Goal: Task Accomplishment & Management: Use online tool/utility

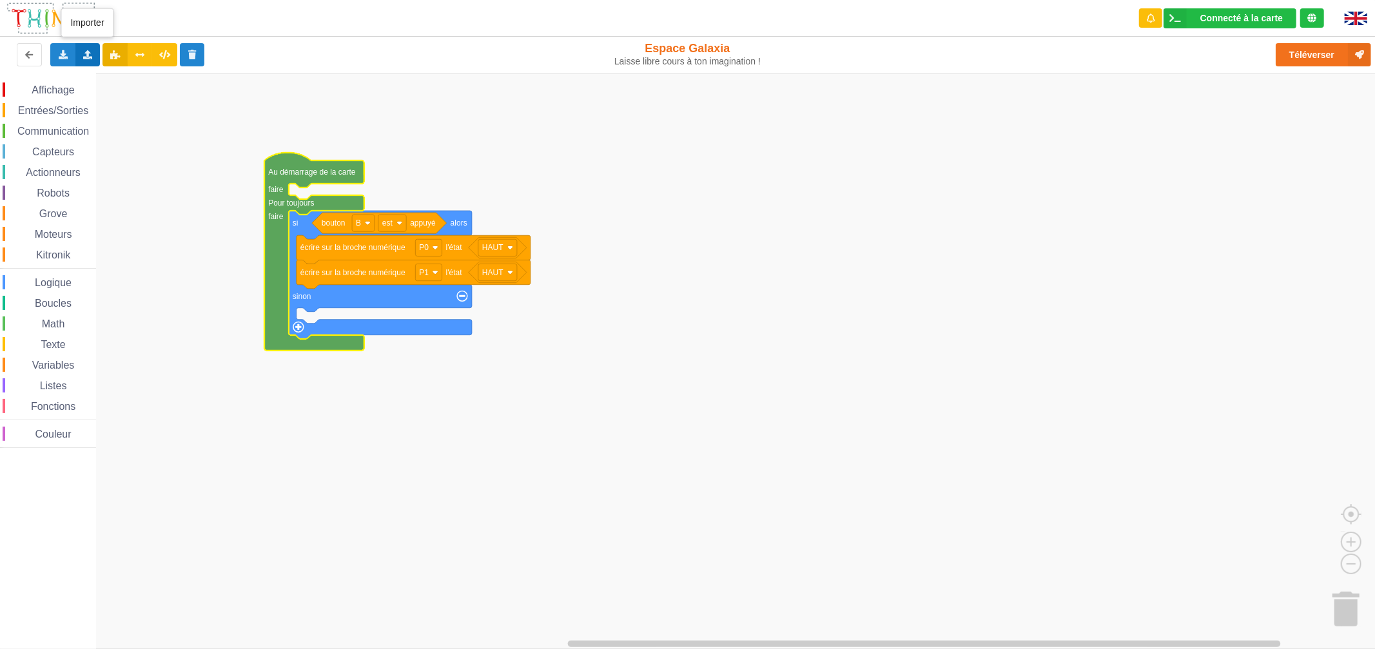
click at [84, 58] on icon at bounding box center [87, 54] width 11 height 8
click at [153, 76] on span "Importer un assemblage de blocs" at bounding box center [177, 78] width 133 height 10
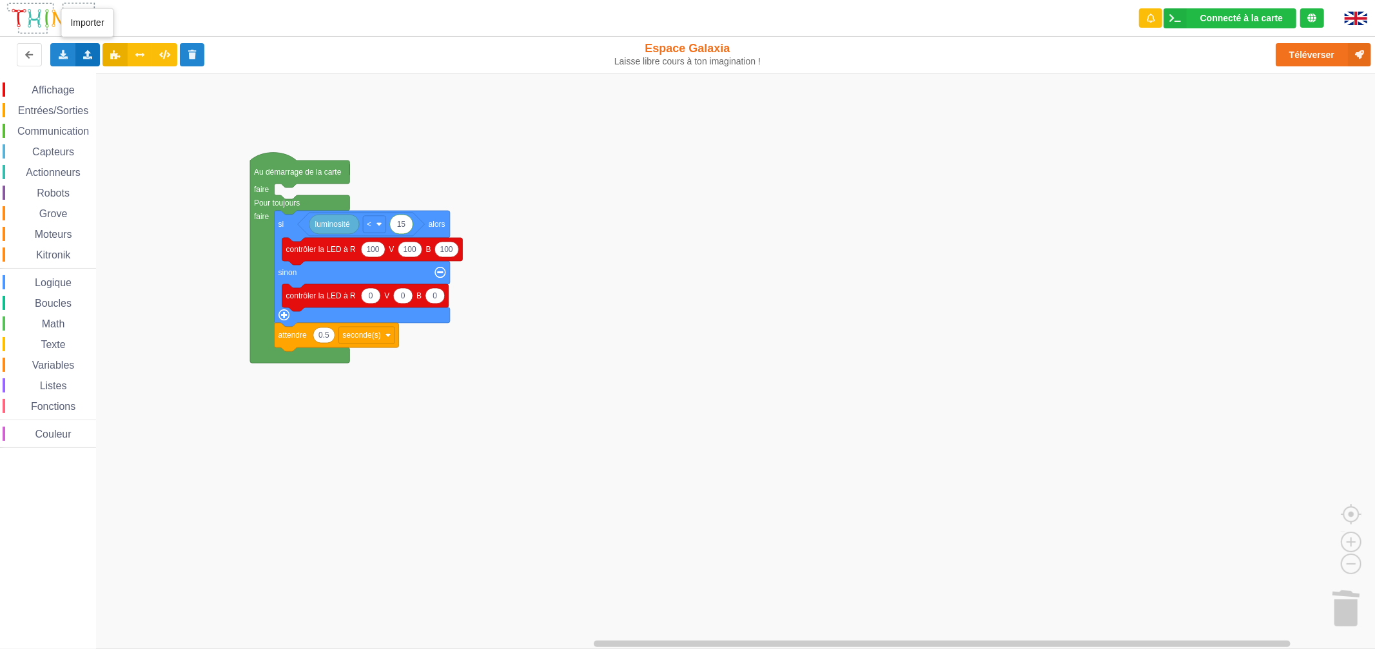
click at [86, 50] on icon at bounding box center [87, 54] width 11 height 8
click at [127, 98] on span "Importer du code Python" at bounding box center [160, 102] width 99 height 10
click at [87, 55] on icon at bounding box center [87, 54] width 11 height 8
click at [132, 74] on span "Importer un assemblage de blocs" at bounding box center [177, 78] width 133 height 10
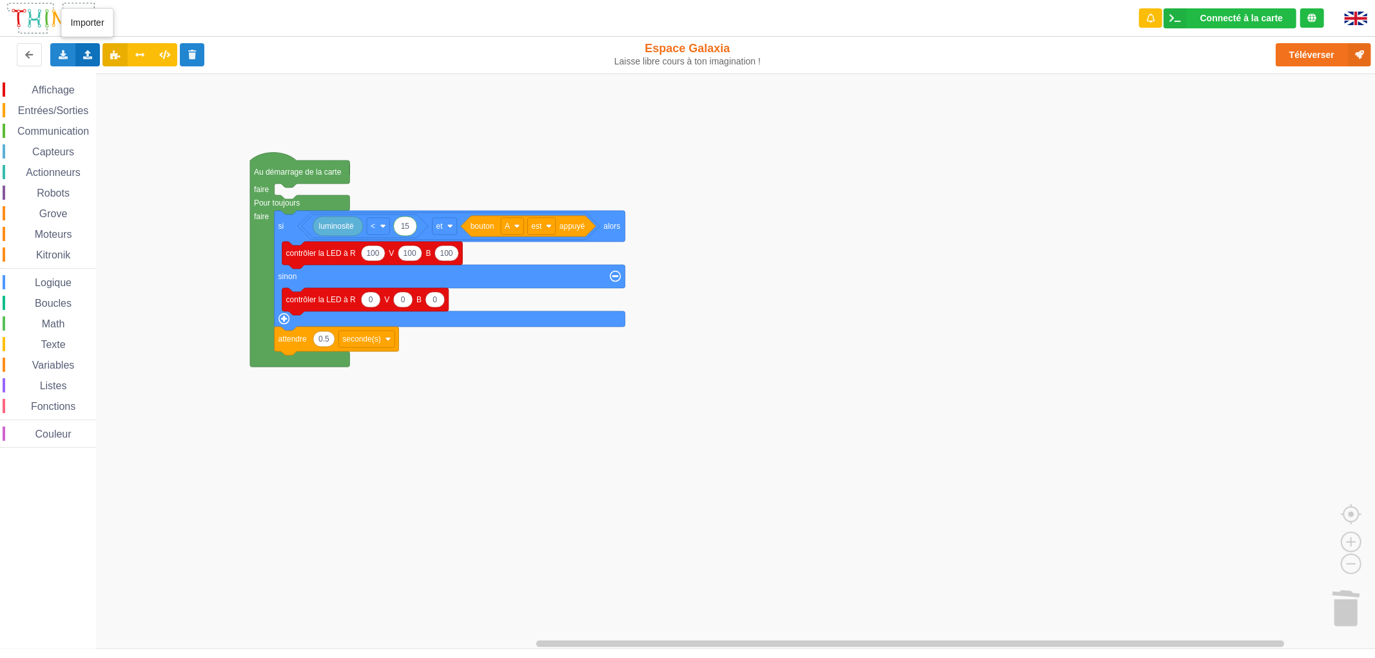
click at [95, 55] on div "Importer un assemblage de blocs Importer du code Python" at bounding box center [87, 54] width 25 height 23
click at [137, 79] on span "Importer un assemblage de blocs" at bounding box center [177, 78] width 133 height 10
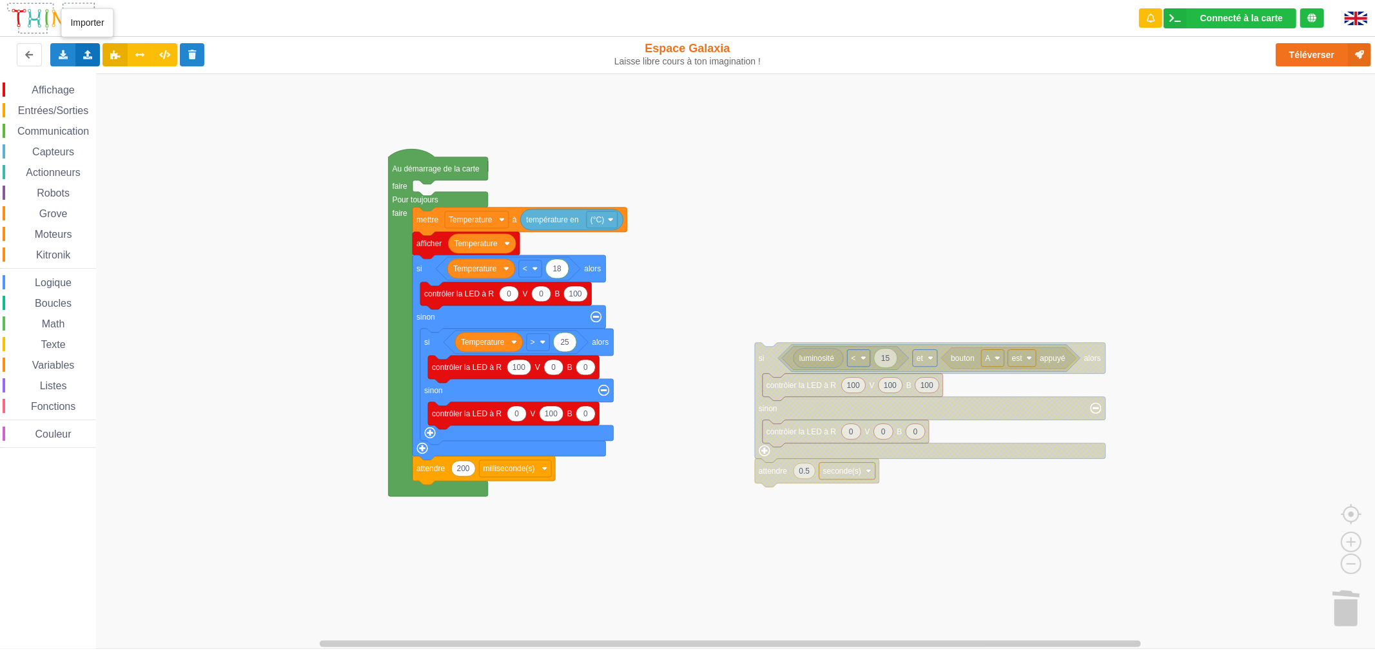
click at [81, 53] on div "Importer un assemblage de blocs Importer du code Python" at bounding box center [87, 54] width 25 height 23
click at [138, 80] on span "Importer un assemblage de blocs" at bounding box center [177, 78] width 133 height 10
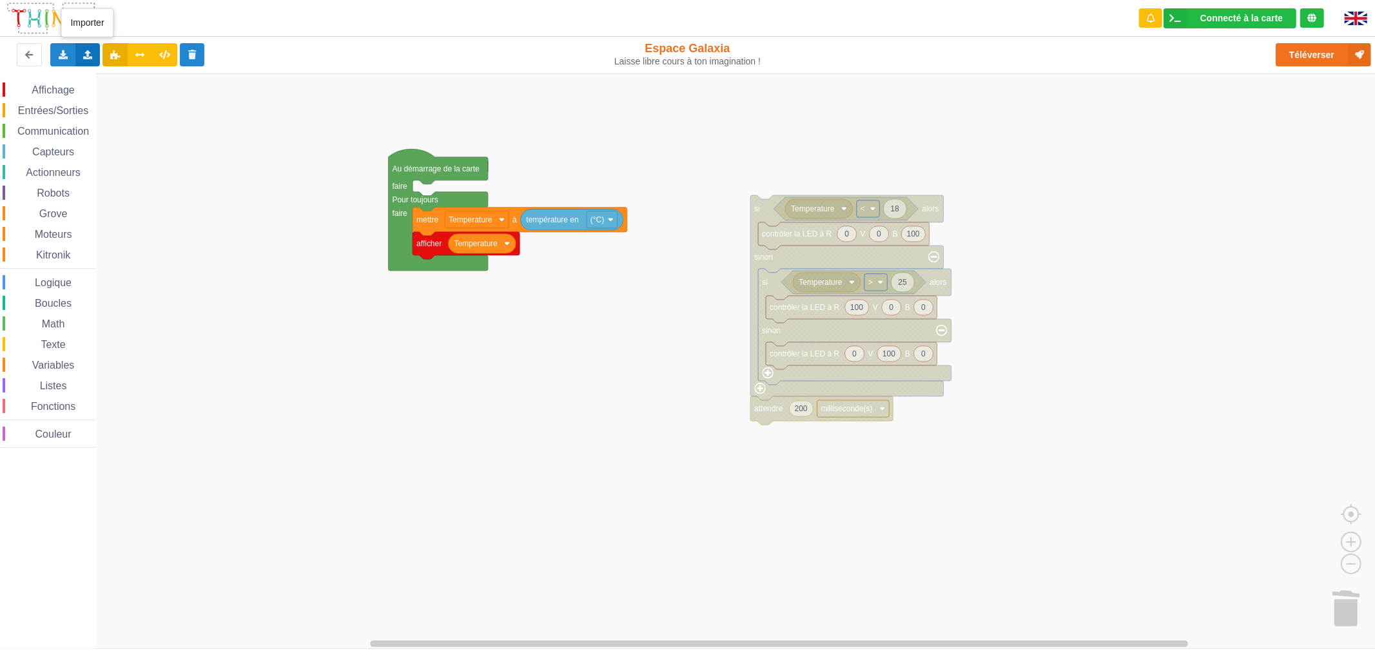
click at [86, 61] on div "Importer un assemblage de blocs Importer du code Python" at bounding box center [87, 54] width 25 height 23
click at [142, 81] on span "Importer un assemblage de blocs" at bounding box center [177, 78] width 133 height 10
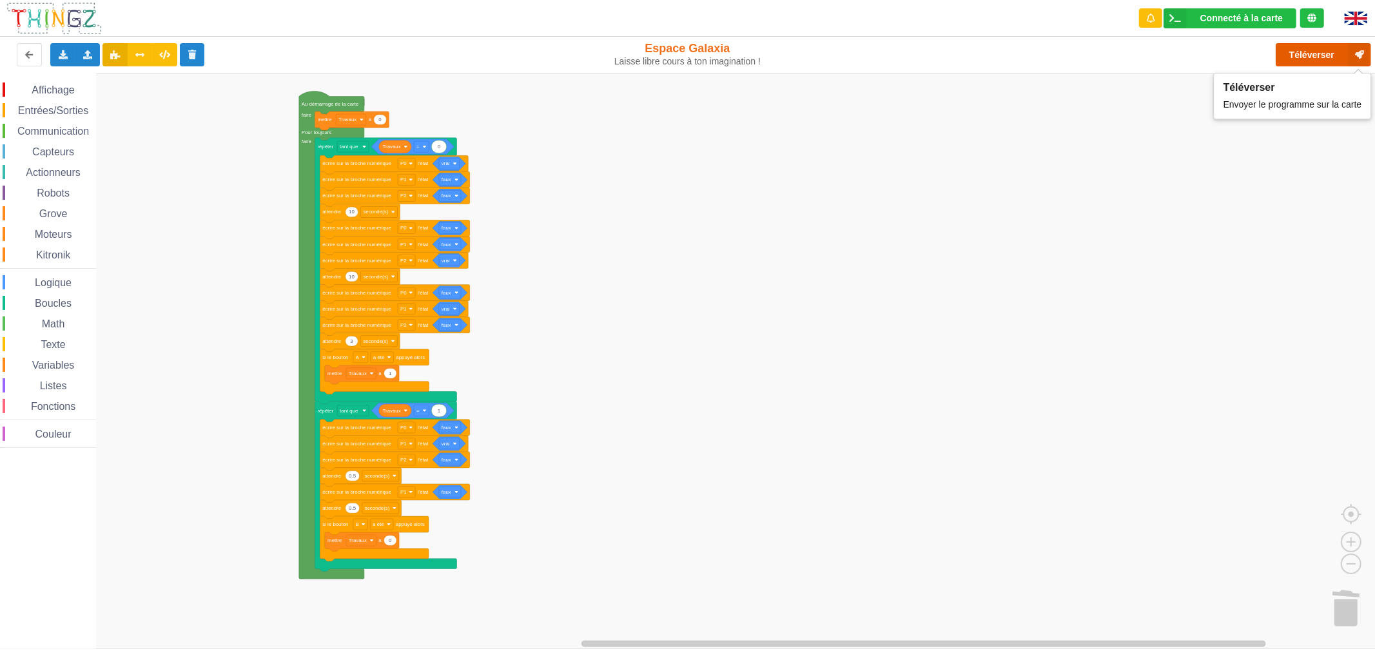
click at [1302, 50] on button "Téléverser" at bounding box center [1322, 54] width 95 height 23
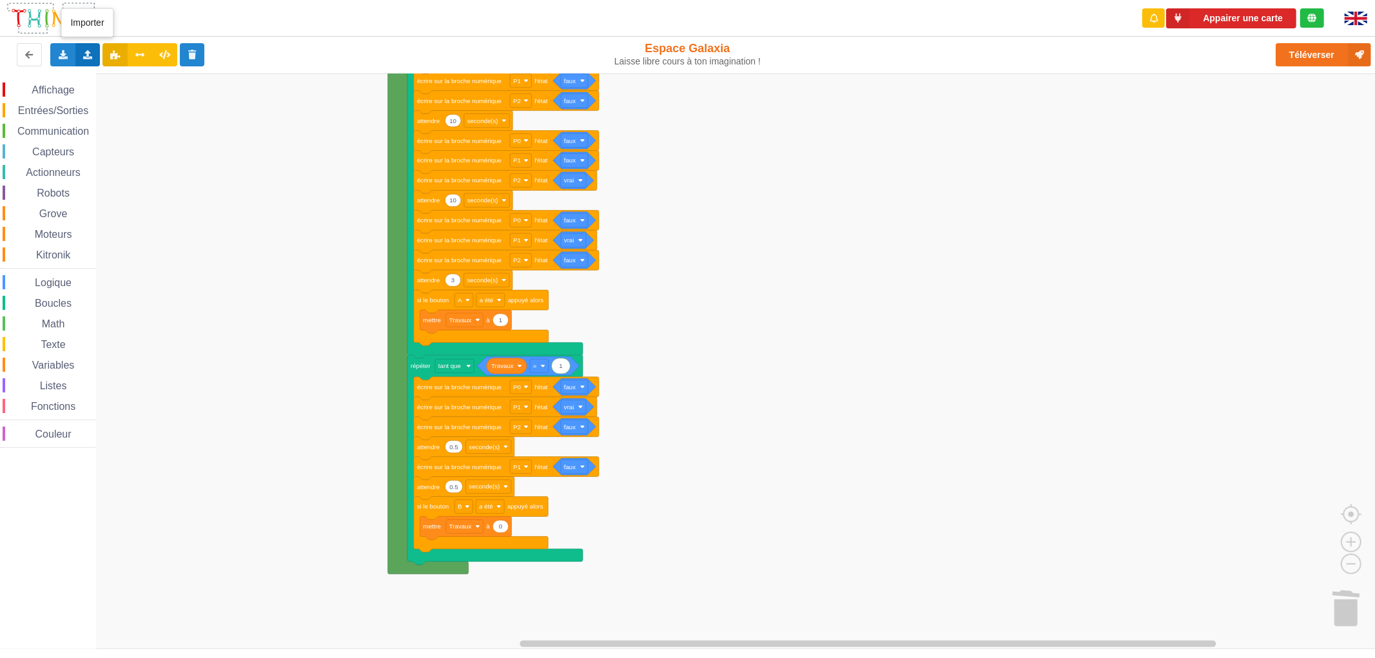
click at [79, 52] on div "Importer un assemblage de blocs Importer du code Python" at bounding box center [87, 54] width 25 height 23
click at [106, 79] on div "Importer un assemblage de blocs" at bounding box center [169, 78] width 172 height 23
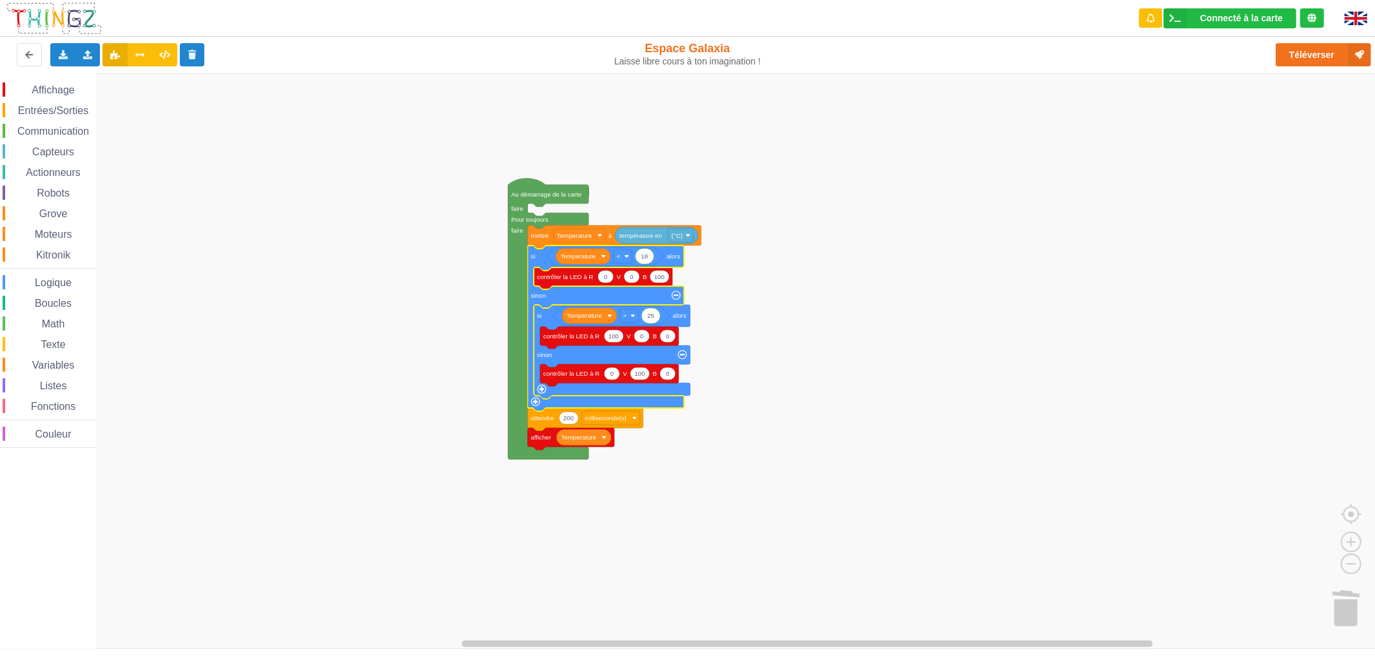
click at [774, 362] on rect "Espace de travail de Blocky" at bounding box center [692, 360] width 1384 height 575
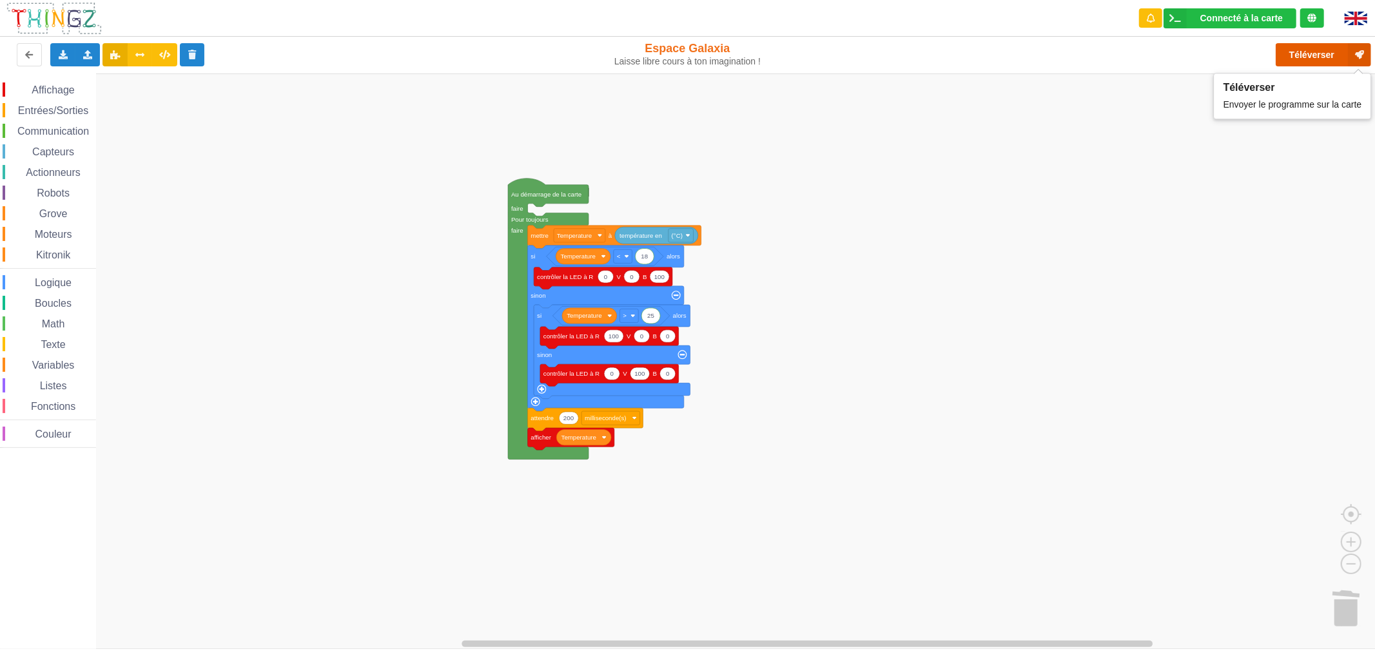
click at [1291, 59] on button "Téléverser" at bounding box center [1322, 54] width 95 height 23
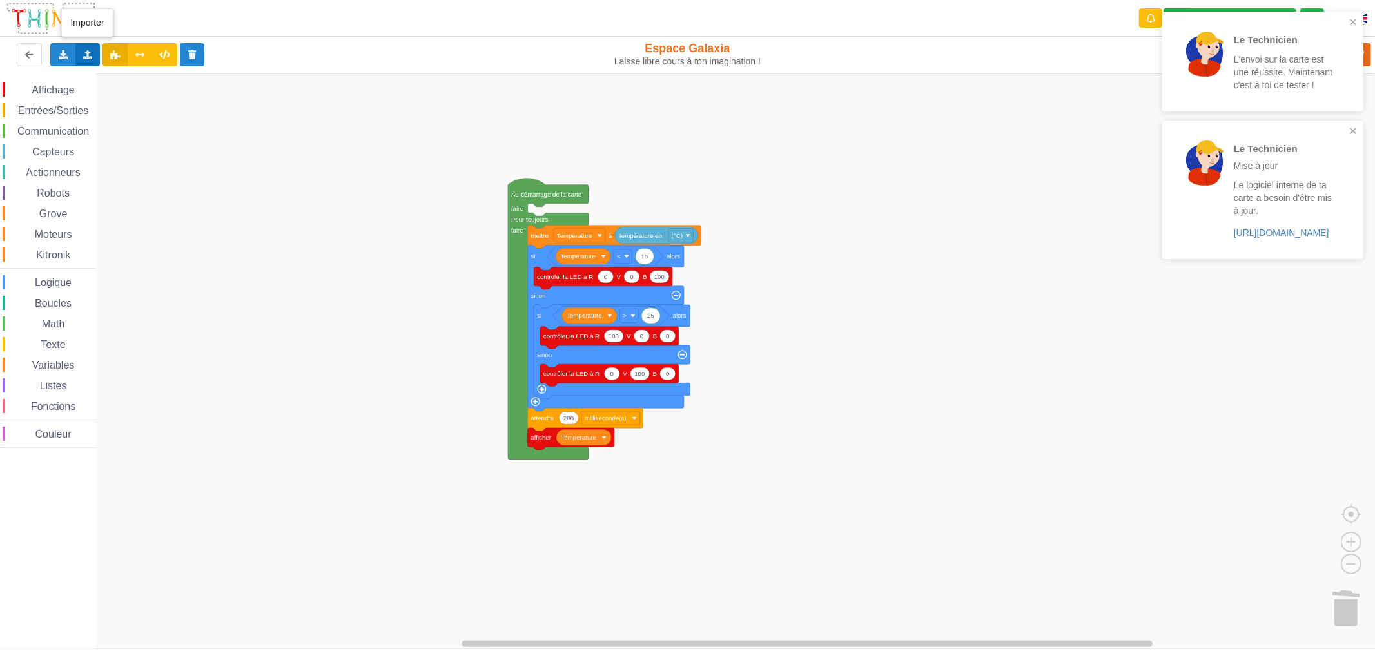
click at [93, 52] on div "Importer un assemblage de blocs Importer du code Python" at bounding box center [87, 54] width 25 height 23
click at [126, 84] on div "Importer un assemblage de blocs" at bounding box center [169, 78] width 172 height 23
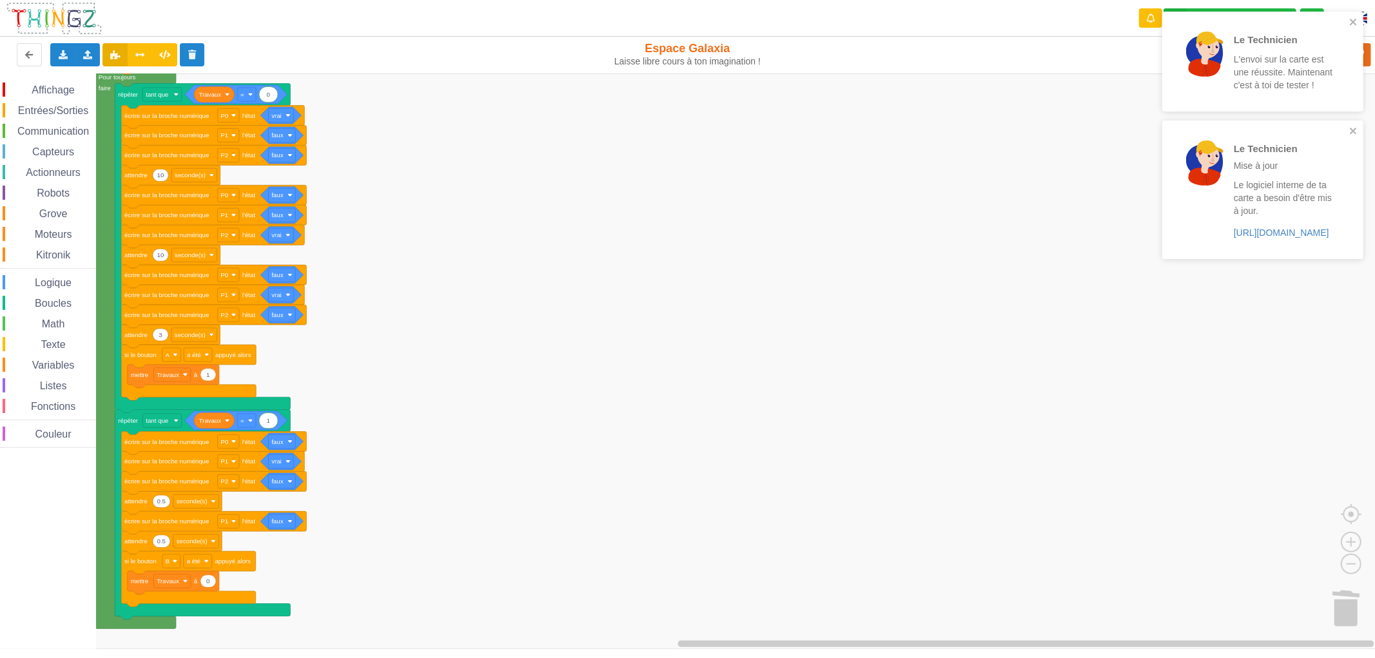
click at [1346, 23] on div "Le Technicien L'envoi sur la carte est une réussite. Maintenant c'est à toi de …" at bounding box center [1258, 62] width 182 height 90
click at [1325, 55] on div "Le Technicien Mise à jour" at bounding box center [1283, 47] width 101 height 31
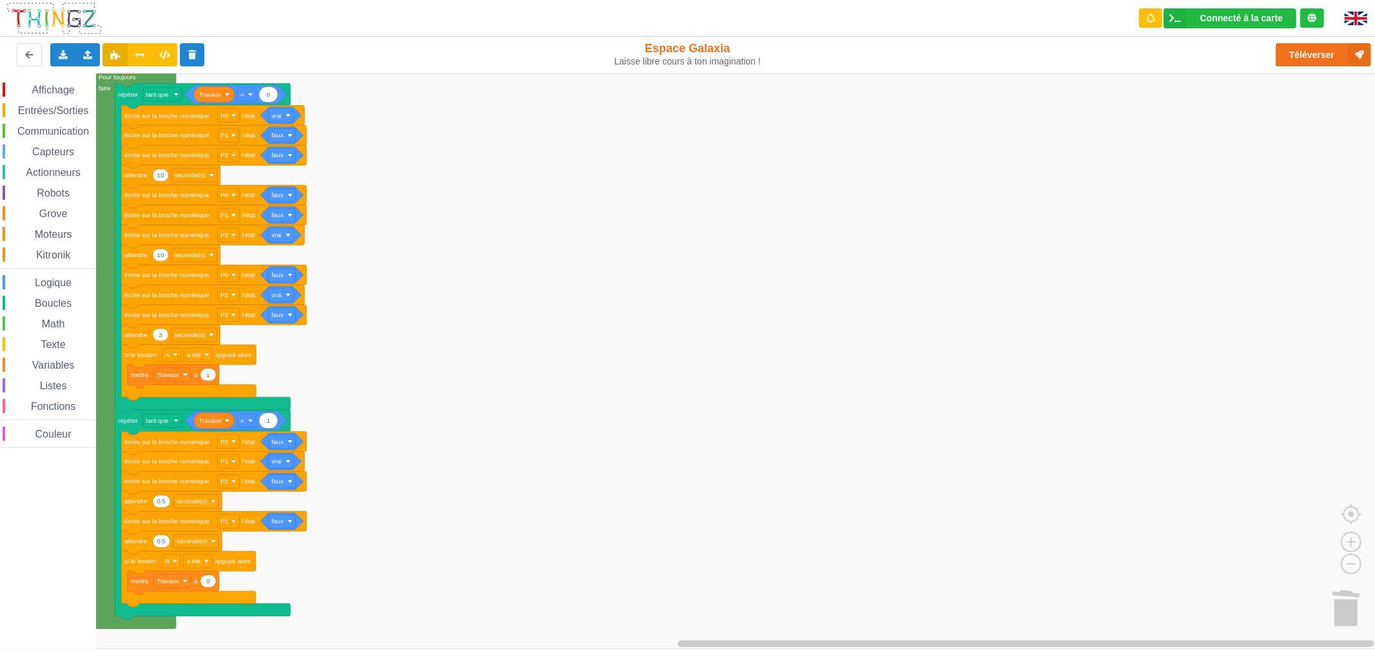
click at [1329, 14] on div "Le Technicien Mise à jour Le logiciel interne de ta carte a besoin d'être mis à…" at bounding box center [1262, 11] width 206 height 5
click at [1328, 50] on button "Téléverser" at bounding box center [1322, 54] width 95 height 23
click at [1246, 17] on div "Connecté à la carte" at bounding box center [1241, 18] width 82 height 9
click at [1184, 286] on rect "Espace de travail de Blocky" at bounding box center [692, 360] width 1384 height 575
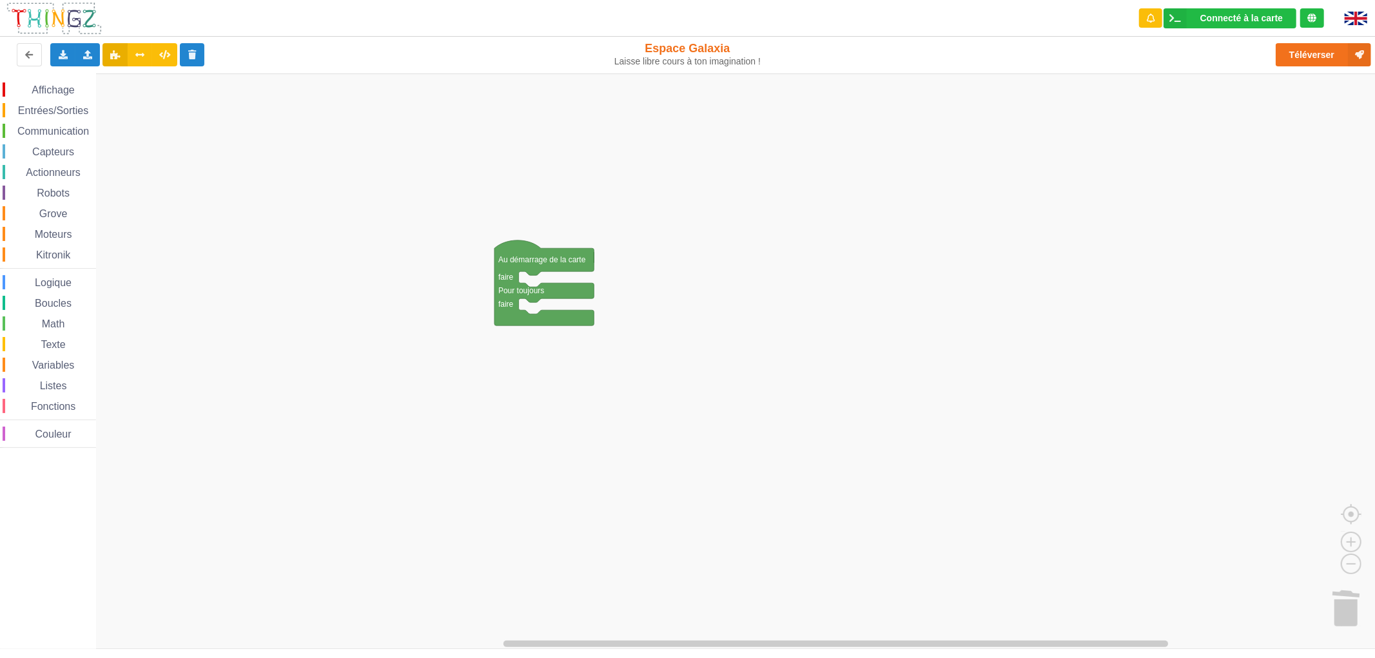
click at [75, 91] on div "Affichage" at bounding box center [49, 89] width 93 height 14
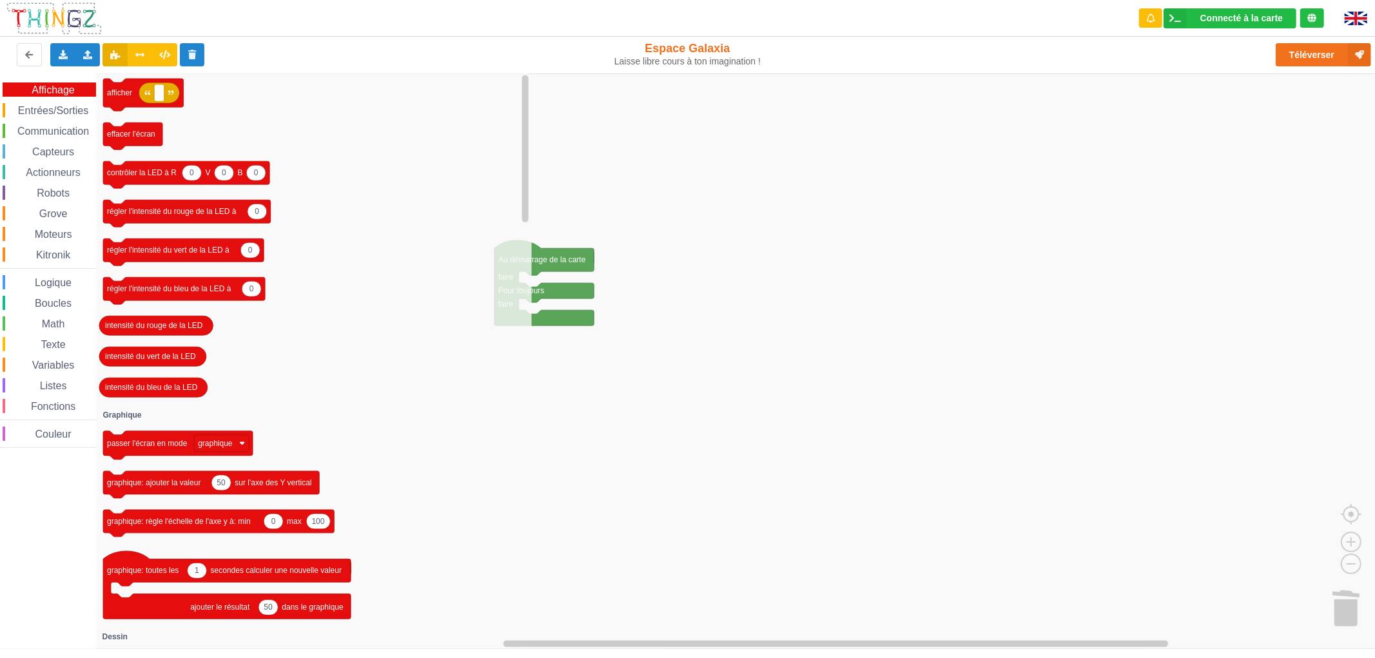
click at [72, 107] on span "Entrées/Sorties" at bounding box center [53, 110] width 74 height 11
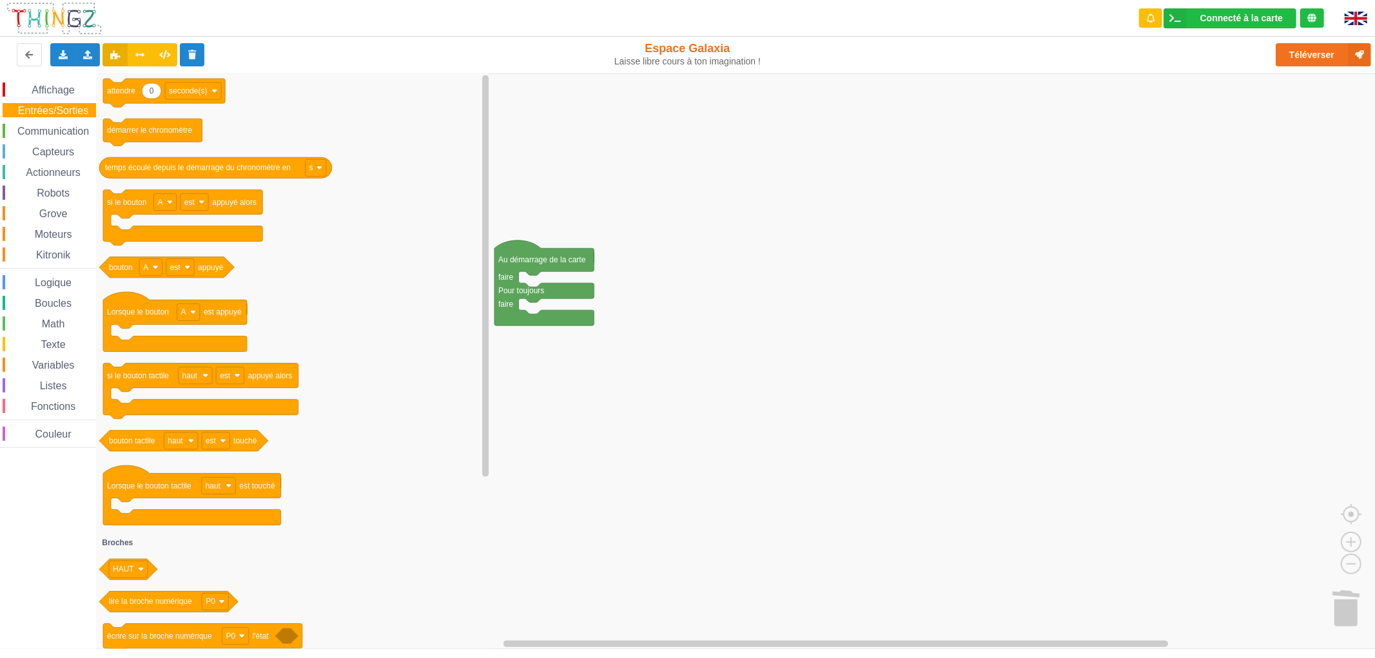
click at [59, 134] on span "Communication" at bounding box center [52, 131] width 75 height 11
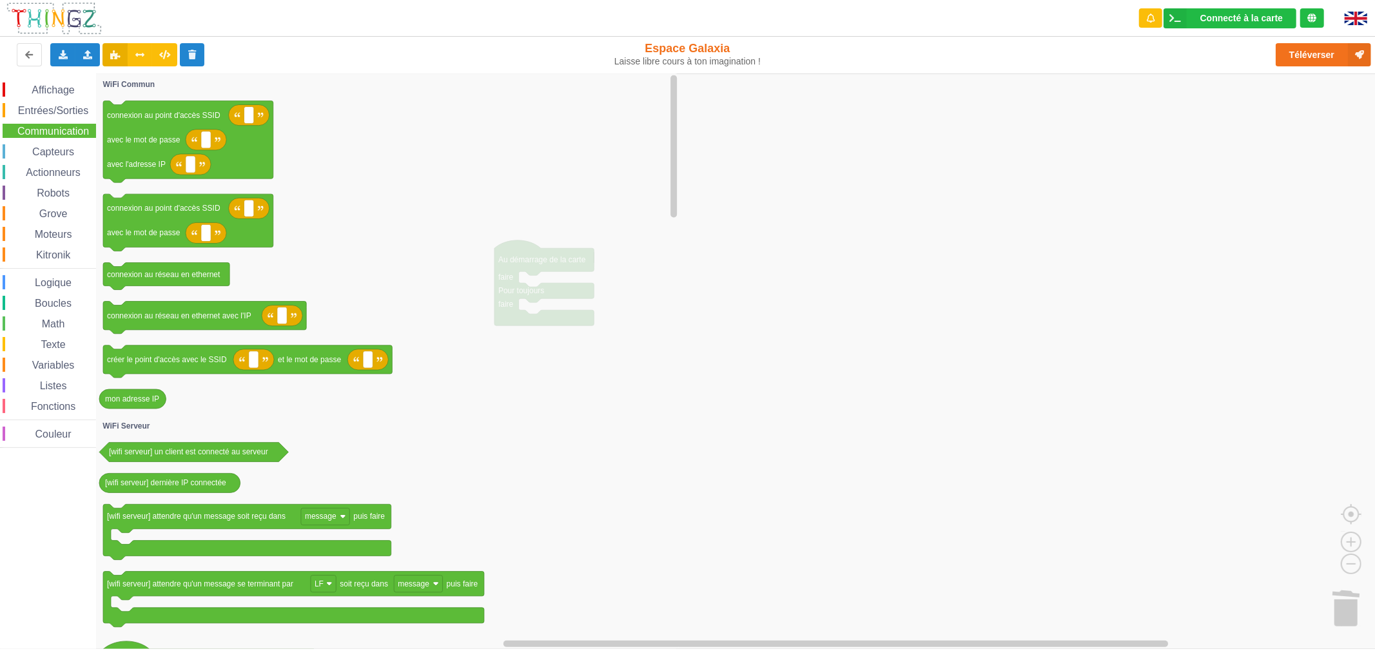
click at [66, 157] on div "Capteurs" at bounding box center [49, 151] width 93 height 14
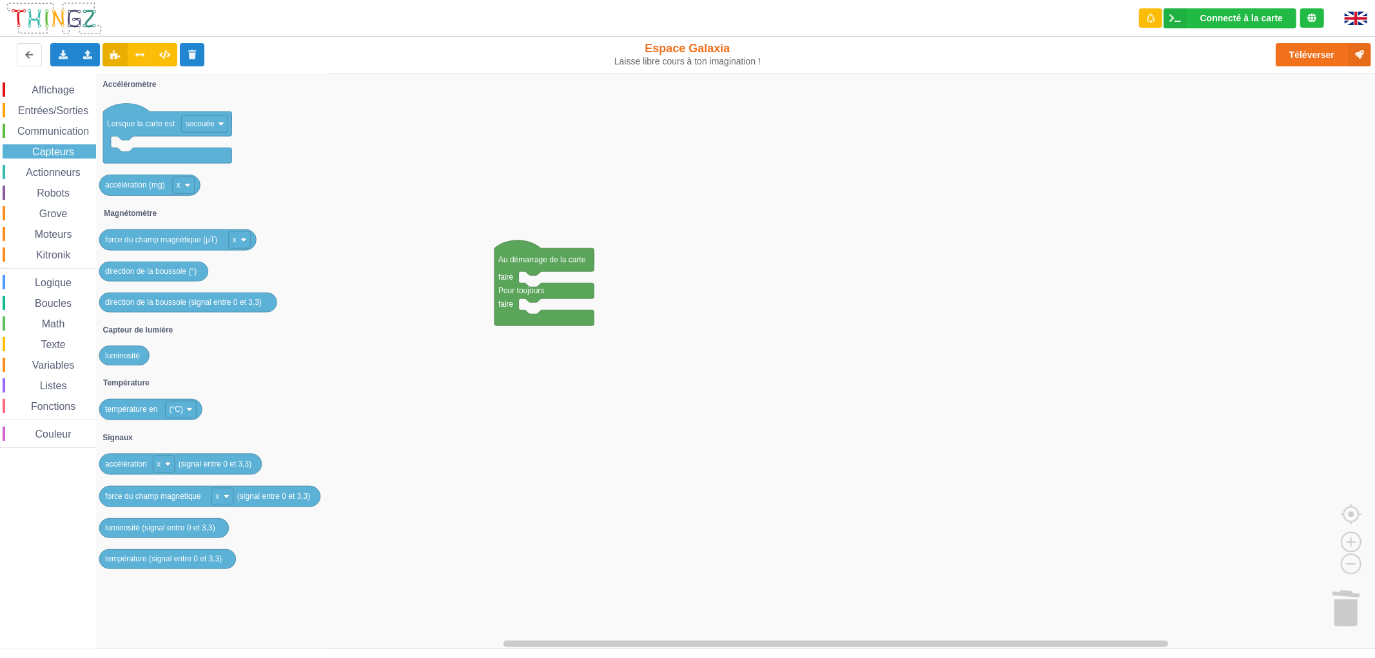
click at [73, 165] on div "Actionneurs" at bounding box center [49, 172] width 93 height 14
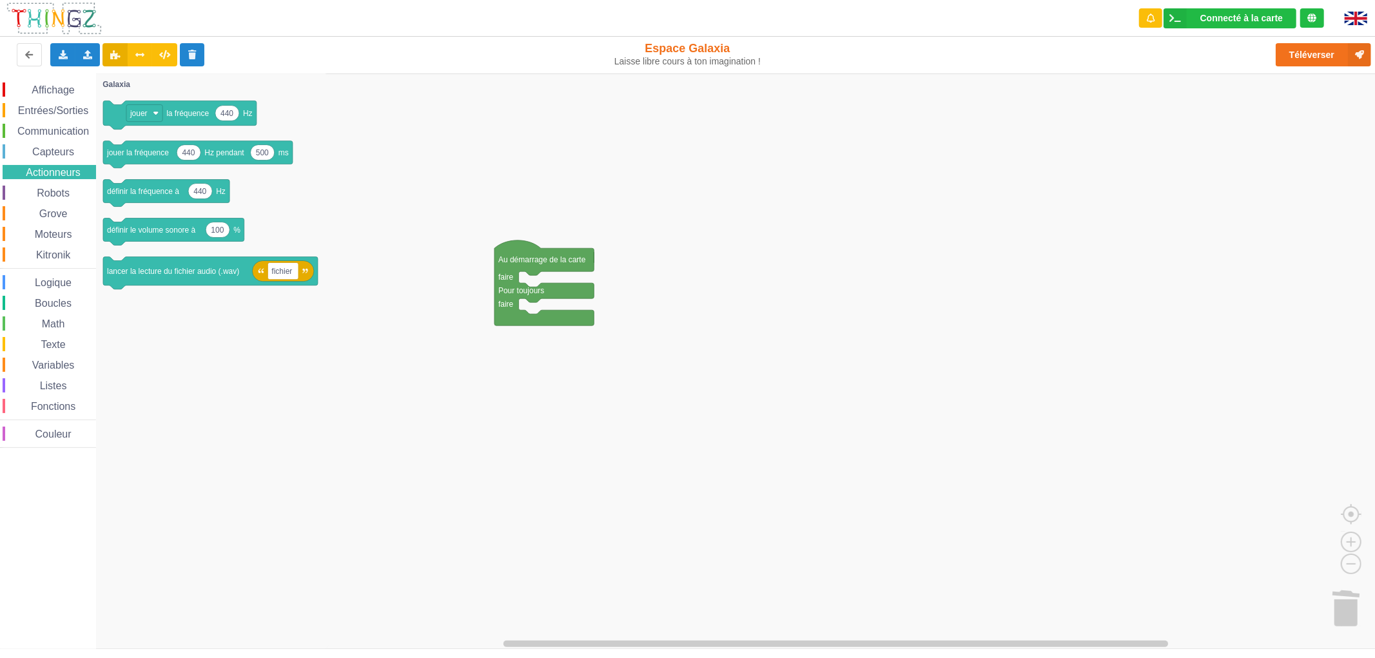
click at [43, 188] on span "Robots" at bounding box center [53, 193] width 37 height 11
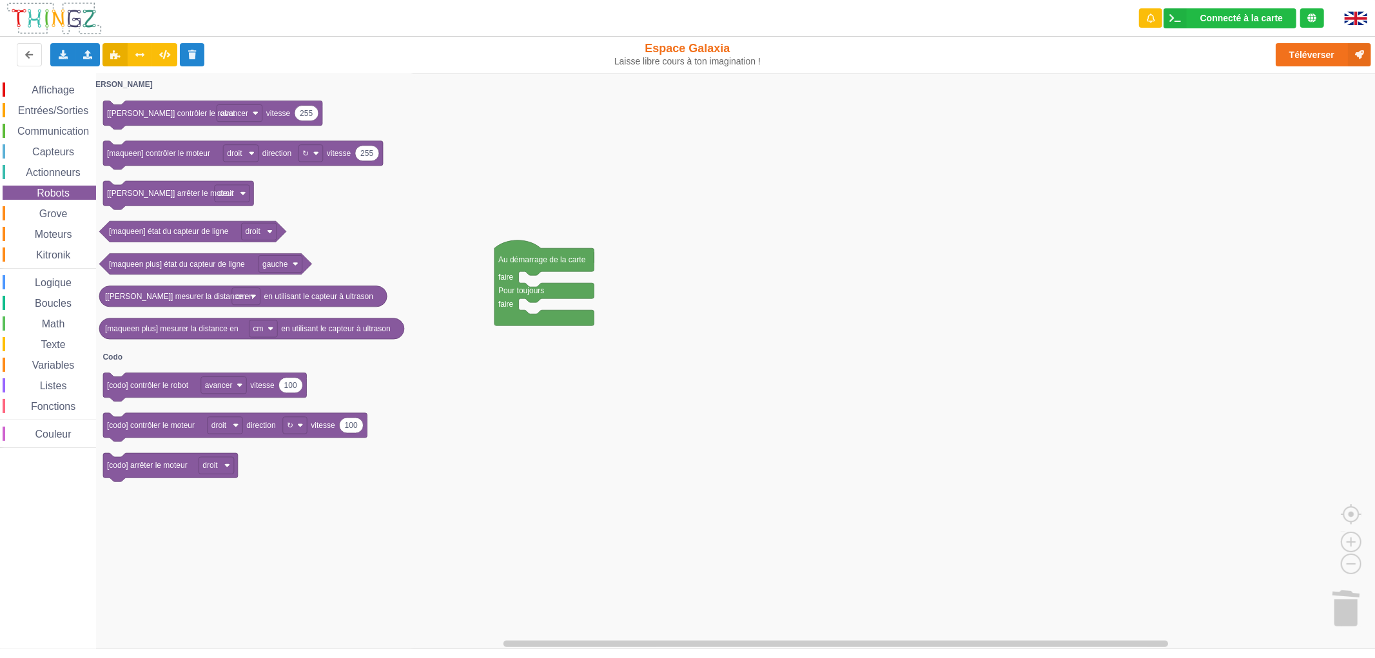
click at [35, 213] on span "Espace de travail de Blocky" at bounding box center [32, 214] width 10 height 10
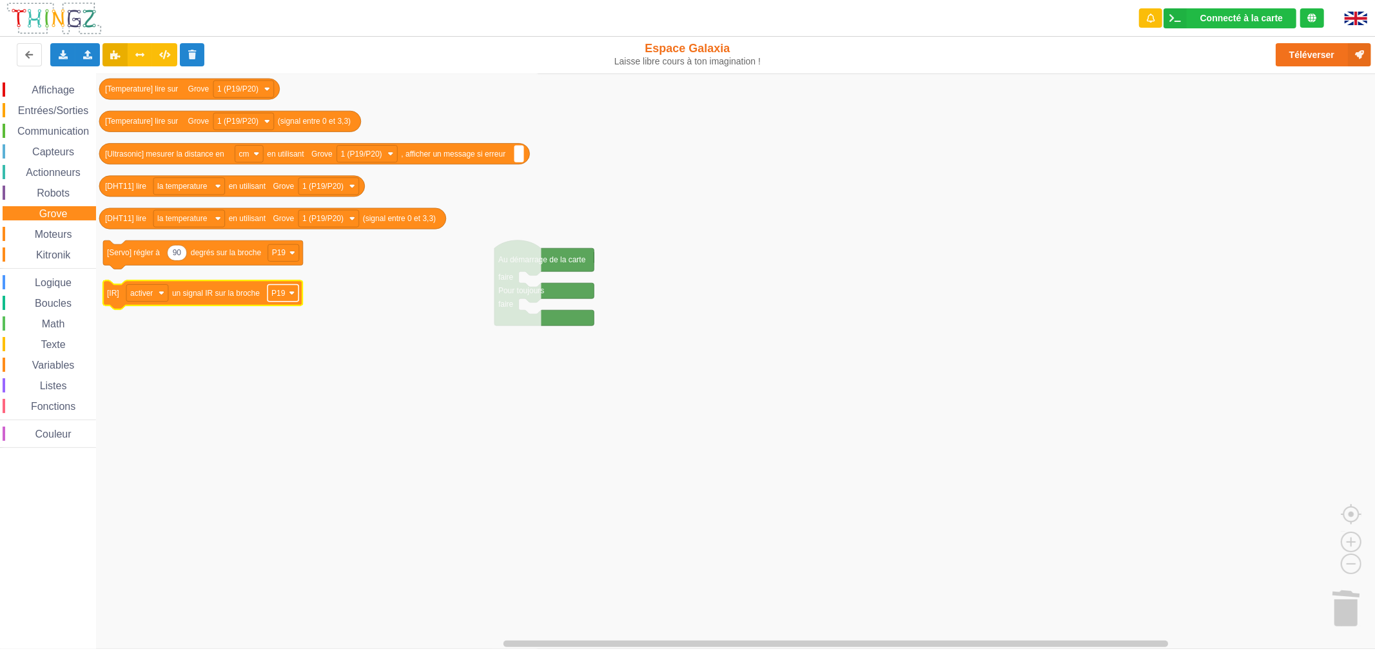
click at [274, 295] on text "P19" at bounding box center [278, 293] width 14 height 9
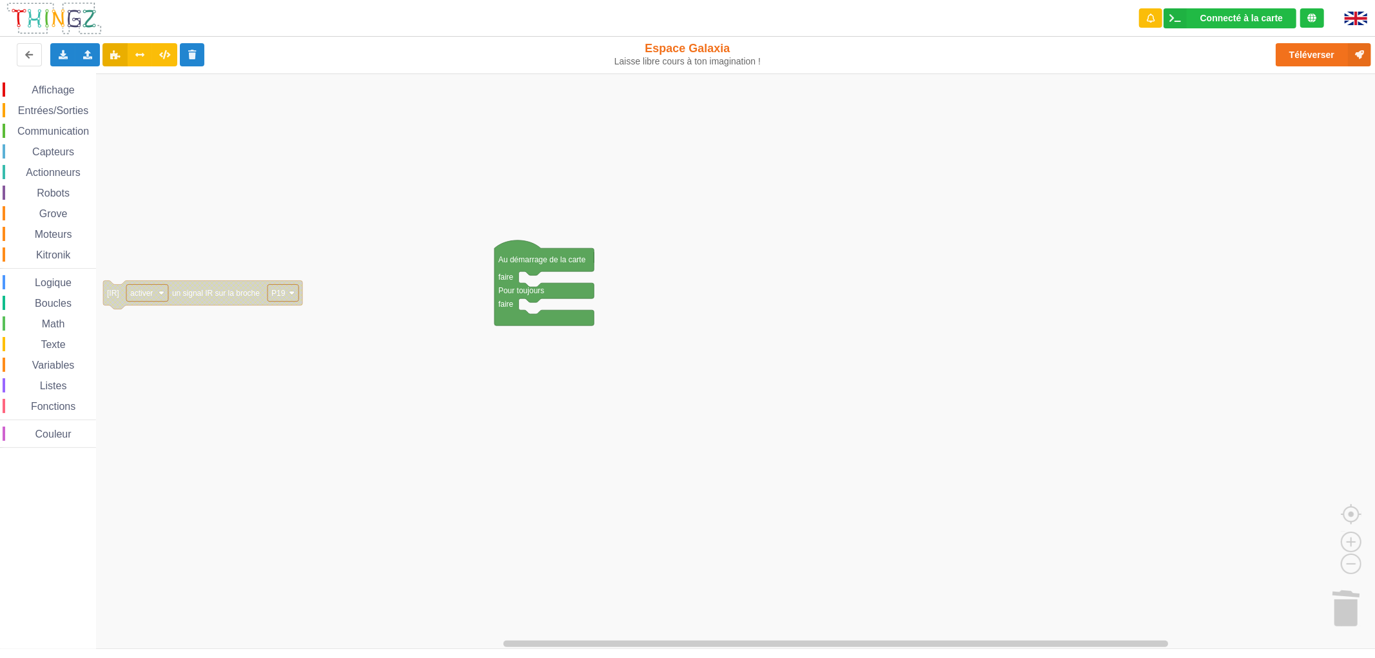
click at [274, 295] on text "P19" at bounding box center [278, 293] width 14 height 9
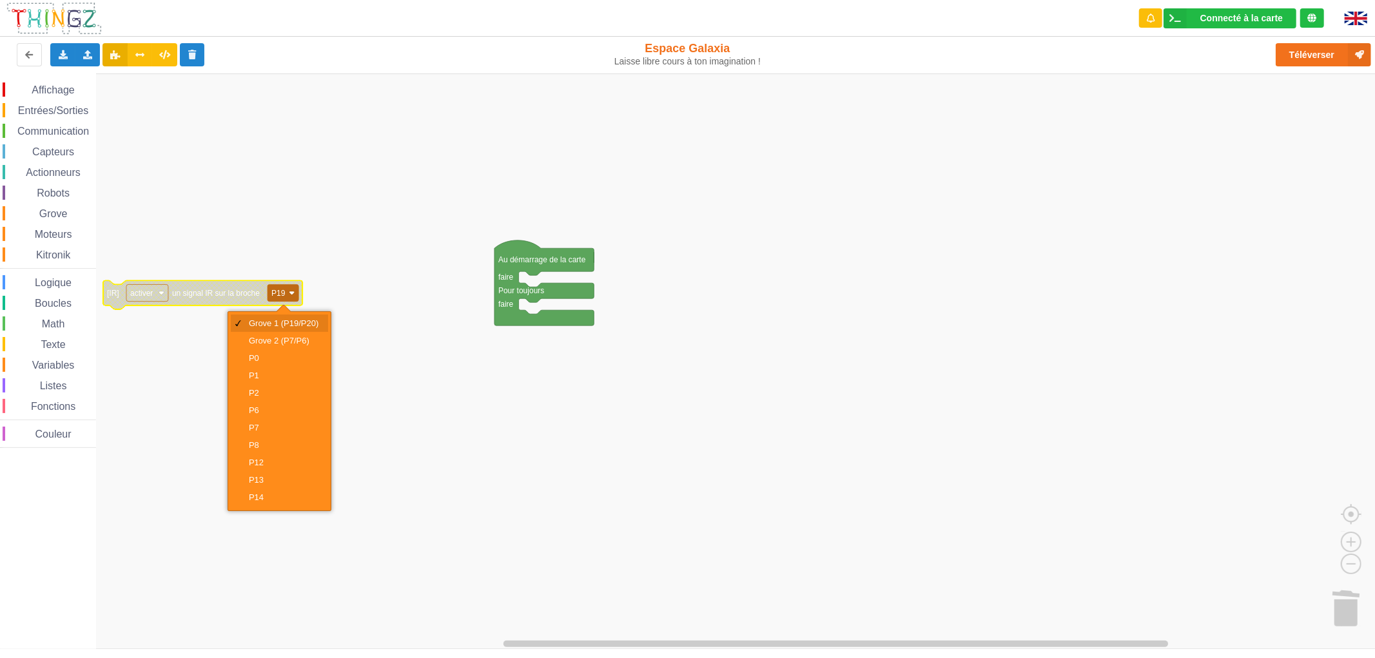
click at [271, 325] on div "Grove 1 (P19/P20)" at bounding box center [284, 323] width 70 height 10
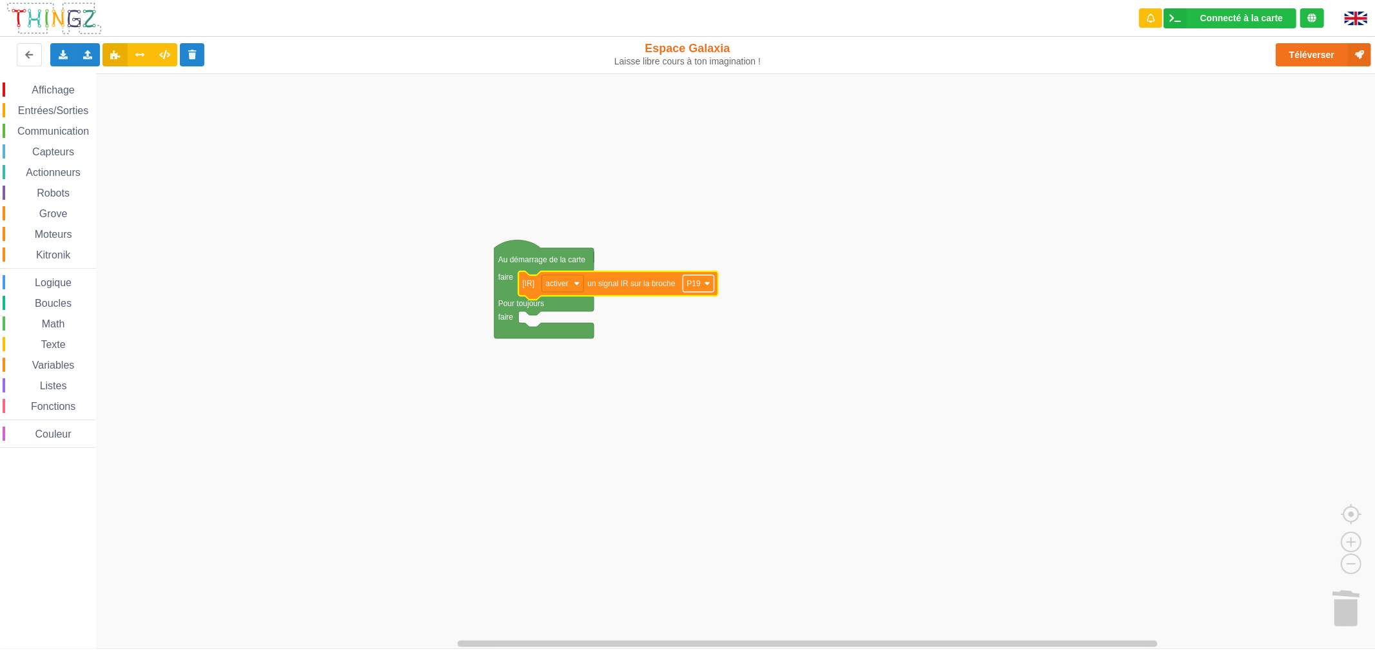
click at [695, 286] on text "P19" at bounding box center [694, 283] width 14 height 9
click at [554, 282] on text "activer" at bounding box center [556, 283] width 23 height 9
click at [702, 357] on rect "Espace de travail de Blocky" at bounding box center [692, 360] width 1384 height 575
click at [57, 133] on span "Communication" at bounding box center [52, 131] width 75 height 11
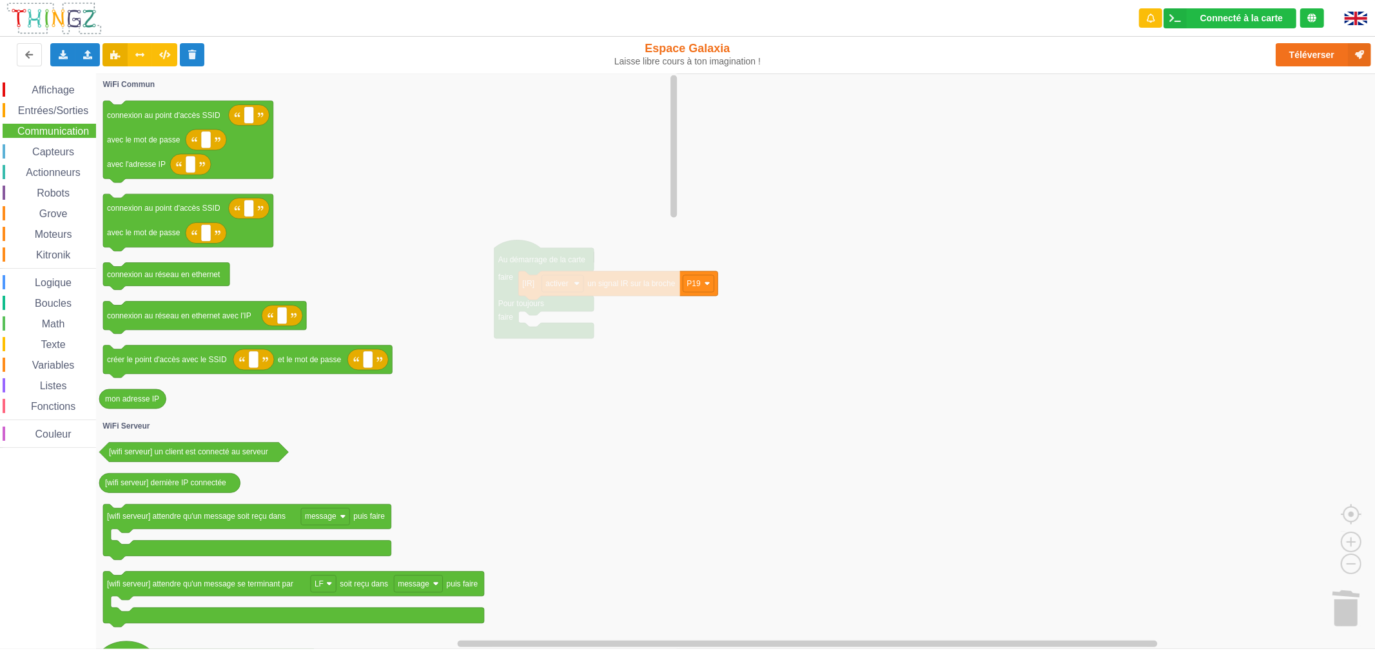
click at [52, 237] on span "Moteurs" at bounding box center [53, 234] width 41 height 11
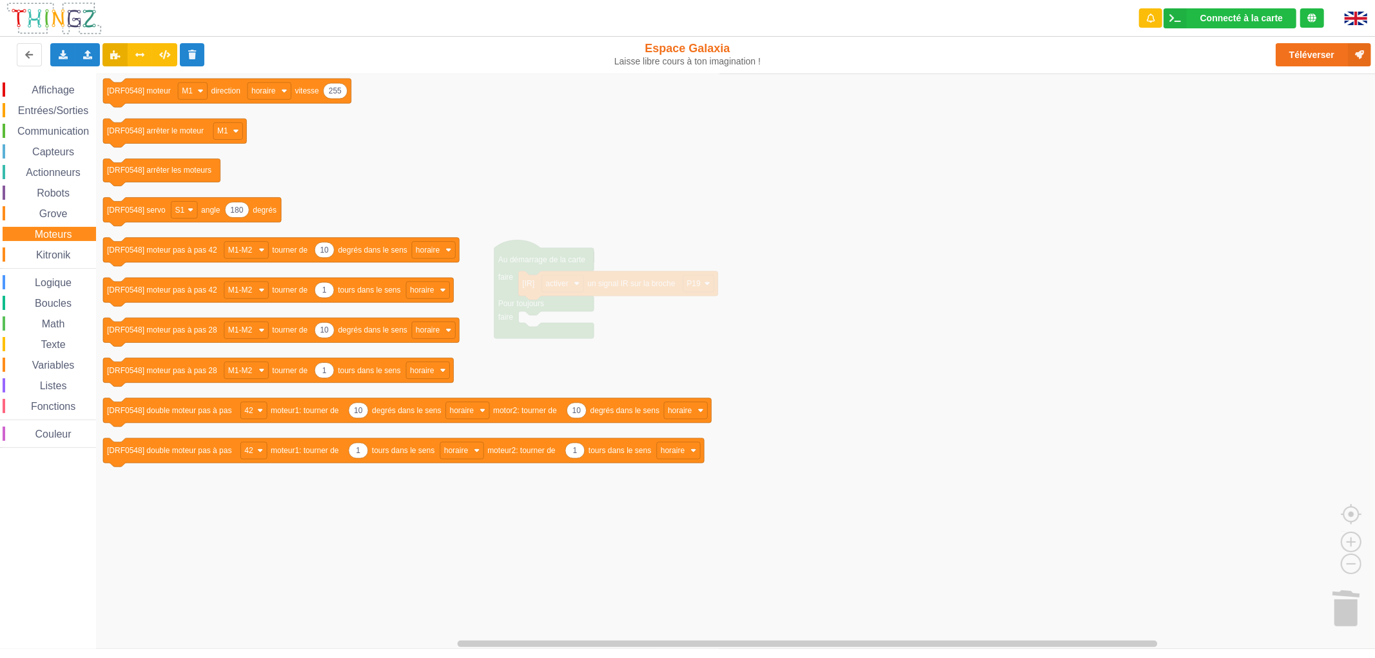
click at [56, 208] on span "Grove" at bounding box center [53, 213] width 32 height 11
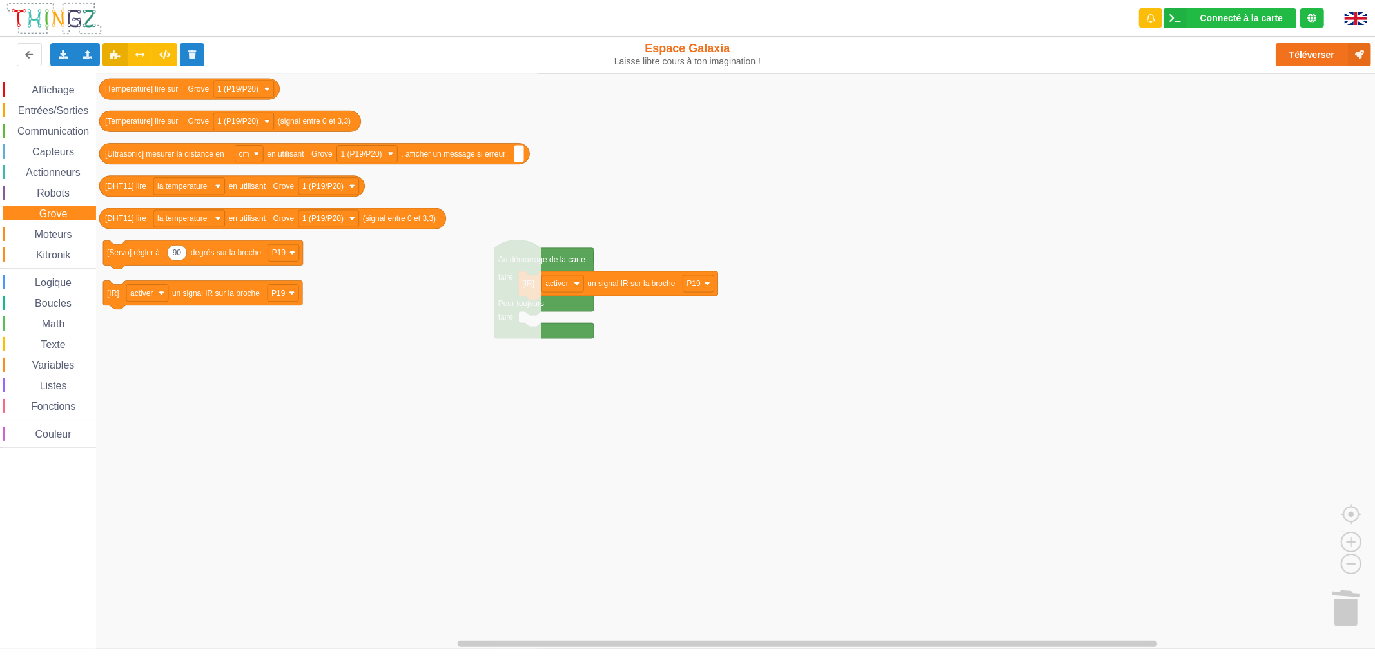
click at [74, 235] on div "Moteurs" at bounding box center [49, 234] width 93 height 14
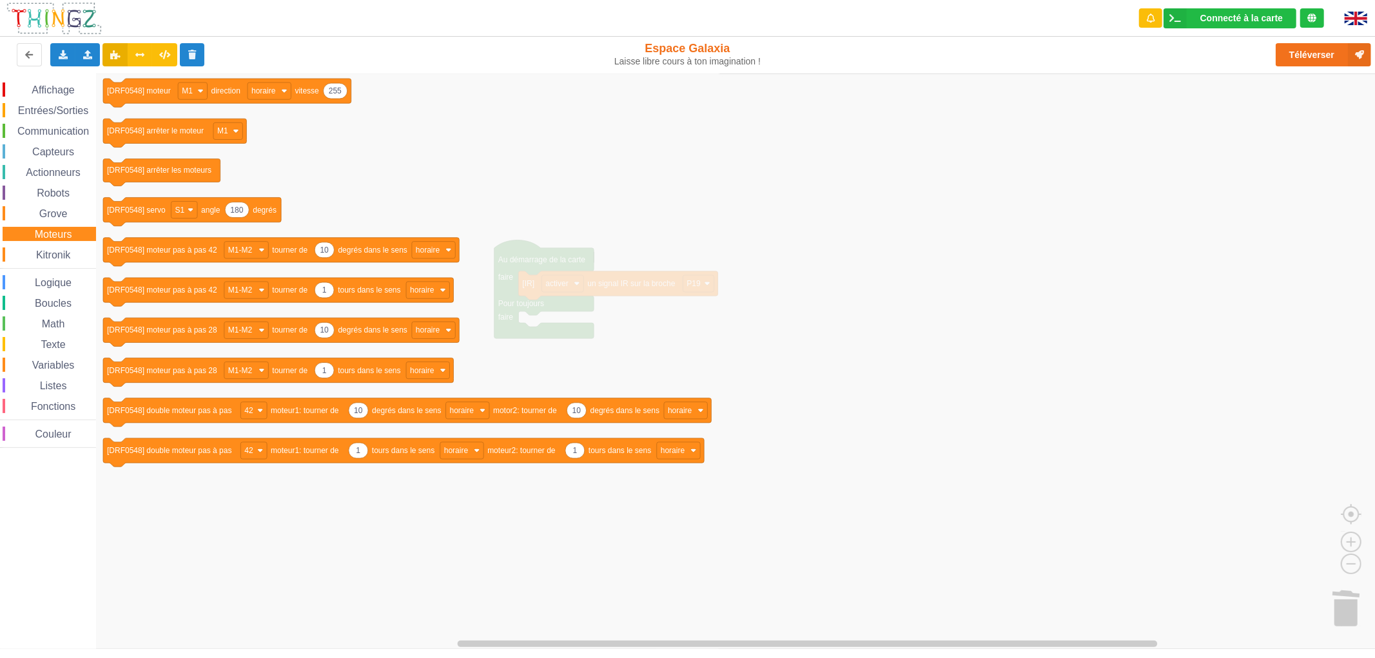
click at [63, 255] on span "Kitronik" at bounding box center [53, 254] width 38 height 11
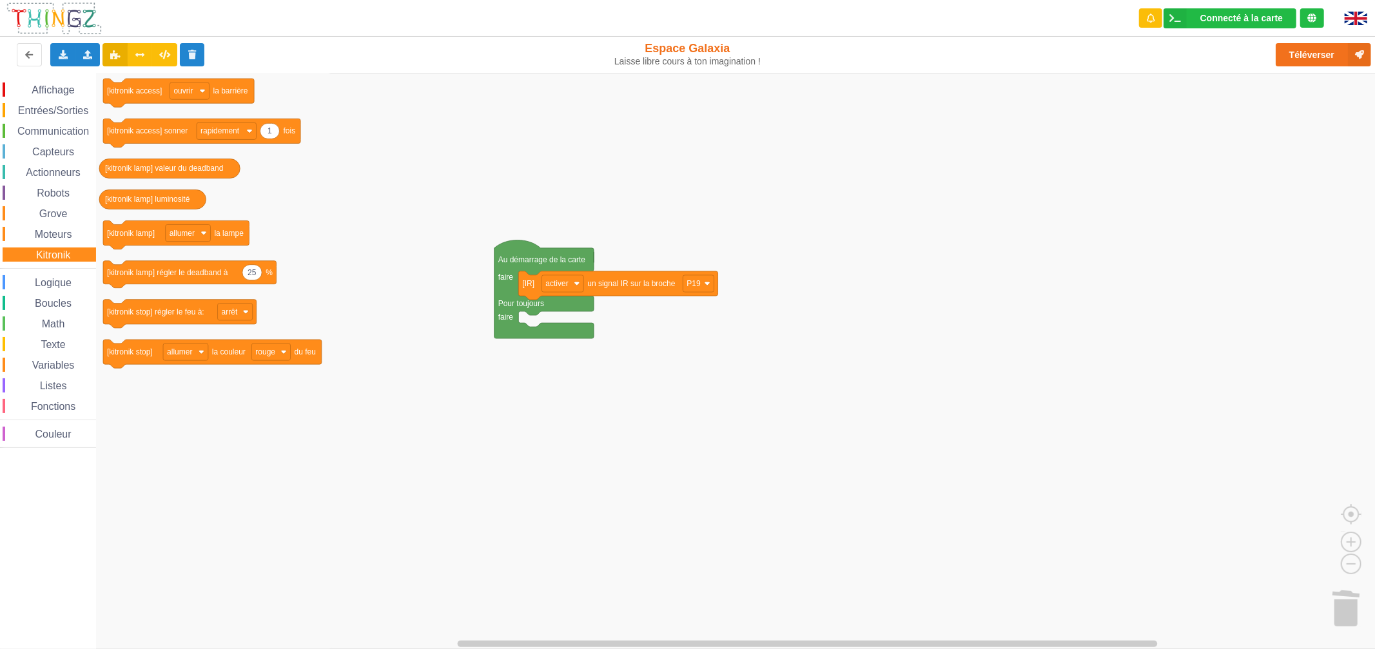
click at [63, 278] on span "Logique" at bounding box center [53, 282] width 41 height 11
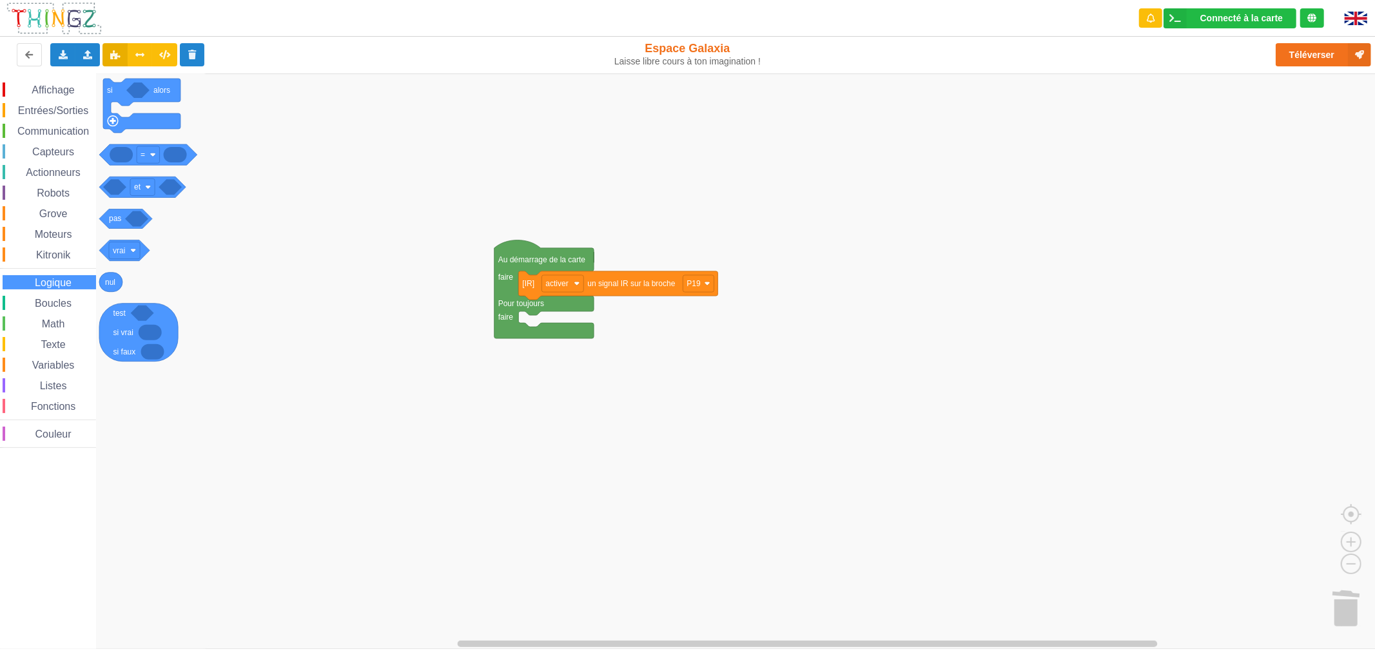
click at [59, 302] on span "Boucles" at bounding box center [53, 303] width 41 height 11
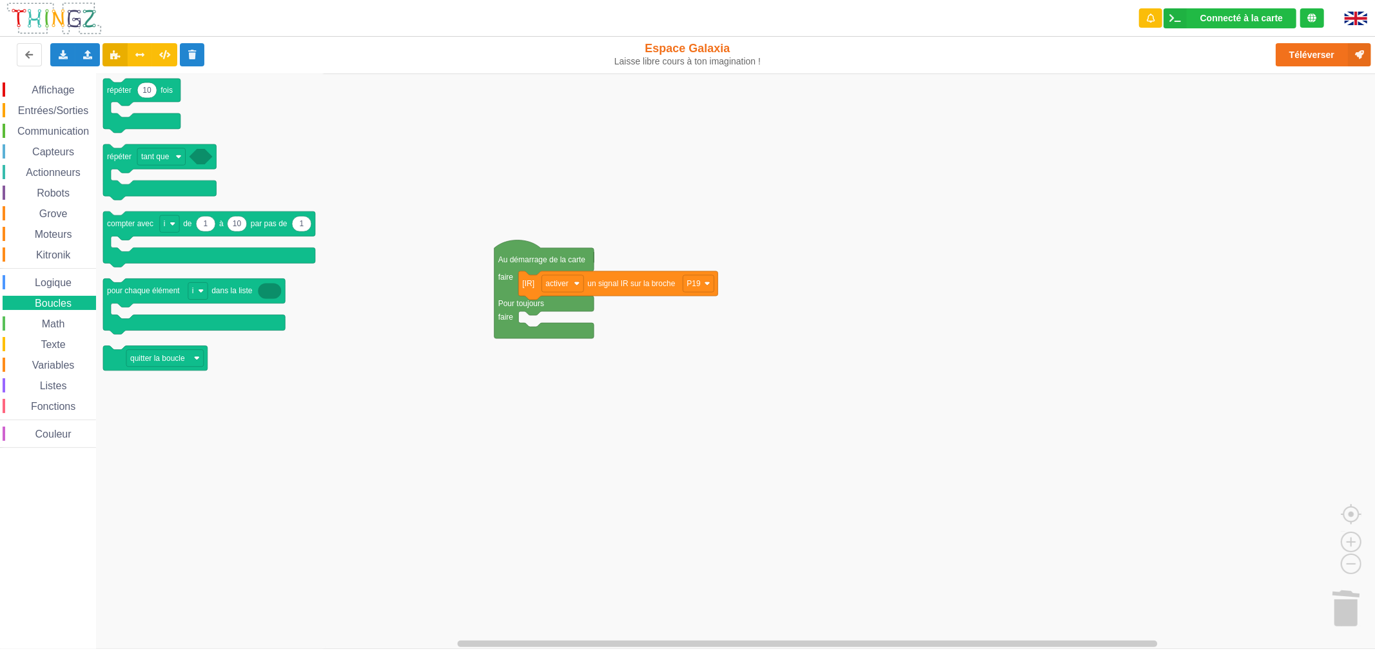
click at [62, 278] on span "Logique" at bounding box center [53, 282] width 41 height 11
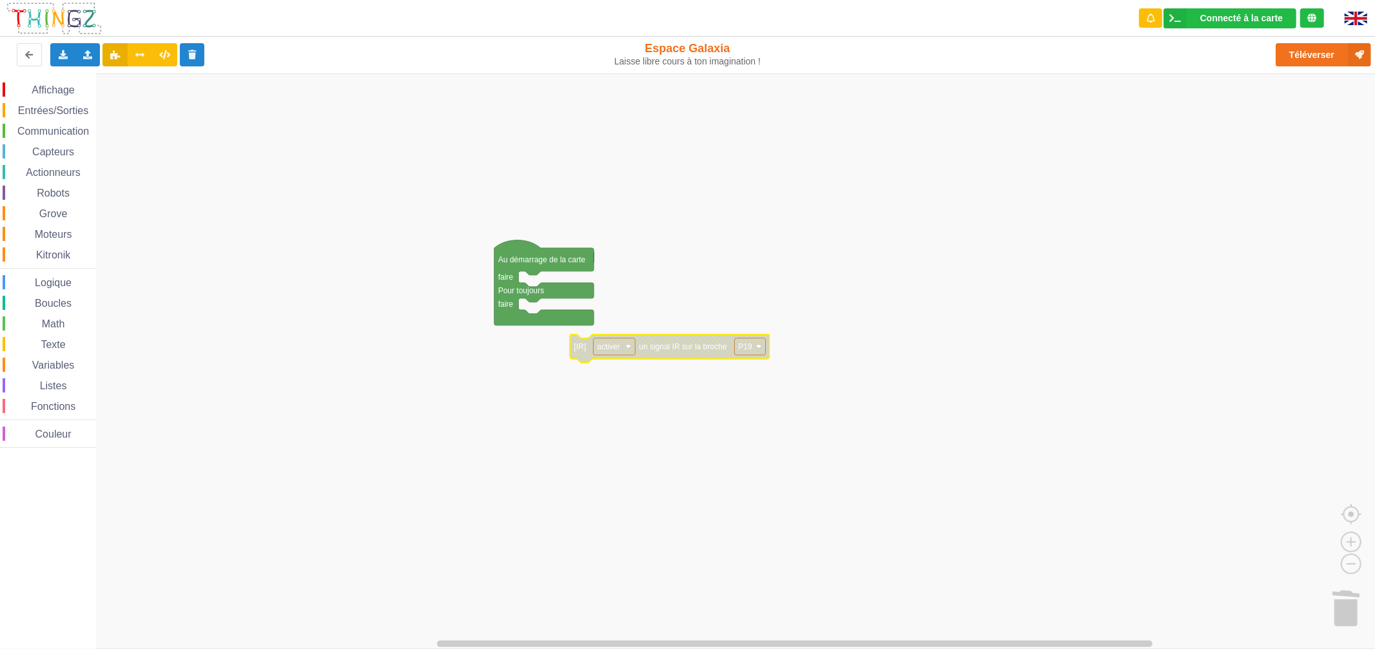
click at [59, 295] on div "Affichage Entrées/Sorties Communication Capteurs Actionneurs Robots Grove Moteu…" at bounding box center [48, 264] width 96 height 365
click at [58, 298] on span "Boucles" at bounding box center [53, 303] width 41 height 11
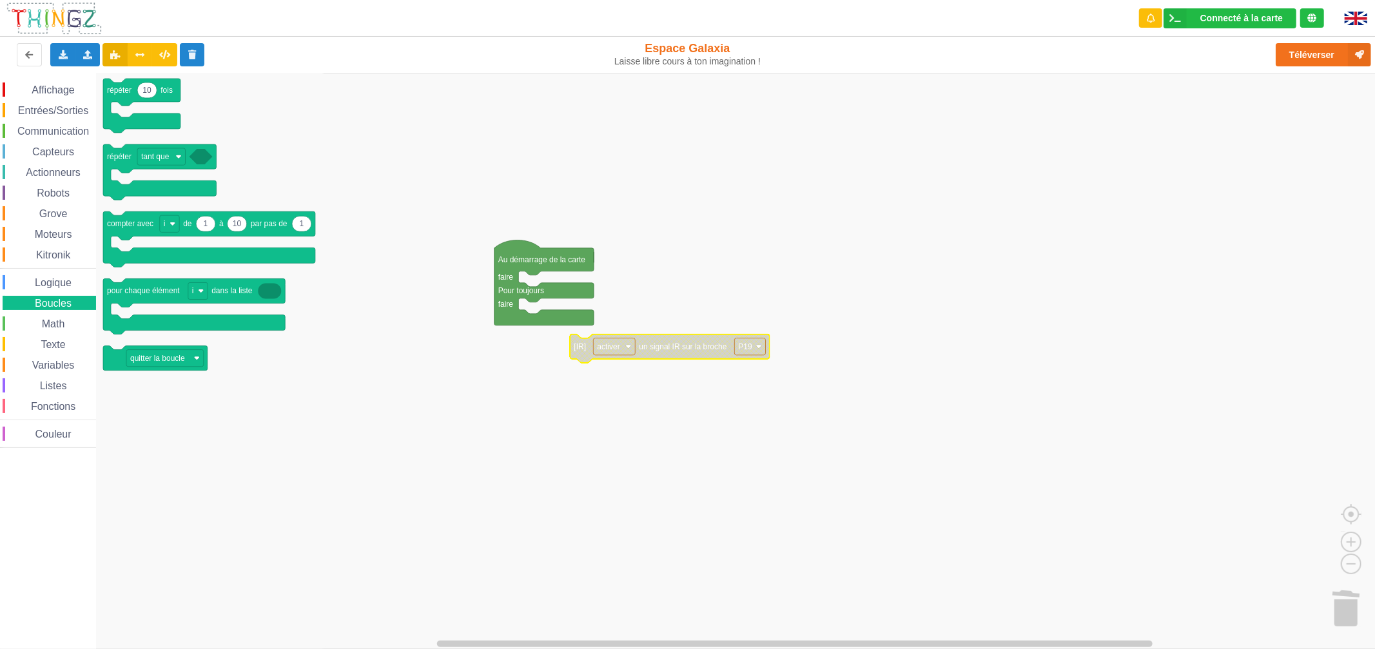
click at [55, 282] on span "Logique" at bounding box center [53, 282] width 41 height 11
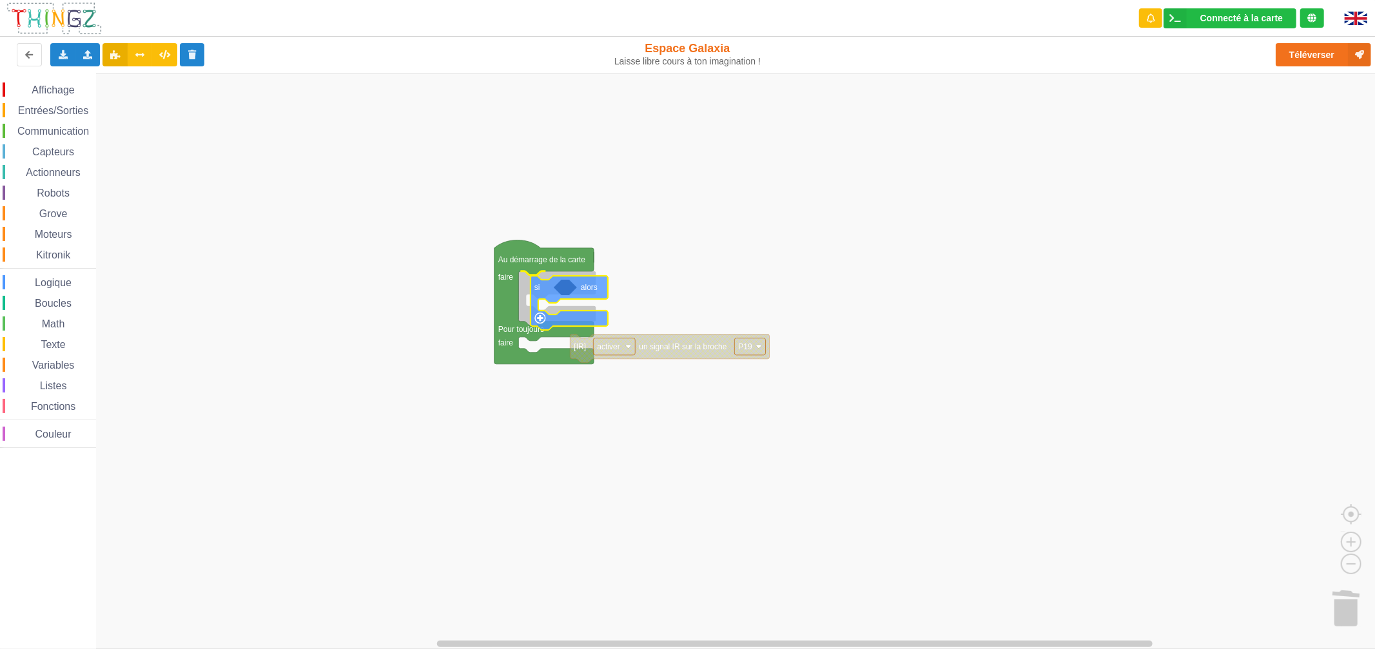
click at [549, 295] on div "Affichage Entrées/Sorties Communication Capteurs Actionneurs Robots Grove Moteu…" at bounding box center [692, 360] width 1384 height 575
click at [54, 153] on span "Capteurs" at bounding box center [53, 151] width 46 height 11
click at [514, 443] on div "Affichage Entrées/Sorties Communication Capteurs Actionneurs Robots Grove Moteu…" at bounding box center [692, 360] width 1384 height 575
click at [42, 286] on span "Logique" at bounding box center [53, 282] width 41 height 11
click at [603, 282] on div "Affichage Entrées/Sorties Communication Capteurs Actionneurs Robots Grove Moteu…" at bounding box center [692, 360] width 1384 height 575
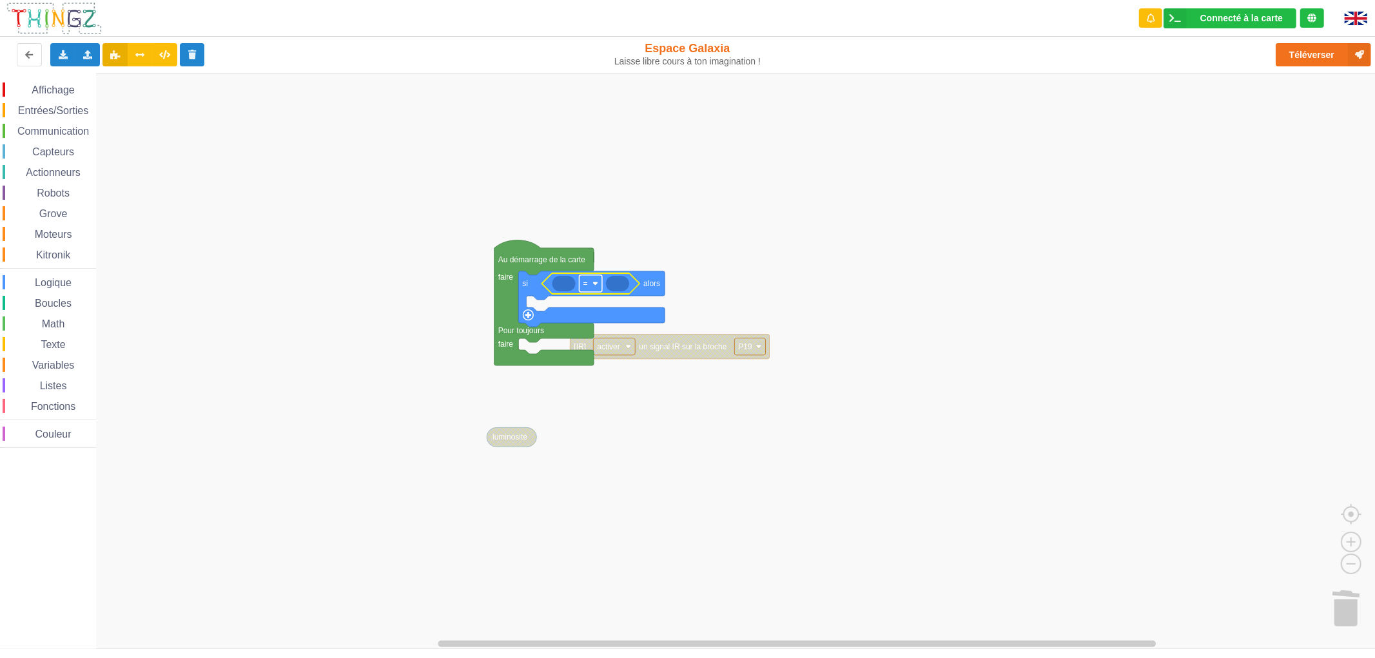
click at [588, 282] on rect "Espace de travail de Blocky" at bounding box center [590, 283] width 23 height 17
click at [572, 340] on div "‏<" at bounding box center [590, 348] width 59 height 17
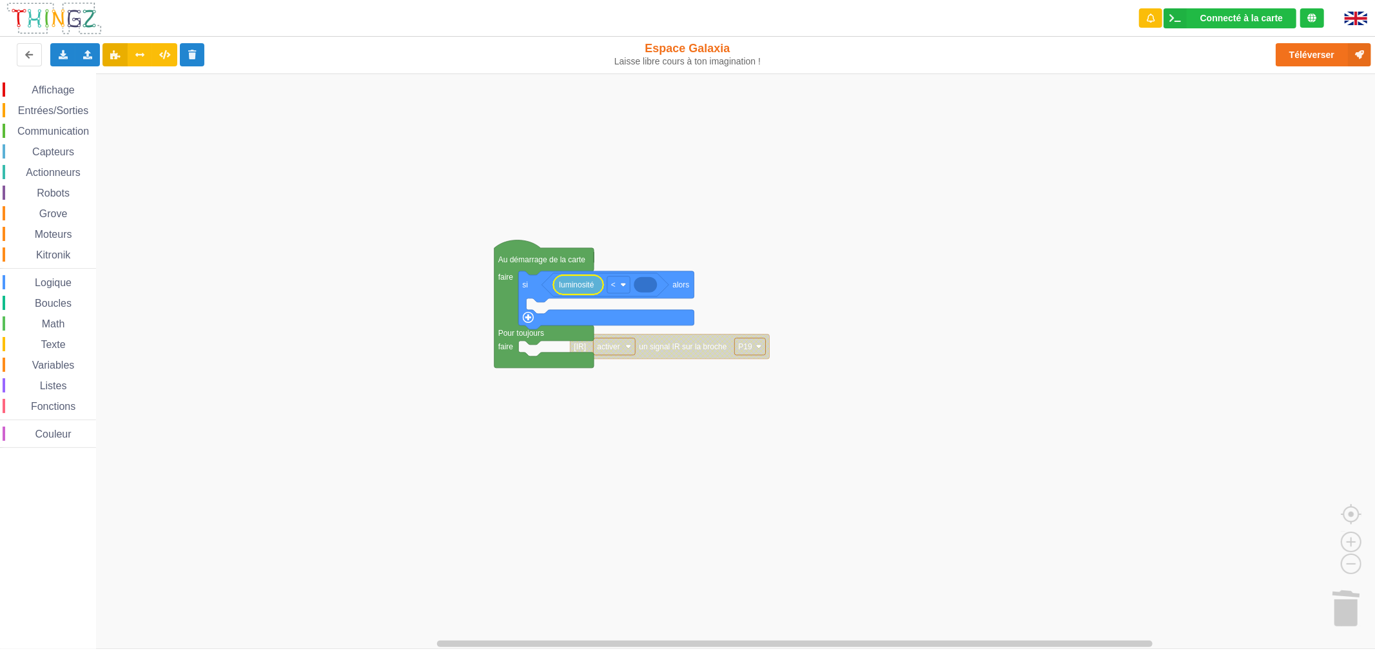
click at [652, 290] on icon "Espace de travail de Blocky" at bounding box center [644, 284] width 23 height 15
click at [66, 304] on span "Boucles" at bounding box center [53, 303] width 41 height 11
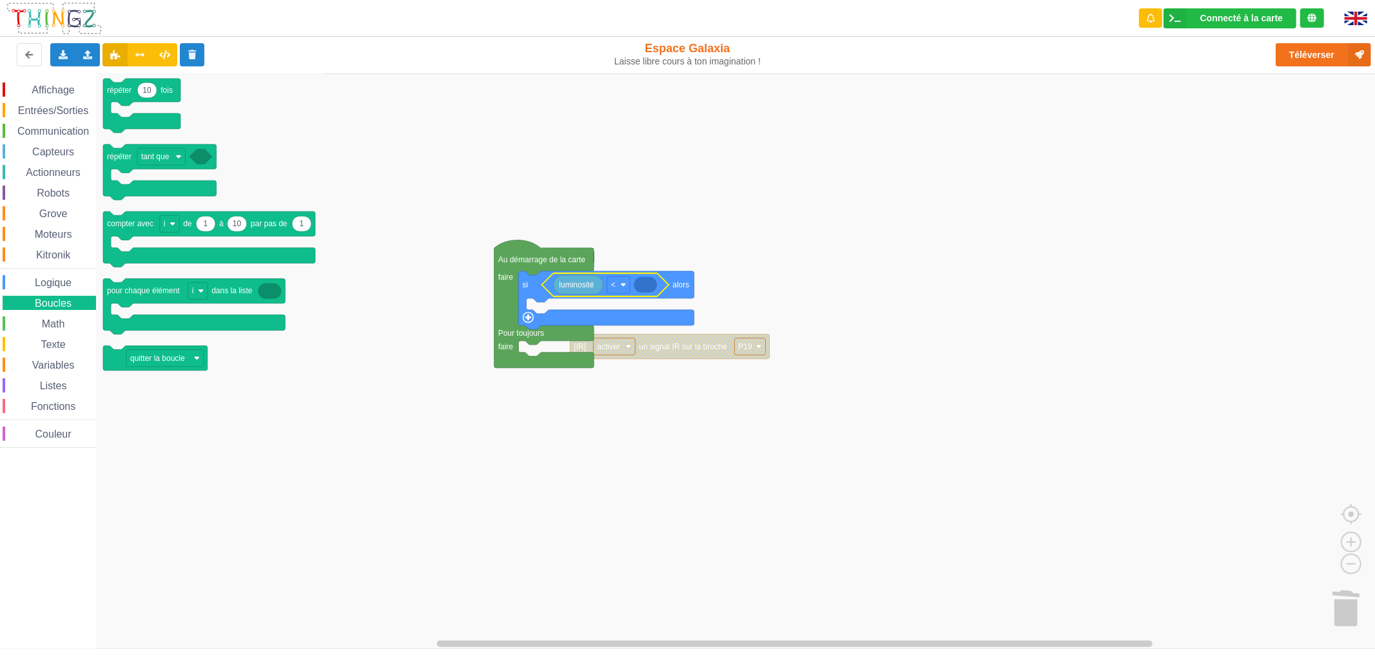
click at [55, 277] on span "Logique" at bounding box center [53, 282] width 41 height 11
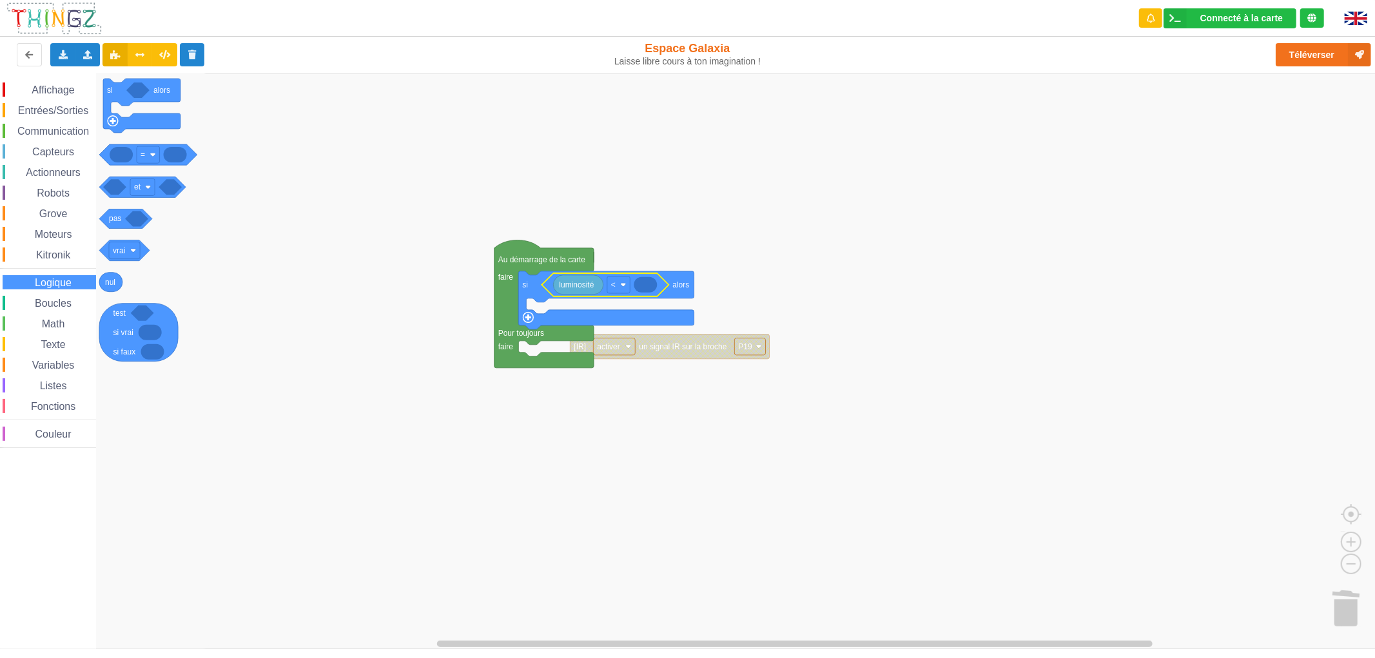
click at [75, 401] on span "Fonctions" at bounding box center [53, 406] width 48 height 11
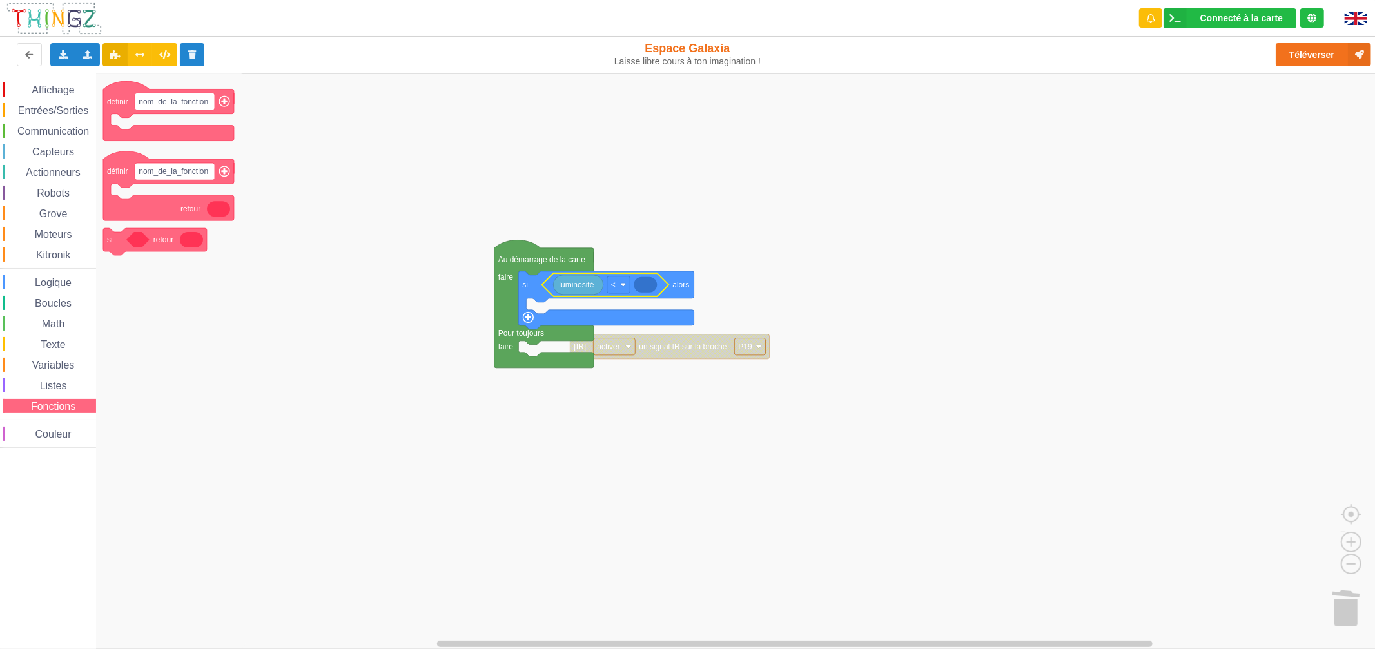
click at [49, 310] on div "Affichage Entrées/Sorties Communication Capteurs Actionneurs Robots Grove Moteu…" at bounding box center [48, 264] width 96 height 365
click at [52, 298] on span "Boucles" at bounding box center [53, 303] width 41 height 11
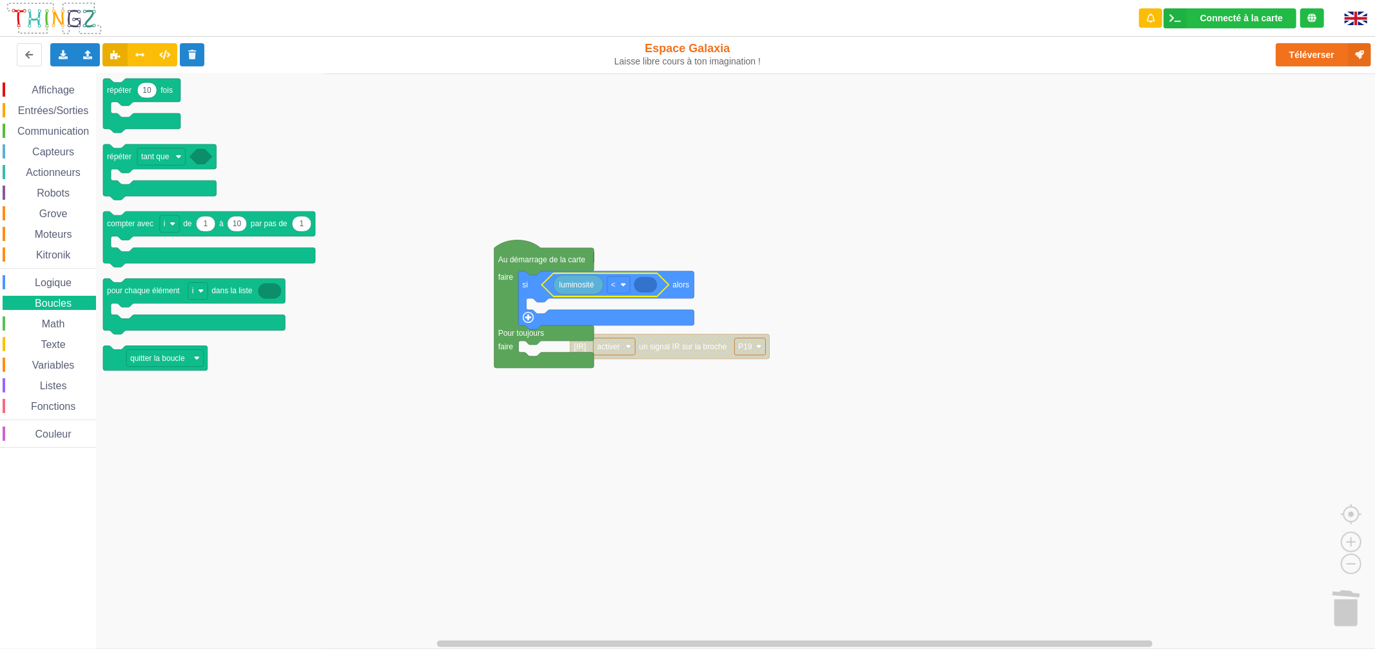
click at [647, 282] on icon "Espace de travail de Blocky" at bounding box center [644, 284] width 23 height 15
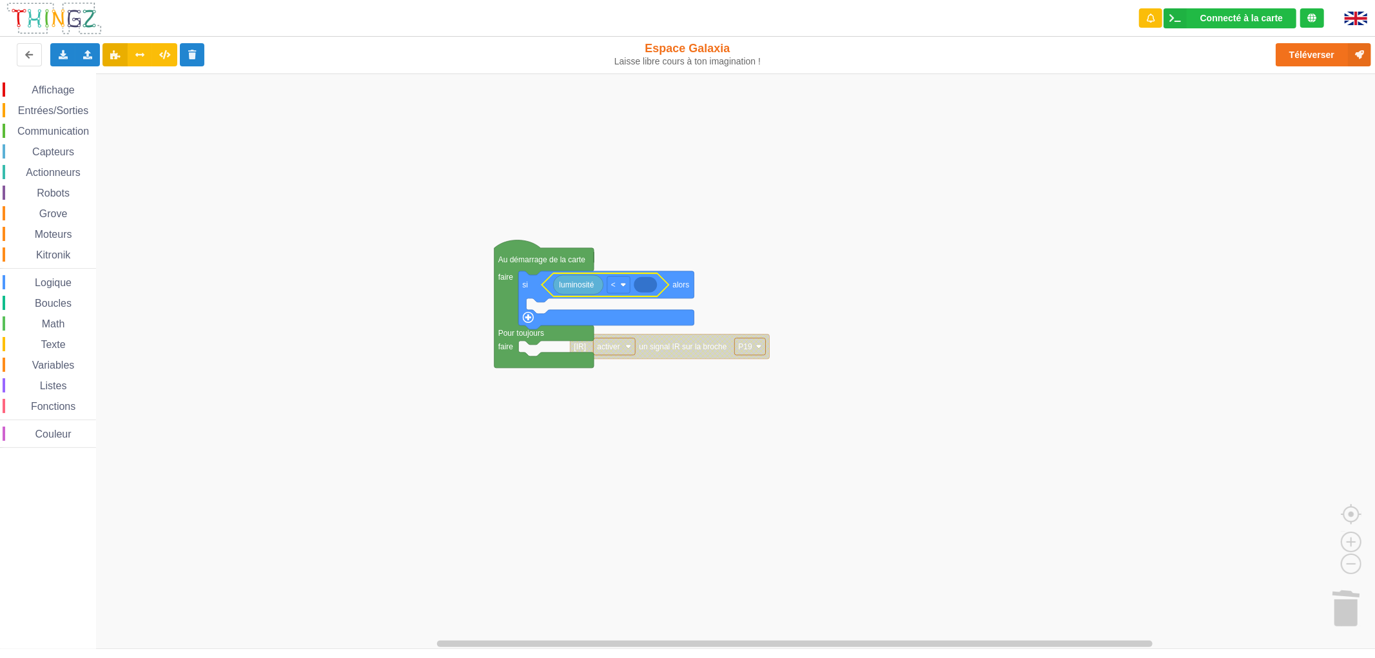
click at [647, 282] on icon "Espace de travail de Blocky" at bounding box center [644, 284] width 23 height 15
click at [63, 274] on div "Affichage Entrées/Sorties Communication Capteurs Actionneurs Robots Grove Moteu…" at bounding box center [48, 264] width 96 height 365
click at [62, 277] on span "Logique" at bounding box center [53, 282] width 41 height 11
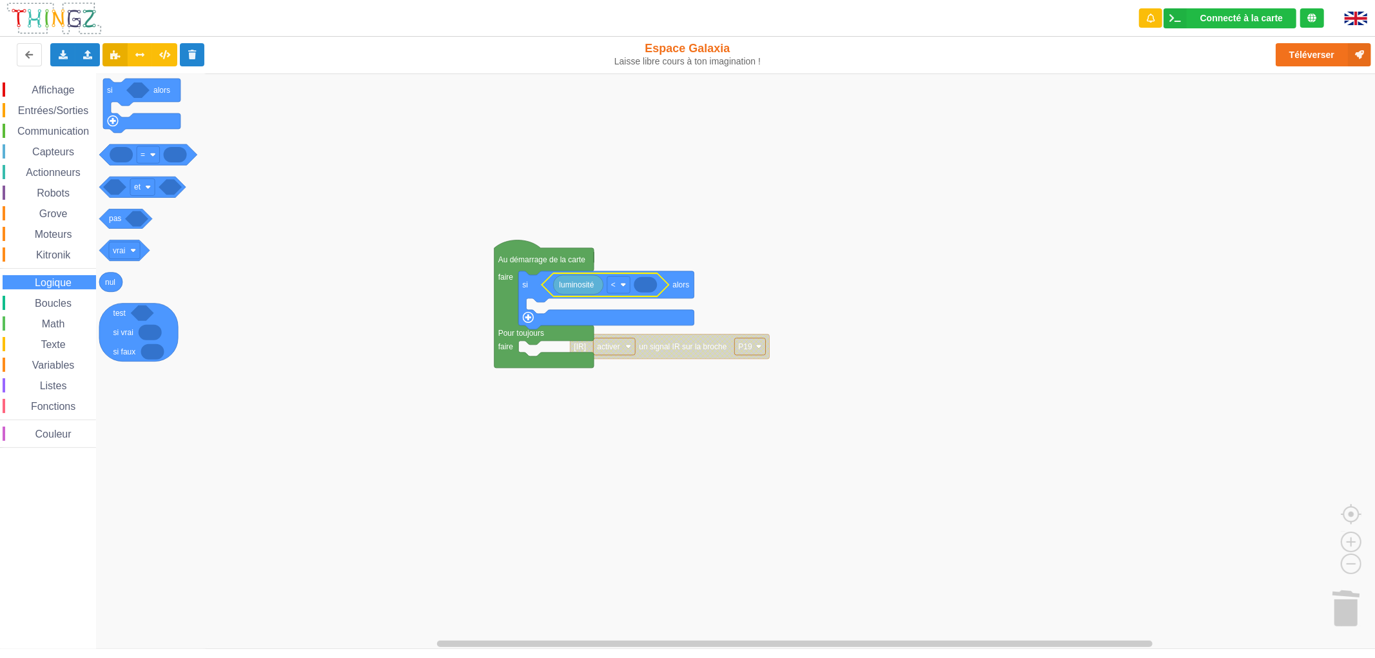
click at [81, 309] on div "Boucles" at bounding box center [49, 303] width 93 height 14
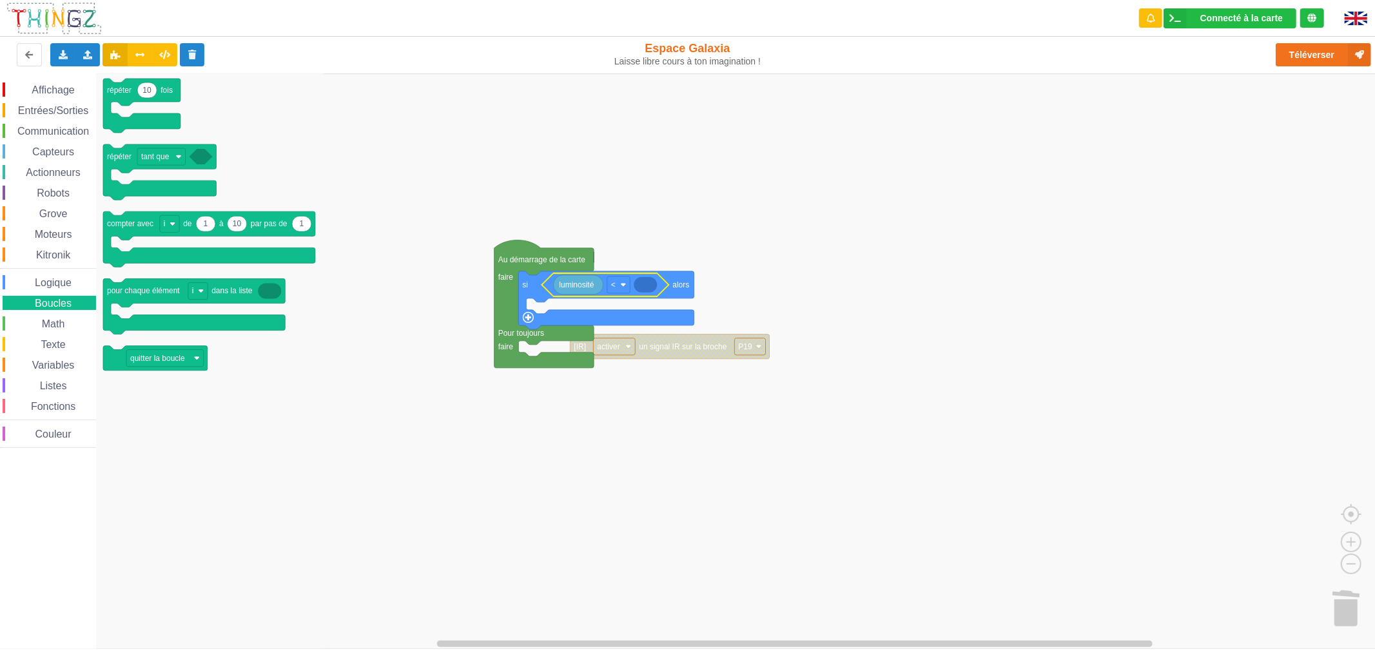
click at [66, 258] on span "Kitronik" at bounding box center [53, 254] width 38 height 11
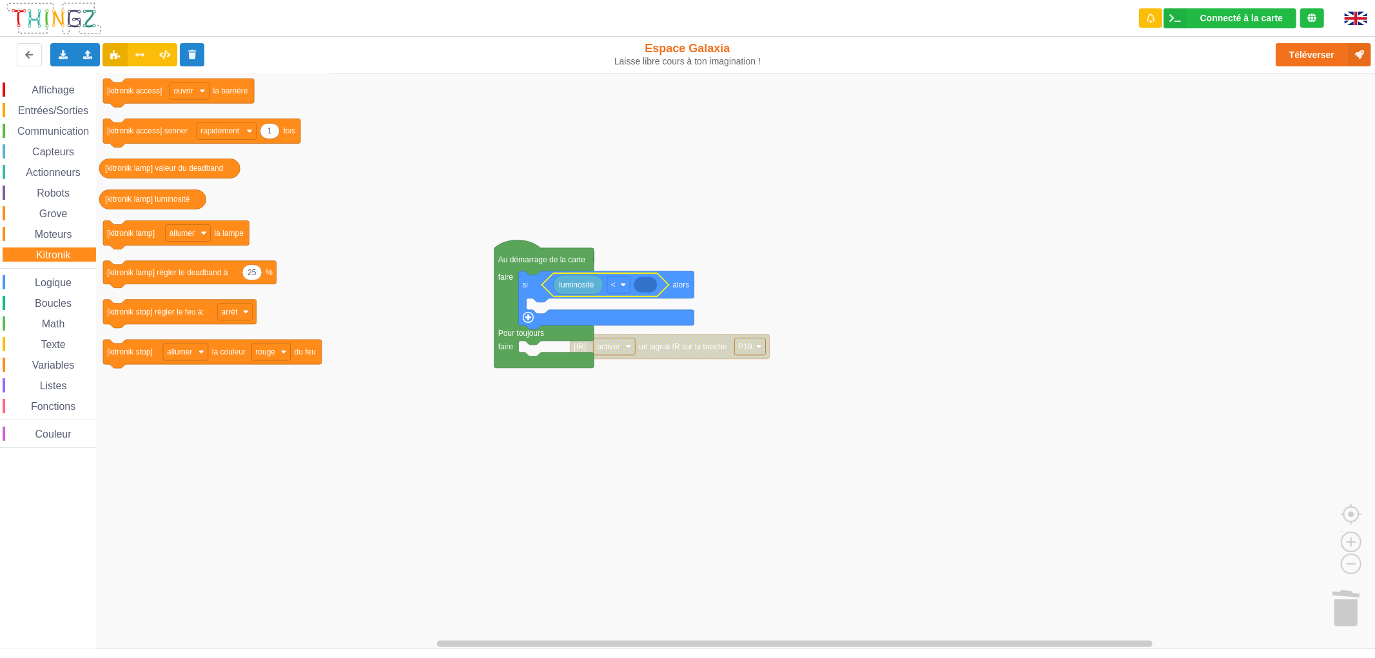
drag, startPoint x: 61, startPoint y: 234, endPoint x: 59, endPoint y: 242, distance: 7.8
click at [61, 240] on div "Moteurs" at bounding box center [49, 234] width 93 height 14
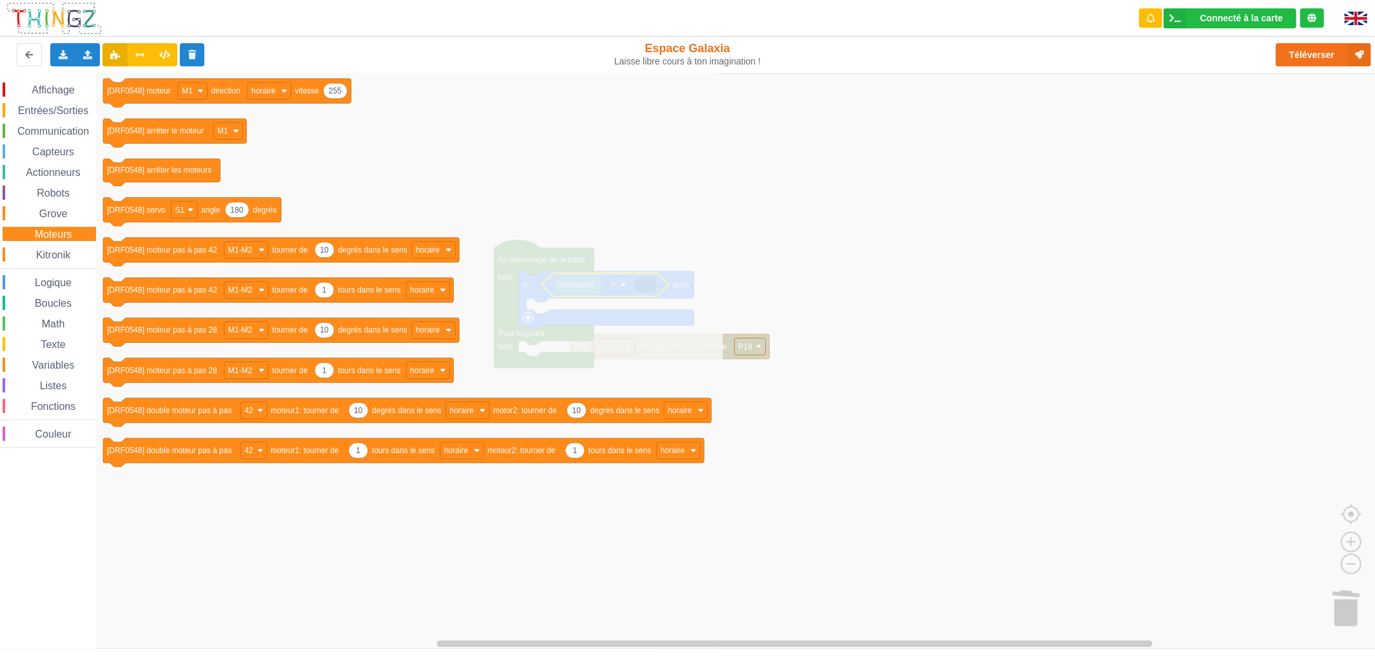
click at [54, 211] on span "Grove" at bounding box center [53, 213] width 32 height 11
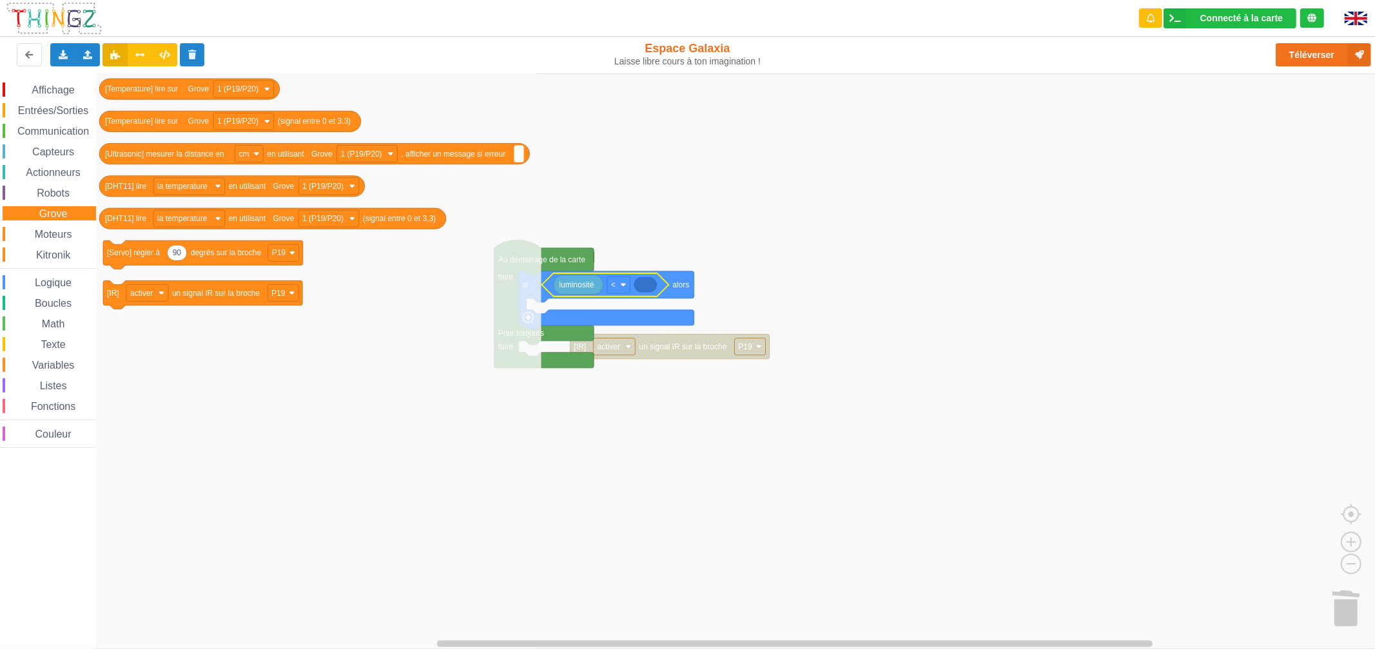
click at [53, 193] on span "Robots" at bounding box center [53, 193] width 37 height 11
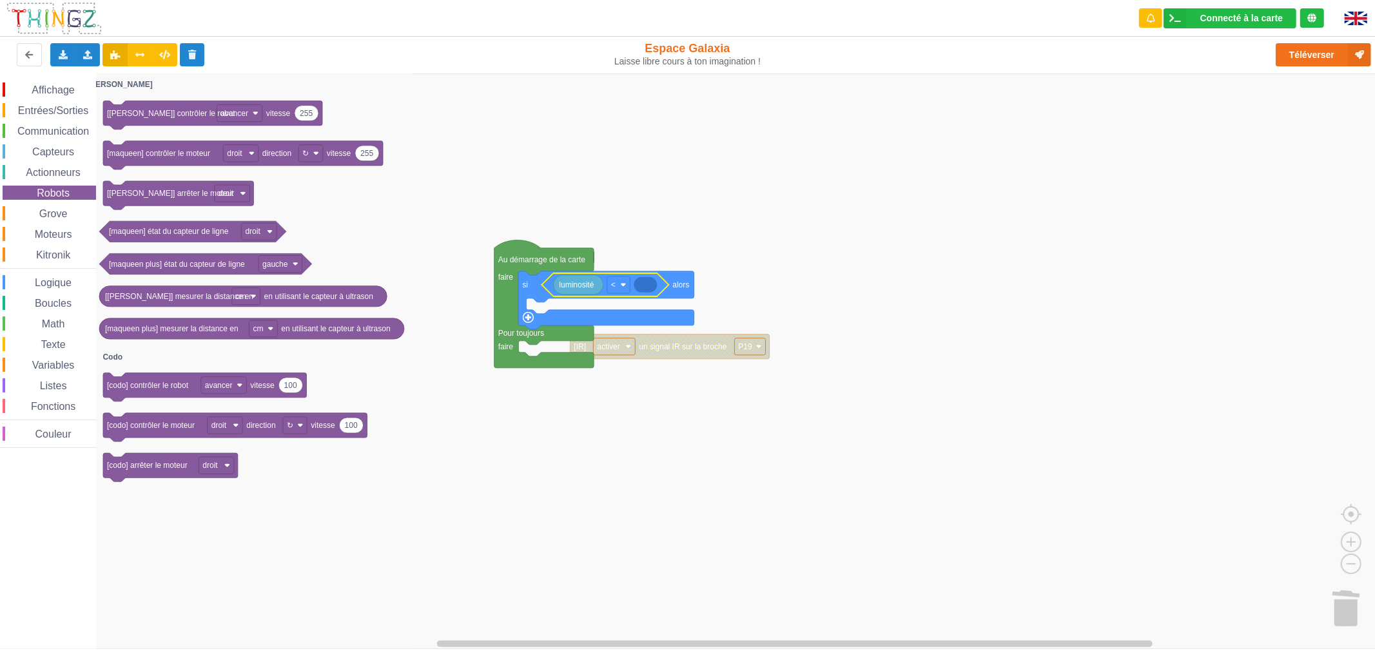
click at [55, 167] on span "Actionneurs" at bounding box center [53, 172] width 59 height 11
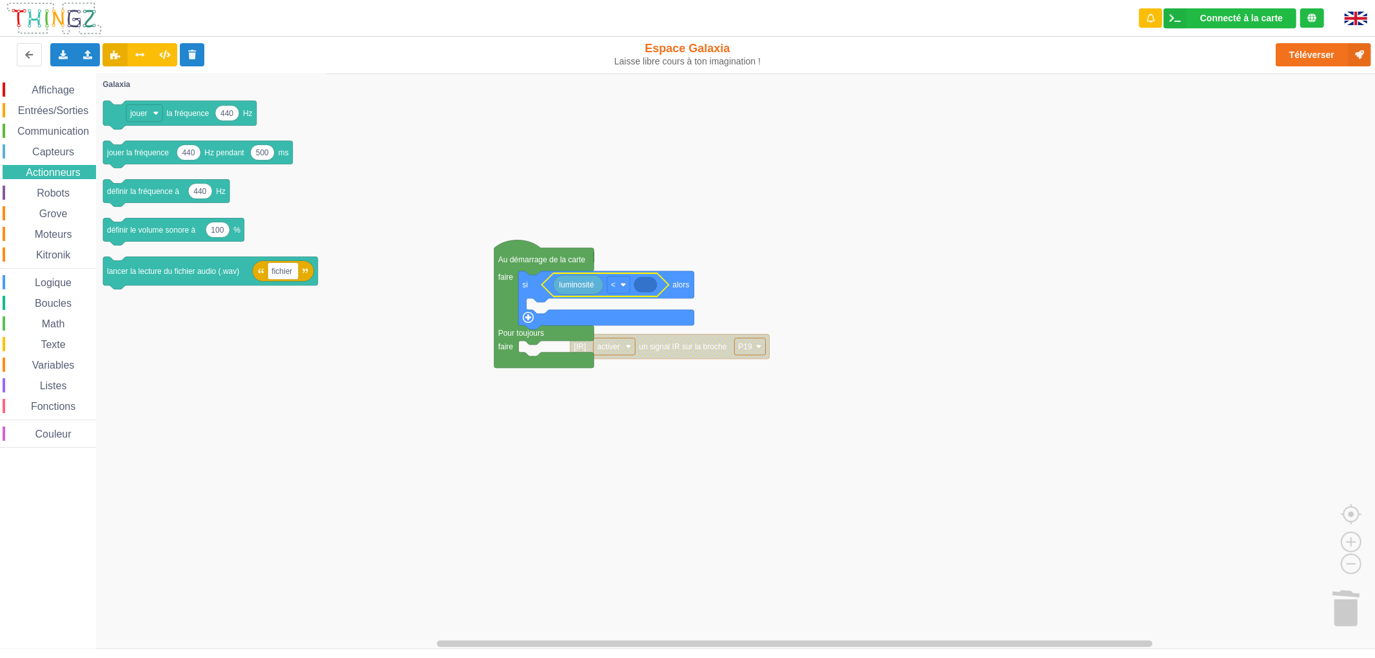
click at [52, 197] on div "Robots" at bounding box center [49, 193] width 93 height 14
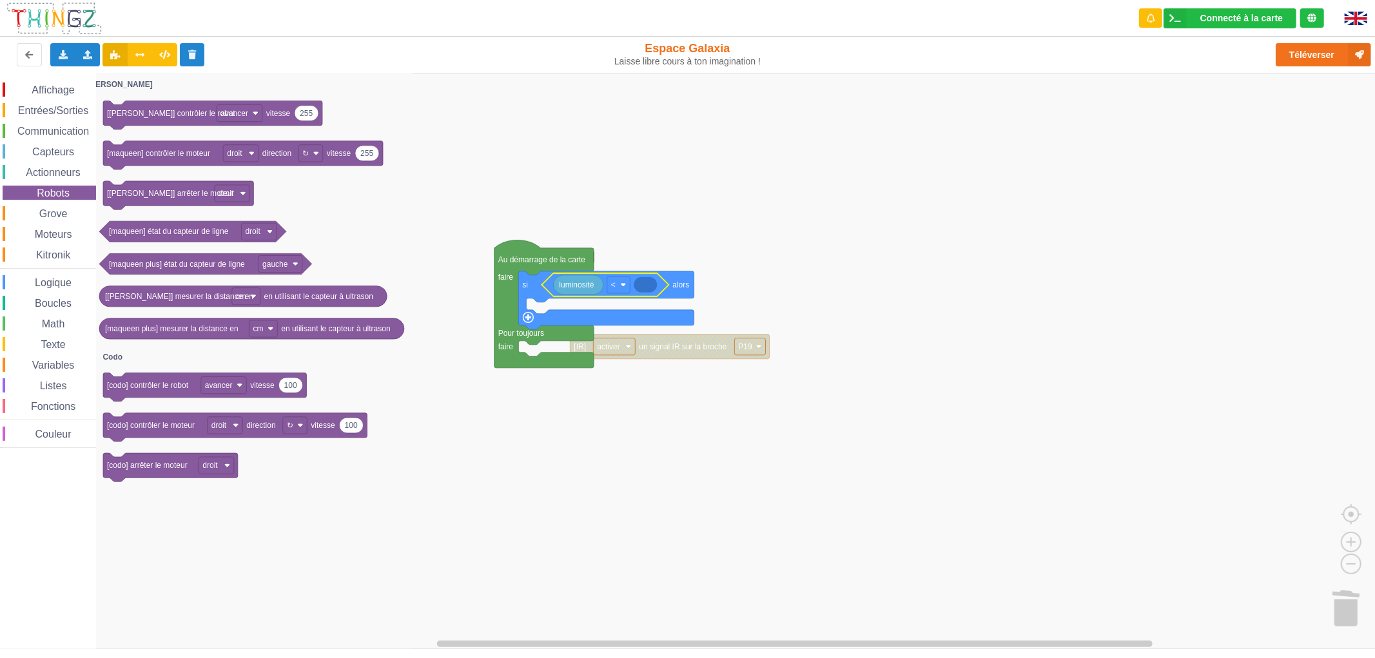
click at [52, 168] on span "Actionneurs" at bounding box center [53, 172] width 59 height 11
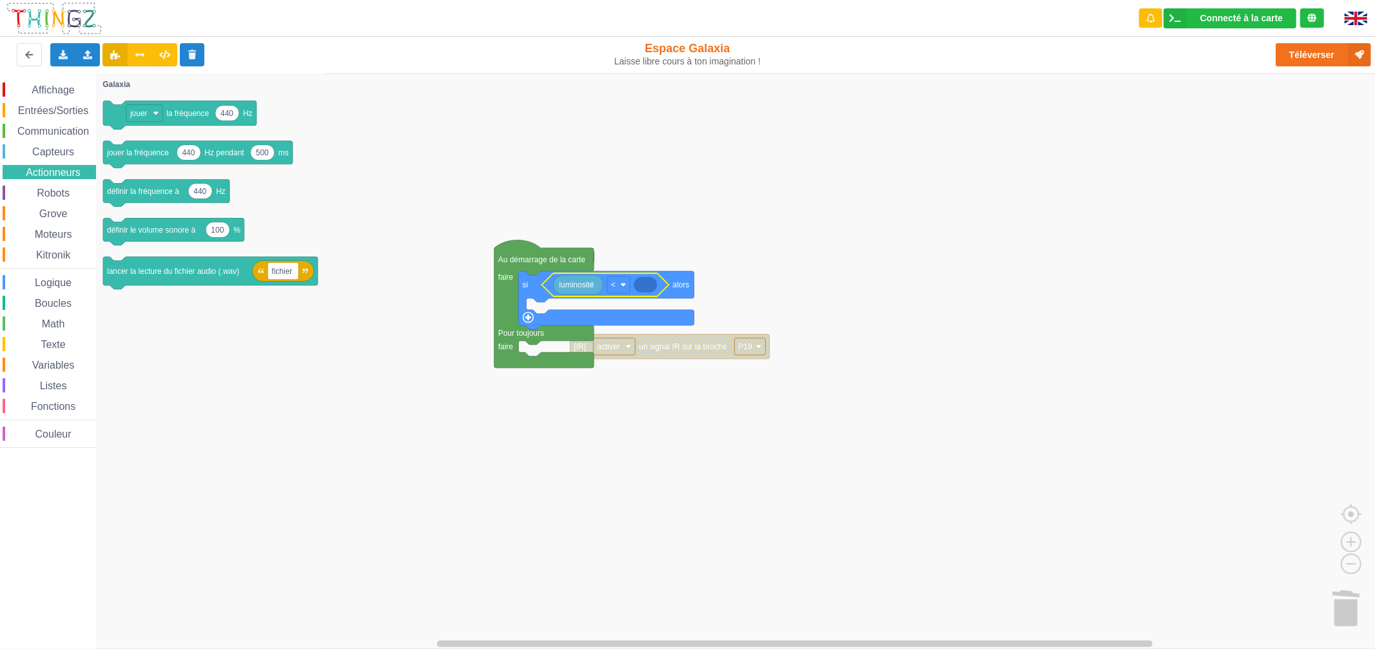
click at [55, 147] on span "Capteurs" at bounding box center [53, 151] width 46 height 11
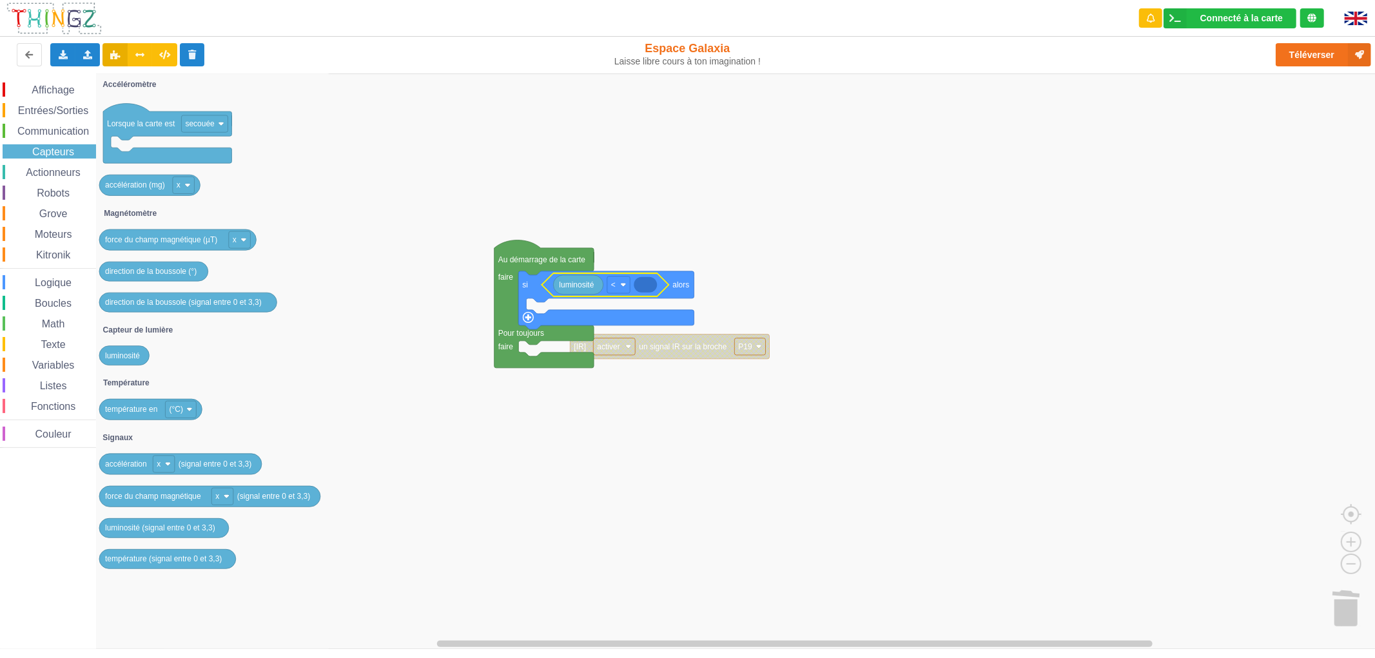
click at [58, 126] on span "Communication" at bounding box center [52, 131] width 75 height 11
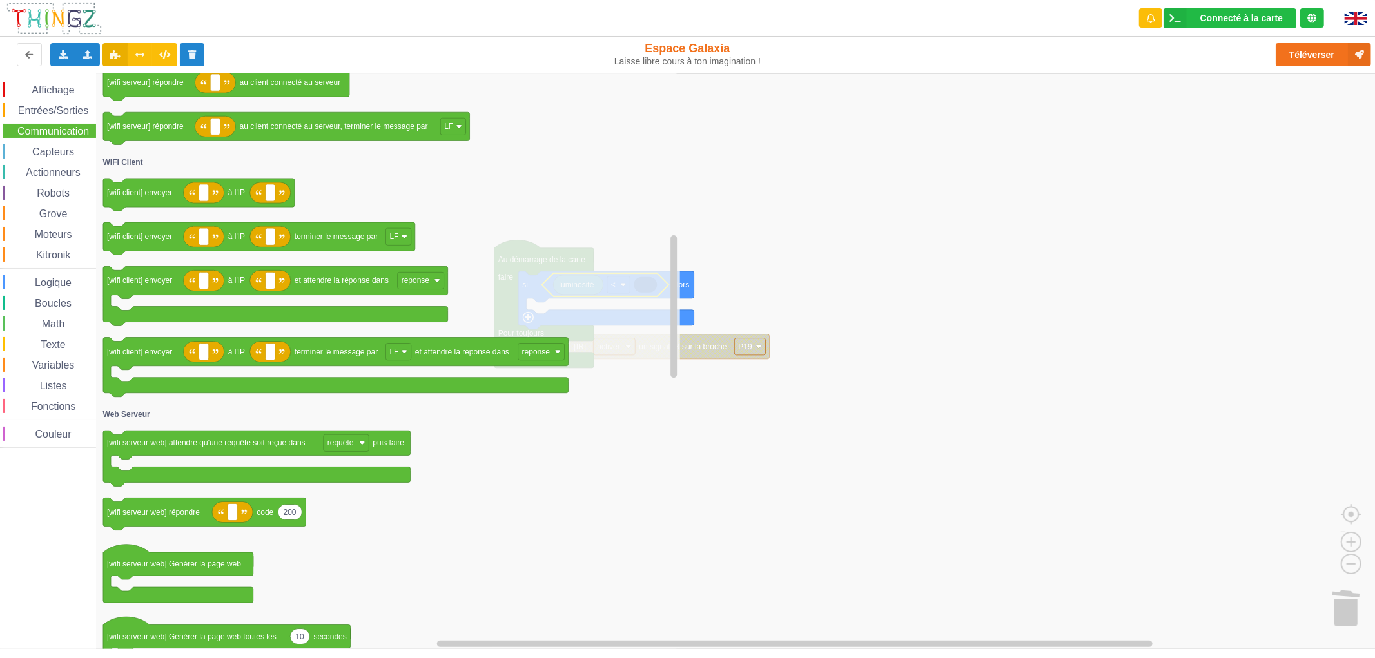
click at [313, 429] on icon "Espace de travail de Blocky" at bounding box center [387, 360] width 584 height 575
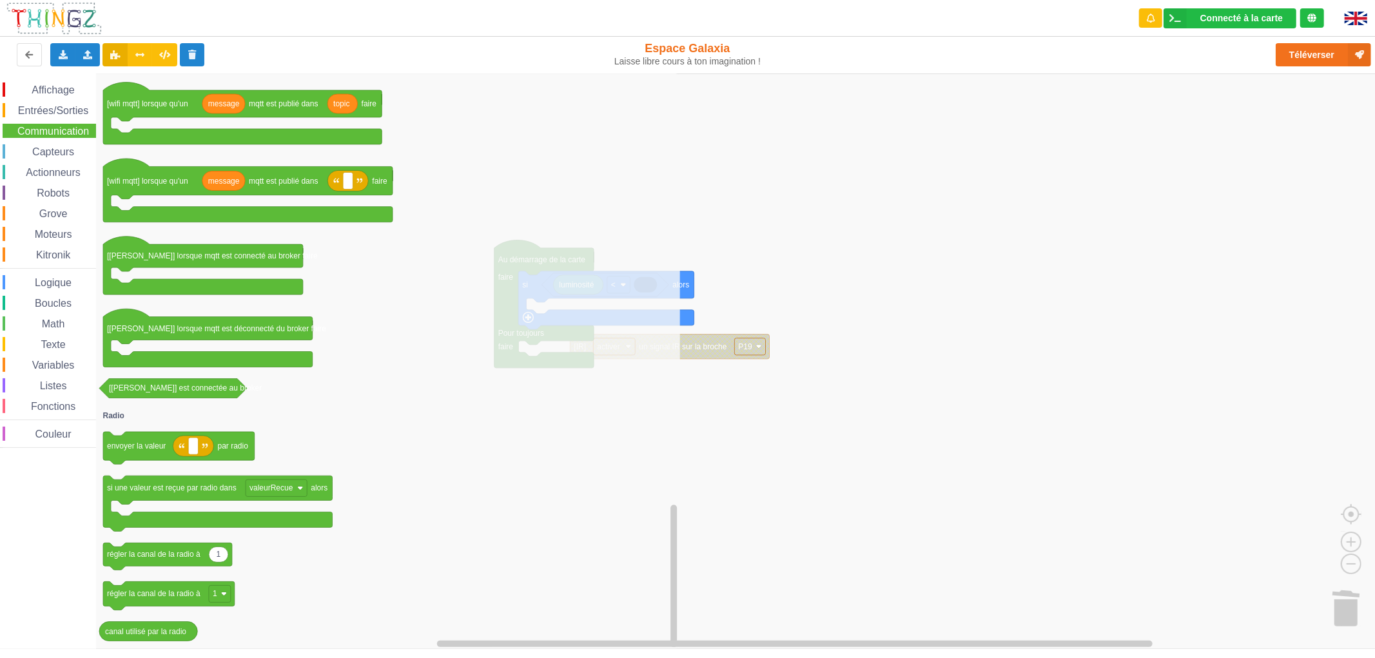
click at [66, 108] on span "Entrées/Sorties" at bounding box center [53, 110] width 74 height 11
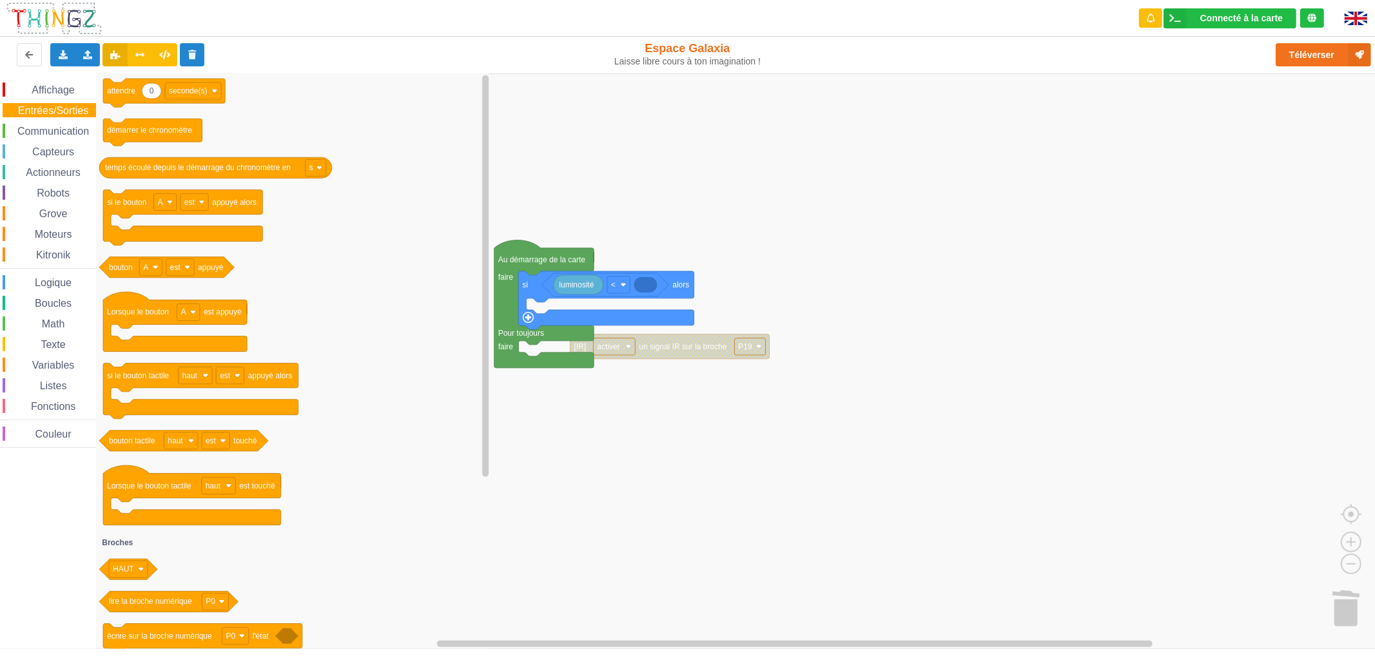
click at [65, 86] on span "Affichage" at bounding box center [53, 89] width 46 height 11
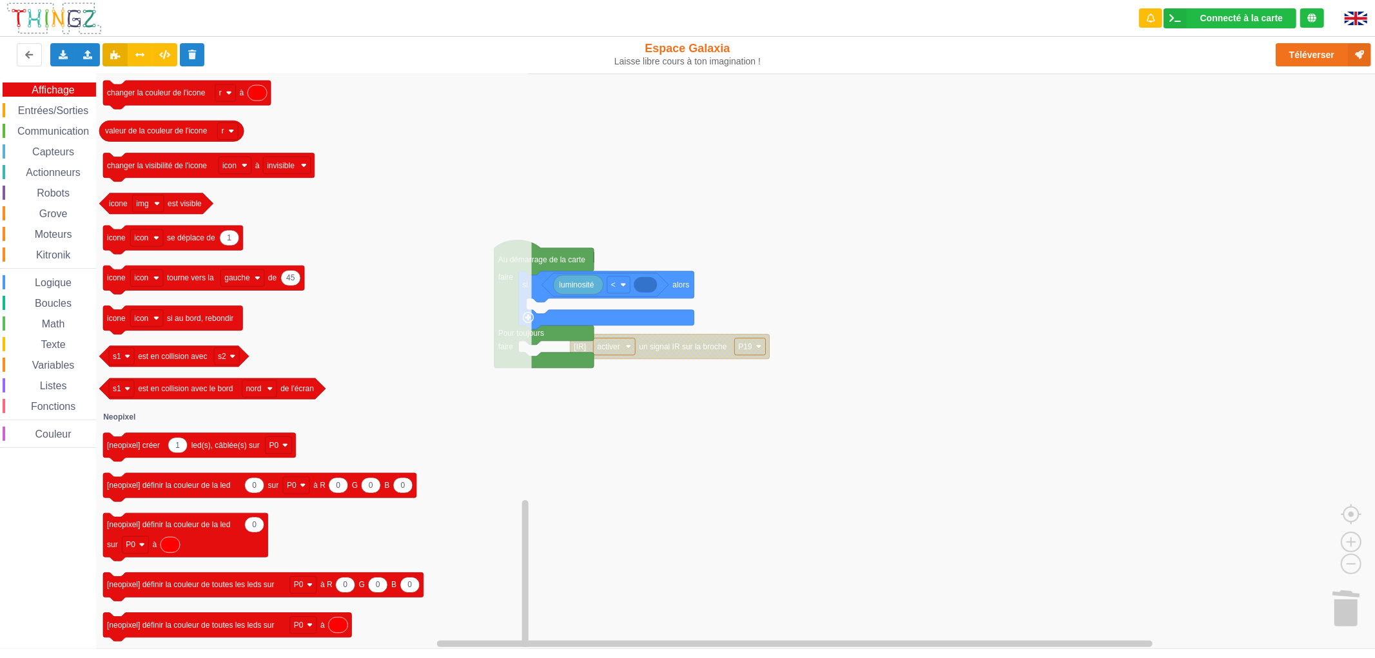
click at [64, 206] on div "Grove" at bounding box center [49, 213] width 93 height 14
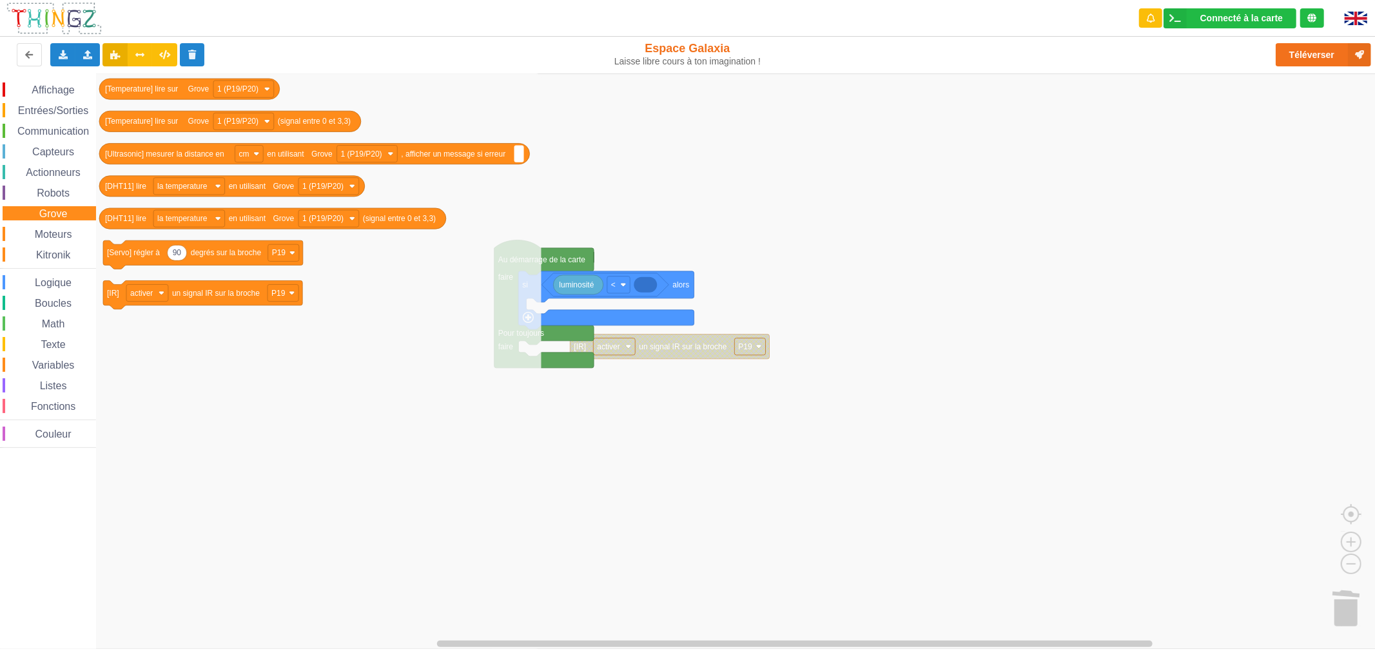
click at [41, 280] on span "Logique" at bounding box center [53, 282] width 41 height 11
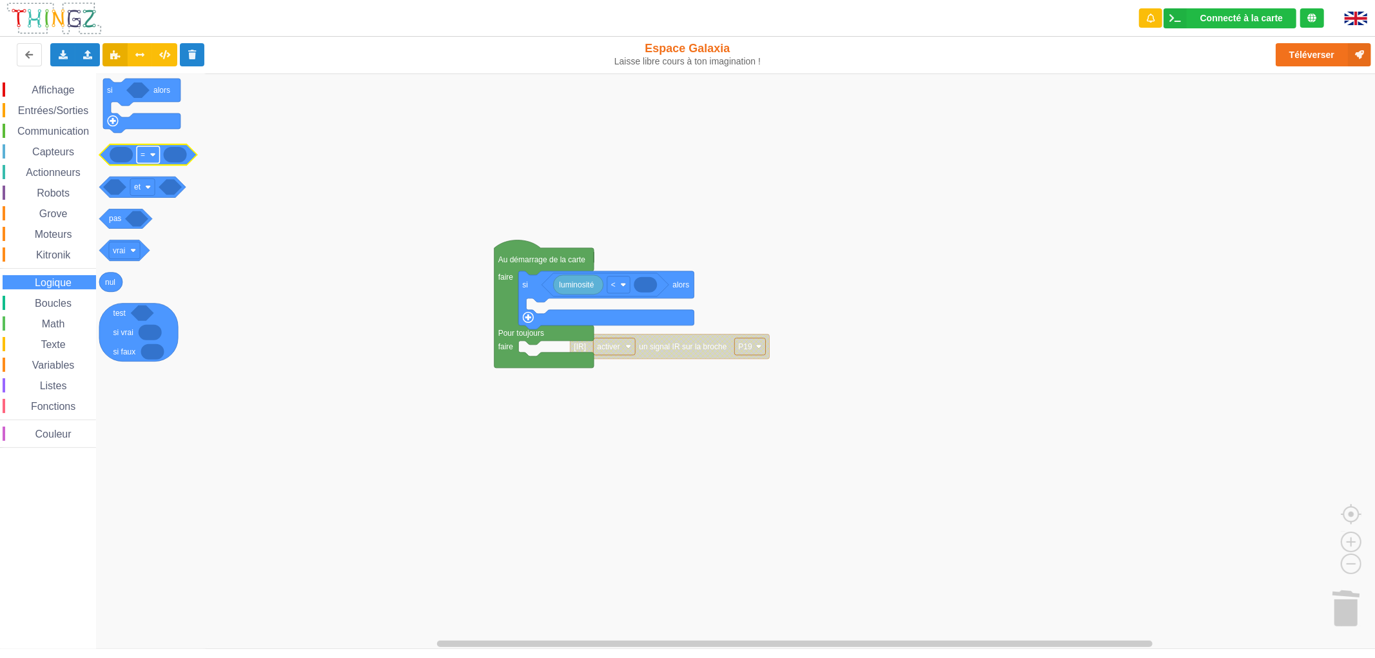
click at [155, 157] on image "Espace de travail de Blocky" at bounding box center [153, 155] width 6 height 6
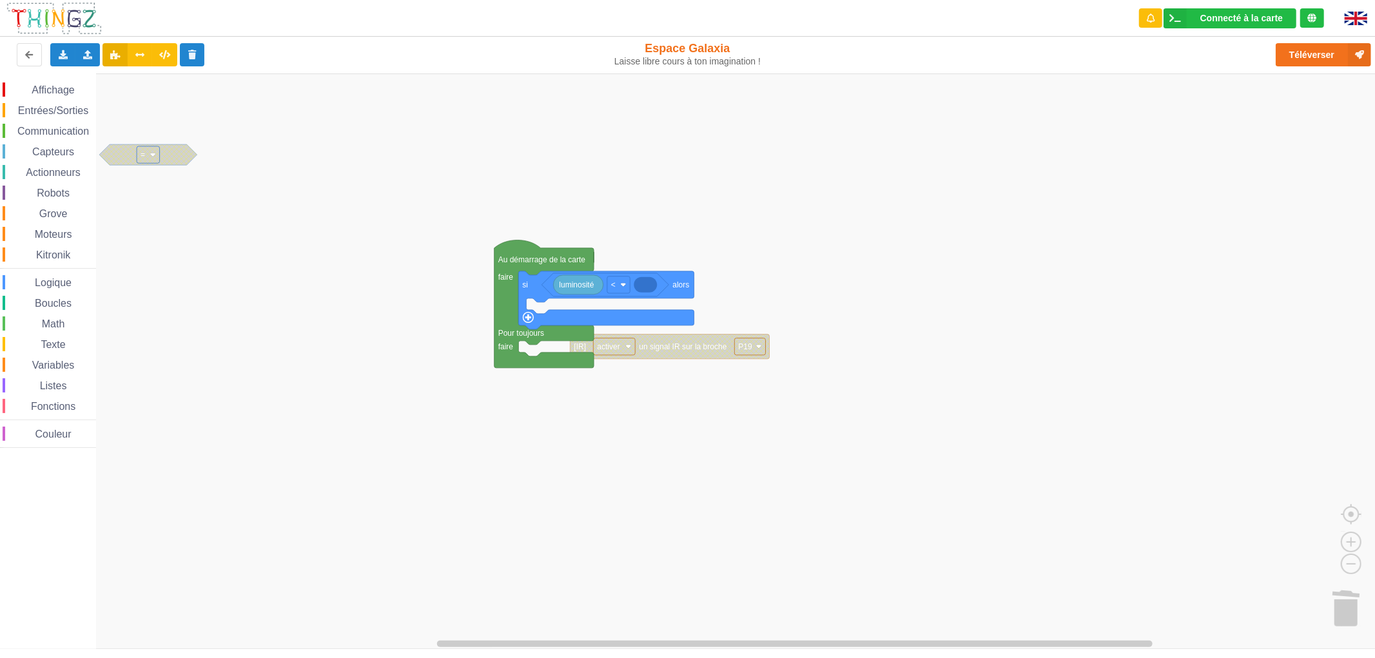
click at [155, 157] on image "Espace de travail de Blocky" at bounding box center [153, 155] width 6 height 6
click at [170, 159] on icon "Espace de travail de Blocky" at bounding box center [148, 154] width 98 height 21
click at [646, 287] on icon "Espace de travail de Blocky" at bounding box center [644, 284] width 23 height 15
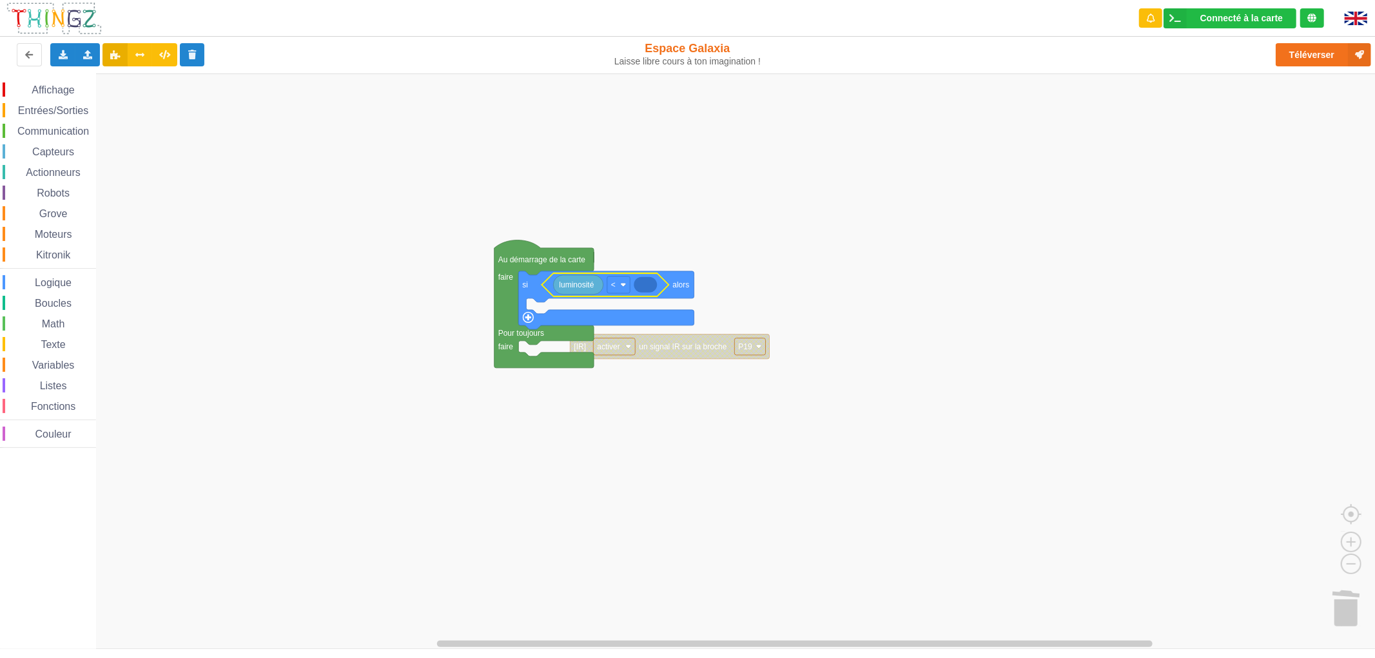
click at [646, 287] on icon "Espace de travail de Blocky" at bounding box center [644, 284] width 23 height 15
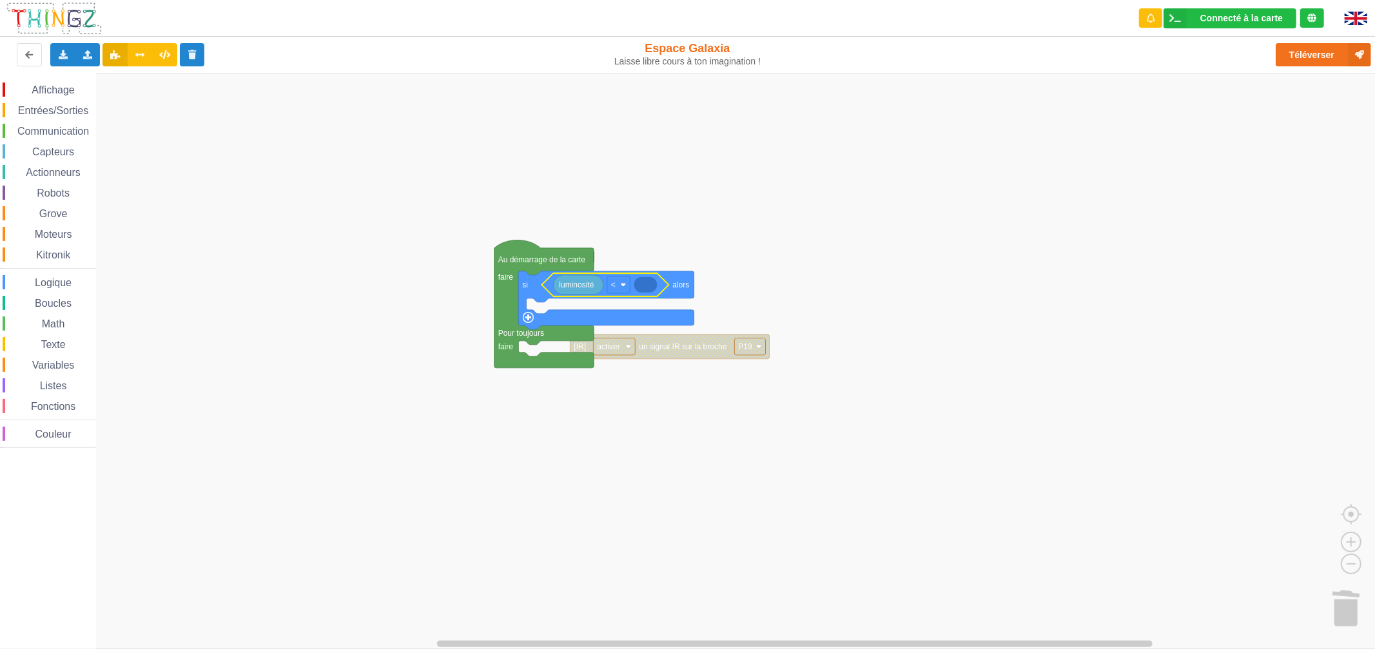
click at [646, 287] on icon "Espace de travail de Blocky" at bounding box center [644, 284] width 23 height 15
click at [314, 200] on rect "Espace de travail de Blocky" at bounding box center [692, 360] width 1384 height 575
click at [58, 320] on span "Math" at bounding box center [53, 323] width 27 height 11
click at [648, 284] on div "Affichage Entrées/Sorties Communication Capteurs Actionneurs Robots Grove Moteu…" at bounding box center [692, 360] width 1384 height 575
click at [648, 284] on text "123" at bounding box center [645, 284] width 13 height 9
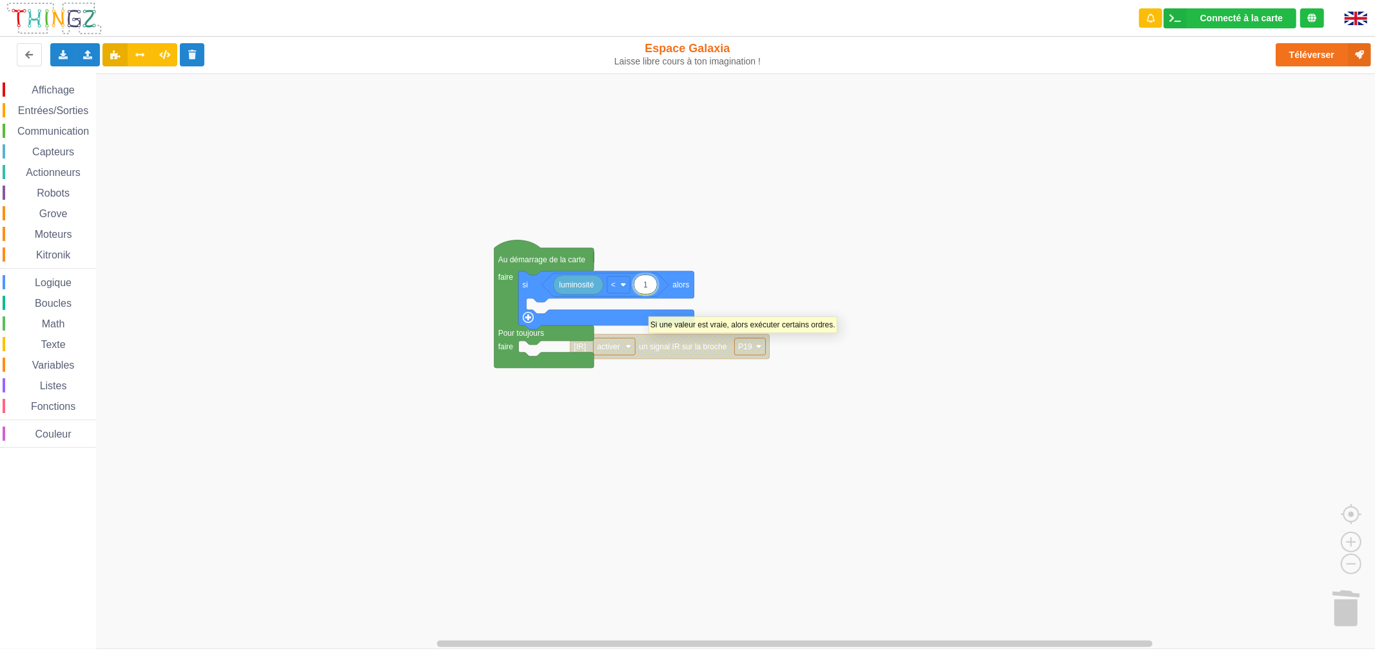
type input "15"
click at [684, 505] on rect "Espace de travail de Blocky" at bounding box center [692, 360] width 1384 height 575
click at [47, 304] on span "Boucles" at bounding box center [53, 303] width 41 height 11
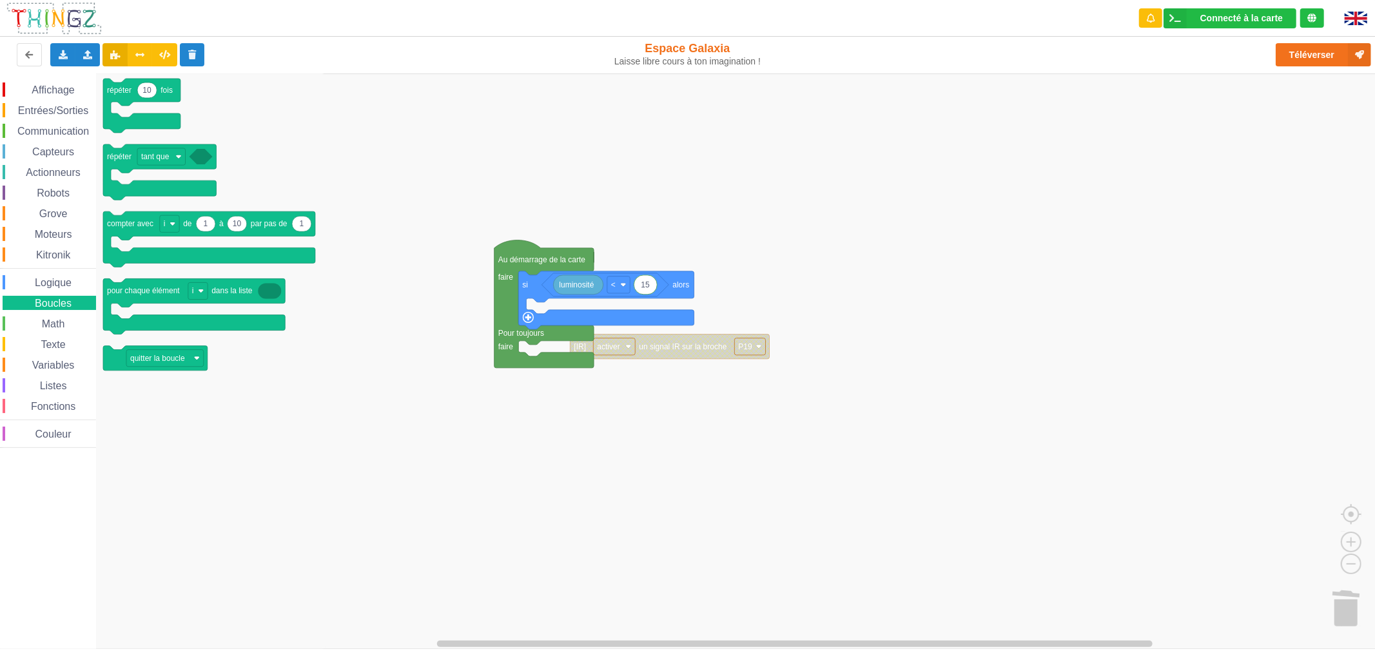
click at [52, 349] on div "Texte" at bounding box center [49, 344] width 93 height 14
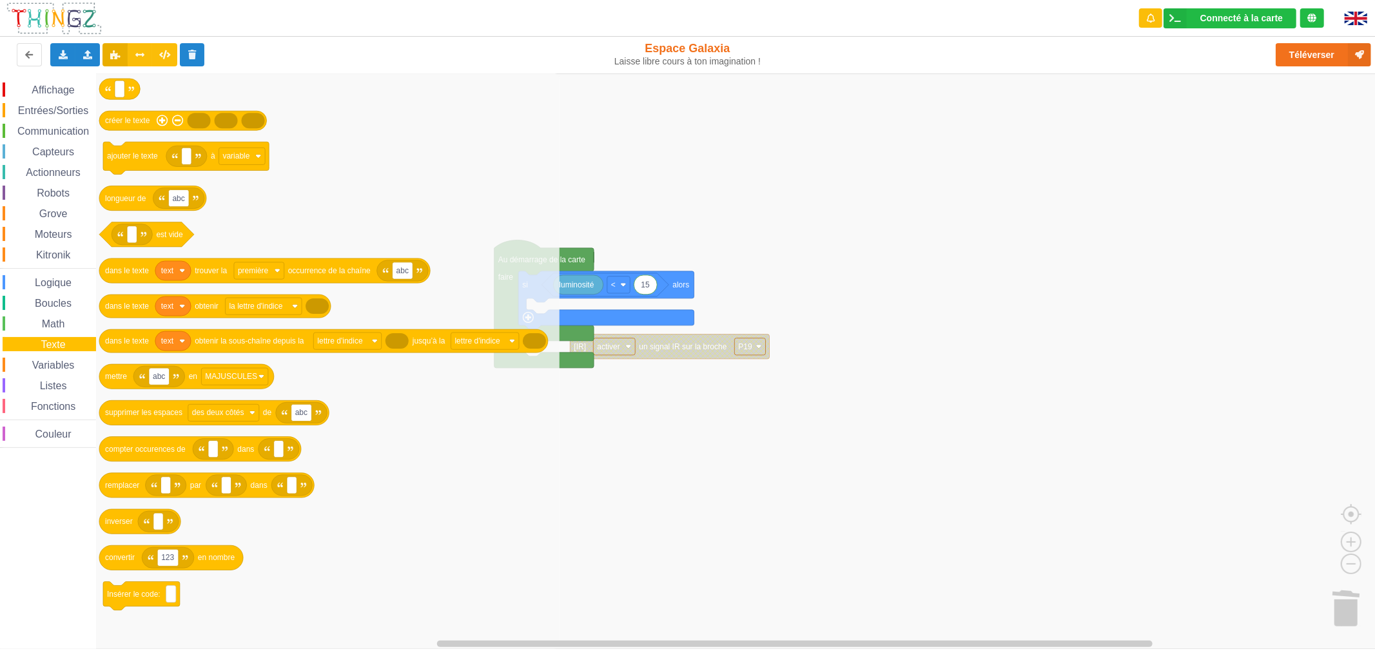
click at [53, 288] on div "Logique" at bounding box center [49, 282] width 93 height 14
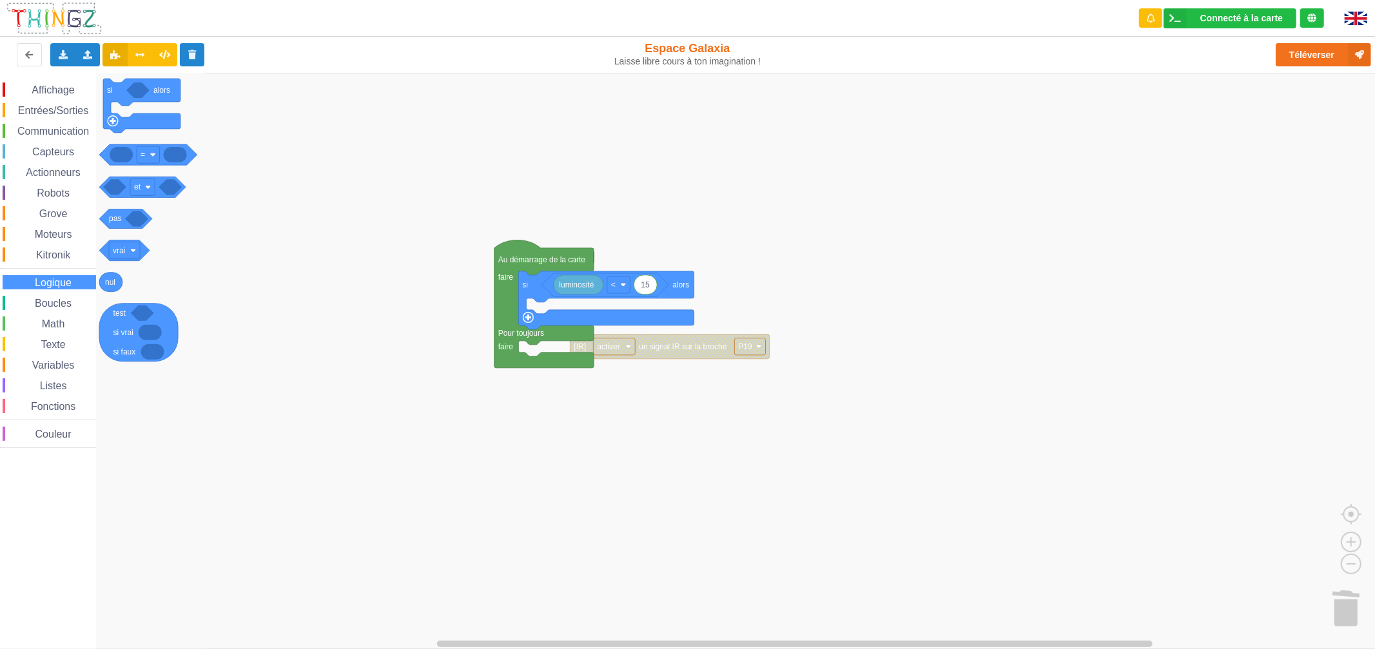
click at [52, 305] on span "Boucles" at bounding box center [53, 303] width 41 height 11
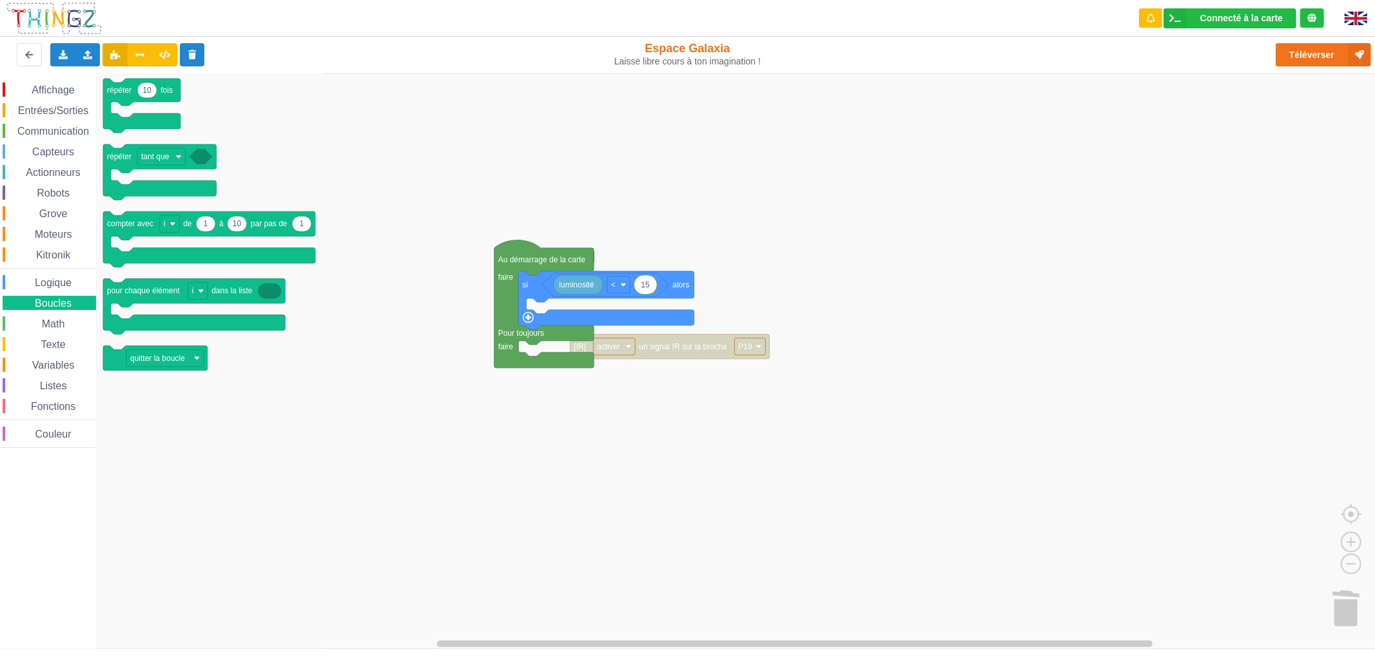
click at [56, 249] on span "Kitronik" at bounding box center [53, 254] width 38 height 11
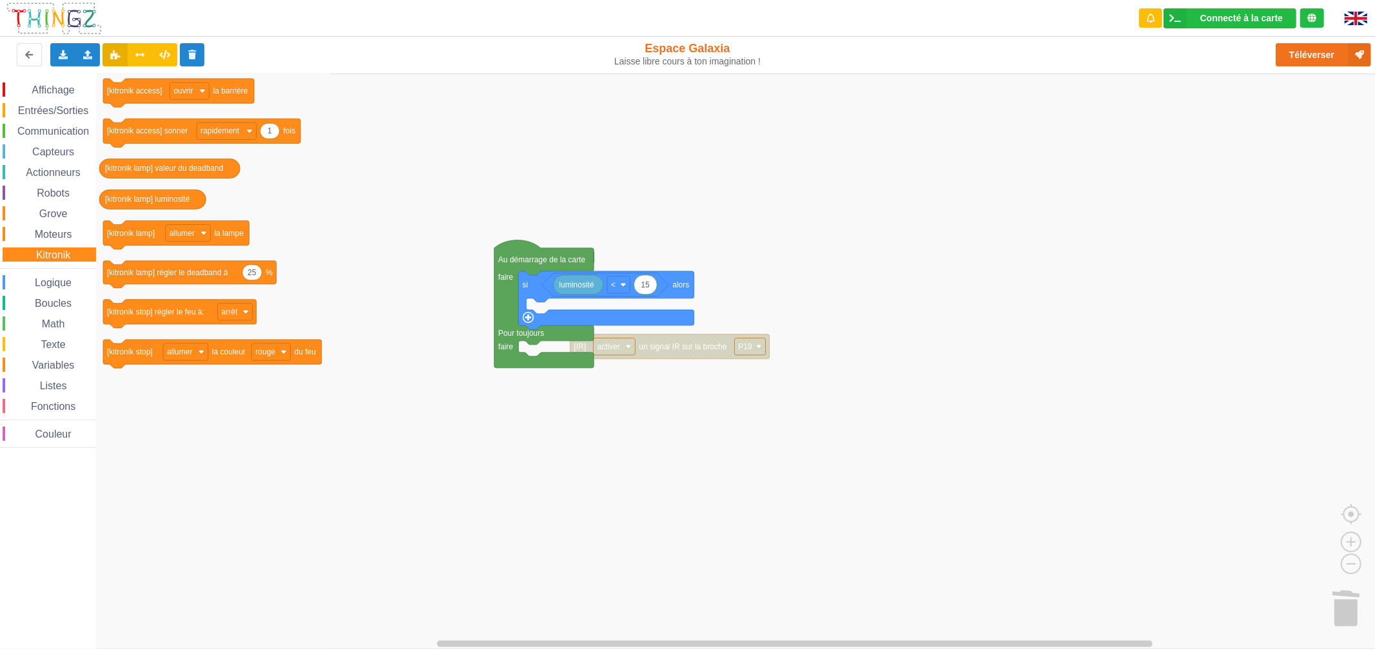
click at [63, 230] on span "Moteurs" at bounding box center [53, 234] width 41 height 11
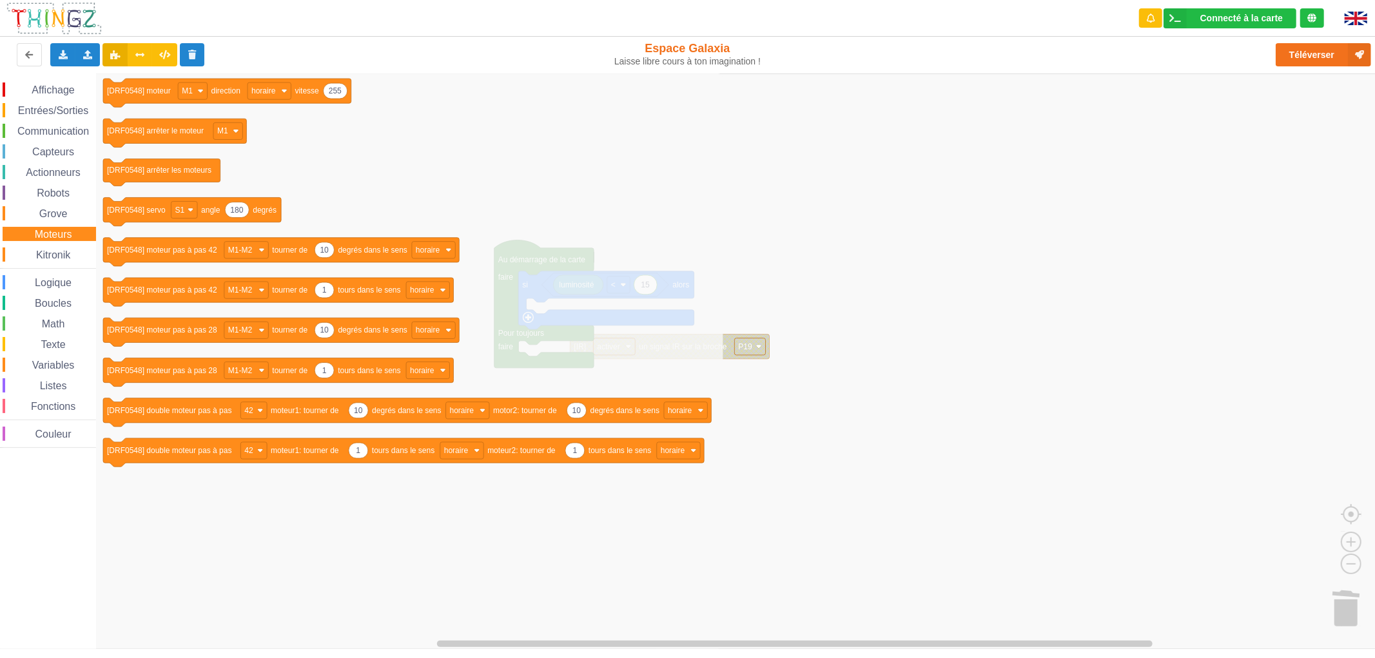
click at [59, 249] on span "Kitronik" at bounding box center [53, 254] width 38 height 11
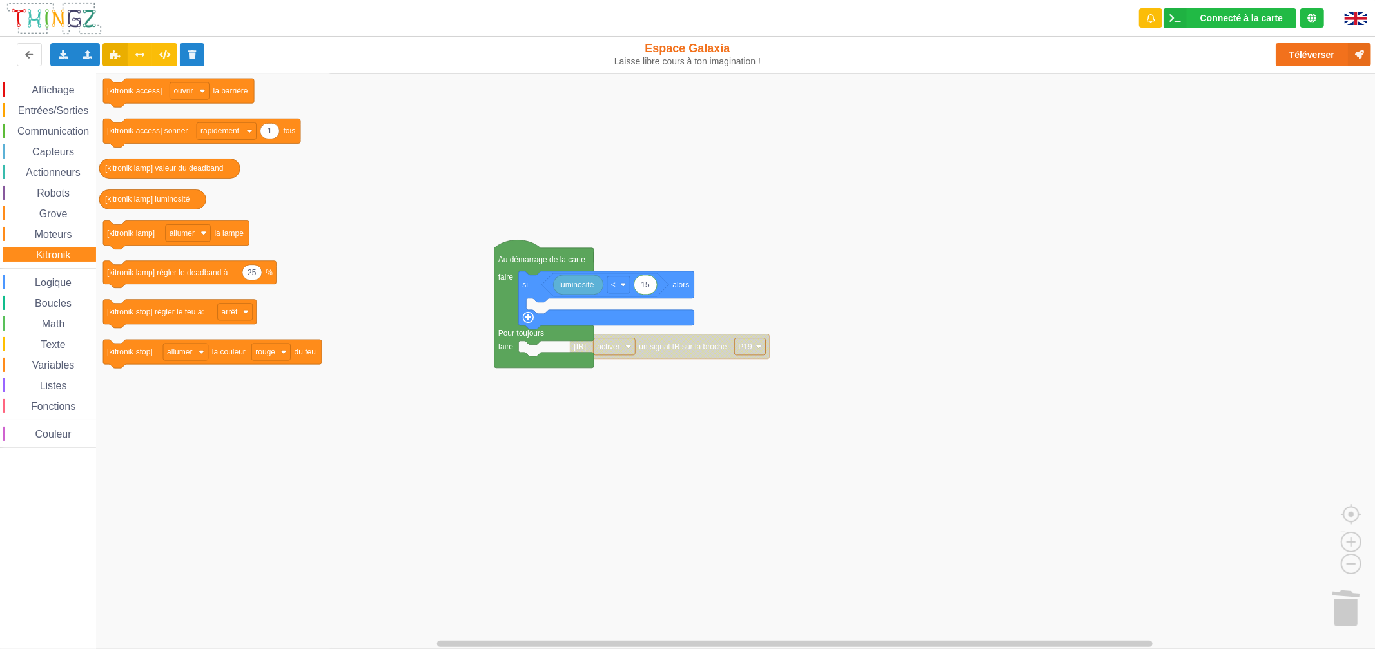
click at [63, 238] on span "Moteurs" at bounding box center [53, 234] width 41 height 11
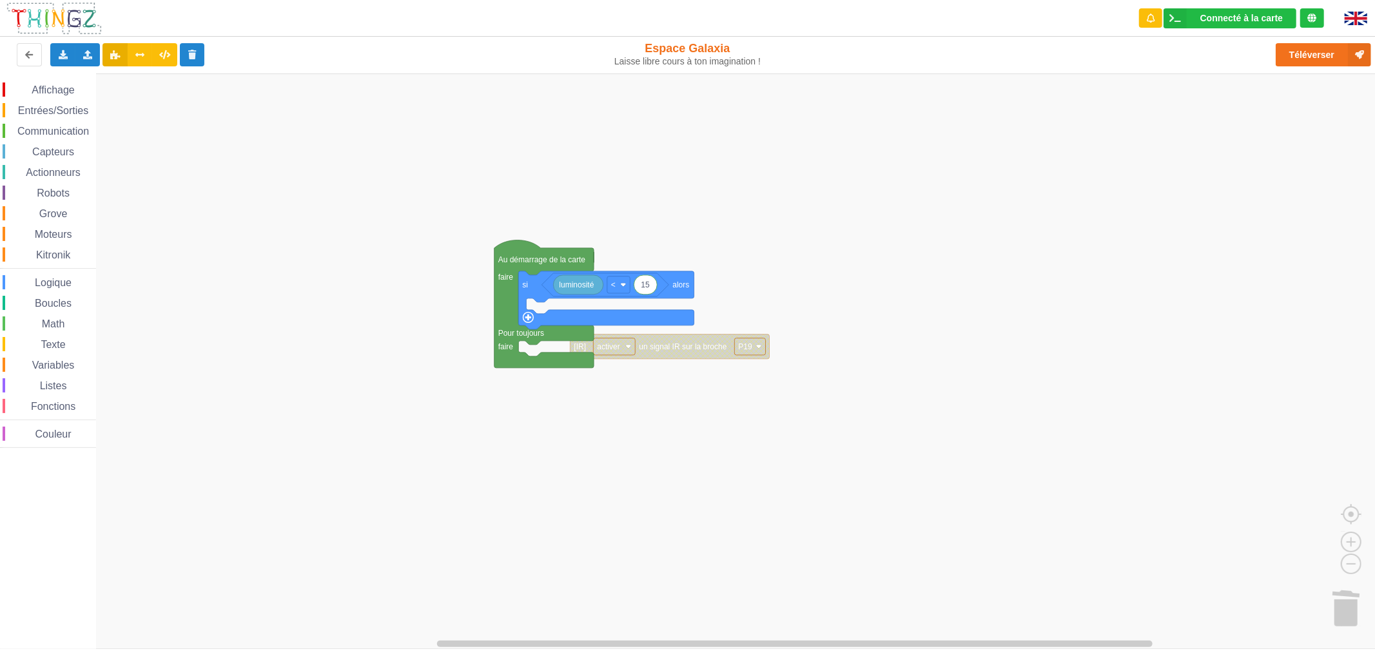
click at [793, 293] on rect "Espace de travail de Blocky" at bounding box center [692, 360] width 1384 height 575
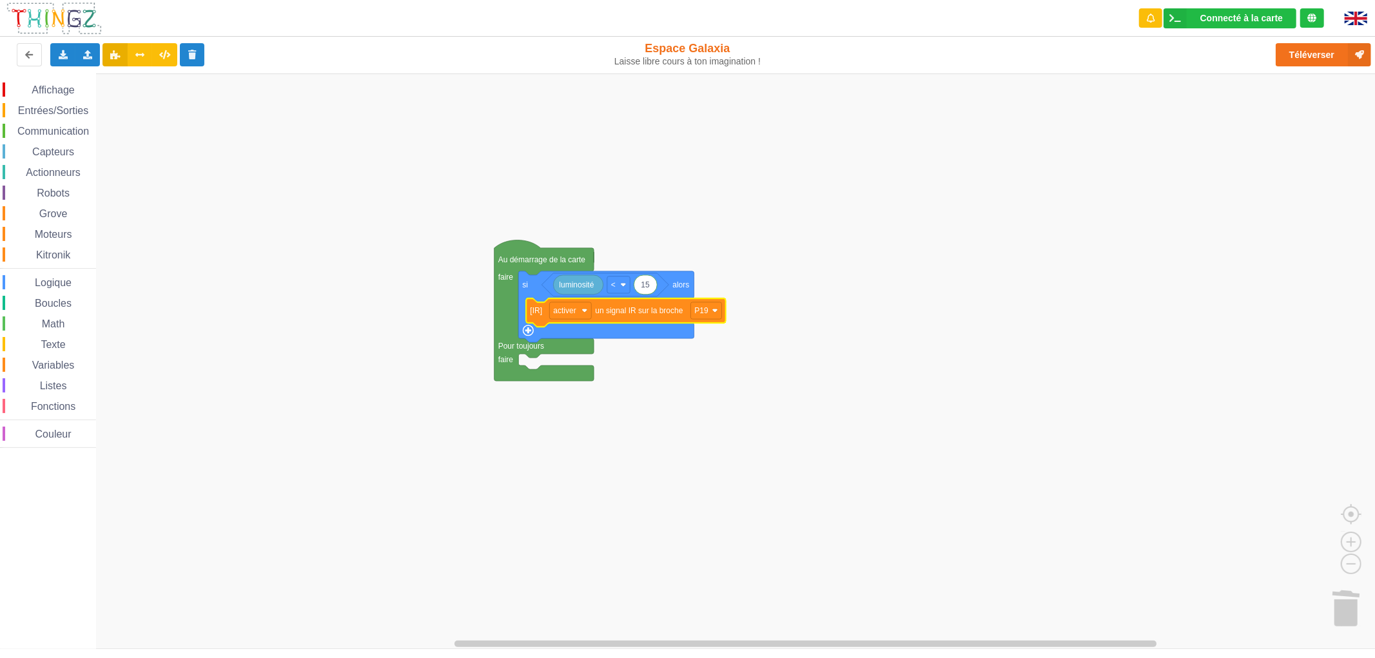
click at [726, 421] on rect "Espace de travail de Blocky" at bounding box center [692, 360] width 1384 height 575
click at [61, 116] on div "Entrées/Sorties" at bounding box center [49, 110] width 93 height 14
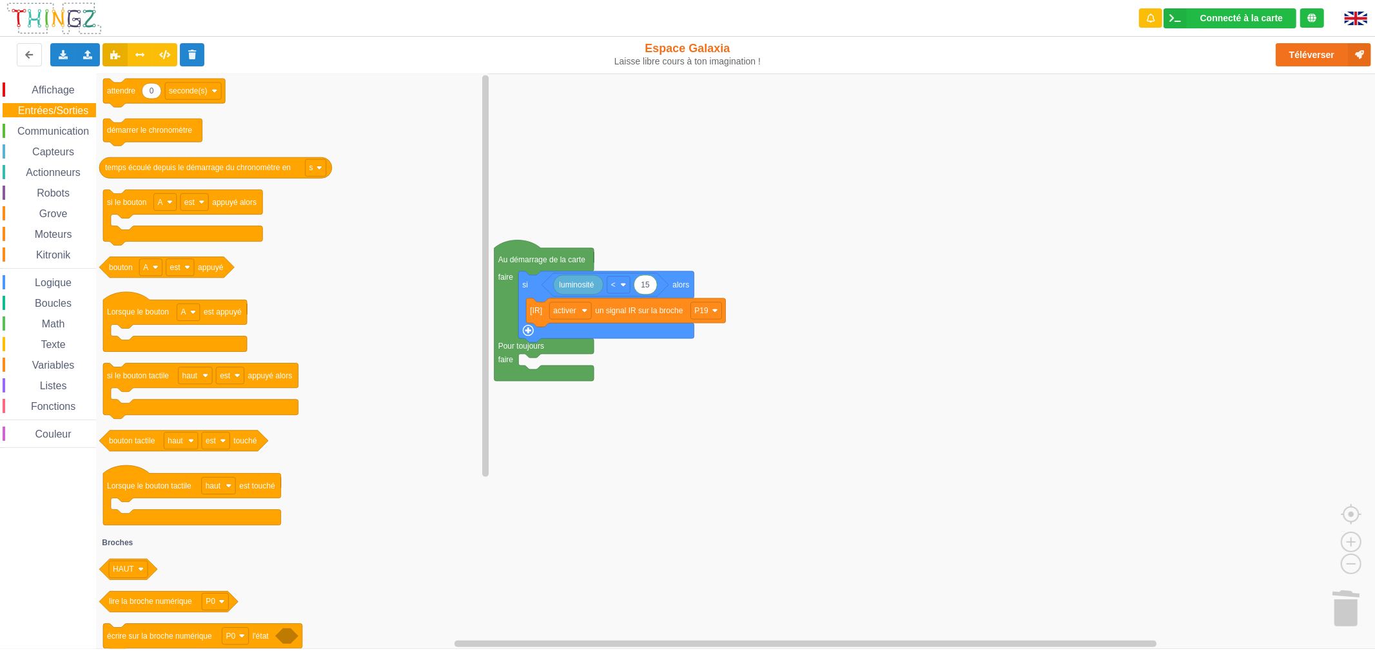
click at [63, 131] on span "Communication" at bounding box center [52, 131] width 75 height 11
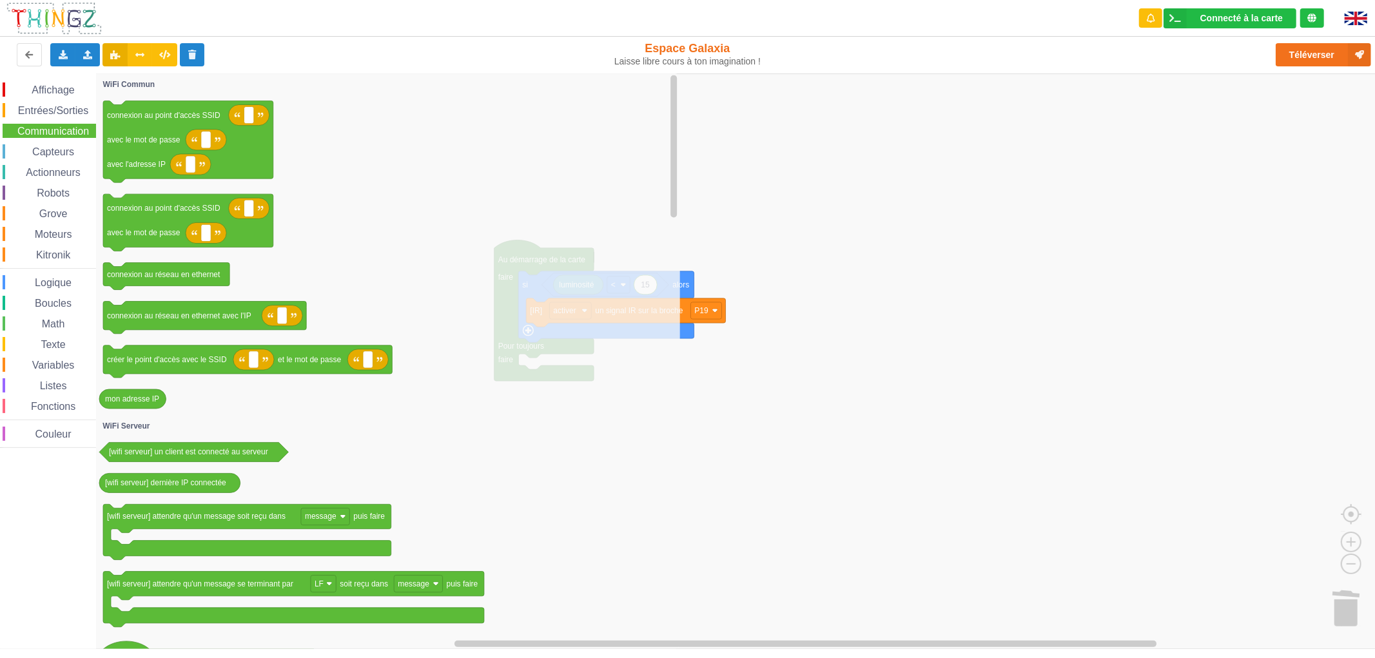
click at [59, 280] on span "Logique" at bounding box center [53, 282] width 41 height 11
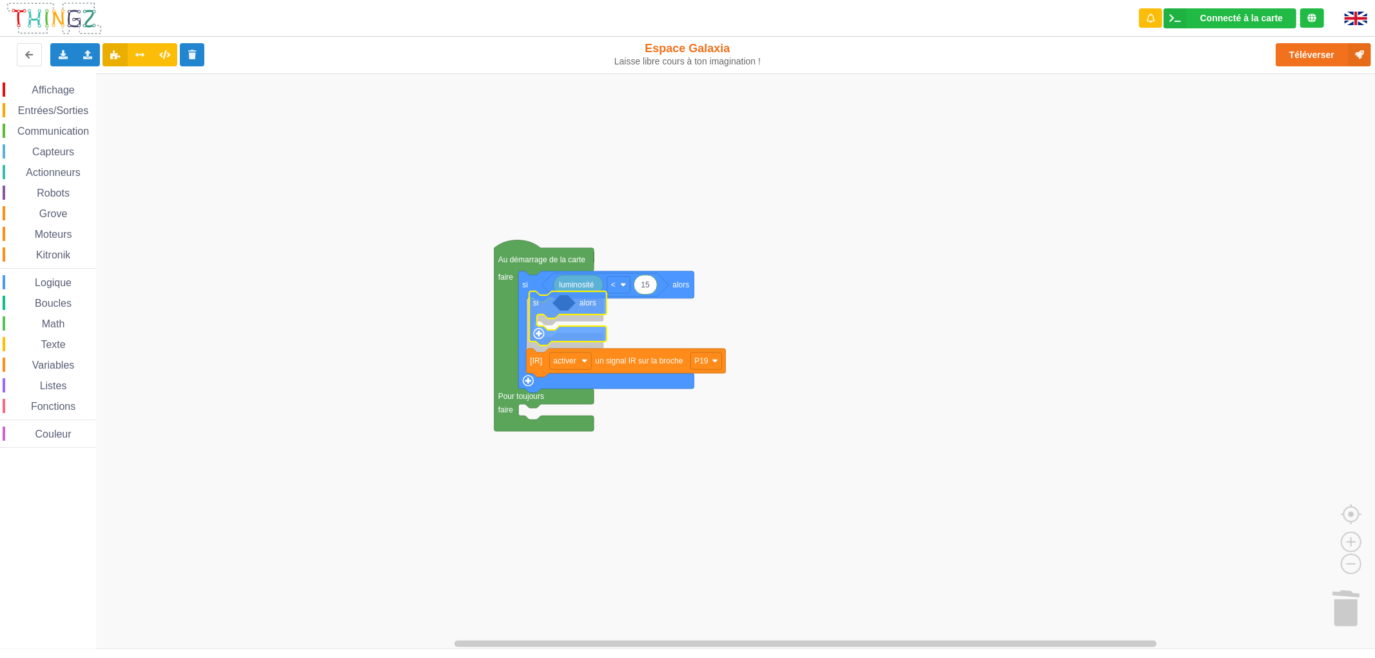
click at [549, 313] on div "Affichage Entrées/Sorties Communication Capteurs Actionneurs Robots Grove Moteu…" at bounding box center [692, 360] width 1384 height 575
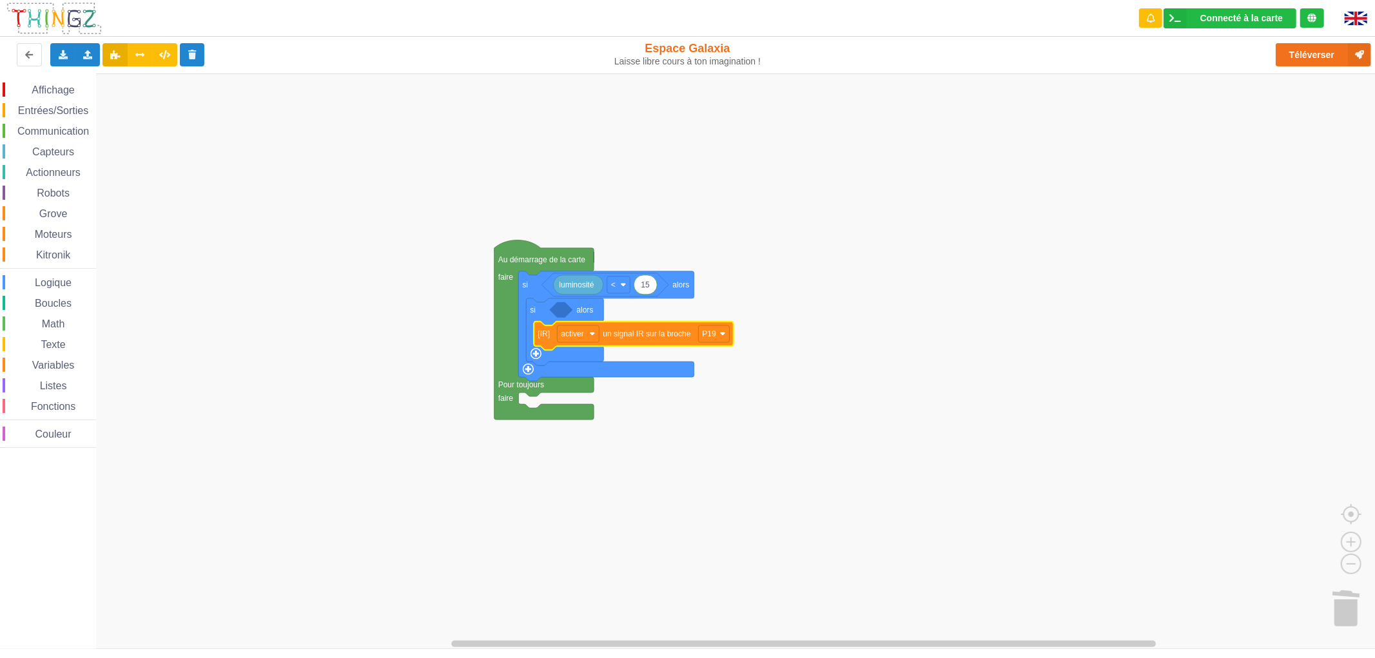
click at [61, 281] on span "Logique" at bounding box center [53, 282] width 41 height 11
click at [616, 316] on div "Affichage Entrées/Sorties Communication Capteurs Actionneurs Robots Grove Moteu…" at bounding box center [692, 360] width 1384 height 575
click at [59, 324] on span "Math" at bounding box center [53, 323] width 27 height 11
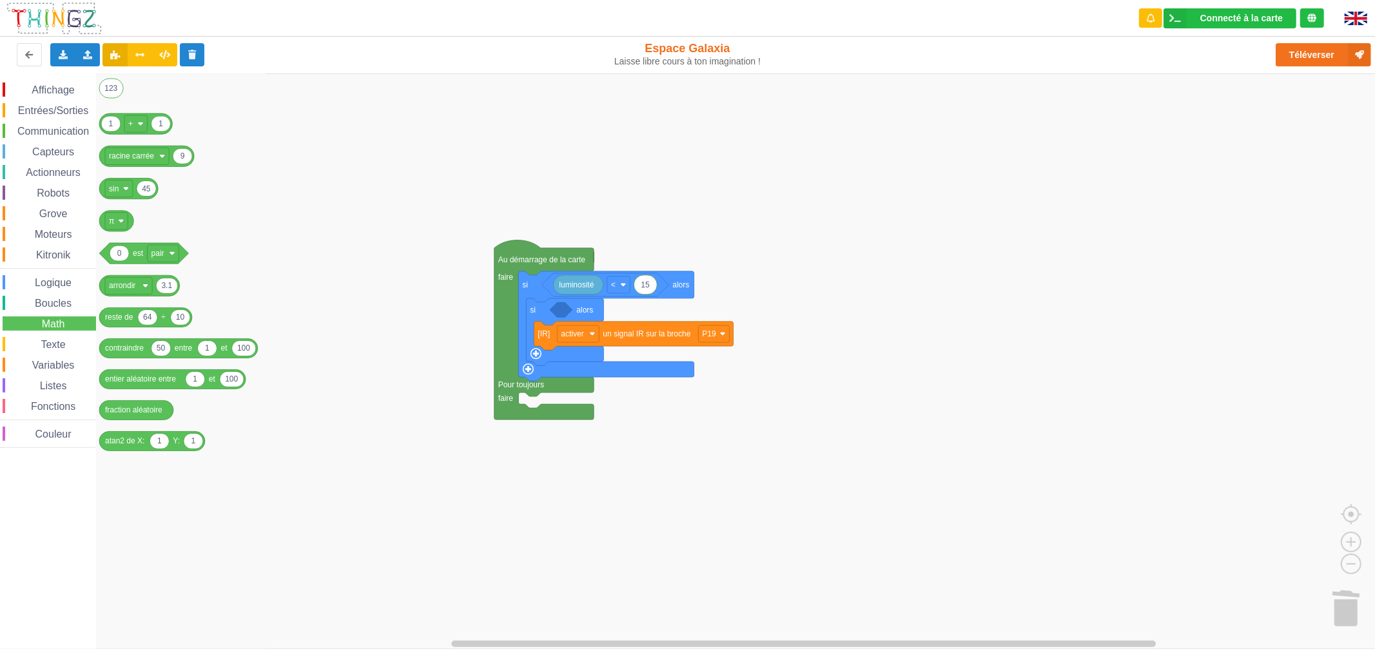
click at [60, 308] on div "Boucles" at bounding box center [49, 303] width 93 height 14
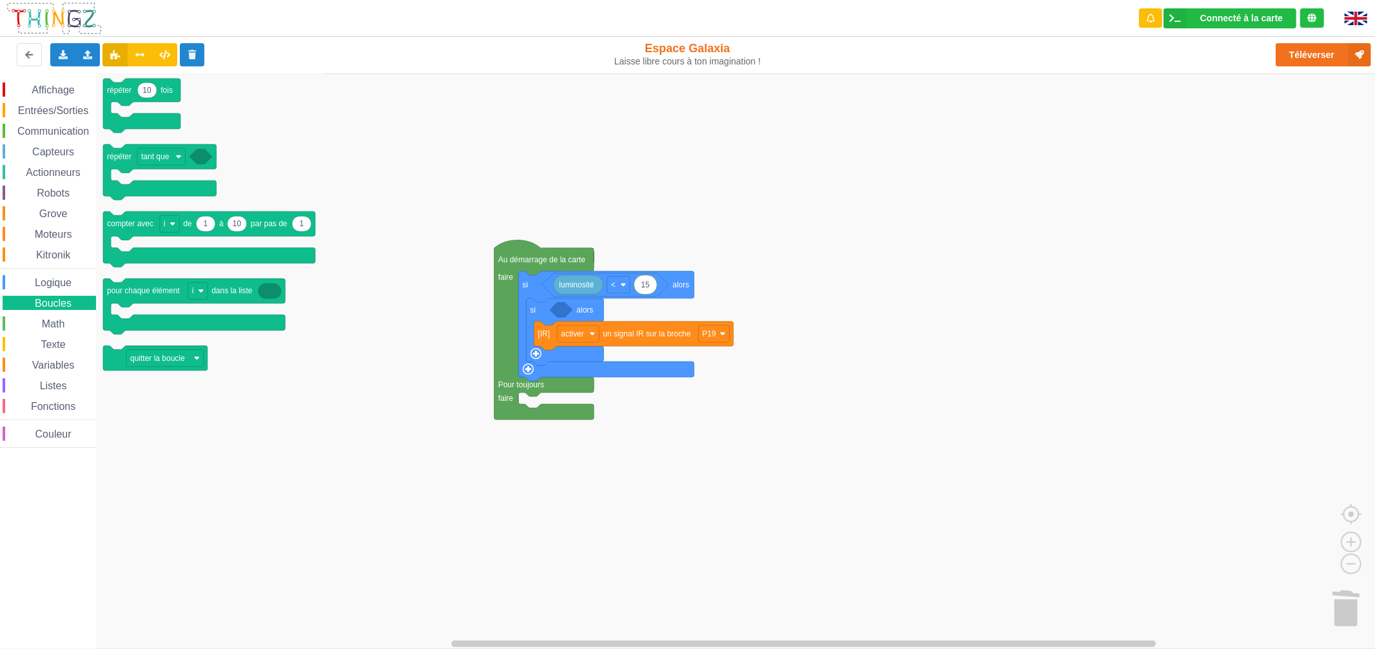
click at [64, 285] on span "Logique" at bounding box center [53, 282] width 41 height 11
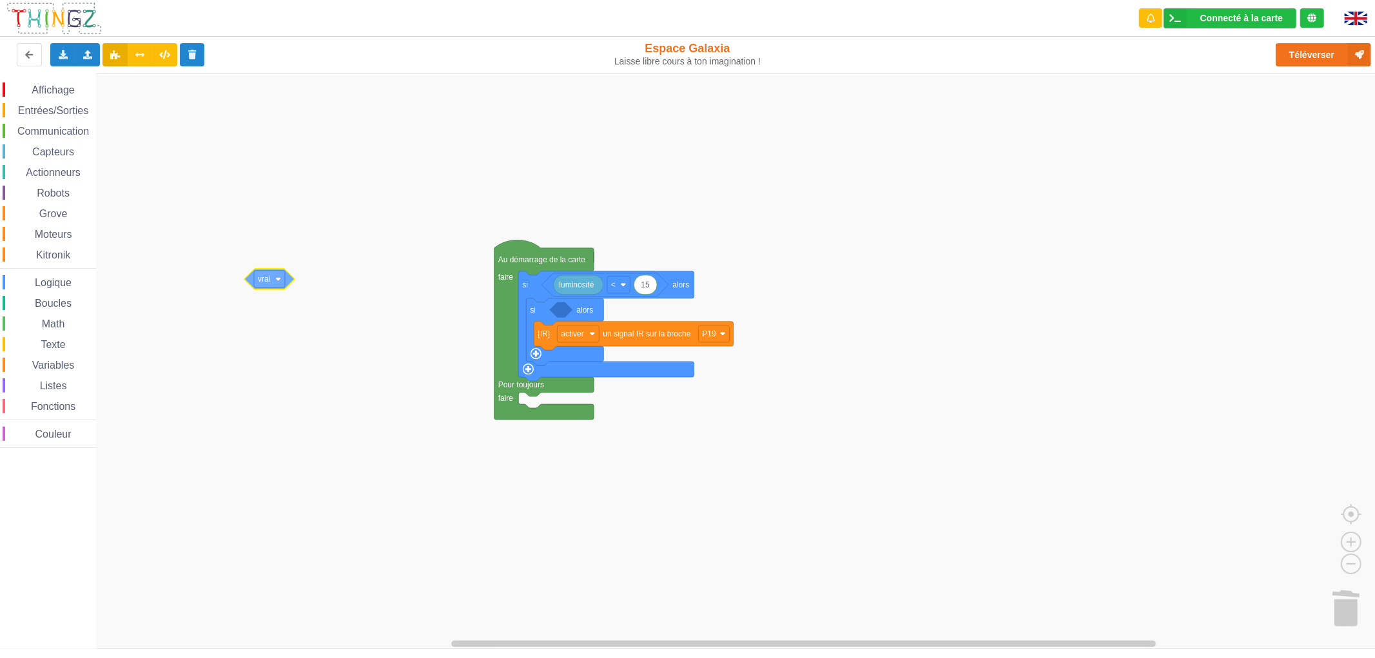
click at [271, 282] on div "Affichage Entrées/Sorties Communication Capteurs Actionneurs Robots Grove Moteu…" at bounding box center [692, 360] width 1384 height 575
click at [85, 284] on div "Logique" at bounding box center [49, 282] width 93 height 14
click at [602, 320] on div "Affichage Entrées/Sorties Communication Capteurs Actionneurs Robots Grove Moteu…" at bounding box center [692, 360] width 1384 height 575
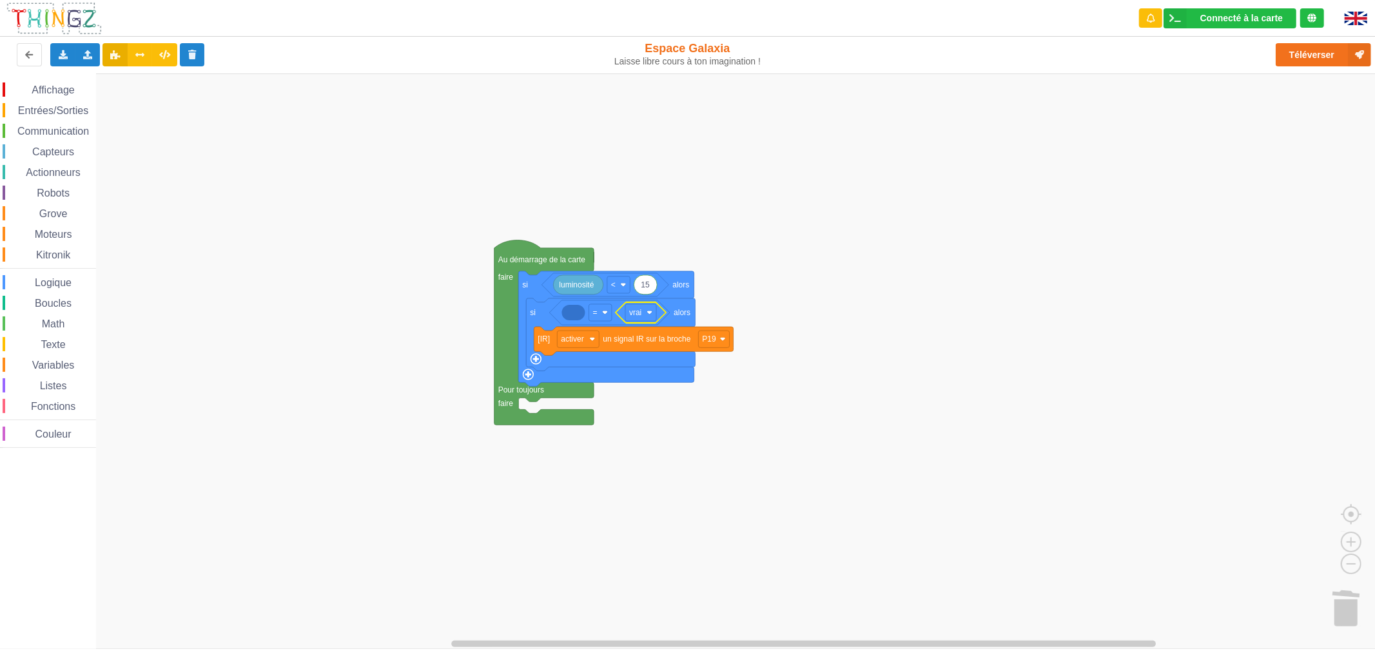
click at [71, 147] on span "Capteurs" at bounding box center [53, 151] width 46 height 11
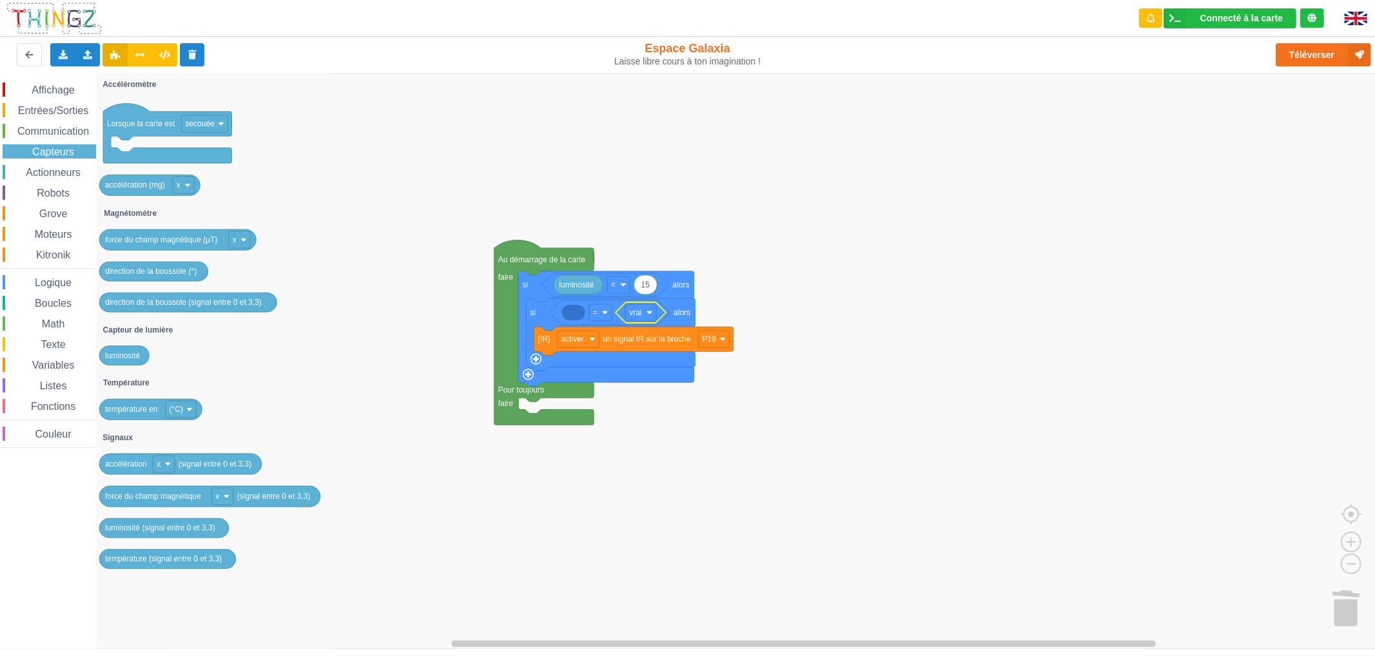
click at [64, 131] on span "Communication" at bounding box center [52, 131] width 75 height 11
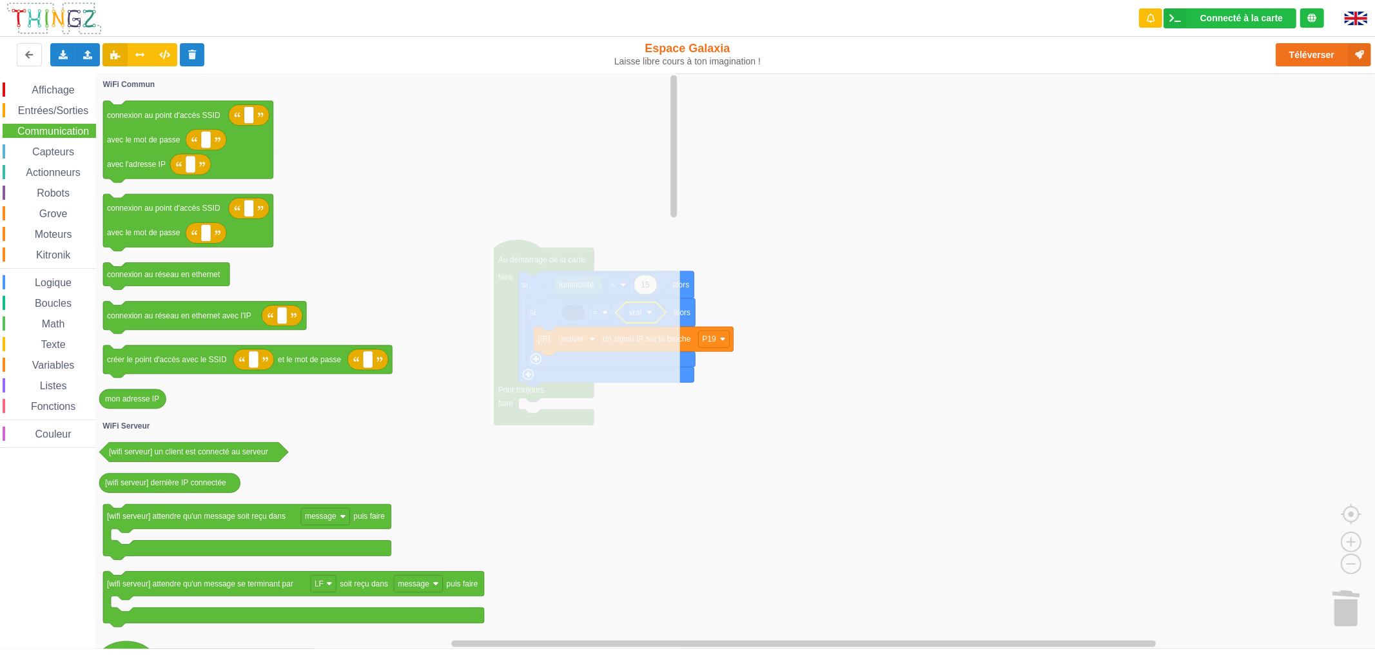
click at [62, 177] on div "Actionneurs" at bounding box center [49, 172] width 93 height 14
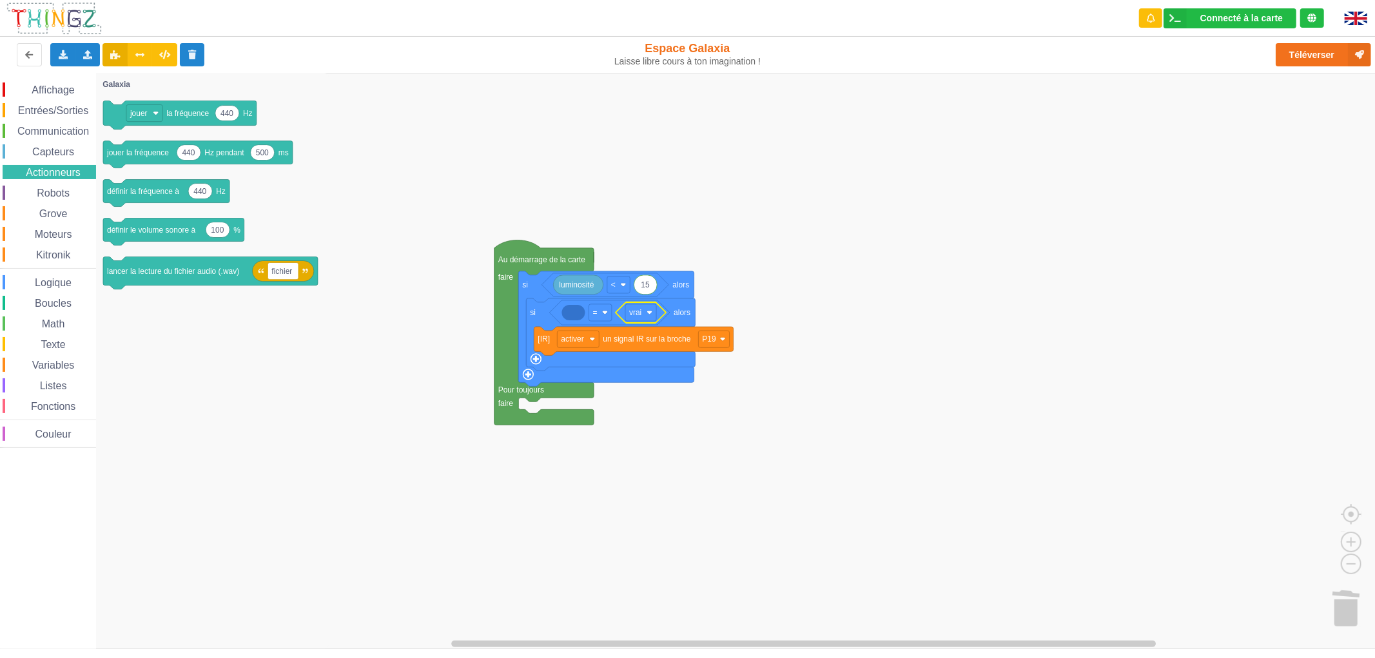
click at [59, 191] on span "Robots" at bounding box center [53, 193] width 37 height 11
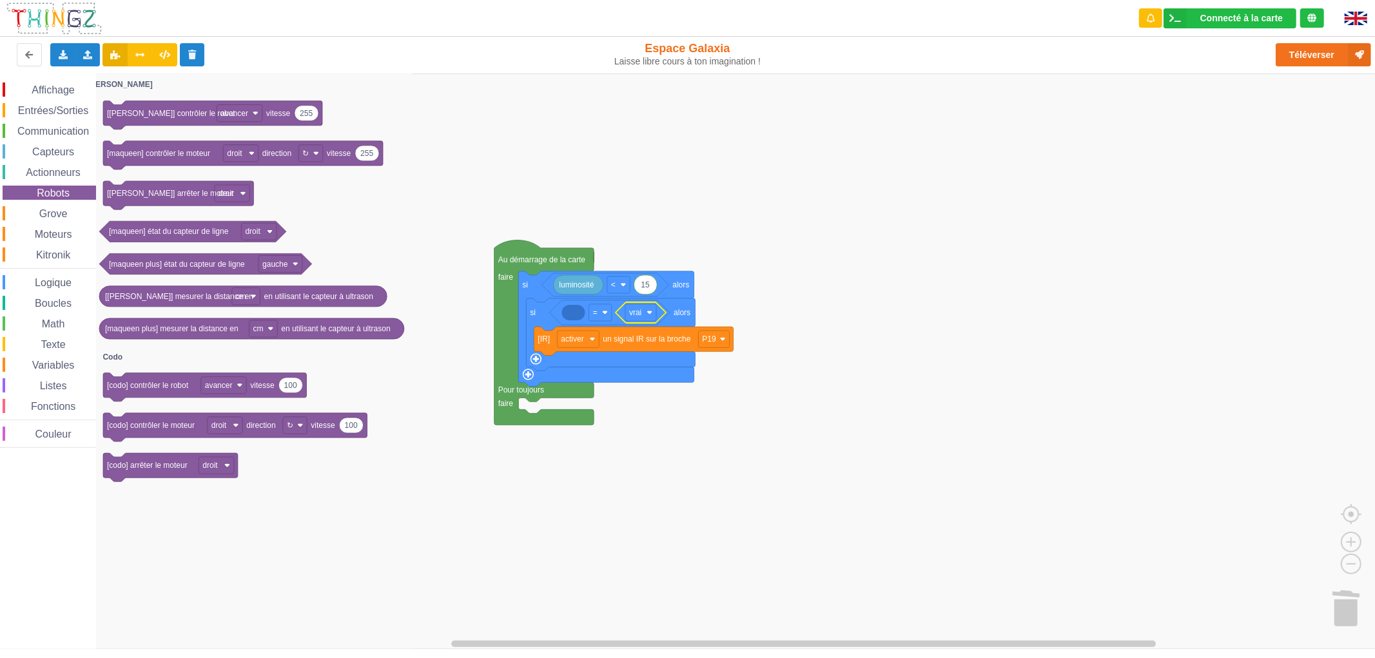
click at [54, 209] on span "Grove" at bounding box center [53, 213] width 32 height 11
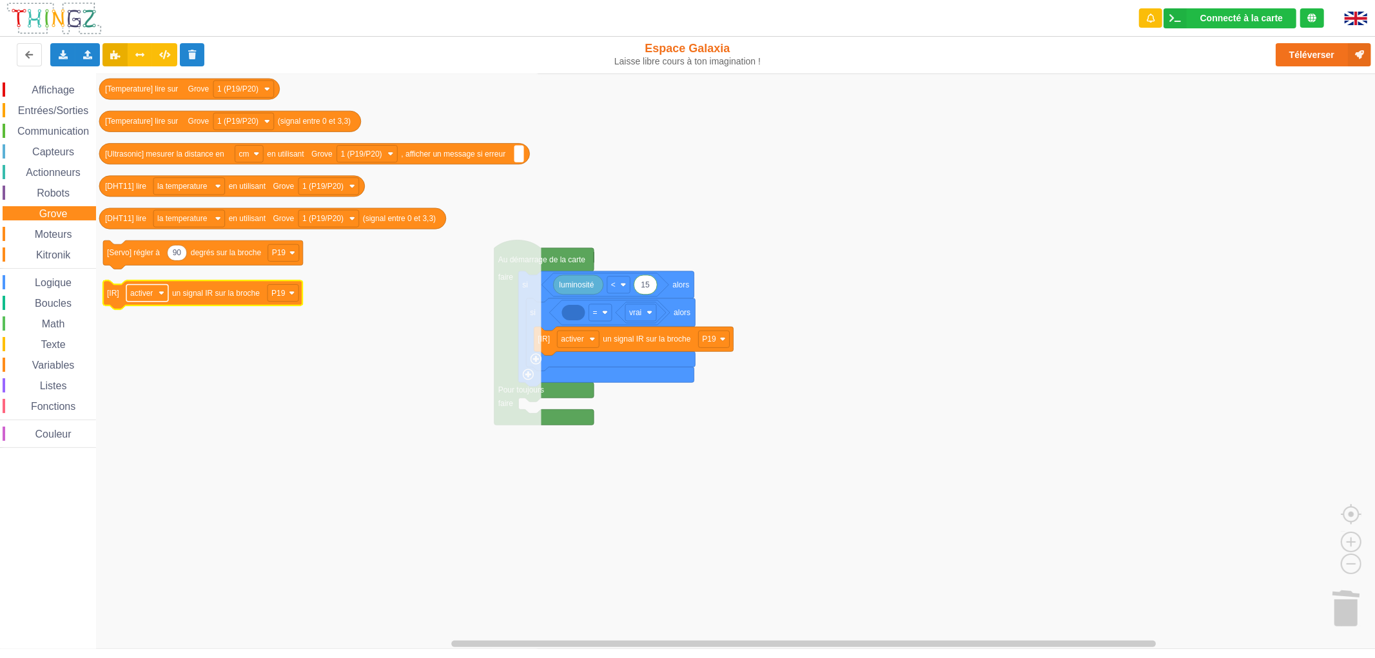
click at [136, 300] on rect "Espace de travail de Blocky" at bounding box center [147, 292] width 42 height 17
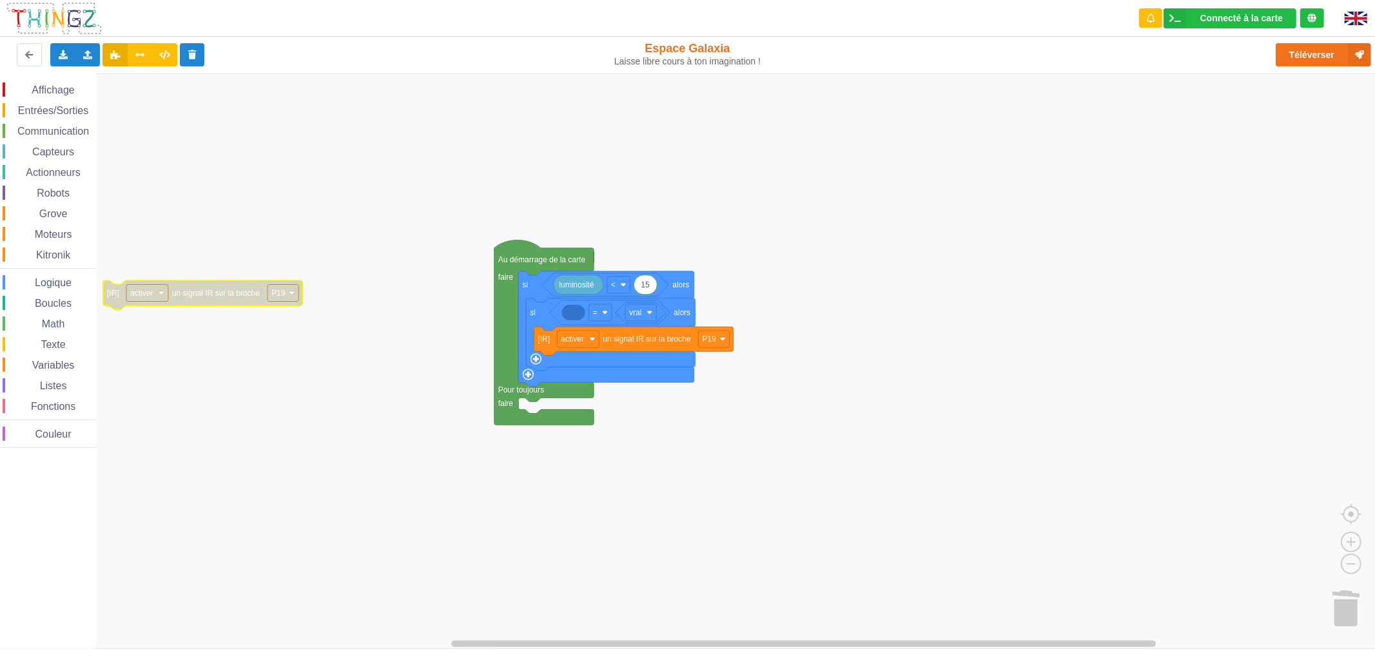
click at [139, 294] on text "activer" at bounding box center [141, 293] width 23 height 9
click at [229, 448] on rect "Espace de travail de Blocky" at bounding box center [692, 360] width 1384 height 575
click at [217, 333] on rect "Espace de travail de Blocky" at bounding box center [692, 360] width 1384 height 575
click at [69, 362] on span "Variables" at bounding box center [53, 365] width 46 height 11
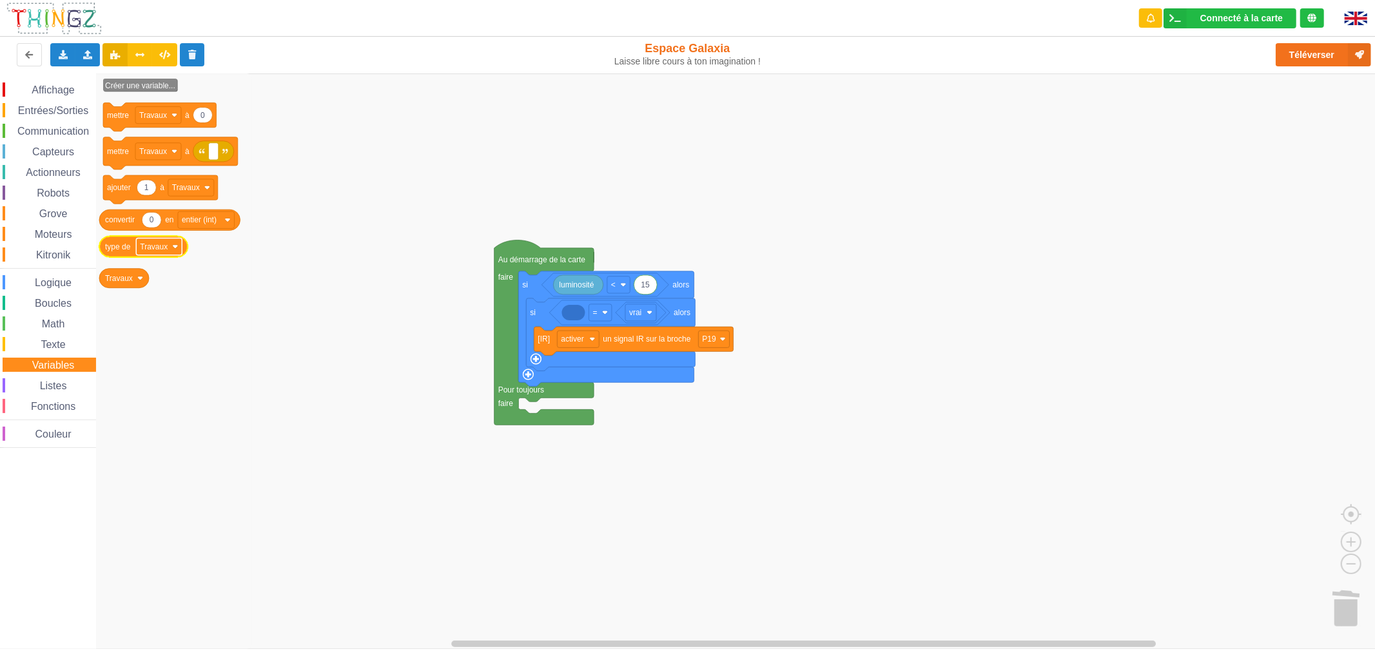
click at [171, 243] on rect "Espace de travail de Blocky" at bounding box center [159, 246] width 46 height 17
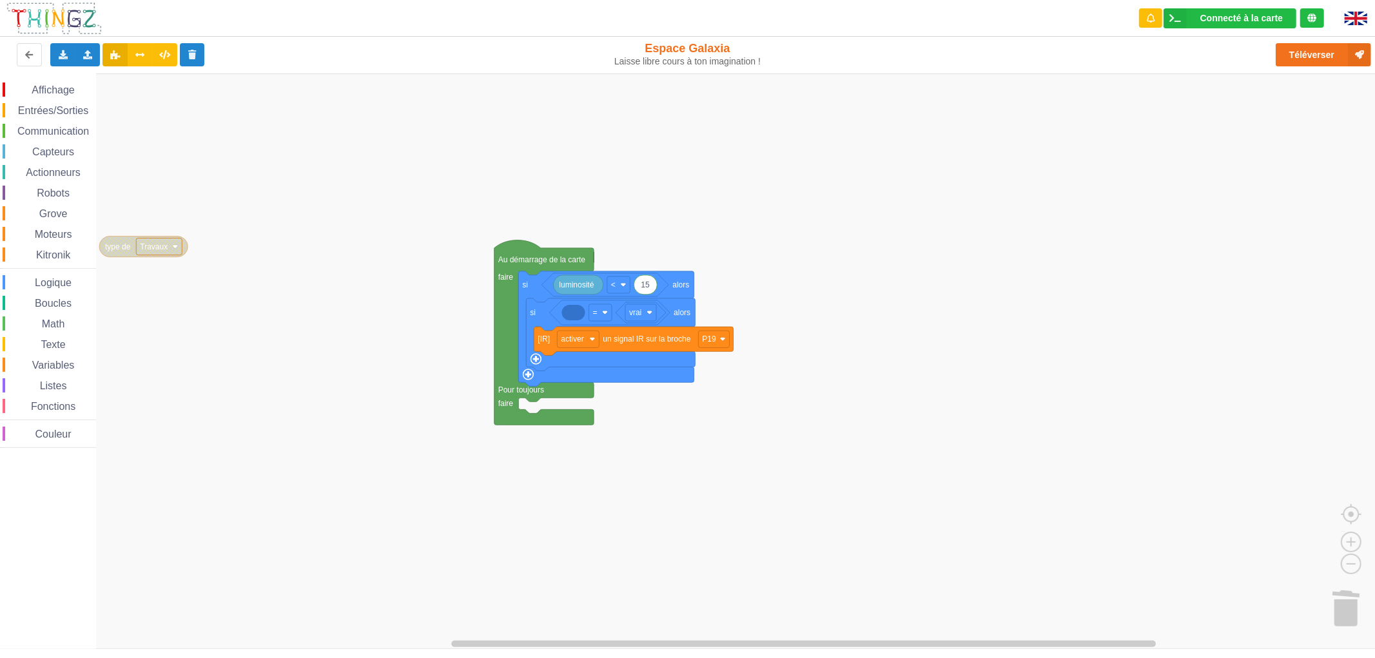
click at [171, 243] on rect "Espace de travail de Blocky" at bounding box center [159, 246] width 46 height 17
click at [40, 380] on span "Listes" at bounding box center [53, 385] width 31 height 11
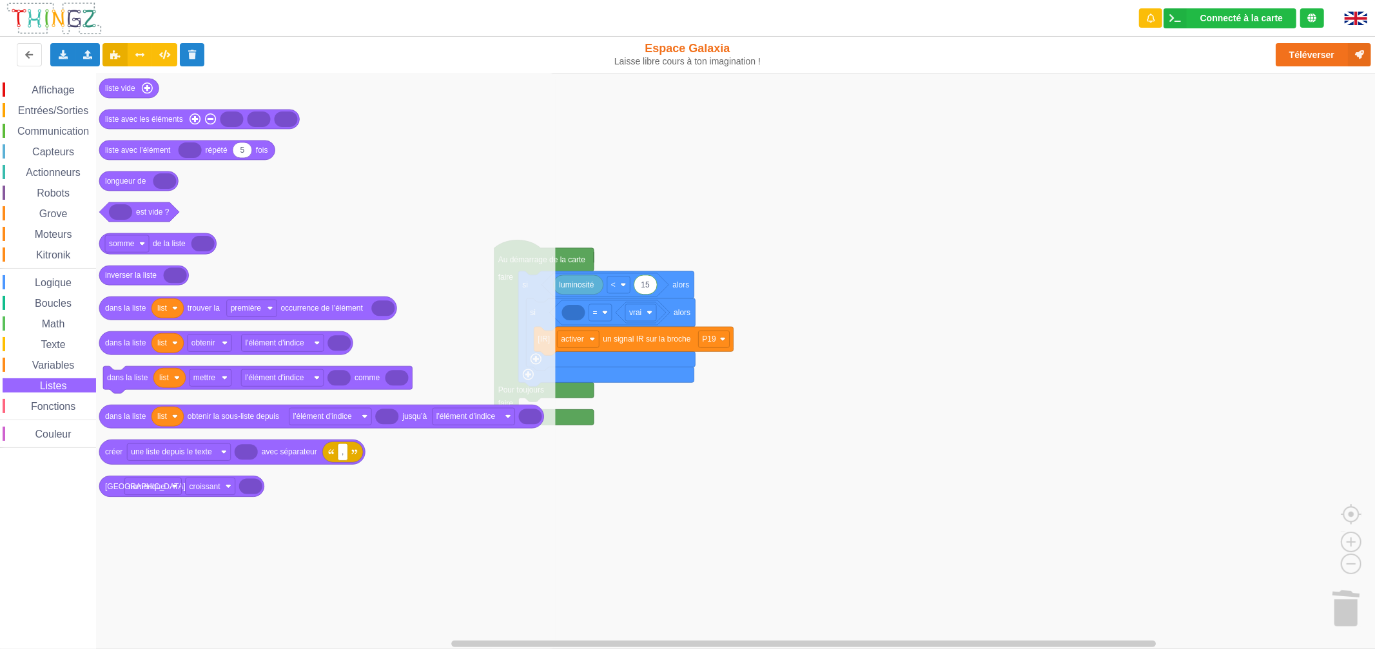
click at [80, 406] on div "Fonctions" at bounding box center [49, 406] width 93 height 14
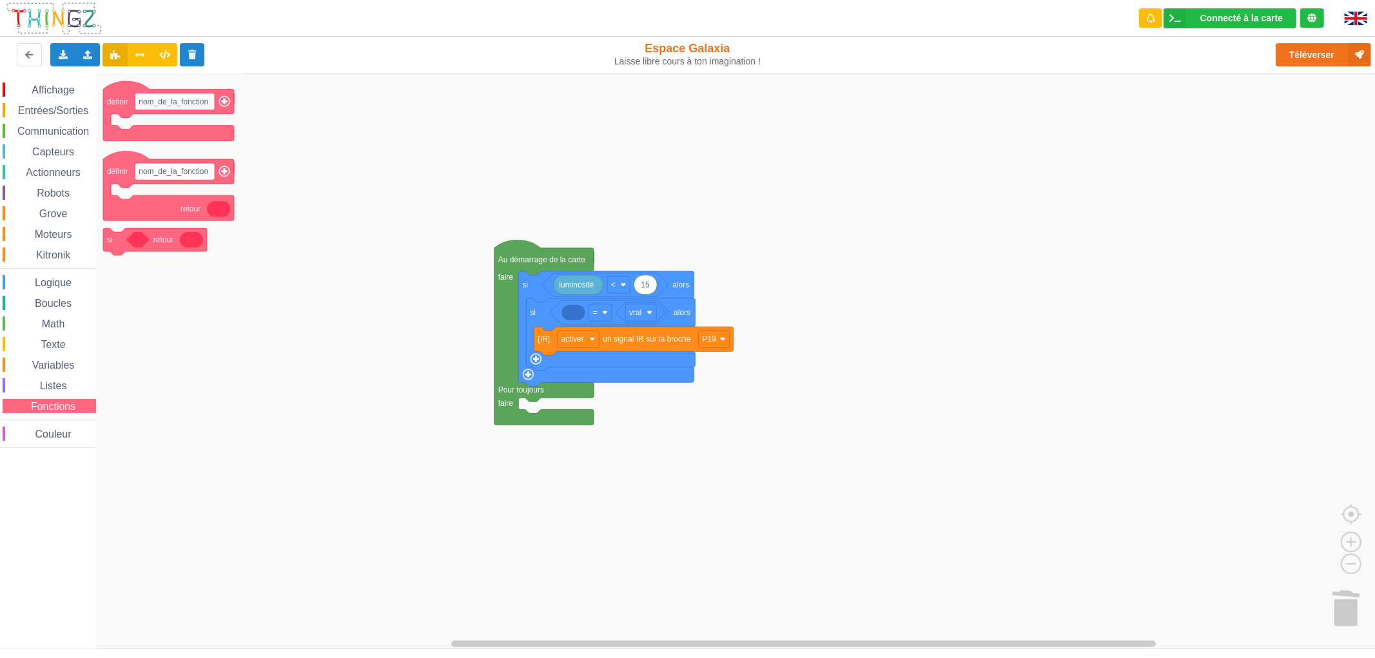
click at [58, 377] on div "Affichage Entrées/Sorties Communication Capteurs Actionneurs Robots Grove Moteu…" at bounding box center [48, 264] width 96 height 365
click at [58, 362] on span "Variables" at bounding box center [53, 365] width 46 height 11
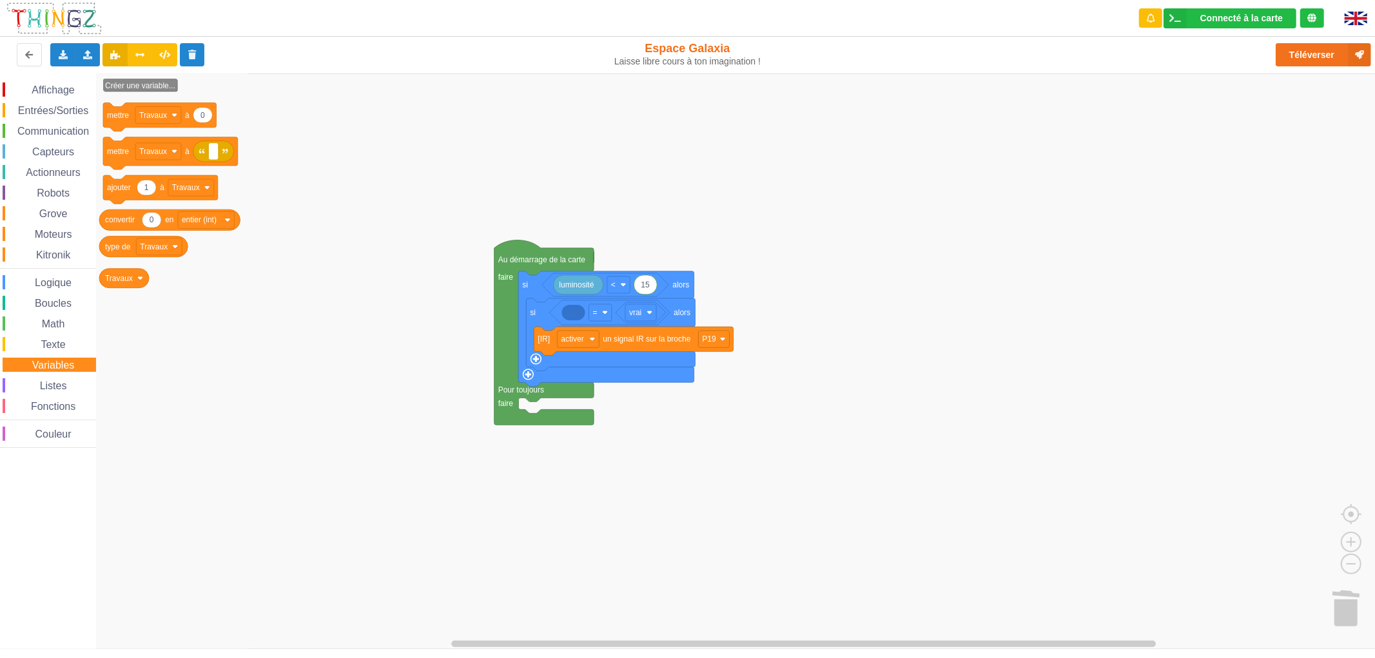
click at [58, 343] on span "Texte" at bounding box center [53, 344] width 28 height 11
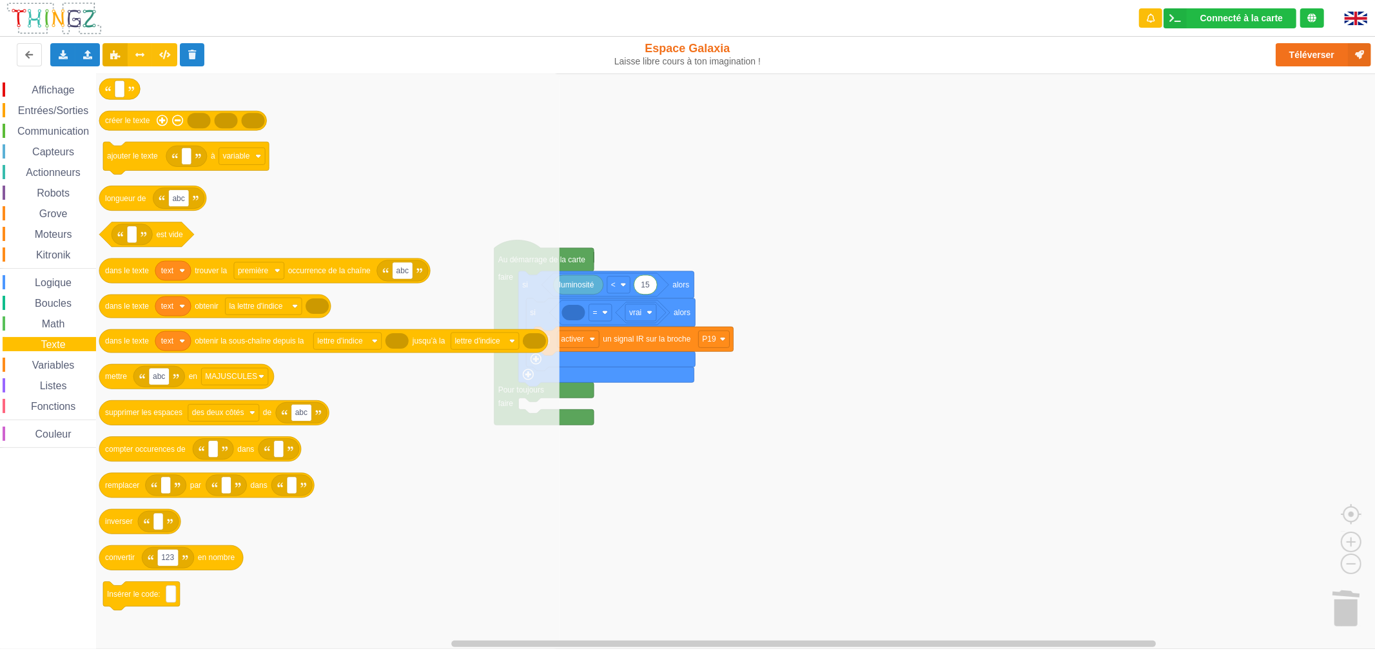
click at [646, 466] on rect "Espace de travail de Blocky" at bounding box center [692, 360] width 1384 height 575
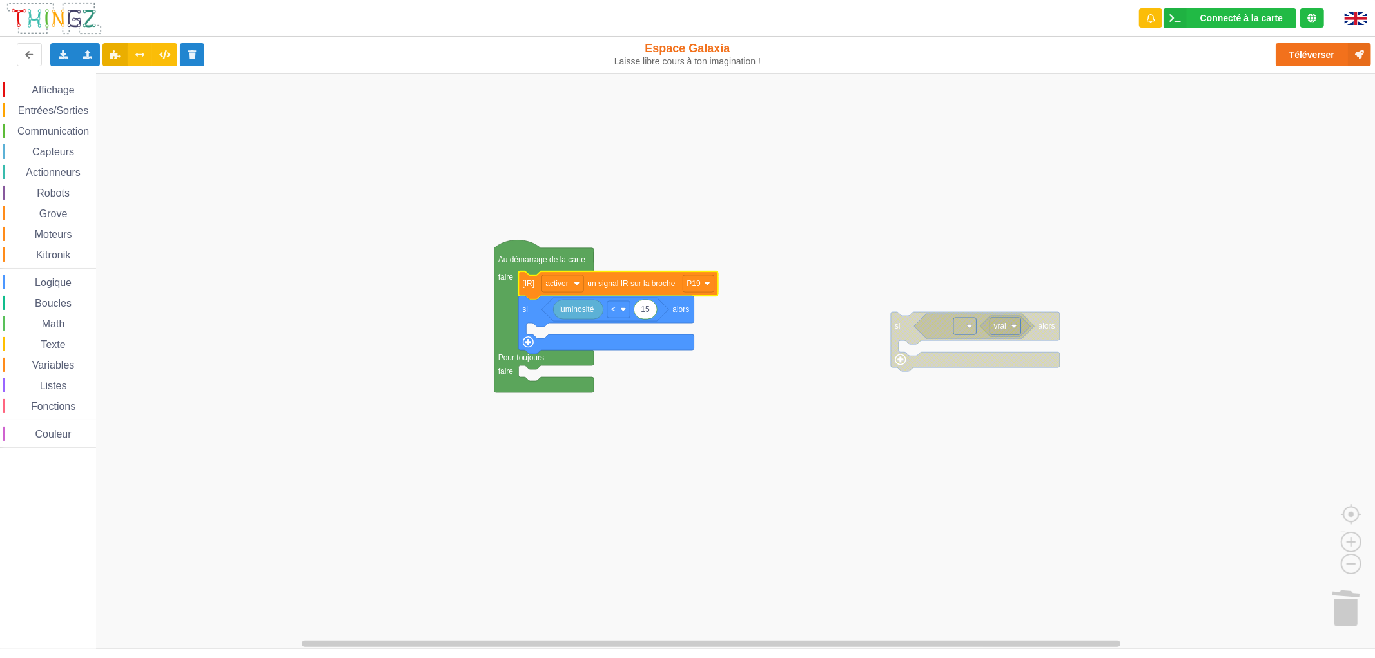
click at [630, 418] on rect "Espace de travail de Blocky" at bounding box center [692, 360] width 1384 height 575
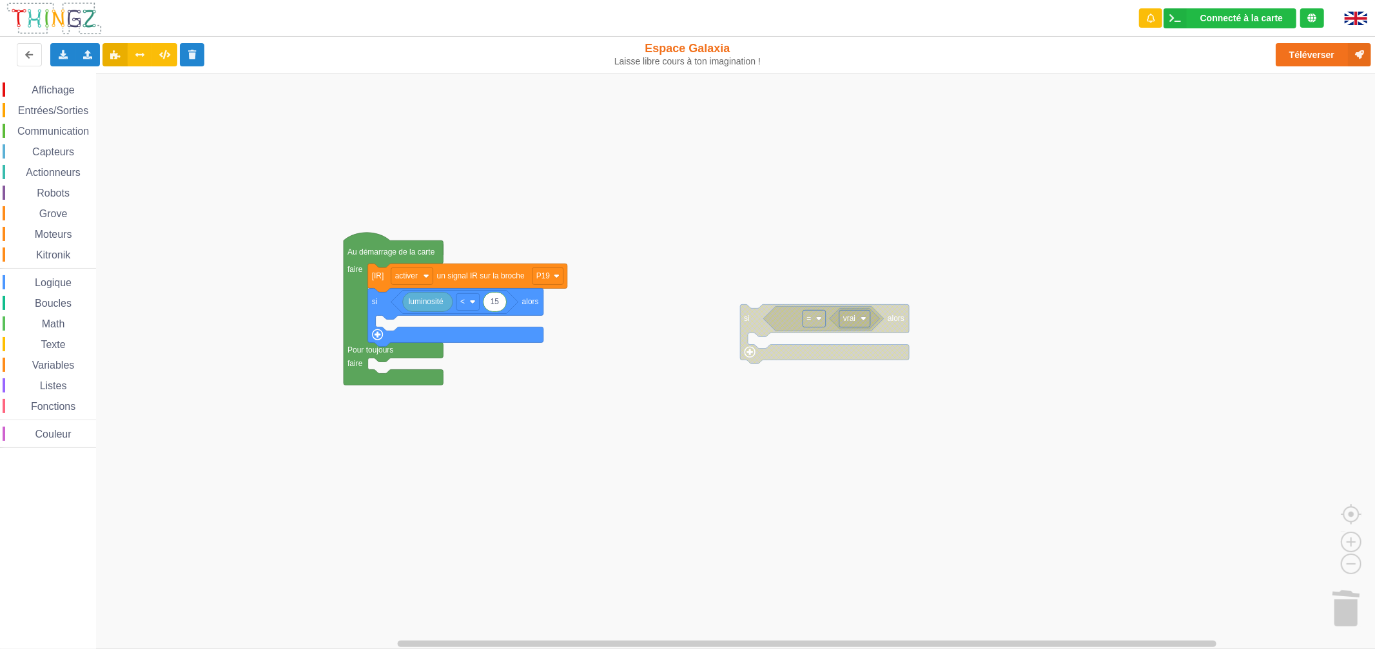
click at [1315, 21] on icon at bounding box center [1311, 18] width 9 height 9
click at [50, 86] on span "Affichage" at bounding box center [53, 89] width 46 height 11
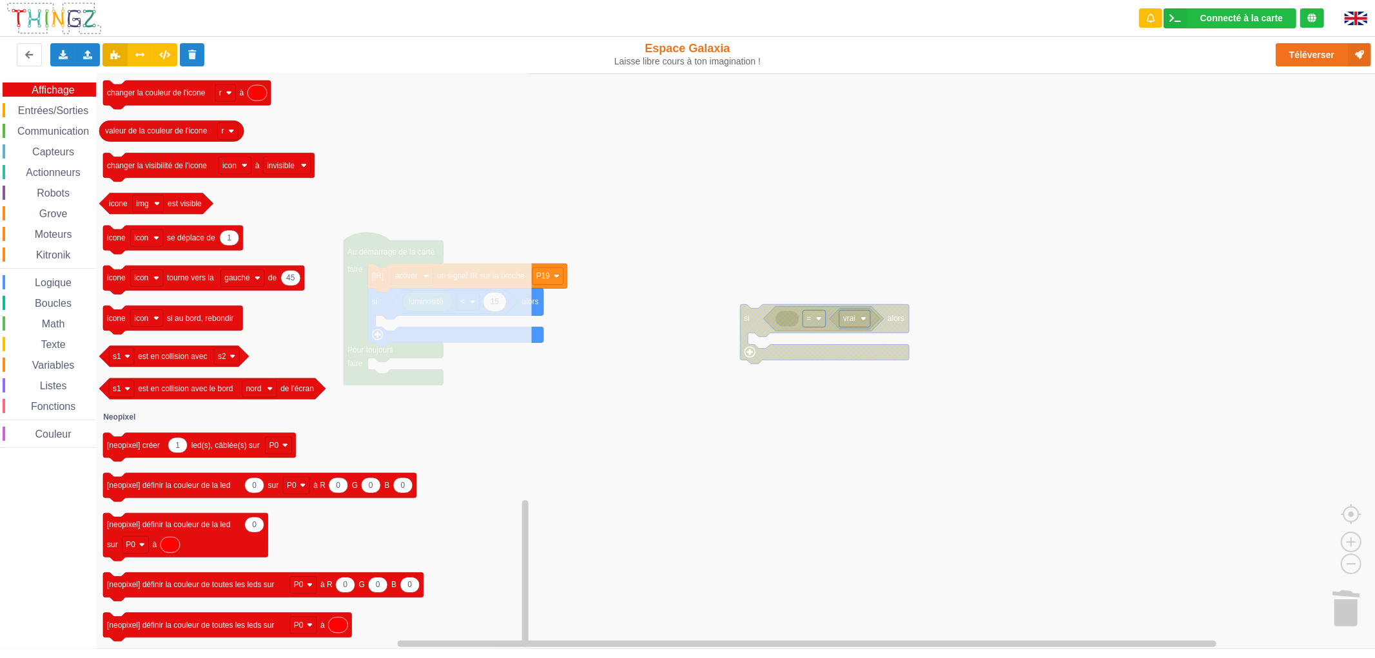
click at [60, 106] on span "Entrées/Sorties" at bounding box center [53, 110] width 74 height 11
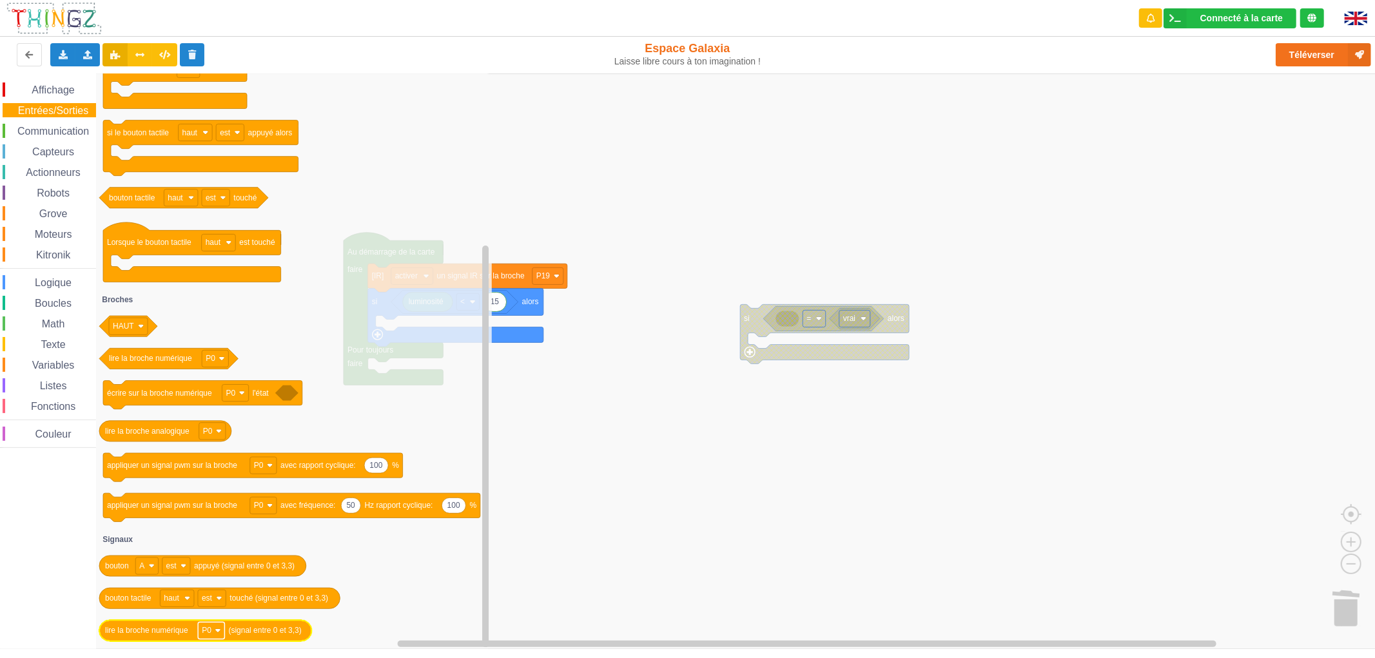
click at [211, 630] on rect "Espace de travail de Blocky" at bounding box center [211, 631] width 26 height 17
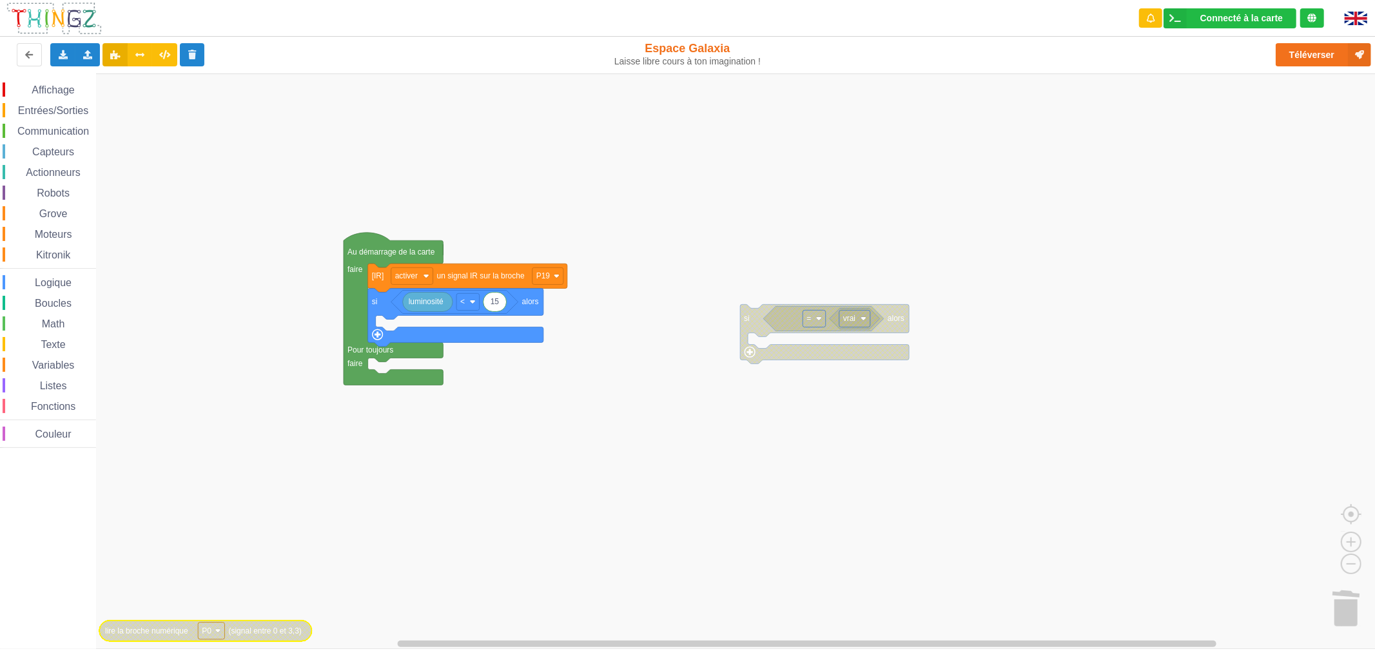
click at [211, 630] on rect "Espace de travail de Blocky" at bounding box center [211, 631] width 26 height 17
click at [45, 87] on span "Affichage" at bounding box center [53, 89] width 46 height 11
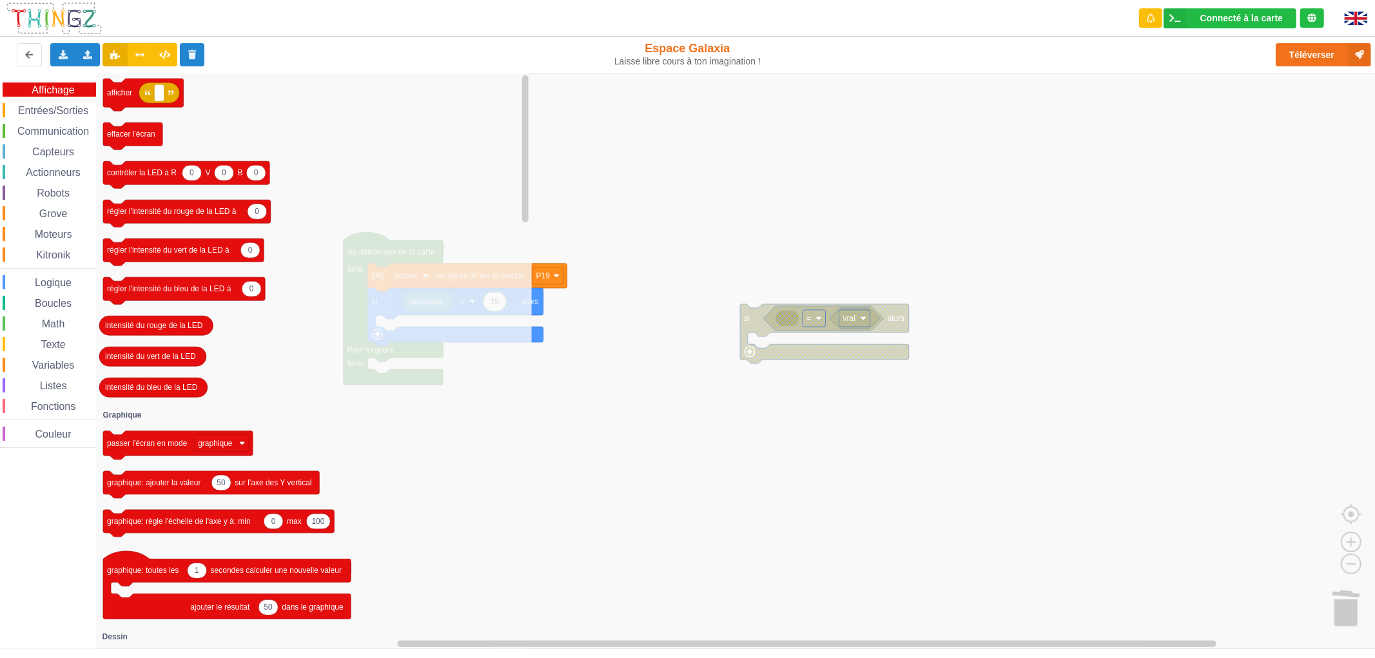
click at [48, 114] on span "Entrées/Sorties" at bounding box center [53, 110] width 74 height 11
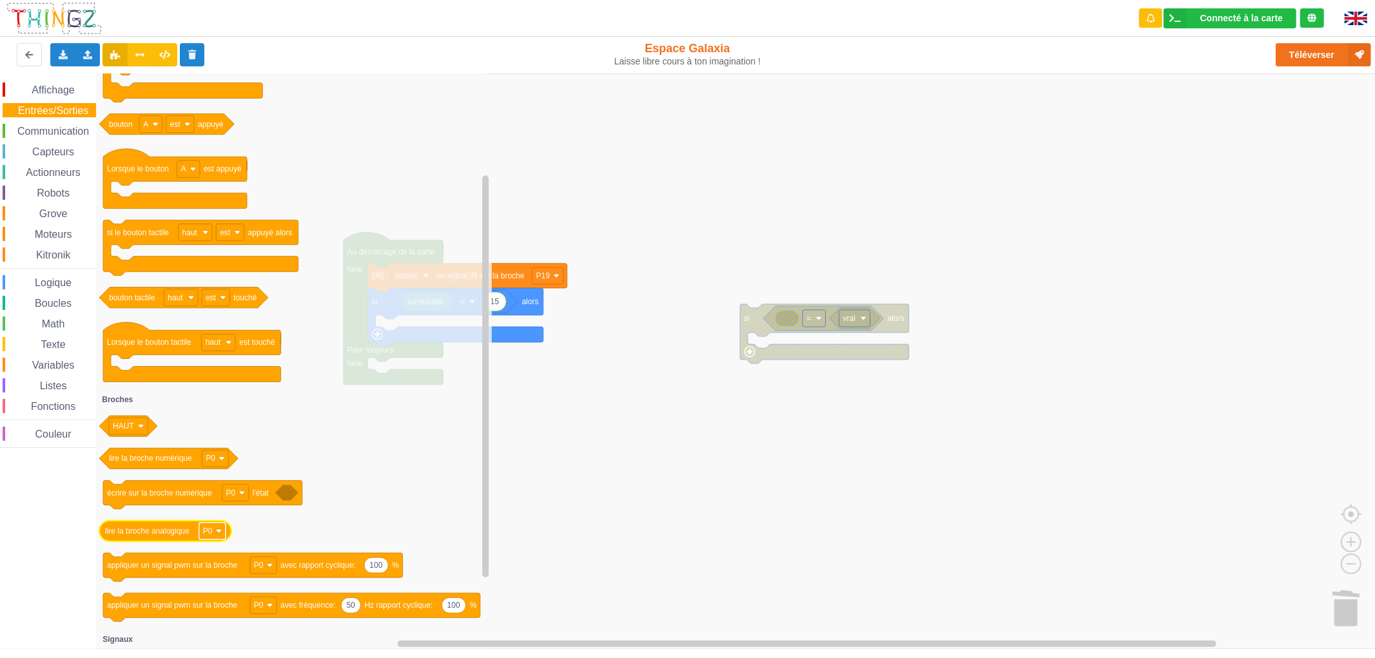
click at [208, 530] on text "P0" at bounding box center [208, 530] width 10 height 9
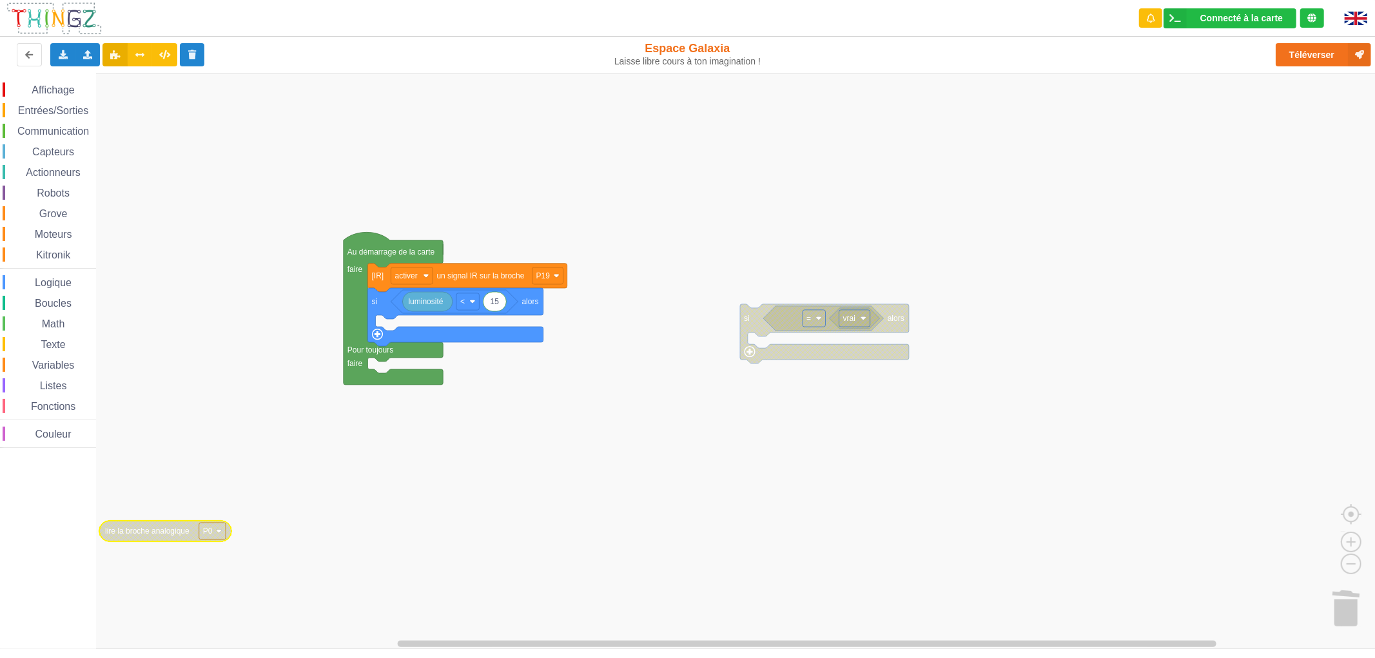
click at [208, 530] on text "P0" at bounding box center [208, 530] width 10 height 9
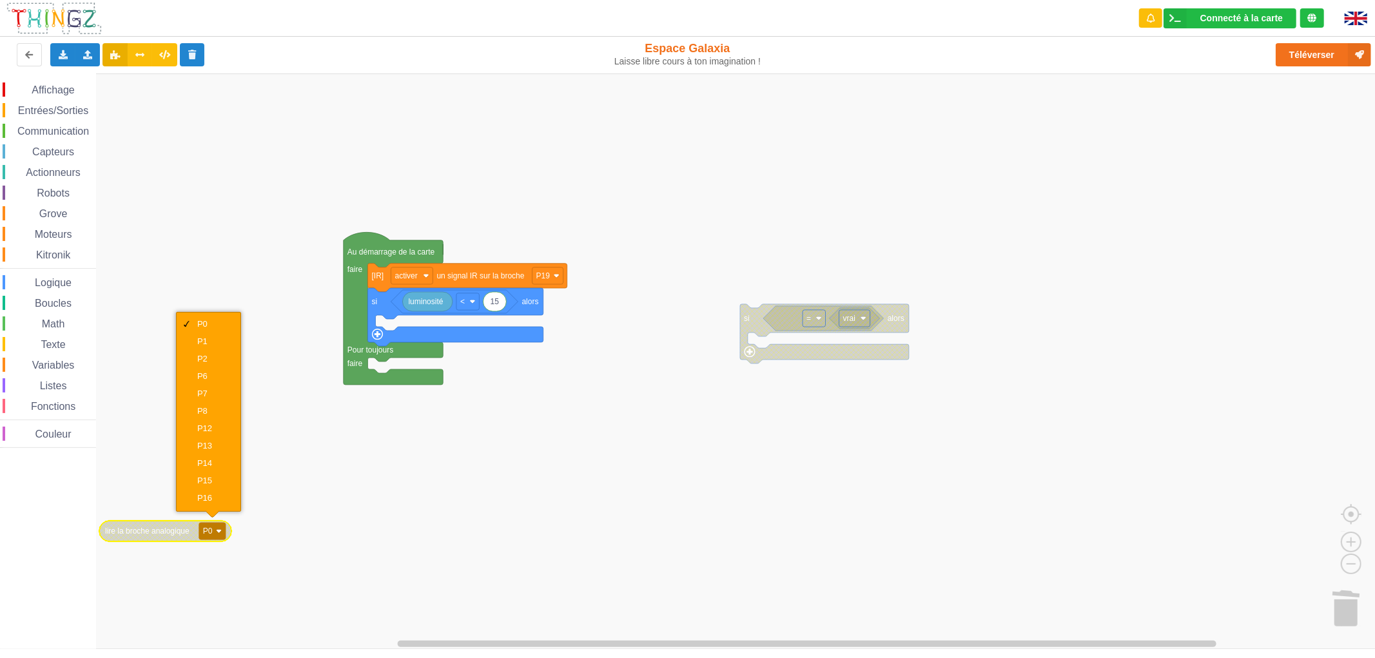
click at [277, 501] on rect "Espace de travail de Blocky" at bounding box center [692, 360] width 1384 height 575
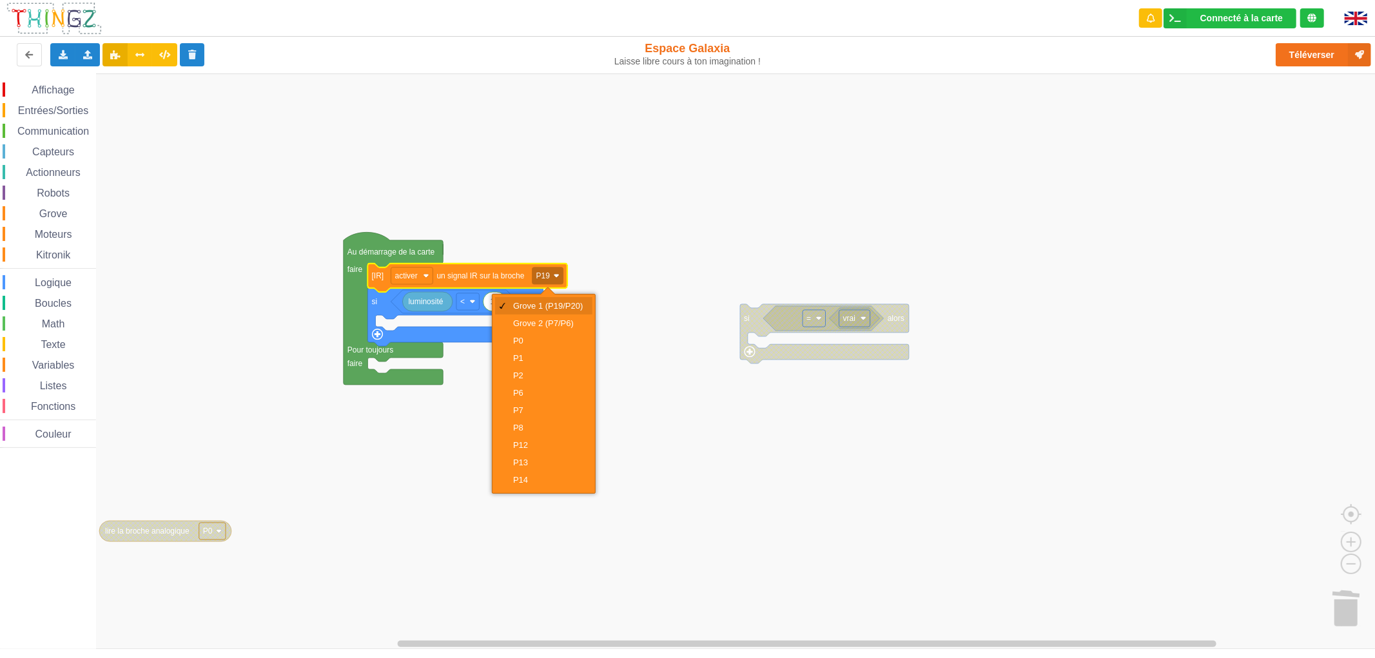
click at [540, 311] on div "Grove 1 (P19/P20)" at bounding box center [543, 305] width 97 height 17
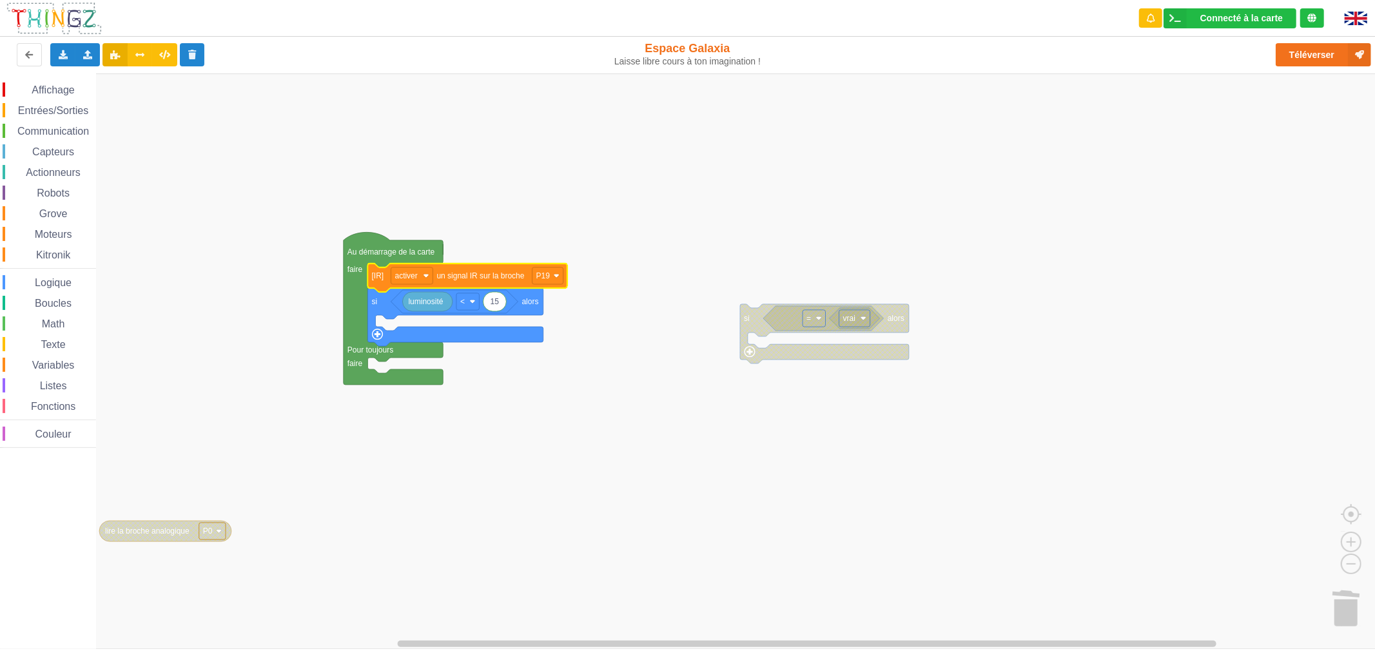
click at [59, 209] on span "Grove" at bounding box center [53, 213] width 32 height 11
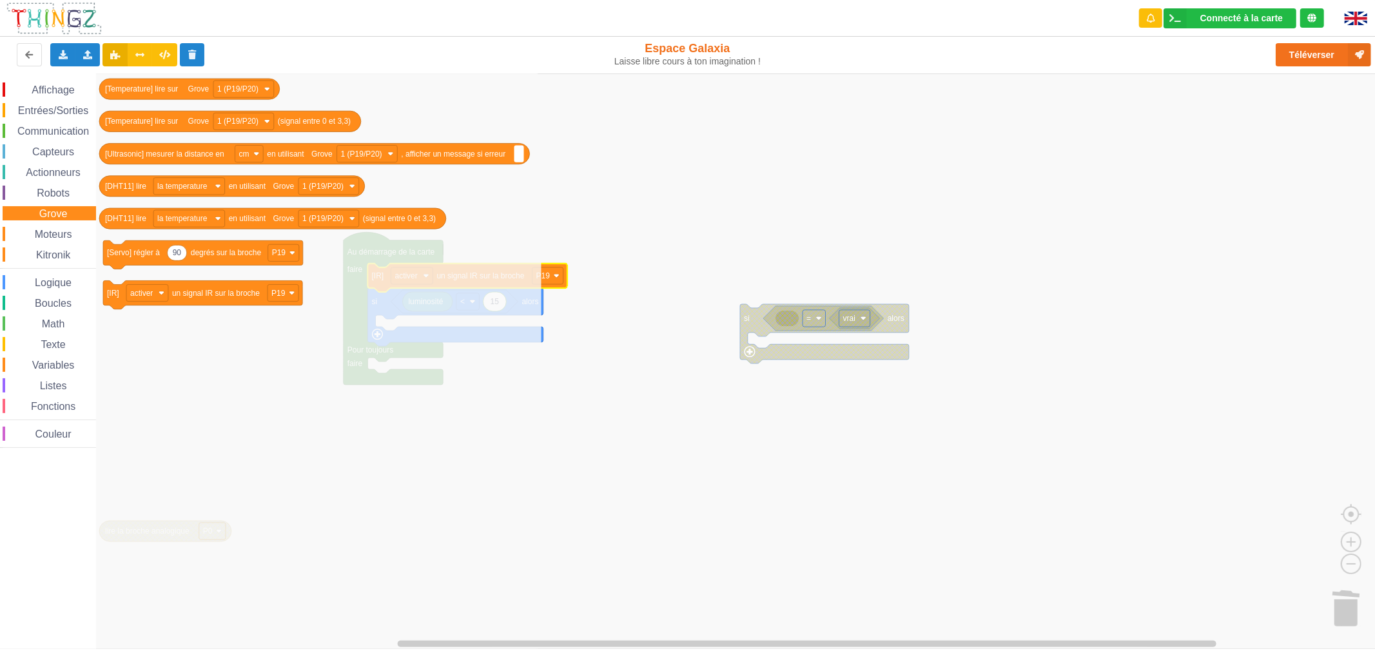
click at [159, 516] on icon "Espace de travail de Blocky" at bounding box center [318, 360] width 446 height 575
click at [163, 525] on icon "Espace de travail de Blocky" at bounding box center [318, 360] width 446 height 575
click at [244, 90] on text "1 (P19/P20)" at bounding box center [237, 88] width 41 height 9
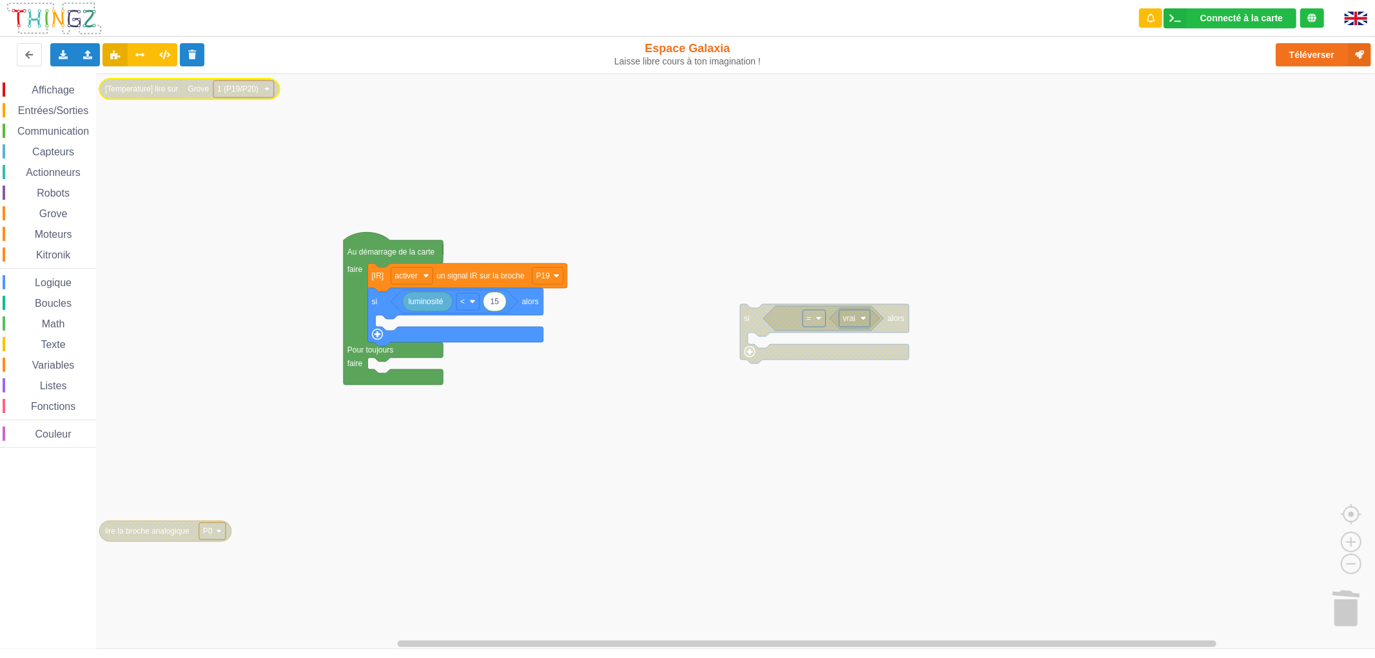
click at [244, 90] on text "1 (P19/P20)" at bounding box center [237, 88] width 41 height 9
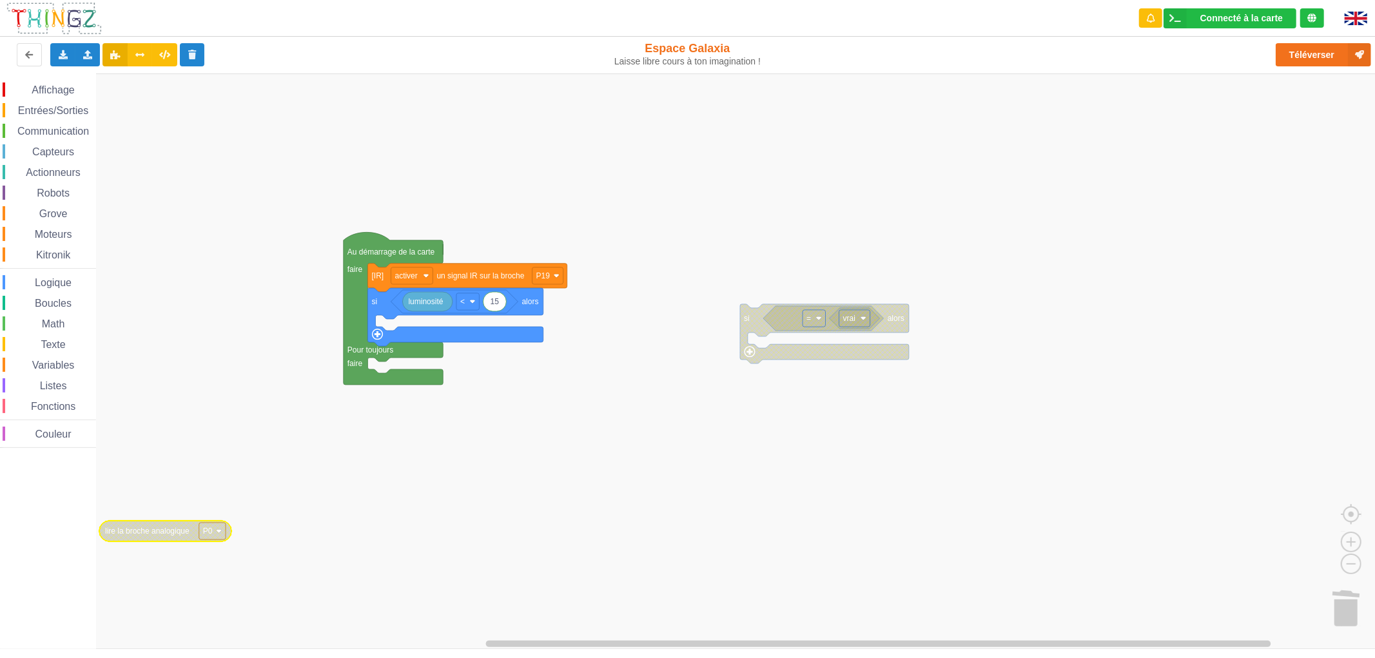
click at [57, 209] on span "Grove" at bounding box center [53, 213] width 32 height 11
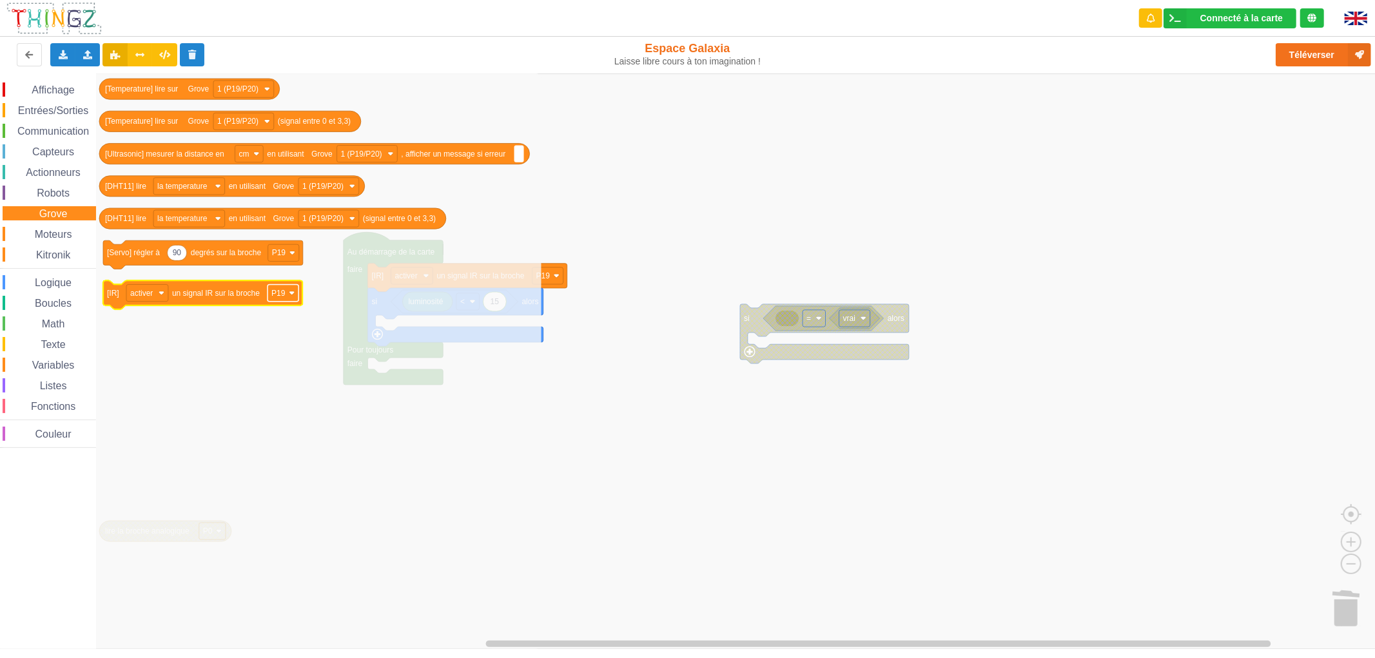
click at [291, 295] on image "Espace de travail de Blocky" at bounding box center [292, 293] width 6 height 6
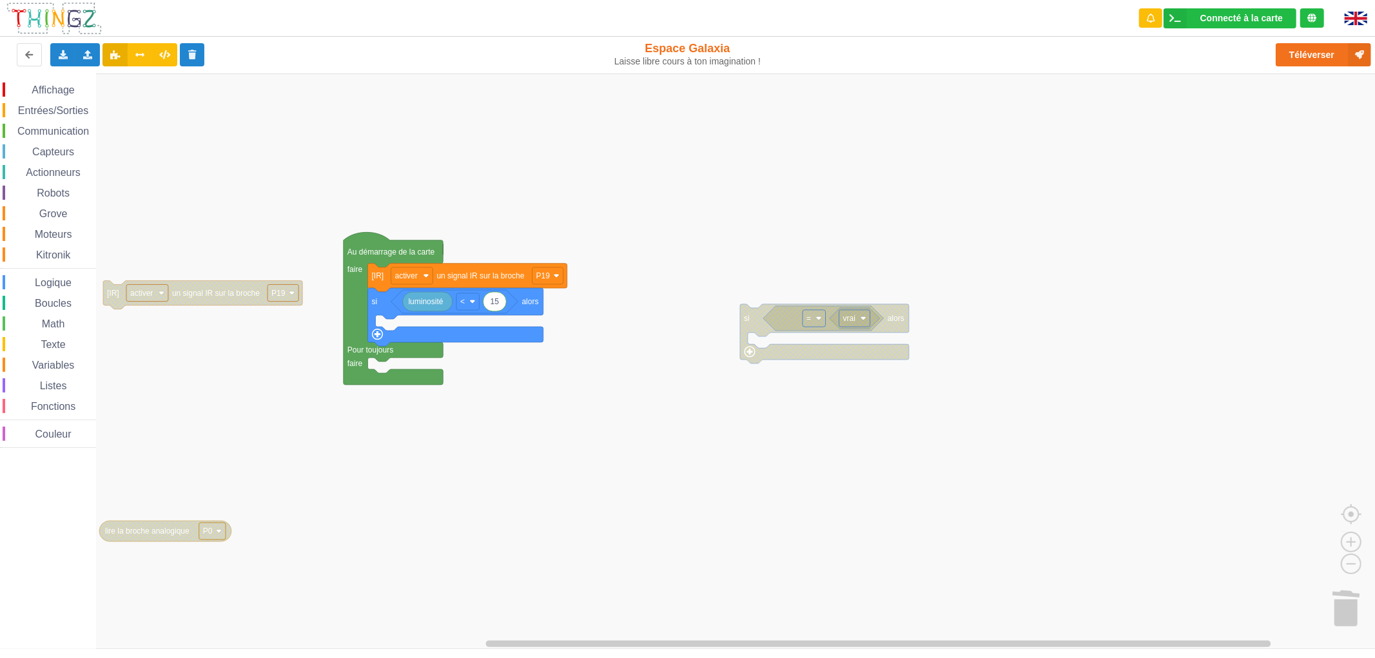
click at [291, 295] on image "Espace de travail de Blocky" at bounding box center [292, 293] width 6 height 6
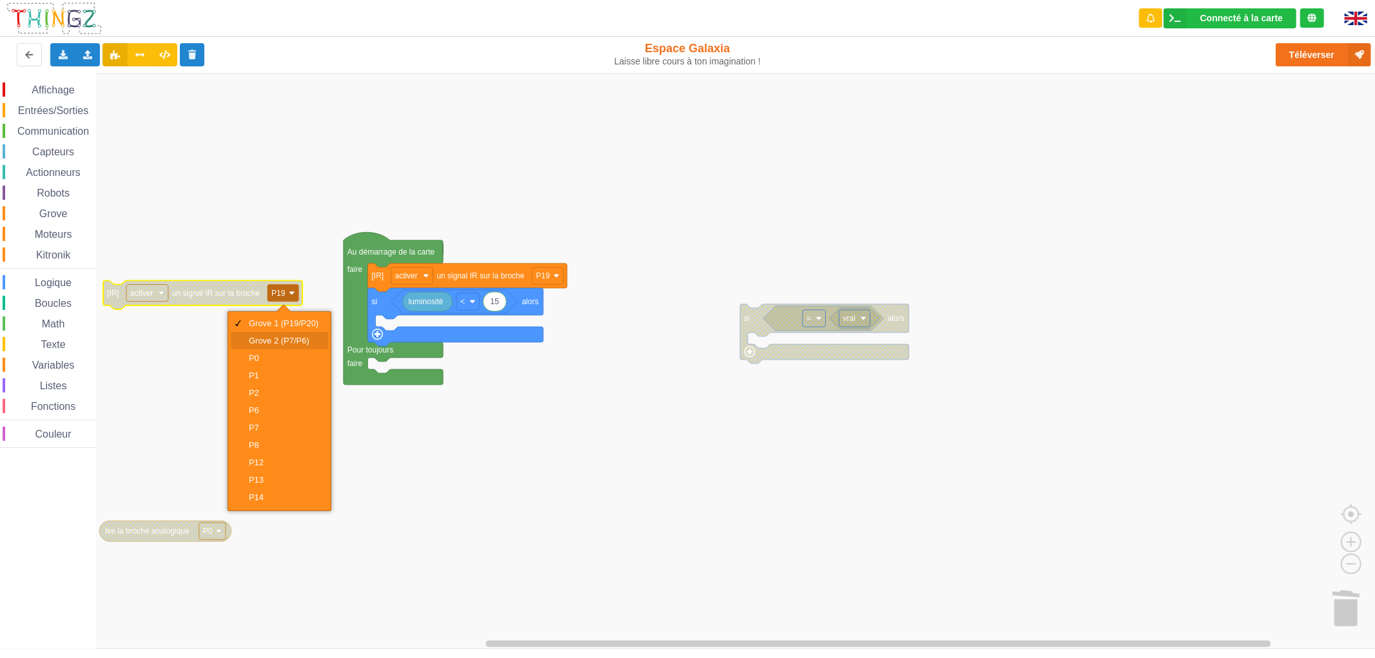
click at [282, 333] on div "Grove 2 (P7/P6)" at bounding box center [279, 340] width 97 height 17
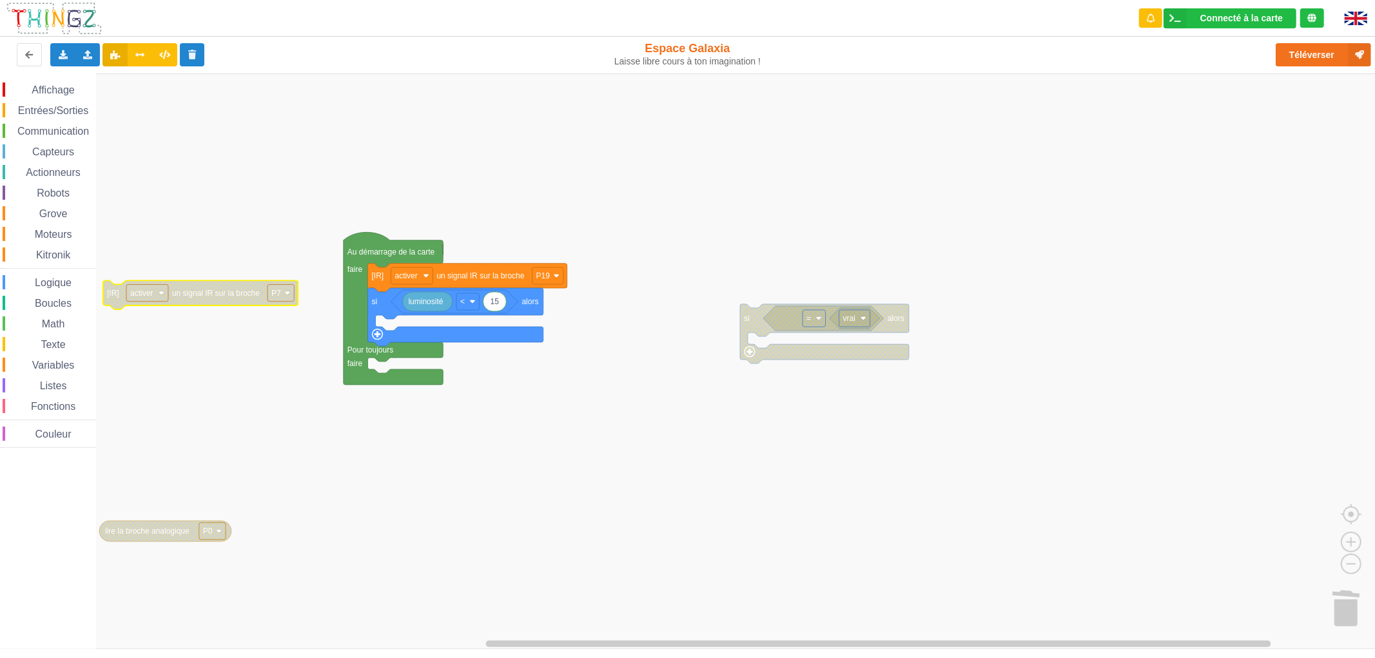
click at [202, 307] on rect "Espace de travail de Blocky" at bounding box center [692, 360] width 1384 height 575
click at [87, 57] on icon at bounding box center [87, 54] width 11 height 8
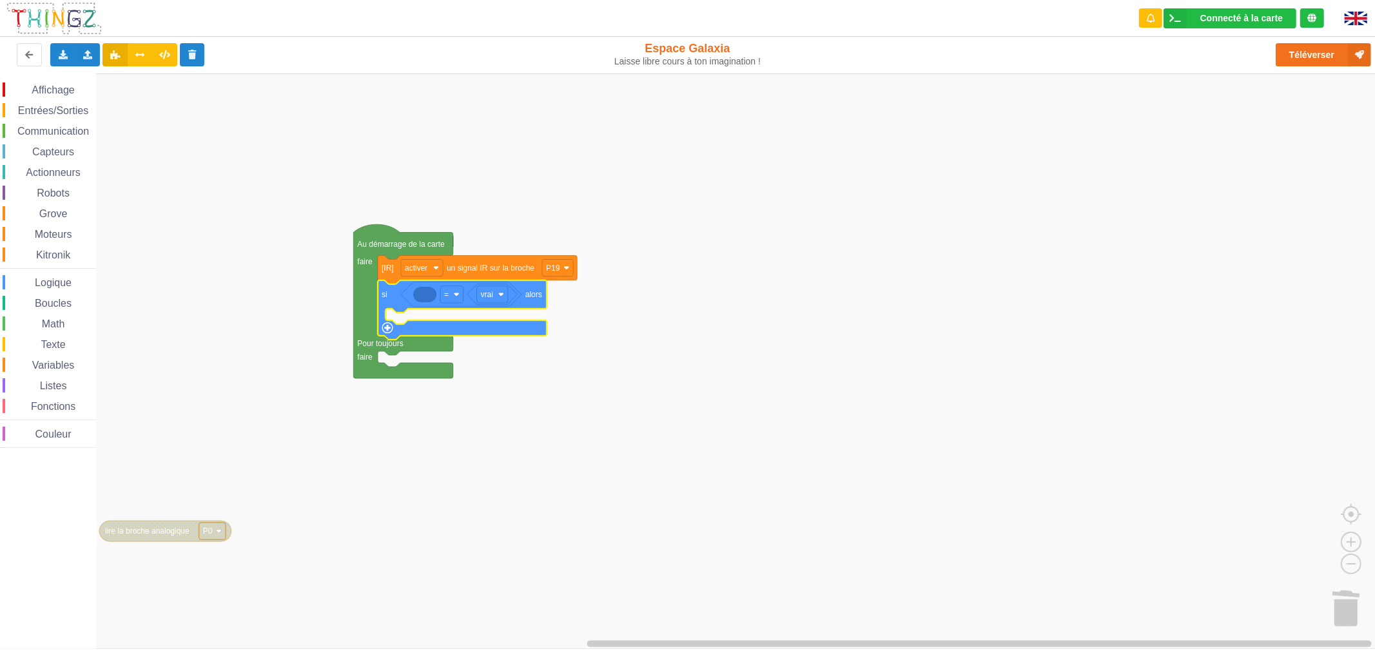
click at [53, 227] on div "Moteurs" at bounding box center [49, 234] width 93 height 14
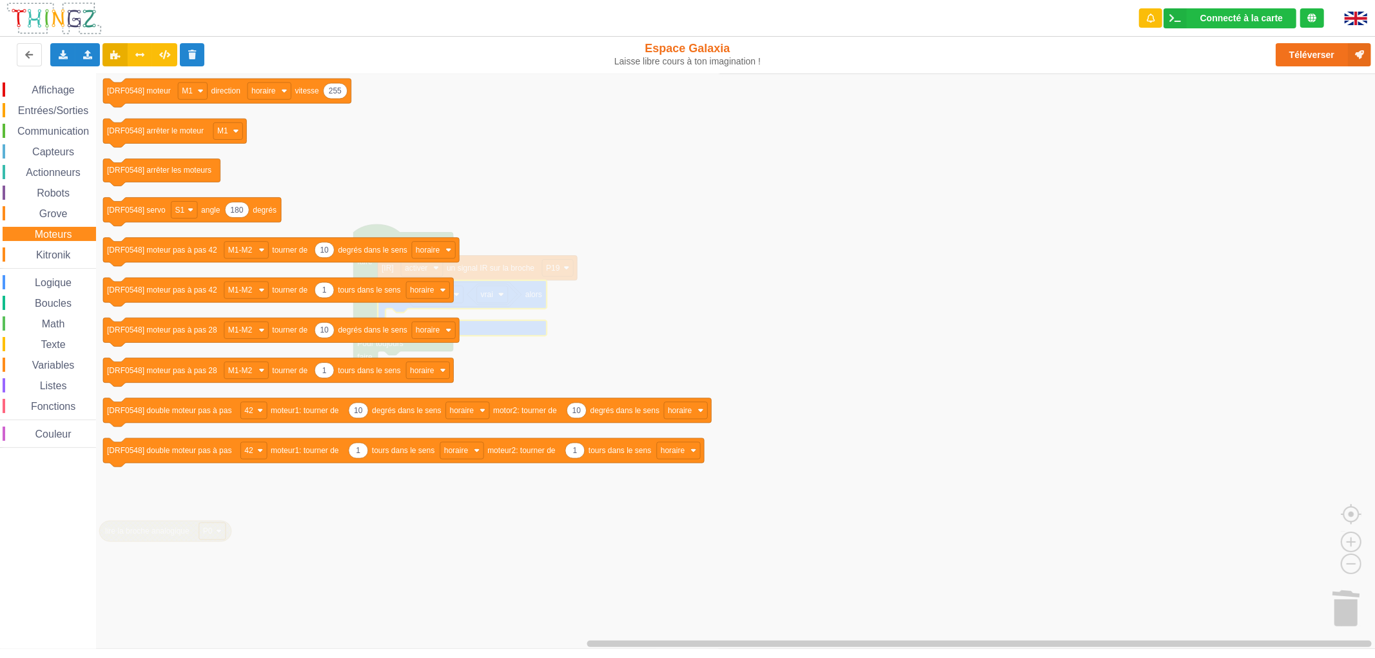
click at [58, 167] on span "Actionneurs" at bounding box center [53, 172] width 59 height 11
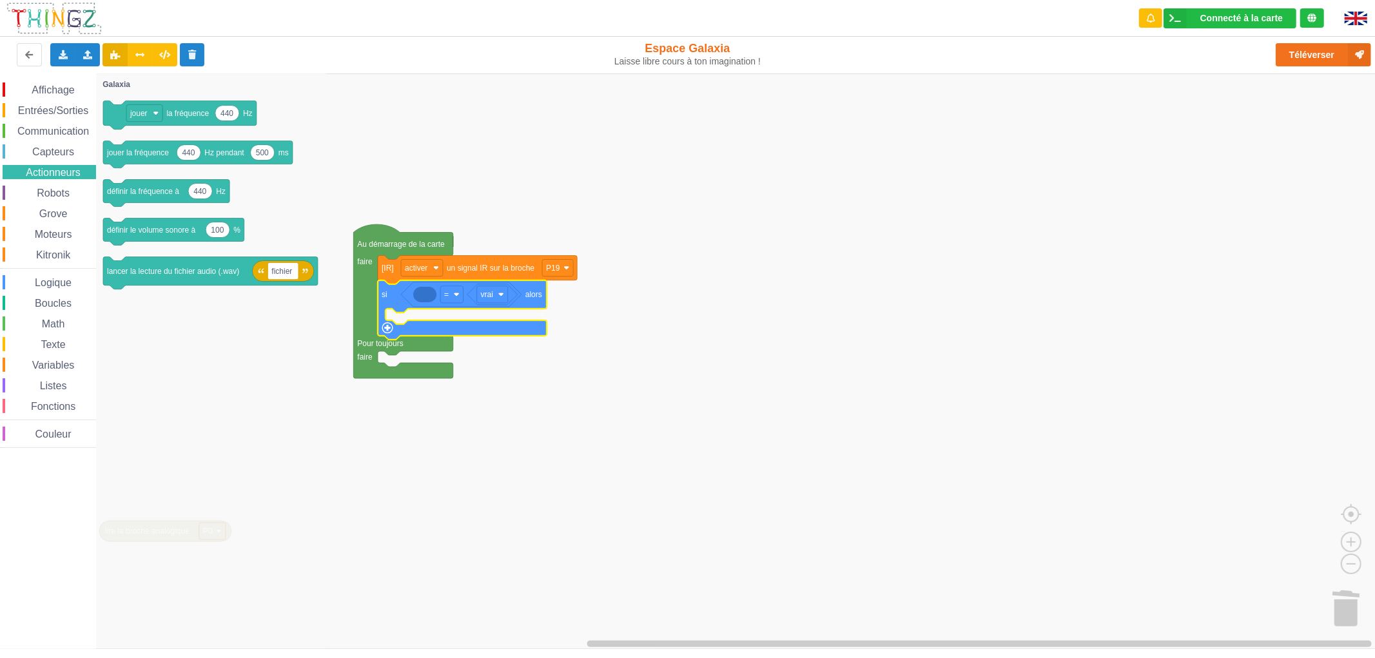
click at [58, 152] on span "Capteurs" at bounding box center [53, 151] width 46 height 11
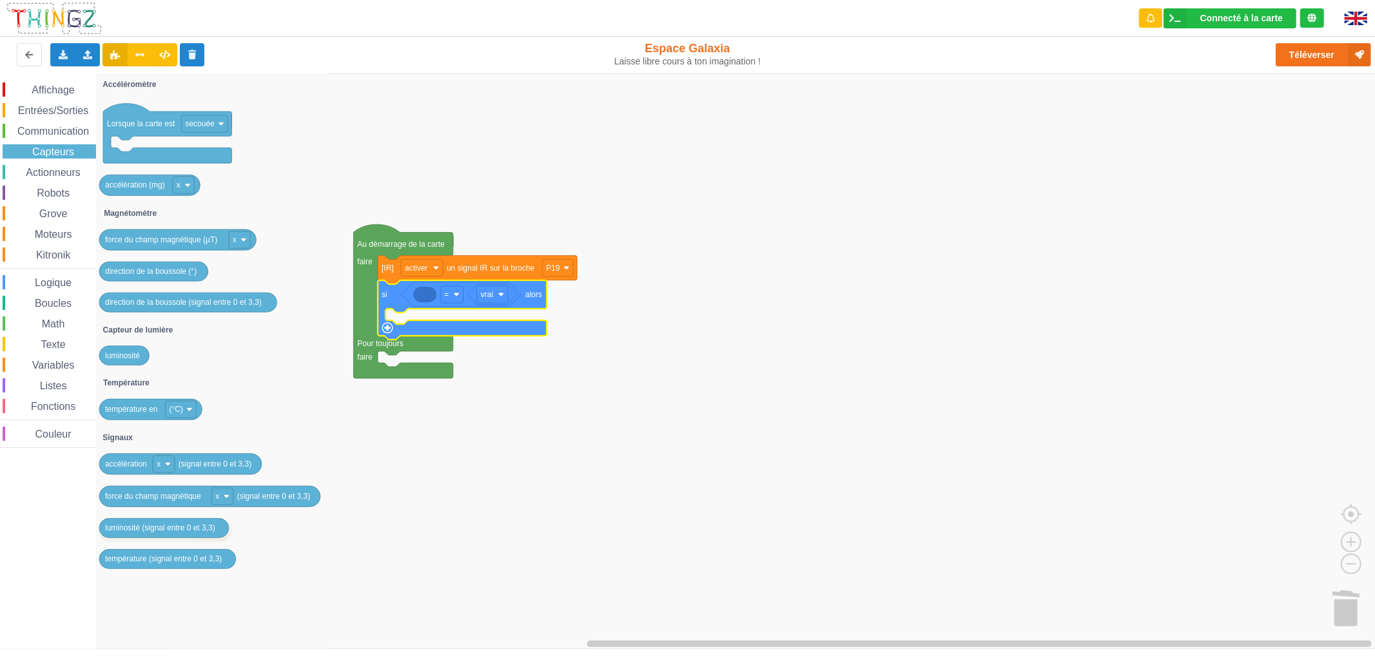
click at [59, 169] on span "Actionneurs" at bounding box center [53, 172] width 59 height 11
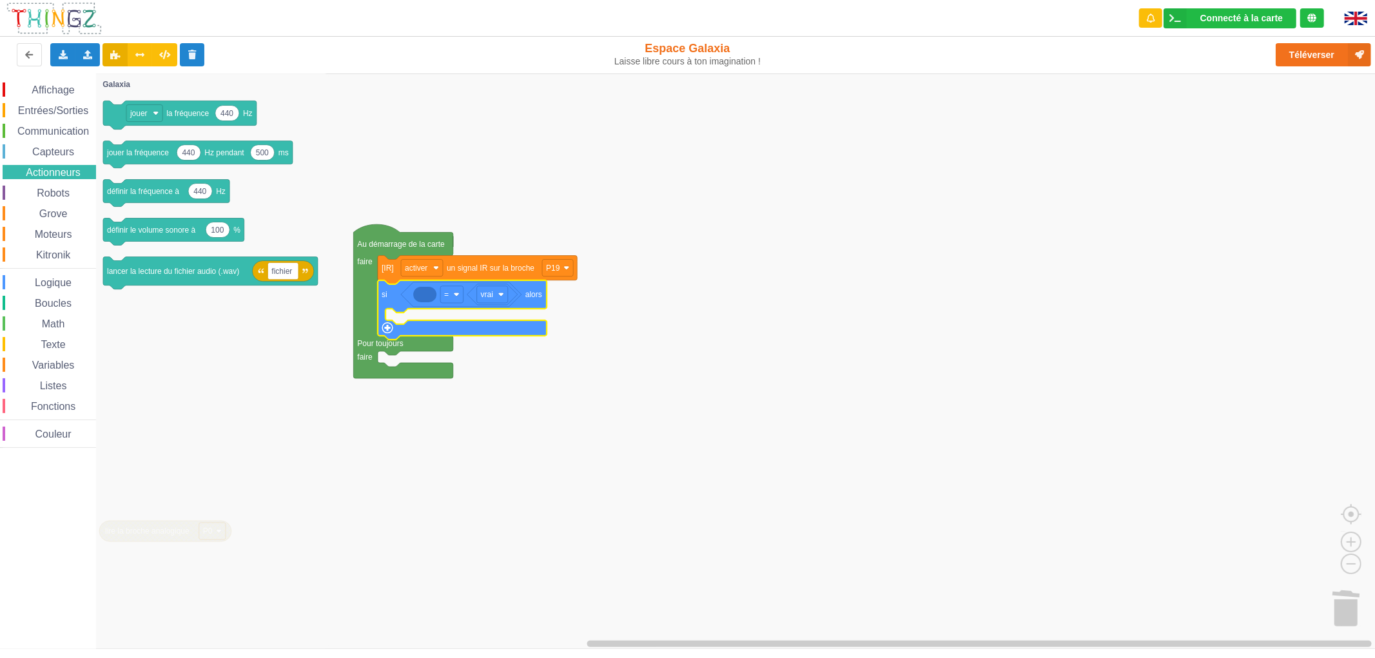
click at [67, 129] on span "Communication" at bounding box center [52, 131] width 75 height 11
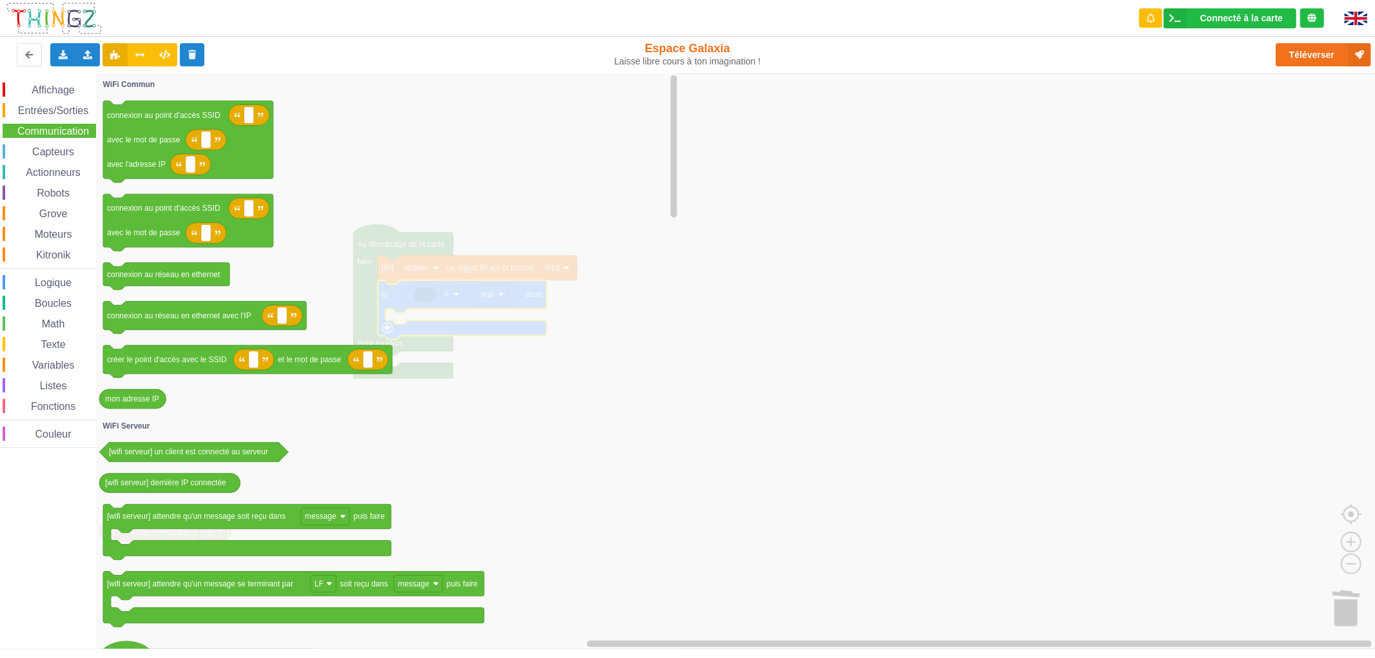
click at [70, 108] on span "Entrées/Sorties" at bounding box center [53, 110] width 74 height 11
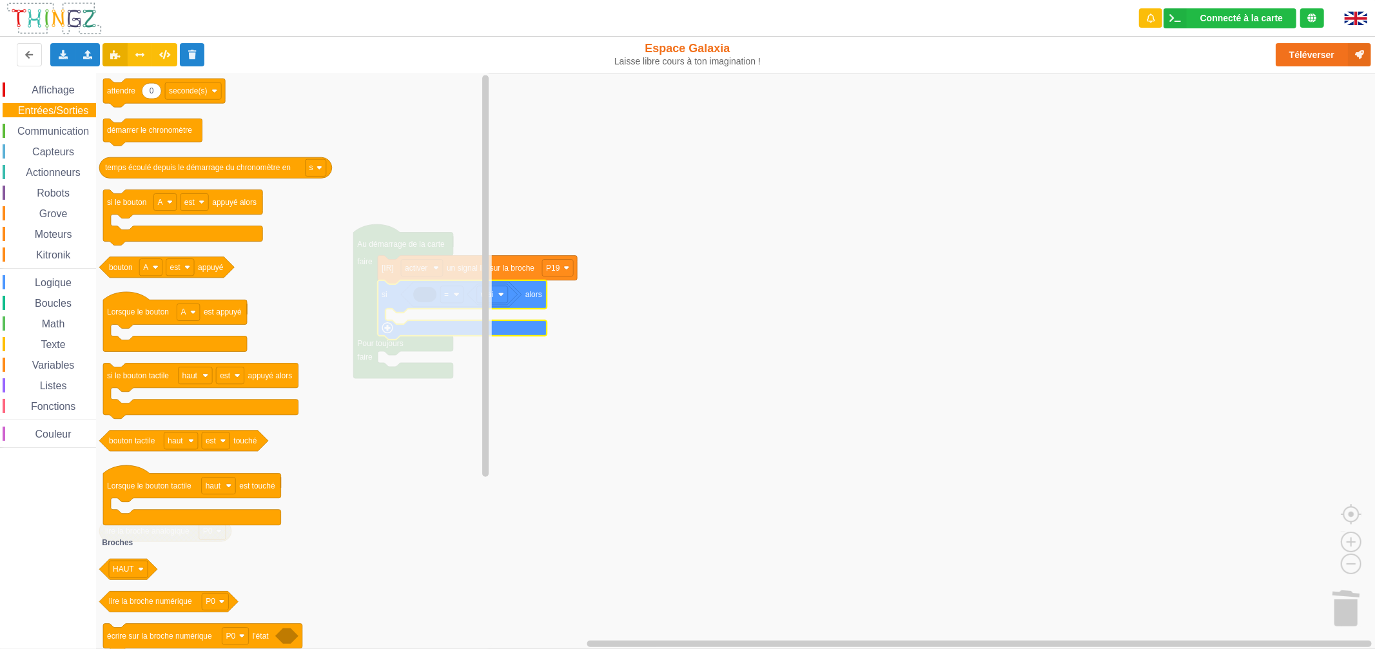
click at [63, 209] on span "Grove" at bounding box center [53, 213] width 32 height 11
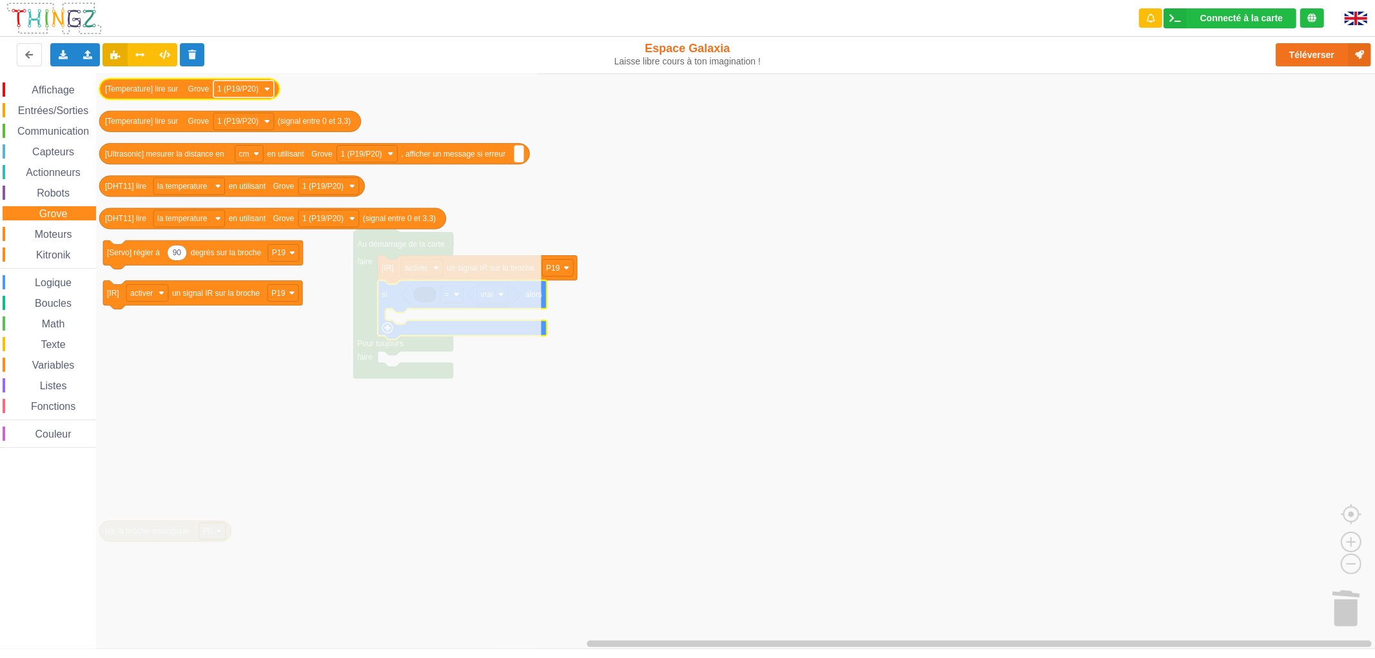
click at [240, 89] on text "1 (P19/P20)" at bounding box center [237, 88] width 41 height 9
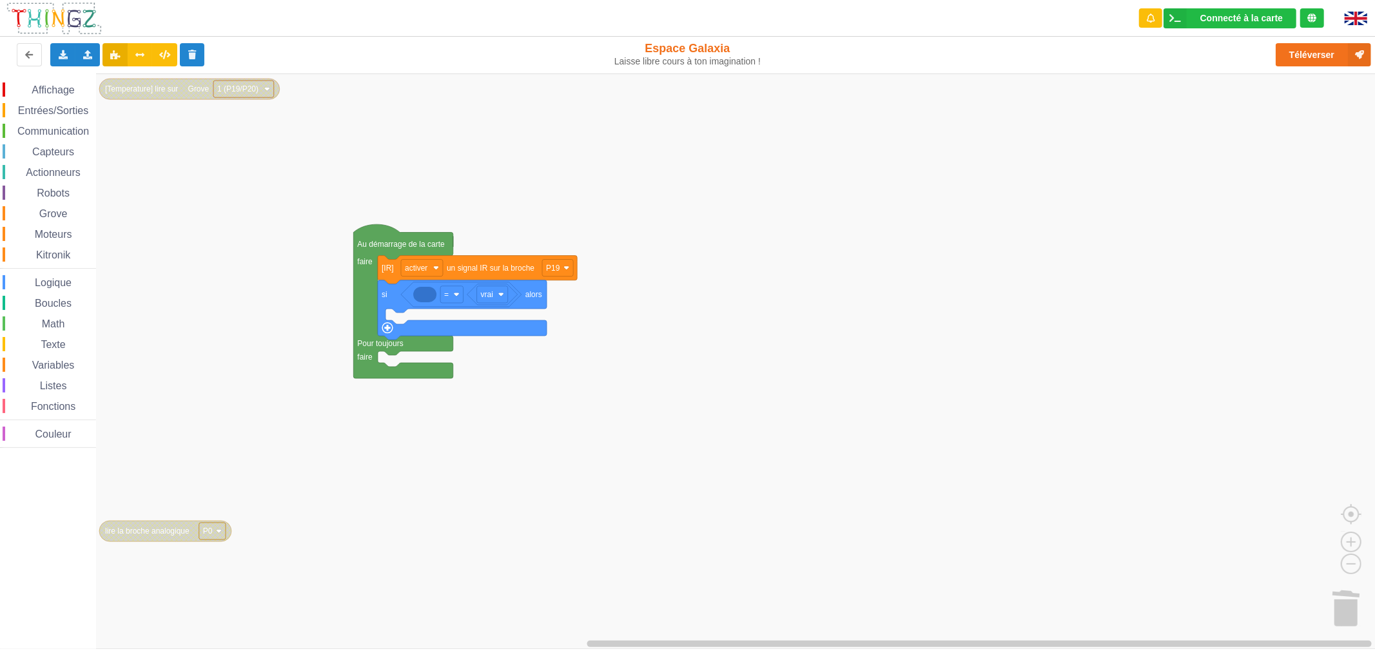
click at [240, 89] on text "1 (P19/P20)" at bounding box center [237, 88] width 41 height 9
click at [226, 175] on rect "Espace de travail de Blocky" at bounding box center [692, 360] width 1384 height 575
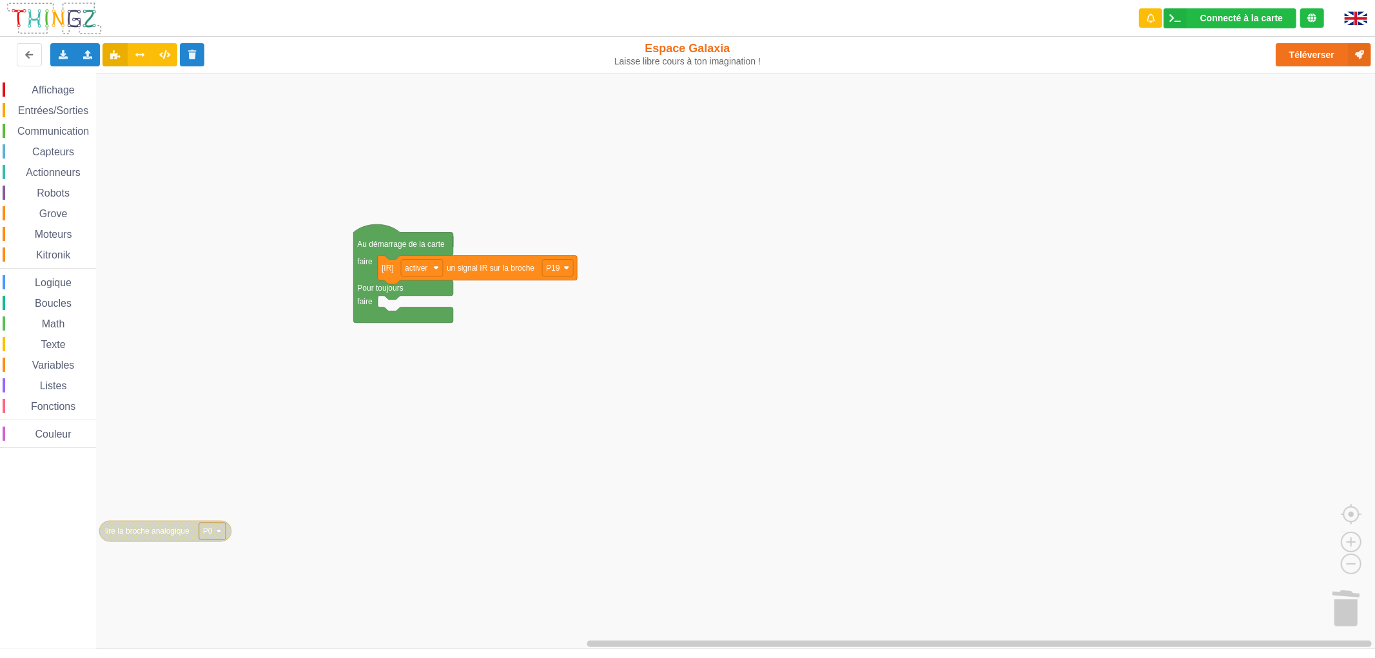
click at [56, 215] on span "Grove" at bounding box center [53, 213] width 32 height 11
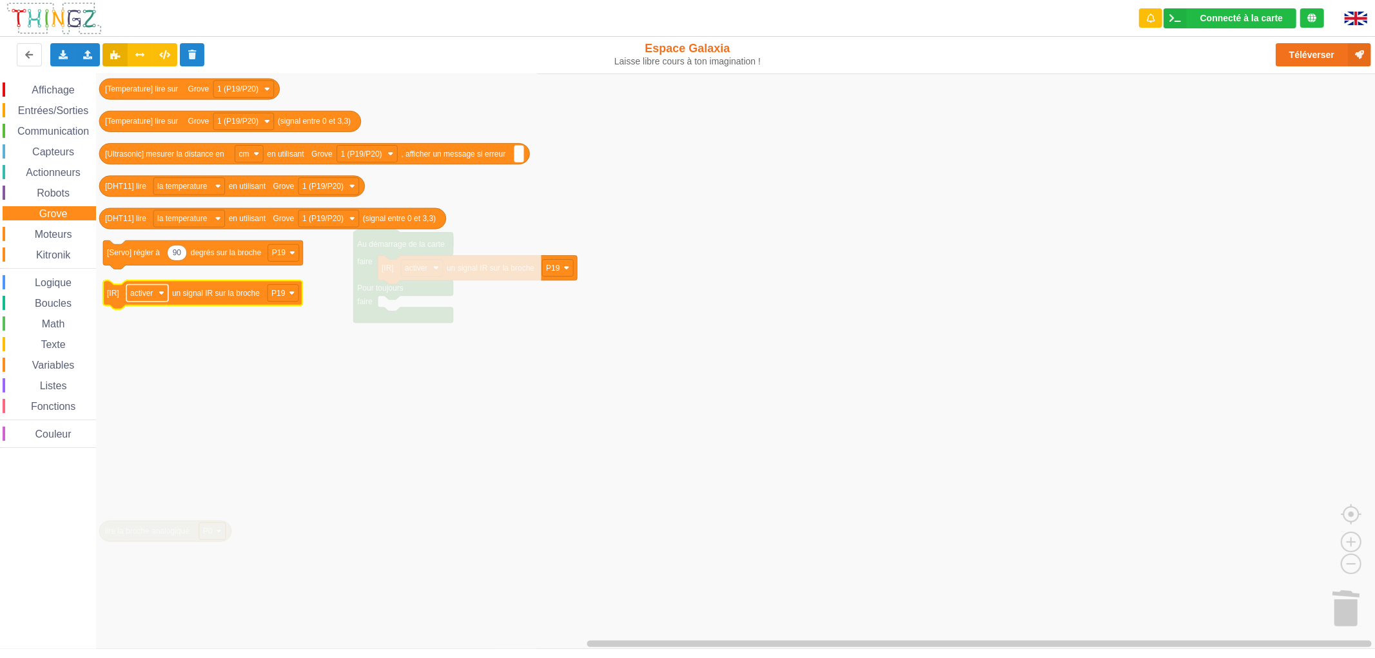
click at [155, 295] on rect "Espace de travail de Blocky" at bounding box center [147, 292] width 42 height 17
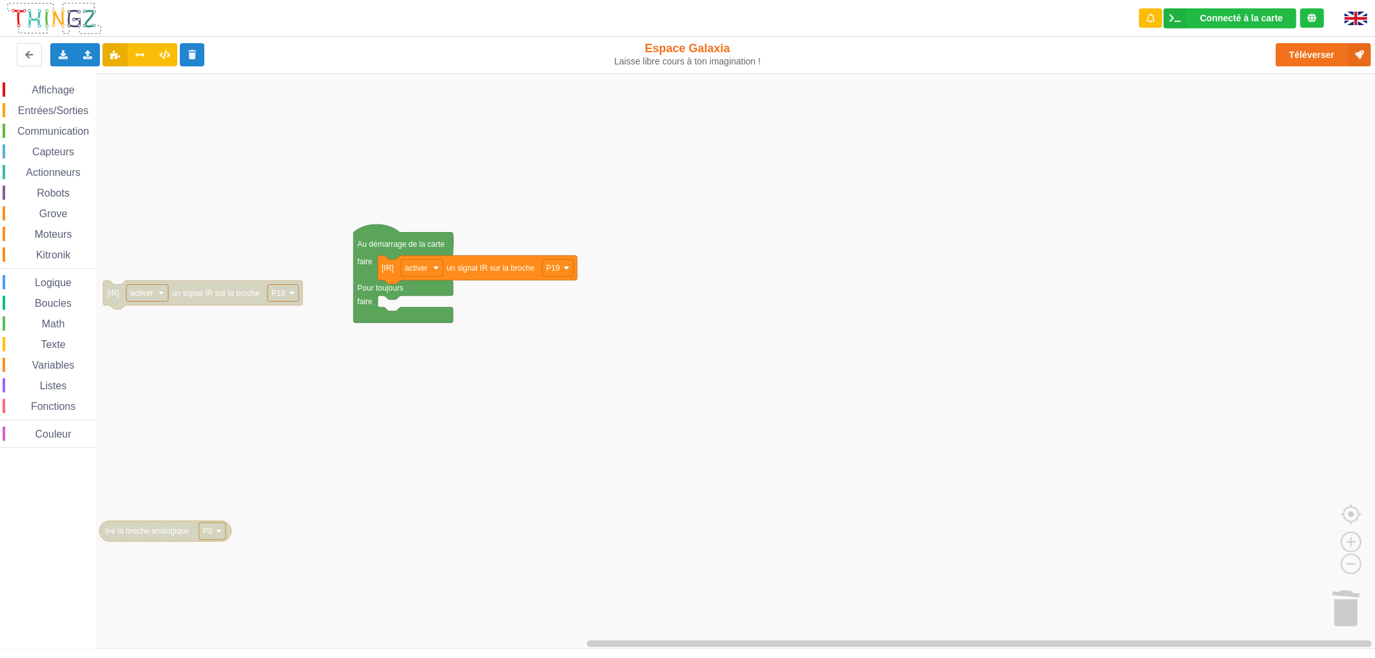
click at [163, 343] on rect "Espace de travail de Blocky" at bounding box center [692, 360] width 1384 height 575
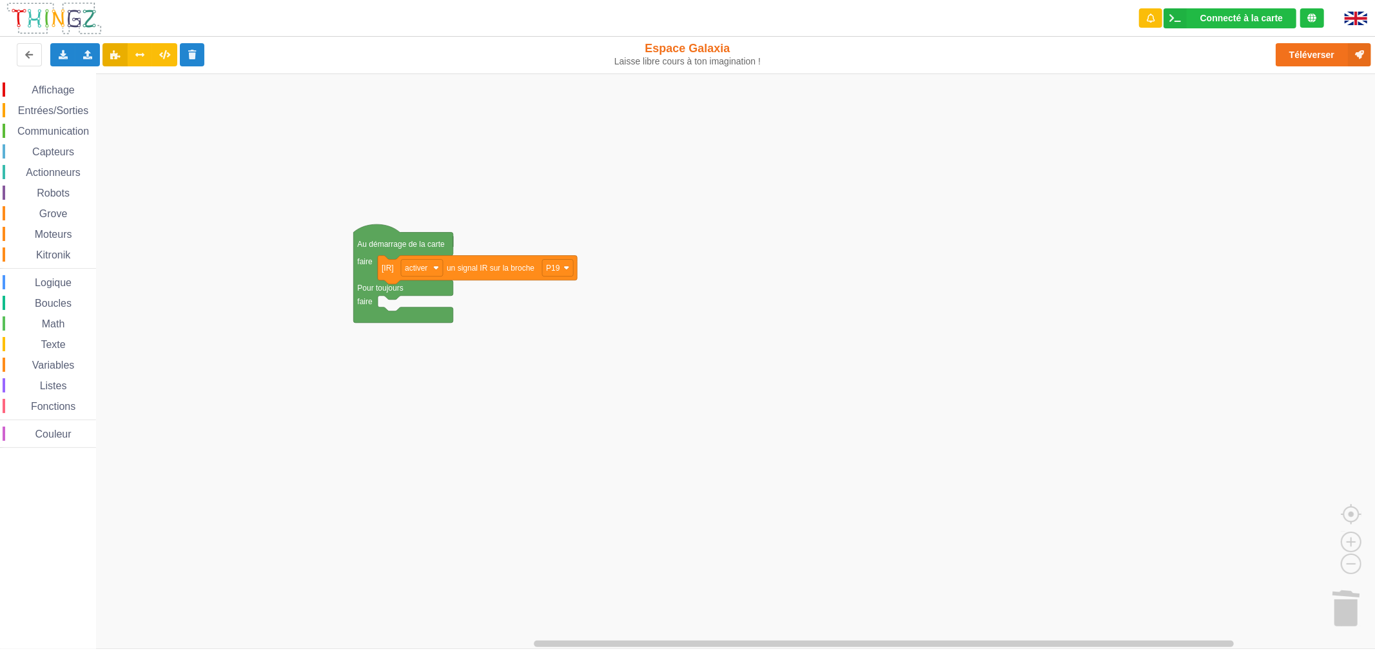
click at [396, 368] on rect "Espace de travail de Blocky" at bounding box center [692, 360] width 1384 height 575
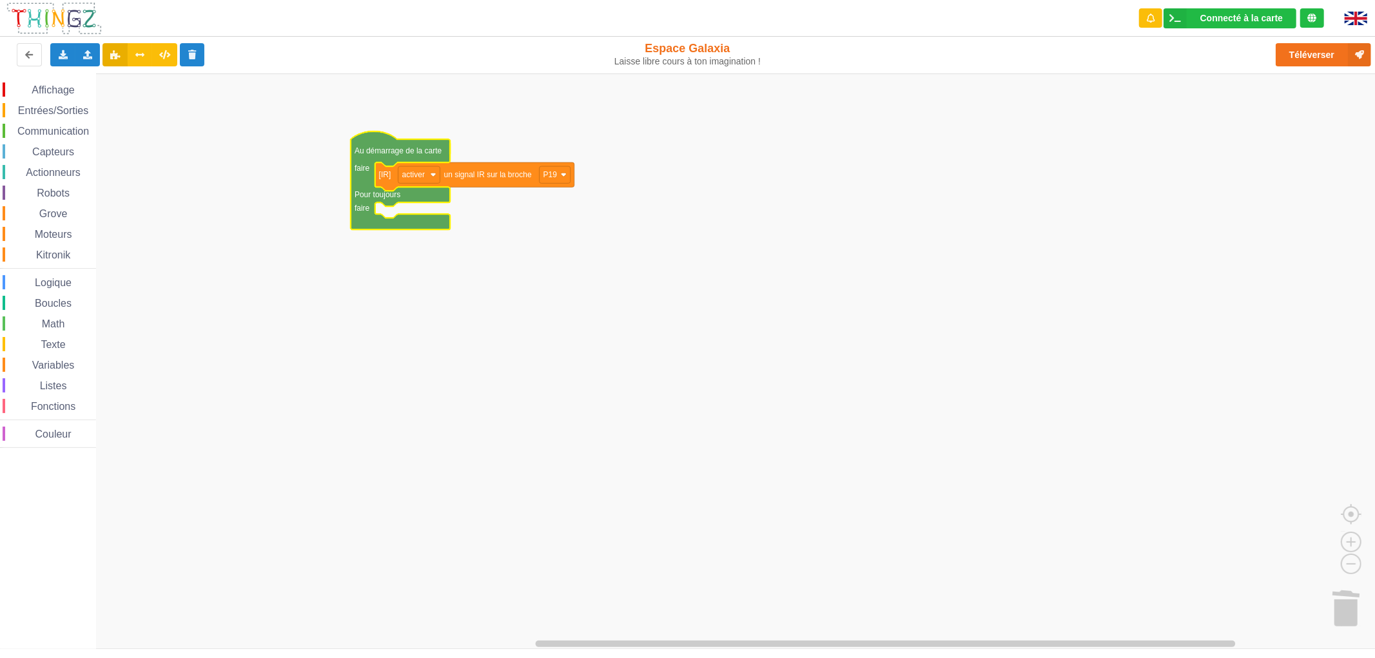
click at [621, 343] on rect "Espace de travail de Blocky" at bounding box center [692, 360] width 1384 height 575
click at [55, 95] on div "Affichage" at bounding box center [49, 89] width 93 height 14
click at [401, 213] on div "Affichage Entrées/Sorties Communication Capteurs Actionneurs Robots Grove Moteu…" at bounding box center [692, 360] width 1384 height 575
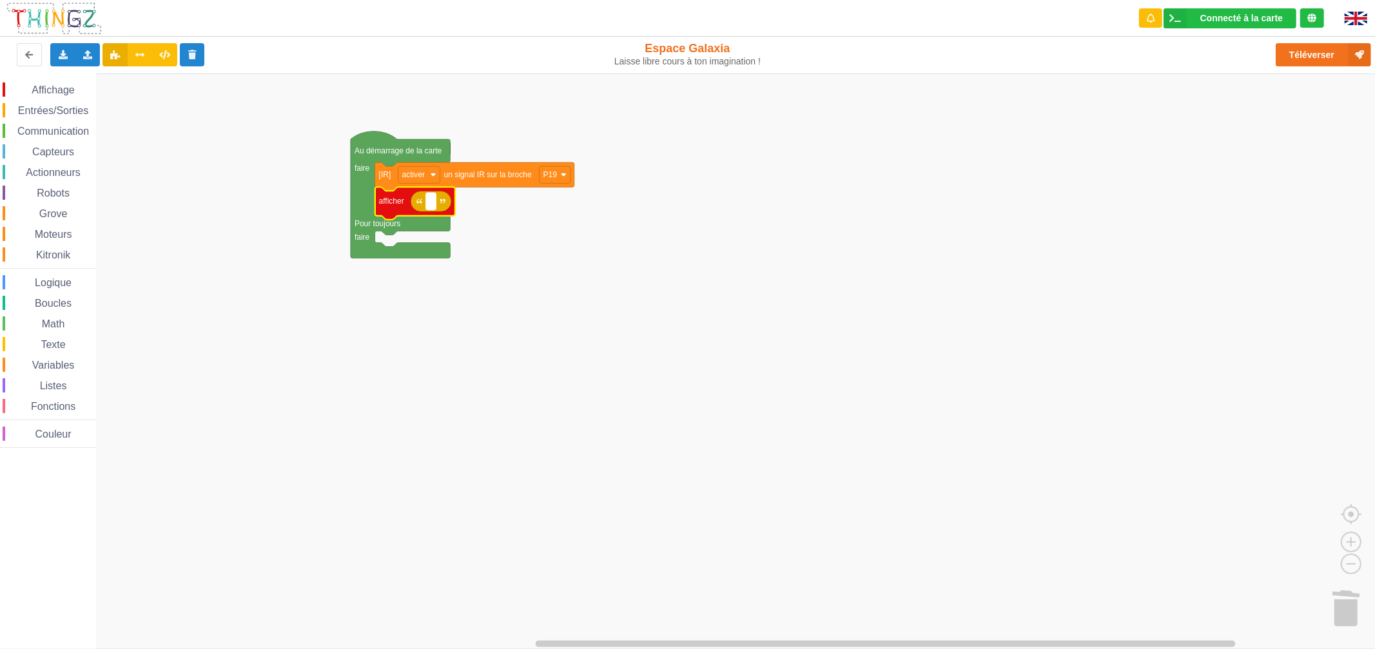
click at [430, 208] on rect "Espace de travail de Blocky" at bounding box center [431, 201] width 10 height 17
type input "OK"
click at [981, 88] on rect "Espace de travail de Blocky" at bounding box center [692, 360] width 1384 height 575
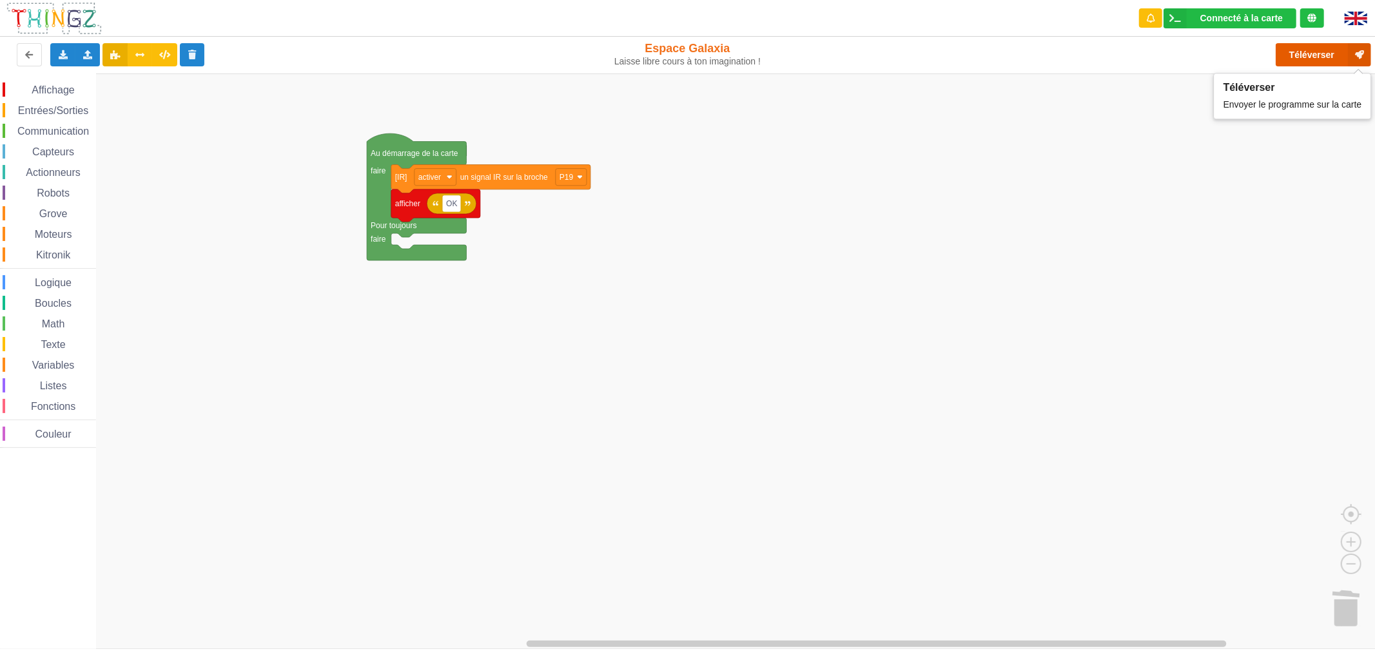
click at [1306, 62] on button "Téléverser" at bounding box center [1322, 54] width 95 height 23
click at [1237, 13] on button "Appairer une carte" at bounding box center [1231, 18] width 130 height 20
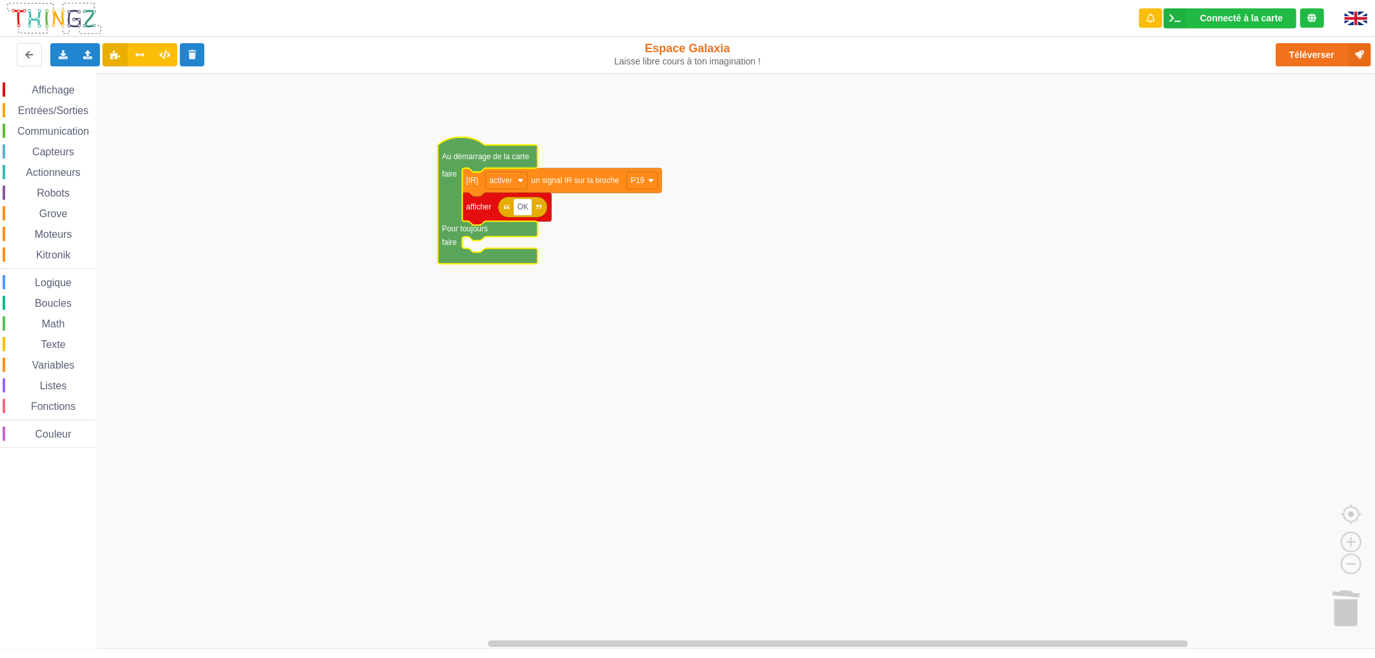
click at [623, 273] on rect "Espace de travail de Blocky" at bounding box center [692, 360] width 1384 height 575
click at [67, 159] on div "Affichage Entrées/Sorties Communication Capteurs Actionneurs Robots Grove Moteu…" at bounding box center [48, 264] width 96 height 365
click at [66, 155] on span "Capteurs" at bounding box center [53, 151] width 46 height 11
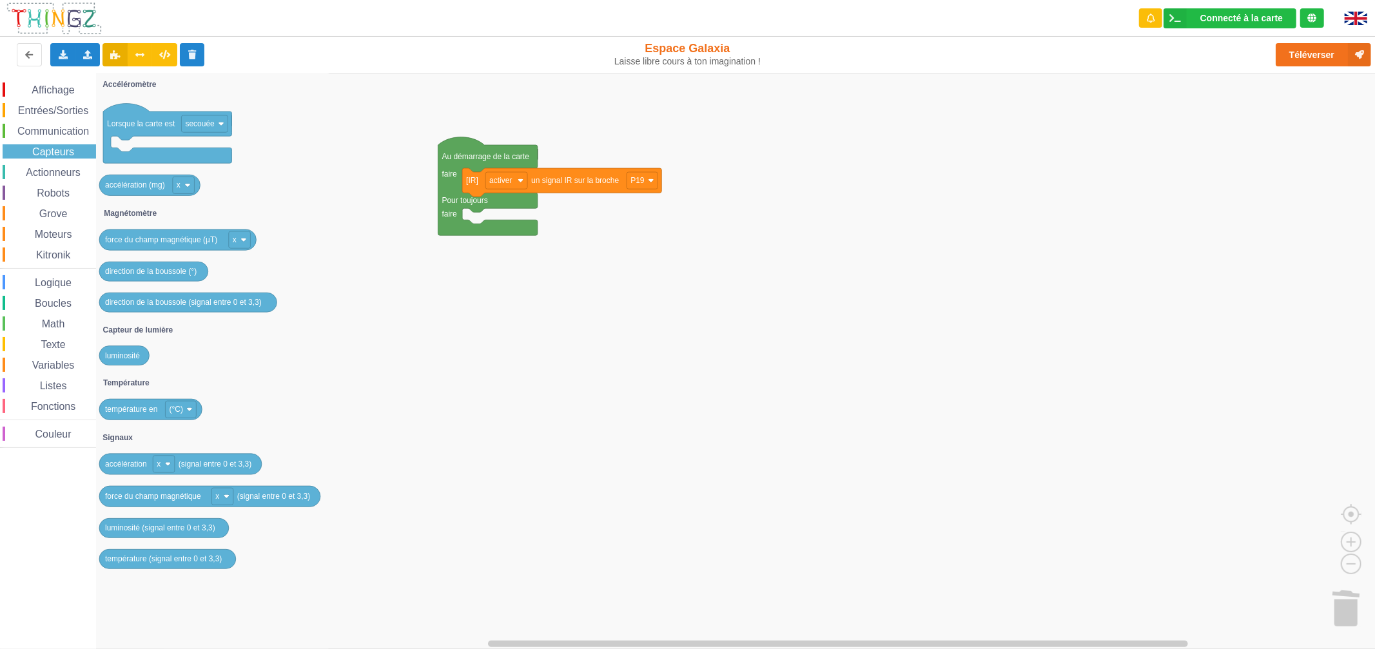
click at [62, 342] on span "Texte" at bounding box center [53, 344] width 28 height 11
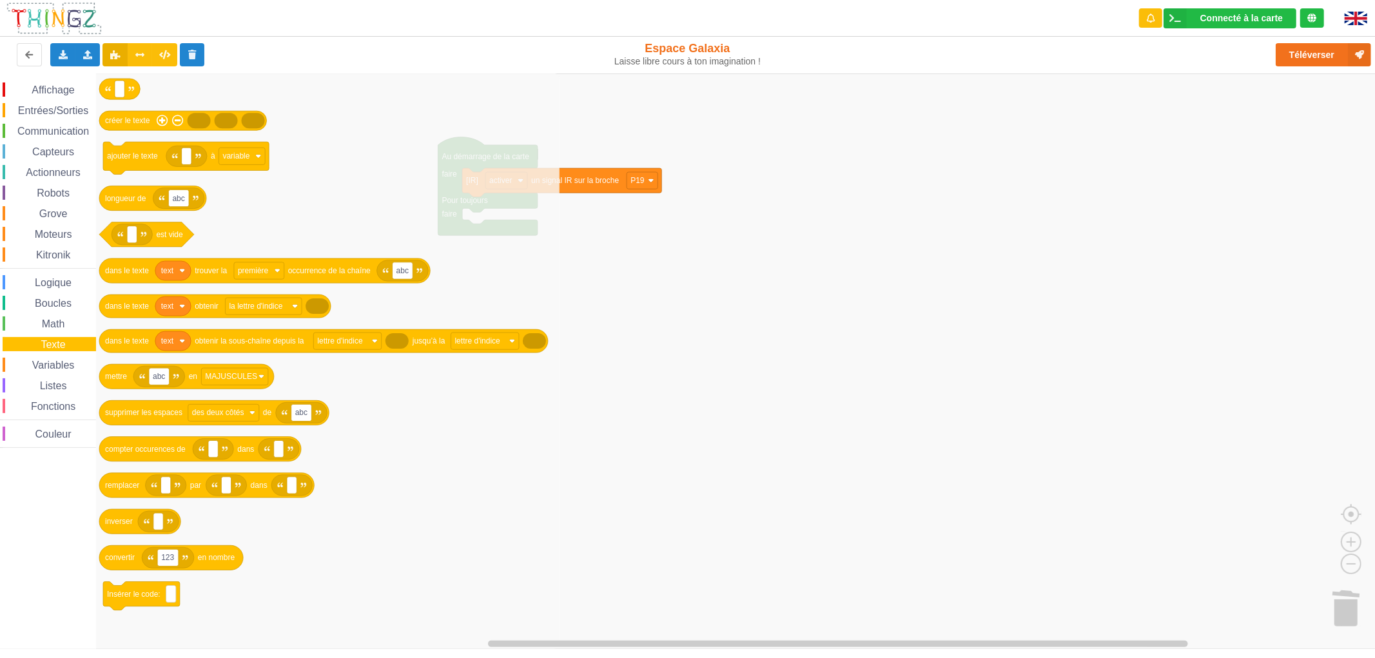
click at [59, 362] on span "Variables" at bounding box center [53, 365] width 46 height 11
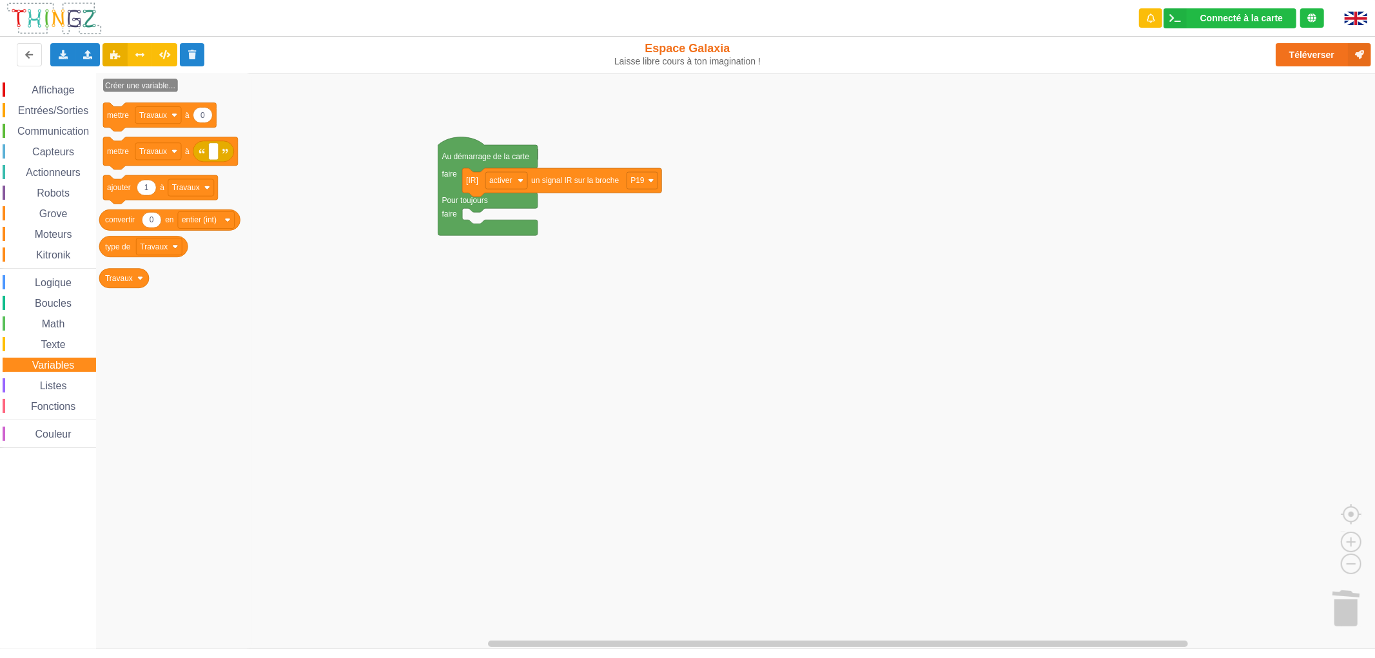
click at [54, 320] on span "Math" at bounding box center [53, 323] width 27 height 11
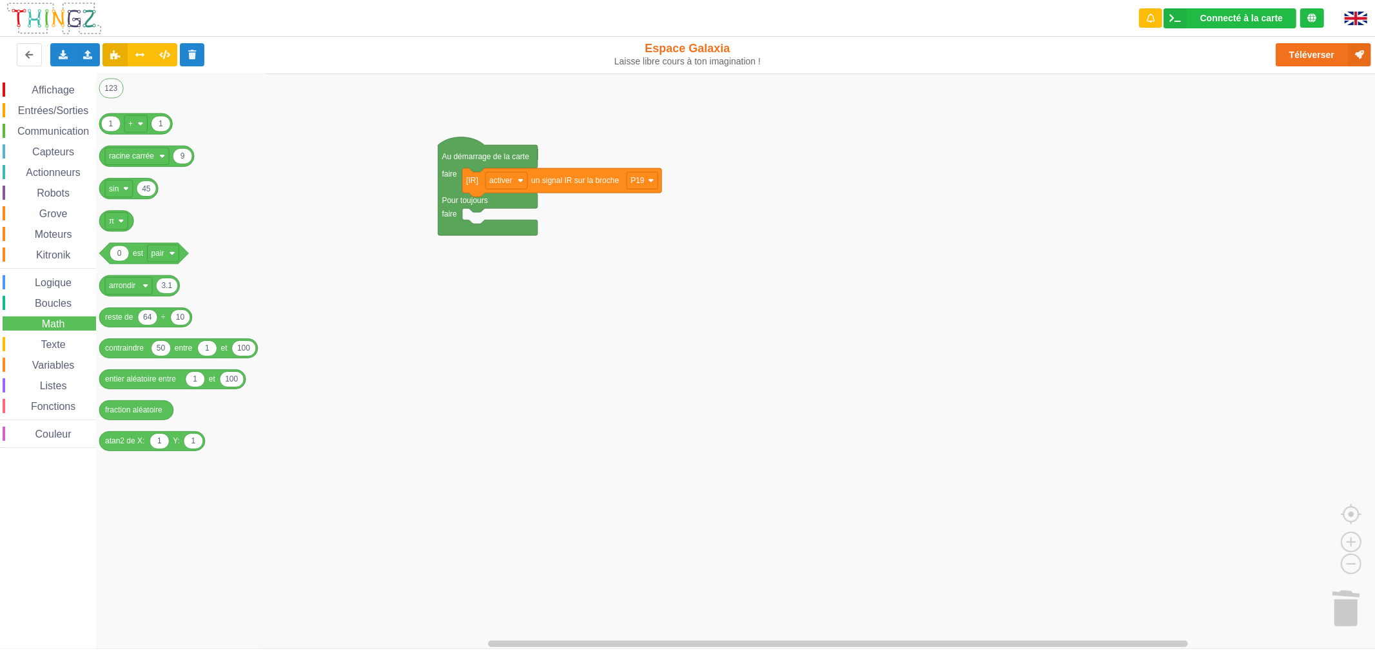
click at [57, 296] on div "Boucles" at bounding box center [49, 303] width 93 height 14
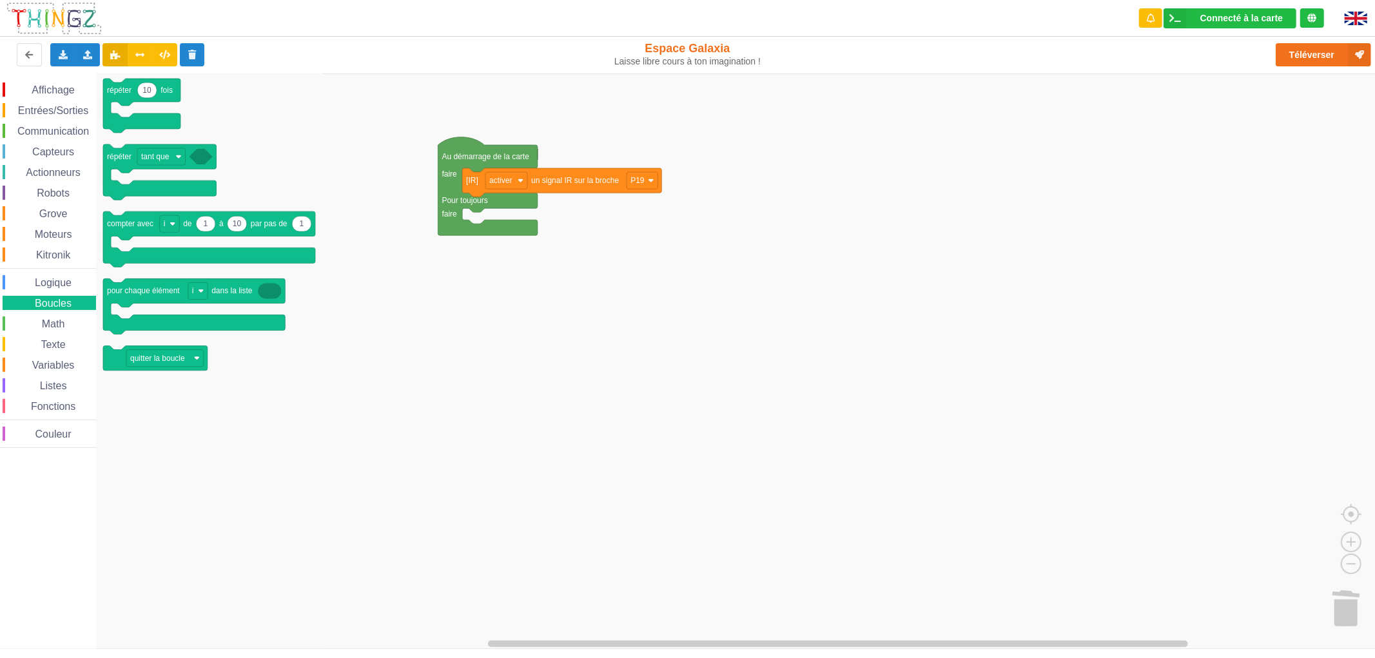
click at [47, 279] on span "Logique" at bounding box center [53, 282] width 41 height 11
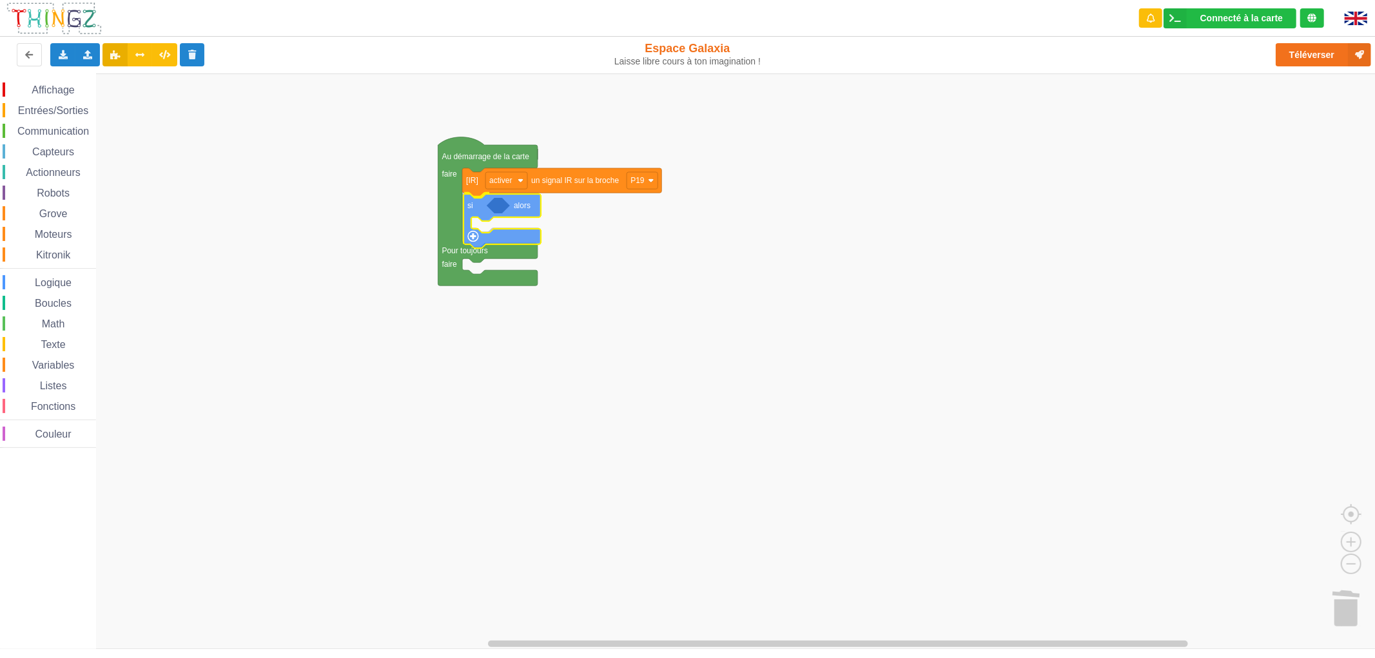
click at [472, 213] on div "Affichage Entrées/Sorties Communication Capteurs Actionneurs Robots Grove Moteu…" at bounding box center [692, 360] width 1384 height 575
click at [52, 318] on span "Math" at bounding box center [53, 323] width 27 height 11
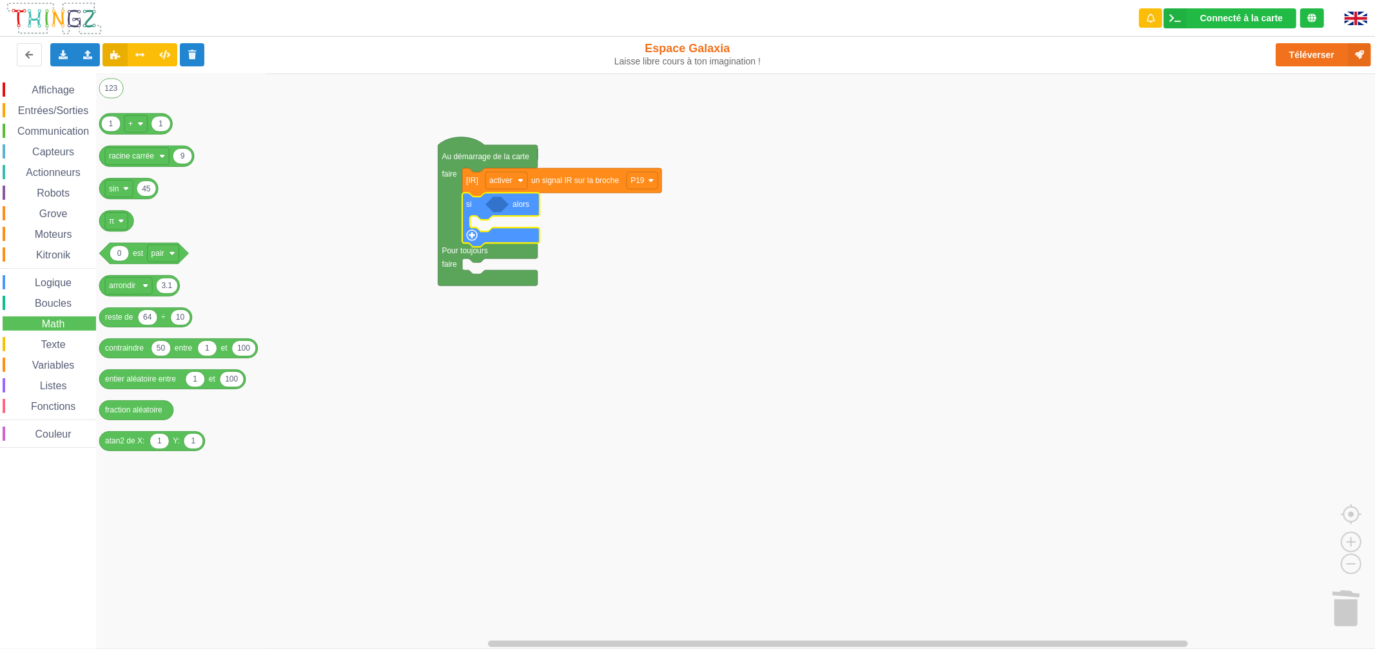
click at [53, 304] on span "Boucles" at bounding box center [53, 303] width 41 height 11
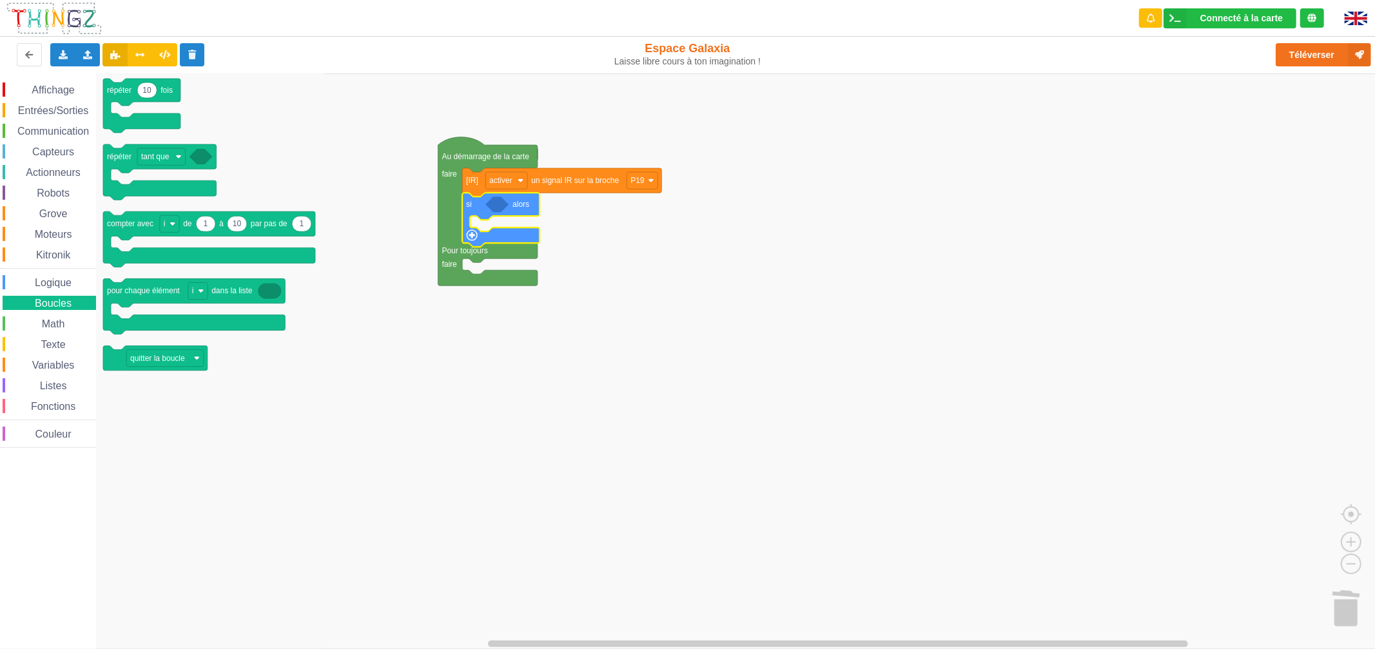
click at [68, 284] on span "Logique" at bounding box center [53, 282] width 41 height 11
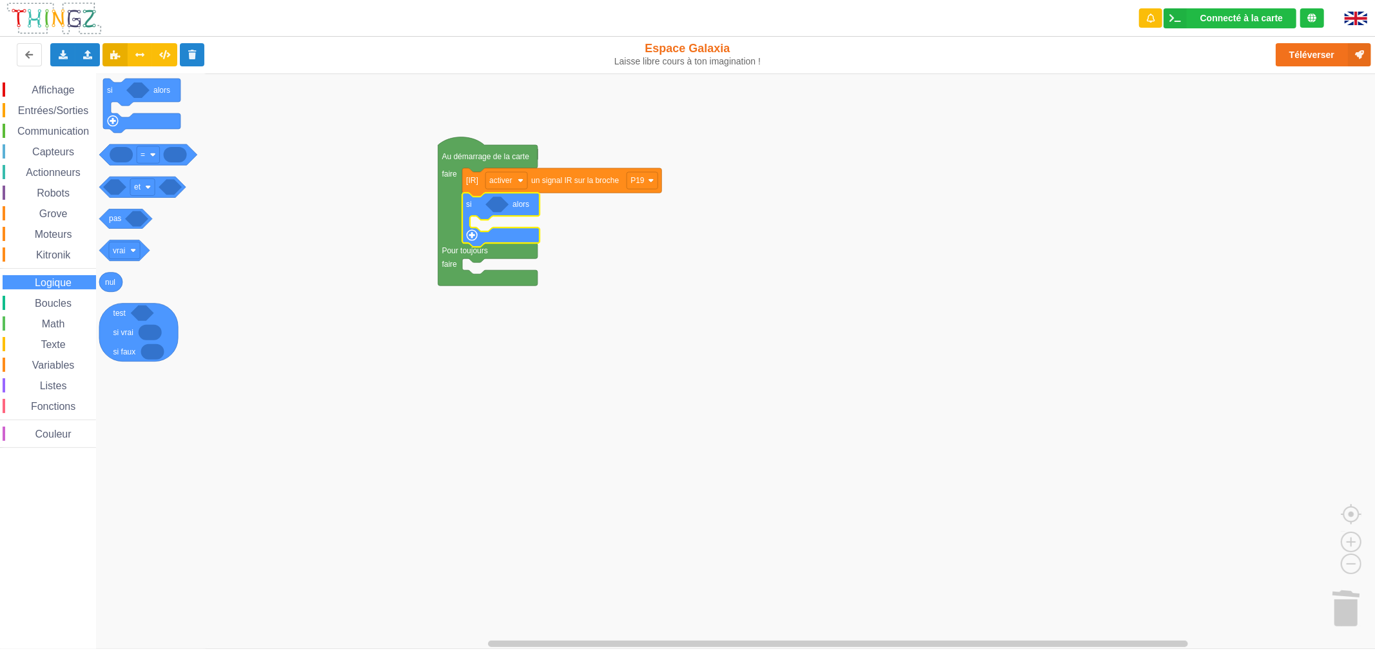
click at [227, 298] on div "Affichage Entrées/Sorties Communication Capteurs Actionneurs Robots Grove Moteu…" at bounding box center [692, 360] width 1384 height 575
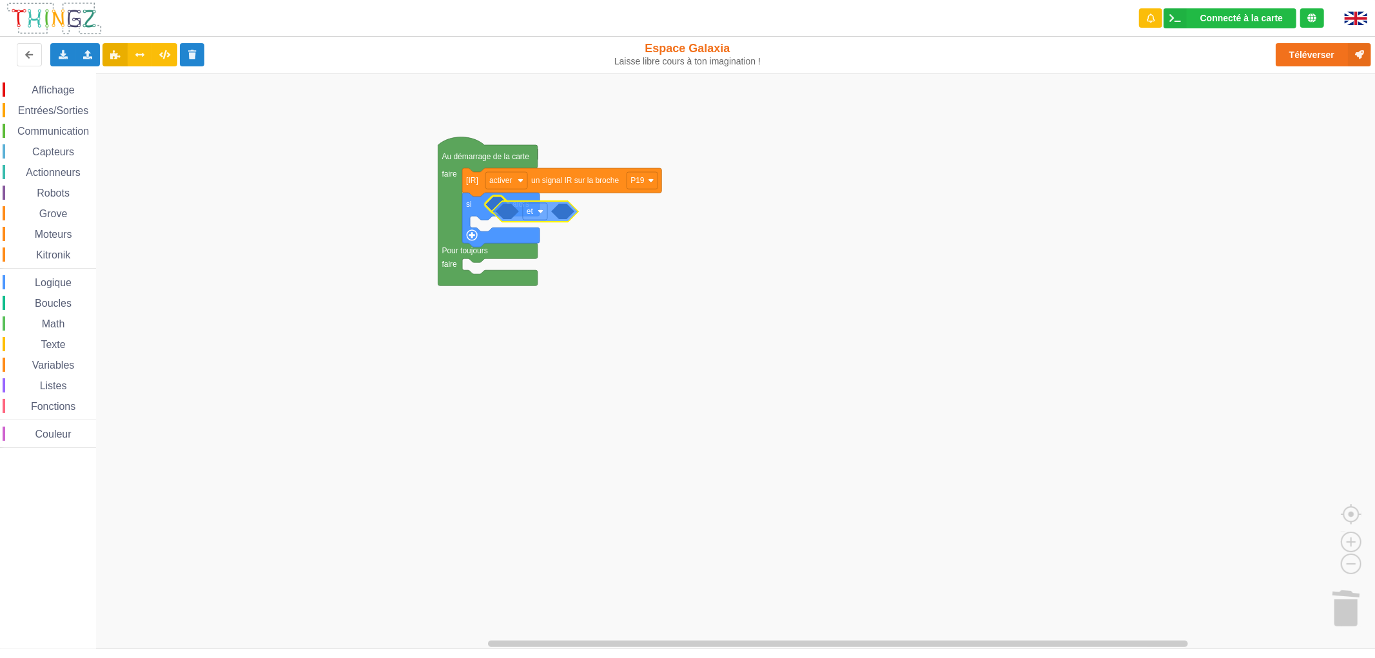
click at [516, 210] on div "Affichage Entrées/Sorties Communication Capteurs Actionneurs Robots Grove Moteu…" at bounding box center [692, 360] width 1384 height 575
click at [43, 193] on span "Robots" at bounding box center [53, 193] width 37 height 11
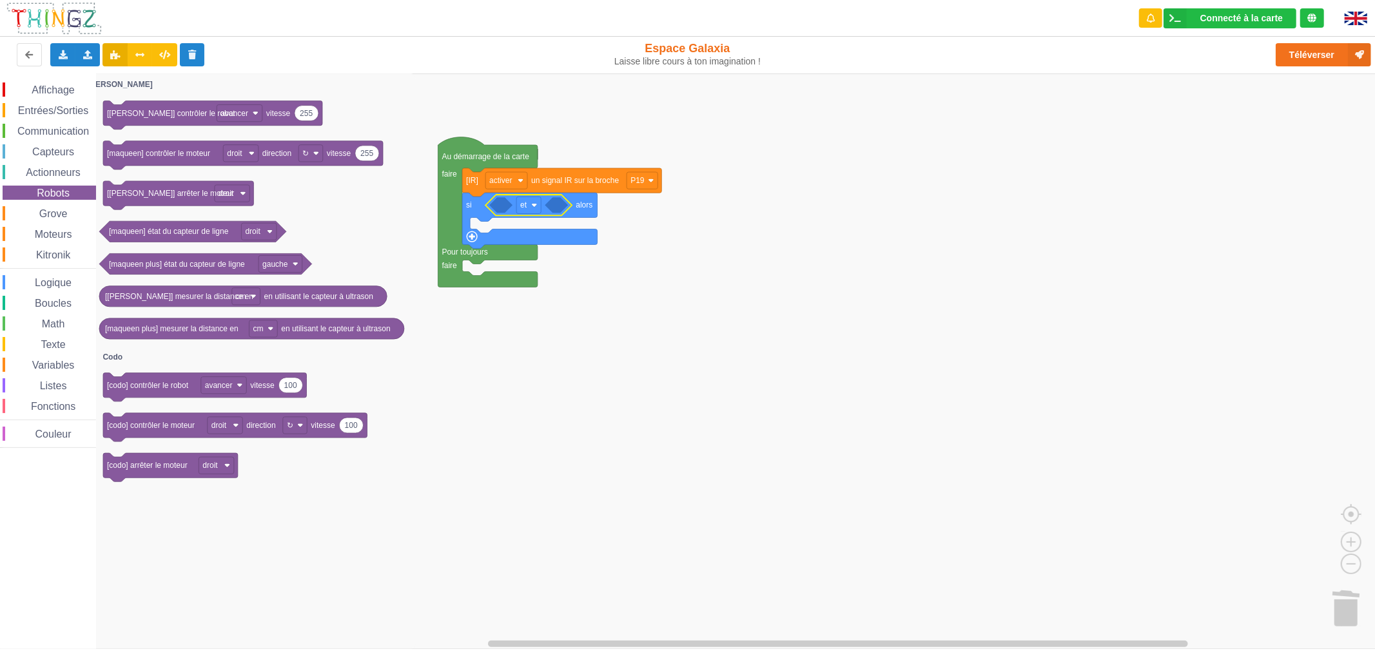
click at [48, 209] on span "Grove" at bounding box center [53, 213] width 32 height 11
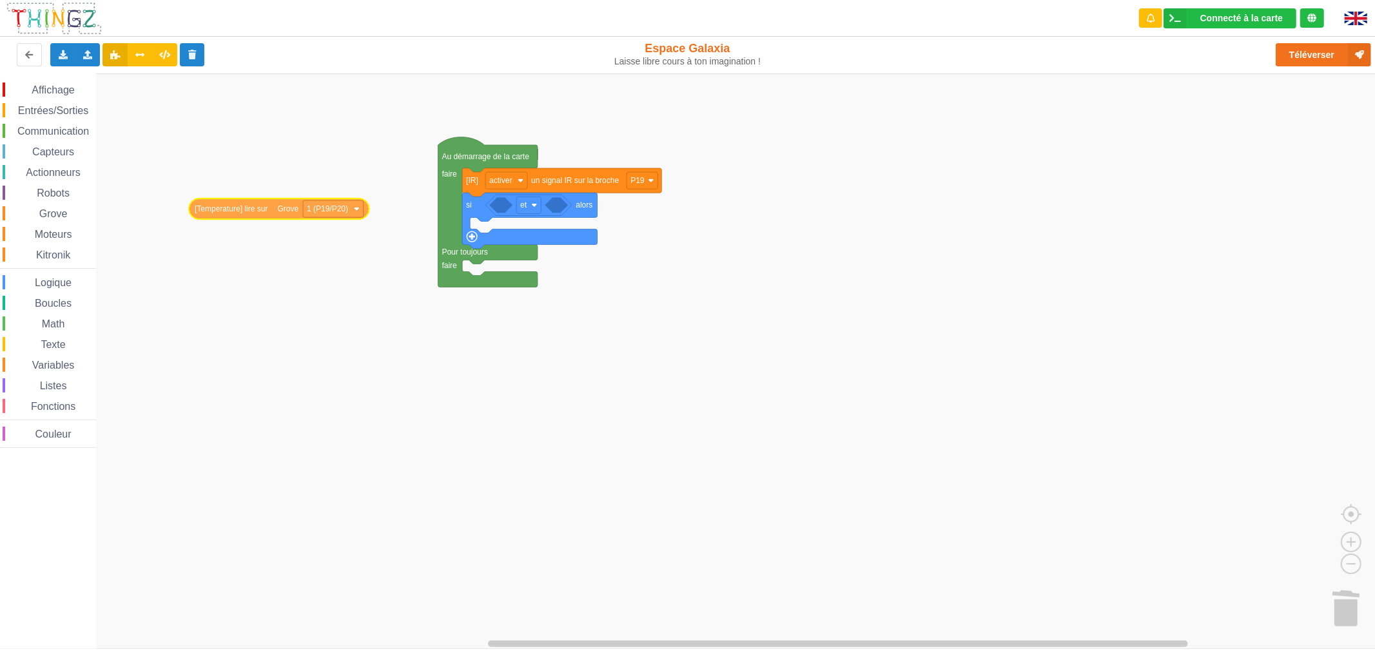
click at [258, 211] on div "Affichage Entrées/Sorties Communication Capteurs Actionneurs Robots Grove Moteu…" at bounding box center [692, 360] width 1384 height 575
click at [72, 148] on span "Capteurs" at bounding box center [53, 151] width 46 height 11
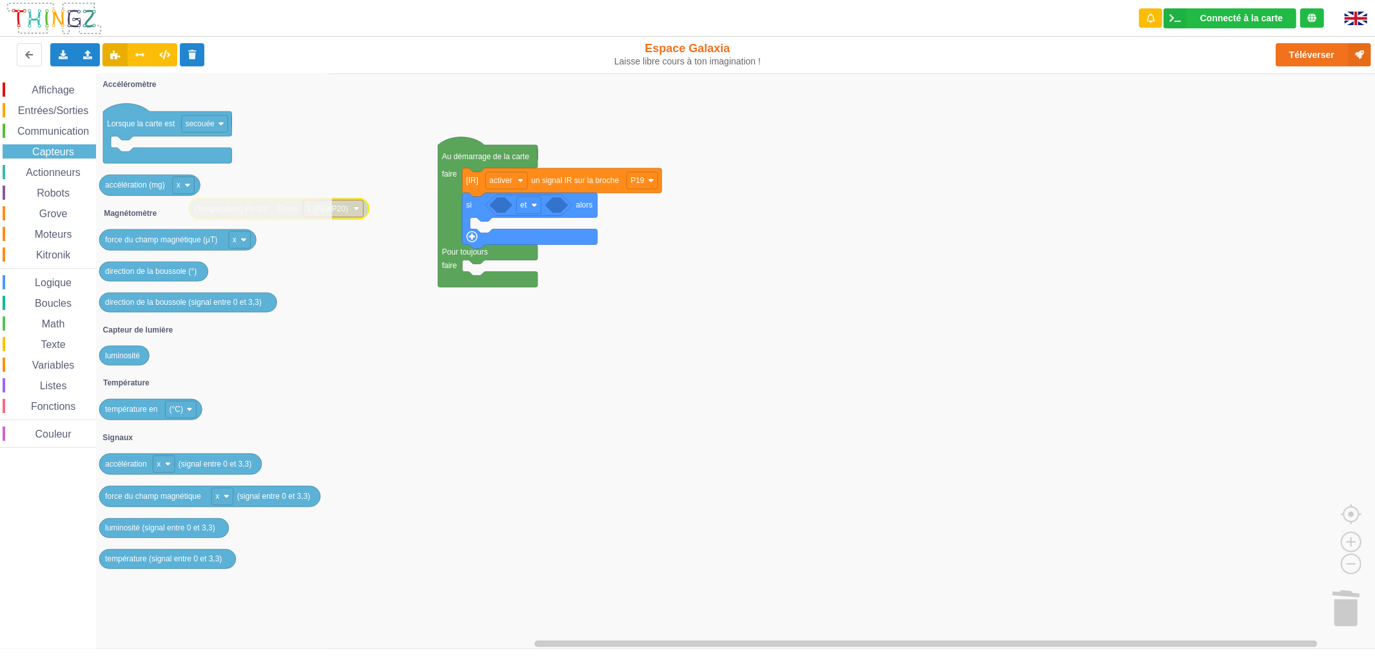
click at [58, 177] on div "Actionneurs" at bounding box center [49, 172] width 93 height 14
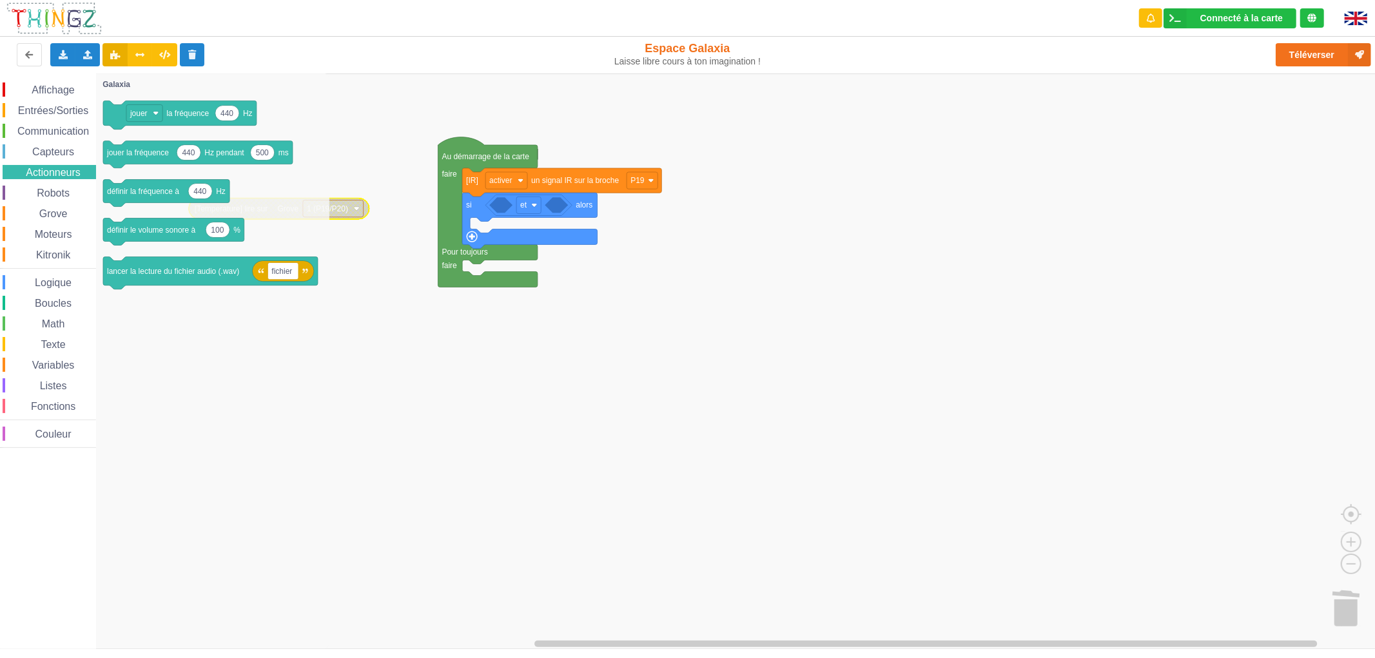
click at [54, 208] on span "Grove" at bounding box center [53, 213] width 32 height 11
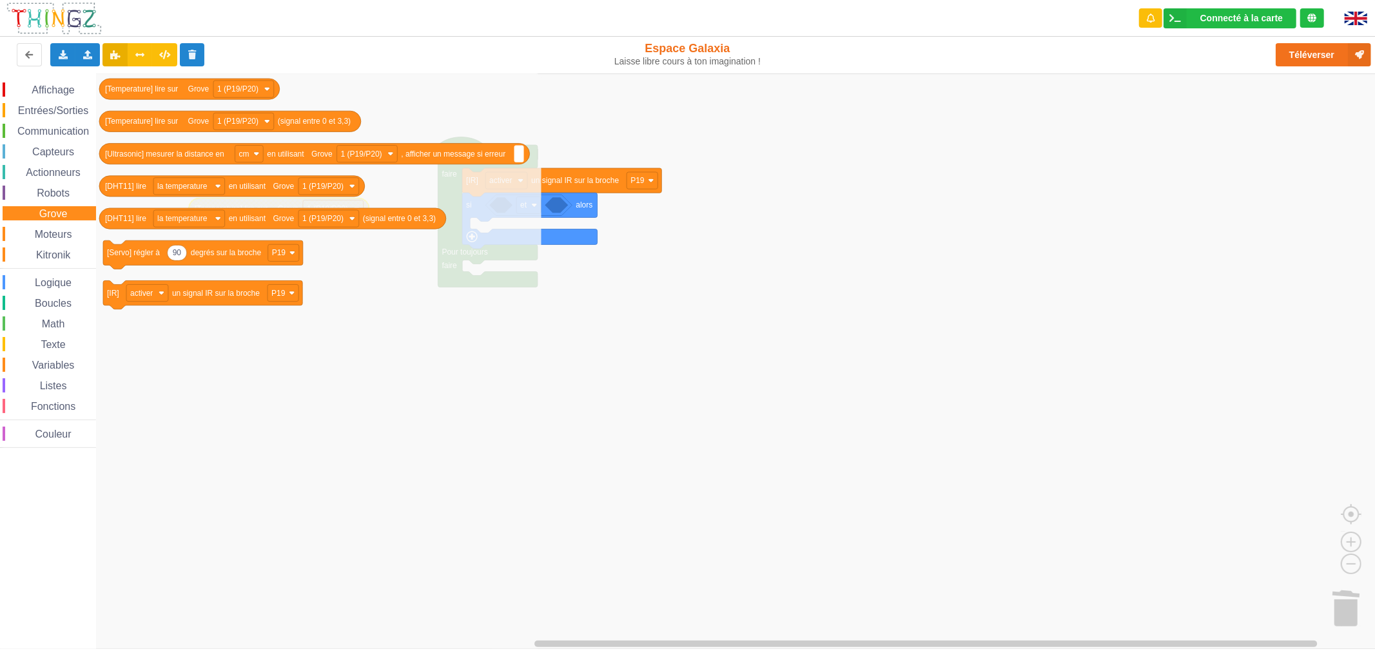
click at [463, 364] on icon "Espace de travail de Blocky" at bounding box center [318, 360] width 446 height 575
click at [380, 327] on icon "Espace de travail de Blocky" at bounding box center [318, 360] width 446 height 575
click at [694, 286] on rect "Espace de travail de Blocky" at bounding box center [692, 360] width 1384 height 575
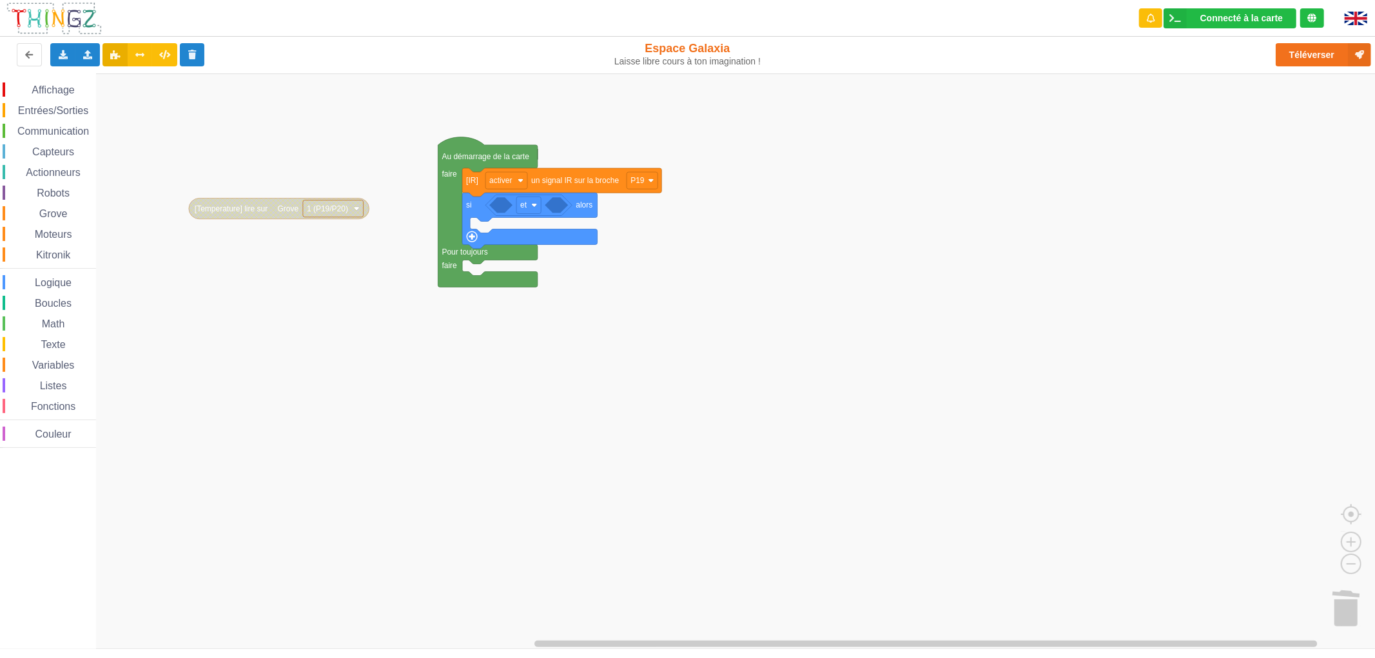
click at [56, 305] on span "Boucles" at bounding box center [53, 303] width 41 height 11
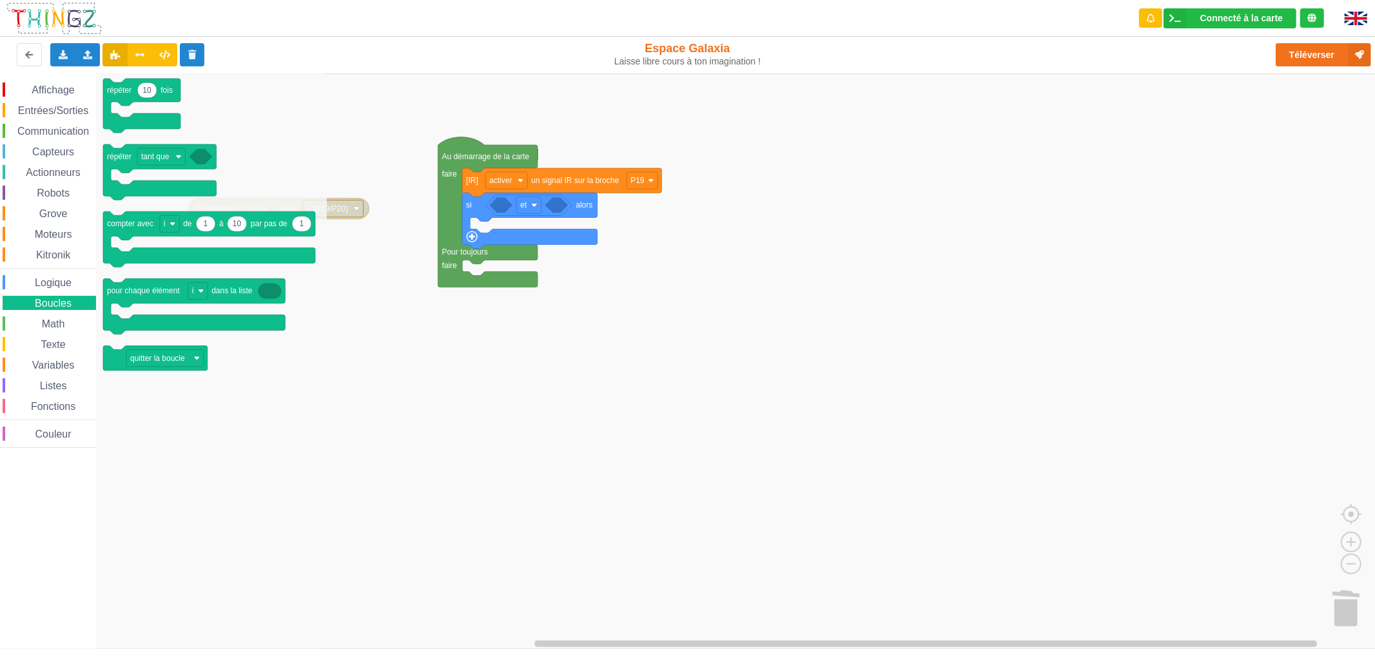
click at [55, 314] on div "Affichage Entrées/Sorties Communication Capteurs Actionneurs Robots Grove Moteu…" at bounding box center [48, 264] width 96 height 365
click at [54, 316] on div "Math" at bounding box center [49, 323] width 93 height 14
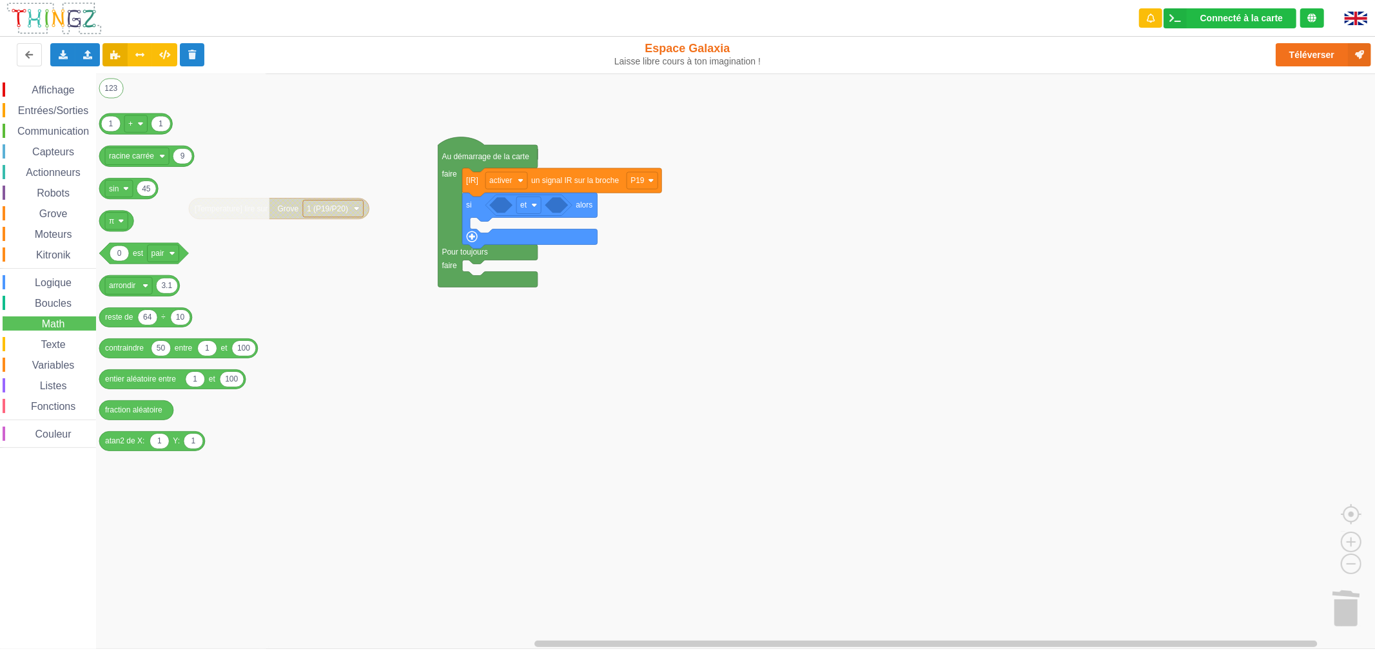
click at [63, 345] on span "Texte" at bounding box center [53, 344] width 28 height 11
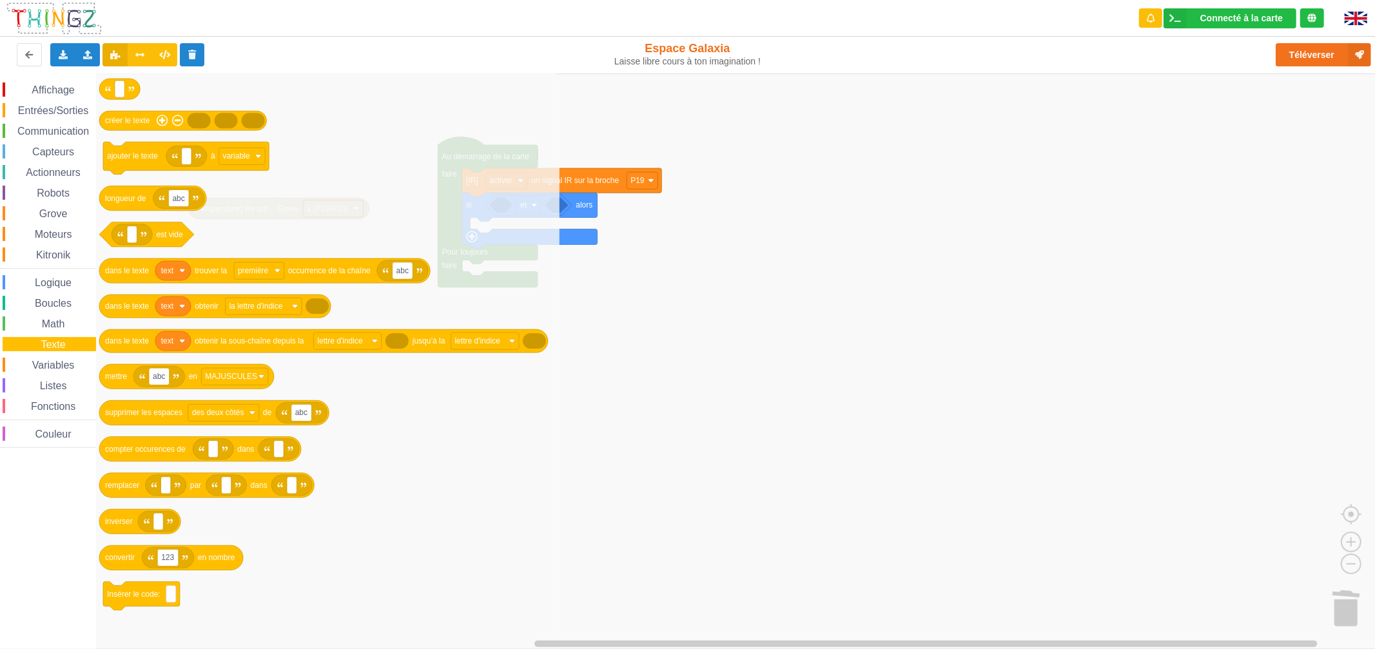
click at [58, 298] on span "Boucles" at bounding box center [53, 303] width 41 height 11
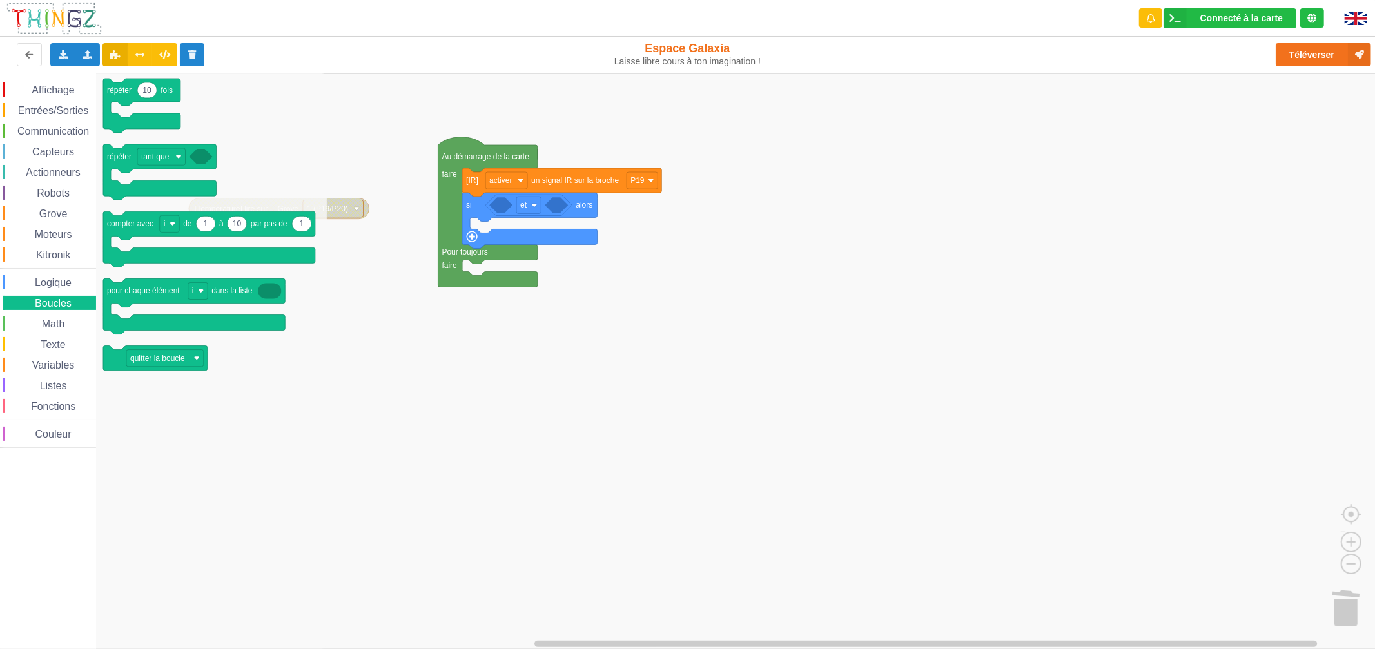
click at [62, 322] on span "Math" at bounding box center [53, 323] width 27 height 11
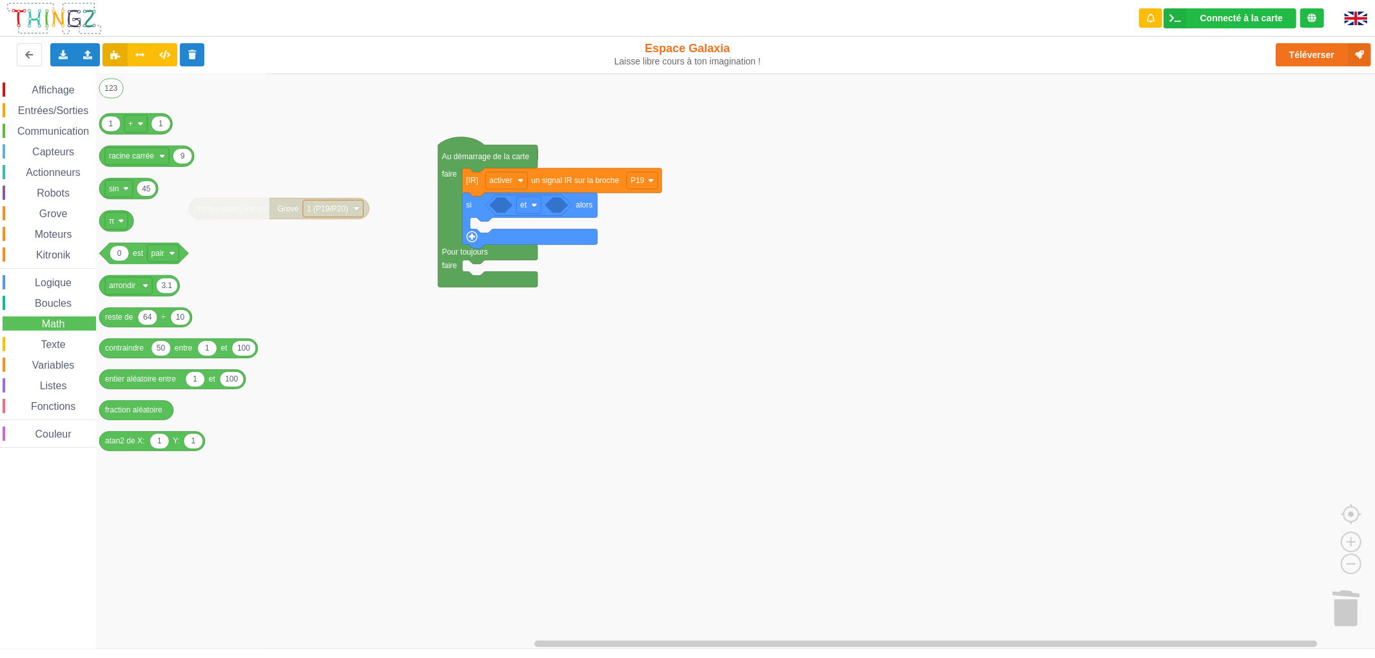
click at [70, 280] on span "Logique" at bounding box center [53, 282] width 41 height 11
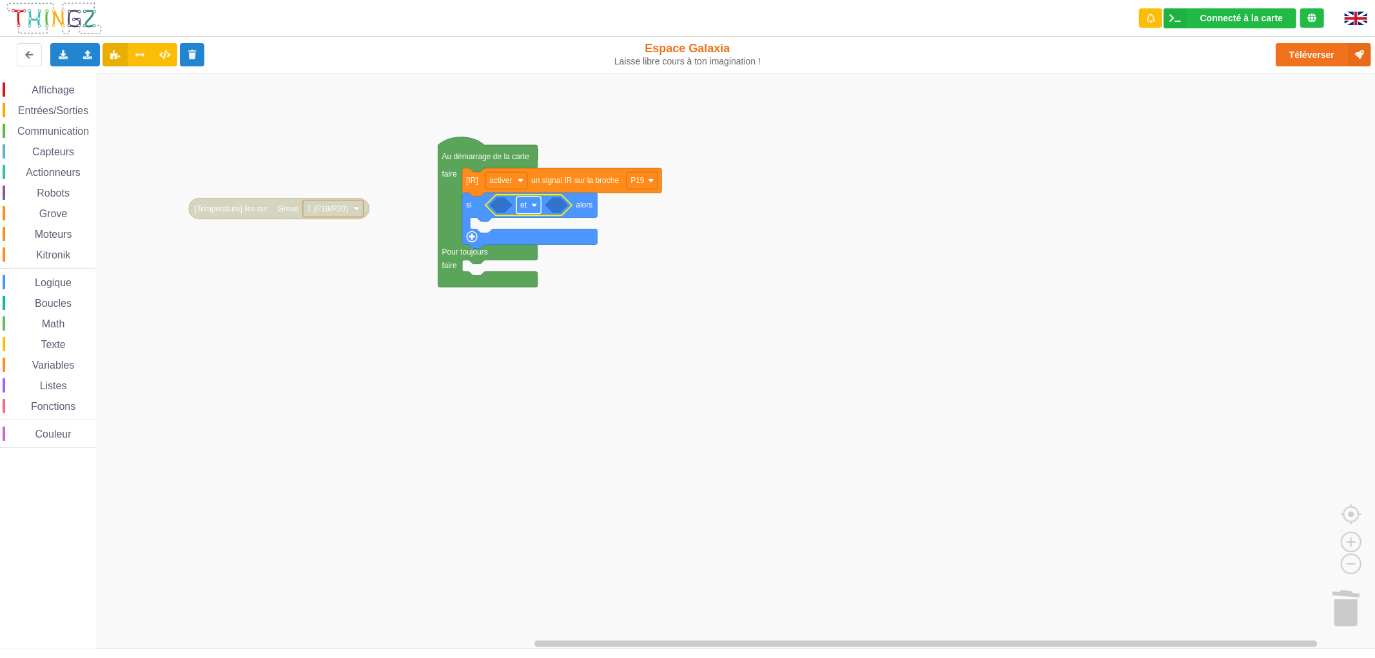
click at [526, 205] on text "et" at bounding box center [523, 204] width 7 height 9
click at [536, 285] on icon "Espace de travail de Blocky" at bounding box center [487, 212] width 99 height 150
click at [59, 324] on span "Math" at bounding box center [53, 323] width 27 height 11
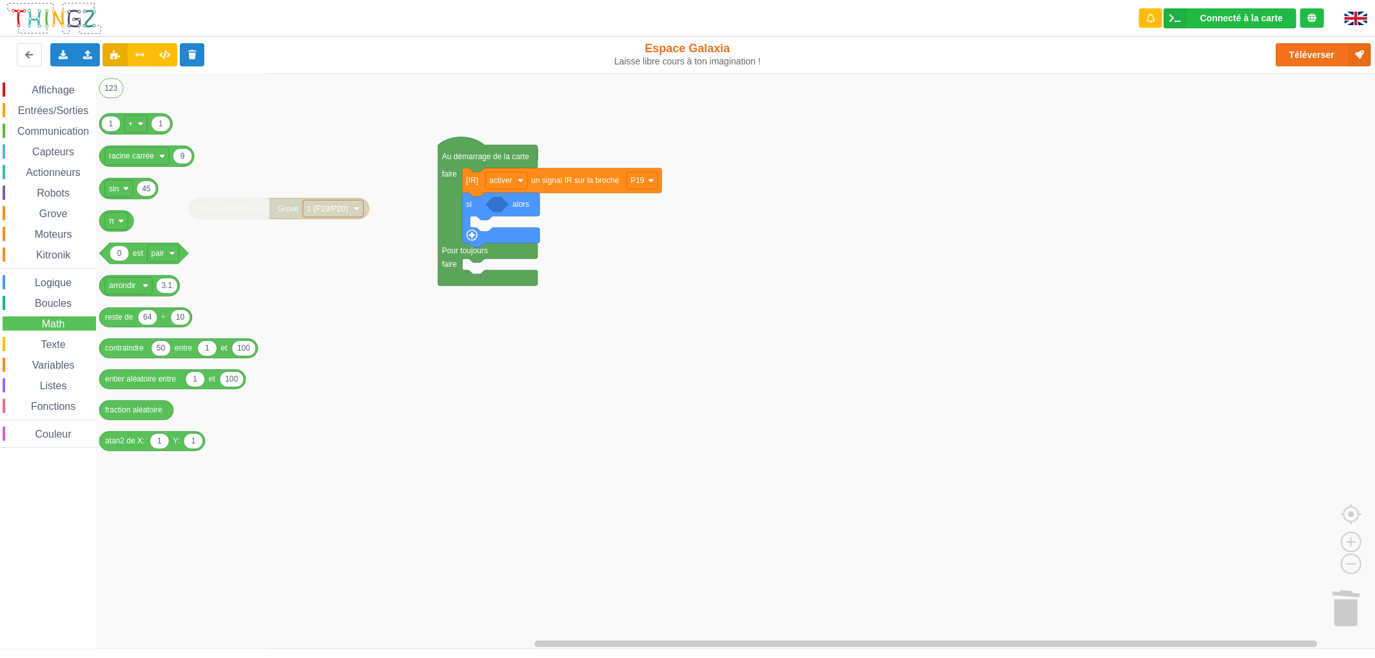
click at [61, 277] on span "Logique" at bounding box center [53, 282] width 41 height 11
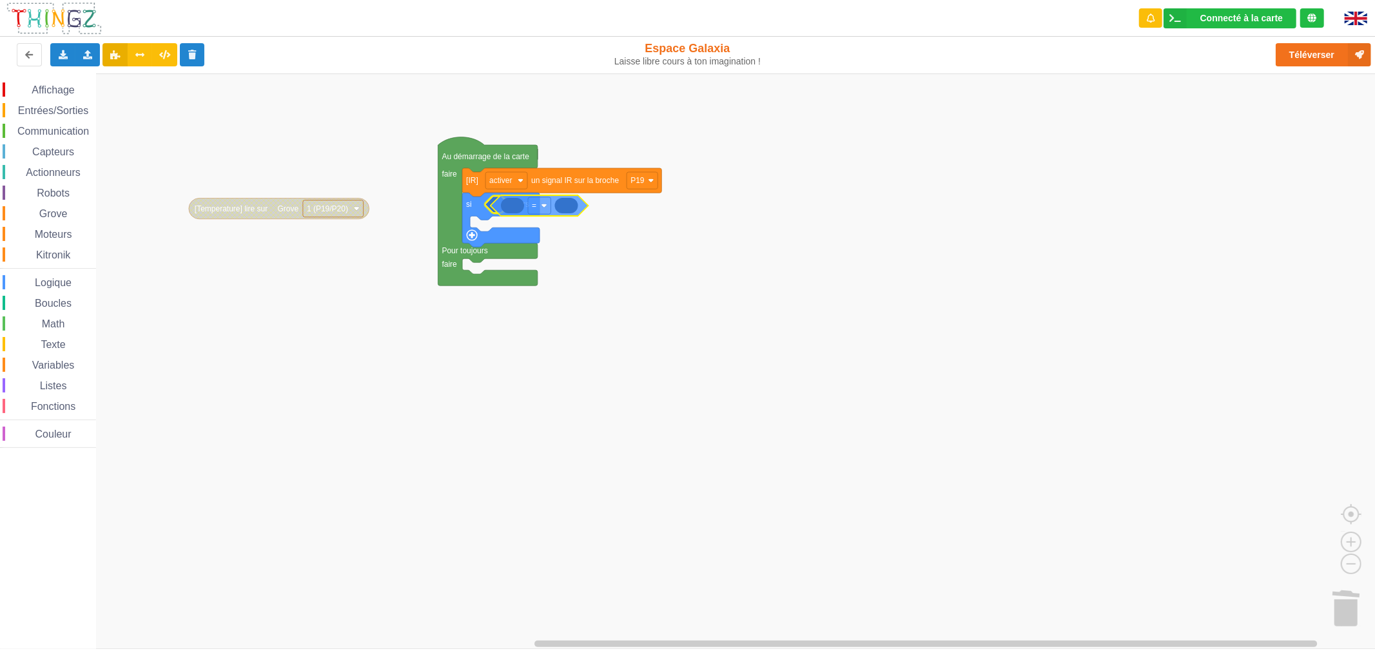
click at [535, 211] on div "Affichage Entrées/Sorties Communication Capteurs Actionneurs Robots Grove Moteu…" at bounding box center [692, 360] width 1384 height 575
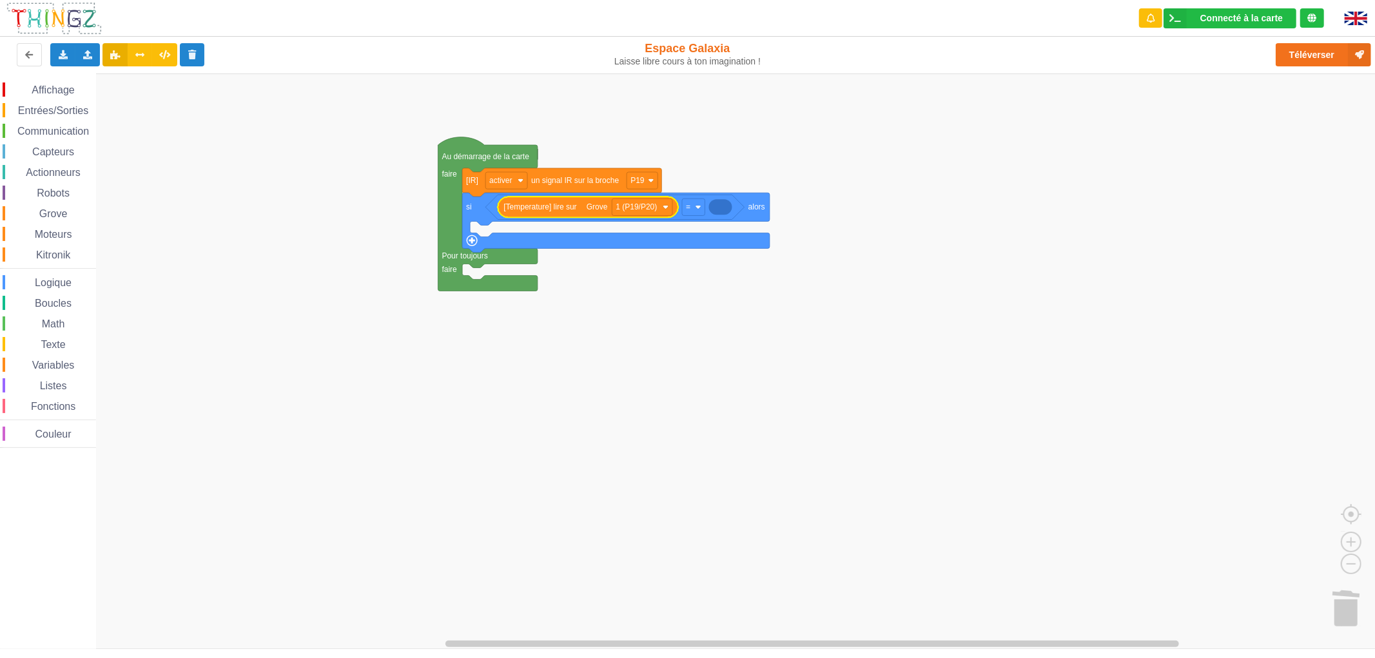
click at [53, 307] on div "Boucles" at bounding box center [49, 303] width 93 height 14
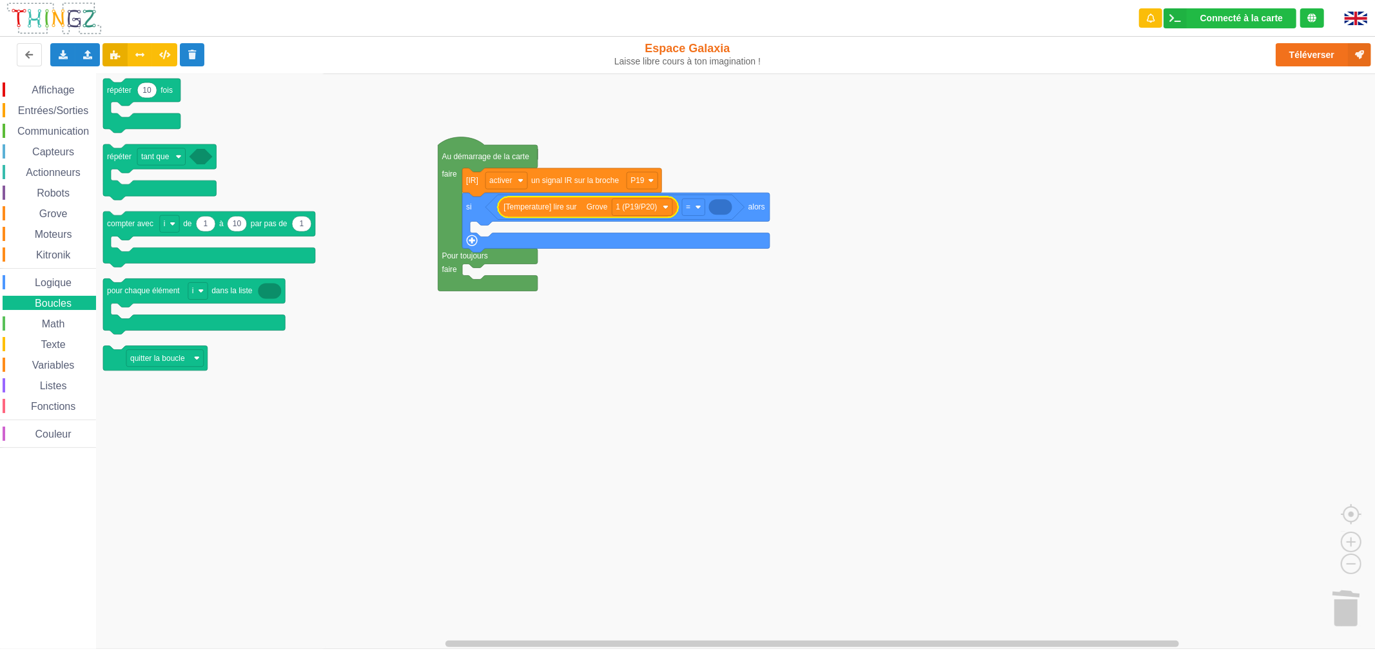
click at [46, 275] on div "Logique" at bounding box center [49, 282] width 93 height 14
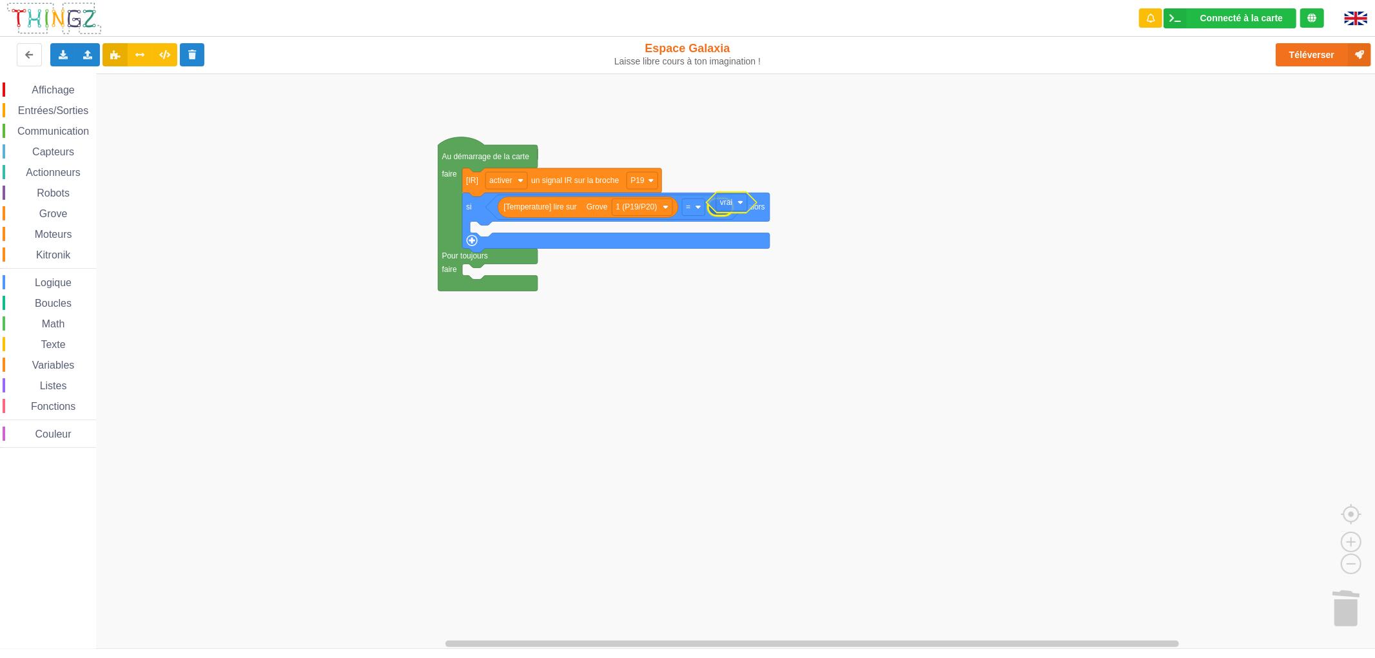
click at [723, 202] on div "Affichage Entrées/Sorties Communication Capteurs Actionneurs Robots Grove Moteu…" at bounding box center [692, 360] width 1384 height 575
click at [58, 84] on span "Affichage" at bounding box center [53, 89] width 46 height 11
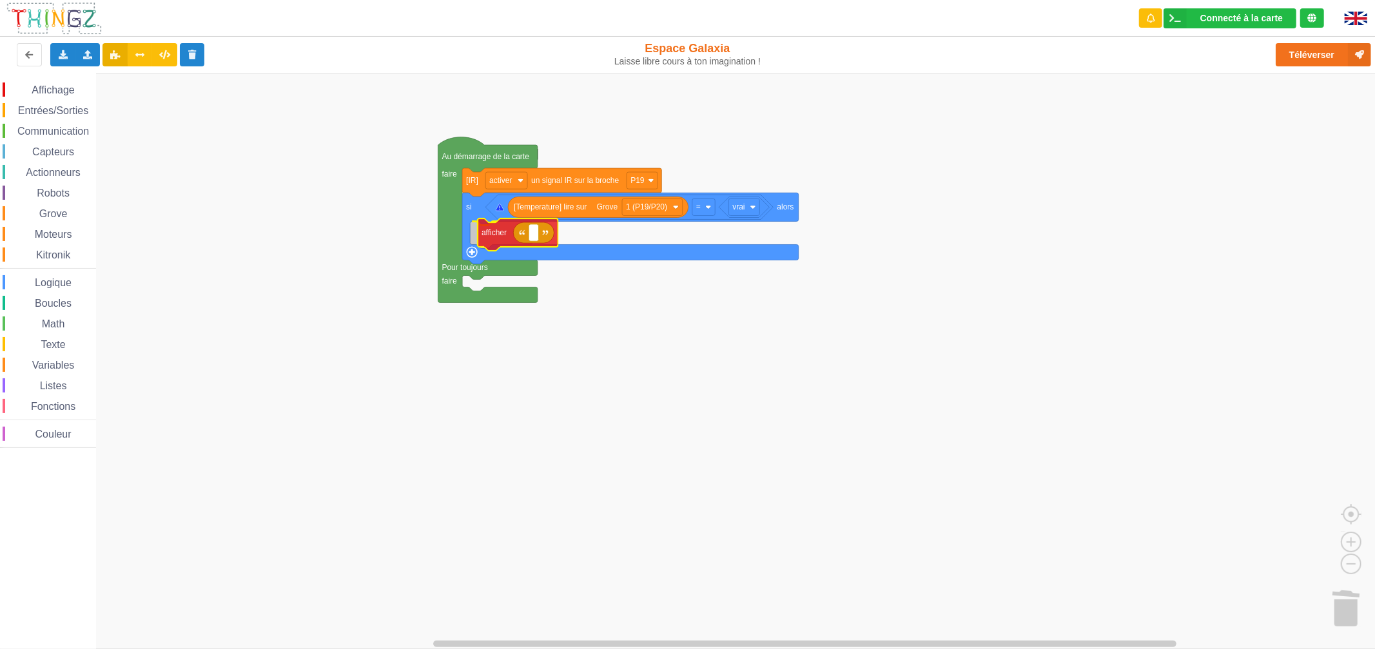
click at [493, 242] on div "Affichage Entrées/Sorties Communication Capteurs Actionneurs Robots Grove Moteu…" at bounding box center [692, 360] width 1384 height 575
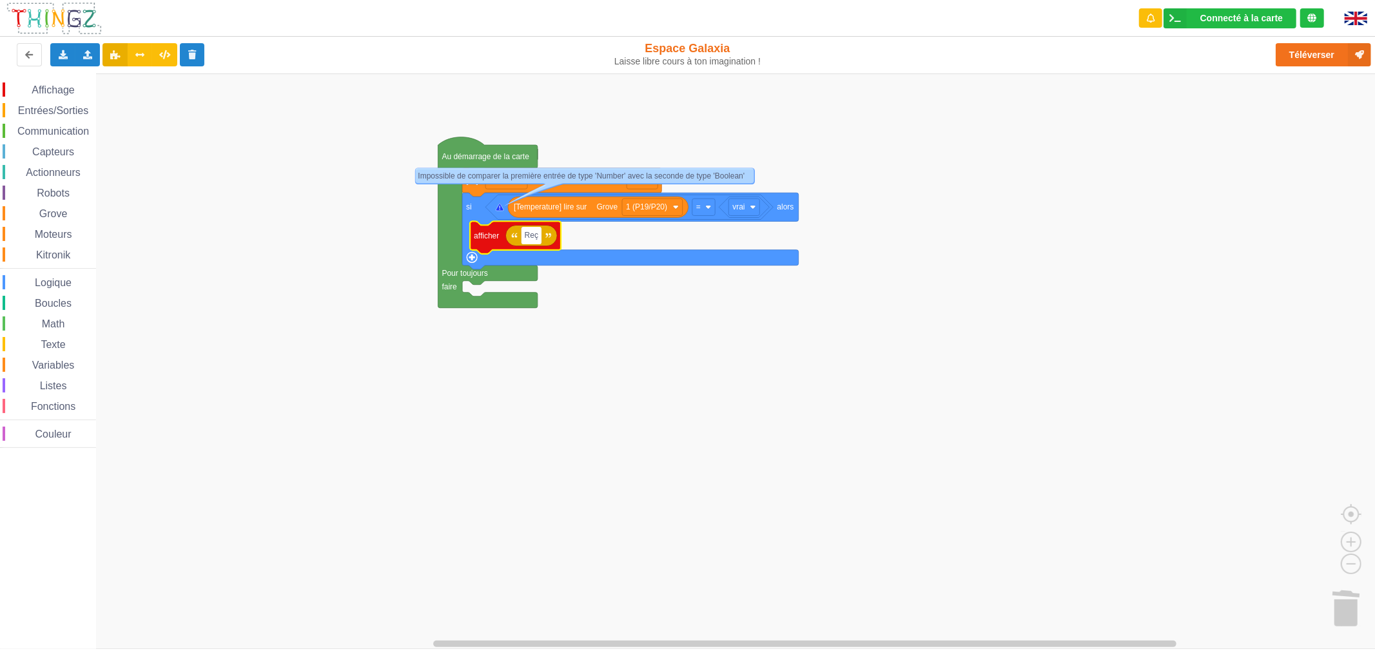
type input "Reçu"
click at [672, 371] on rect "Espace de travail de Blocky" at bounding box center [692, 360] width 1384 height 575
click at [1284, 43] on button "Téléverser" at bounding box center [1322, 54] width 95 height 23
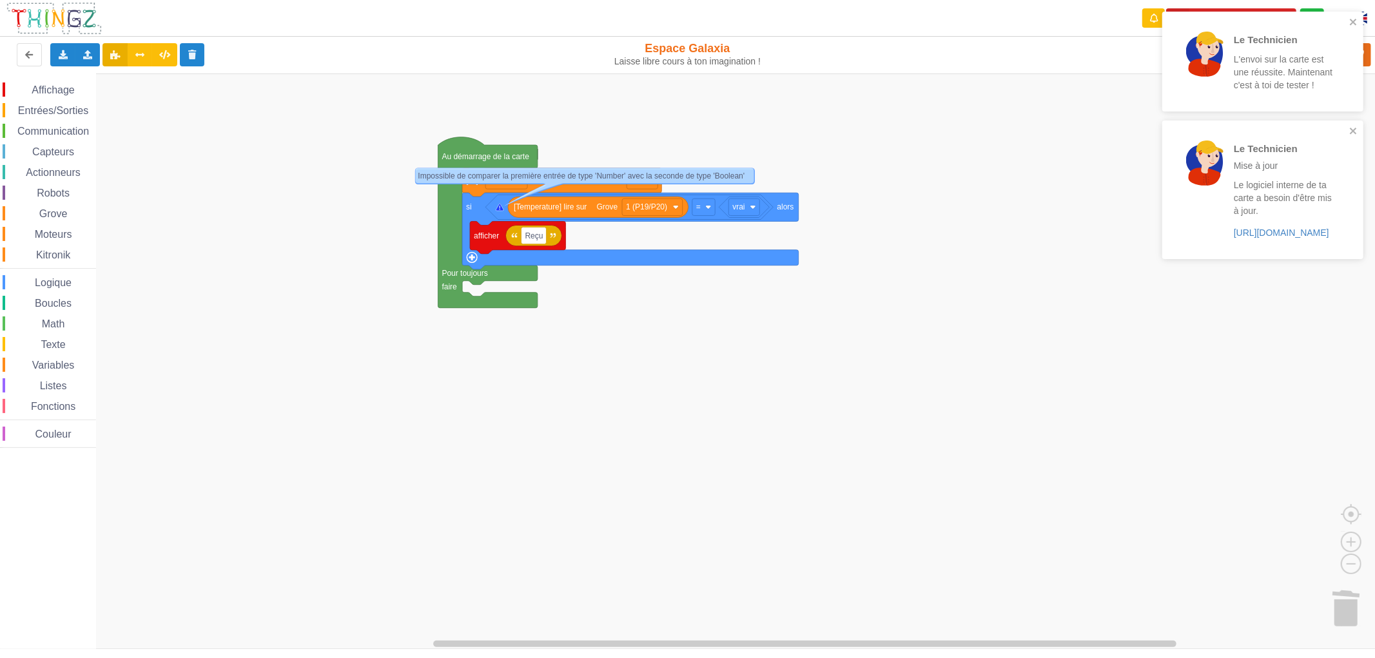
click at [1355, 15] on div "Le Technicien L'envoi sur la carte est une réussite. Maintenant c'est à toi de …" at bounding box center [1262, 62] width 201 height 100
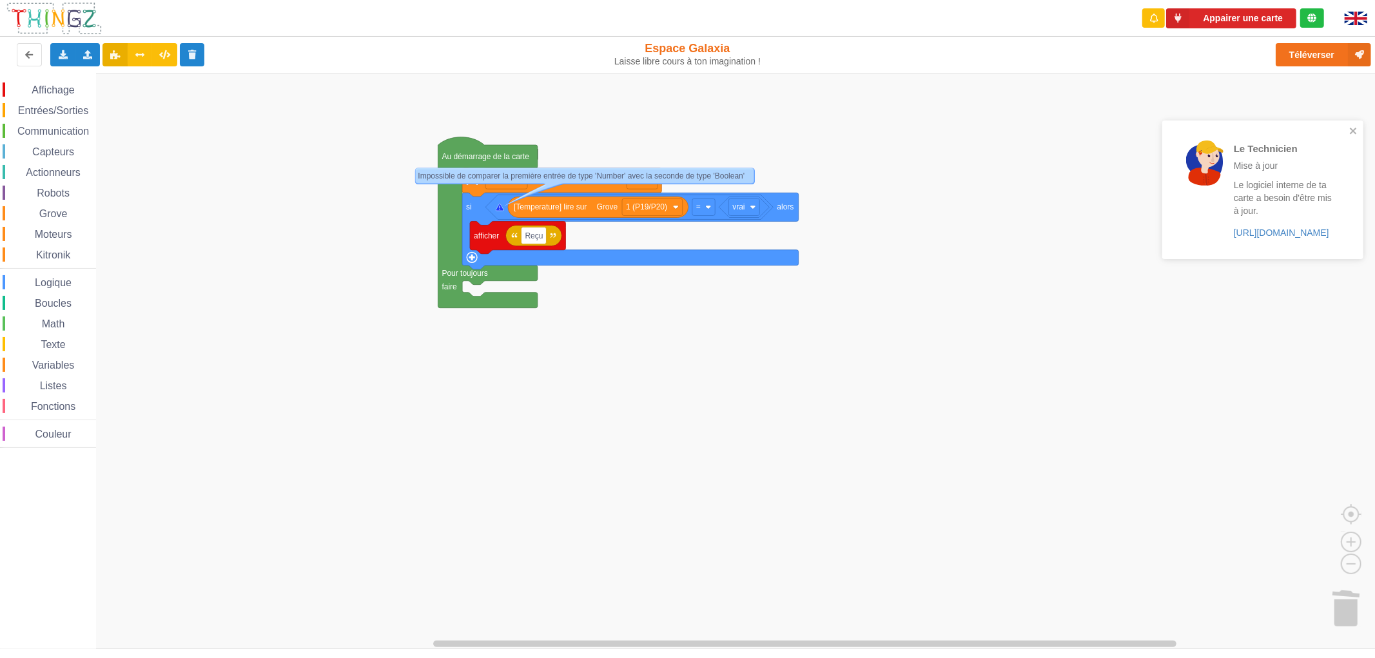
click at [1260, 17] on div "Le Technicien L'envoi sur la carte est une réussite. Maintenant c'est à toi de …" at bounding box center [1262, 140] width 206 height 262
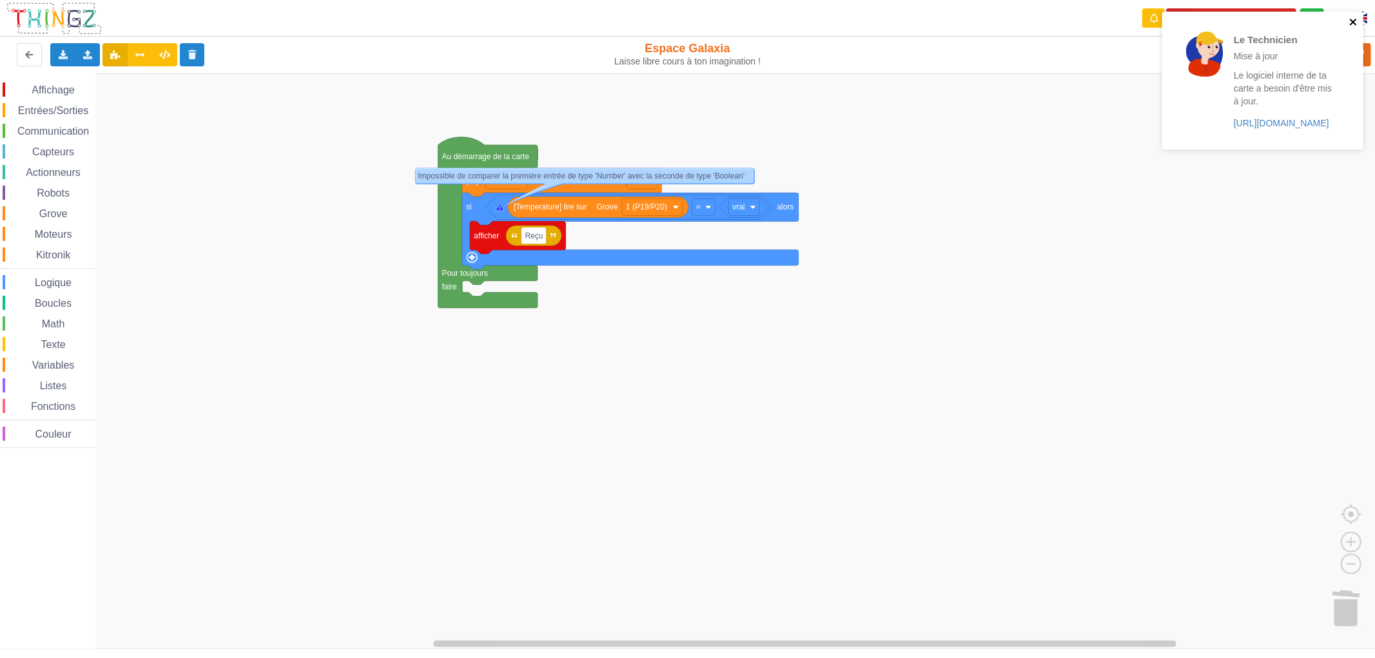
click at [1355, 19] on icon "close" at bounding box center [1352, 22] width 6 height 6
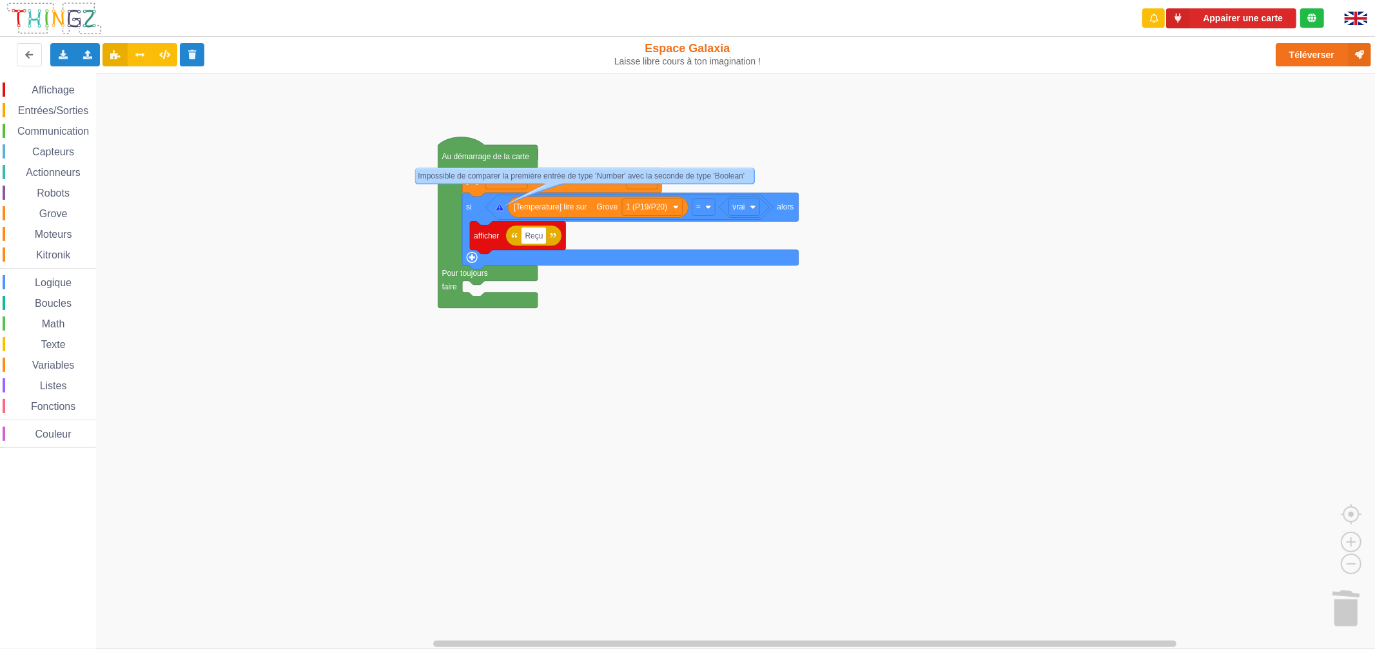
click at [1255, 15] on div "Le Technicien Mise à jour Le logiciel interne de ta carte a besoin d'être mis à…" at bounding box center [1262, 85] width 206 height 152
click at [1242, 26] on div "Le Technicien Mise à jour Le logiciel interne de ta carte a besoin d'être mis à…" at bounding box center [687, 320] width 1393 height 658
click at [1312, 52] on button "Téléverser" at bounding box center [1322, 54] width 95 height 23
click at [1233, 14] on div "Le Technicien Il y a eu un problème... Essaie encore !" at bounding box center [1262, 11] width 206 height 5
click at [1309, 23] on div at bounding box center [1312, 17] width 24 height 19
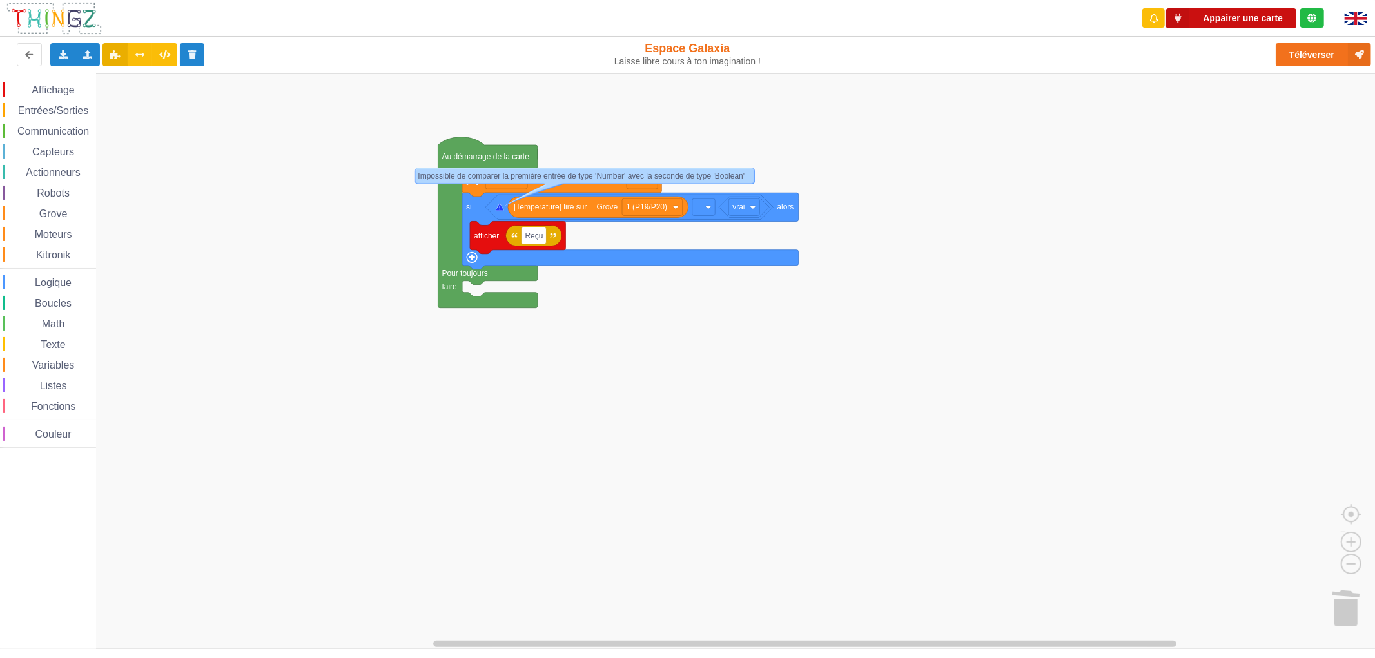
click at [1229, 14] on button "Appairer une carte" at bounding box center [1231, 18] width 130 height 20
click at [1286, 50] on button "Téléverser" at bounding box center [1322, 54] width 95 height 23
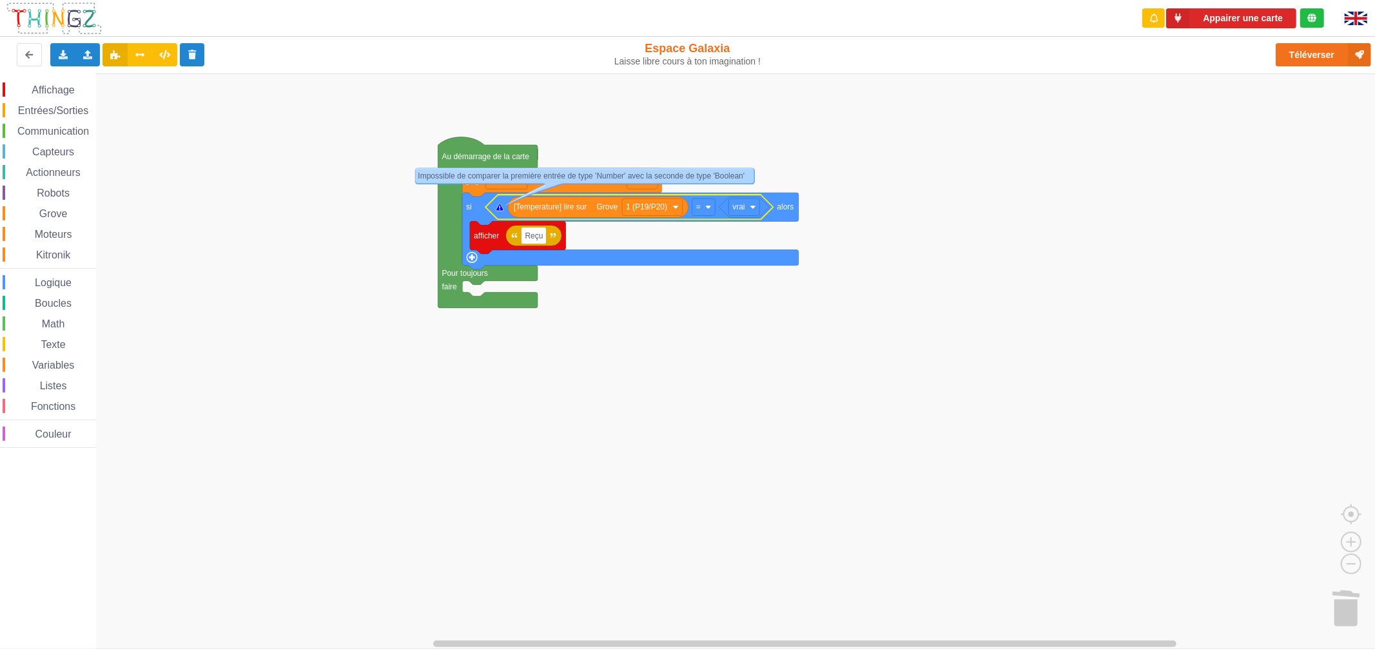
click at [497, 210] on icon "Espace de travail de Blocky" at bounding box center [500, 207] width 8 height 7
click at [59, 233] on span "Moteurs" at bounding box center [53, 234] width 41 height 11
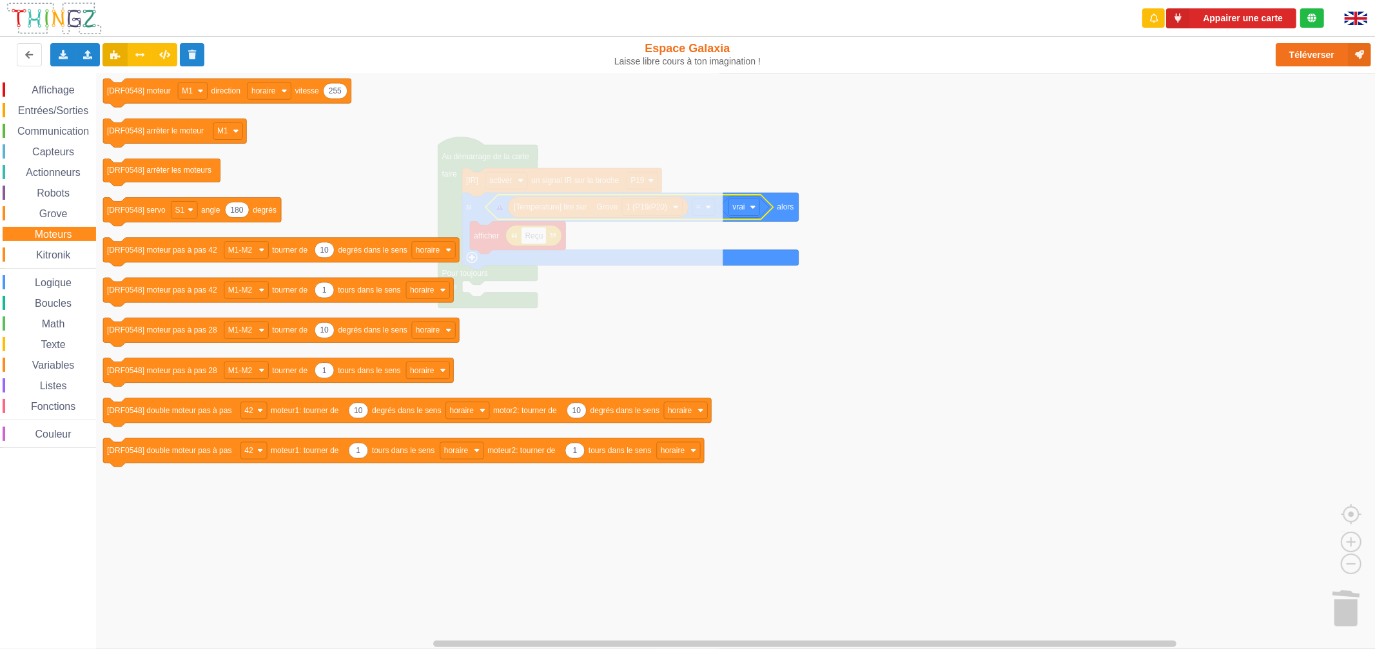
click at [52, 252] on span "Kitronik" at bounding box center [53, 254] width 38 height 11
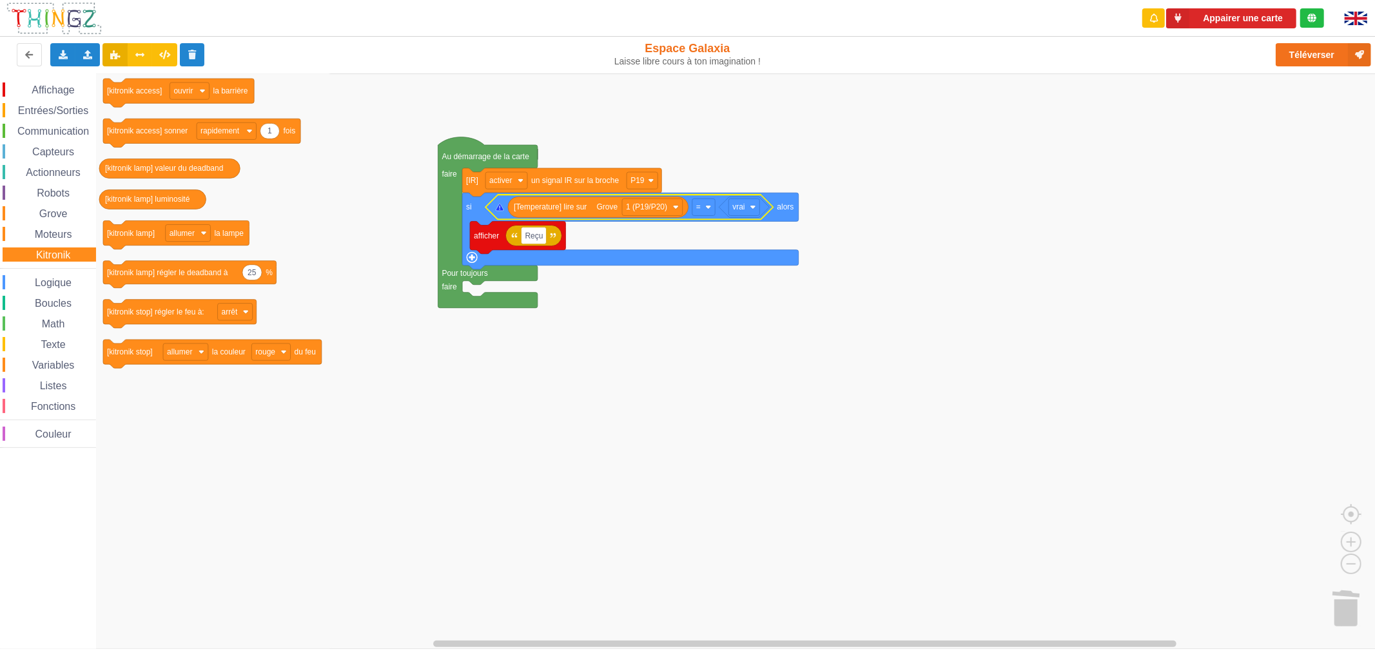
click at [55, 235] on span "Moteurs" at bounding box center [53, 234] width 41 height 11
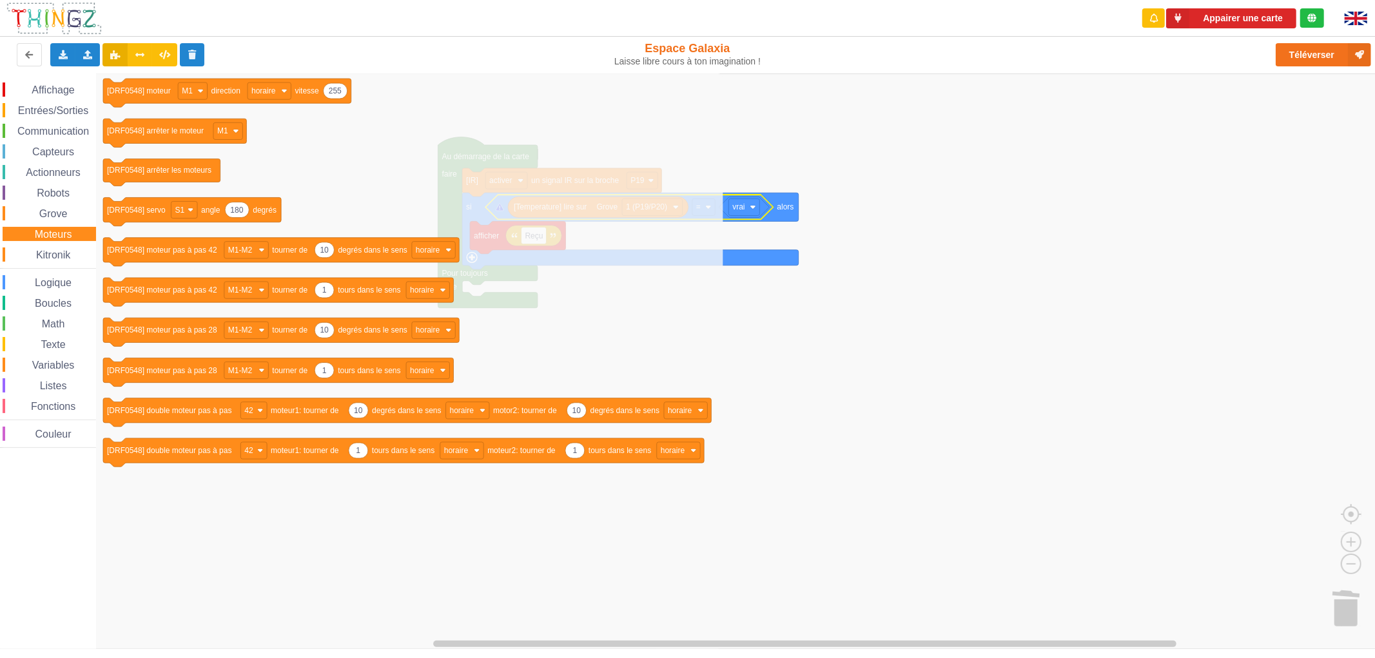
click at [65, 216] on span "Grove" at bounding box center [53, 213] width 32 height 11
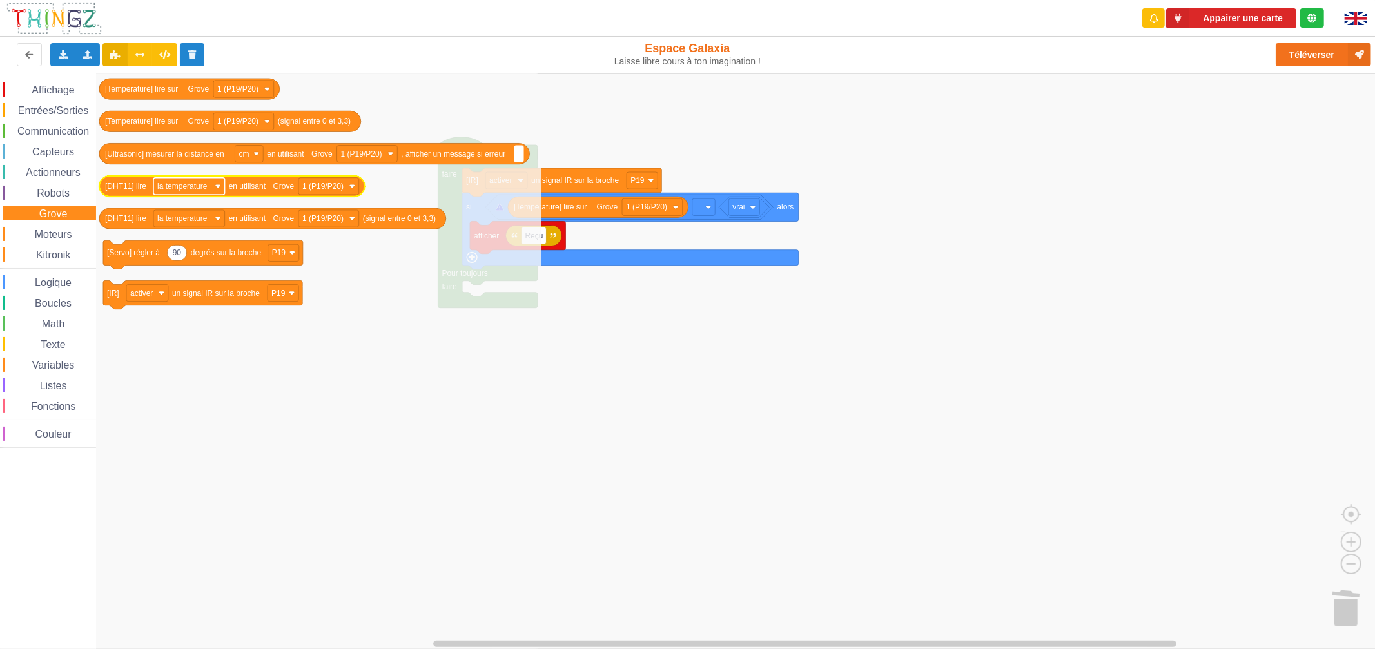
click at [202, 188] on text "la temperature" at bounding box center [182, 186] width 50 height 9
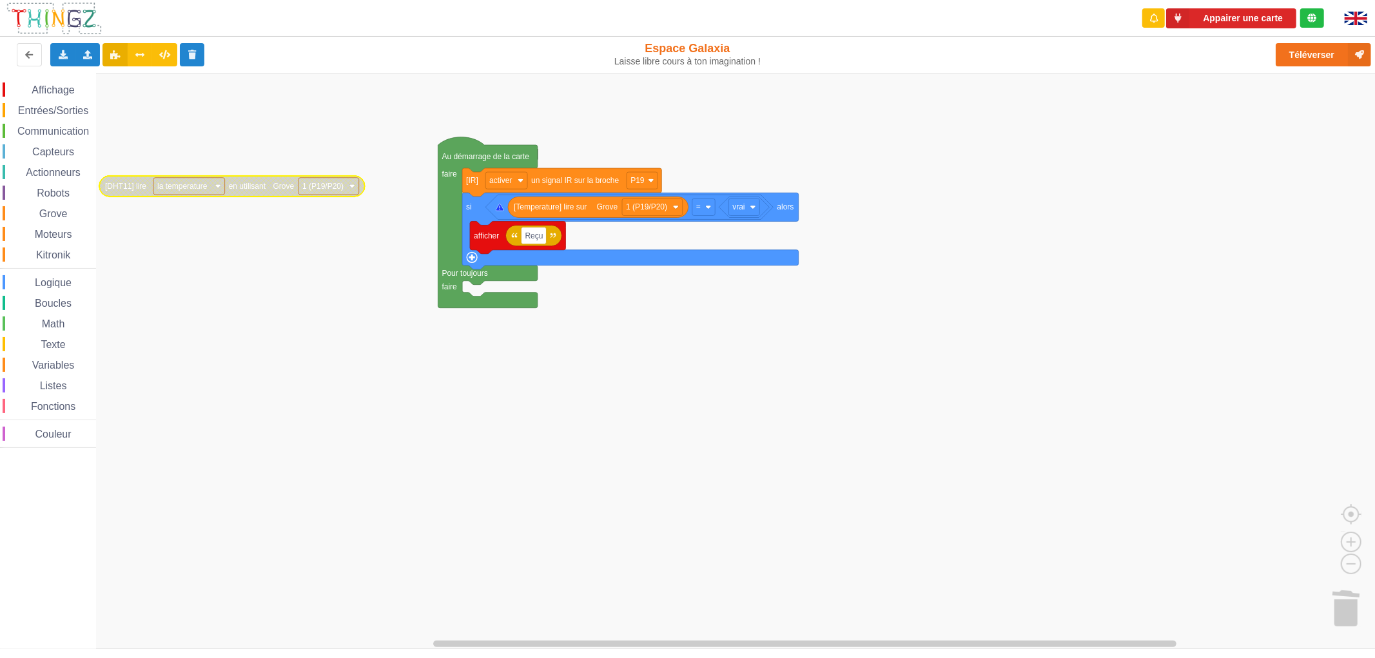
click at [202, 188] on text "la temperature" at bounding box center [182, 186] width 50 height 9
click at [227, 305] on rect "Espace de travail de Blocky" at bounding box center [692, 360] width 1384 height 575
click at [53, 210] on span "Grove" at bounding box center [53, 213] width 32 height 11
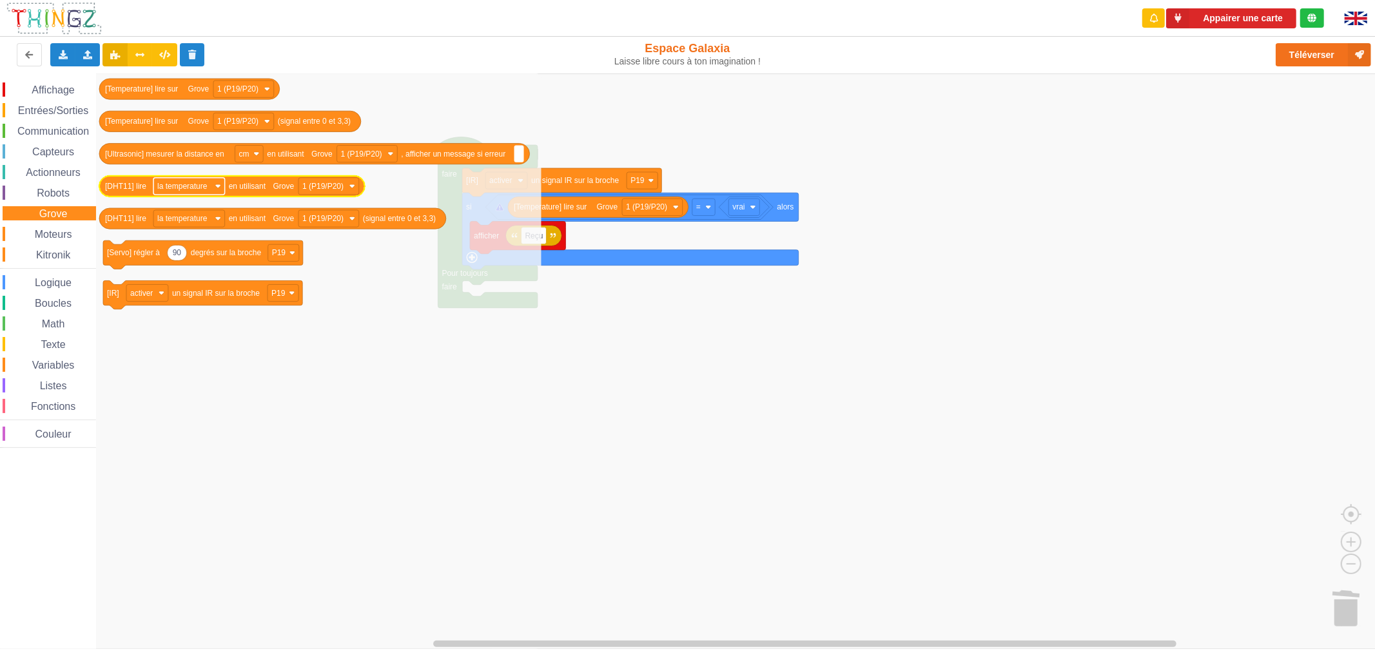
click at [197, 191] on text "la temperature" at bounding box center [182, 186] width 50 height 9
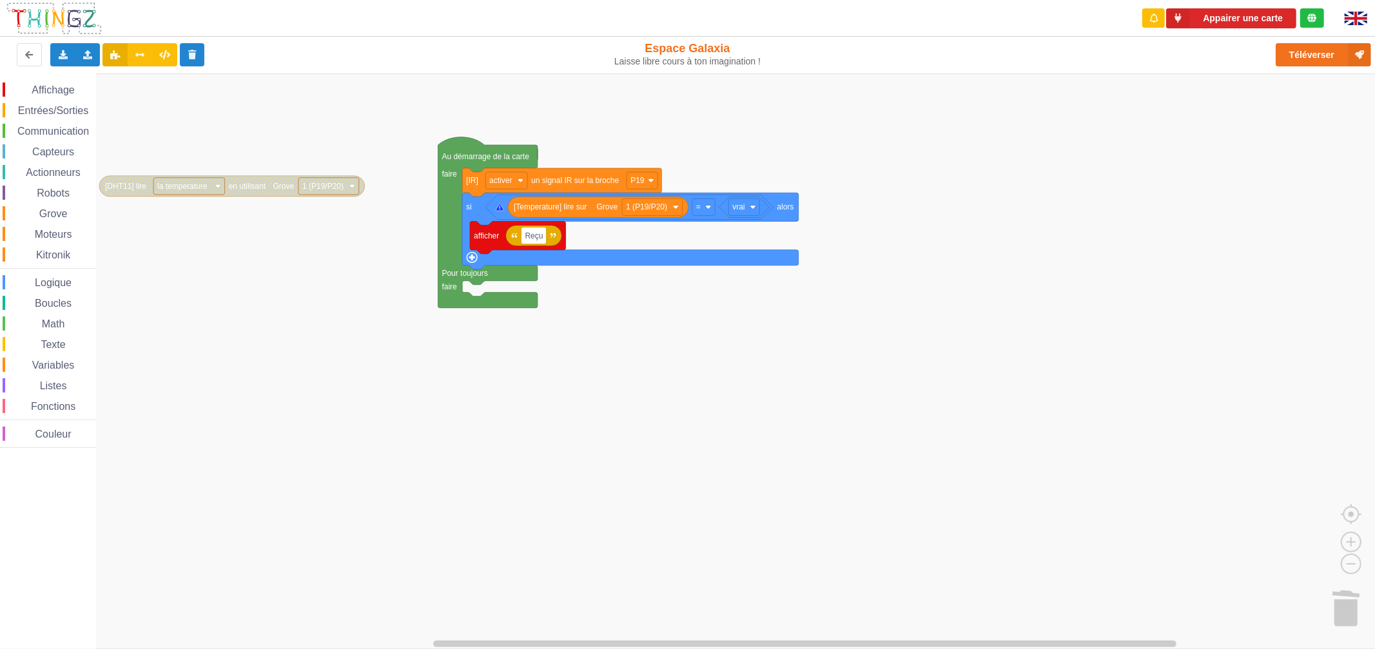
click at [197, 191] on text "la temperature" at bounding box center [182, 186] width 50 height 9
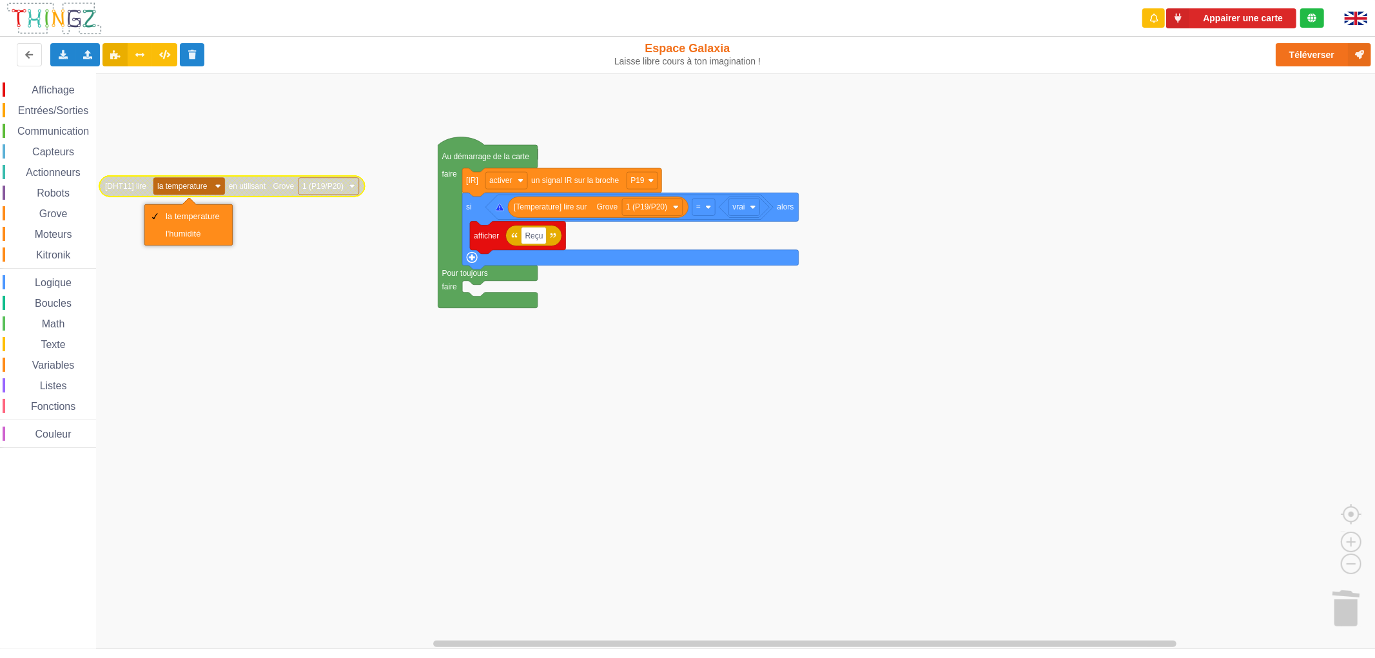
click at [197, 191] on text "la temperature" at bounding box center [182, 186] width 50 height 9
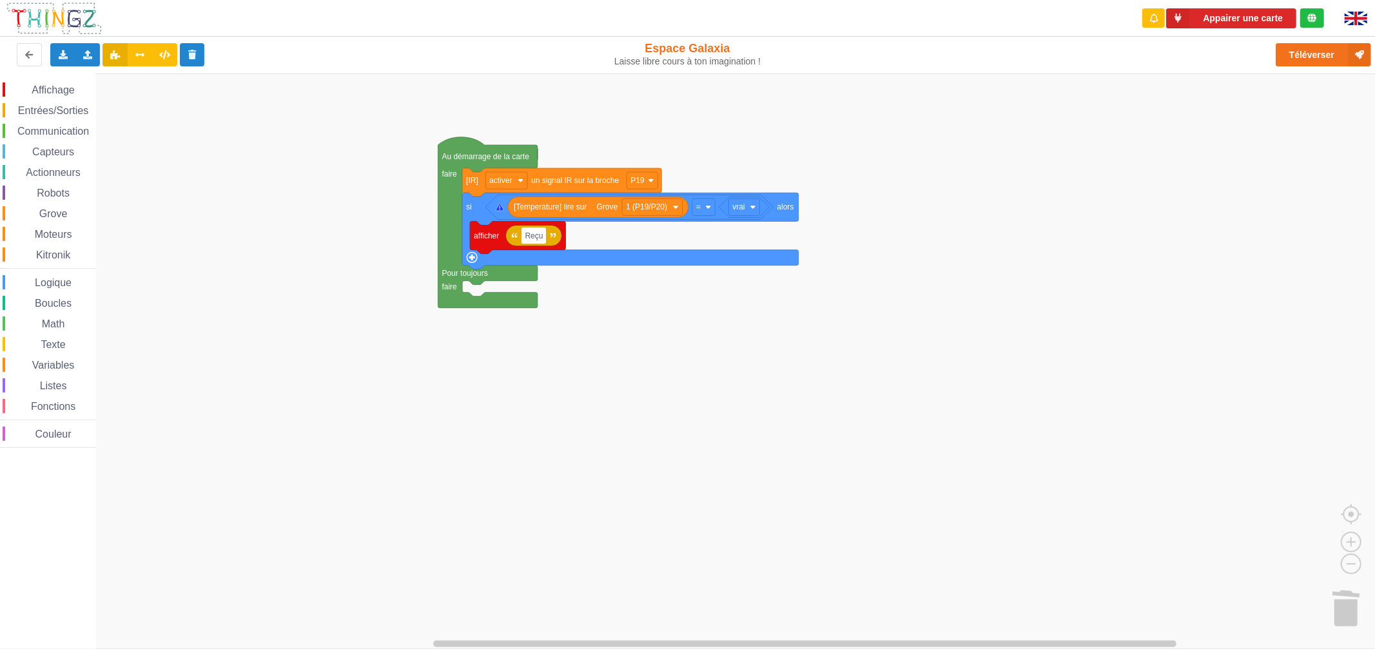
click at [55, 217] on span "Grove" at bounding box center [53, 213] width 32 height 11
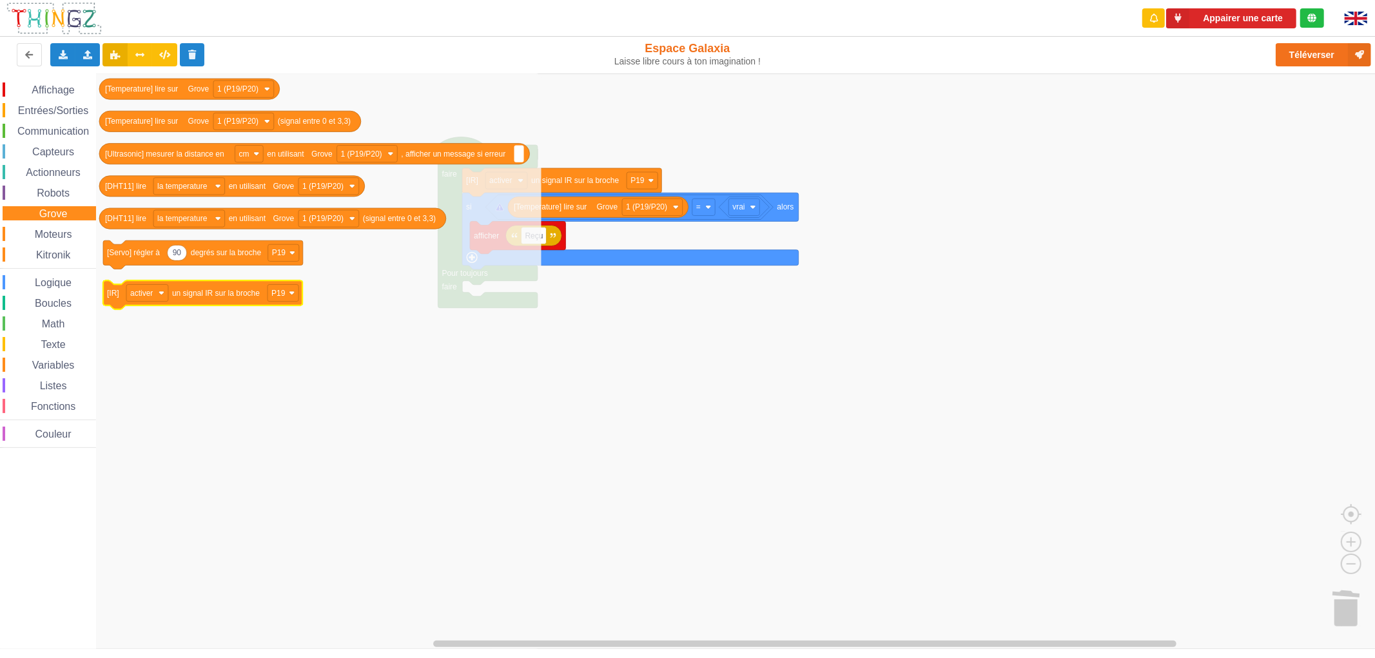
click at [216, 291] on text "un signal IR sur la broche" at bounding box center [216, 293] width 88 height 9
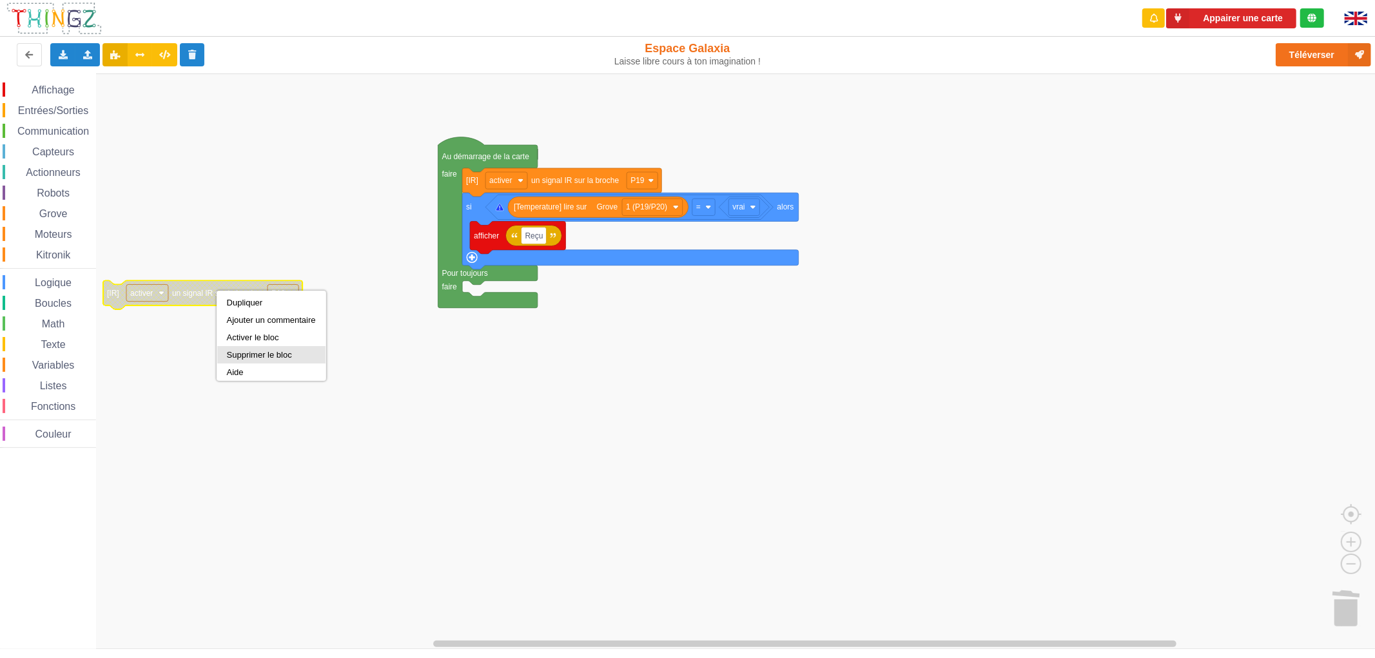
scroll to position [1, 0]
click at [251, 362] on div "Aide" at bounding box center [271, 370] width 108 height 17
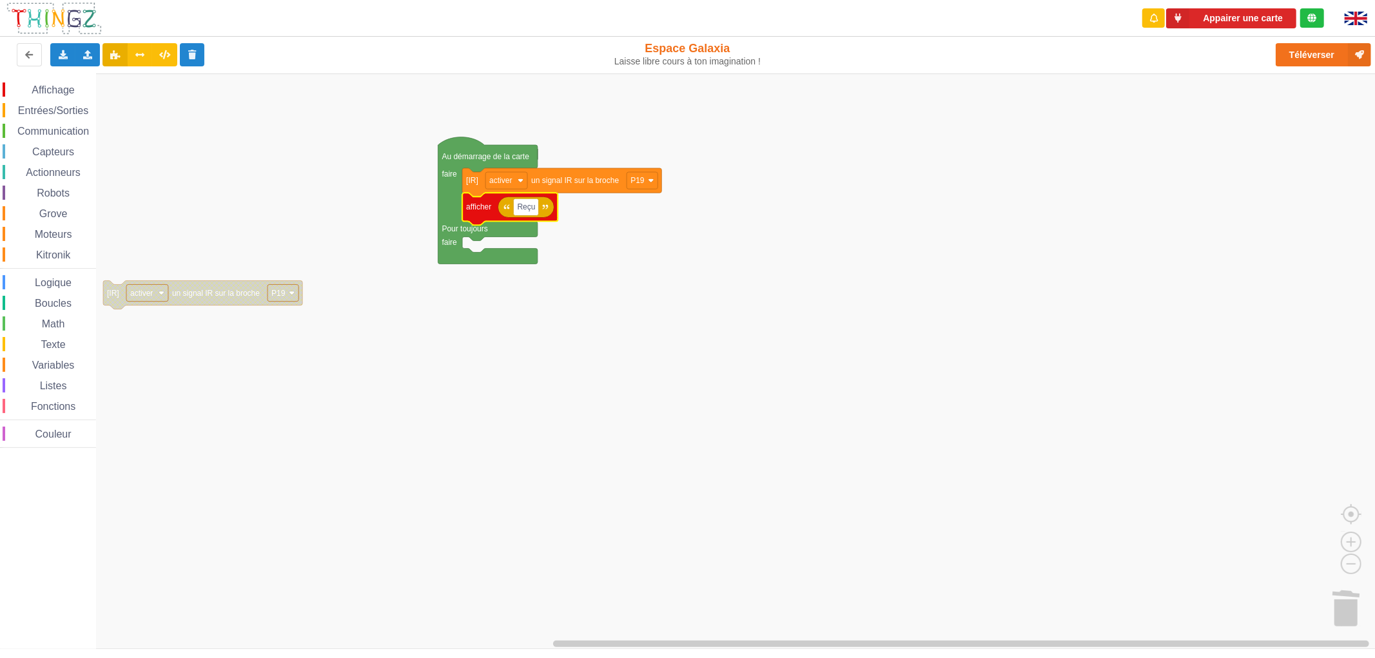
click at [48, 81] on div "Affichage Entrées/Sorties Communication Capteurs Actionneurs Robots Grove Moteu…" at bounding box center [48, 263] width 96 height 380
click at [46, 90] on span "Affichage" at bounding box center [53, 89] width 46 height 11
click at [771, 355] on rect "Espace de travail de Blocky" at bounding box center [692, 360] width 1384 height 575
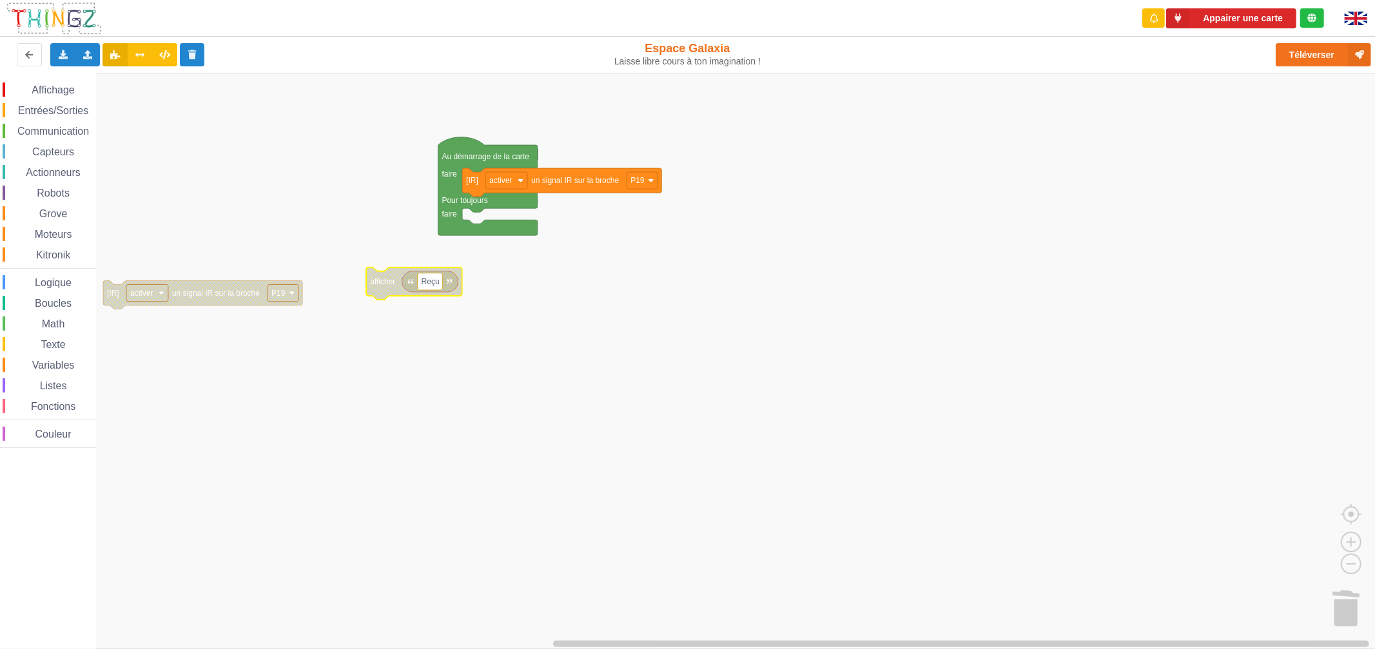
click at [66, 361] on span "Variables" at bounding box center [53, 365] width 46 height 11
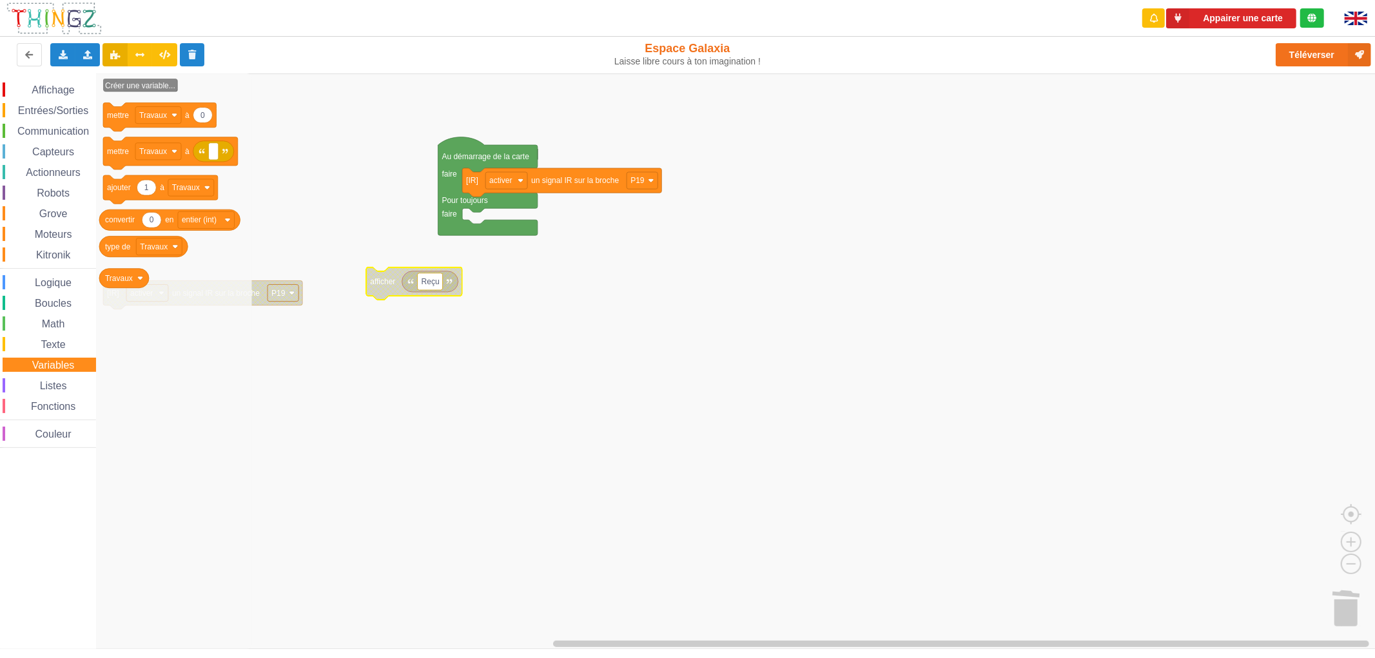
click at [62, 342] on span "Texte" at bounding box center [53, 344] width 28 height 11
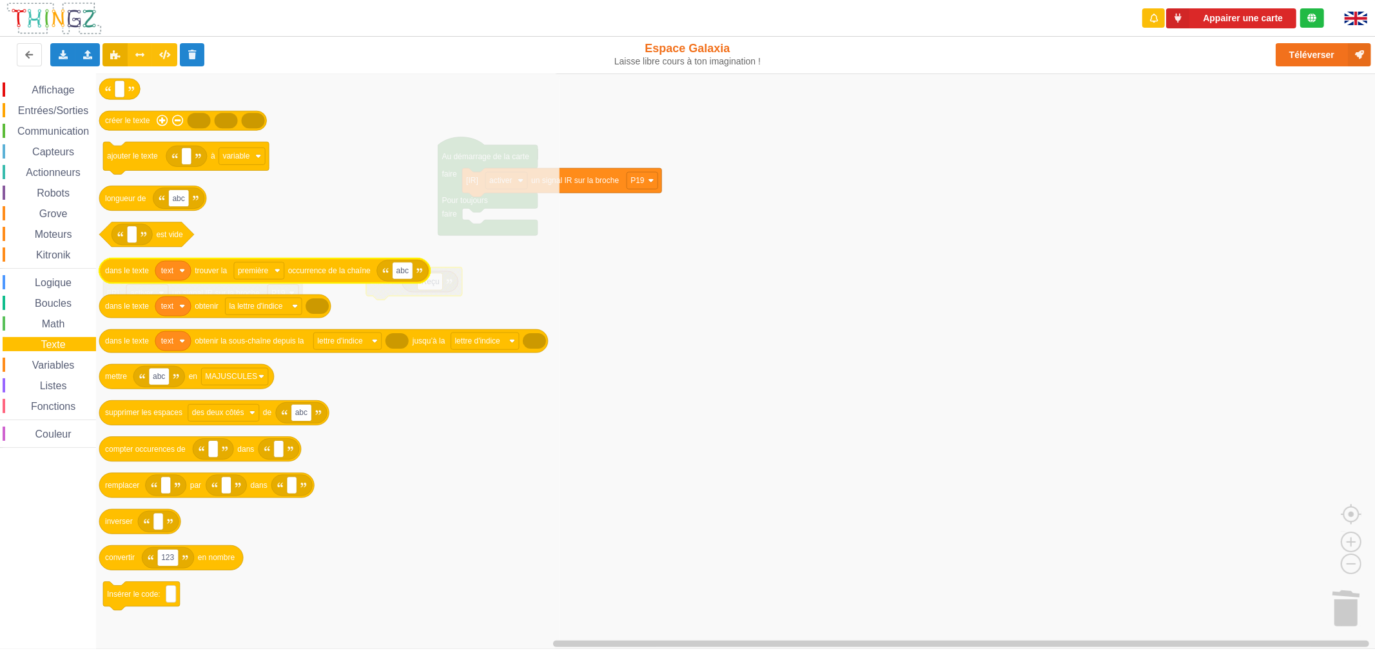
click at [184, 273] on image "Espace de travail de Blocky" at bounding box center [182, 271] width 6 height 6
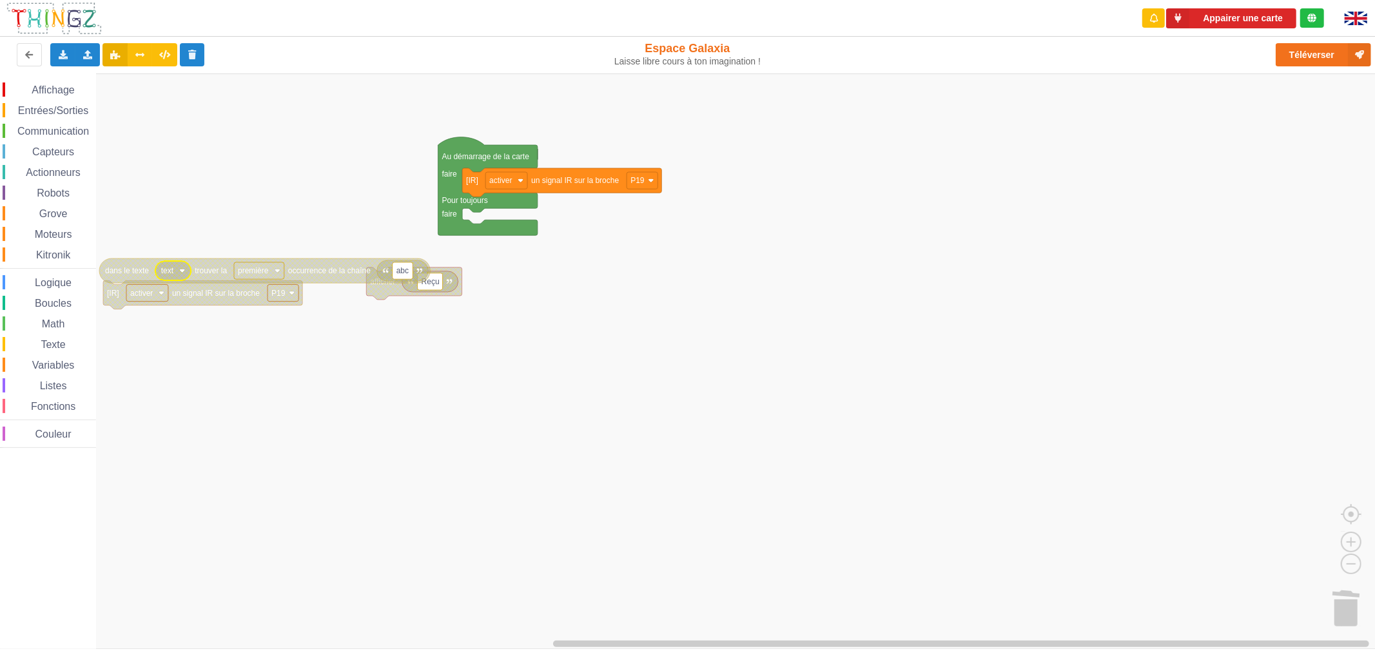
click at [182, 421] on rect "Espace de travail de Blocky" at bounding box center [692, 360] width 1384 height 575
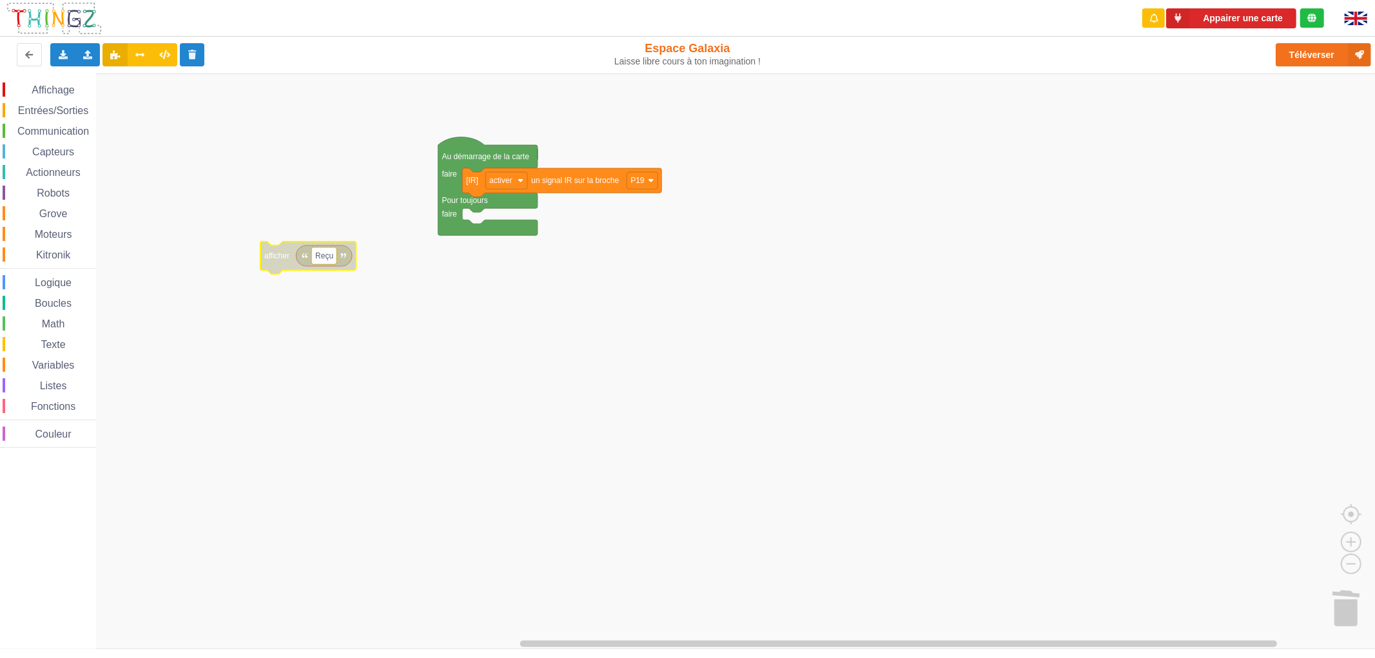
click at [52, 342] on span "Texte" at bounding box center [53, 344] width 28 height 11
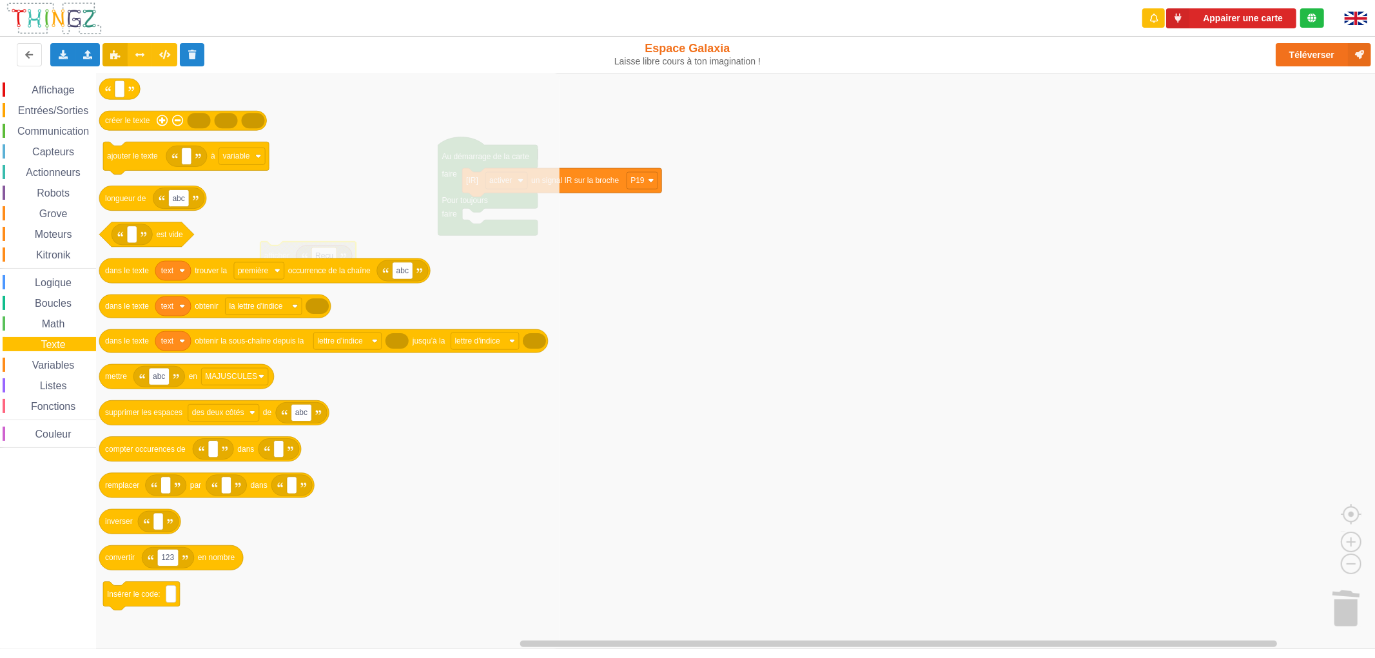
click at [66, 363] on span "Variables" at bounding box center [53, 365] width 46 height 11
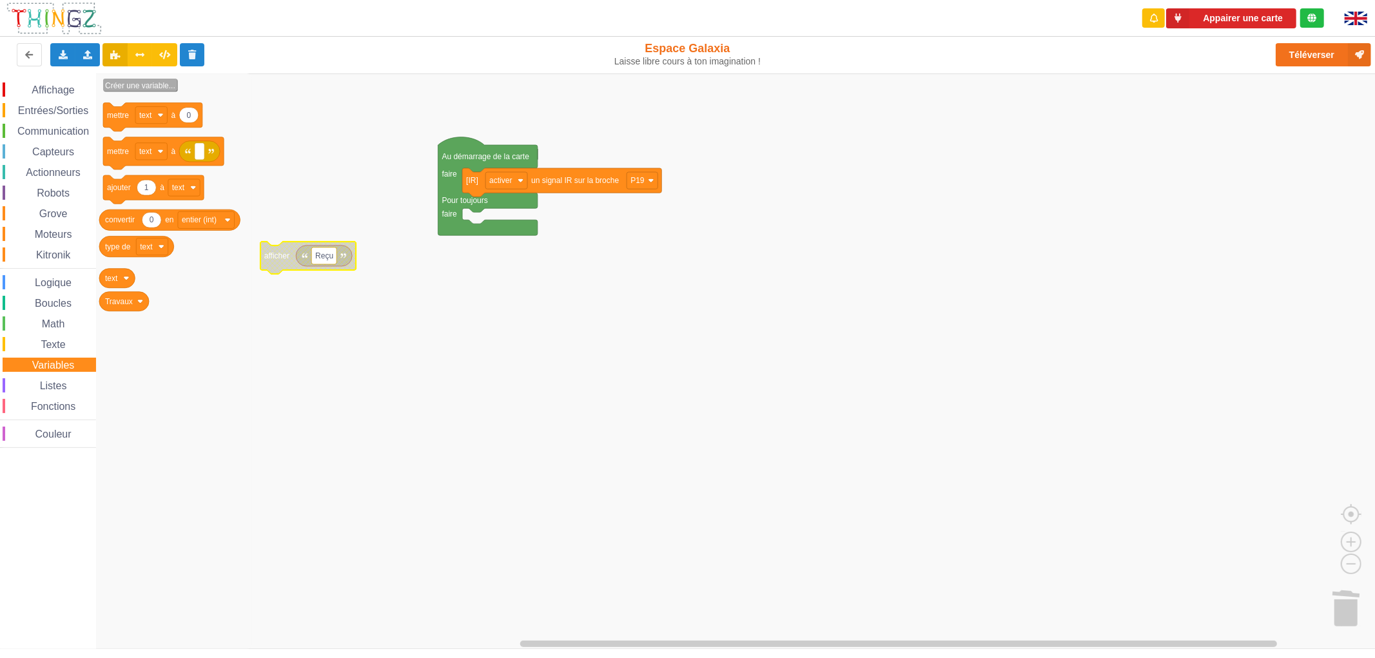
click at [166, 82] on text "Créer une variable..." at bounding box center [140, 85] width 70 height 9
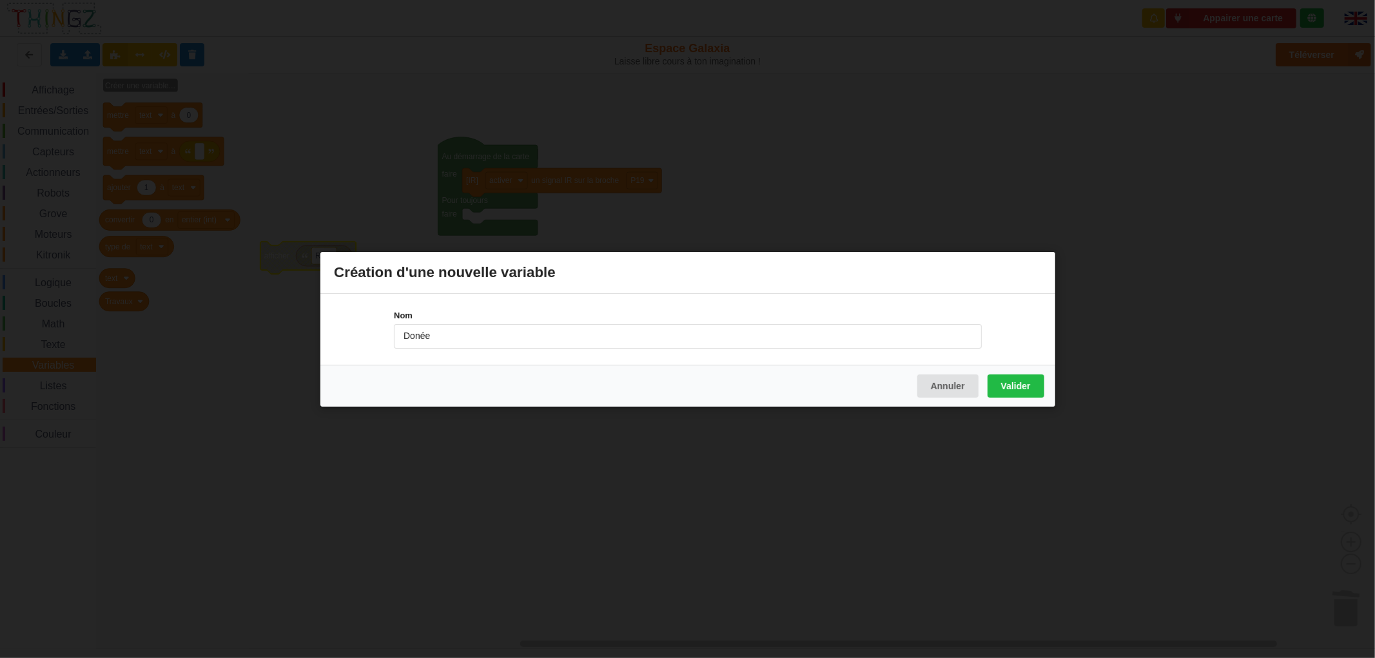
type input "Donée"
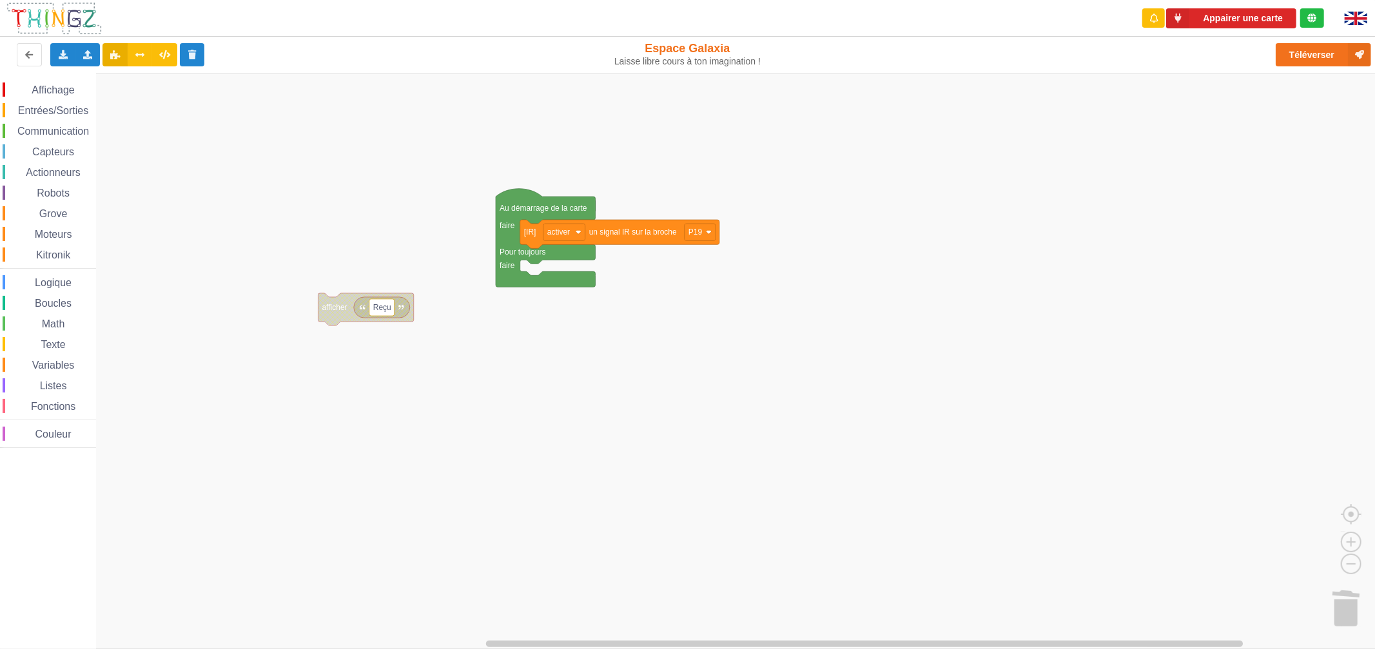
click at [369, 374] on rect "Espace de travail de Blocky" at bounding box center [692, 360] width 1384 height 575
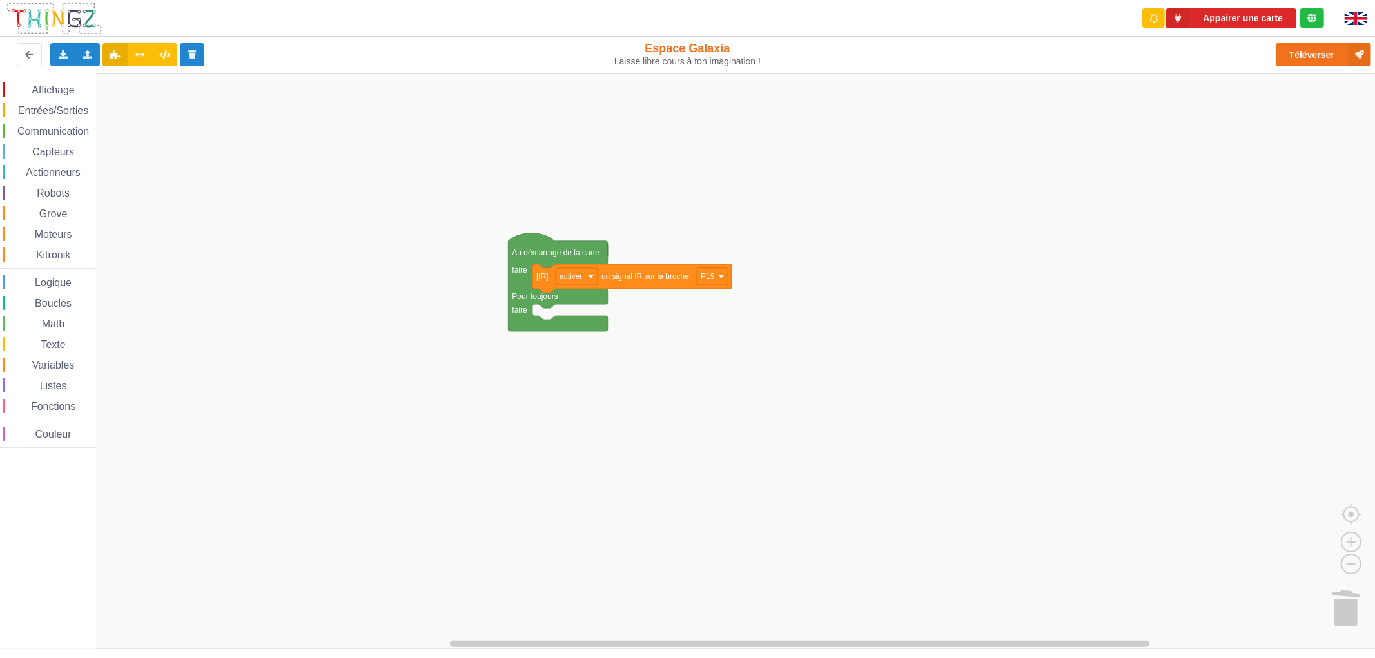
click at [60, 368] on span "Variables" at bounding box center [53, 365] width 46 height 11
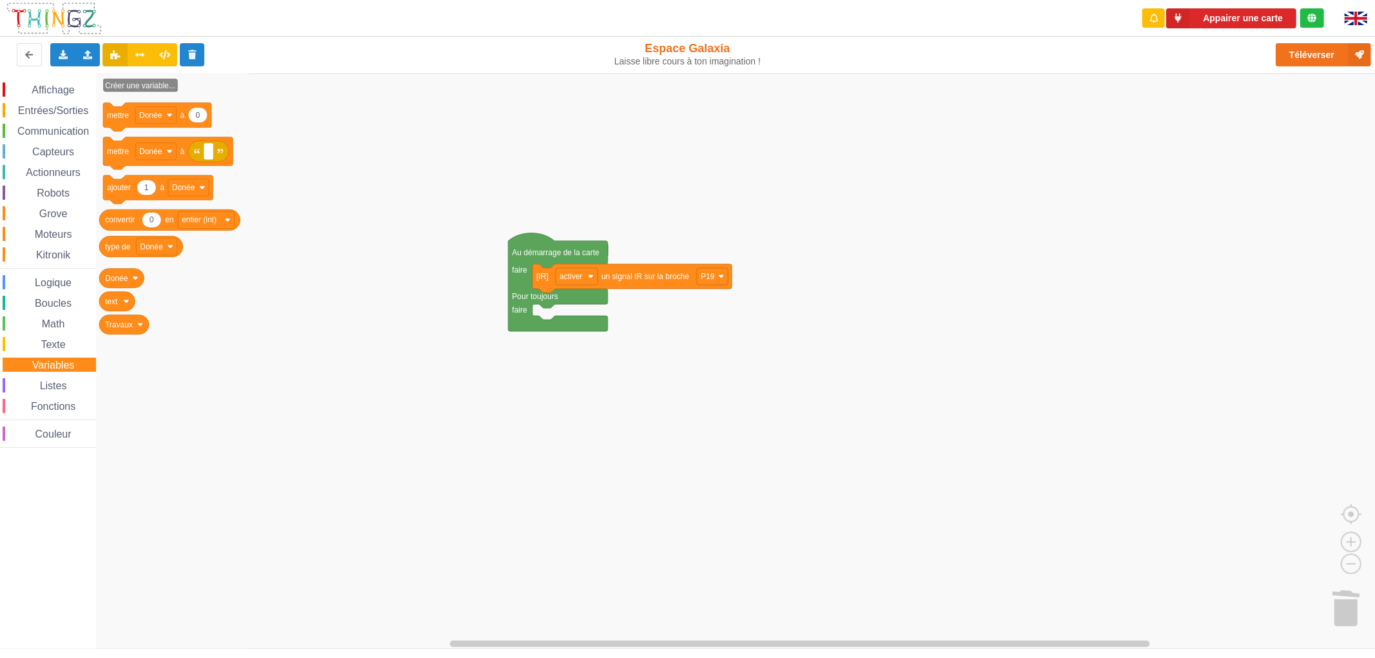
click at [214, 326] on icon "Espace de travail de Blocky" at bounding box center [173, 360] width 157 height 575
click at [139, 278] on icon "Espace de travail de Blocky" at bounding box center [121, 278] width 44 height 19
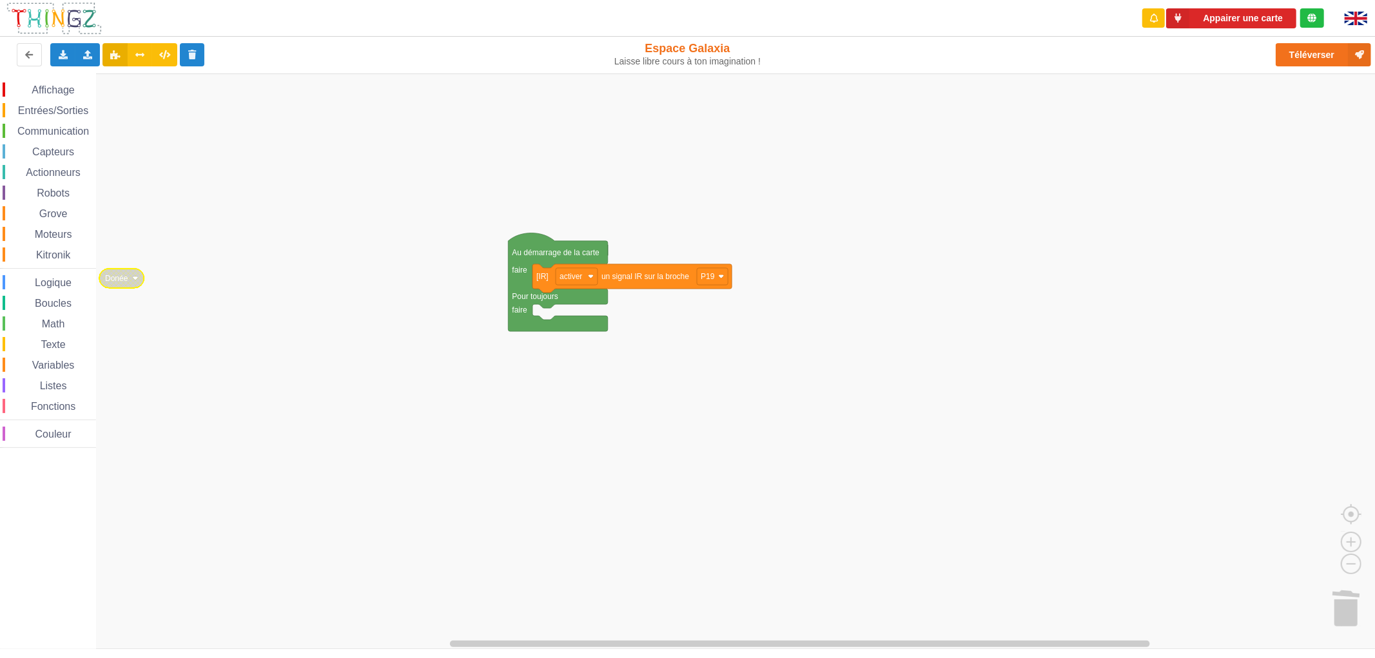
click at [134, 280] on image "Espace de travail de Blocky" at bounding box center [135, 278] width 6 height 6
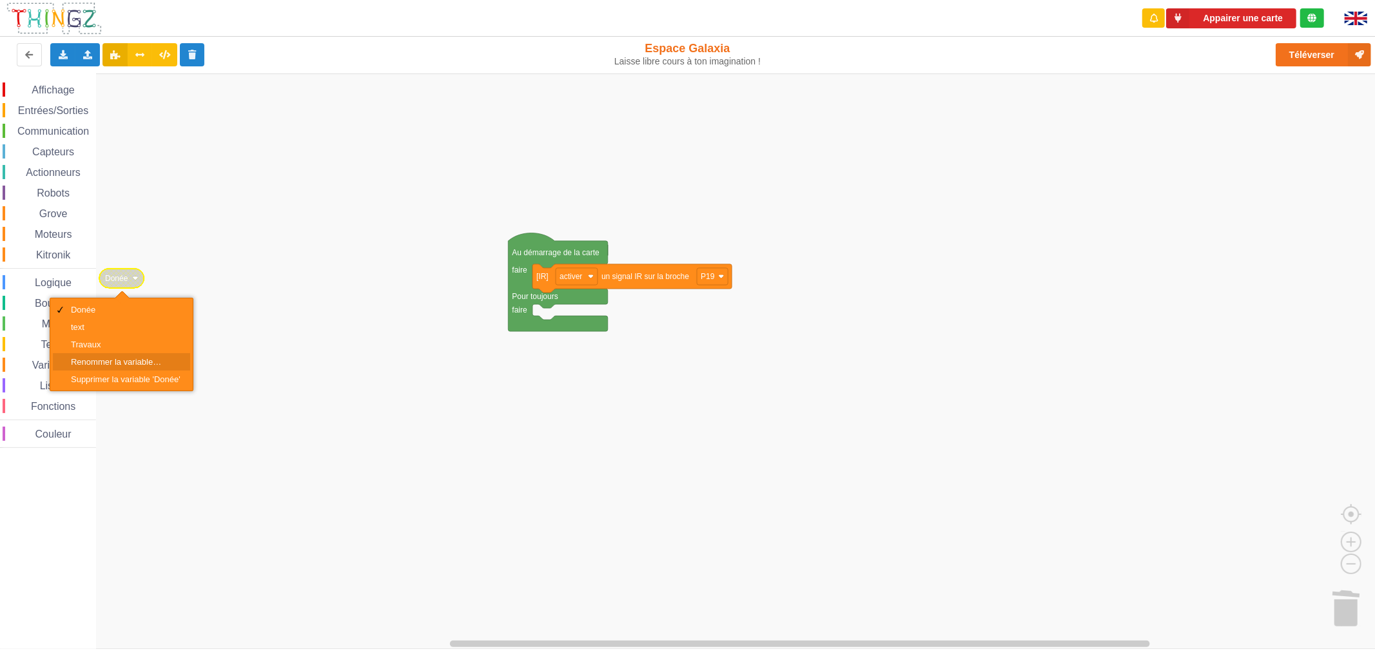
click at [135, 358] on div "Renommer la variable…" at bounding box center [126, 362] width 110 height 10
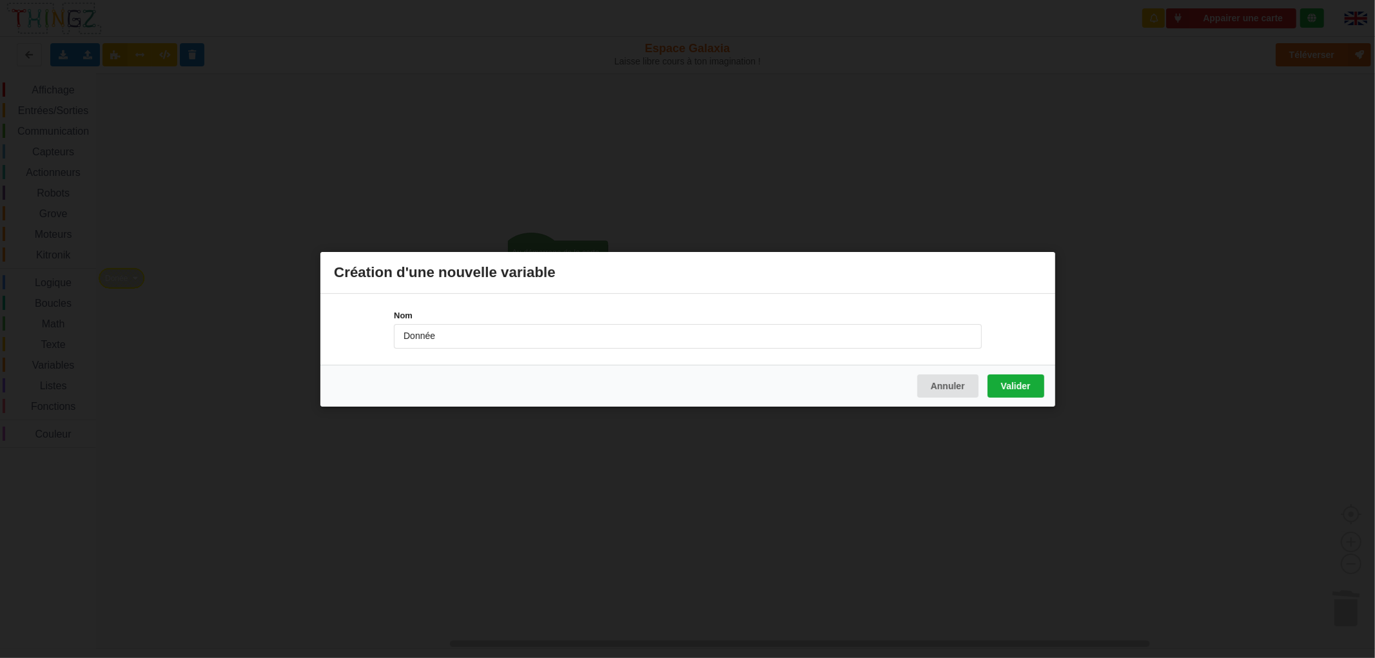
type input "Donnée"
click at [1027, 382] on button "Valider" at bounding box center [1015, 385] width 57 height 23
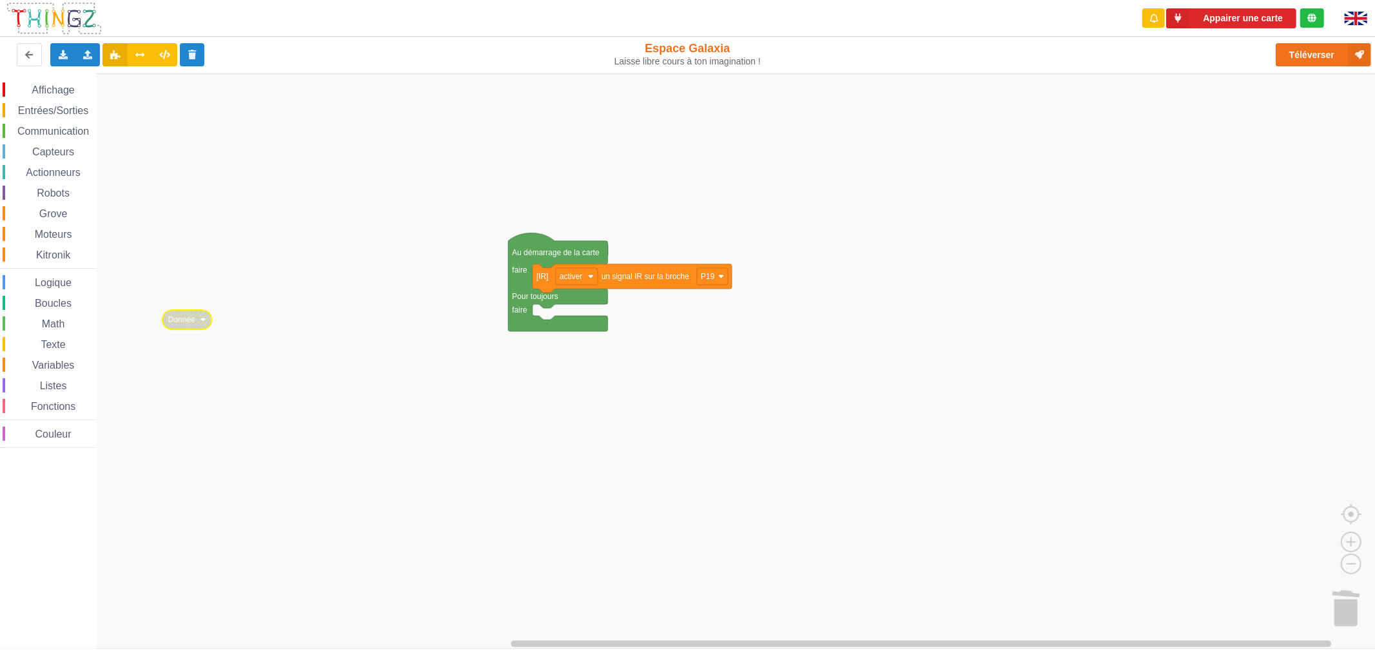
click at [64, 369] on span "Variables" at bounding box center [53, 365] width 46 height 11
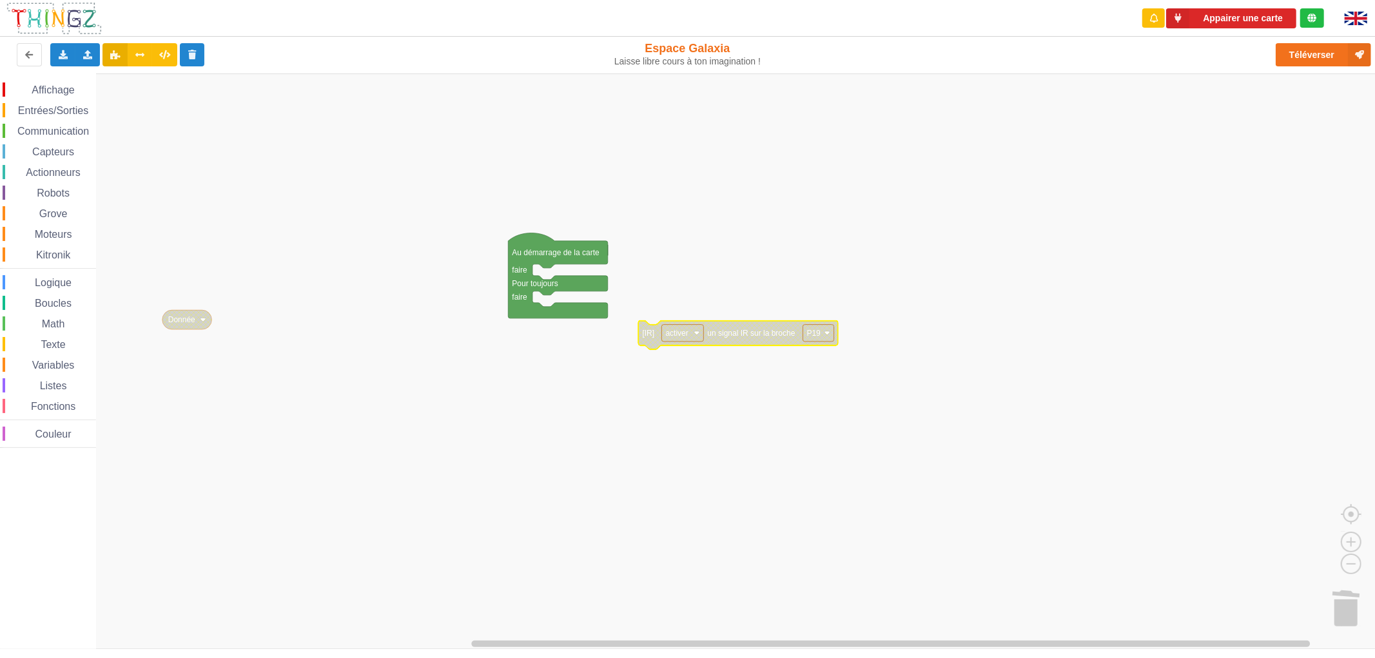
click at [26, 196] on span "Espace de travail de Blocky" at bounding box center [29, 193] width 10 height 10
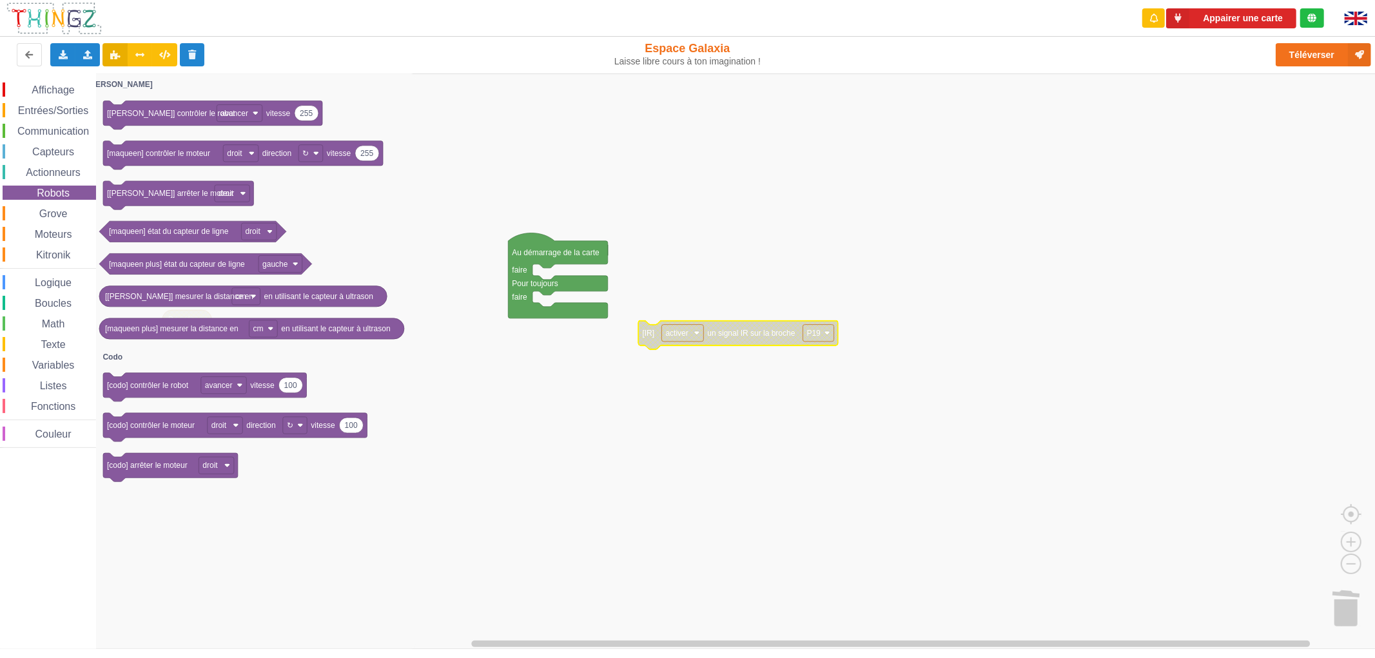
click at [55, 165] on div "Actionneurs" at bounding box center [49, 172] width 93 height 14
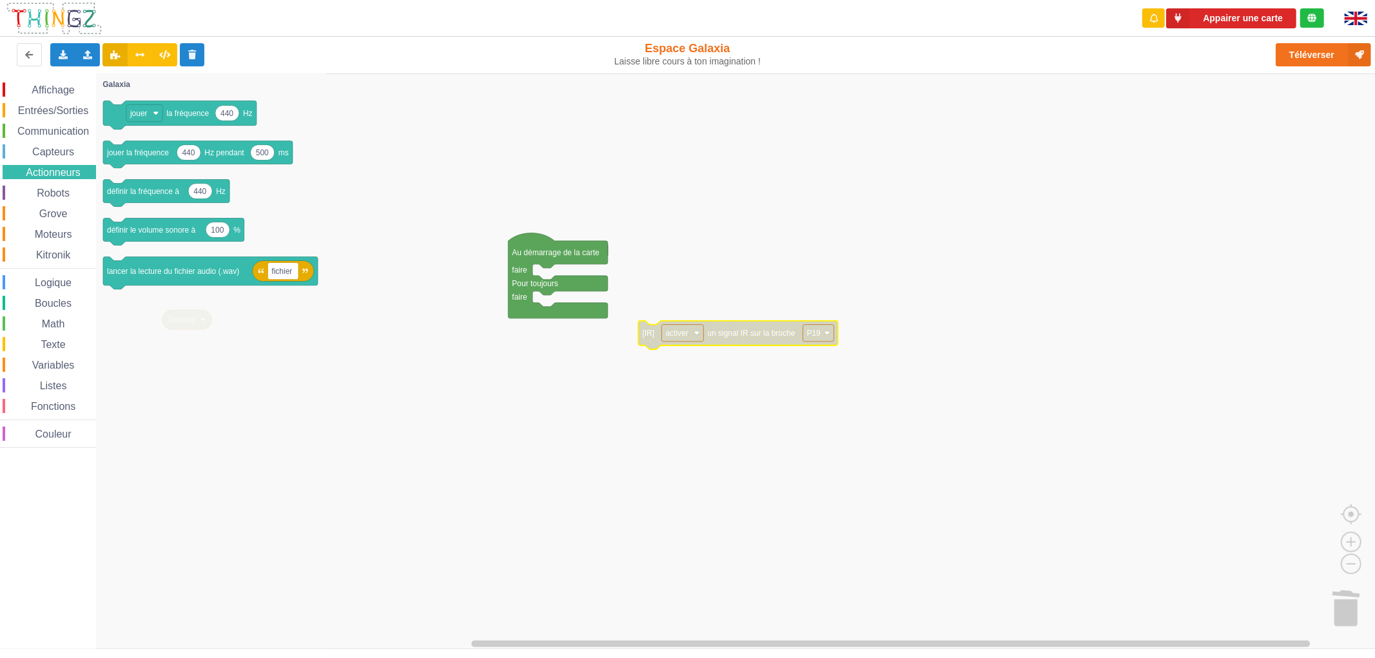
click at [50, 288] on div "Logique" at bounding box center [49, 282] width 93 height 14
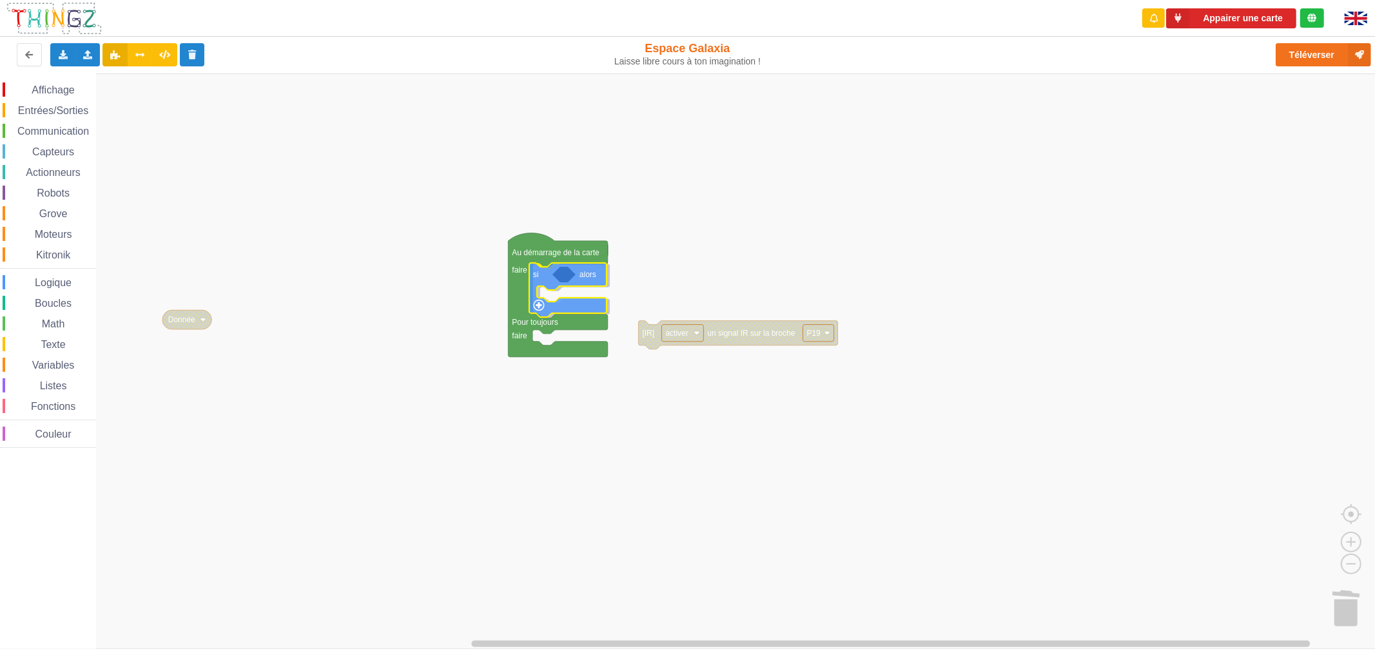
click at [556, 276] on div "Affichage Entrées/Sorties Communication Capteurs Actionneurs Robots Grove Moteu…" at bounding box center [692, 360] width 1384 height 575
click at [50, 311] on div "Affichage Entrées/Sorties Communication Capteurs Actionneurs Robots Grove Moteu…" at bounding box center [48, 264] width 96 height 365
click at [50, 299] on span "Boucles" at bounding box center [53, 303] width 41 height 11
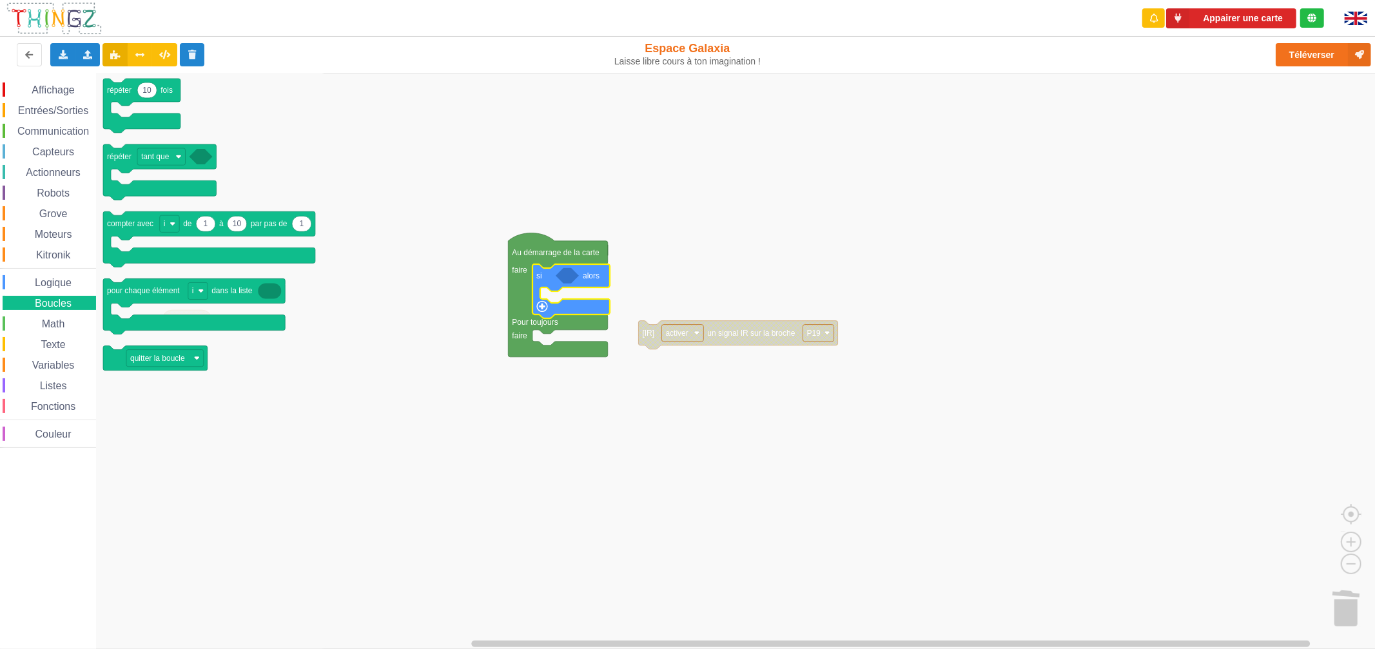
click at [53, 282] on span "Logique" at bounding box center [53, 282] width 41 height 11
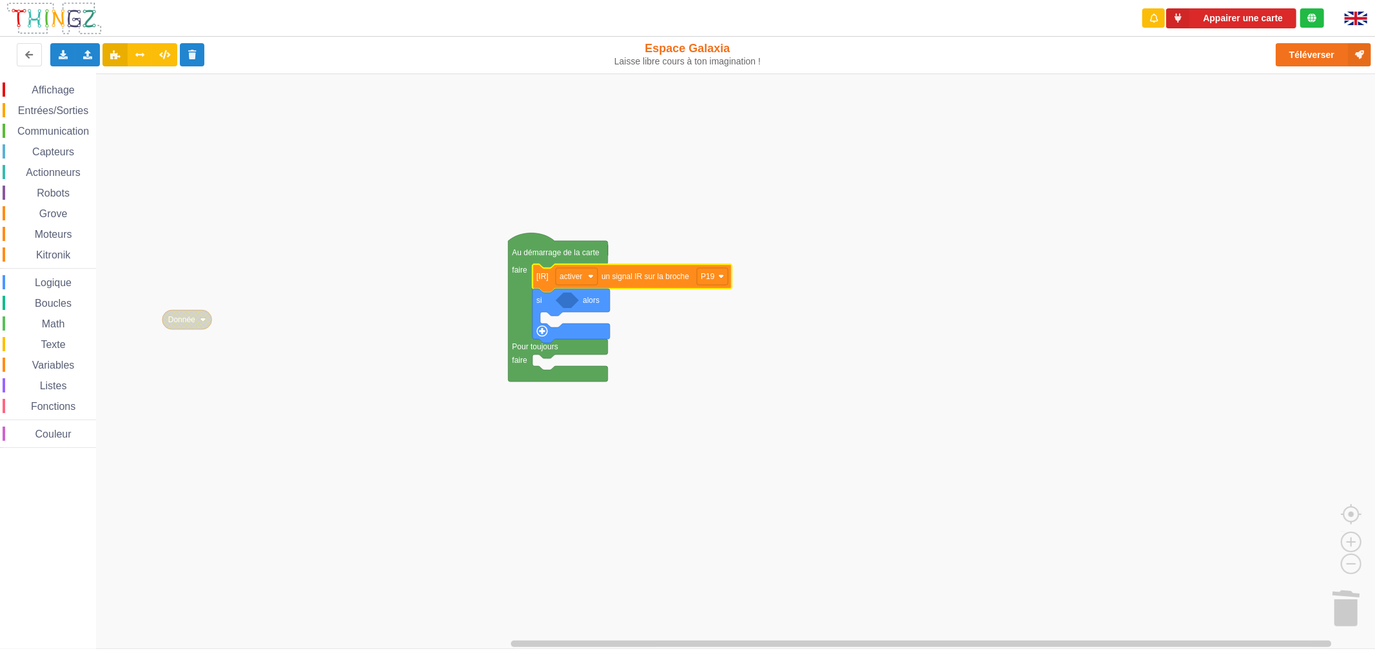
click at [59, 316] on div "Math" at bounding box center [49, 323] width 93 height 14
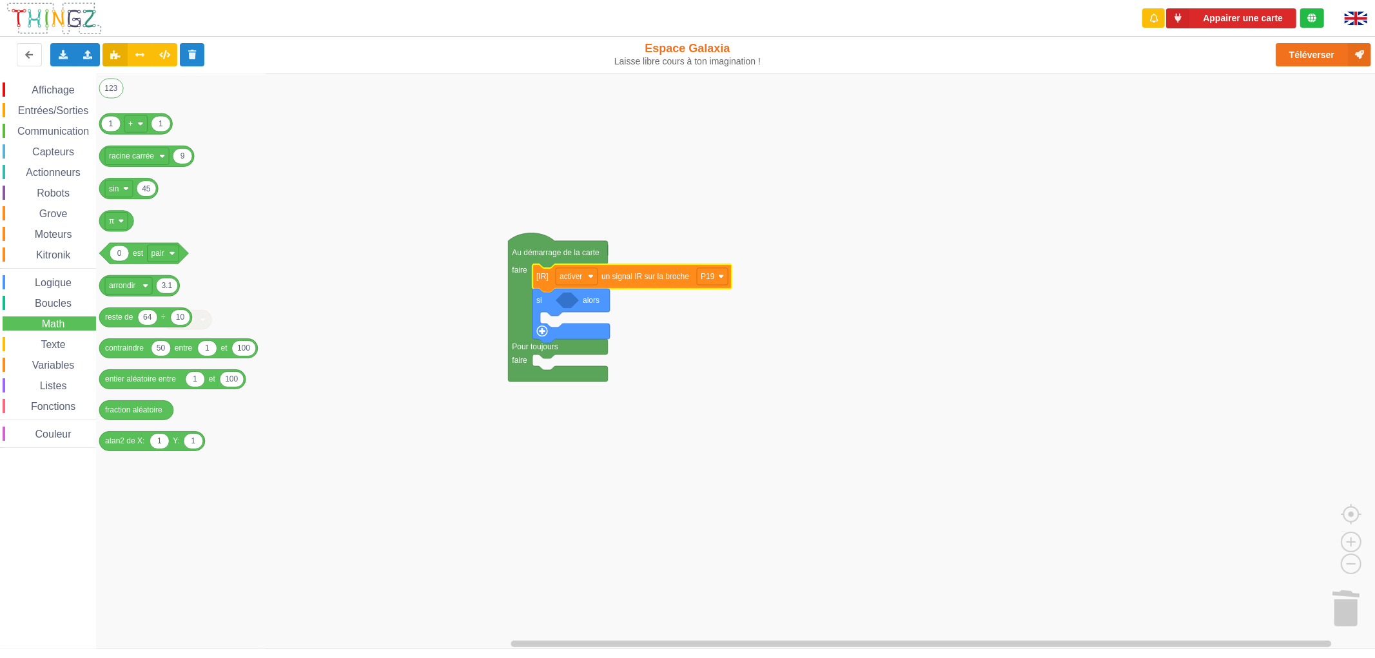
click at [63, 299] on span "Boucles" at bounding box center [53, 303] width 41 height 11
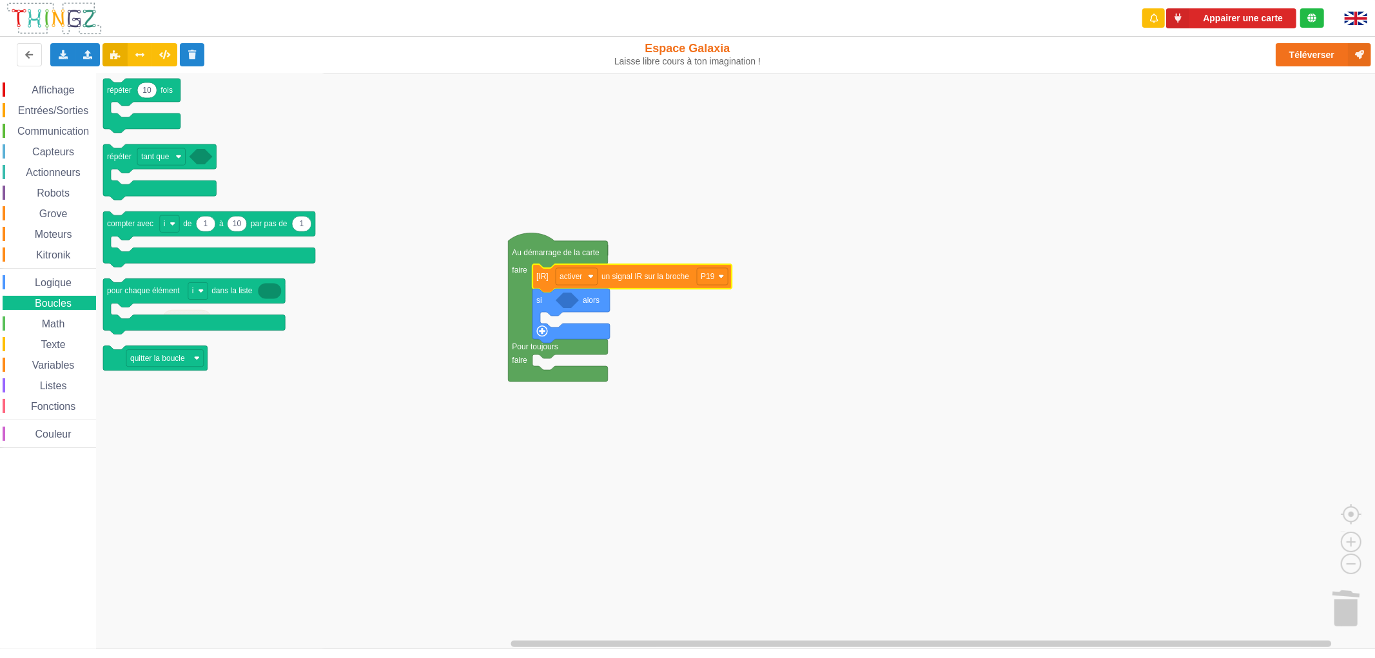
click at [57, 280] on span "Logique" at bounding box center [53, 282] width 41 height 11
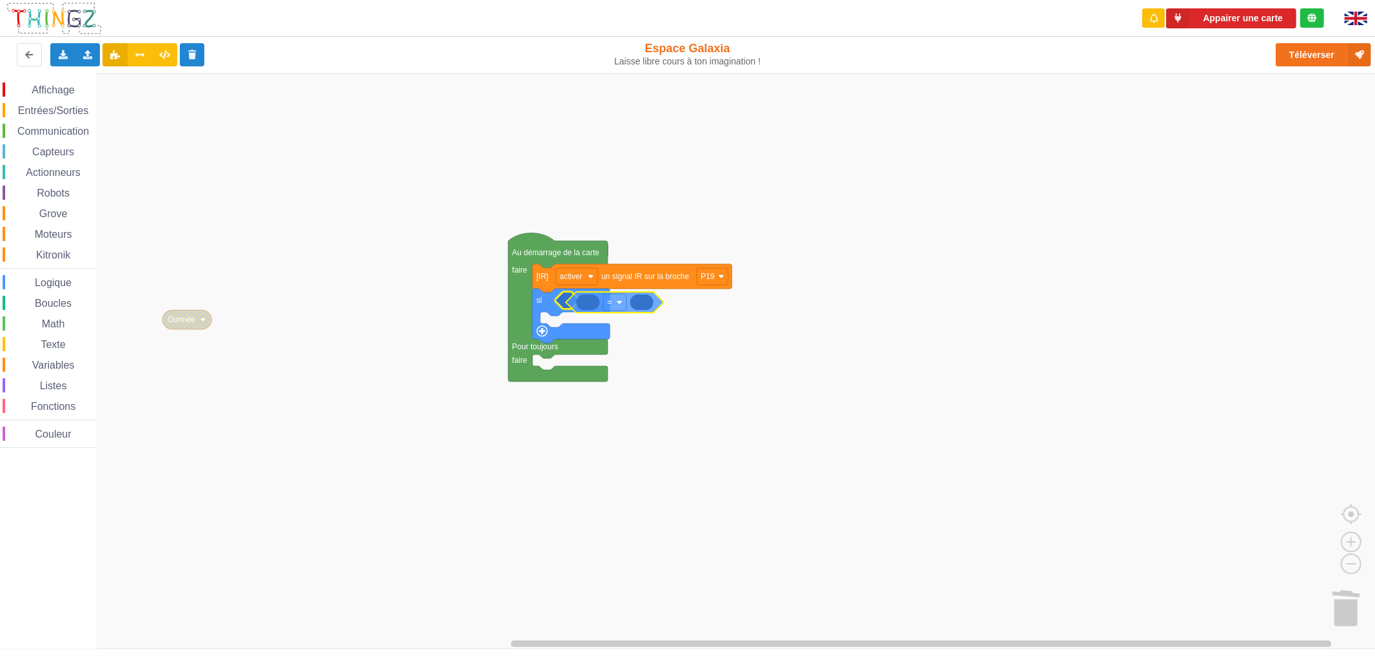
click at [599, 310] on div "Affichage Entrées/Sorties Communication Capteurs Actionneurs Robots Grove Moteu…" at bounding box center [692, 360] width 1384 height 575
click at [599, 304] on text "=" at bounding box center [599, 300] width 5 height 9
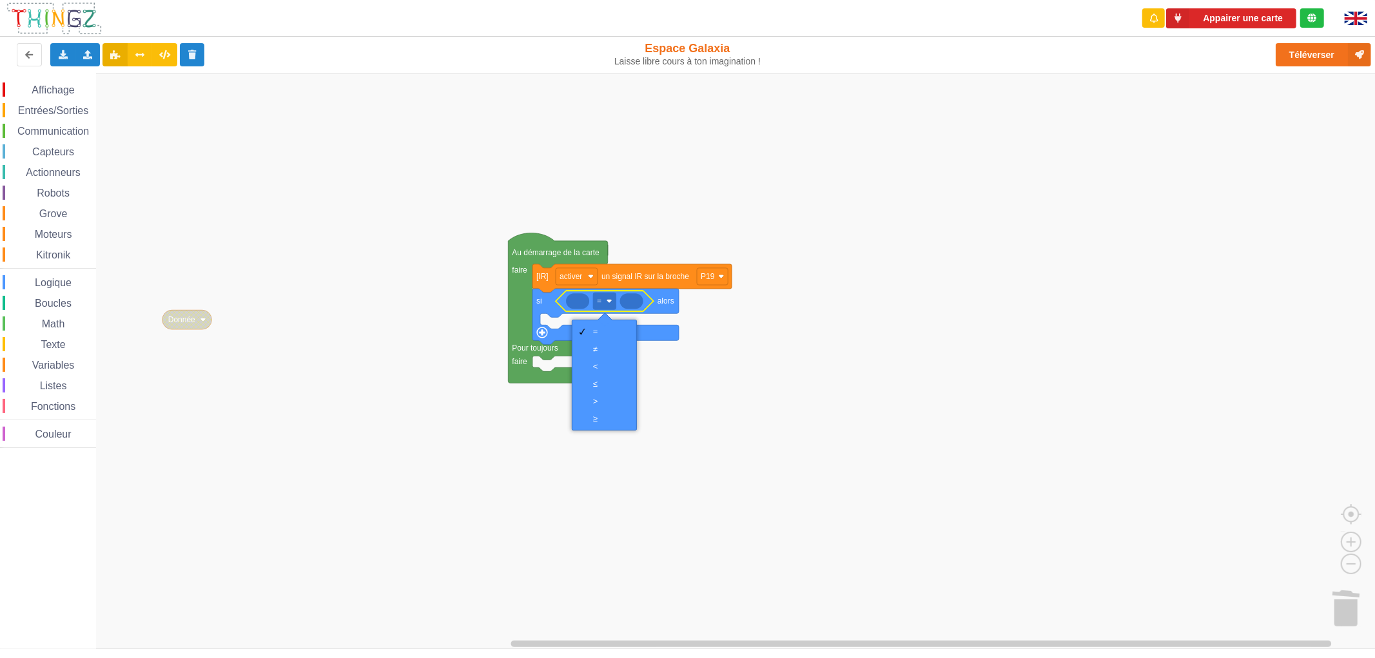
click at [282, 401] on rect "Espace de travail de Blocky" at bounding box center [692, 360] width 1384 height 575
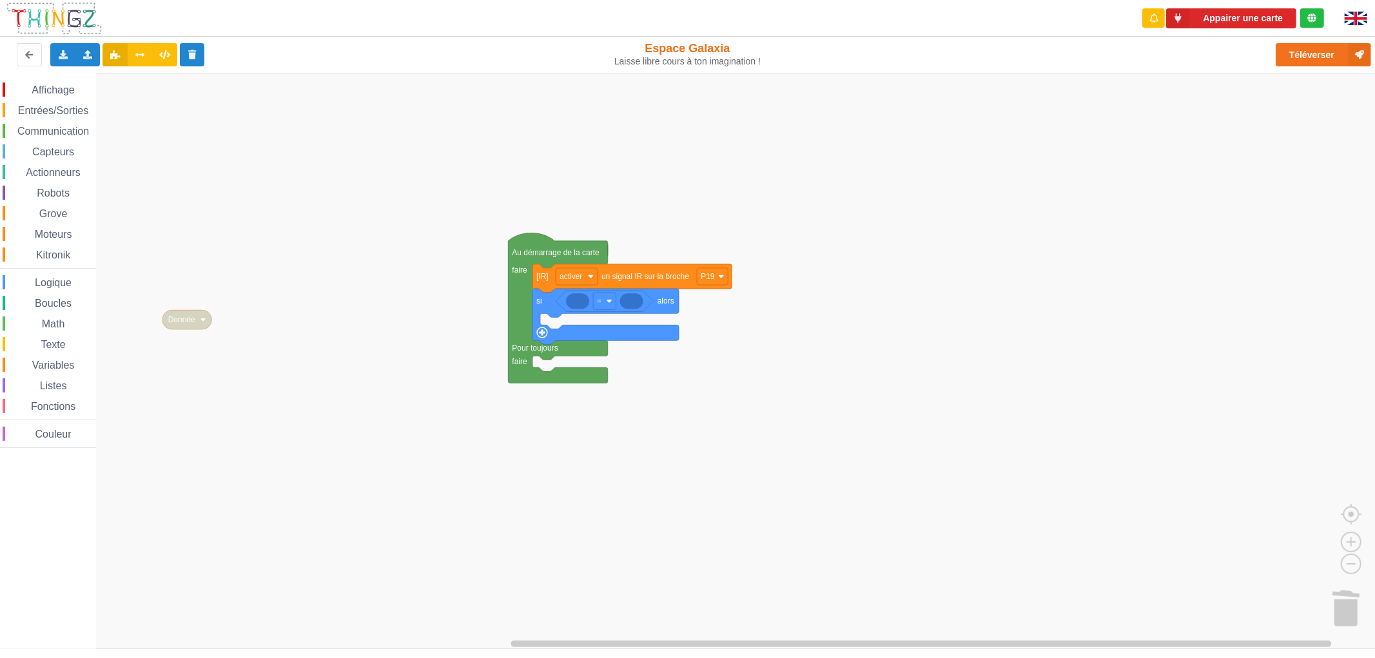
click at [40, 233] on span "Moteurs" at bounding box center [53, 234] width 41 height 11
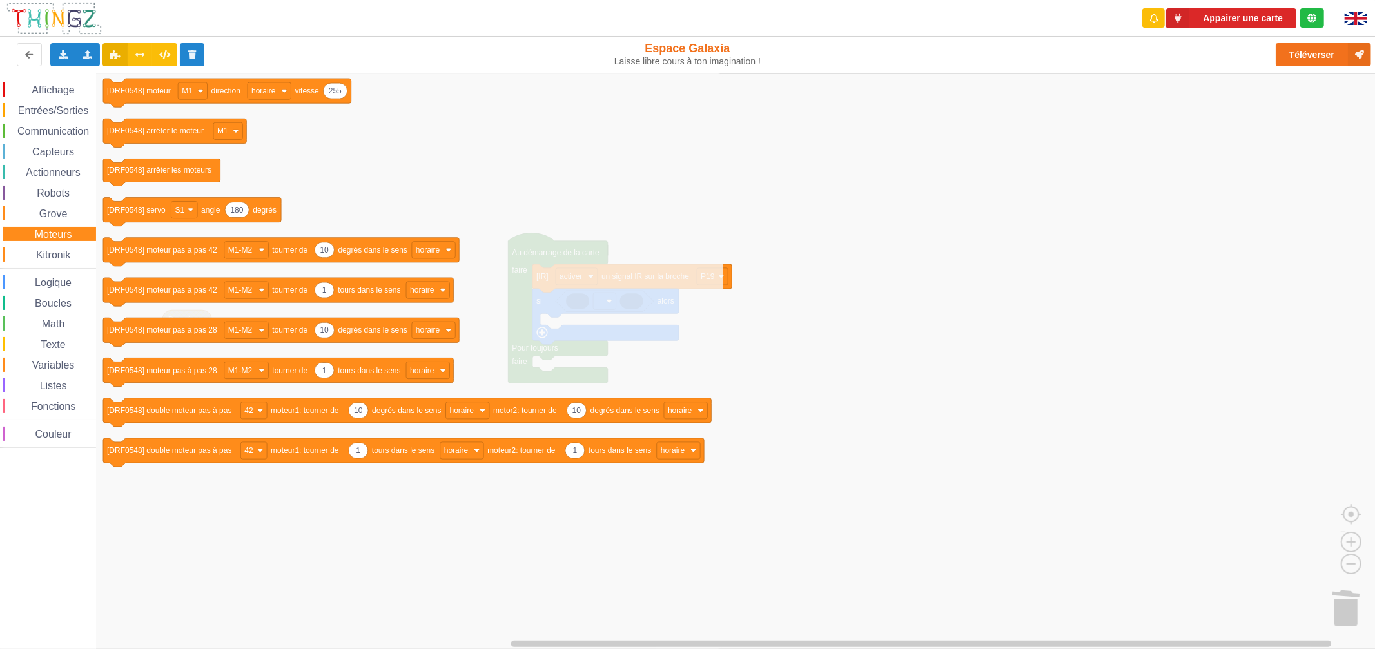
click at [340, 472] on icon "Espace de travail de Blocky" at bounding box center [409, 360] width 628 height 575
click at [781, 234] on rect "Espace de travail de Blocky" at bounding box center [692, 360] width 1384 height 575
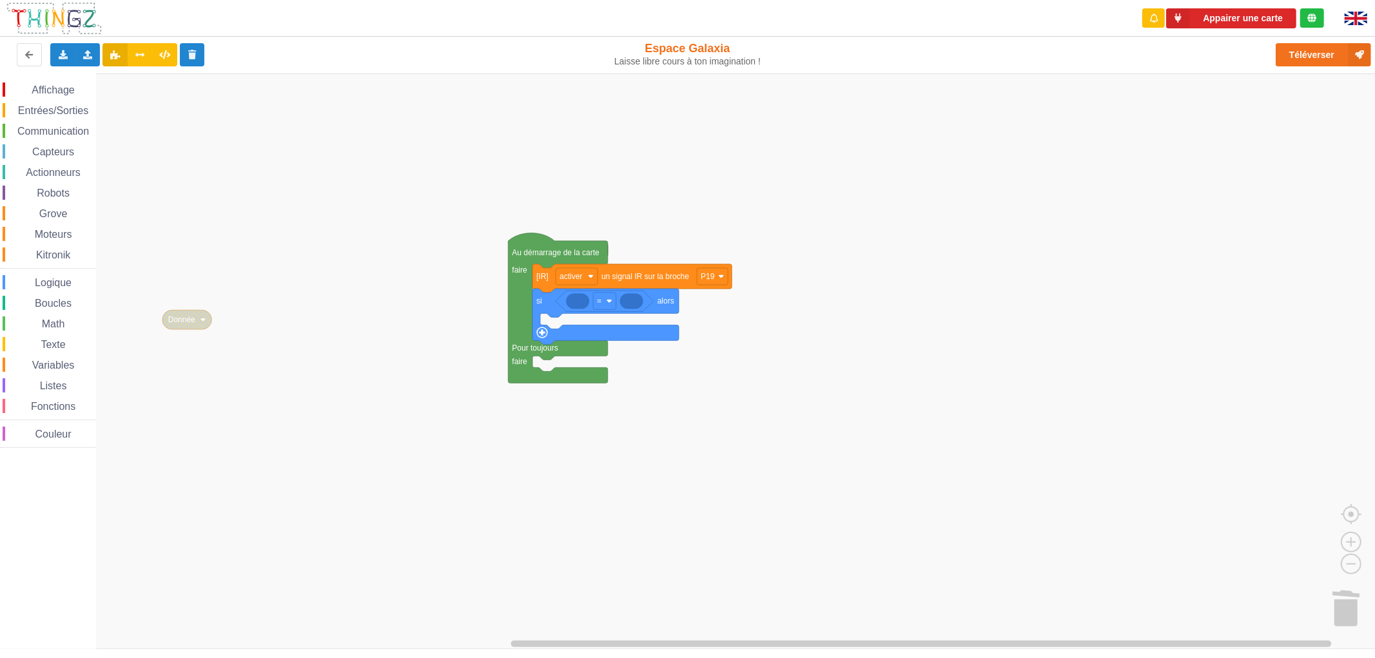
click at [53, 363] on span "Variables" at bounding box center [53, 365] width 46 height 11
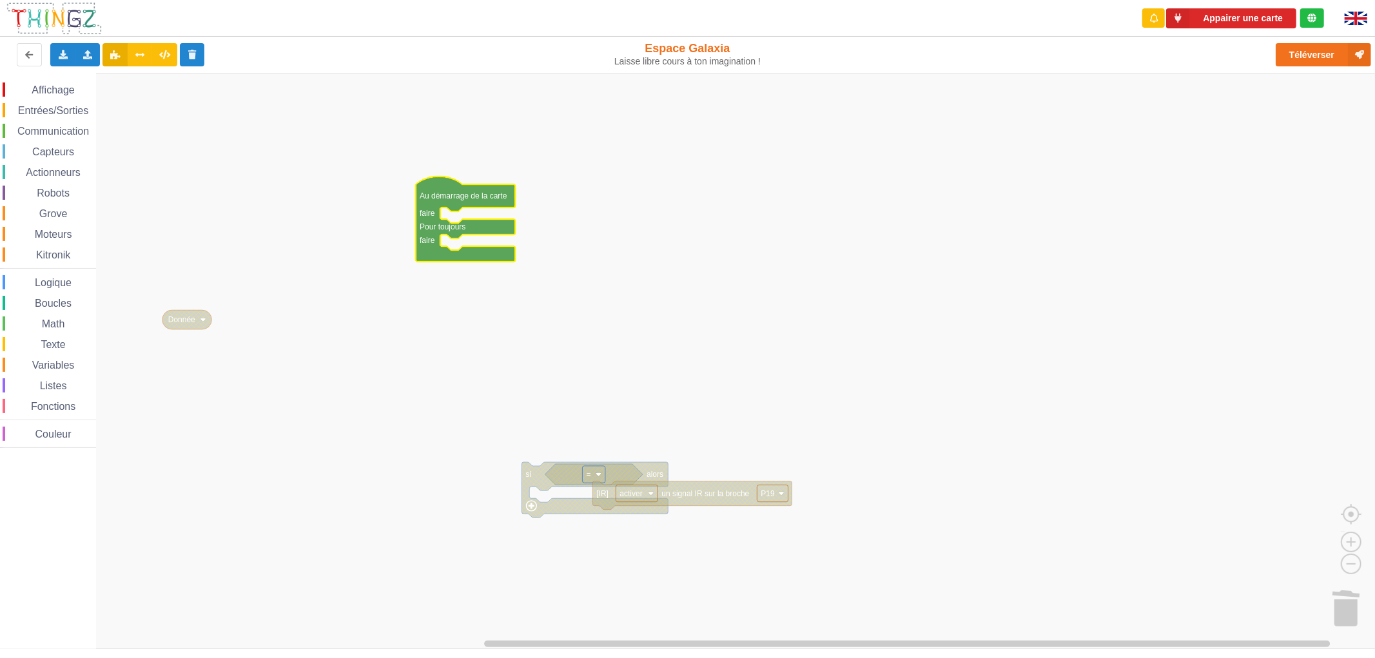
click at [60, 320] on span "Math" at bounding box center [53, 323] width 27 height 11
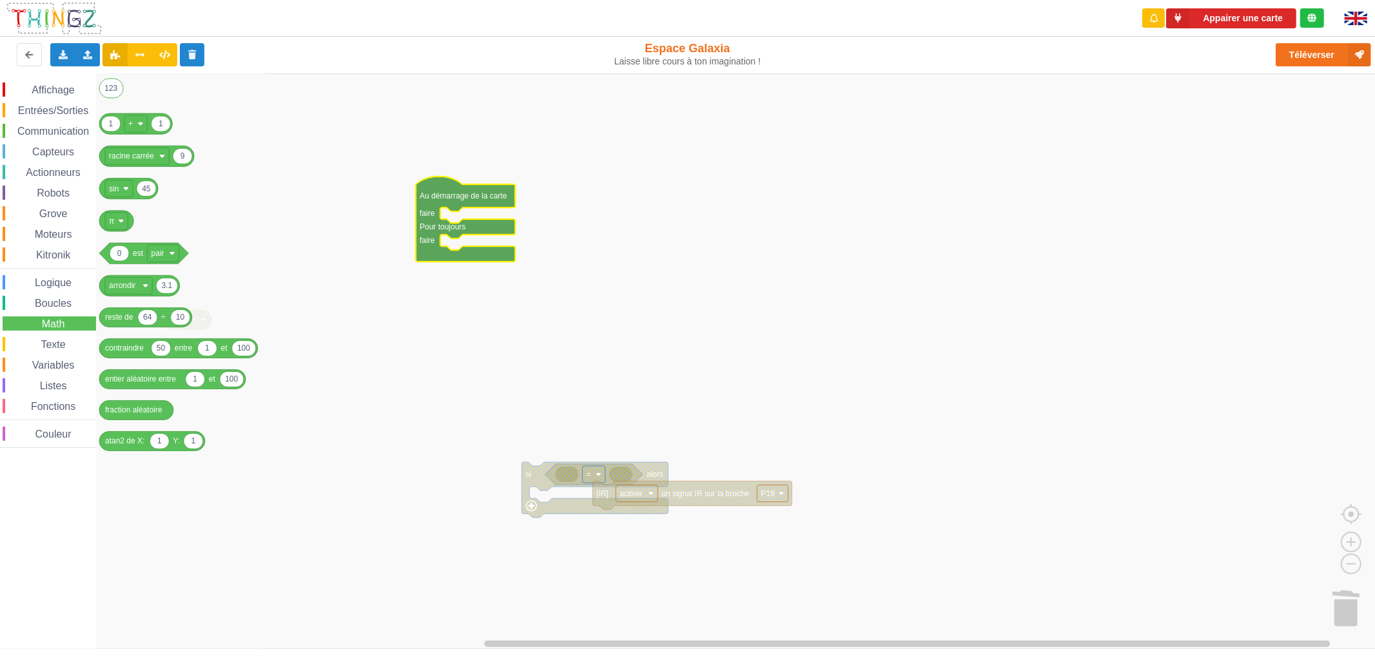
click at [55, 345] on span "Texte" at bounding box center [53, 344] width 28 height 11
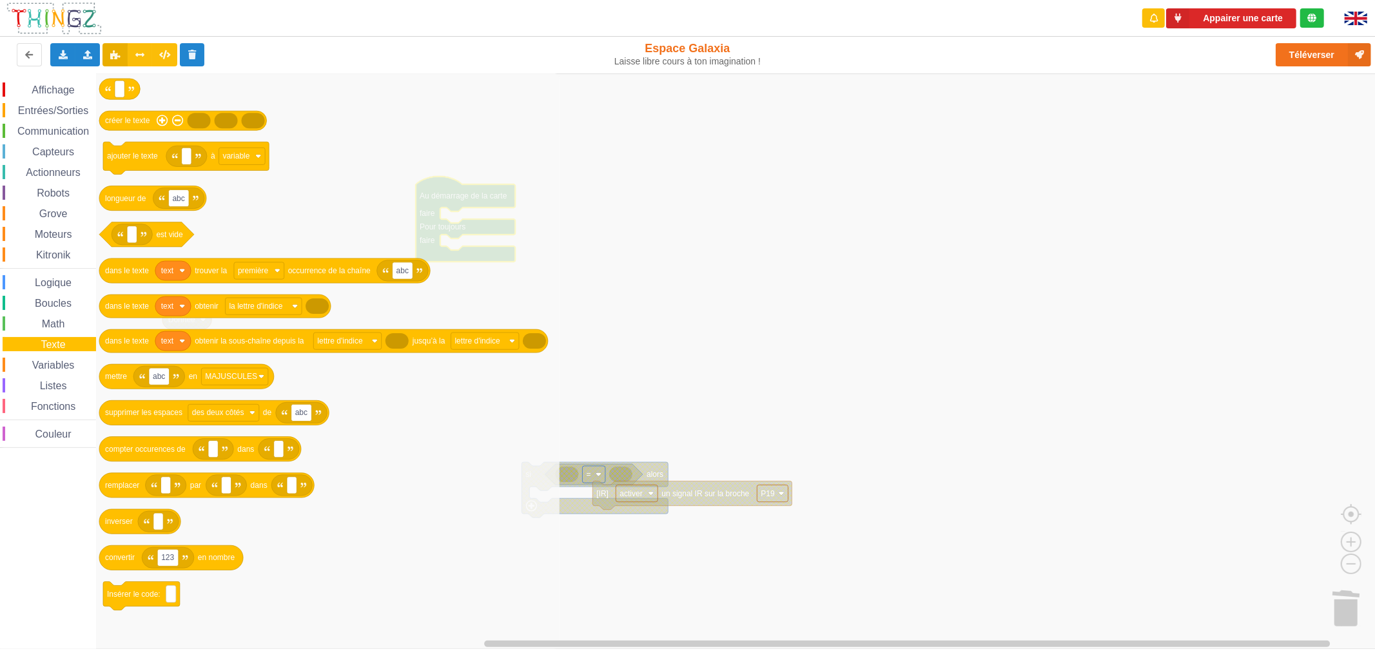
click at [71, 317] on div "Math" at bounding box center [49, 323] width 93 height 14
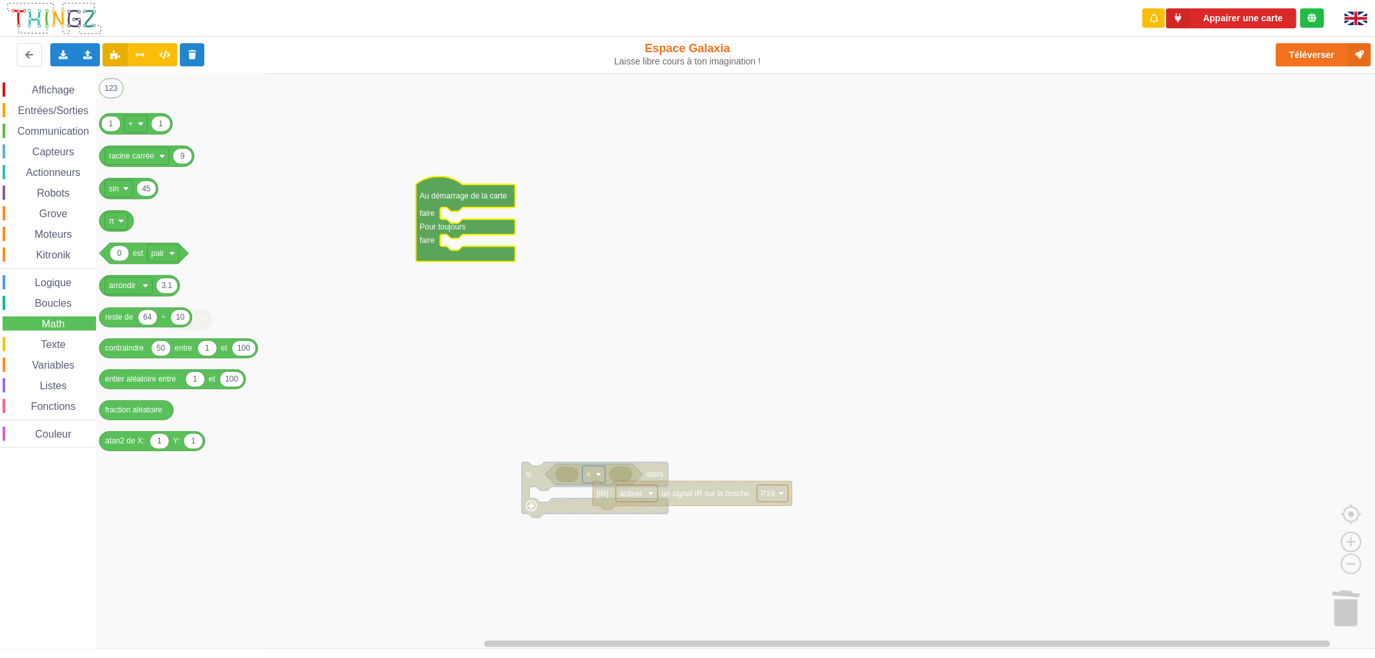
click at [55, 363] on span "Variables" at bounding box center [53, 365] width 46 height 11
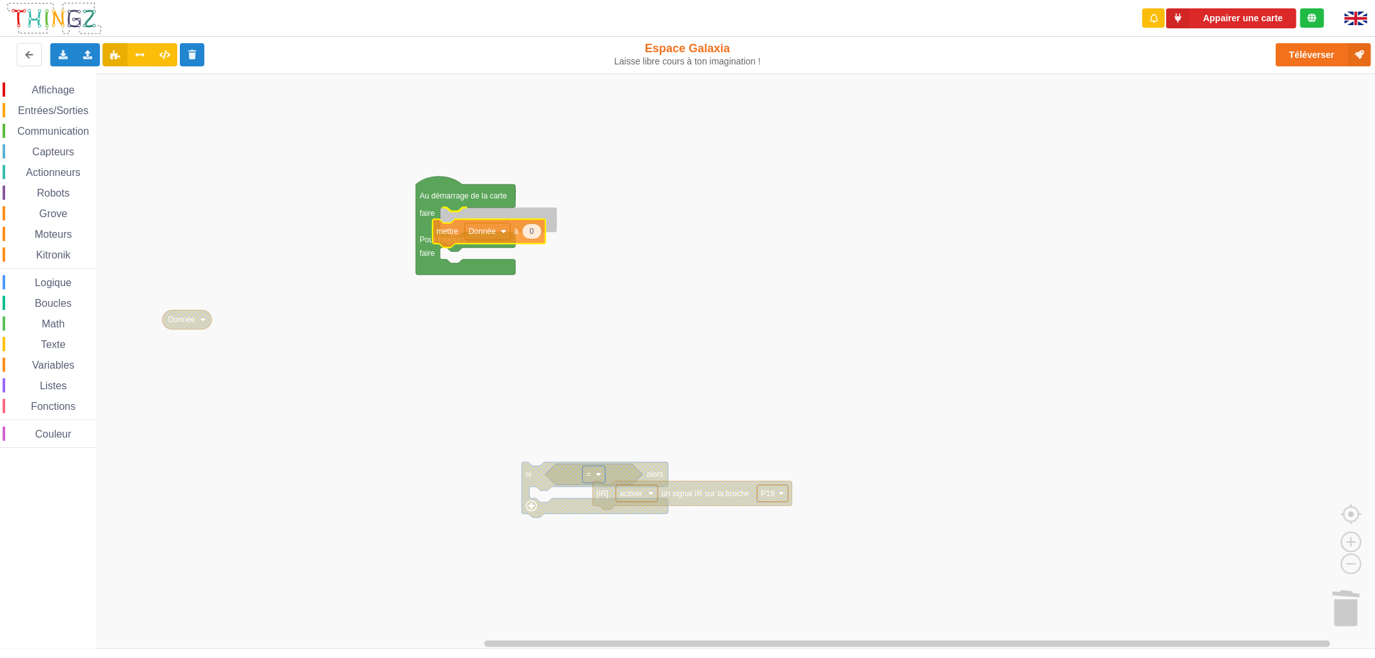
click at [439, 223] on div "Affichage Entrées/Sorties Communication Capteurs Actionneurs Robots Grove Moteu…" at bounding box center [692, 360] width 1384 height 575
click at [61, 305] on span "Boucles" at bounding box center [53, 303] width 41 height 11
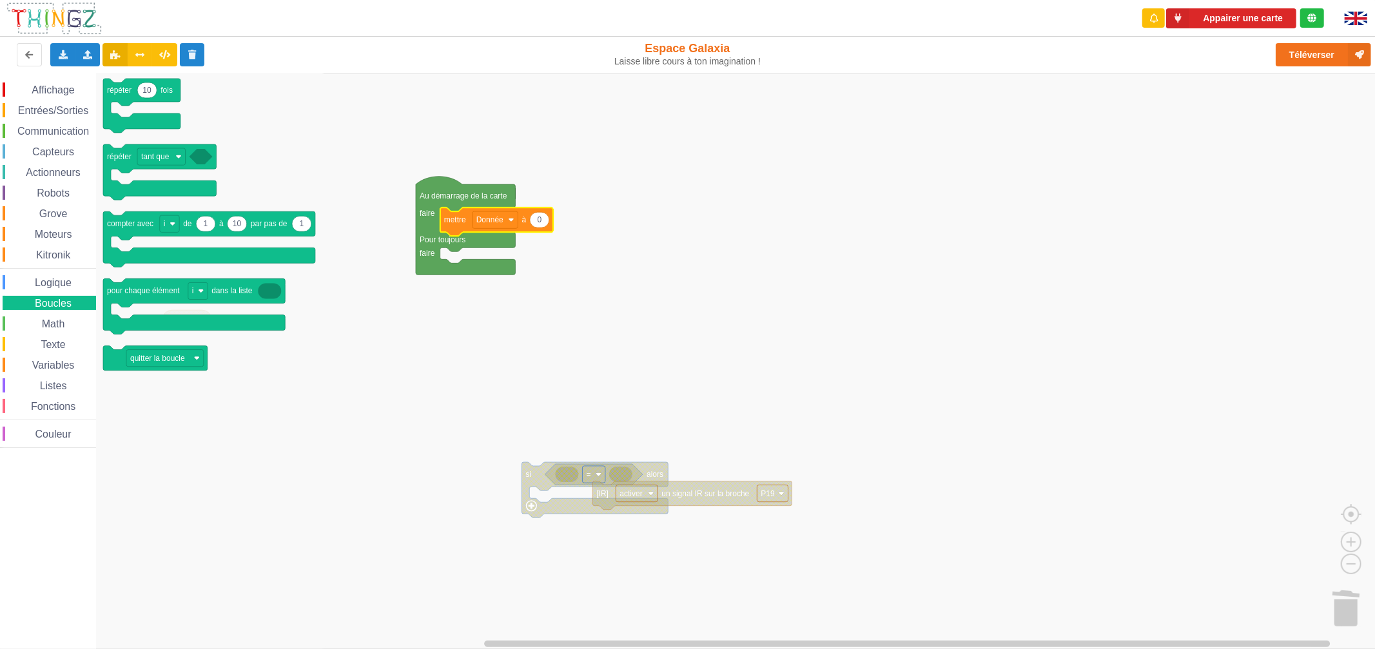
click at [61, 318] on span "Math" at bounding box center [53, 323] width 27 height 11
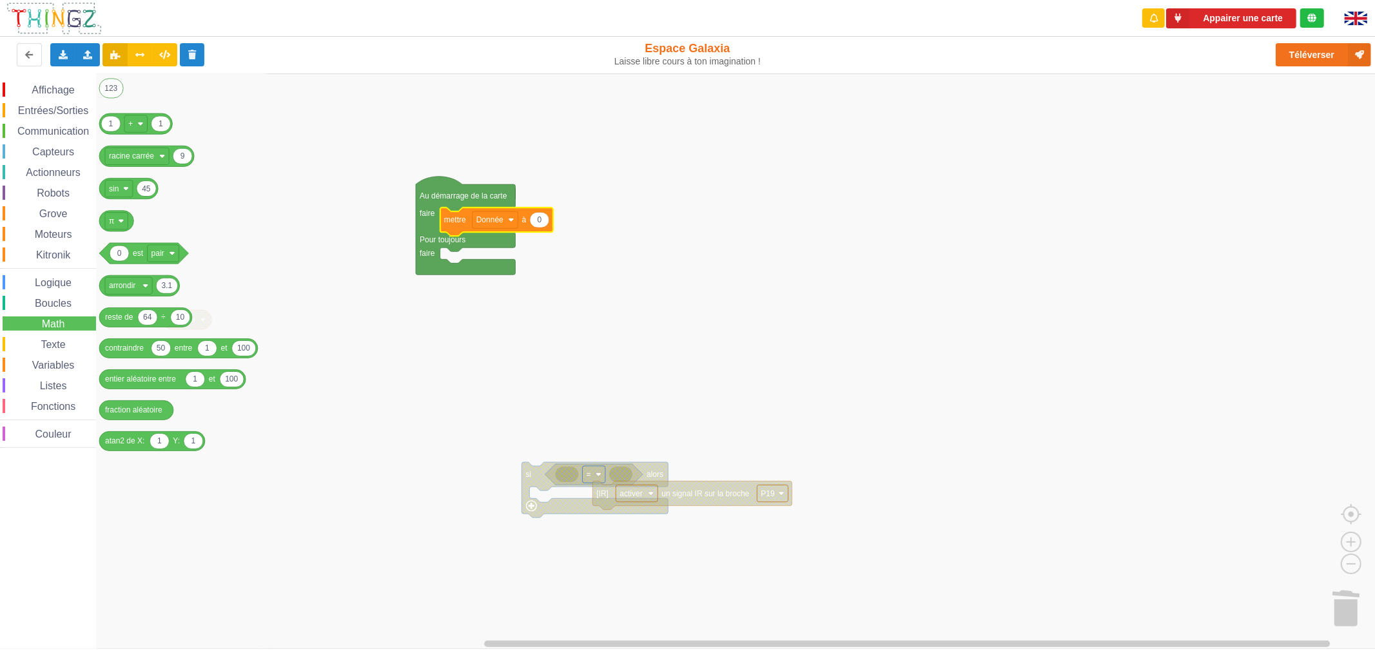
click at [63, 302] on span "Boucles" at bounding box center [53, 303] width 41 height 11
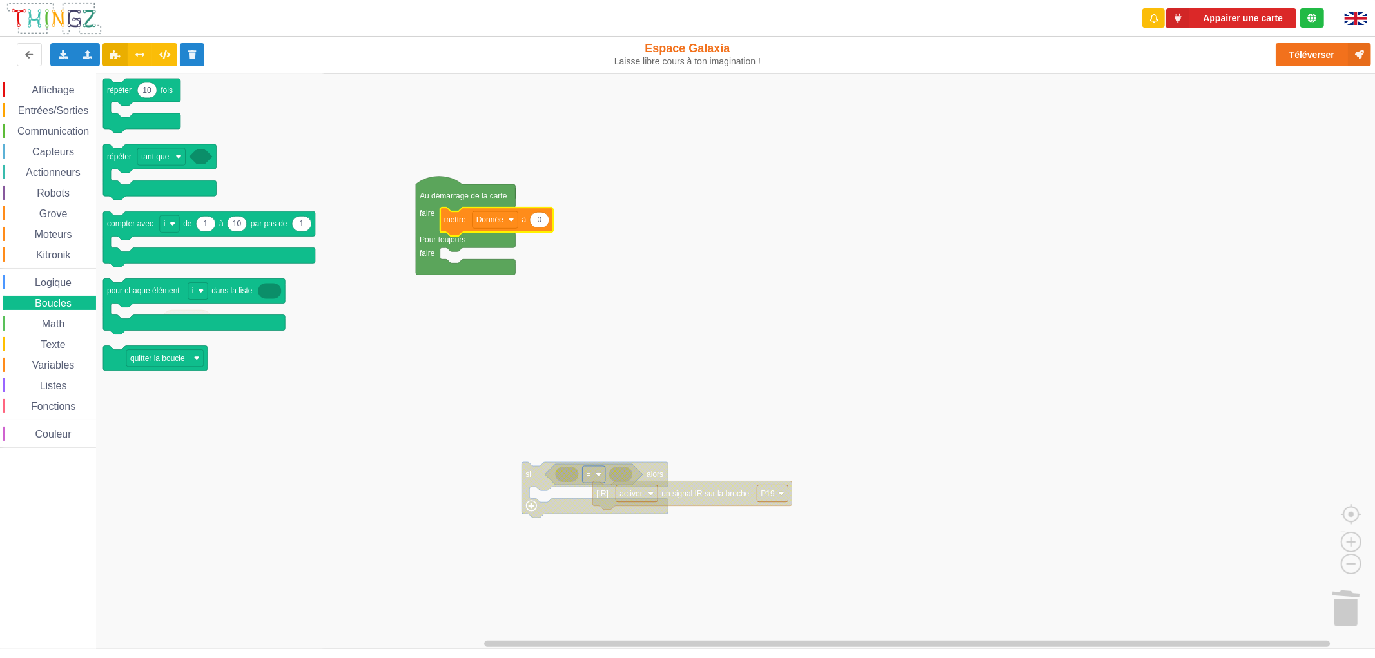
click at [64, 280] on span "Logique" at bounding box center [53, 282] width 41 height 11
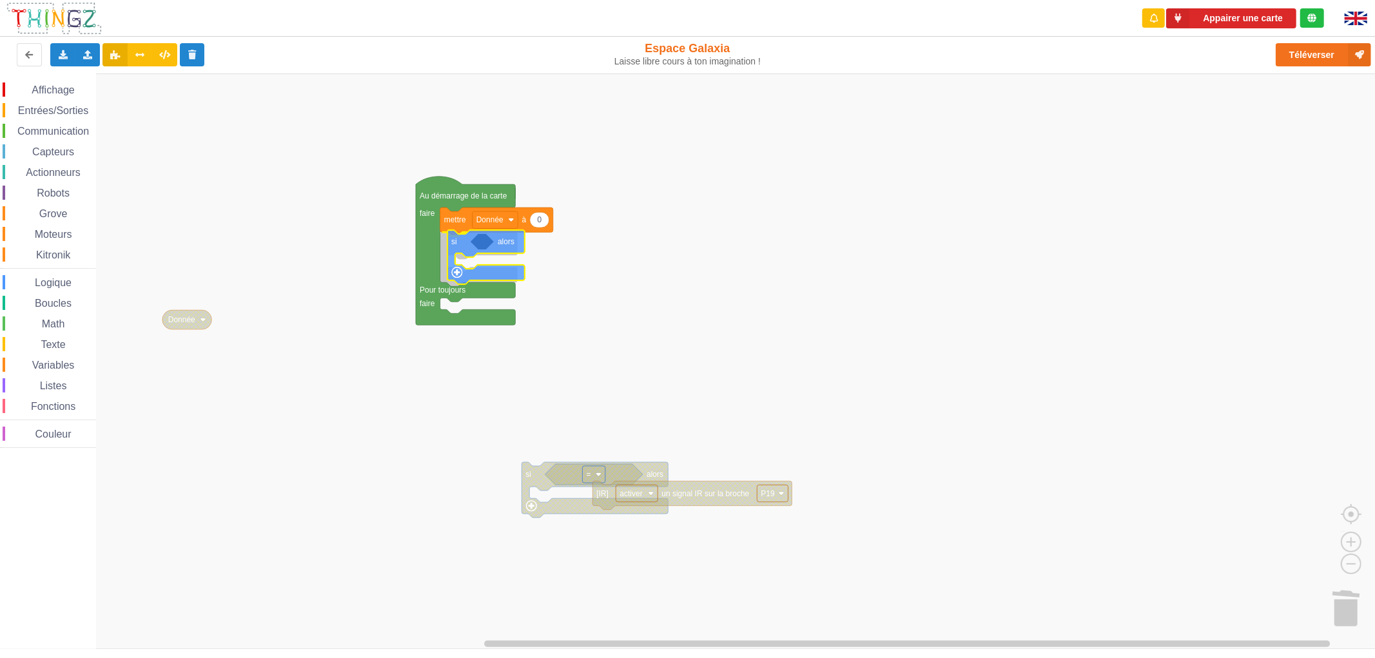
click at [469, 248] on div "Affichage Entrées/Sorties Communication Capteurs Actionneurs Robots Grove Moteu…" at bounding box center [692, 360] width 1384 height 575
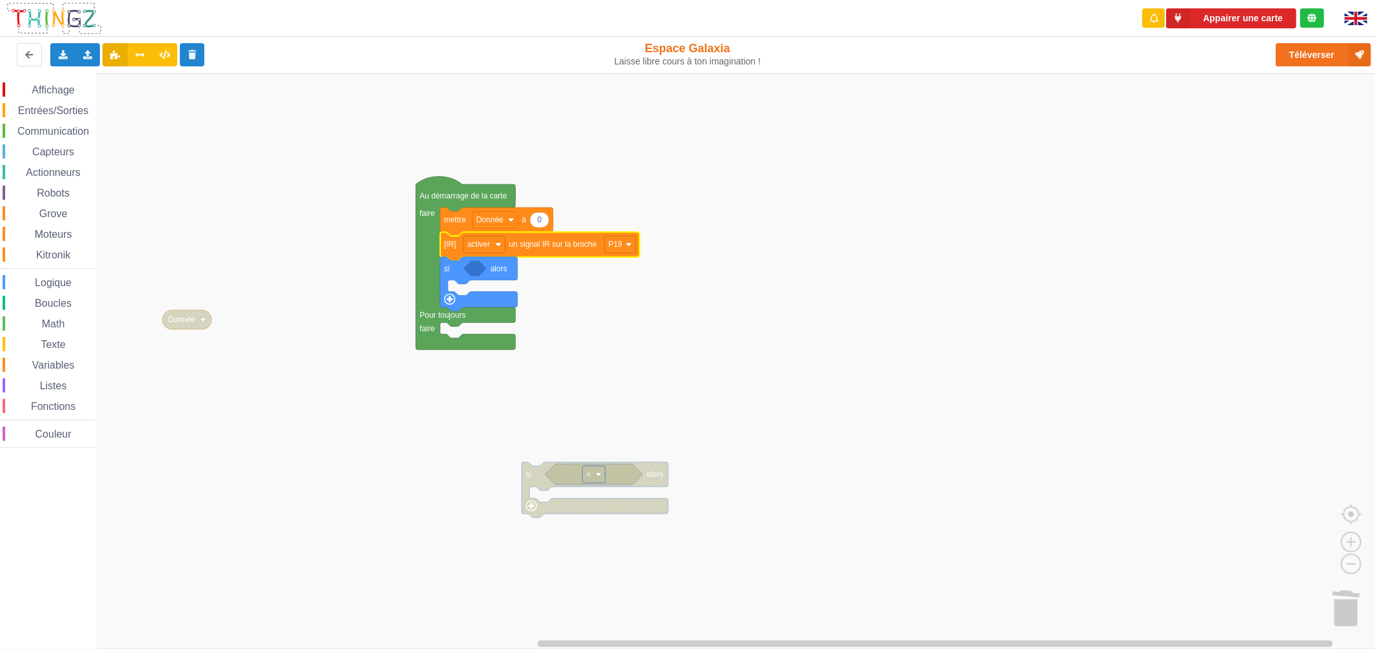
click at [66, 298] on span "Boucles" at bounding box center [53, 303] width 41 height 11
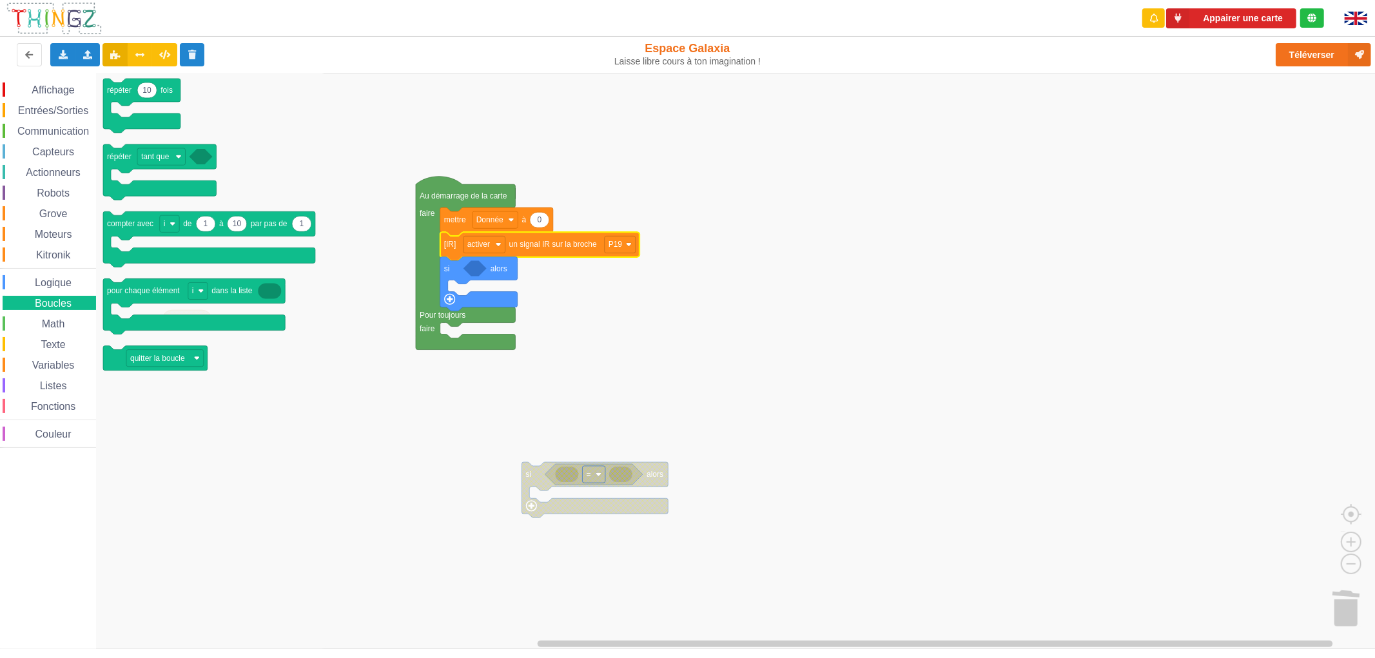
click at [60, 327] on span "Math" at bounding box center [53, 323] width 27 height 11
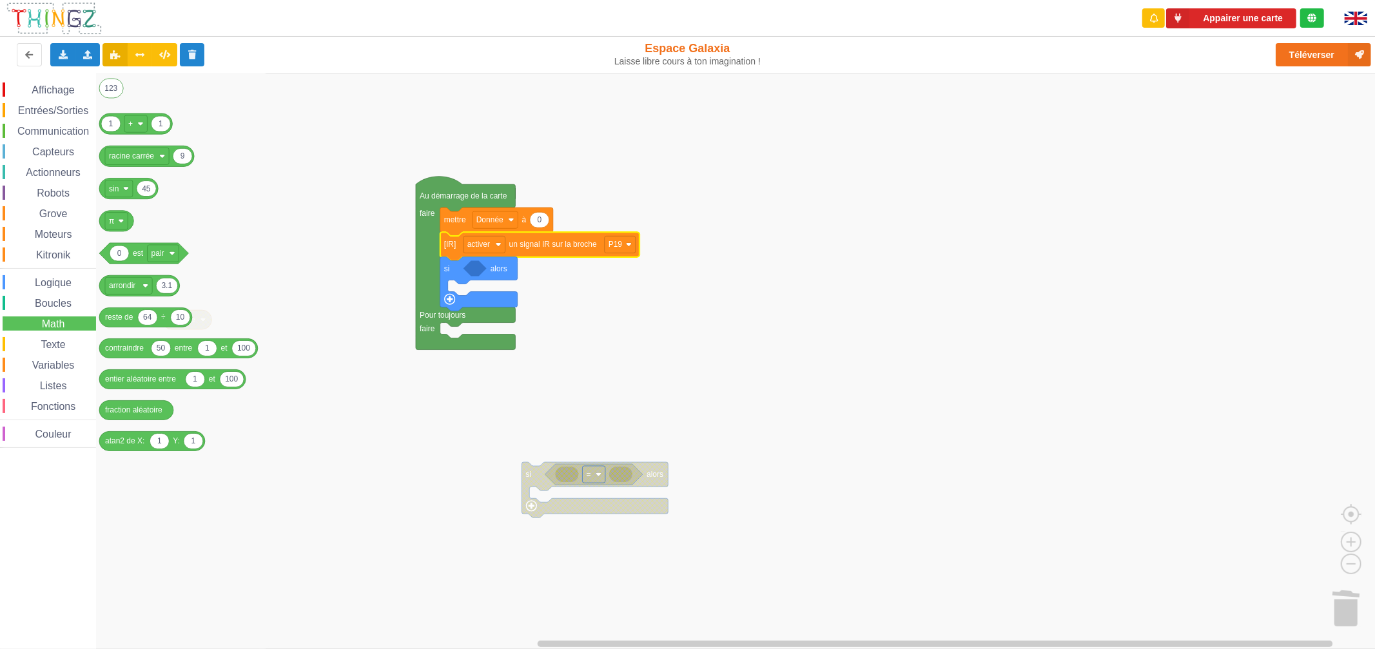
click at [62, 298] on span "Boucles" at bounding box center [53, 303] width 41 height 11
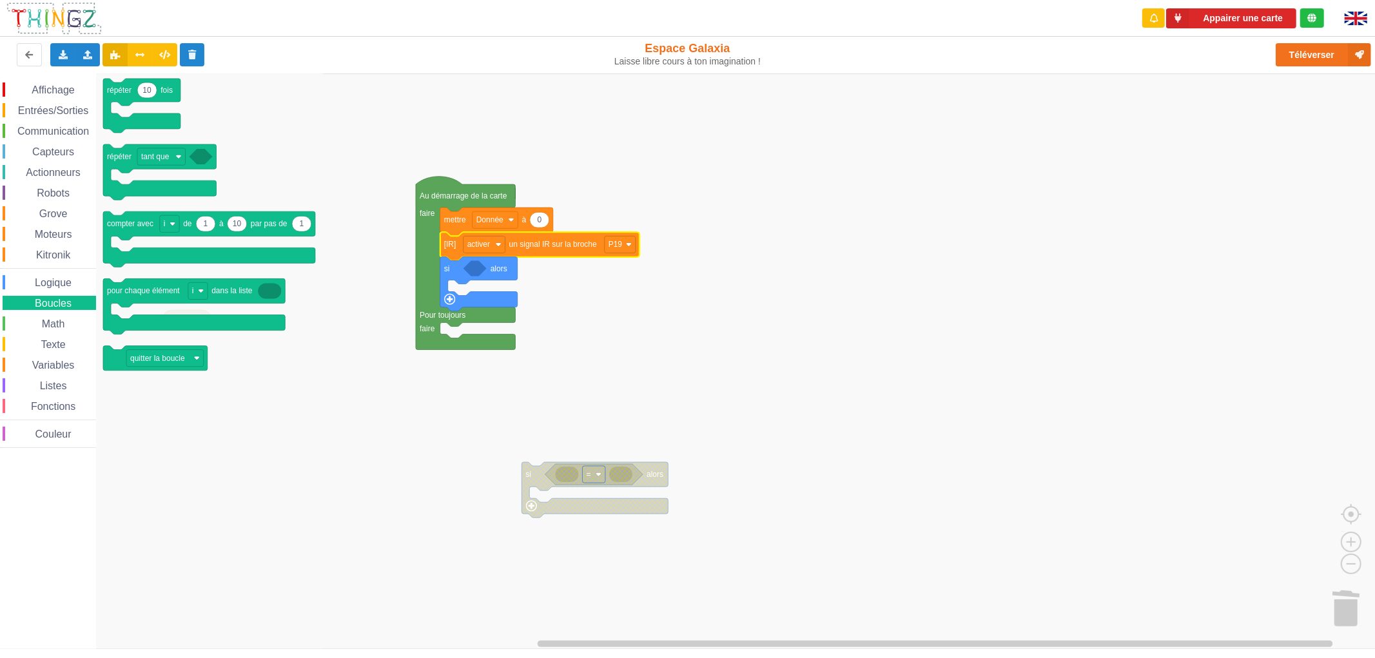
click at [47, 277] on span "Logique" at bounding box center [53, 282] width 41 height 11
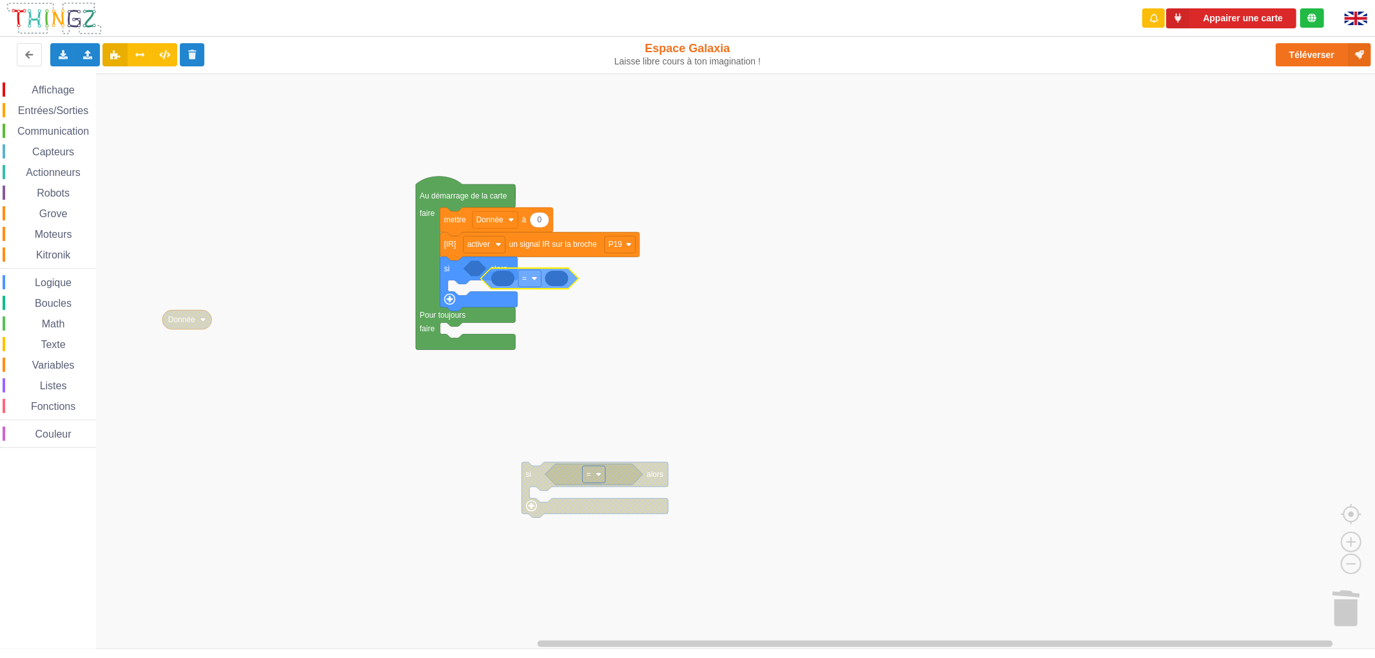
click at [503, 271] on div "Affichage Entrées/Sorties Communication Capteurs Actionneurs Robots Grove Moteu…" at bounding box center [692, 360] width 1384 height 575
click at [47, 351] on div "Affichage Entrées/Sorties Communication Capteurs Actionneurs Robots Grove Moteu…" at bounding box center [48, 264] width 96 height 365
click at [48, 358] on div "Variables" at bounding box center [49, 365] width 93 height 14
click at [503, 274] on div "Affichage Entrées/Sorties Communication Capteurs Actionneurs Robots Grove Moteu…" at bounding box center [692, 360] width 1384 height 575
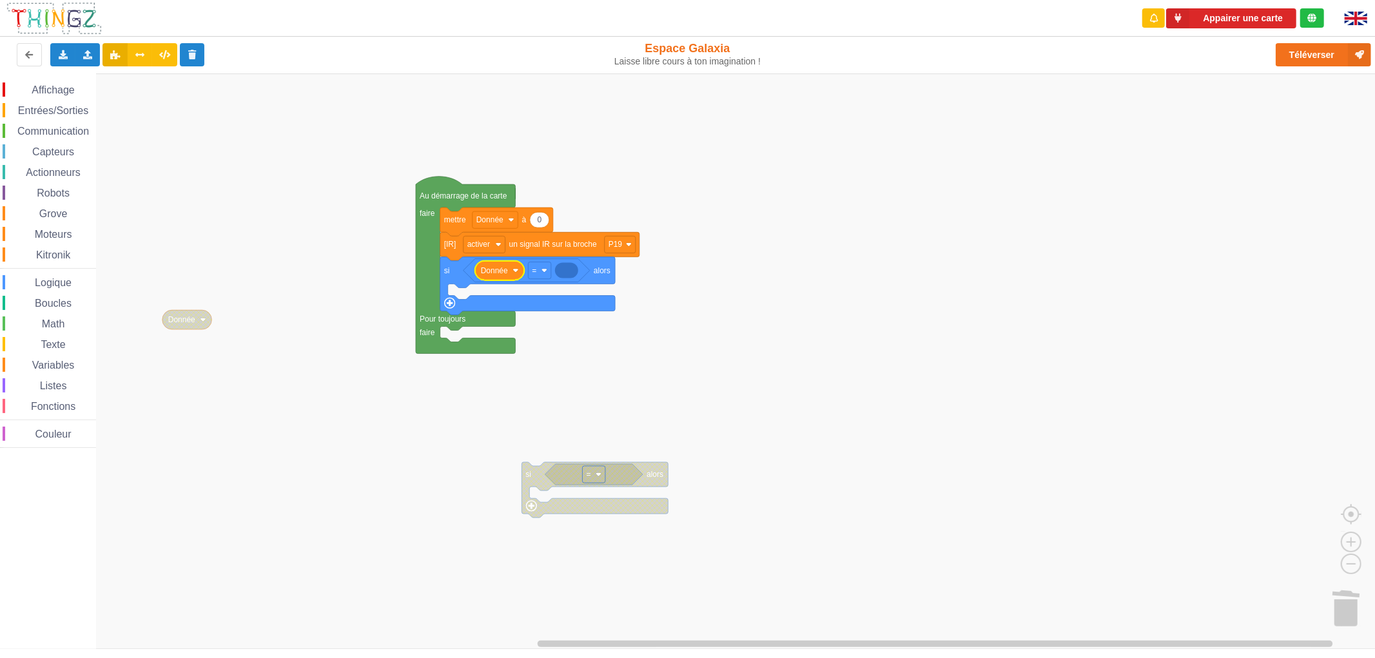
click at [70, 321] on div "Math" at bounding box center [49, 323] width 93 height 14
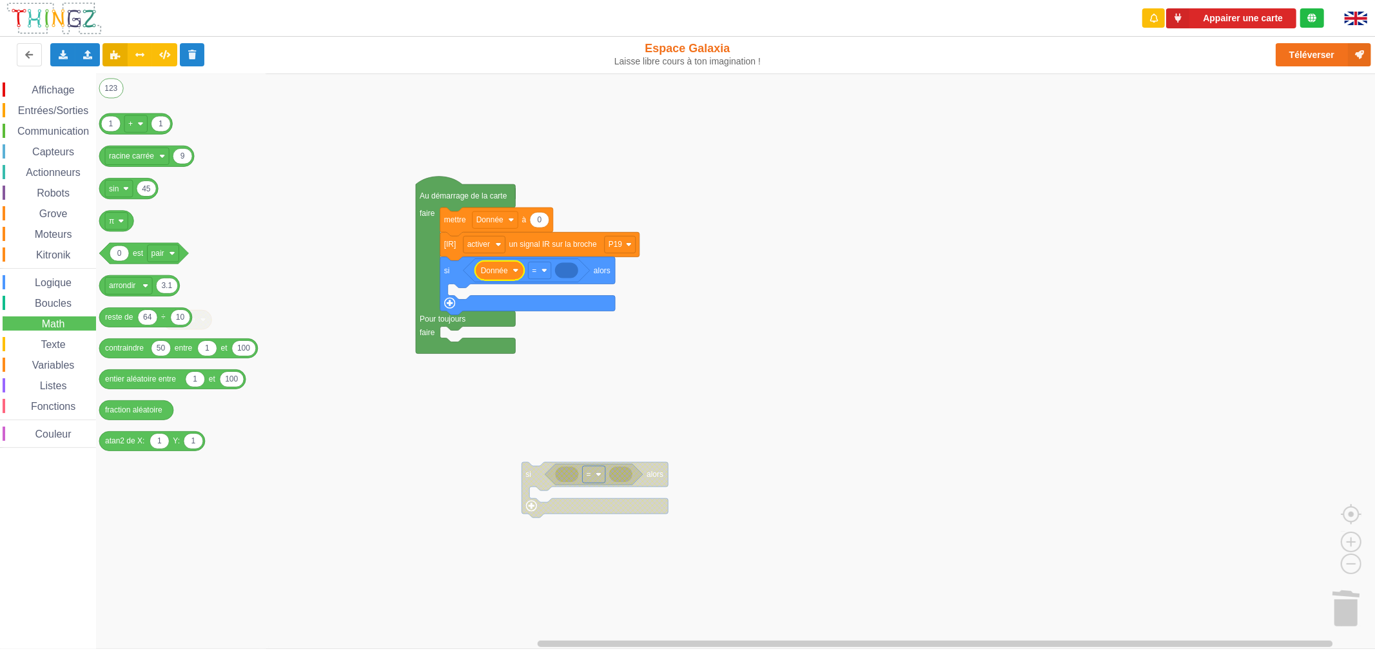
click at [63, 340] on span "Texte" at bounding box center [53, 344] width 28 height 11
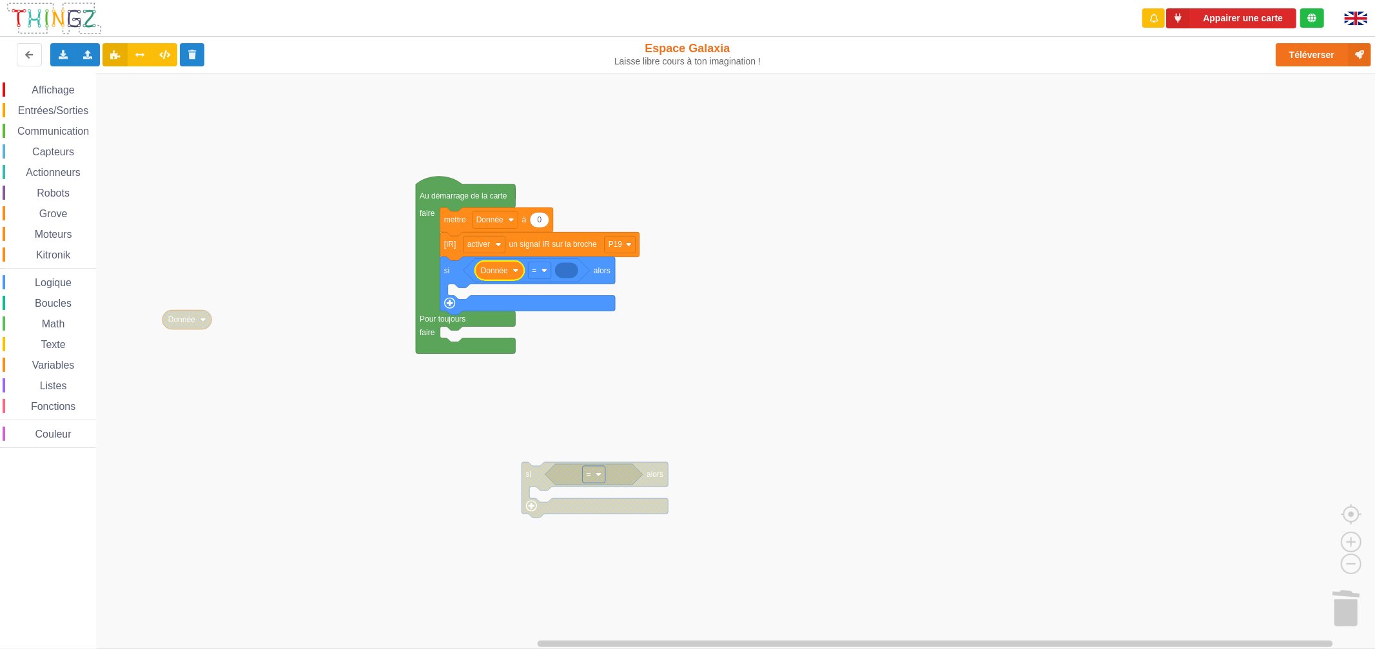
click at [670, 286] on rect "Espace de travail de Blocky" at bounding box center [692, 360] width 1384 height 575
click at [74, 188] on div "Robots" at bounding box center [49, 193] width 93 height 14
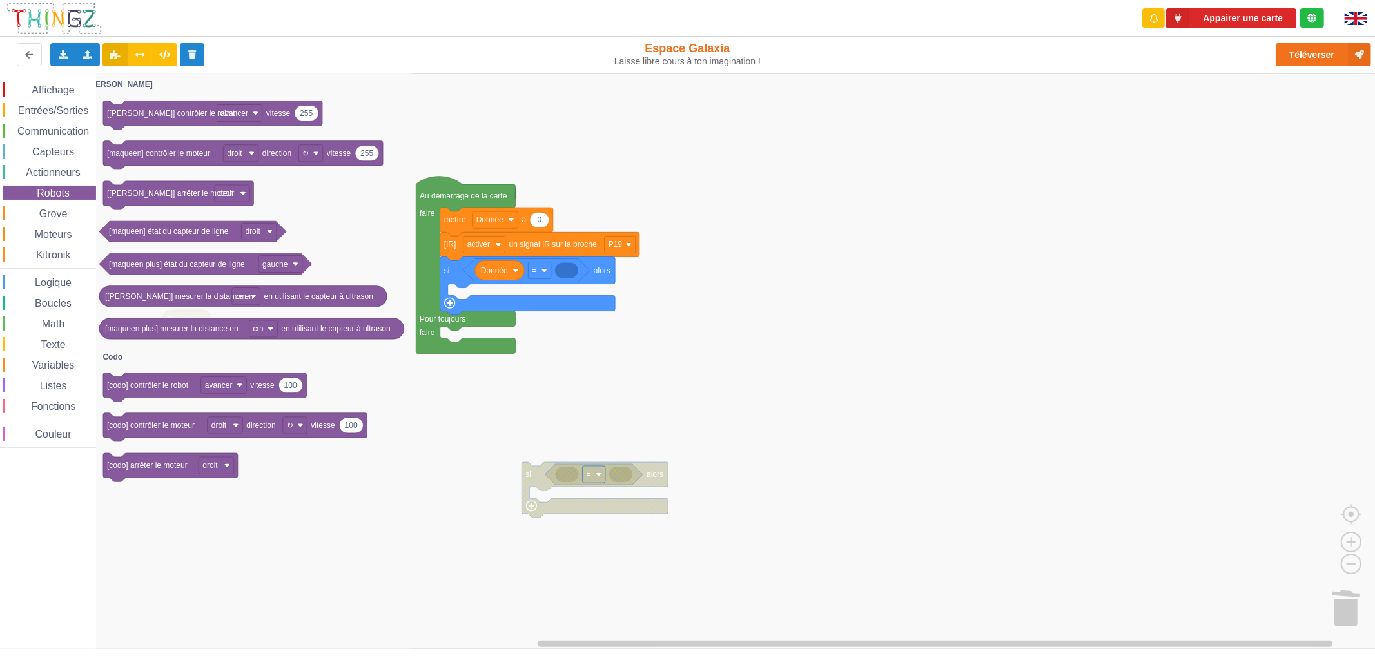
click at [63, 146] on span "Capteurs" at bounding box center [53, 151] width 46 height 11
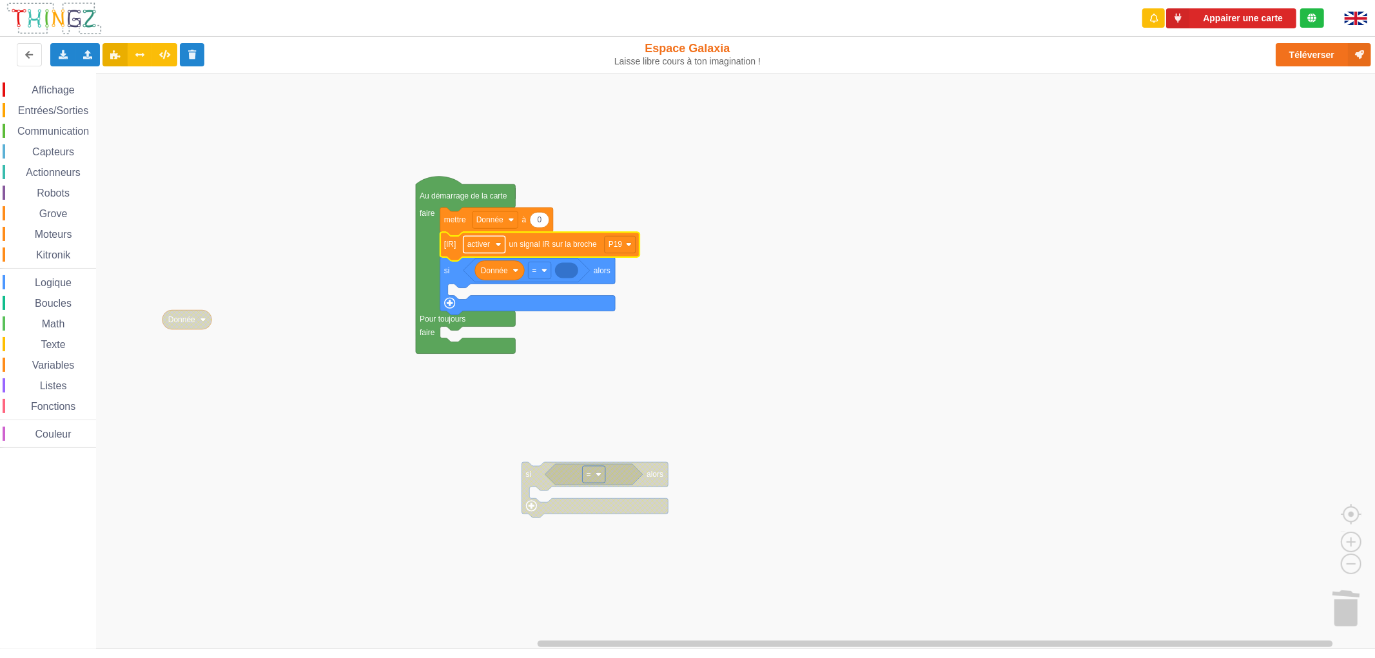
click at [472, 251] on rect "Espace de travail de Blocky" at bounding box center [484, 244] width 42 height 17
click at [871, 353] on rect "Espace de travail de Blocky" at bounding box center [692, 360] width 1384 height 575
click at [48, 293] on div "Affichage Entrées/Sorties Communication Capteurs Actionneurs Robots Grove Moteu…" at bounding box center [48, 264] width 96 height 365
click at [52, 285] on span "Logique" at bounding box center [53, 282] width 41 height 11
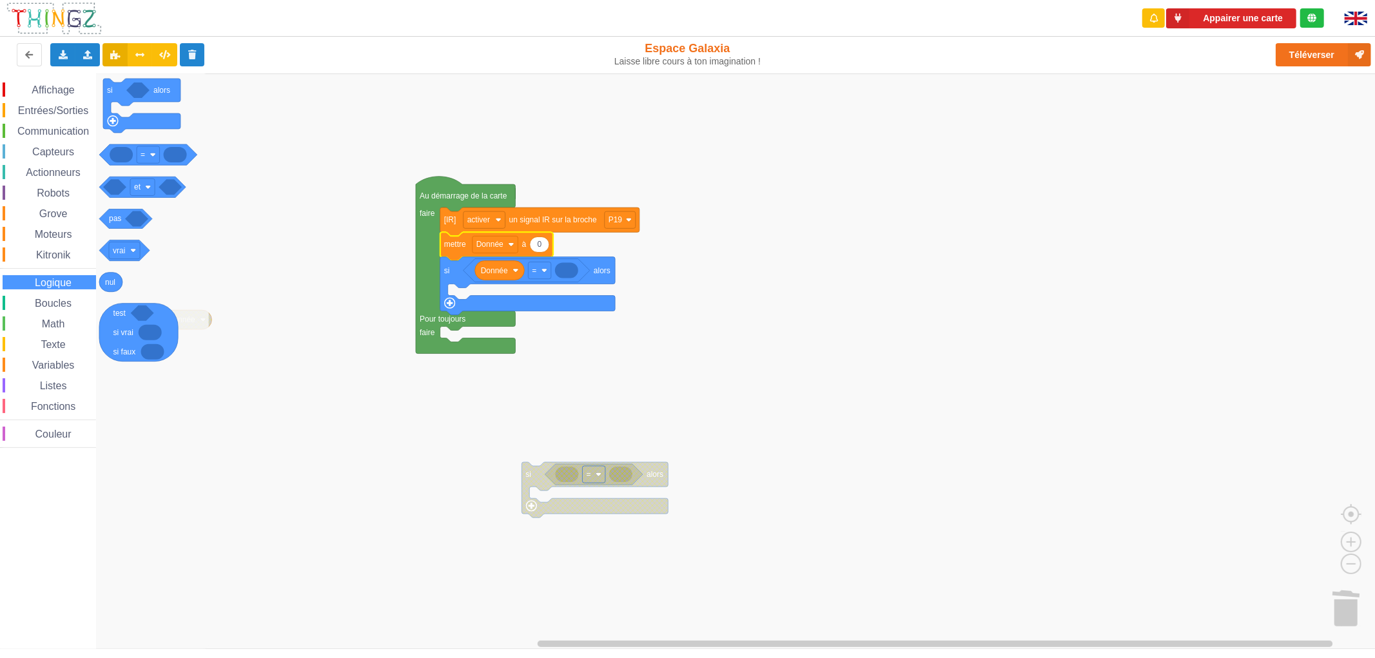
click at [42, 300] on span "Boucles" at bounding box center [53, 303] width 41 height 11
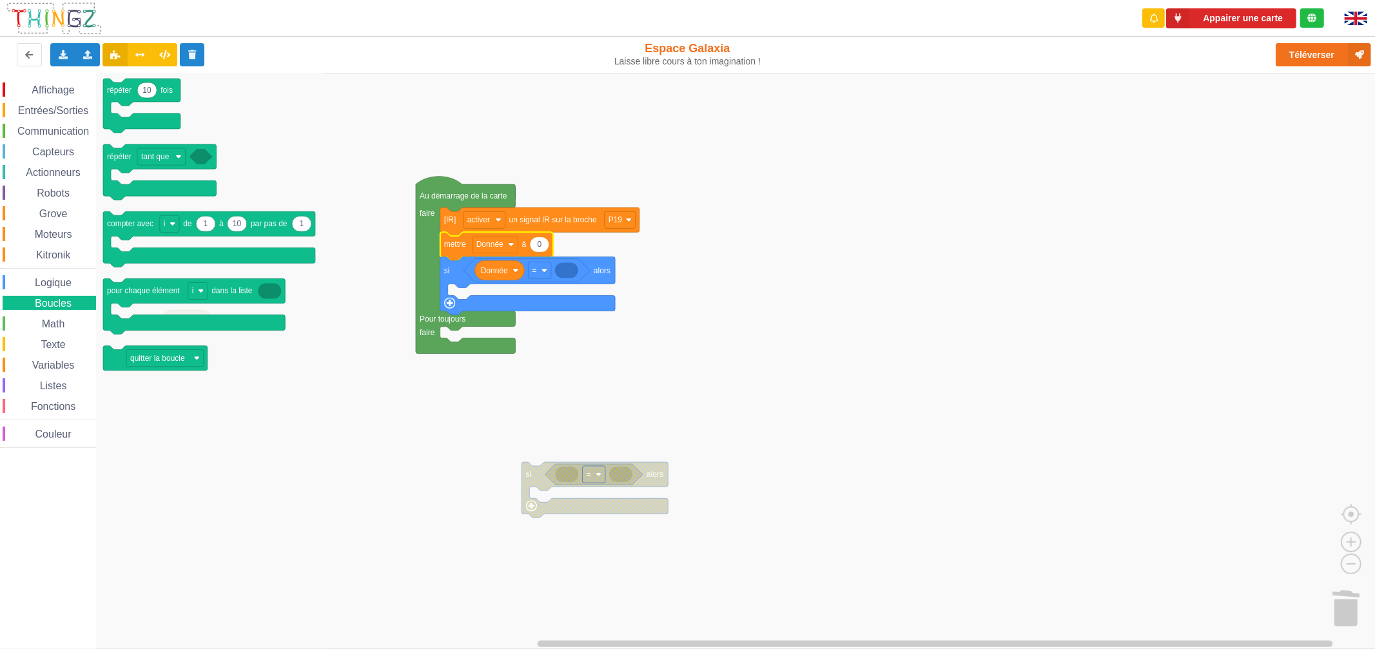
click at [60, 155] on span "Capteurs" at bounding box center [53, 151] width 46 height 11
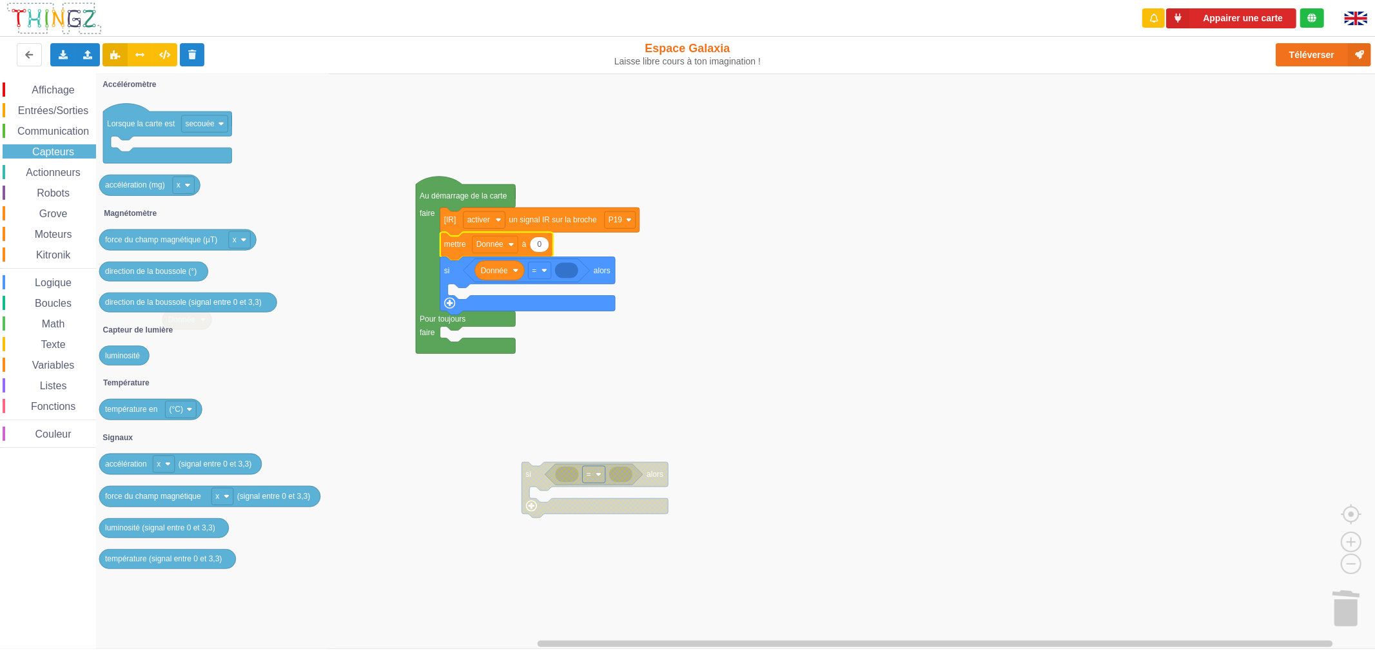
click at [55, 344] on span "Texte" at bounding box center [53, 344] width 28 height 11
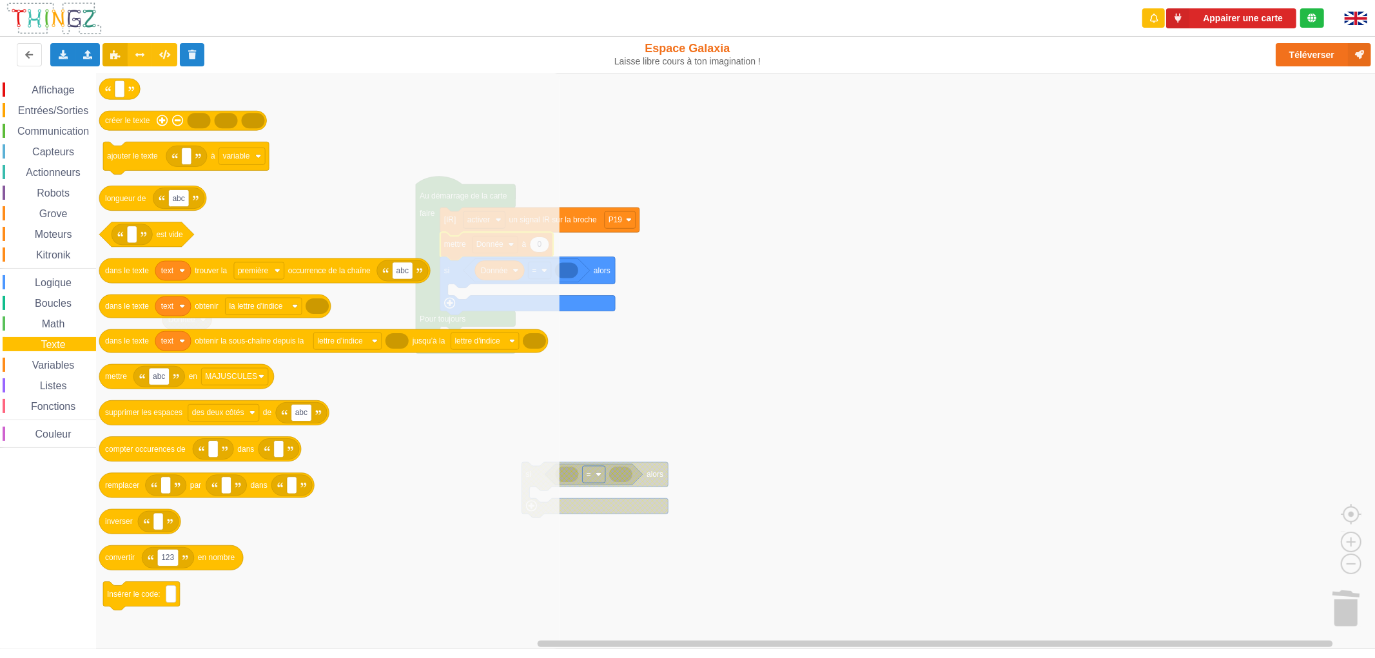
click at [53, 358] on div "Variables" at bounding box center [49, 365] width 93 height 14
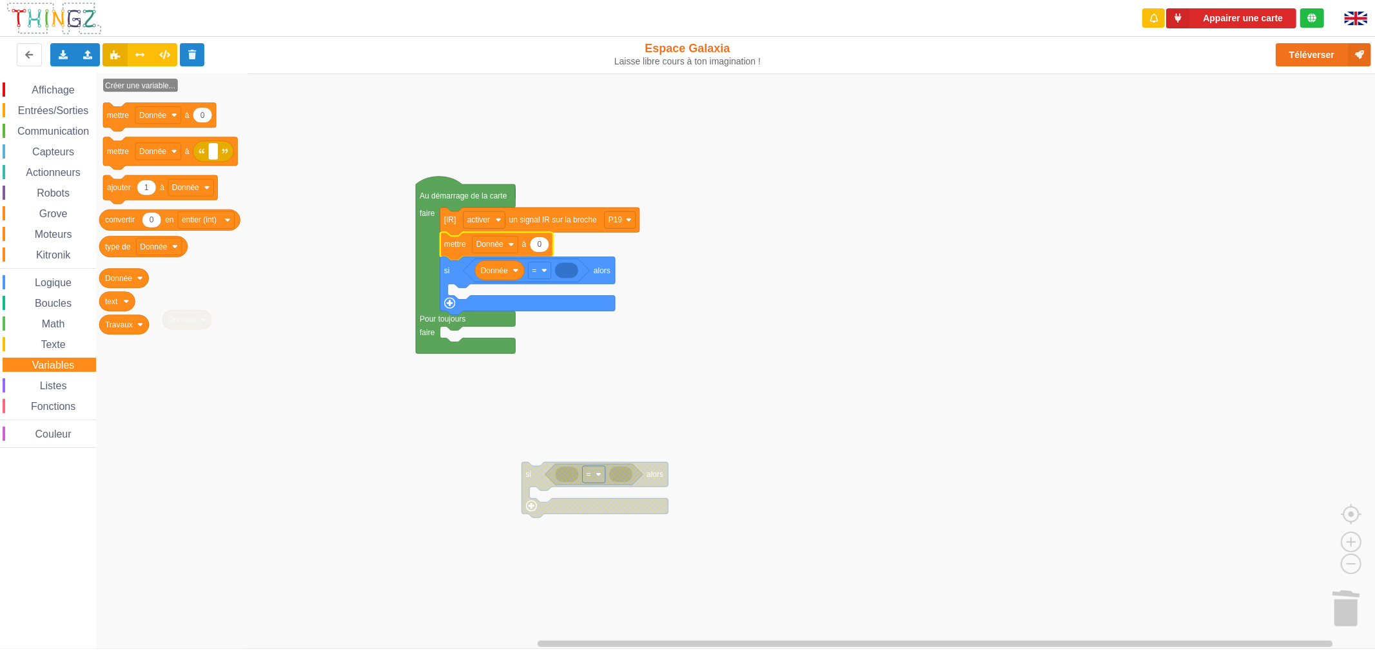
click at [55, 304] on span "Boucles" at bounding box center [53, 303] width 41 height 11
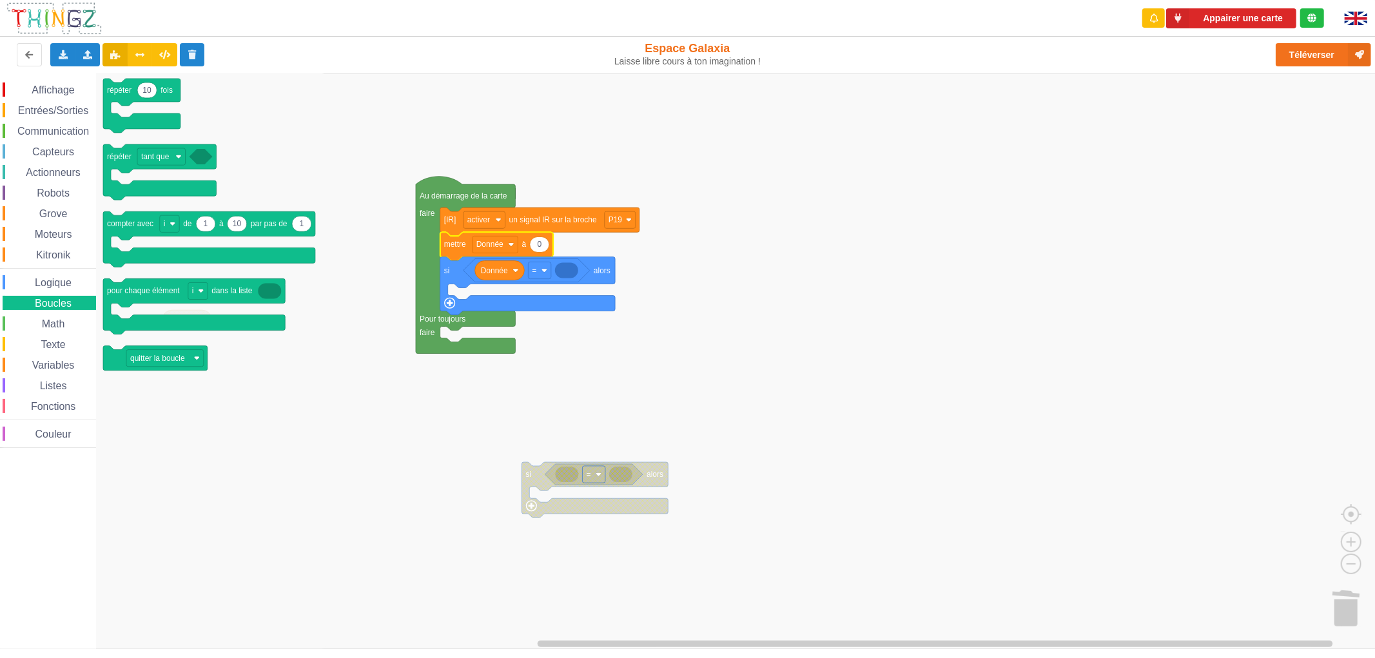
click at [50, 325] on span "Math" at bounding box center [53, 323] width 27 height 11
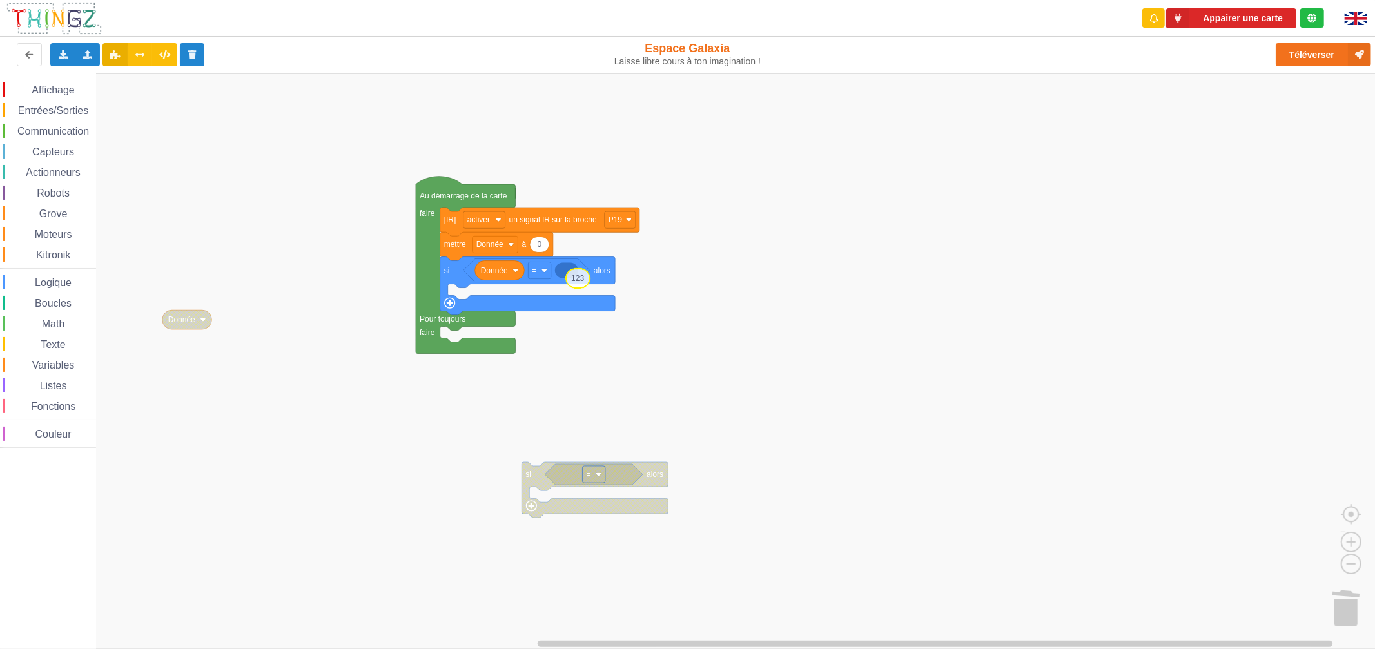
click at [574, 280] on div "Affichage Entrées/Sorties Communication Capteurs Actionneurs Robots Grove Moteu…" at bounding box center [692, 360] width 1384 height 575
click at [572, 275] on icon "Espace de travail de Blocky" at bounding box center [567, 270] width 24 height 19
type input "1"
click at [869, 133] on rect "Espace de travail de Blocky" at bounding box center [692, 360] width 1384 height 575
click at [80, 197] on div "Robots" at bounding box center [49, 193] width 93 height 14
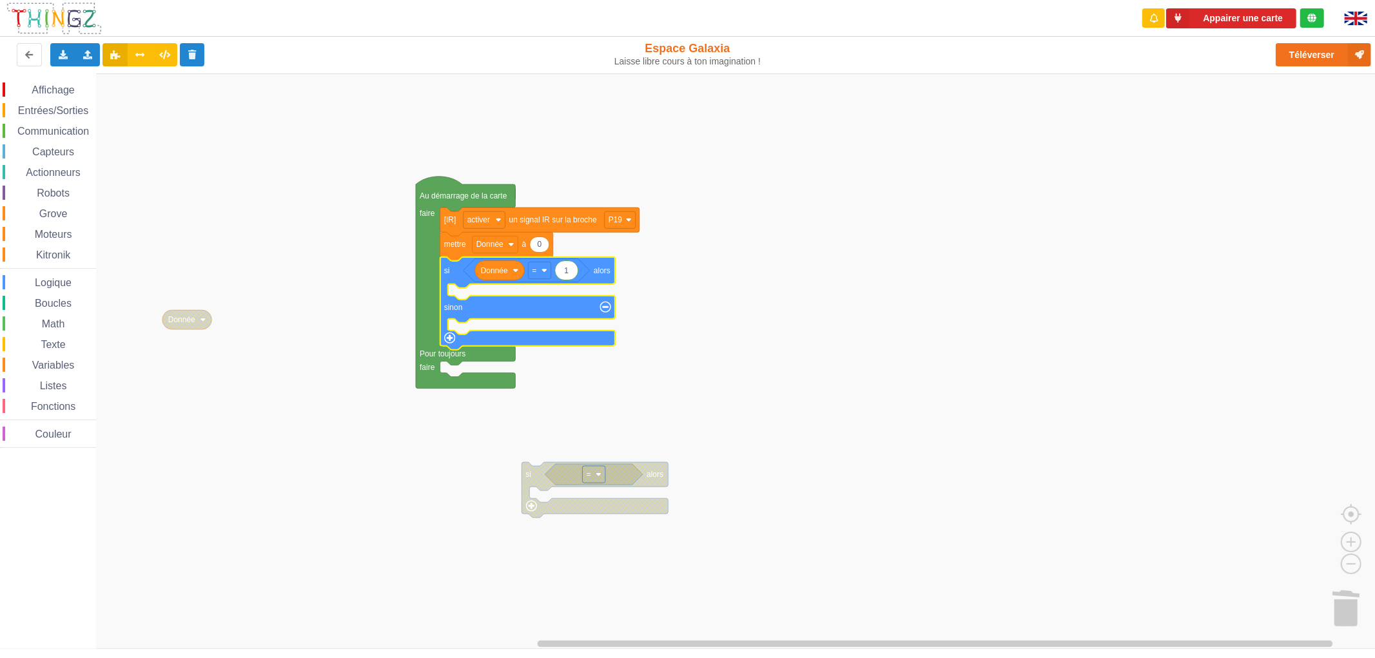
click at [55, 237] on span "Moteurs" at bounding box center [53, 234] width 41 height 11
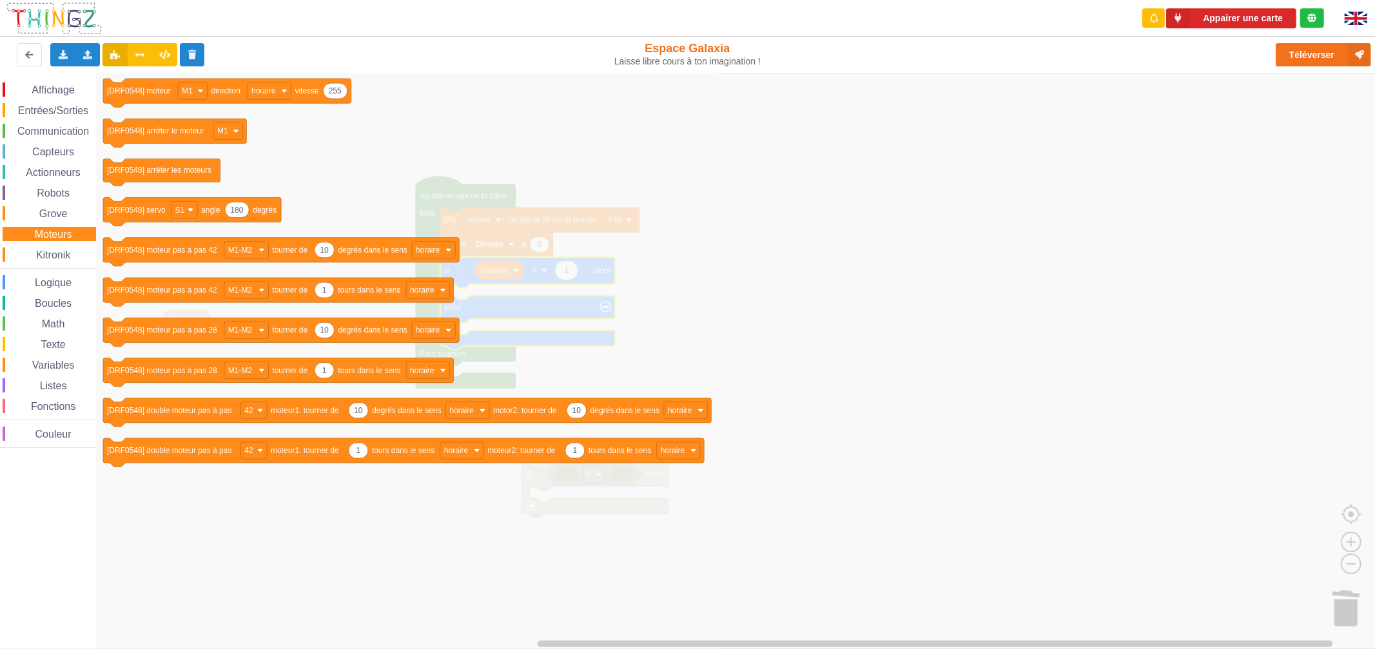
click at [54, 217] on span "Grove" at bounding box center [53, 213] width 32 height 11
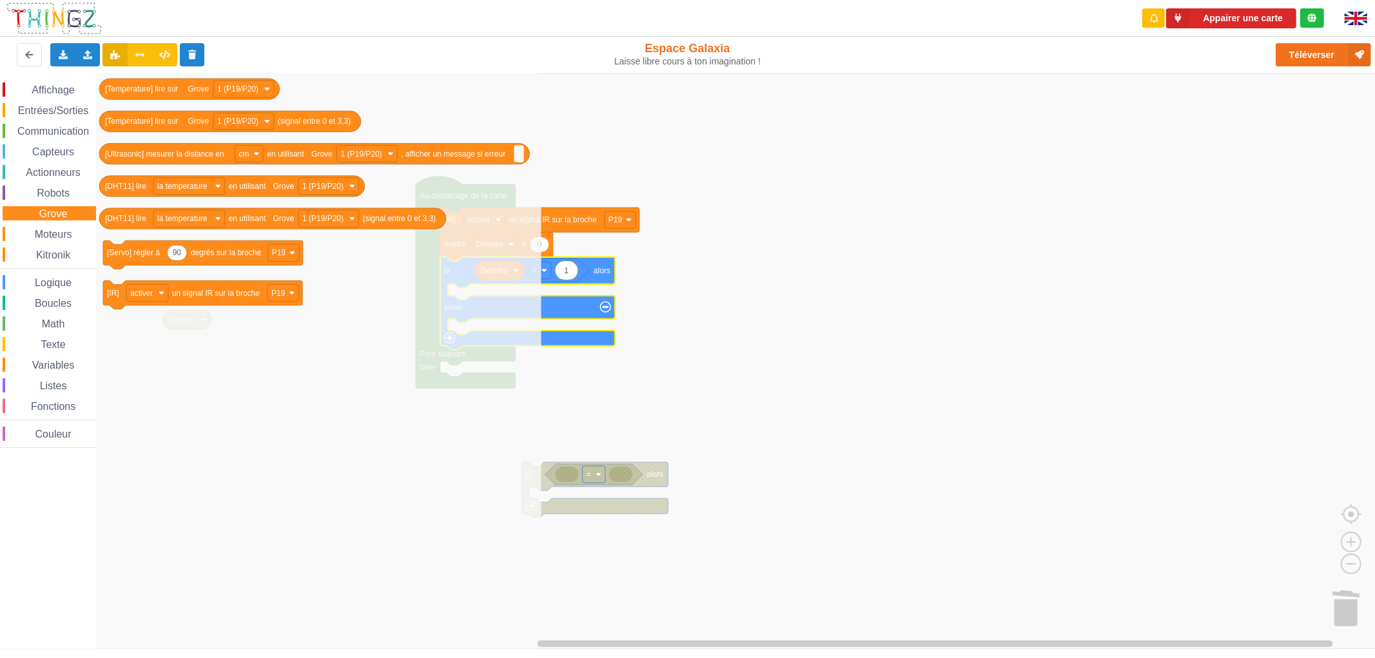
click at [54, 195] on span "Robots" at bounding box center [53, 193] width 37 height 11
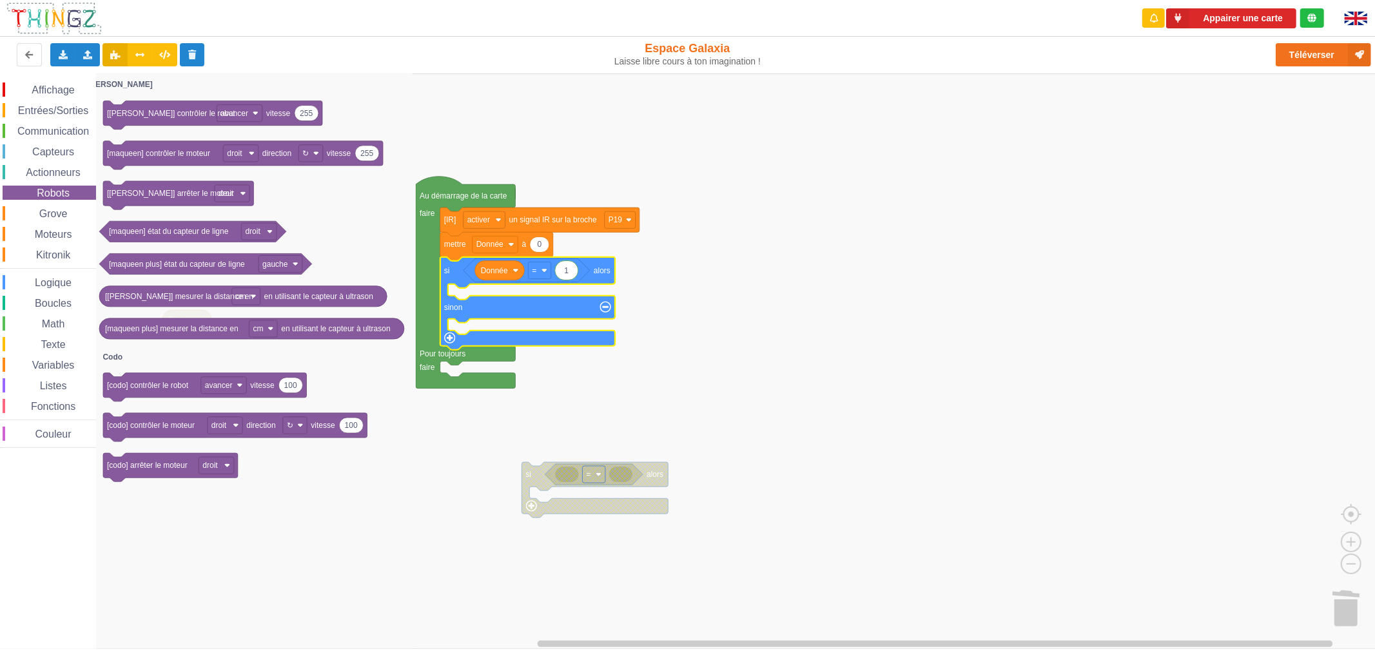
click at [57, 144] on div "Capteurs" at bounding box center [49, 151] width 93 height 14
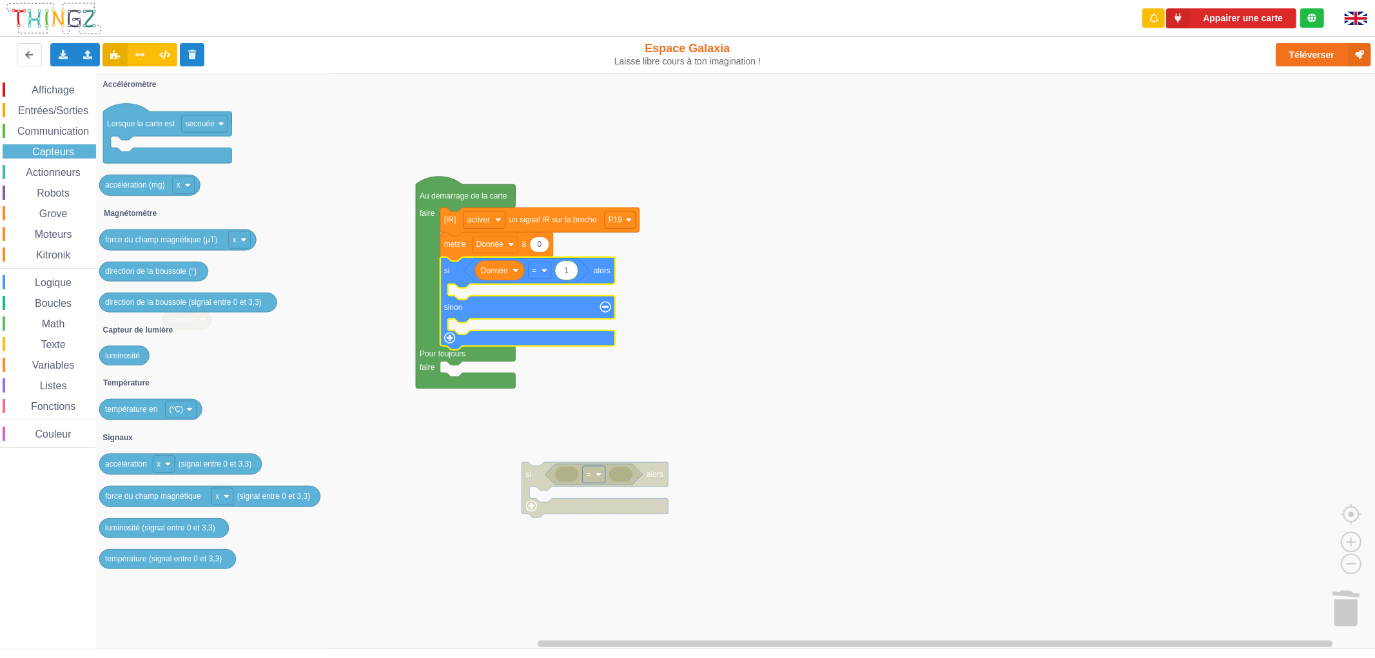
click at [64, 108] on span "Entrées/Sorties" at bounding box center [53, 110] width 74 height 11
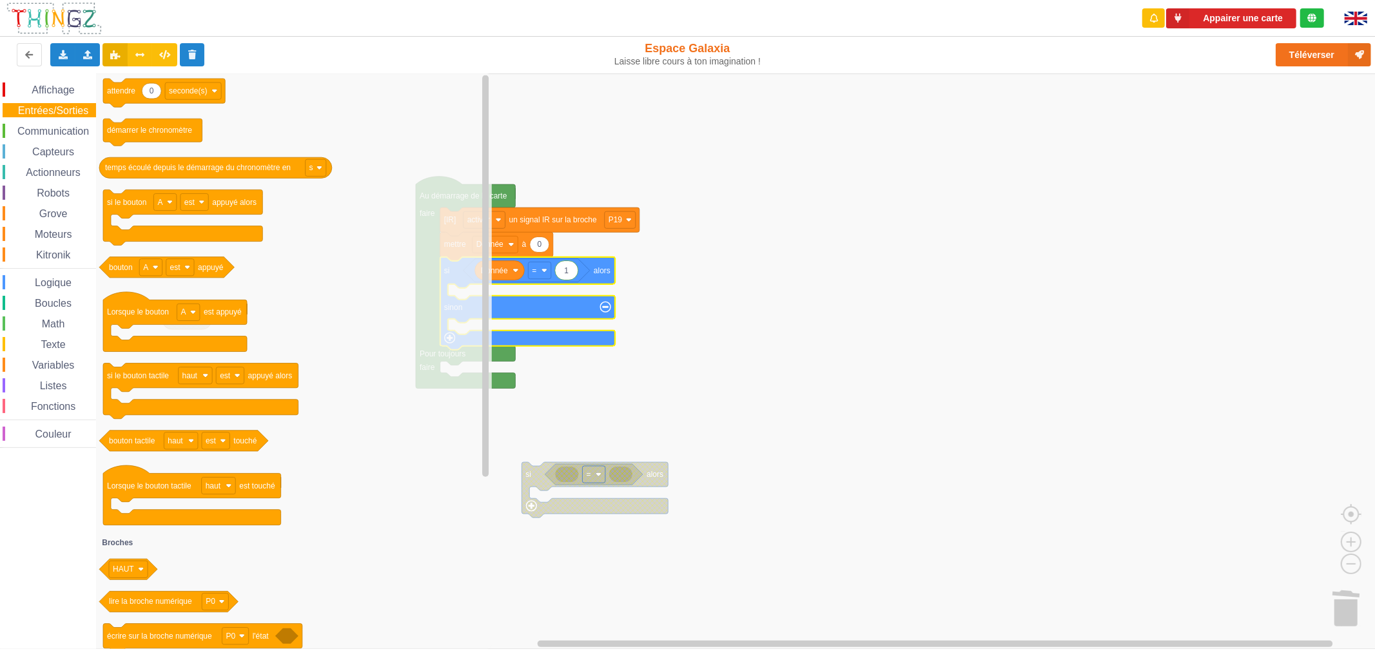
click at [61, 90] on span "Affichage" at bounding box center [53, 89] width 46 height 11
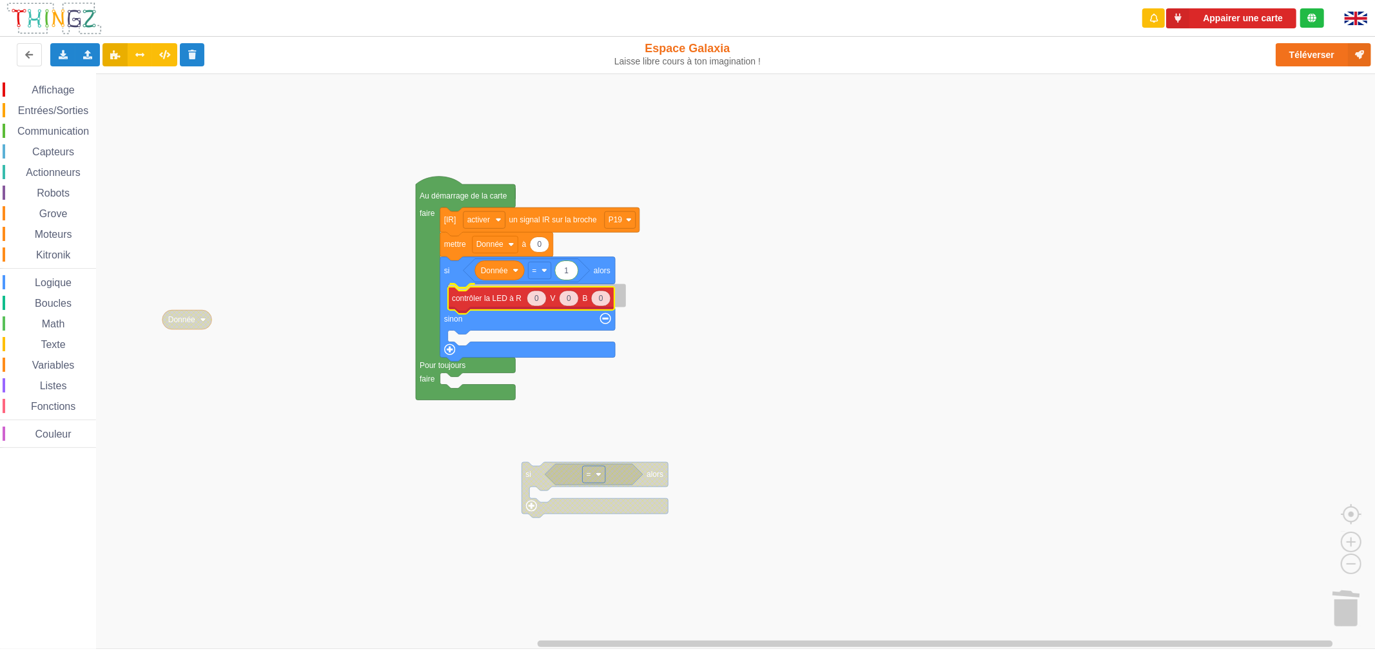
click at [459, 298] on div "Affichage Entrées/Sorties Communication Capteurs Actionneurs Robots Grove Moteu…" at bounding box center [692, 360] width 1384 height 575
click at [537, 295] on text "0" at bounding box center [536, 295] width 5 height 9
click at [571, 295] on icon "Espace de travail de Blocky" at bounding box center [568, 295] width 19 height 15
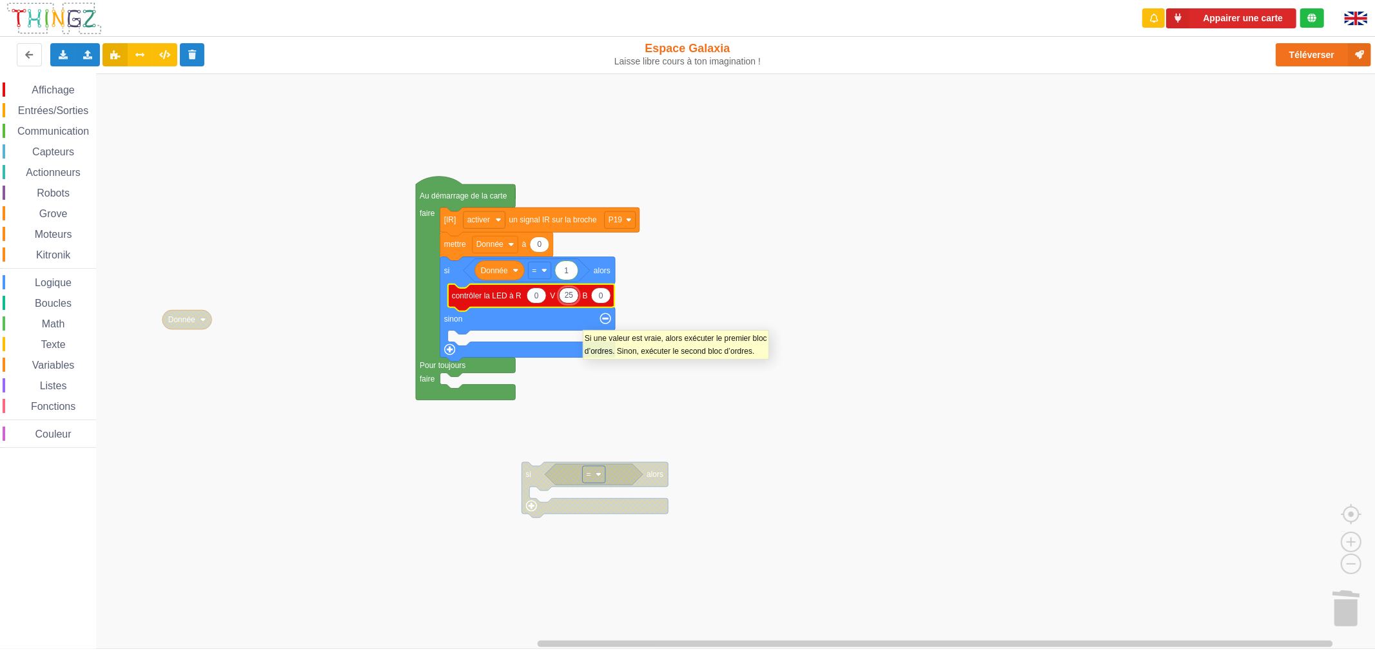
type input "255"
click at [655, 285] on rect "Espace de travail de Blocky" at bounding box center [692, 360] width 1384 height 575
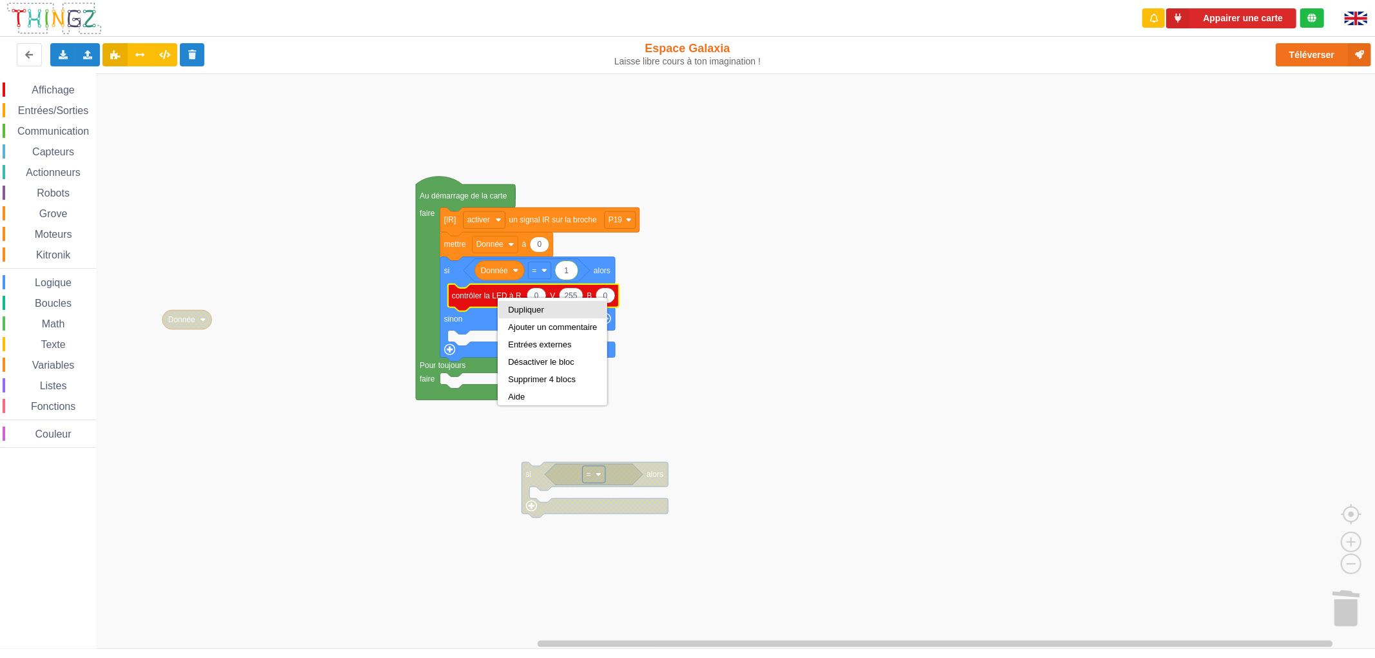
click at [511, 313] on div "Dupliquer" at bounding box center [552, 310] width 89 height 10
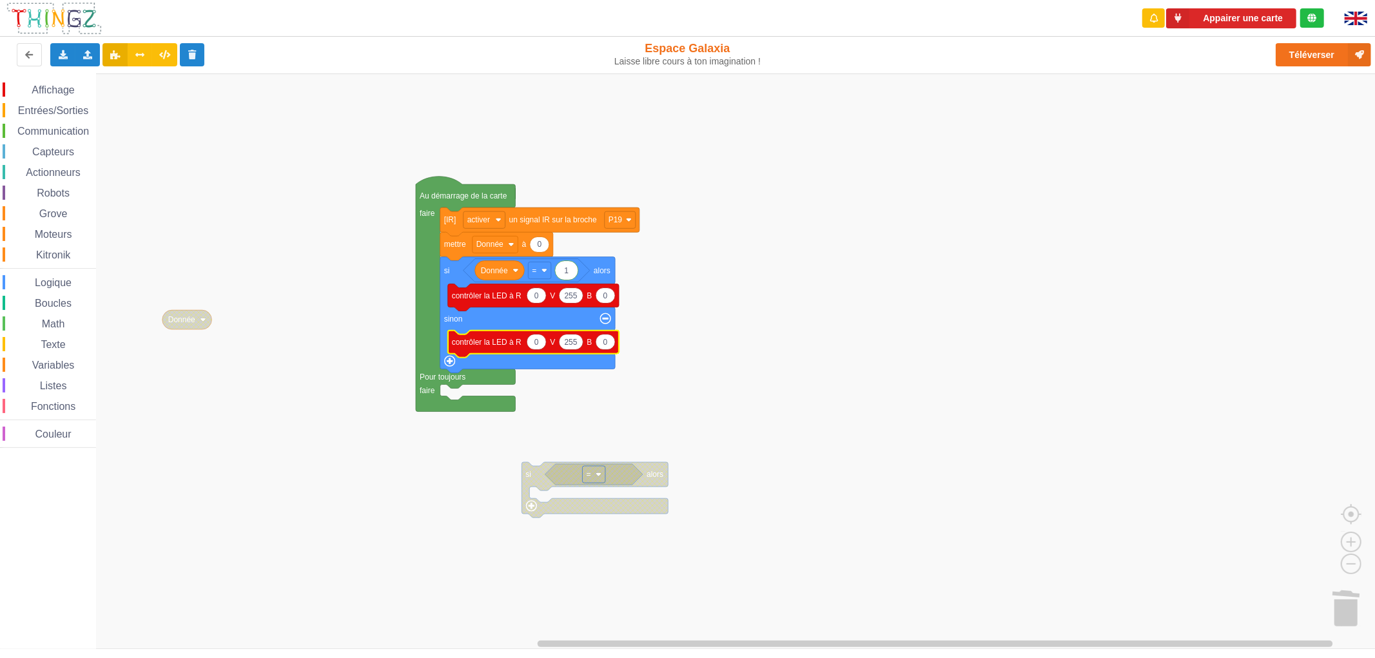
click at [536, 342] on text "0" at bounding box center [536, 342] width 5 height 9
type input "255"
click at [570, 342] on text "255" at bounding box center [575, 342] width 13 height 9
type input "0"
click at [604, 411] on rect "Espace de travail de Blocky" at bounding box center [692, 360] width 1384 height 575
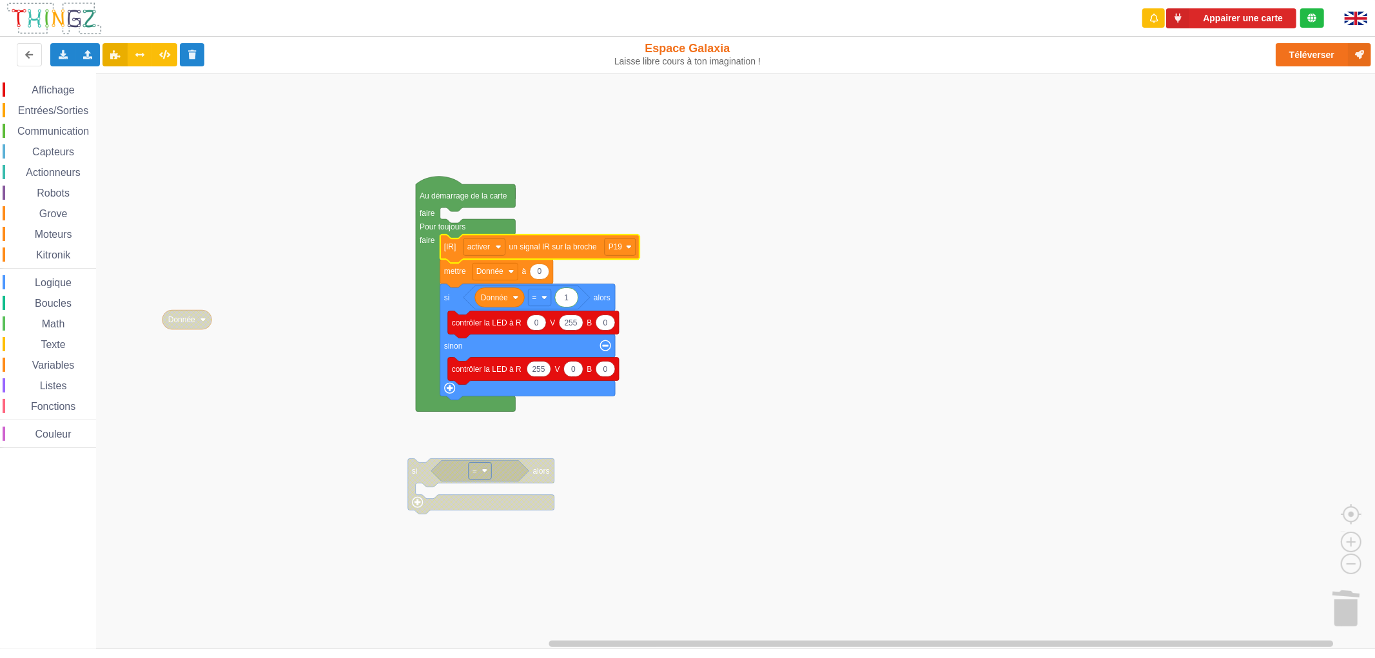
click at [755, 280] on rect "Espace de travail de Blocky" at bounding box center [692, 360] width 1384 height 575
click at [260, 370] on rect "Espace de travail de Blocky" at bounding box center [692, 360] width 1384 height 575
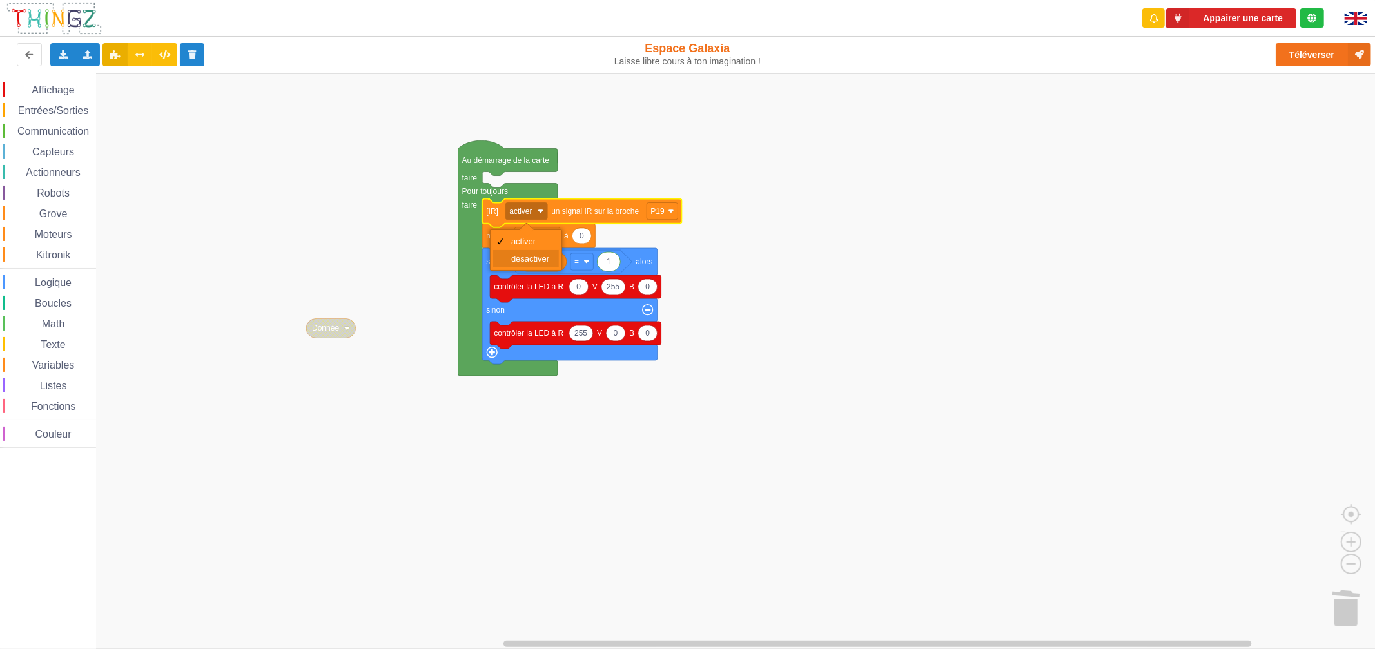
click at [520, 251] on div "désactiver" at bounding box center [526, 258] width 66 height 17
click at [538, 213] on text "désactiver" at bounding box center [526, 211] width 35 height 9
click at [530, 241] on div "activer" at bounding box center [536, 242] width 38 height 10
click at [827, 244] on rect "Espace de travail de Blocky" at bounding box center [692, 360] width 1384 height 575
click at [1251, 23] on button "Appairer une carte" at bounding box center [1231, 18] width 130 height 20
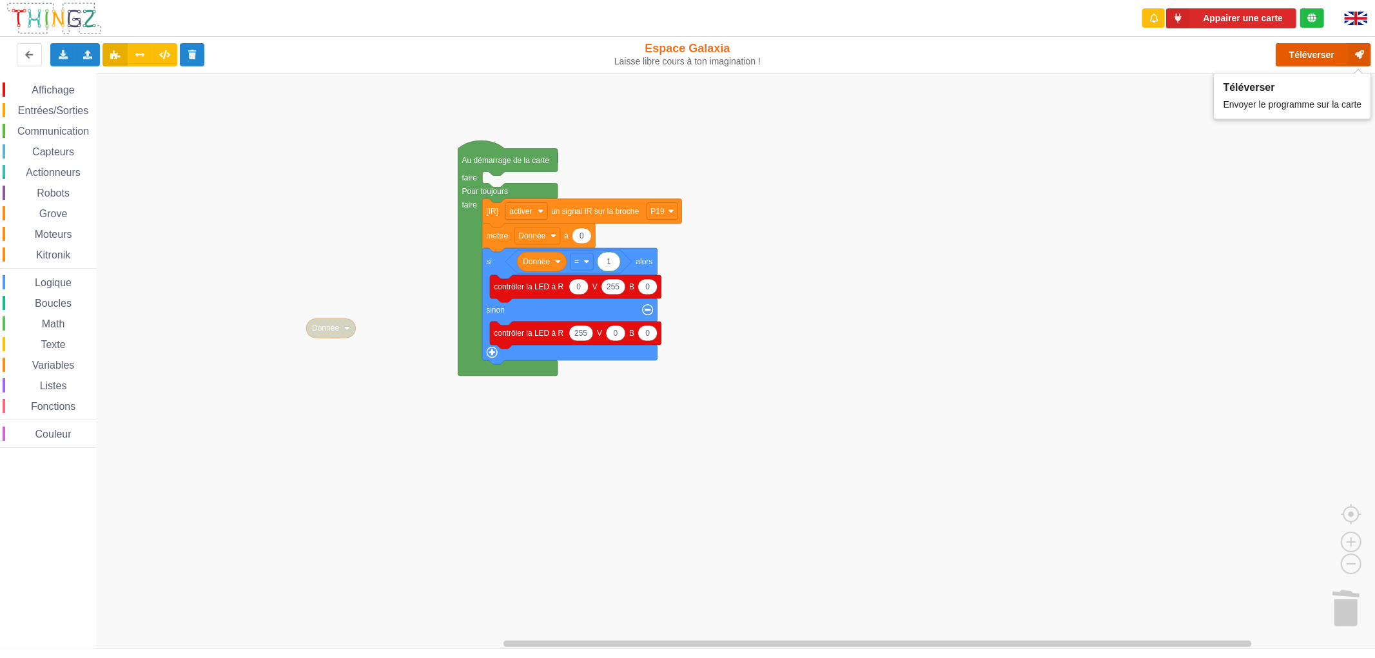
click at [1321, 48] on button "Téléverser" at bounding box center [1322, 54] width 95 height 23
click at [1312, 63] on button "Téléverser" at bounding box center [1322, 54] width 95 height 23
click at [1248, 24] on div "Le Technicien Il y a eu un problème... Essaie encore !" at bounding box center [1262, 61] width 206 height 104
click at [1252, 22] on button "Appairer une carte" at bounding box center [1231, 18] width 130 height 20
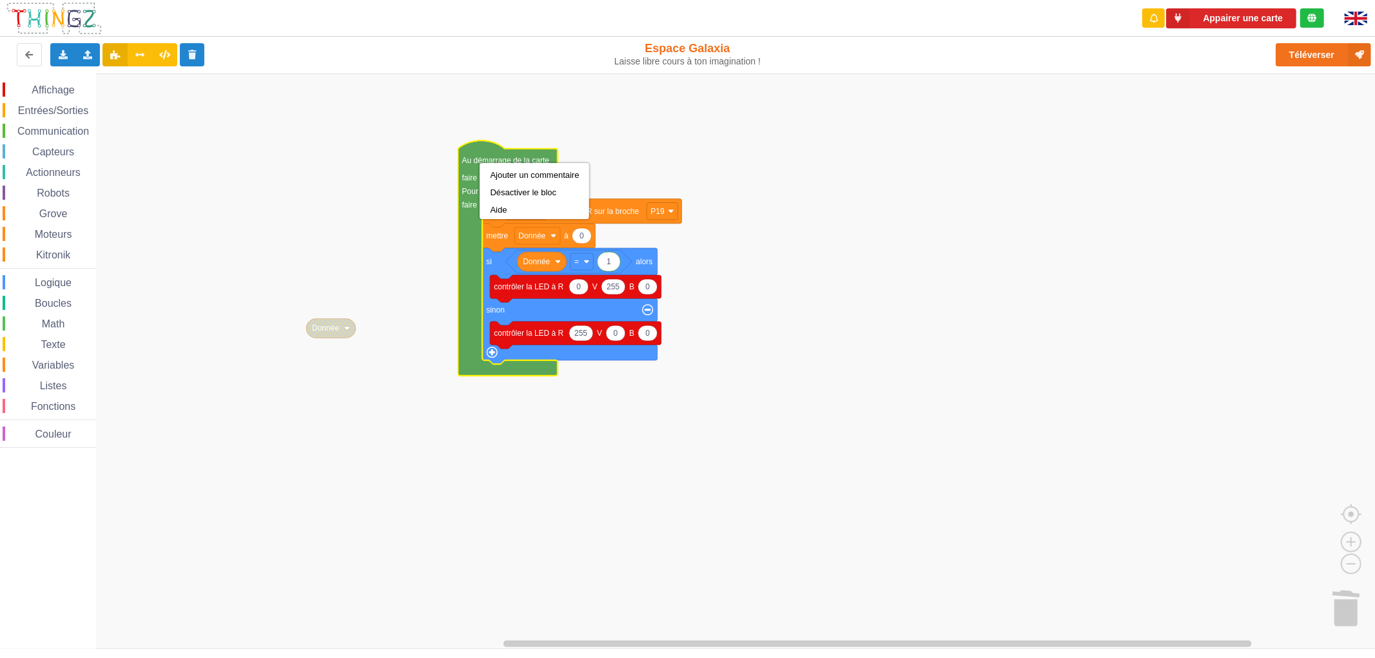
click at [737, 182] on rect "Espace de travail de Blocky" at bounding box center [692, 360] width 1384 height 575
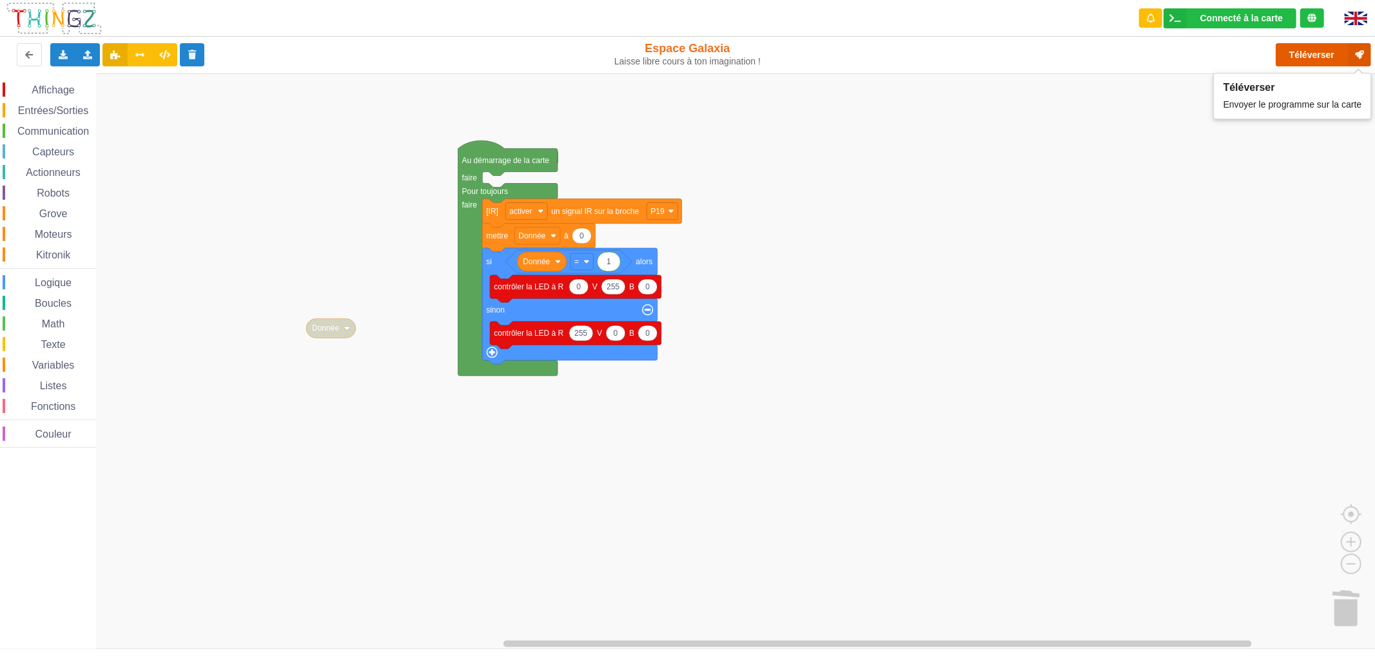
click at [1311, 48] on button "Téléverser" at bounding box center [1322, 54] width 95 height 23
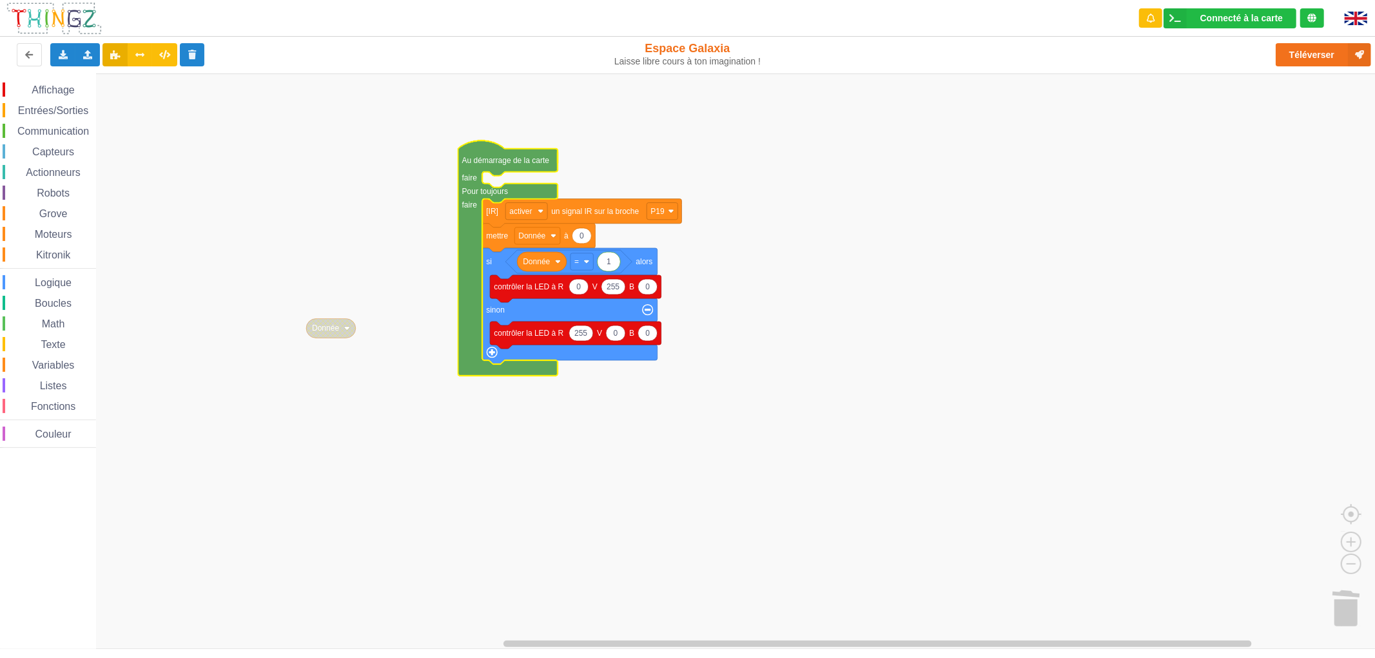
click at [788, 191] on rect "Espace de travail de Blocky" at bounding box center [692, 360] width 1384 height 575
click at [43, 140] on div "Affichage Entrées/Sorties Communication Capteurs Actionneurs Robots Grove Moteu…" at bounding box center [48, 264] width 96 height 365
click at [44, 151] on span "Capteurs" at bounding box center [53, 151] width 46 height 11
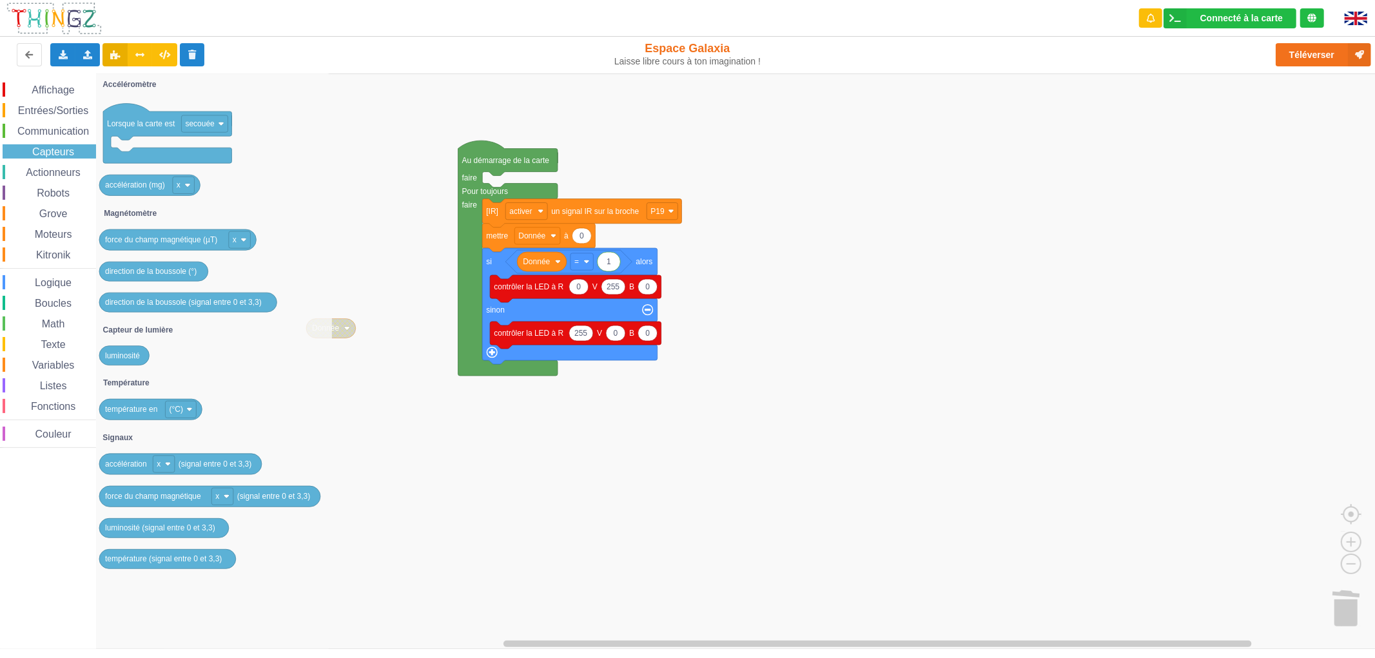
click at [56, 113] on span "Entrées/Sorties" at bounding box center [53, 110] width 74 height 11
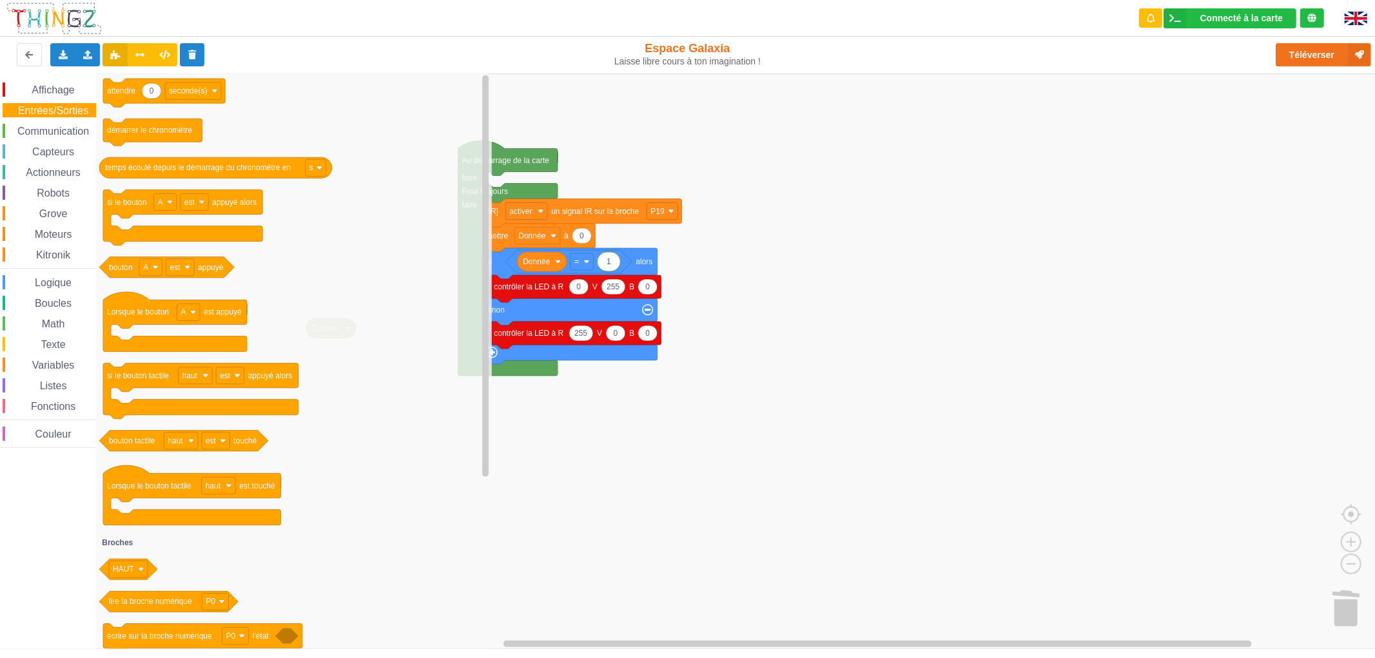
click at [53, 218] on div "Grove" at bounding box center [49, 213] width 93 height 14
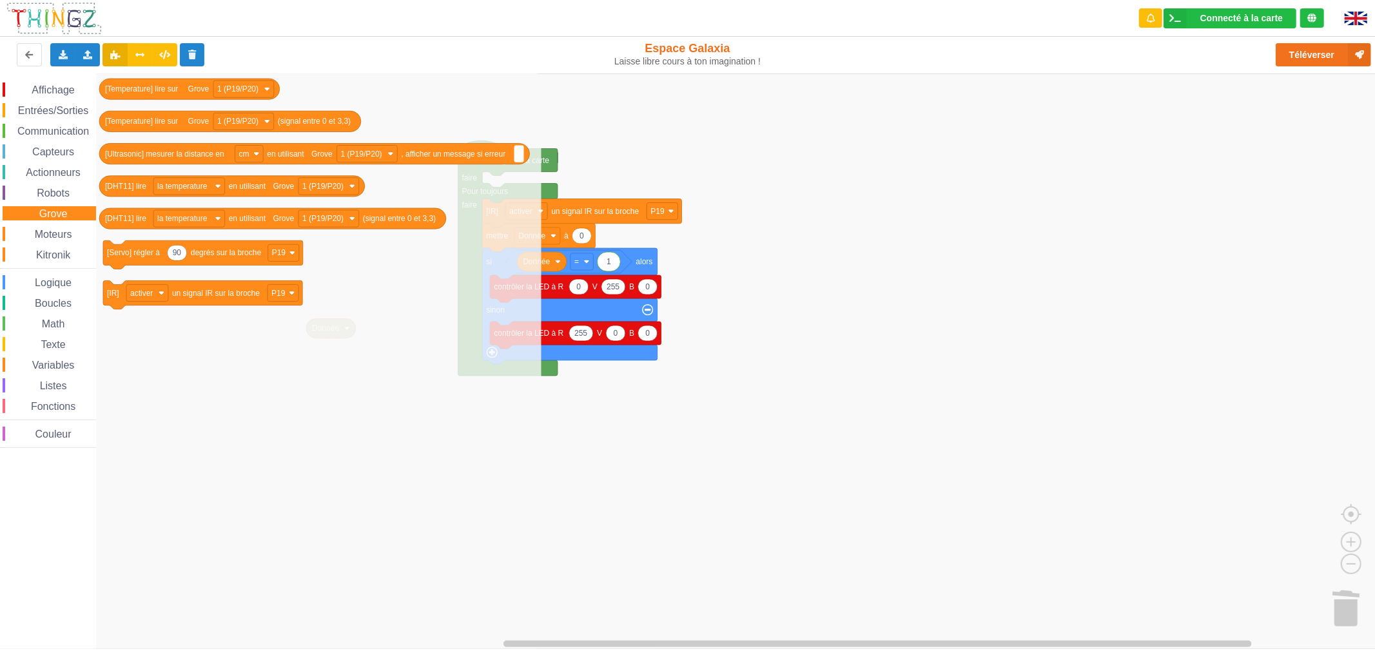
click at [45, 286] on span "Logique" at bounding box center [53, 282] width 41 height 11
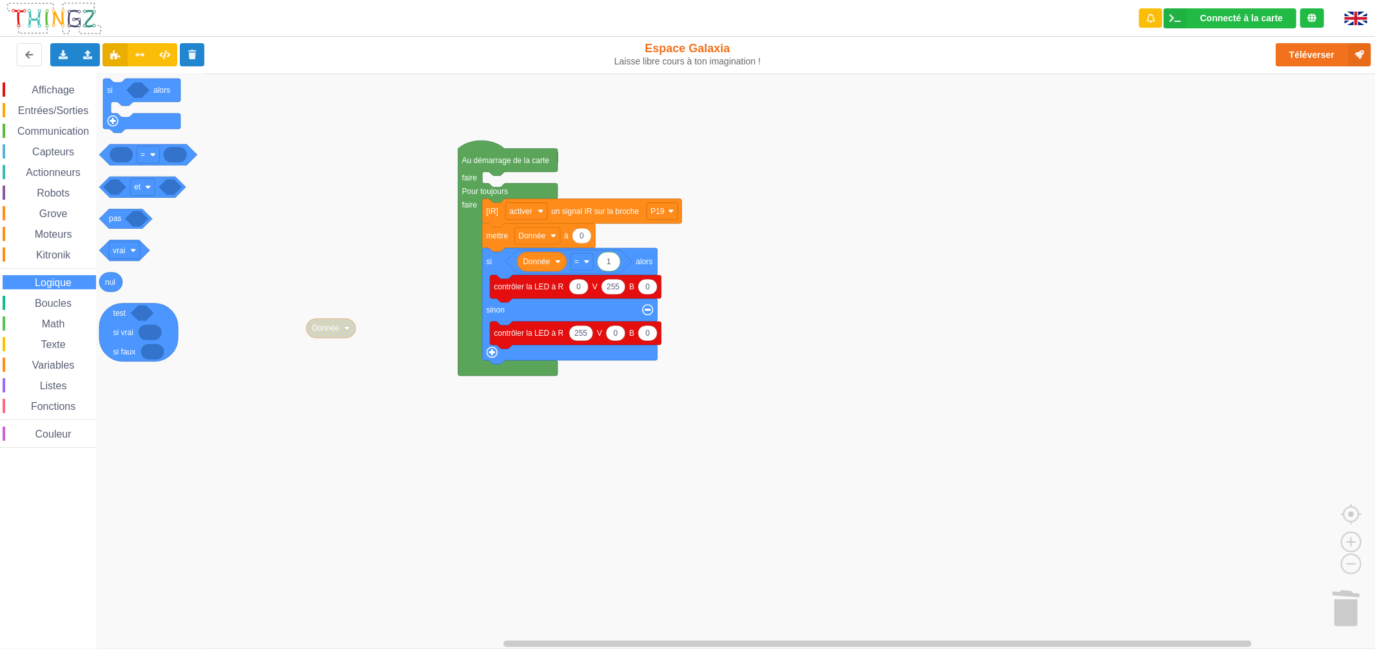
click at [54, 298] on span "Boucles" at bounding box center [53, 303] width 41 height 11
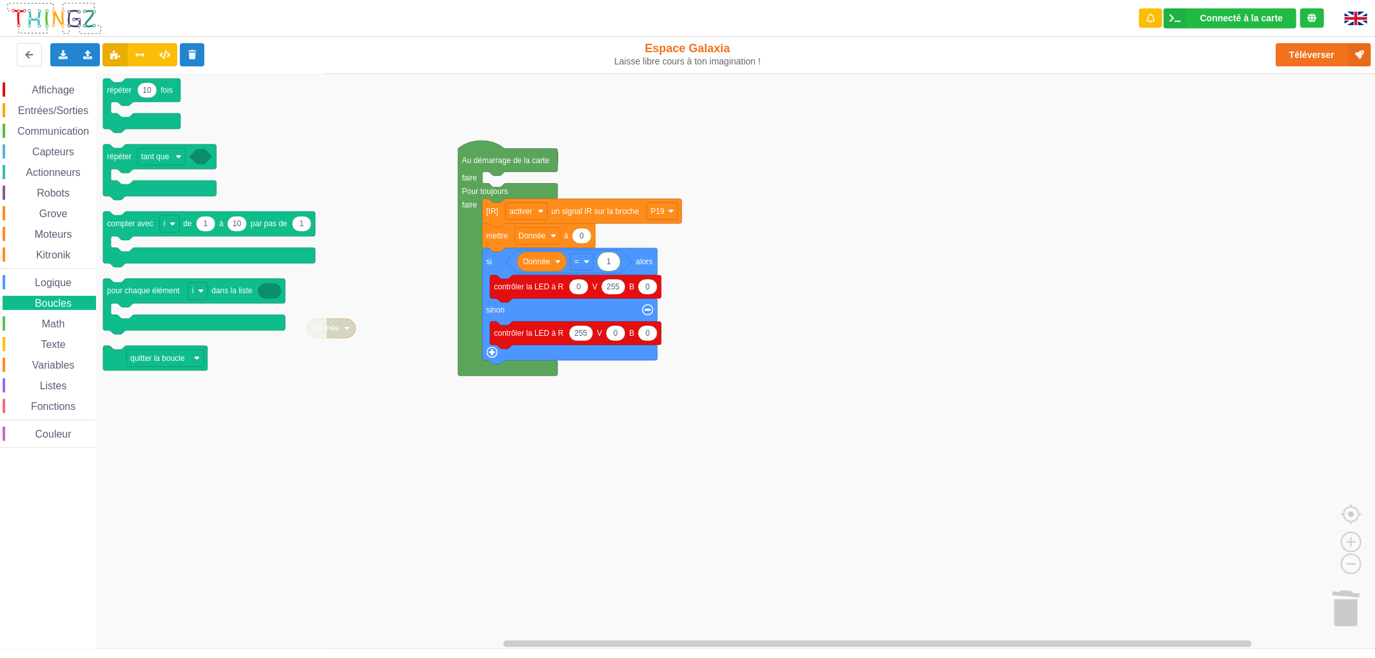
click at [53, 323] on span "Math" at bounding box center [53, 323] width 27 height 11
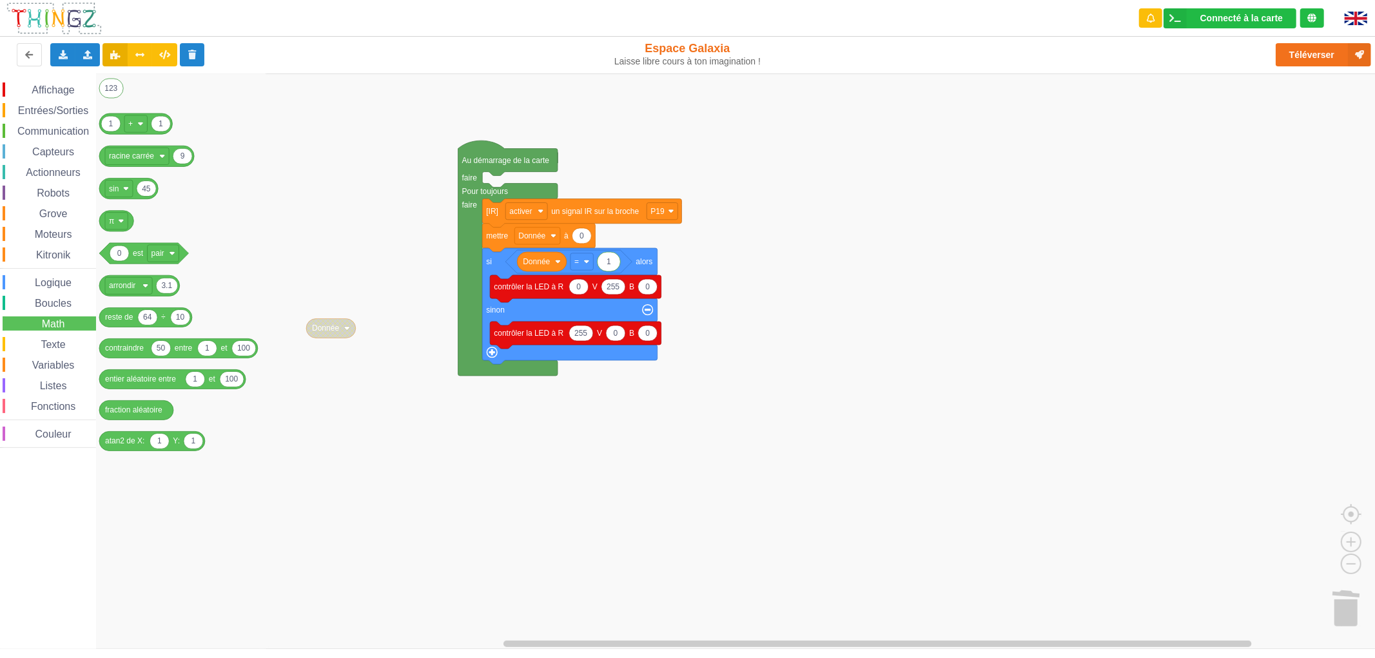
click at [52, 342] on span "Texte" at bounding box center [53, 344] width 28 height 11
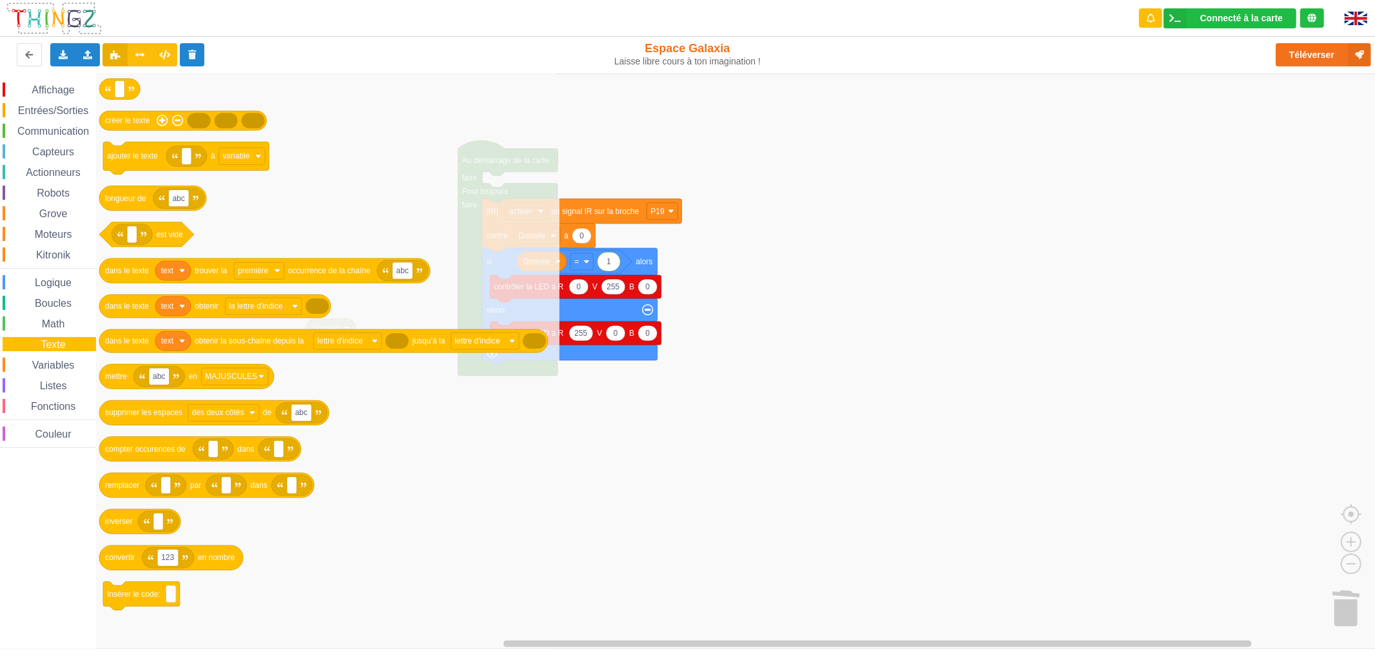
click at [57, 367] on span "Variables" at bounding box center [53, 365] width 46 height 11
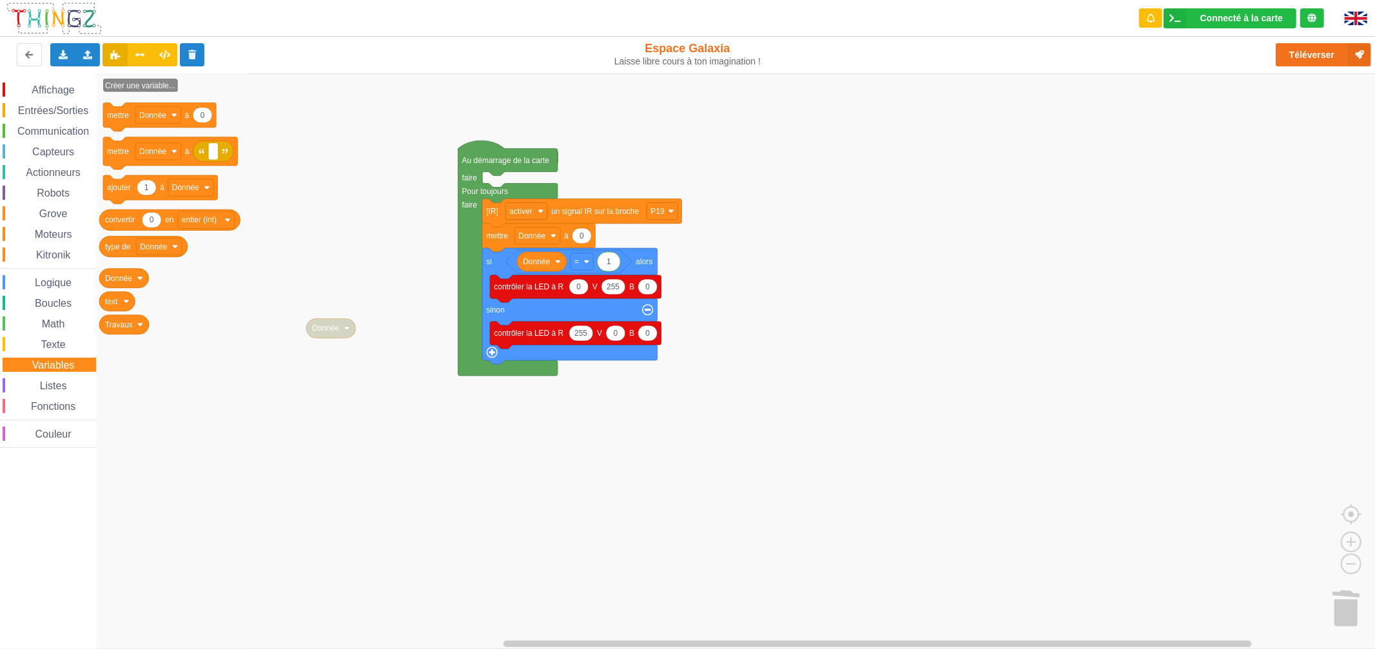
click at [56, 380] on span "Listes" at bounding box center [53, 385] width 31 height 11
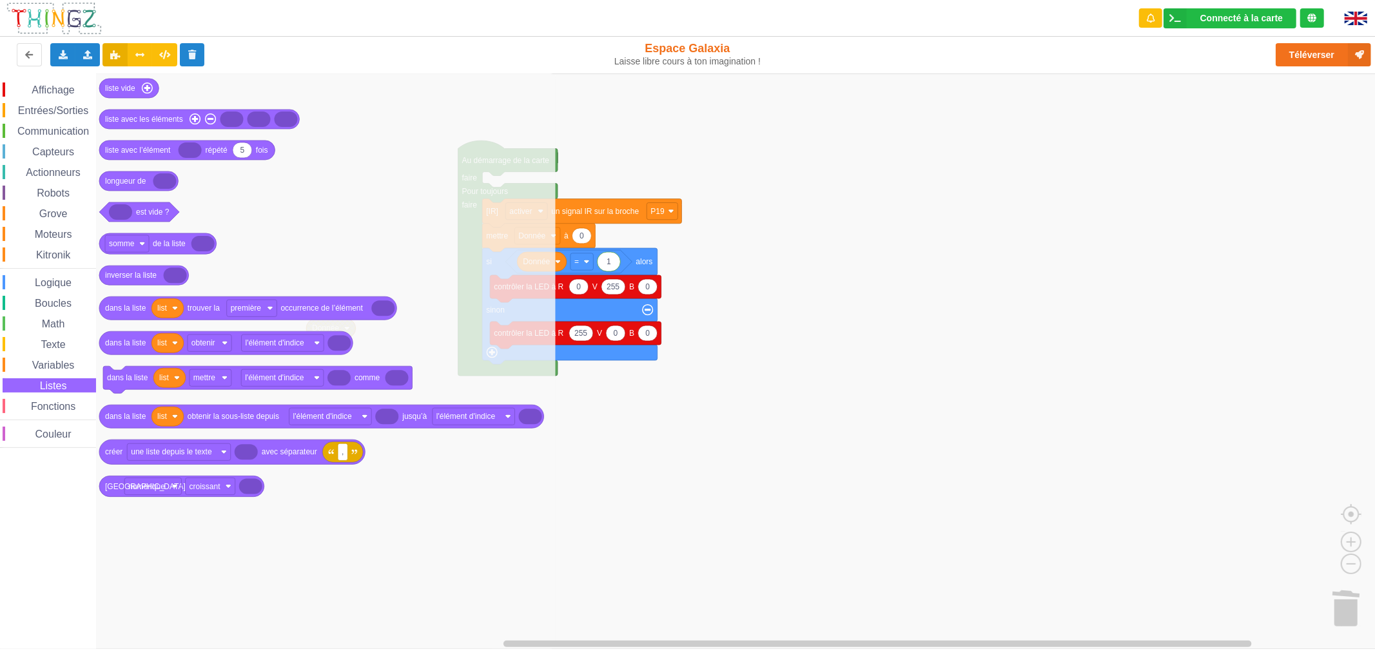
click at [748, 163] on rect "Espace de travail de Blocky" at bounding box center [692, 360] width 1384 height 575
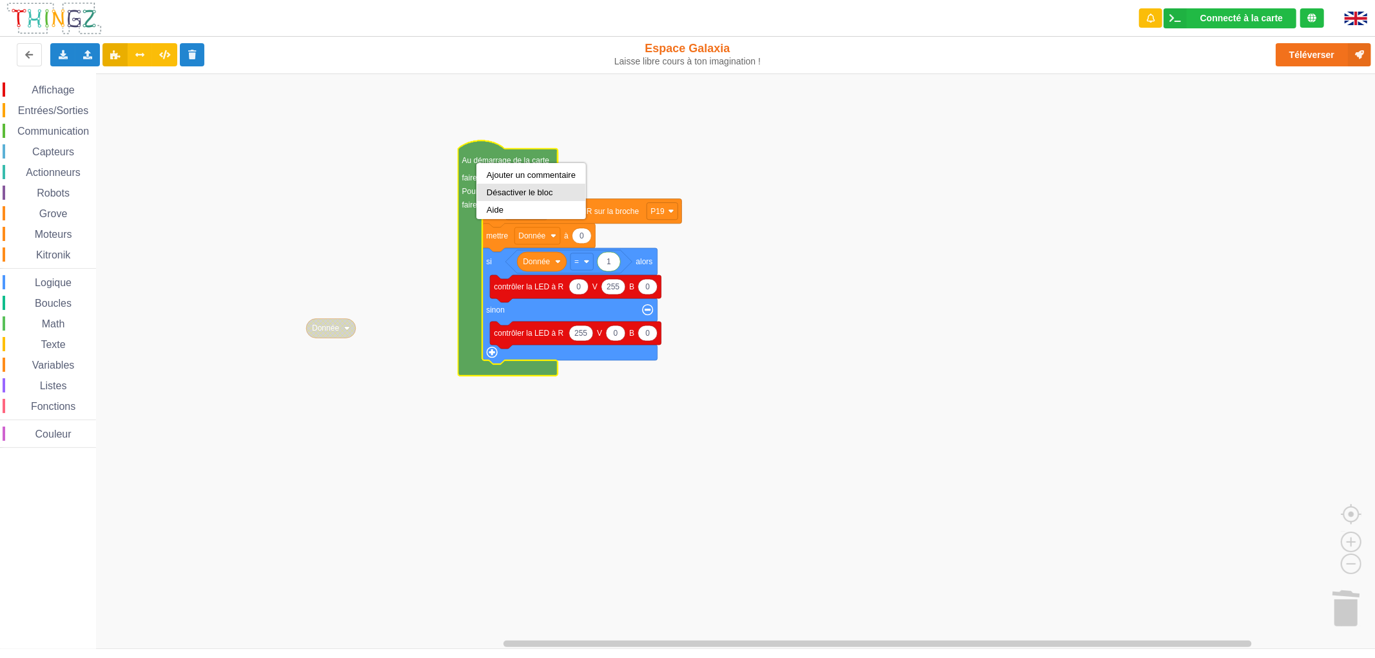
click at [499, 188] on div "Désactiver le bloc" at bounding box center [531, 193] width 89 height 10
click at [400, 235] on rect "Espace de travail de Blocky" at bounding box center [692, 360] width 1384 height 575
click at [492, 168] on icon "Espace de travail de Blocky" at bounding box center [507, 257] width 99 height 235
click at [519, 200] on div "Désactiver le bloc" at bounding box center [547, 198] width 89 height 10
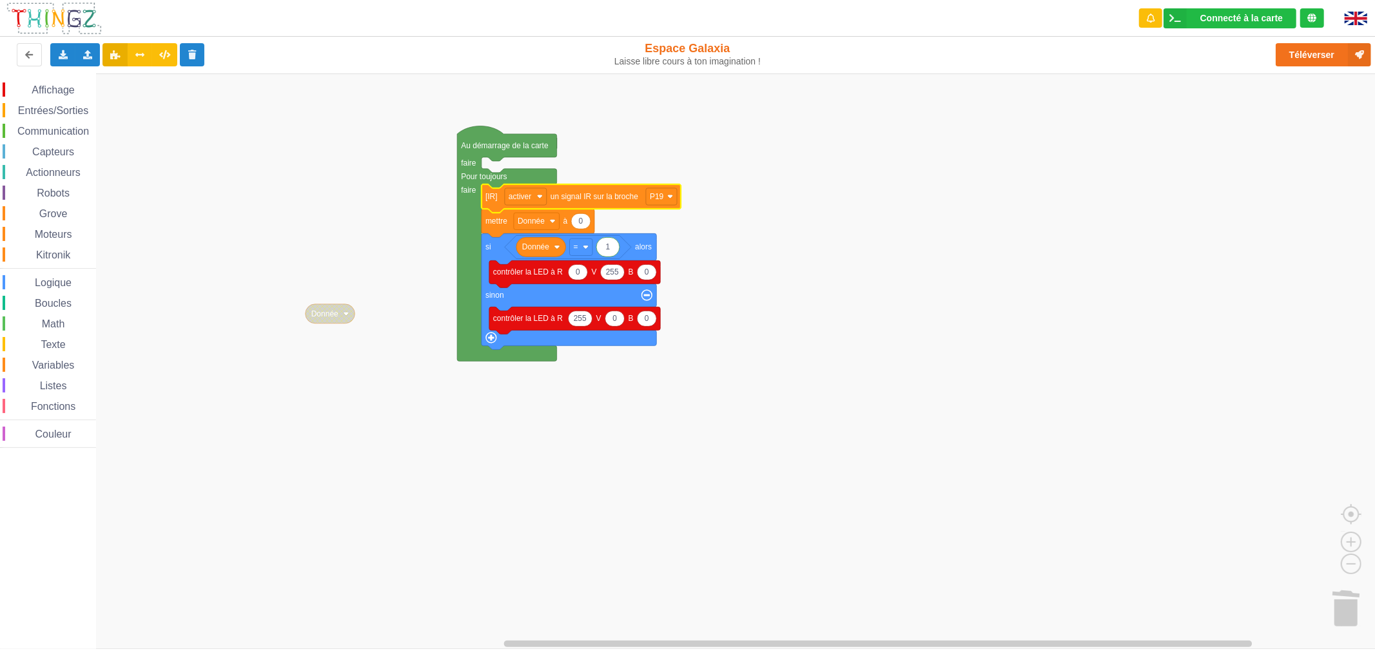
click at [561, 203] on icon "Espace de travail de Blocky" at bounding box center [580, 198] width 199 height 28
click at [549, 229] on rect "Espace de travail de Blocky" at bounding box center [537, 221] width 46 height 17
click at [494, 150] on text "Au démarrage de la carte" at bounding box center [505, 145] width 88 height 9
click at [499, 198] on icon "Espace de travail de Blocky" at bounding box center [580, 198] width 199 height 28
click at [493, 220] on text "mettre" at bounding box center [496, 221] width 22 height 9
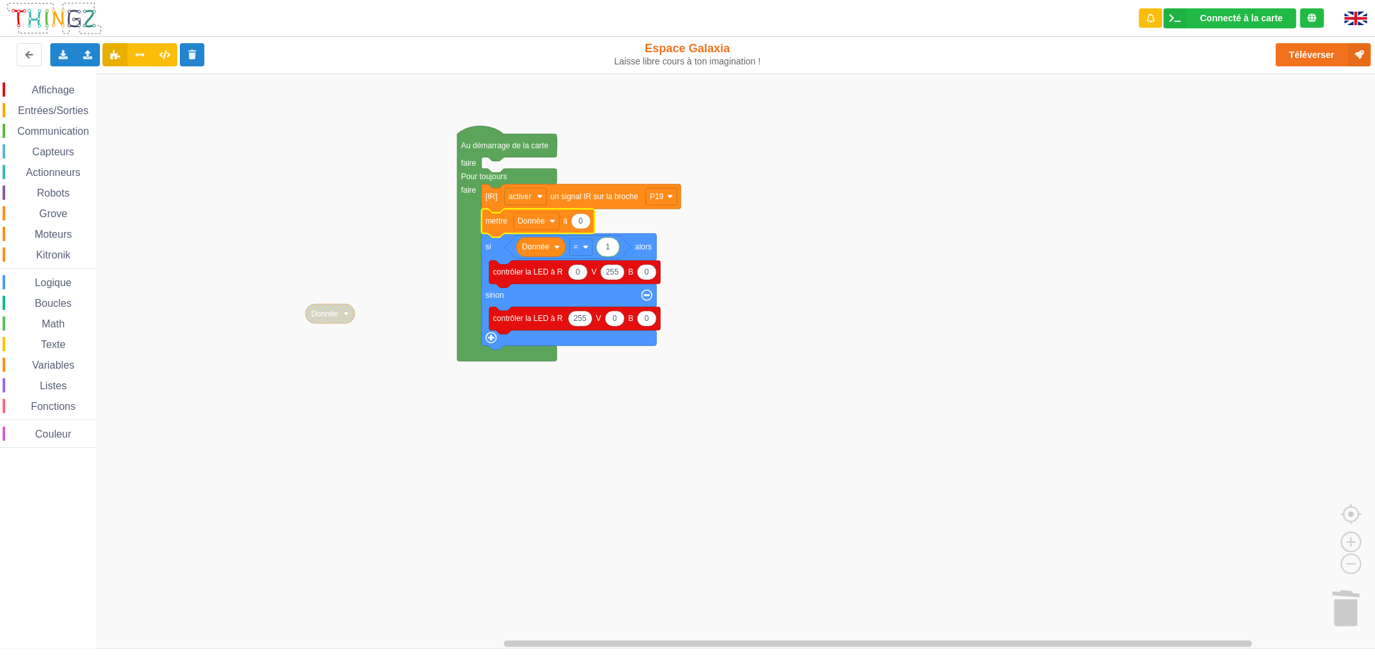
click at [427, 177] on rect "Espace de travail de Blocky" at bounding box center [692, 360] width 1384 height 575
click at [479, 151] on icon "Espace de travail de Blocky" at bounding box center [506, 243] width 99 height 235
click at [494, 209] on icon "Espace de travail de Blocky" at bounding box center [580, 198] width 199 height 28
click at [495, 224] on text "mettre" at bounding box center [496, 221] width 22 height 9
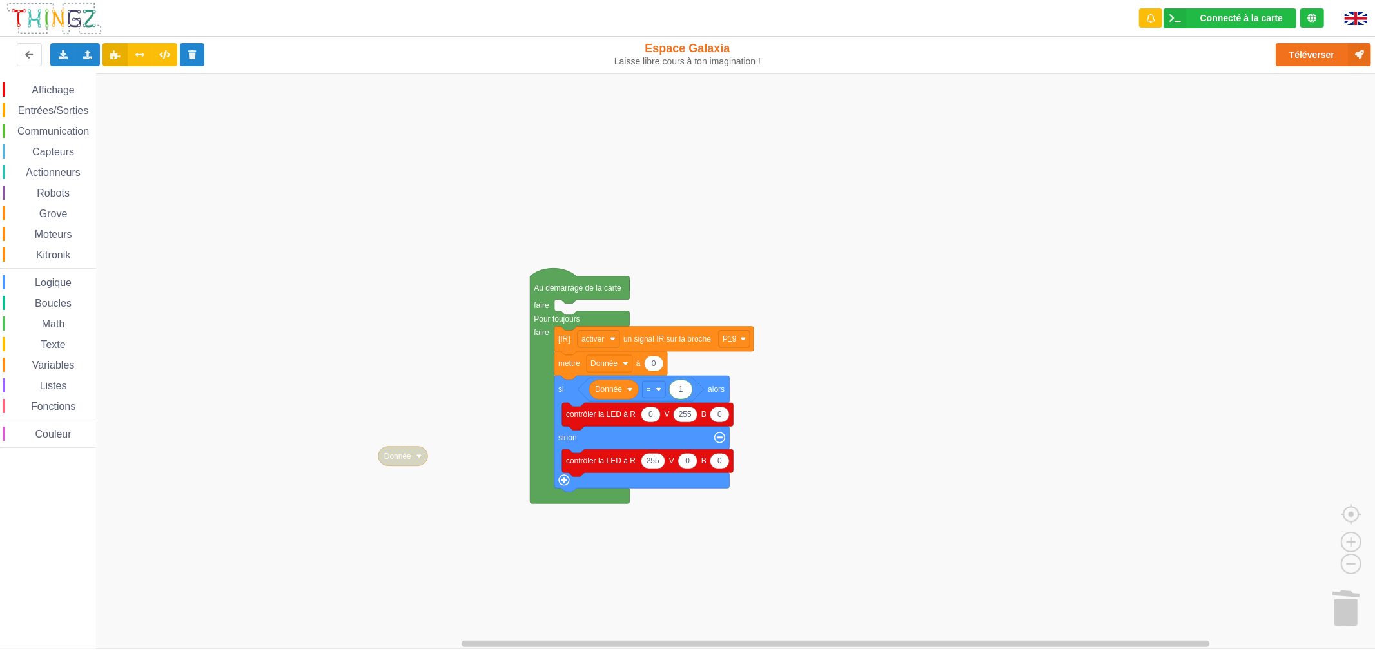
click at [405, 162] on rect "Espace de travail de Blocky" at bounding box center [692, 360] width 1384 height 575
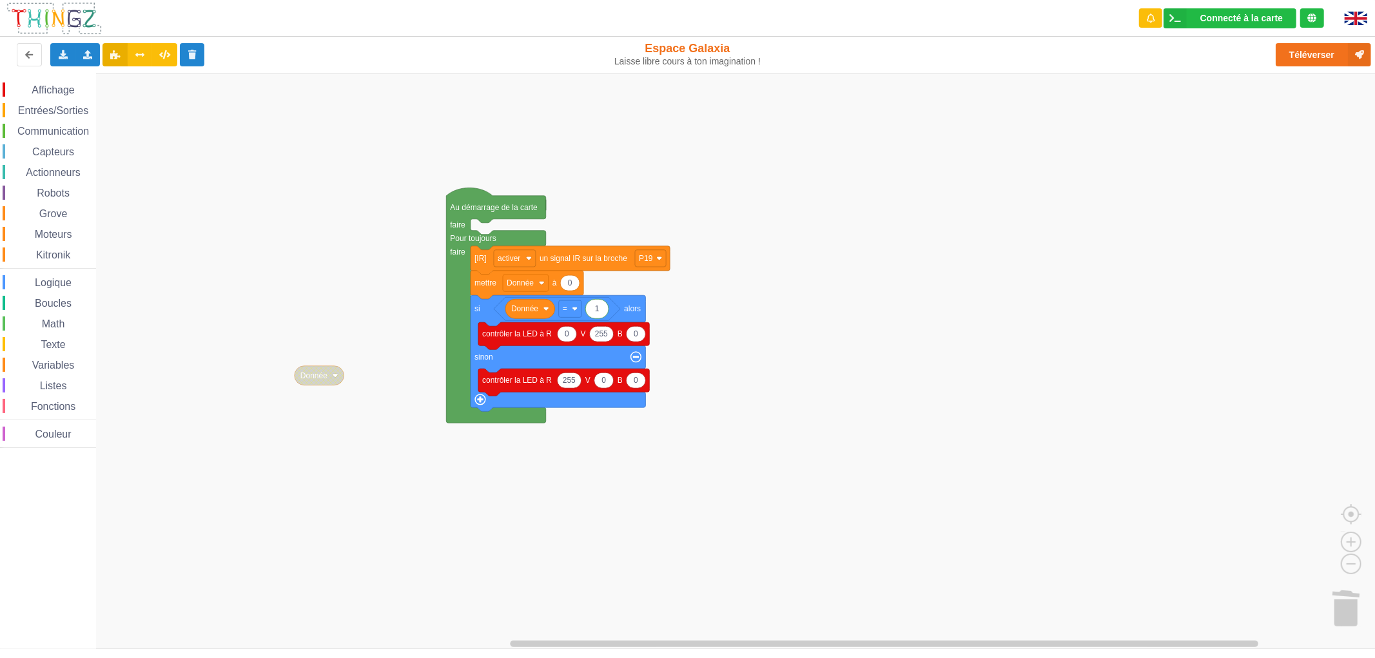
click at [364, 138] on rect "Espace de travail de Blocky" at bounding box center [692, 360] width 1384 height 575
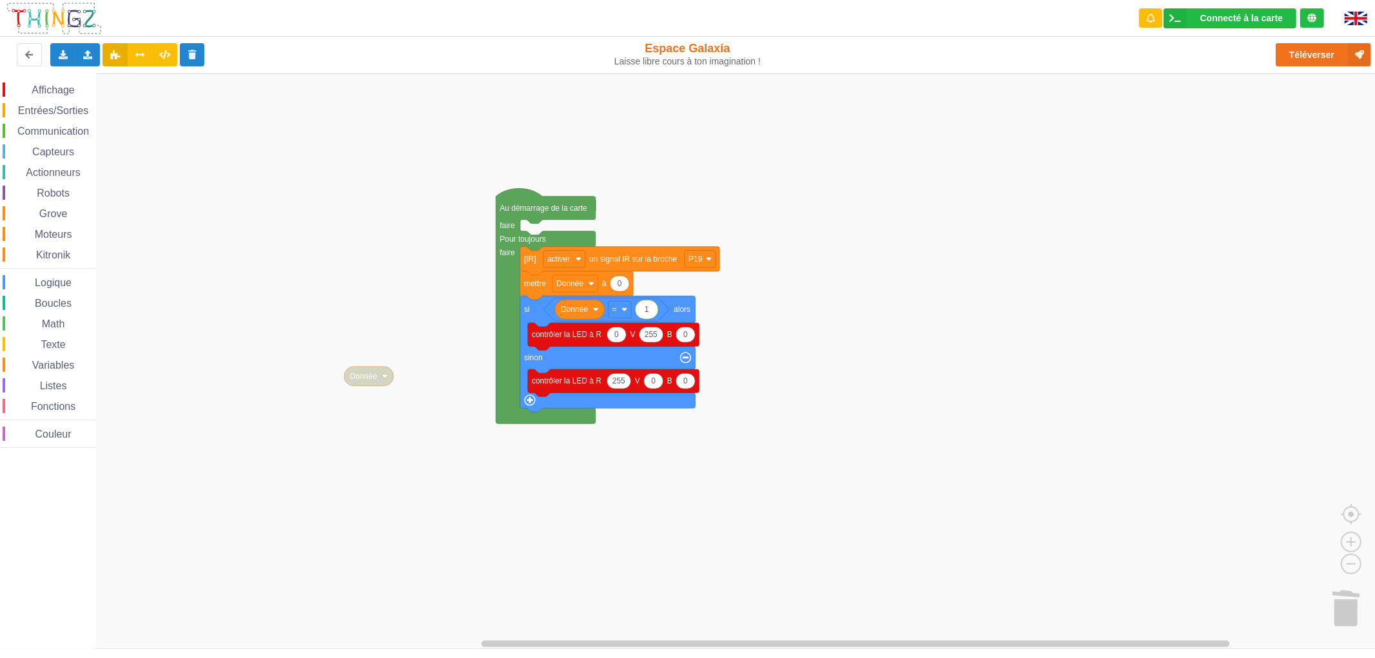
click at [411, 168] on rect "Espace de travail de Blocky" at bounding box center [692, 360] width 1384 height 575
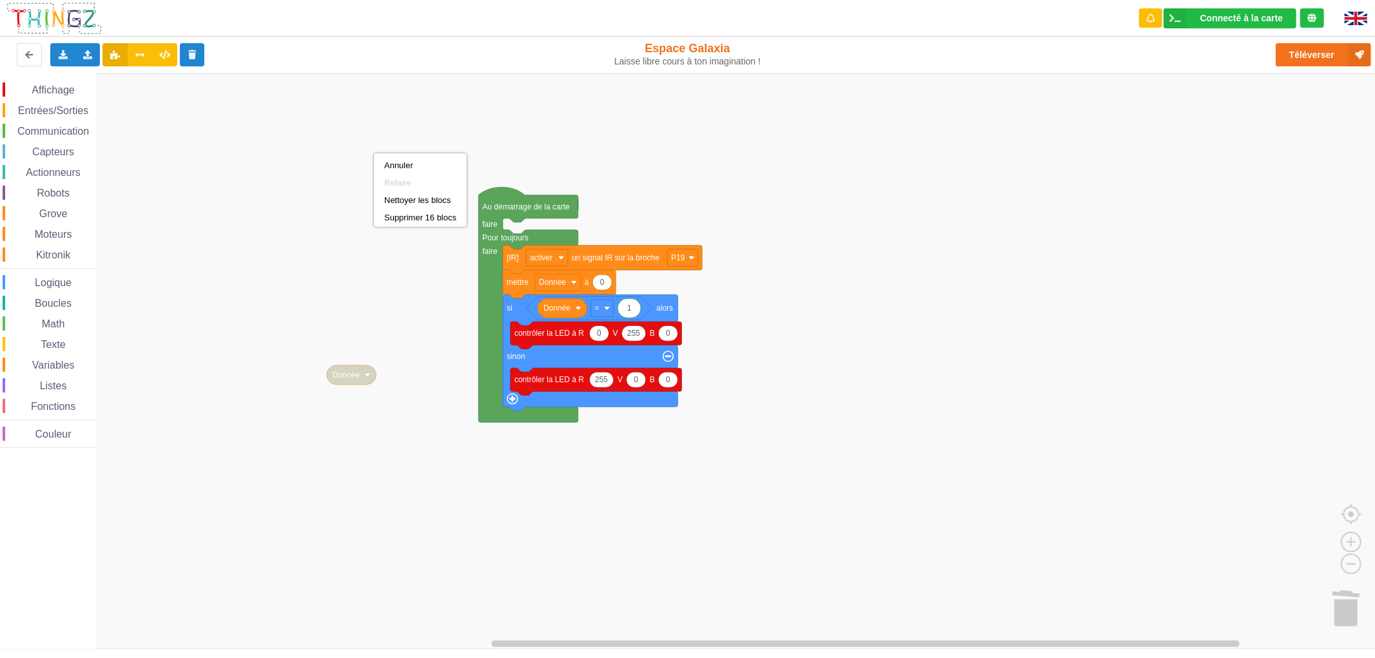
click at [403, 133] on rect "Espace de travail de Blocky" at bounding box center [692, 360] width 1384 height 575
click at [495, 202] on text "Au démarrage de la carte" at bounding box center [526, 206] width 88 height 9
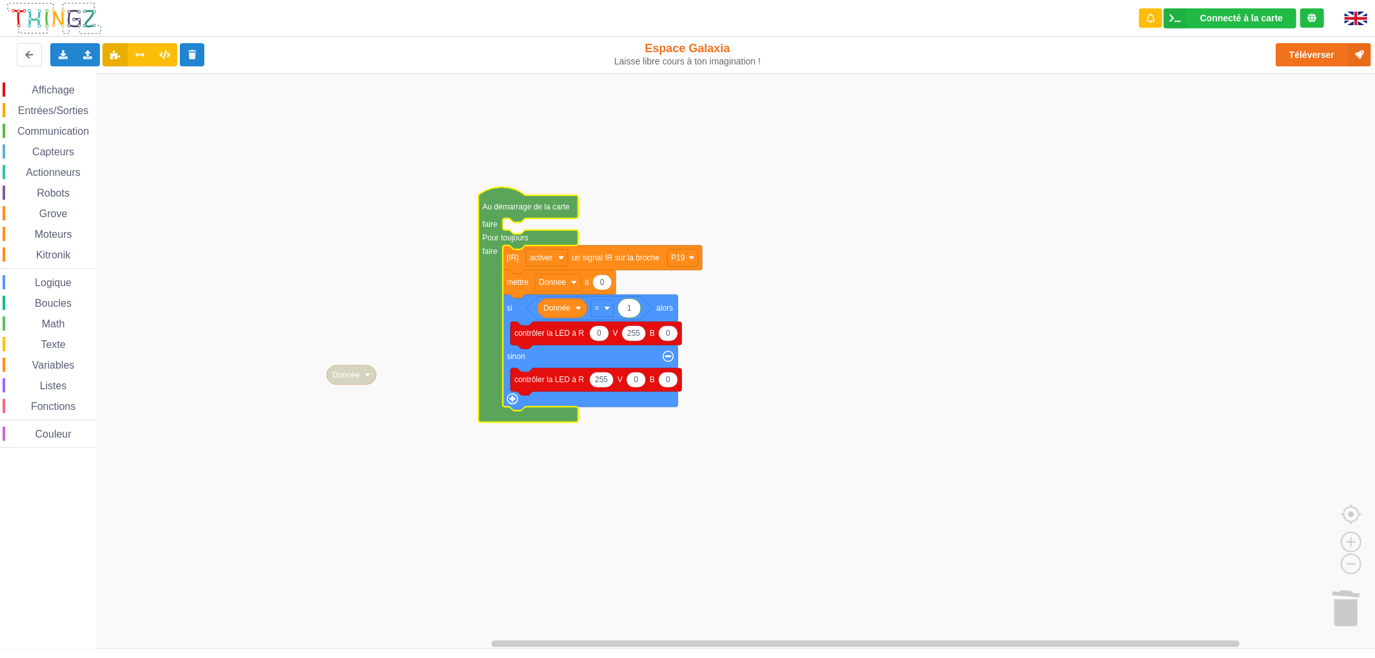
click at [362, 362] on rect "Espace de travail de Blocky" at bounding box center [692, 360] width 1384 height 575
click at [363, 363] on rect "Espace de travail de Blocky" at bounding box center [692, 360] width 1384 height 575
click at [482, 217] on icon "Espace de travail de Blocky" at bounding box center [528, 304] width 99 height 235
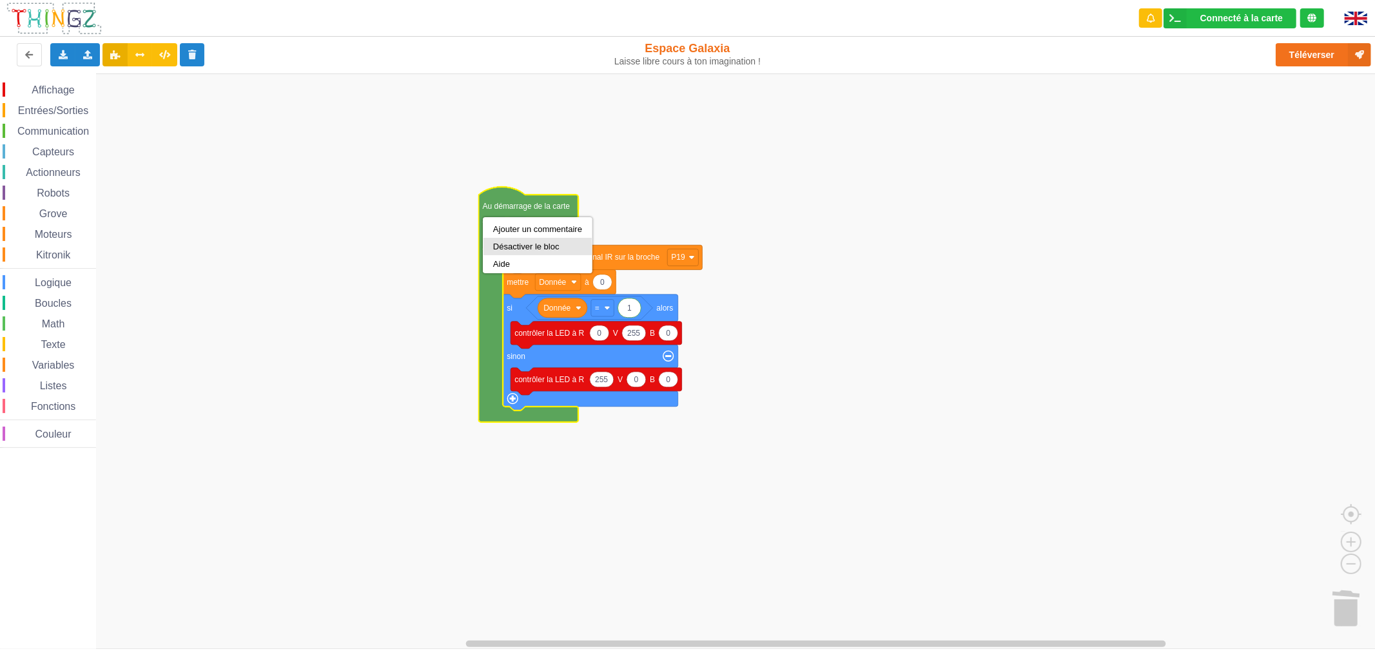
click at [500, 246] on div "Désactiver le bloc" at bounding box center [537, 247] width 89 height 10
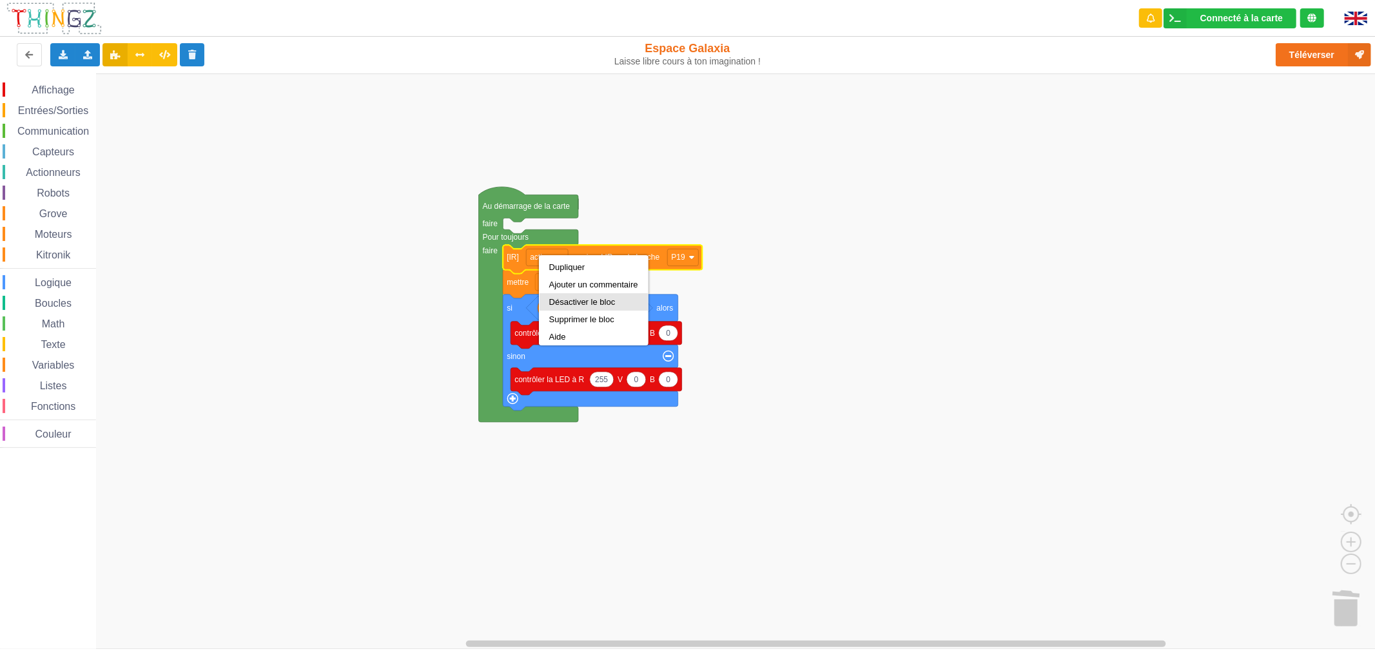
click at [552, 301] on div "Désactiver le bloc" at bounding box center [593, 302] width 89 height 10
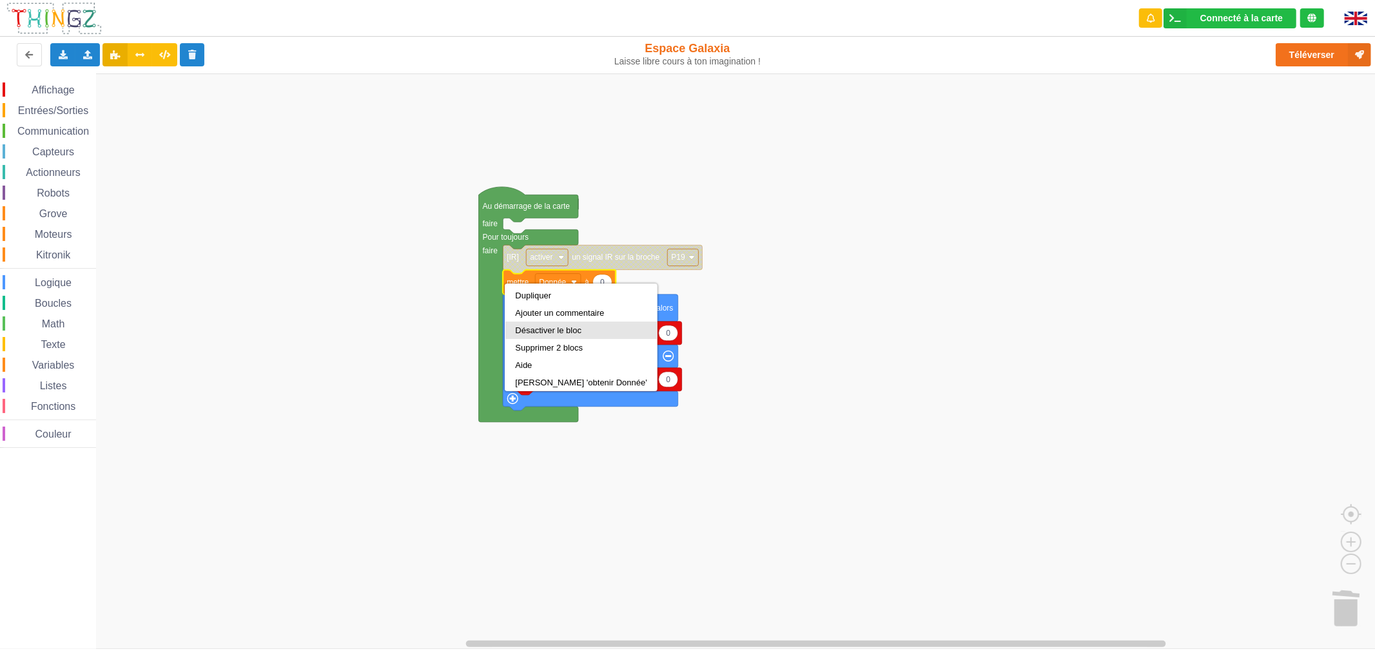
click at [561, 330] on div "Désactiver le bloc" at bounding box center [580, 330] width 131 height 10
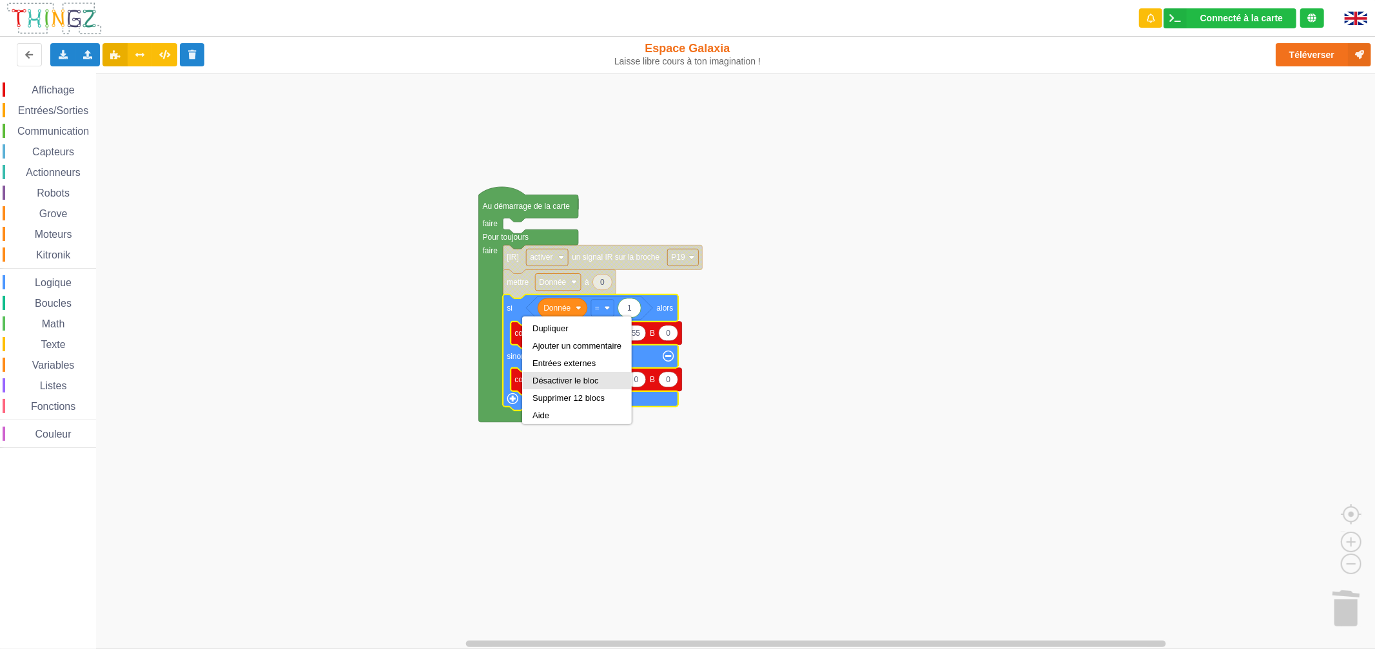
click at [572, 372] on div "Désactiver le bloc" at bounding box center [577, 380] width 108 height 17
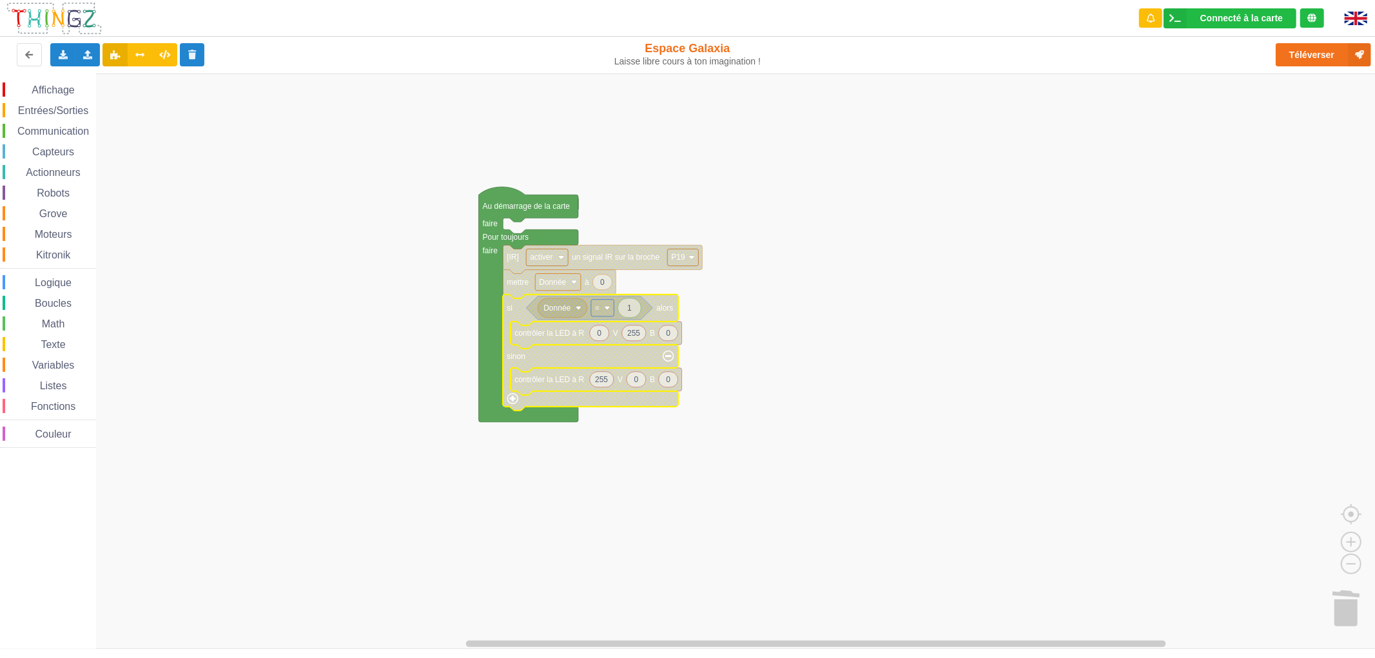
click at [500, 221] on icon "Espace de travail de Blocky" at bounding box center [528, 304] width 99 height 235
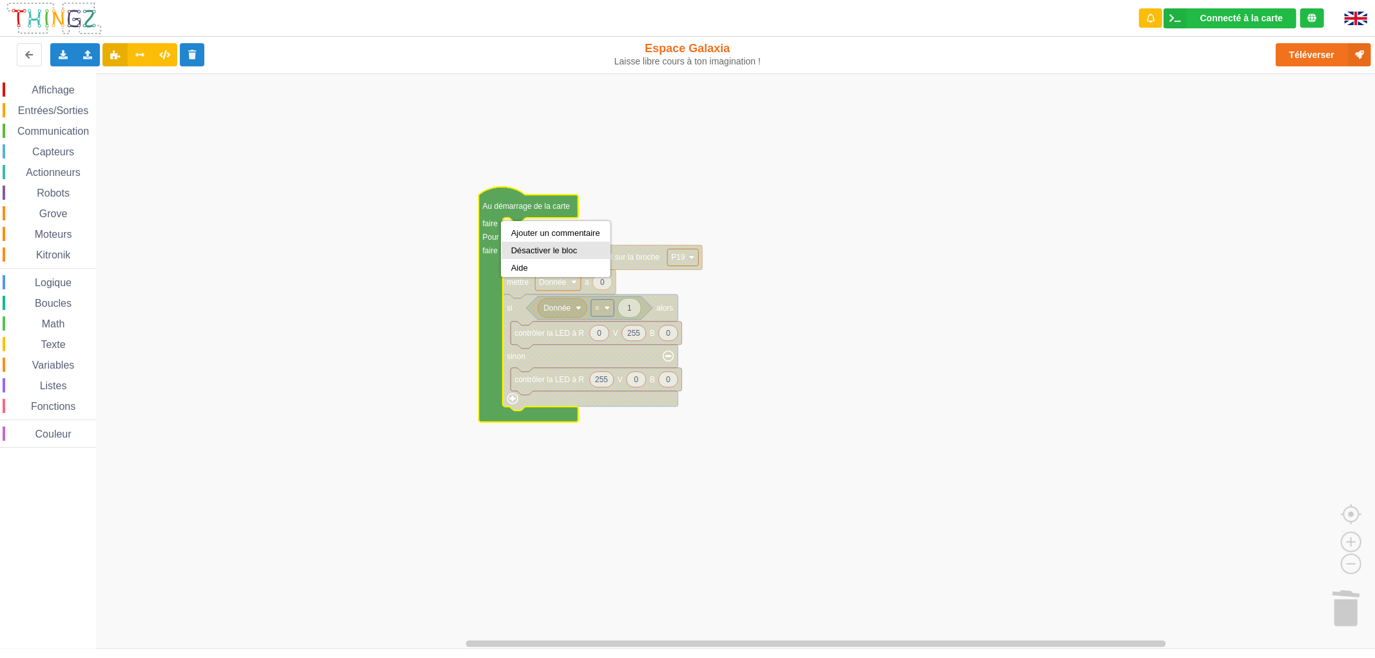
click at [545, 244] on div "Désactiver le bloc" at bounding box center [555, 250] width 108 height 17
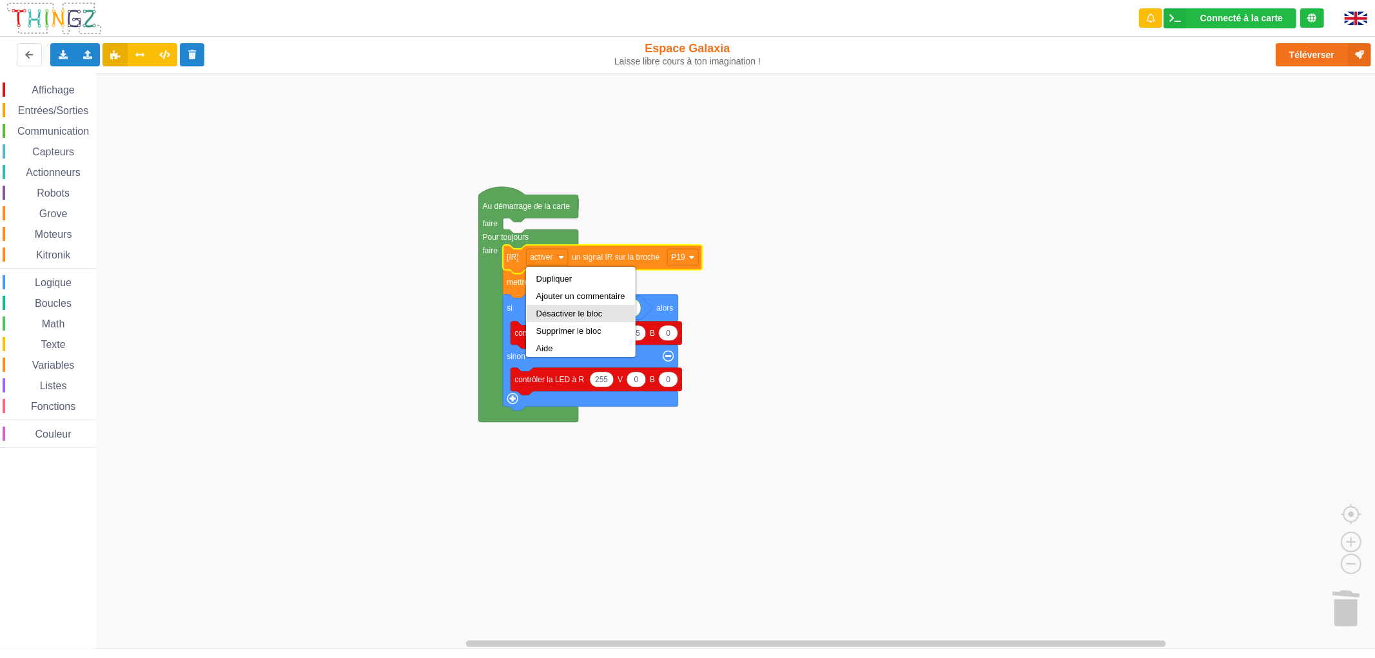
click at [572, 316] on div "Désactiver le bloc" at bounding box center [580, 314] width 89 height 10
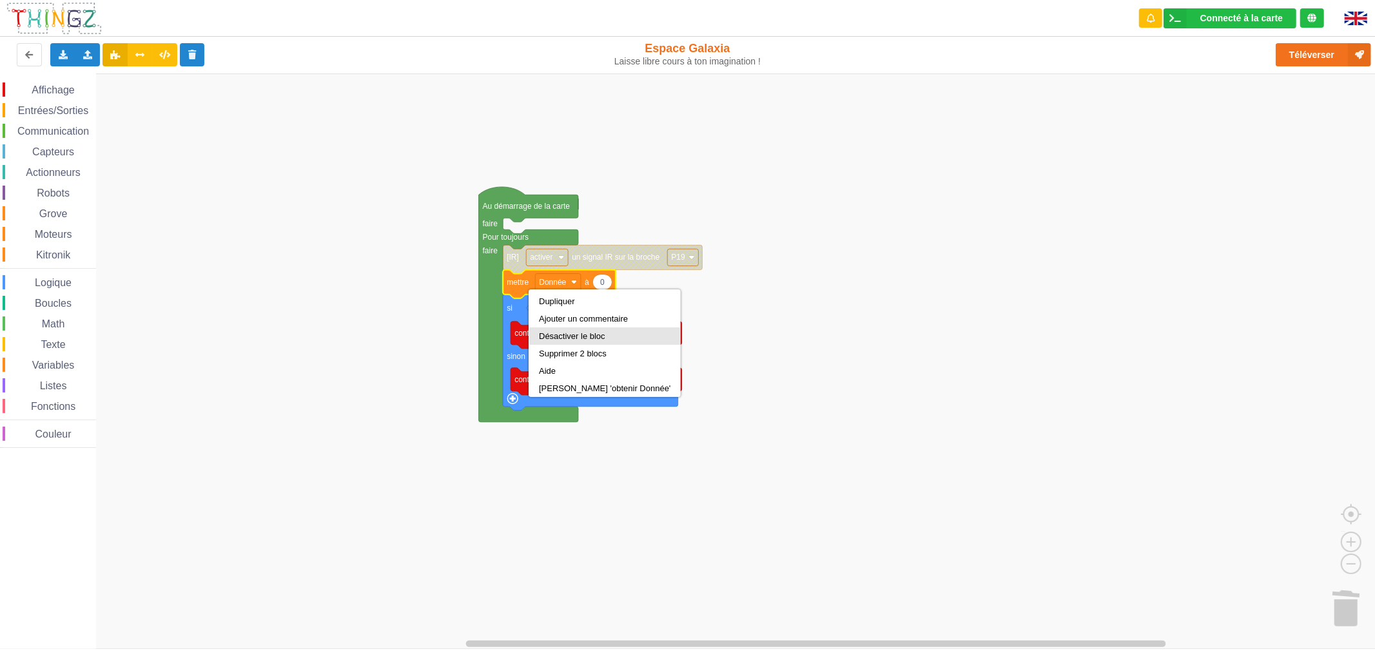
click at [579, 336] on div "Désactiver le bloc" at bounding box center [604, 336] width 131 height 10
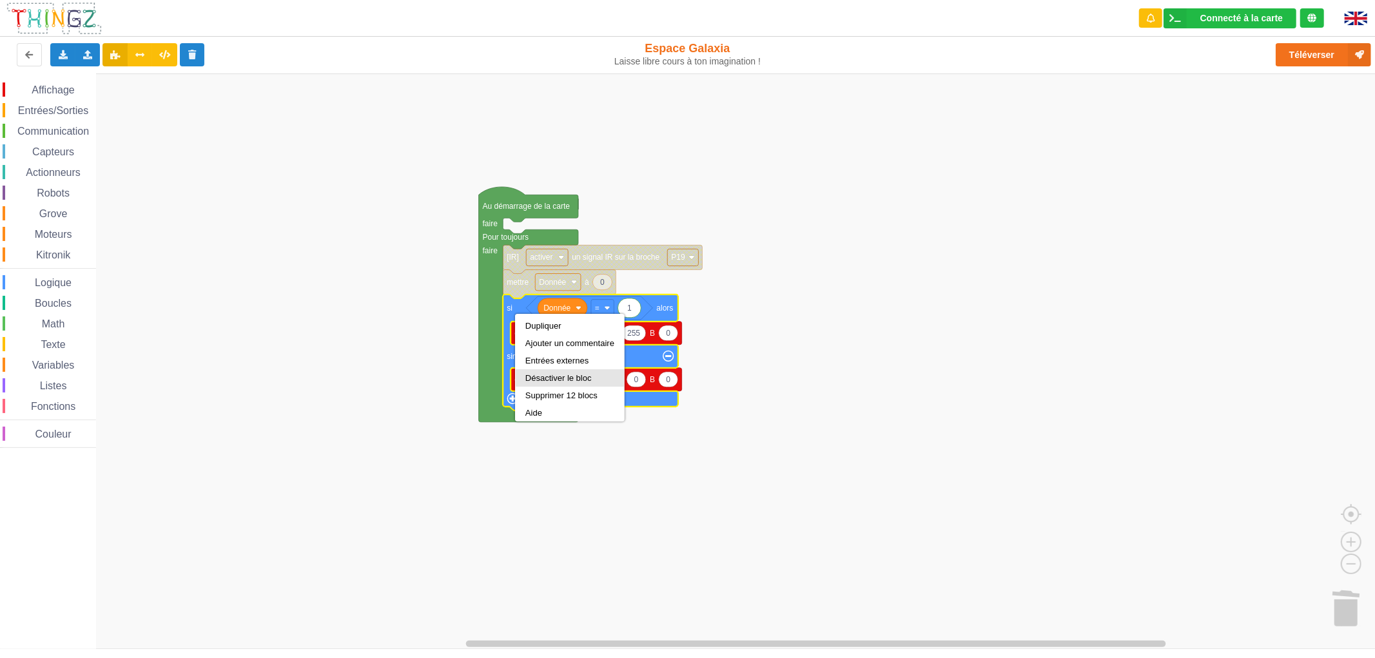
click at [571, 369] on div "Désactiver le bloc" at bounding box center [570, 377] width 108 height 17
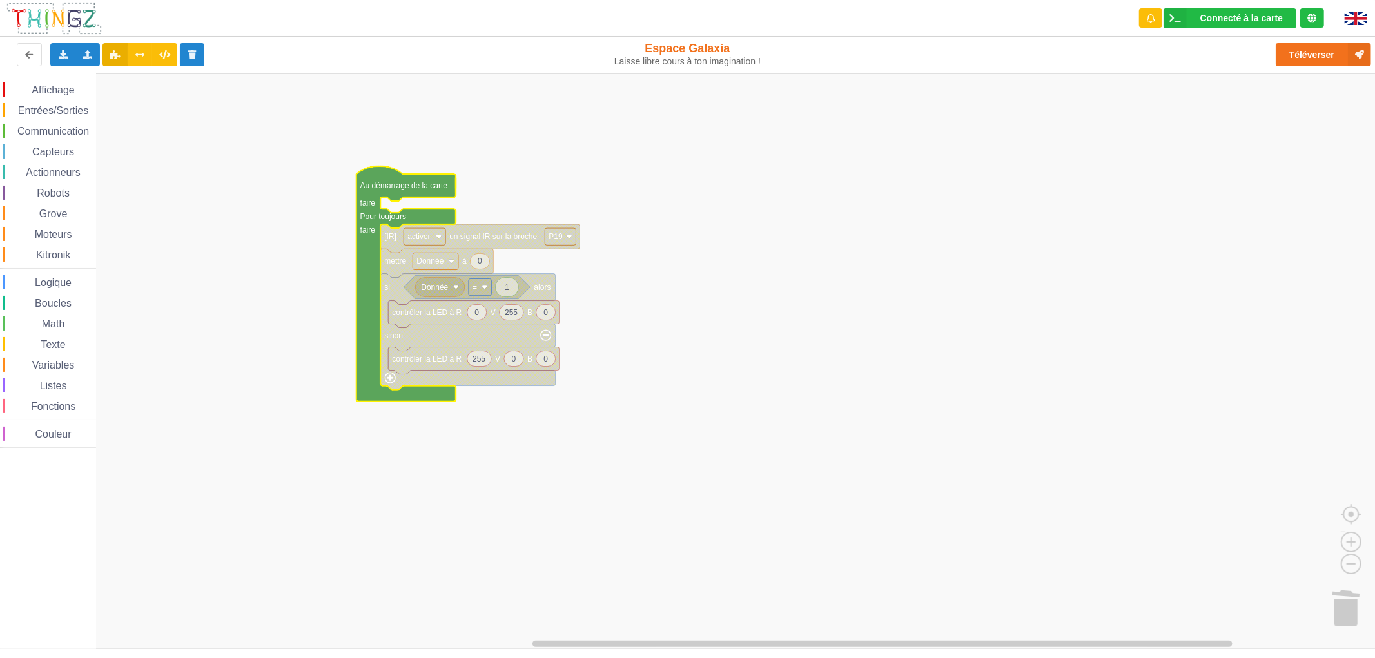
click at [632, 195] on rect "Espace de travail de Blocky" at bounding box center [692, 360] width 1384 height 575
click at [69, 116] on div "Entrées/Sorties" at bounding box center [49, 110] width 93 height 14
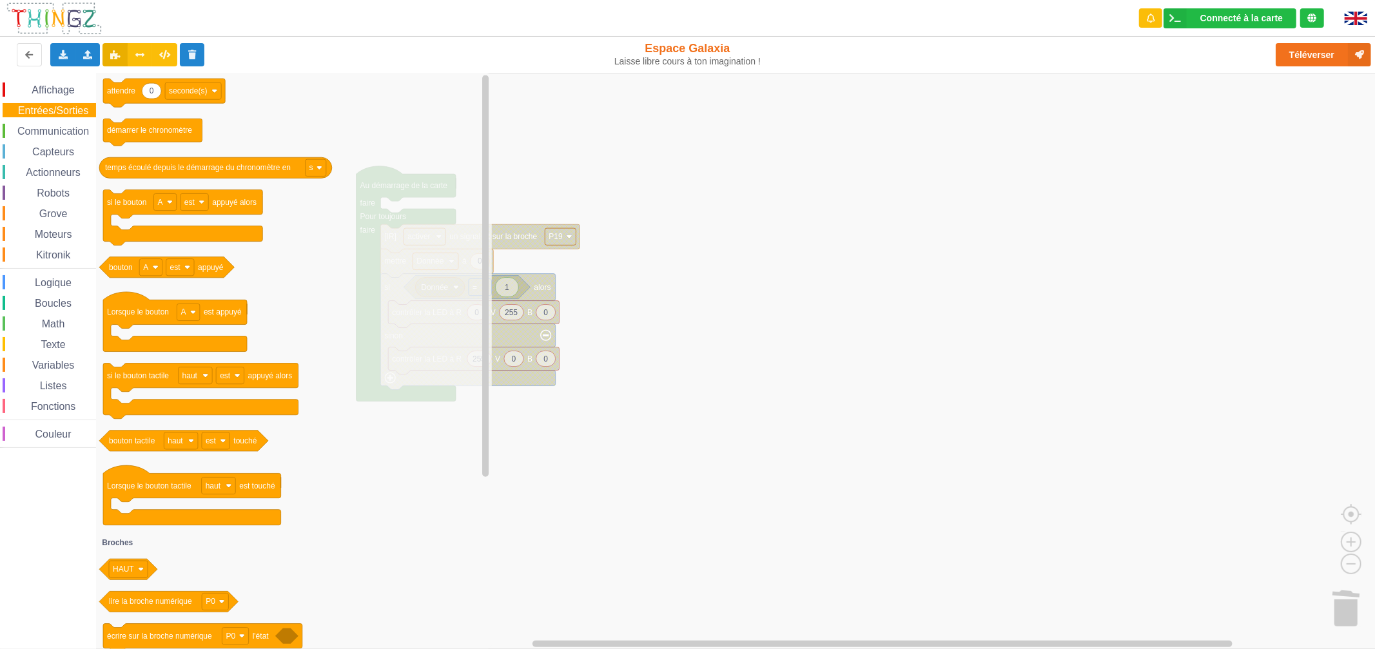
click at [61, 130] on span "Communication" at bounding box center [52, 131] width 75 height 11
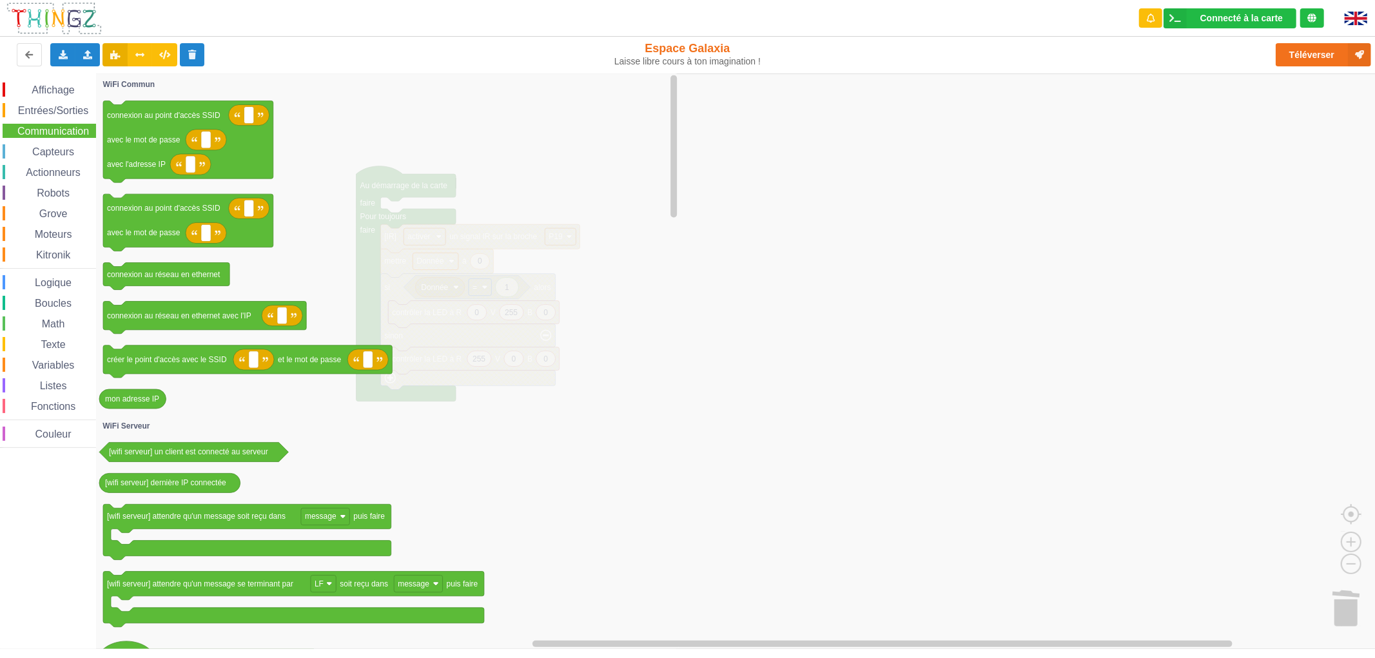
click at [55, 92] on span "Affichage" at bounding box center [53, 89] width 46 height 11
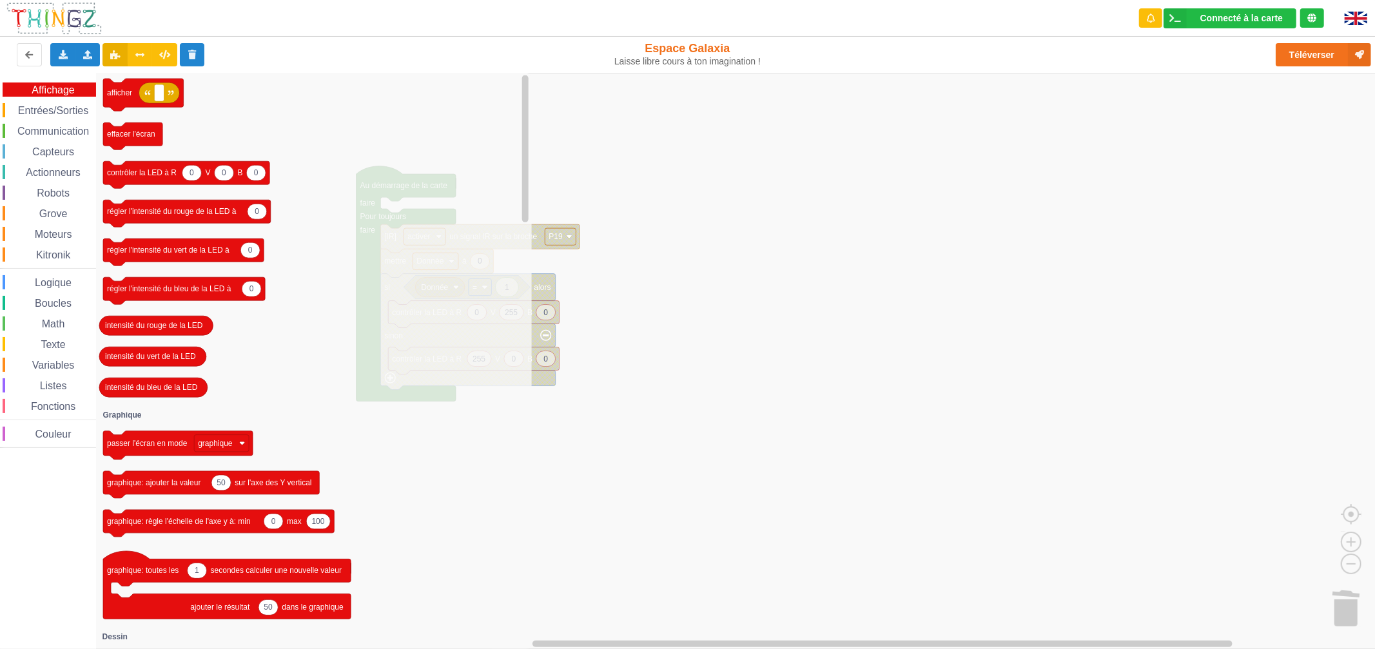
click at [55, 107] on span "Entrées/Sorties" at bounding box center [53, 110] width 74 height 11
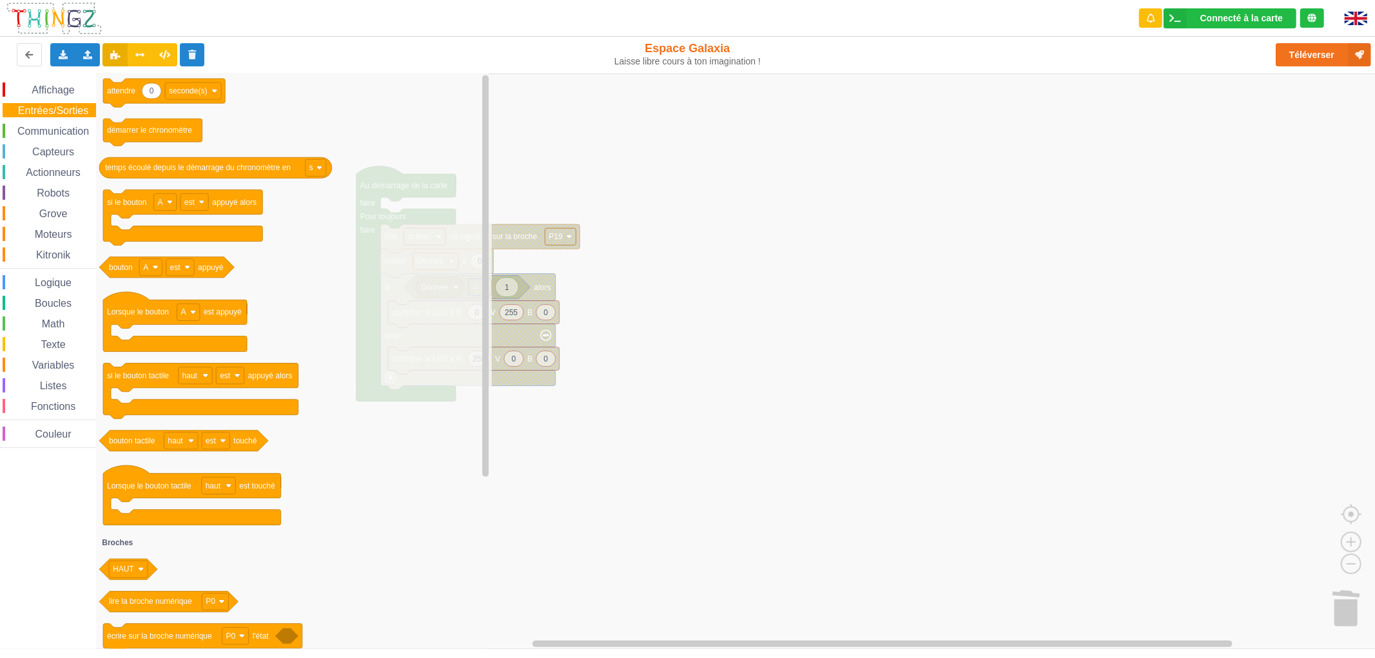
click at [54, 311] on div "Affichage Entrées/Sorties Communication Capteurs Actionneurs Robots Grove Moteu…" at bounding box center [48, 264] width 96 height 365
click at [50, 323] on span "Math" at bounding box center [53, 323] width 27 height 11
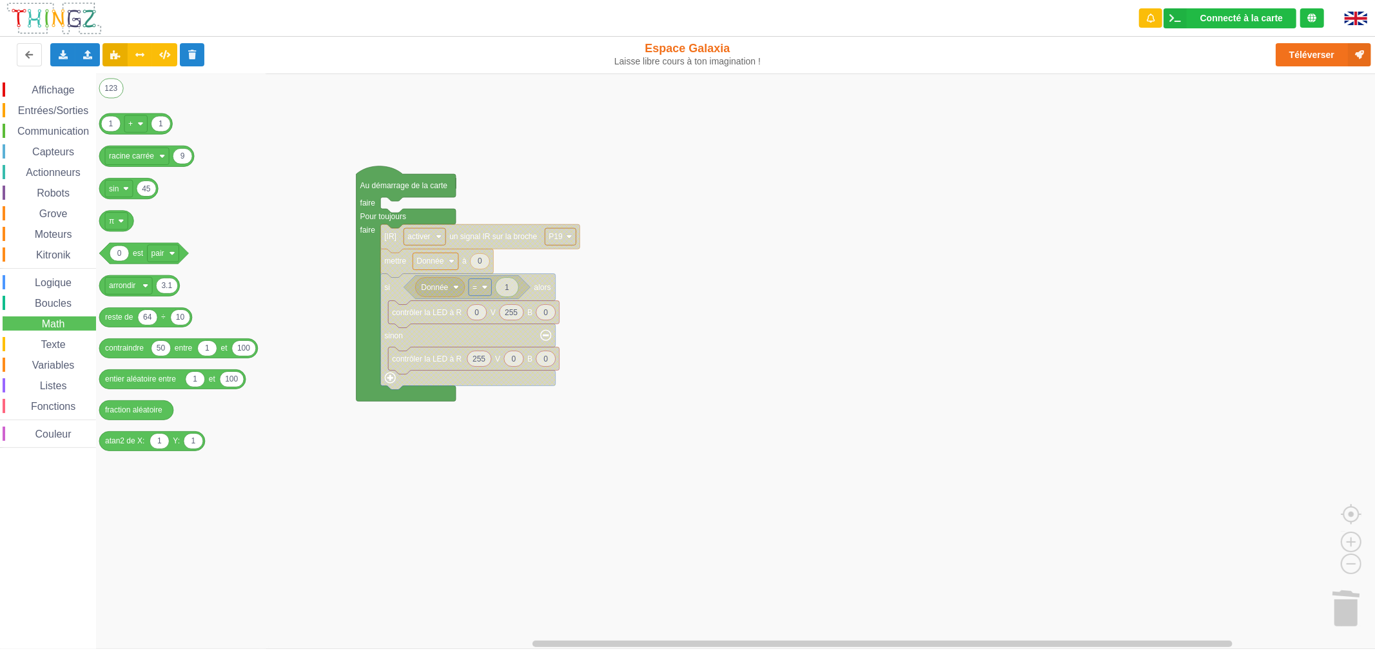
click at [62, 101] on div "Affichage Entrées/Sorties Communication Capteurs Actionneurs Robots Grove Moteu…" at bounding box center [48, 264] width 96 height 365
click at [62, 111] on span "Entrées/Sorties" at bounding box center [53, 110] width 74 height 11
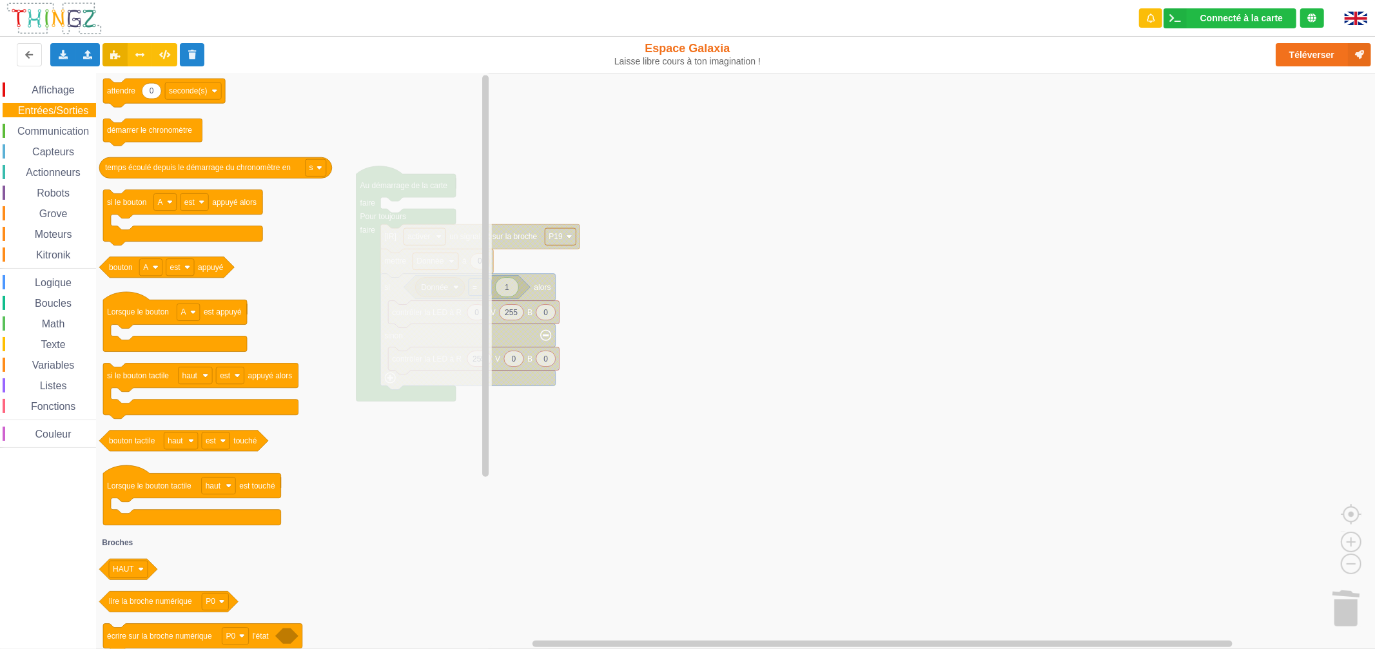
click at [63, 127] on span "Communication" at bounding box center [52, 131] width 75 height 11
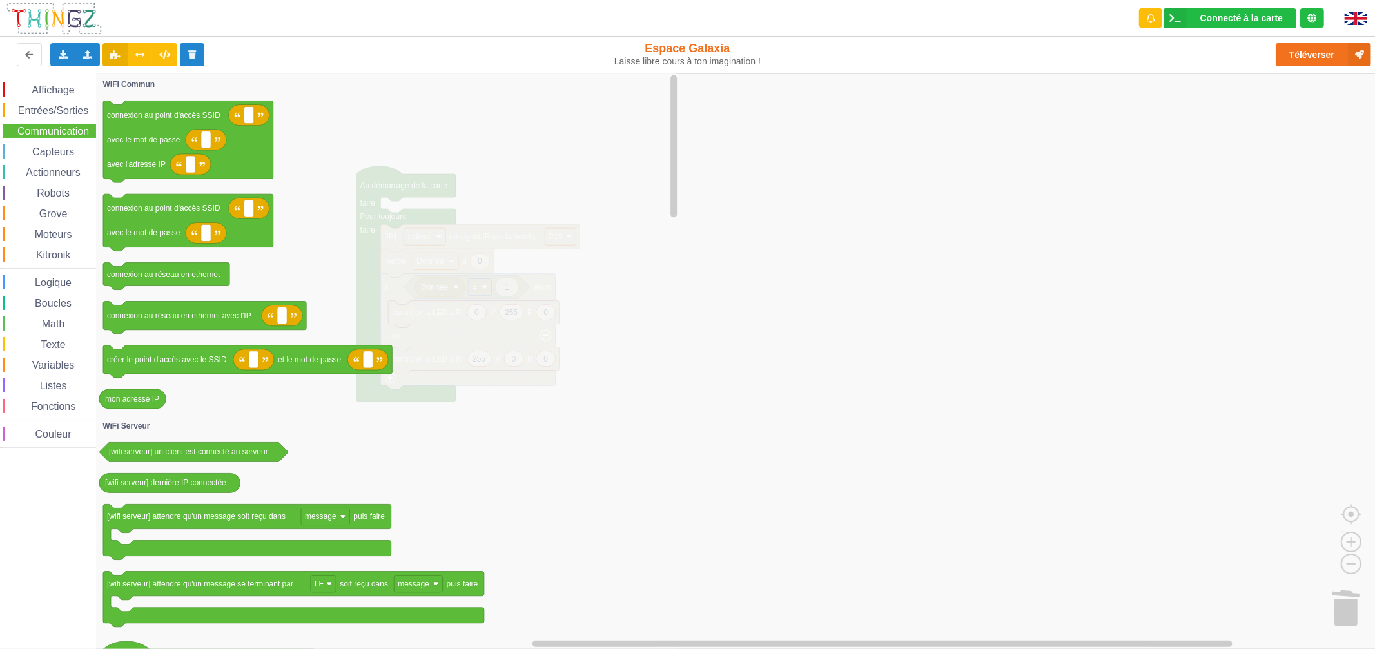
click at [484, 163] on icon "Espace de travail de Blocky" at bounding box center [387, 360] width 584 height 575
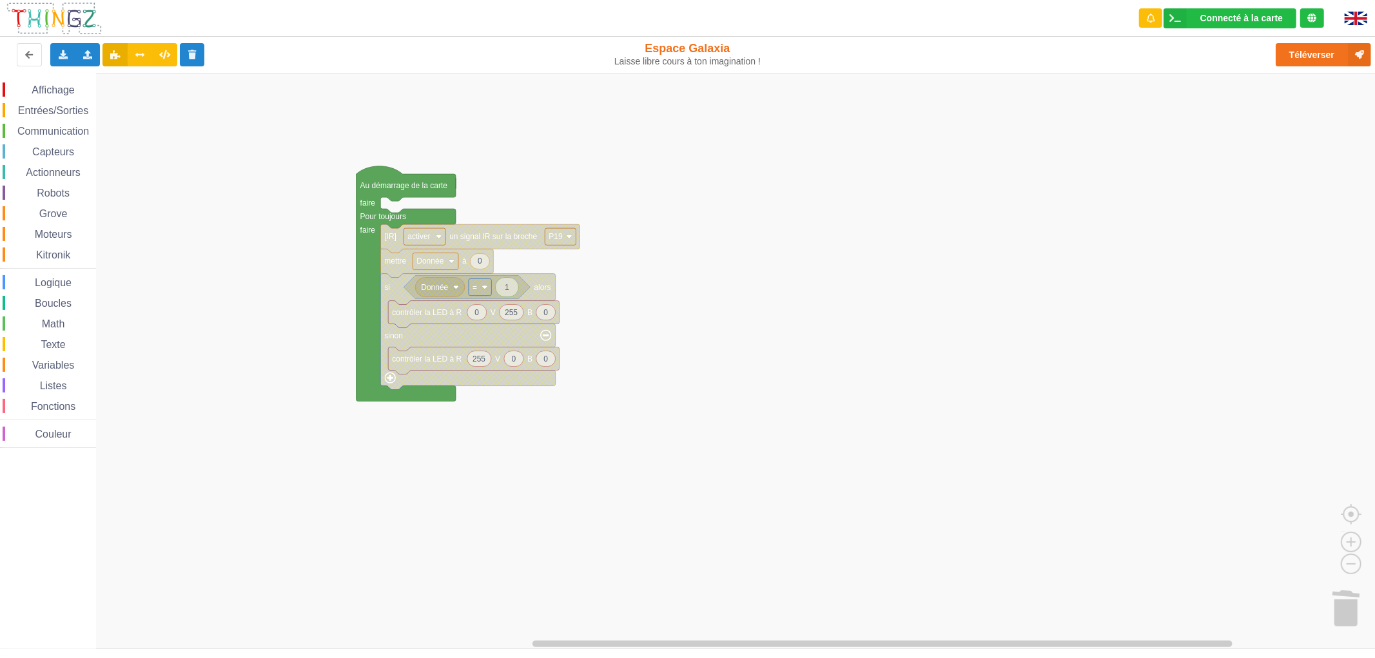
click at [929, 176] on rect "Espace de travail de Blocky" at bounding box center [692, 360] width 1384 height 575
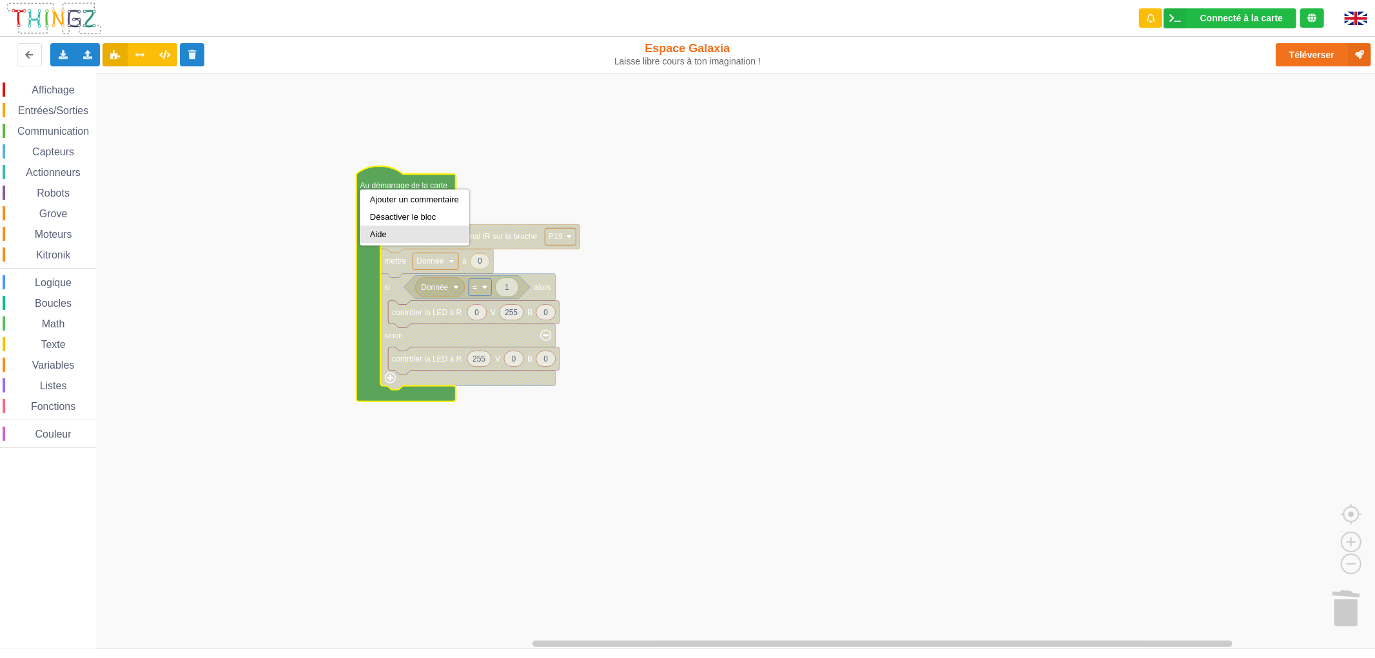
scroll to position [0, 0]
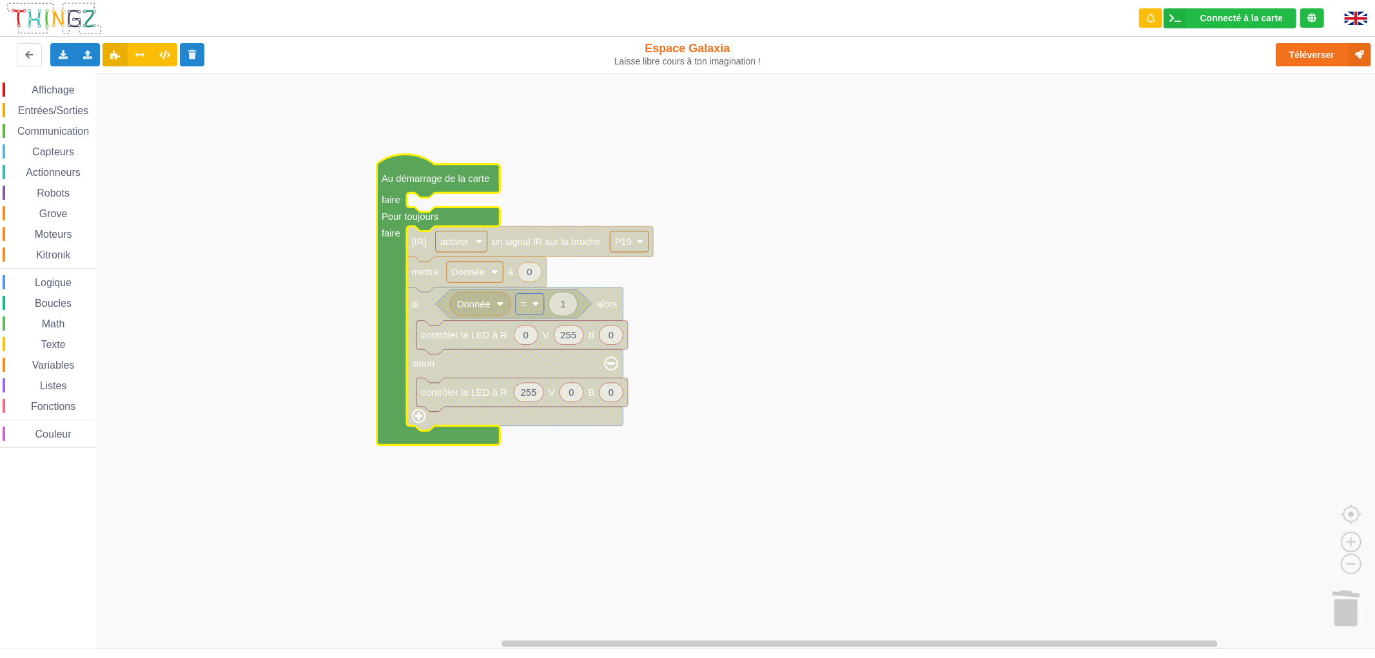
click at [67, 342] on div "Texte" at bounding box center [49, 344] width 93 height 14
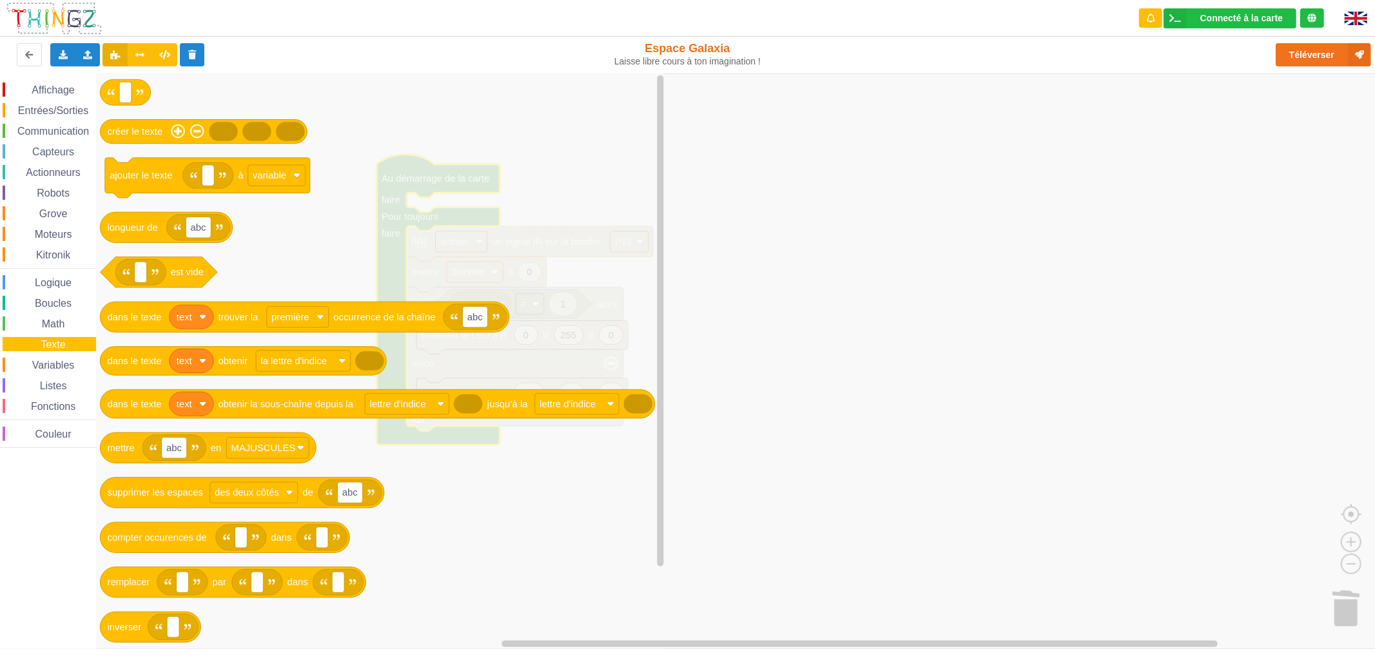
click at [59, 360] on span "Variables" at bounding box center [53, 365] width 46 height 11
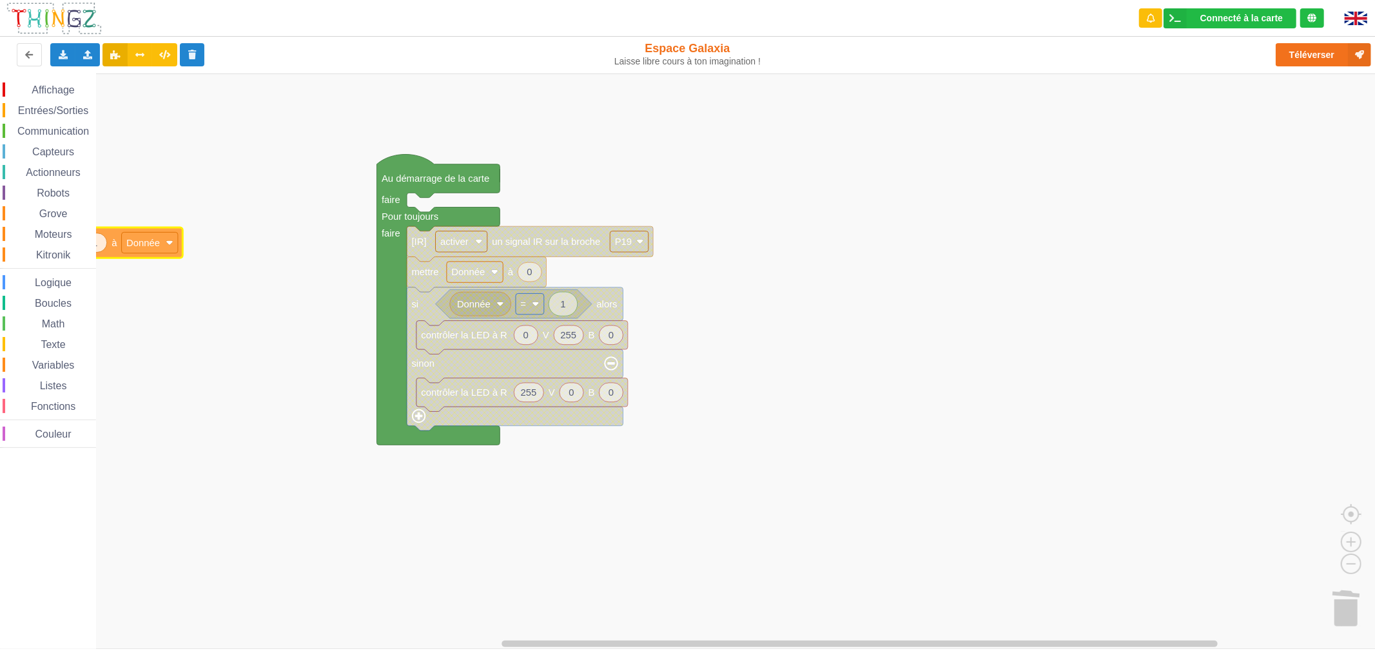
click at [56, 250] on div "Affichage Entrées/Sorties Communication Capteurs Actionneurs Robots Grove Moteu…" at bounding box center [692, 360] width 1384 height 575
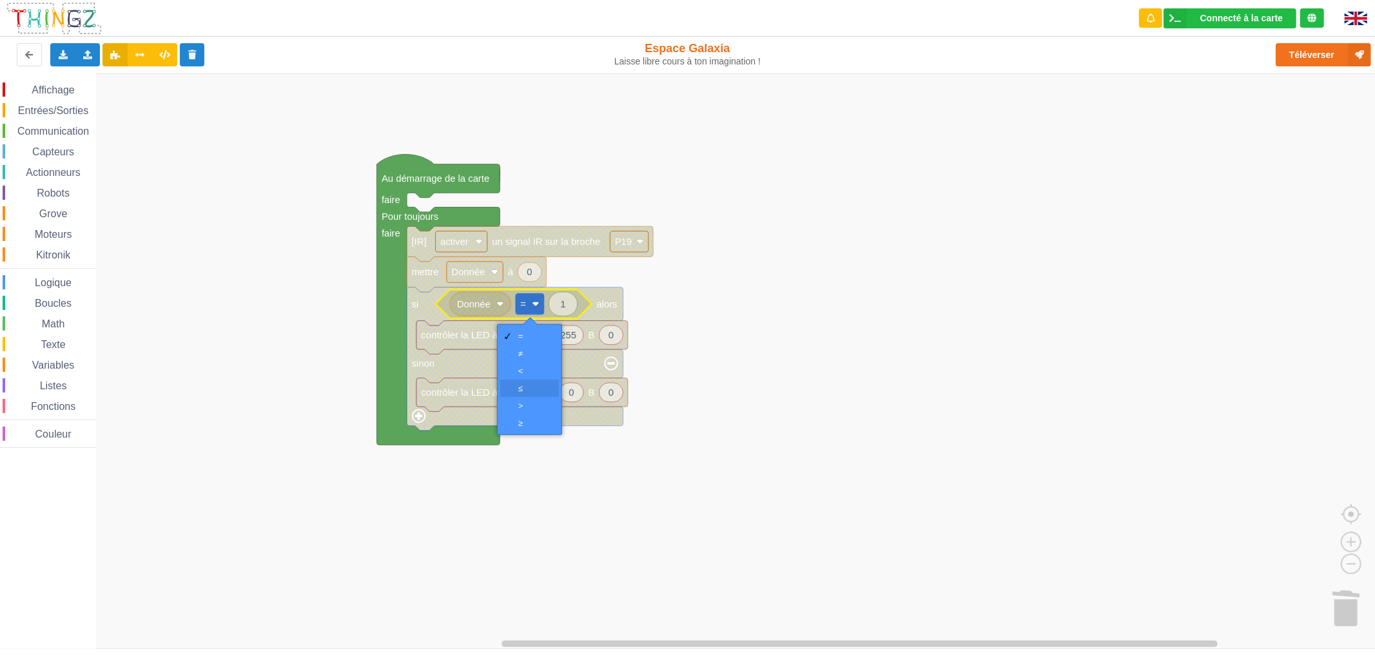
click at [519, 384] on div "‏≤" at bounding box center [533, 388] width 31 height 10
click at [531, 305] on rect "Espace de travail de Blocky" at bounding box center [530, 303] width 28 height 21
click at [524, 418] on div "‏≥" at bounding box center [533, 423] width 31 height 10
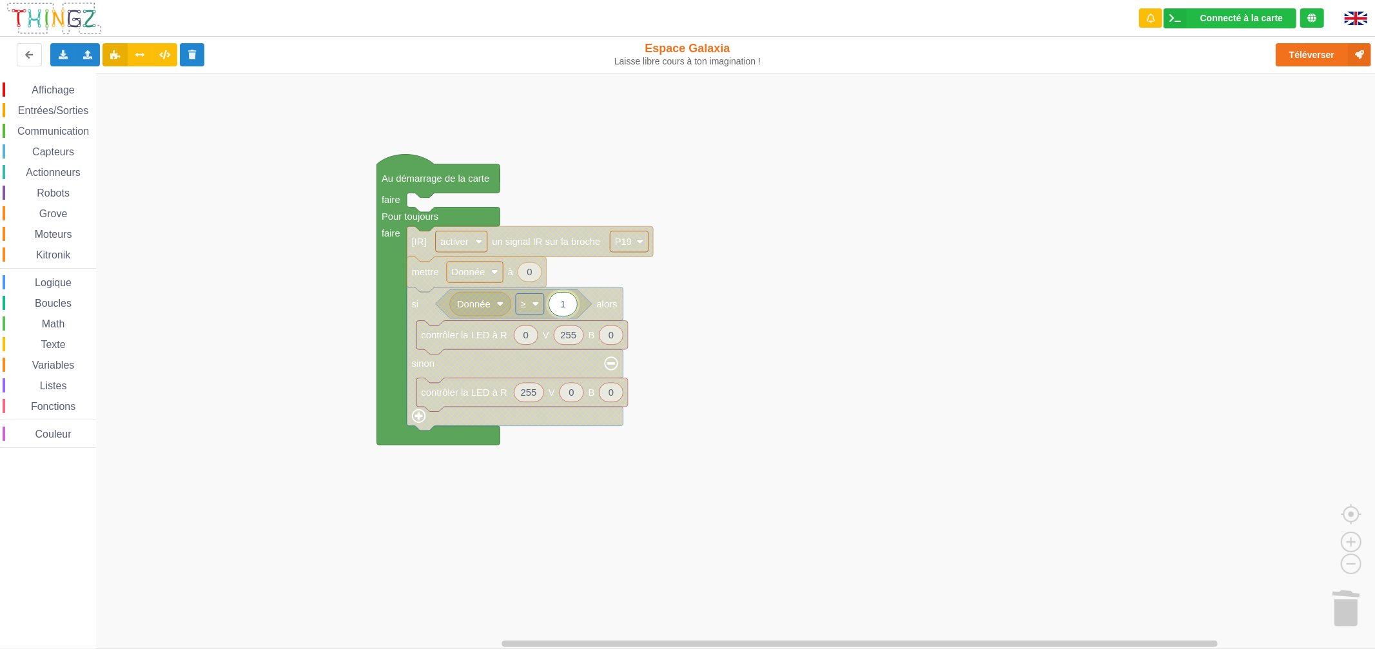
type input "0"
click at [737, 251] on rect "Espace de travail de Blocky" at bounding box center [692, 360] width 1384 height 575
click at [563, 309] on text "0" at bounding box center [562, 304] width 5 height 10
click at [205, 347] on rect "Espace de travail de Blocky" at bounding box center [692, 360] width 1384 height 575
click at [48, 287] on div "Logique" at bounding box center [49, 282] width 93 height 14
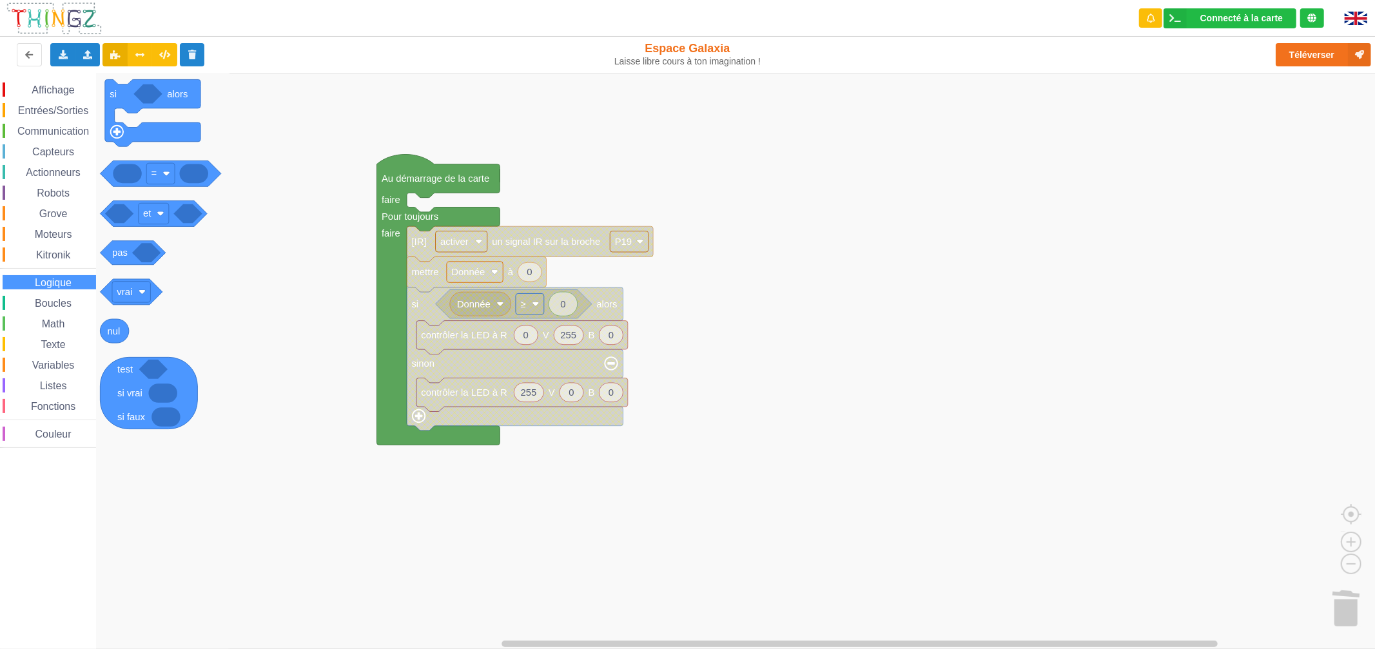
click at [50, 302] on span "Boucles" at bounding box center [53, 303] width 41 height 11
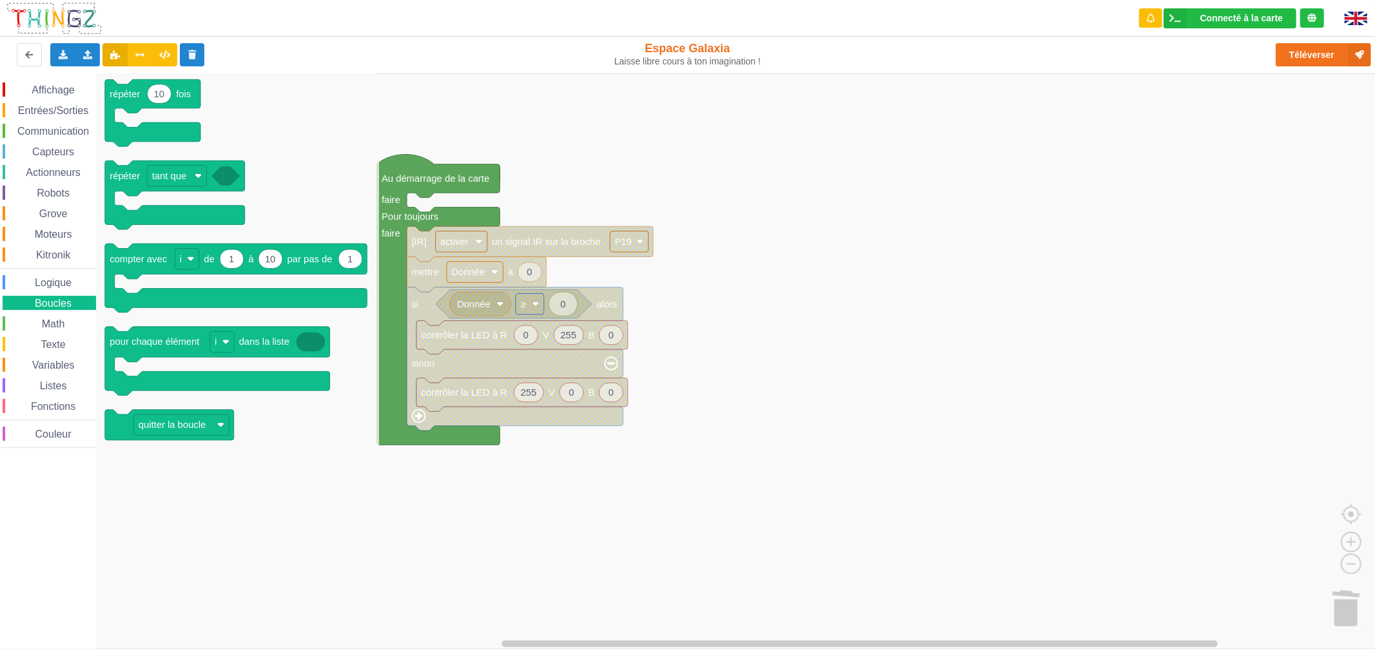
click at [43, 322] on span "Math" at bounding box center [53, 323] width 27 height 11
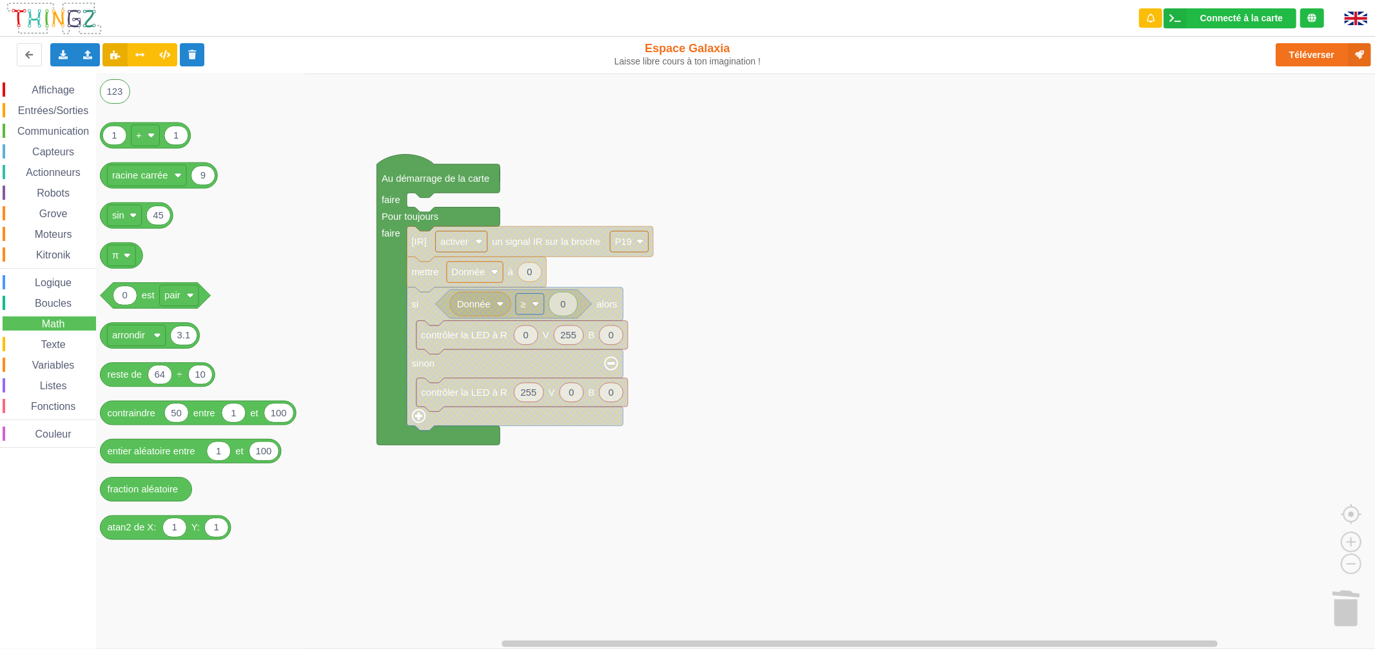
click at [47, 339] on span "Texte" at bounding box center [53, 344] width 28 height 11
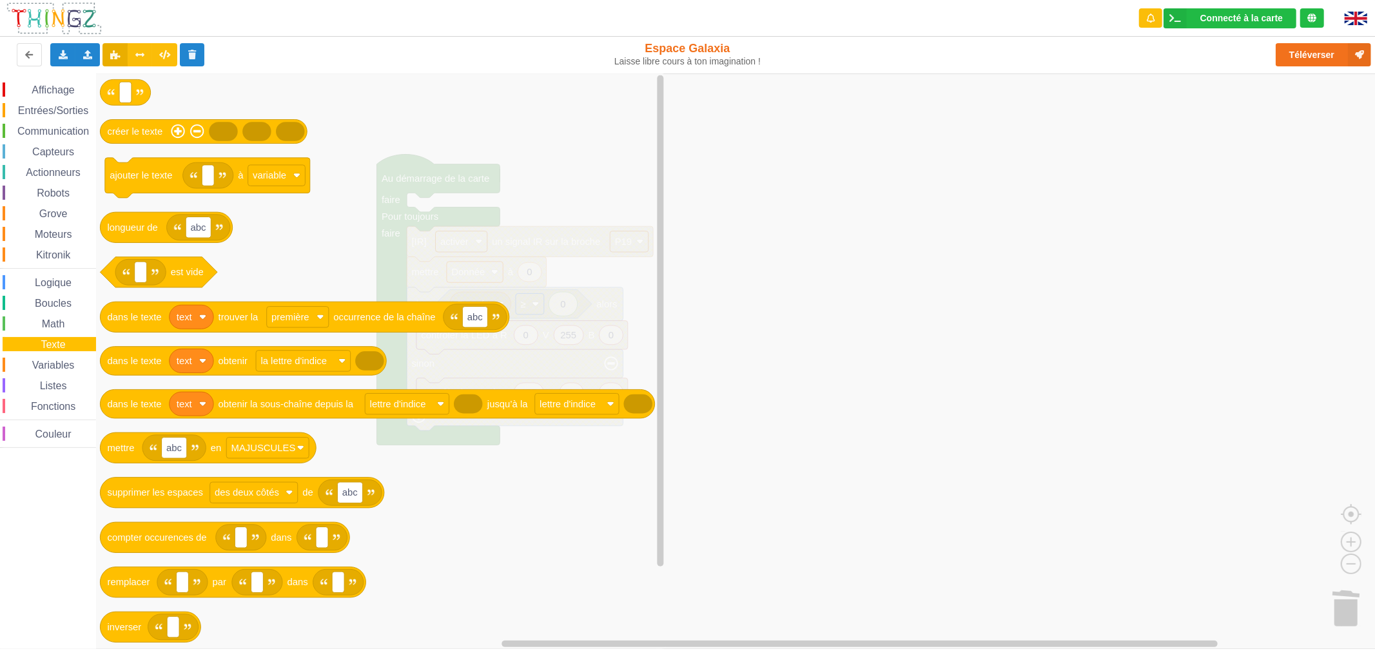
click at [50, 358] on div "Variables" at bounding box center [49, 365] width 93 height 14
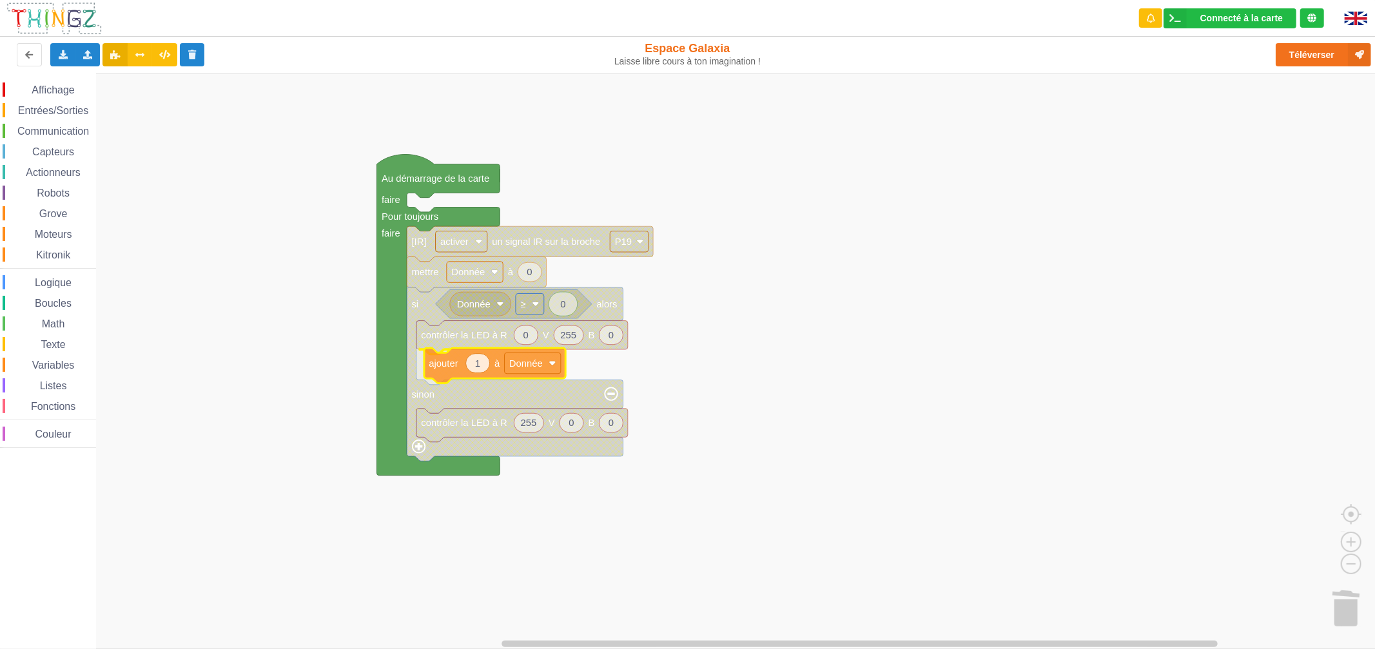
click at [434, 376] on div "Affichage Entrées/Sorties Communication Capteurs Actionneurs Robots Grove Moteu…" at bounding box center [692, 360] width 1384 height 575
click at [704, 366] on rect "Espace de travail de Blocky" at bounding box center [692, 360] width 1384 height 575
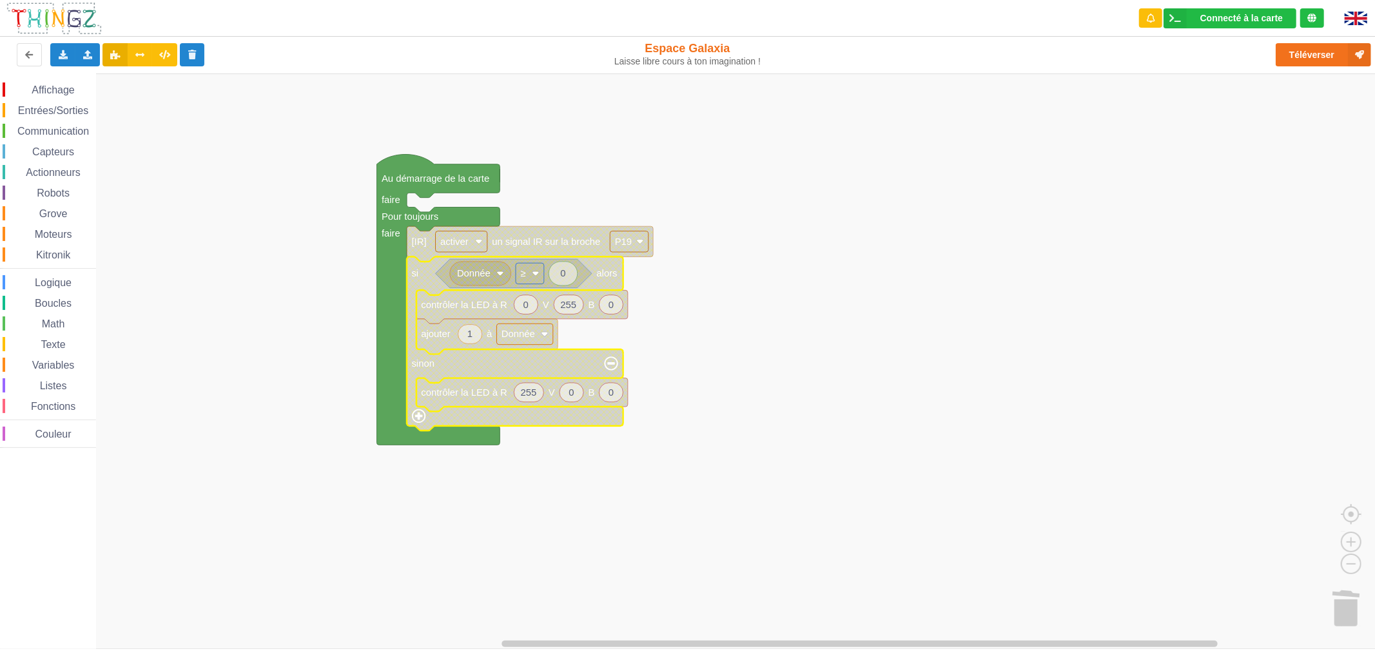
click at [563, 277] on text "0" at bounding box center [562, 273] width 5 height 10
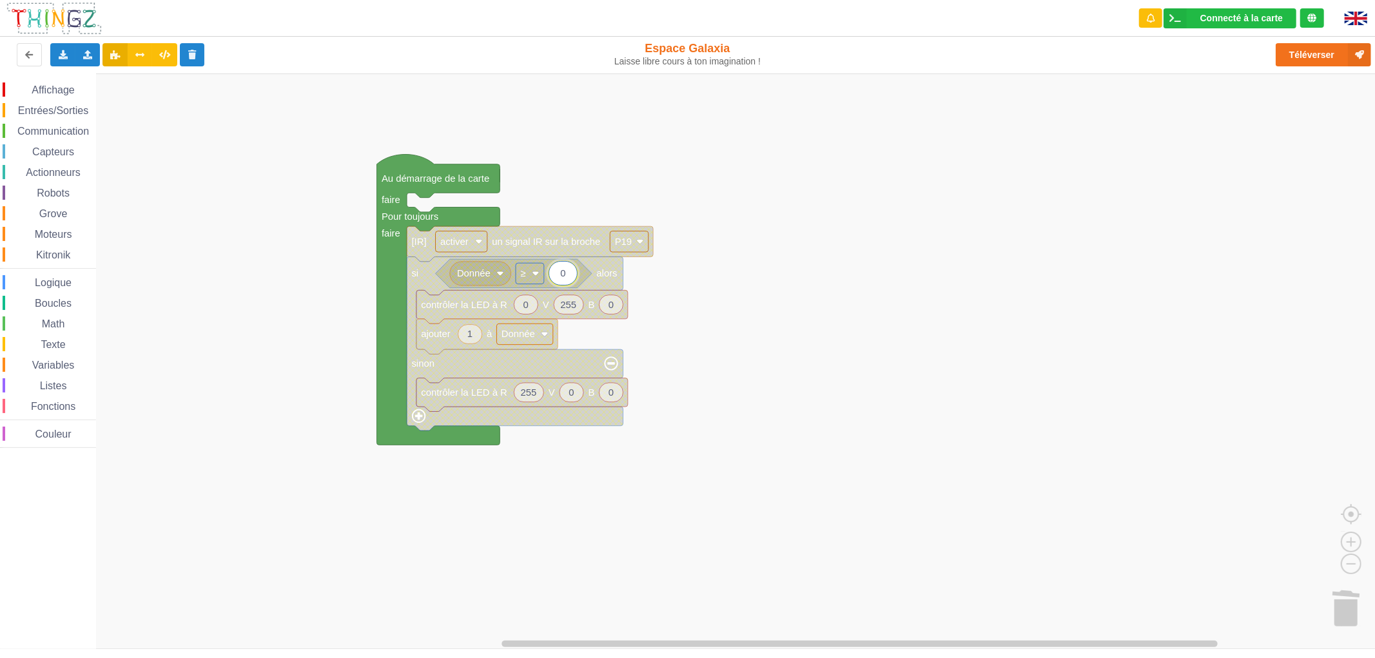
click at [673, 284] on rect "Espace de travail de Blocky" at bounding box center [692, 360] width 1384 height 575
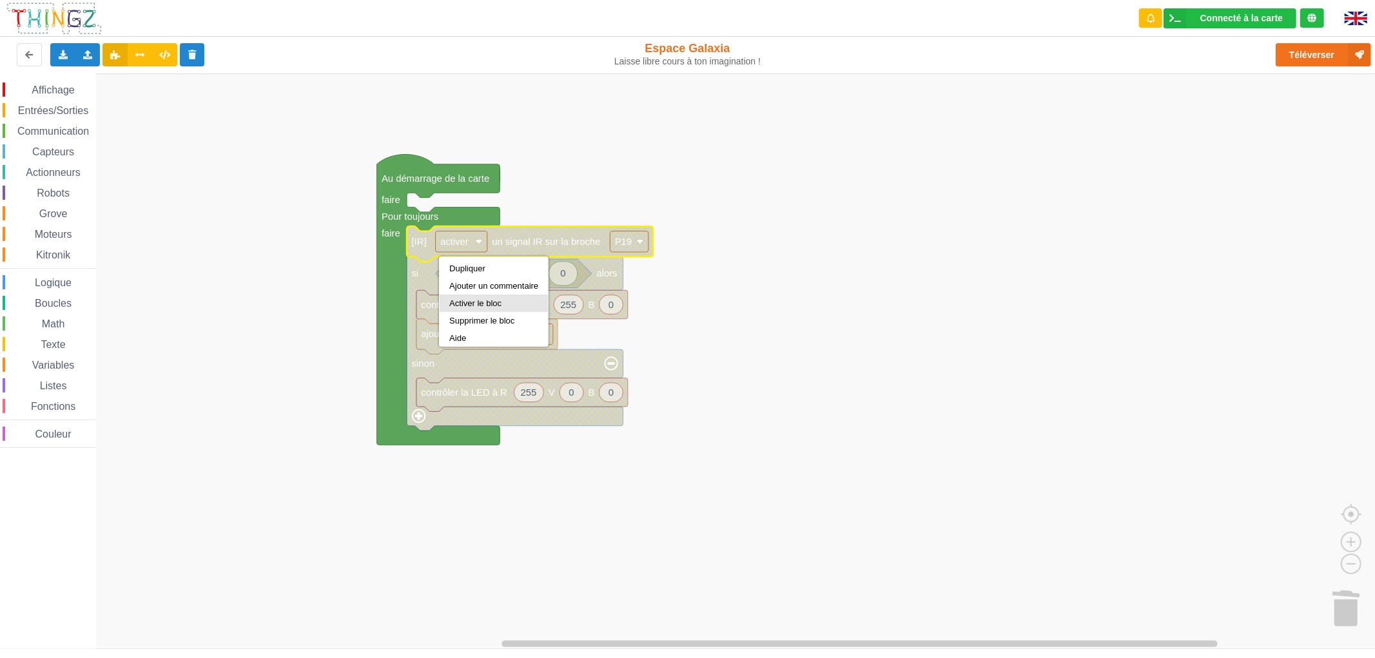
click at [467, 298] on div "Activer le bloc" at bounding box center [493, 303] width 89 height 10
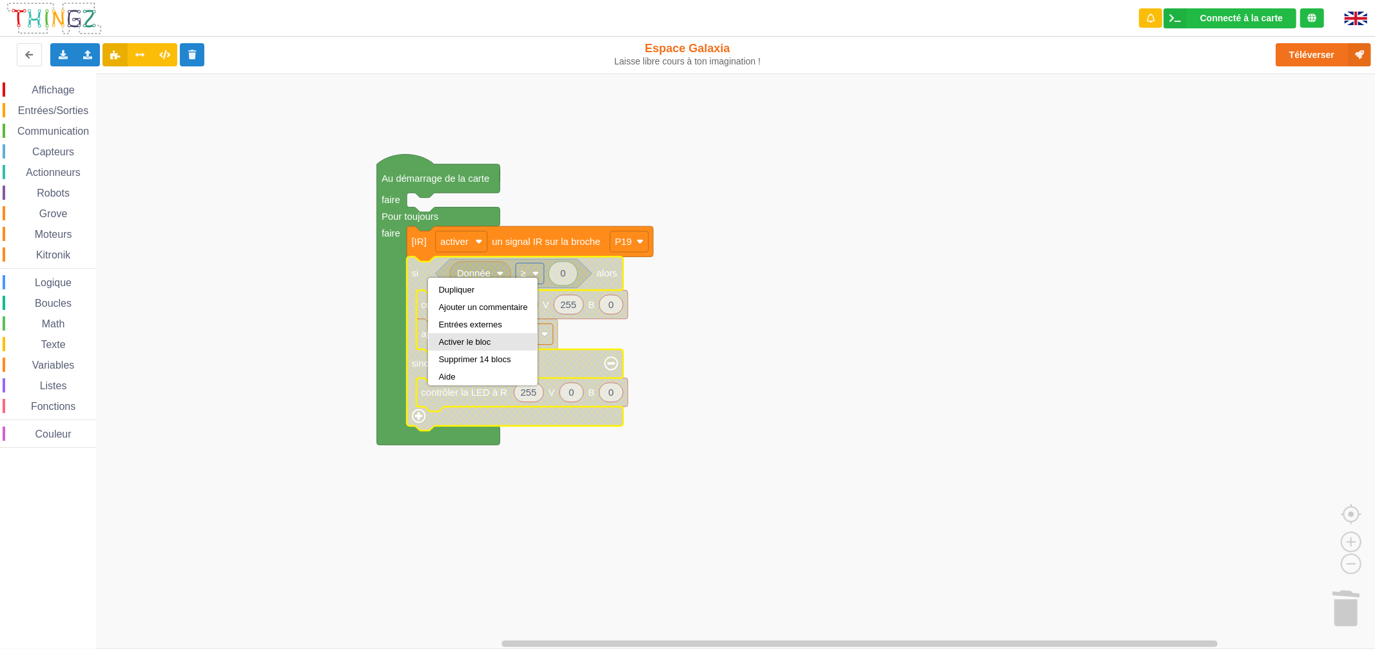
click at [466, 338] on div "Activer le bloc" at bounding box center [482, 342] width 89 height 10
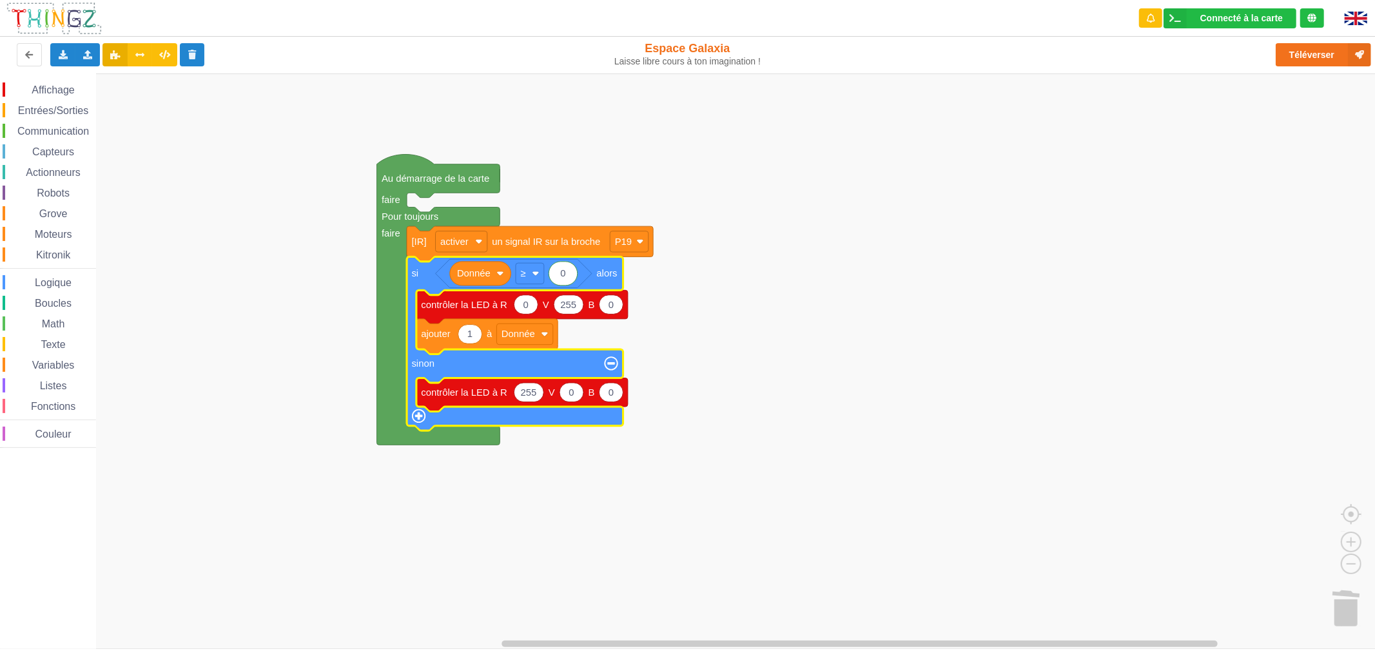
click at [885, 329] on rect "Espace de travail de Blocky" at bounding box center [692, 360] width 1384 height 575
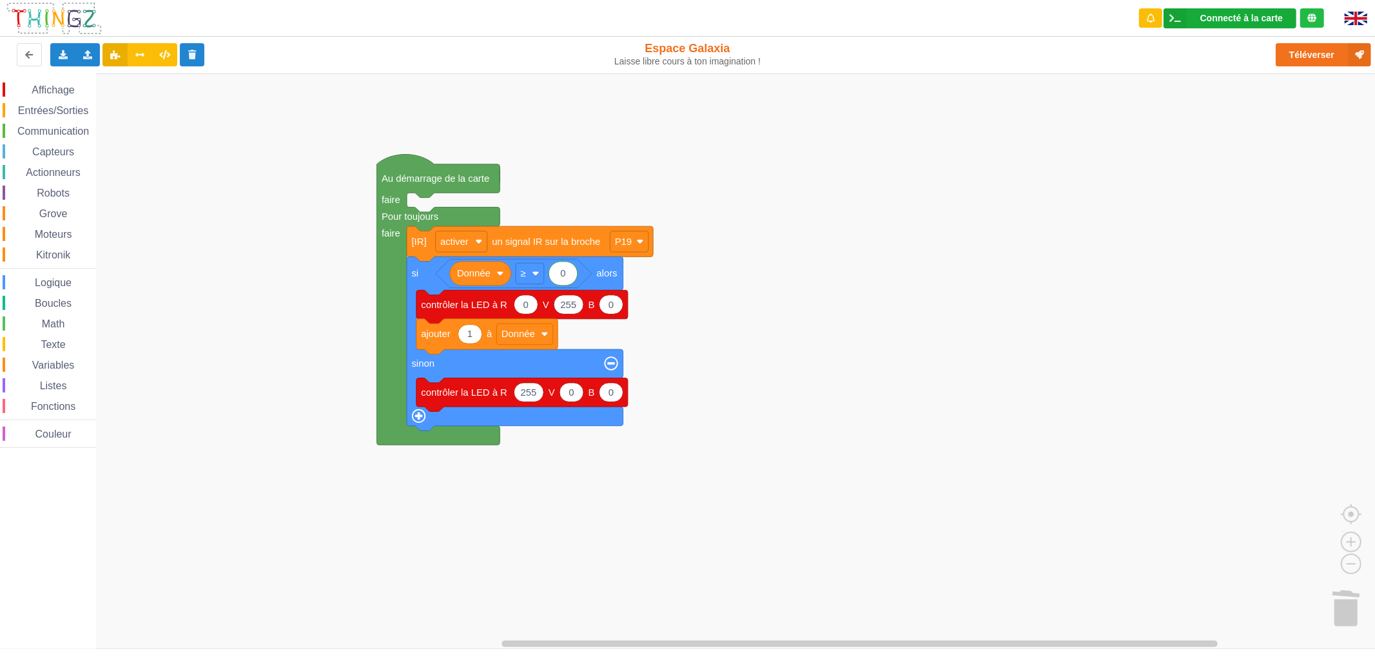
click at [1261, 19] on div "Connecté à la carte" at bounding box center [1241, 18] width 82 height 9
click at [1057, 159] on rect "Espace de travail de Blocky" at bounding box center [692, 360] width 1384 height 575
click at [1291, 50] on button "Téléverser" at bounding box center [1322, 54] width 95 height 23
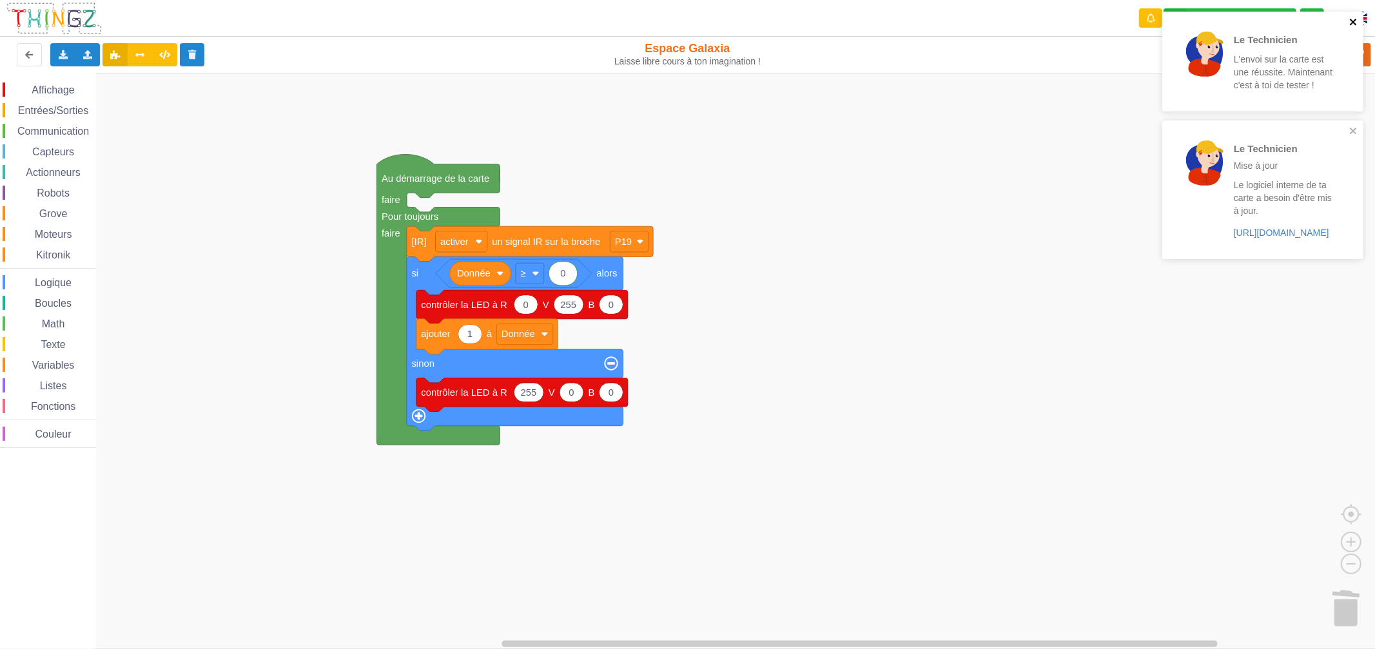
click at [1350, 21] on icon "close" at bounding box center [1353, 22] width 9 height 10
click at [1356, 125] on div "Le Technicien Mise à jour Le logiciel interne de ta carte a besoin d'être mis à…" at bounding box center [1262, 81] width 201 height 138
click at [1351, 24] on icon "close" at bounding box center [1352, 22] width 6 height 6
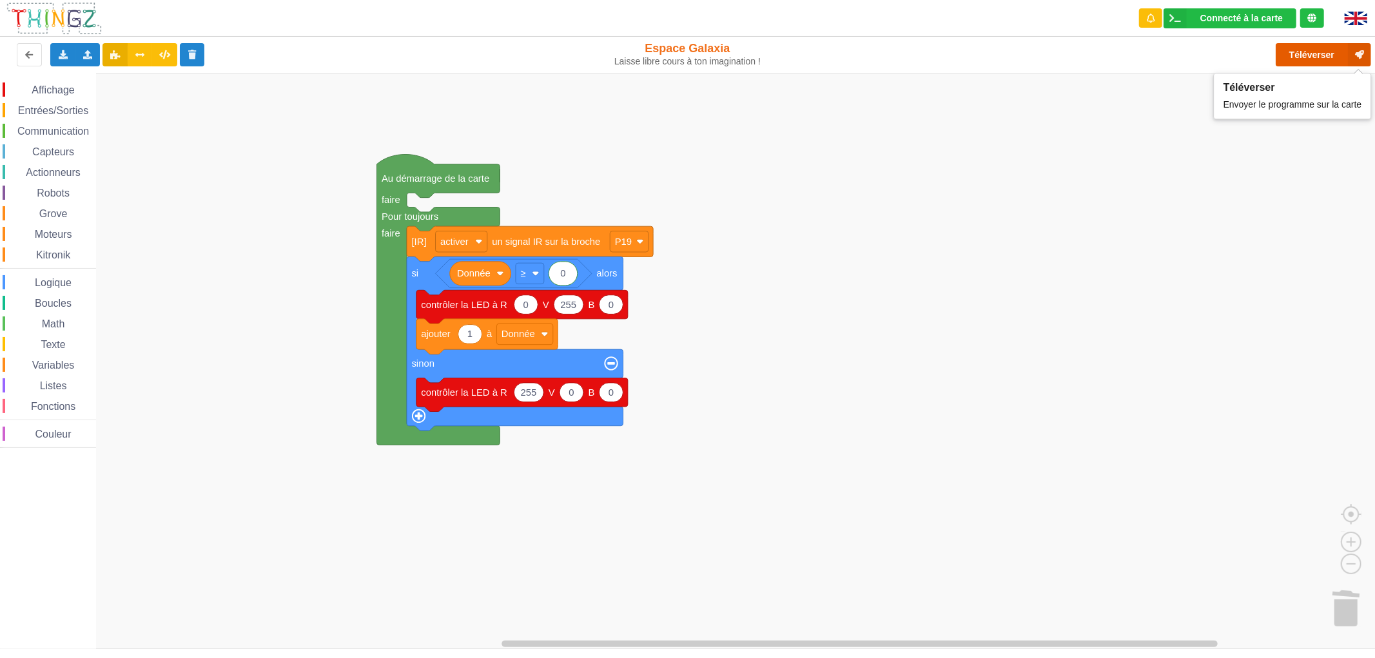
click at [1311, 56] on button "Téléverser" at bounding box center [1322, 54] width 95 height 23
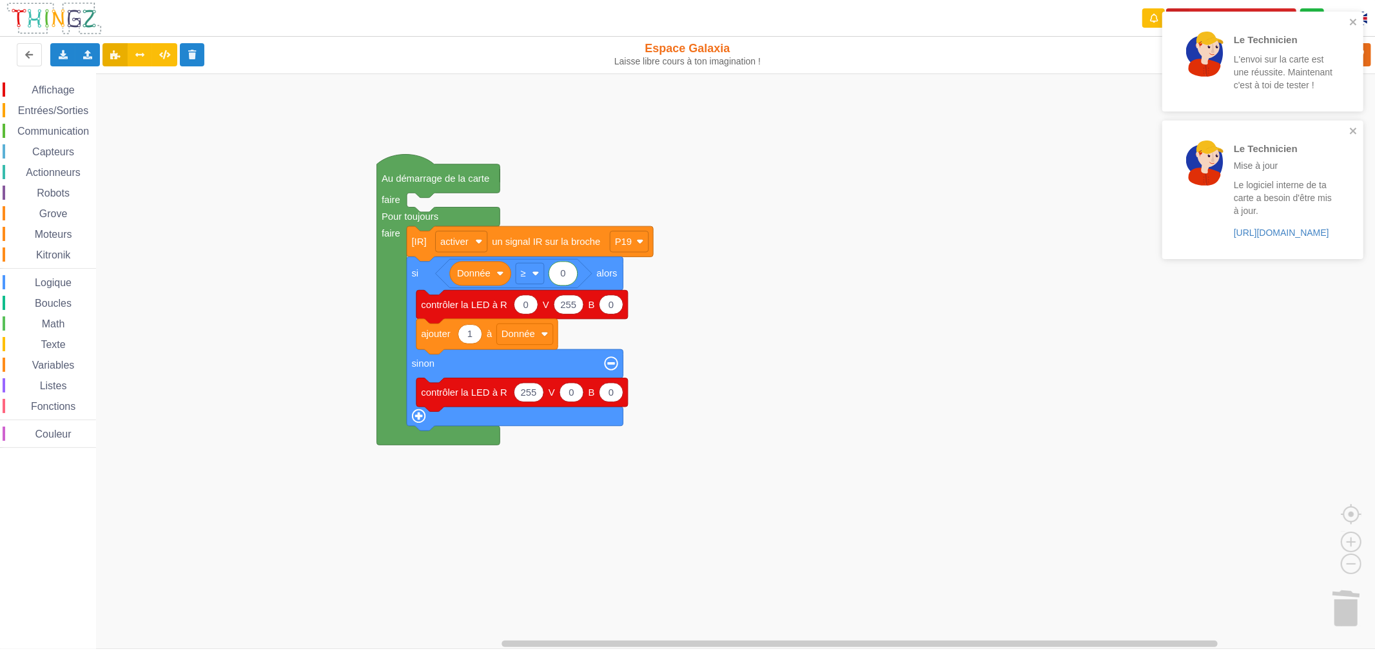
click at [931, 266] on rect "Espace de travail de Blocky" at bounding box center [692, 360] width 1384 height 575
click at [1357, 18] on icon "close" at bounding box center [1353, 22] width 9 height 10
click at [1348, 18] on div "Le Technicien Mise à jour Le logiciel interne de ta carte a besoin d'être mis à…" at bounding box center [1258, 81] width 182 height 128
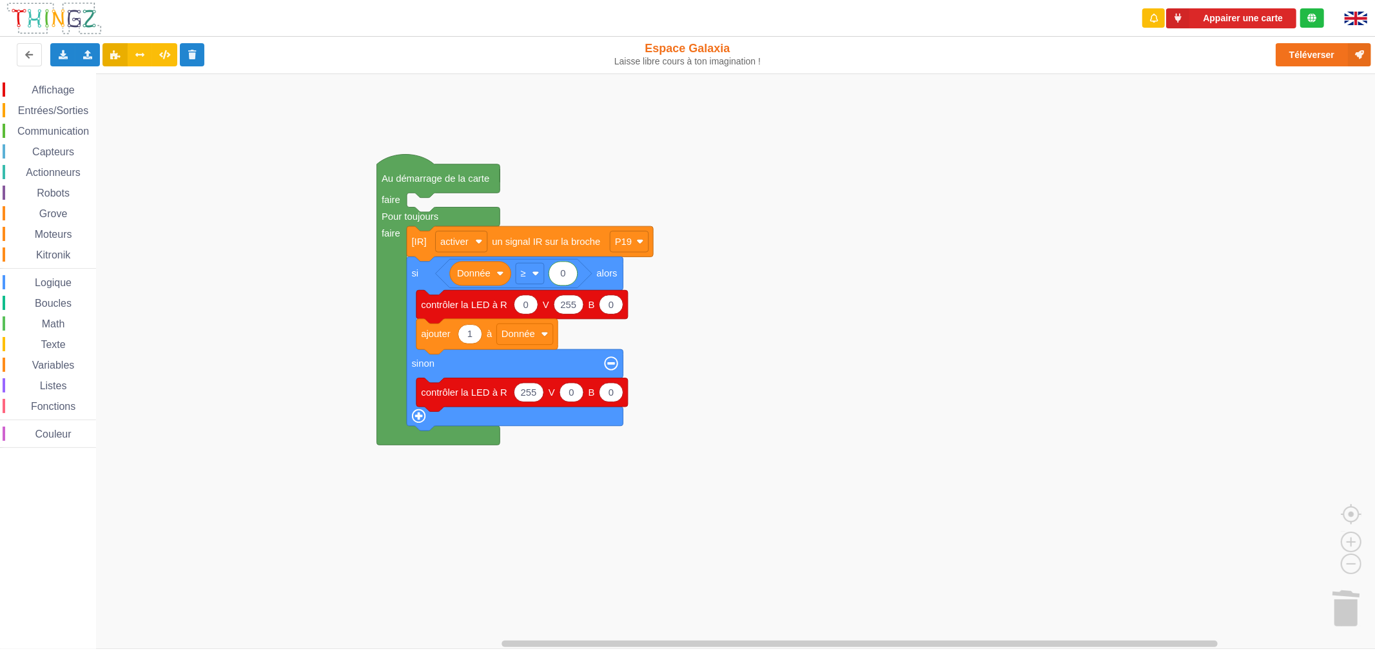
click at [1258, 24] on div "Le Technicien Mise à jour Le logiciel interne de ta carte a besoin d'être mis à…" at bounding box center [1262, 85] width 206 height 152
click at [1259, 20] on button "Appairer une carte" at bounding box center [1231, 18] width 130 height 20
click at [1317, 57] on button "Téléverser" at bounding box center [1322, 54] width 95 height 23
click at [1249, 14] on div "Le Technicien Il y a eu un problème... Essaie encore !" at bounding box center [1262, 11] width 206 height 5
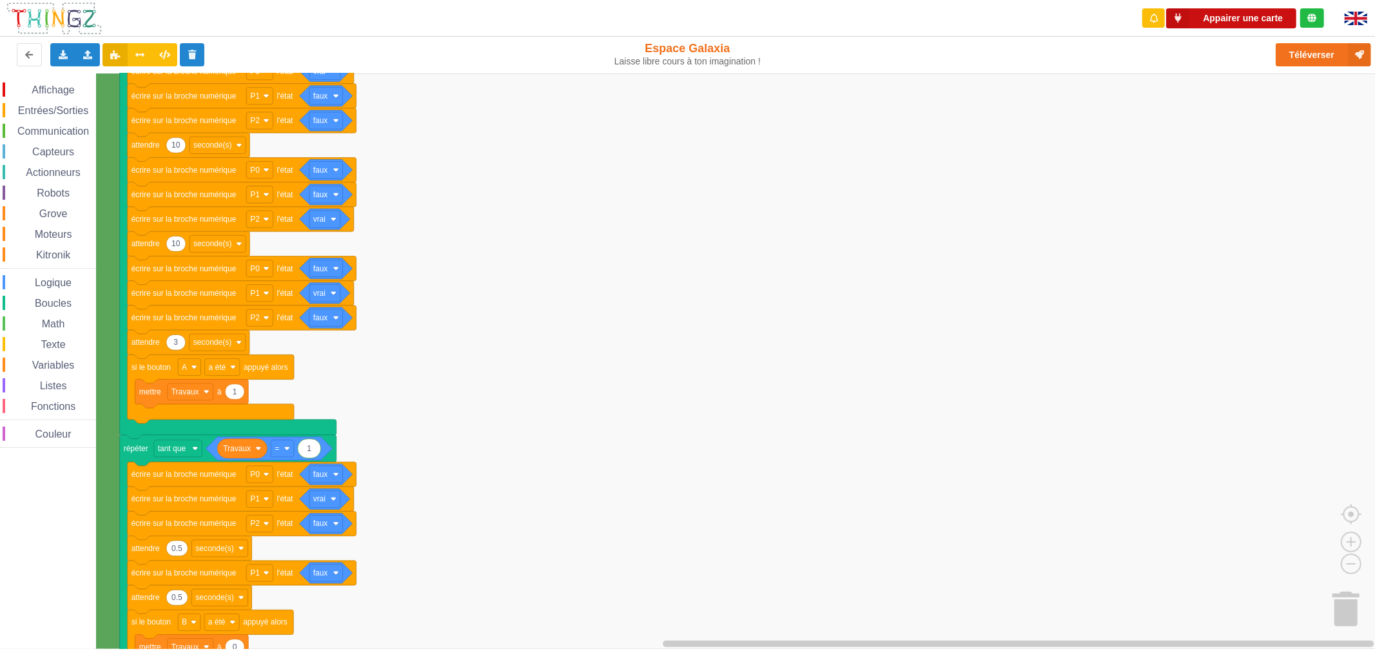
click at [1255, 20] on button "Appairer une carte" at bounding box center [1231, 18] width 130 height 20
click at [1239, 20] on button "Appairer une carte" at bounding box center [1231, 18] width 130 height 20
click at [1205, 17] on button "Appairer une carte" at bounding box center [1231, 18] width 130 height 20
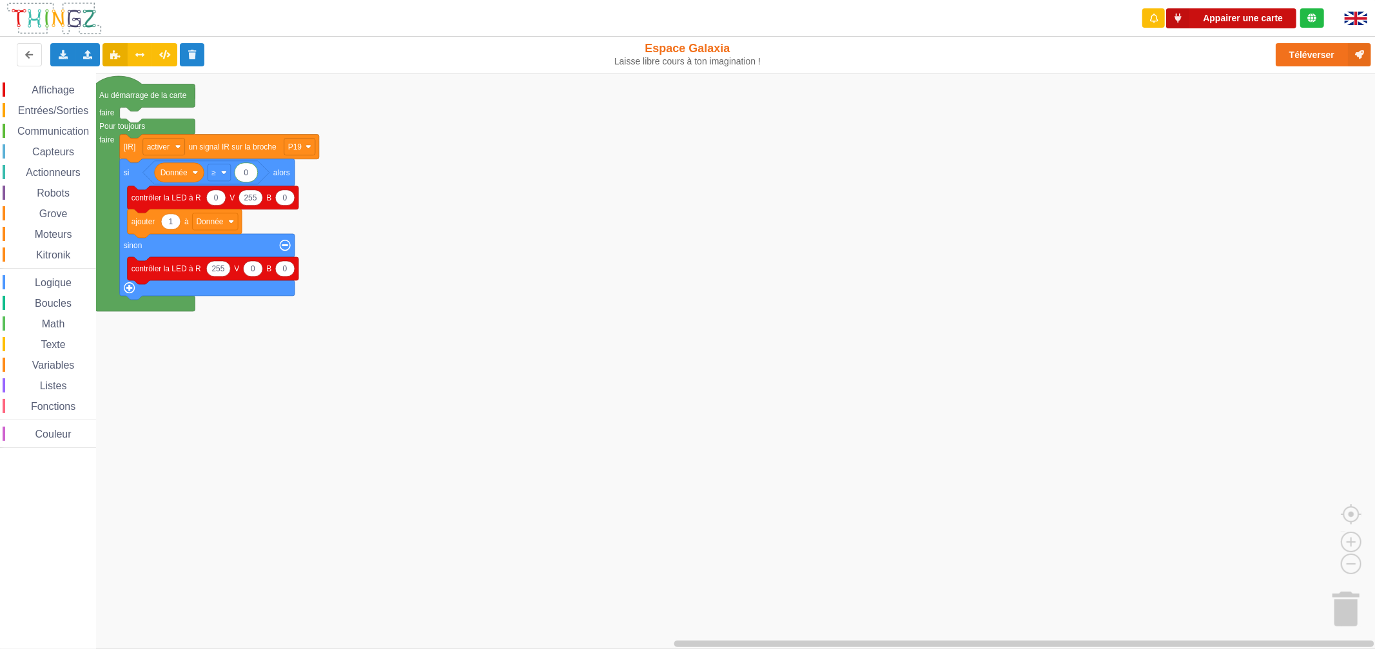
click at [1270, 10] on button "Appairer une carte" at bounding box center [1231, 18] width 130 height 20
click at [1299, 60] on button "Téléverser" at bounding box center [1322, 54] width 95 height 23
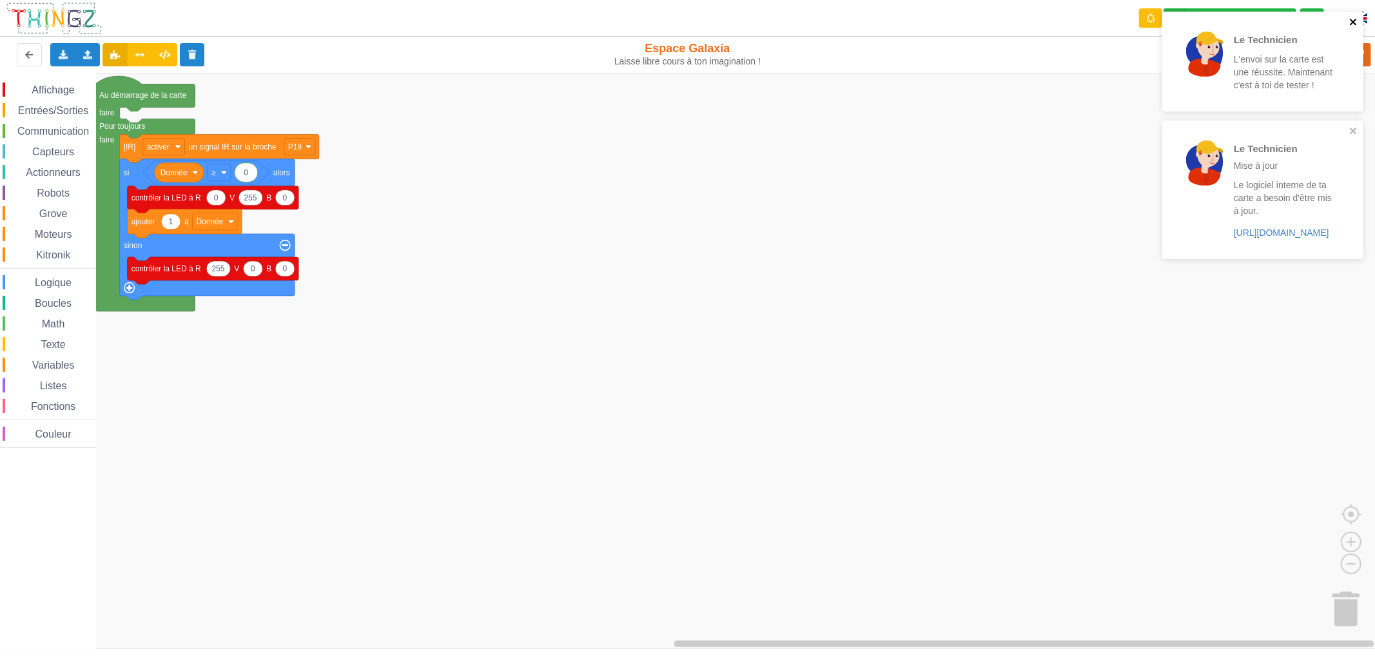
click at [1349, 21] on icon "close" at bounding box center [1353, 22] width 9 height 10
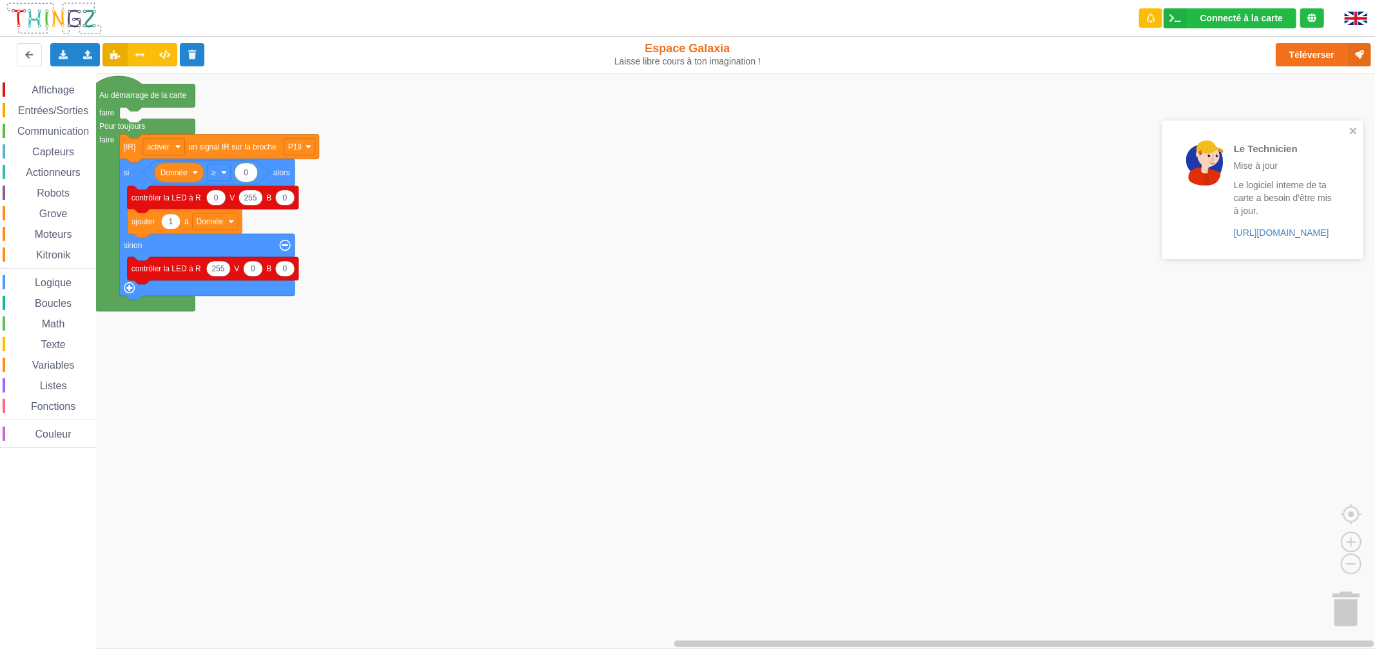
click at [1323, 56] on div "Le Technicien L'envoi sur la carte est une réussite. Maintenant c'est à toi de …" at bounding box center [1262, 140] width 206 height 262
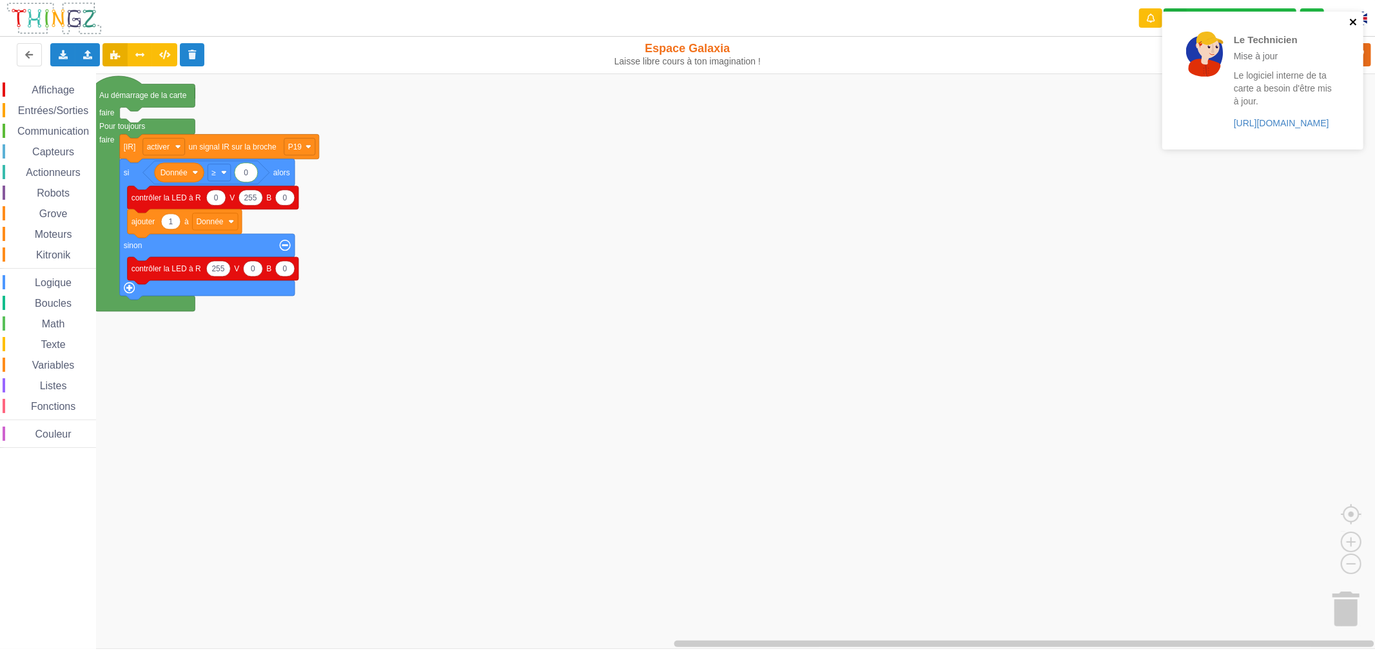
click at [1352, 21] on icon "close" at bounding box center [1352, 22] width 6 height 6
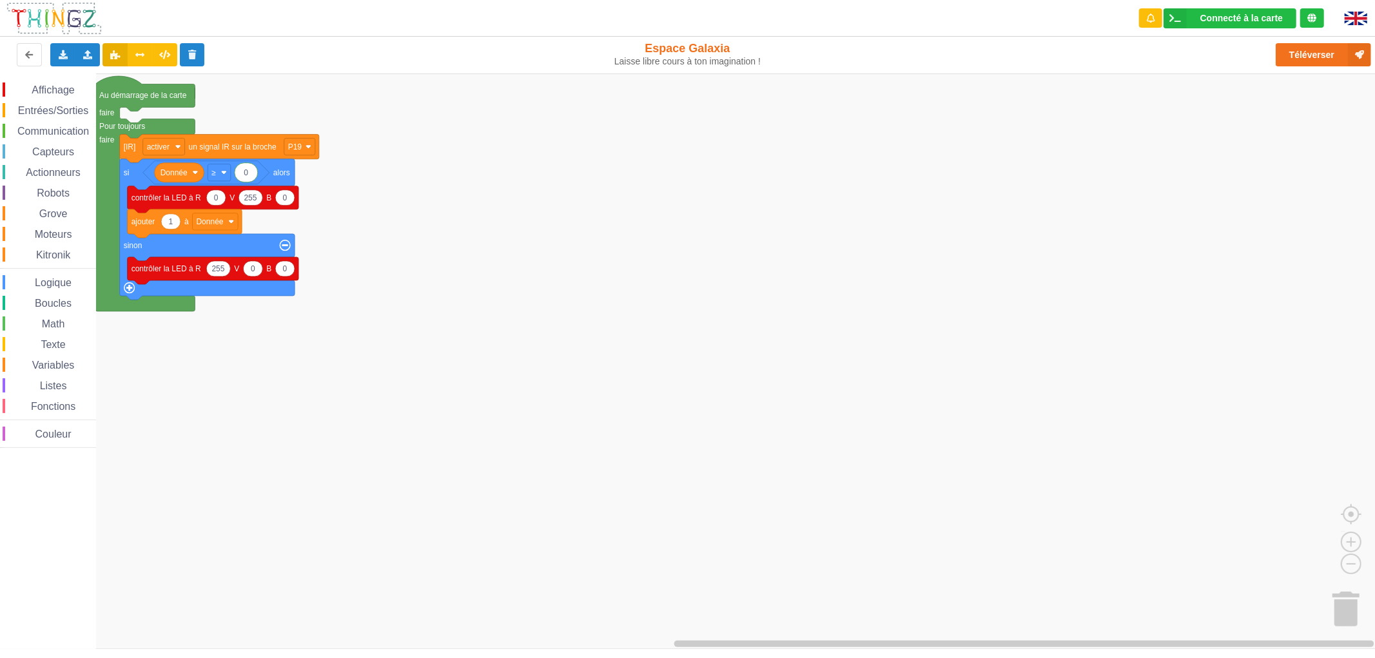
click at [1312, 53] on div "Le Technicien Mise à jour Le logiciel interne de ta carte a besoin d'être mis à…" at bounding box center [1262, 85] width 206 height 152
click at [1308, 59] on button "Téléverser" at bounding box center [1322, 54] width 95 height 23
click at [1189, 12] on icon at bounding box center [1177, 18] width 23 height 20
click at [1307, 58] on button "Téléverser" at bounding box center [1322, 54] width 95 height 23
click at [1306, 58] on div "Le Technicien Il y a eu un problème... Essaie encore !" at bounding box center [1262, 61] width 206 height 104
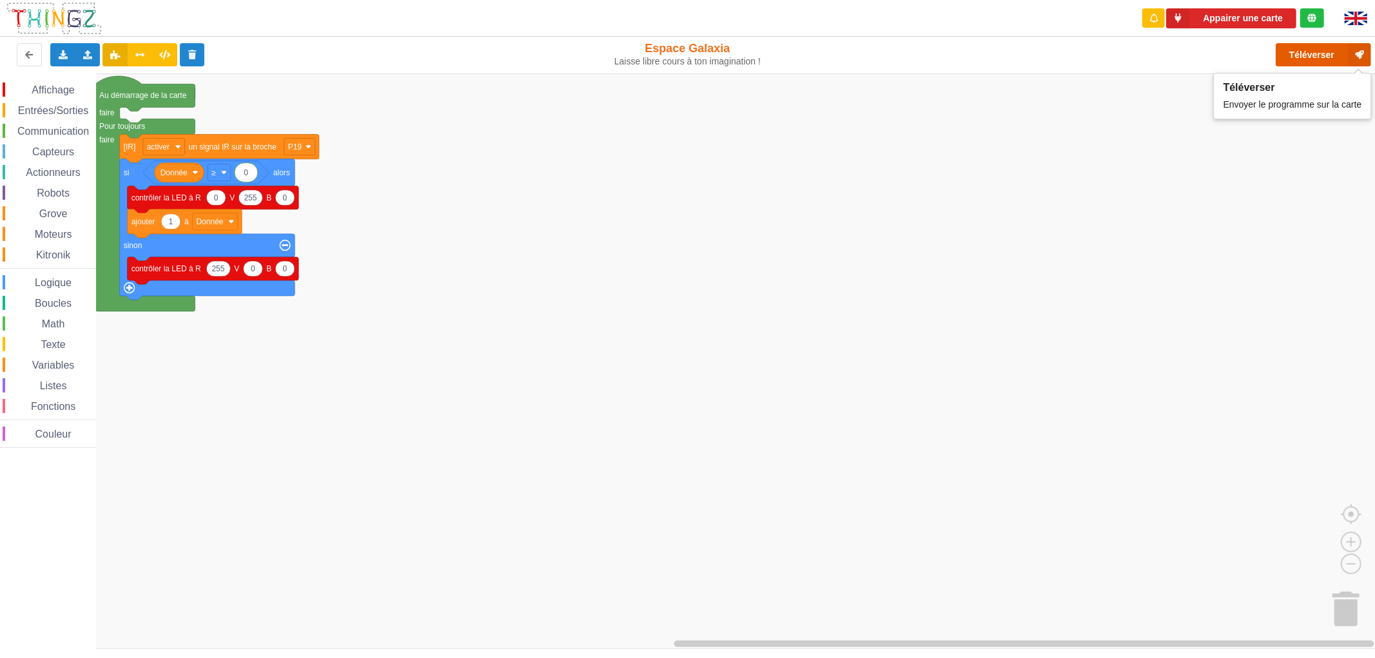
click at [1304, 53] on button "Téléverser" at bounding box center [1322, 54] width 95 height 23
click at [1266, 14] on div "Le Technicien Il y a eu un problème... Essaie encore !" at bounding box center [1262, 61] width 206 height 104
click at [1209, 14] on button "Appairer une carte" at bounding box center [1231, 18] width 130 height 20
click at [1213, 10] on button "Appairer une carte" at bounding box center [1231, 18] width 130 height 20
click at [1310, 60] on button "Téléverser" at bounding box center [1322, 54] width 95 height 23
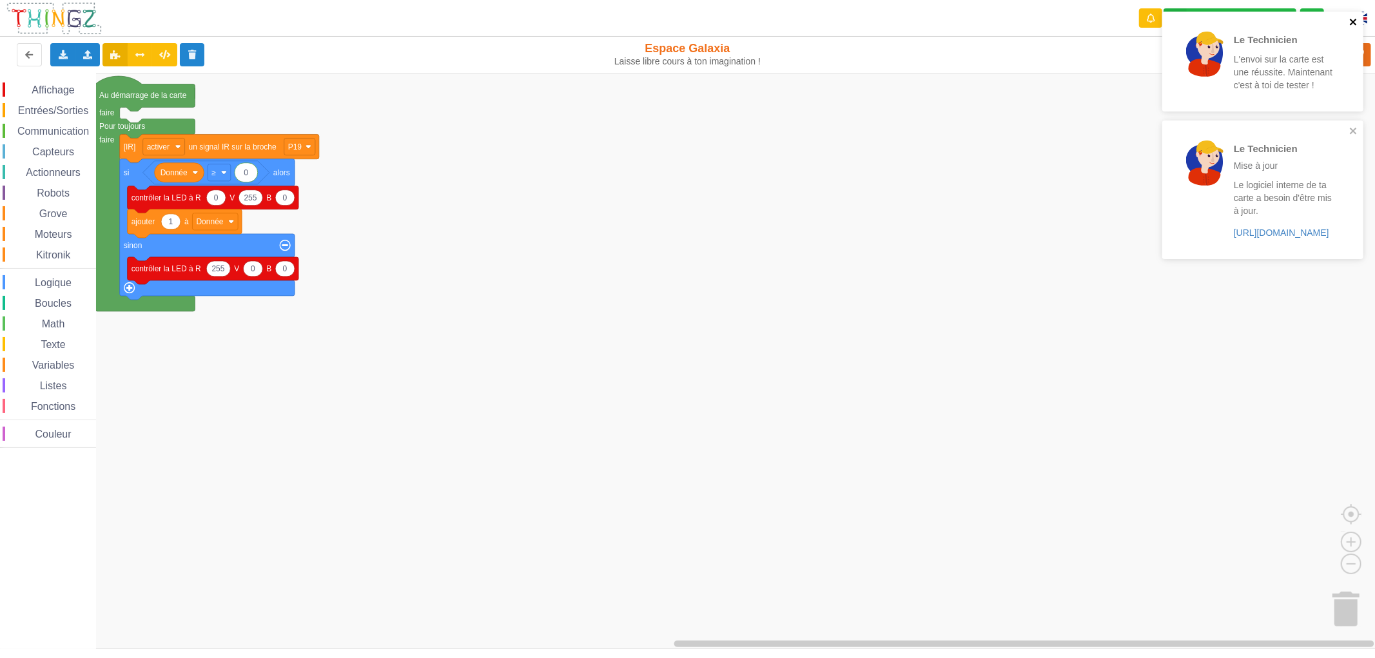
click at [1351, 23] on icon "close" at bounding box center [1352, 22] width 6 height 6
click at [1306, 60] on div "Le Technicien Mise à jour" at bounding box center [1283, 47] width 101 height 31
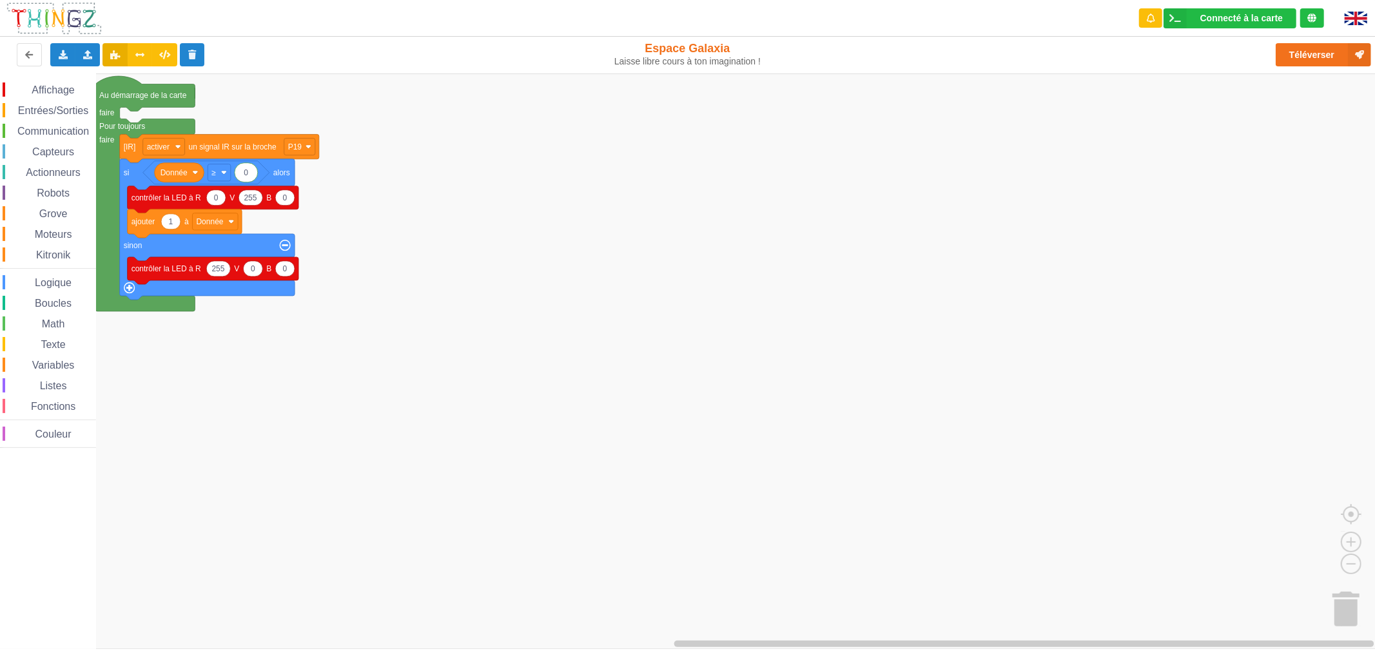
click at [1347, 14] on div "Le Technicien Mise à jour Le logiciel interne de ta carte a besoin d'être mis à…" at bounding box center [1262, 11] width 206 height 5
click at [1331, 52] on button "Téléverser" at bounding box center [1322, 54] width 95 height 23
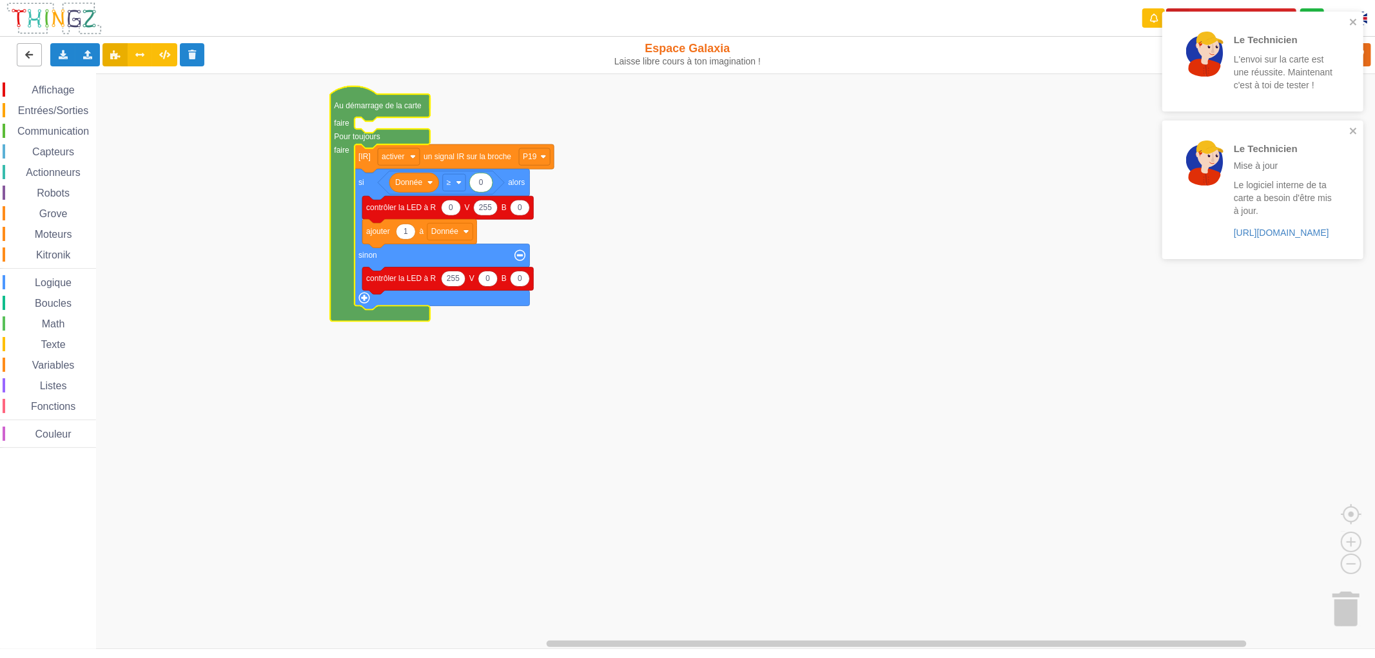
click at [37, 55] on button at bounding box center [29, 54] width 25 height 23
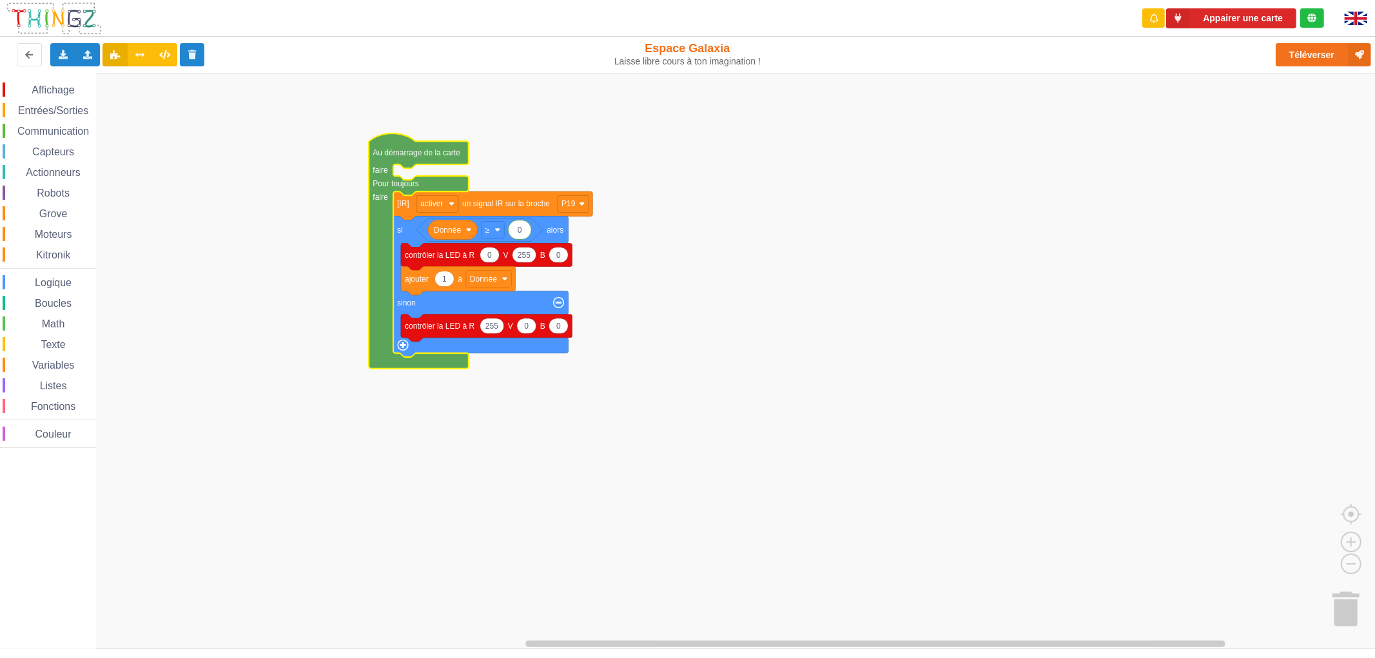
click at [685, 39] on div "Espace Galaxia Laisse libre cours à ton imagination !" at bounding box center [687, 55] width 260 height 42
click at [686, 50] on div "Espace Galaxia Laisse libre cours à ton imagination !" at bounding box center [687, 54] width 242 height 26
click at [1310, 14] on icon at bounding box center [1311, 18] width 9 height 9
click at [1311, 14] on icon at bounding box center [1311, 18] width 9 height 9
click at [1362, 14] on img at bounding box center [1355, 19] width 23 height 14
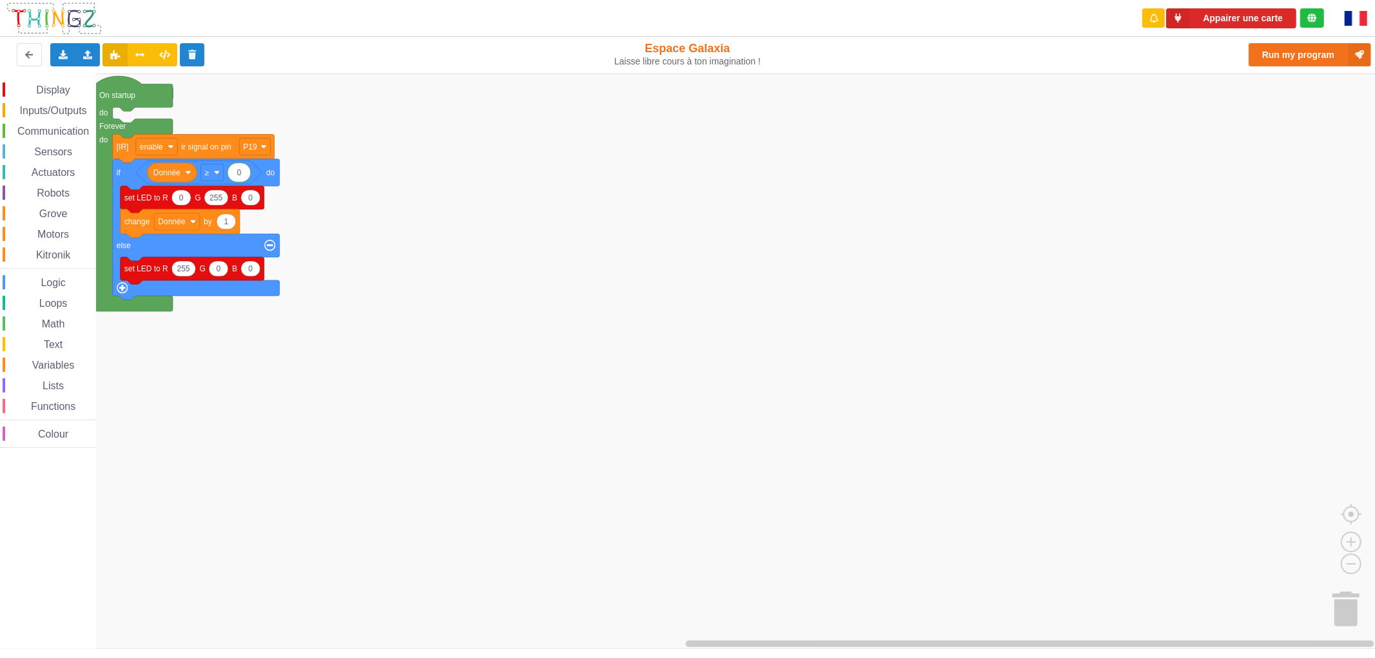
click at [1362, 14] on img at bounding box center [1355, 18] width 23 height 15
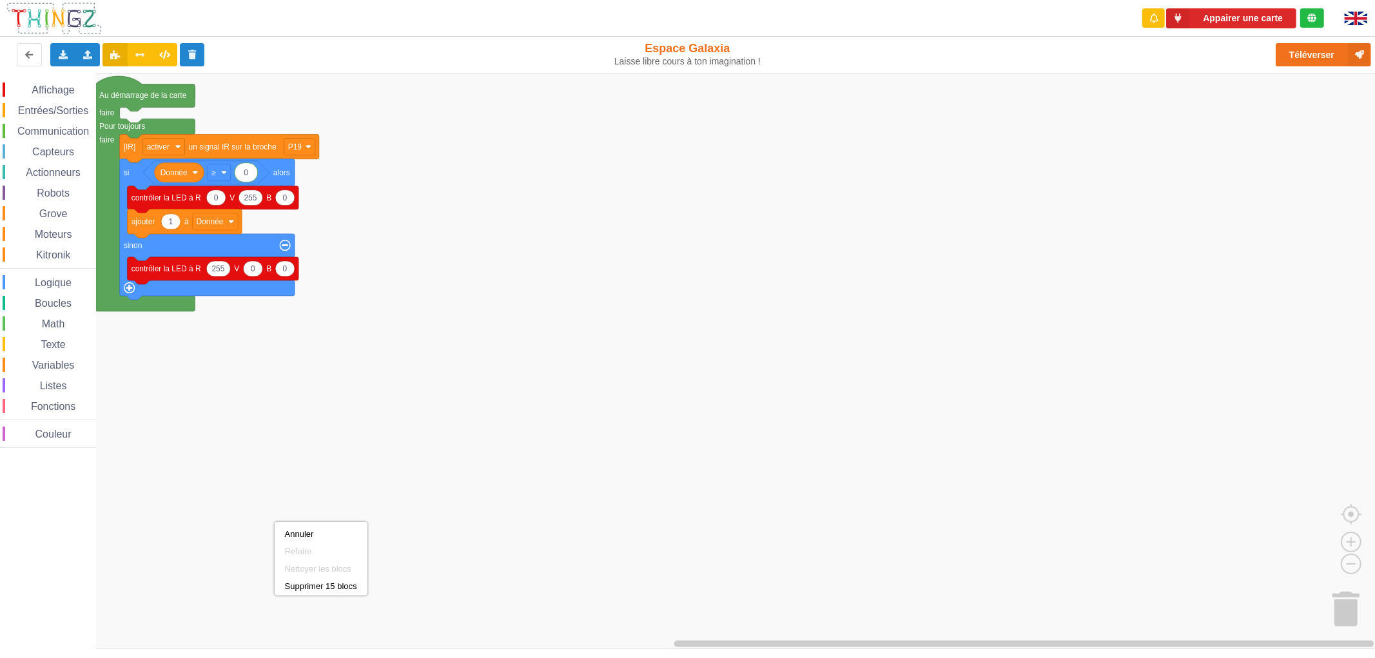
click at [66, 435] on span "Couleur" at bounding box center [54, 434] width 40 height 11
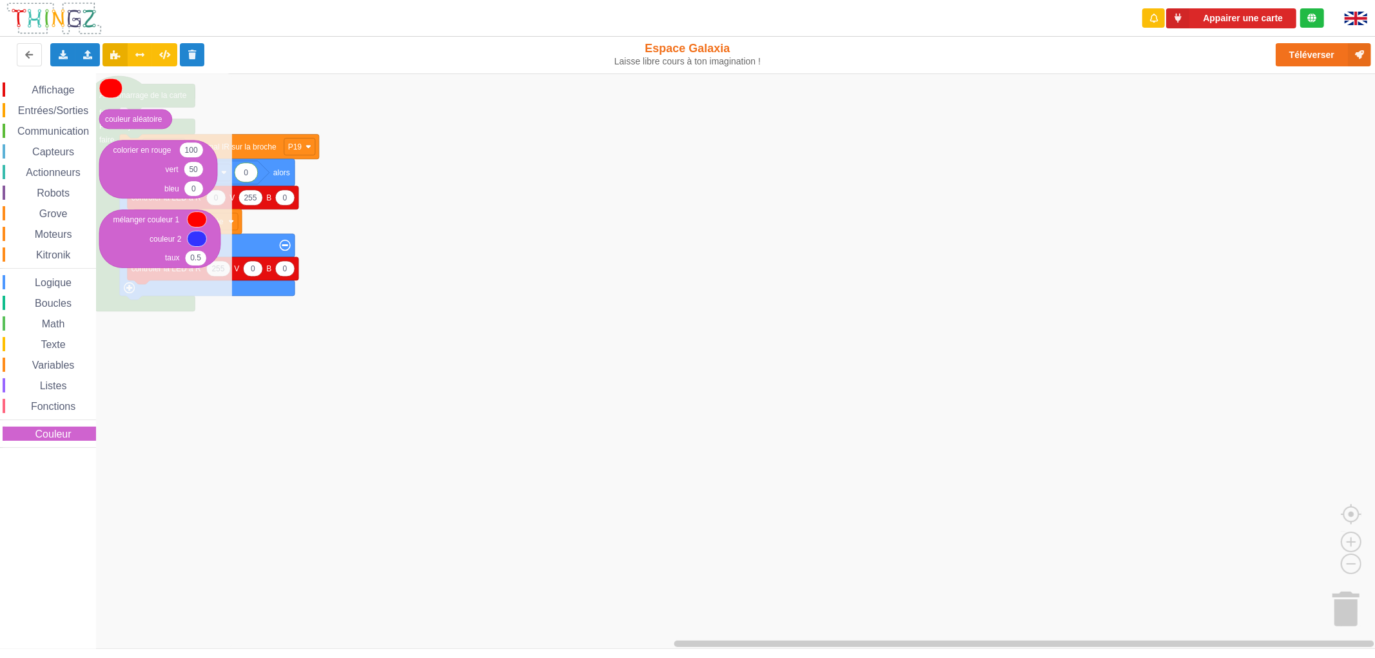
click at [58, 408] on span "Fonctions" at bounding box center [53, 406] width 48 height 11
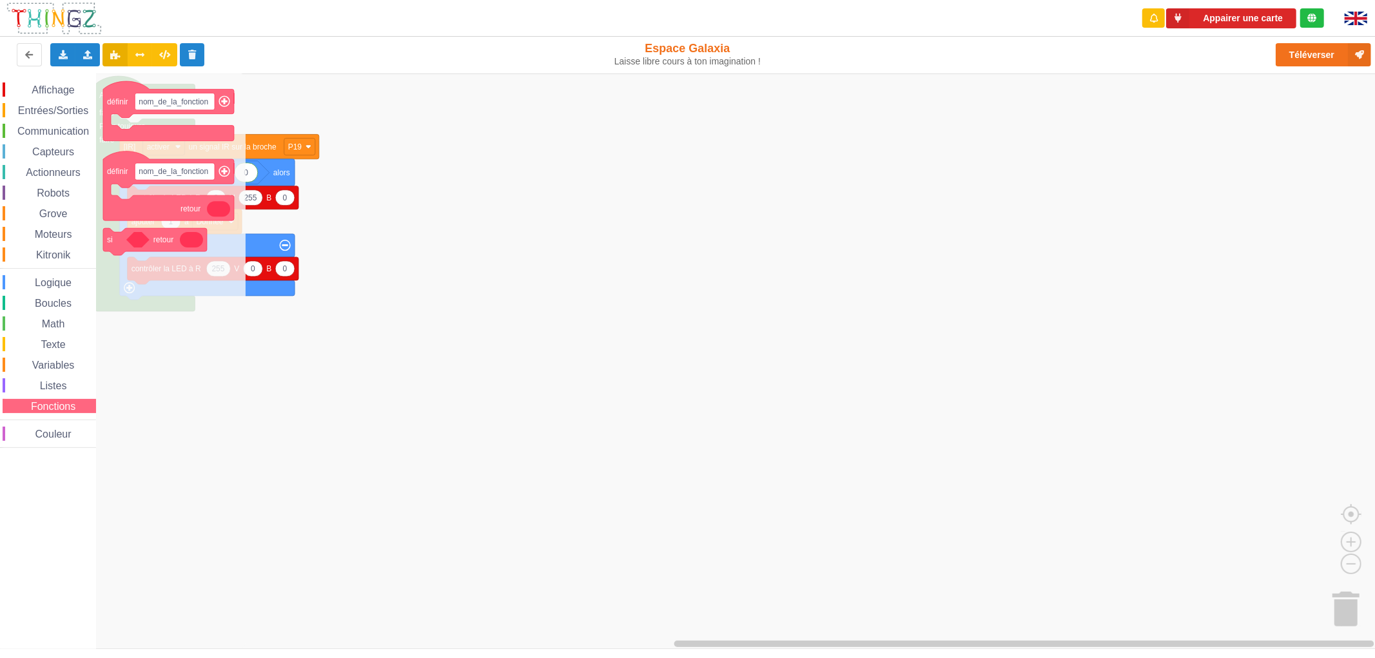
click at [58, 390] on div "Listes" at bounding box center [49, 385] width 93 height 14
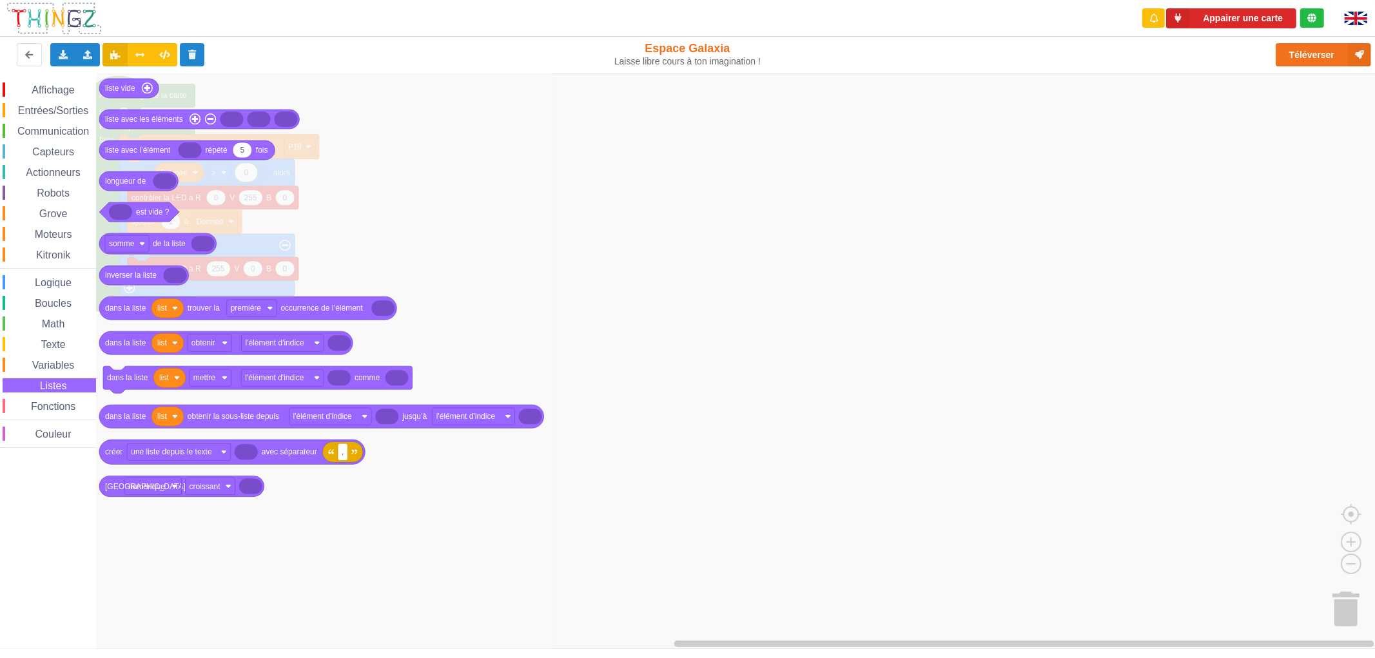
click at [565, 268] on rect "Espace de travail de Blocky" at bounding box center [692, 360] width 1384 height 575
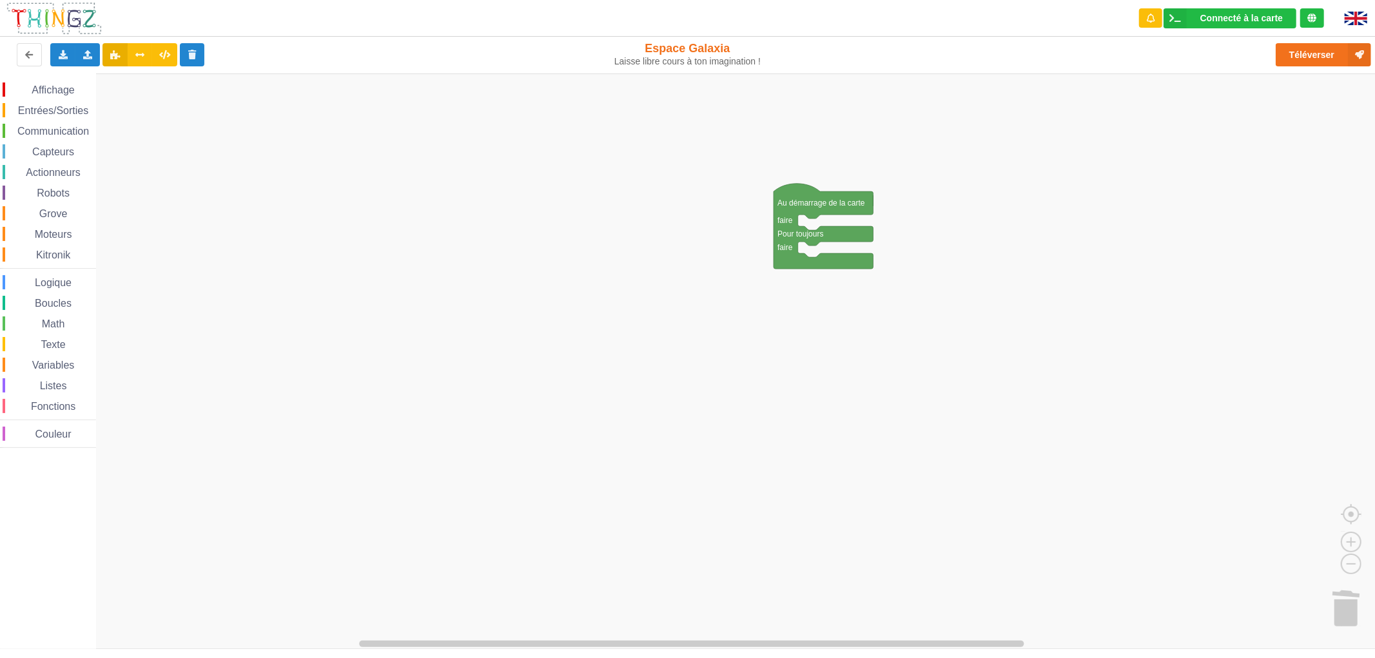
click at [59, 329] on div "Math" at bounding box center [49, 323] width 93 height 14
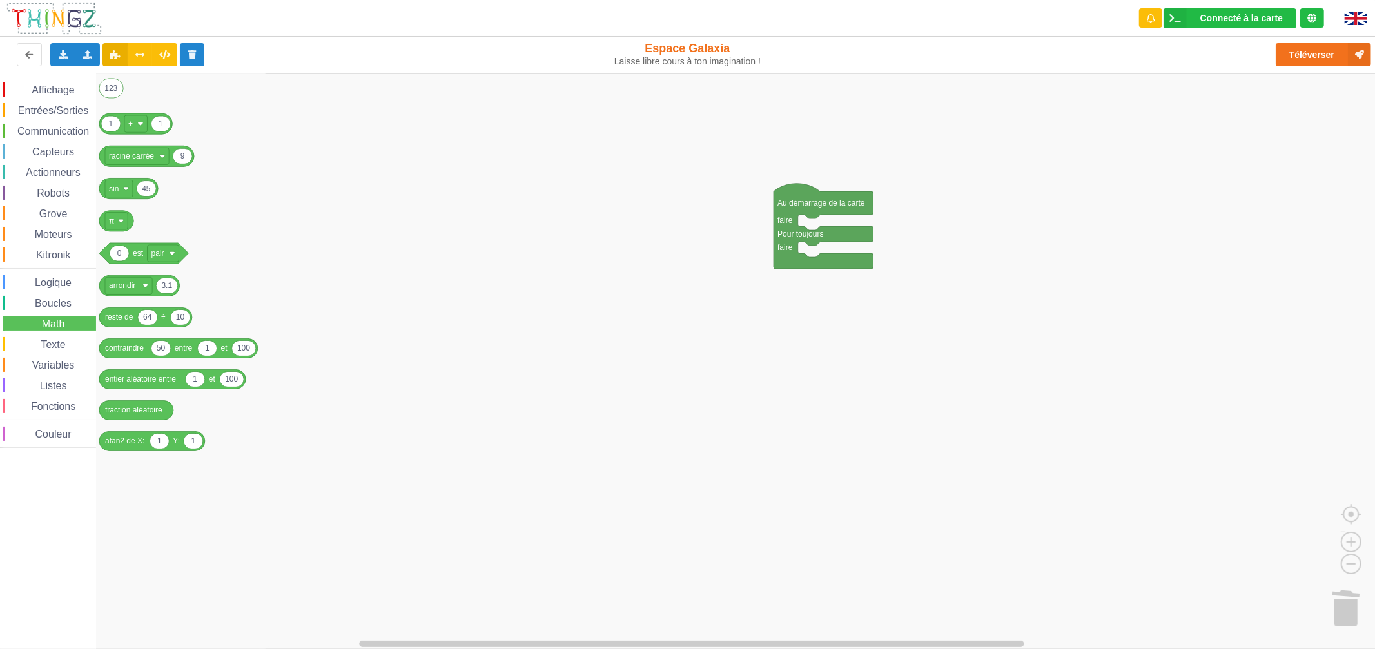
click at [60, 307] on span "Boucles" at bounding box center [53, 303] width 41 height 11
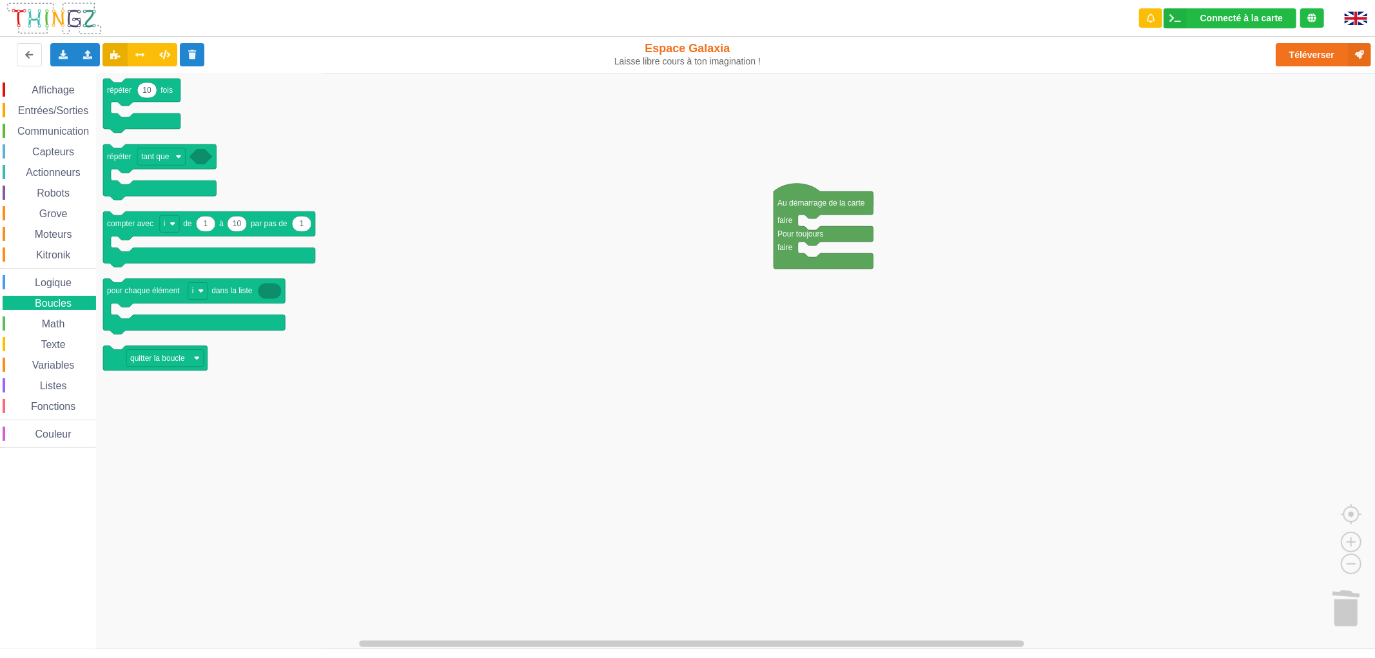
click at [69, 320] on div "Math" at bounding box center [49, 323] width 93 height 14
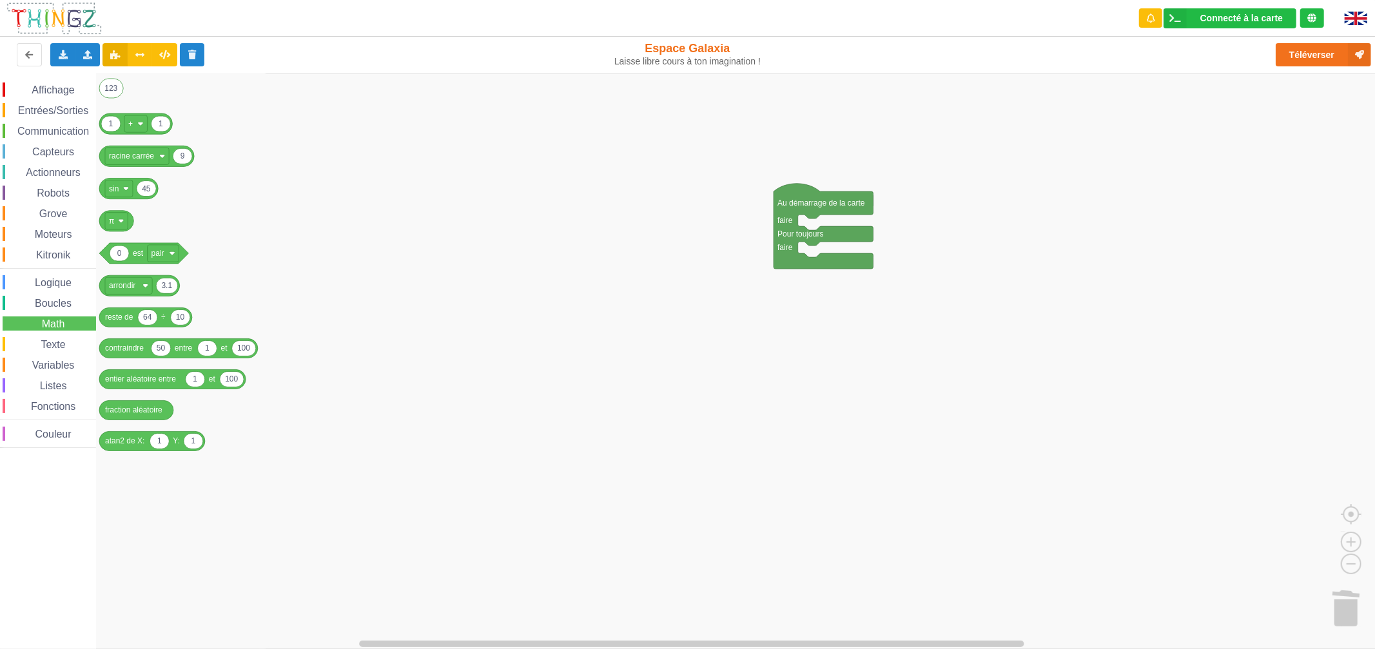
click at [69, 282] on span "Logique" at bounding box center [53, 282] width 41 height 11
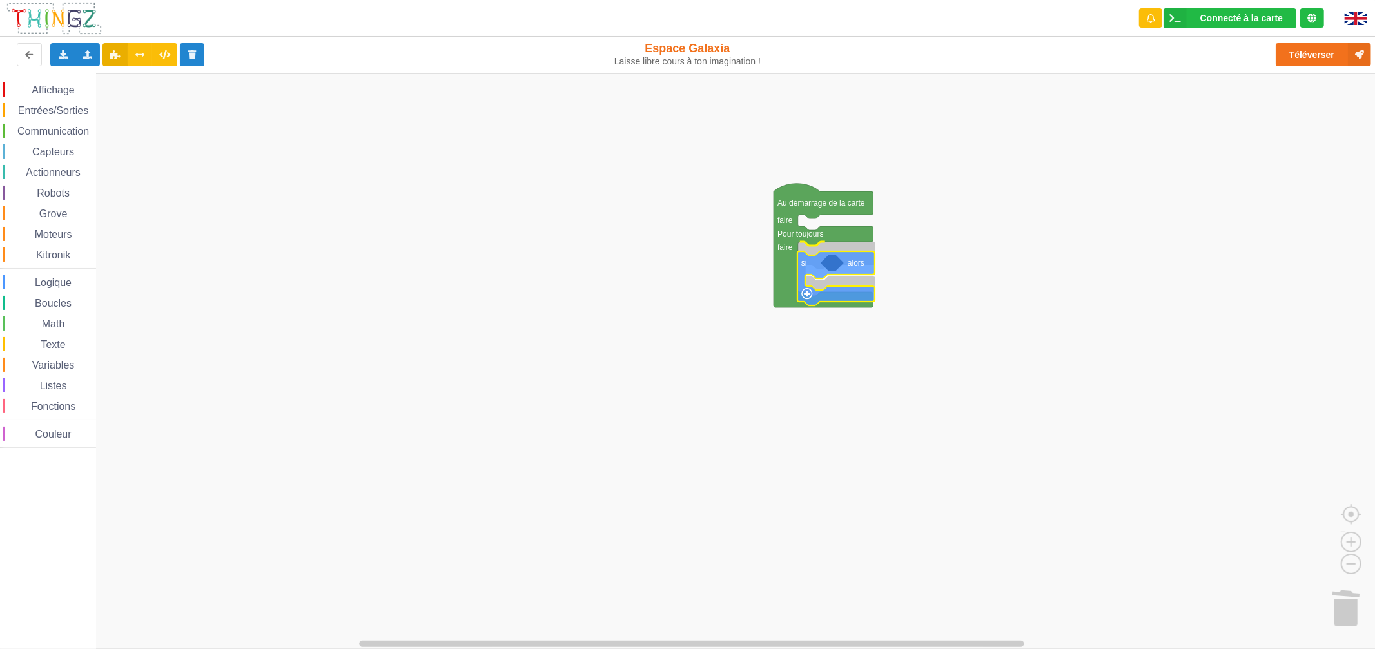
click at [822, 272] on div "Affichage Entrées/Sorties Communication Capteurs Actionneurs Robots Grove Moteu…" at bounding box center [692, 360] width 1384 height 575
click at [72, 159] on div "Affichage Entrées/Sorties Communication Capteurs Actionneurs Robots Grove Moteu…" at bounding box center [48, 264] width 96 height 365
click at [72, 152] on span "Capteurs" at bounding box center [53, 151] width 46 height 11
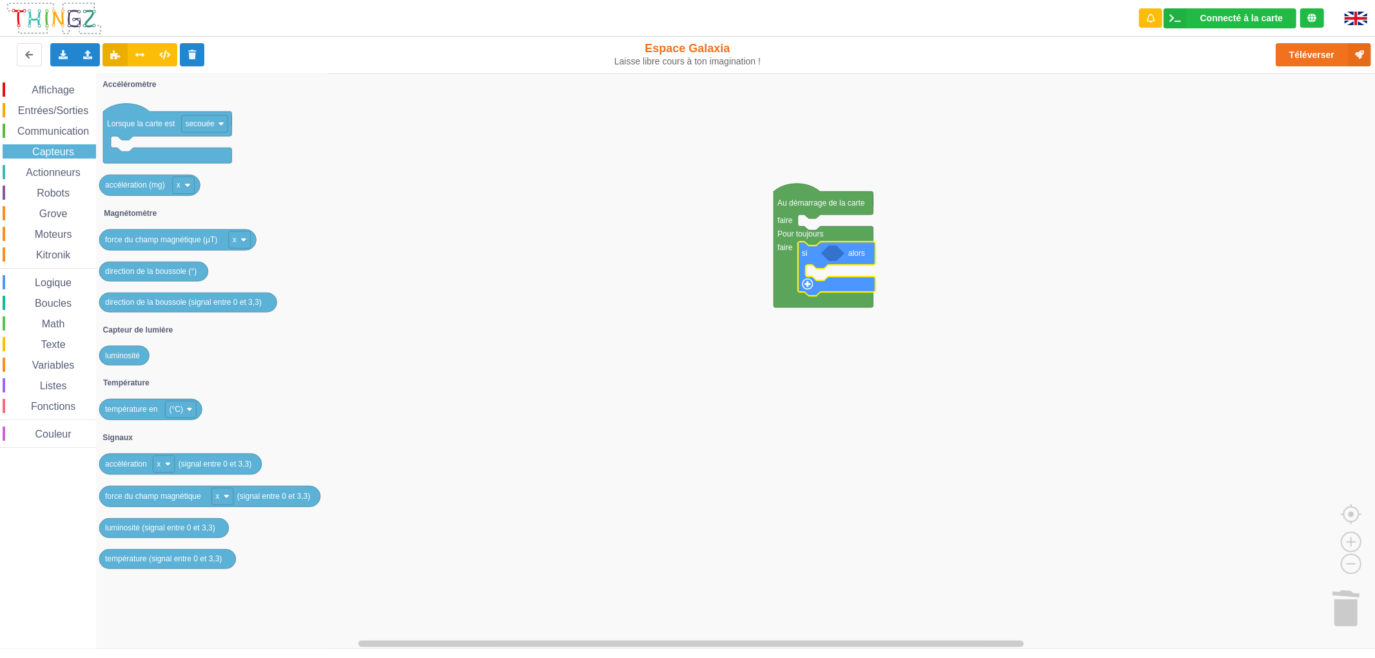
click at [48, 284] on span "Logique" at bounding box center [53, 282] width 41 height 11
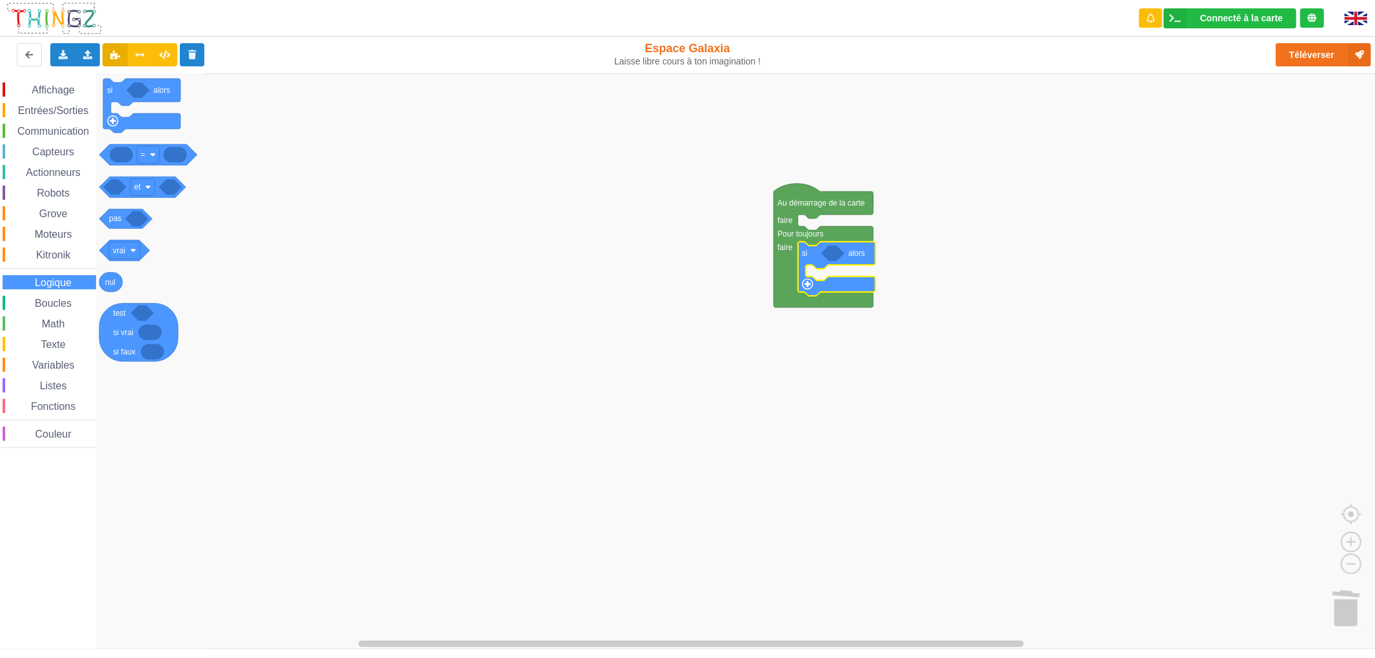
click at [54, 298] on span "Boucles" at bounding box center [53, 303] width 41 height 11
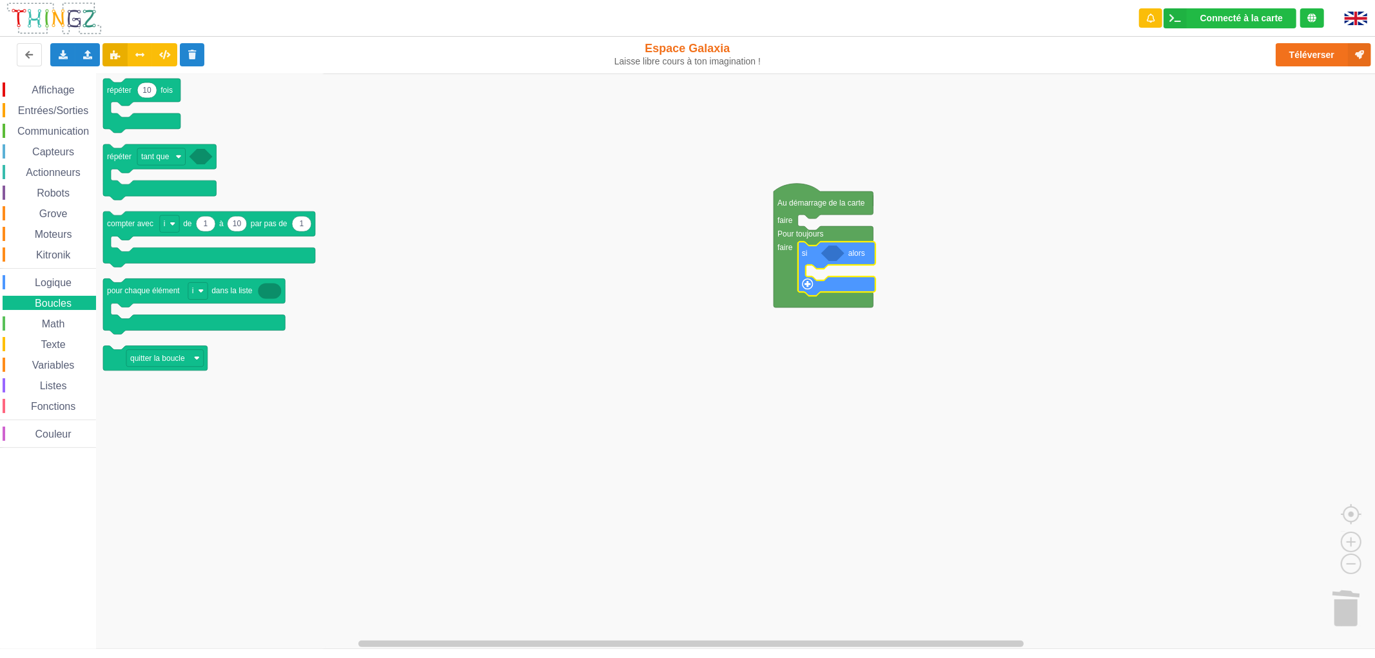
click at [55, 285] on span "Logique" at bounding box center [53, 282] width 41 height 11
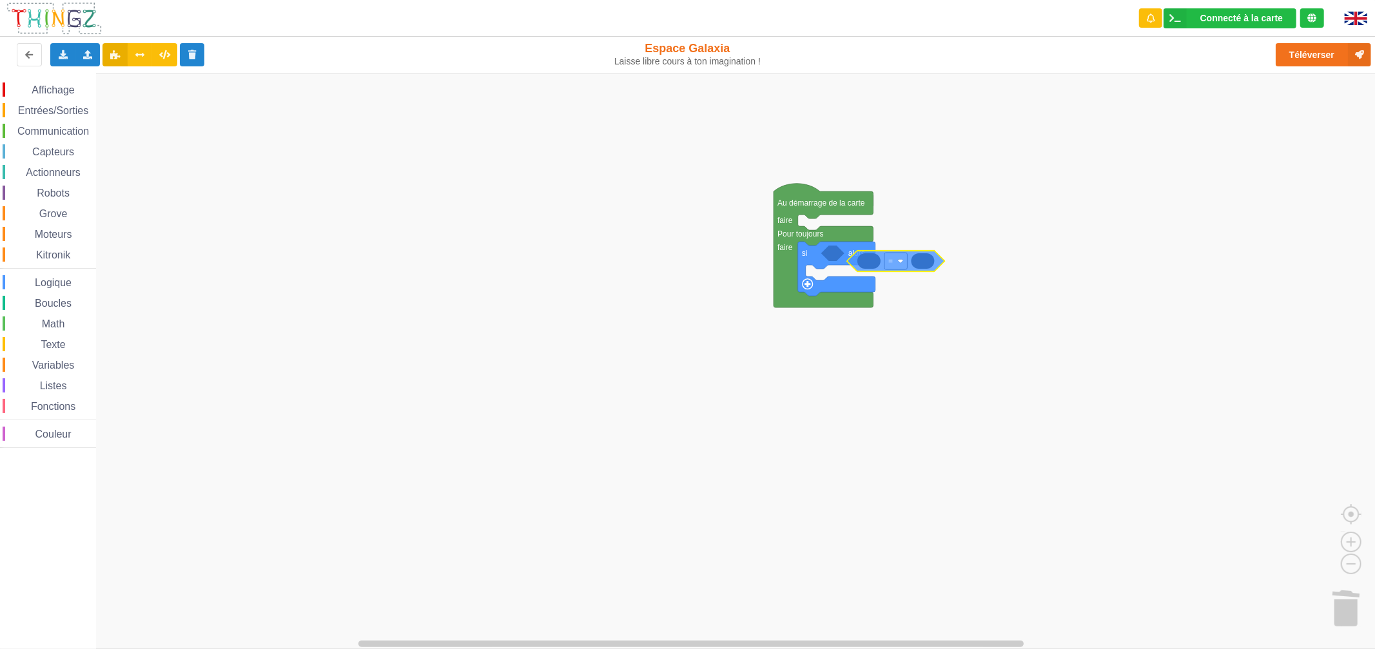
click at [864, 256] on div "Affichage Entrées/Sorties Communication Capteurs Actionneurs Robots Grove Moteu…" at bounding box center [692, 360] width 1384 height 575
click at [44, 134] on span "Communication" at bounding box center [52, 131] width 75 height 11
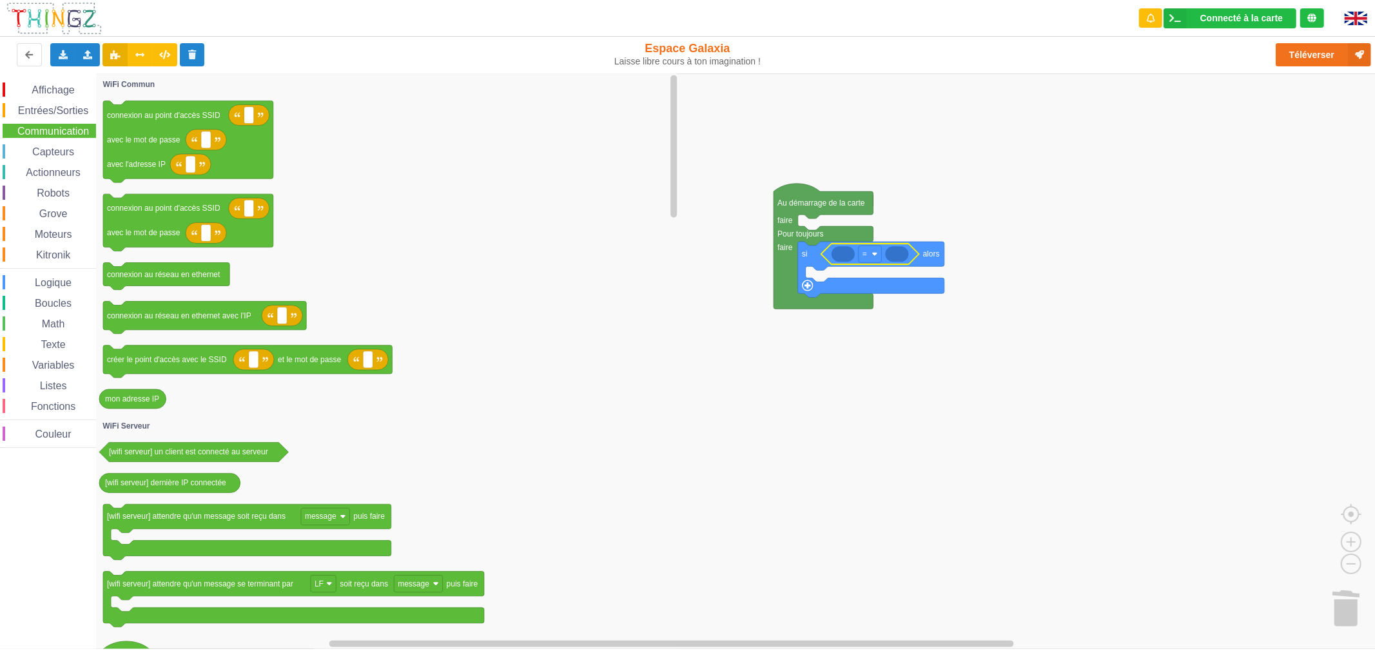
click at [47, 157] on div "Capteurs" at bounding box center [49, 151] width 93 height 14
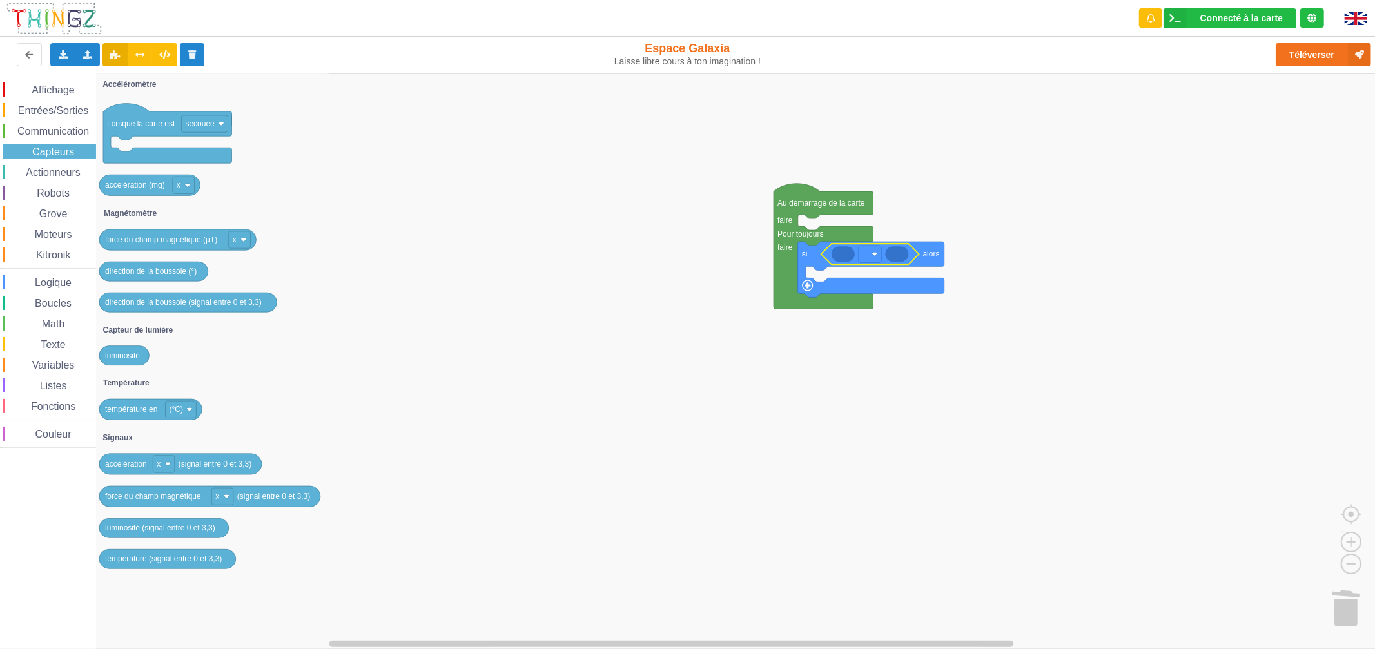
click at [53, 177] on div "Actionneurs" at bounding box center [49, 172] width 93 height 14
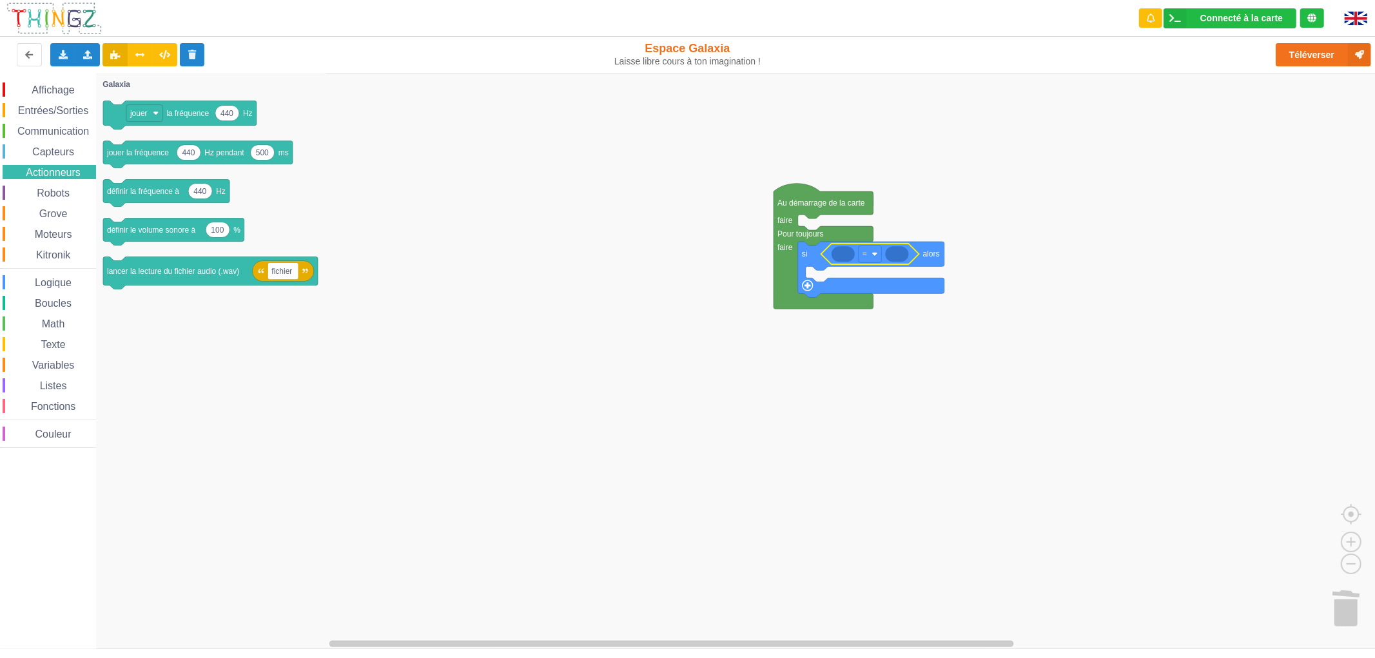
click at [55, 191] on span "Robots" at bounding box center [53, 193] width 37 height 11
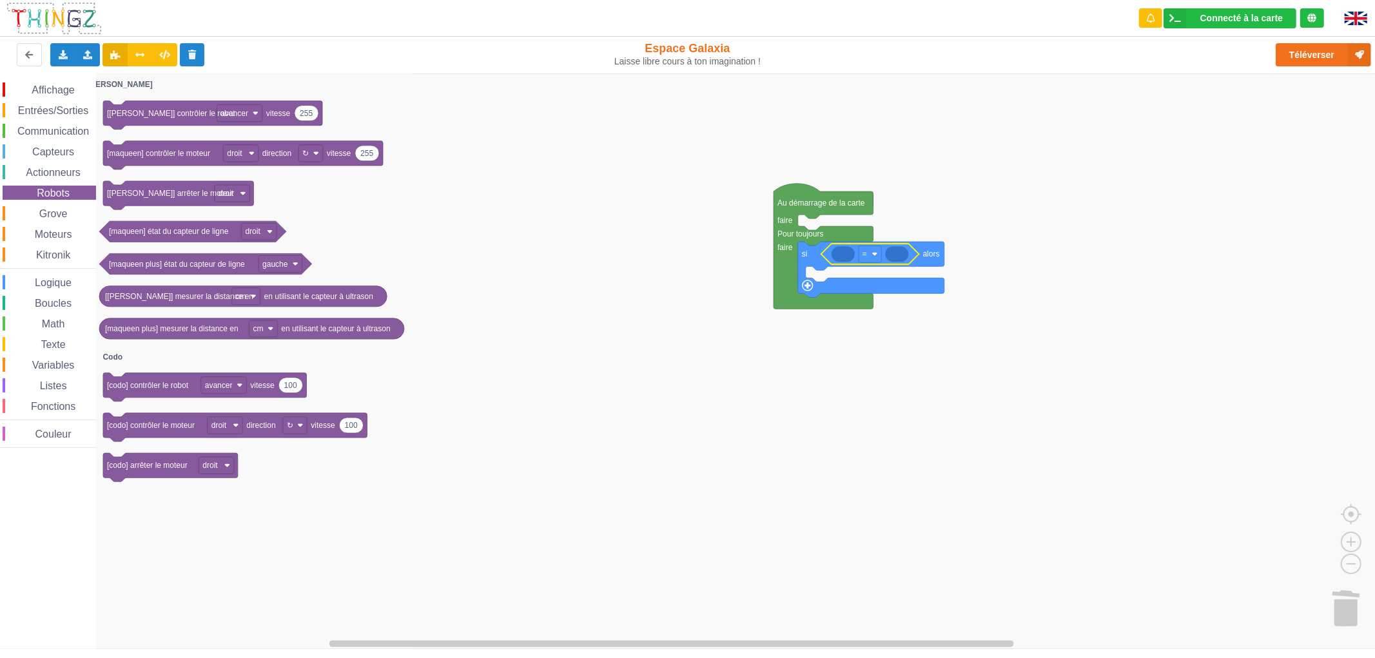
click at [53, 211] on span "Grove" at bounding box center [53, 213] width 32 height 11
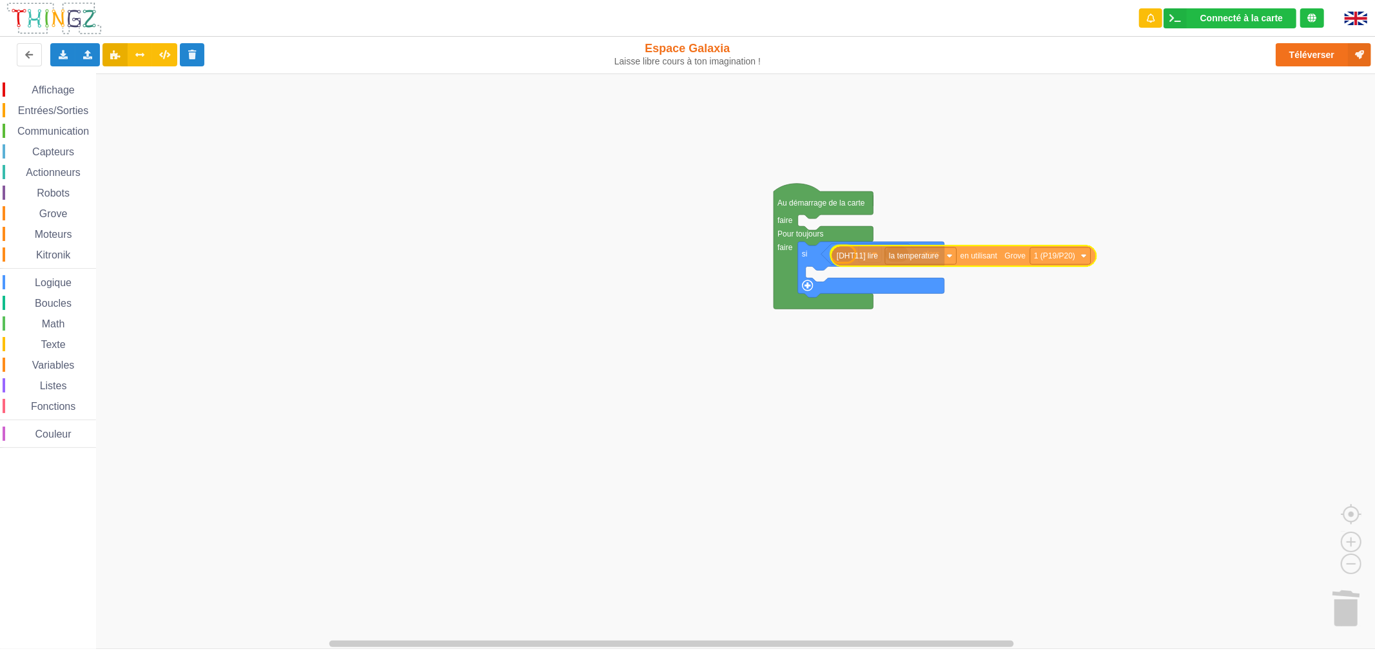
click at [862, 258] on div "Affichage Entrées/Sorties Communication Capteurs Actionneurs Robots Grove Moteu…" at bounding box center [692, 360] width 1384 height 575
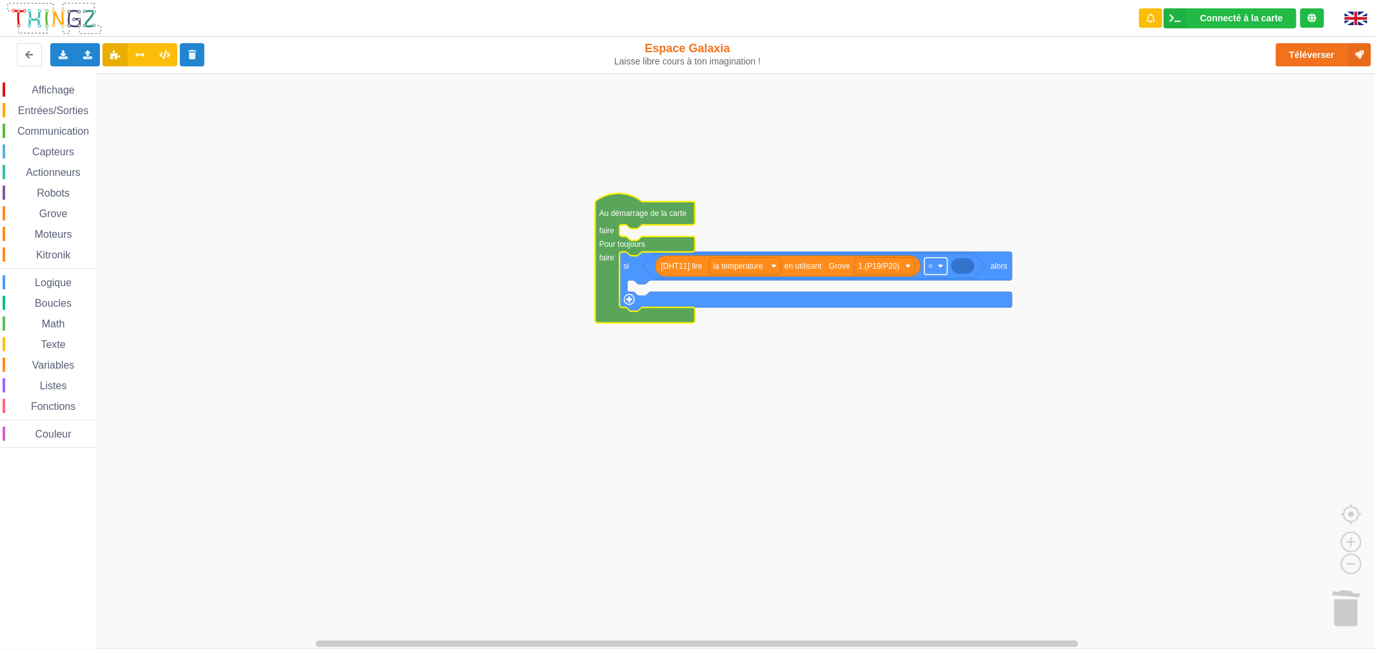
click at [937, 273] on rect "Espace de travail de Blocky" at bounding box center [935, 266] width 23 height 17
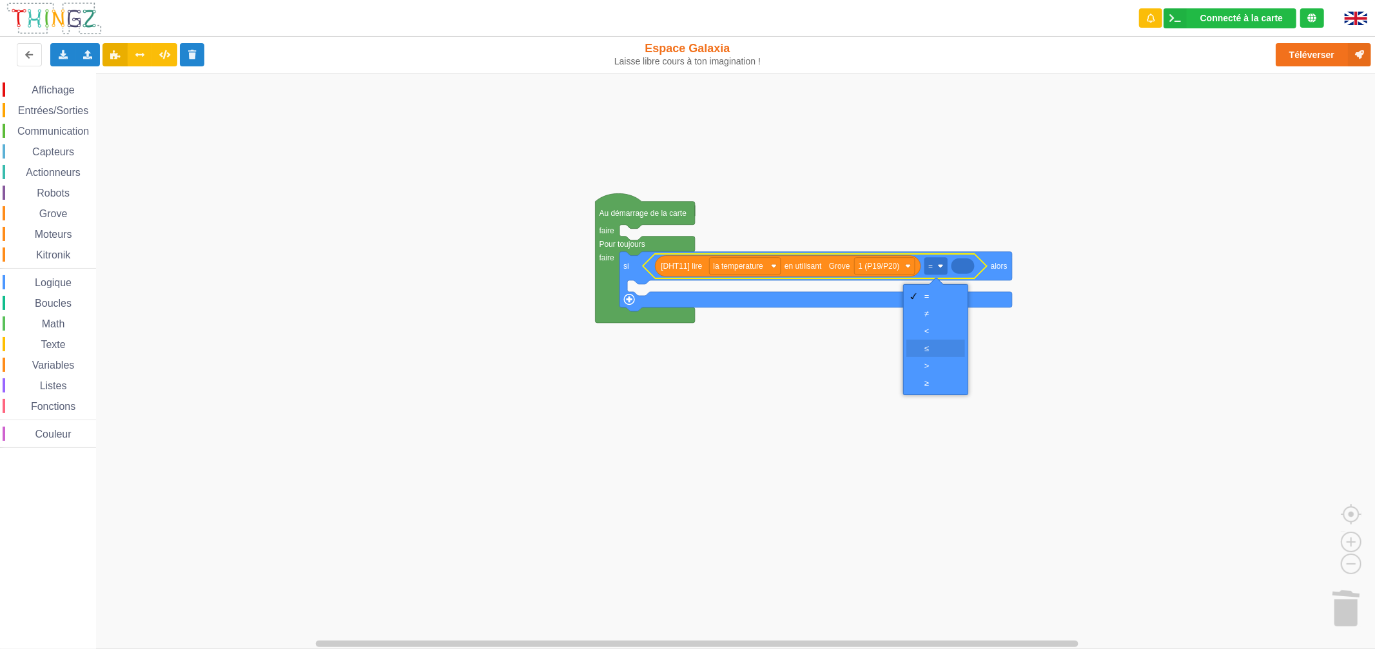
click at [930, 348] on div "‏≤" at bounding box center [939, 348] width 31 height 10
click at [52, 307] on span "Boucles" at bounding box center [53, 303] width 41 height 11
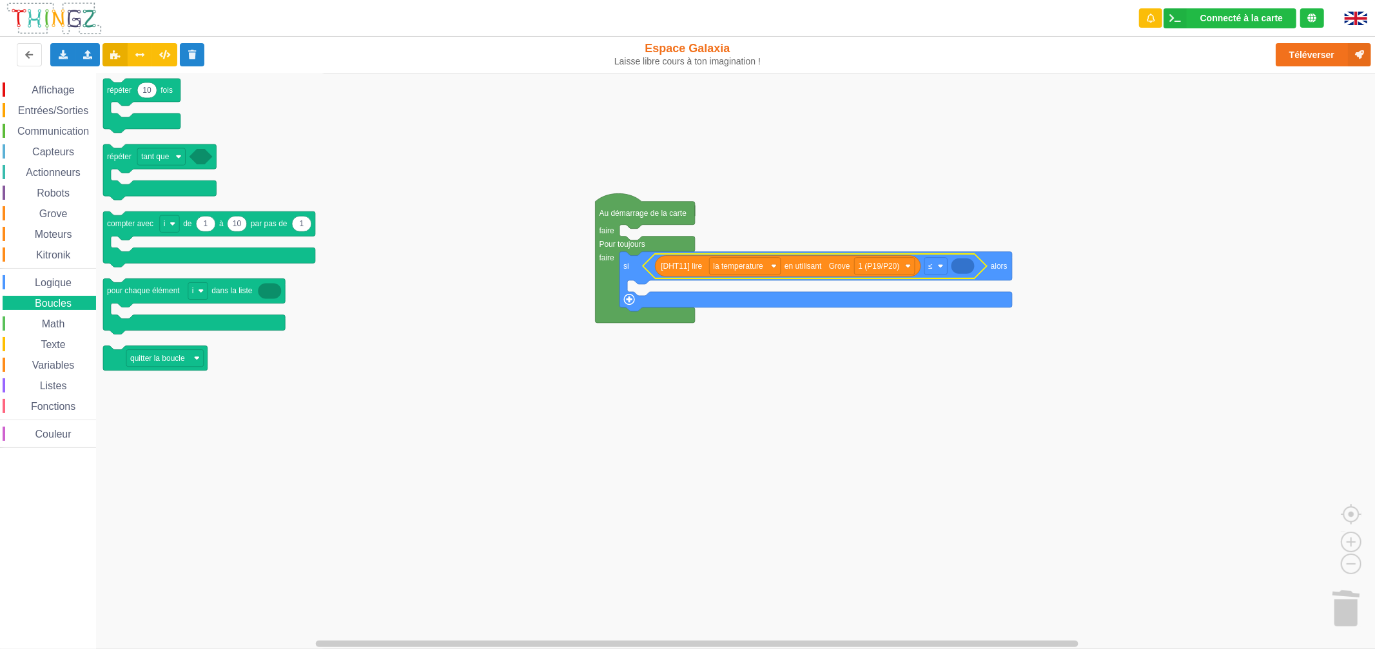
click at [72, 318] on div "Math" at bounding box center [49, 323] width 93 height 14
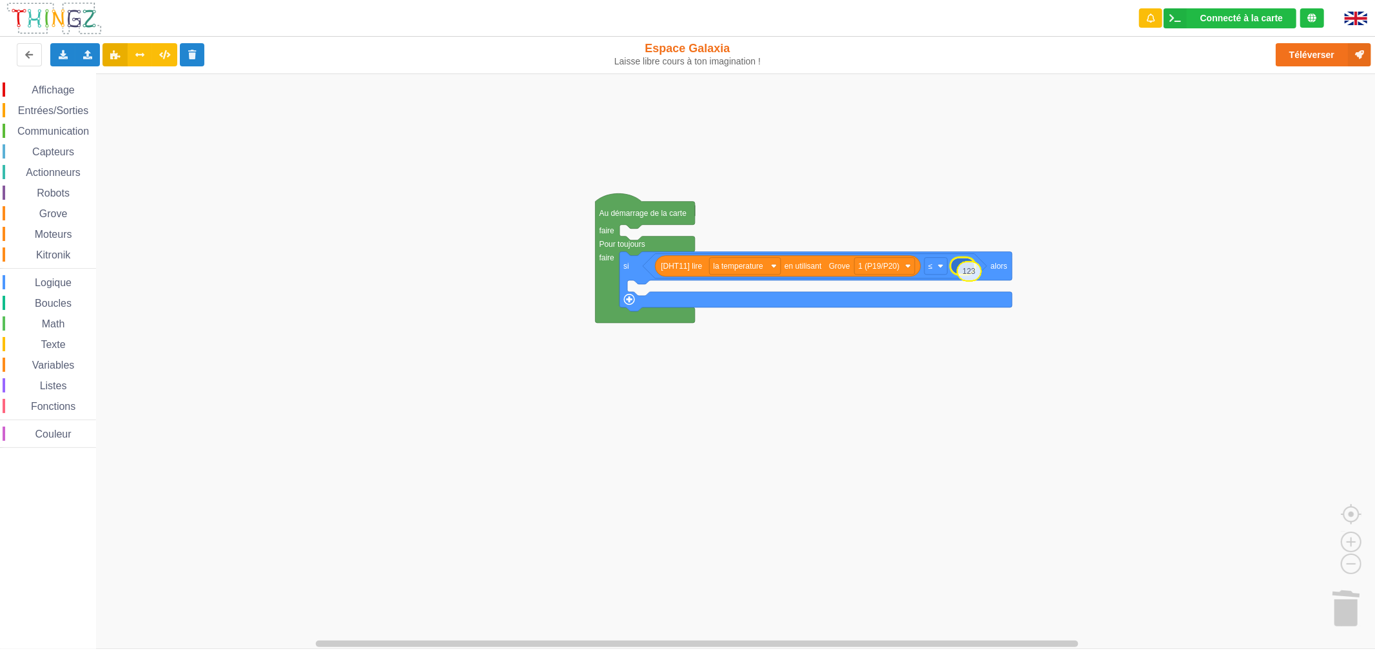
click at [963, 273] on div "Affichage Entrées/Sorties Communication Capteurs Actionneurs Robots Grove Moteu…" at bounding box center [692, 360] width 1384 height 575
click at [965, 271] on icon "Espace de travail de Blocky" at bounding box center [963, 265] width 24 height 19
type input "18"
click at [969, 517] on rect "Espace de travail de Blocky" at bounding box center [692, 360] width 1384 height 575
click at [62, 157] on div "Capteurs" at bounding box center [49, 151] width 93 height 14
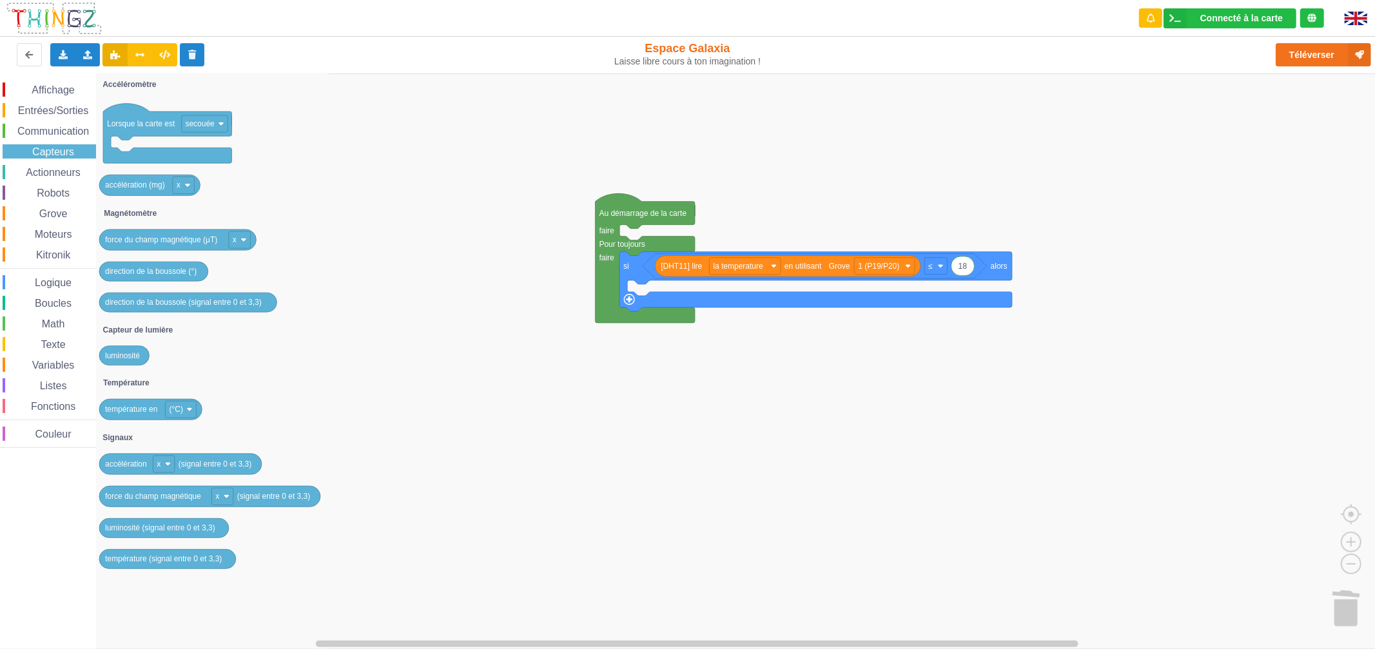
click at [54, 189] on span "Robots" at bounding box center [53, 193] width 37 height 11
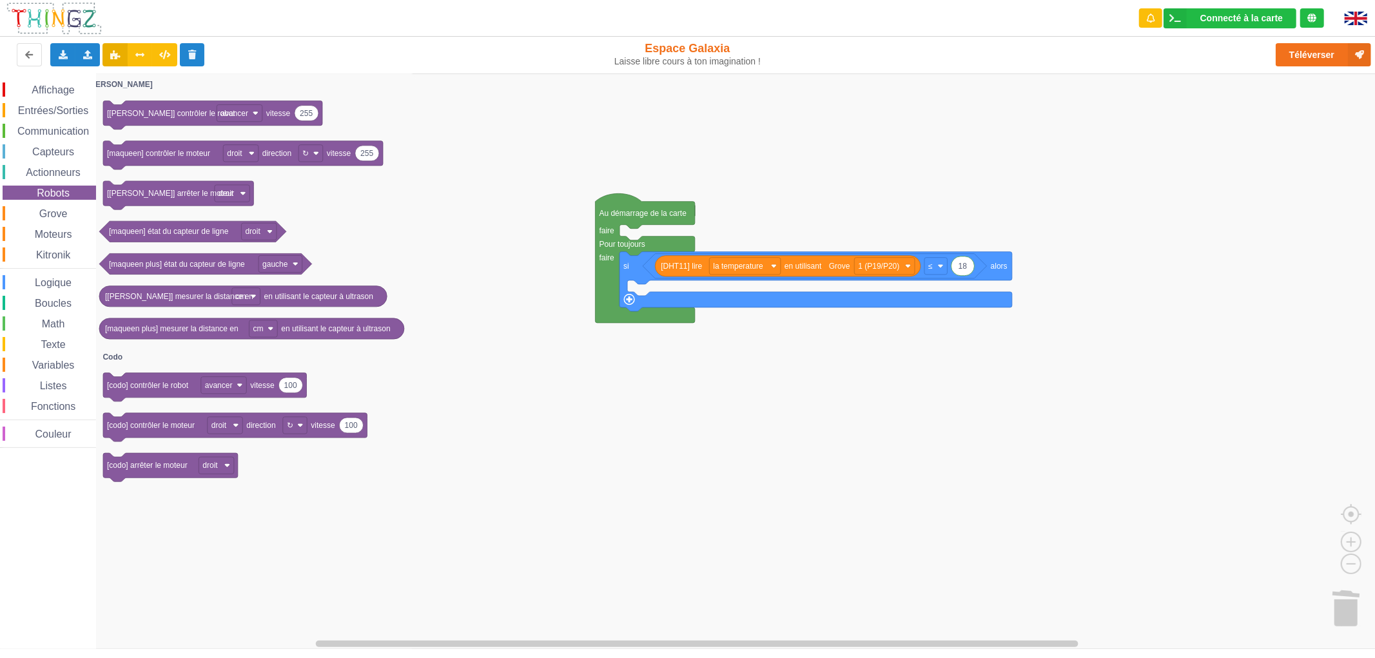
click at [68, 208] on span "Grove" at bounding box center [53, 213] width 32 height 11
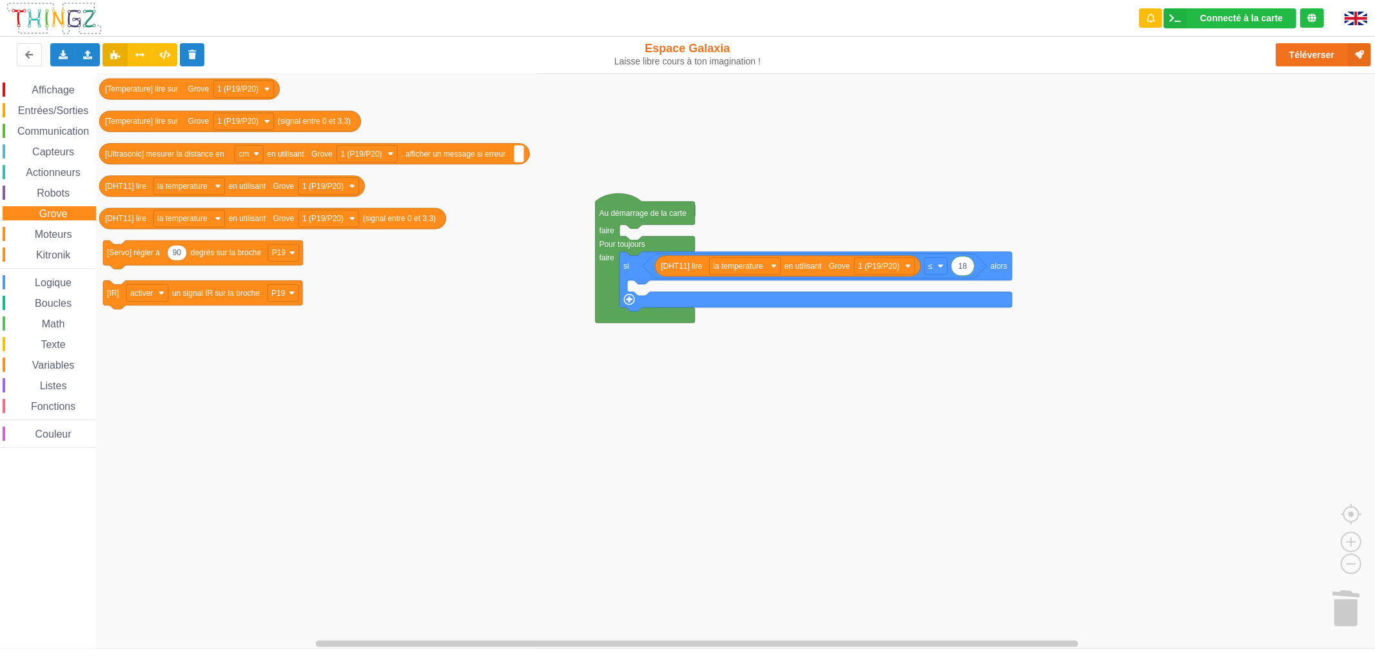
click at [629, 305] on icon "Espace de travail de Blocky" at bounding box center [815, 281] width 392 height 59
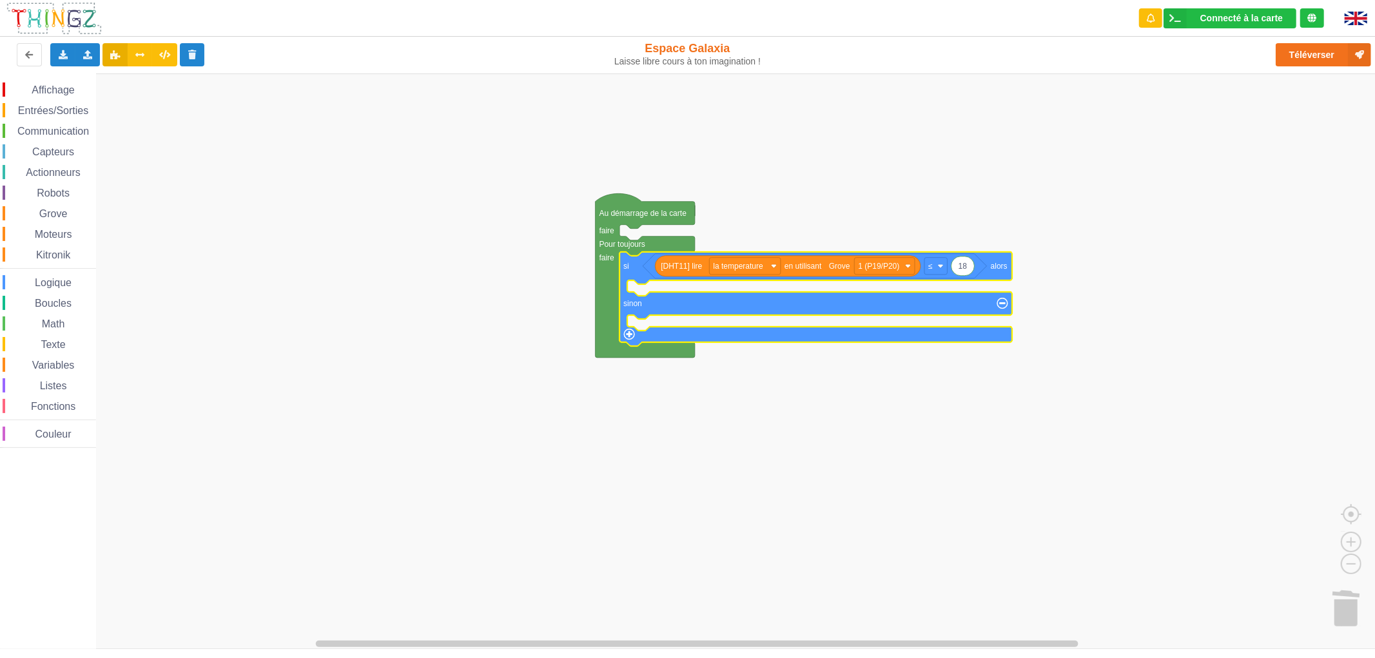
click at [70, 80] on div "Affichage Entrées/Sorties Communication Capteurs Actionneurs Robots Grove Moteu…" at bounding box center [48, 263] width 96 height 380
click at [68, 84] on span "Affichage" at bounding box center [53, 89] width 46 height 11
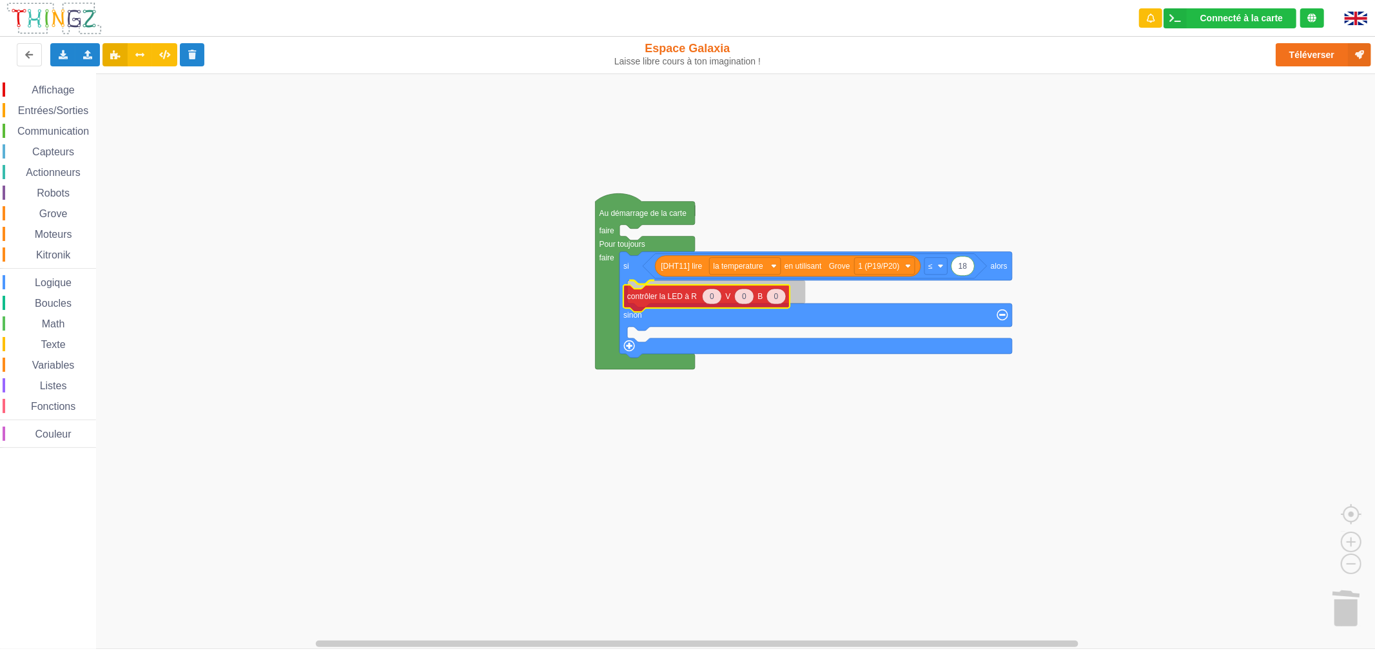
click at [671, 298] on div "Affichage Entrées/Sorties Communication Capteurs Actionneurs Robots Grove Moteu…" at bounding box center [692, 360] width 1384 height 575
click at [749, 294] on text "0" at bounding box center [748, 291] width 5 height 9
click at [782, 293] on text "0" at bounding box center [780, 291] width 5 height 9
type input "255"
click at [789, 366] on rect "Espace de travail de Blocky" at bounding box center [692, 360] width 1384 height 575
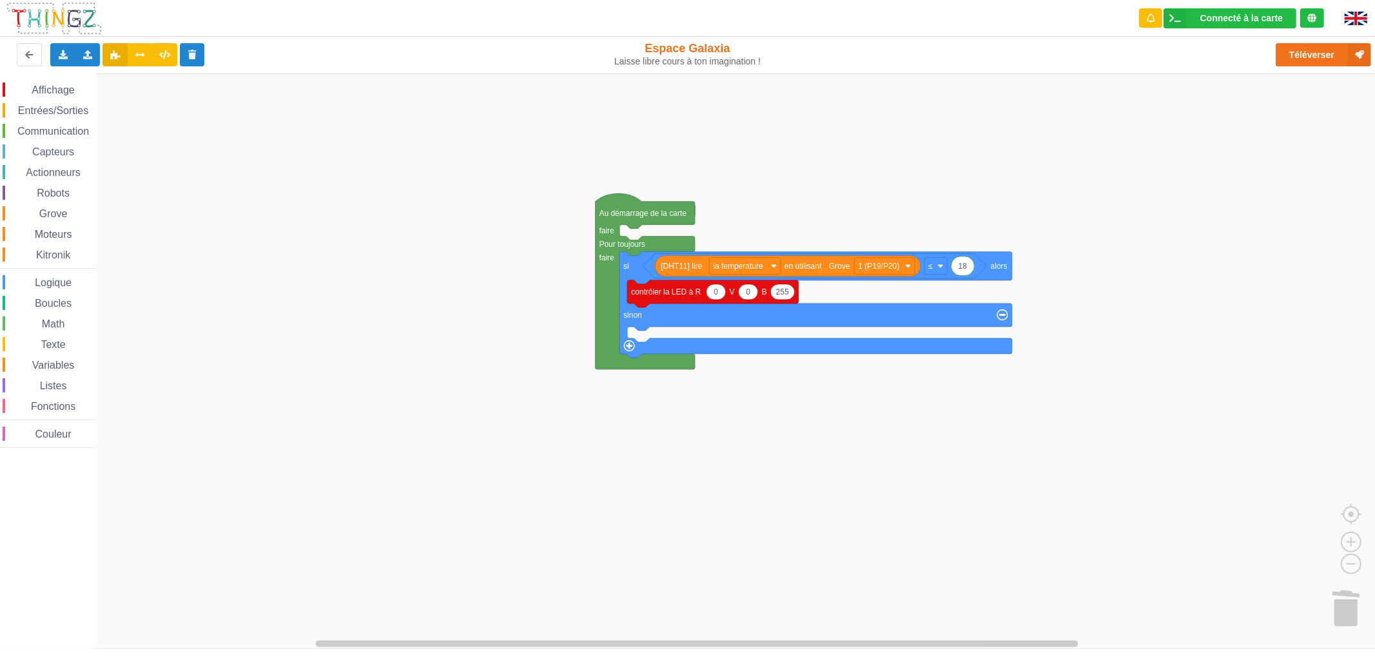
click at [60, 194] on span "Robots" at bounding box center [53, 193] width 37 height 11
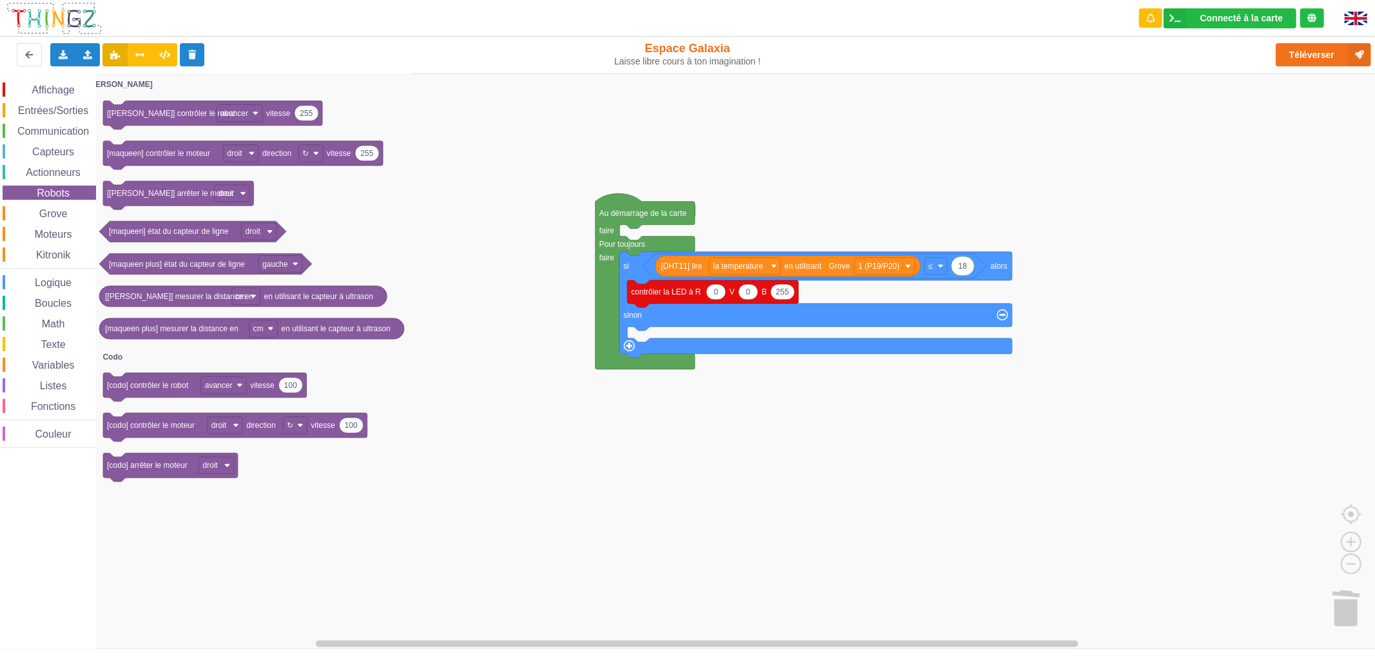
click at [61, 208] on span "Grove" at bounding box center [53, 213] width 32 height 11
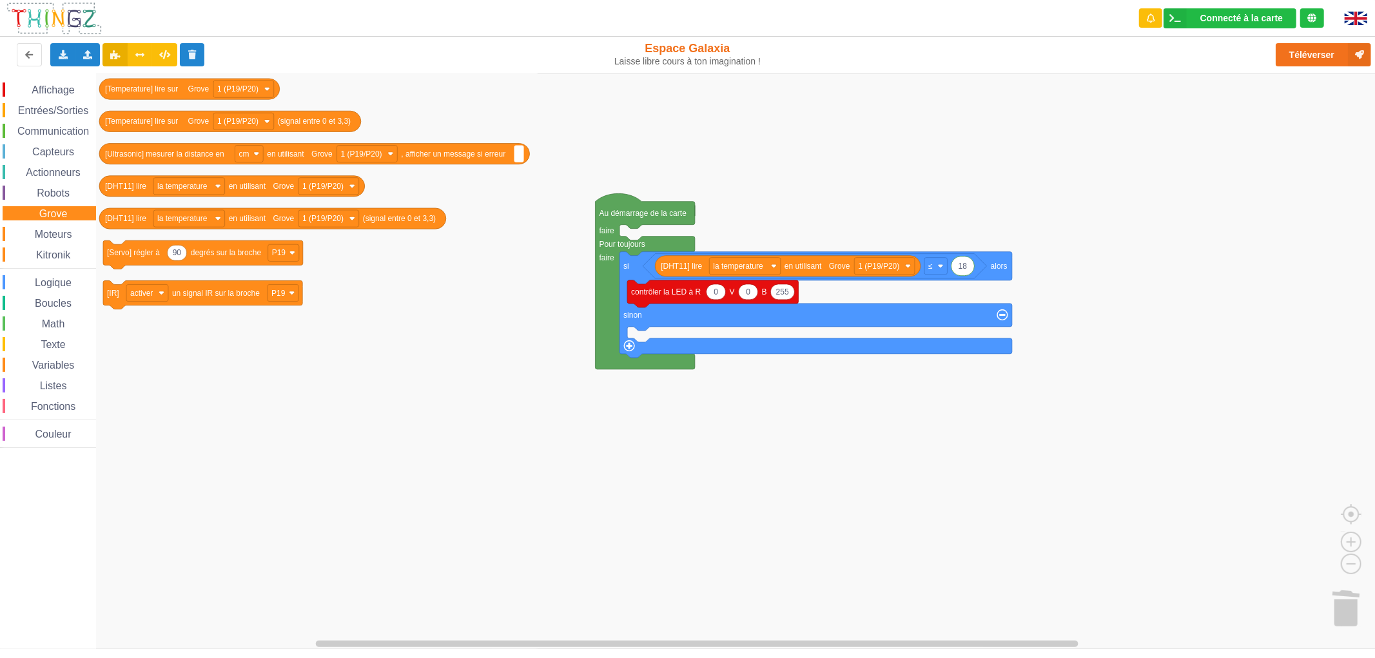
click at [61, 313] on div "Affichage Entrées/Sorties Communication Capteurs Actionneurs Robots Grove Moteu…" at bounding box center [48, 264] width 96 height 365
click at [58, 324] on span "Math" at bounding box center [53, 323] width 27 height 11
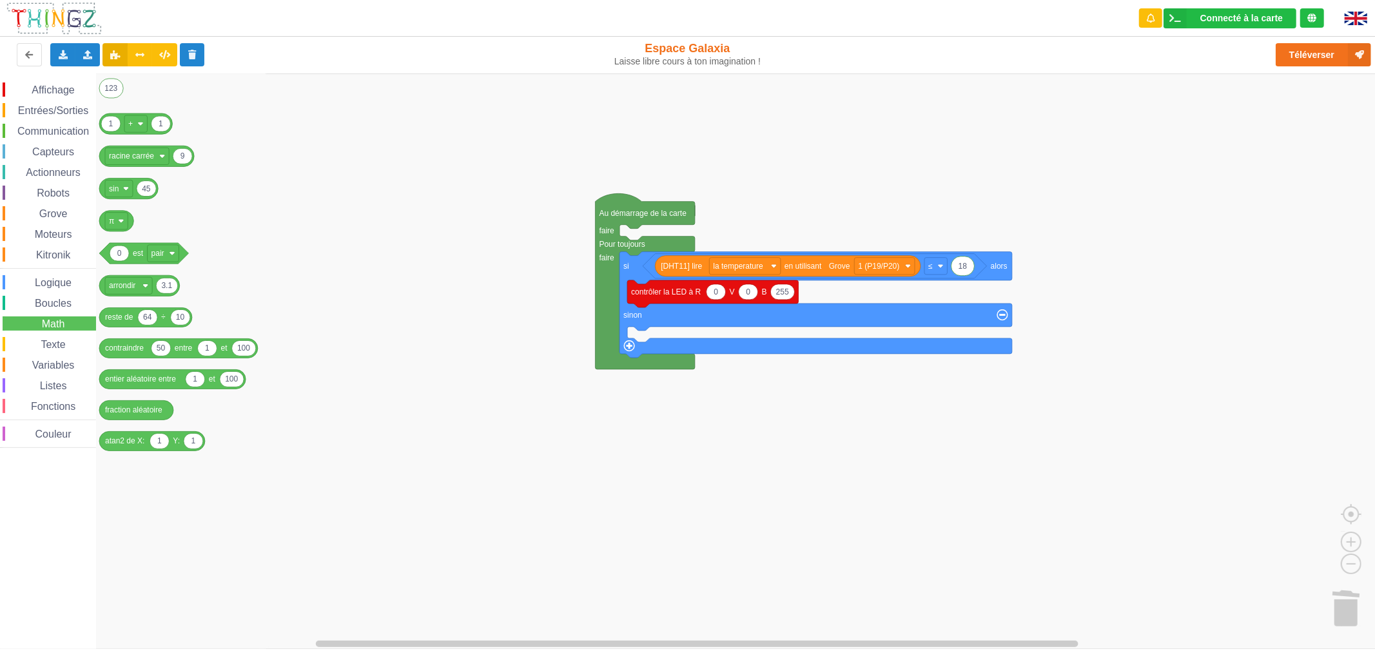
click at [72, 282] on span "Logique" at bounding box center [53, 282] width 41 height 11
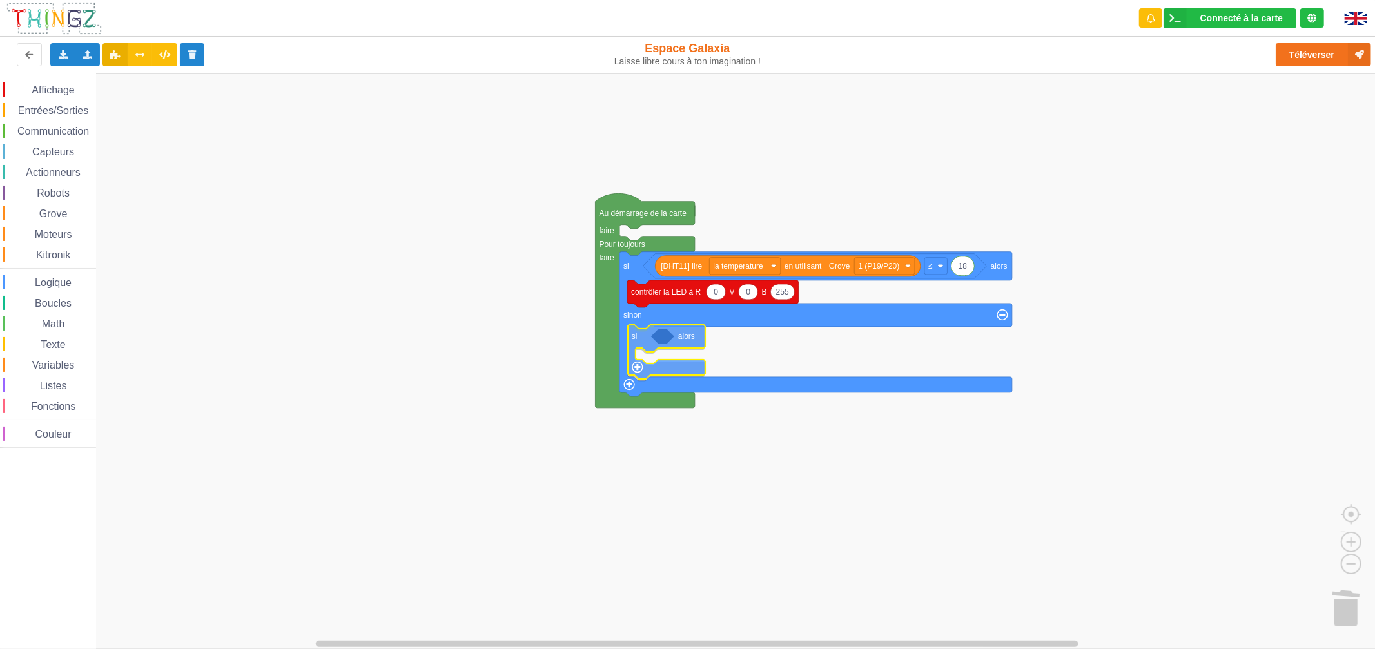
click at [640, 345] on div "Affichage Entrées/Sorties Communication Capteurs Actionneurs Robots Grove Moteu…" at bounding box center [692, 360] width 1384 height 575
click at [50, 298] on span "Boucles" at bounding box center [53, 303] width 41 height 11
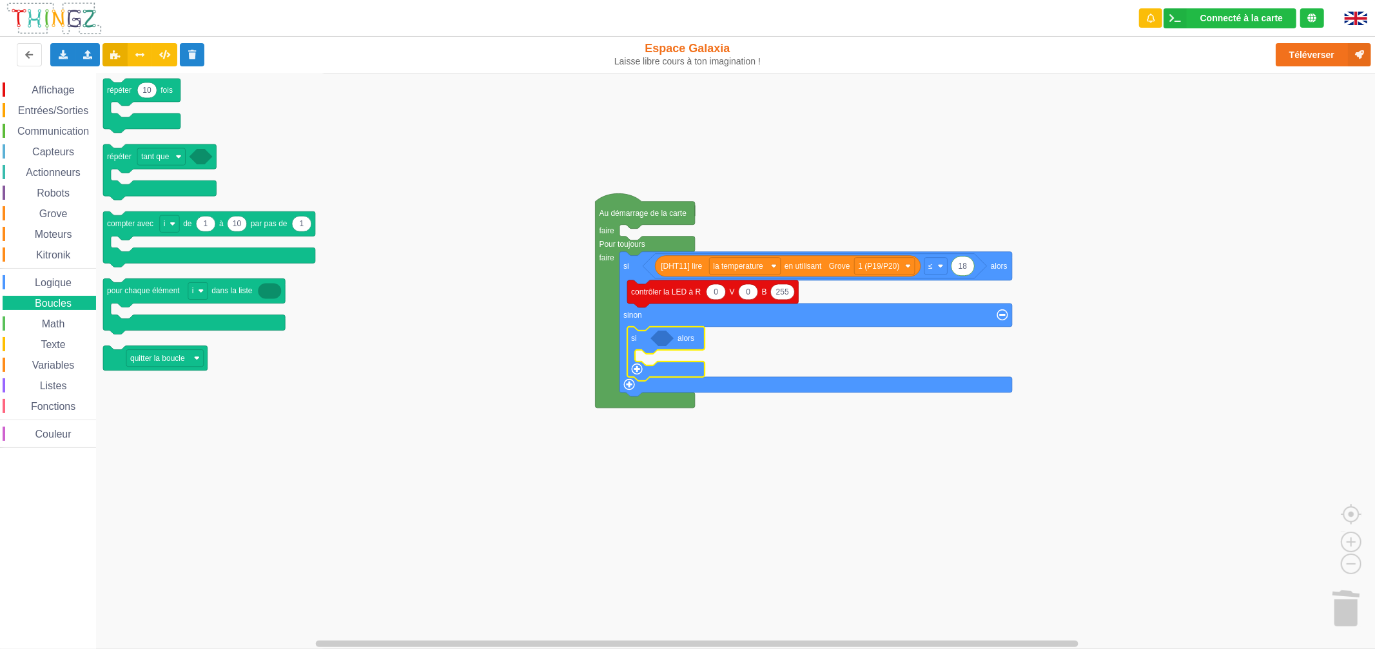
click at [67, 153] on span "Capteurs" at bounding box center [53, 151] width 46 height 11
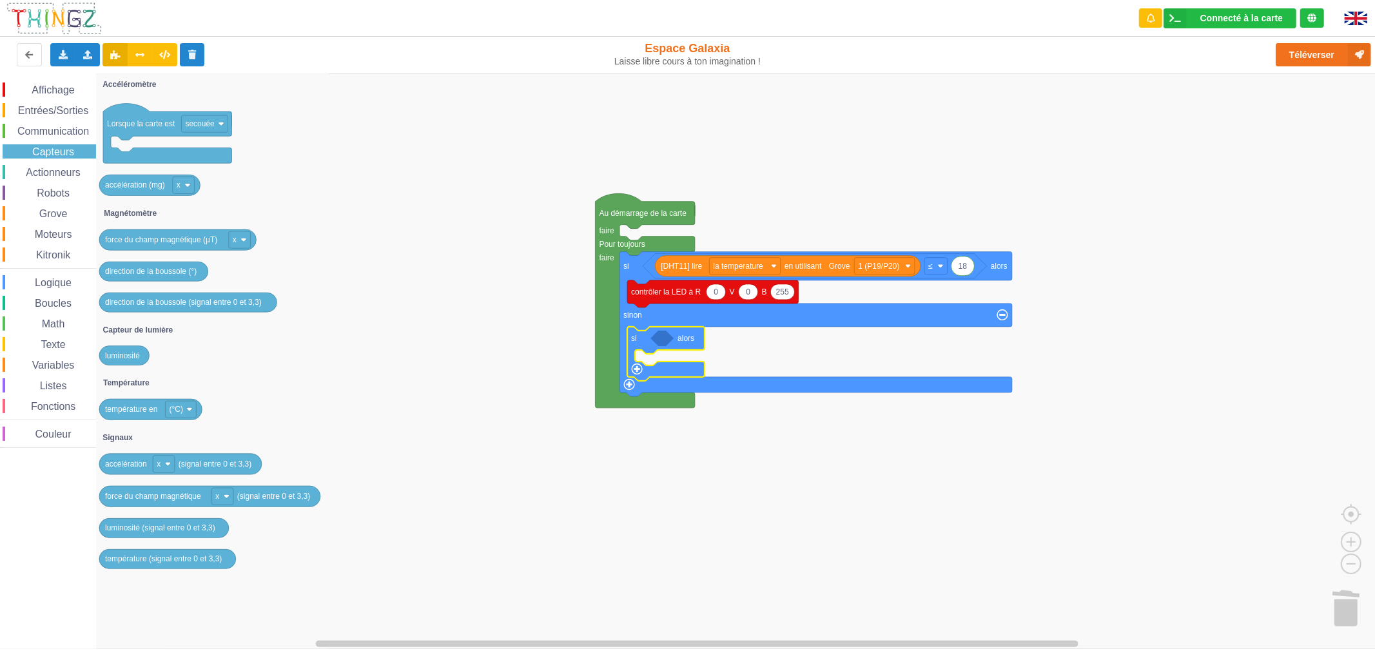
click at [49, 280] on span "Logique" at bounding box center [53, 282] width 41 height 11
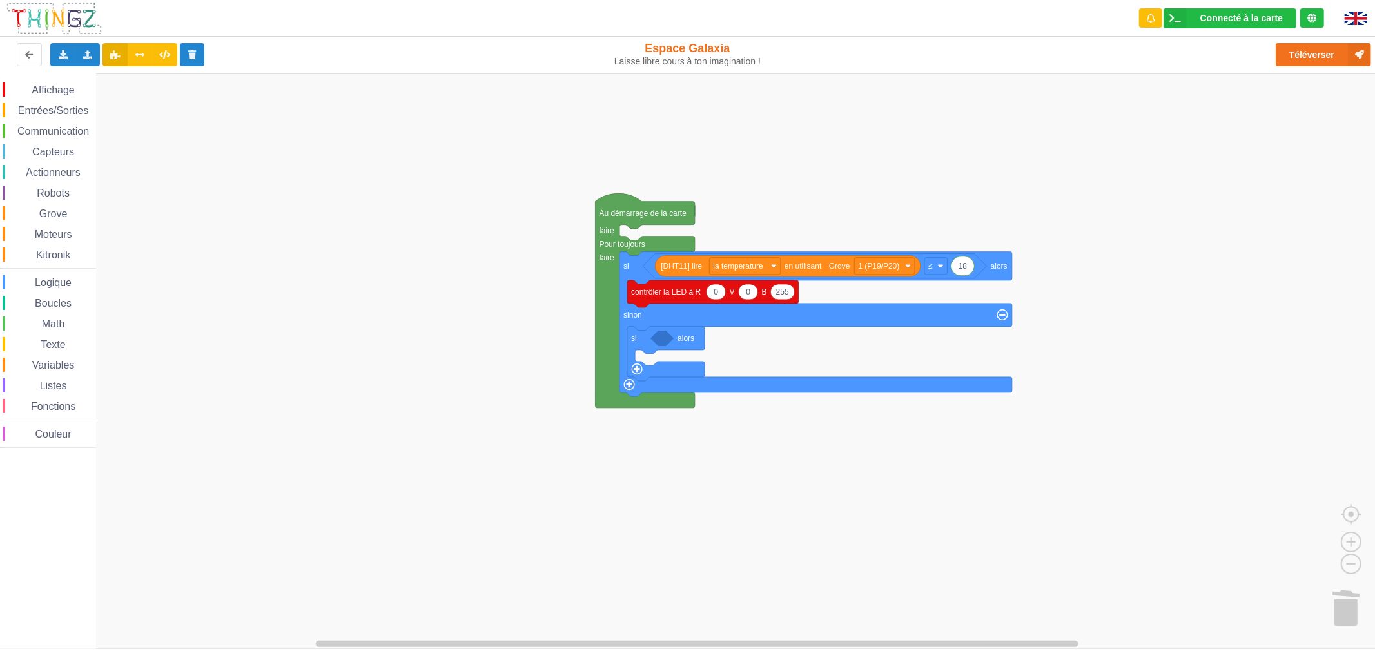
click at [41, 197] on div "Affichage Entrées/Sorties Communication Capteurs Actionneurs Robots Grove Moteu…" at bounding box center [692, 360] width 1384 height 575
click at [58, 279] on span "Logique" at bounding box center [53, 282] width 41 height 11
click at [686, 343] on div "Affichage Entrées/Sorties Communication Capteurs Actionneurs Robots Grove Moteu…" at bounding box center [692, 360] width 1384 height 575
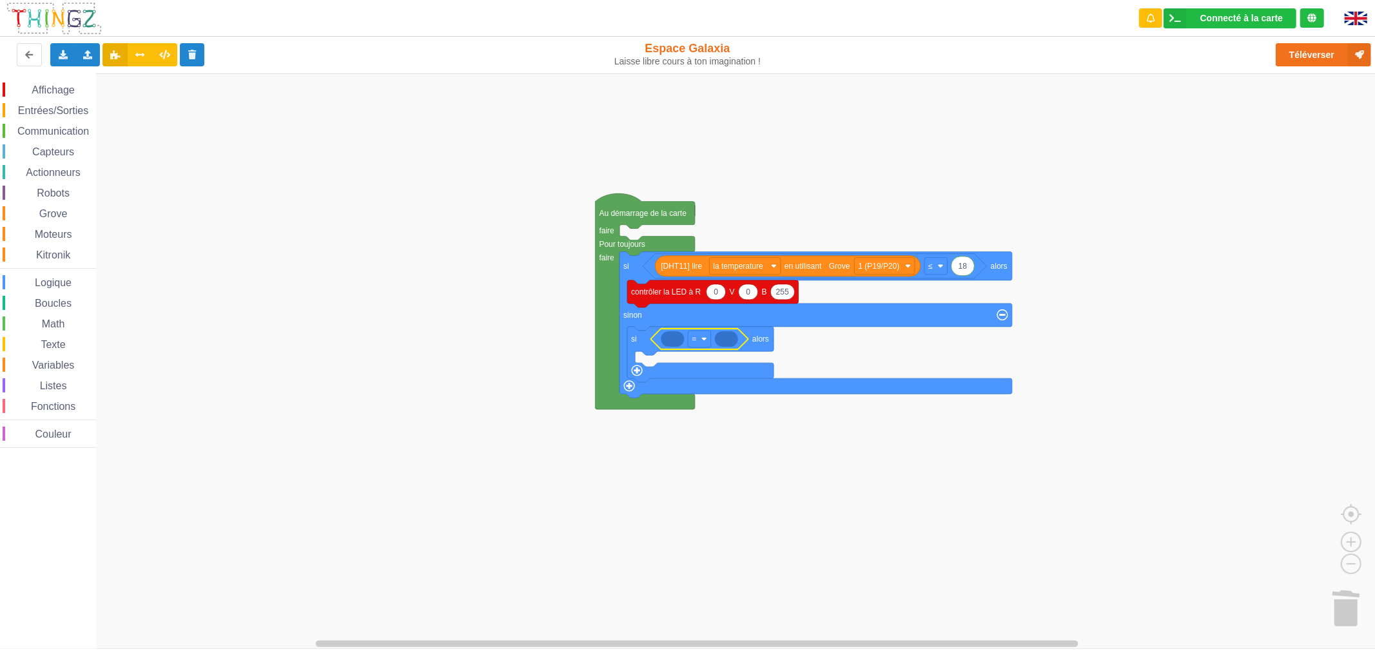
click at [59, 150] on span "Capteurs" at bounding box center [53, 151] width 46 height 11
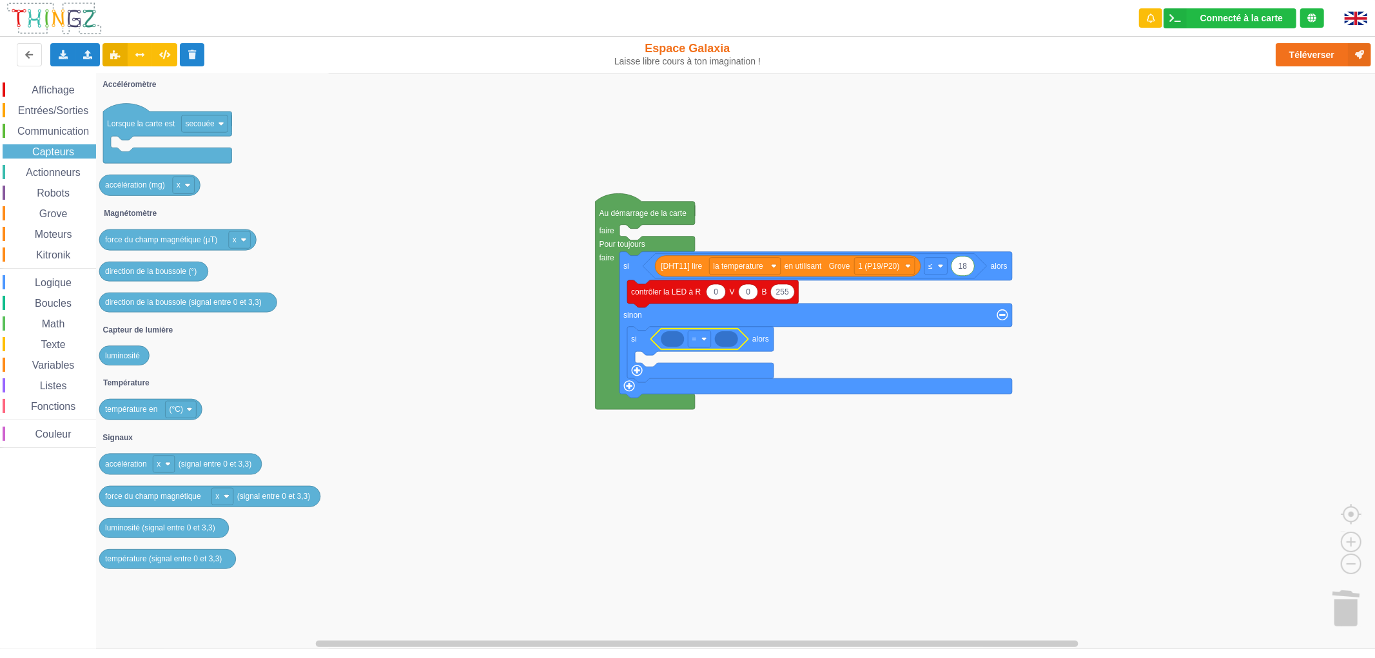
click at [53, 132] on span "Communication" at bounding box center [52, 131] width 75 height 11
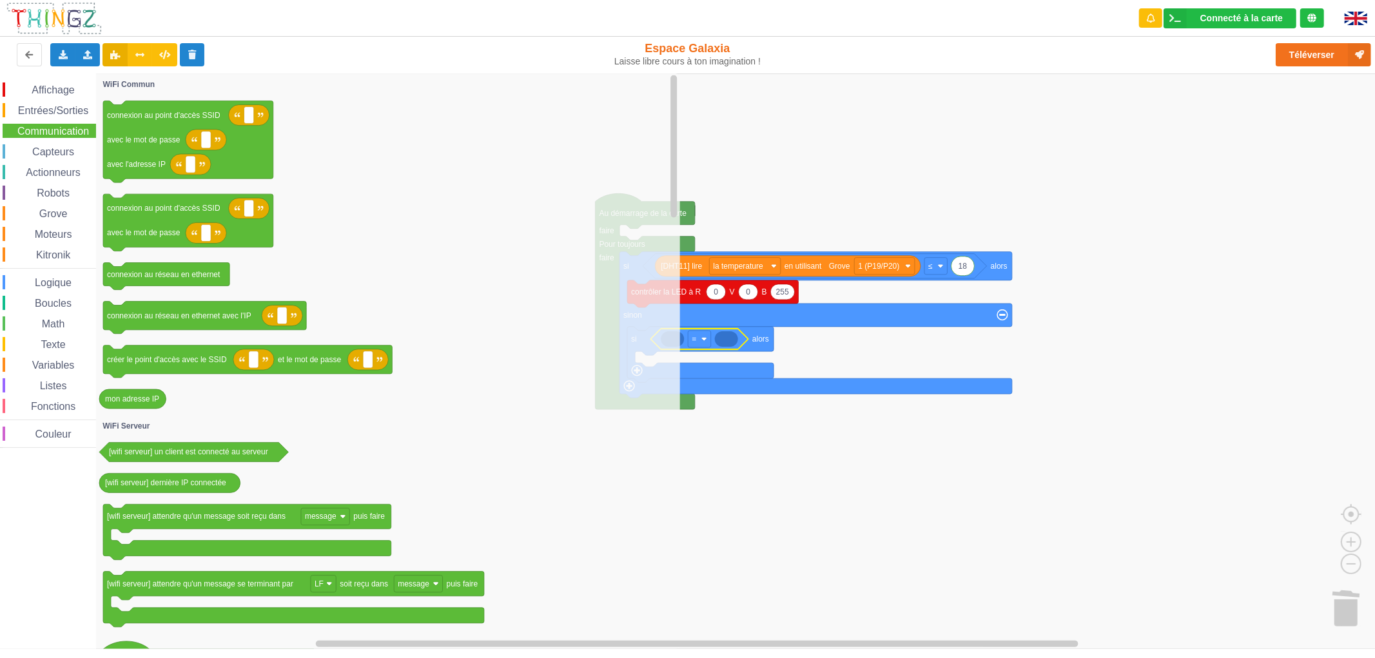
click at [53, 159] on div "Affichage Entrées/Sorties Communication Capteurs Actionneurs Robots Grove Moteu…" at bounding box center [48, 264] width 96 height 365
click at [53, 157] on div "Capteurs" at bounding box center [49, 151] width 93 height 14
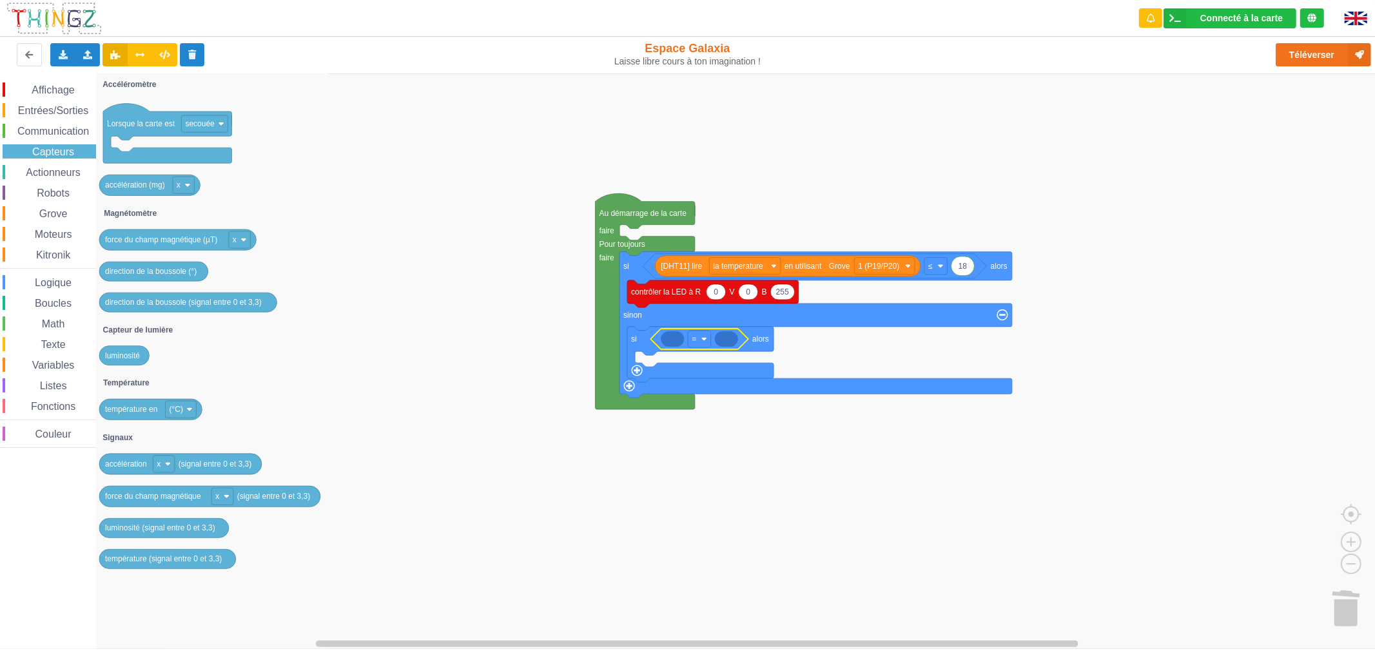
click at [53, 167] on span "Actionneurs" at bounding box center [53, 172] width 59 height 11
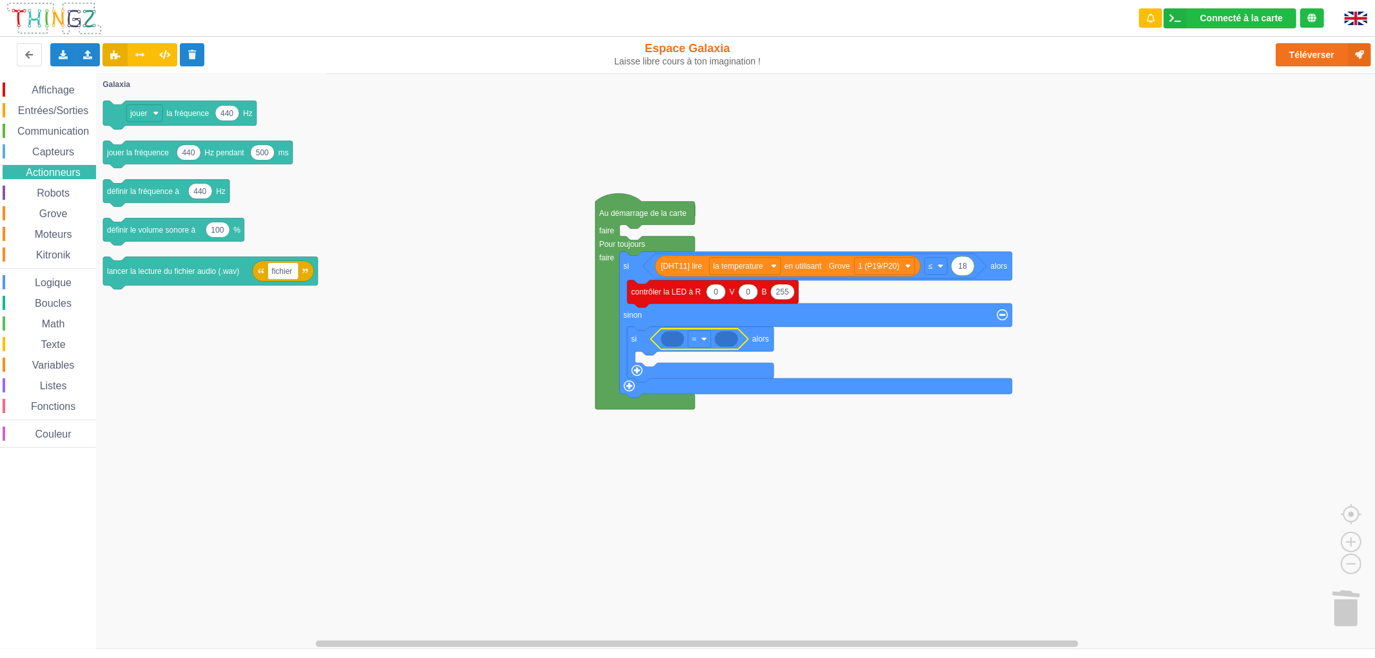
click at [70, 325] on div "Math" at bounding box center [49, 323] width 93 height 14
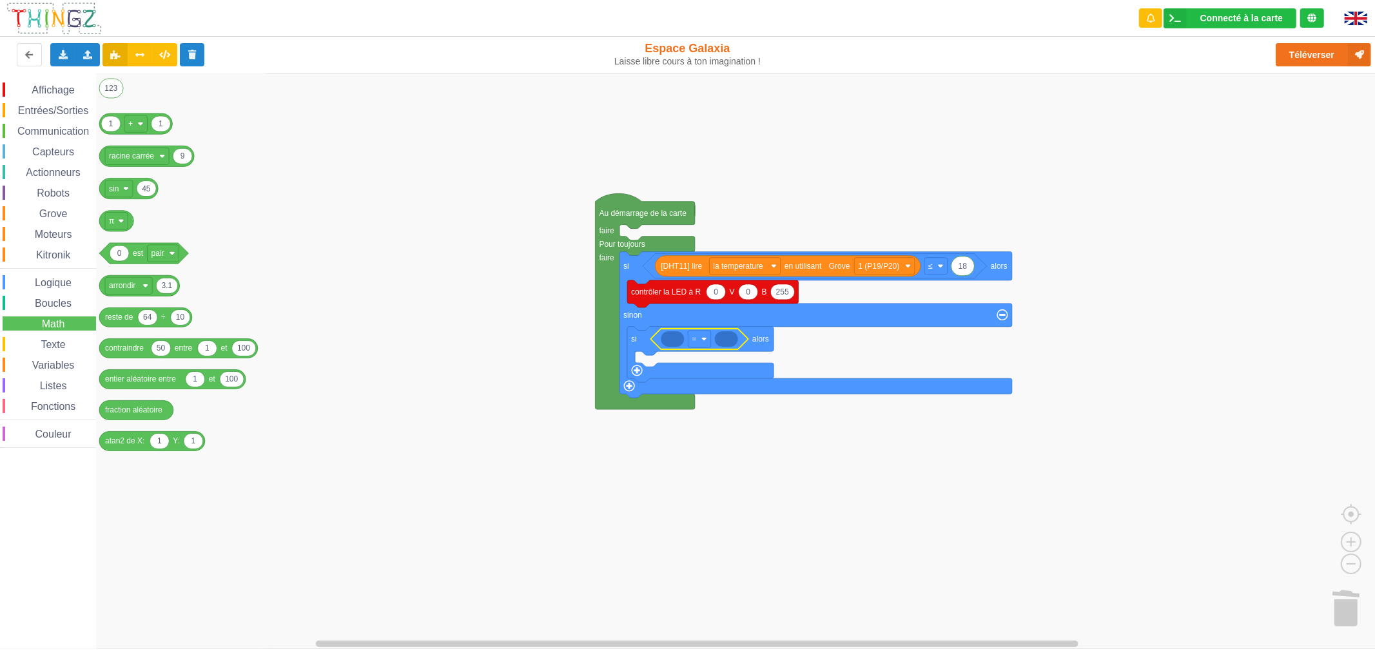
click at [58, 91] on span "Affichage" at bounding box center [53, 89] width 46 height 11
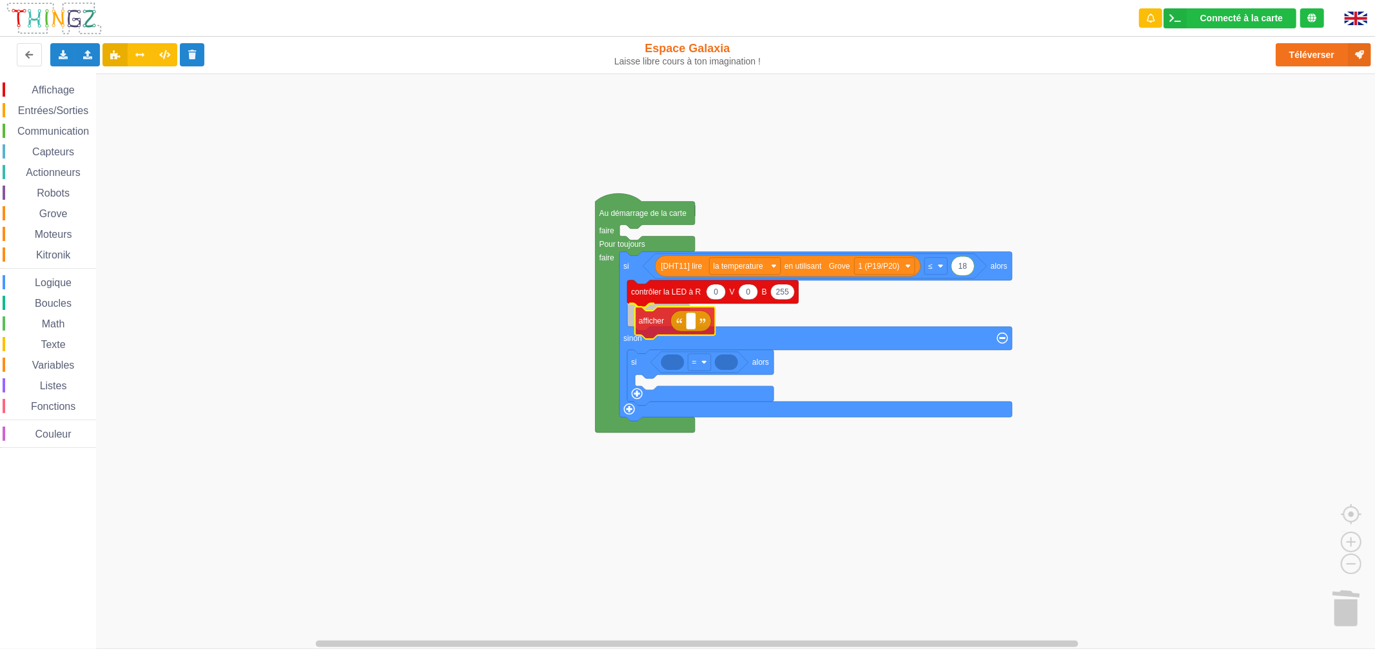
click at [651, 331] on div "Affichage Entrées/Sorties Communication Capteurs Actionneurs Robots Grove Moteu…" at bounding box center [692, 360] width 1384 height 575
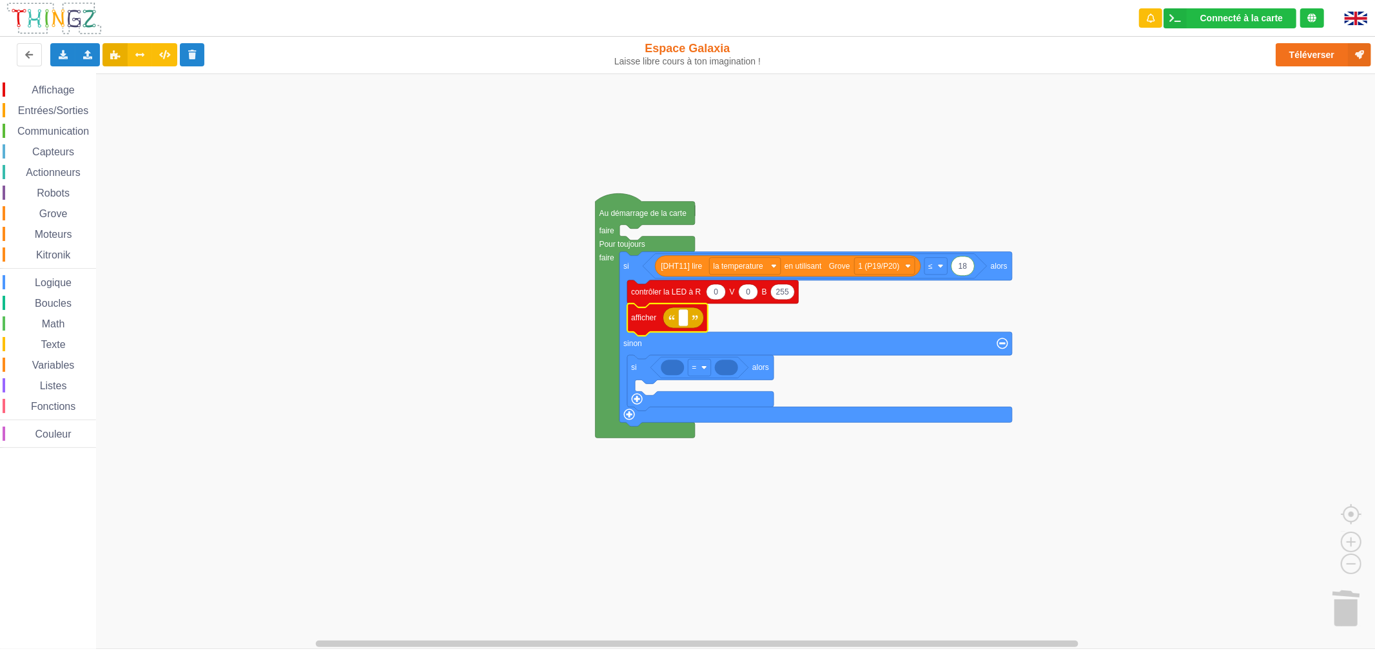
click at [50, 360] on span "Variables" at bounding box center [53, 365] width 46 height 11
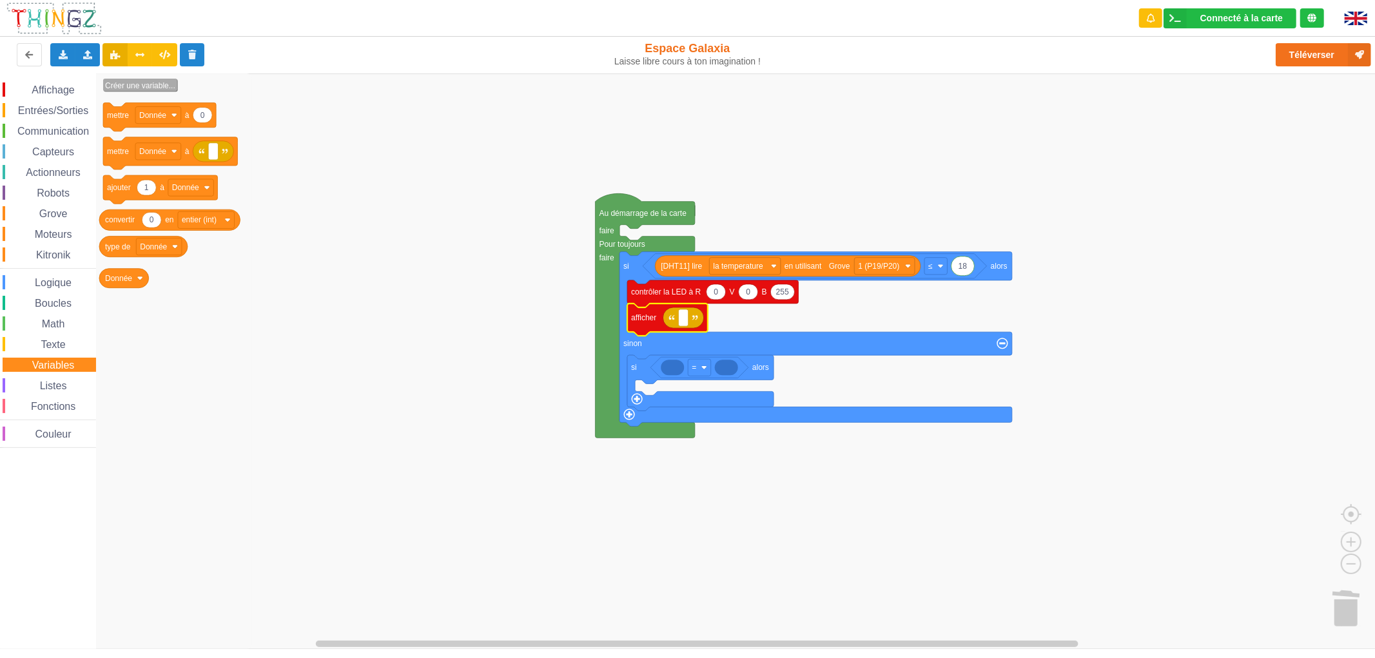
click at [146, 84] on text "Créer une variable..." at bounding box center [140, 85] width 70 height 9
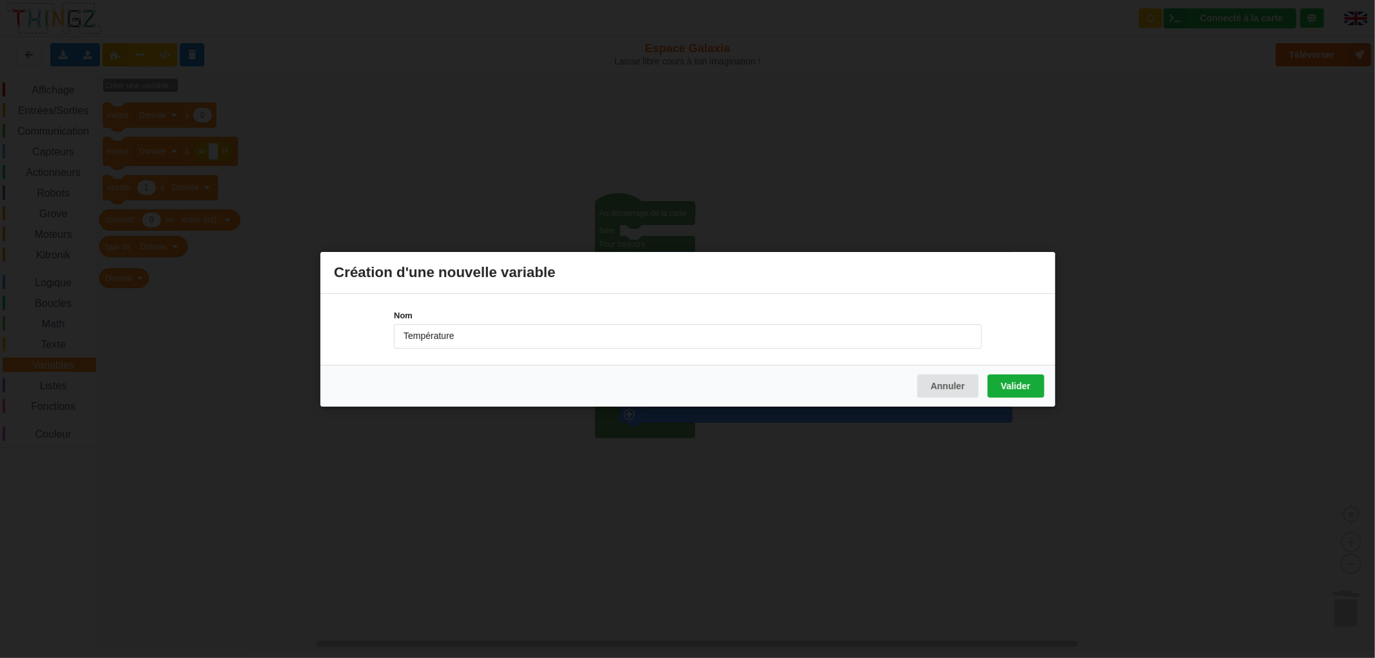
type input "Température"
click at [1020, 383] on button "Valider" at bounding box center [1015, 385] width 57 height 23
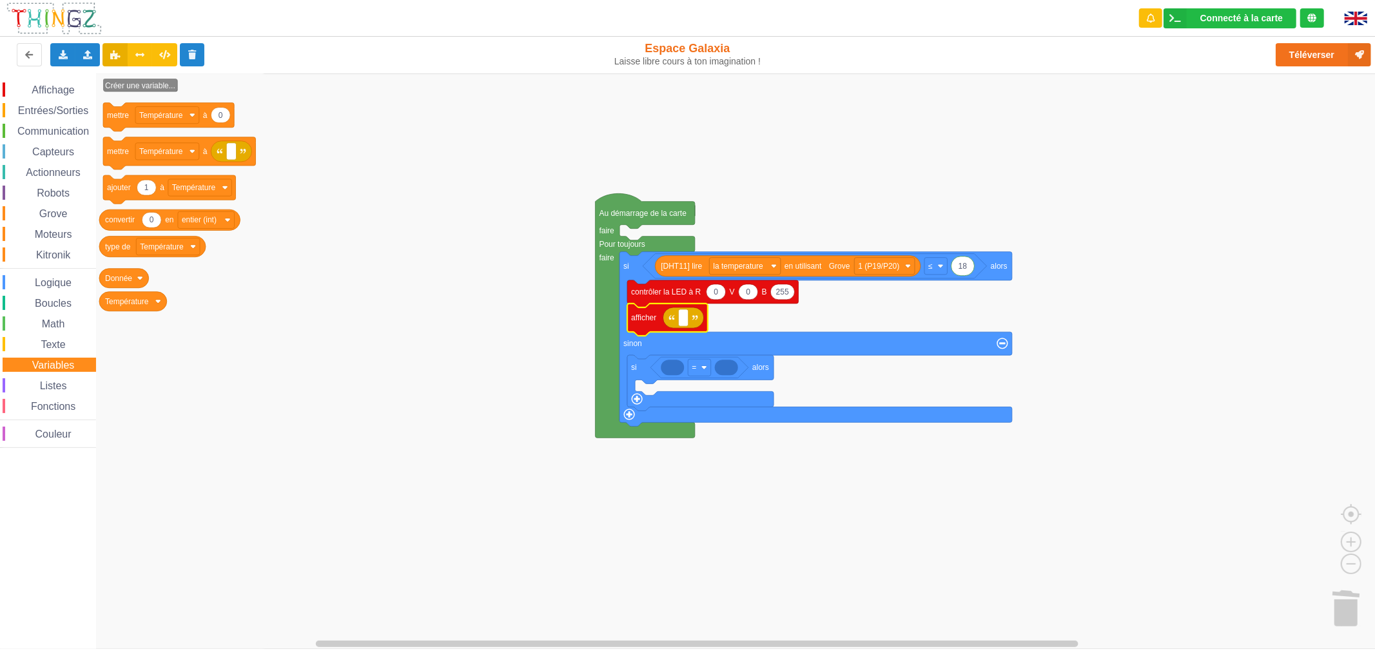
click at [53, 209] on span "Grove" at bounding box center [53, 213] width 32 height 11
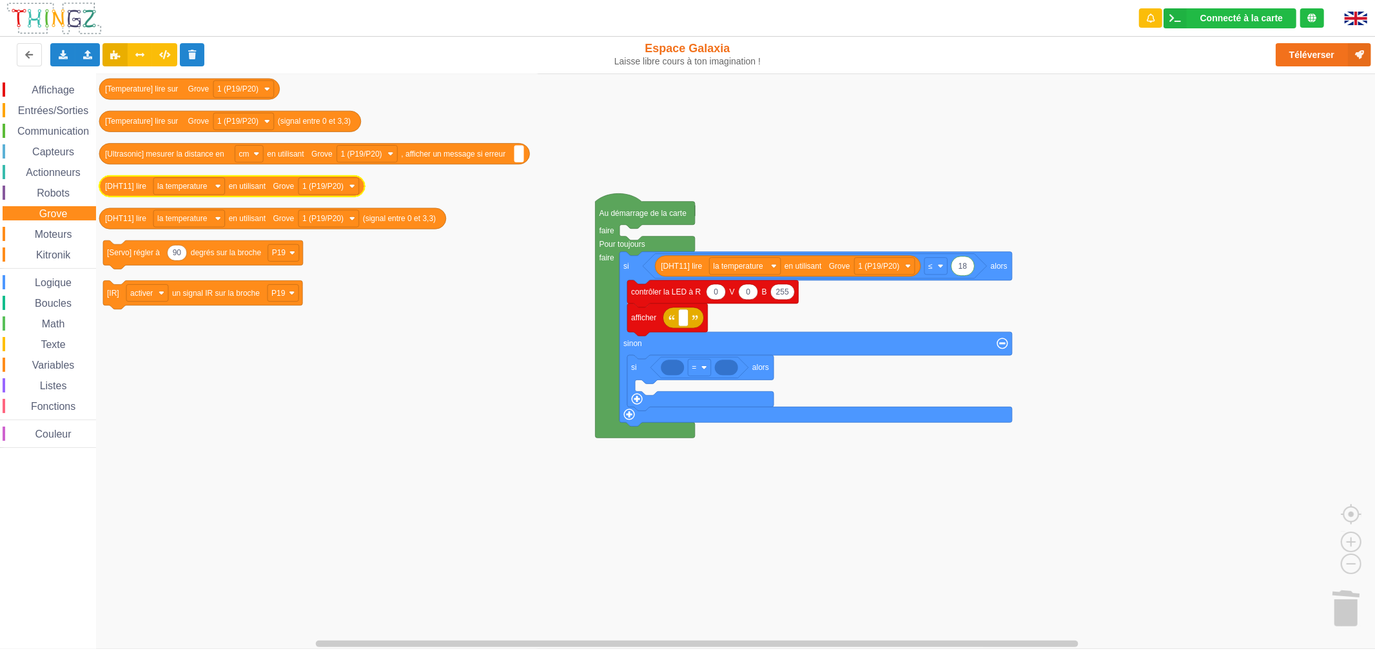
click at [176, 195] on icon "Espace de travail de Blocky" at bounding box center [232, 186] width 266 height 21
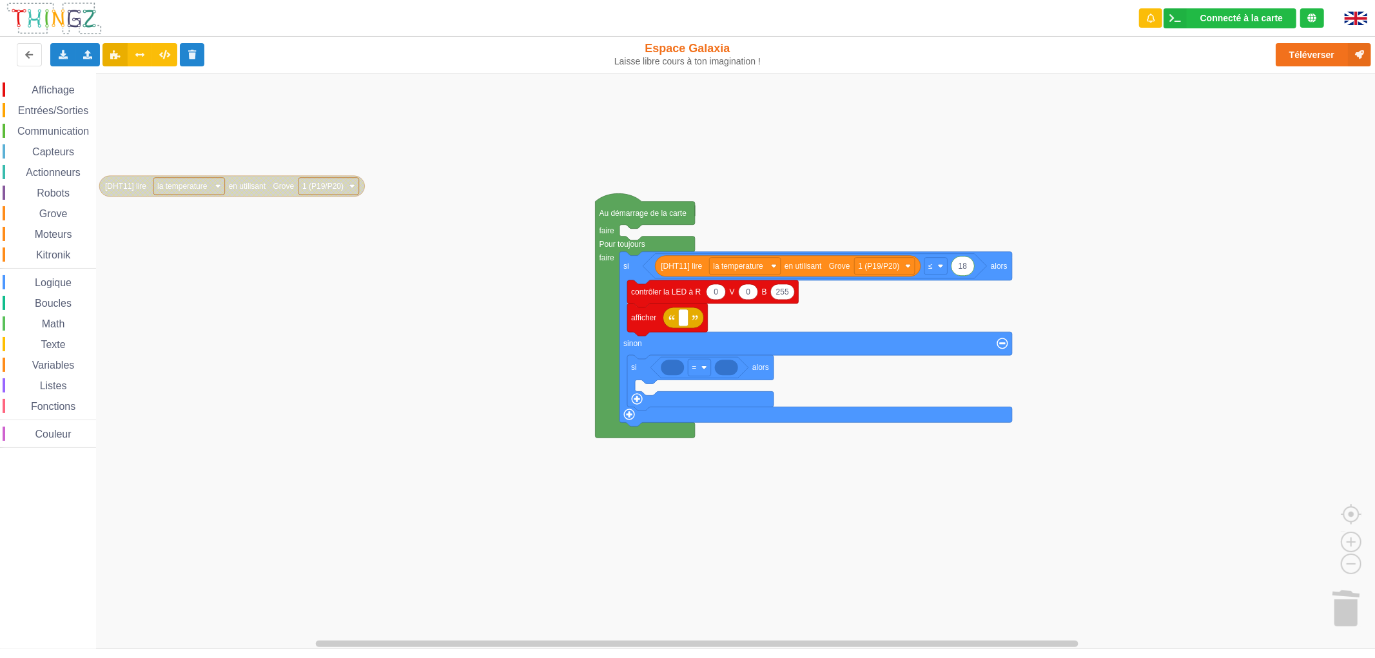
click at [182, 189] on text "la temperature" at bounding box center [182, 186] width 50 height 9
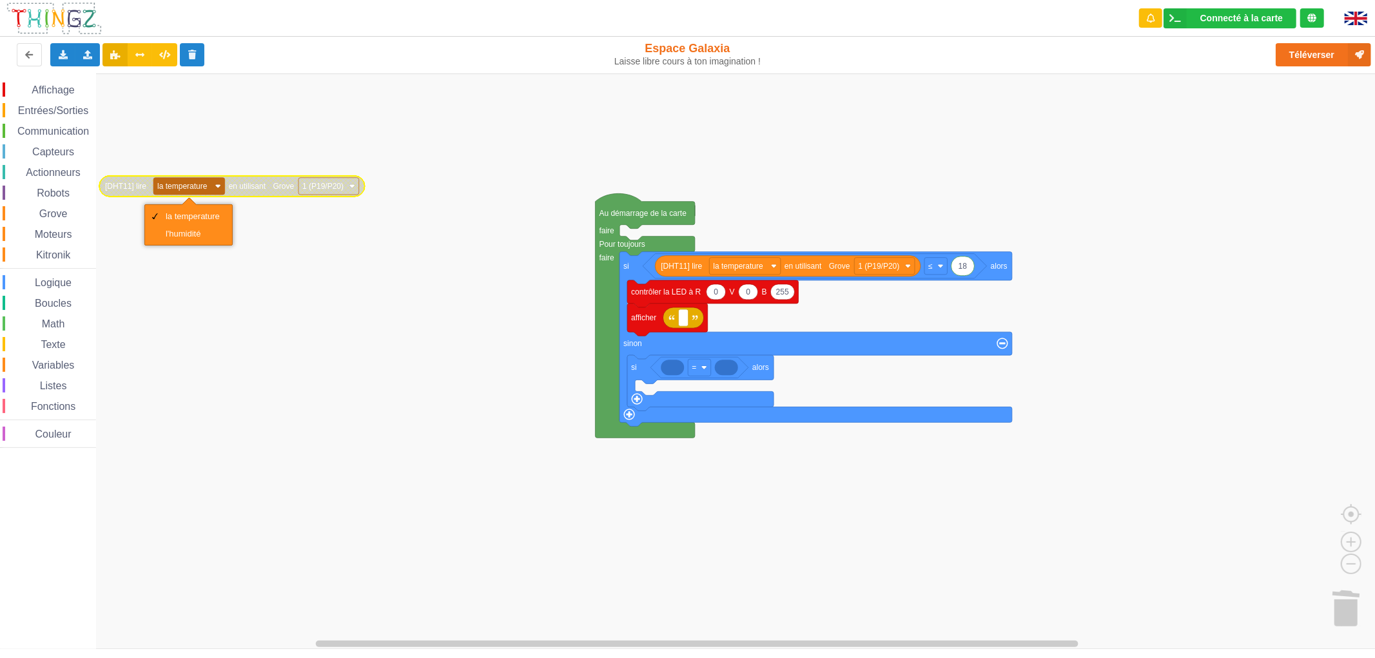
click at [182, 189] on text "la temperature" at bounding box center [182, 186] width 50 height 9
click at [122, 226] on rect "Espace de travail de Blocky" at bounding box center [692, 360] width 1384 height 575
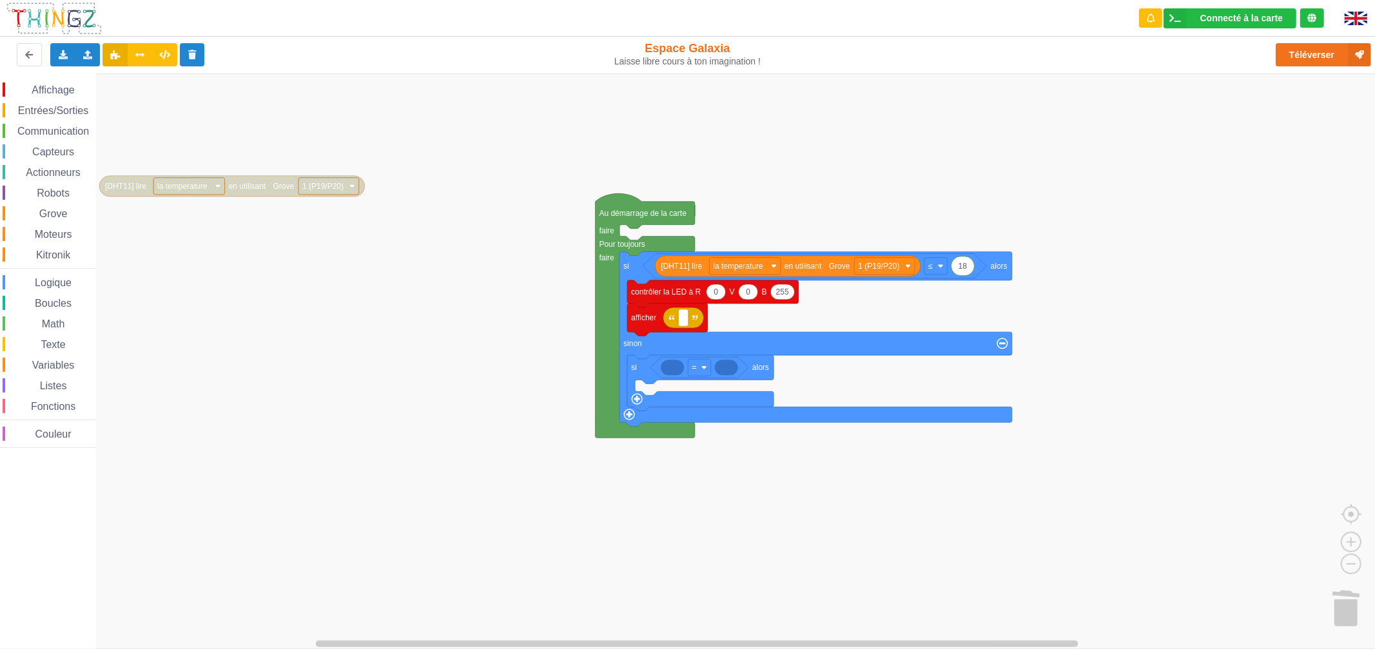
click at [135, 188] on text "[DHT11] lire" at bounding box center [125, 186] width 41 height 9
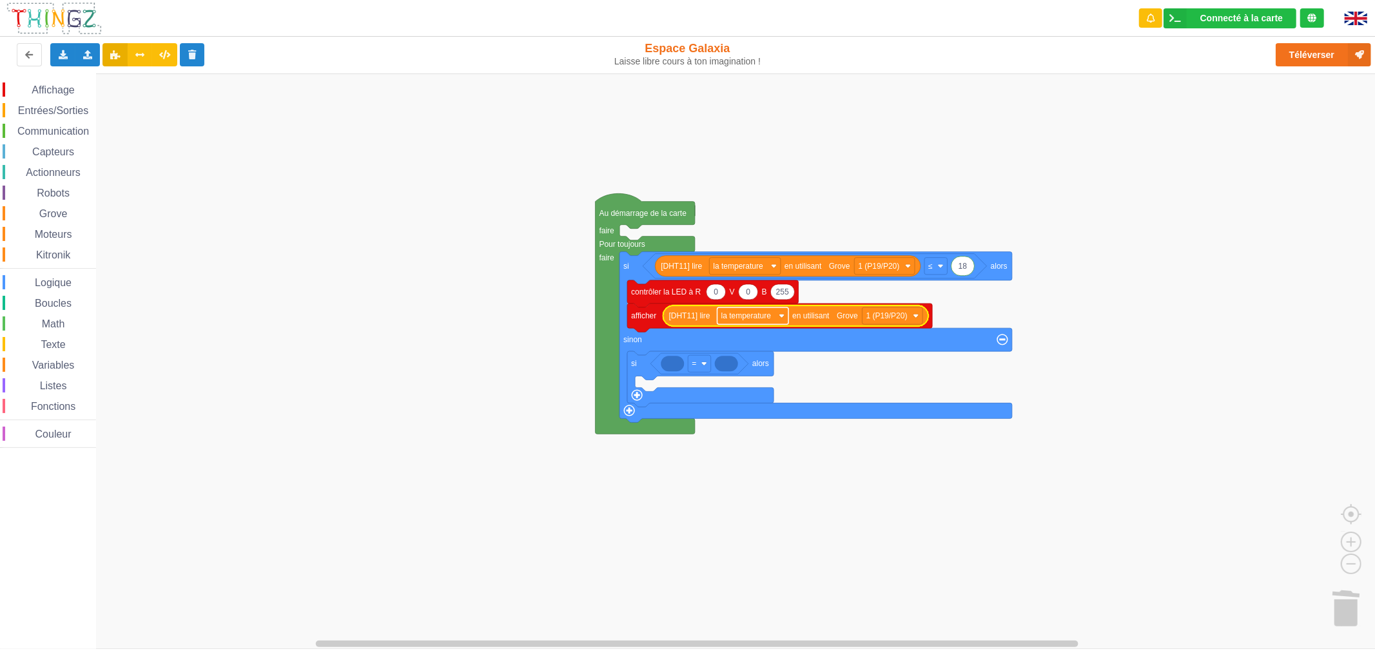
click at [751, 320] on text "la temperature" at bounding box center [746, 315] width 50 height 9
click at [826, 512] on rect "Espace de travail de Blocky" at bounding box center [692, 360] width 1384 height 575
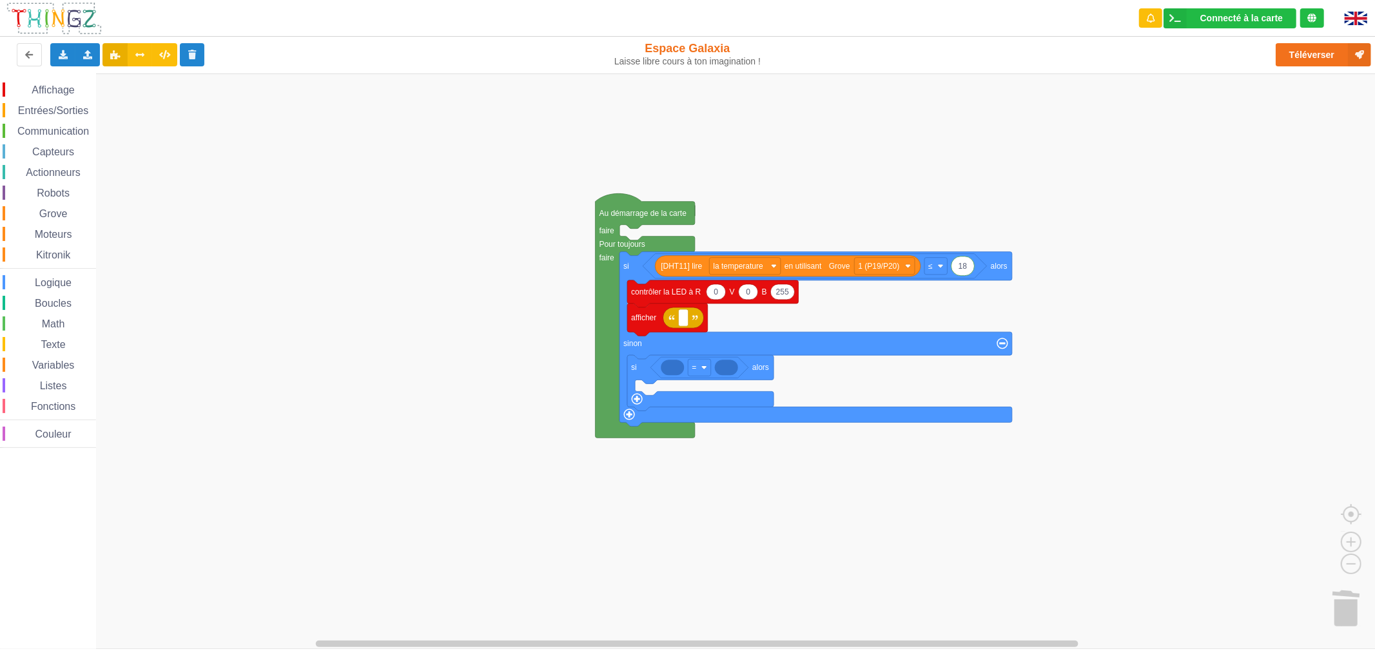
click at [45, 336] on div "Affichage Entrées/Sorties Communication Capteurs Actionneurs Robots Grove Moteu…" at bounding box center [48, 264] width 96 height 365
click at [46, 323] on span "Math" at bounding box center [53, 323] width 27 height 11
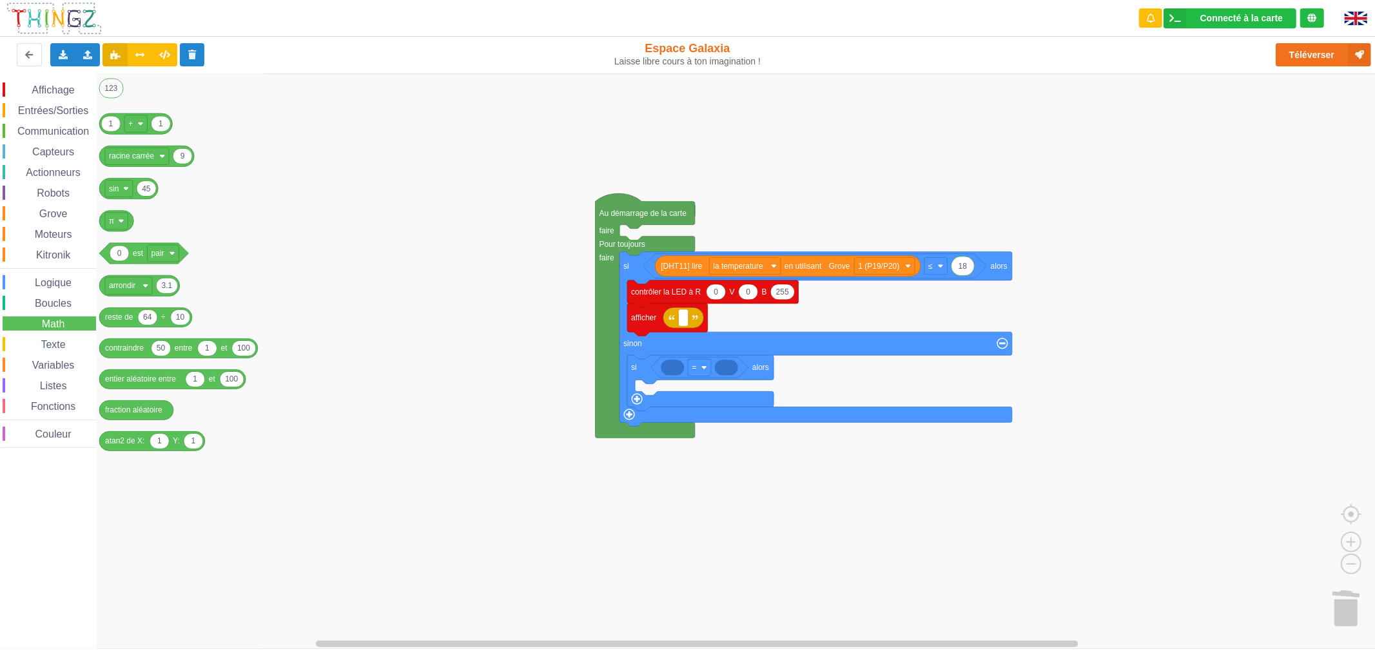
click at [56, 346] on span "Texte" at bounding box center [53, 344] width 28 height 11
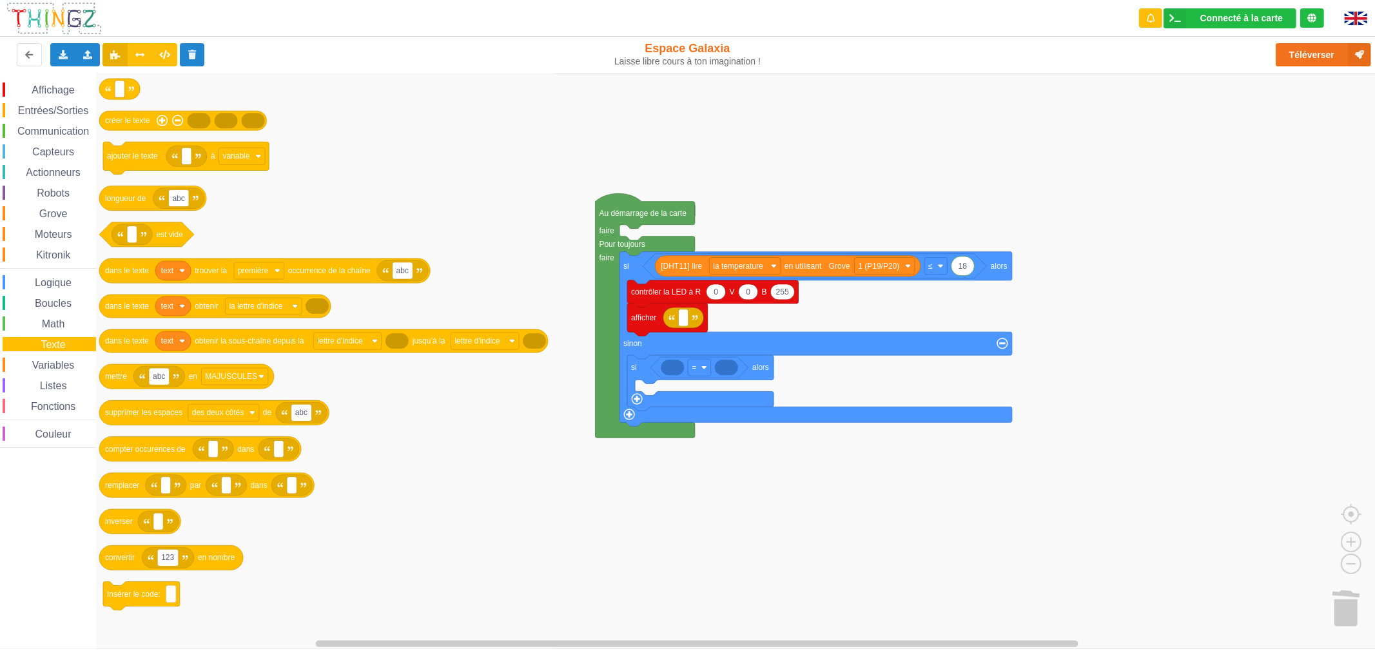
click at [43, 324] on span "Math" at bounding box center [53, 323] width 27 height 11
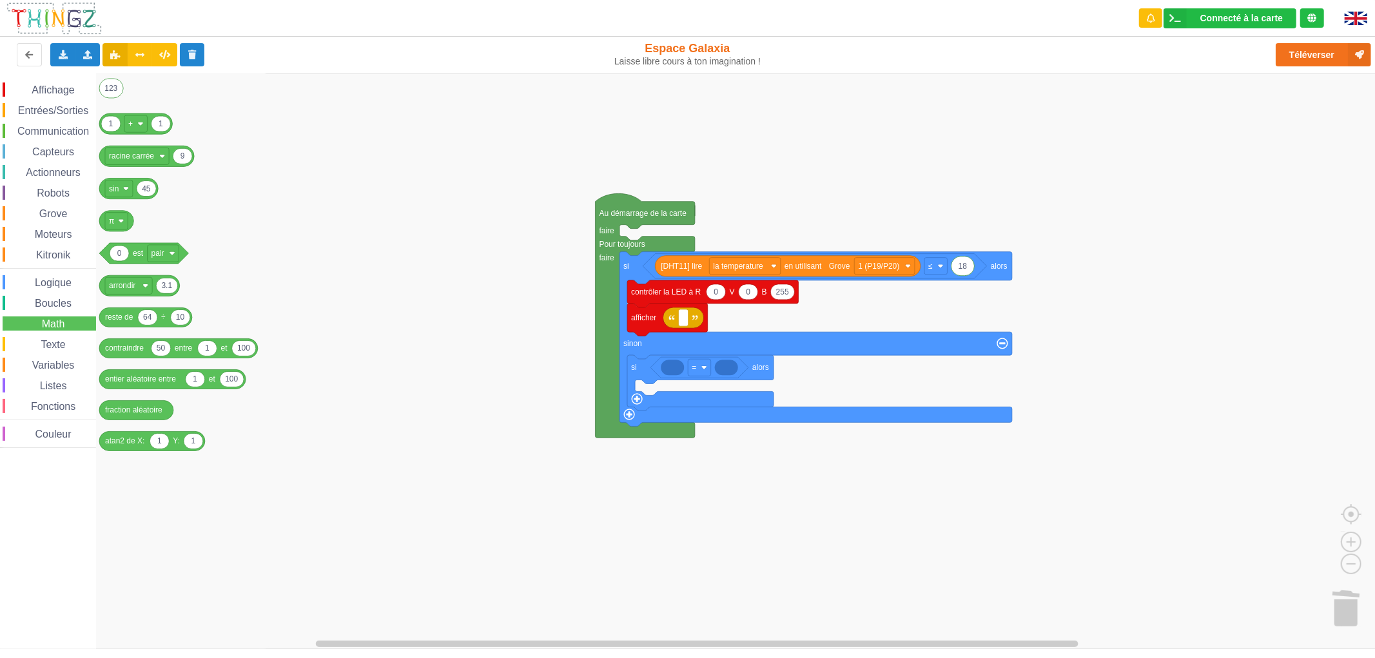
click at [50, 367] on span "Variables" at bounding box center [53, 365] width 46 height 11
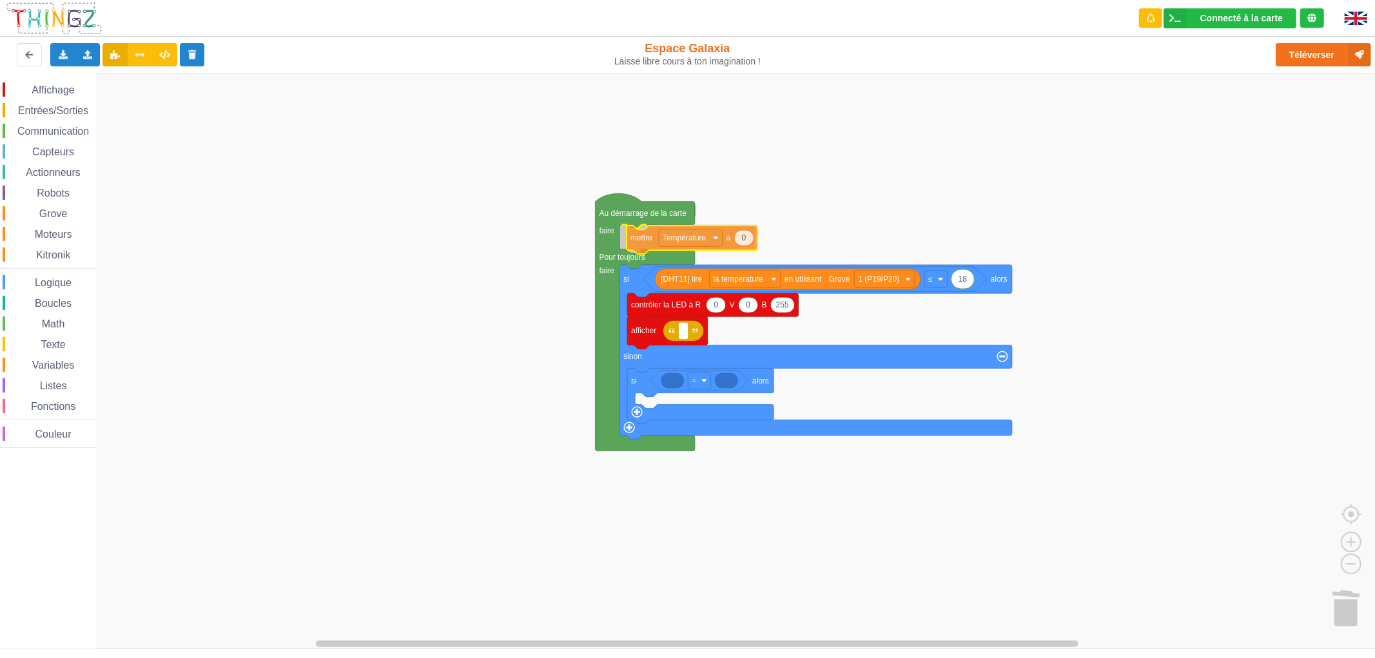
click at [645, 243] on div "Affichage Entrées/Sorties Communication Capteurs Actionneurs Robots Grove Moteu…" at bounding box center [692, 360] width 1384 height 575
click at [47, 230] on span "Moteurs" at bounding box center [53, 234] width 41 height 11
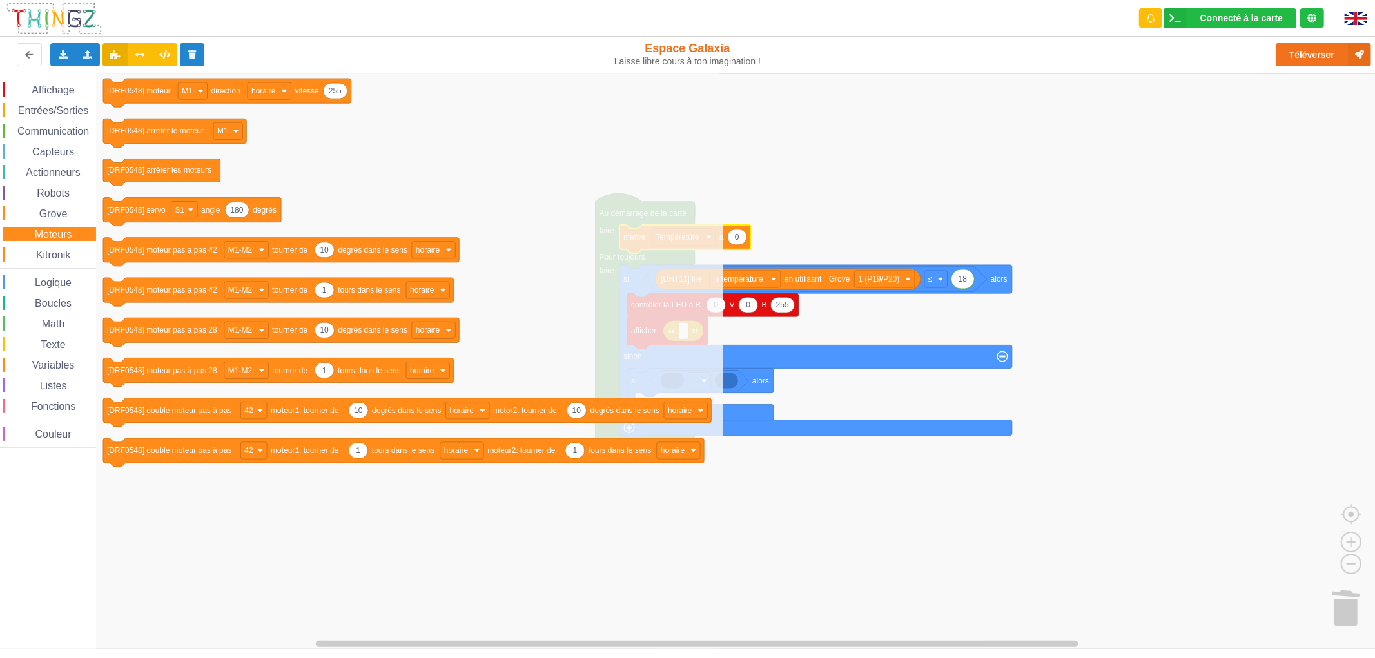
click at [53, 206] on div "Grove" at bounding box center [49, 213] width 93 height 14
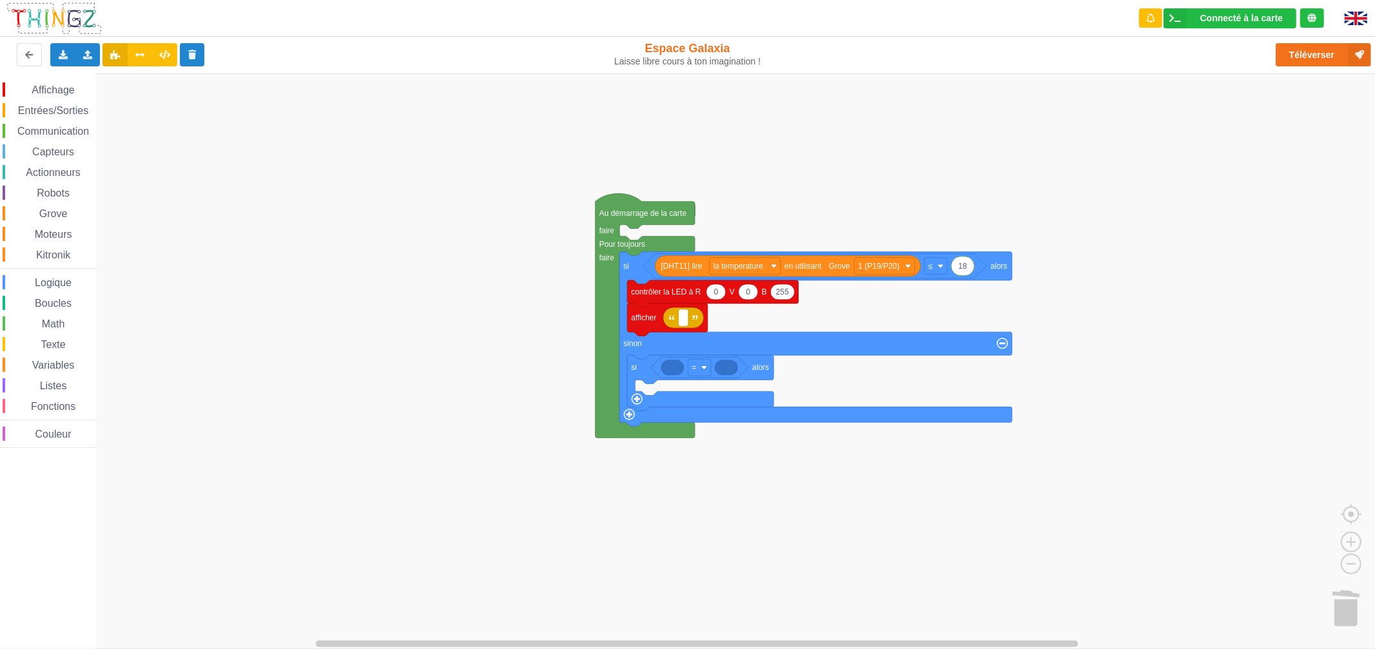
click at [59, 337] on div "Texte" at bounding box center [49, 344] width 93 height 14
click at [327, 389] on div "Affichage Entrées/Sorties Communication Capteurs Actionneurs Robots Grove Moteu…" at bounding box center [692, 360] width 1384 height 575
click at [58, 88] on span "Affichage" at bounding box center [53, 89] width 46 height 11
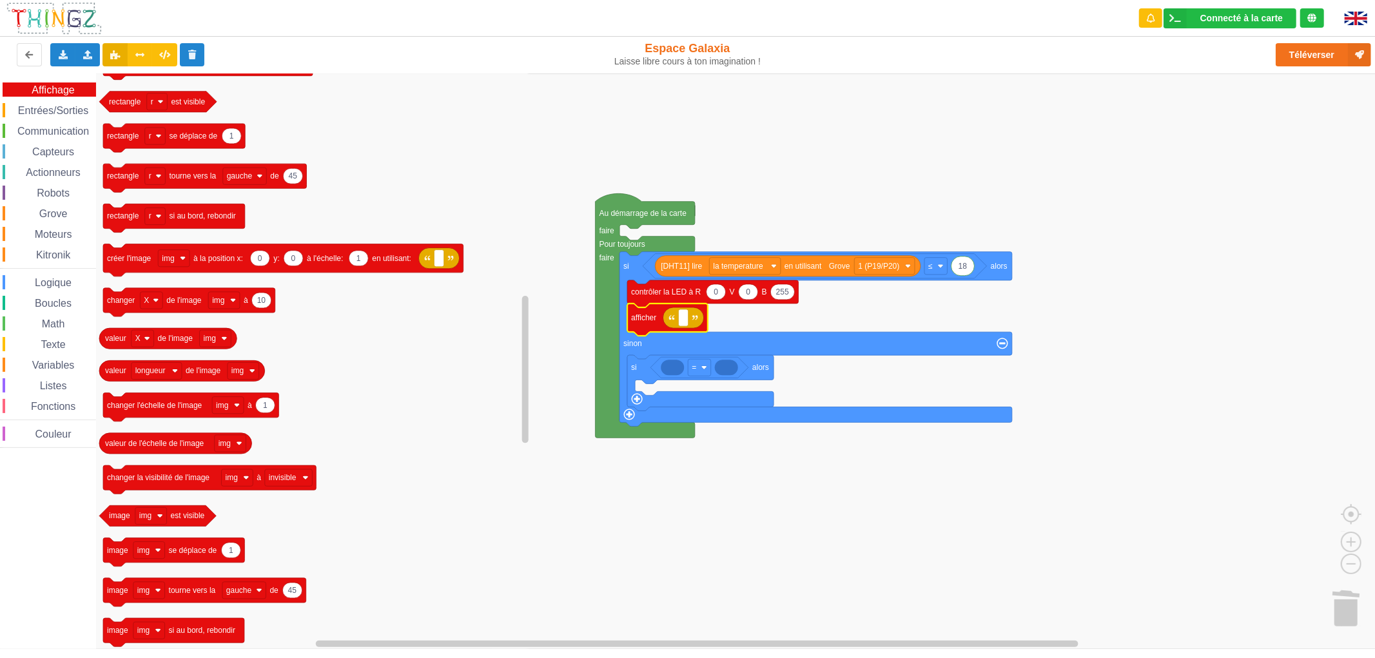
click at [62, 130] on span "Communication" at bounding box center [52, 131] width 75 height 11
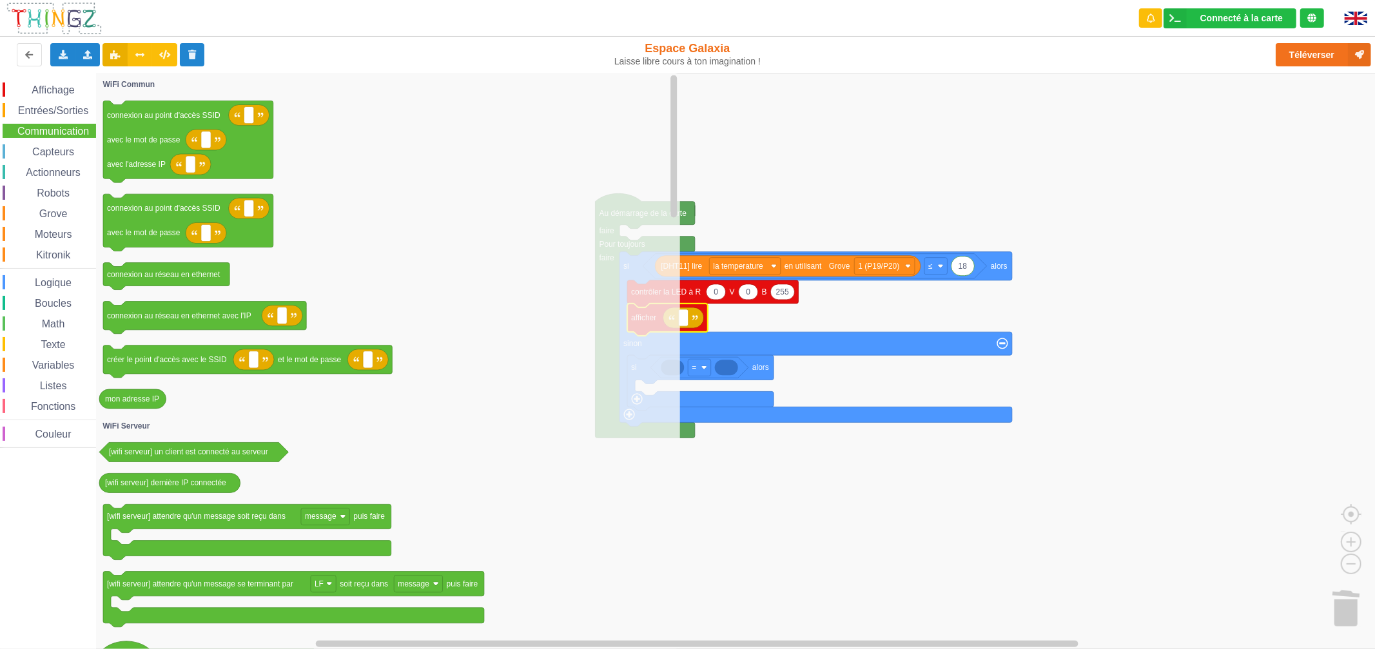
click at [72, 151] on span "Capteurs" at bounding box center [53, 151] width 46 height 11
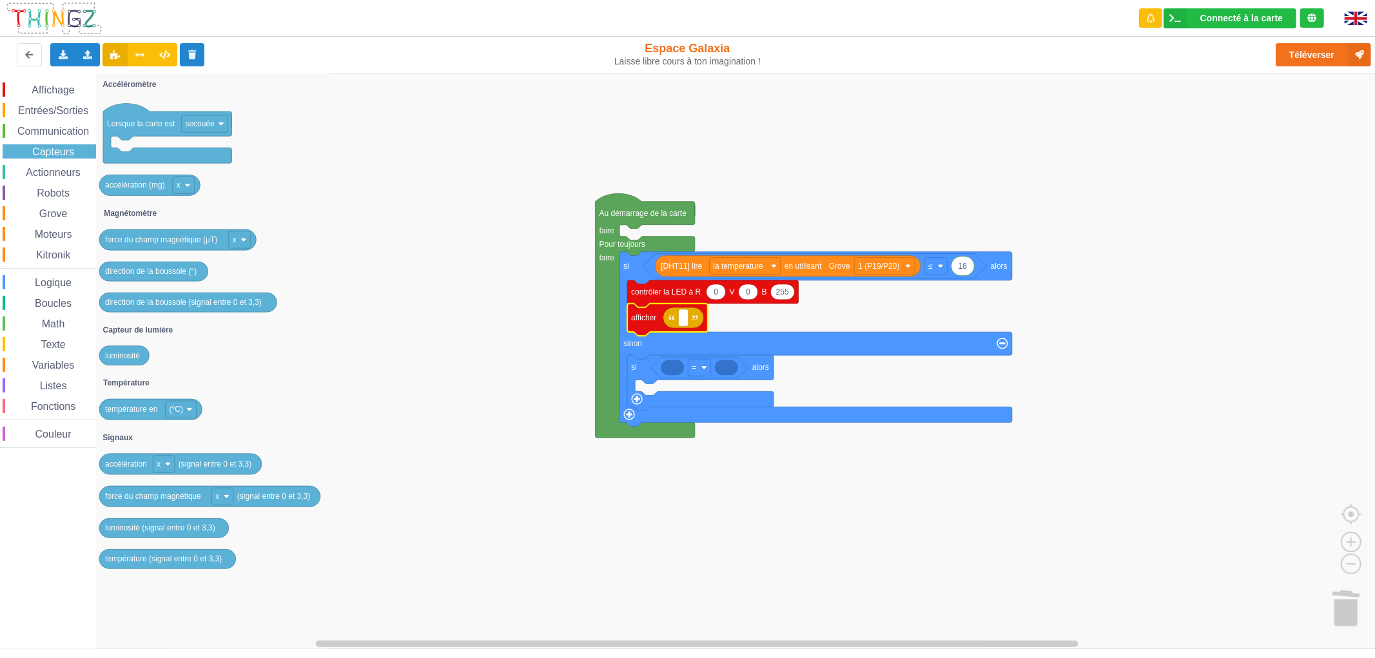
click at [82, 178] on div "Actionneurs" at bounding box center [49, 172] width 93 height 14
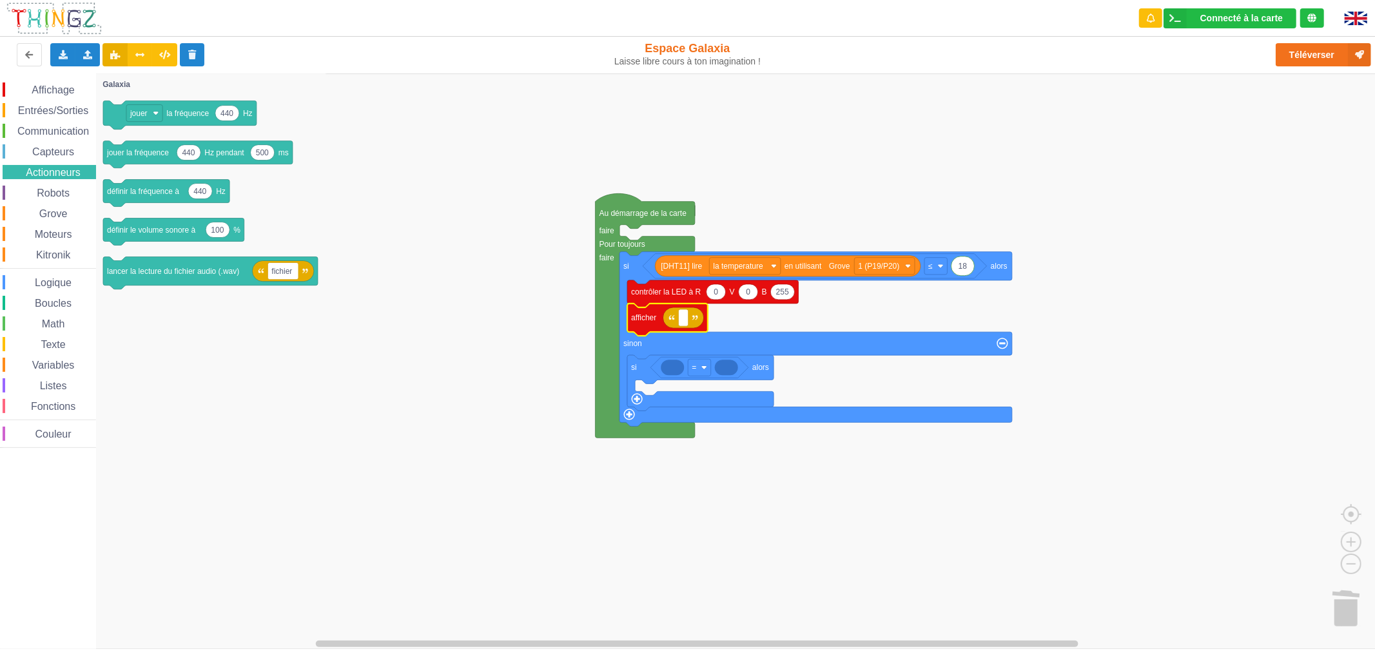
click at [67, 190] on span "Robots" at bounding box center [53, 193] width 37 height 11
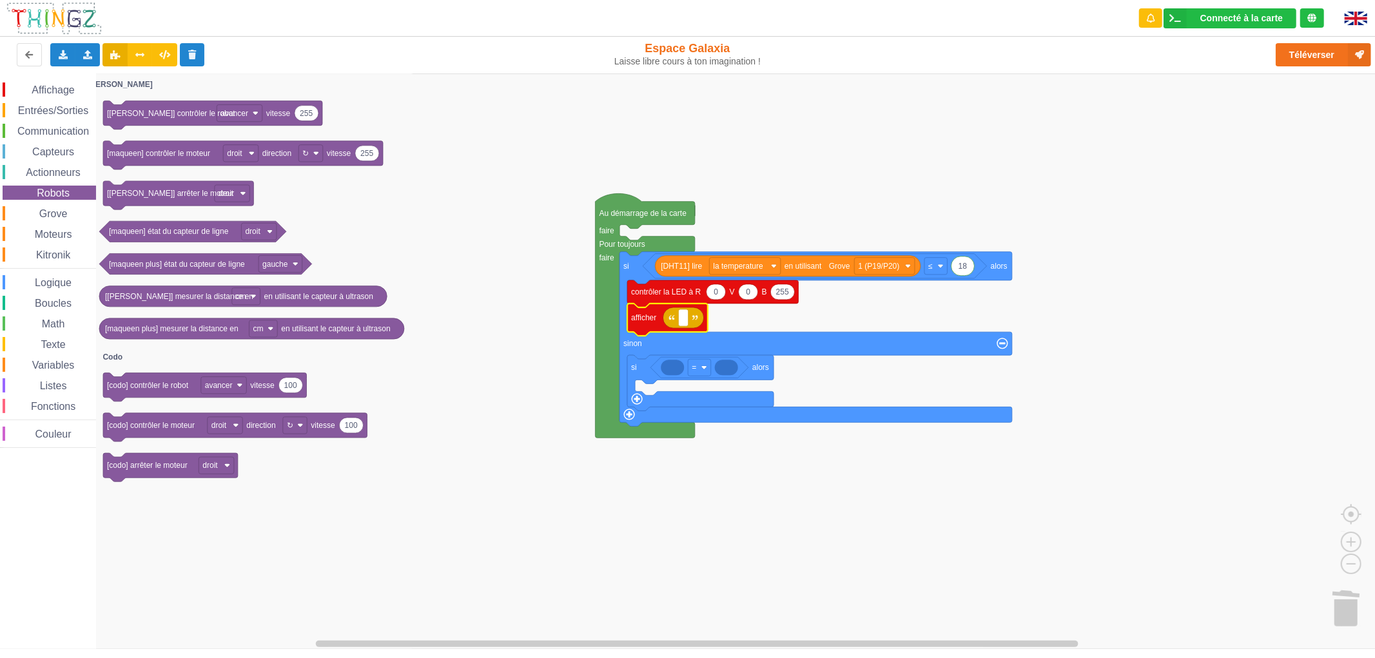
click at [69, 209] on div "Grove" at bounding box center [49, 213] width 93 height 14
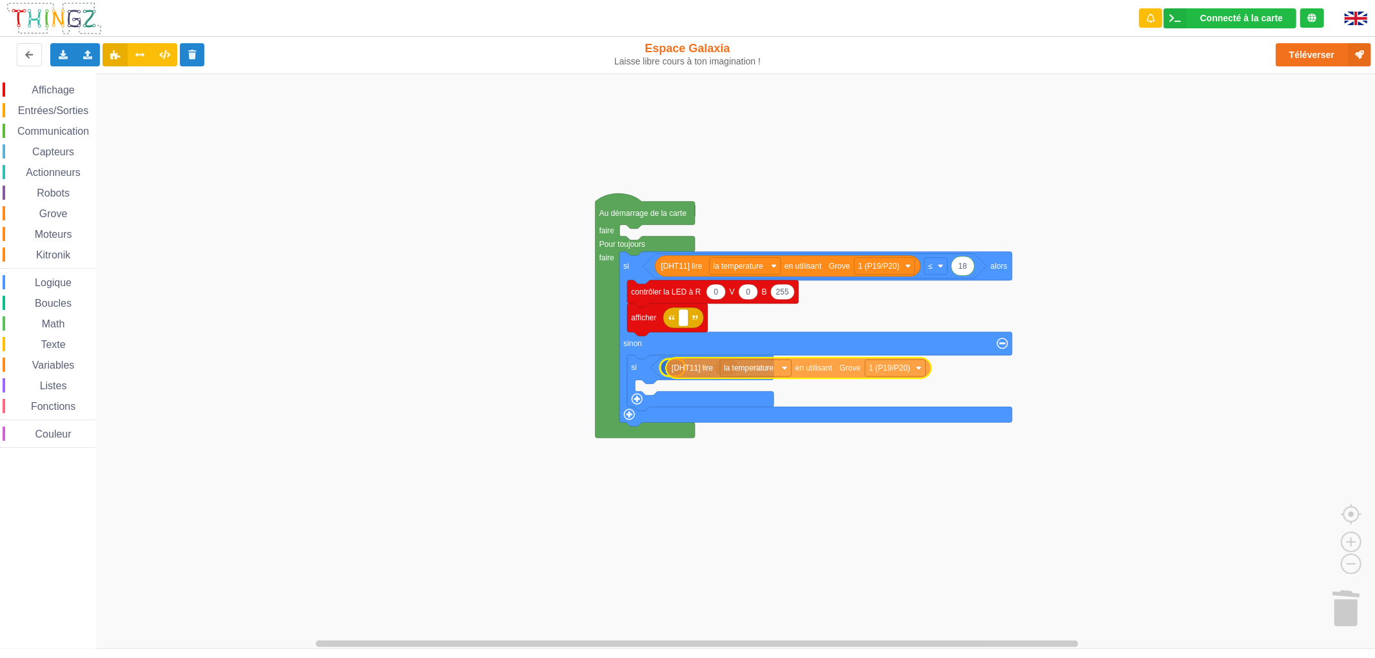
click at [706, 376] on div "Affichage Entrées/Sorties Communication Capteurs Actionneurs Robots Grove Moteu…" at bounding box center [692, 360] width 1384 height 575
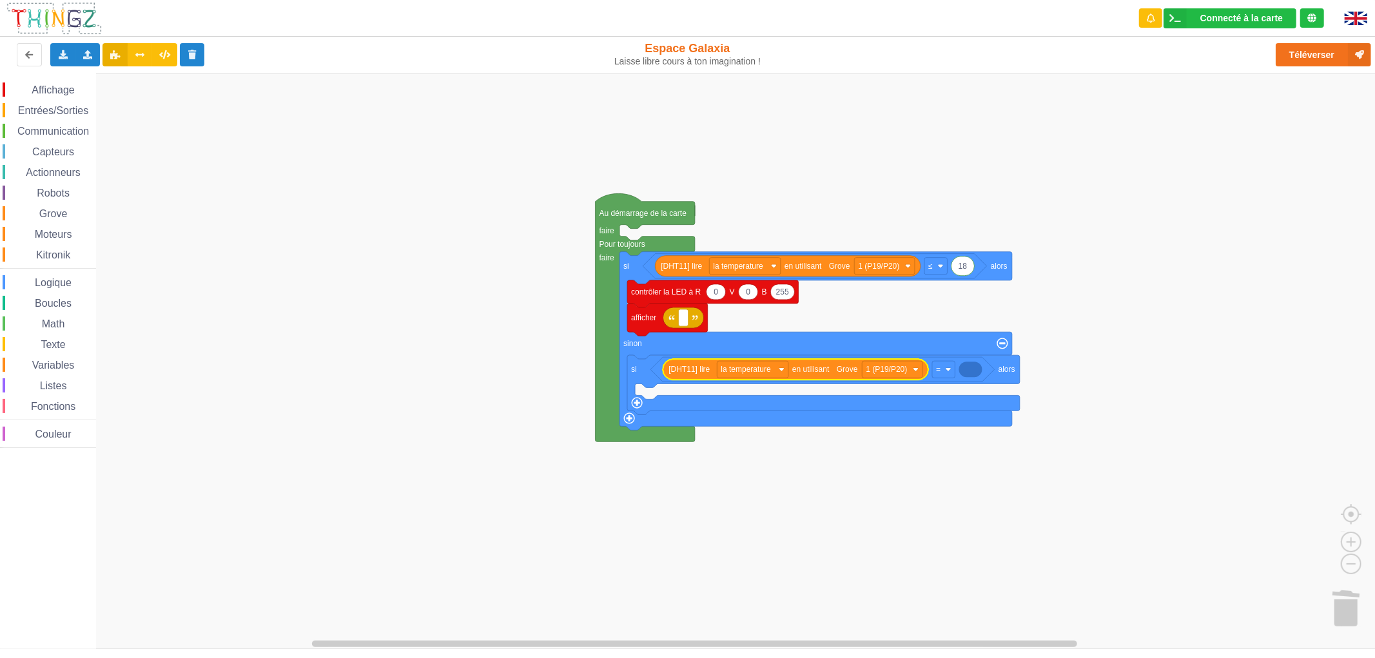
click at [53, 282] on span "Logique" at bounding box center [53, 282] width 41 height 11
click at [945, 369] on image "Espace de travail de Blocky" at bounding box center [948, 370] width 6 height 6
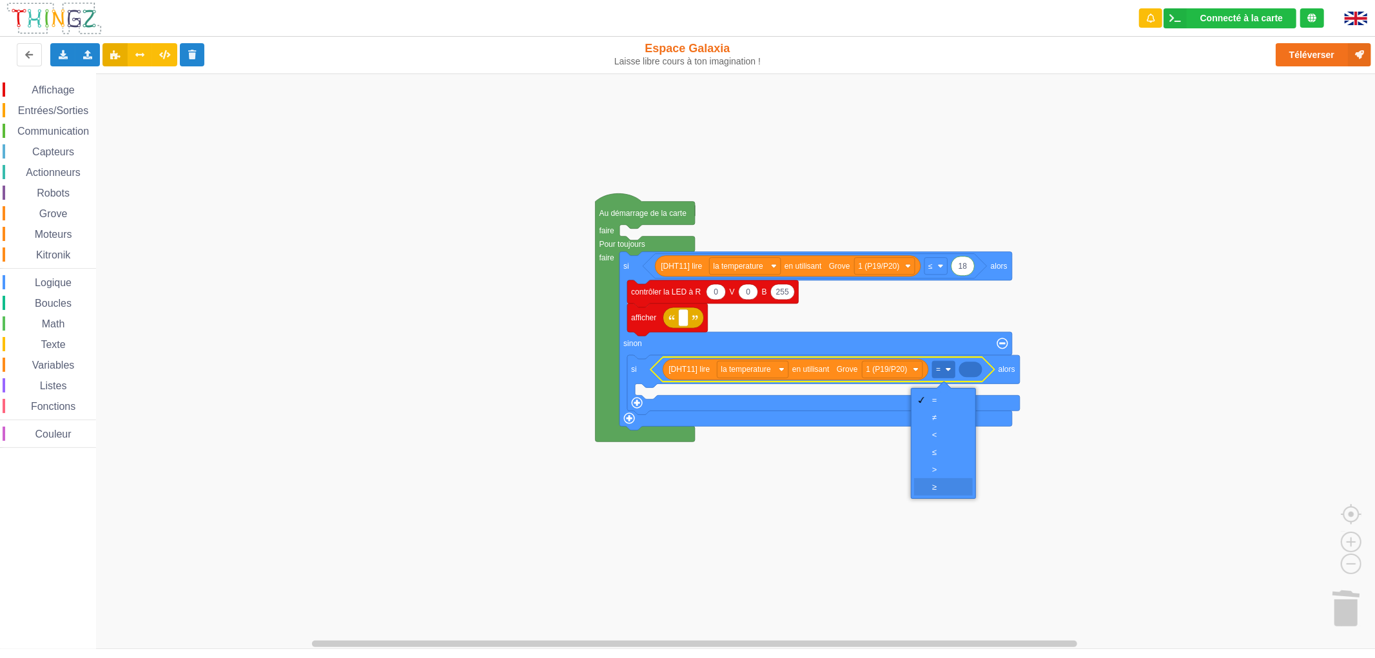
click at [944, 478] on div "‏≥" at bounding box center [943, 486] width 59 height 17
click at [952, 372] on rect "Espace de travail de Blocky" at bounding box center [943, 369] width 23 height 17
click at [938, 465] on div "‏>" at bounding box center [947, 470] width 31 height 10
click at [53, 318] on span "Math" at bounding box center [53, 323] width 27 height 11
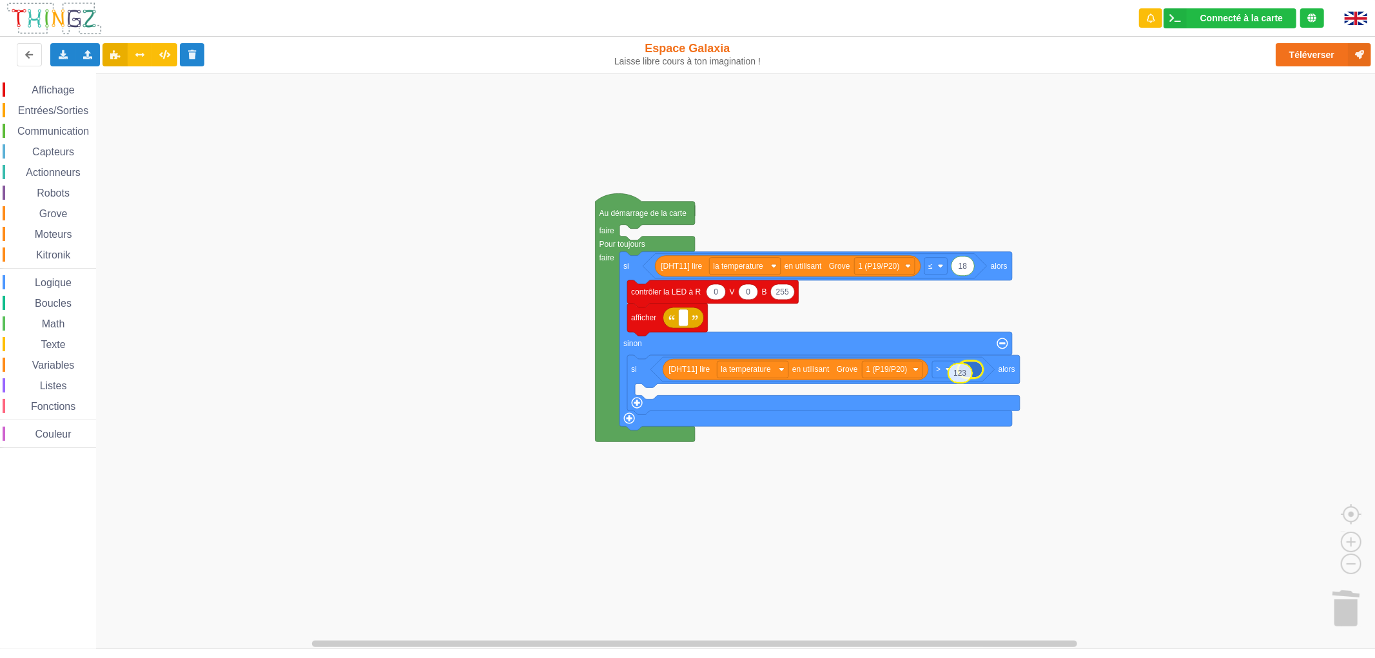
click at [956, 374] on div "Affichage Entrées/Sorties Communication Capteurs Actionneurs Robots Grove Moteu…" at bounding box center [692, 360] width 1384 height 575
click at [964, 372] on text "123" at bounding box center [970, 369] width 13 height 9
type input "18"
click at [878, 449] on rect "Espace de travail de Blocky" at bounding box center [692, 360] width 1384 height 575
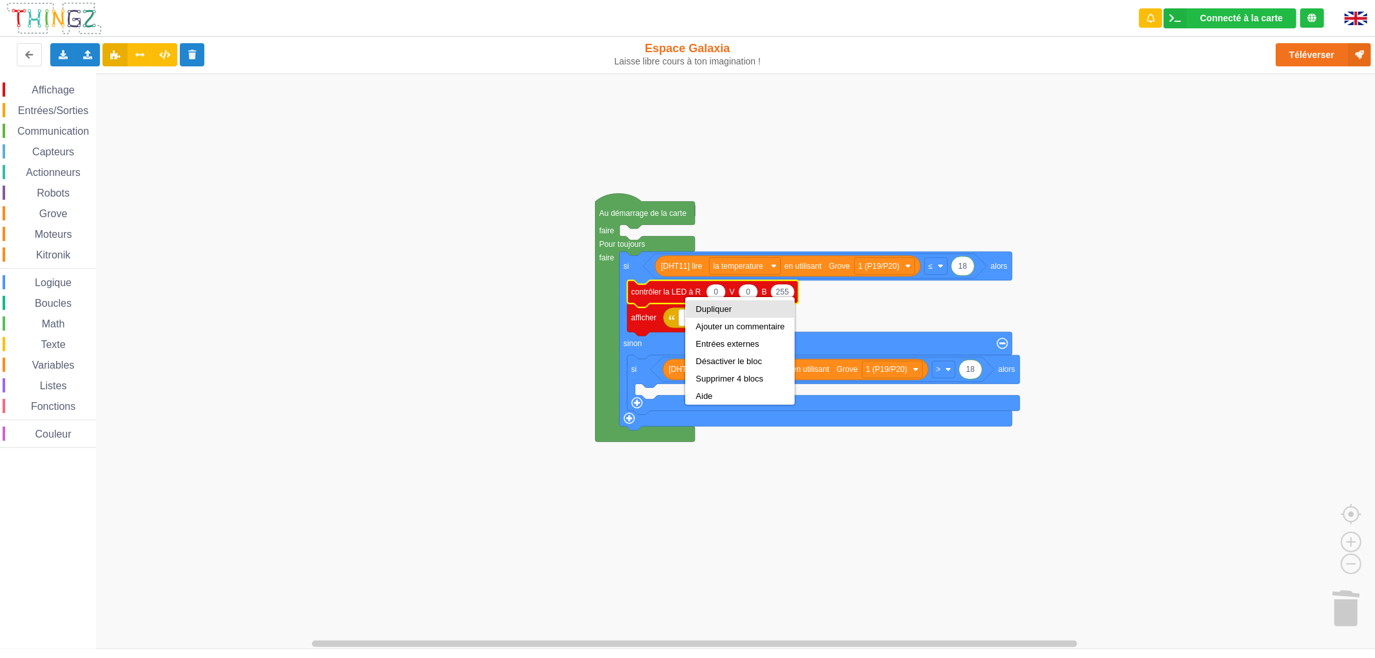
click at [717, 312] on div "Dupliquer" at bounding box center [739, 309] width 89 height 10
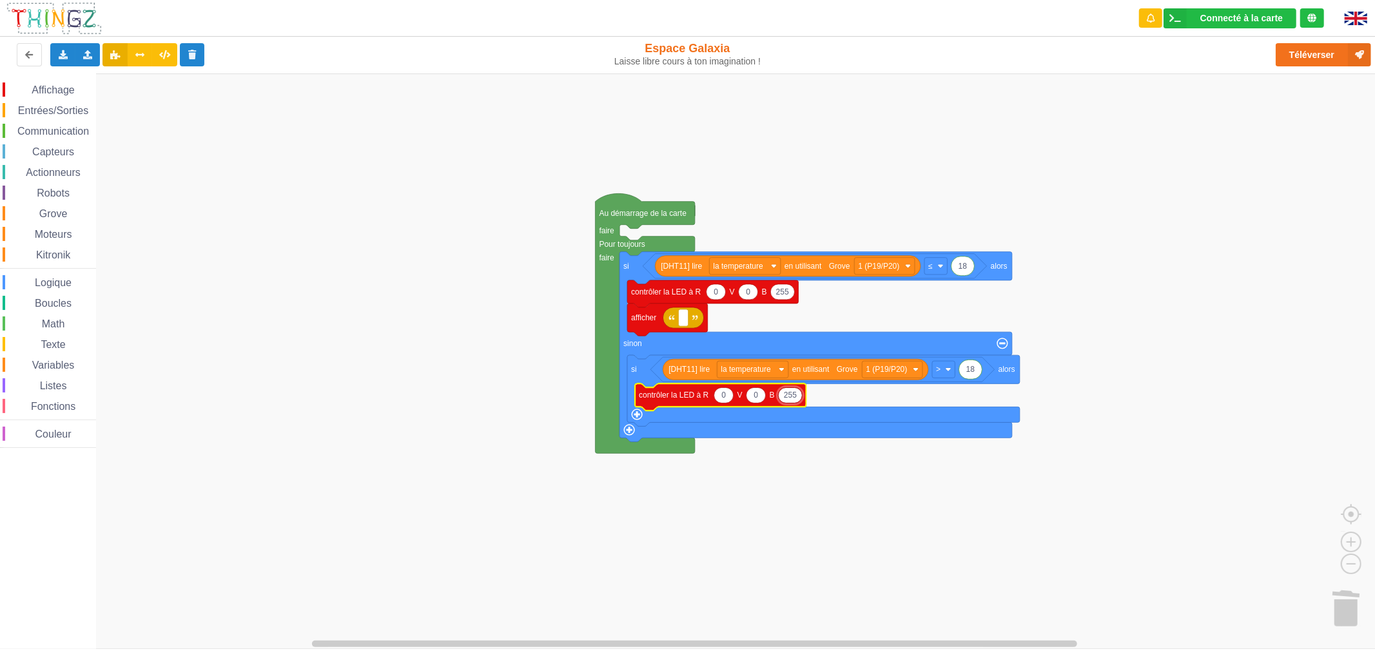
type input "0"
click at [730, 395] on icon "Espace de travail de Blocky" at bounding box center [723, 394] width 19 height 15
type input "255"
click at [700, 632] on rect "Espace de travail de Blocky" at bounding box center [692, 360] width 1384 height 575
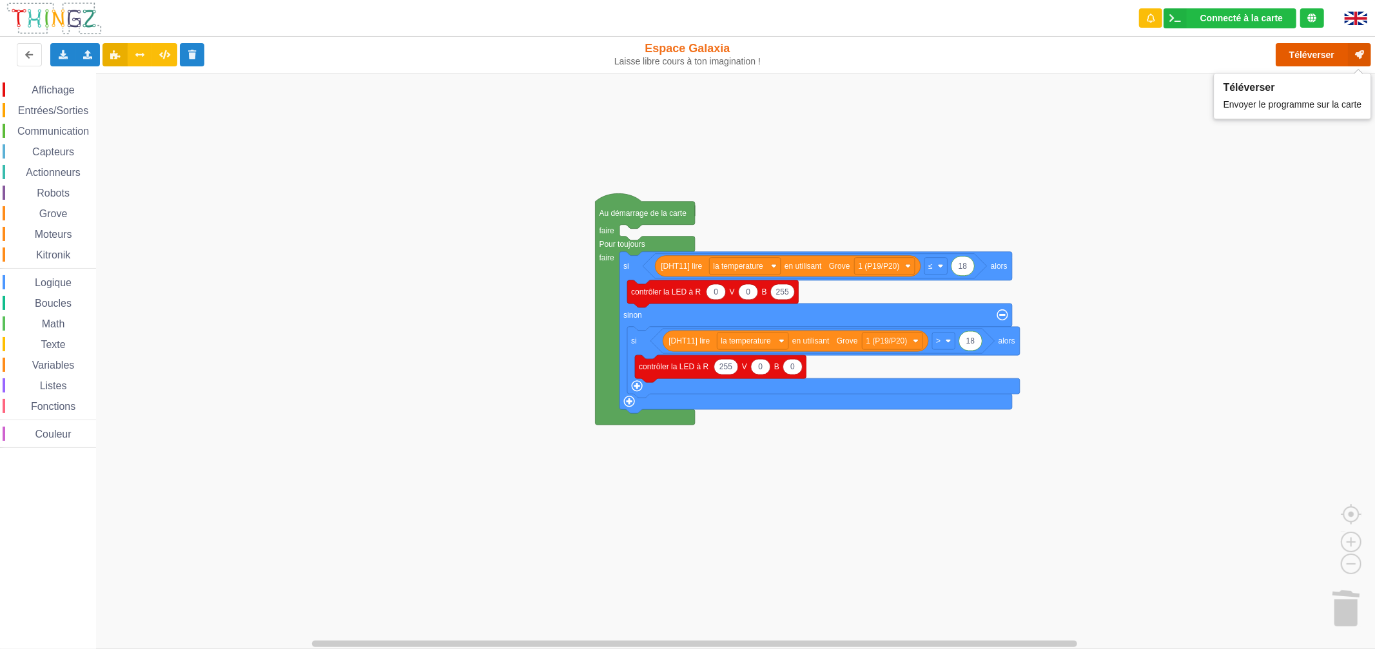
click at [1284, 49] on button "Téléverser" at bounding box center [1322, 54] width 95 height 23
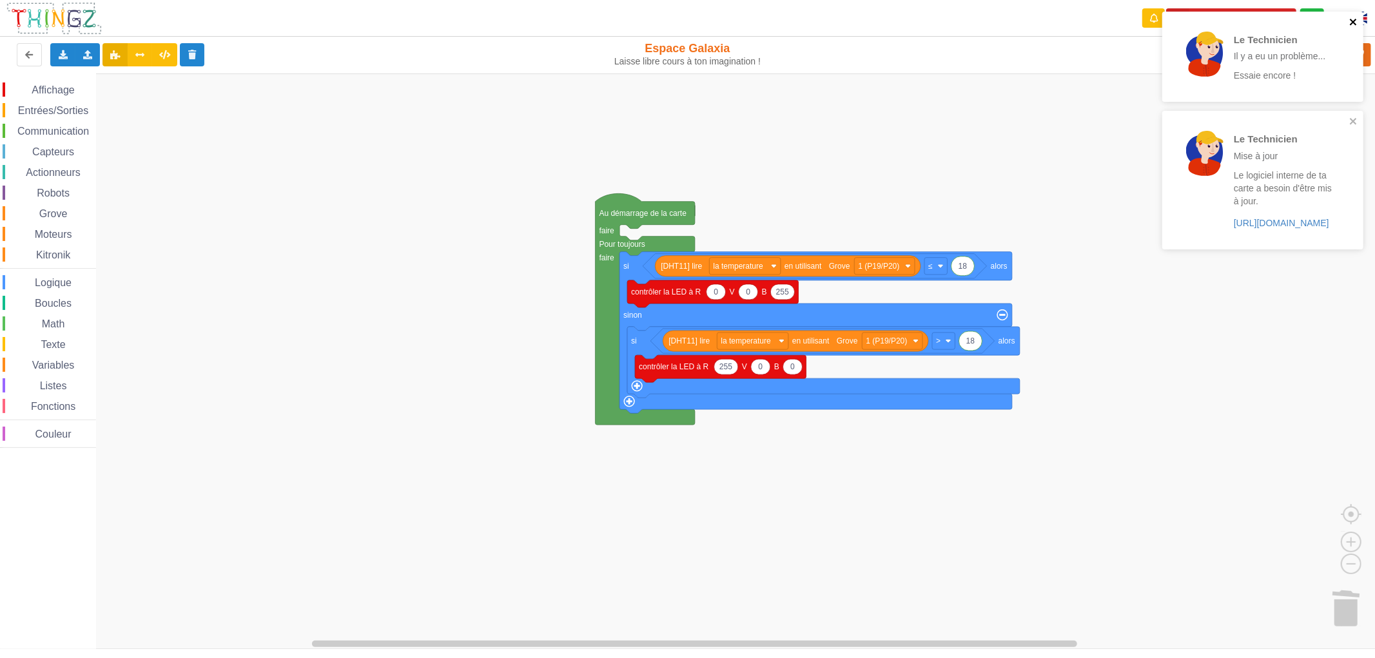
click at [1349, 17] on icon "close" at bounding box center [1353, 22] width 9 height 10
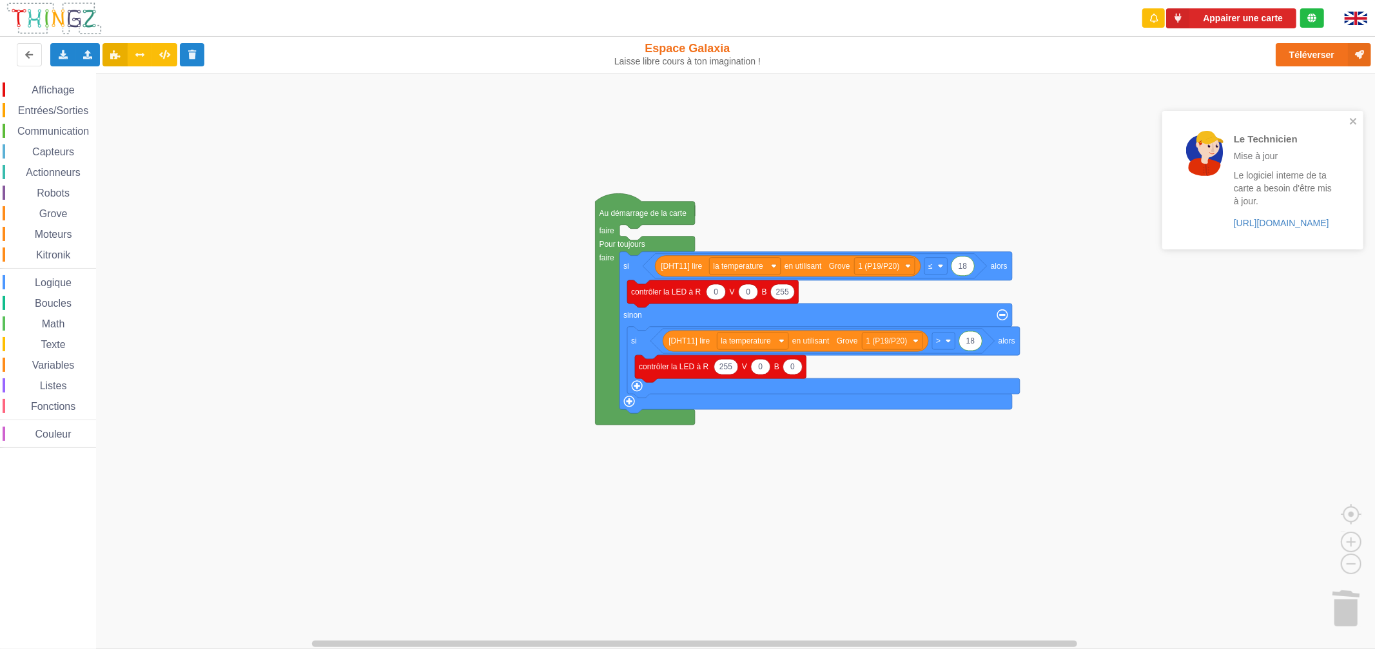
click at [1230, 17] on div "Le Technicien Il y a eu un problème... Essaie encore ! Le Technicien Mise à jou…" at bounding box center [1262, 135] width 206 height 252
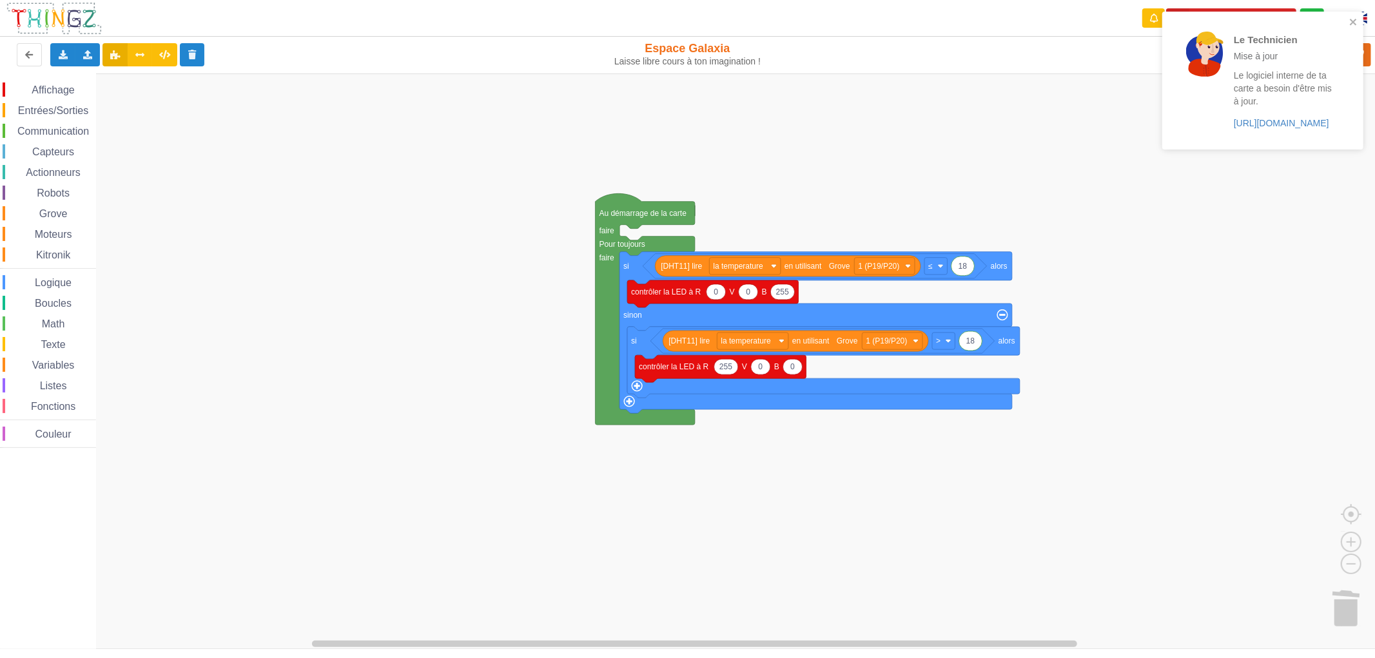
click at [1222, 22] on div "Le Technicien Mise à jour Le logiciel interne de ta carte a besoin d'être mis à…" at bounding box center [1258, 81] width 174 height 120
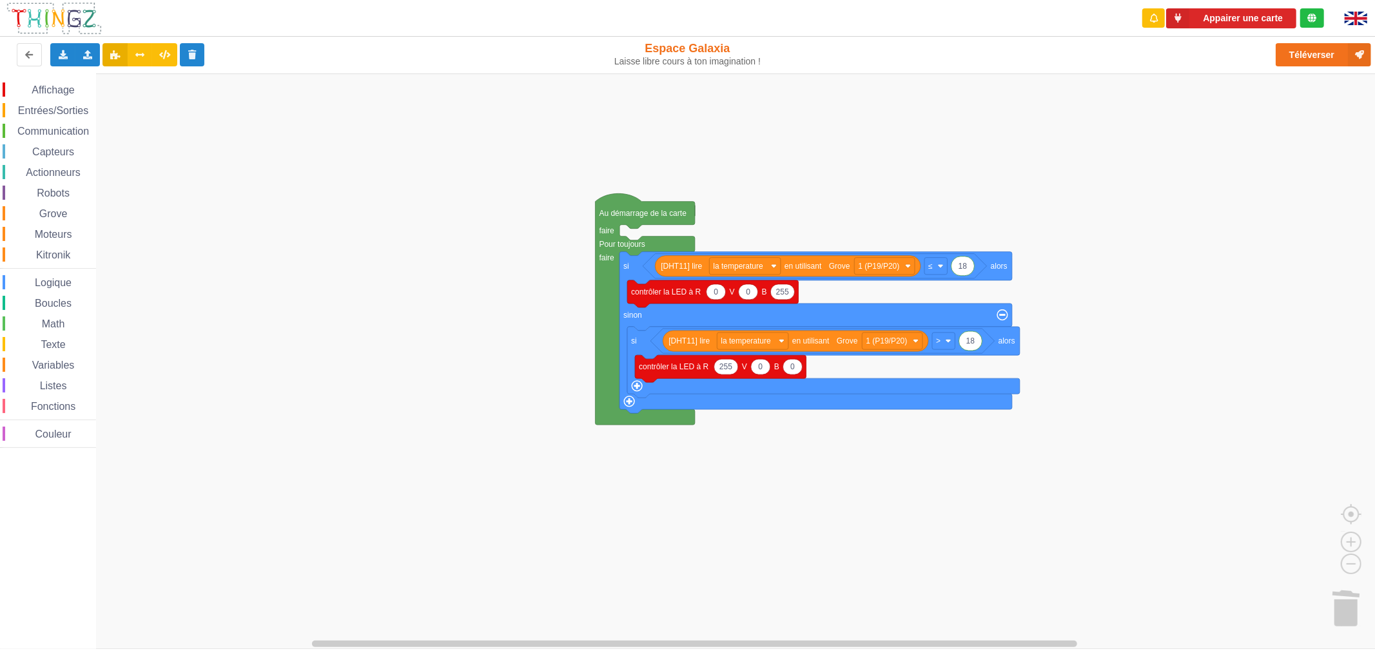
click at [1221, 15] on div "Le Technicien Mise à jour Le logiciel interne de ta carte a besoin d'être mis à…" at bounding box center [1262, 85] width 206 height 152
click at [1219, 14] on div "Le Technicien Mise à jour Le logiciel interne de ta carte a besoin d'être mis à…" at bounding box center [1262, 11] width 206 height 5
click at [1213, 24] on button "Appairer une carte" at bounding box center [1231, 18] width 130 height 20
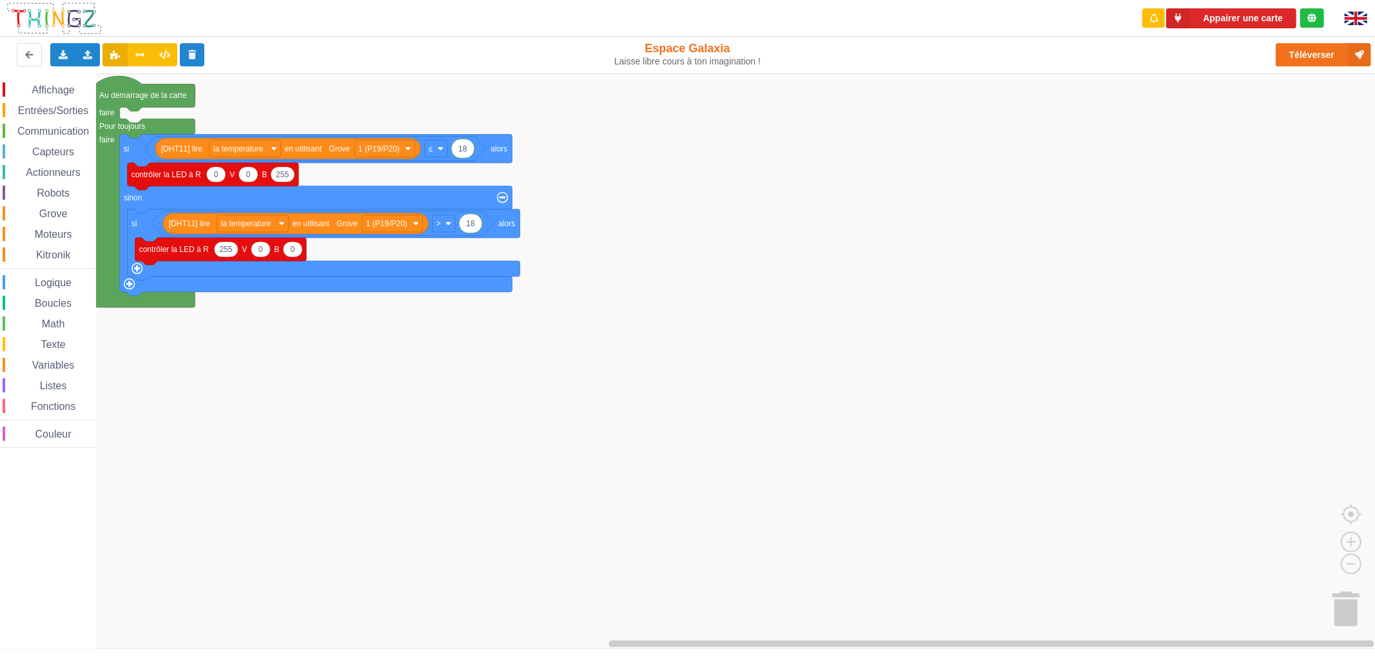
click at [48, 93] on span "Affichage" at bounding box center [53, 89] width 46 height 11
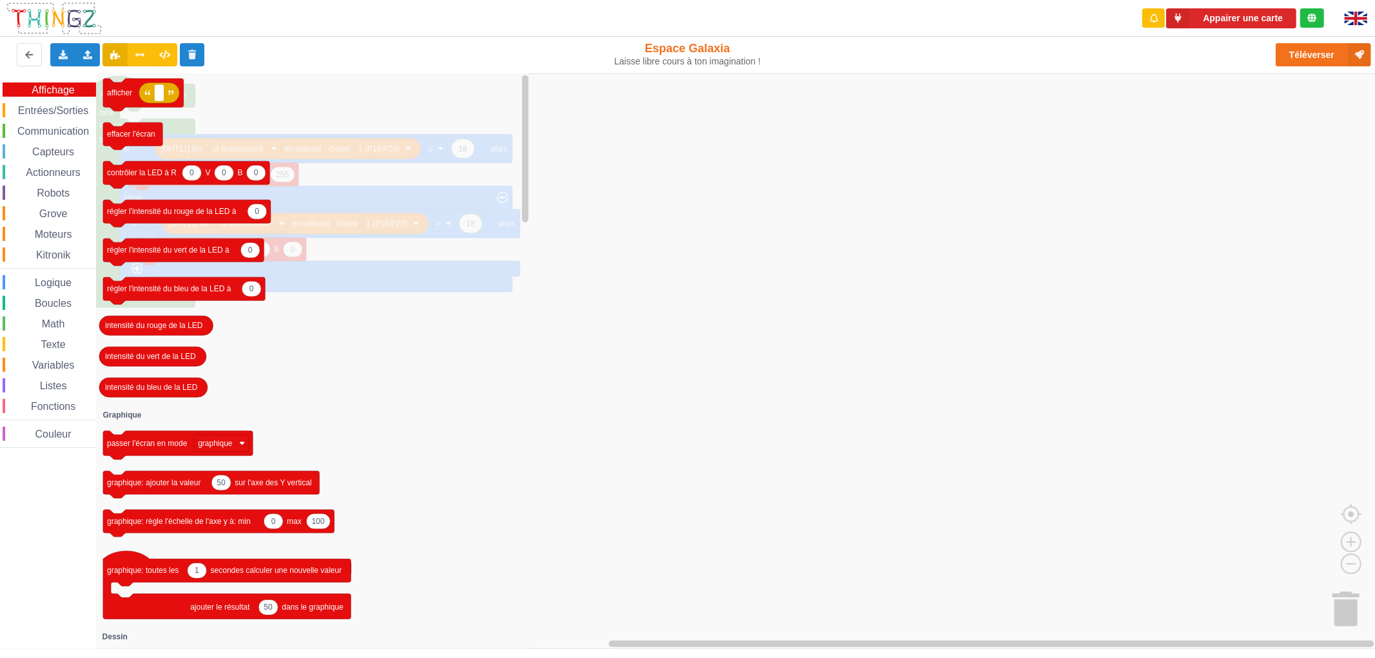
click at [52, 336] on div "Affichage Entrées/Sorties Communication Capteurs Actionneurs Robots Grove Moteu…" at bounding box center [48, 264] width 96 height 365
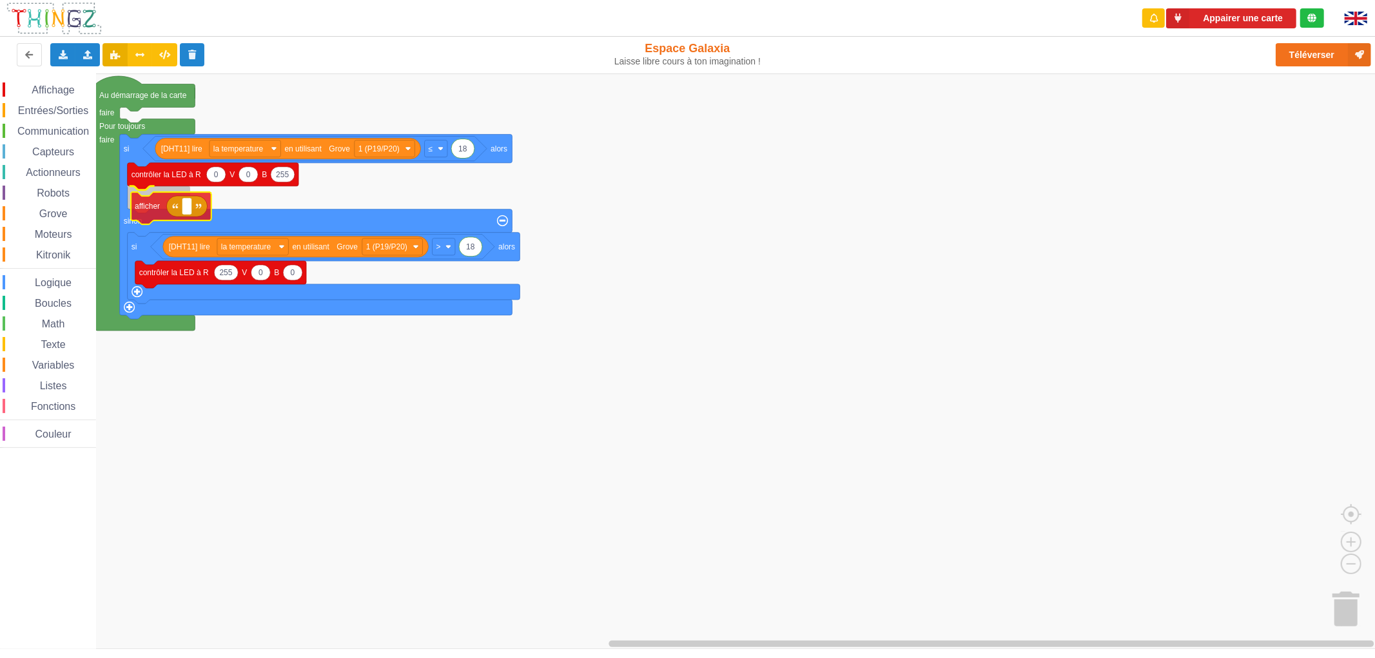
click at [155, 218] on div "Affichage Entrées/Sorties Communication Capteurs Actionneurs Robots Grove Moteu…" at bounding box center [692, 360] width 1384 height 575
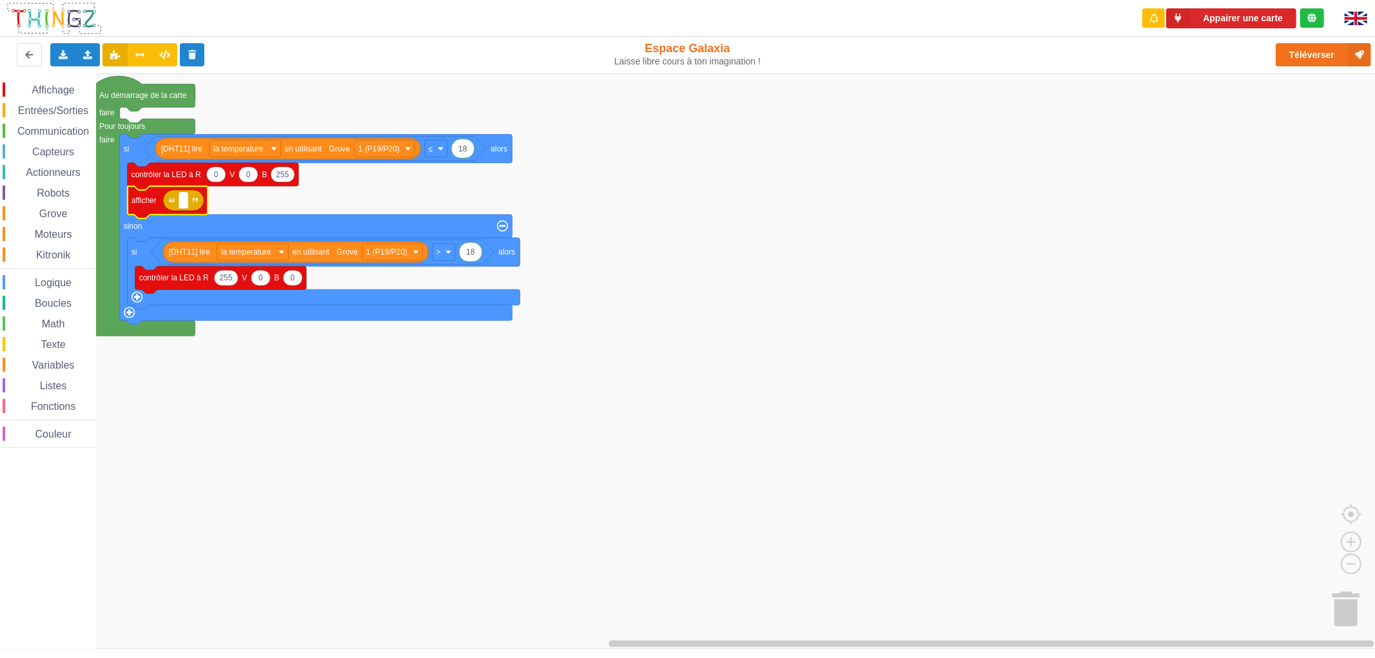
click at [52, 365] on span "Variables" at bounding box center [53, 365] width 46 height 11
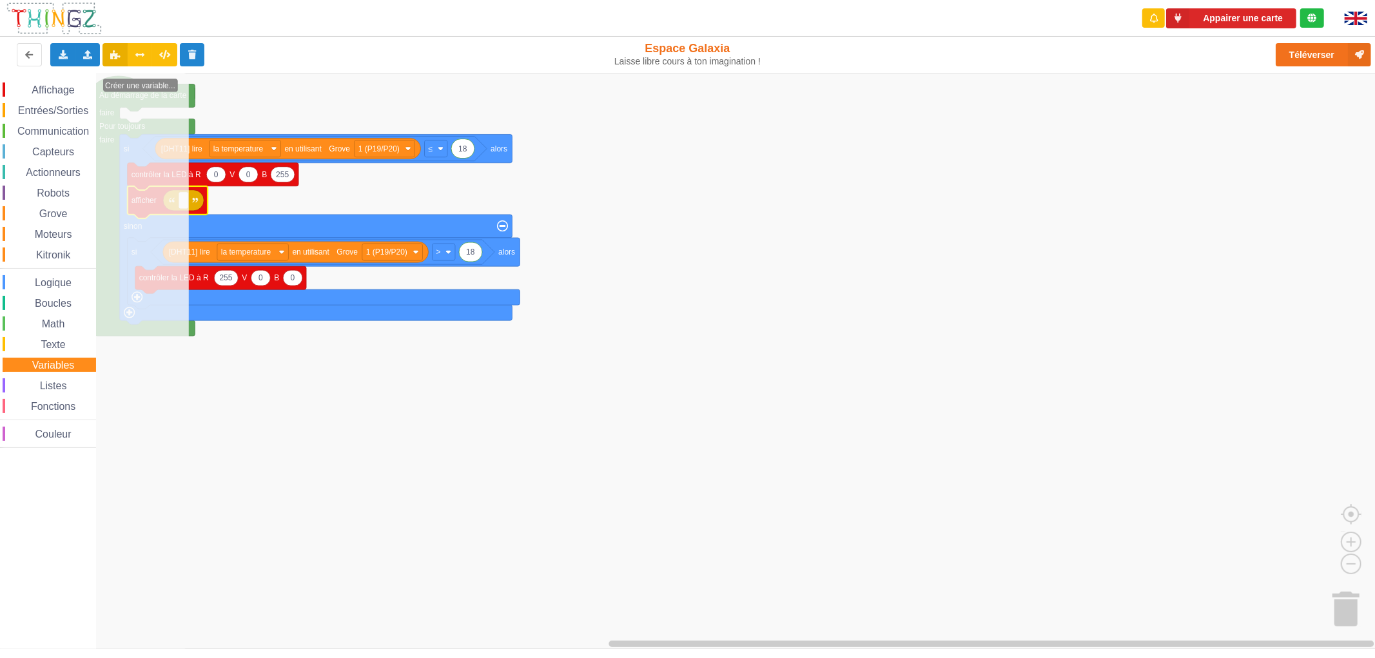
click at [57, 327] on span "Math" at bounding box center [53, 323] width 27 height 11
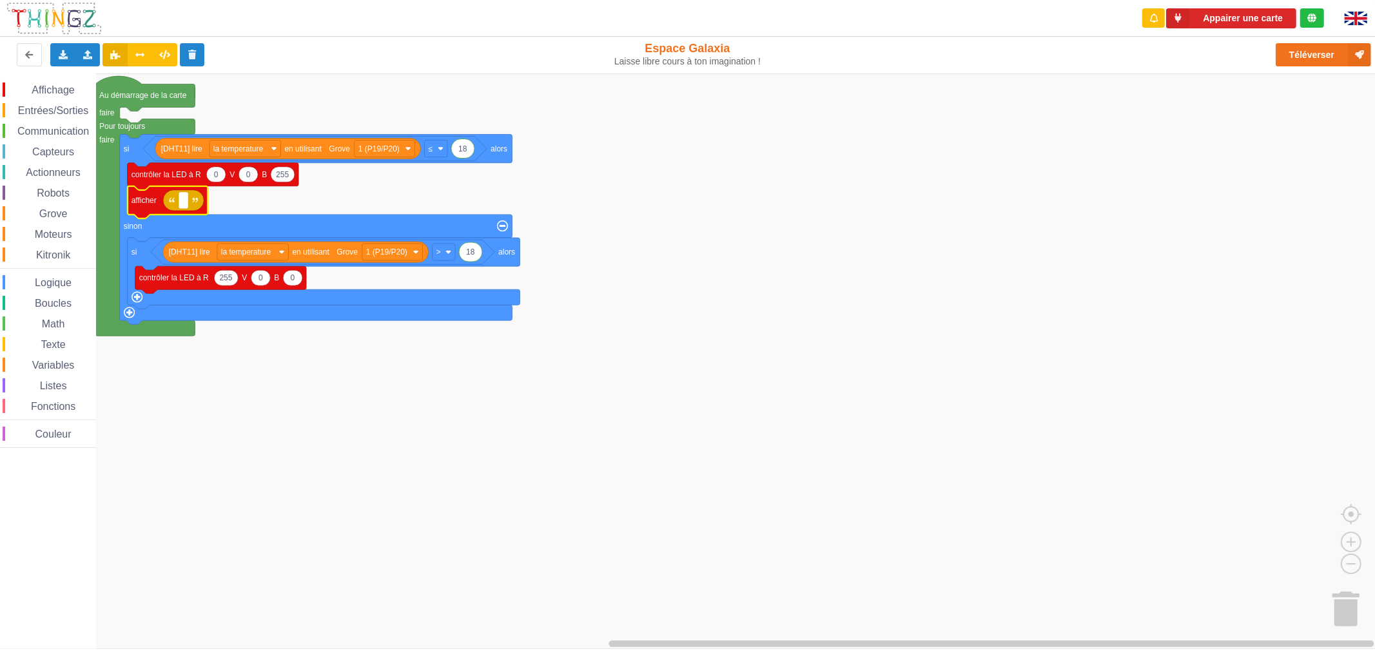
click at [410, 398] on rect "Espace de travail de Blocky" at bounding box center [692, 360] width 1384 height 575
click at [61, 337] on div "Texte" at bounding box center [49, 344] width 93 height 14
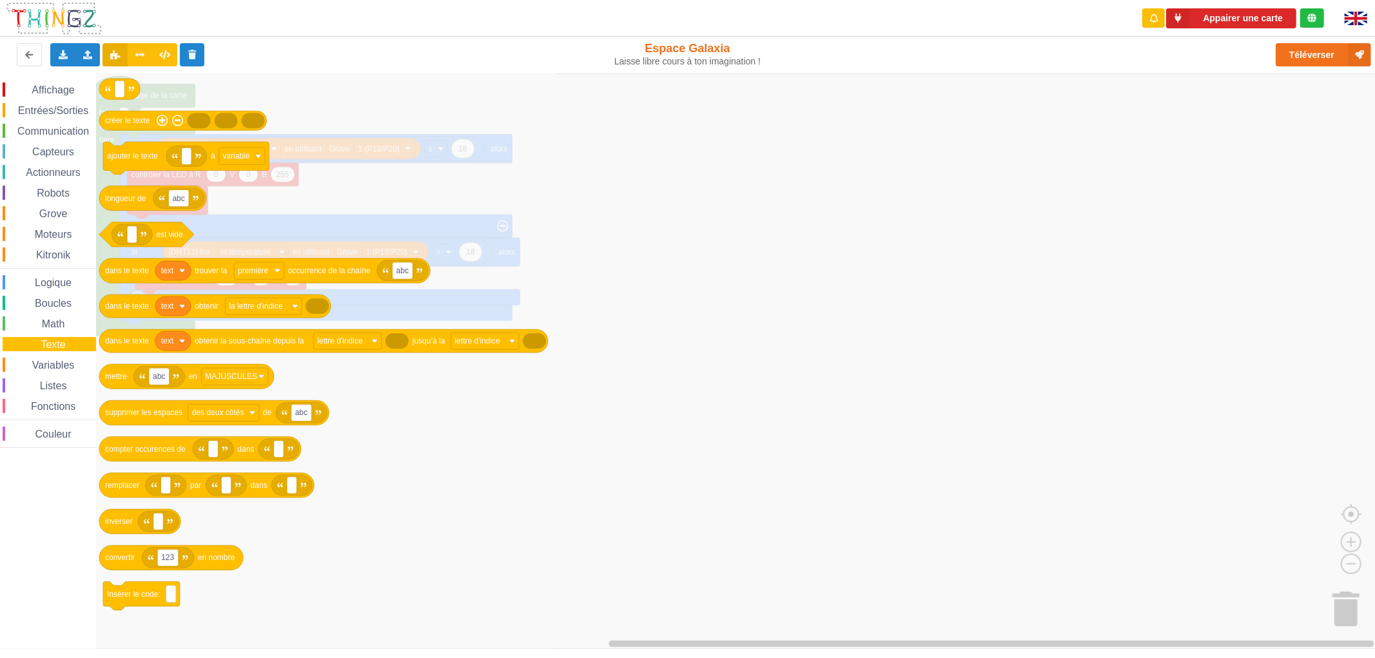
click at [54, 368] on span "Variables" at bounding box center [53, 365] width 46 height 11
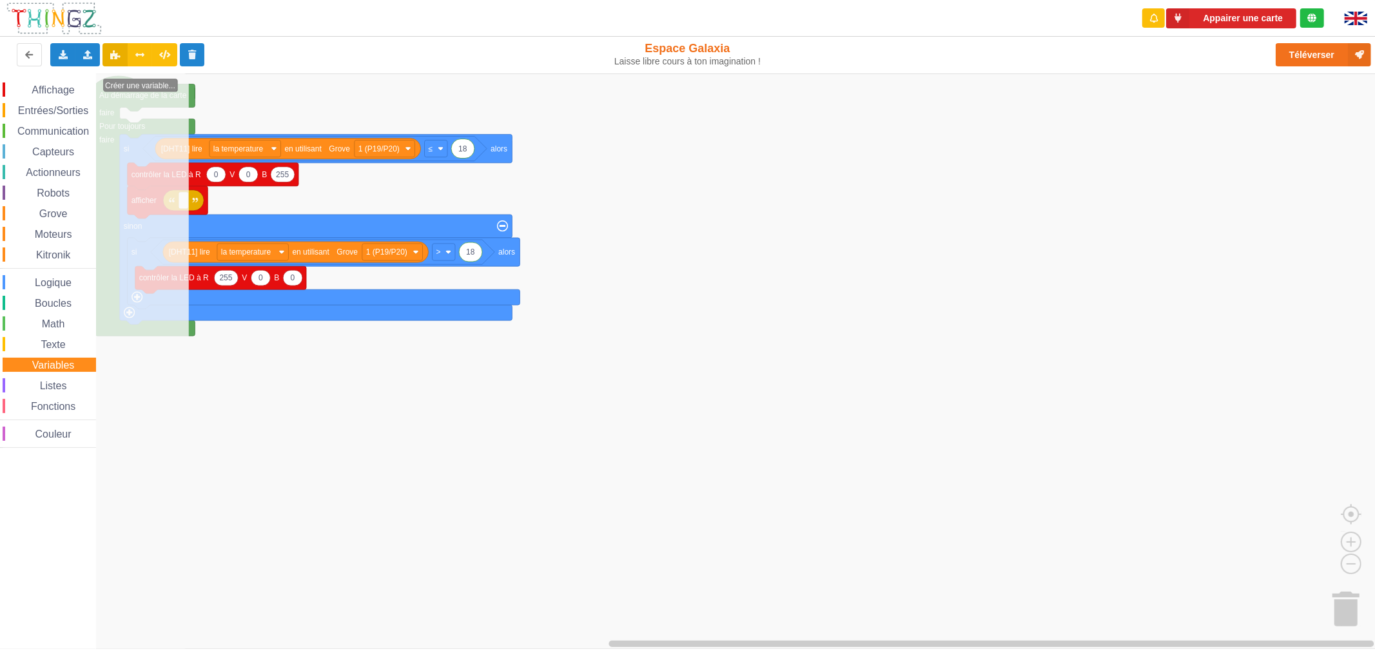
click at [68, 381] on div "Listes" at bounding box center [49, 385] width 93 height 14
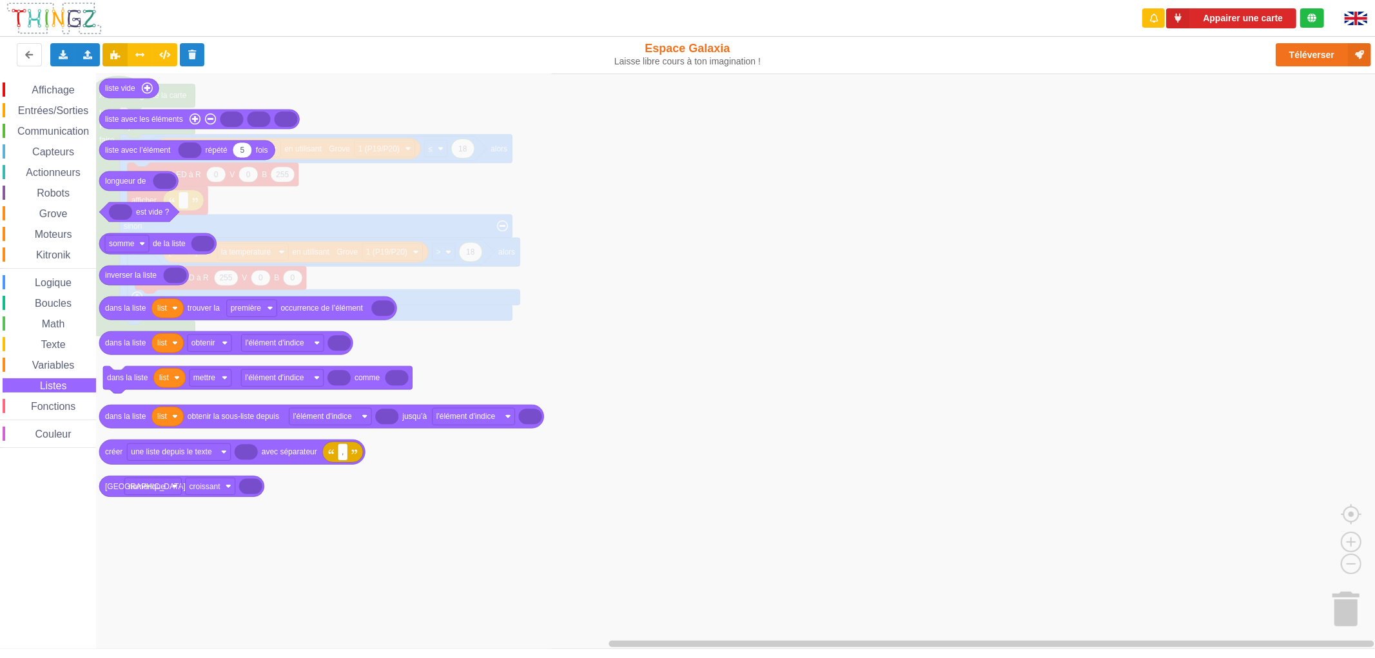
click at [66, 363] on span "Variables" at bounding box center [53, 365] width 46 height 11
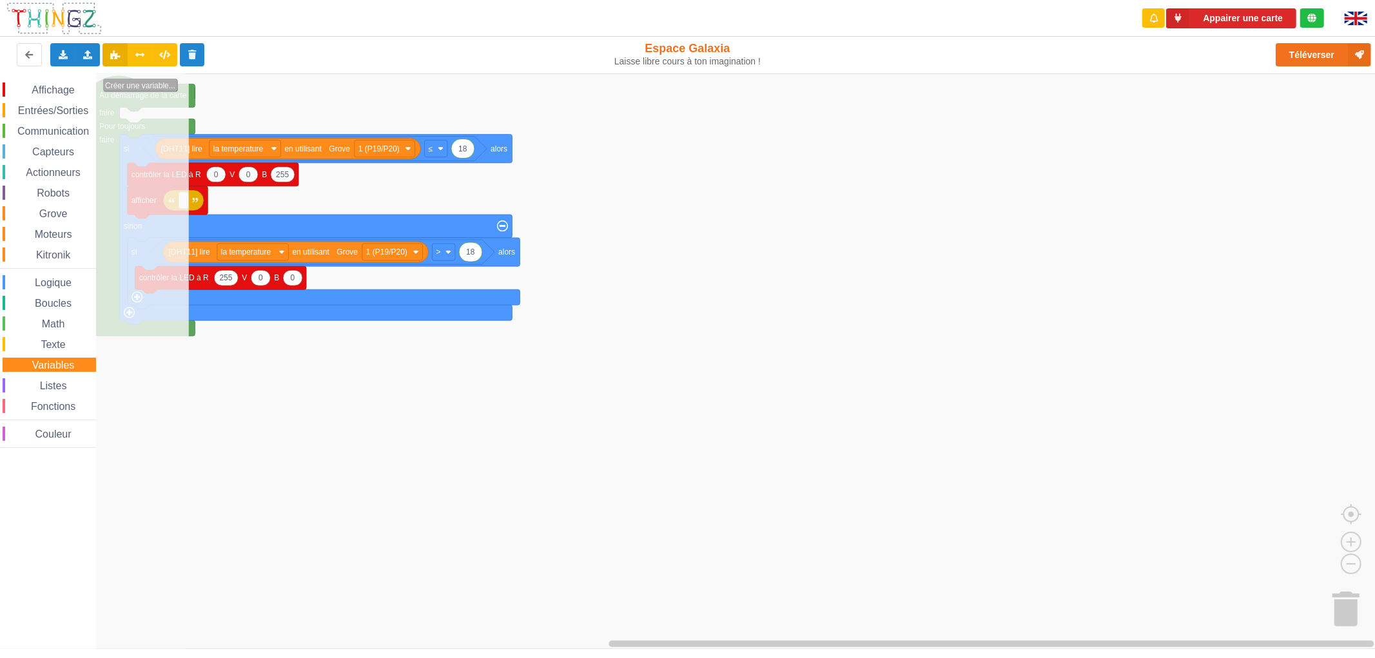
click at [166, 85] on text "Créer une variable..." at bounding box center [140, 85] width 70 height 9
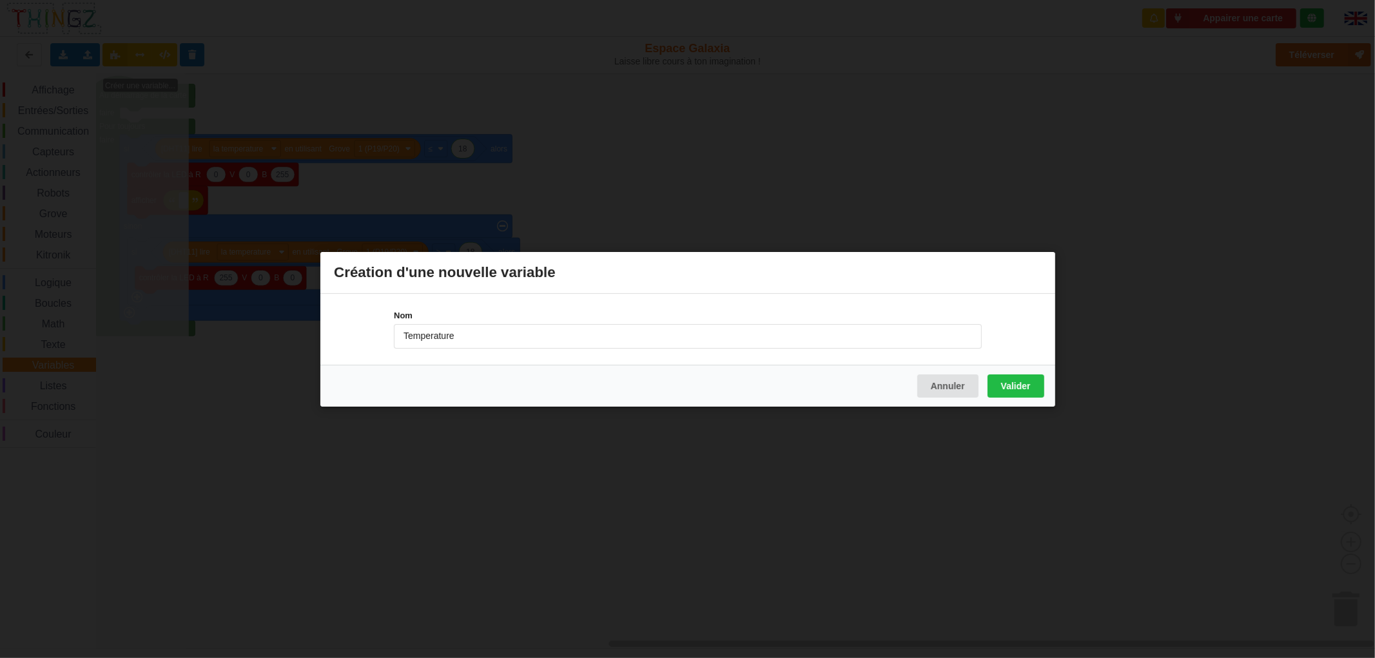
type input "Temperature"
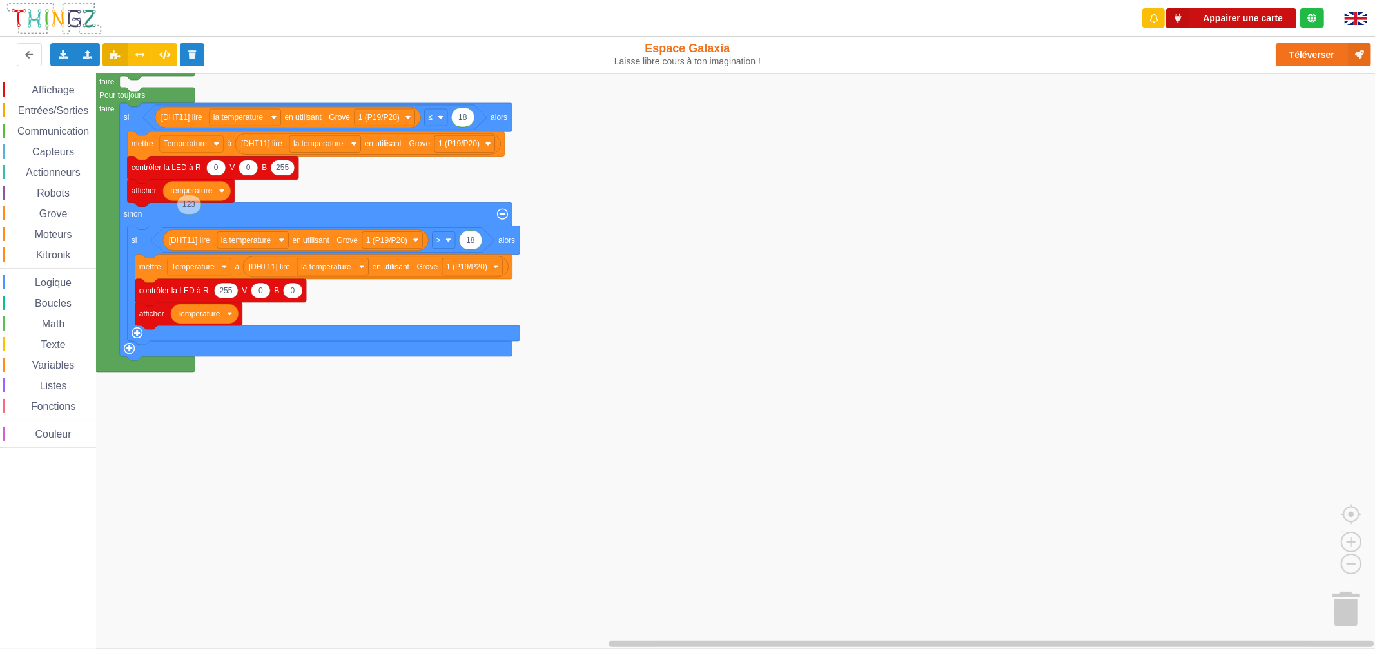
click at [1263, 13] on button "Appairer une carte" at bounding box center [1231, 18] width 130 height 20
click at [1320, 59] on button "Téléverser" at bounding box center [1322, 54] width 95 height 23
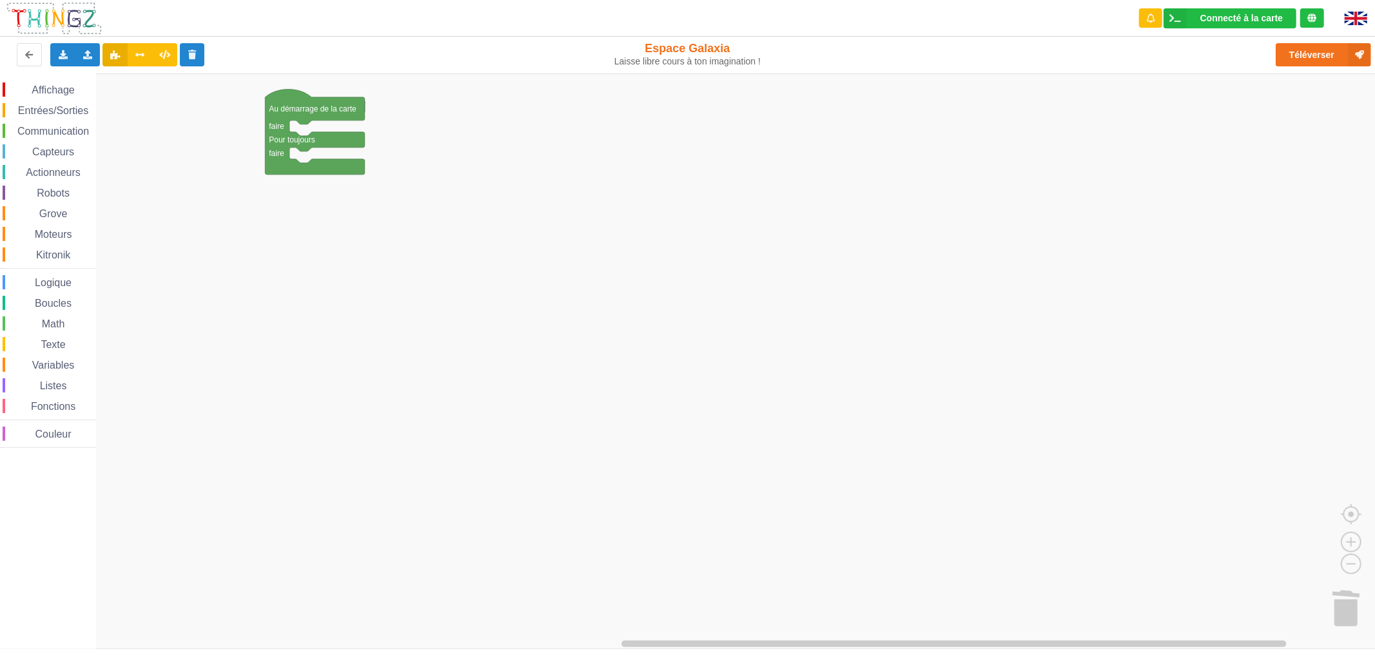
click at [60, 157] on div "Capteurs" at bounding box center [49, 151] width 93 height 14
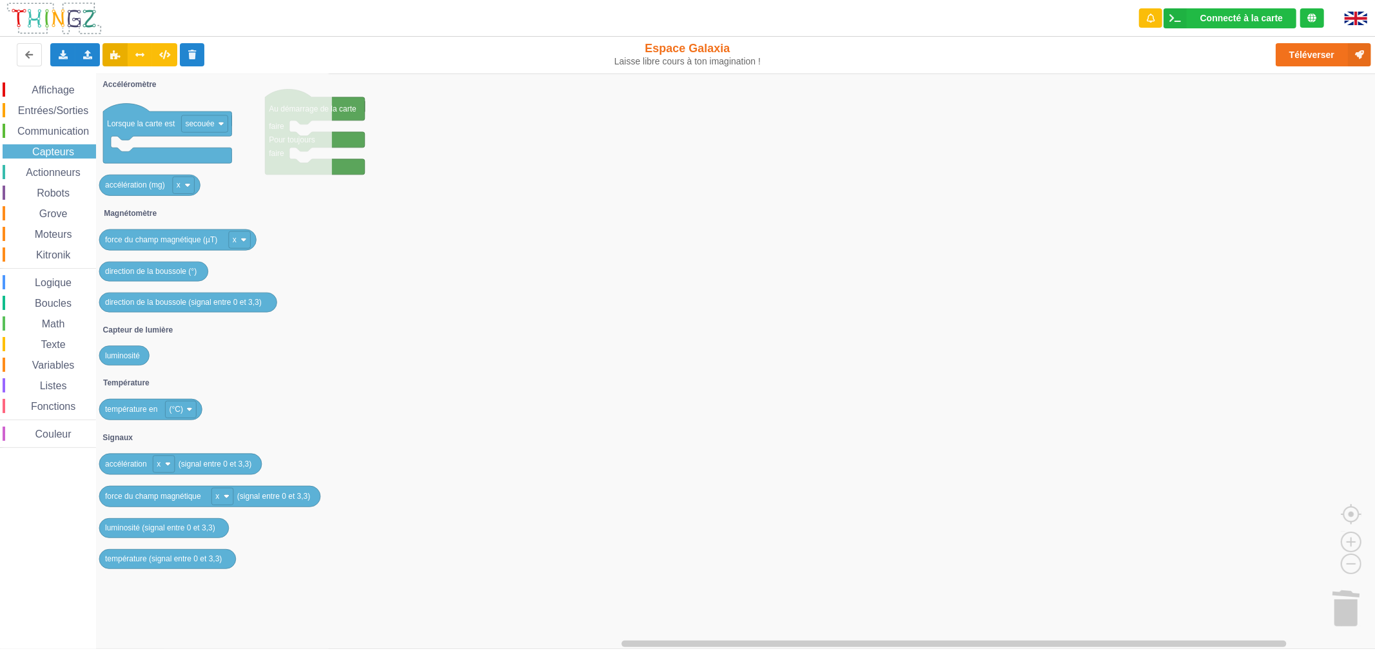
click at [56, 176] on span "Actionneurs" at bounding box center [53, 172] width 59 height 11
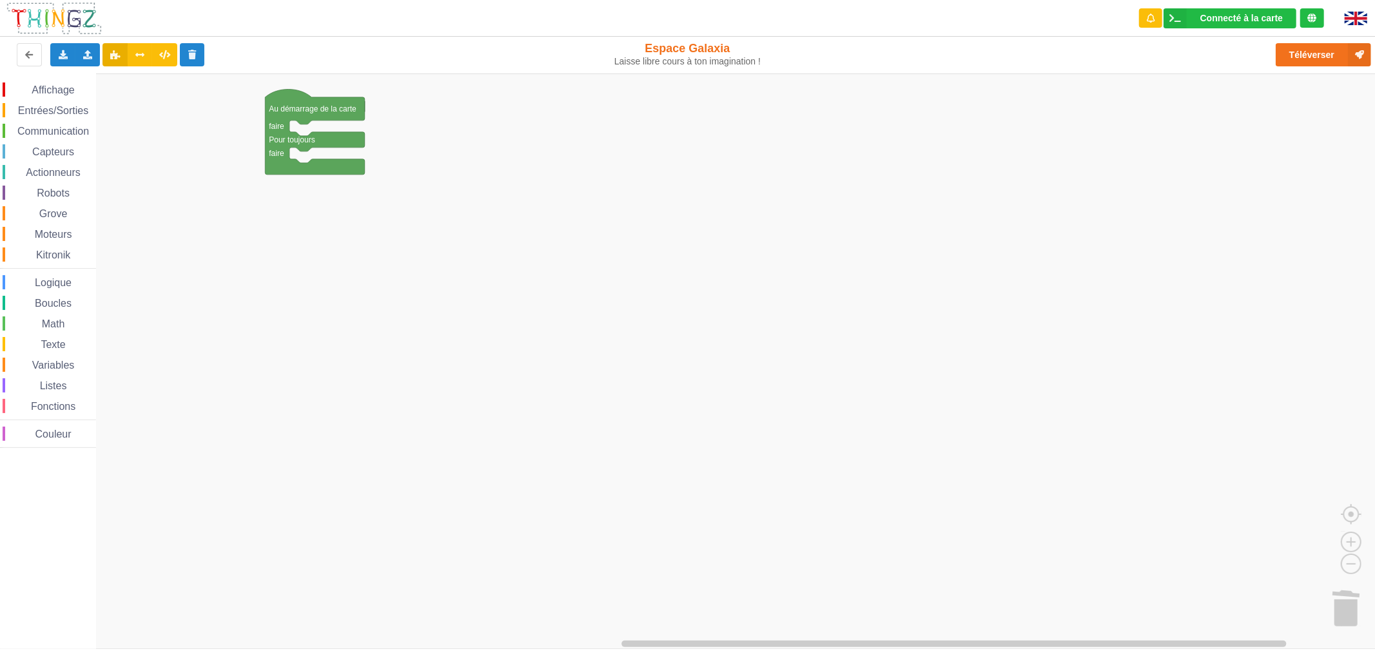
click at [603, 281] on rect "Espace de travail de Blocky" at bounding box center [692, 360] width 1384 height 575
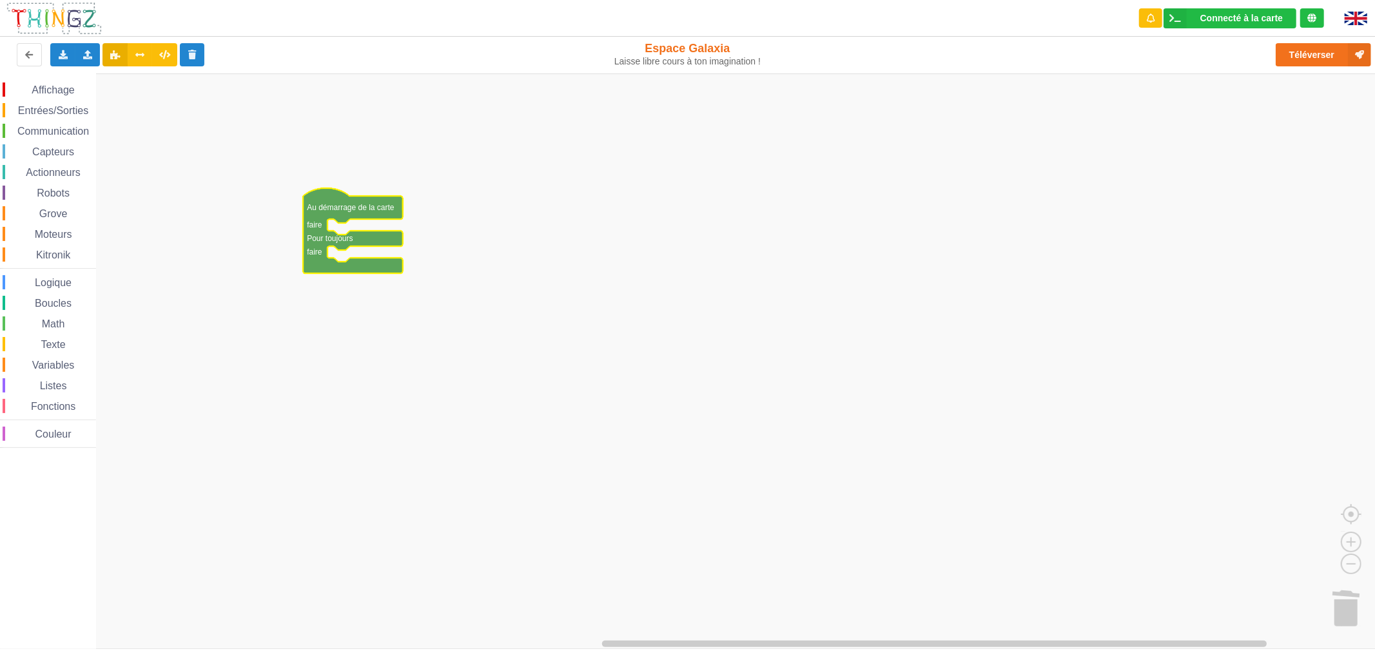
click at [321, 208] on text "Au démarrage de la carte" at bounding box center [351, 207] width 88 height 9
click at [543, 188] on rect "Espace de travail de Blocky" at bounding box center [692, 360] width 1384 height 575
click at [394, 193] on rect "Espace de travail de Blocky" at bounding box center [692, 360] width 1384 height 575
click at [385, 204] on text "Au démarrage de la carte" at bounding box center [351, 207] width 88 height 9
click at [521, 213] on rect "Espace de travail de Blocky" at bounding box center [692, 360] width 1384 height 575
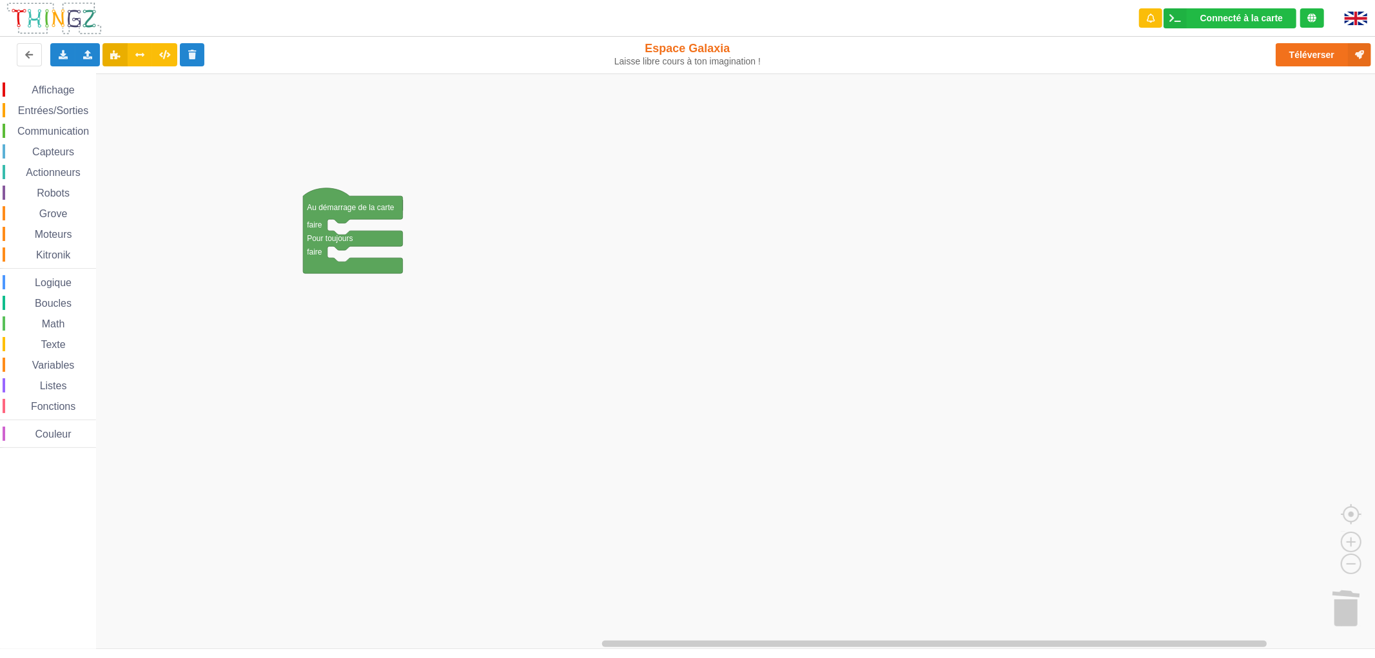
click at [61, 213] on span "Grove" at bounding box center [53, 213] width 32 height 11
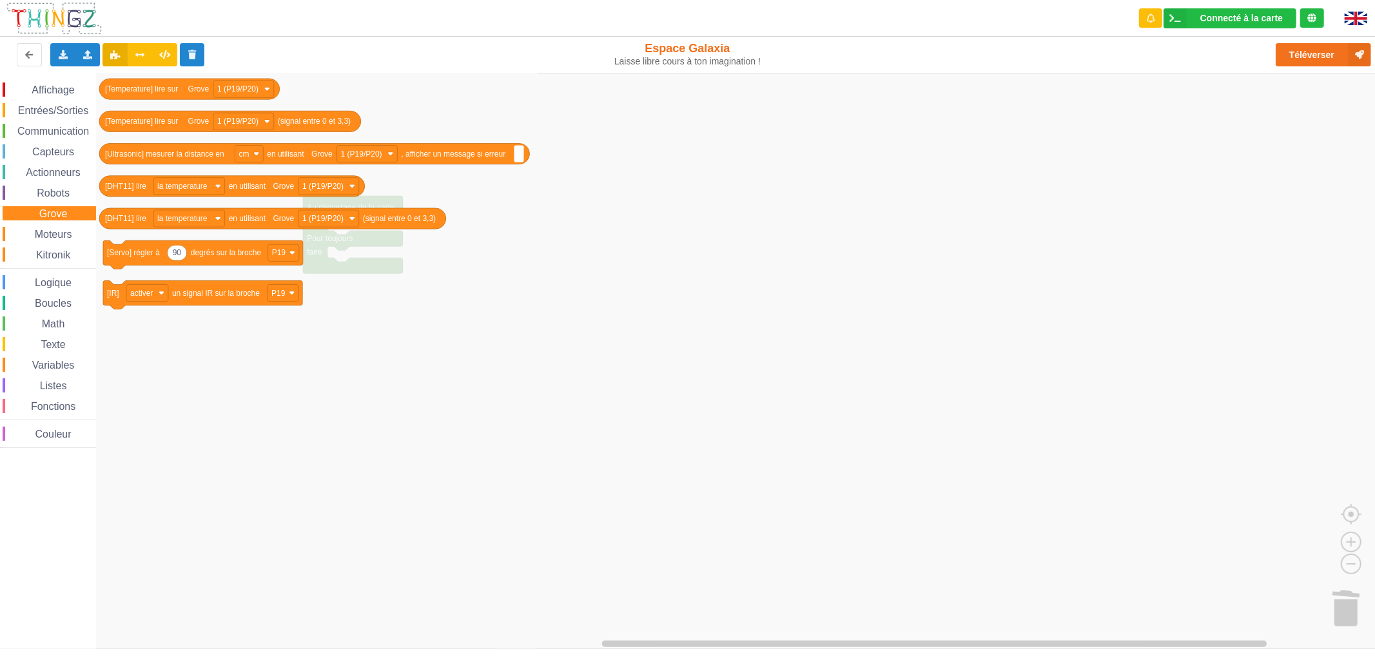
click at [68, 191] on span "Robots" at bounding box center [53, 193] width 37 height 11
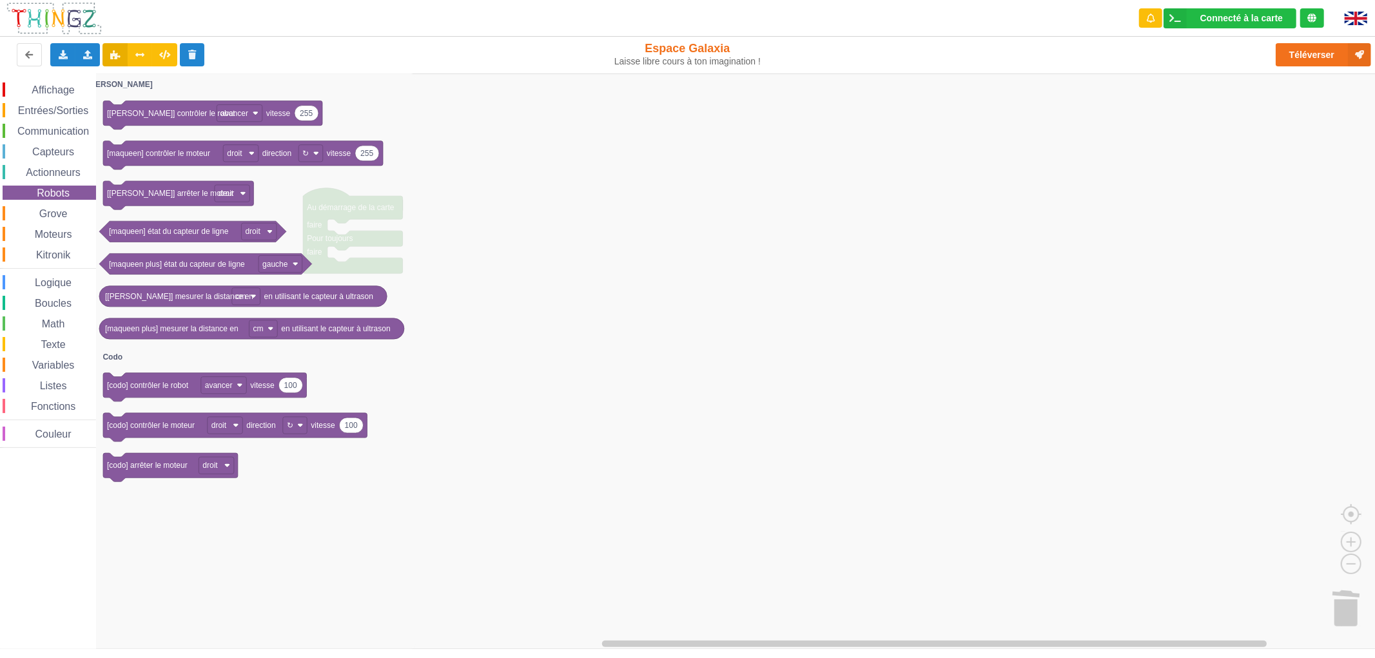
click at [55, 224] on div "Affichage Entrées/Sorties Communication Capteurs Actionneurs Robots Grove Moteu…" at bounding box center [48, 264] width 96 height 365
click at [50, 234] on span "Moteurs" at bounding box center [53, 234] width 41 height 11
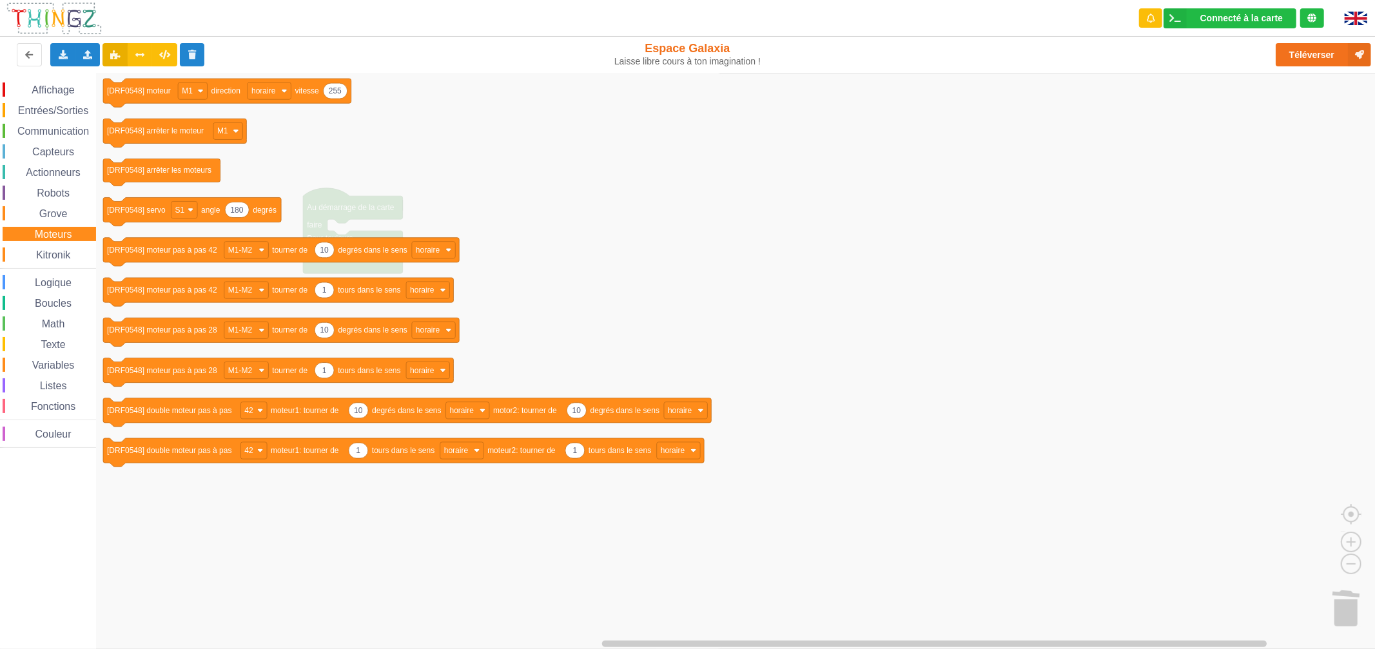
click at [43, 250] on span "Kitronik" at bounding box center [53, 254] width 38 height 11
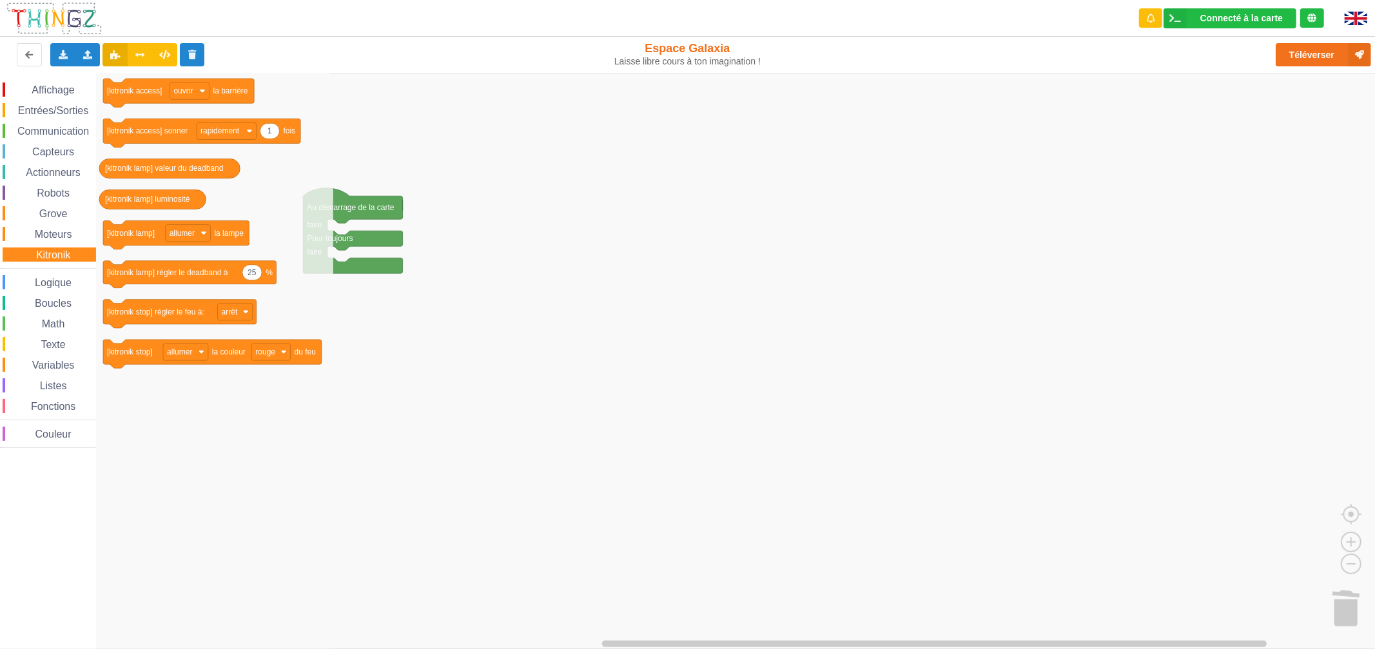
click at [56, 206] on div "Grove" at bounding box center [49, 213] width 93 height 14
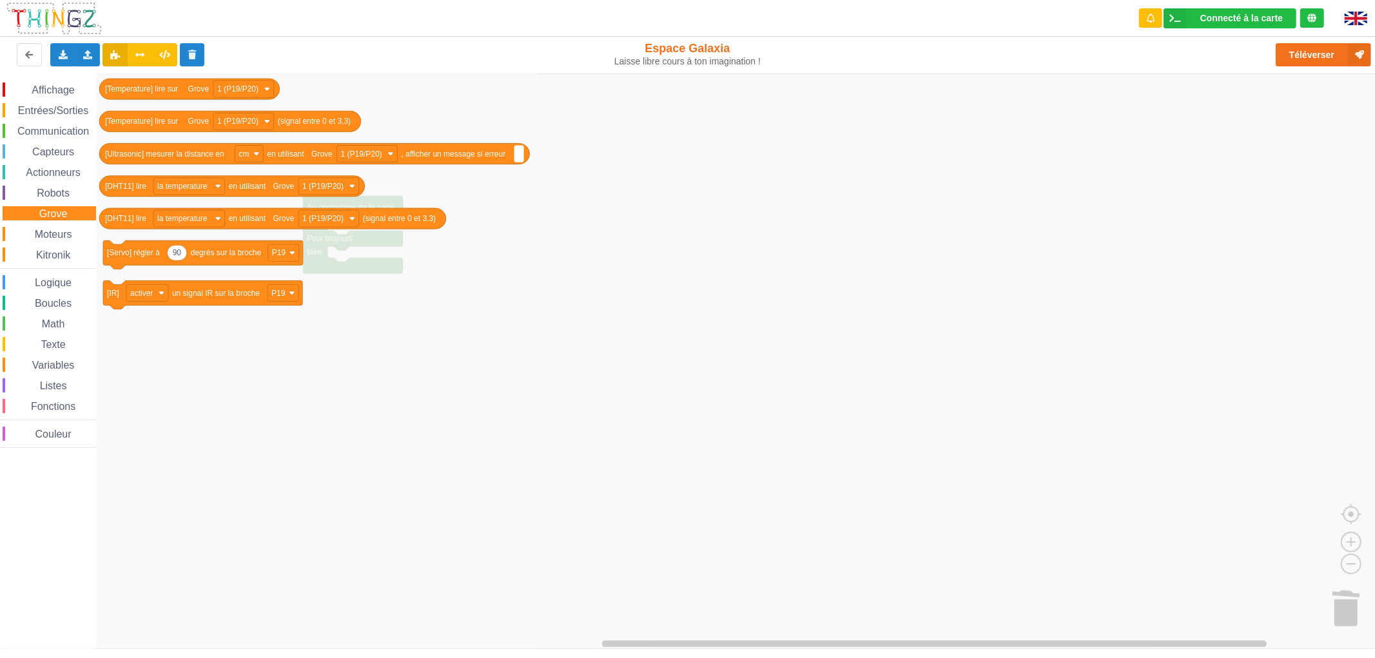
click at [47, 287] on div "Logique" at bounding box center [49, 282] width 93 height 14
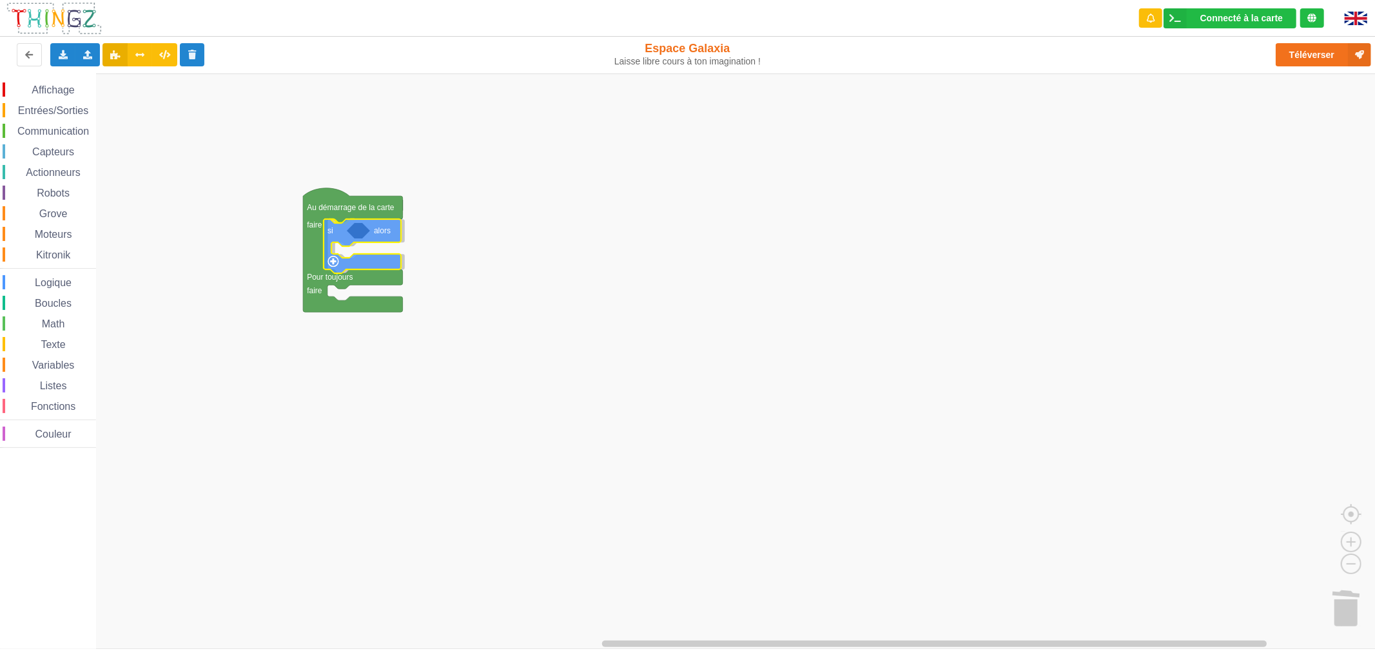
click at [344, 229] on div "Affichage Entrées/Sorties Communication Capteurs Actionneurs Robots Grove Moteu…" at bounding box center [692, 360] width 1384 height 575
click at [59, 304] on span "Boucles" at bounding box center [53, 303] width 41 height 11
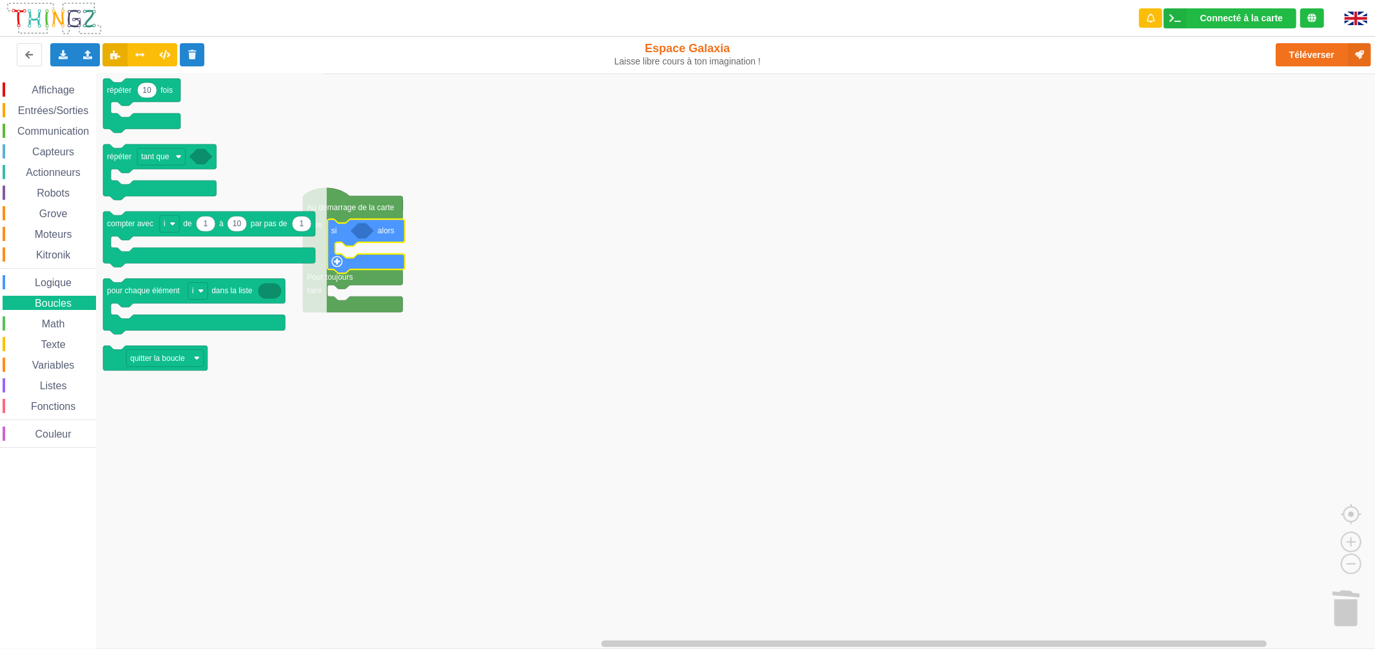
click at [60, 282] on span "Logique" at bounding box center [53, 282] width 41 height 11
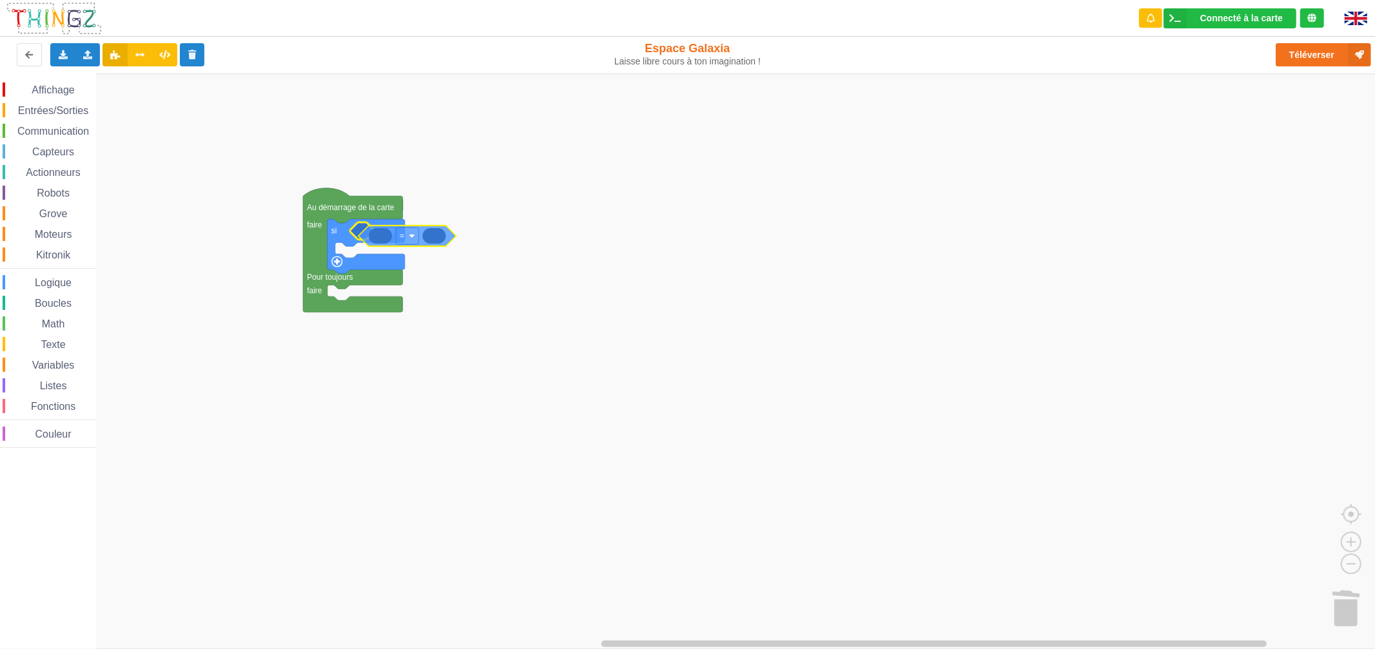
click at [394, 234] on div "Affichage Entrées/Sorties Communication Capteurs Actionneurs Robots Grove Moteu…" at bounding box center [692, 360] width 1384 height 575
click at [397, 231] on rect "Espace de travail de Blocky" at bounding box center [399, 231] width 23 height 17
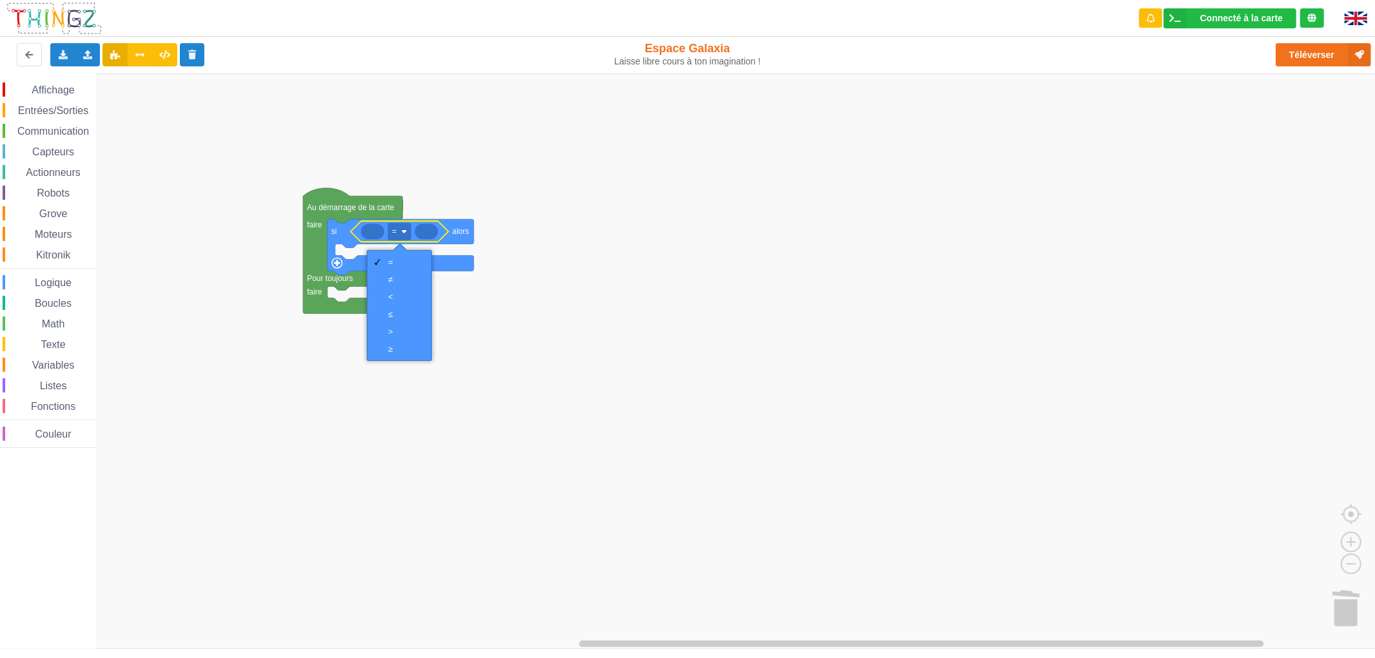
click at [545, 246] on rect "Espace de travail de Blocky" at bounding box center [692, 360] width 1384 height 575
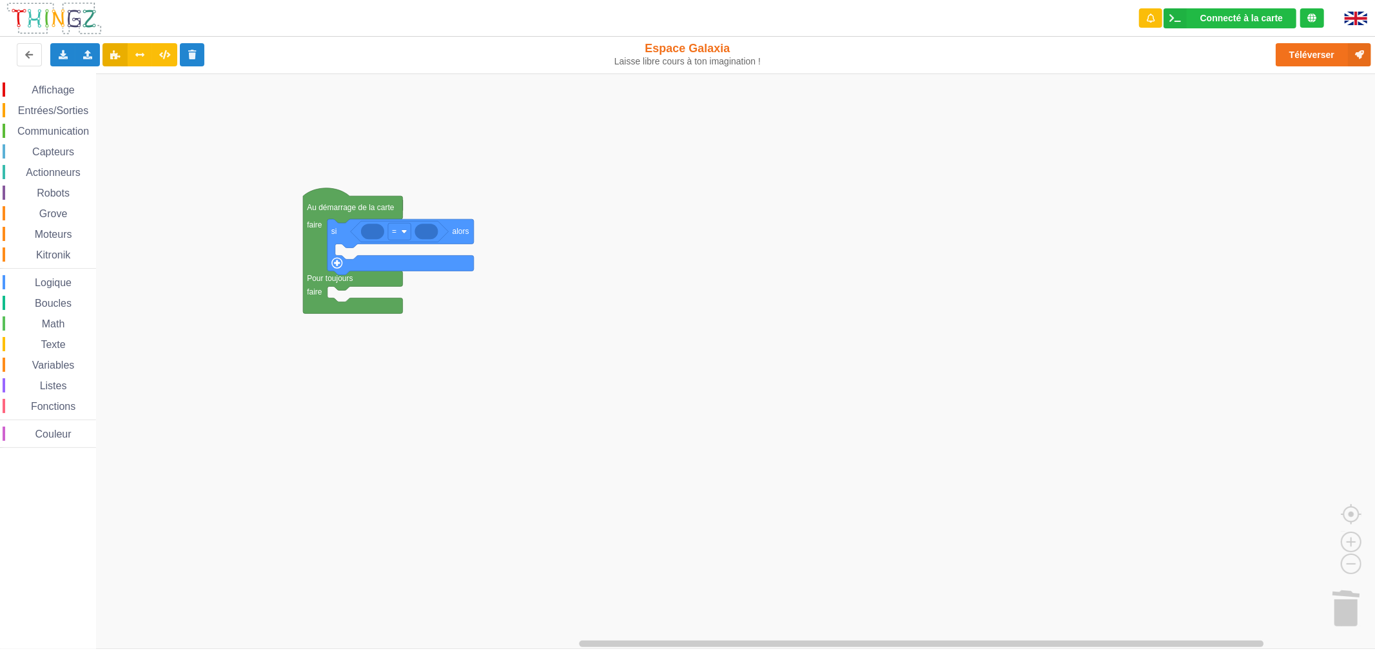
click at [59, 215] on span "Grove" at bounding box center [53, 213] width 32 height 11
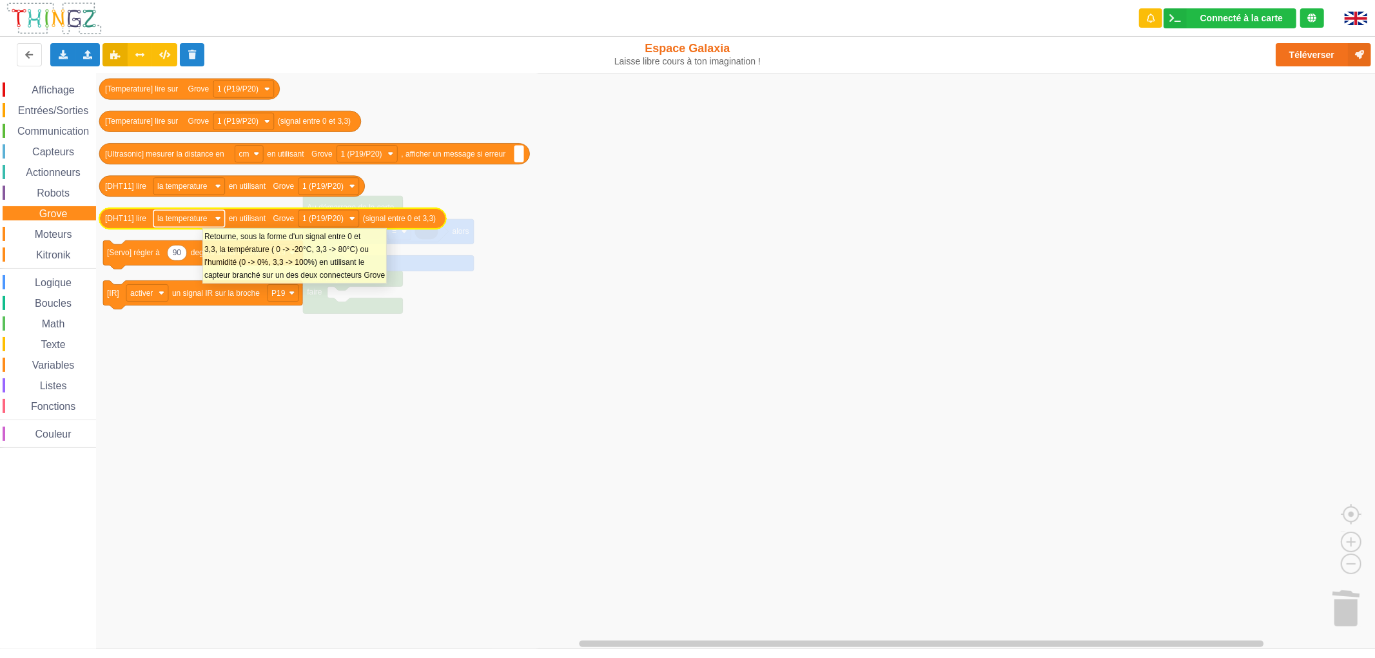
click at [202, 222] on text "la temperature" at bounding box center [182, 218] width 50 height 9
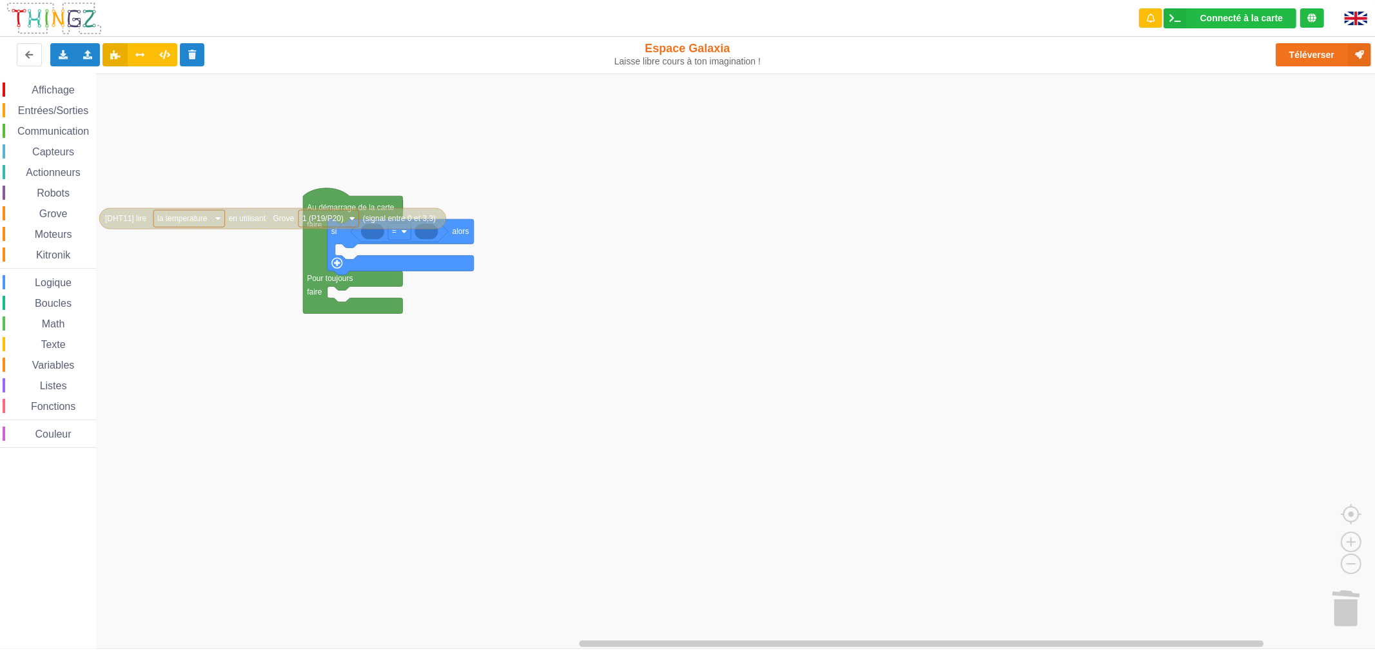
click at [202, 222] on text "la temperature" at bounding box center [182, 218] width 50 height 9
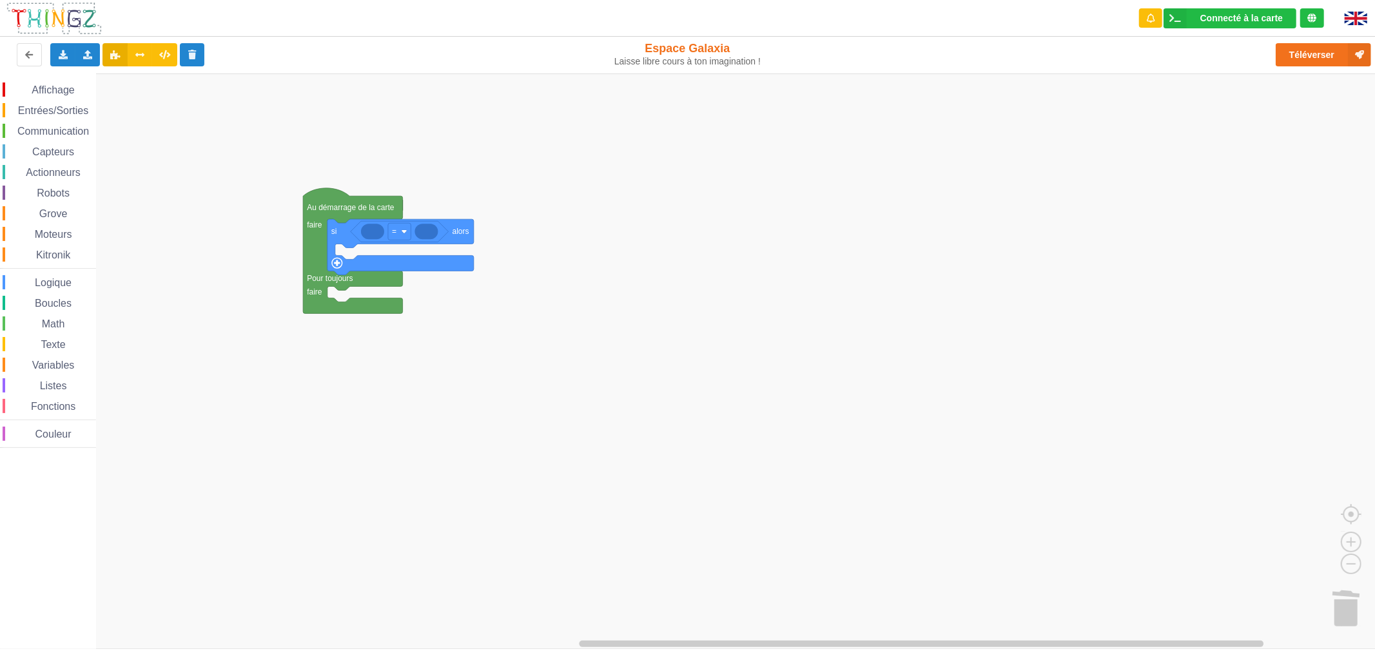
click at [39, 363] on span "Variables" at bounding box center [53, 365] width 46 height 11
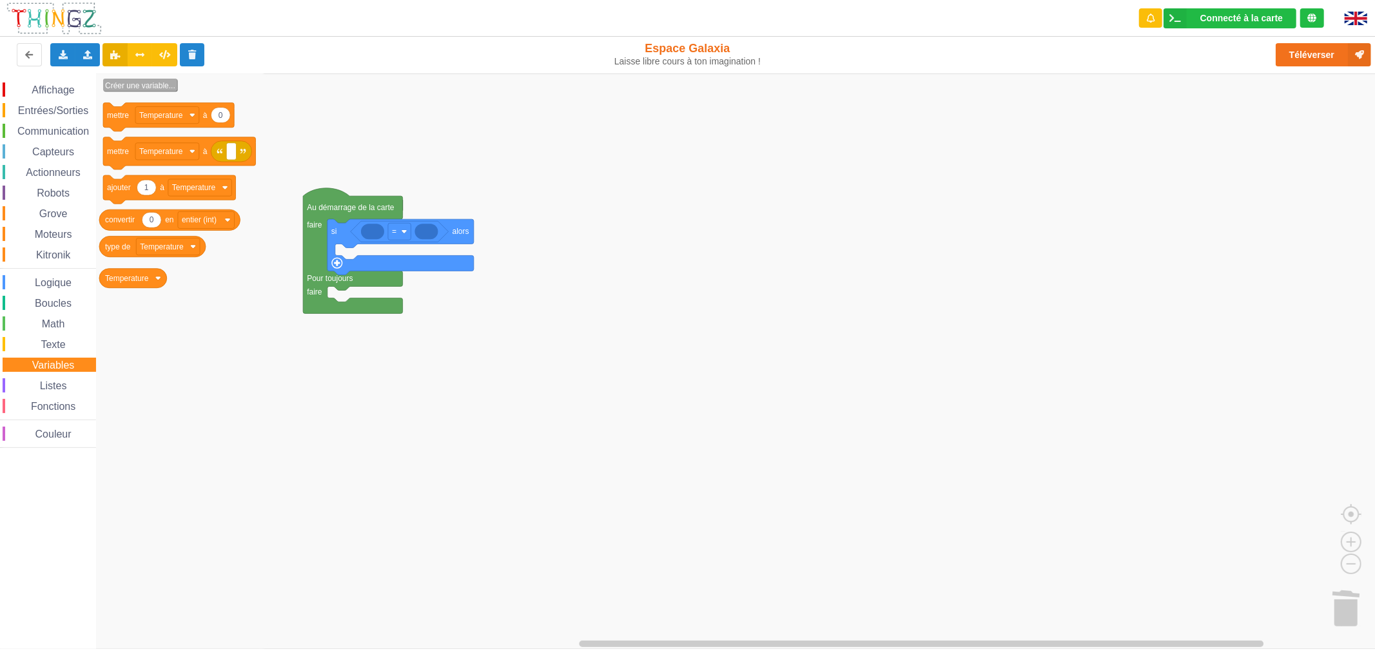
click at [151, 81] on text "Créer une variable..." at bounding box center [140, 85] width 70 height 9
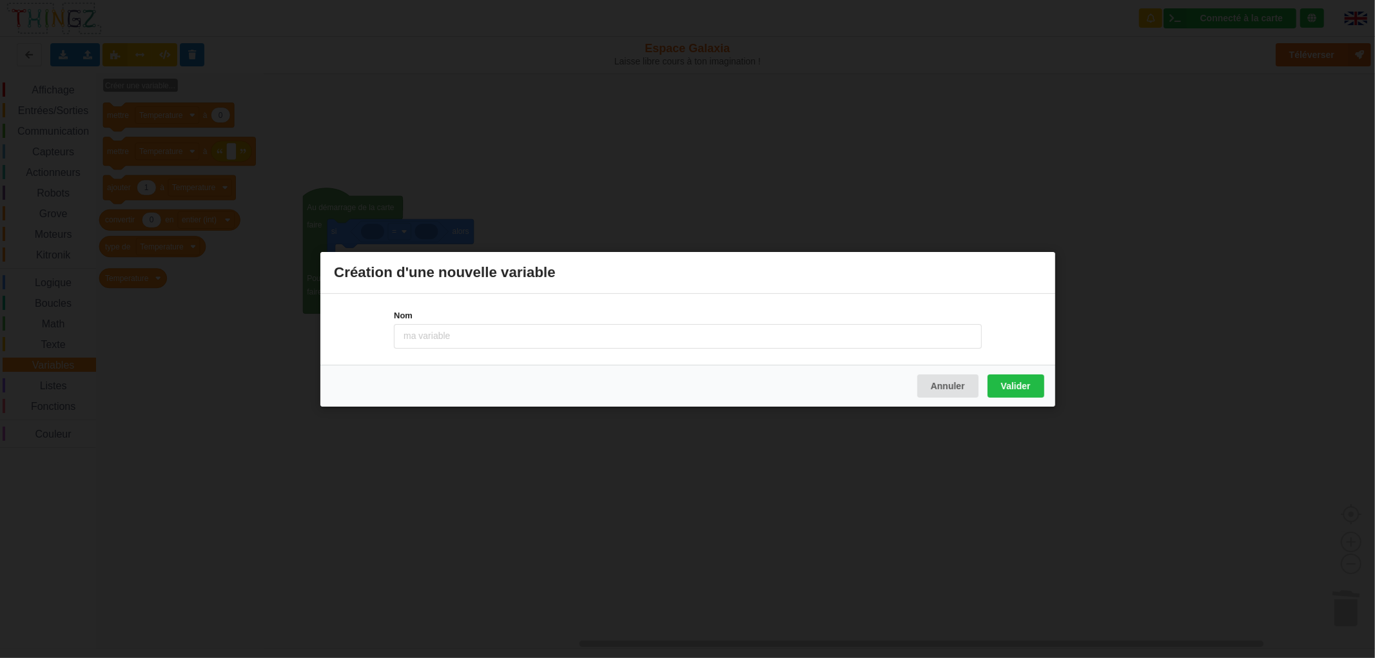
click at [425, 338] on input at bounding box center [688, 336] width 588 height 24
type input "IR"
click at [1034, 389] on button "Valider" at bounding box center [1015, 385] width 57 height 23
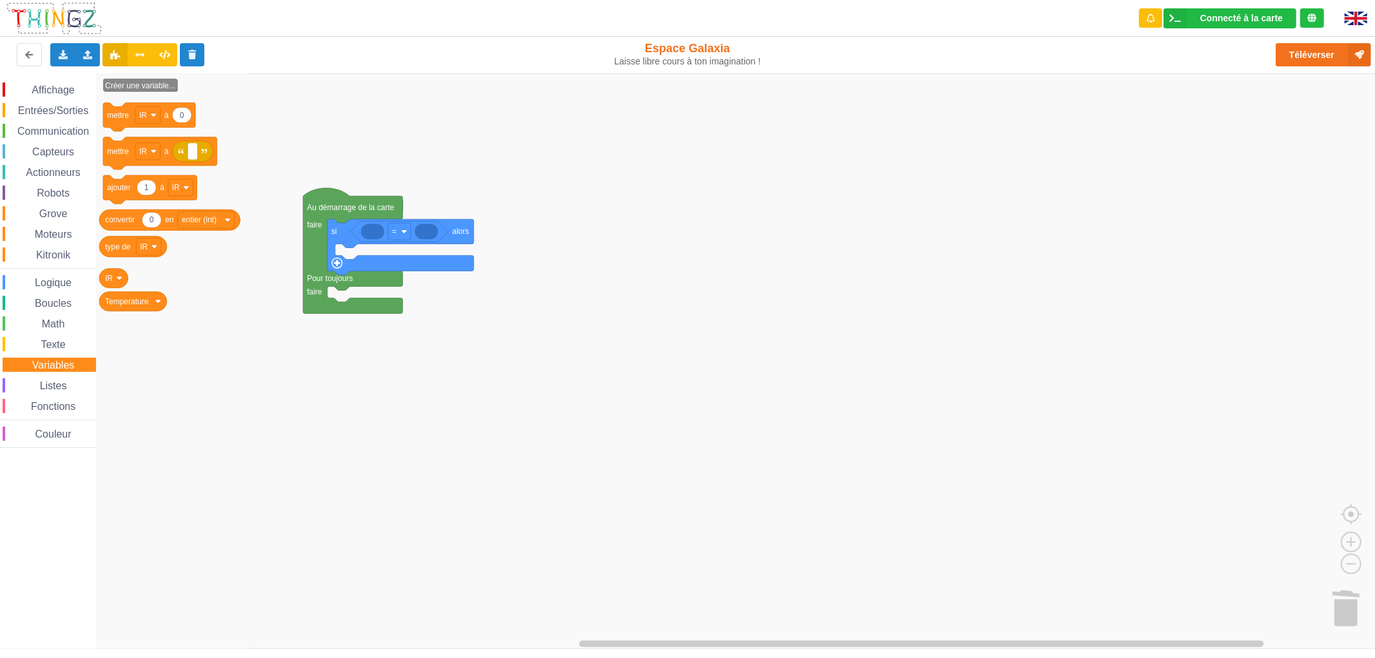
click at [49, 92] on span "Affichage" at bounding box center [53, 89] width 46 height 11
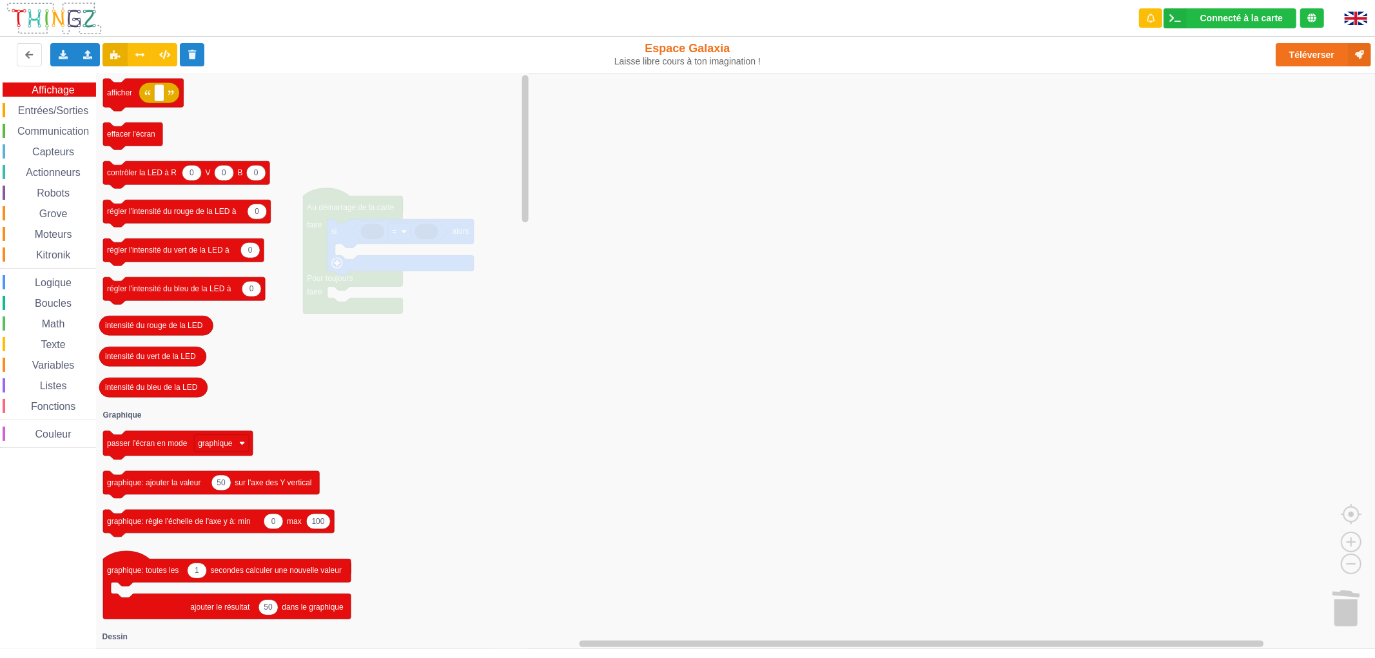
click at [48, 105] on span "Entrées/Sorties" at bounding box center [53, 110] width 74 height 11
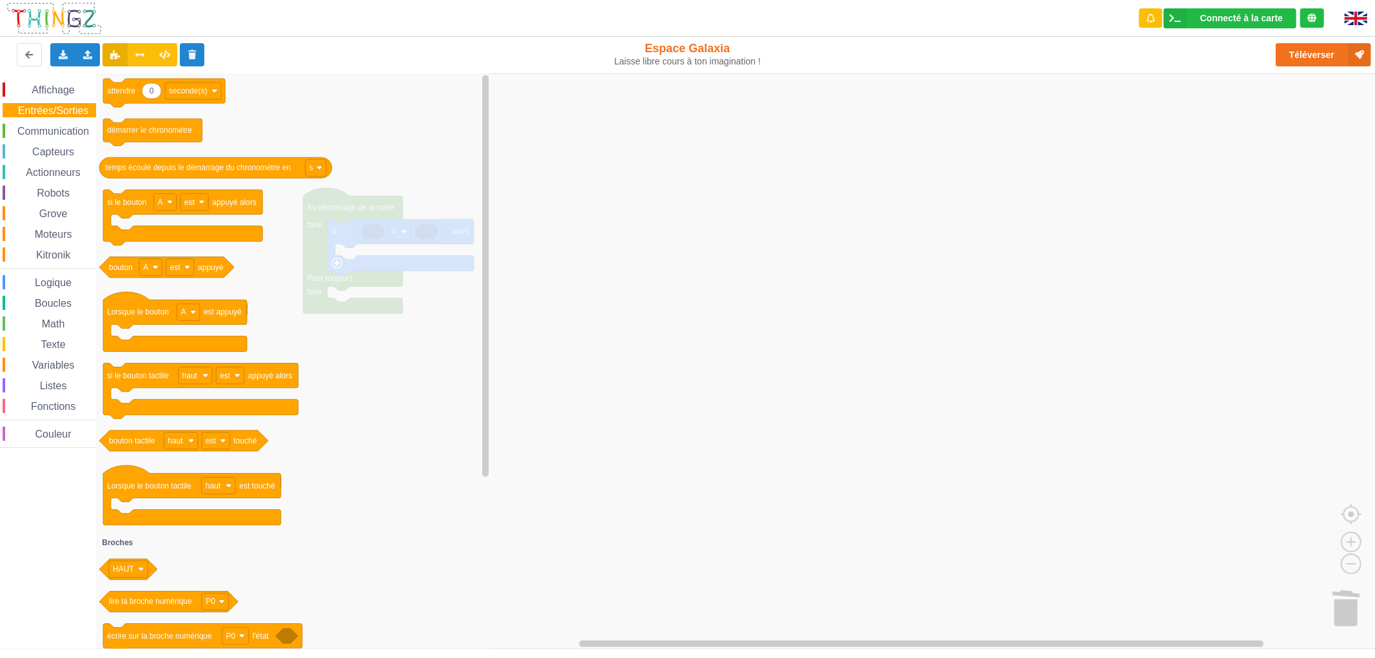
click at [44, 129] on span "Communication" at bounding box center [52, 131] width 75 height 11
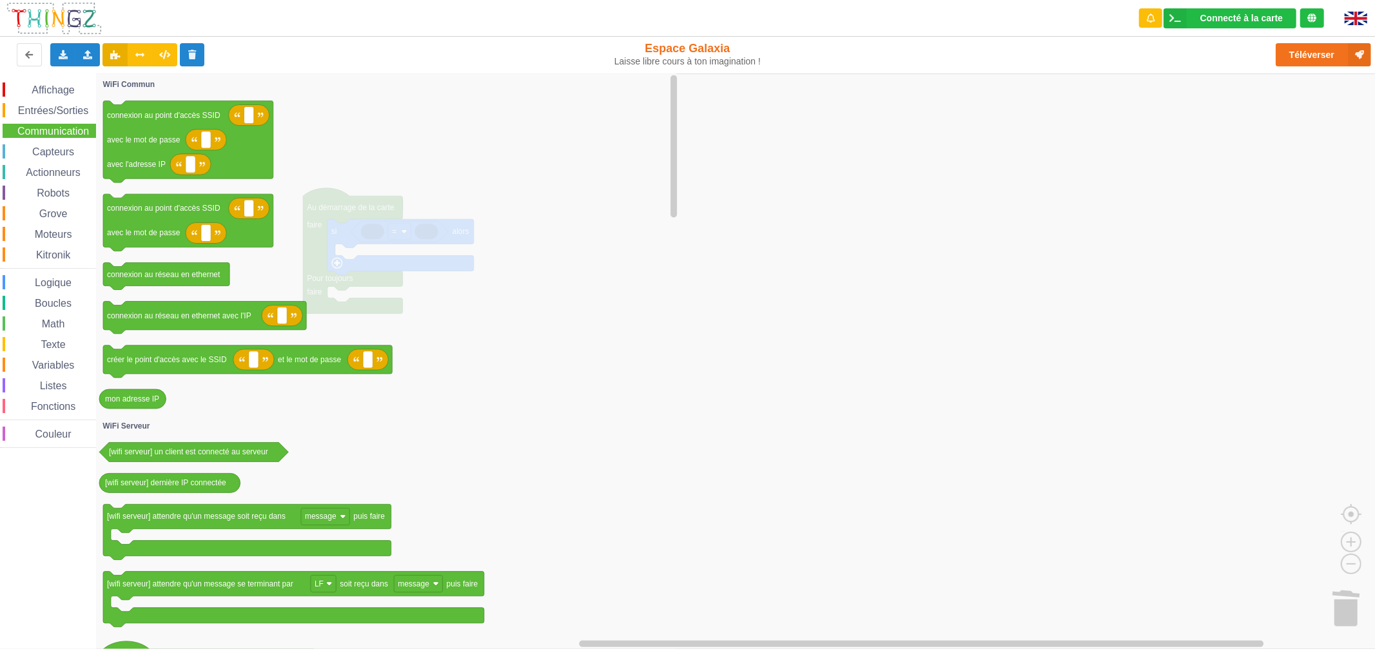
click at [64, 169] on span "Actionneurs" at bounding box center [53, 172] width 59 height 11
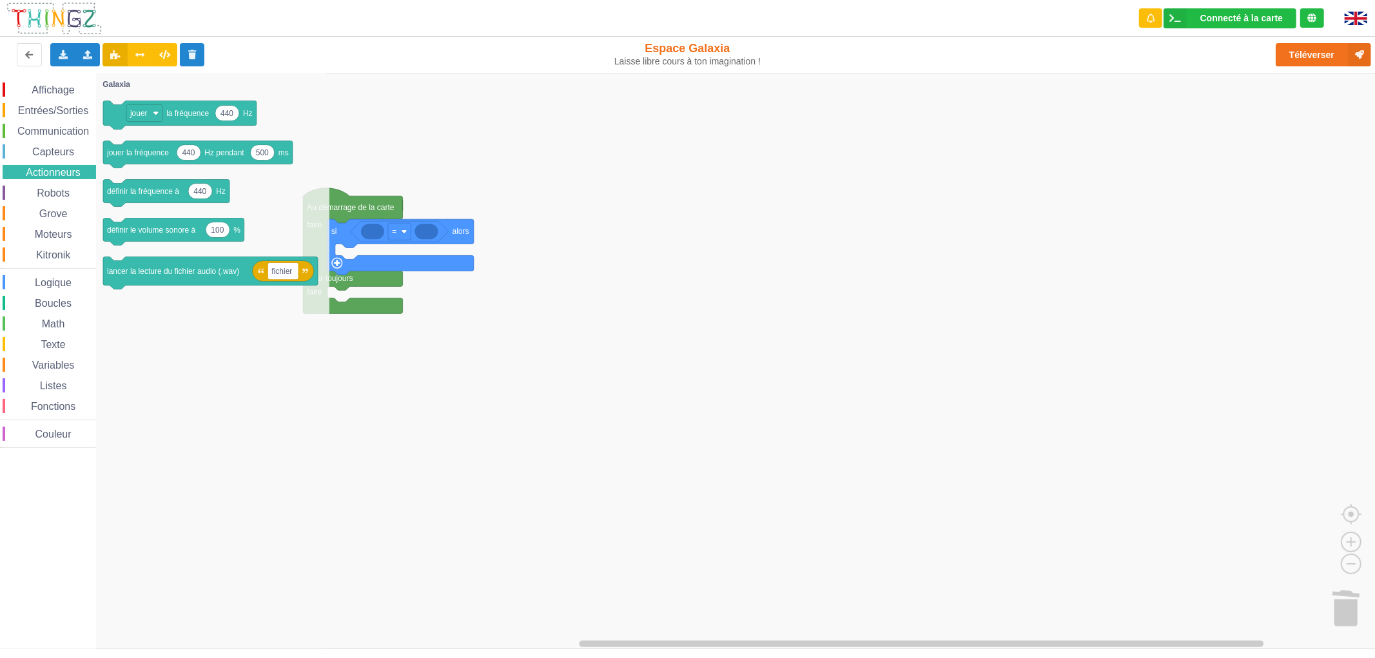
click at [59, 241] on div "Affichage Entrées/Sorties Communication Capteurs Actionneurs Robots Grove Moteu…" at bounding box center [48, 264] width 96 height 365
click at [59, 240] on div "Moteurs" at bounding box center [49, 234] width 93 height 14
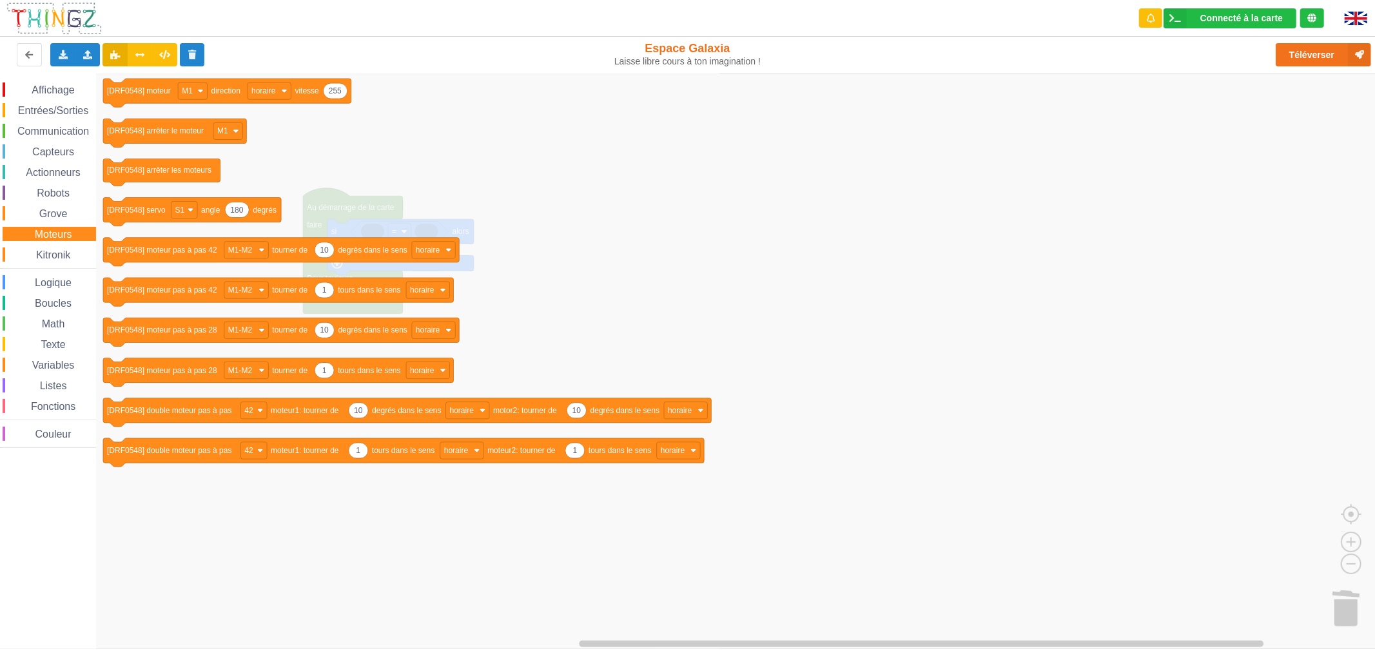
click at [55, 253] on span "Kitronik" at bounding box center [53, 254] width 38 height 11
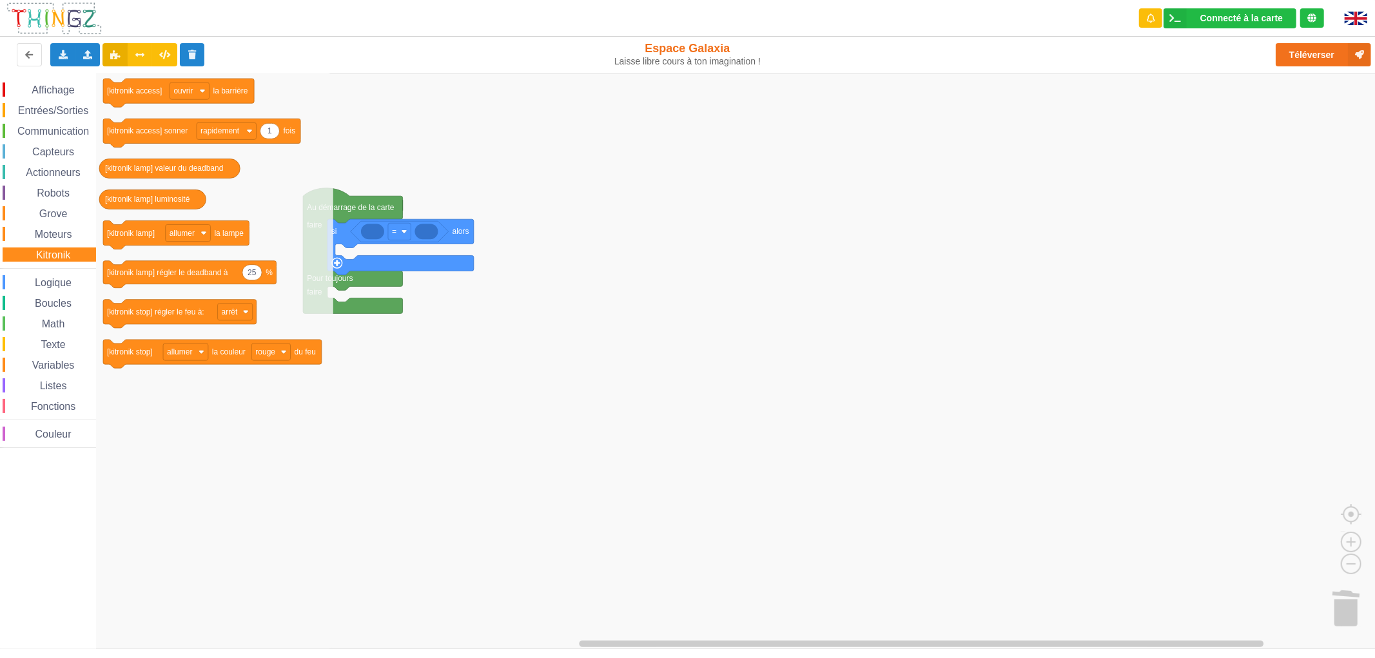
click at [61, 208] on span "Grove" at bounding box center [53, 213] width 32 height 11
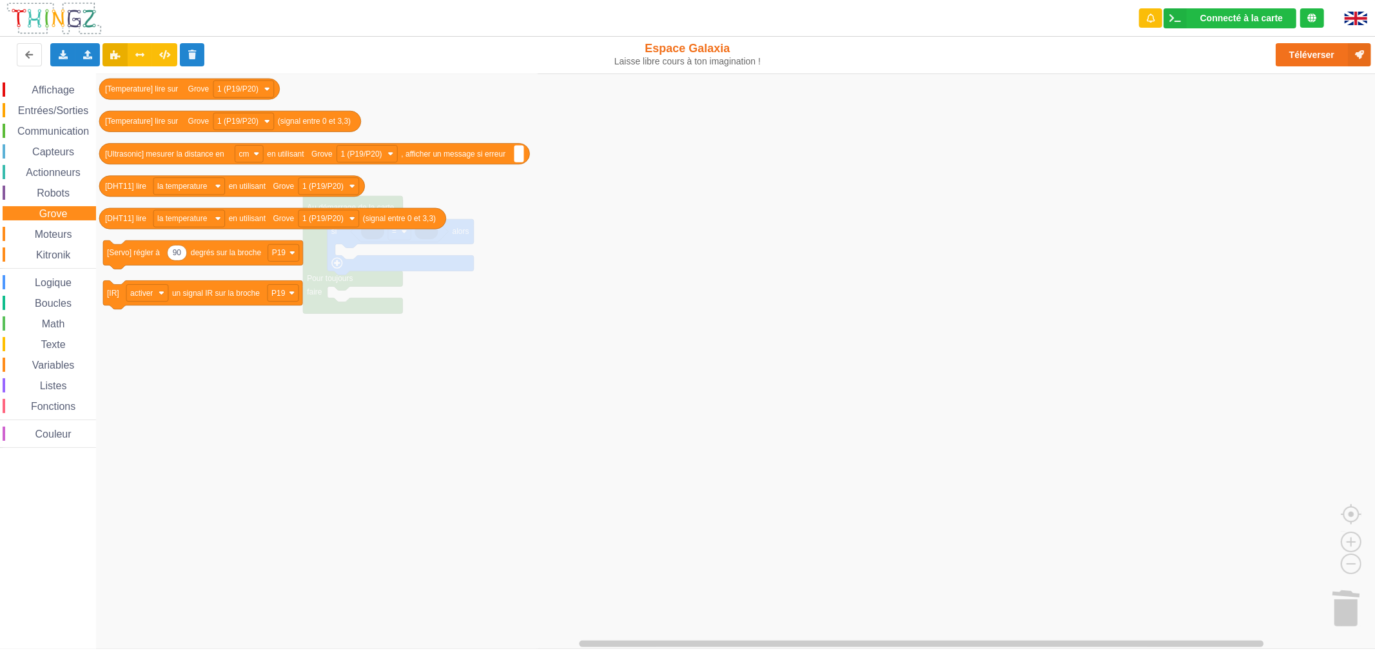
click at [53, 249] on span "Kitronik" at bounding box center [53, 254] width 38 height 11
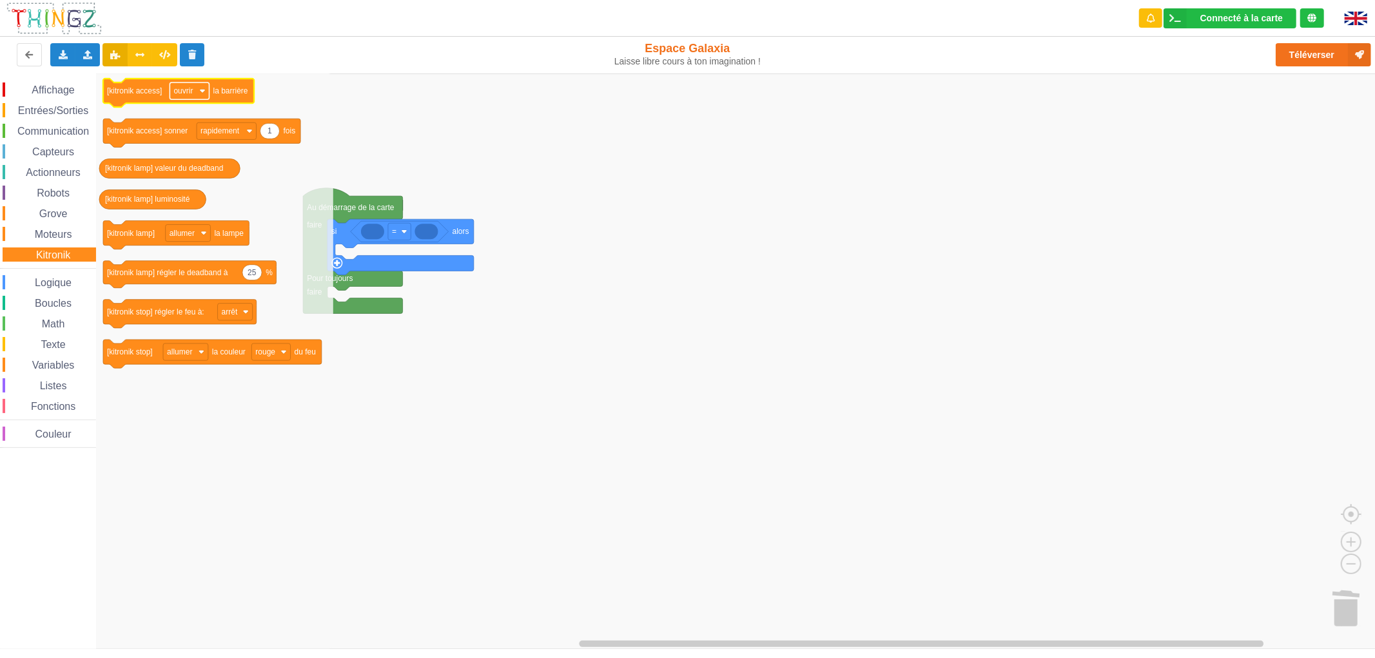
click at [197, 93] on rect "Espace de travail de Blocky" at bounding box center [188, 90] width 39 height 17
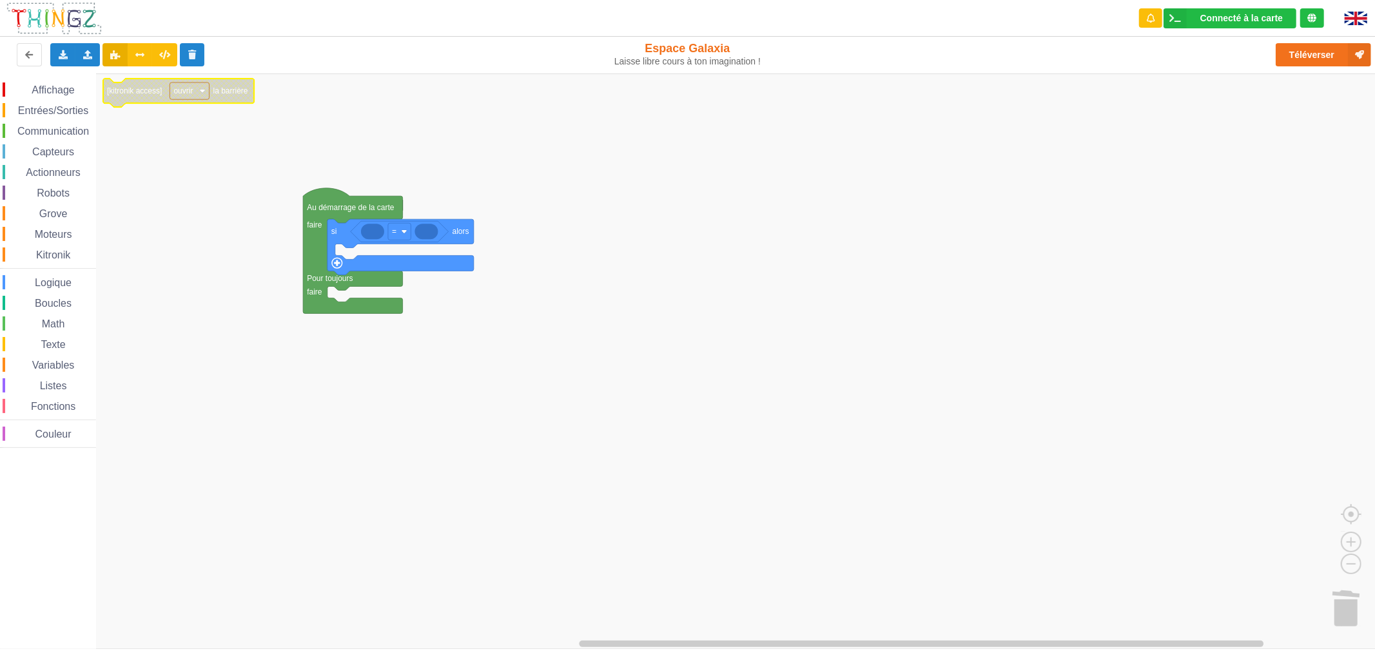
click at [197, 93] on rect "Espace de travail de Blocky" at bounding box center [188, 90] width 39 height 17
click at [55, 231] on span "Moteurs" at bounding box center [53, 234] width 41 height 11
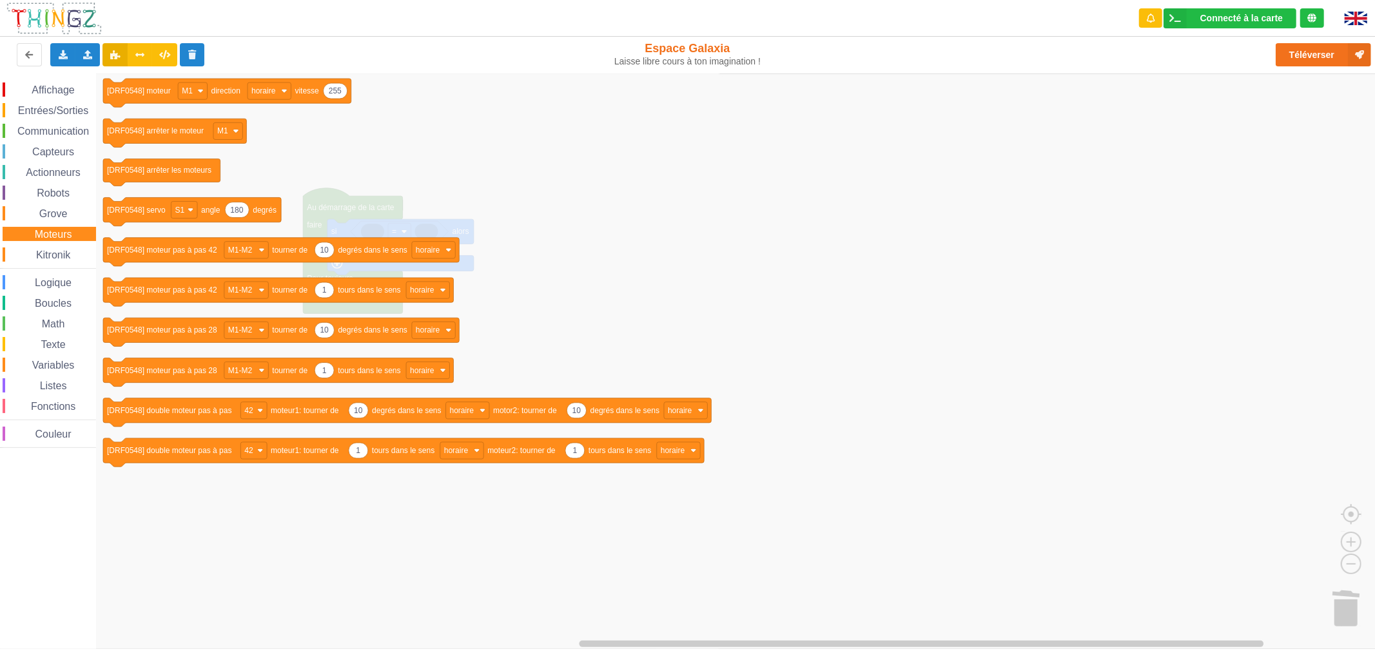
click at [56, 214] on span "Grove" at bounding box center [53, 213] width 32 height 11
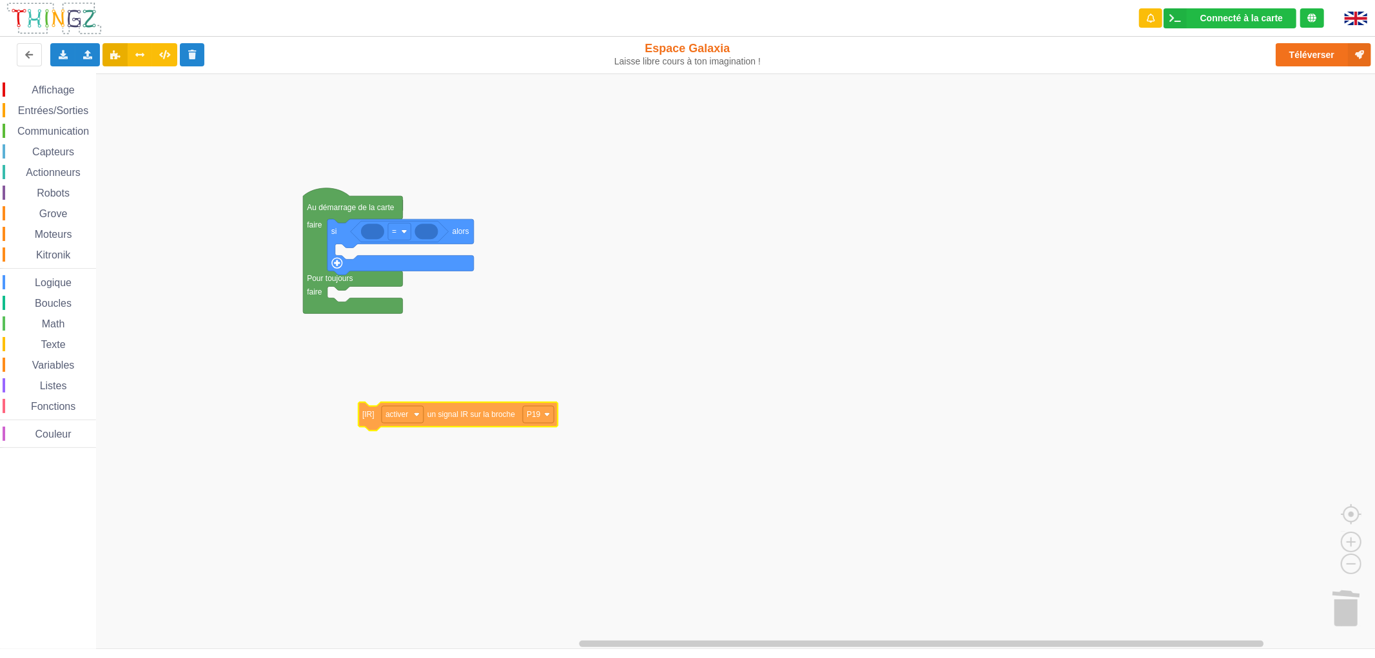
click at [449, 420] on div "Affichage Entrées/Sorties Communication Capteurs Actionneurs Robots Grove Moteu…" at bounding box center [692, 360] width 1384 height 575
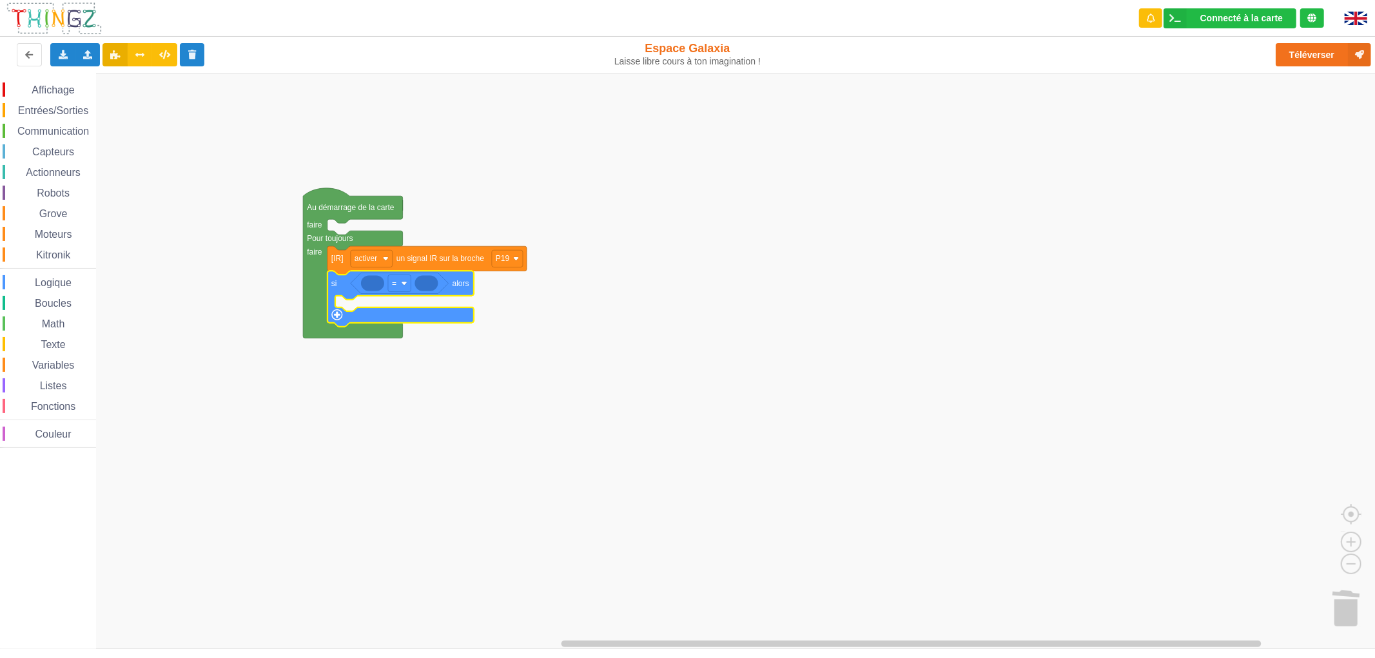
click at [52, 383] on span "Listes" at bounding box center [53, 385] width 31 height 11
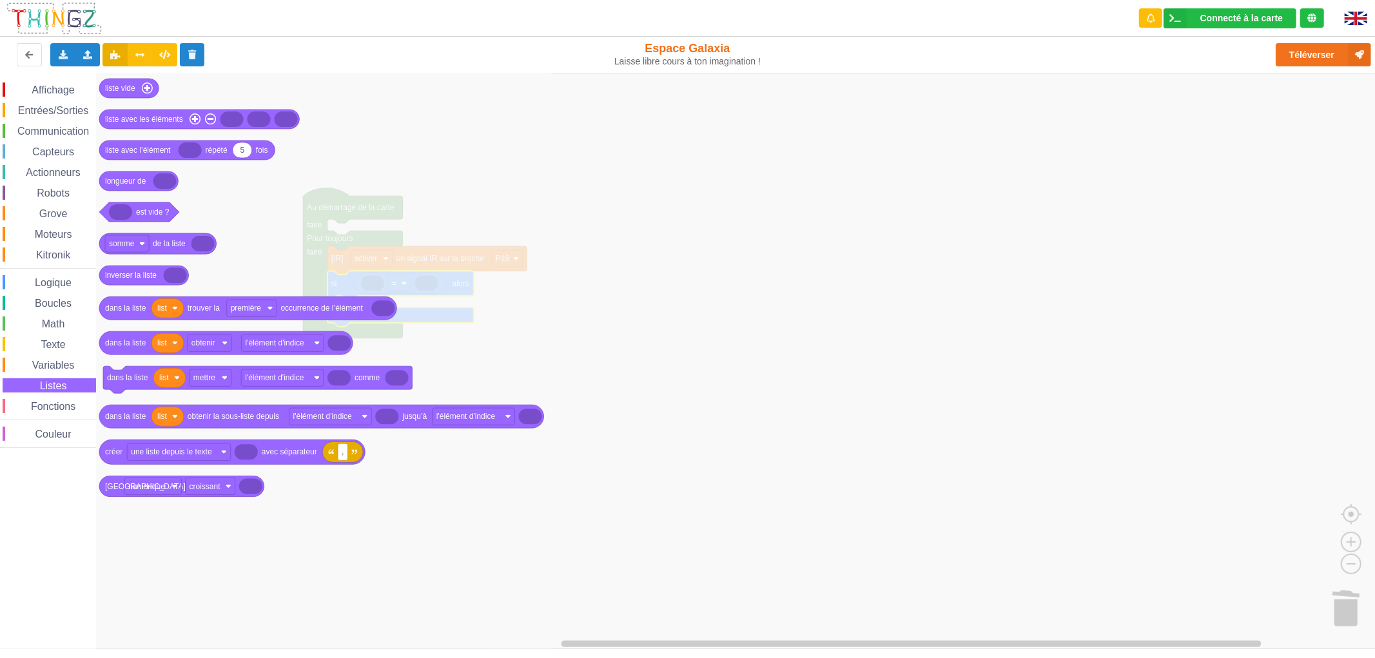
click at [55, 304] on span "Boucles" at bounding box center [53, 303] width 41 height 11
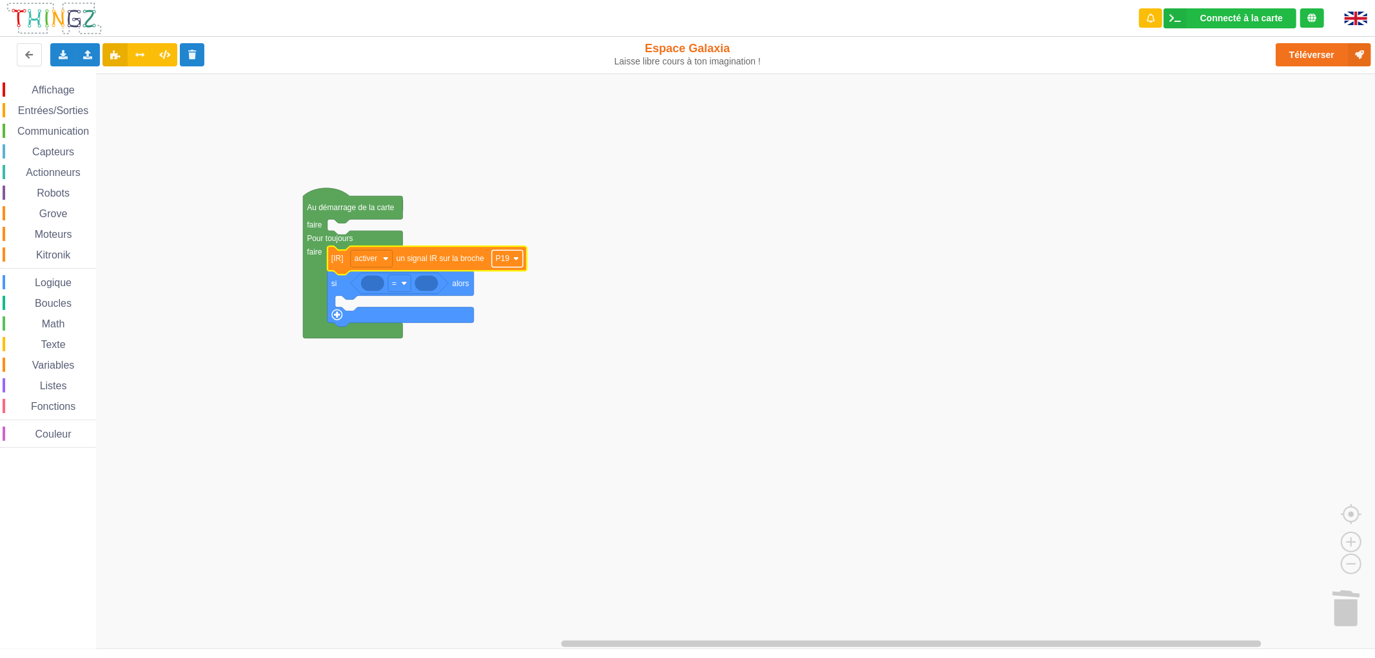
click at [514, 259] on image "Espace de travail de Blocky" at bounding box center [516, 259] width 6 height 6
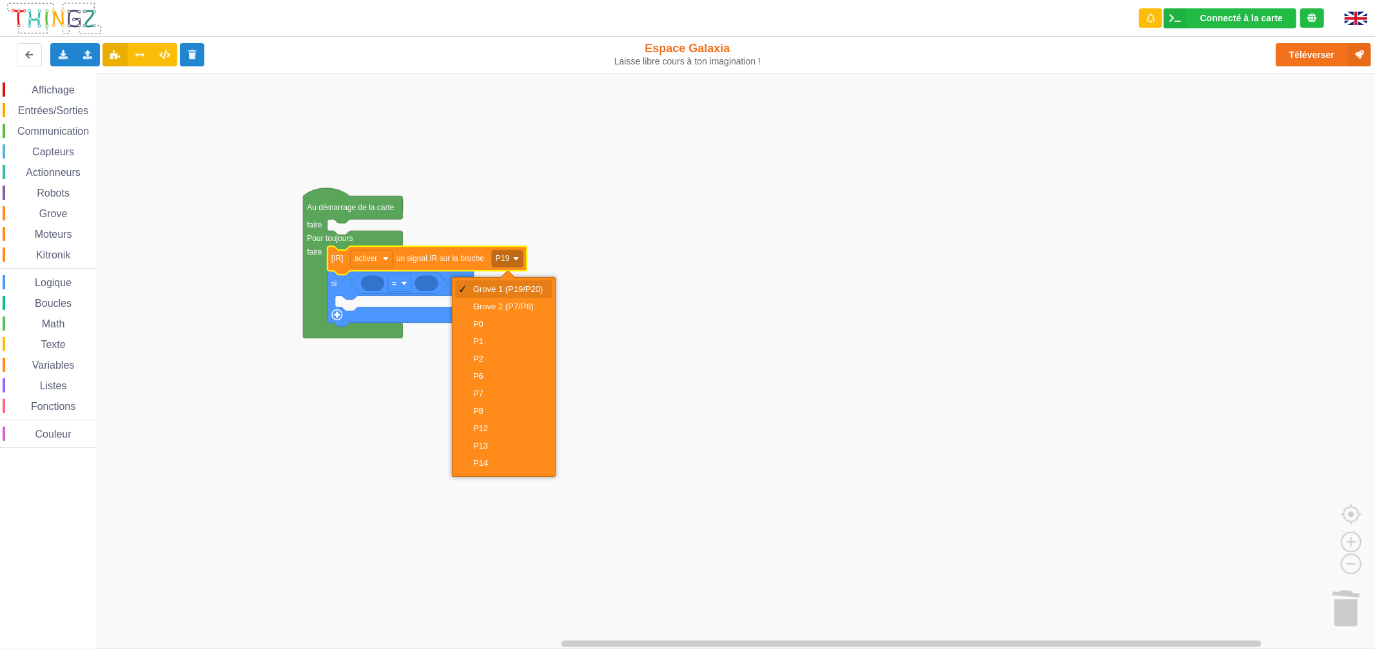
click at [507, 287] on div "Grove 1 (P19/P20)" at bounding box center [508, 289] width 70 height 10
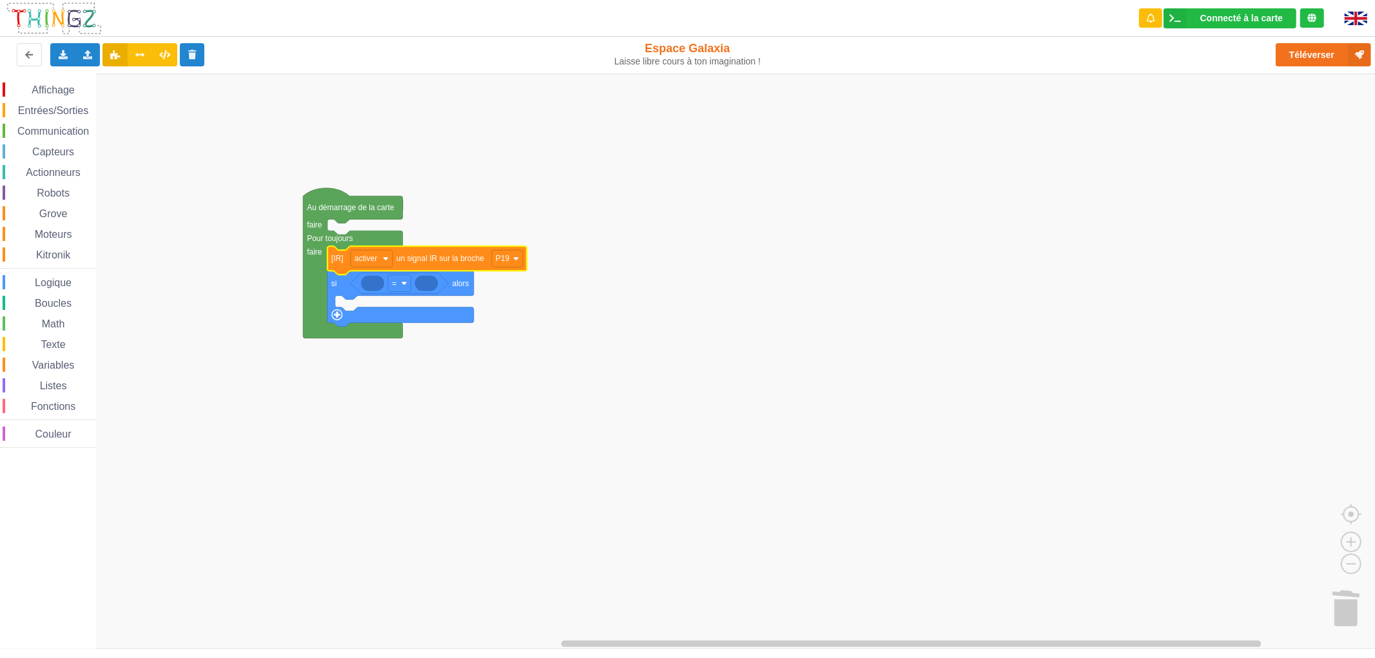
click at [718, 312] on rect "Espace de travail de Blocky" at bounding box center [692, 360] width 1384 height 575
click at [63, 329] on div "Math" at bounding box center [49, 323] width 93 height 14
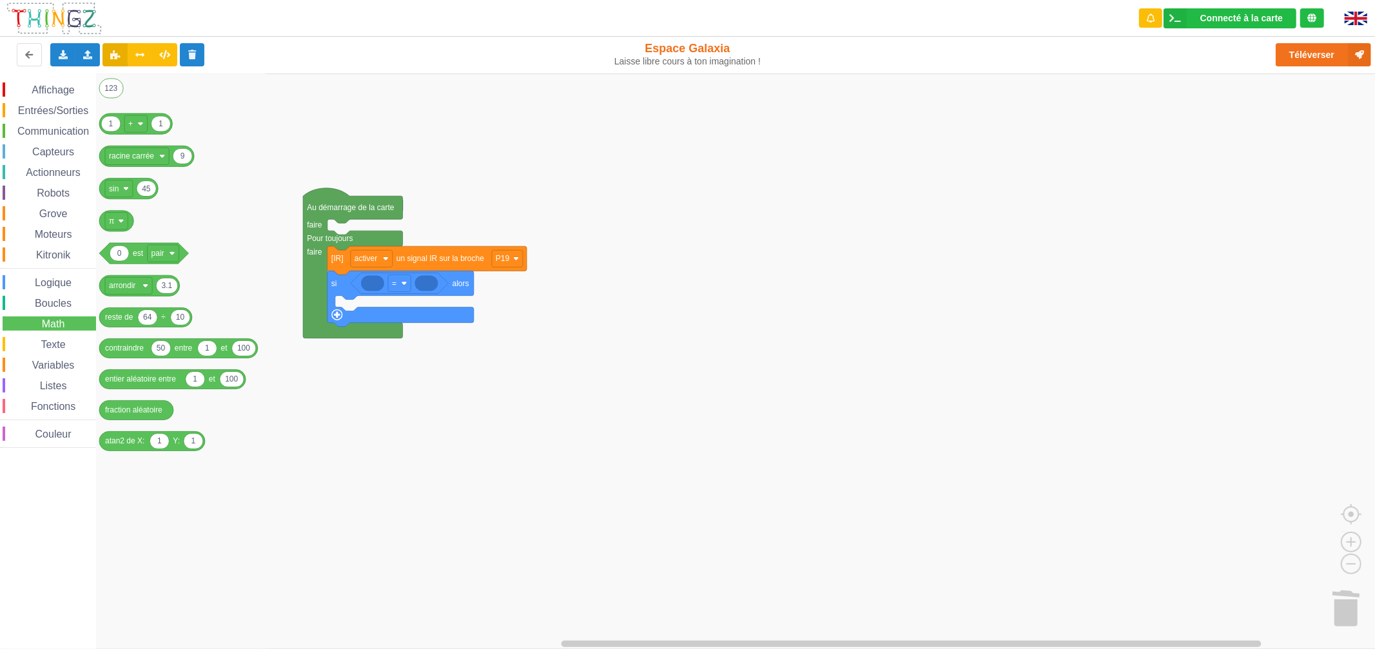
click at [59, 305] on span "Boucles" at bounding box center [53, 303] width 41 height 11
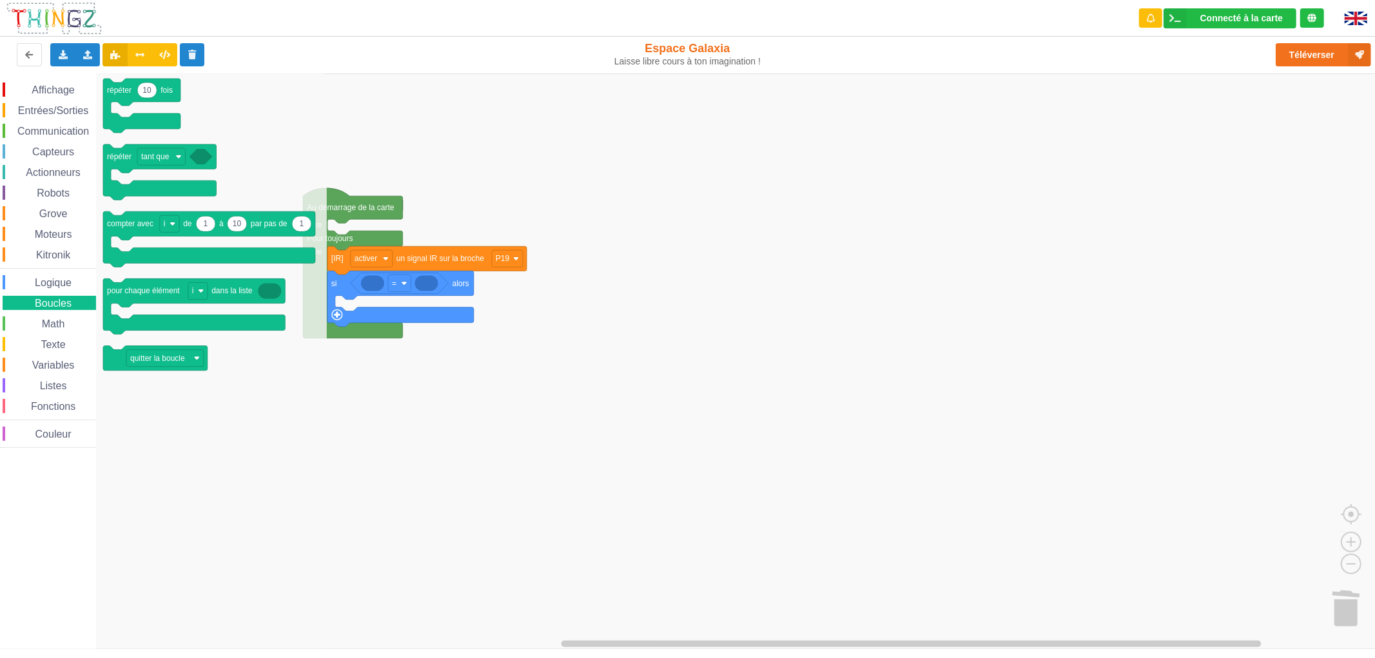
click at [56, 320] on span "Math" at bounding box center [53, 323] width 27 height 11
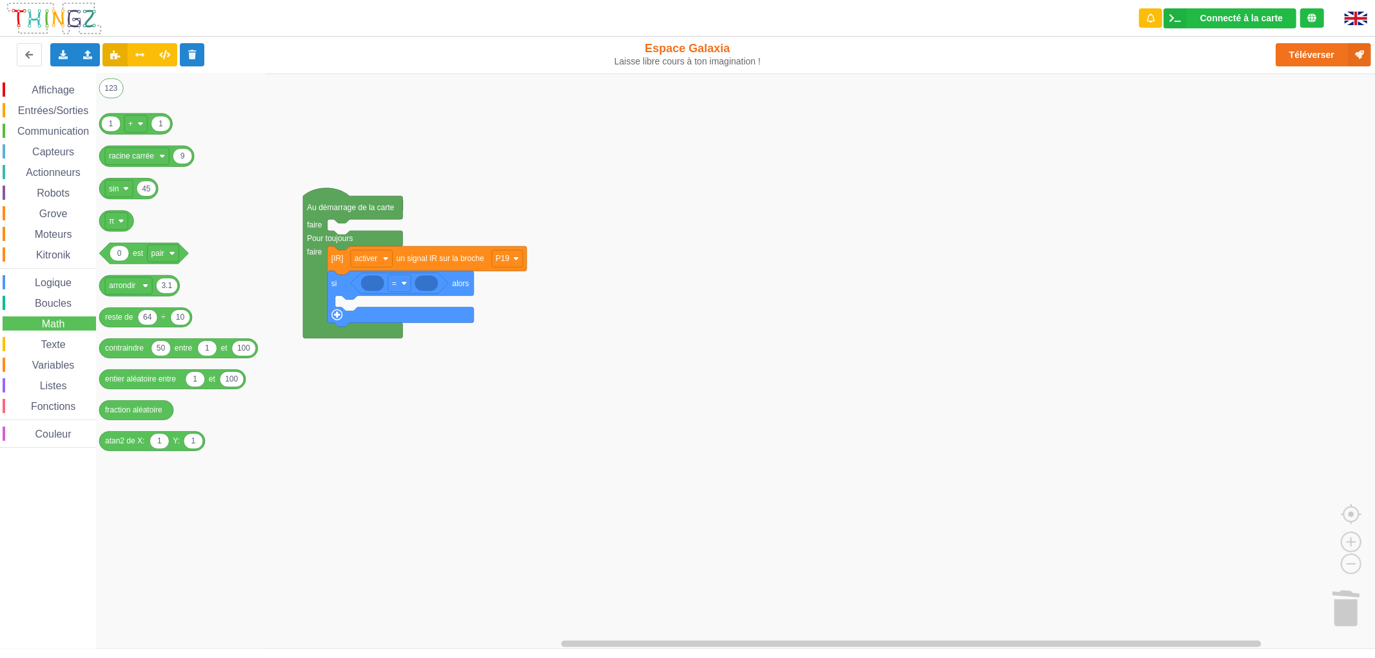
click at [58, 307] on span "Boucles" at bounding box center [53, 303] width 41 height 11
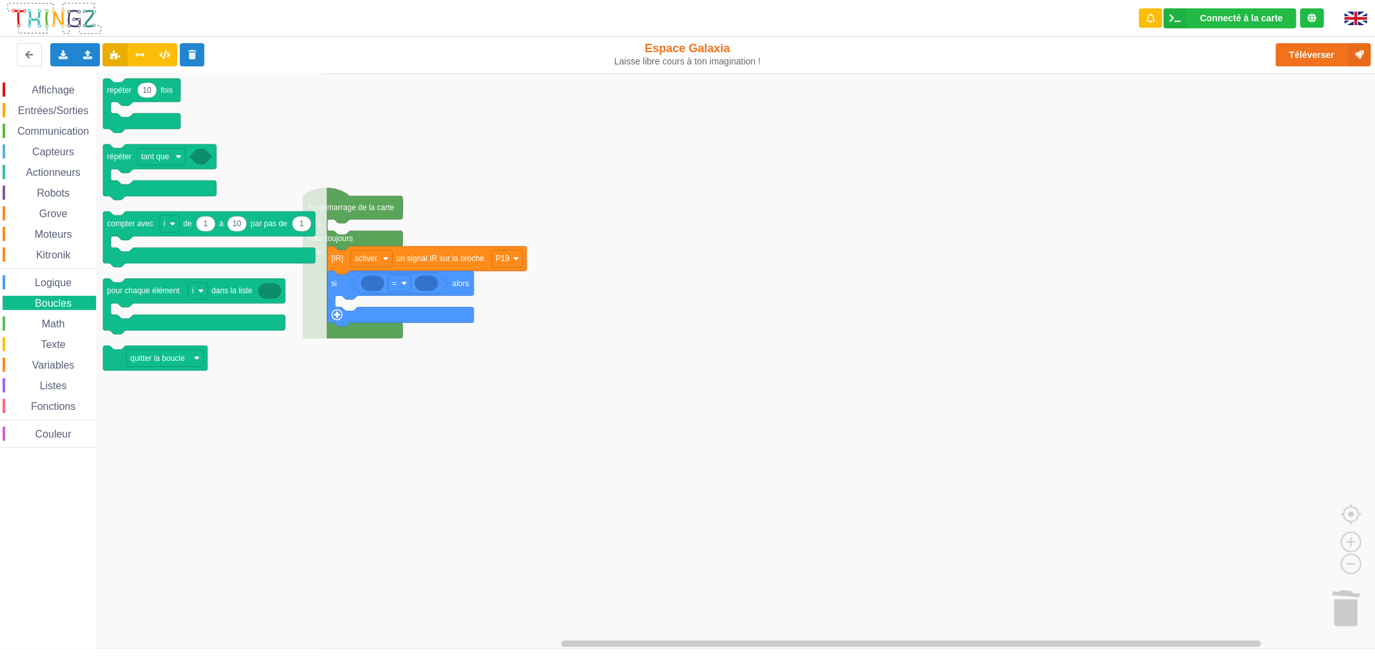
click at [59, 282] on span "Logique" at bounding box center [53, 282] width 41 height 11
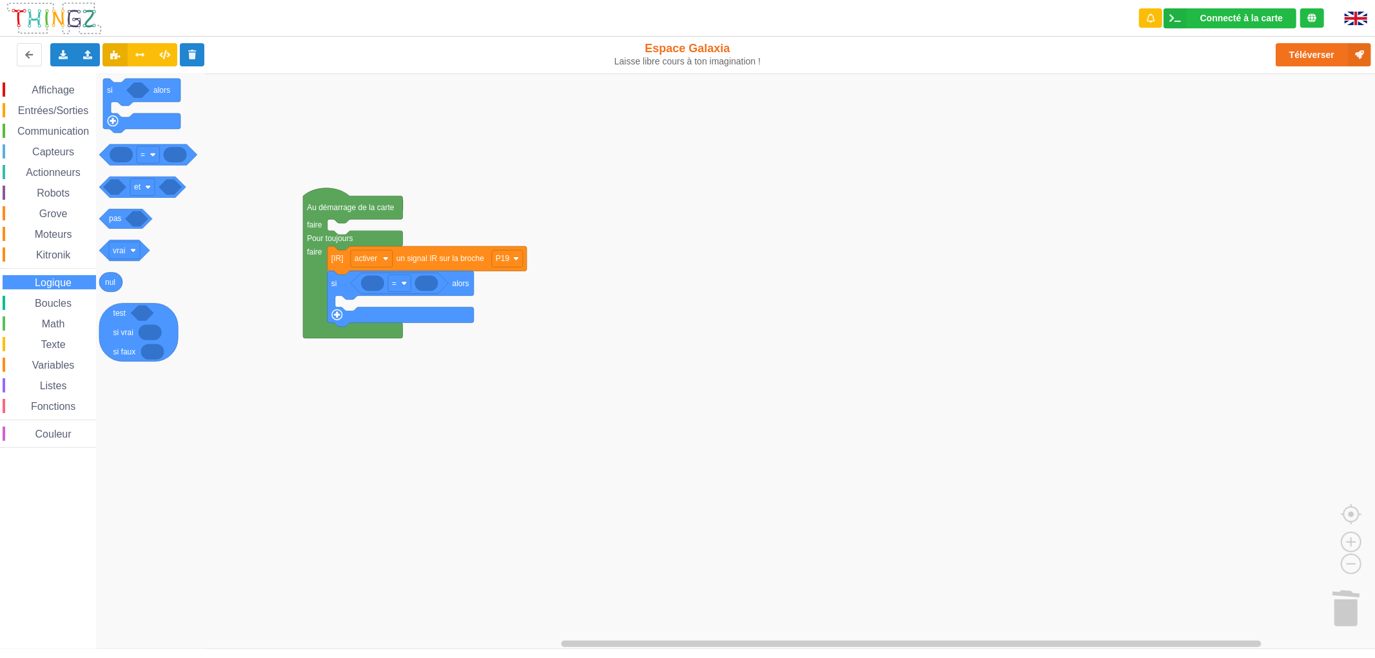
click at [48, 343] on span "Texte" at bounding box center [53, 344] width 28 height 11
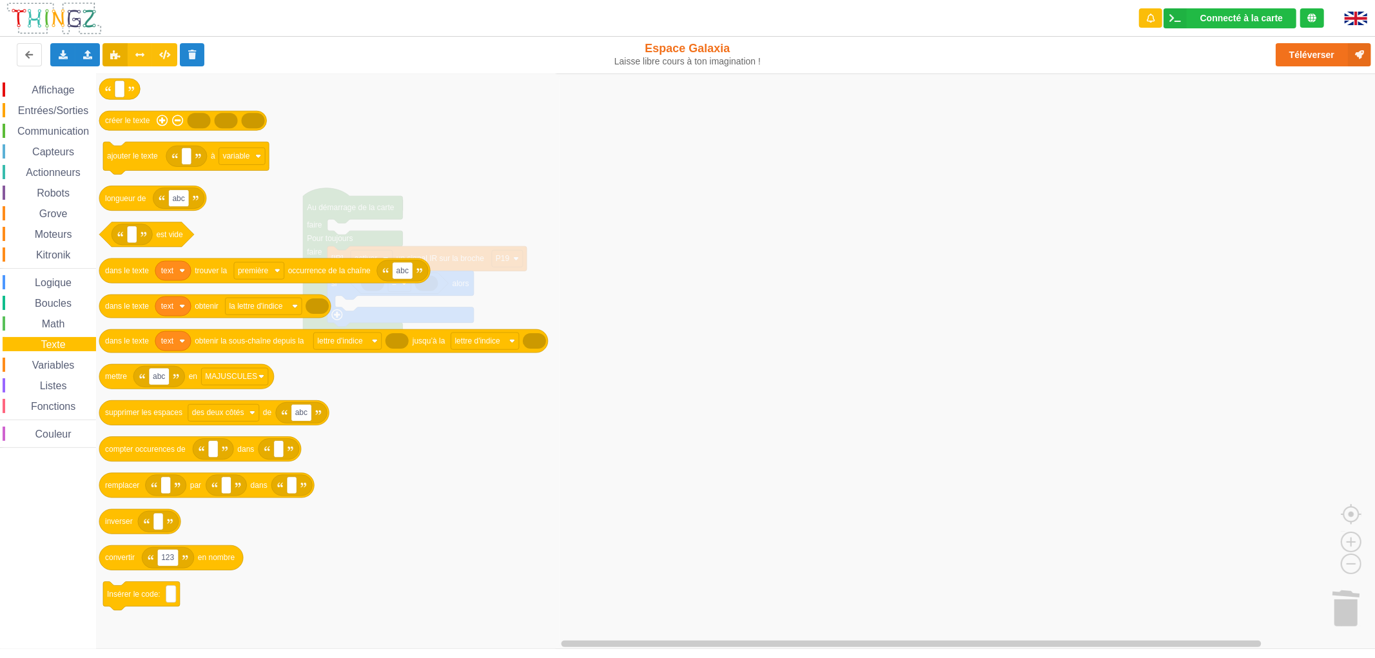
click at [50, 327] on span "Math" at bounding box center [53, 323] width 27 height 11
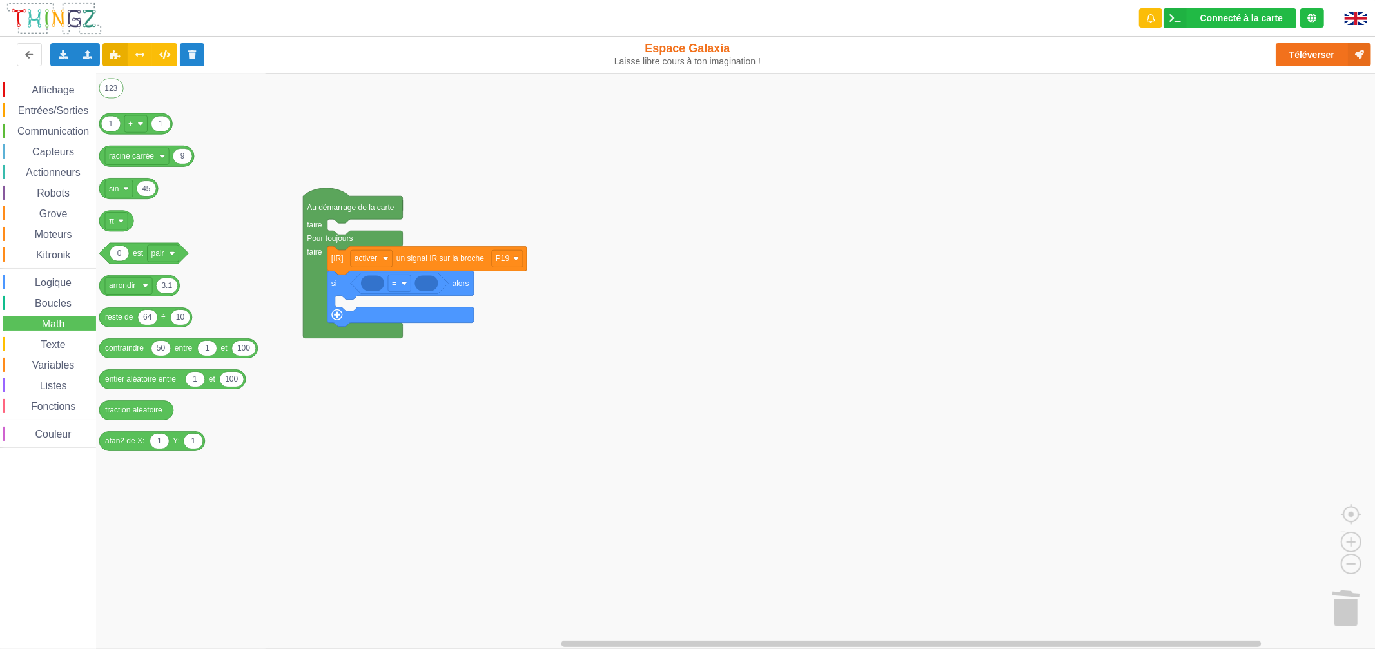
click at [64, 378] on div "Listes" at bounding box center [49, 385] width 93 height 14
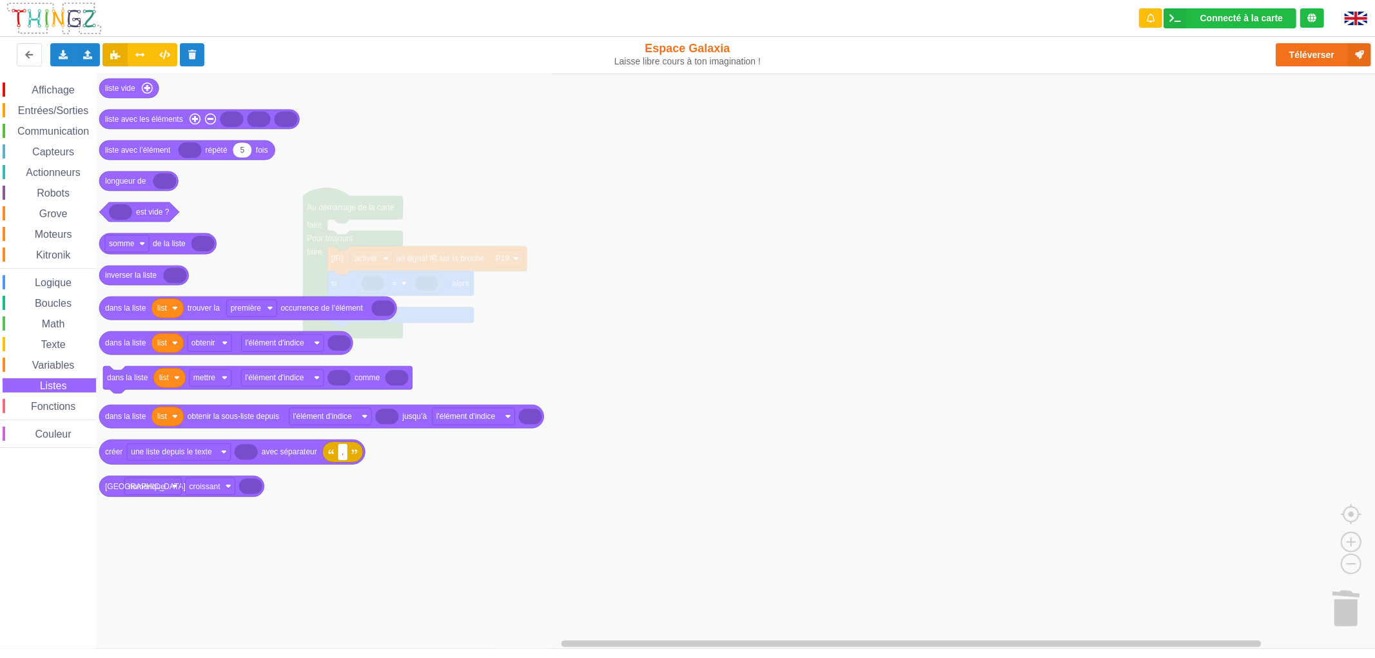
click at [59, 364] on span "Variables" at bounding box center [53, 365] width 46 height 11
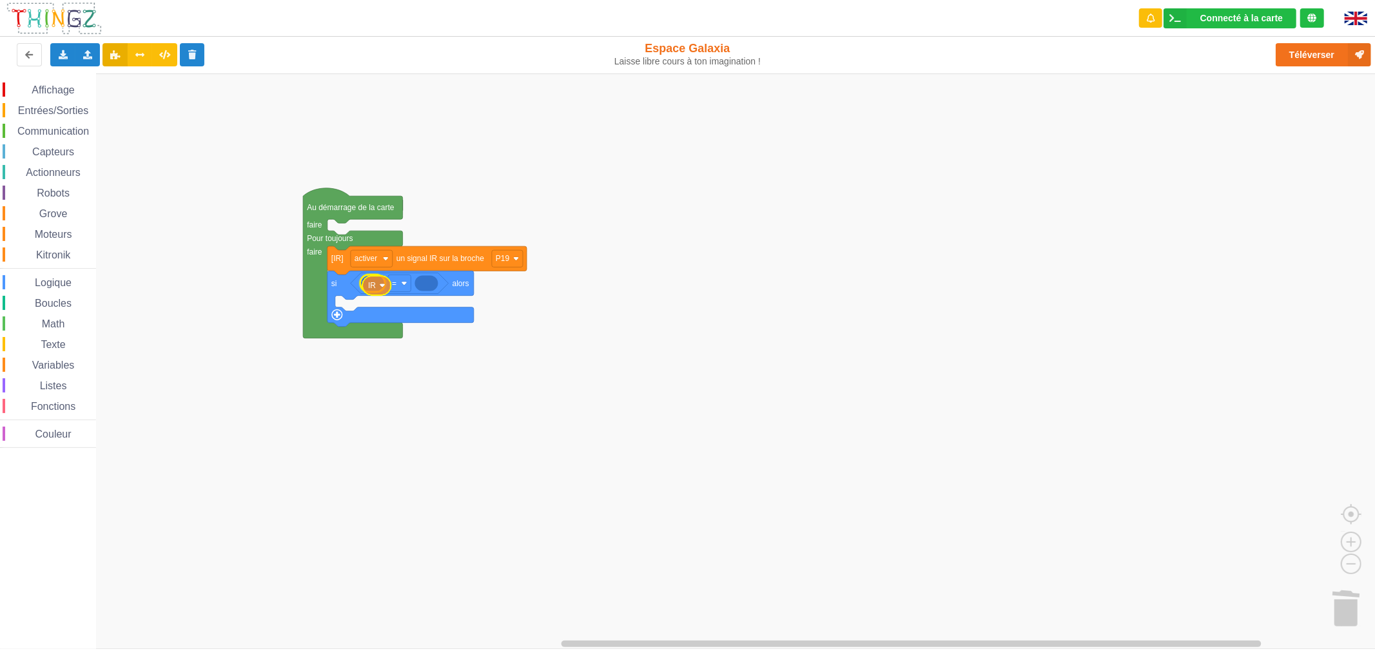
click at [382, 286] on div "Affichage Entrées/Sorties Communication Capteurs Actionneurs Robots Grove Moteu…" at bounding box center [692, 360] width 1384 height 575
click at [412, 291] on rect "Espace de travail de Blocky" at bounding box center [406, 284] width 23 height 17
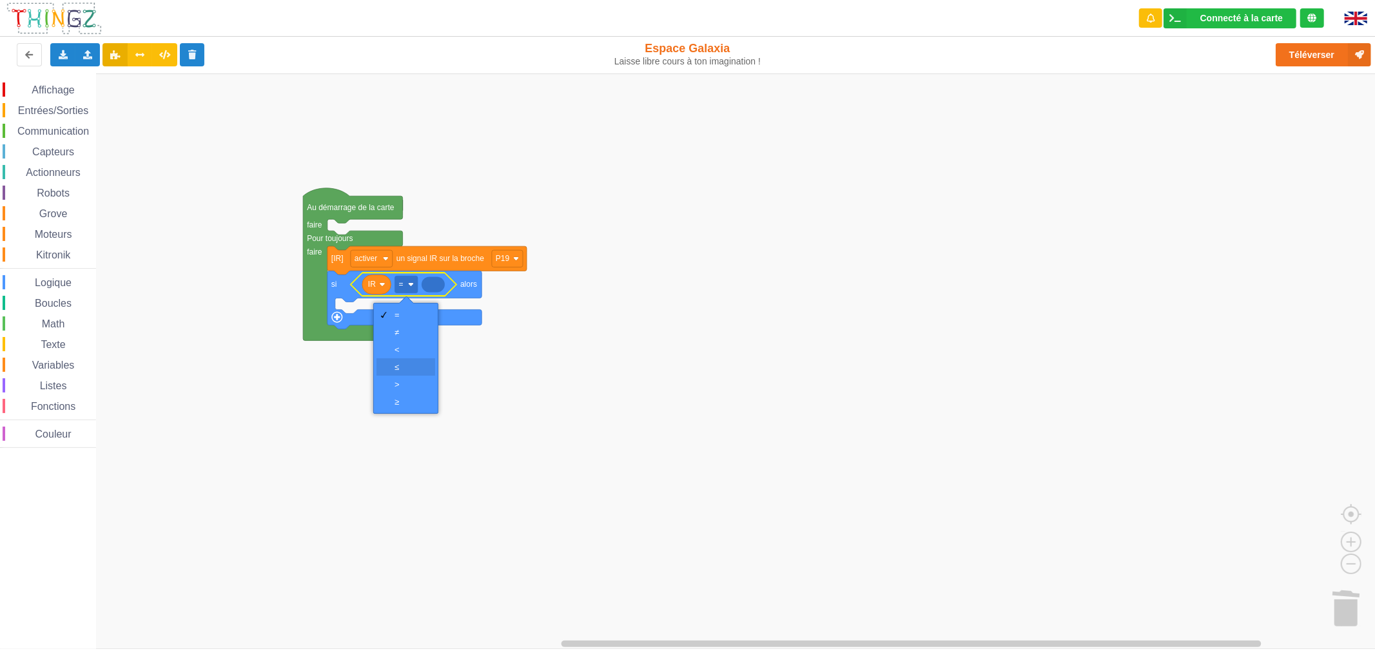
click at [403, 368] on div "‏≤" at bounding box center [409, 367] width 31 height 10
click at [405, 284] on rect "Espace de travail de Blocky" at bounding box center [406, 284] width 23 height 17
click at [407, 318] on div "=" at bounding box center [409, 315] width 31 height 10
click at [60, 284] on span "Logique" at bounding box center [53, 282] width 41 height 11
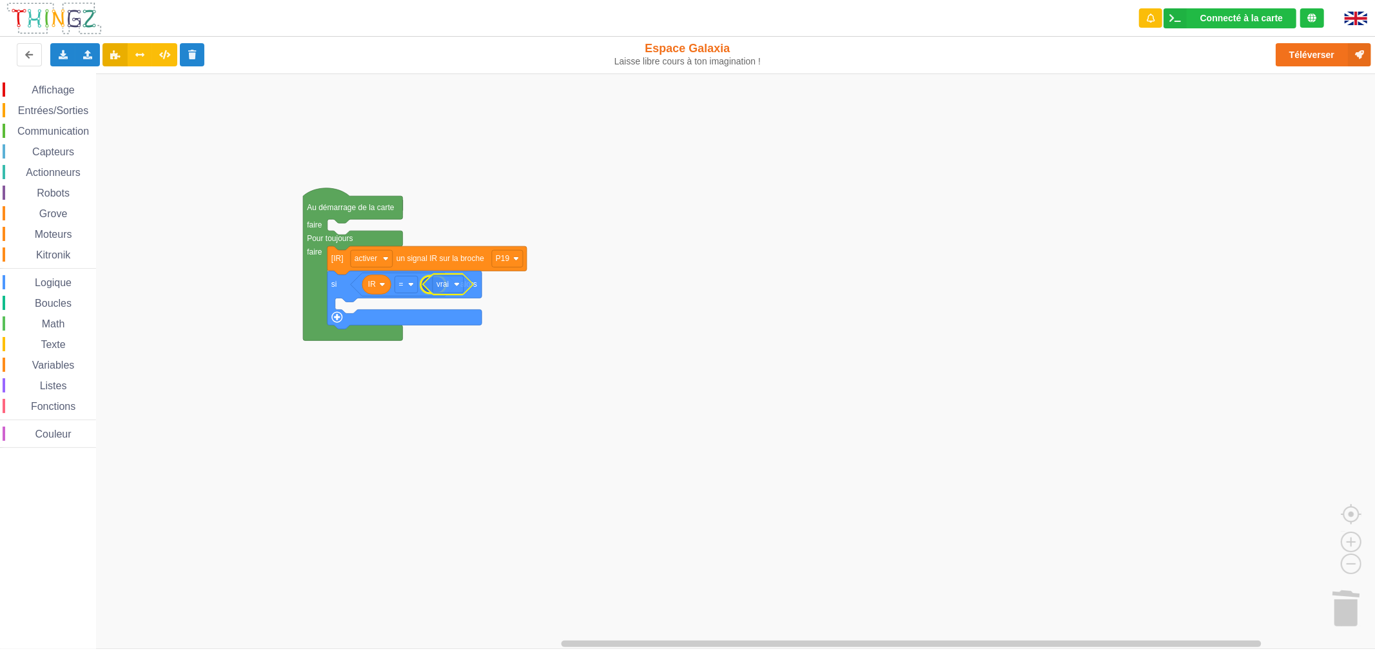
click at [441, 289] on div "Affichage Entrées/Sorties Communication Capteurs Actionneurs Robots Grove Moteu…" at bounding box center [692, 360] width 1384 height 575
click at [379, 258] on rect "Espace de travail de Blocky" at bounding box center [372, 258] width 42 height 17
click at [517, 314] on rect "Espace de travail de Blocky" at bounding box center [692, 360] width 1384 height 575
click at [64, 235] on span "Moteurs" at bounding box center [53, 234] width 41 height 11
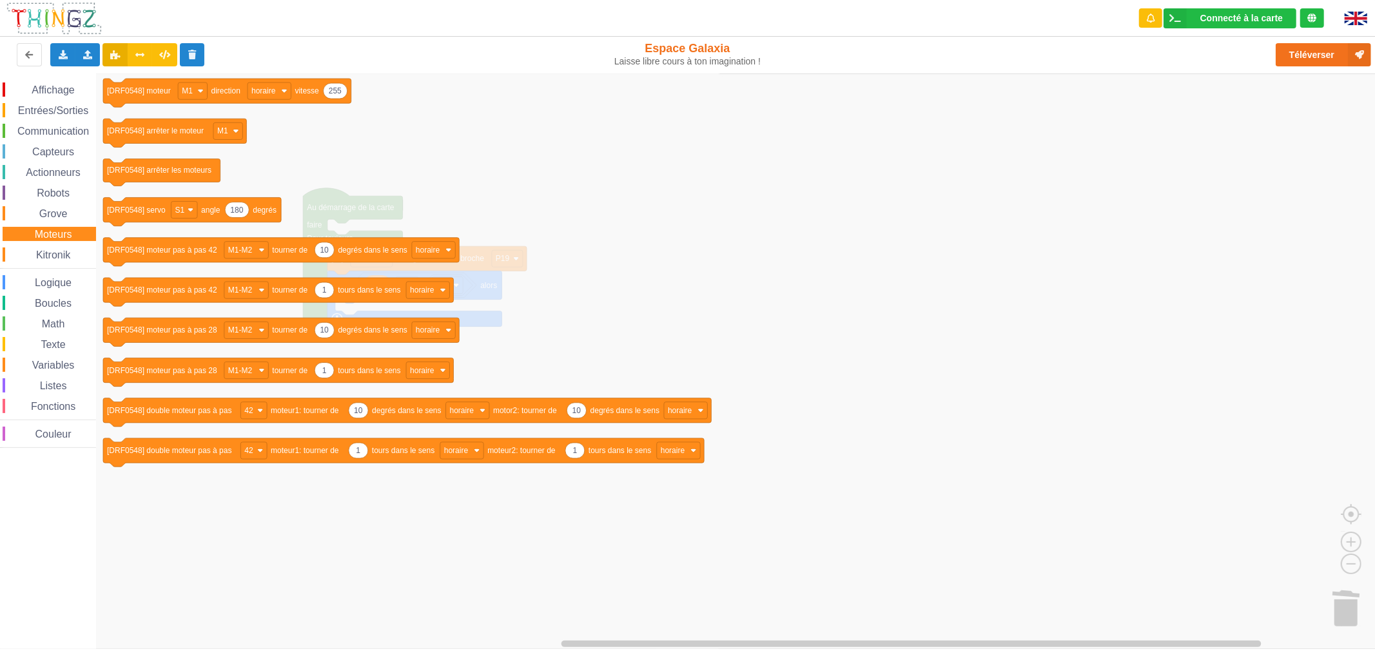
click at [53, 85] on span "Affichage" at bounding box center [53, 89] width 46 height 11
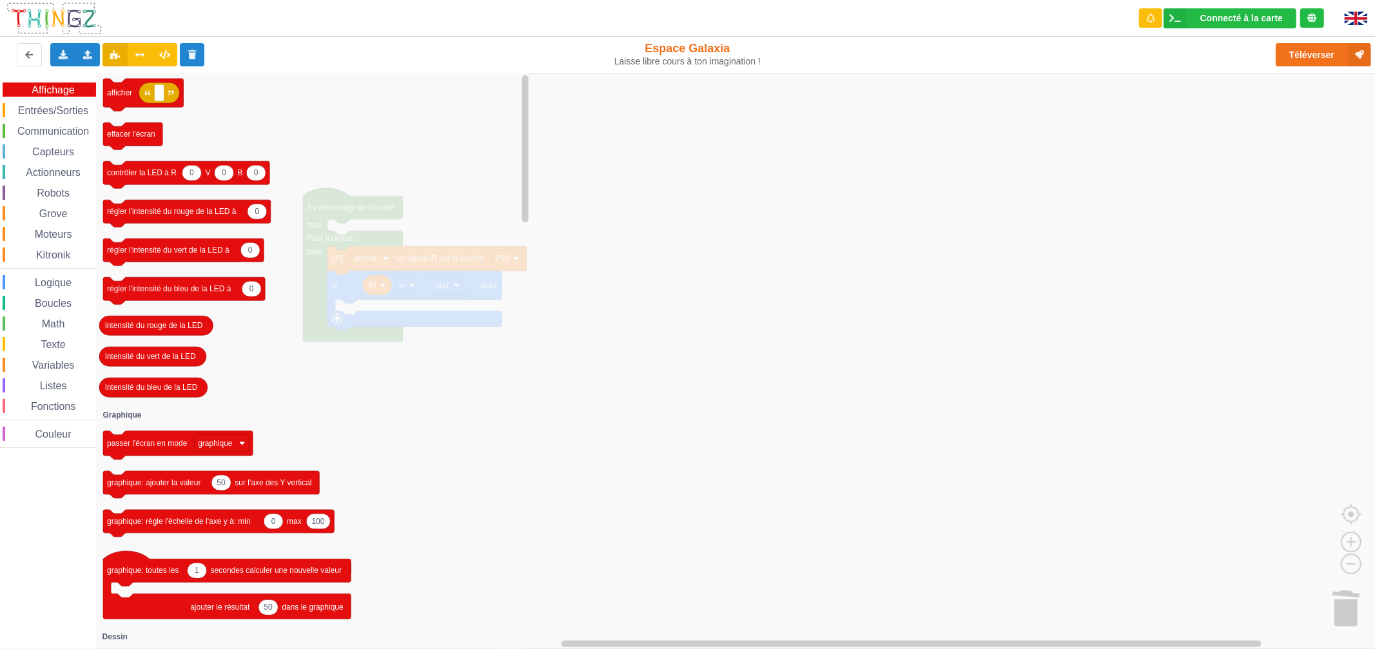
click at [50, 108] on span "Entrées/Sorties" at bounding box center [53, 110] width 74 height 11
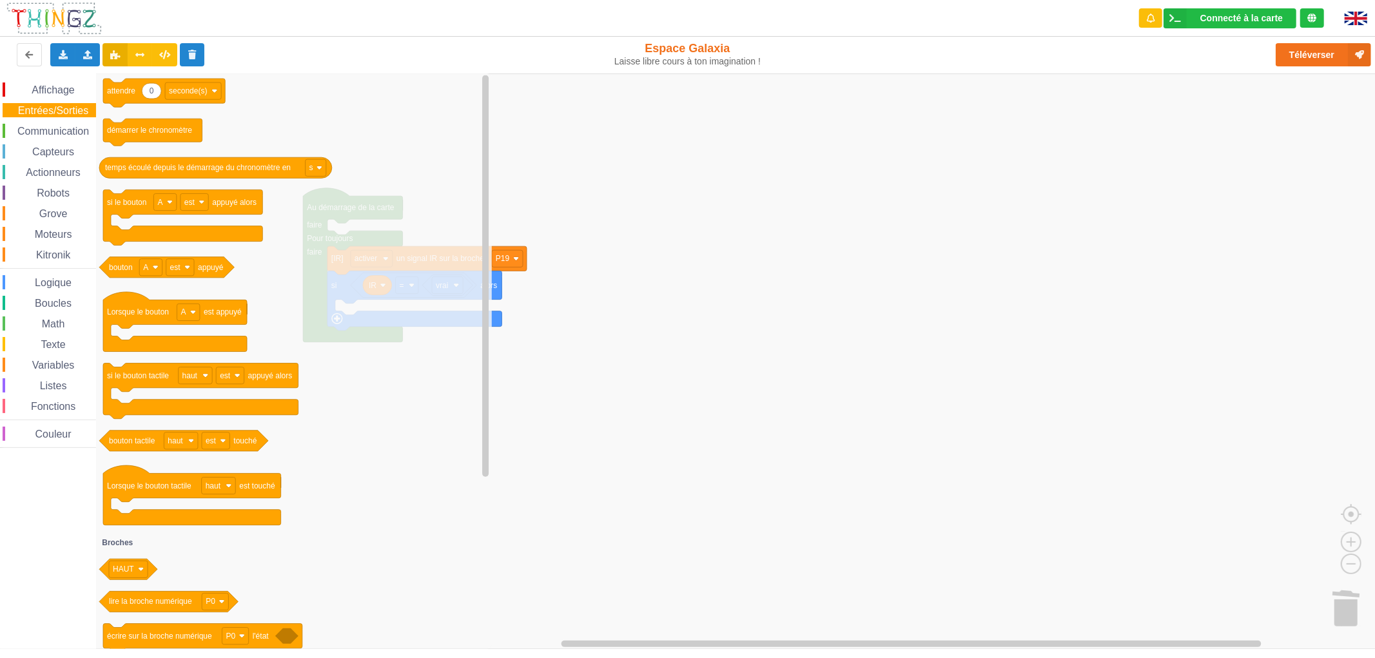
click at [41, 282] on span "Logique" at bounding box center [53, 282] width 41 height 11
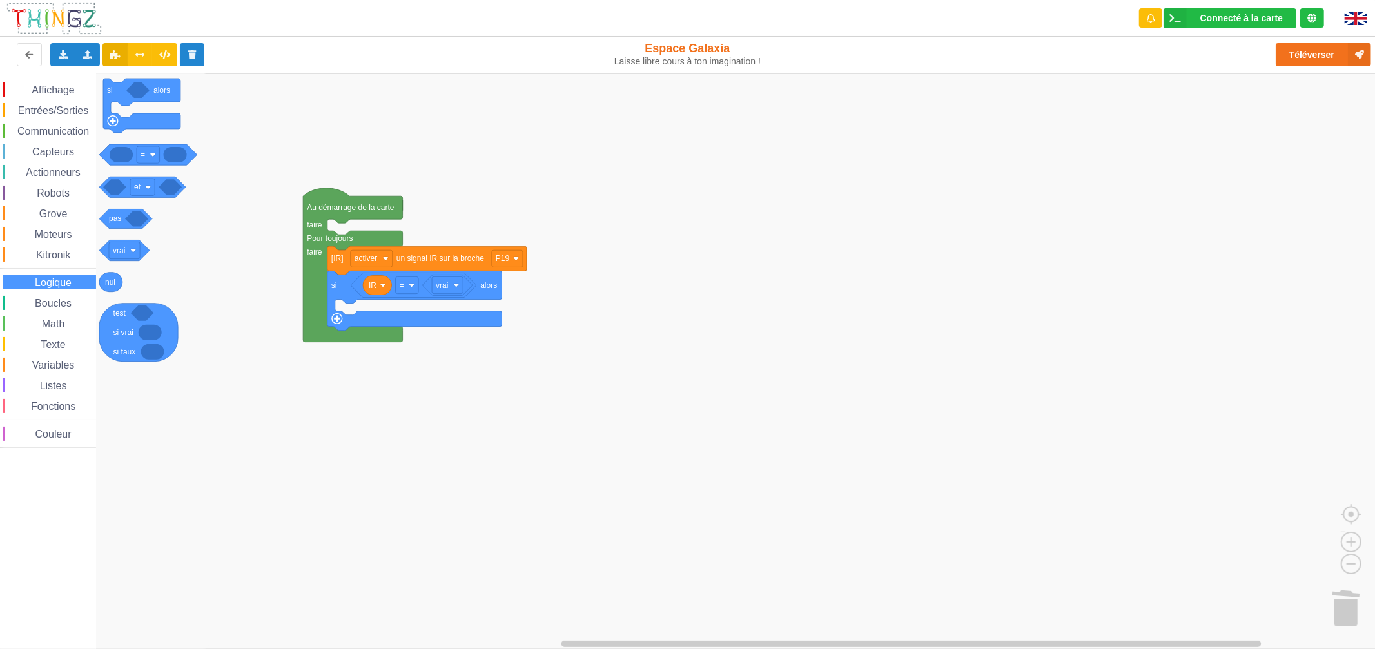
click at [55, 222] on div "Affichage Entrées/Sorties Communication Capteurs Actionneurs Robots Grove Moteu…" at bounding box center [48, 264] width 96 height 365
click at [55, 218] on div "Grove" at bounding box center [49, 213] width 93 height 14
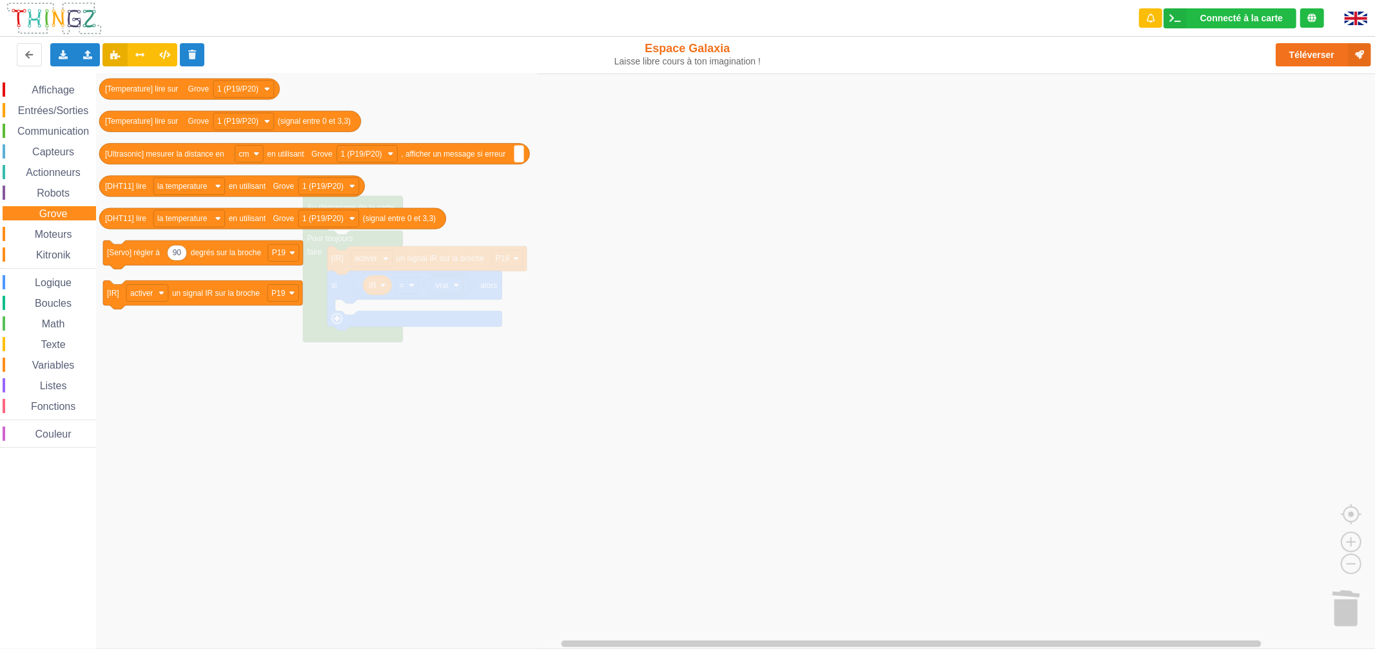
click at [56, 275] on div "Logique" at bounding box center [49, 282] width 93 height 14
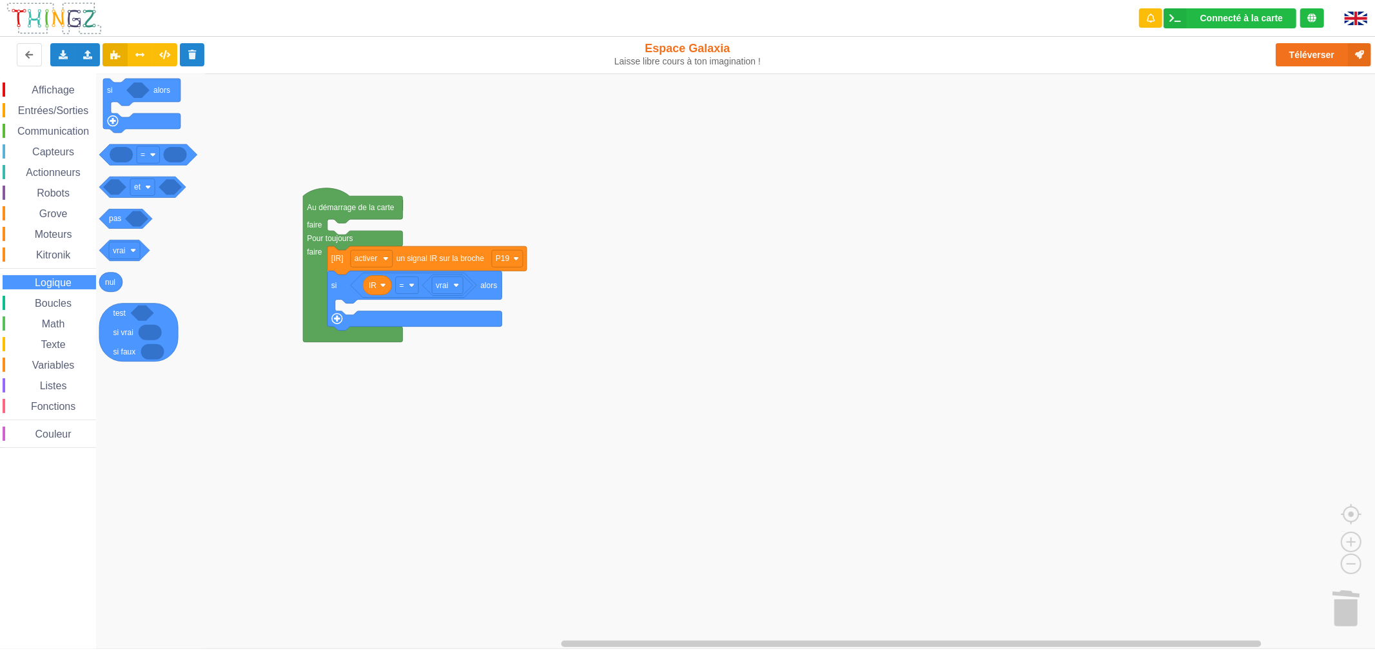
click at [65, 304] on span "Boucles" at bounding box center [53, 303] width 41 height 11
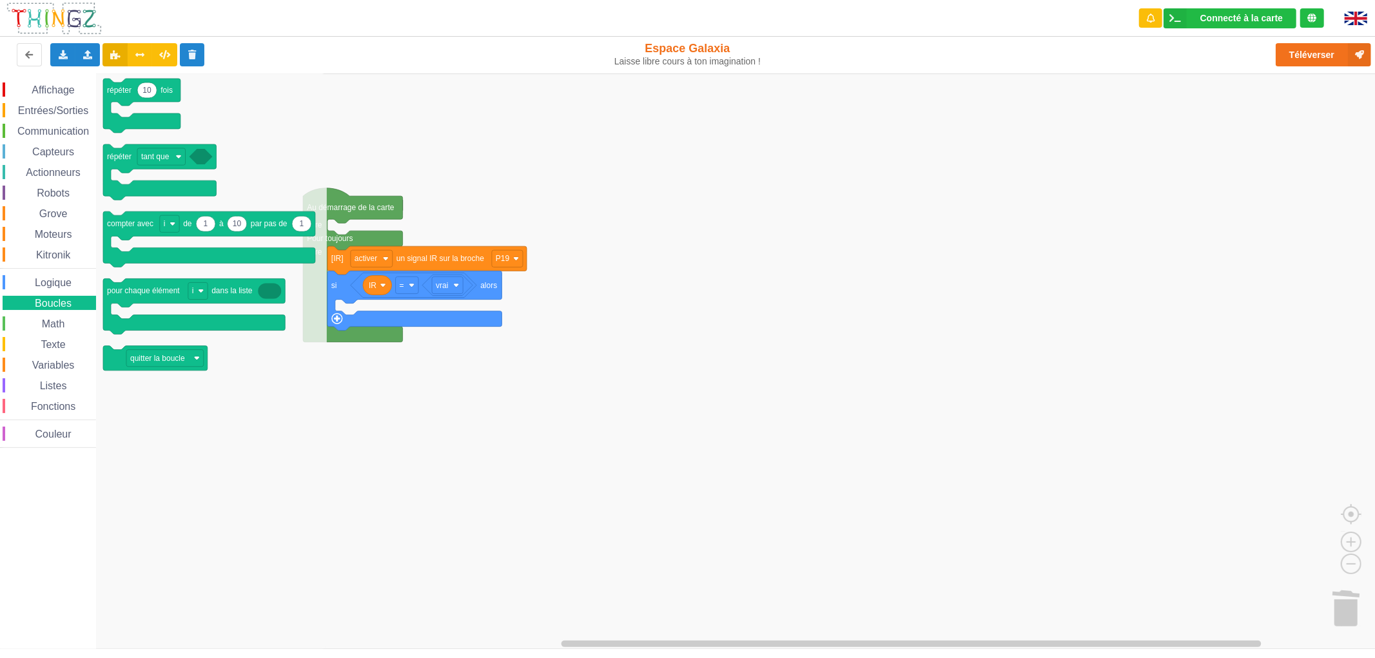
click at [61, 320] on span "Math" at bounding box center [53, 323] width 27 height 11
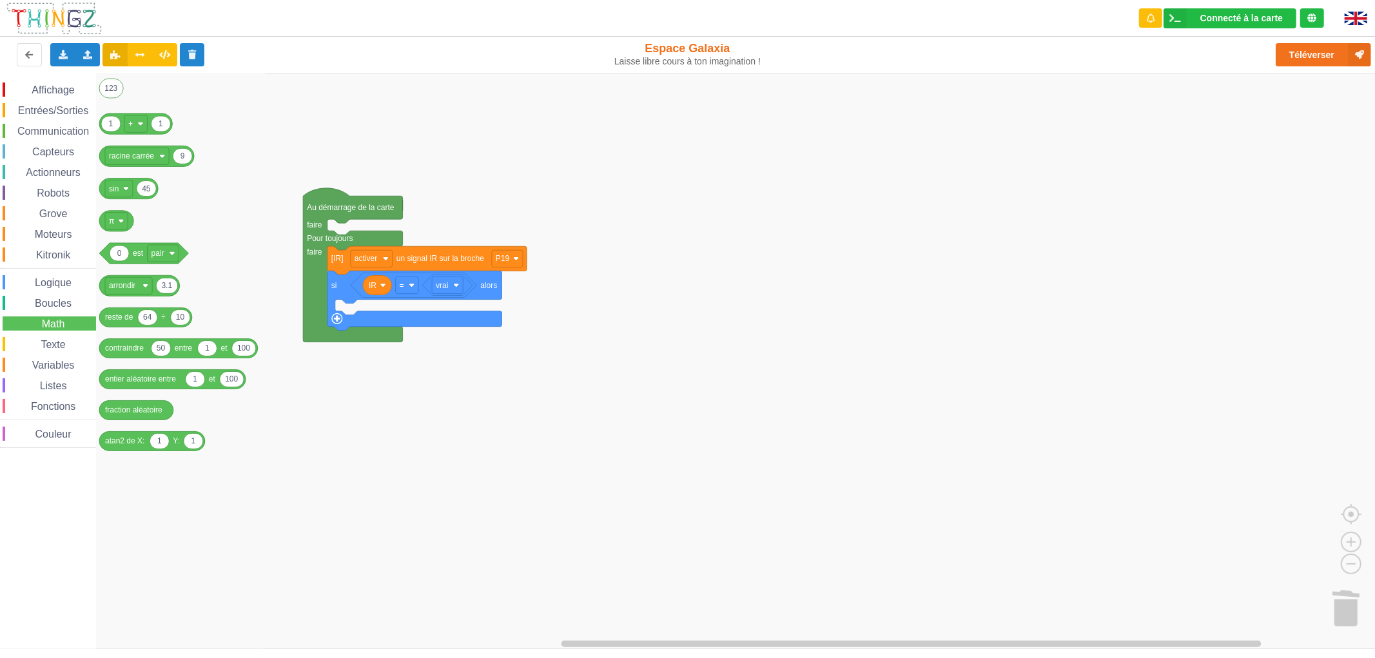
click at [59, 333] on div "Affichage Entrées/Sorties Communication Capteurs Actionneurs Robots Grove Moteu…" at bounding box center [48, 264] width 96 height 365
click at [59, 339] on span "Texte" at bounding box center [53, 344] width 28 height 11
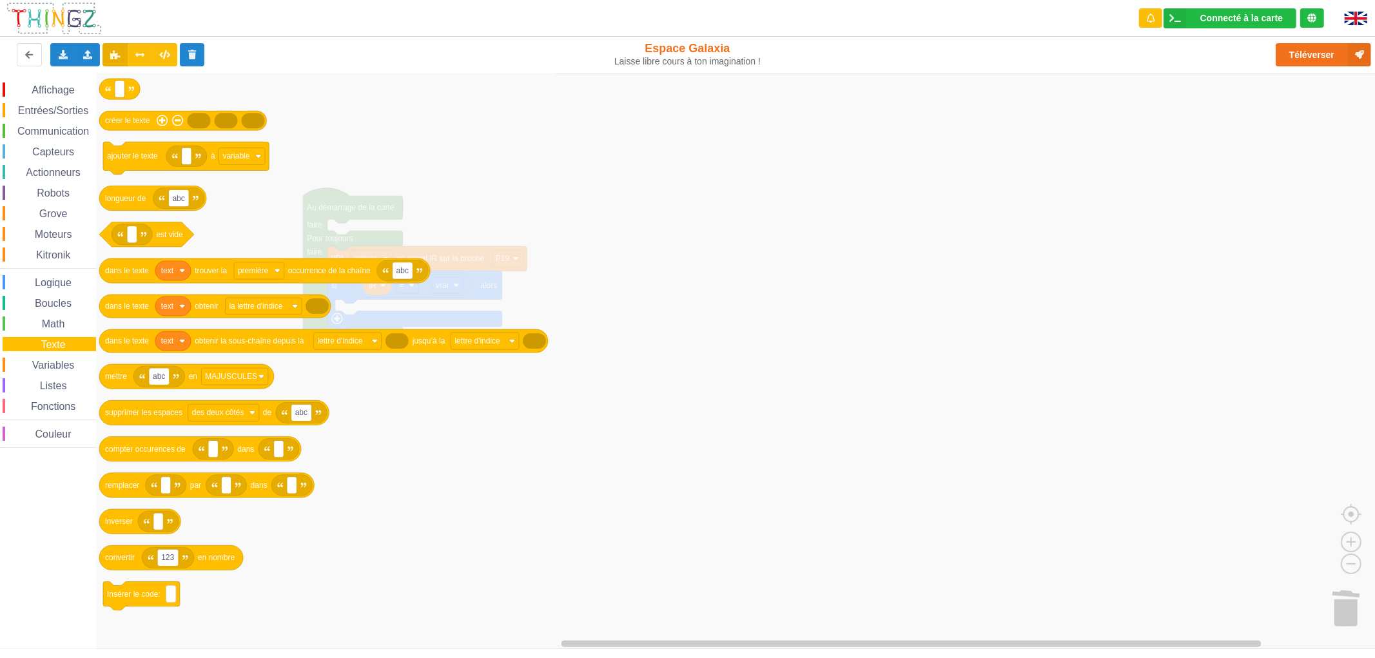
click at [59, 356] on div "Affichage Entrées/Sorties Communication Capteurs Actionneurs Robots Grove Moteu…" at bounding box center [48, 264] width 96 height 365
click at [59, 360] on span "Variables" at bounding box center [53, 365] width 46 height 11
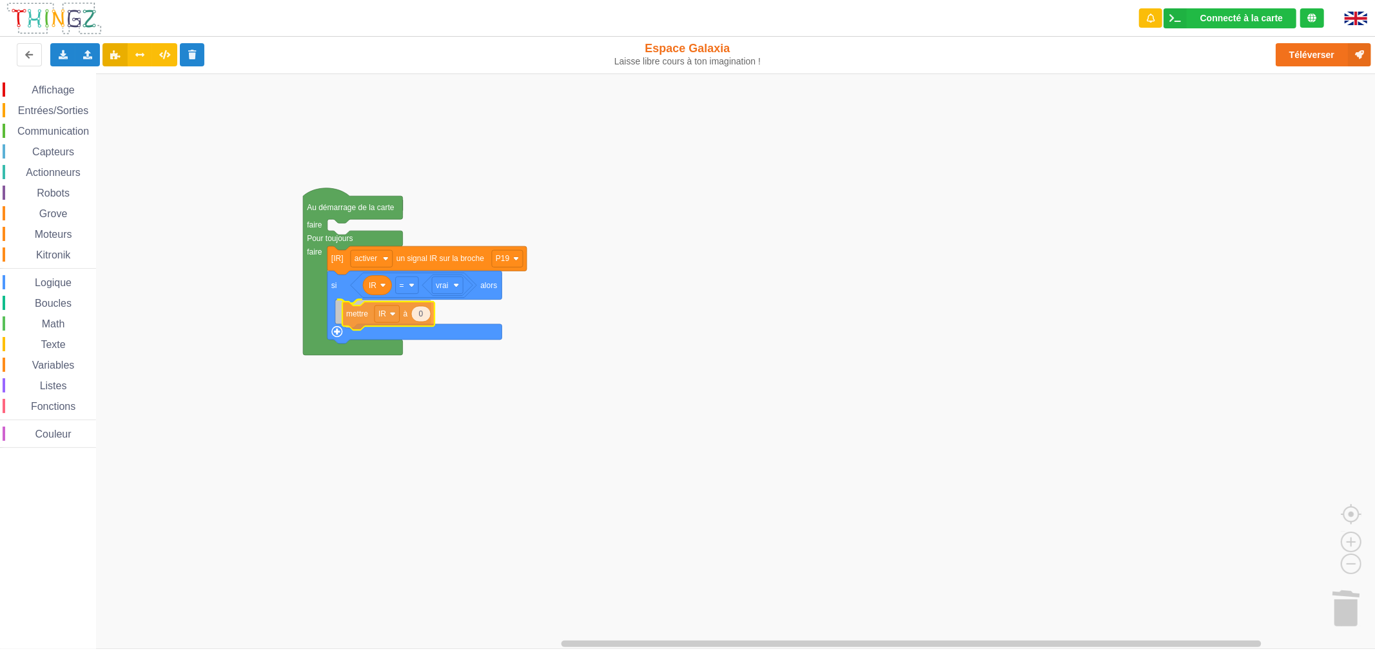
click at [368, 319] on div "Affichage Entrées/Sorties Communication Capteurs Actionneurs Robots Grove Moteu…" at bounding box center [692, 360] width 1384 height 575
click at [61, 324] on span "Math" at bounding box center [53, 323] width 27 height 11
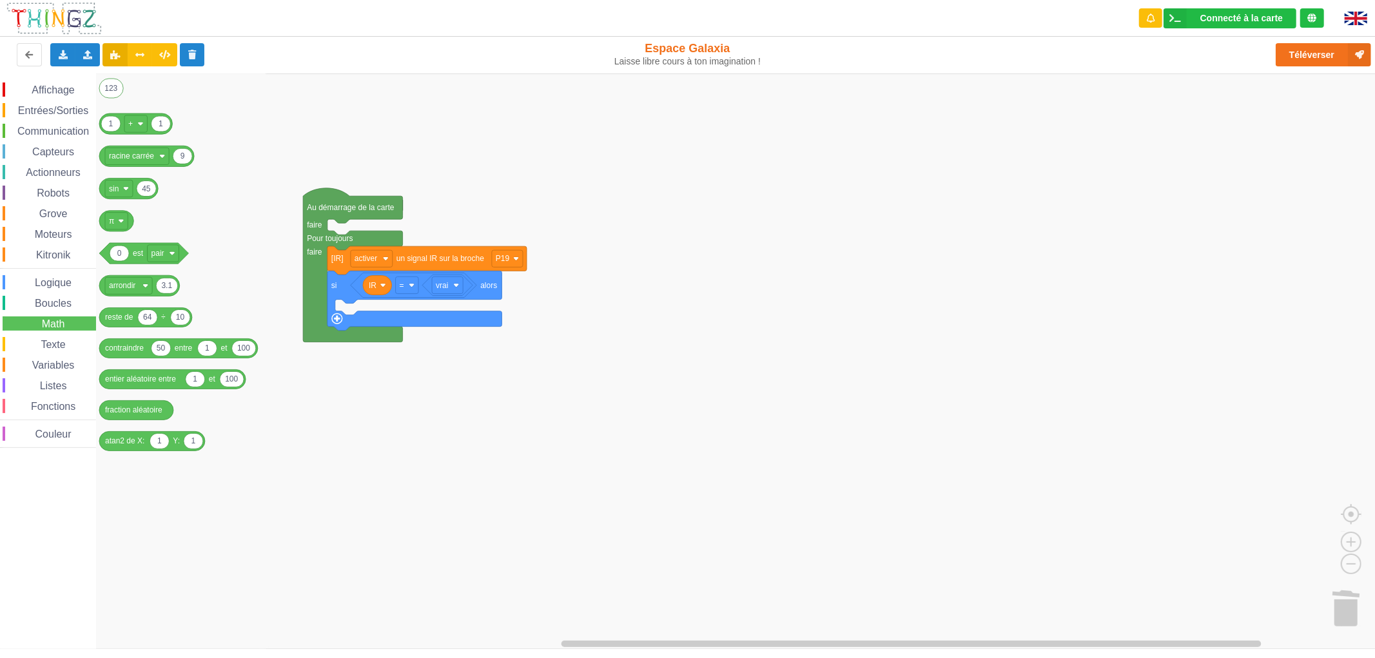
click at [50, 153] on span "Capteurs" at bounding box center [53, 151] width 46 height 11
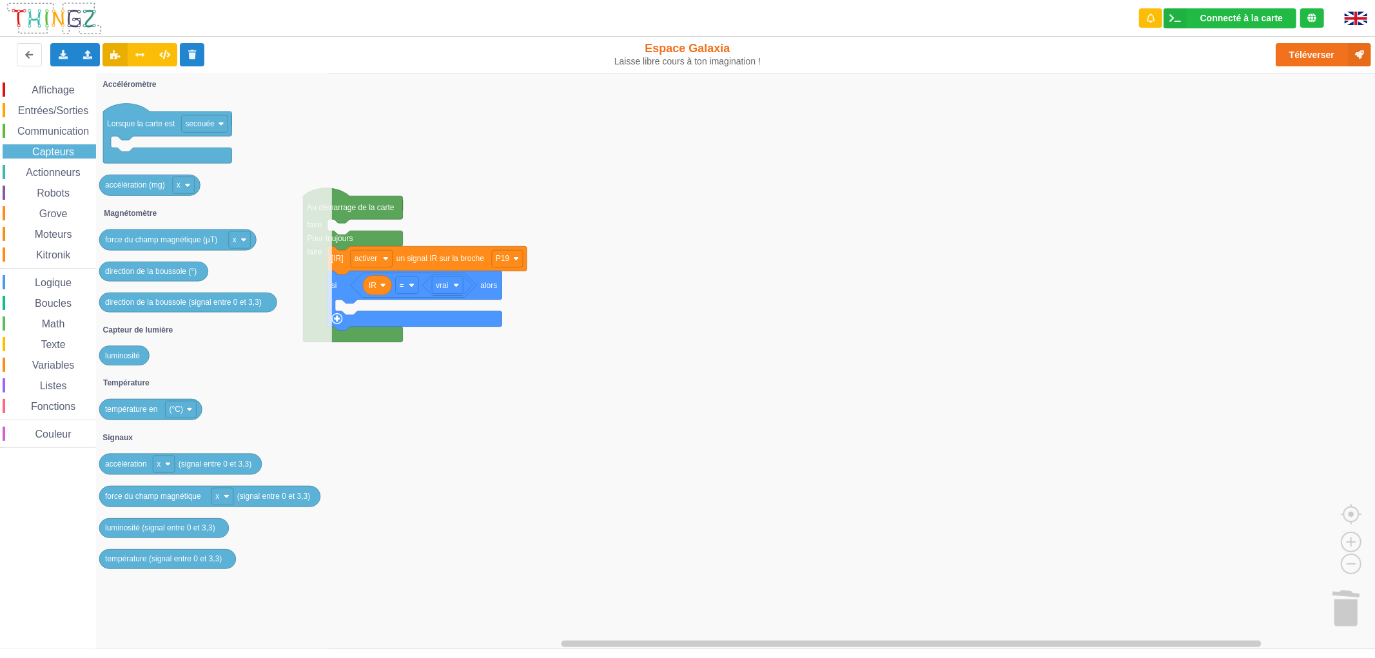
click at [60, 79] on div "Affichage Entrées/Sorties Communication Capteurs Actionneurs Robots Grove Moteu…" at bounding box center [48, 263] width 96 height 380
click at [59, 87] on span "Affichage" at bounding box center [53, 89] width 46 height 11
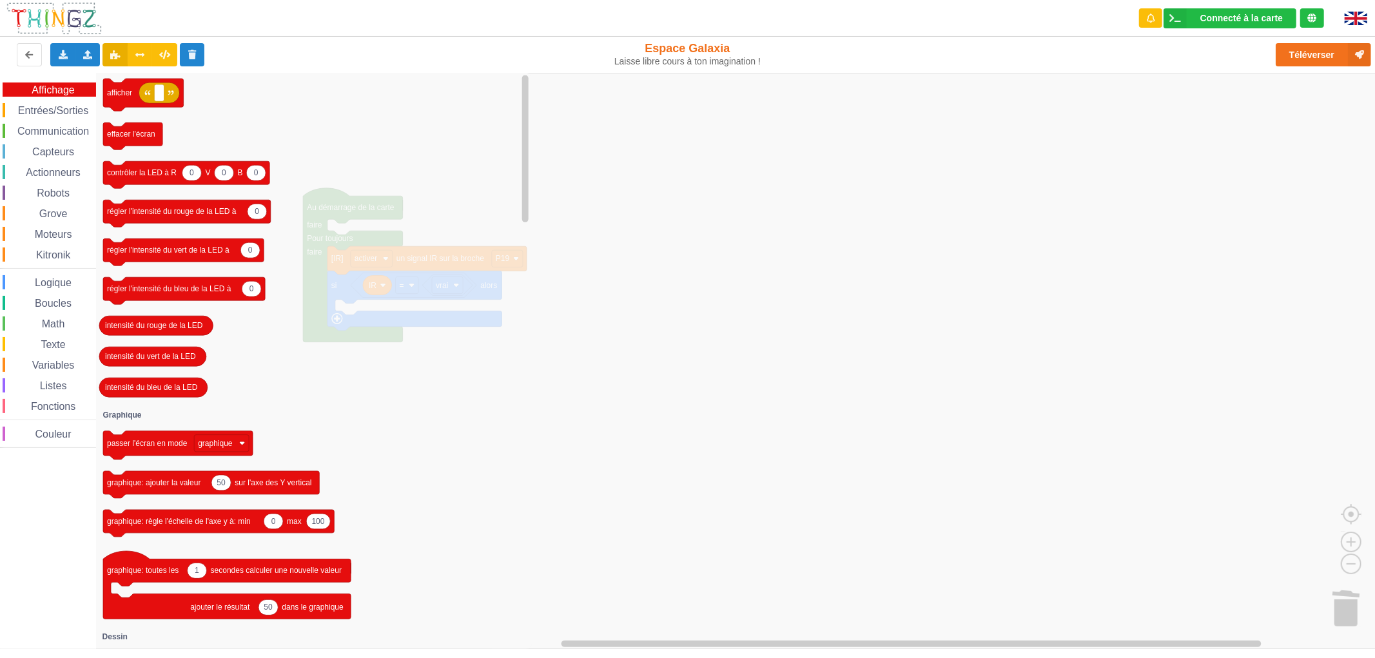
click at [59, 87] on span "Affichage" at bounding box center [53, 89] width 46 height 11
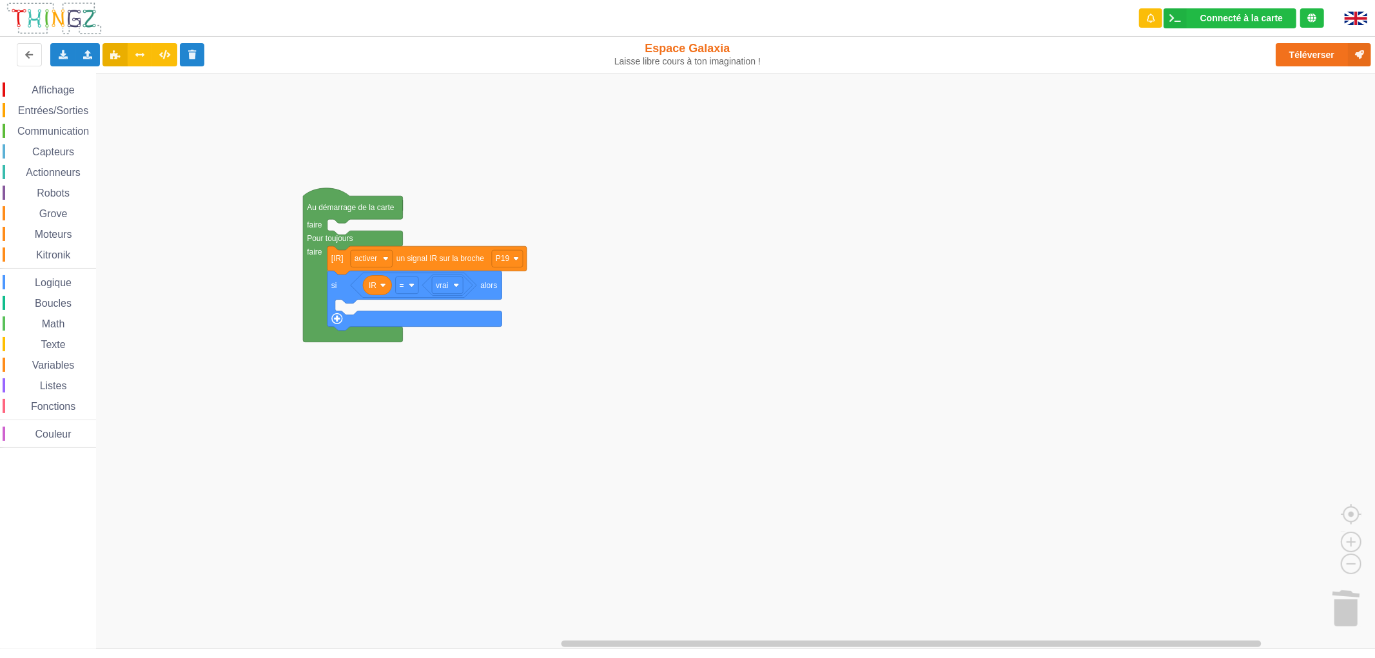
click at [59, 87] on span "Affichage" at bounding box center [53, 89] width 46 height 11
click at [364, 309] on div "Affichage Entrées/Sorties Communication Capteurs Actionneurs Robots Grove Moteu…" at bounding box center [692, 360] width 1384 height 575
click at [454, 312] on text "0" at bounding box center [456, 311] width 5 height 9
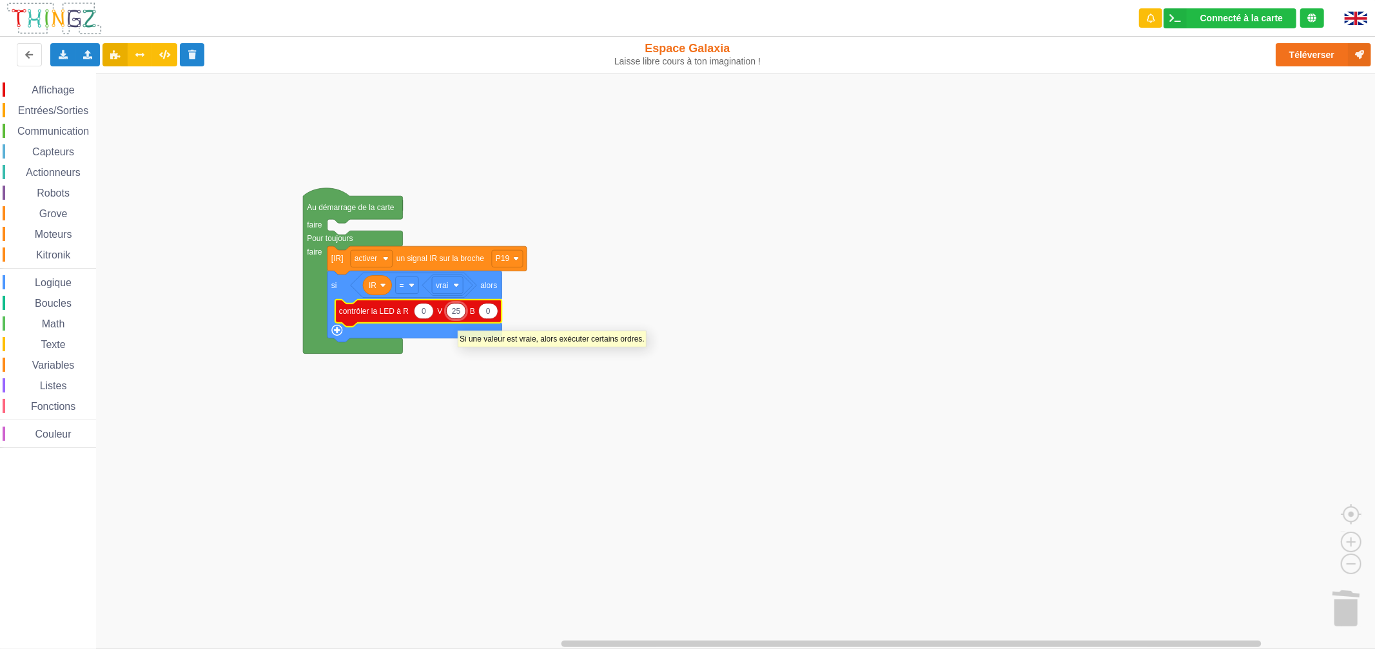
type input "255"
click at [441, 409] on rect "Espace de travail de Blocky" at bounding box center [692, 360] width 1384 height 575
click at [374, 313] on text "contrôler la LED à R" at bounding box center [374, 311] width 70 height 9
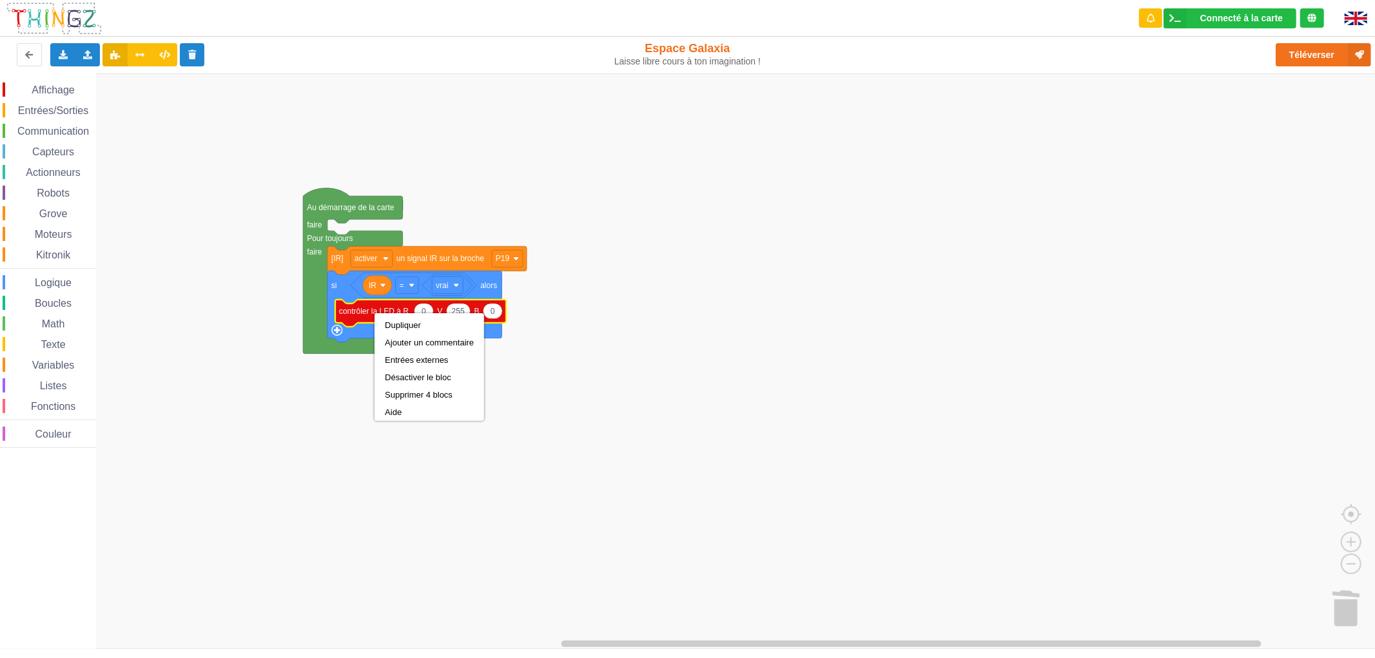
click at [351, 419] on rect "Espace de travail de Blocky" at bounding box center [692, 360] width 1384 height 575
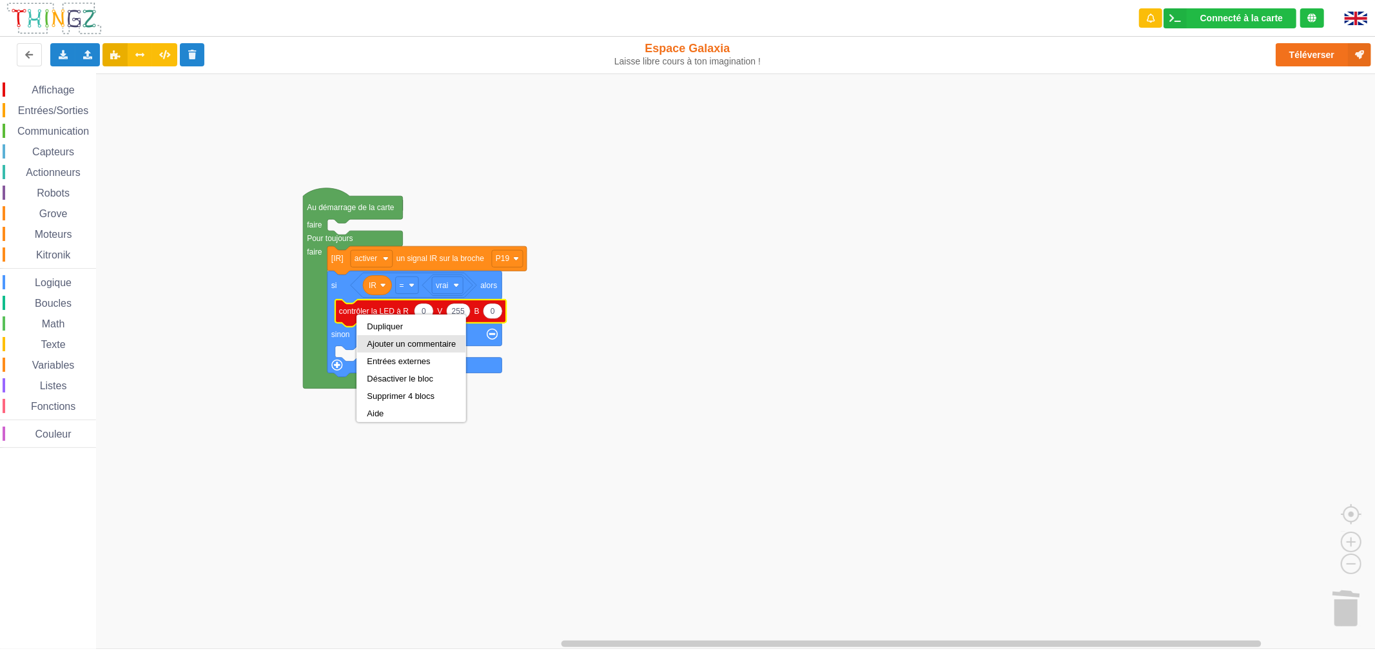
click at [365, 335] on div "Ajouter un commentaire" at bounding box center [411, 343] width 108 height 17
click at [381, 343] on div "Supprimer un commentaire" at bounding box center [426, 345] width 101 height 10
click at [378, 316] on text "contrôler la LED à R" at bounding box center [374, 311] width 70 height 9
click at [391, 327] on div "Dupliquer" at bounding box center [433, 328] width 89 height 10
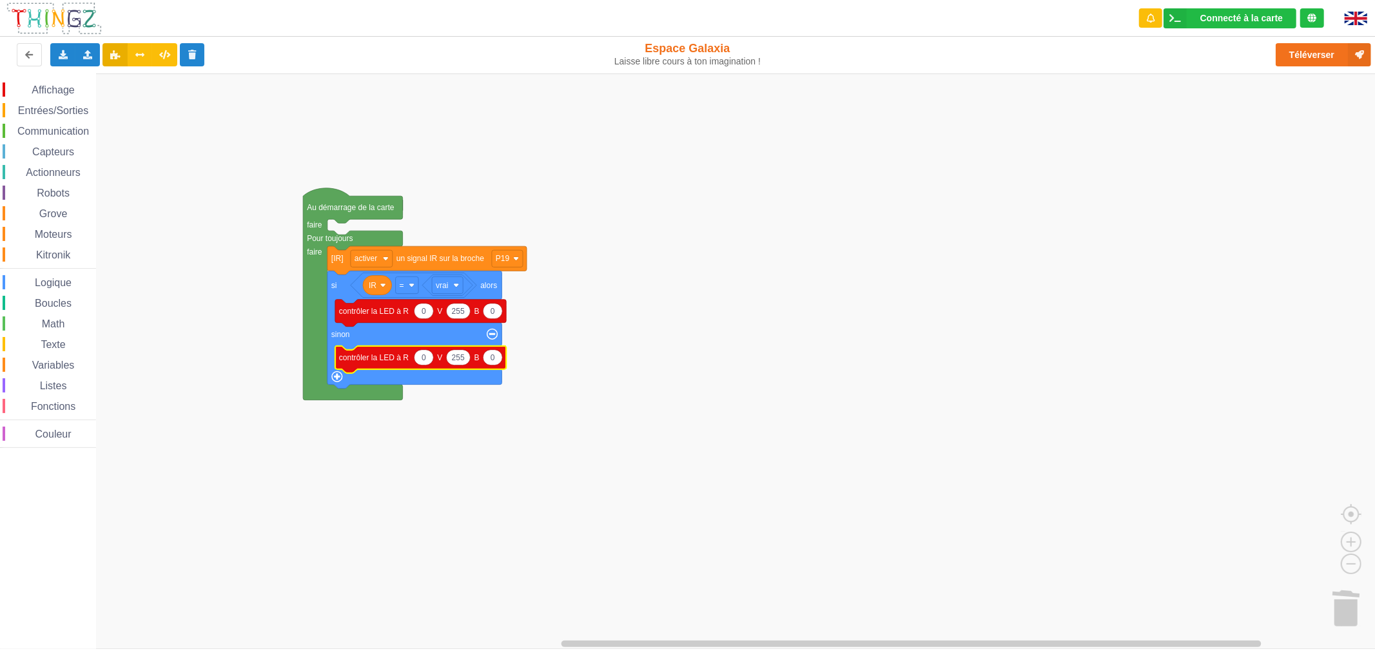
click at [460, 361] on text "255" at bounding box center [458, 357] width 13 height 9
type input "0"
click at [426, 360] on icon "Espace de travail de Blocky" at bounding box center [423, 357] width 19 height 15
type input "255"
click at [1328, 58] on button "Téléverser" at bounding box center [1322, 54] width 95 height 23
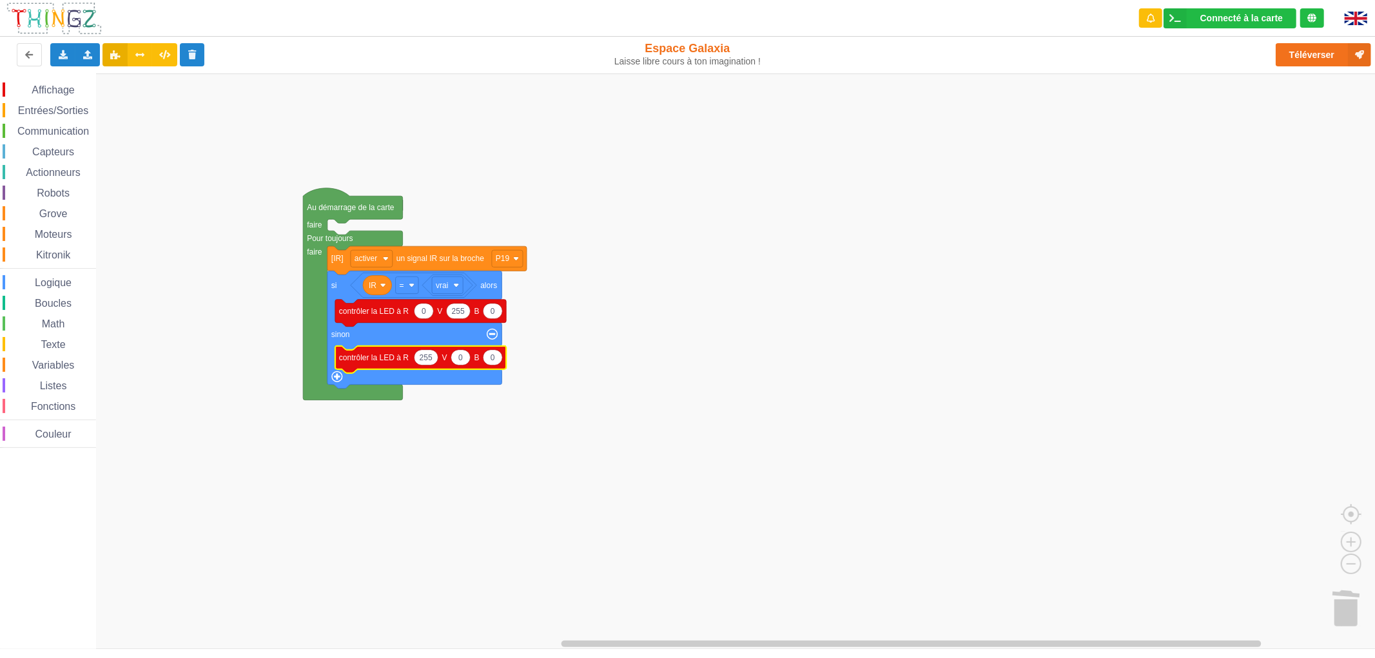
click at [52, 216] on span "Grove" at bounding box center [53, 213] width 32 height 11
click at [72, 211] on div "Grove" at bounding box center [49, 213] width 93 height 14
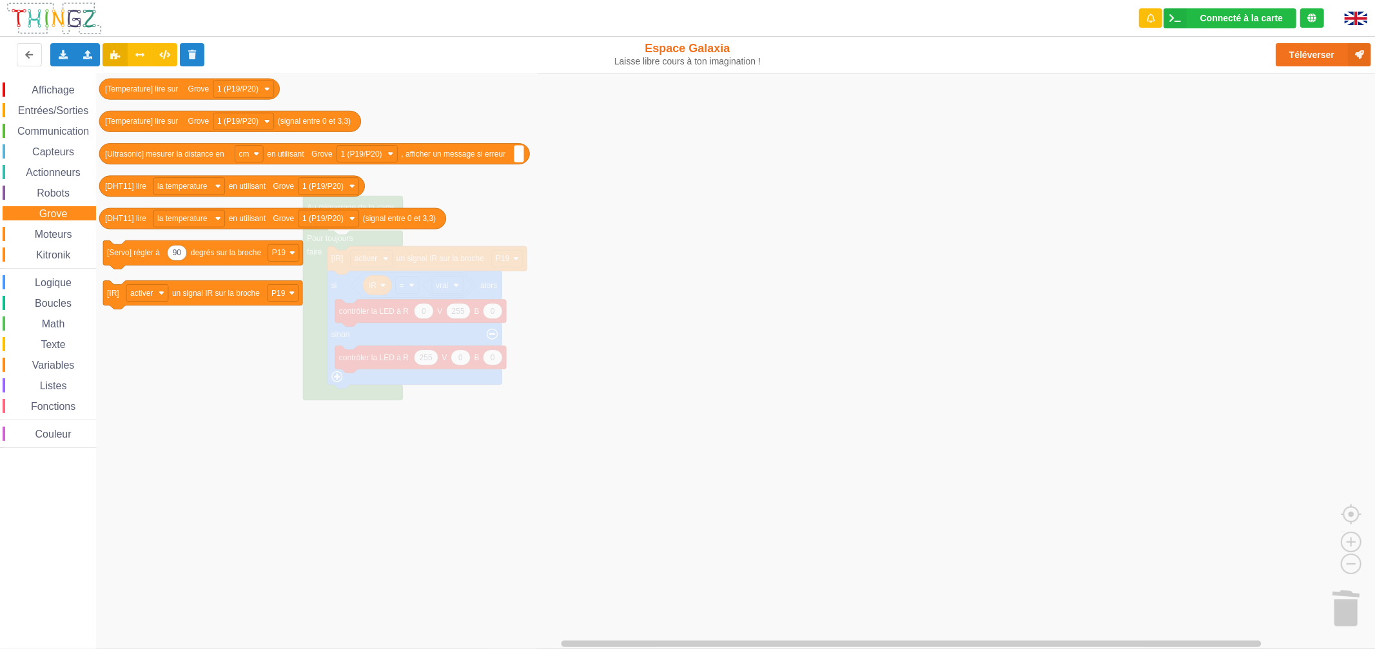
click at [72, 211] on div "Grove" at bounding box center [49, 213] width 93 height 14
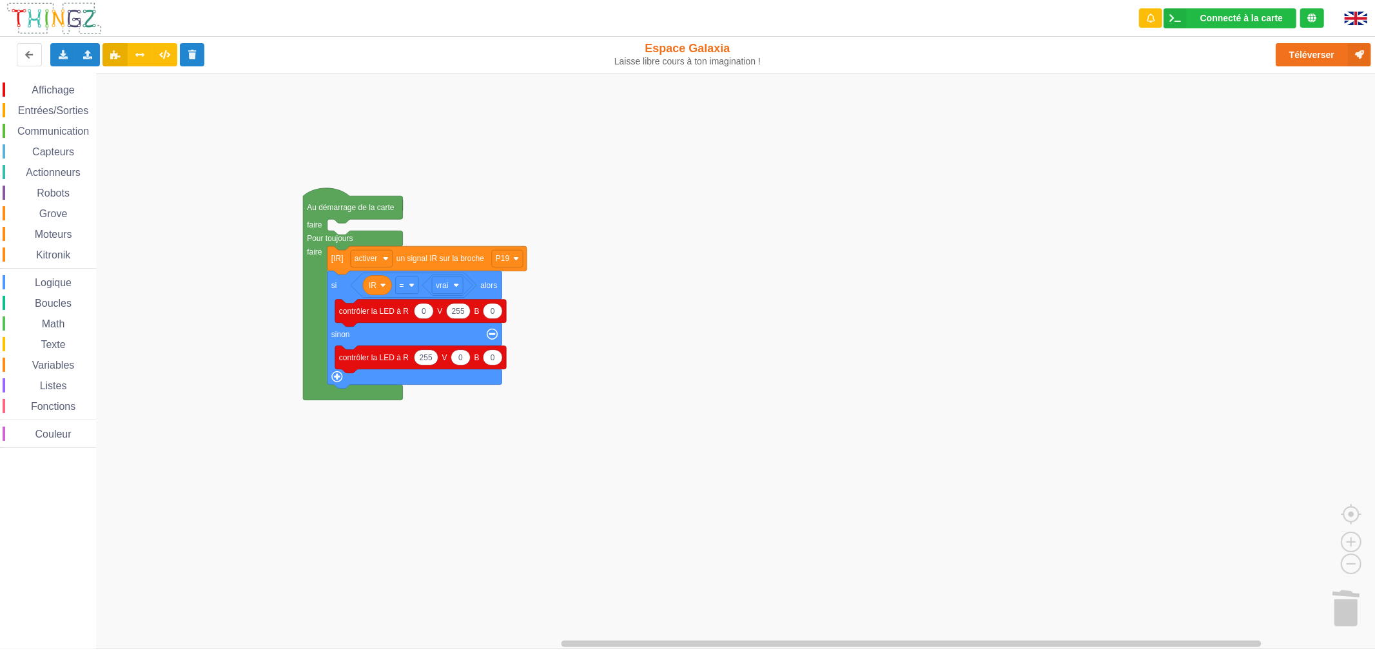
click at [72, 211] on div "Grove" at bounding box center [49, 213] width 93 height 14
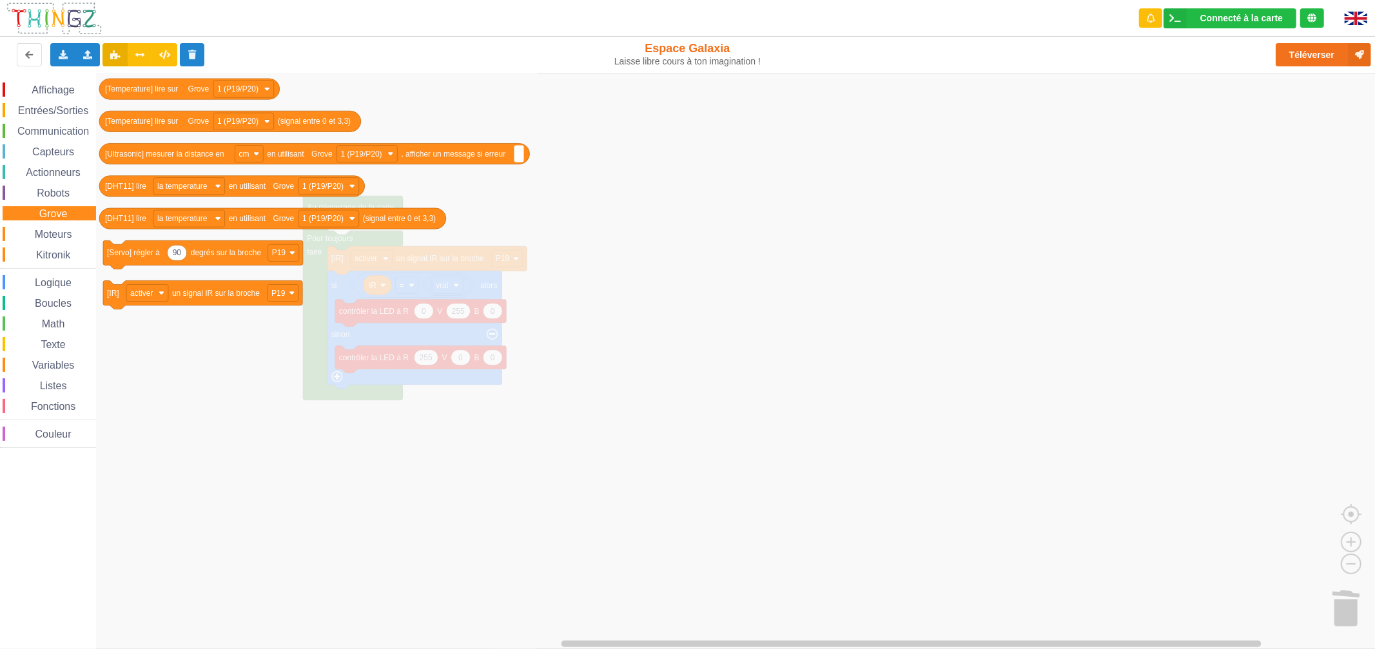
click at [189, 557] on icon "Espace de travail de Blocky" at bounding box center [318, 360] width 446 height 575
click at [624, 367] on rect "Espace de travail de Blocky" at bounding box center [692, 360] width 1384 height 575
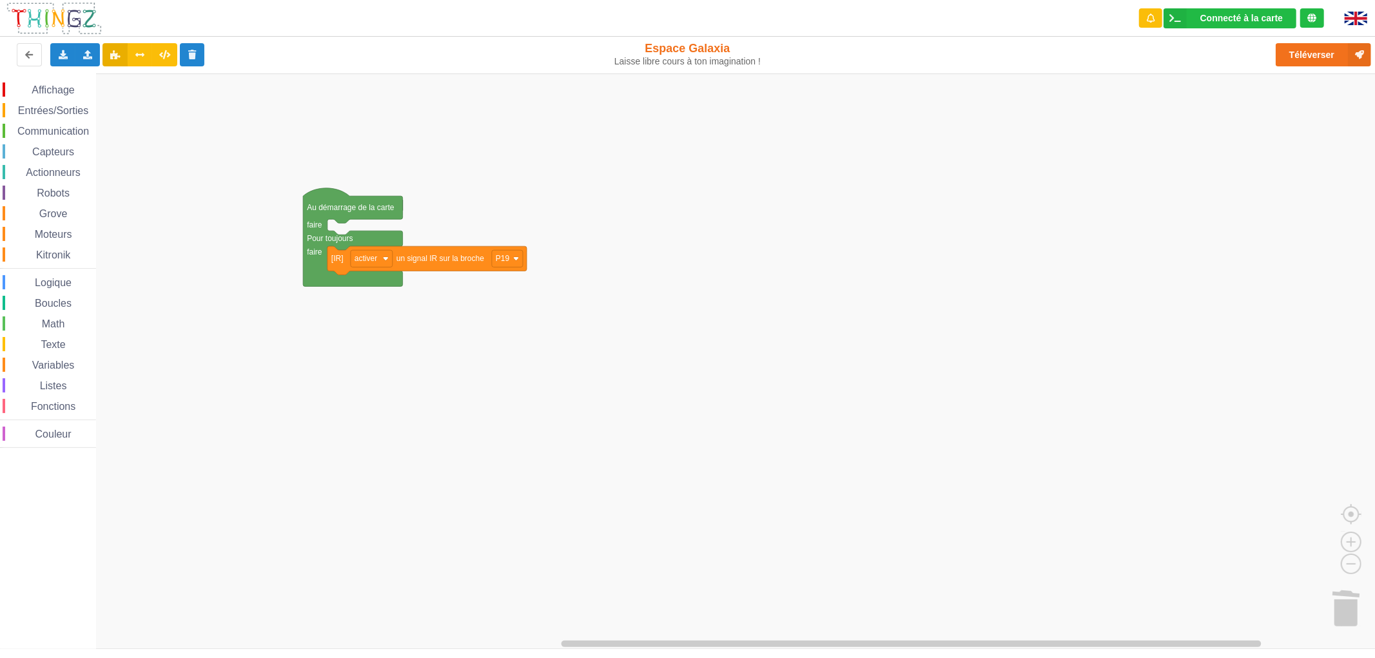
click at [47, 363] on span "Variables" at bounding box center [53, 365] width 46 height 11
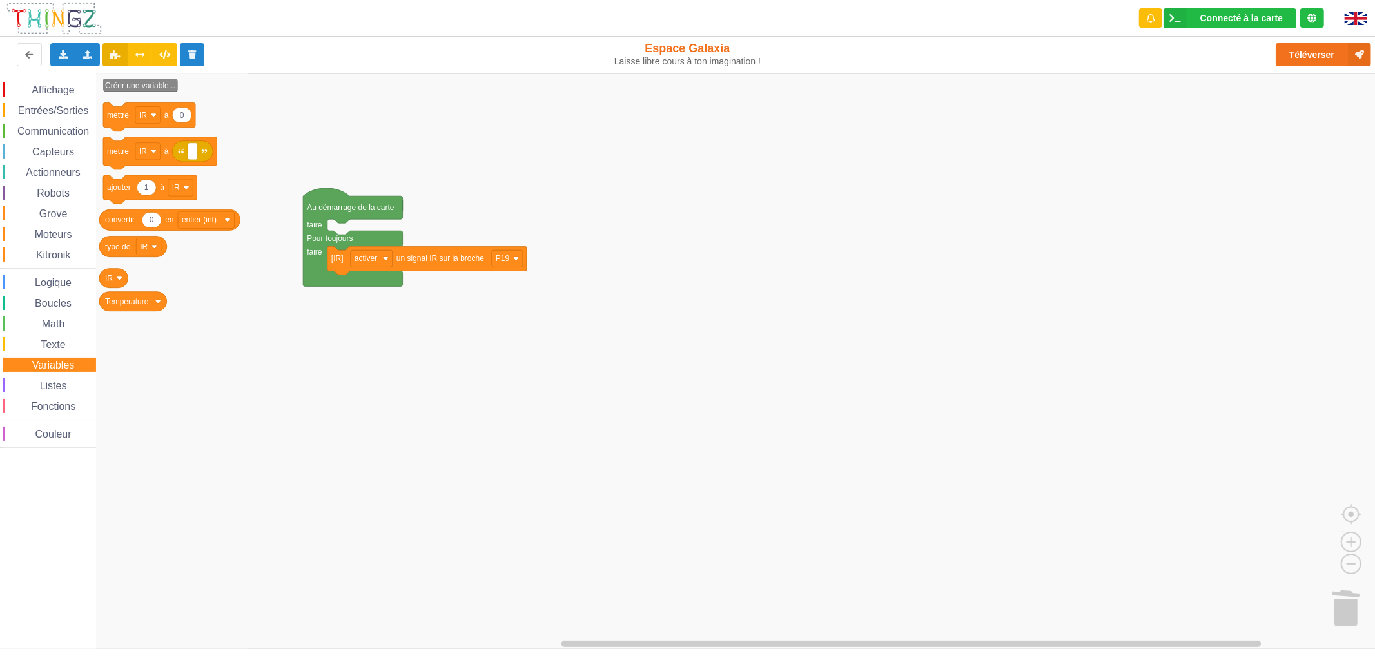
click at [59, 89] on span "Affichage" at bounding box center [53, 89] width 46 height 11
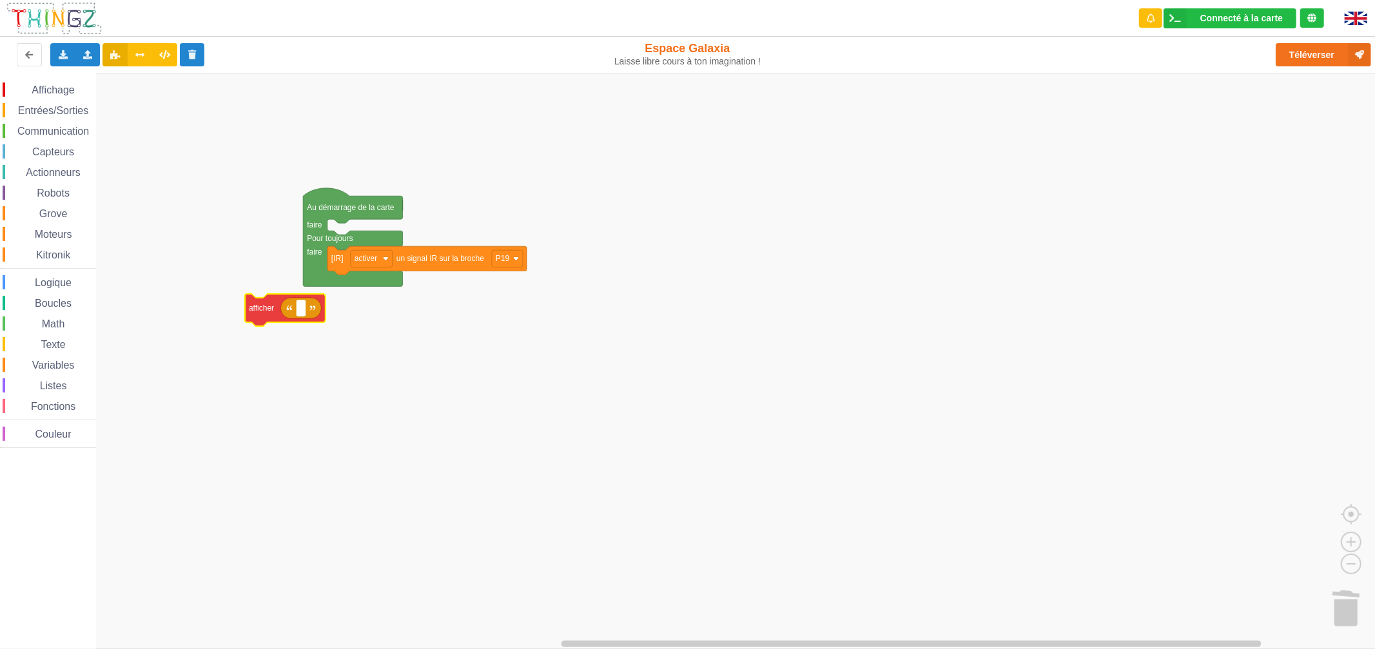
click at [291, 308] on div "Affichage Entrées/Sorties Communication Capteurs Actionneurs Robots Grove Moteu…" at bounding box center [692, 360] width 1384 height 575
click at [351, 340] on icon "Espace de travail de Blocky" at bounding box center [344, 334] width 41 height 21
click at [343, 333] on rect "Espace de travail de Blocky" at bounding box center [345, 333] width 10 height 17
drag, startPoint x: 349, startPoint y: 338, endPoint x: 355, endPoint y: 343, distance: 8.3
click at [355, 343] on body "Connecté à la carte Réglages Ouvrir le moniteur automatiquement Connexion autom…" at bounding box center [687, 329] width 1375 height 658
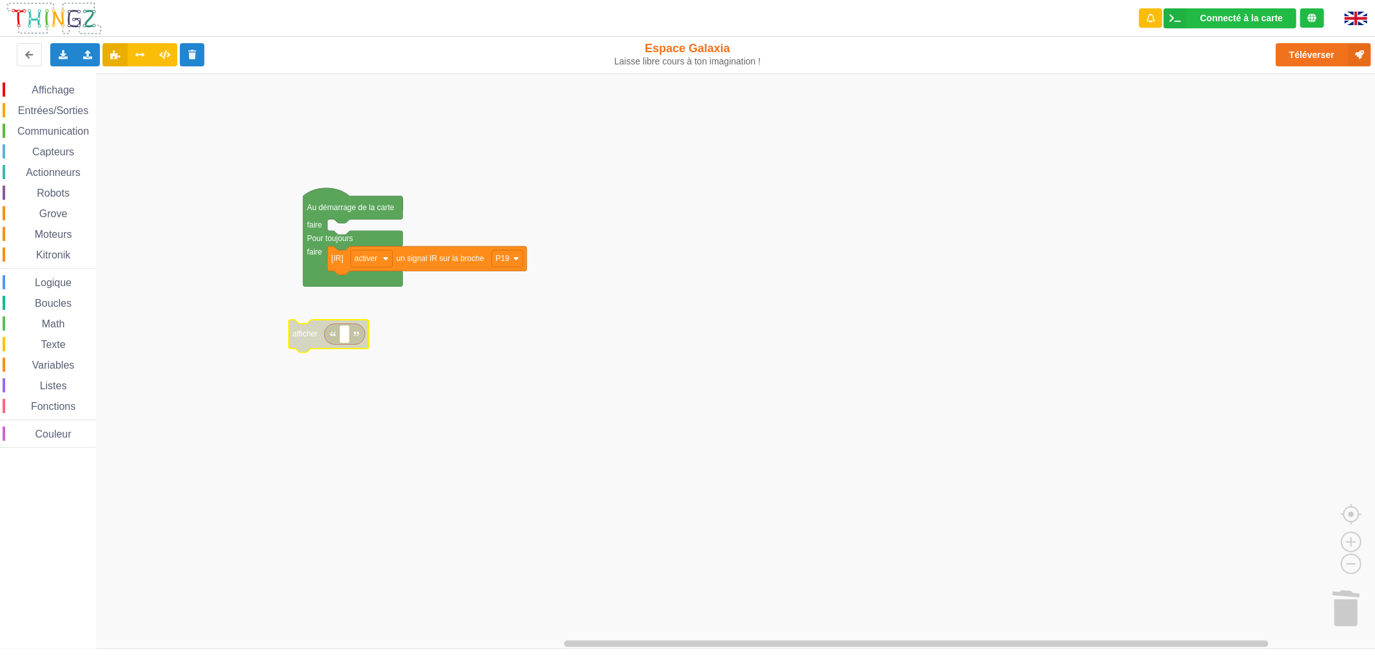
click at [338, 407] on rect "Espace de travail de Blocky" at bounding box center [692, 360] width 1384 height 575
click at [60, 146] on span "Capteurs" at bounding box center [53, 151] width 46 height 11
click at [418, 361] on rect "Espace de travail de Blocky" at bounding box center [692, 360] width 1384 height 575
click at [50, 284] on span "Logique" at bounding box center [53, 282] width 41 height 11
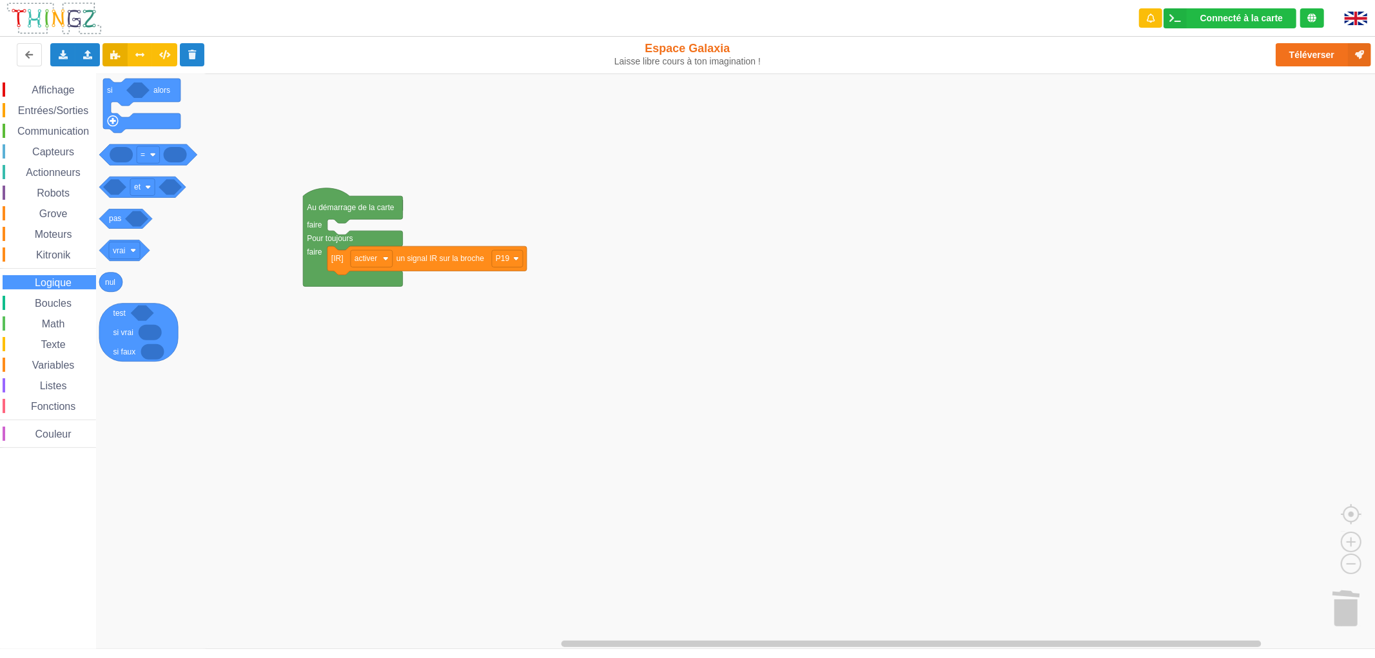
click at [31, 311] on div "Affichage Entrées/Sorties Communication Capteurs Actionneurs Robots Grove Moteu…" at bounding box center [48, 264] width 96 height 365
click at [36, 305] on span "Boucles" at bounding box center [53, 303] width 41 height 11
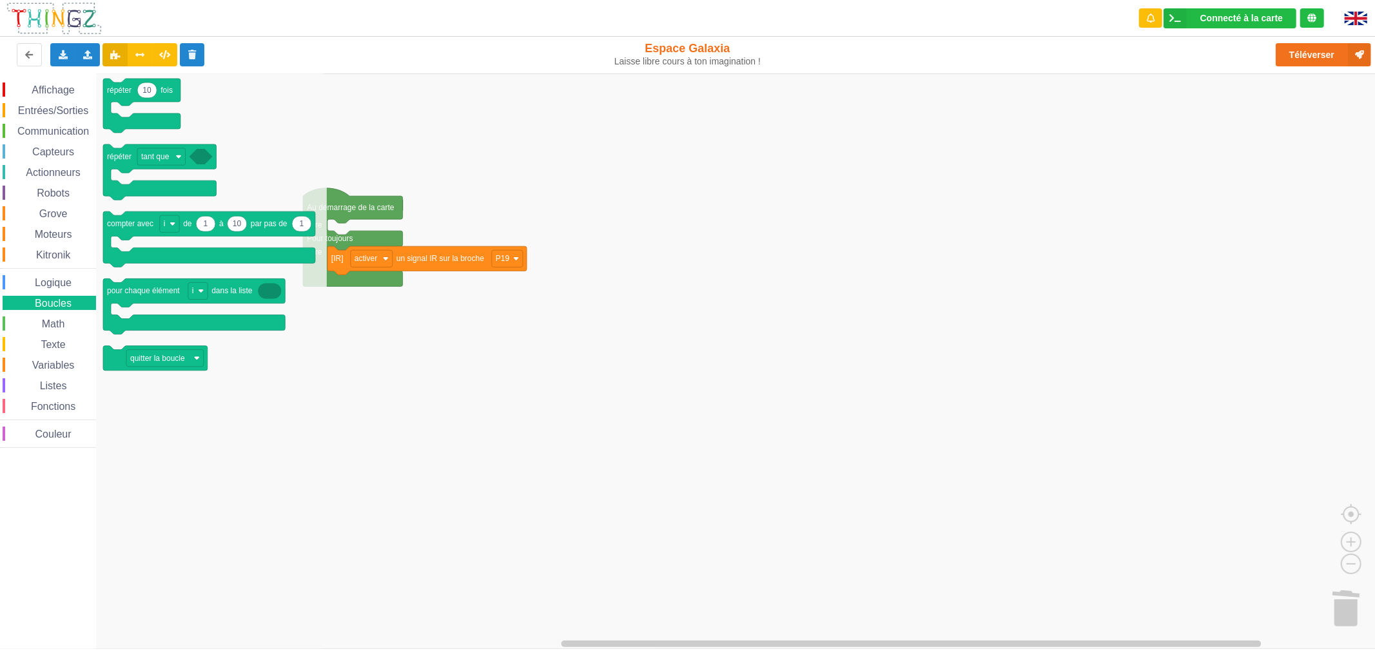
click at [47, 320] on span "Math" at bounding box center [53, 323] width 27 height 11
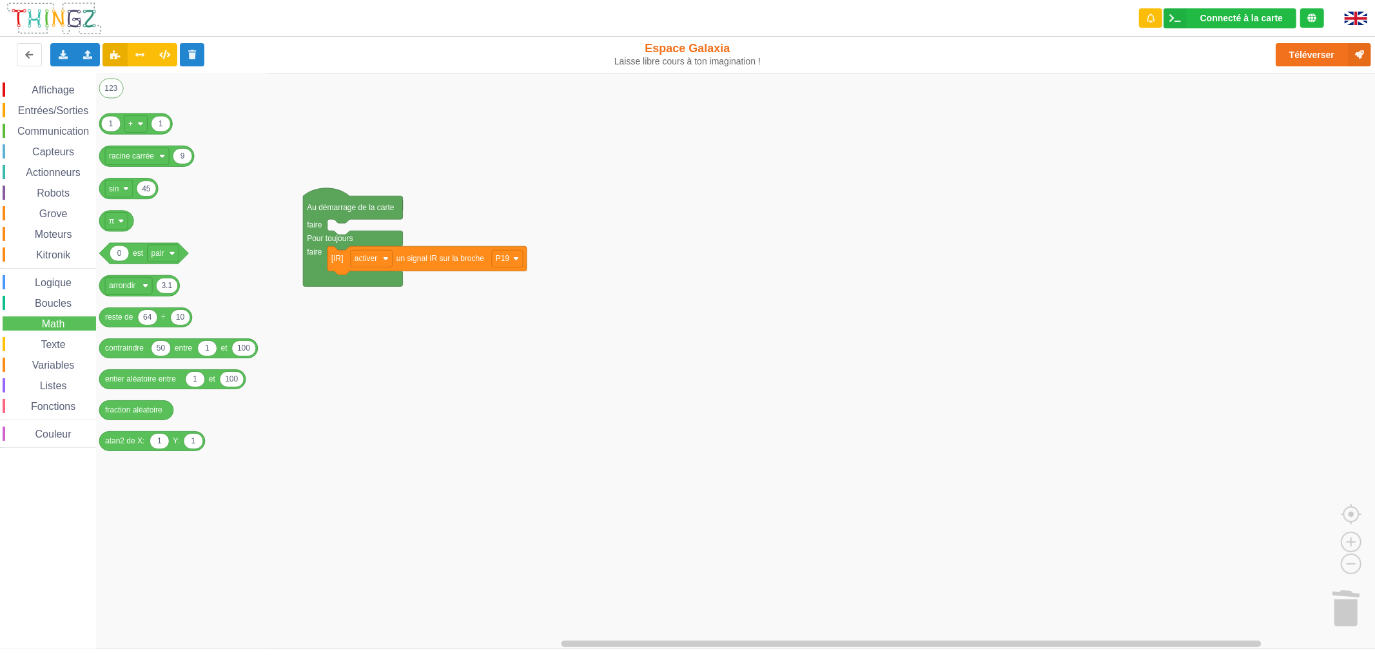
click at [66, 342] on span "Texte" at bounding box center [53, 344] width 28 height 11
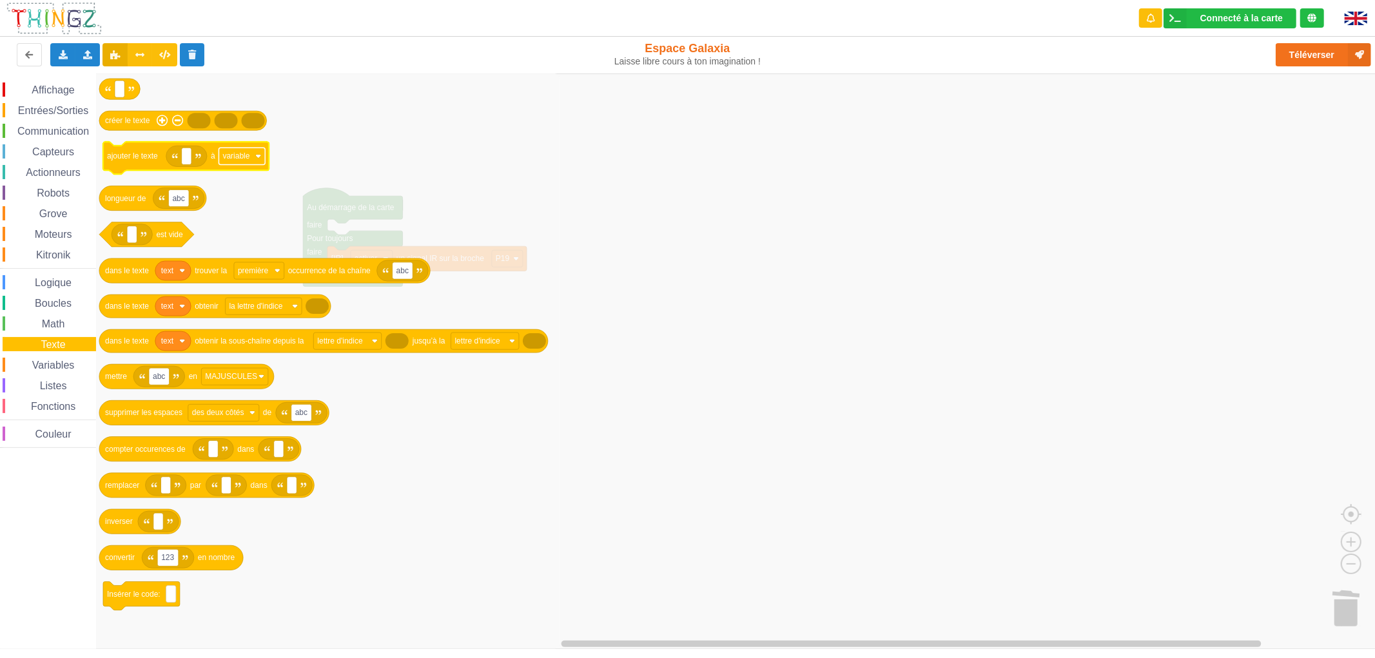
click at [231, 159] on text "variable" at bounding box center [236, 155] width 27 height 9
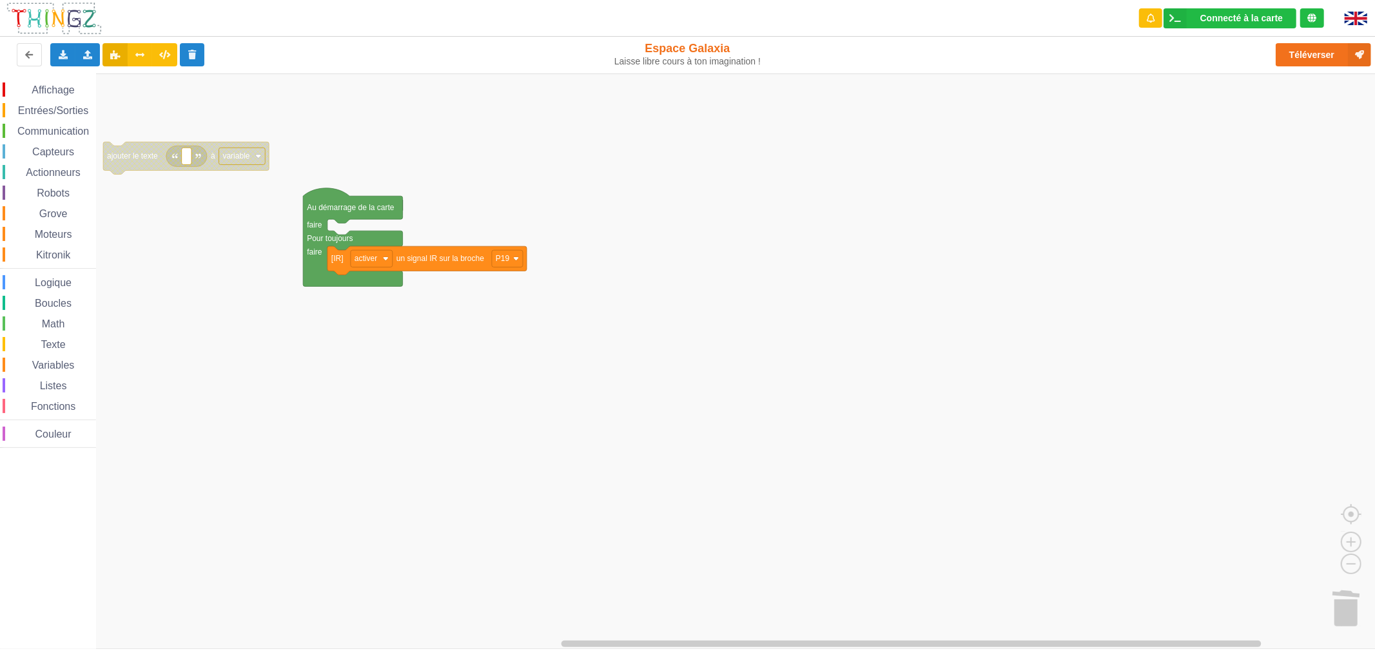
click at [231, 159] on text "variable" at bounding box center [236, 155] width 27 height 9
click at [209, 318] on rect "Espace de travail de Blocky" at bounding box center [692, 360] width 1384 height 575
click at [46, 81] on div "Affichage Entrées/Sorties Communication Capteurs Actionneurs Robots Grove Moteu…" at bounding box center [48, 263] width 96 height 380
click at [46, 88] on span "Affichage" at bounding box center [53, 89] width 46 height 11
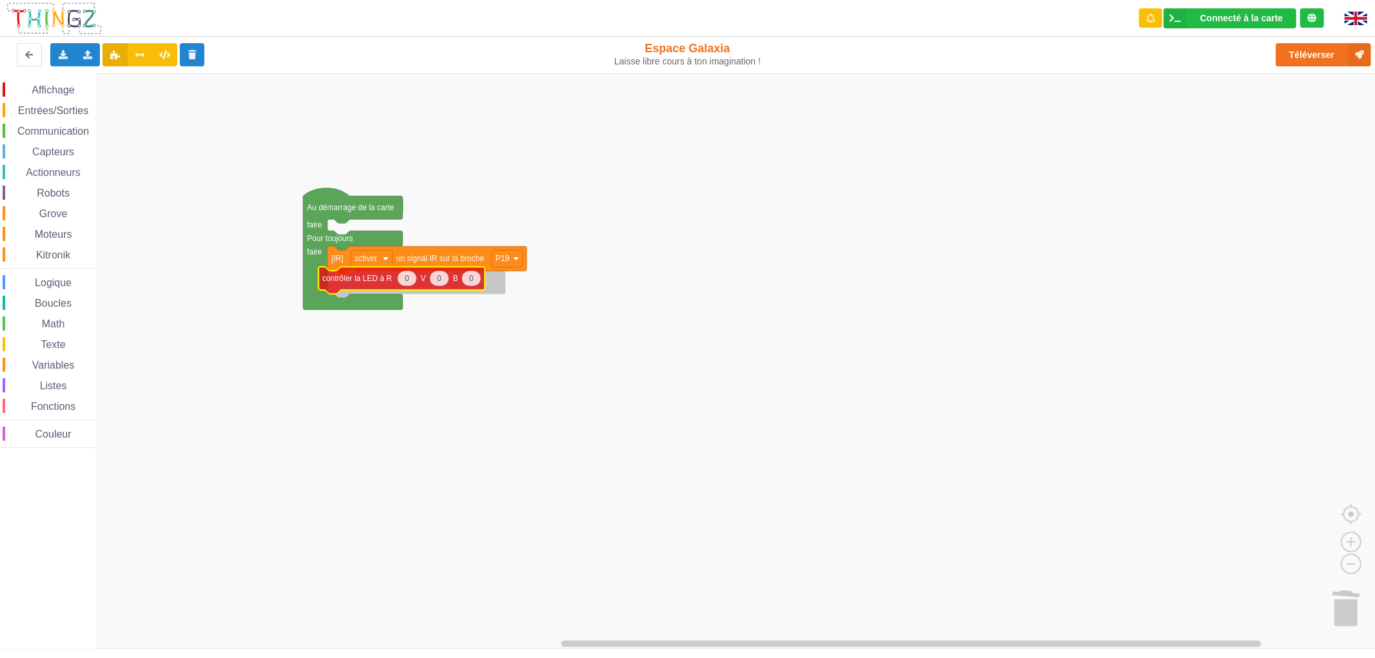
click at [349, 278] on div "Affichage Entrées/Sorties Communication Capteurs Actionneurs Robots Grove Moteu…" at bounding box center [692, 360] width 1384 height 575
click at [416, 285] on text "0" at bounding box center [416, 282] width 5 height 9
type input "255"
click at [360, 353] on rect "Espace de travail de Blocky" at bounding box center [692, 360] width 1384 height 575
click at [1308, 61] on button "Téléverser" at bounding box center [1322, 54] width 95 height 23
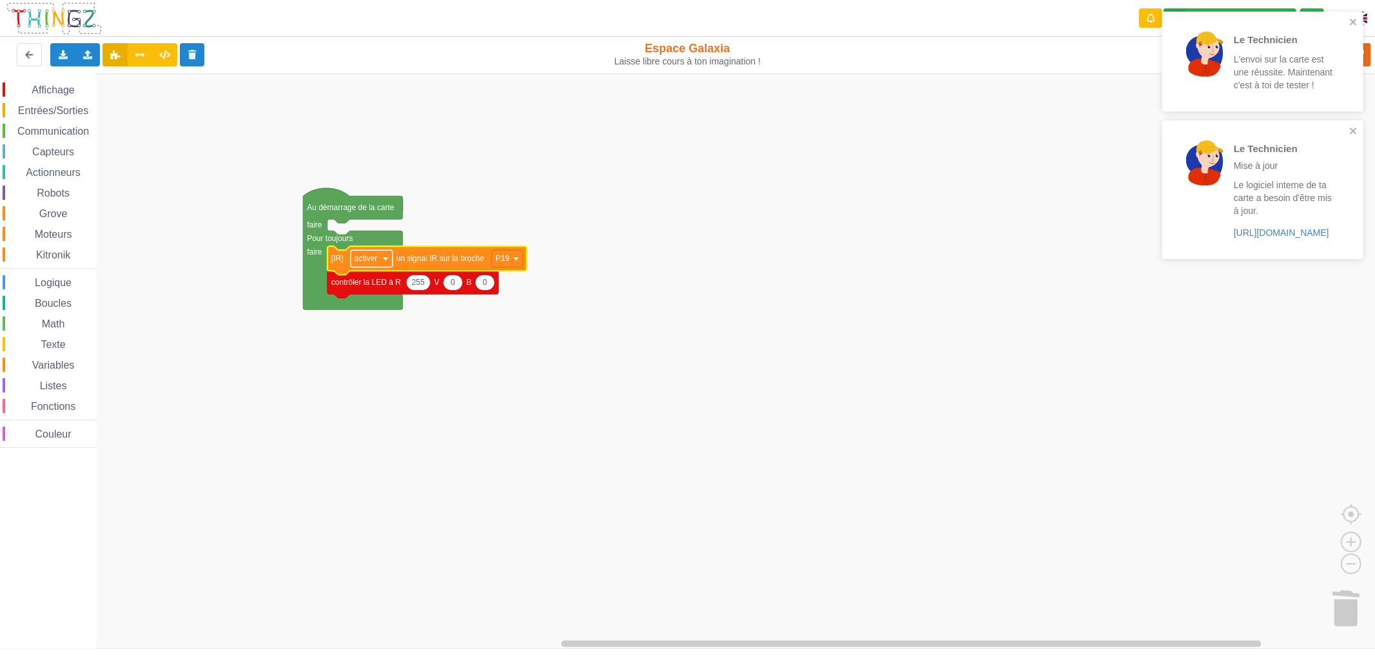
click at [364, 264] on rect "Espace de travail de Blocky" at bounding box center [372, 258] width 42 height 17
click at [496, 263] on text "P19" at bounding box center [503, 258] width 14 height 9
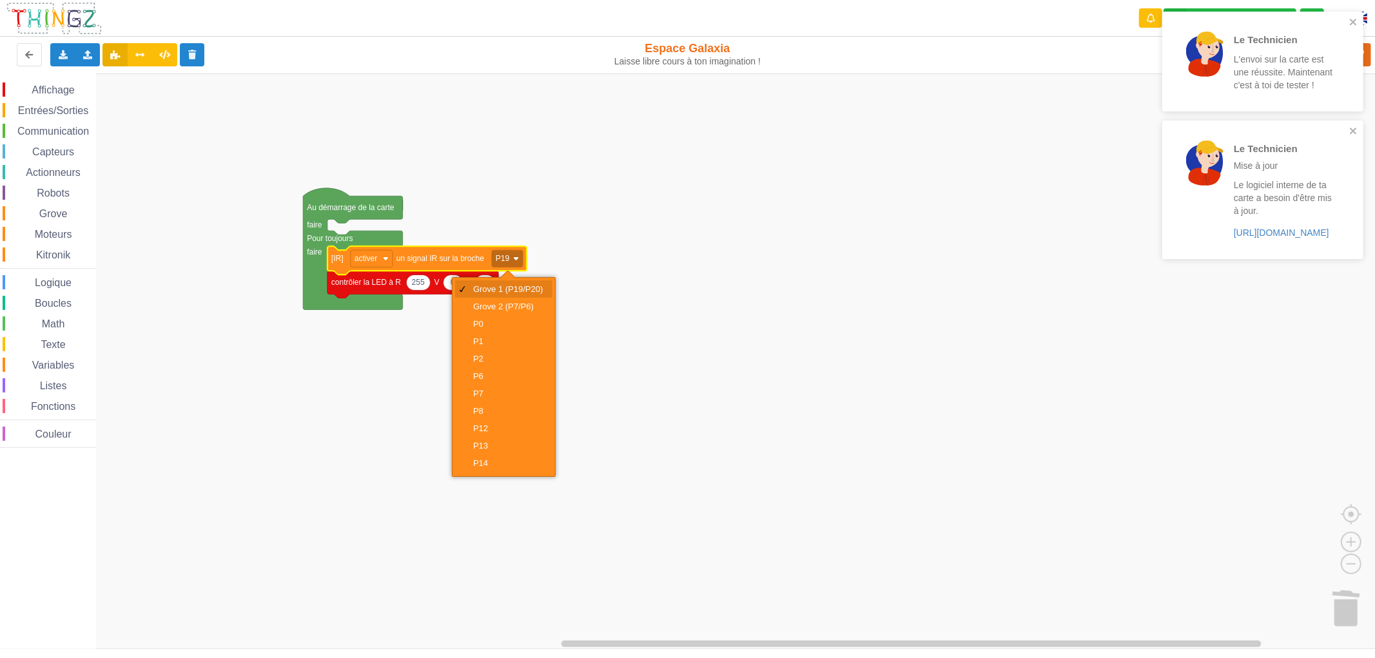
click at [492, 284] on div "Grove 1 (P19/P20)" at bounding box center [508, 289] width 70 height 10
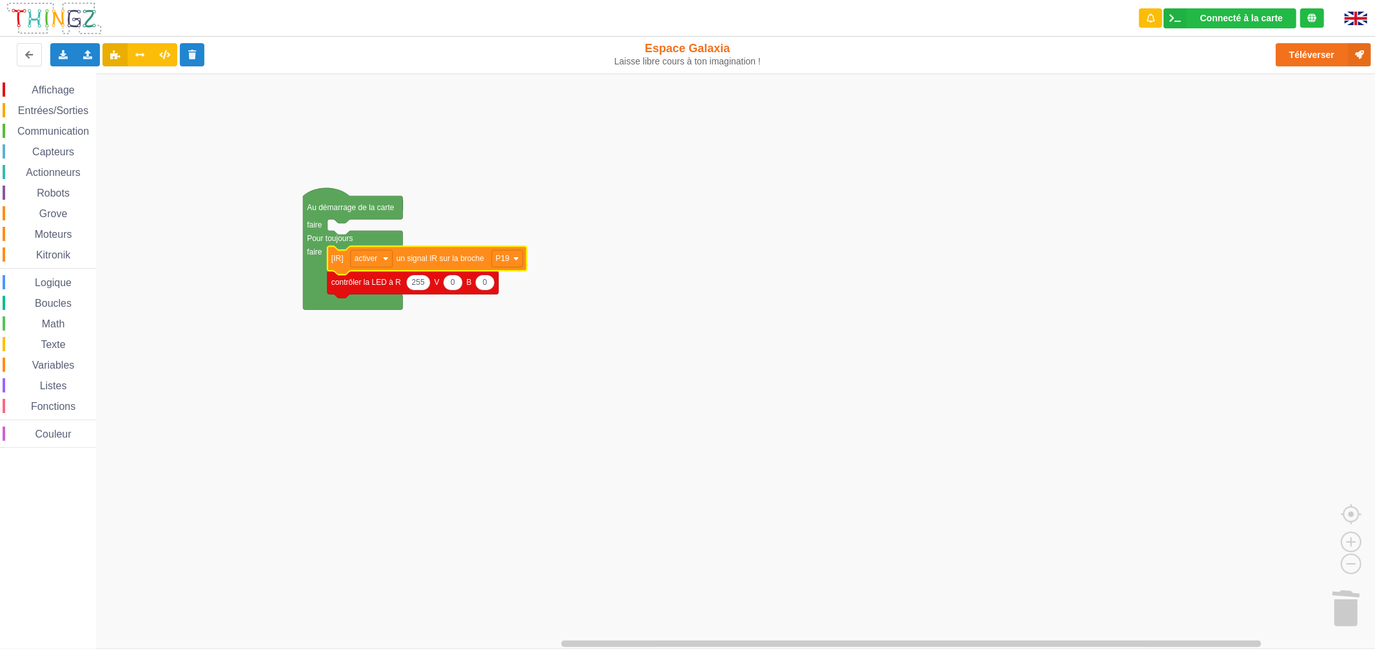
click at [77, 400] on div "Fonctions" at bounding box center [49, 406] width 93 height 14
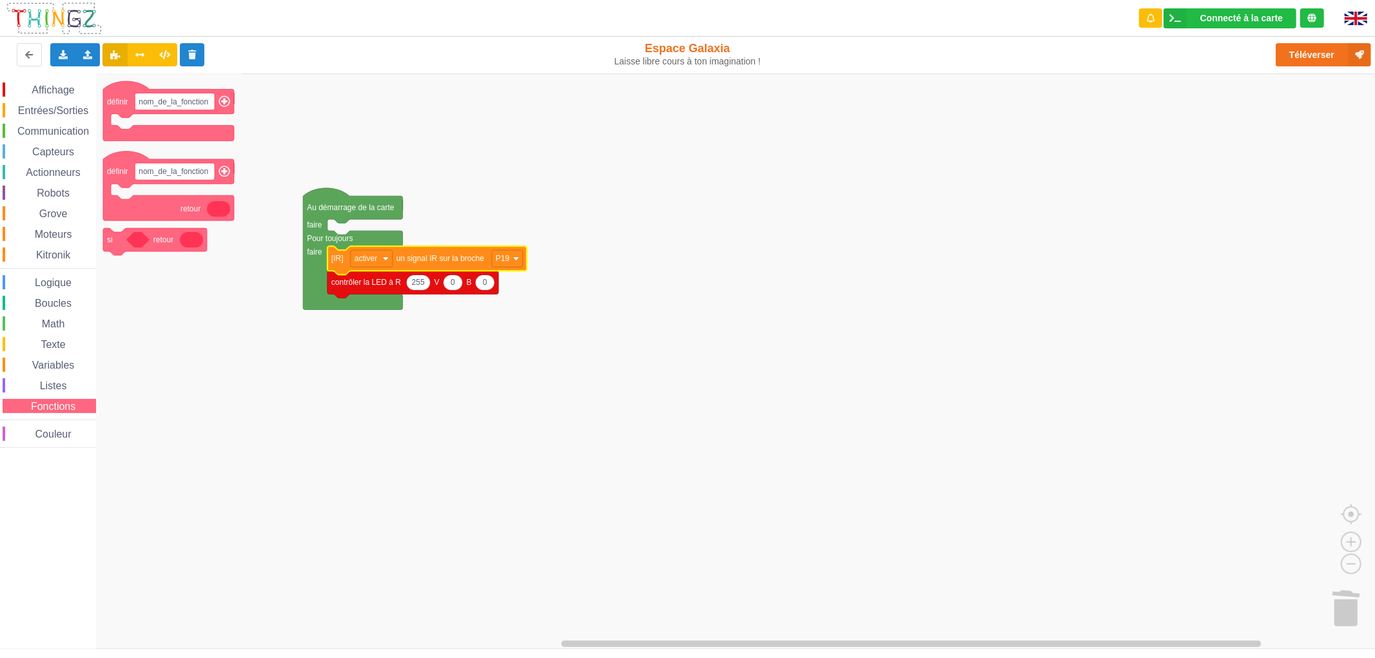
click at [74, 385] on div "Listes" at bounding box center [49, 385] width 93 height 14
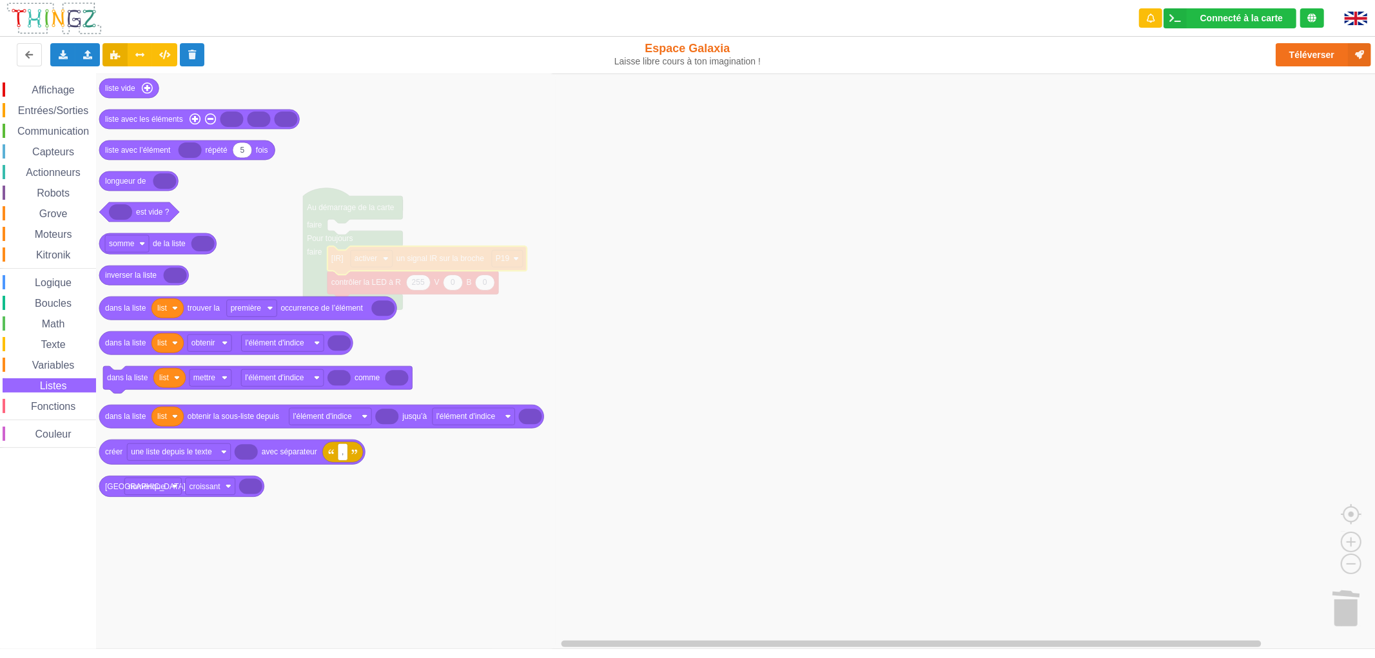
click at [68, 364] on span "Variables" at bounding box center [53, 365] width 46 height 11
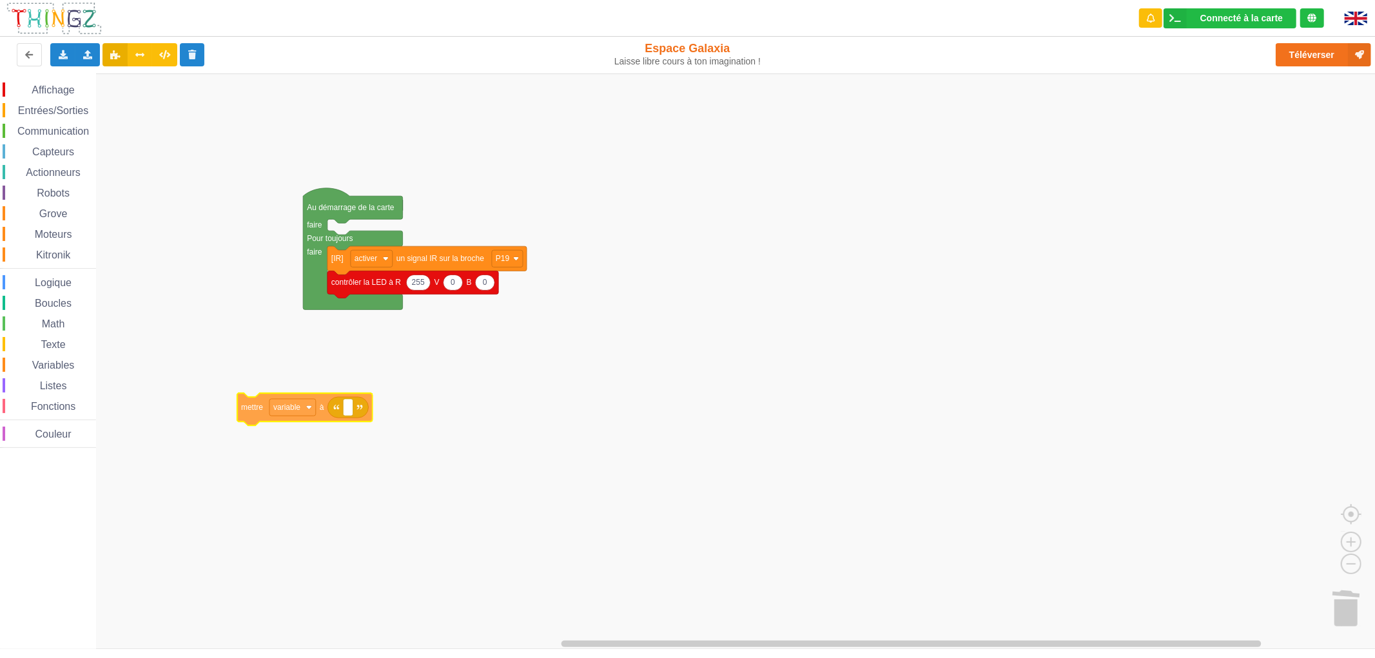
click at [260, 407] on div "Affichage Entrées/Sorties Communication Capteurs Actionneurs Robots Grove Moteu…" at bounding box center [692, 360] width 1384 height 575
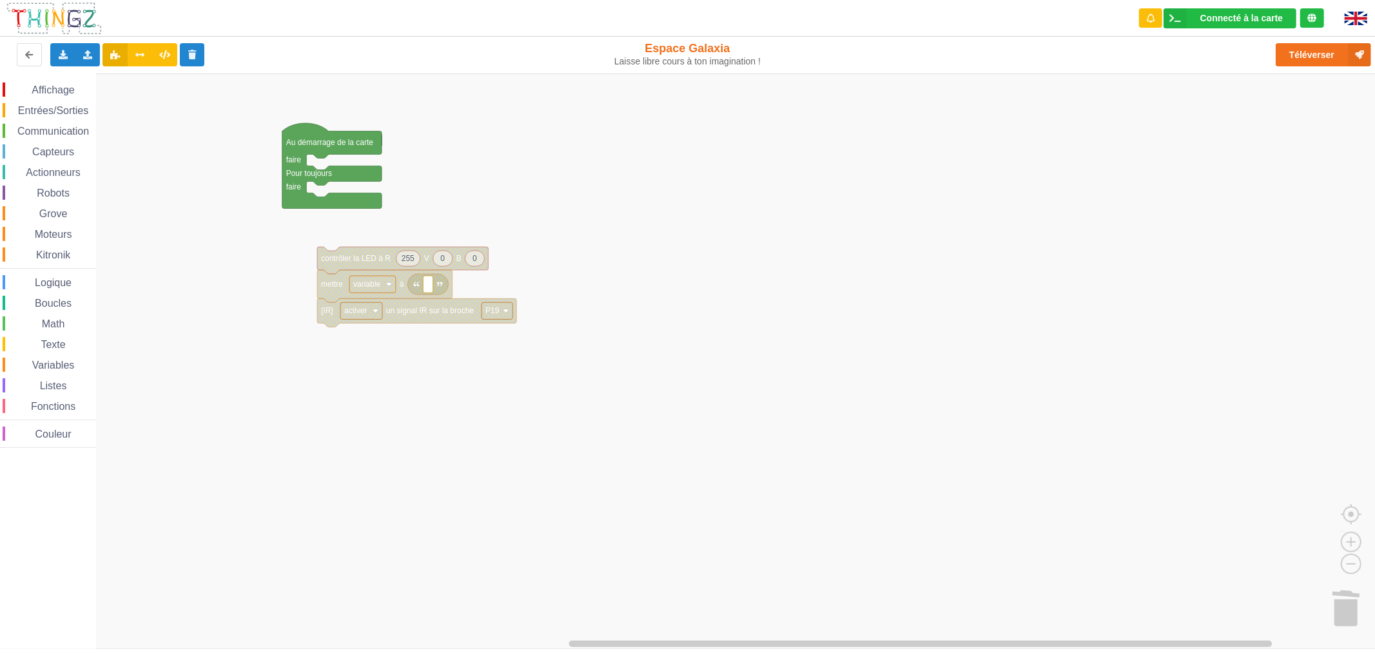
click at [354, 242] on rect "Espace de travail de Blocky" at bounding box center [692, 360] width 1384 height 575
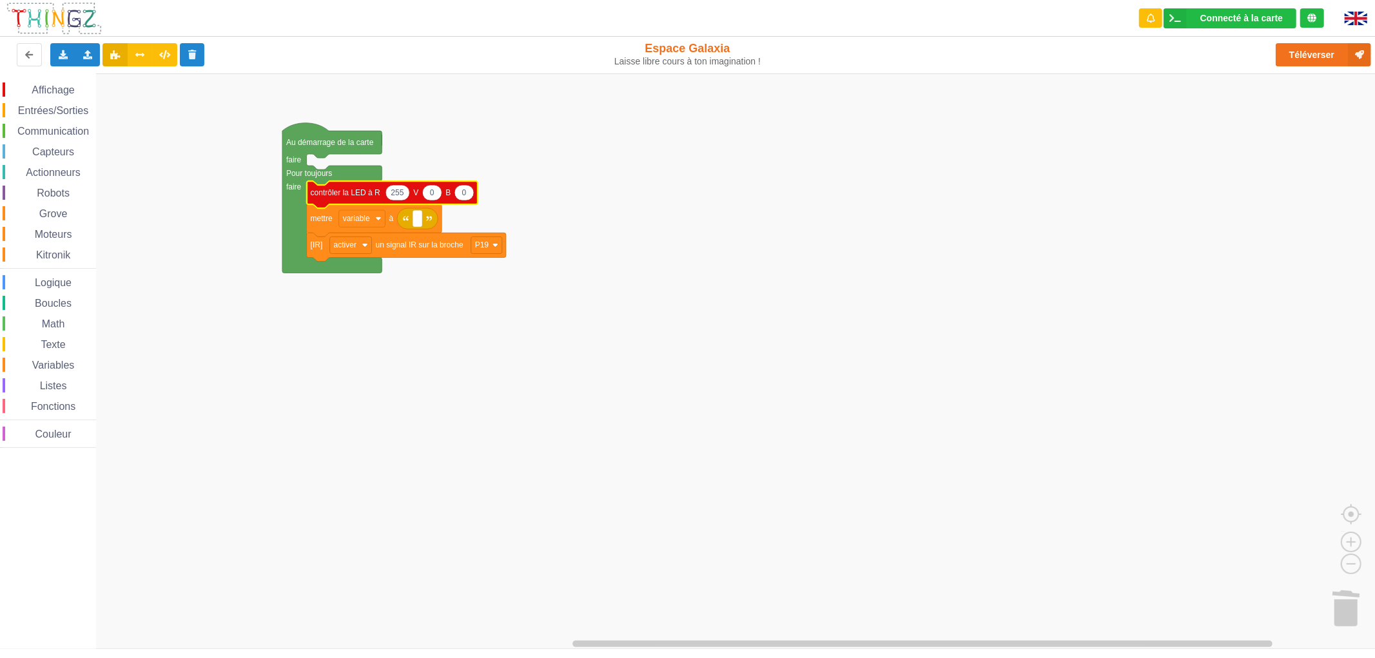
click at [391, 321] on rect "Espace de travail de Blocky" at bounding box center [692, 360] width 1384 height 575
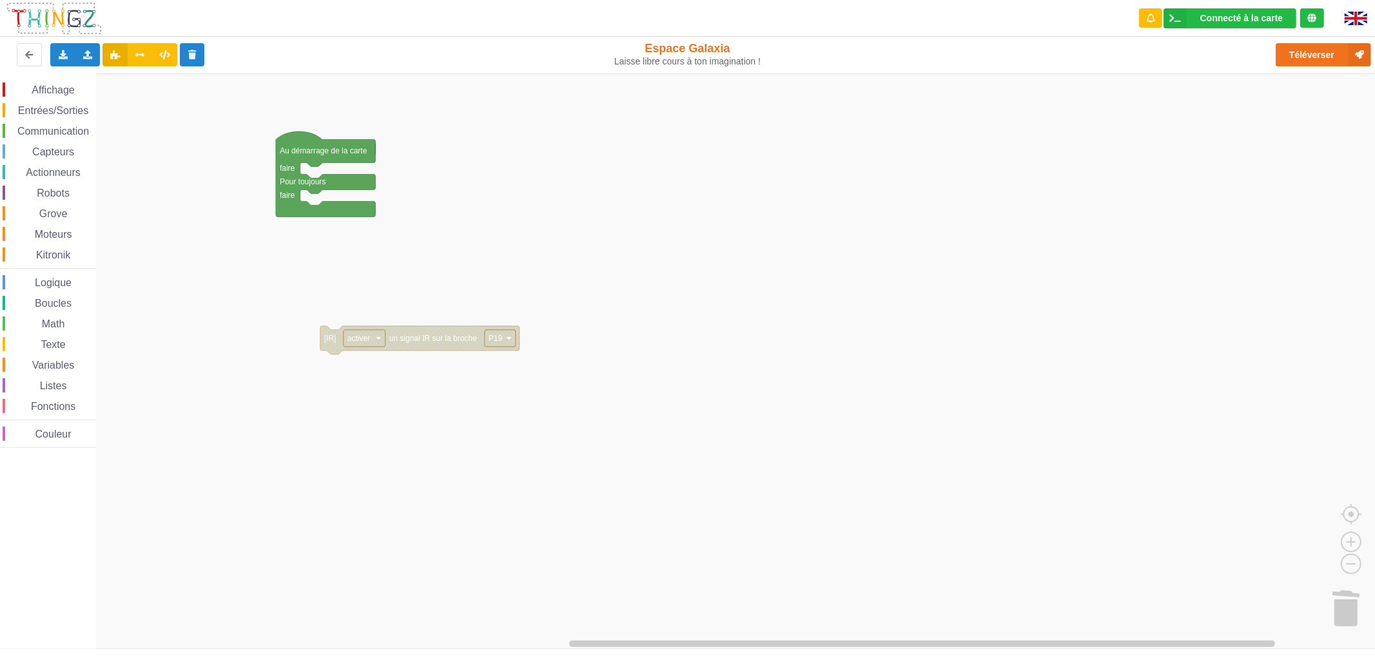
click at [72, 126] on span "Communication" at bounding box center [52, 131] width 75 height 11
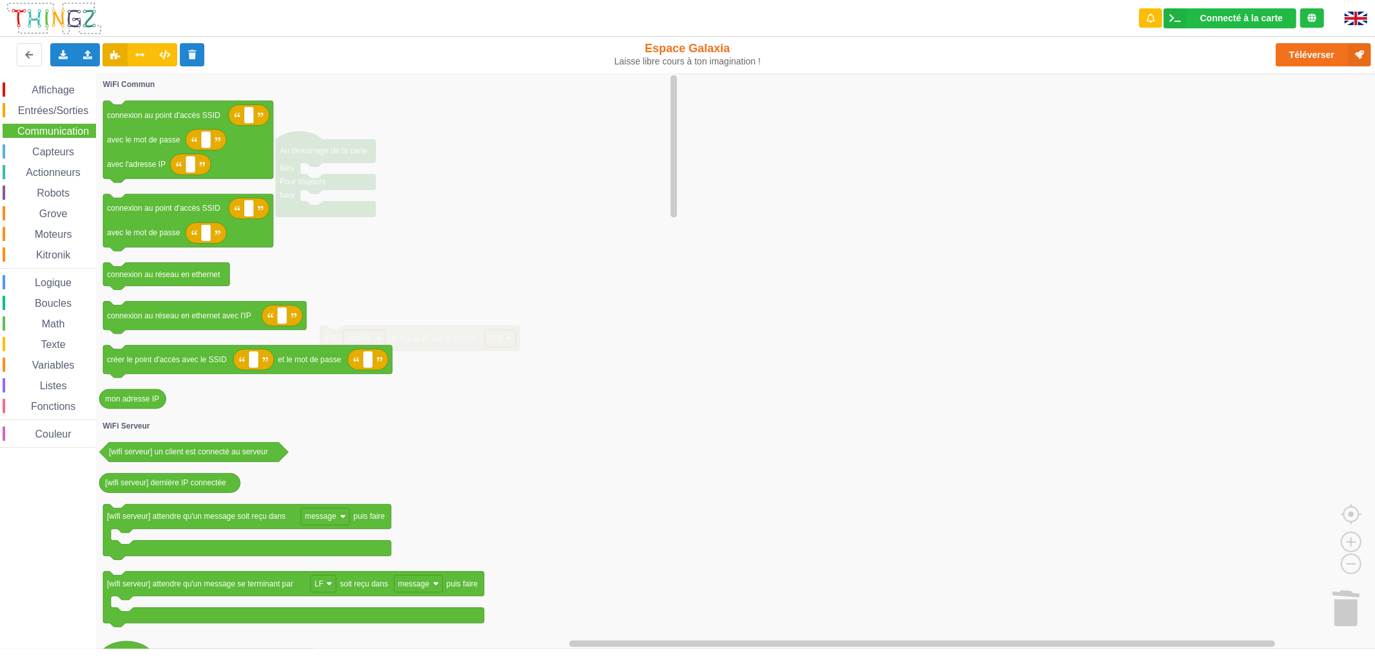
click at [58, 111] on span "Entrées/Sorties" at bounding box center [53, 110] width 74 height 11
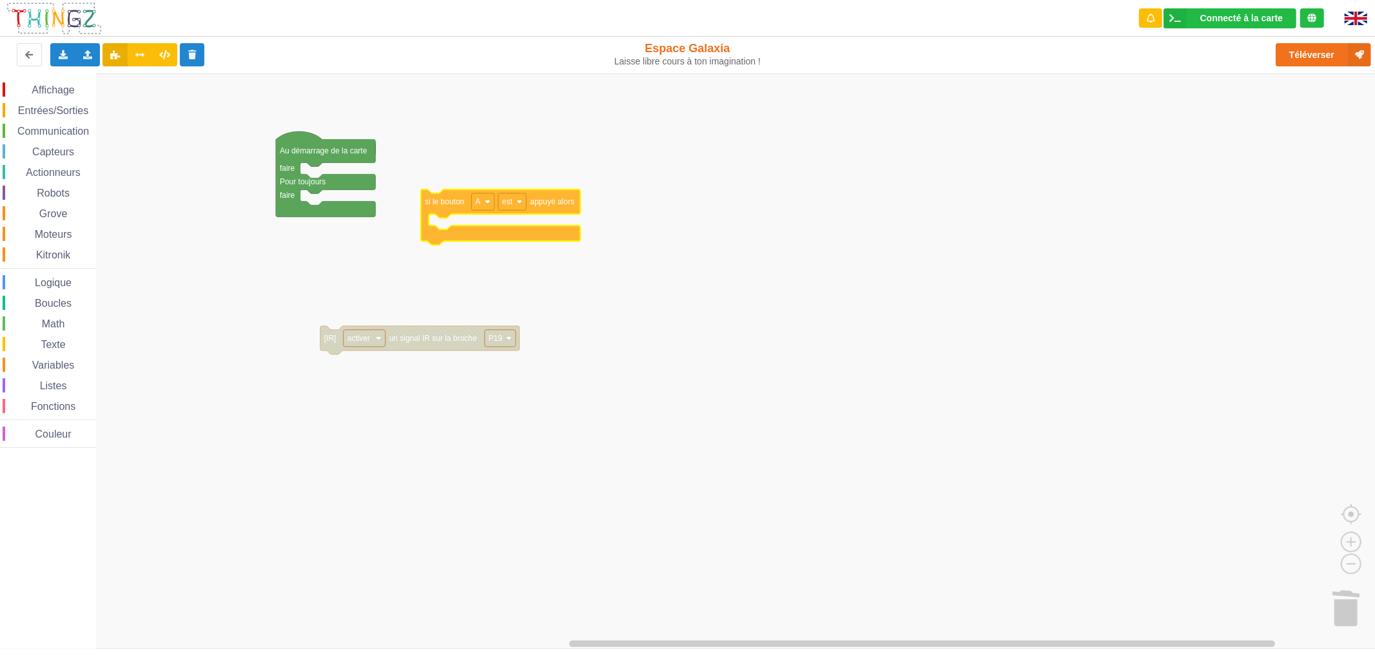
click at [488, 152] on div "Affichage Entrées/Sorties Communication Capteurs Actionneurs Robots Grove Moteu…" at bounding box center [692, 360] width 1384 height 575
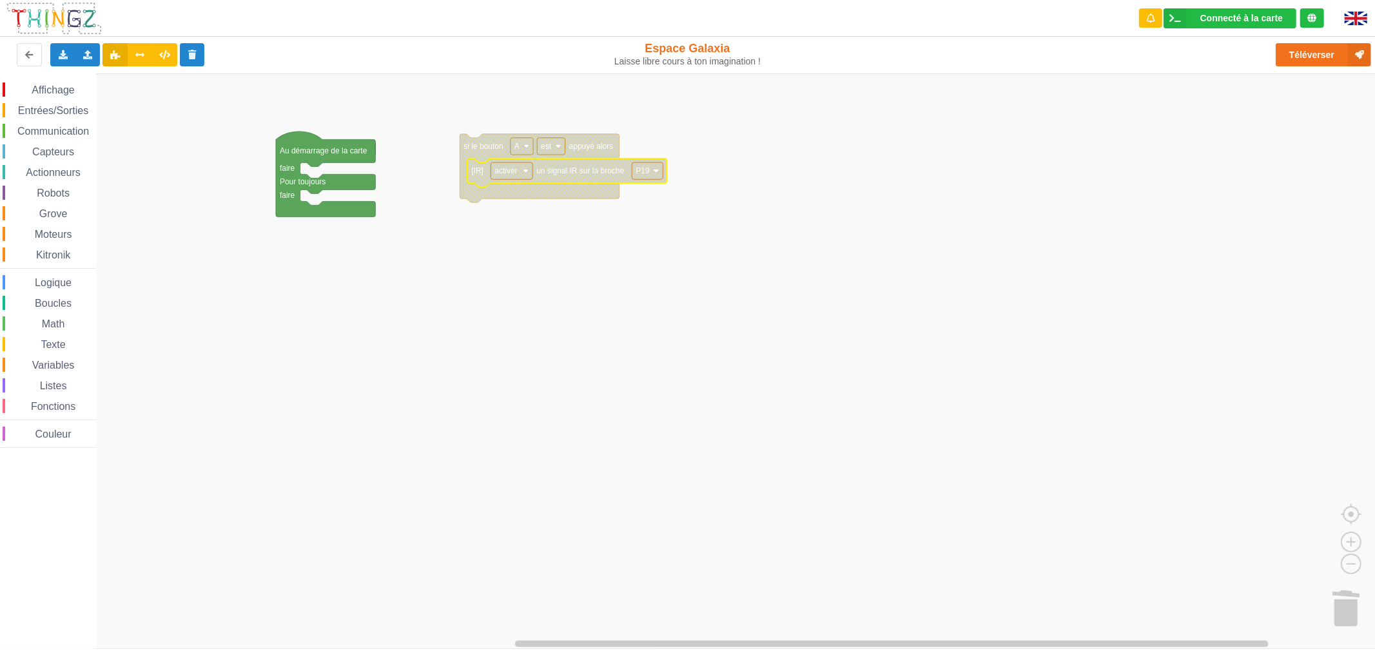
click at [523, 214] on rect "Espace de travail de Blocky" at bounding box center [692, 360] width 1384 height 575
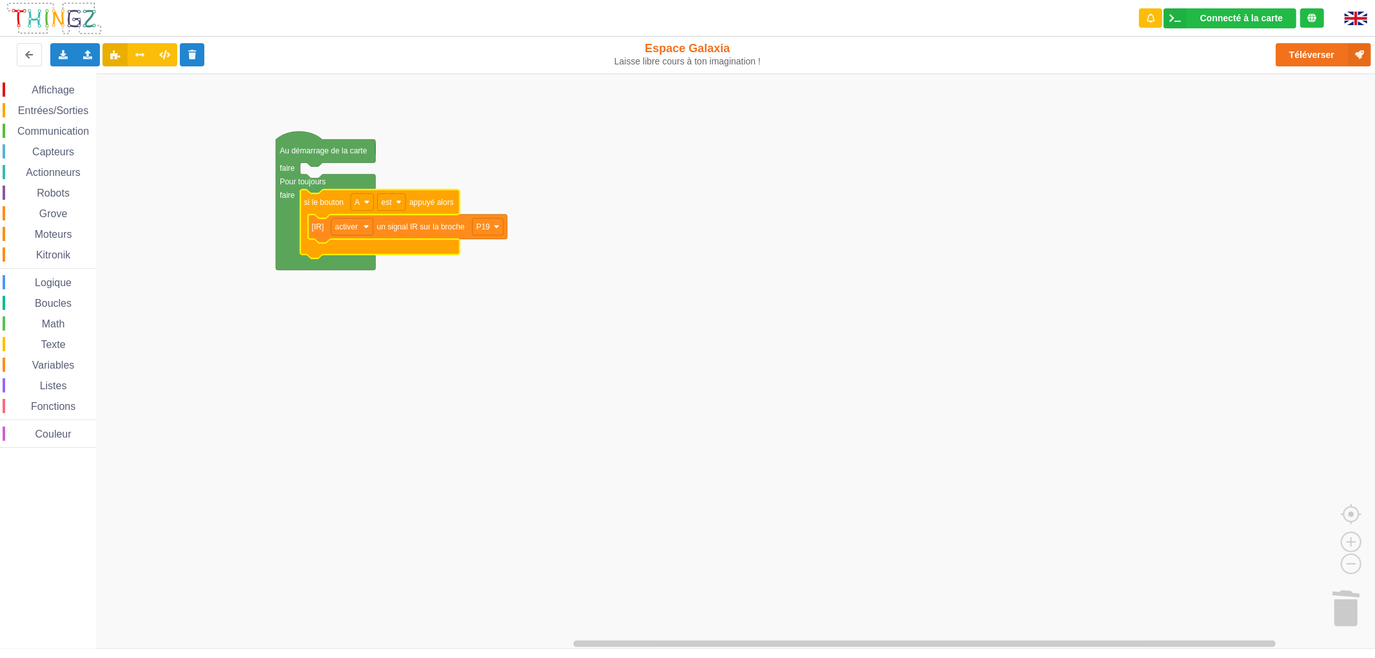
click at [64, 84] on span "Affichage" at bounding box center [53, 89] width 46 height 11
click at [258, 356] on div "Affichage Entrées/Sorties Communication Capteurs Actionneurs Robots Grove Moteu…" at bounding box center [692, 360] width 1384 height 575
click at [56, 282] on span "Logique" at bounding box center [53, 282] width 41 height 11
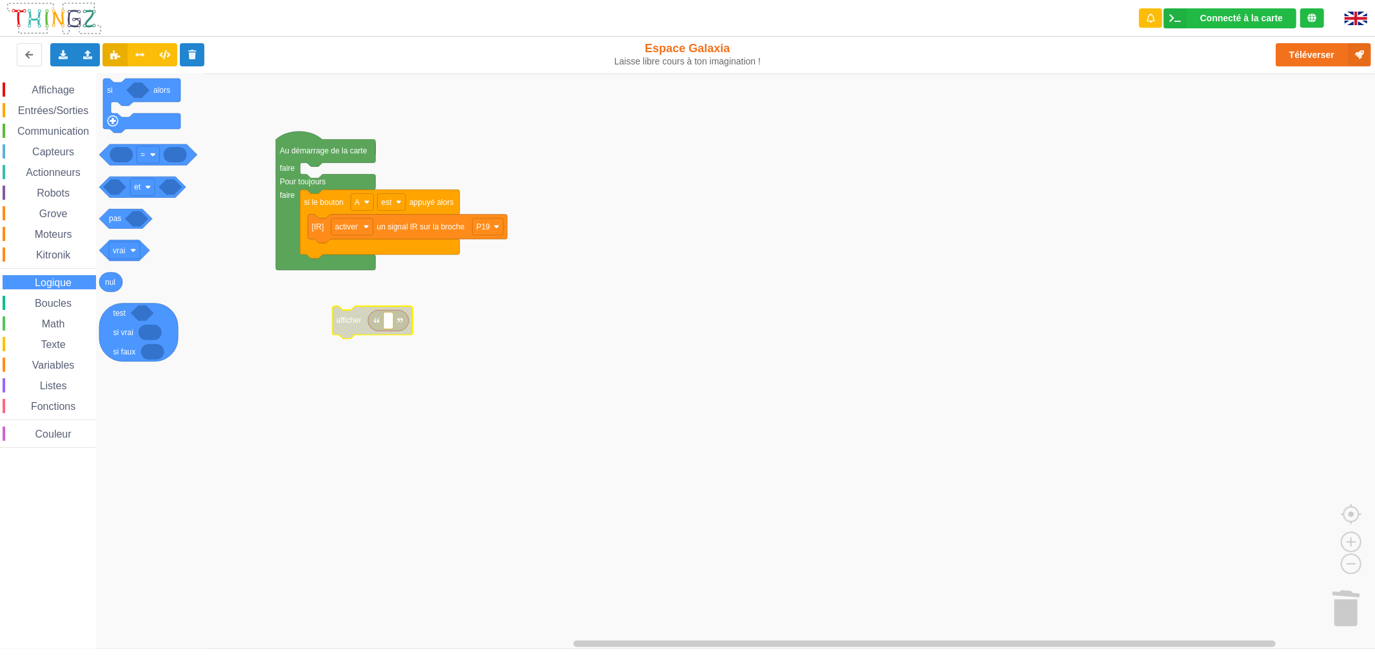
click at [69, 300] on span "Boucles" at bounding box center [53, 303] width 41 height 11
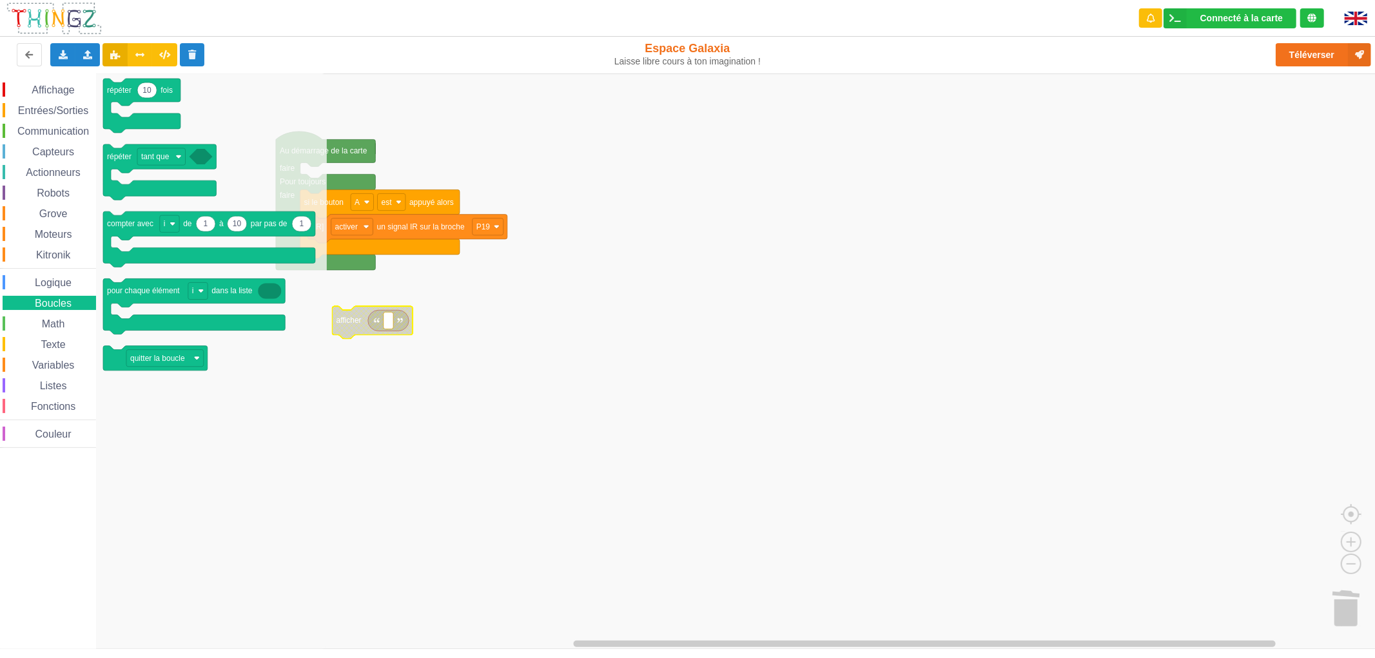
click at [58, 280] on span "Logique" at bounding box center [53, 282] width 41 height 11
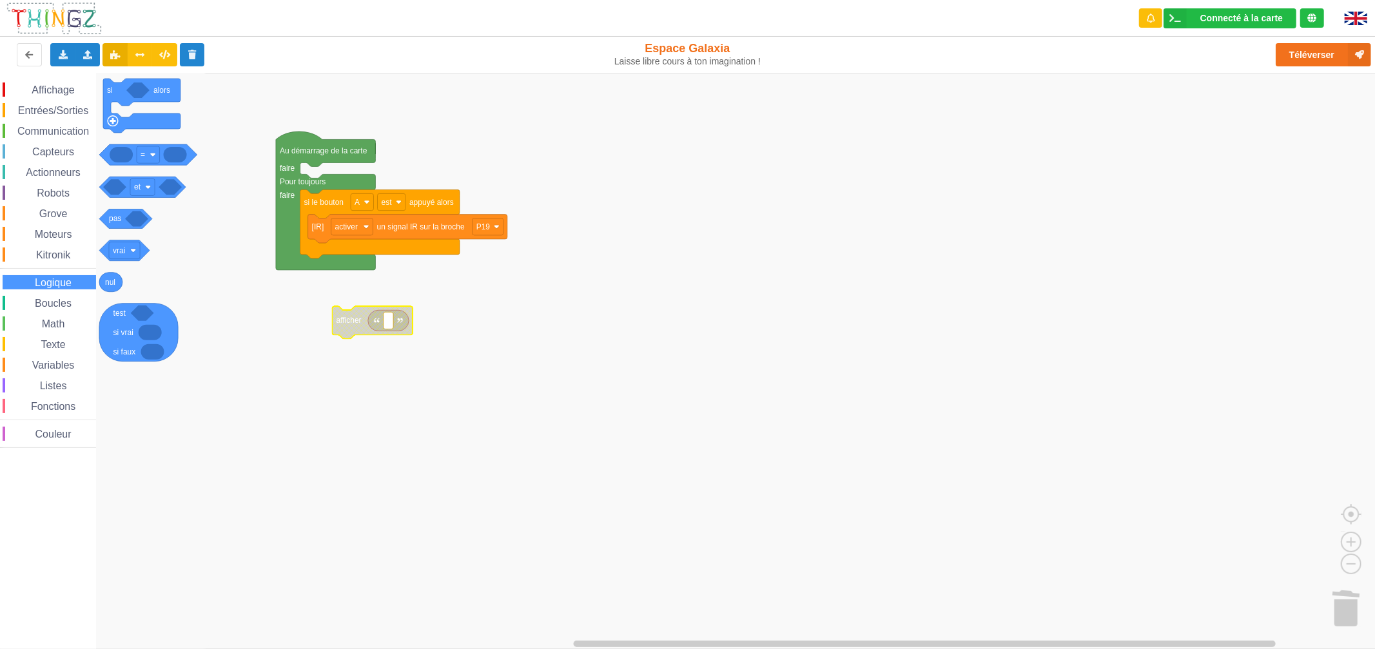
click at [58, 258] on span "Kitronik" at bounding box center [53, 254] width 38 height 11
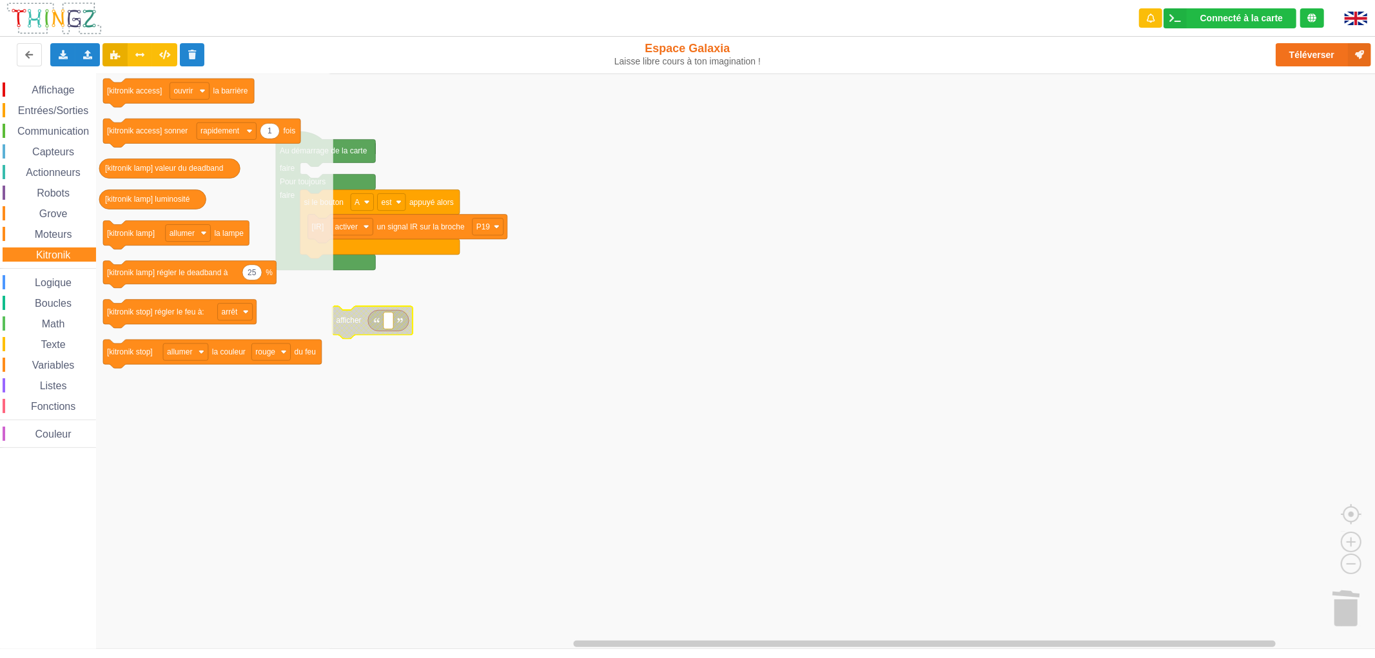
click at [52, 235] on span "Moteurs" at bounding box center [53, 234] width 41 height 11
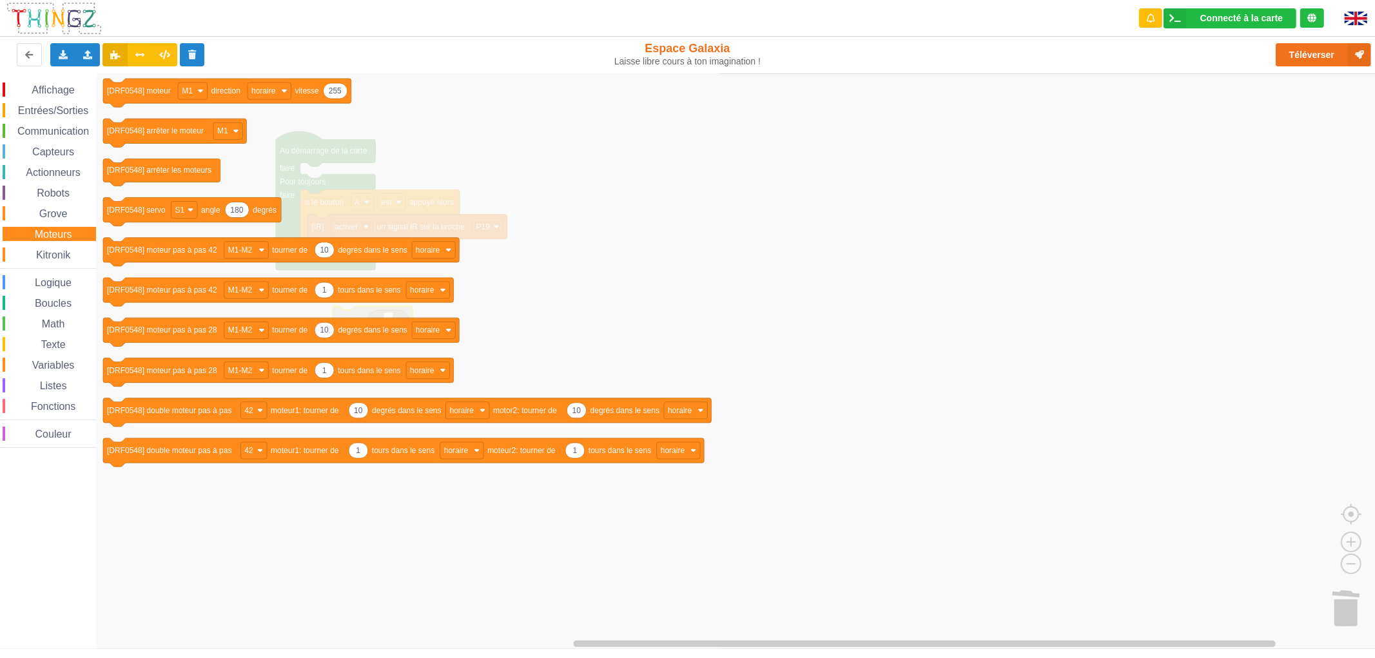
click at [53, 251] on span "Kitronik" at bounding box center [53, 254] width 38 height 11
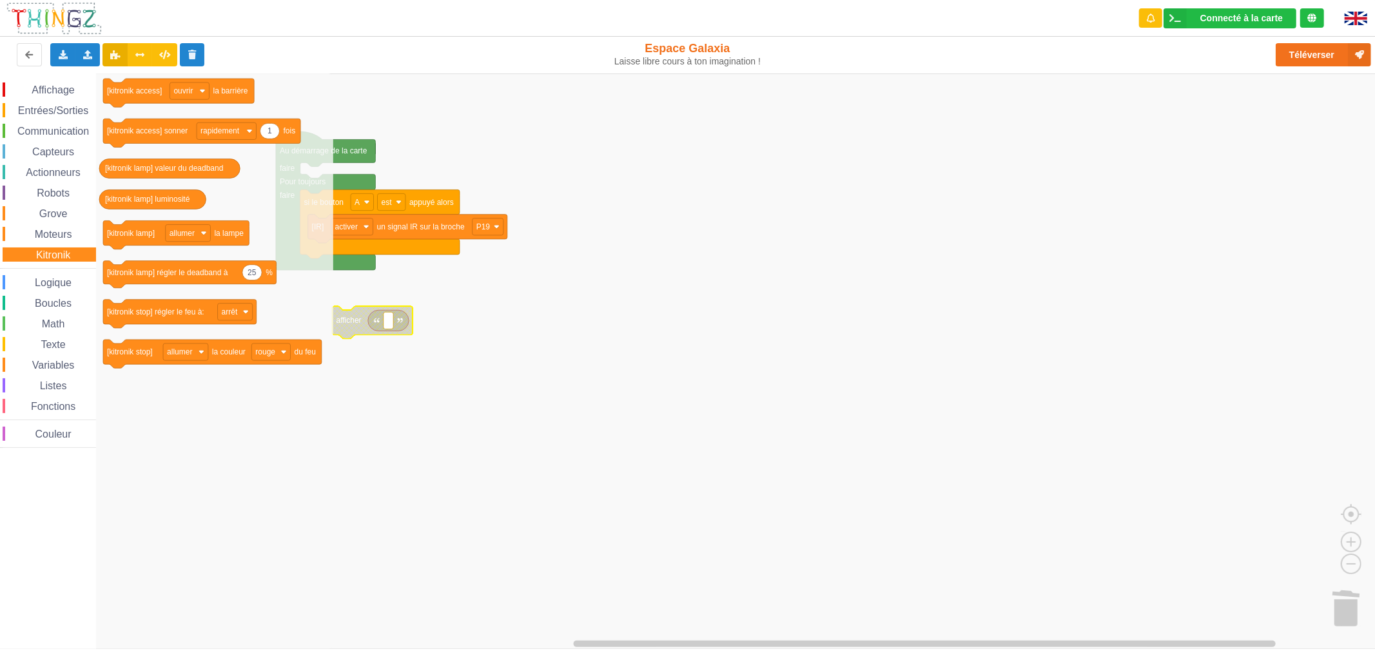
click at [53, 229] on span "Moteurs" at bounding box center [53, 234] width 41 height 11
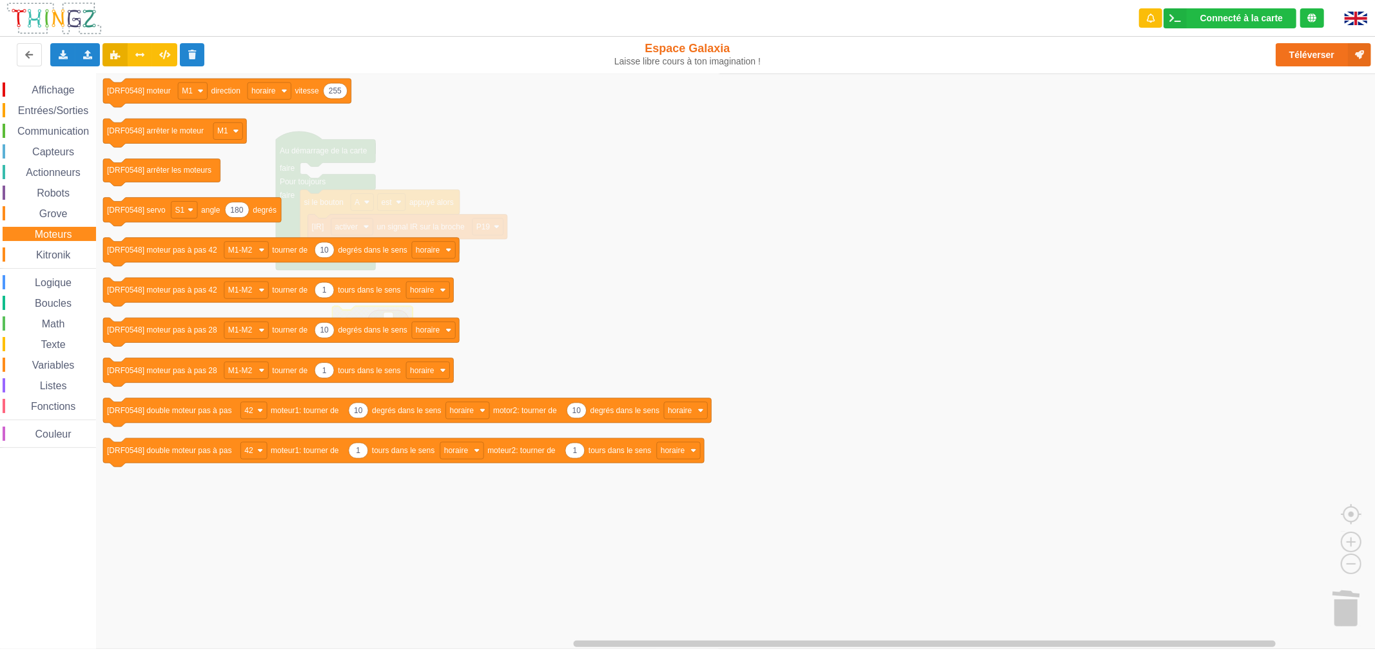
click at [53, 218] on div "Grove" at bounding box center [49, 213] width 93 height 14
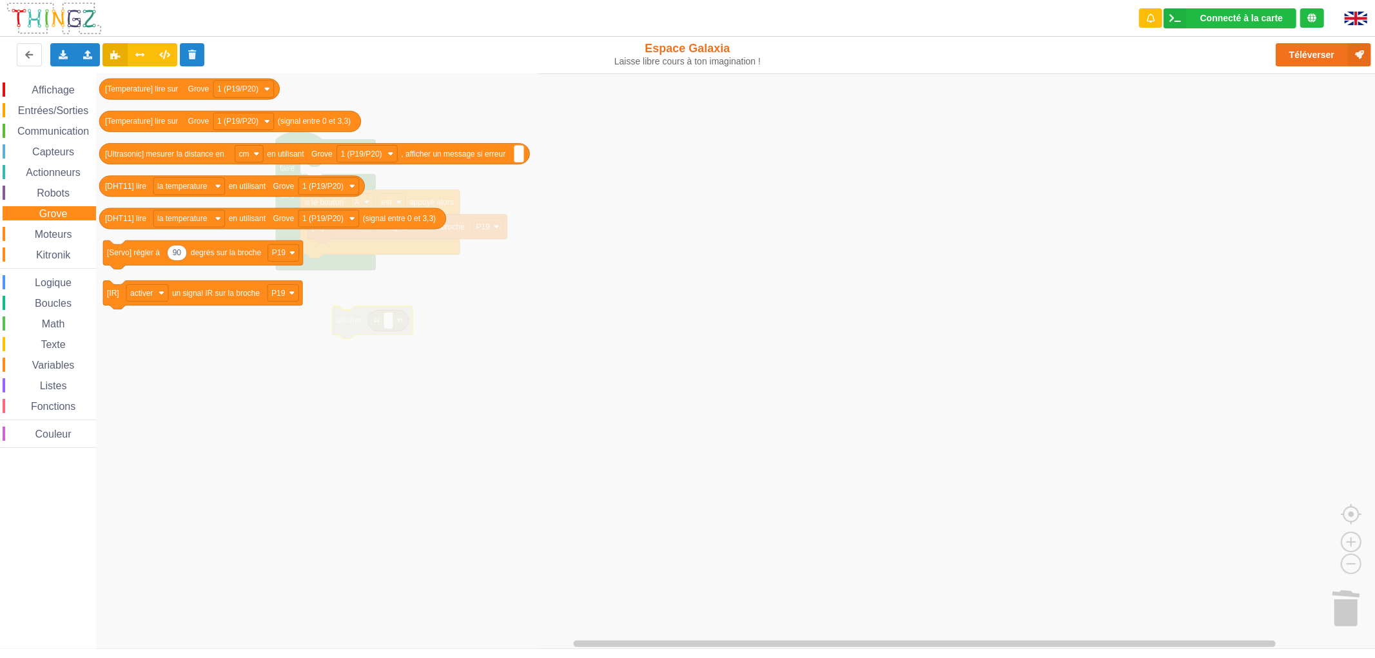
click at [53, 191] on span "Robots" at bounding box center [53, 193] width 37 height 11
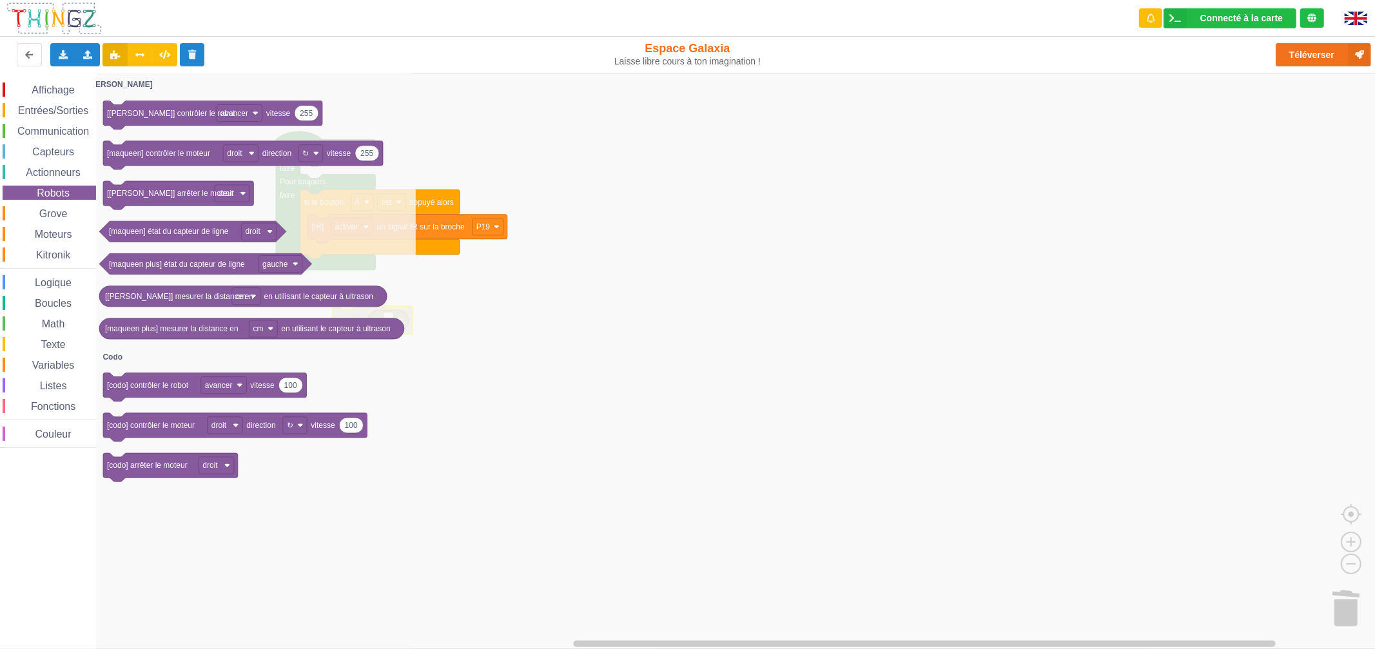
click at [53, 179] on div "Actionneurs" at bounding box center [49, 172] width 93 height 14
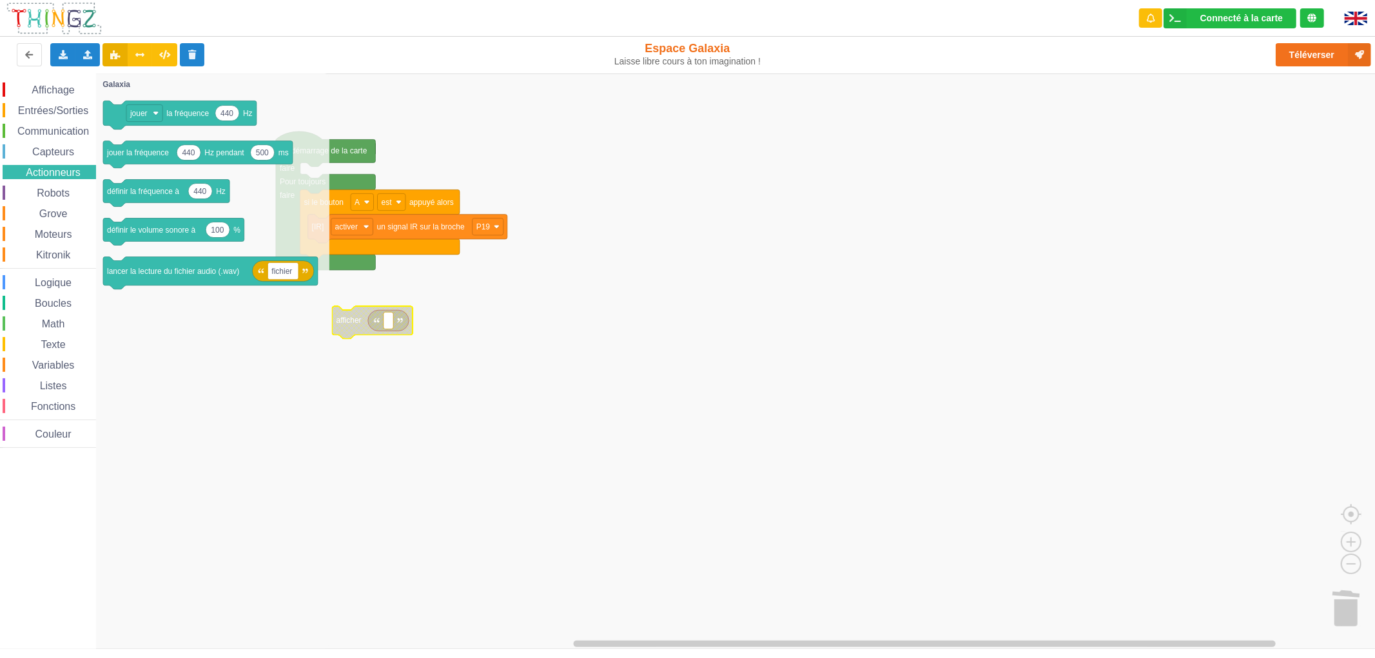
click at [66, 153] on span "Capteurs" at bounding box center [53, 151] width 46 height 11
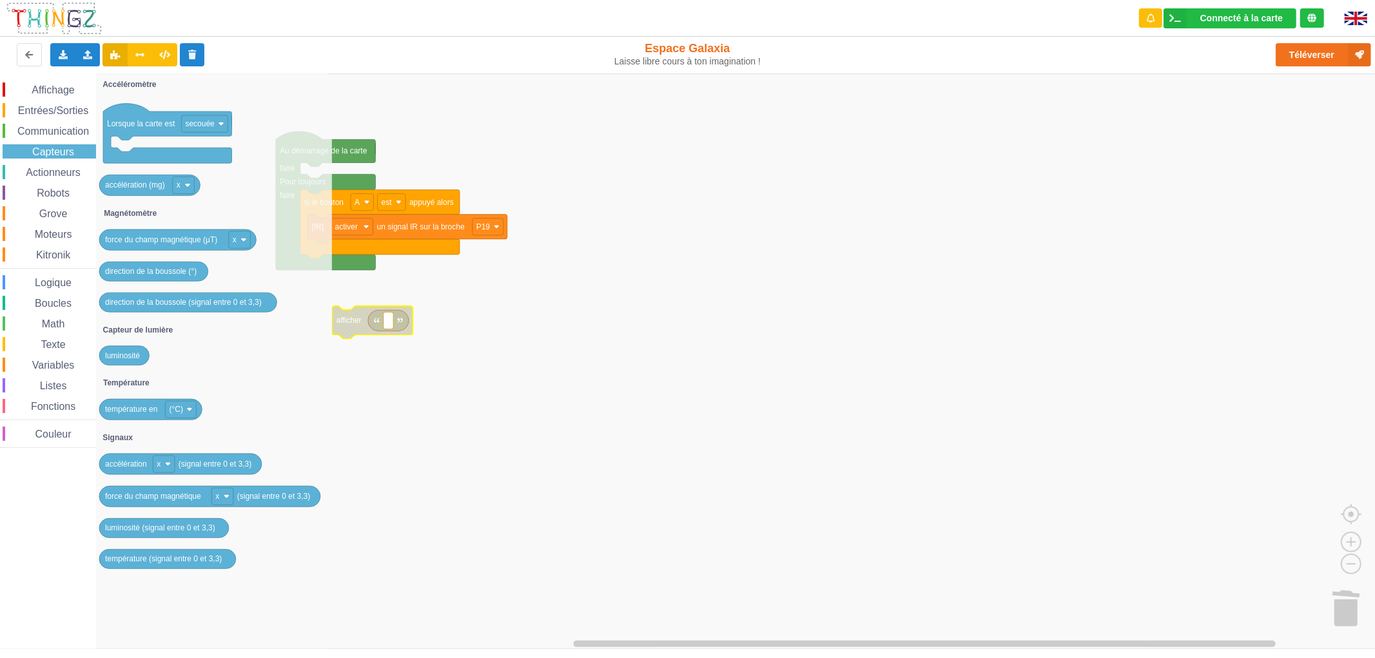
click at [63, 126] on span "Communication" at bounding box center [52, 131] width 75 height 11
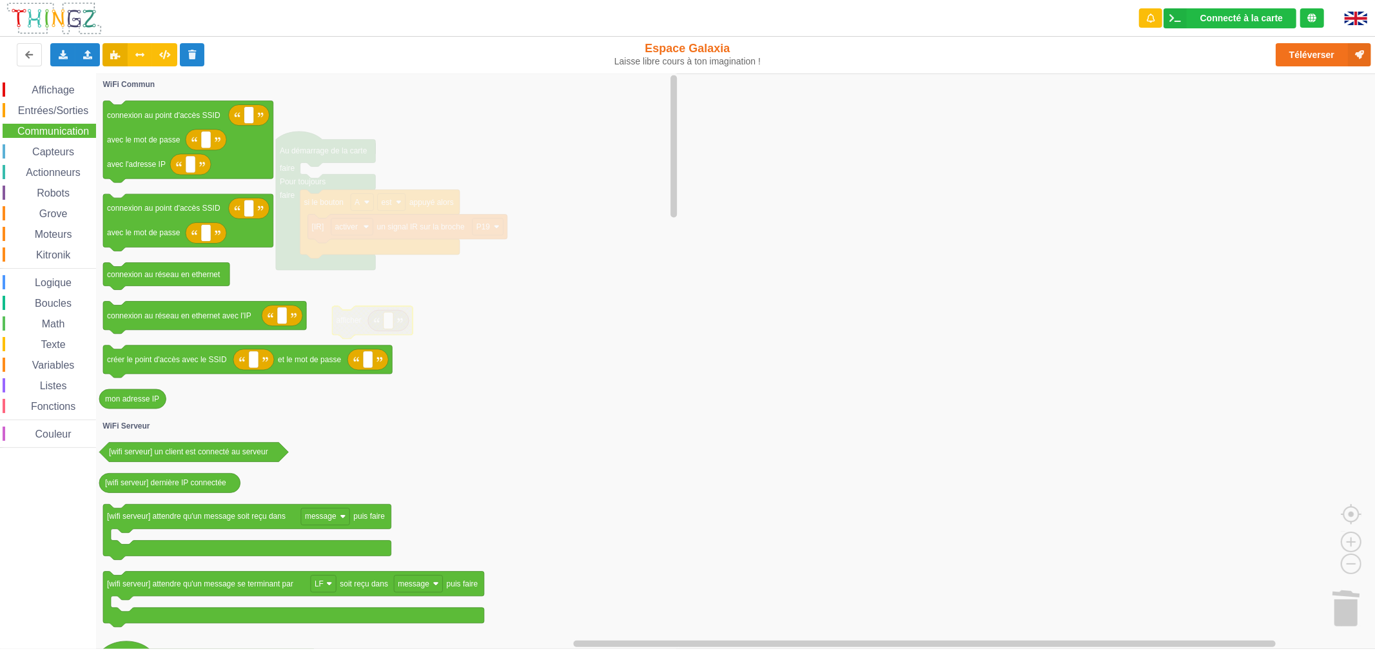
click at [73, 113] on span "Entrées/Sorties" at bounding box center [53, 110] width 74 height 11
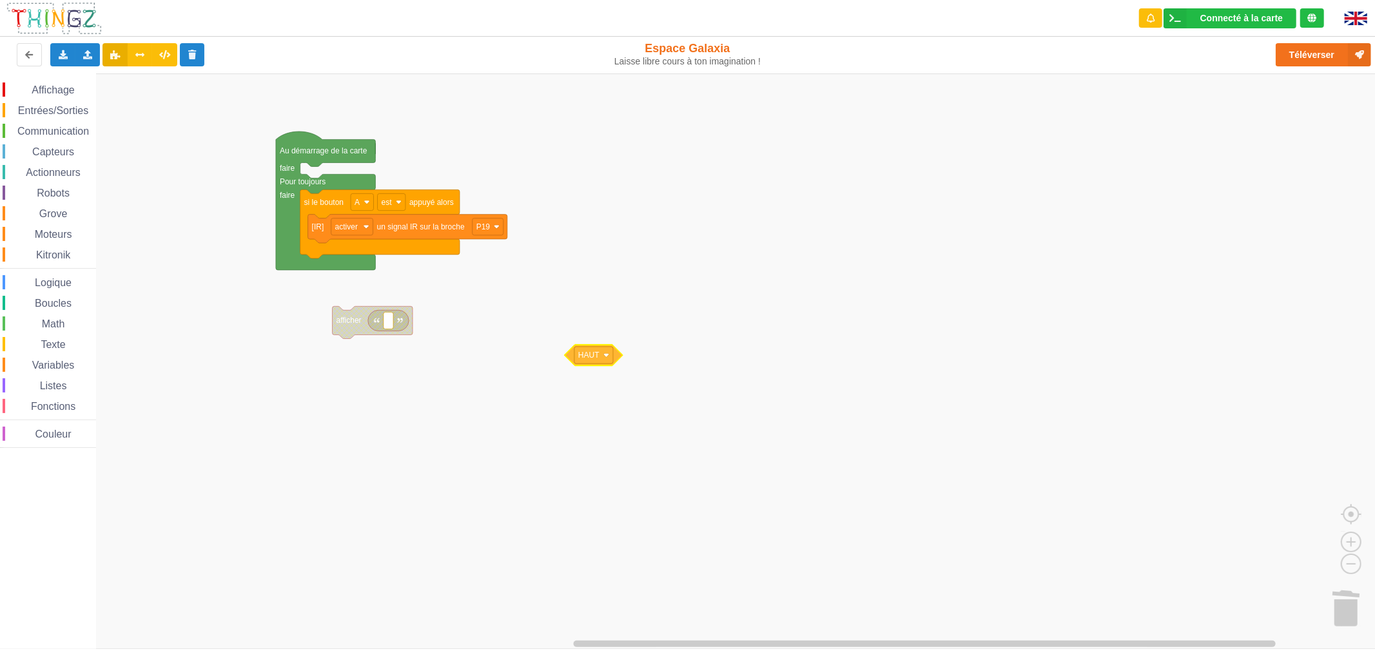
click at [637, 346] on div "Affichage Entrées/Sorties Communication Capteurs Actionneurs Robots Grove Moteu…" at bounding box center [692, 360] width 1384 height 575
click at [60, 88] on span "Affichage" at bounding box center [53, 89] width 46 height 11
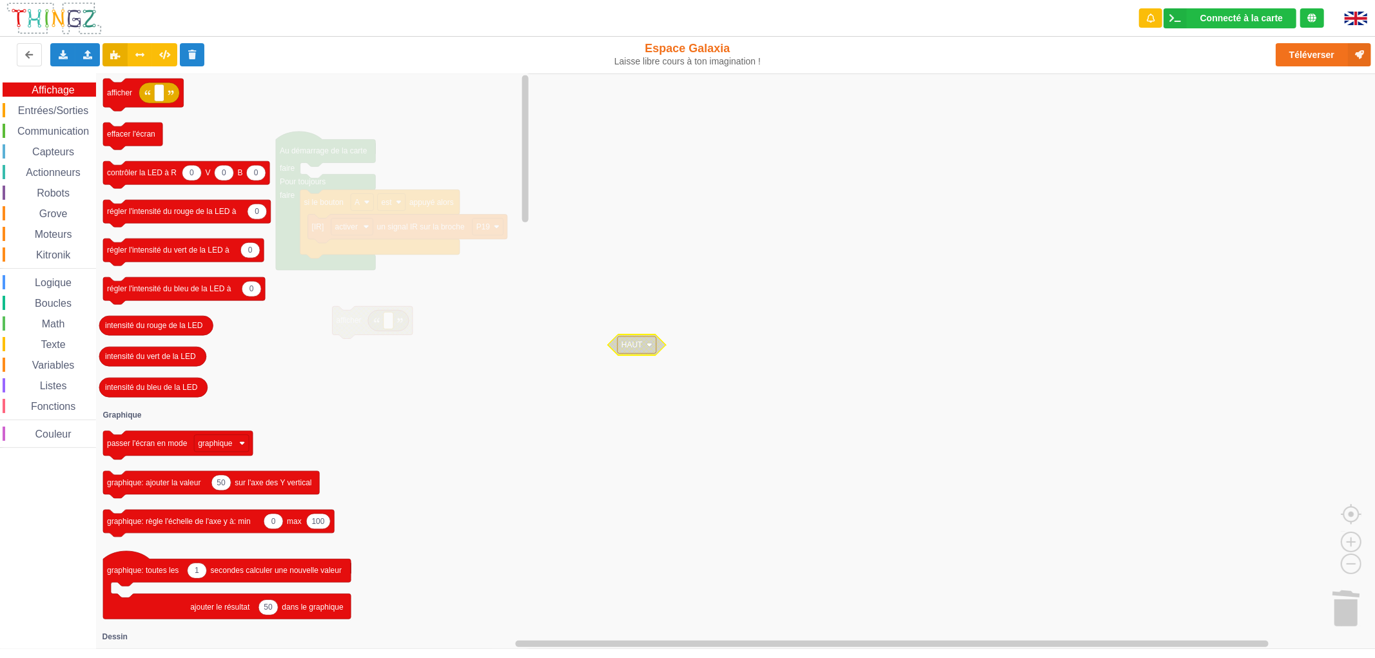
click at [48, 106] on span "Entrées/Sorties" at bounding box center [53, 110] width 74 height 11
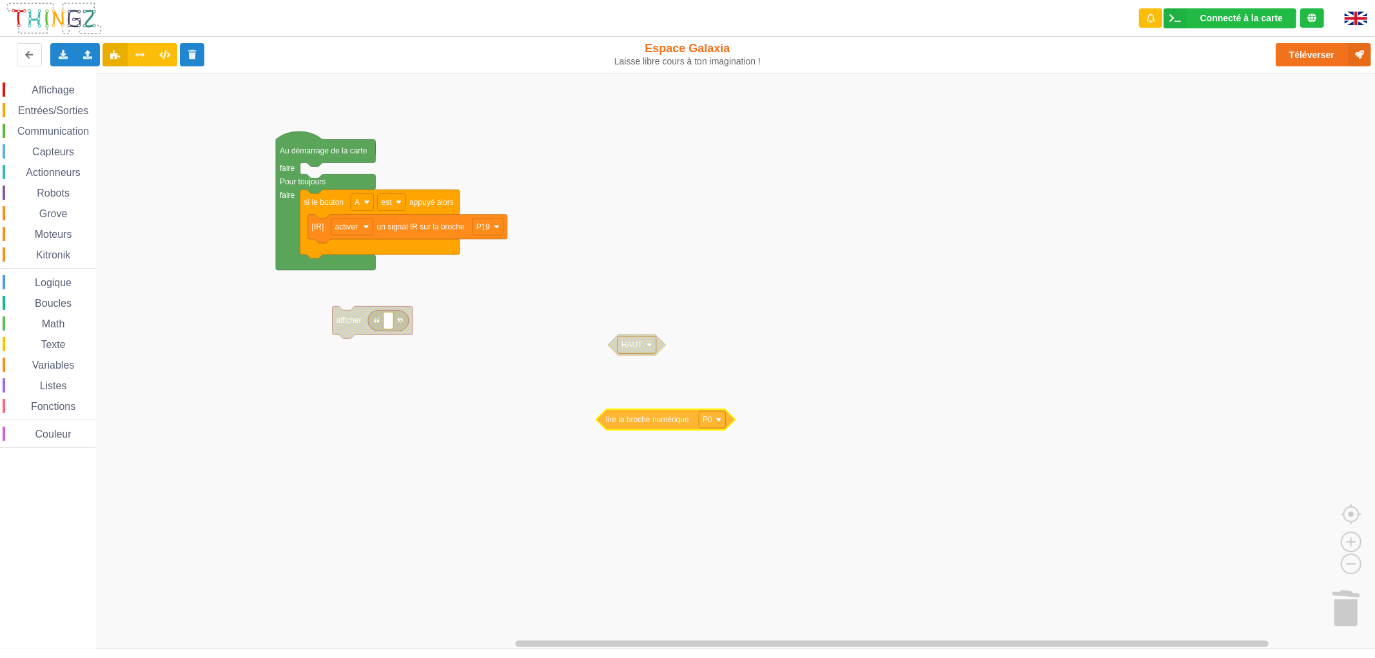
click at [635, 422] on div "Affichage Entrées/Sorties Communication Capteurs Actionneurs Robots Grove Moteu…" at bounding box center [692, 360] width 1384 height 575
click at [74, 93] on span "Affichage" at bounding box center [53, 89] width 46 height 11
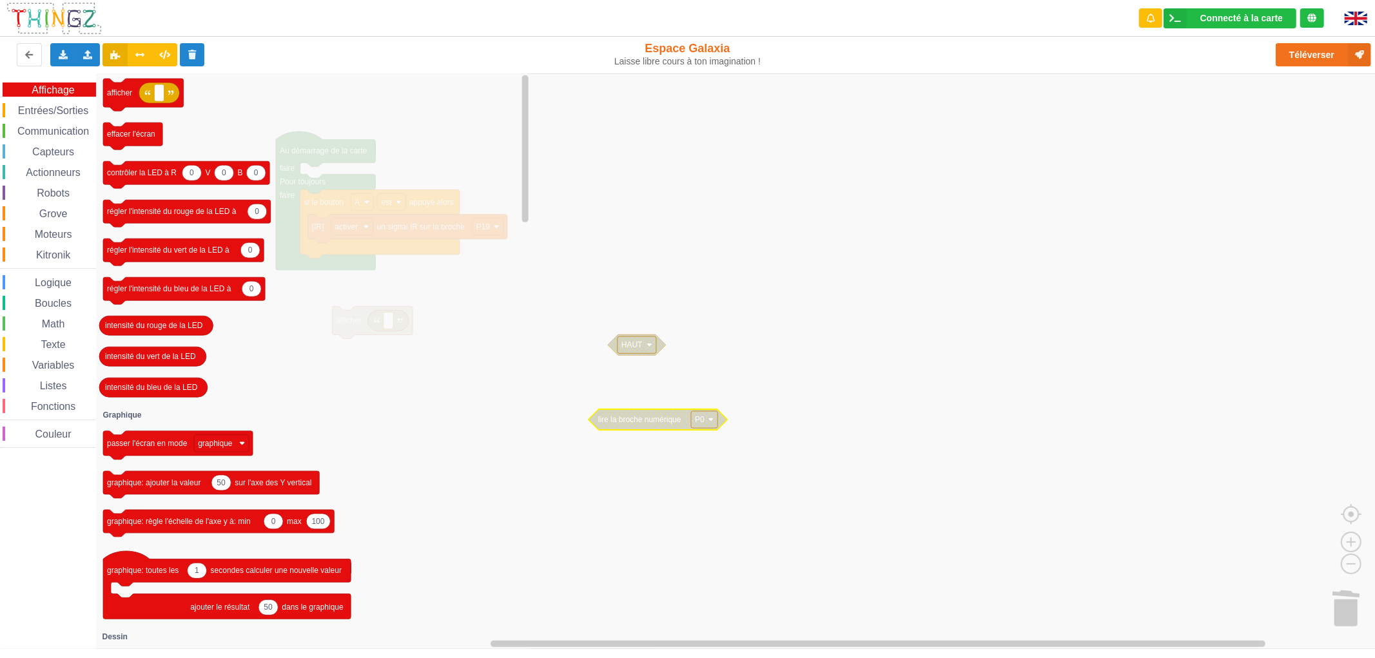
click at [49, 111] on span "Entrées/Sorties" at bounding box center [53, 110] width 74 height 11
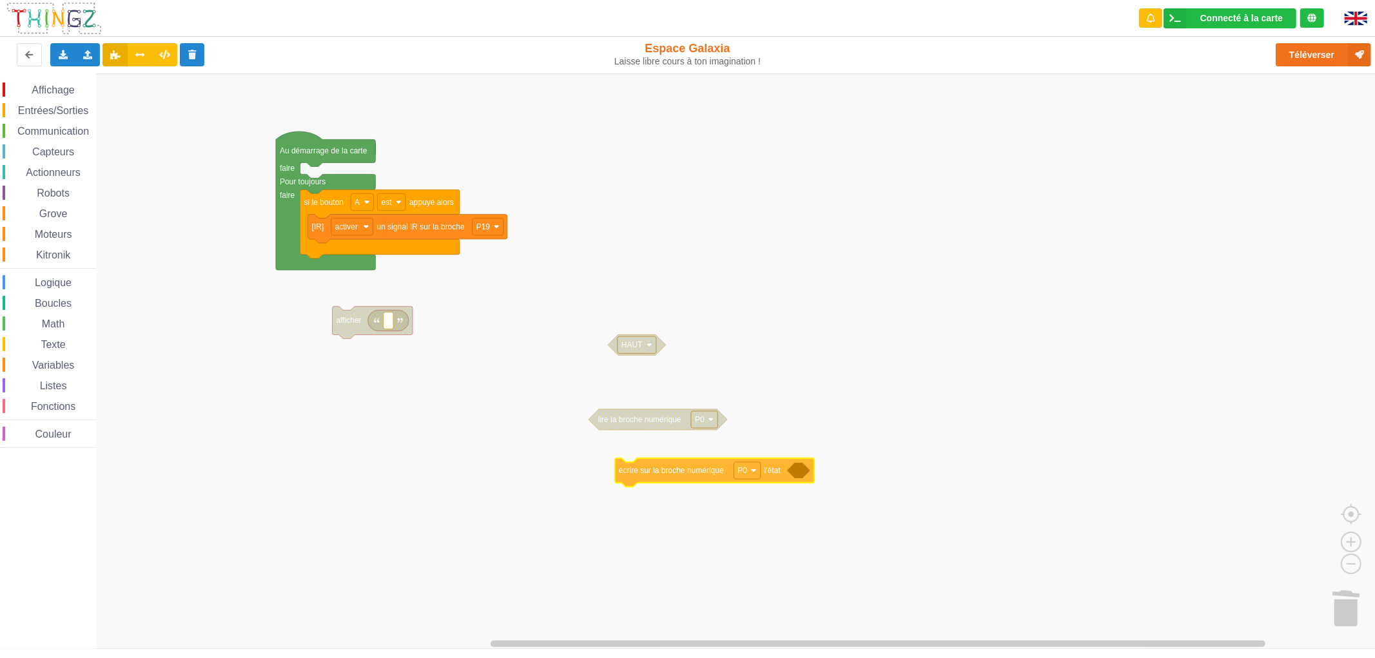
click at [698, 479] on div "Affichage Entrées/Sorties Communication Capteurs Actionneurs Robots Grove Moteu…" at bounding box center [692, 360] width 1384 height 575
click at [55, 112] on span "Entrées/Sorties" at bounding box center [53, 110] width 74 height 11
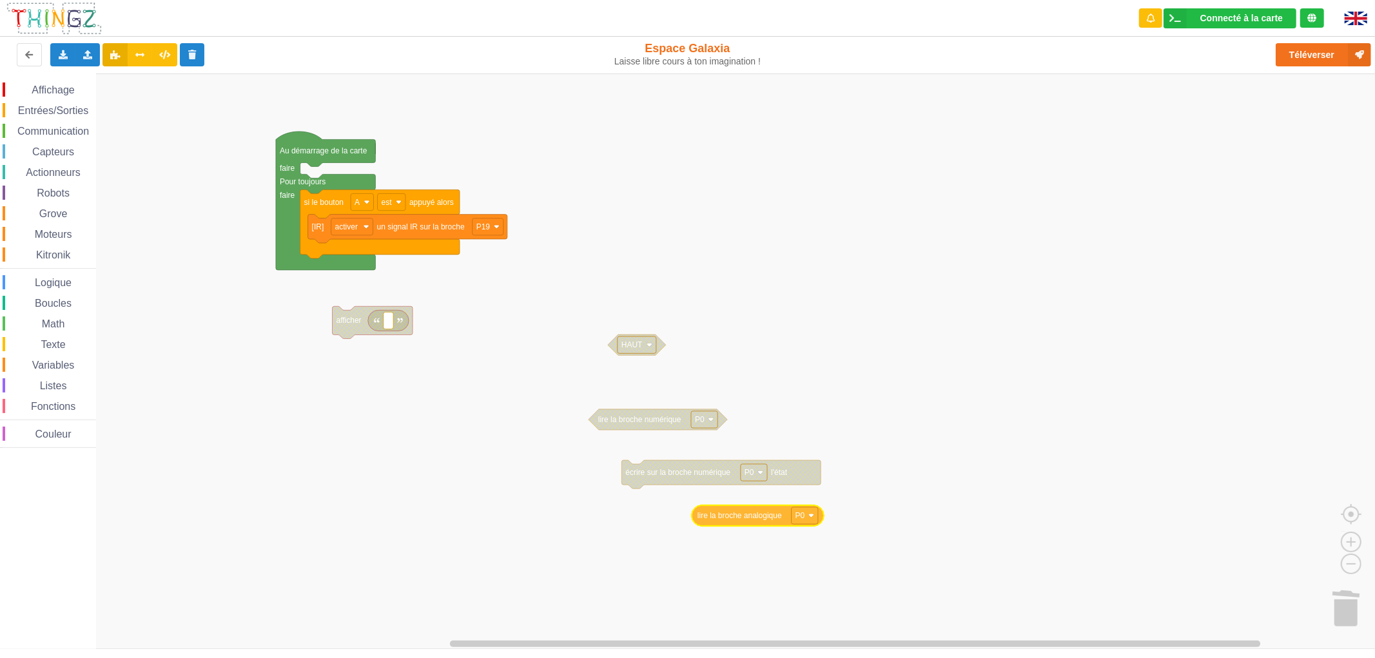
click at [768, 516] on div "Affichage Entrées/Sorties Communication Capteurs Actionneurs Robots Grove Moteu…" at bounding box center [692, 360] width 1384 height 575
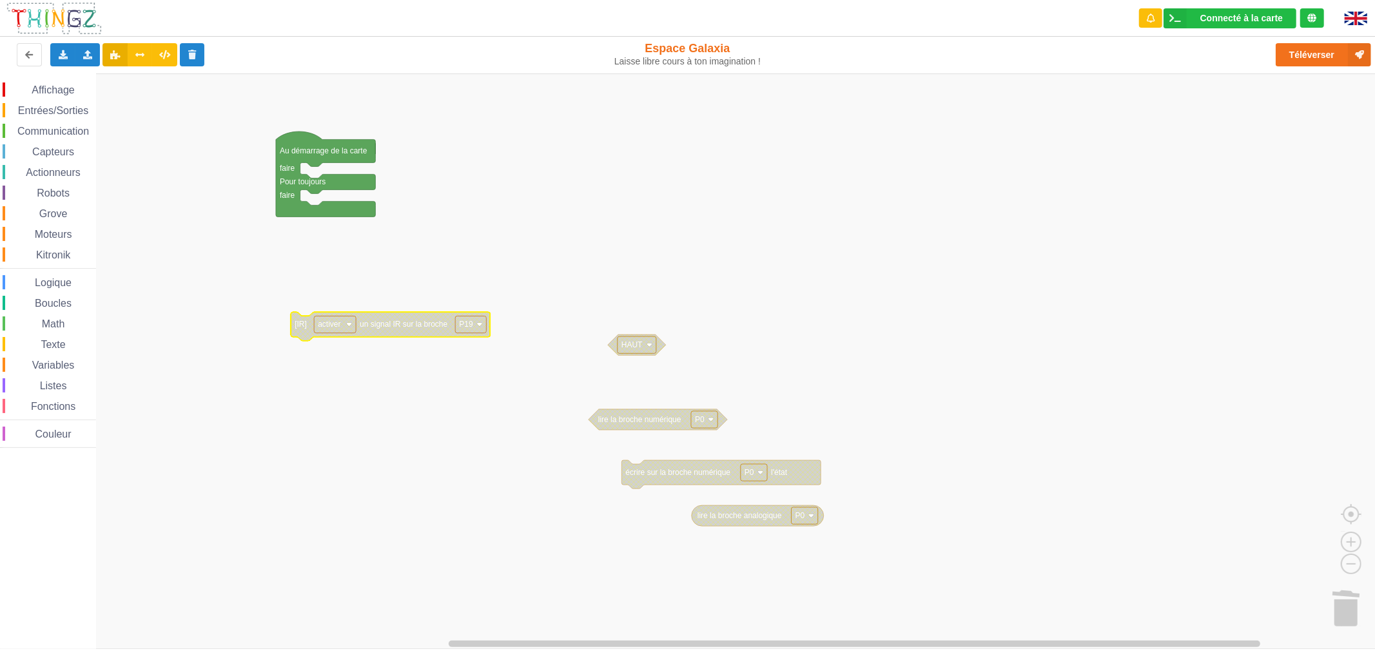
click at [48, 286] on span "Logique" at bounding box center [53, 282] width 41 height 11
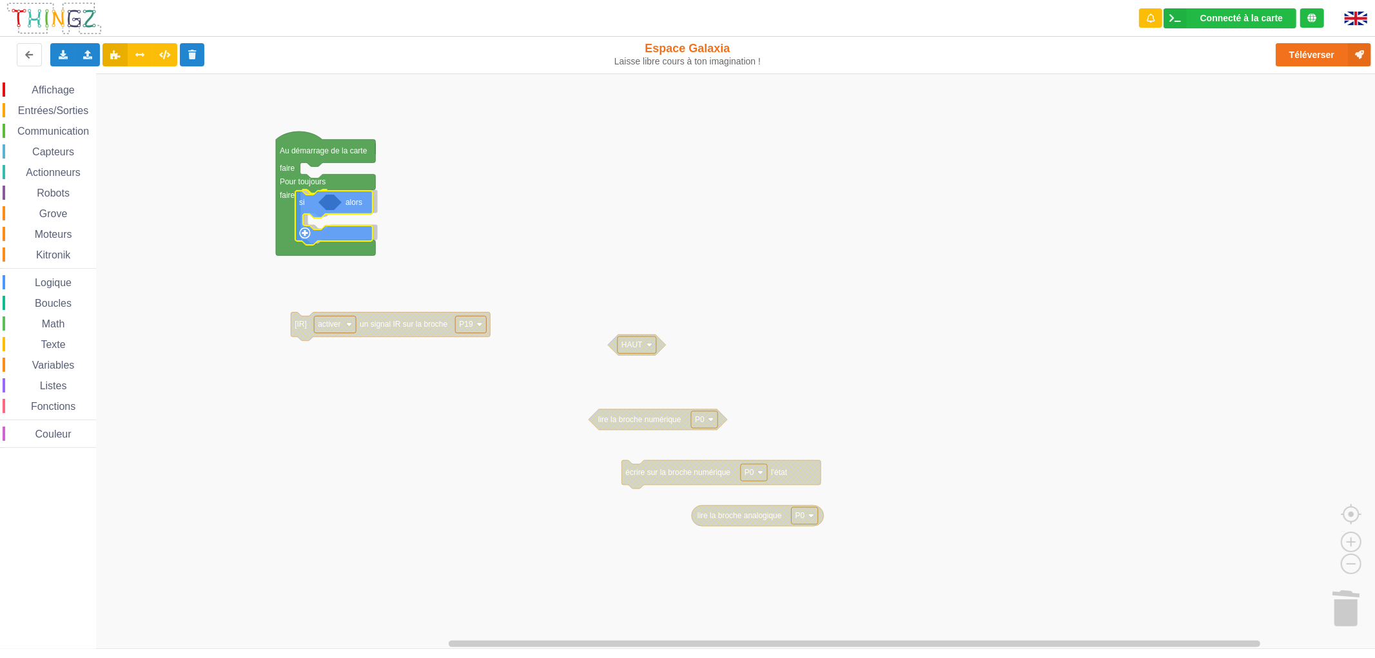
click at [345, 211] on div "Affichage Entrées/Sorties Communication Capteurs Actionneurs Robots Grove Moteu…" at bounding box center [692, 360] width 1384 height 575
click at [708, 423] on rect "Espace de travail de Blocky" at bounding box center [704, 419] width 26 height 17
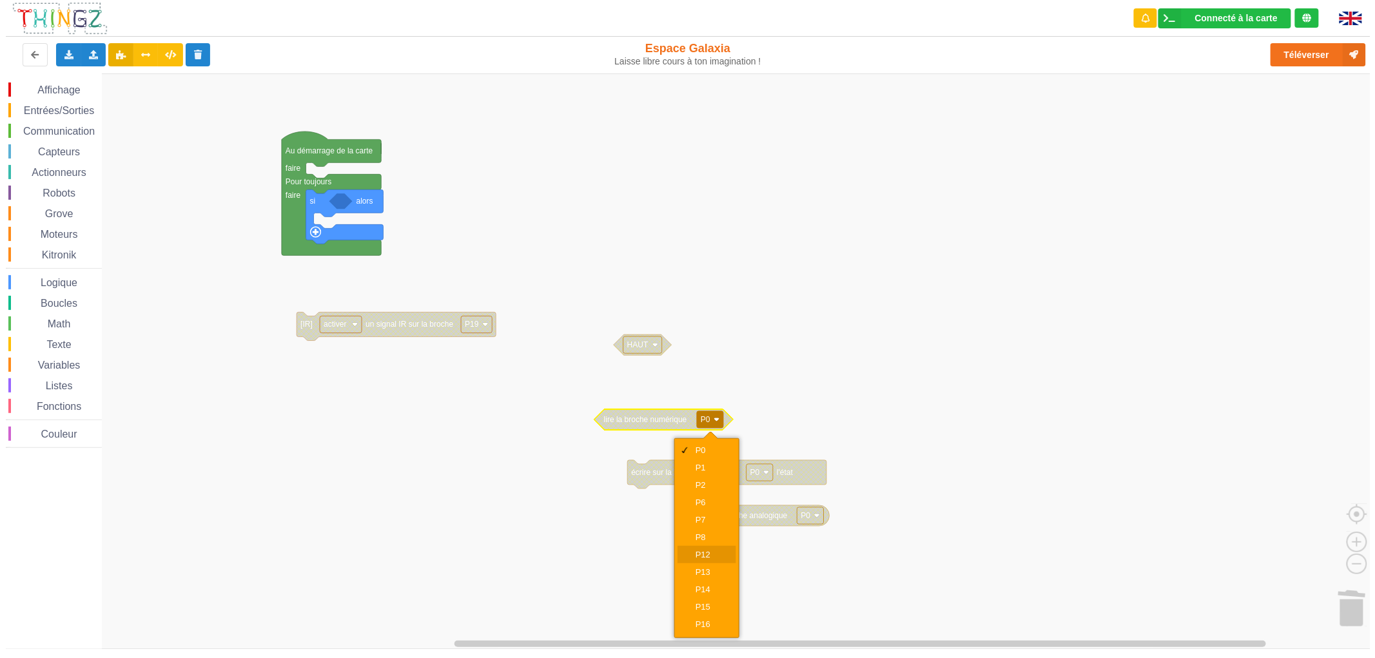
scroll to position [28, 0]
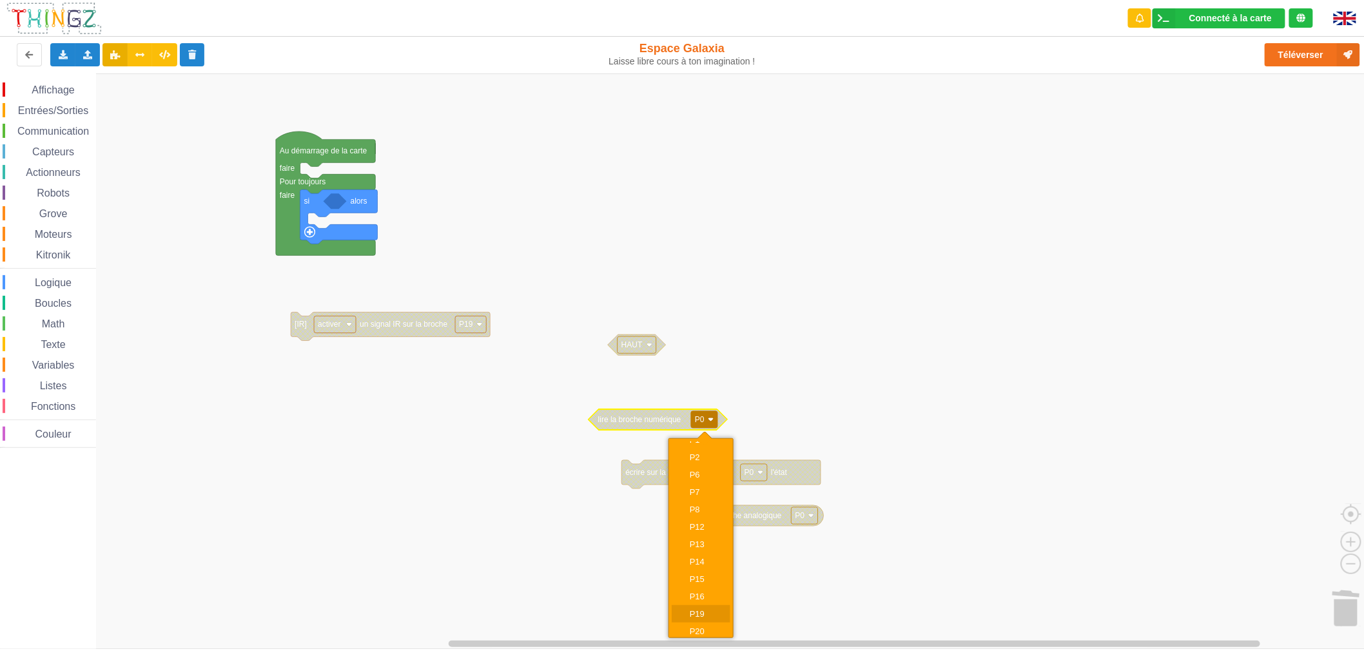
click at [697, 609] on div "P19" at bounding box center [705, 614] width 31 height 10
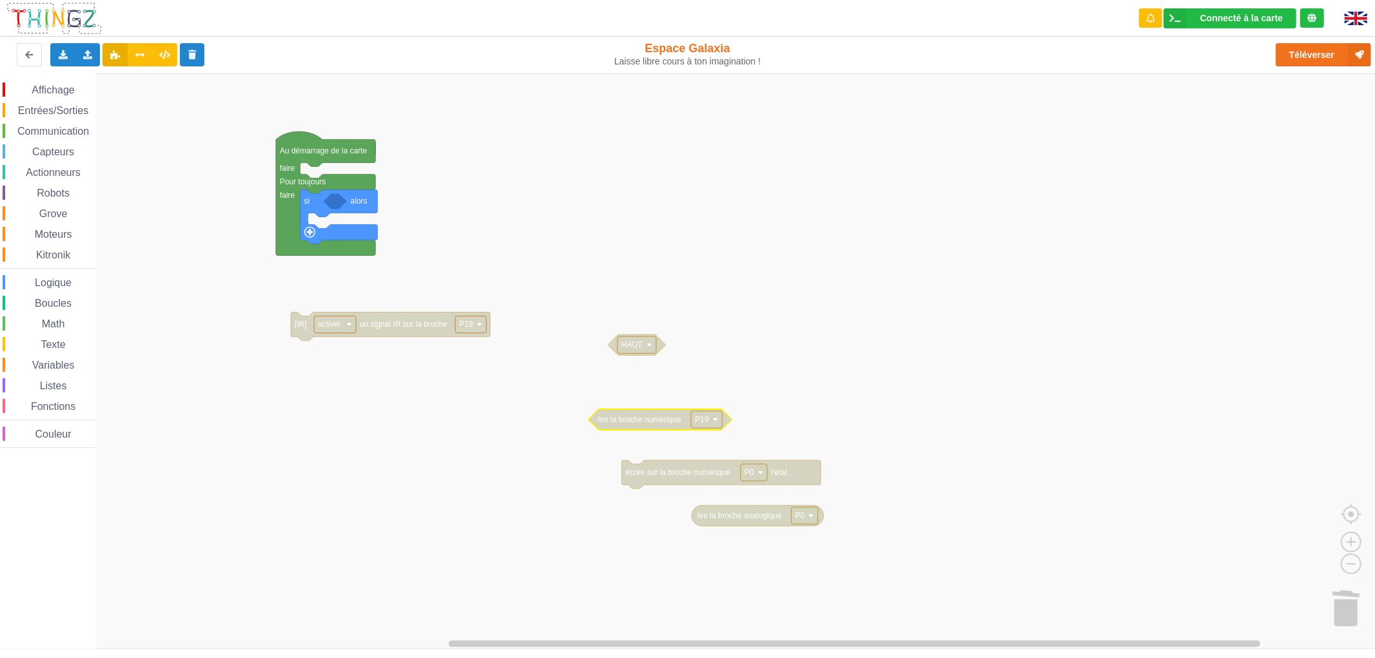
click at [759, 371] on rect "Espace de travail de Blocky" at bounding box center [692, 360] width 1384 height 575
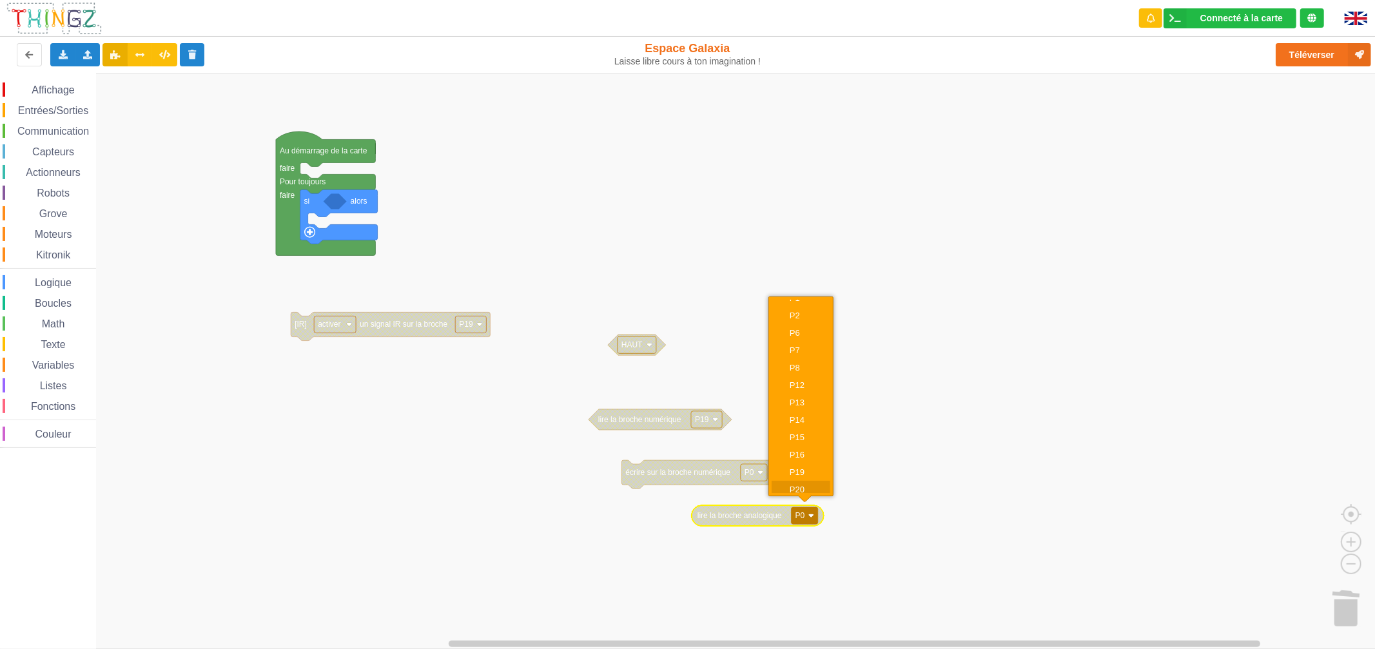
click at [811, 492] on div "P20" at bounding box center [800, 489] width 59 height 17
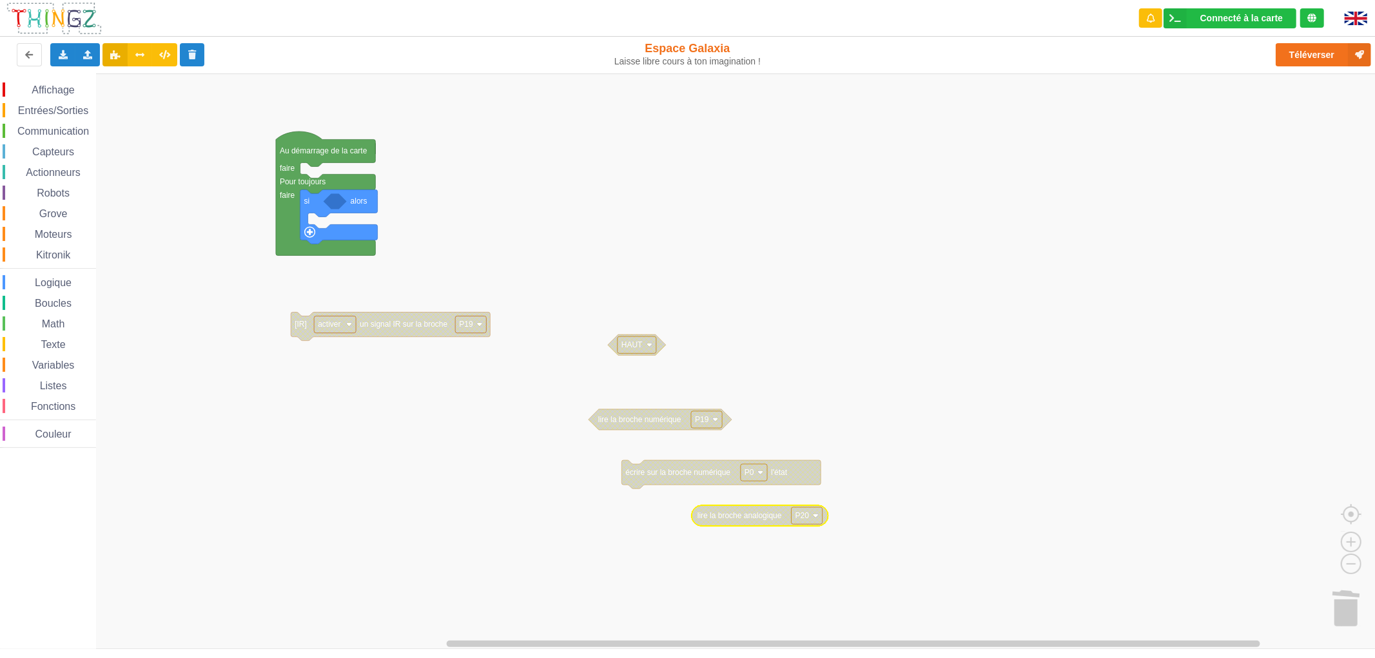
click at [811, 516] on rect "Espace de travail de Blocky" at bounding box center [806, 515] width 31 height 17
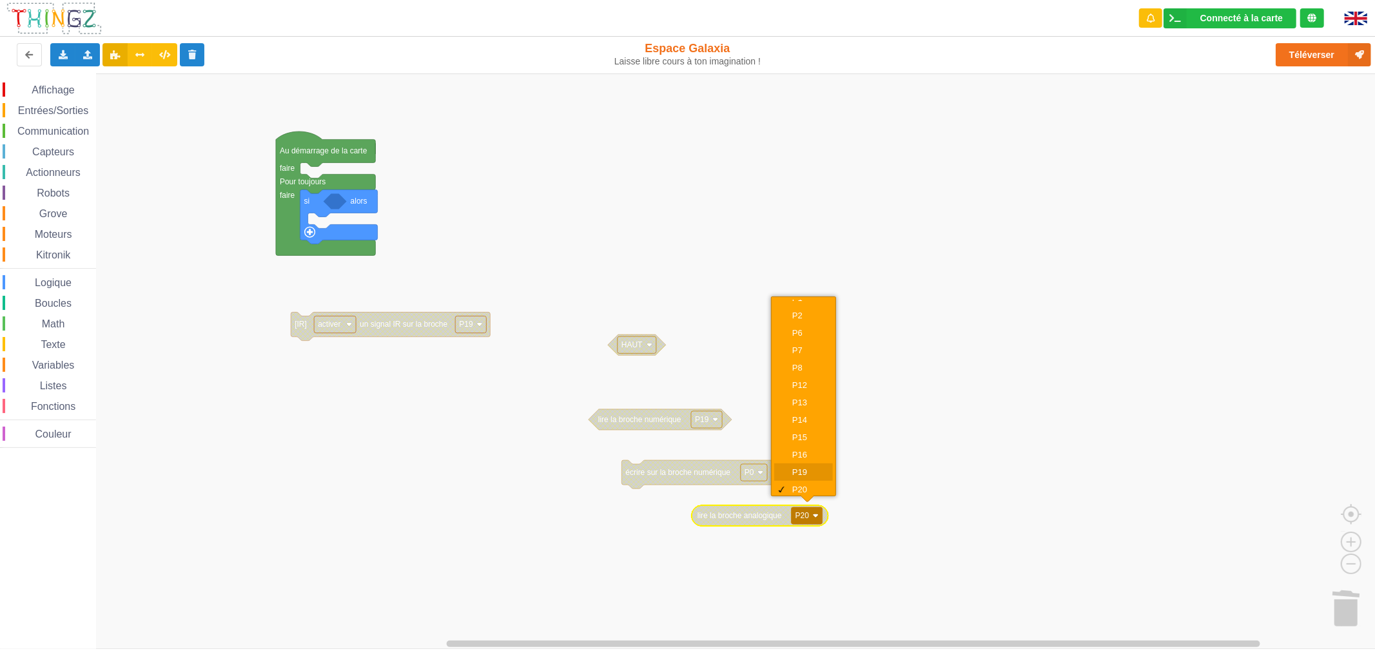
click at [816, 474] on div "P19" at bounding box center [803, 471] width 59 height 17
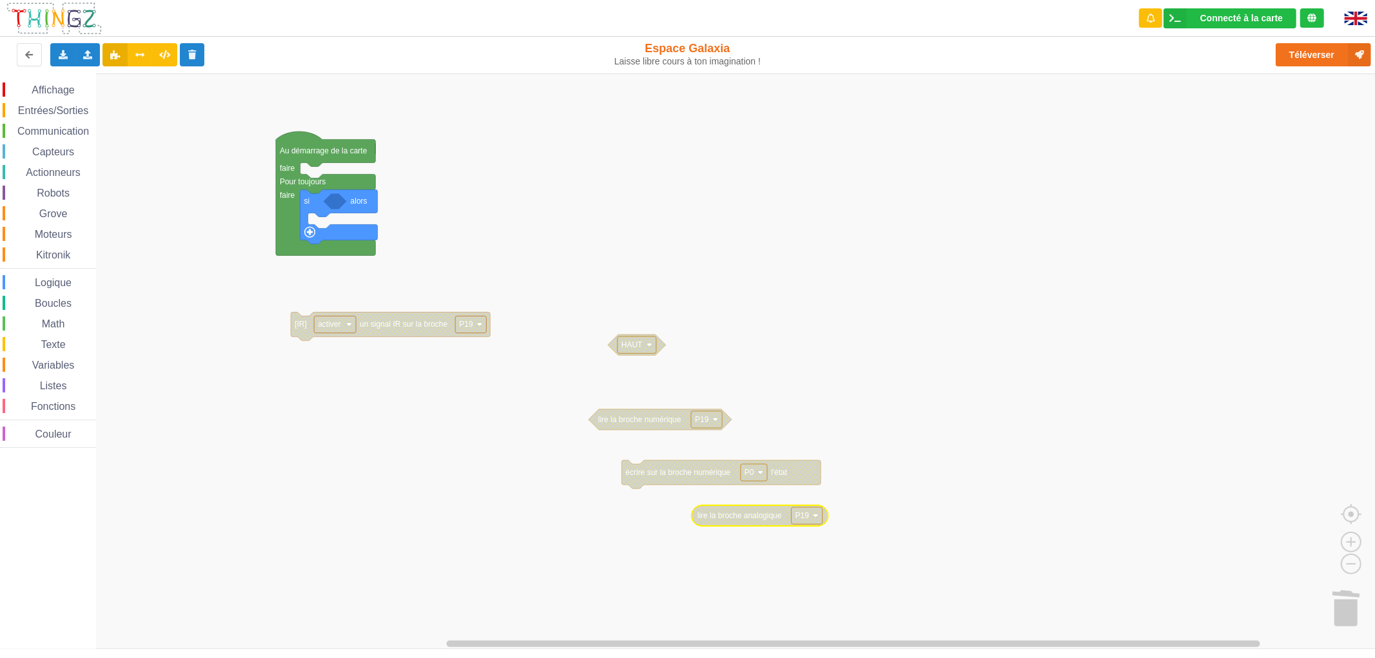
click at [859, 501] on rect "Espace de travail de Blocky" at bounding box center [692, 360] width 1384 height 575
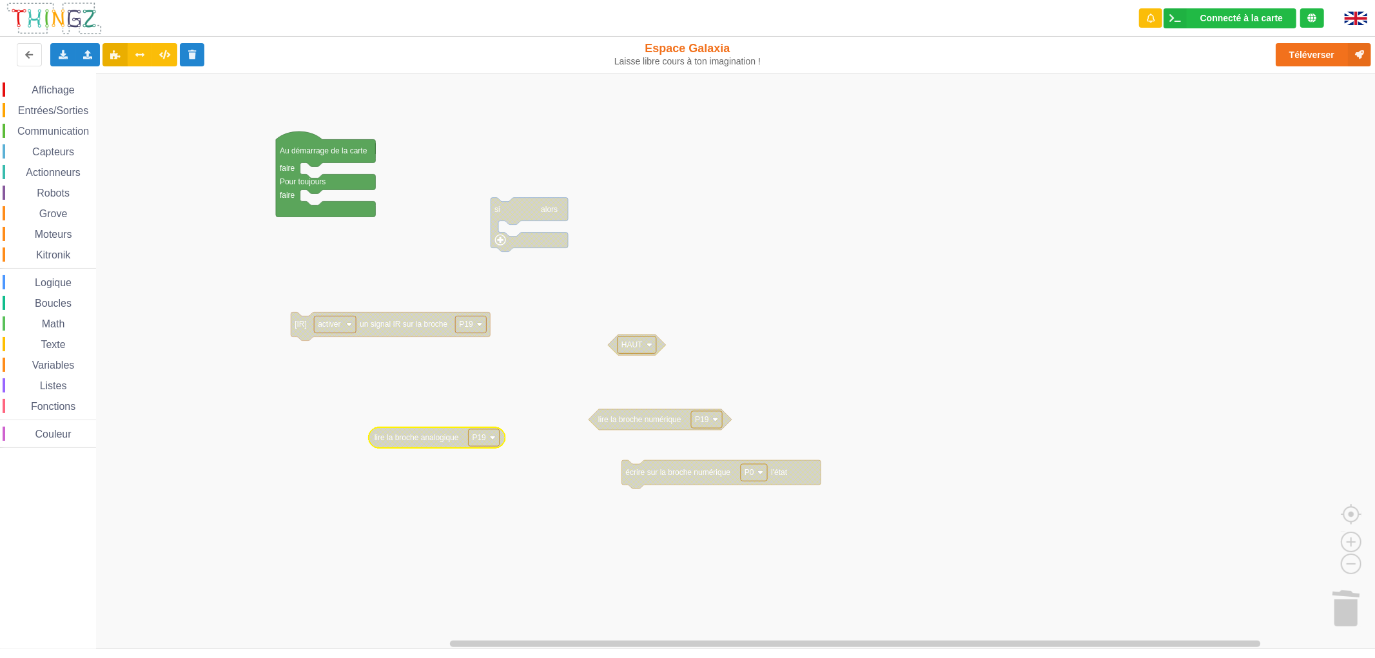
click at [47, 312] on div "Affichage Entrées/Sorties Communication Capteurs Actionneurs Robots Grove Moteu…" at bounding box center [48, 264] width 96 height 365
click at [48, 90] on span "Affichage" at bounding box center [53, 89] width 46 height 11
click at [313, 208] on div "Affichage Entrées/Sorties Communication Capteurs Actionneurs Robots Grove Moteu…" at bounding box center [692, 360] width 1384 height 575
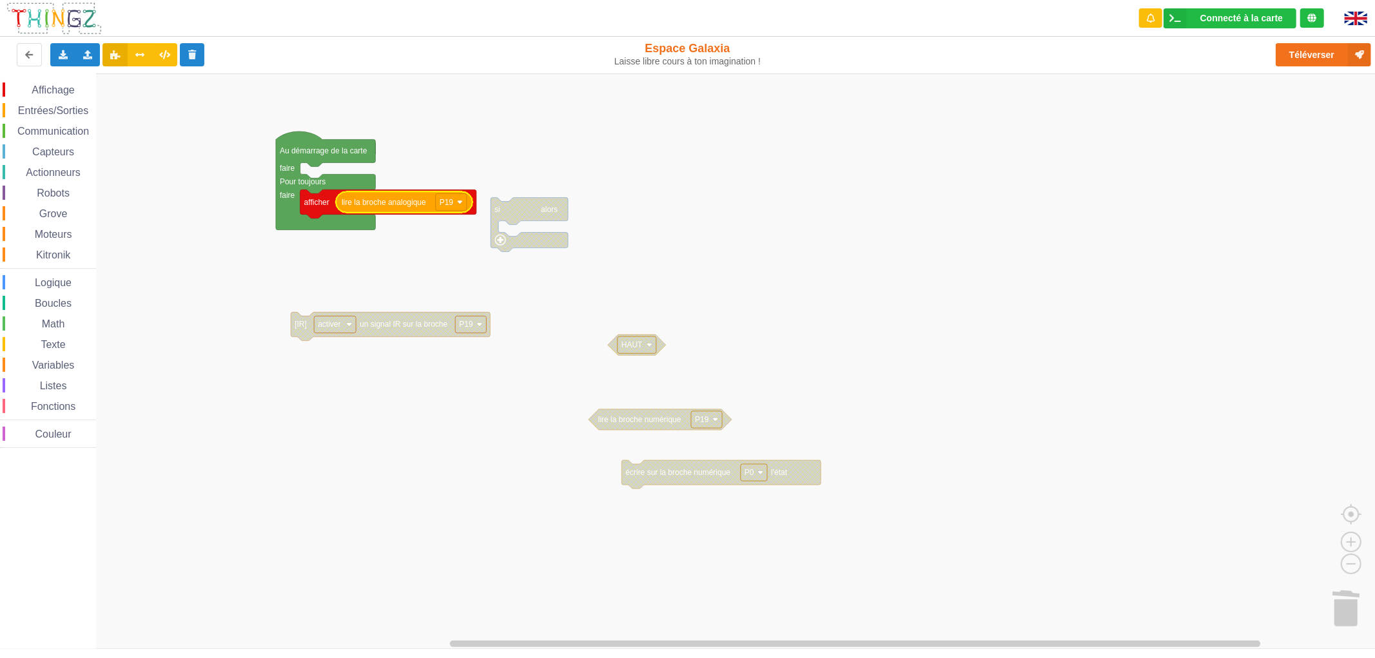
click at [379, 420] on rect "Espace de travail de Blocky" at bounding box center [692, 360] width 1384 height 575
click at [1300, 59] on button "Téléverser" at bounding box center [1322, 54] width 95 height 23
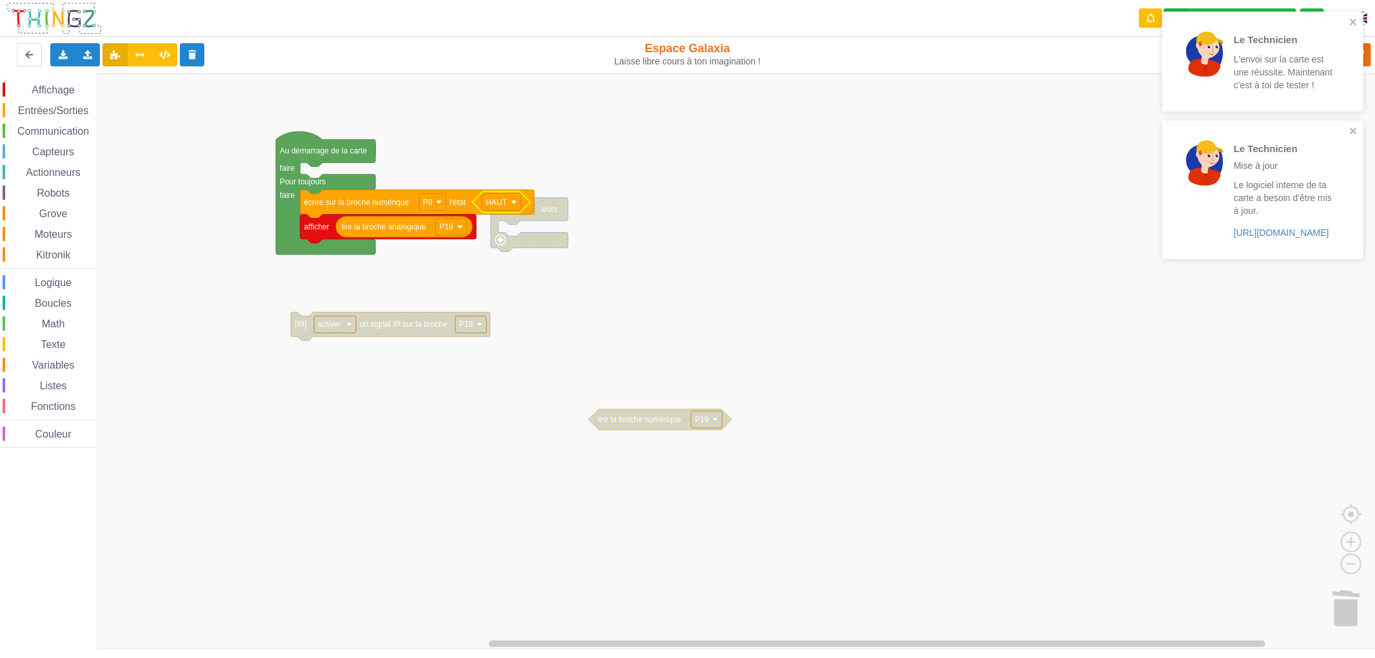
click at [516, 317] on rect "Espace de travail de Blocky" at bounding box center [692, 360] width 1384 height 575
click at [1353, 15] on div "Le Technicien L'envoi sur la carte est une réussite. Maintenant c'est à toi de …" at bounding box center [1262, 62] width 201 height 100
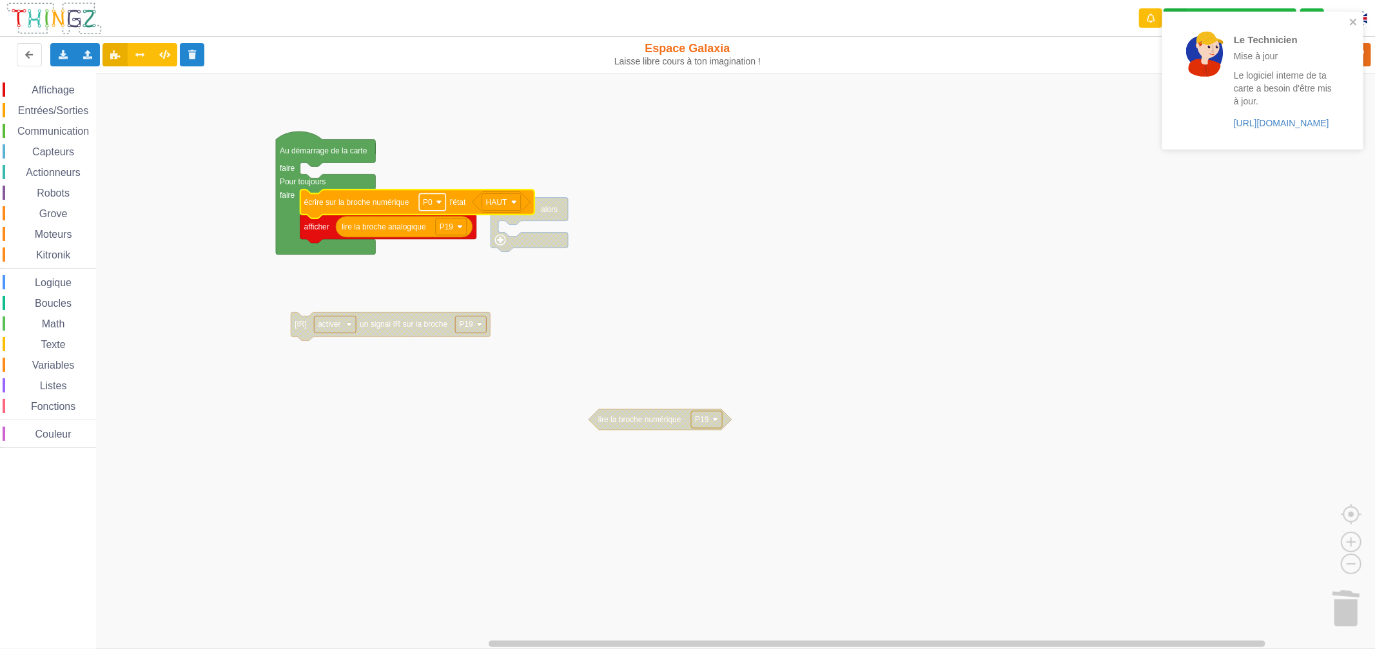
click at [434, 208] on rect "Espace de travail de Blocky" at bounding box center [432, 201] width 26 height 17
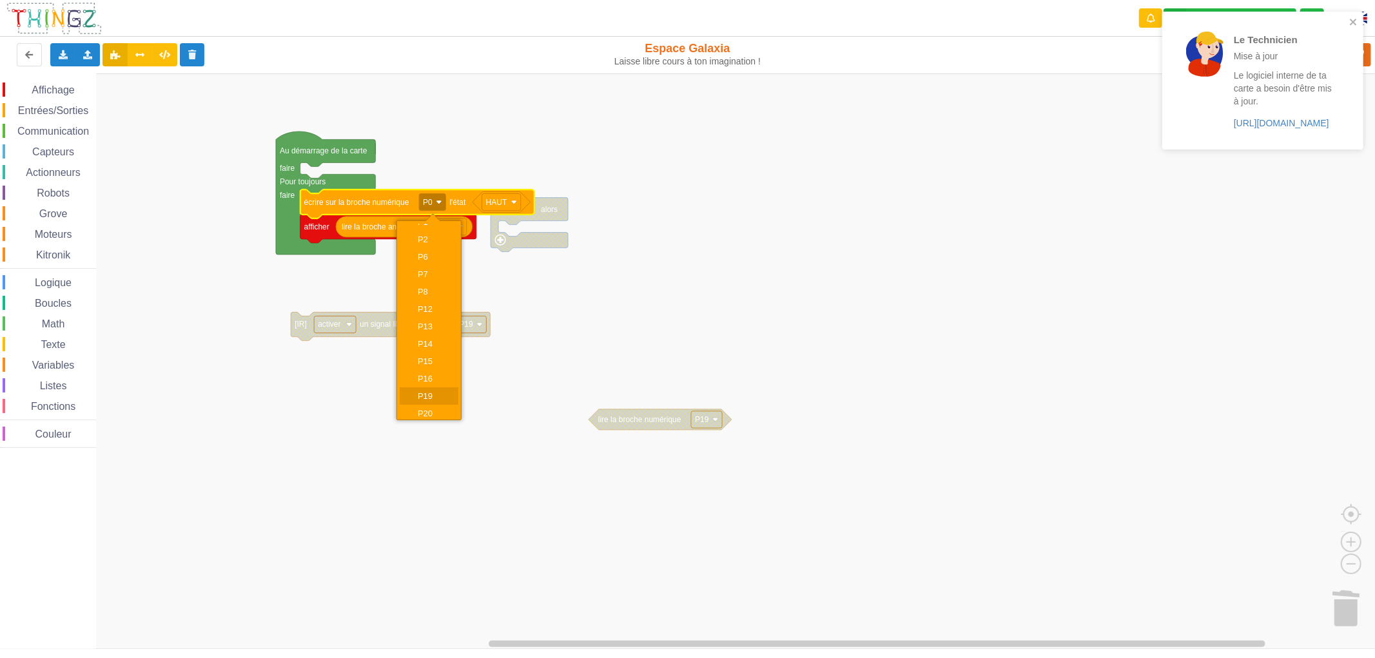
click at [432, 394] on div "P19" at bounding box center [433, 396] width 31 height 10
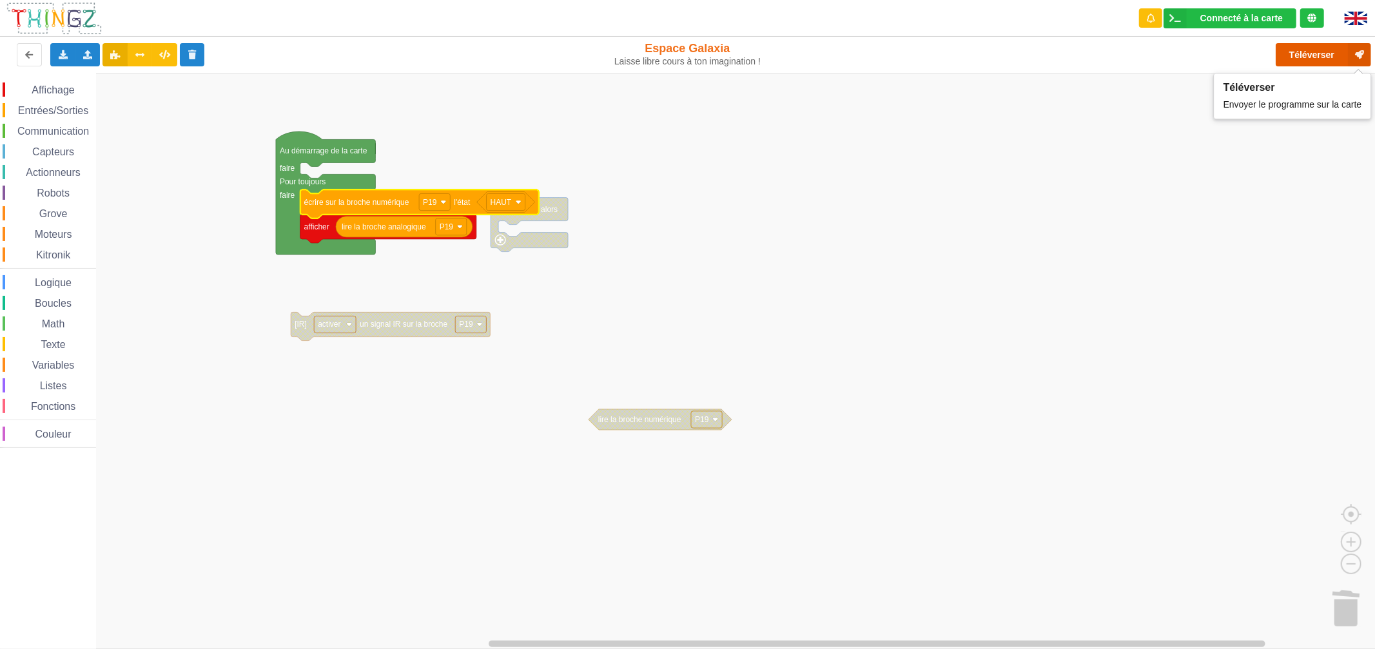
click at [1297, 56] on button "Téléverser" at bounding box center [1322, 54] width 95 height 23
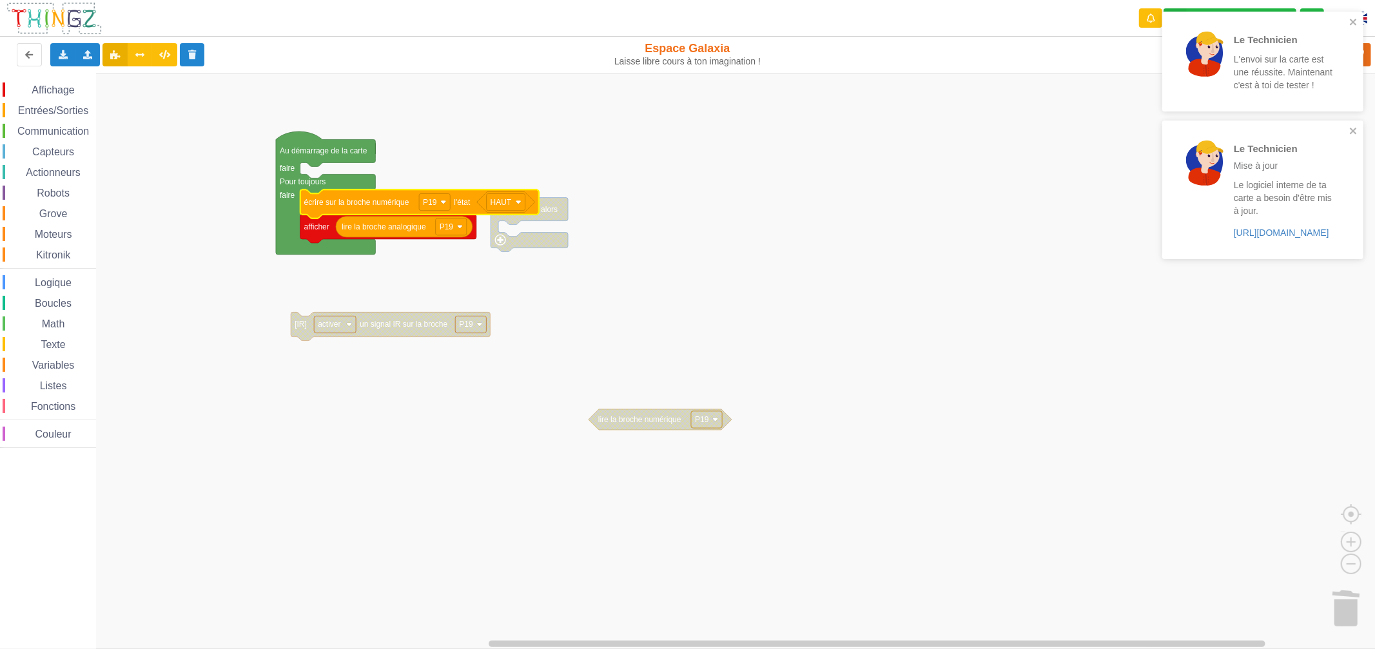
click at [43, 113] on span "Entrées/Sorties" at bounding box center [53, 110] width 74 height 11
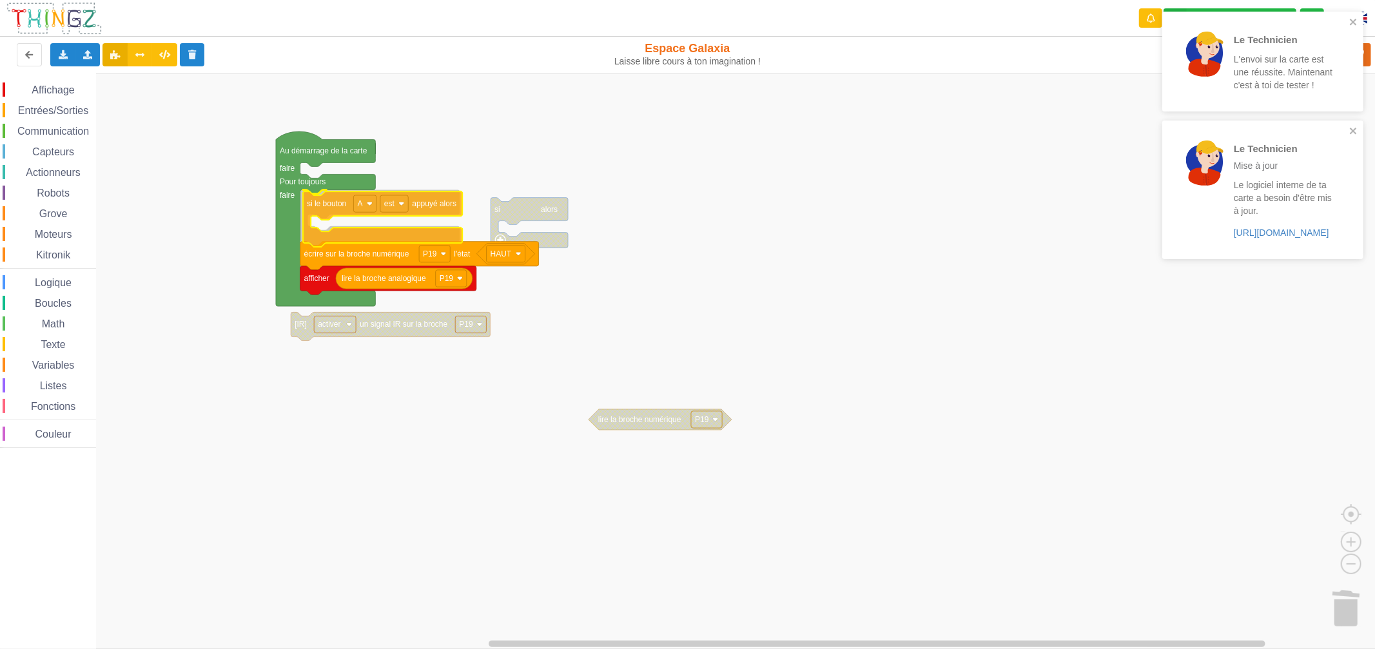
click at [333, 209] on div "Affichage Entrées/Sorties Communication Capteurs Actionneurs Robots Grove Moteu…" at bounding box center [692, 360] width 1384 height 575
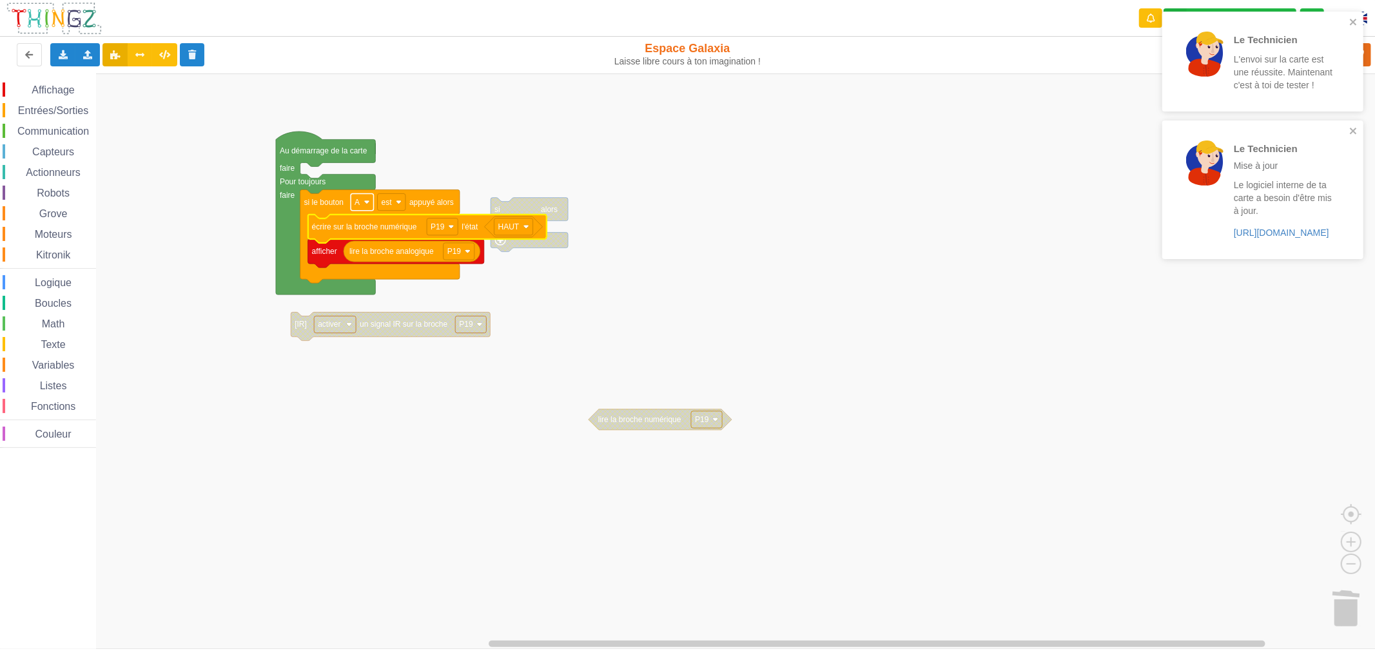
click at [360, 204] on rect "Espace de travail de Blocky" at bounding box center [362, 201] width 23 height 17
click at [383, 200] on text "est" at bounding box center [387, 201] width 11 height 9
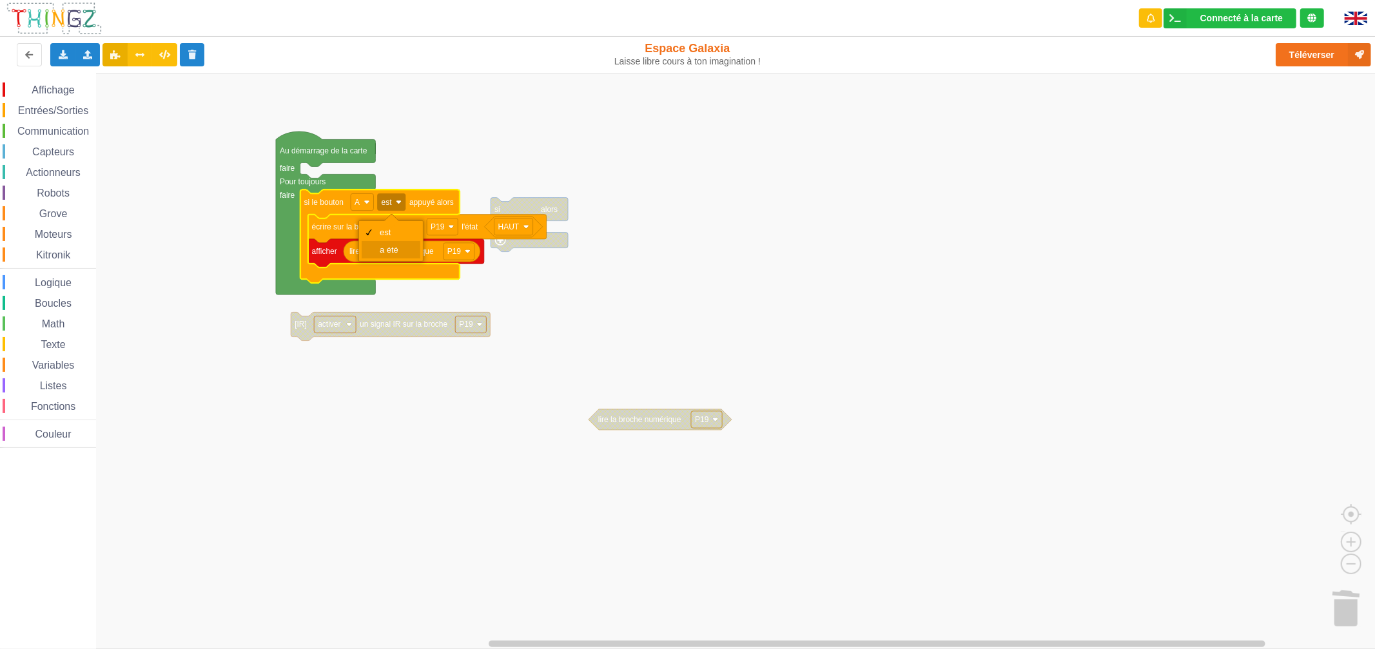
click at [388, 243] on div "a été" at bounding box center [391, 249] width 59 height 17
click at [1306, 55] on button "Téléverser" at bounding box center [1322, 54] width 95 height 23
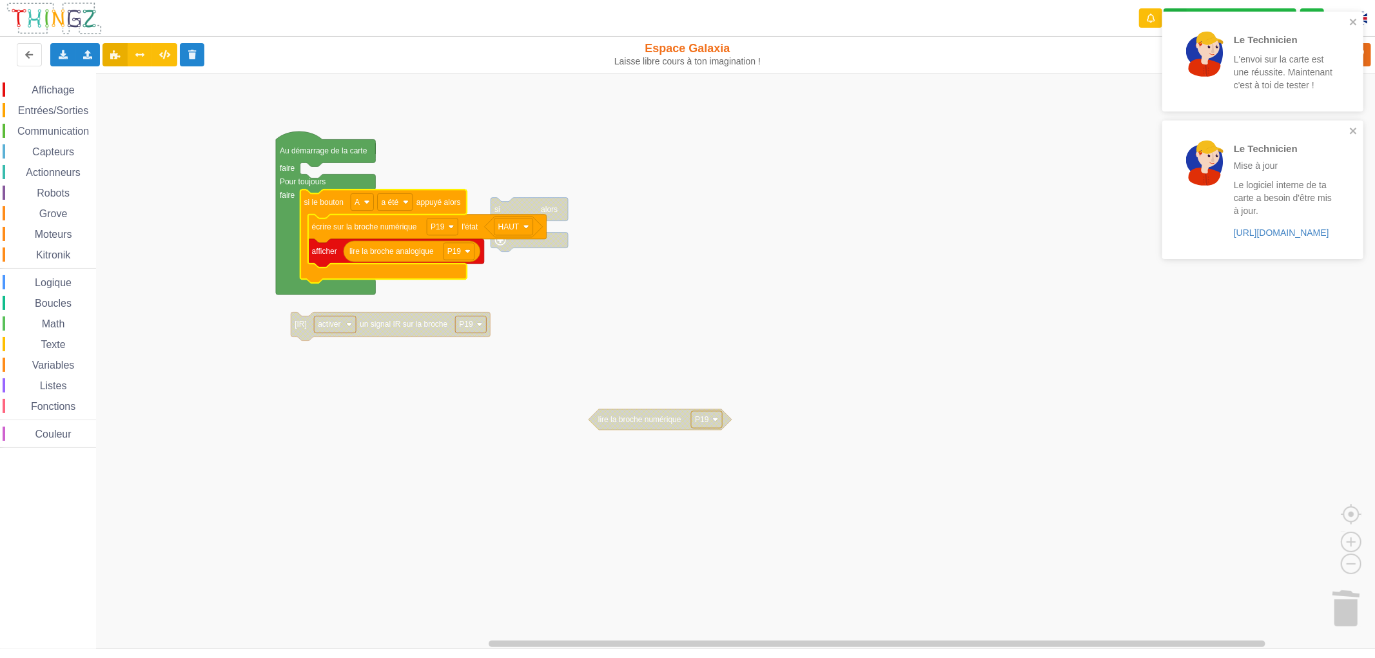
click at [372, 394] on rect "Espace de travail de Blocky" at bounding box center [692, 360] width 1384 height 575
click at [63, 84] on span "Affichage" at bounding box center [53, 89] width 46 height 11
click at [338, 456] on div "Affichage Entrées/Sorties Communication Capteurs Actionneurs Robots Grove Moteu…" at bounding box center [692, 360] width 1384 height 575
click at [60, 288] on div "Logique" at bounding box center [49, 282] width 93 height 14
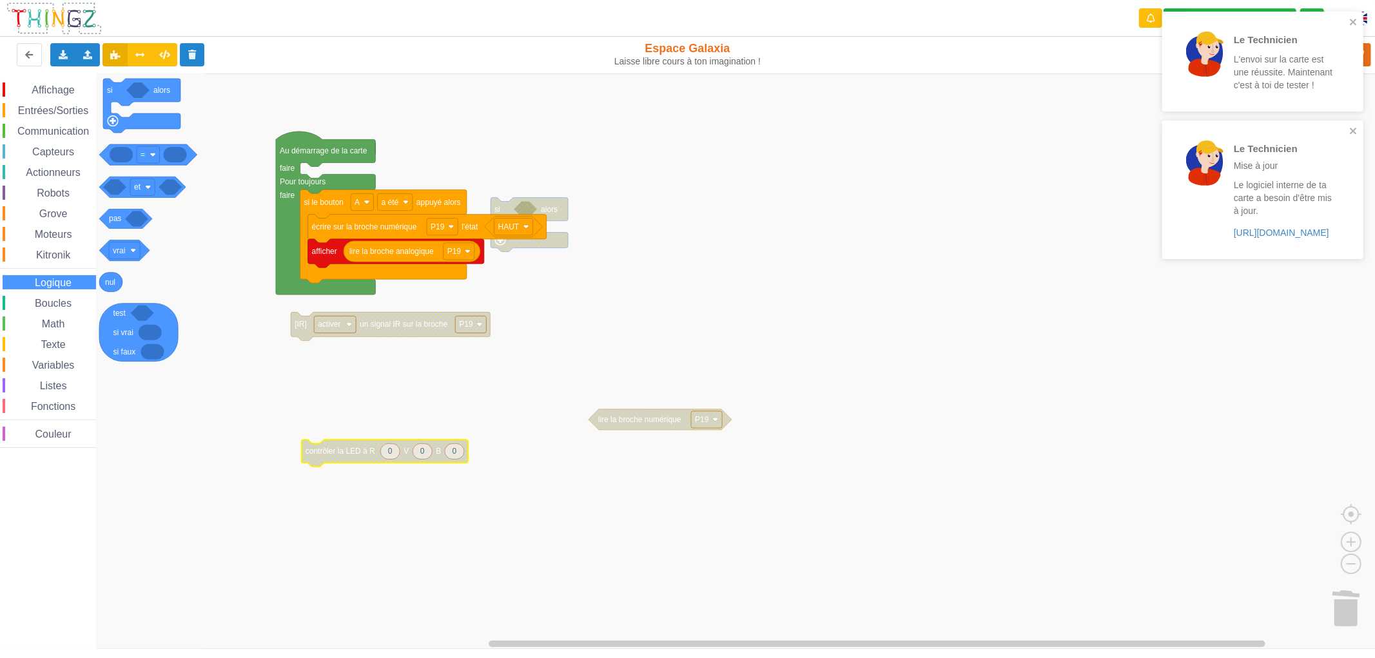
click at [62, 235] on span "Moteurs" at bounding box center [53, 234] width 41 height 11
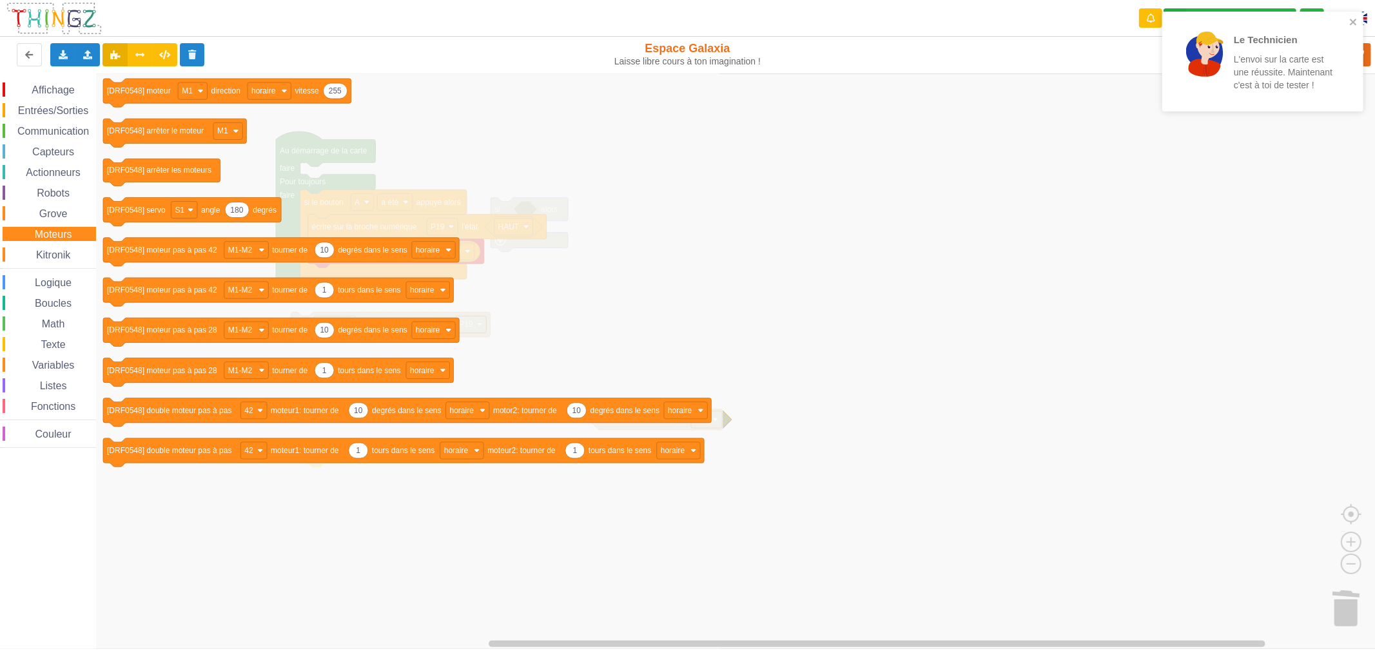
click at [67, 277] on span "Logique" at bounding box center [53, 282] width 41 height 11
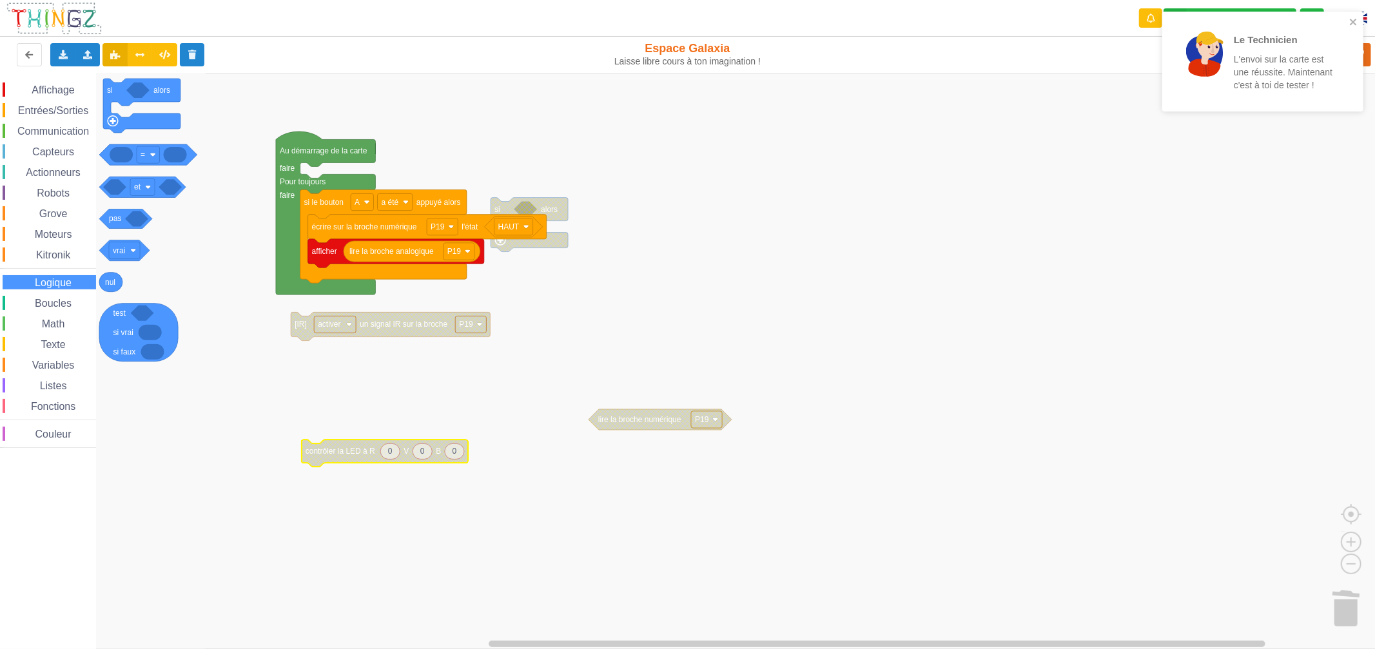
click at [67, 300] on span "Boucles" at bounding box center [53, 303] width 41 height 11
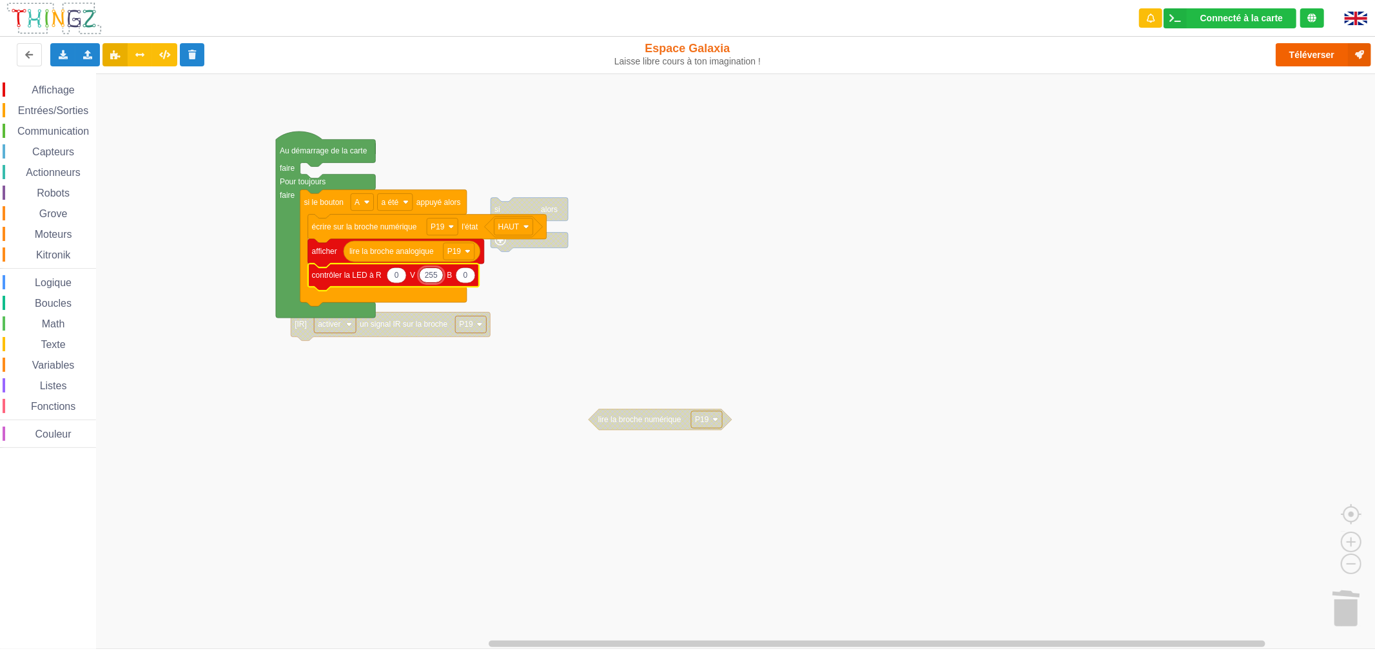
type input "255"
click at [1310, 62] on button "Téléverser" at bounding box center [1322, 54] width 95 height 23
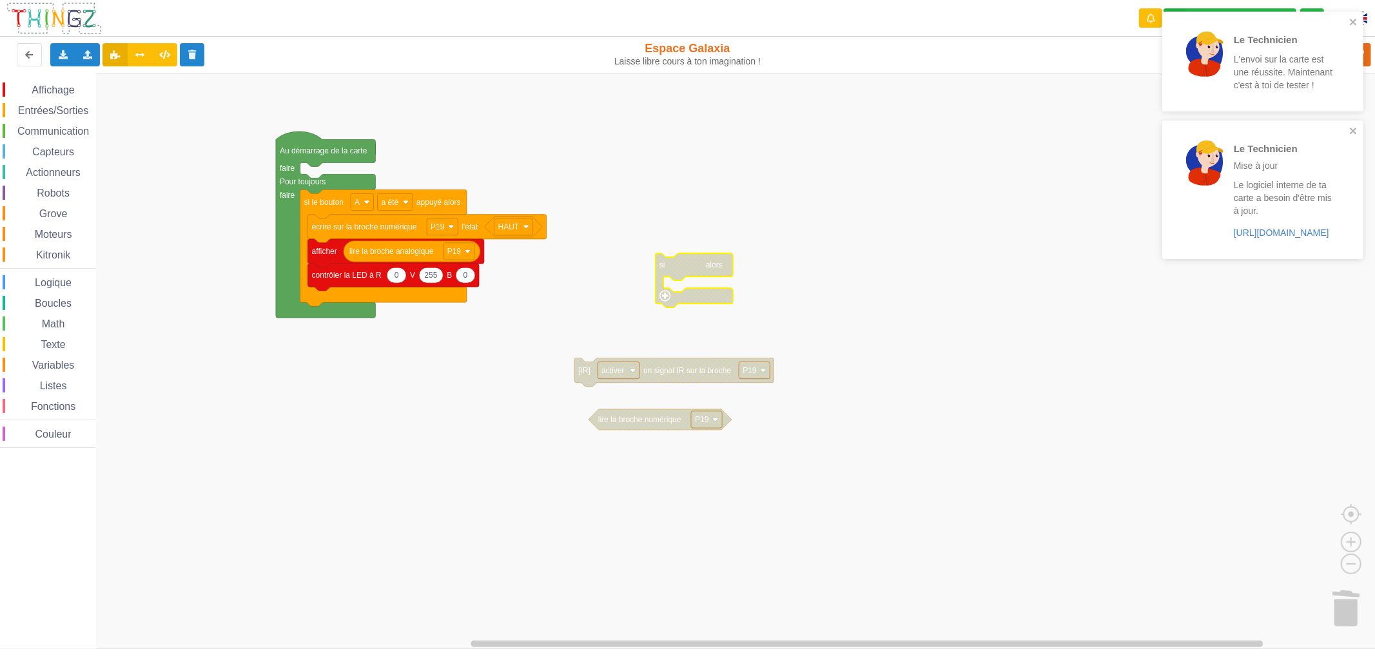
click at [80, 302] on div "Boucles" at bounding box center [49, 303] width 93 height 14
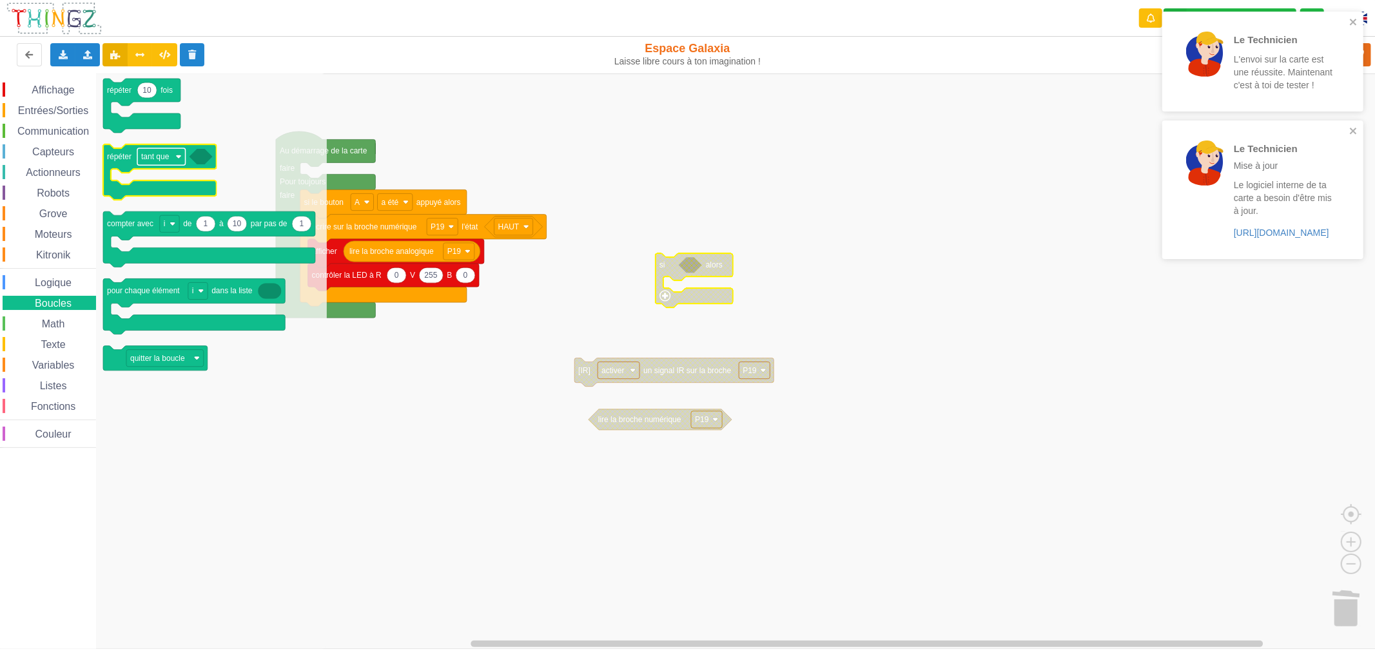
click at [162, 161] on text "tant que" at bounding box center [155, 156] width 28 height 9
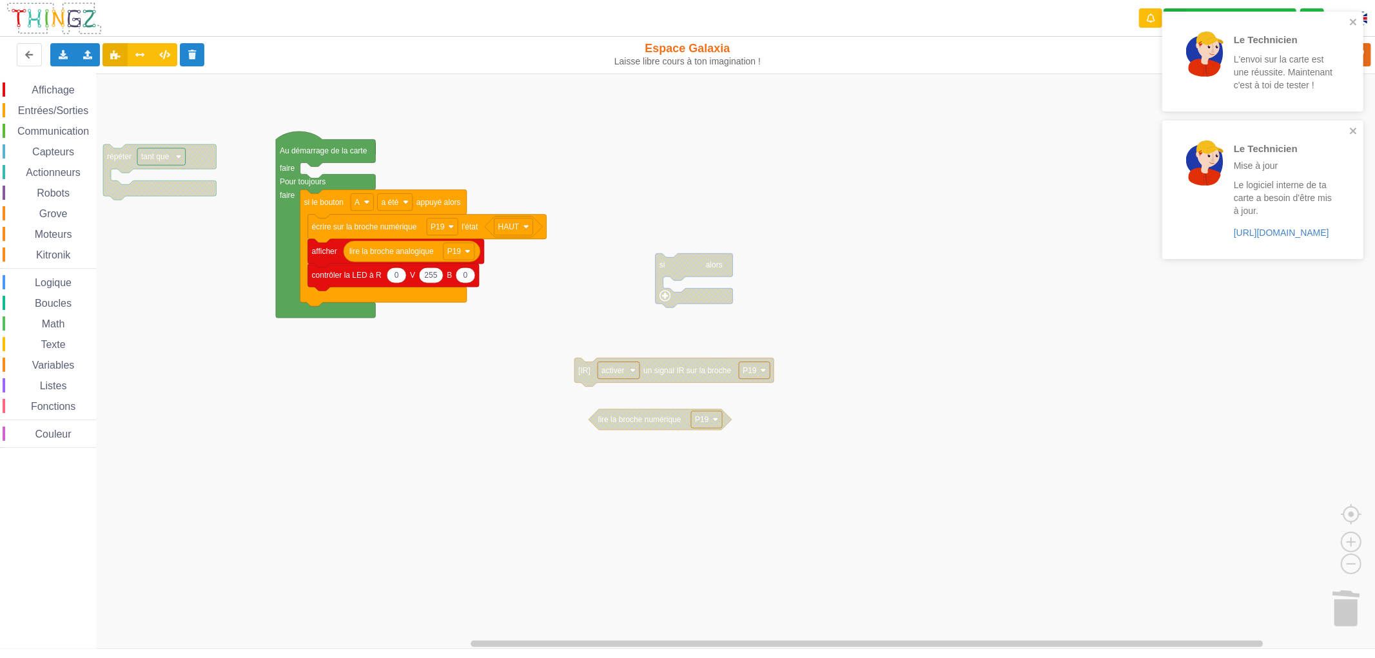
click at [139, 229] on rect "Espace de travail de Blocky" at bounding box center [692, 360] width 1384 height 575
click at [58, 318] on span "Math" at bounding box center [53, 323] width 27 height 11
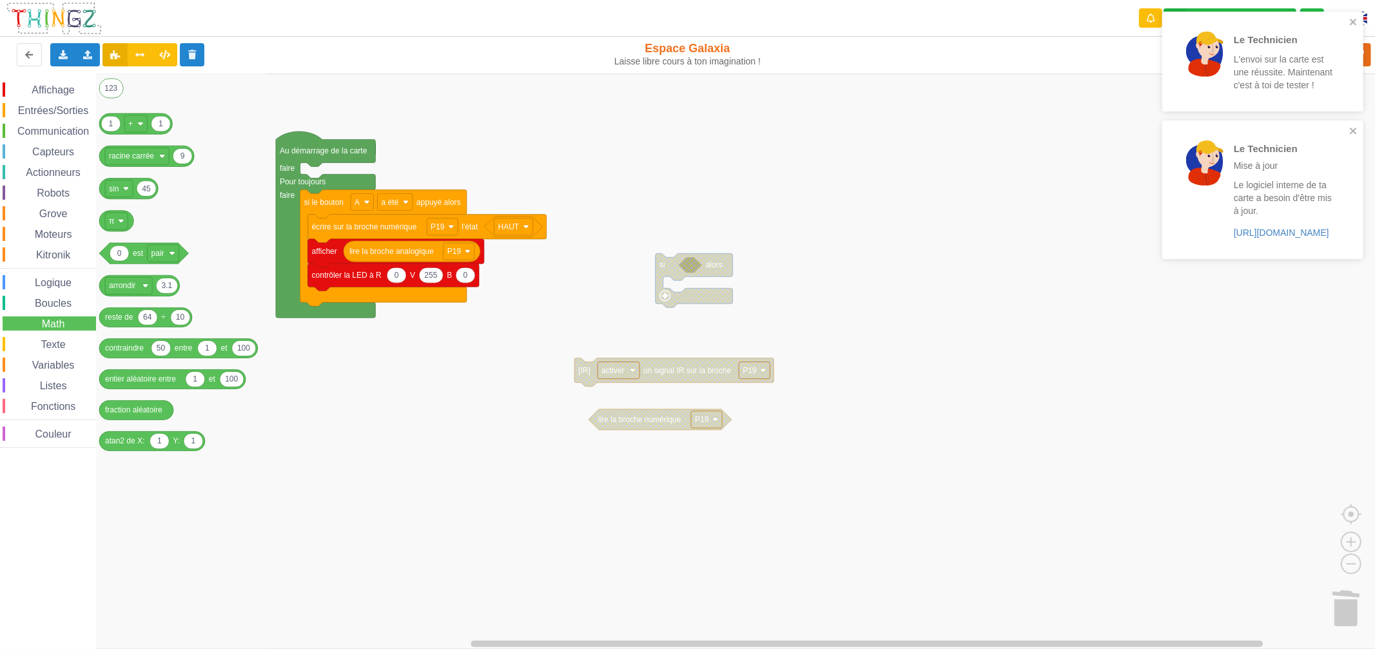
click at [63, 304] on span "Boucles" at bounding box center [53, 303] width 41 height 11
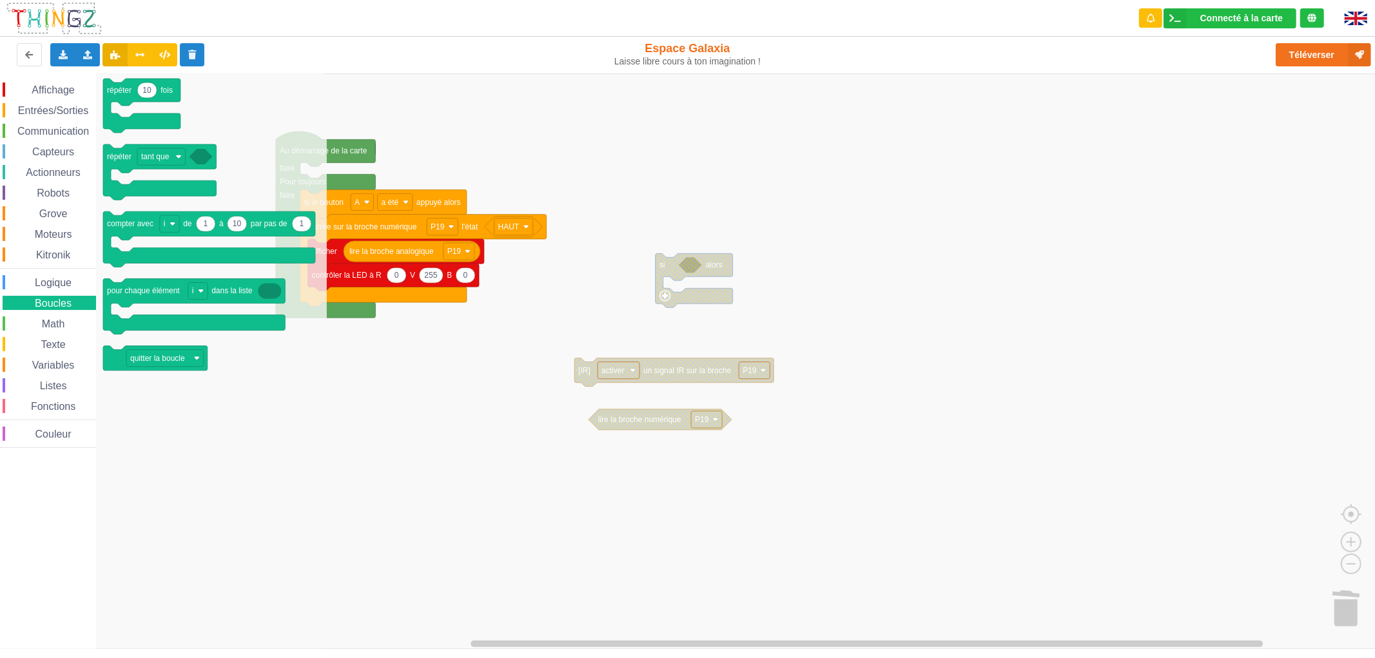
click at [49, 110] on span "Entrées/Sorties" at bounding box center [53, 110] width 74 height 11
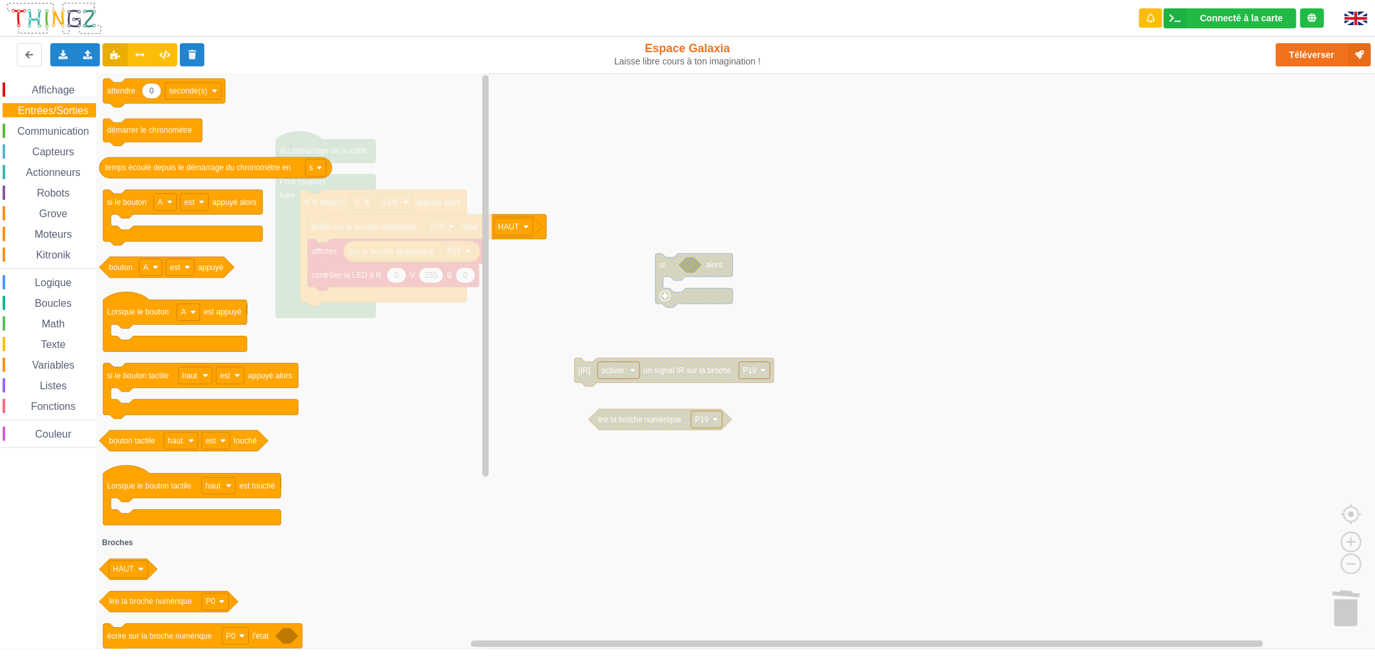
click at [271, 262] on icon "0 attendre seconde(s) démarrer le chronomètre temps écoulé depuis le démarrage …" at bounding box center [293, 360] width 396 height 575
click at [206, 92] on text "seconde(s)" at bounding box center [188, 90] width 38 height 9
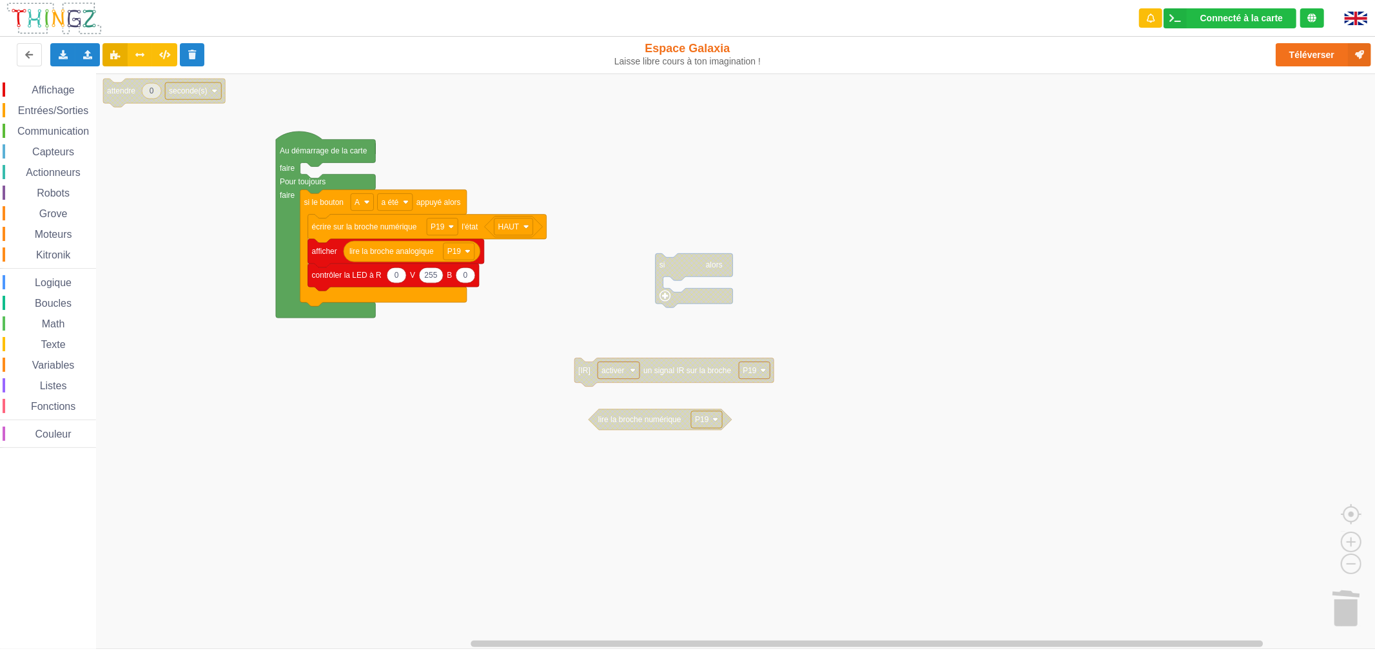
click at [206, 95] on text "seconde(s)" at bounding box center [188, 90] width 38 height 9
click at [198, 137] on div "milliseconde(s)" at bounding box center [197, 139] width 56 height 10
click at [58, 366] on span "Variables" at bounding box center [53, 365] width 46 height 11
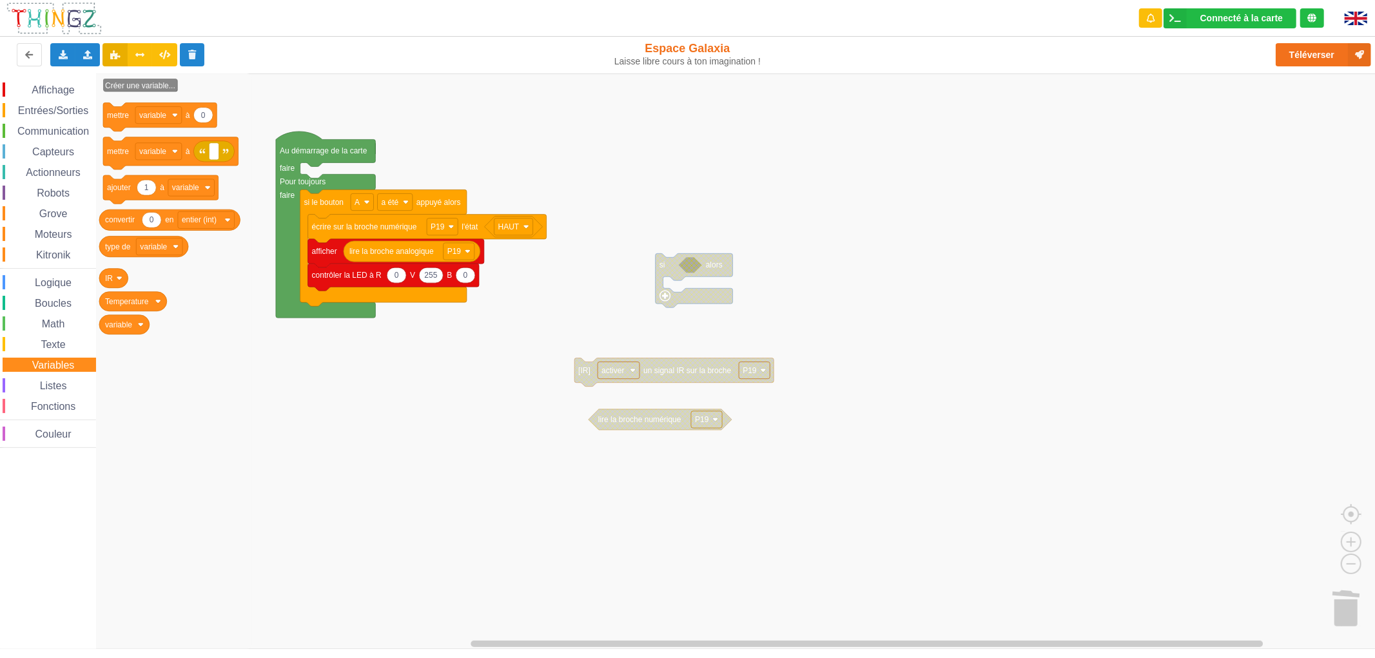
click at [57, 383] on span "Listes" at bounding box center [53, 385] width 31 height 11
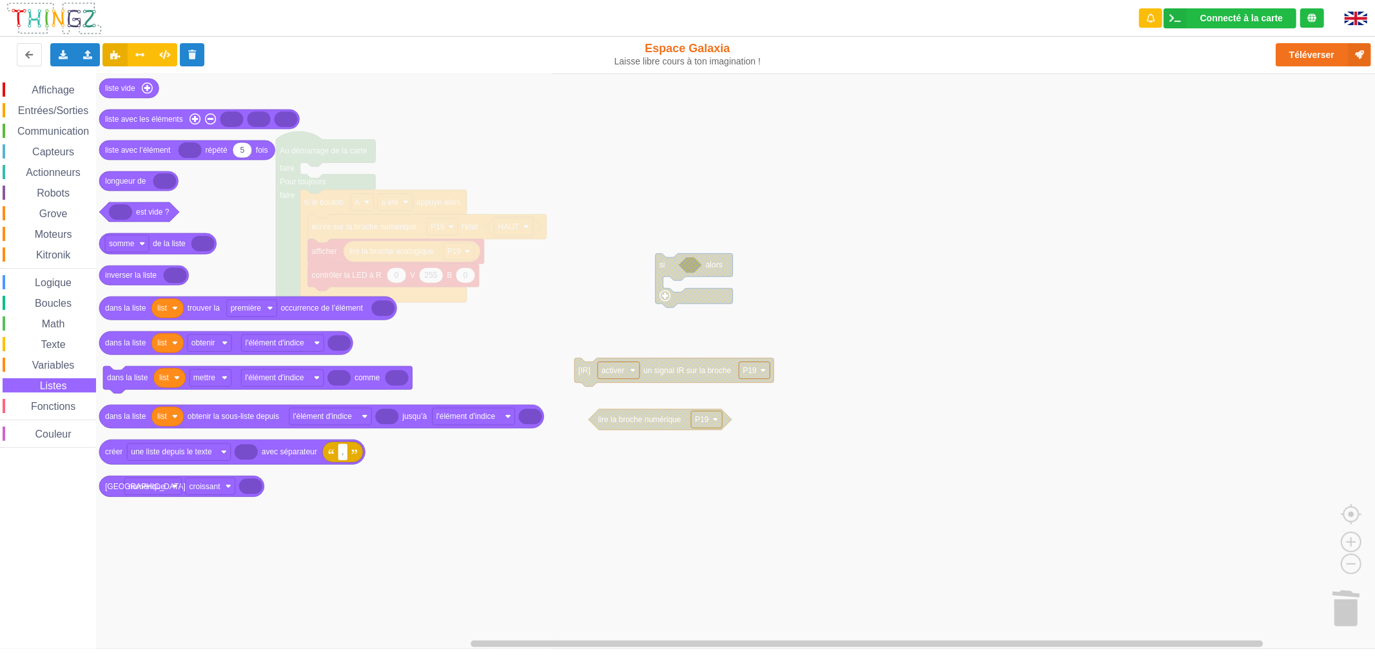
click at [55, 360] on span "Variables" at bounding box center [53, 365] width 46 height 11
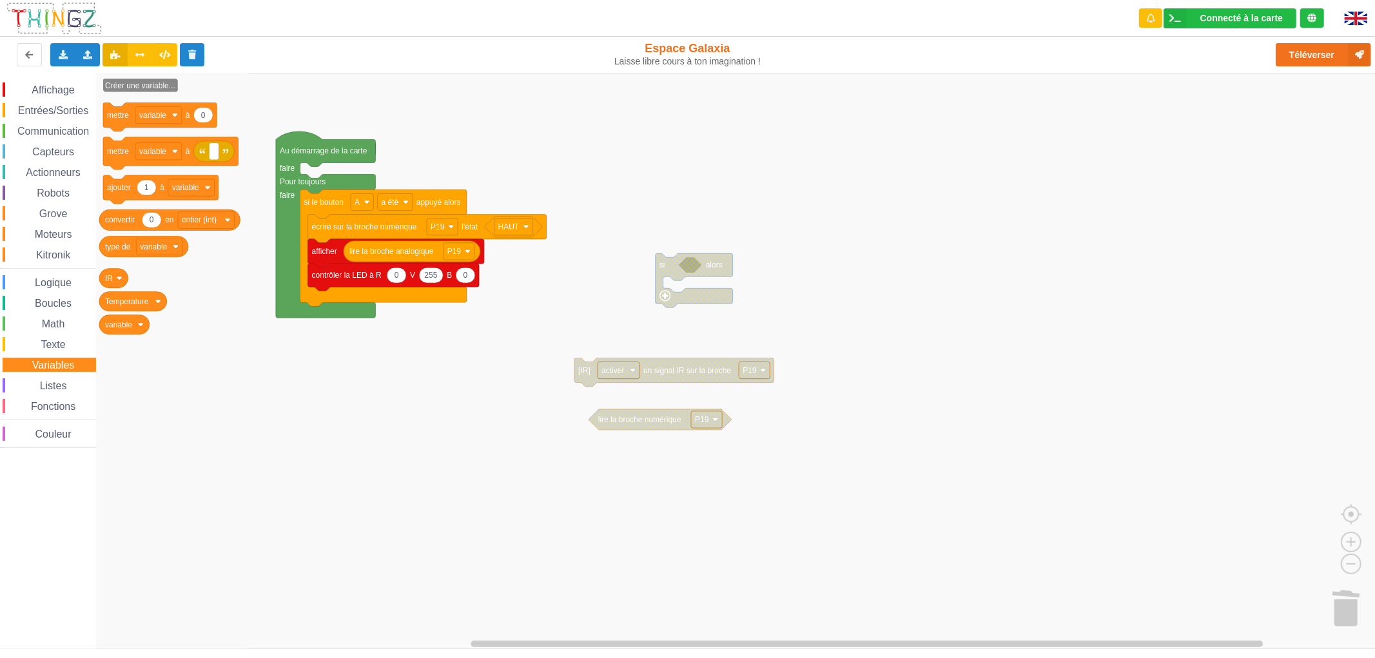
click at [59, 346] on span "Texte" at bounding box center [53, 344] width 28 height 11
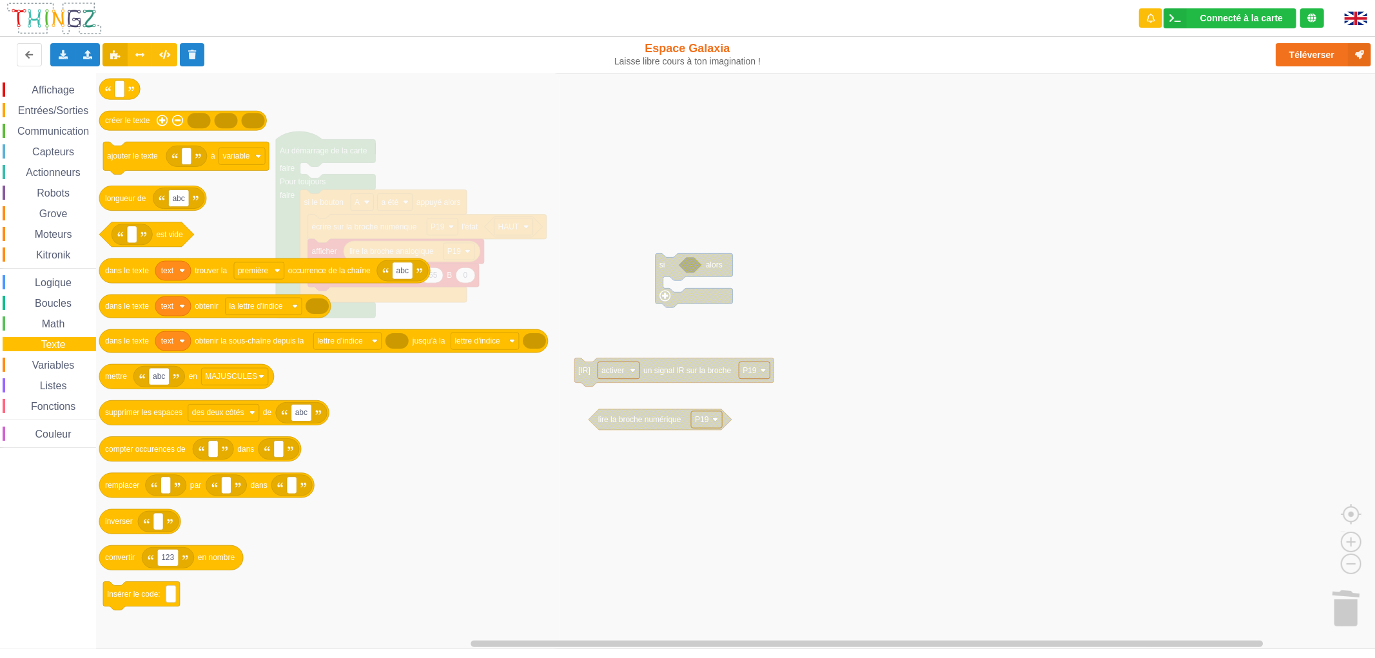
click at [63, 329] on div "Math" at bounding box center [49, 323] width 93 height 14
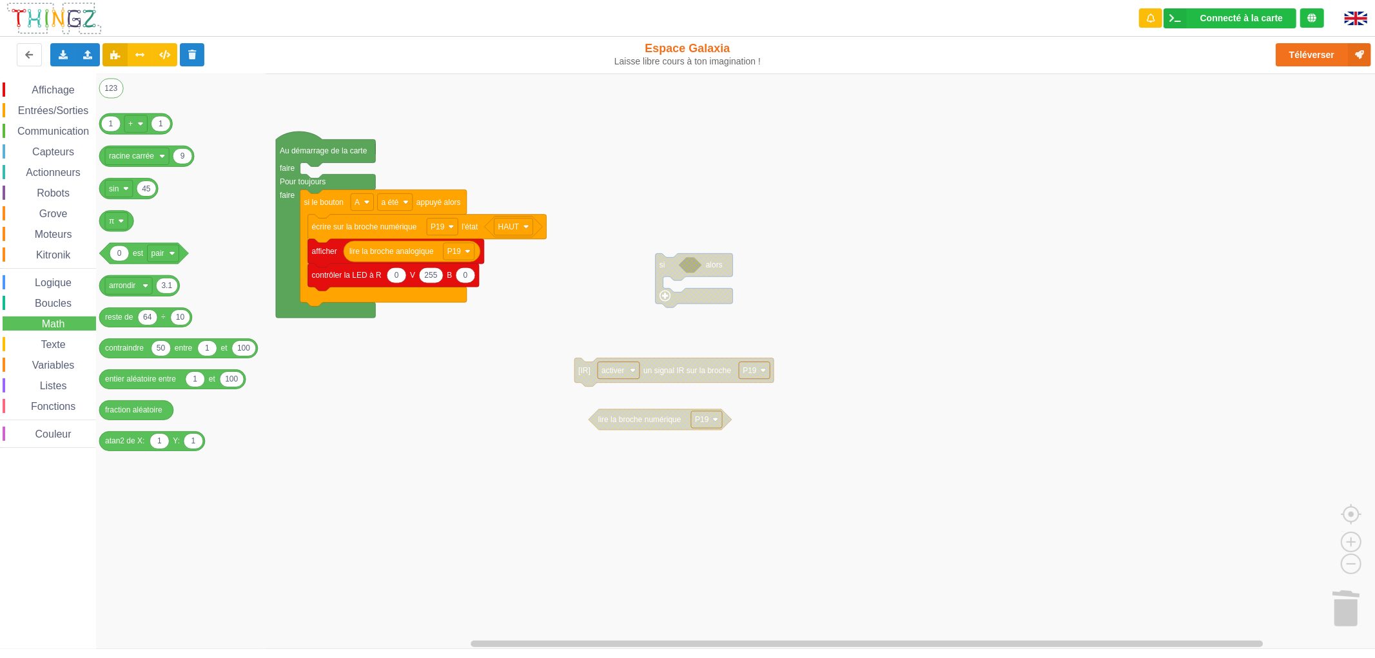
click at [53, 295] on div "Affichage Entrées/Sorties Communication Capteurs Actionneurs Robots Grove Moteu…" at bounding box center [48, 264] width 96 height 365
click at [54, 298] on span "Boucles" at bounding box center [53, 303] width 41 height 11
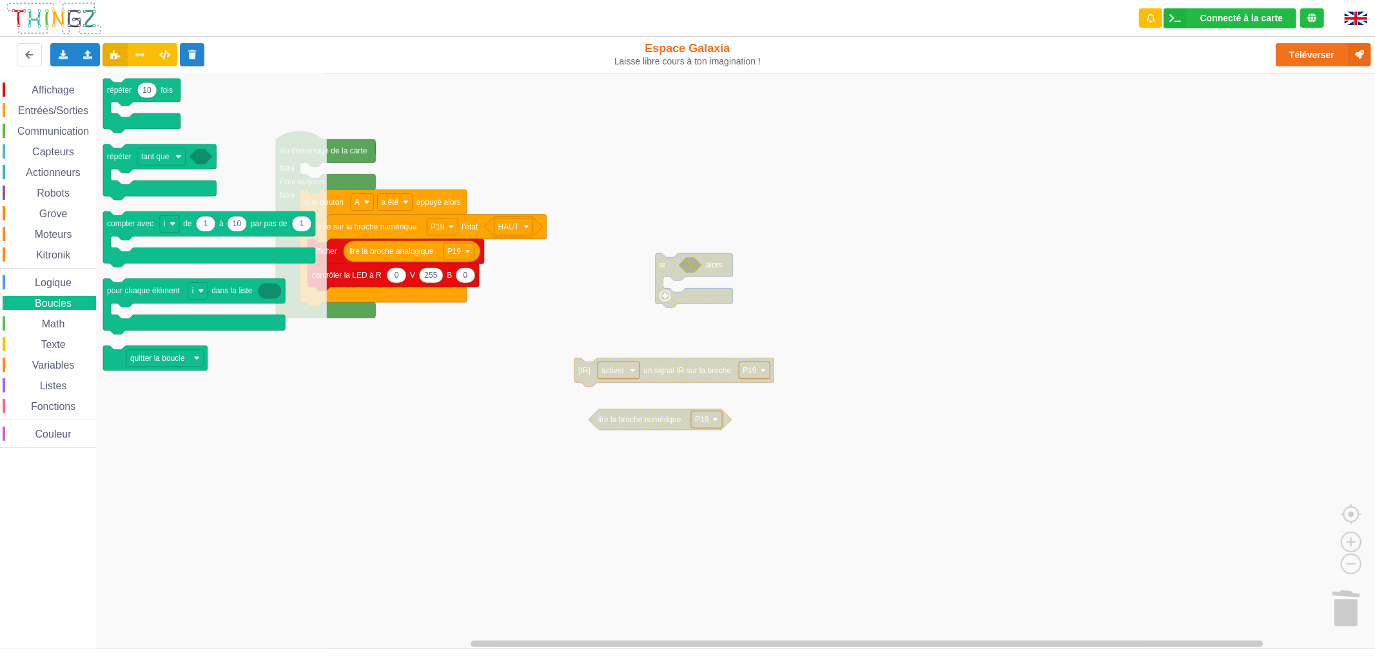
click at [84, 280] on div "Logique" at bounding box center [49, 282] width 93 height 14
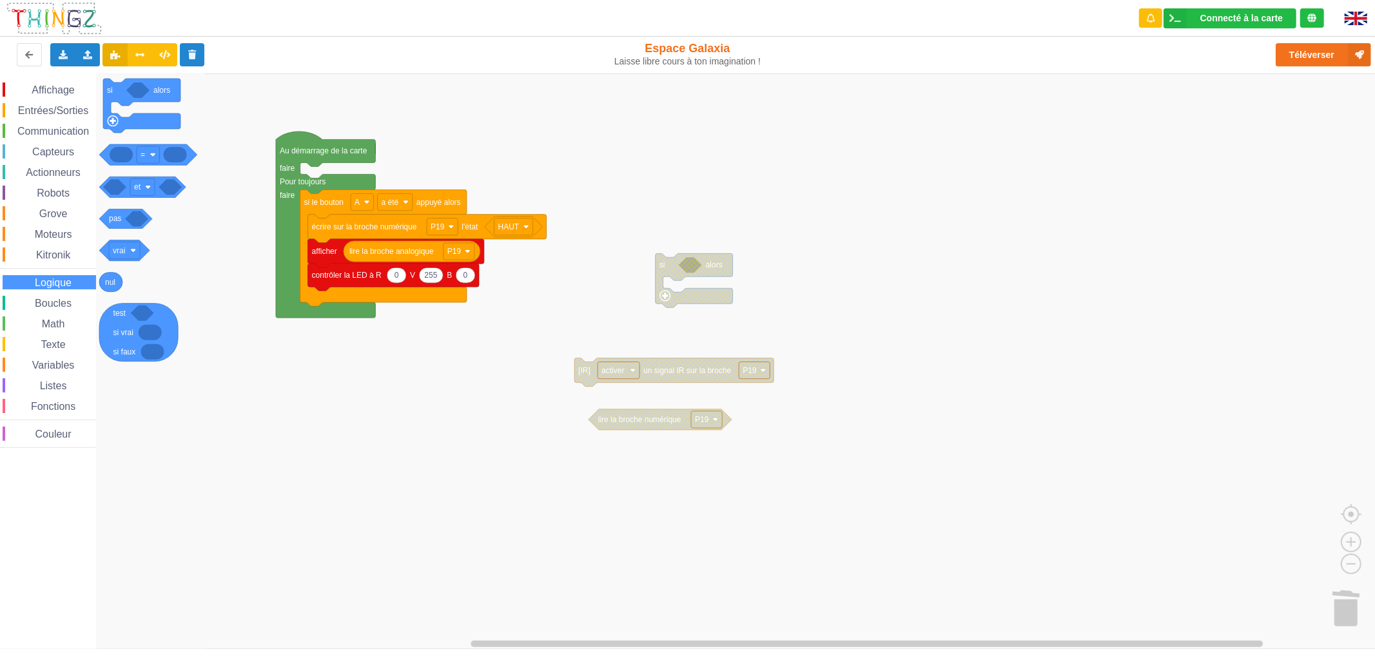
click at [79, 252] on div "Kitronik" at bounding box center [49, 254] width 93 height 14
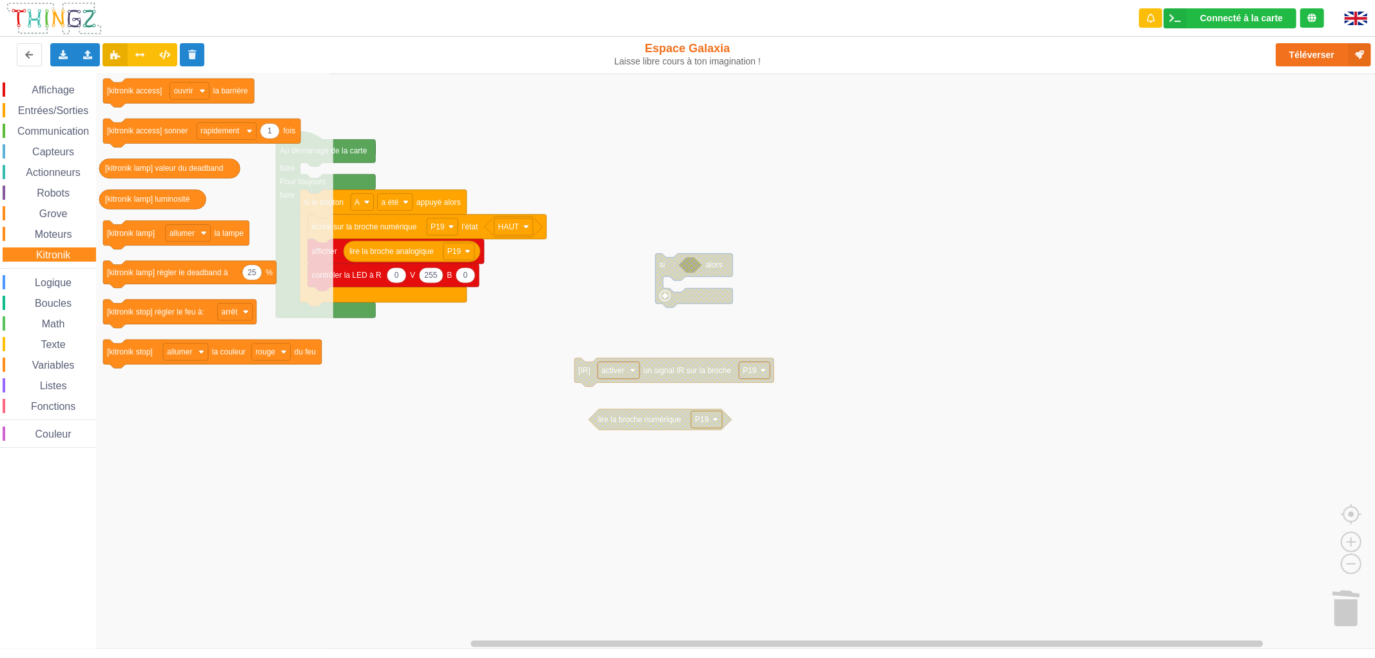
click at [58, 223] on div "Affichage Entrées/Sorties Communication Capteurs Actionneurs Robots Grove Moteu…" at bounding box center [48, 264] width 96 height 365
click at [56, 211] on span "Grove" at bounding box center [53, 213] width 32 height 11
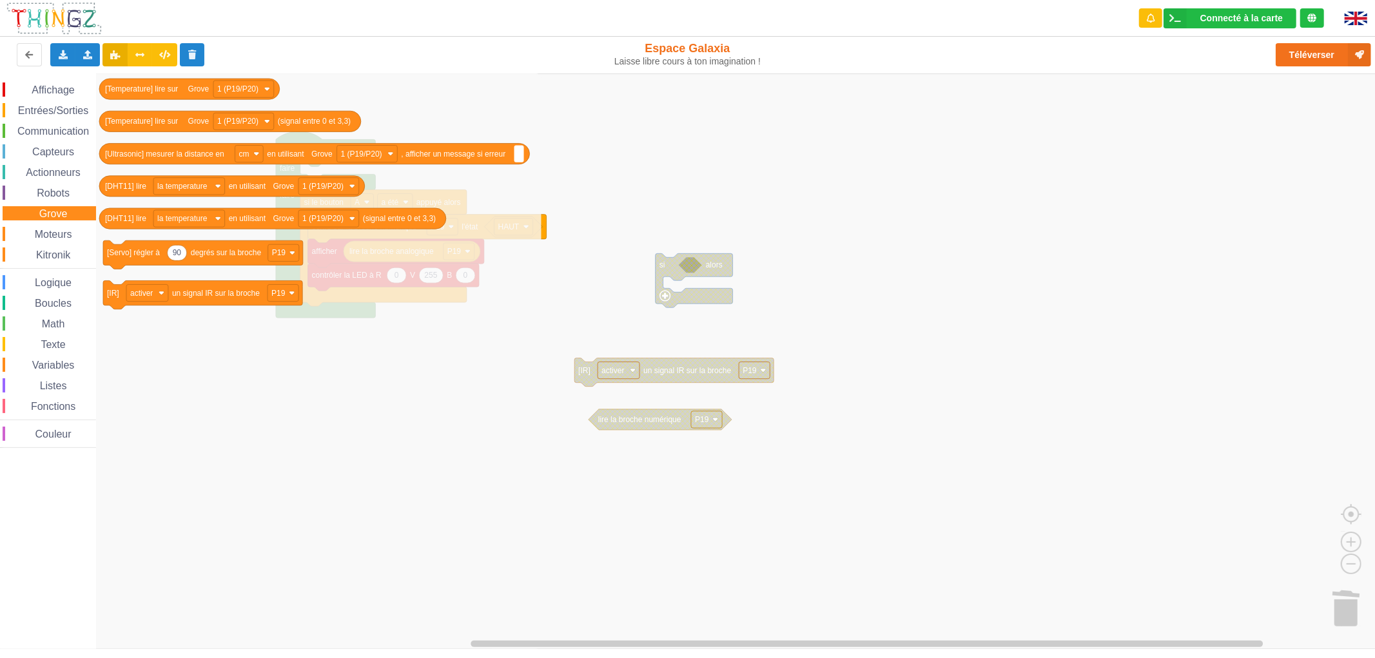
click at [56, 195] on span "Robots" at bounding box center [53, 193] width 37 height 11
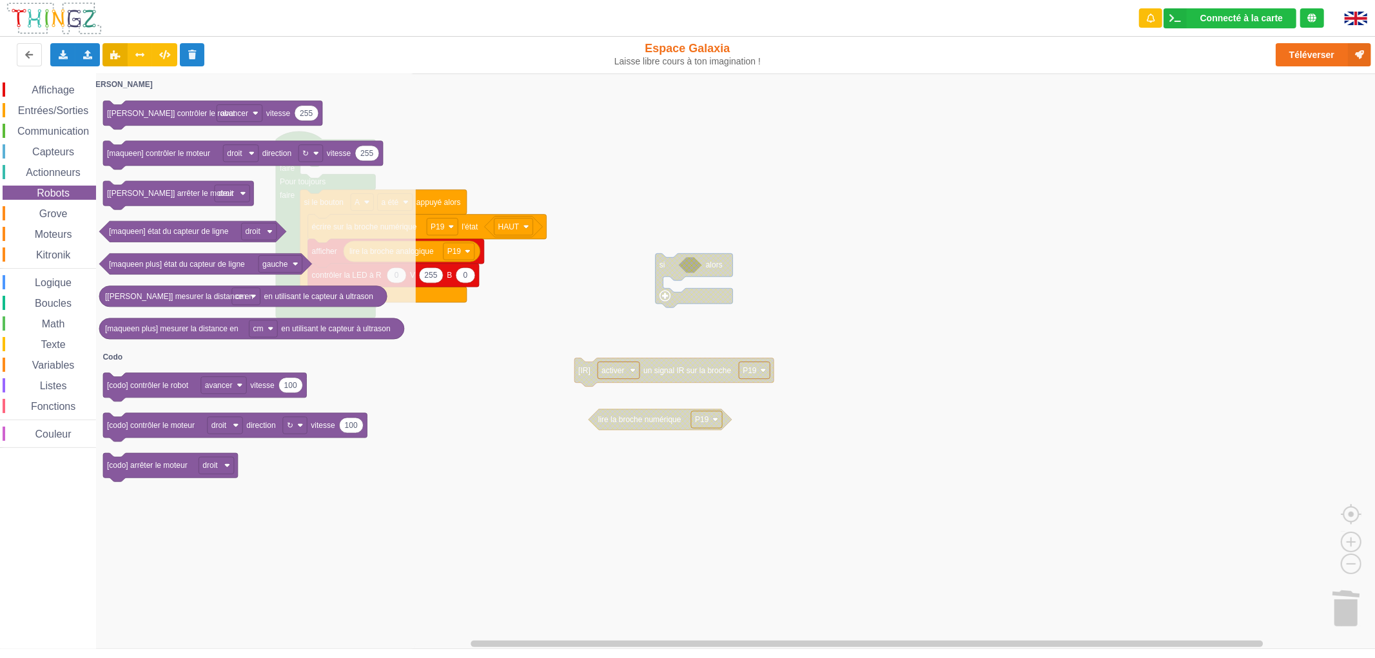
click at [57, 172] on span "Actionneurs" at bounding box center [53, 172] width 59 height 11
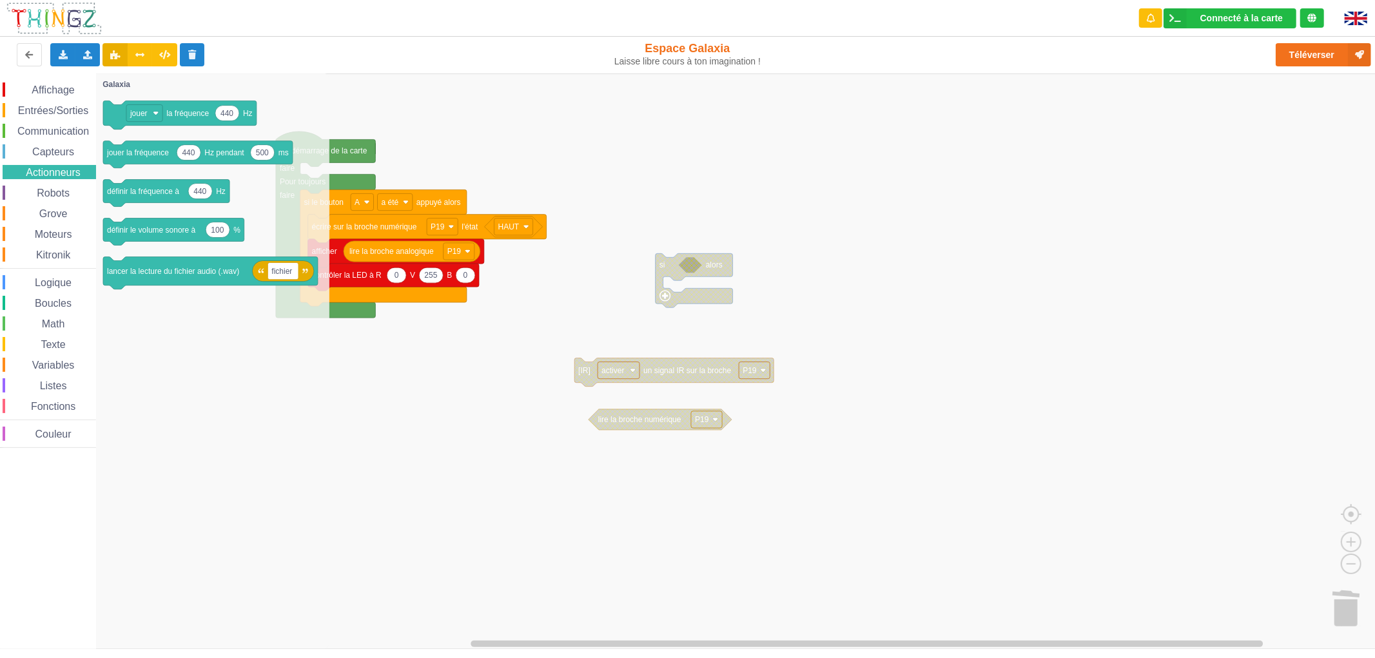
click at [59, 156] on div "Capteurs" at bounding box center [49, 151] width 93 height 14
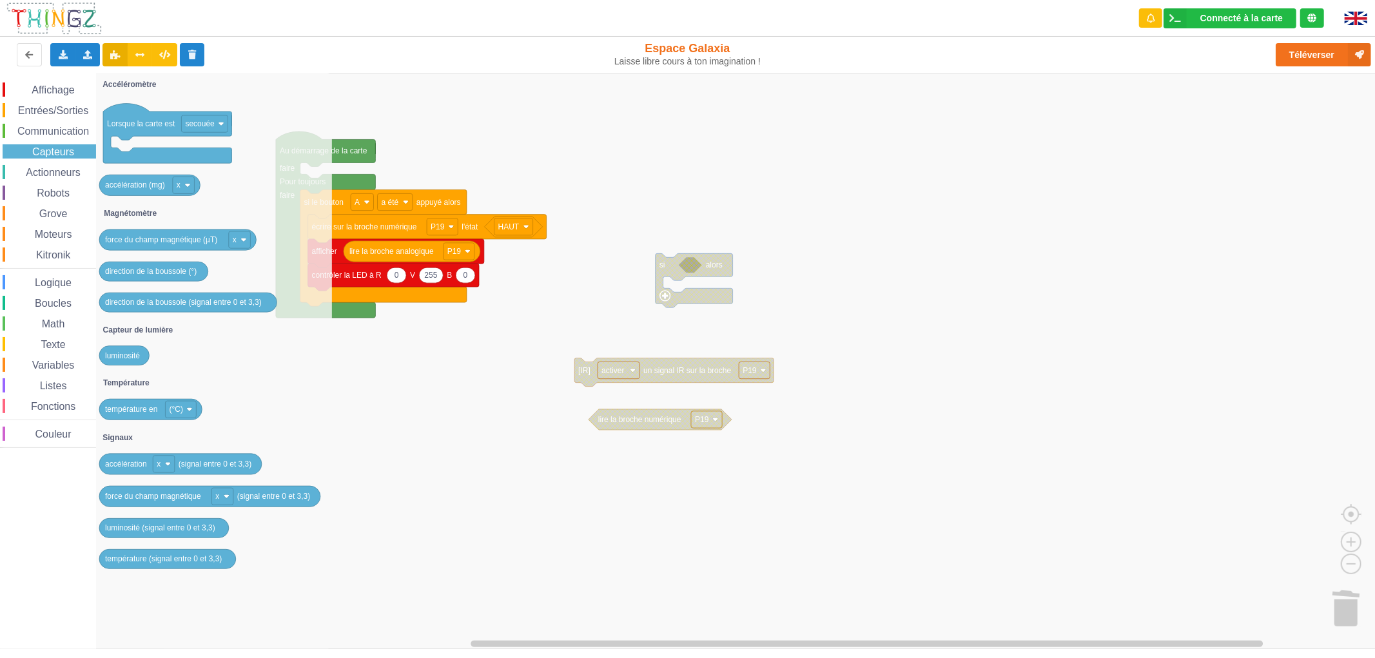
click at [63, 130] on span "Communication" at bounding box center [52, 131] width 75 height 11
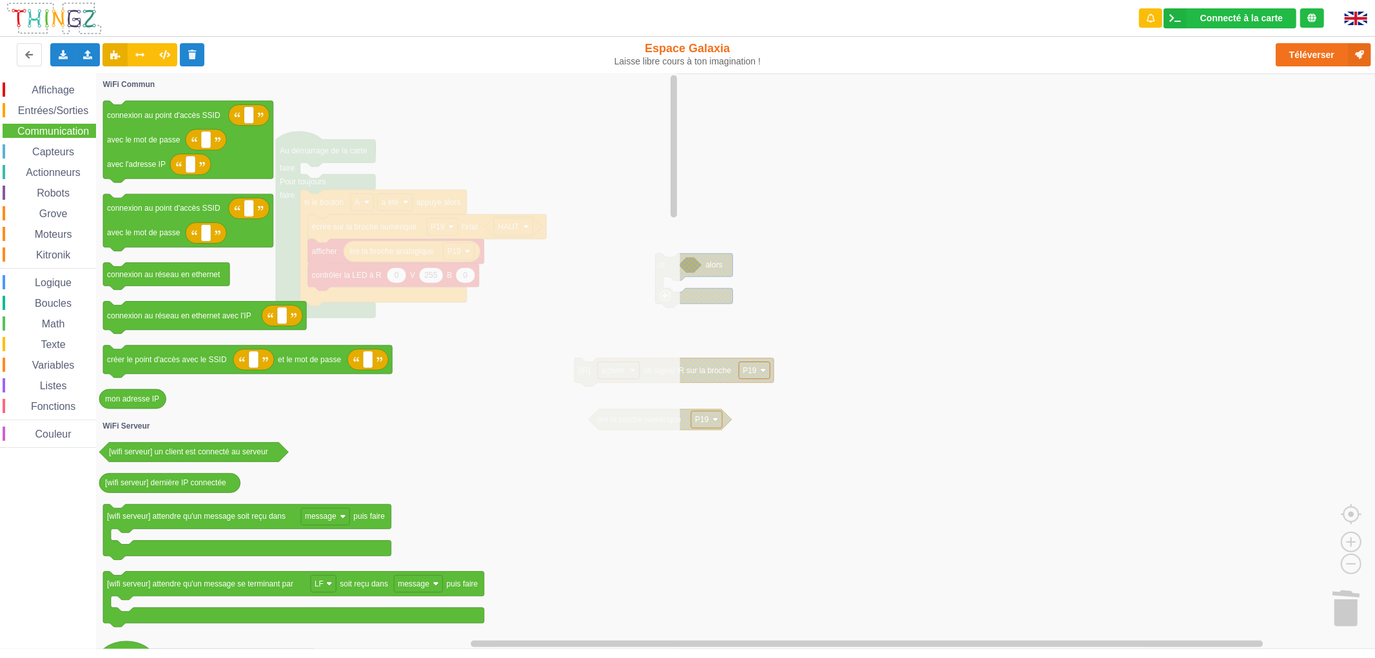
click at [66, 115] on div "Entrées/Sorties" at bounding box center [49, 110] width 93 height 14
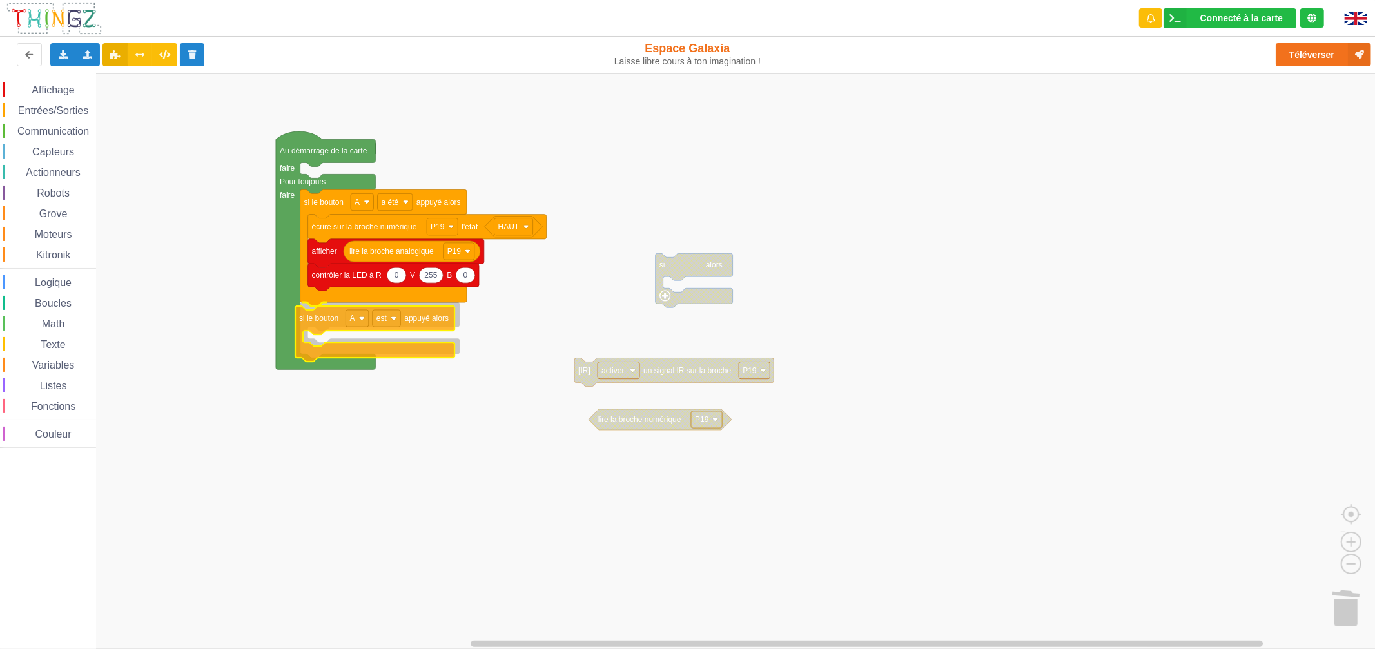
click at [316, 327] on div "Affichage Entrées/Sorties Communication Capteurs Actionneurs Robots Grove Moteu…" at bounding box center [692, 360] width 1384 height 575
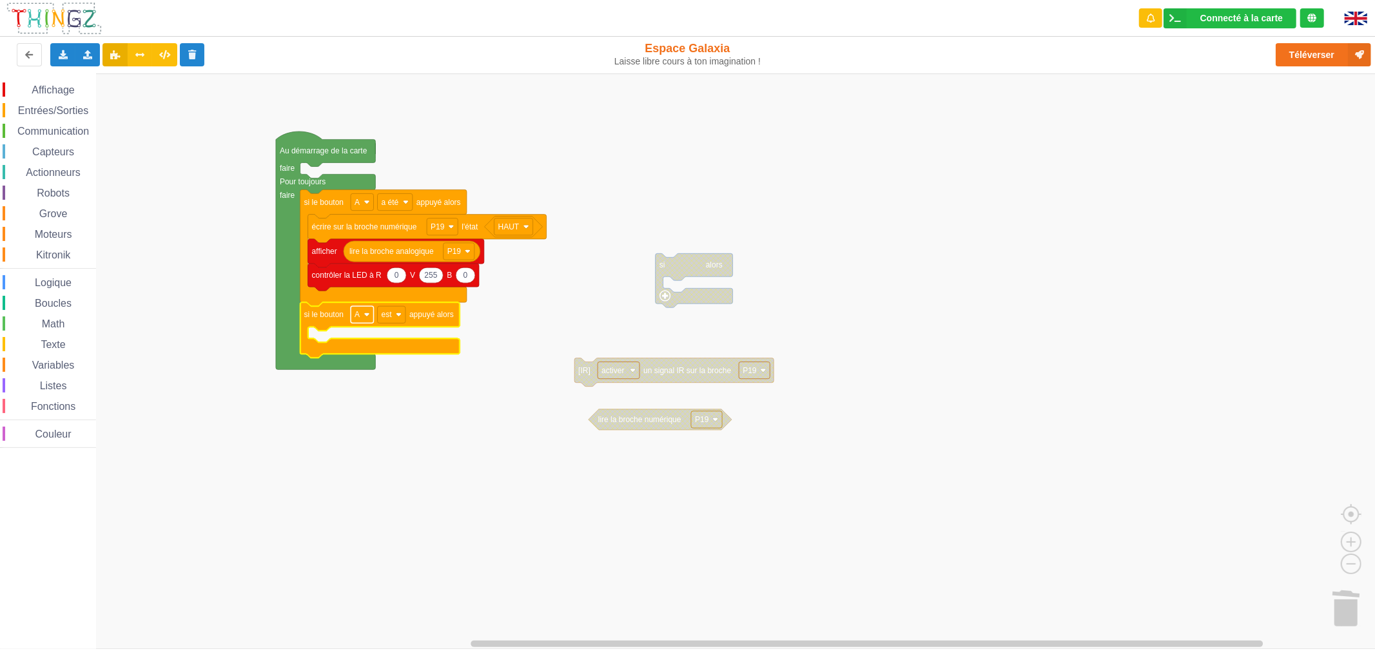
click at [362, 318] on rect "Espace de travail de Blocky" at bounding box center [362, 314] width 23 height 17
click at [355, 356] on div "B" at bounding box center [362, 362] width 59 height 17
click at [385, 316] on text "est" at bounding box center [386, 314] width 11 height 9
click at [389, 356] on div "a été" at bounding box center [391, 362] width 59 height 17
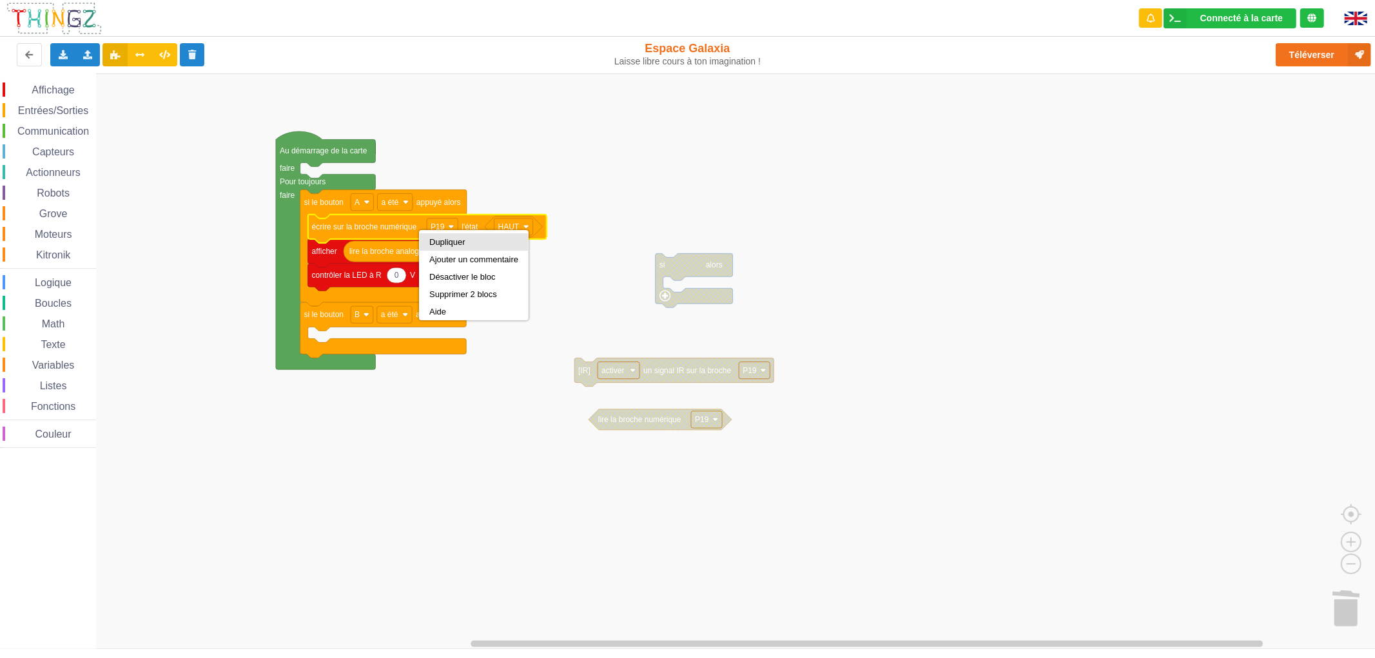
click at [450, 240] on div "Dupliquer" at bounding box center [473, 242] width 89 height 10
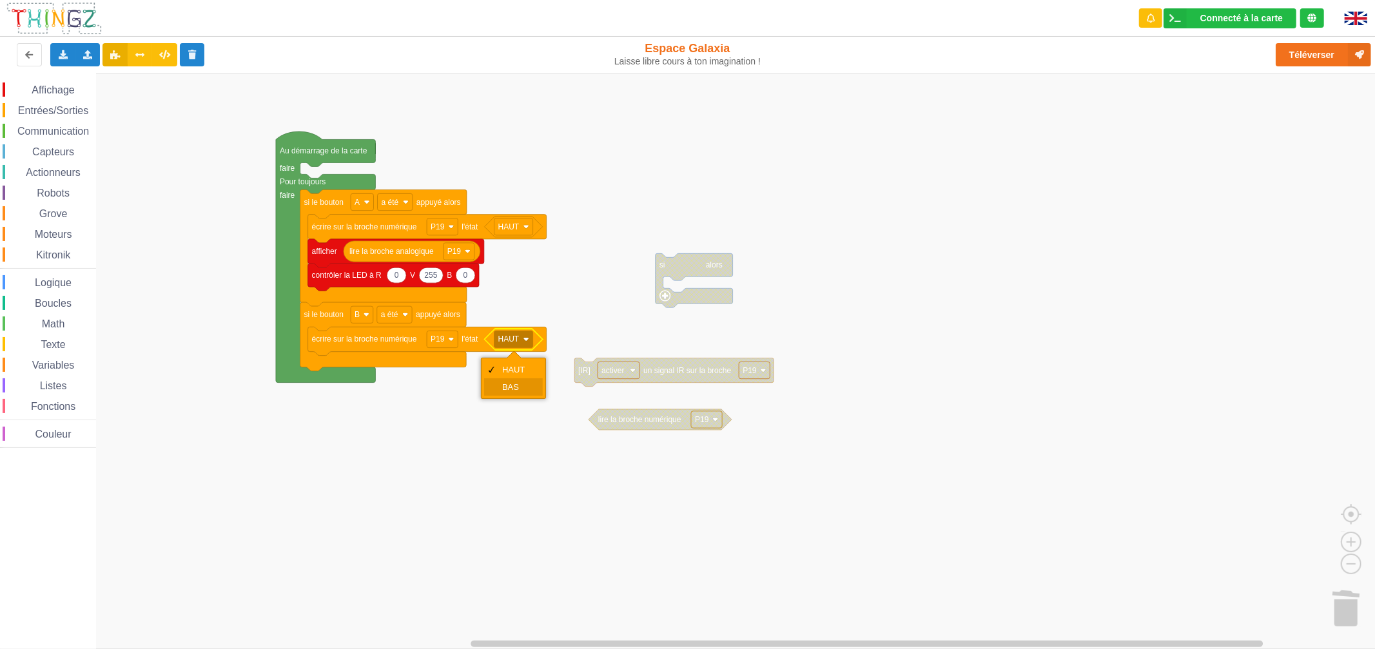
click at [503, 383] on div "BAS" at bounding box center [517, 387] width 31 height 10
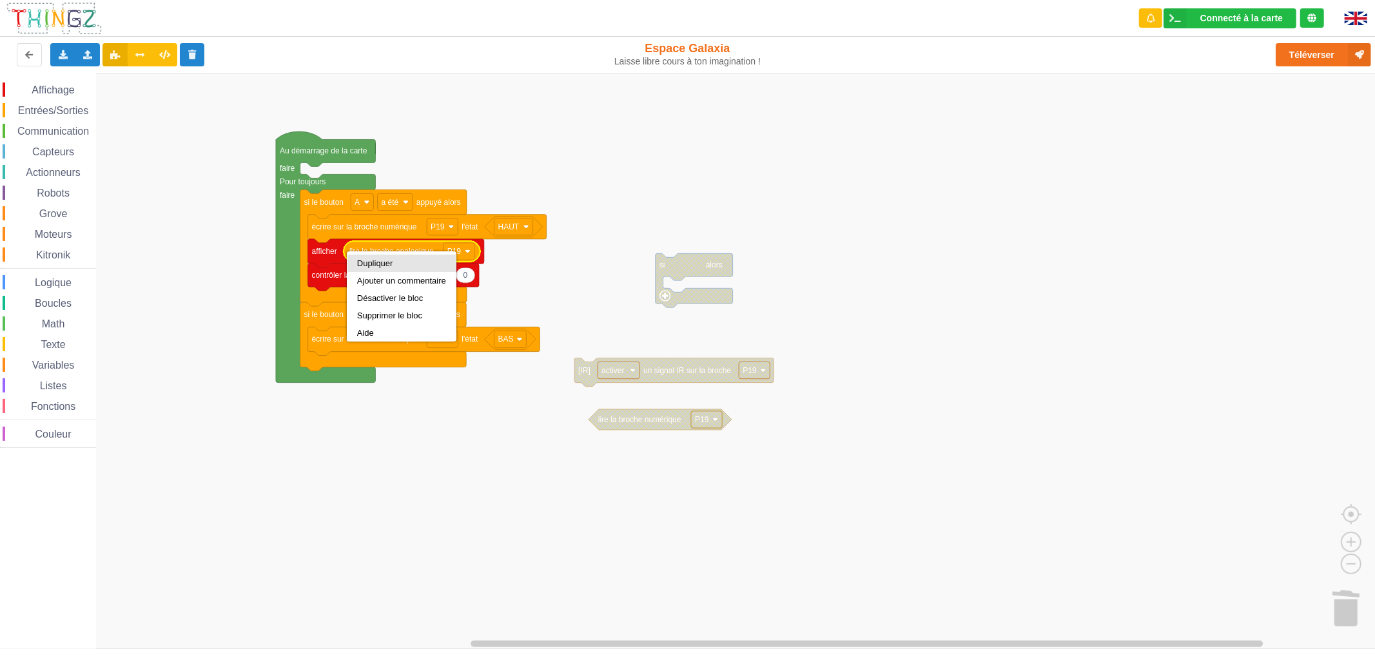
click at [372, 263] on div "Dupliquer" at bounding box center [401, 263] width 89 height 10
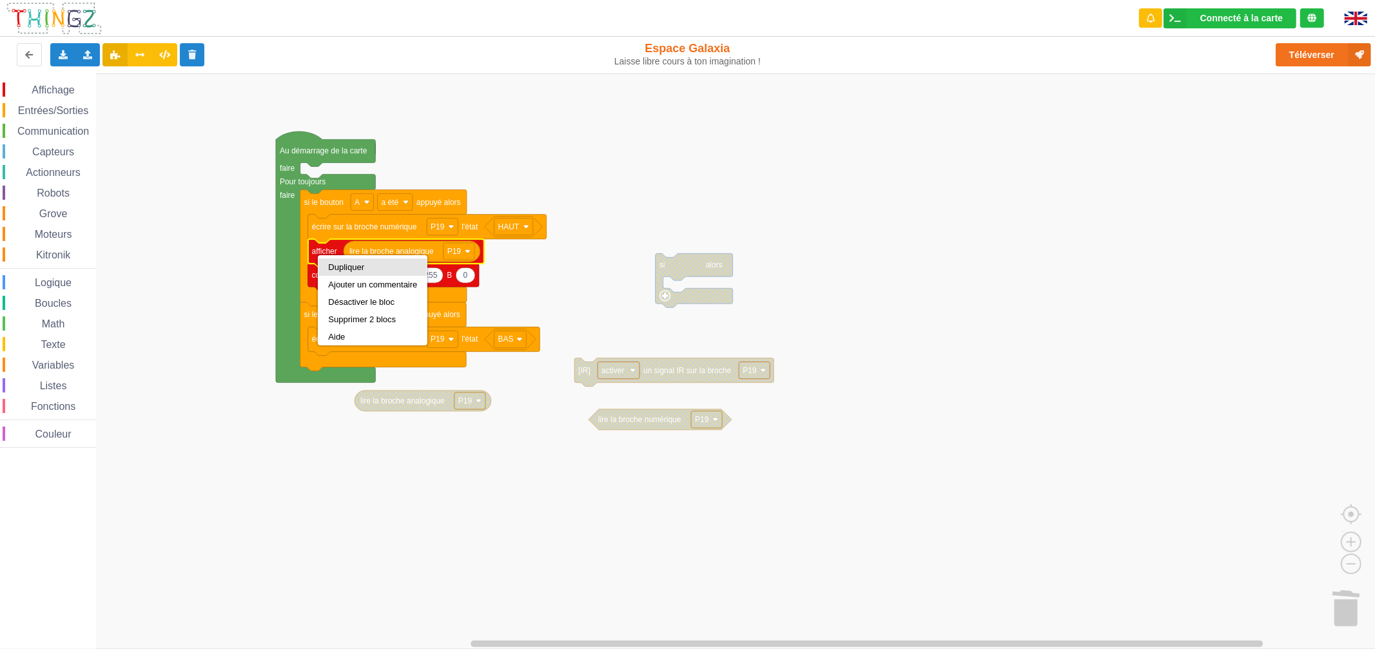
click at [379, 268] on div "Dupliquer" at bounding box center [372, 267] width 89 height 10
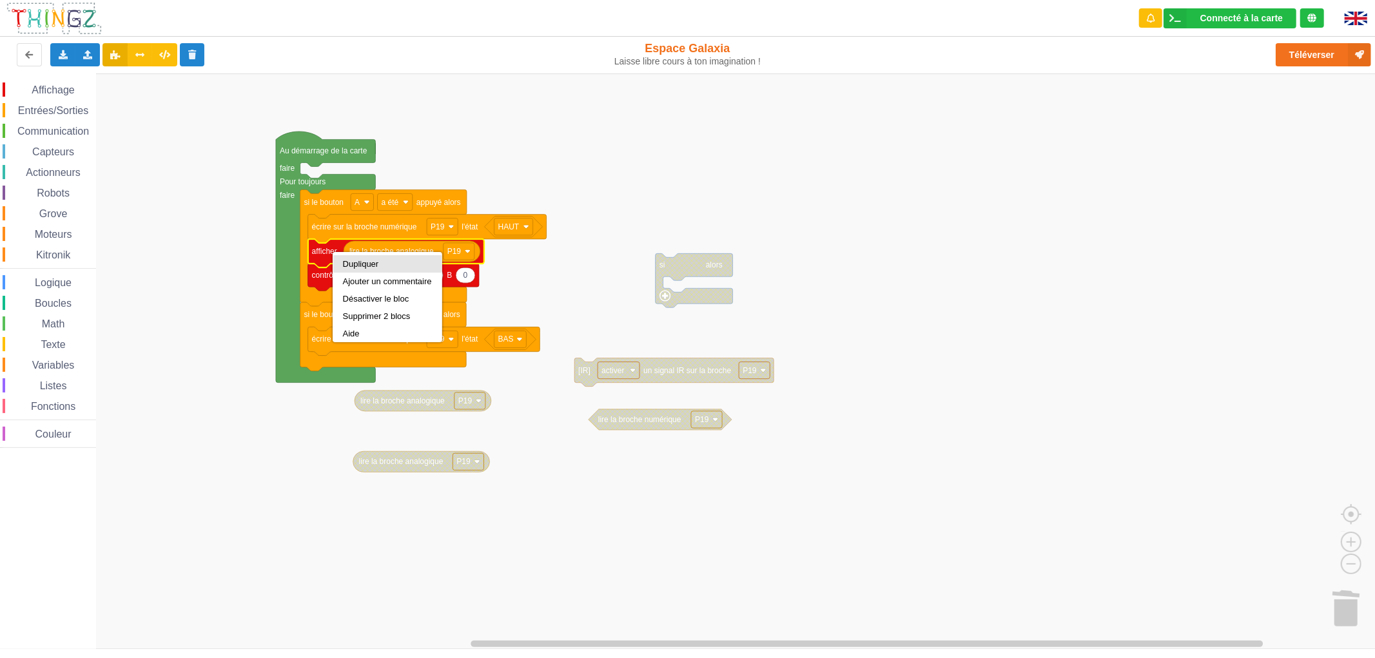
click at [360, 260] on div "Dupliquer" at bounding box center [387, 264] width 89 height 10
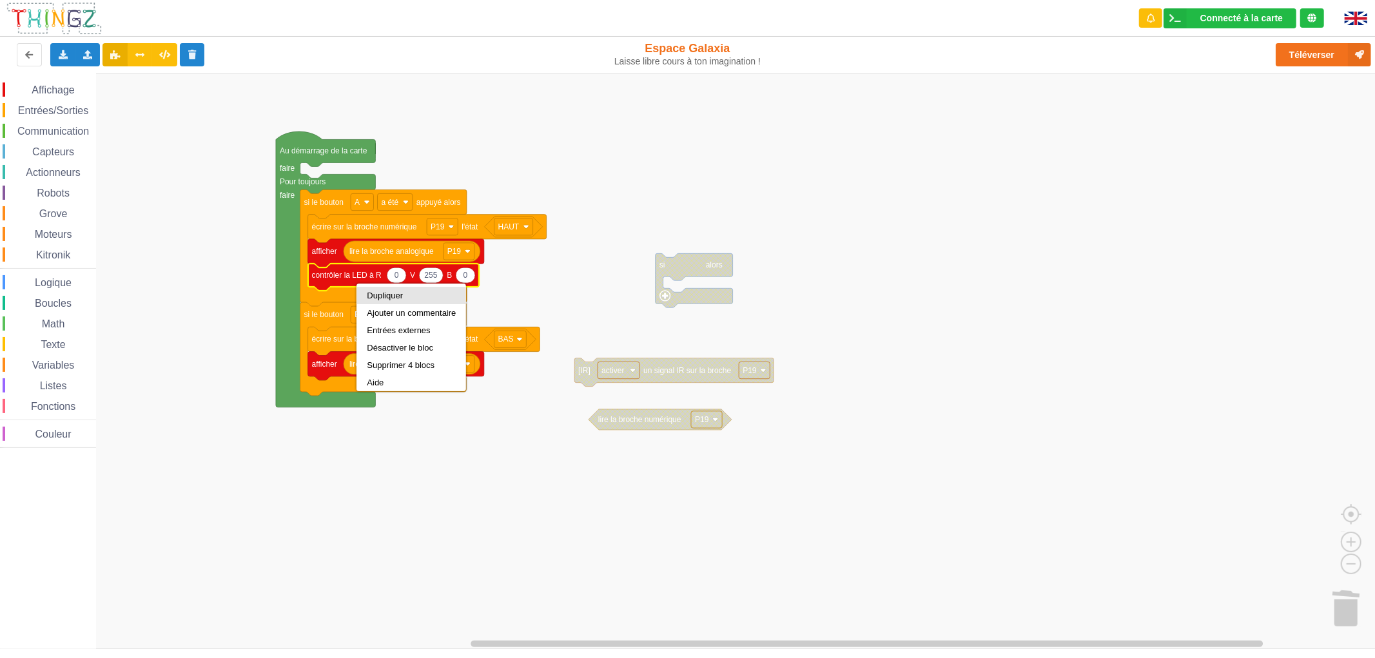
click at [397, 291] on div "Dupliquer" at bounding box center [411, 296] width 89 height 10
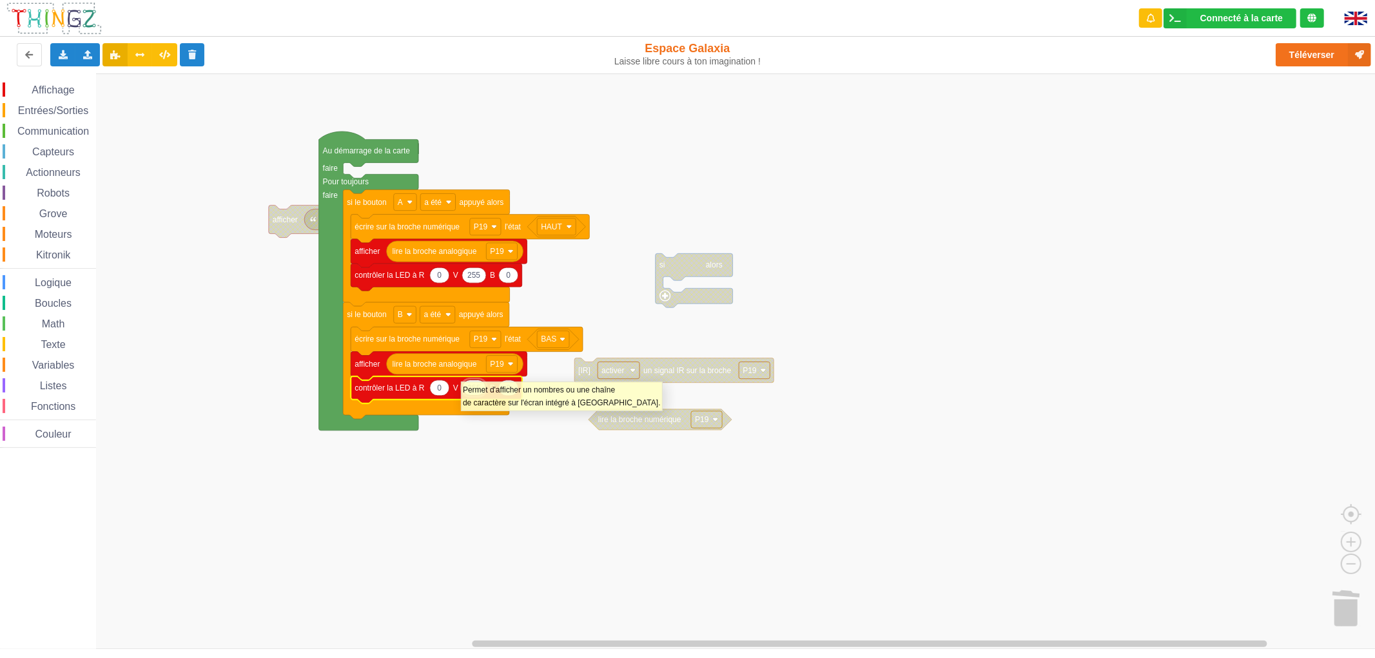
type input "0"
click at [439, 391] on text "0" at bounding box center [439, 387] width 5 height 9
type input "255"
click at [481, 454] on rect "Espace de travail de Blocky" at bounding box center [692, 360] width 1384 height 575
click at [41, 89] on span "Affichage" at bounding box center [53, 89] width 46 height 11
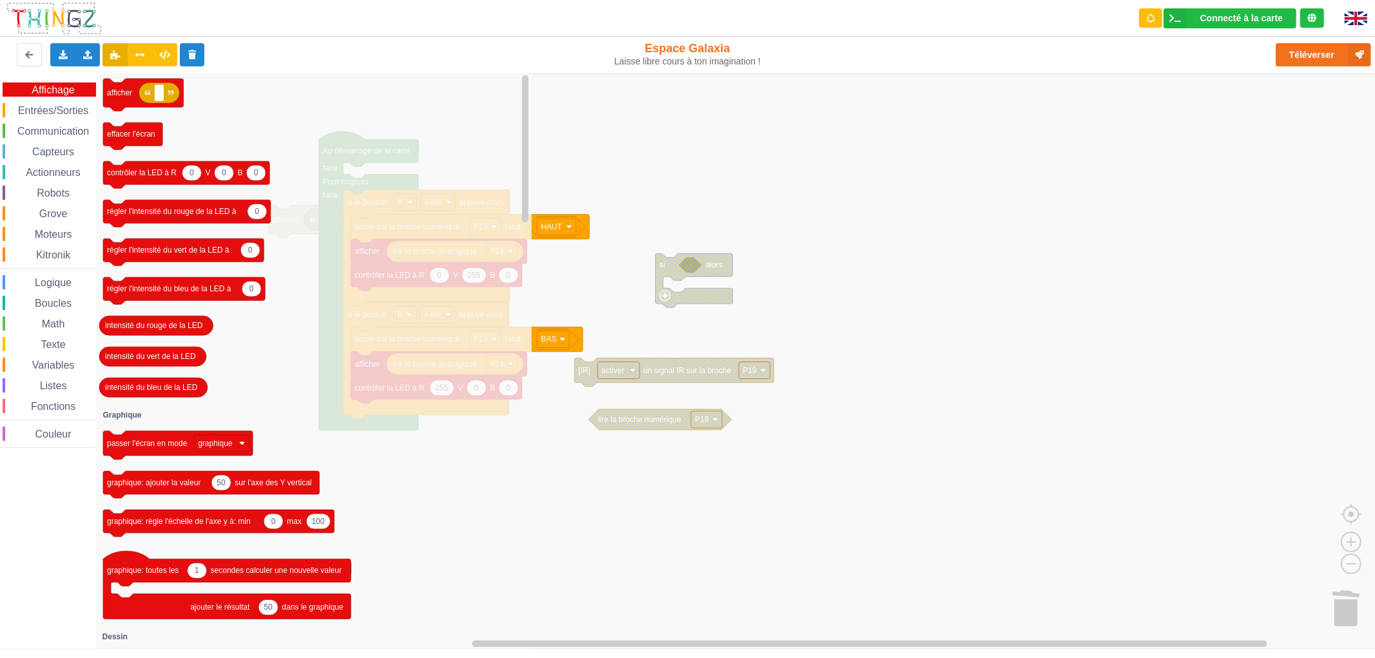
click at [58, 106] on span "Entrées/Sorties" at bounding box center [53, 110] width 74 height 11
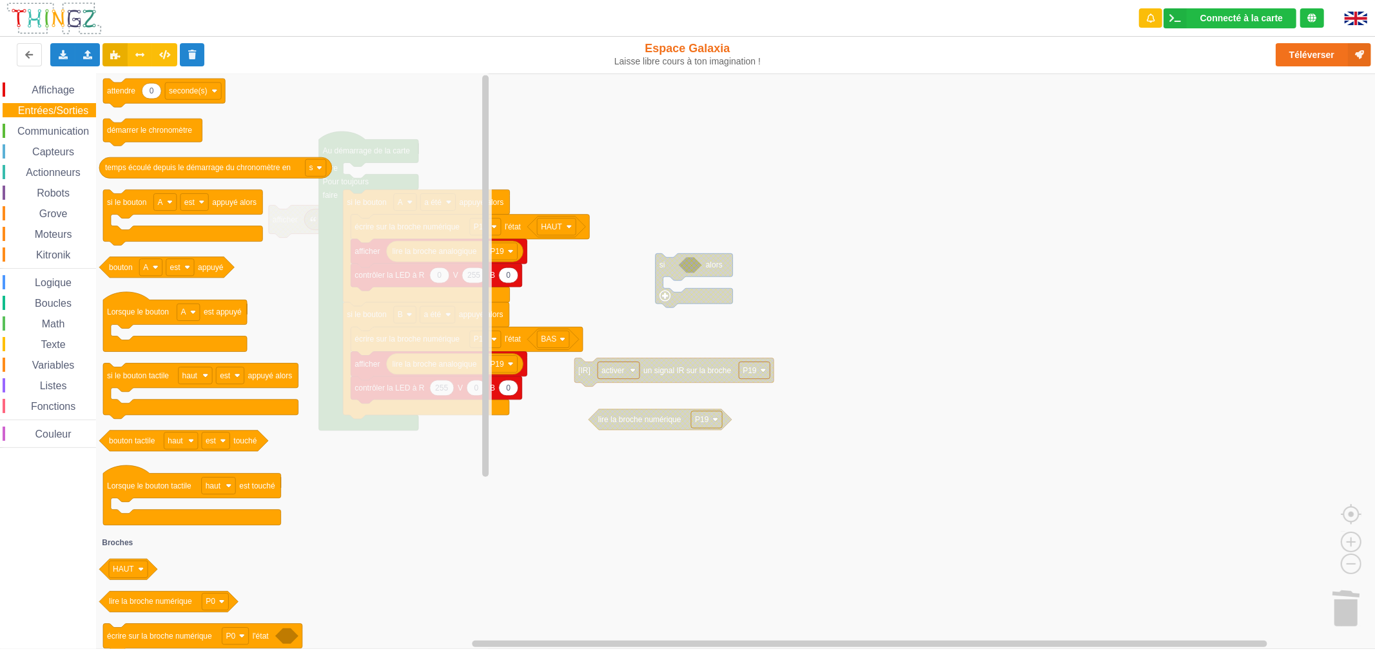
click at [66, 89] on span "Affichage" at bounding box center [53, 89] width 46 height 11
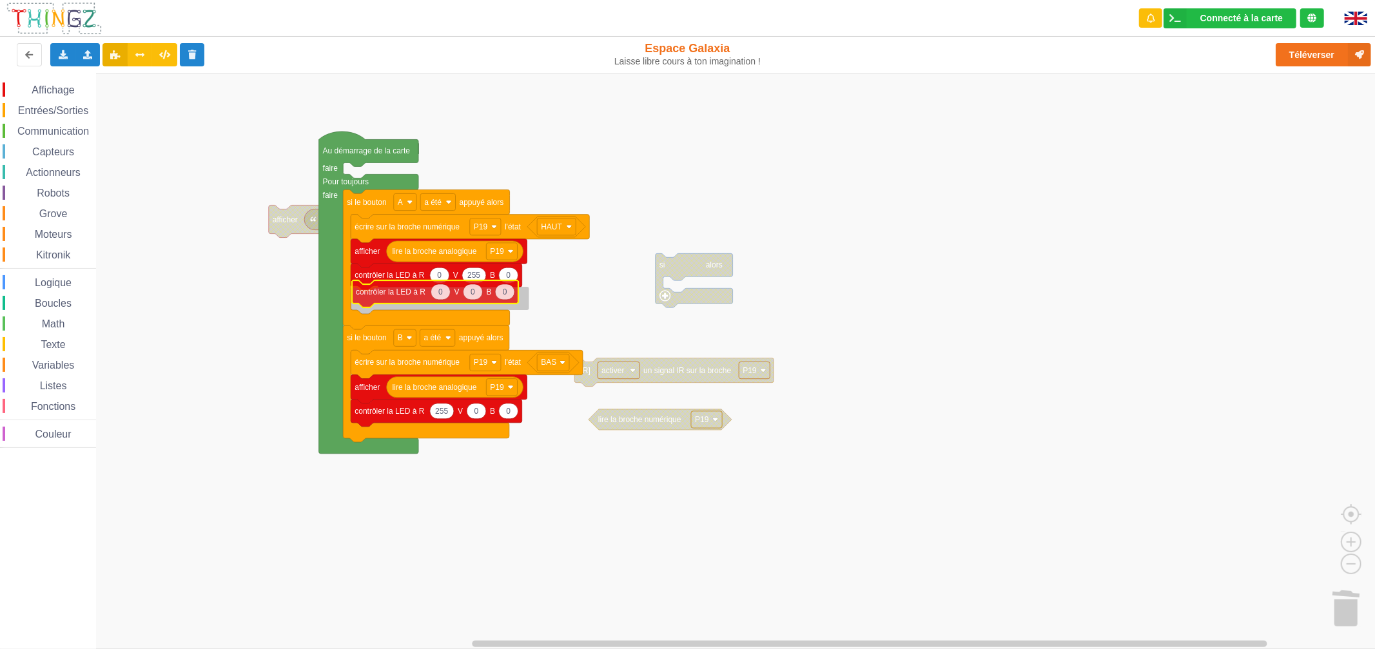
click at [396, 299] on div "Affichage Entrées/Sorties Communication Capteurs Actionneurs Robots Grove Moteu…" at bounding box center [692, 360] width 1384 height 575
click at [48, 93] on span "Affichage" at bounding box center [53, 89] width 46 height 11
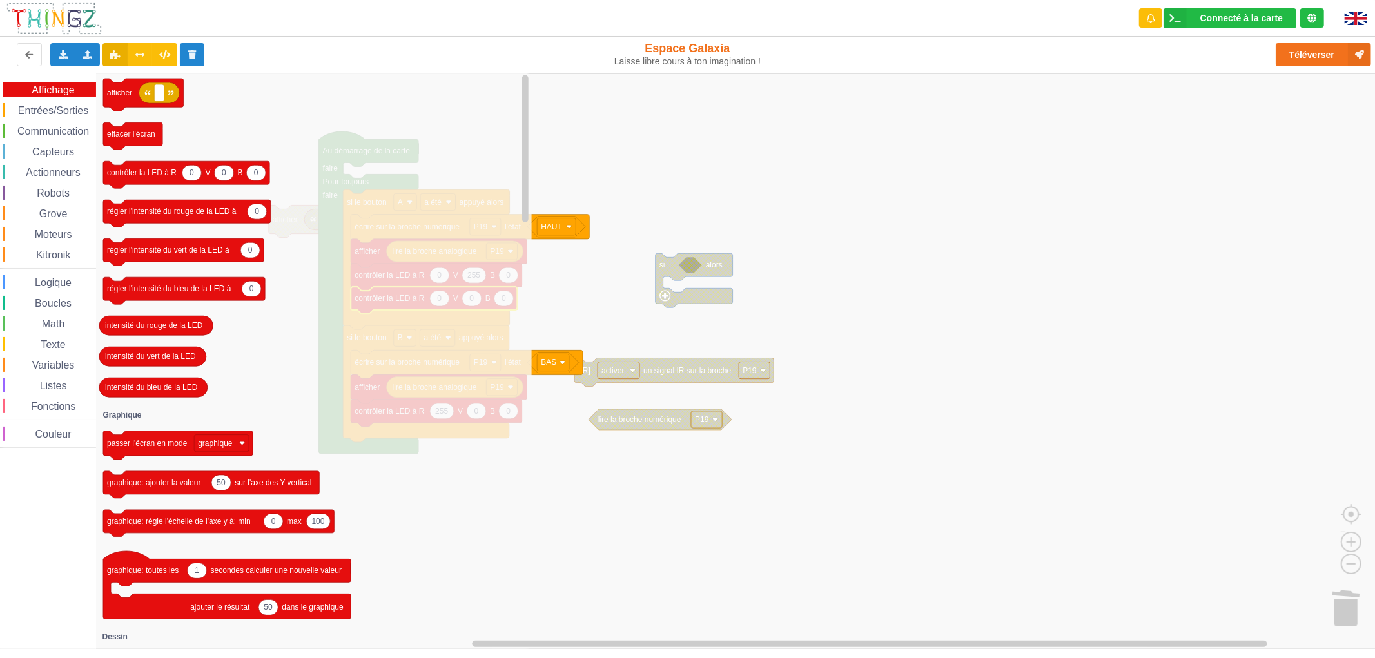
click at [50, 99] on div "Affichage Entrées/Sorties Communication Capteurs Actionneurs Robots Grove Moteu…" at bounding box center [48, 264] width 96 height 365
click at [55, 117] on div "Affichage Entrées/Sorties Communication Capteurs Actionneurs Robots Grove Moteu…" at bounding box center [48, 264] width 96 height 365
click at [55, 113] on span "Entrées/Sorties" at bounding box center [53, 110] width 74 height 11
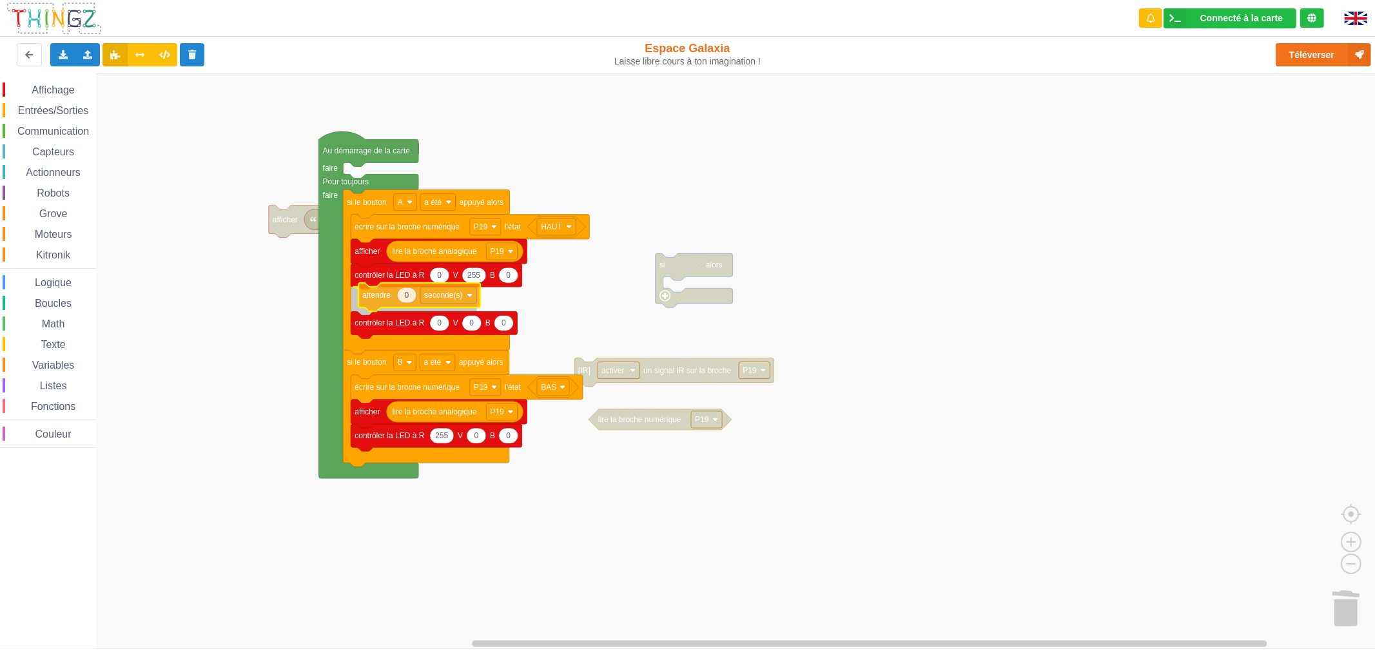
click at [363, 293] on div "Affichage Entrées/Sorties Communication Capteurs Actionneurs Robots Grove Moteu…" at bounding box center [692, 360] width 1384 height 575
type input "20"
click at [454, 301] on text "seconde(s)" at bounding box center [436, 299] width 38 height 9
click at [442, 344] on div "milliseconde(s)" at bounding box center [445, 347] width 56 height 10
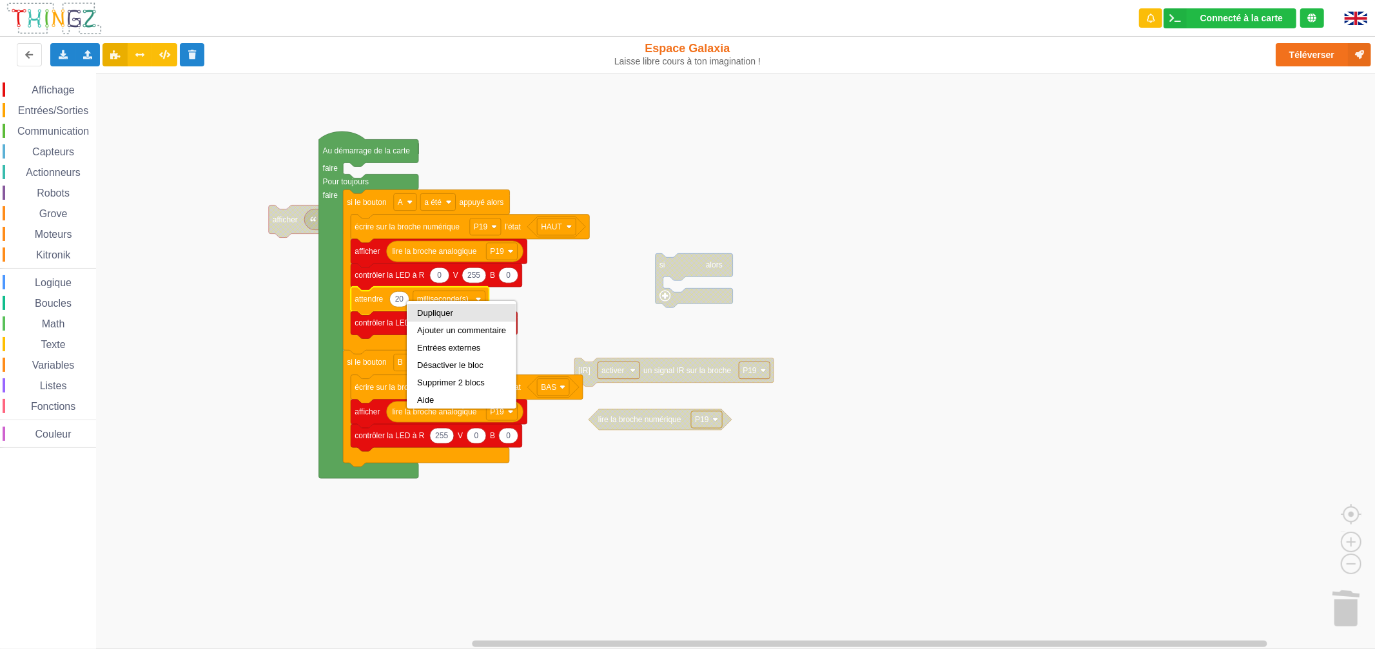
click at [428, 312] on div "Dupliquer" at bounding box center [461, 313] width 89 height 10
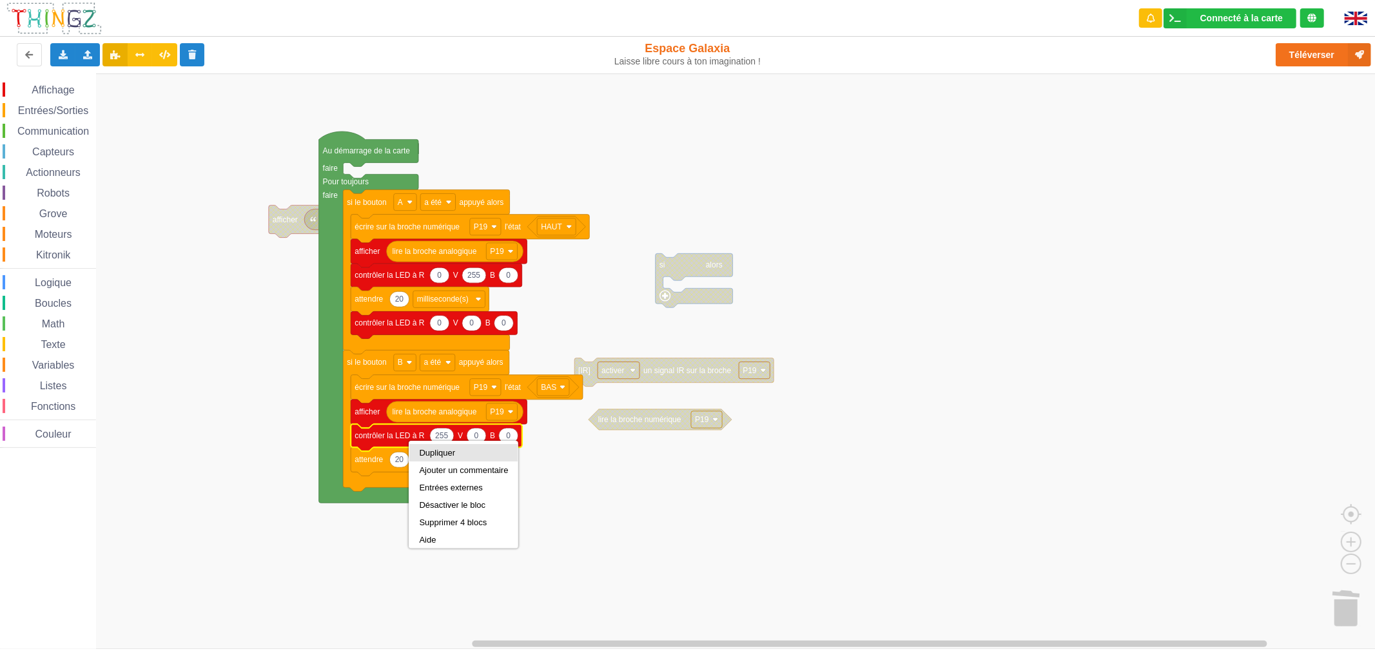
click at [430, 451] on div "Dupliquer" at bounding box center [463, 453] width 89 height 10
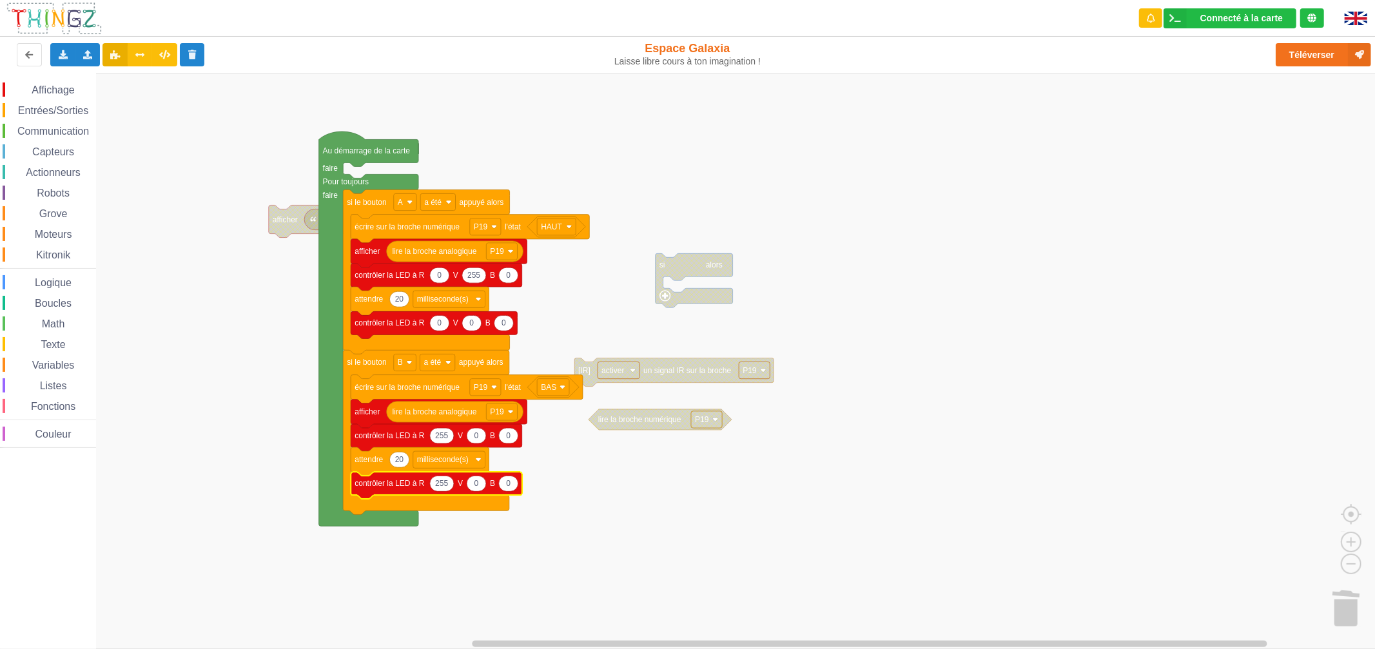
click at [447, 487] on text "255" at bounding box center [441, 483] width 13 height 9
type input "0"
click at [434, 568] on rect "Espace de travail de Blocky" at bounding box center [692, 360] width 1384 height 575
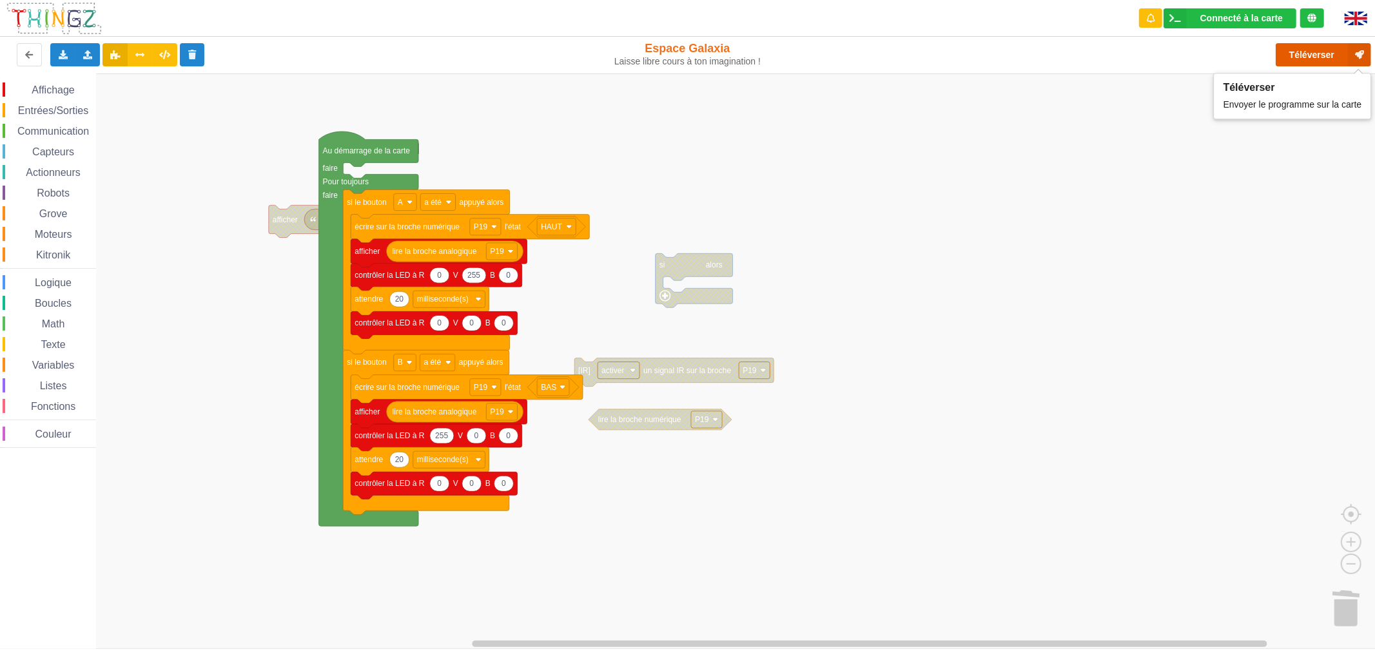
click at [1285, 46] on button "Téléverser" at bounding box center [1322, 54] width 95 height 23
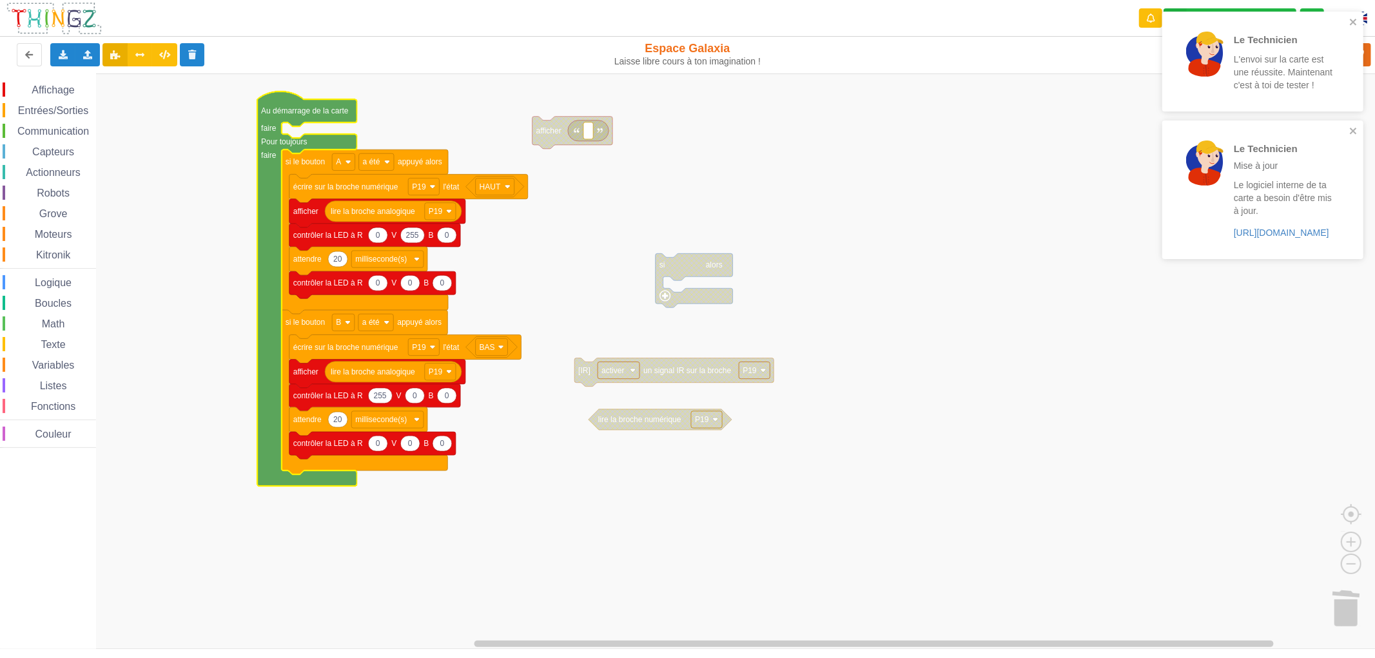
click at [555, 310] on rect "Espace de travail de Blocky" at bounding box center [692, 360] width 1384 height 575
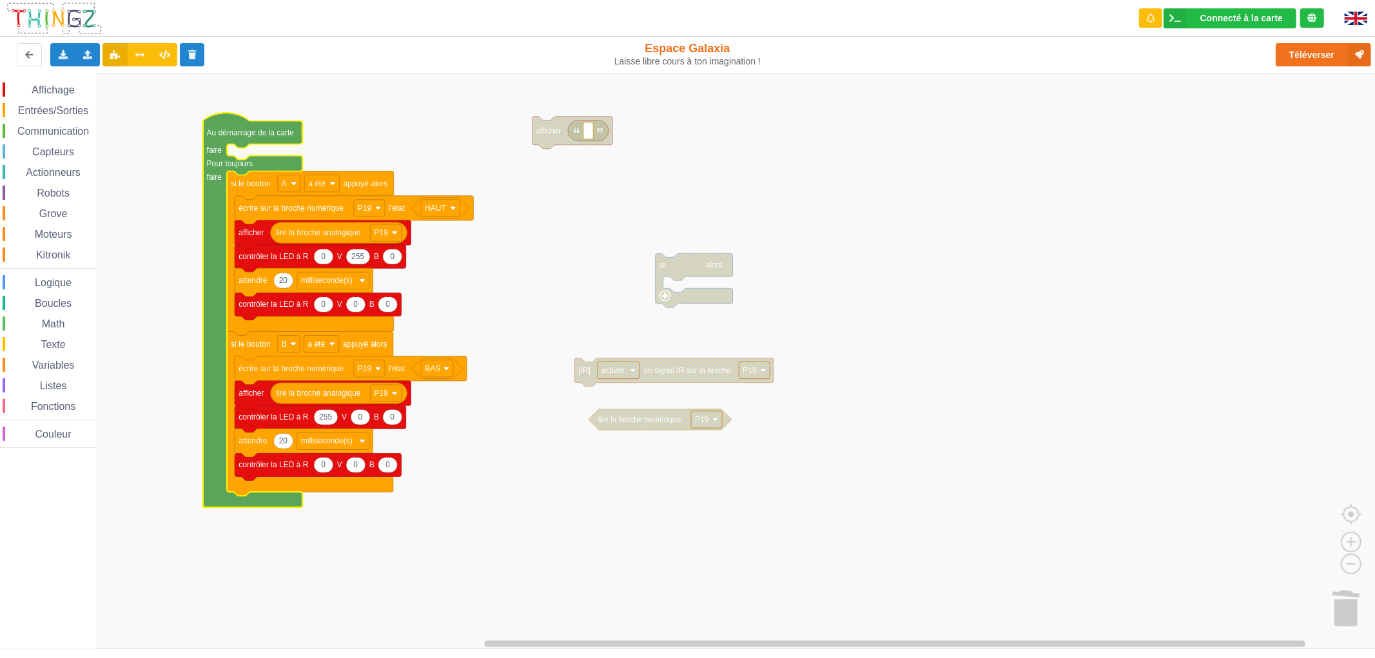
click at [558, 323] on rect "Espace de travail de Blocky" at bounding box center [692, 360] width 1384 height 575
click at [564, 480] on rect "Espace de travail de Blocky" at bounding box center [692, 360] width 1384 height 575
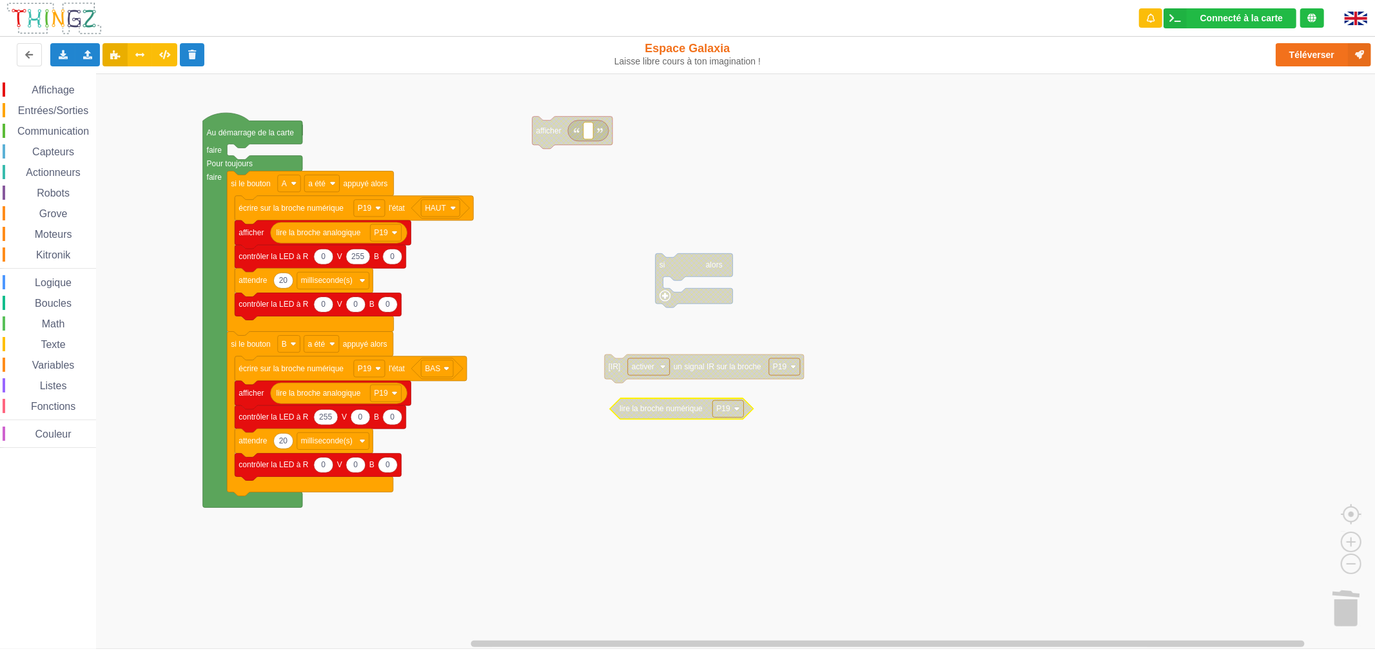
click at [77, 363] on div "Variables" at bounding box center [49, 365] width 93 height 14
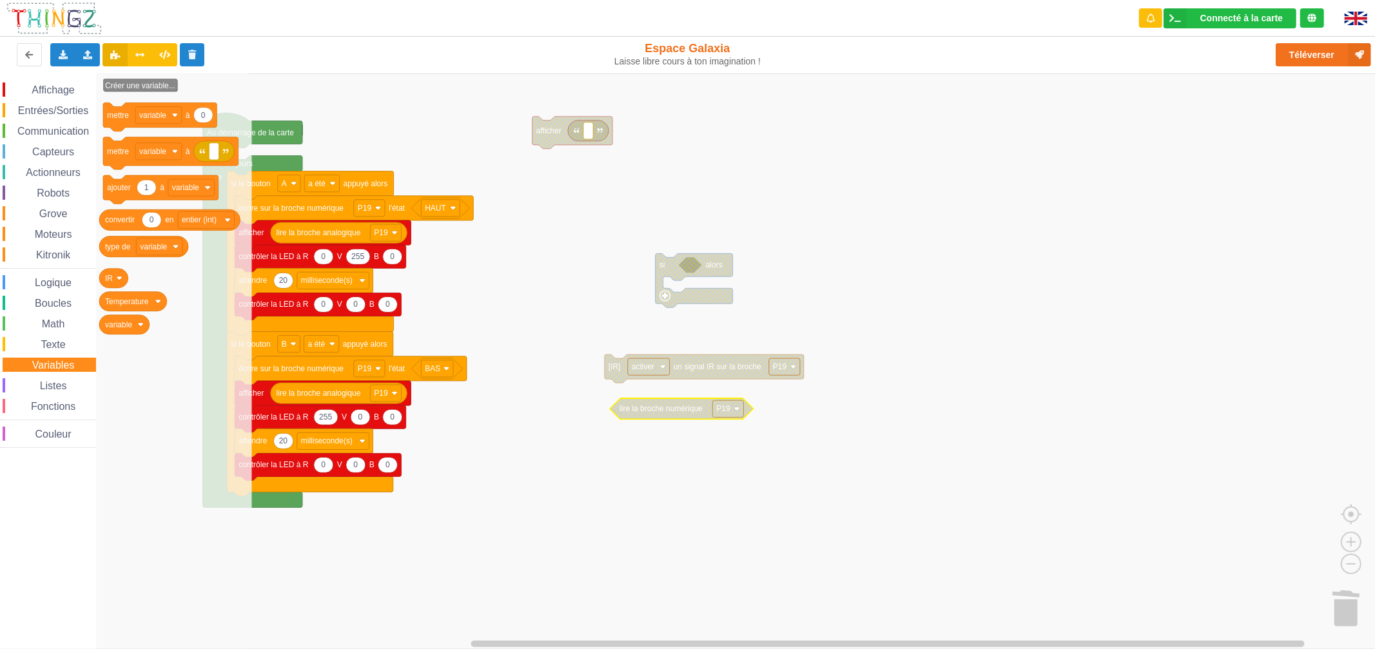
click at [63, 282] on span "Logique" at bounding box center [53, 282] width 41 height 11
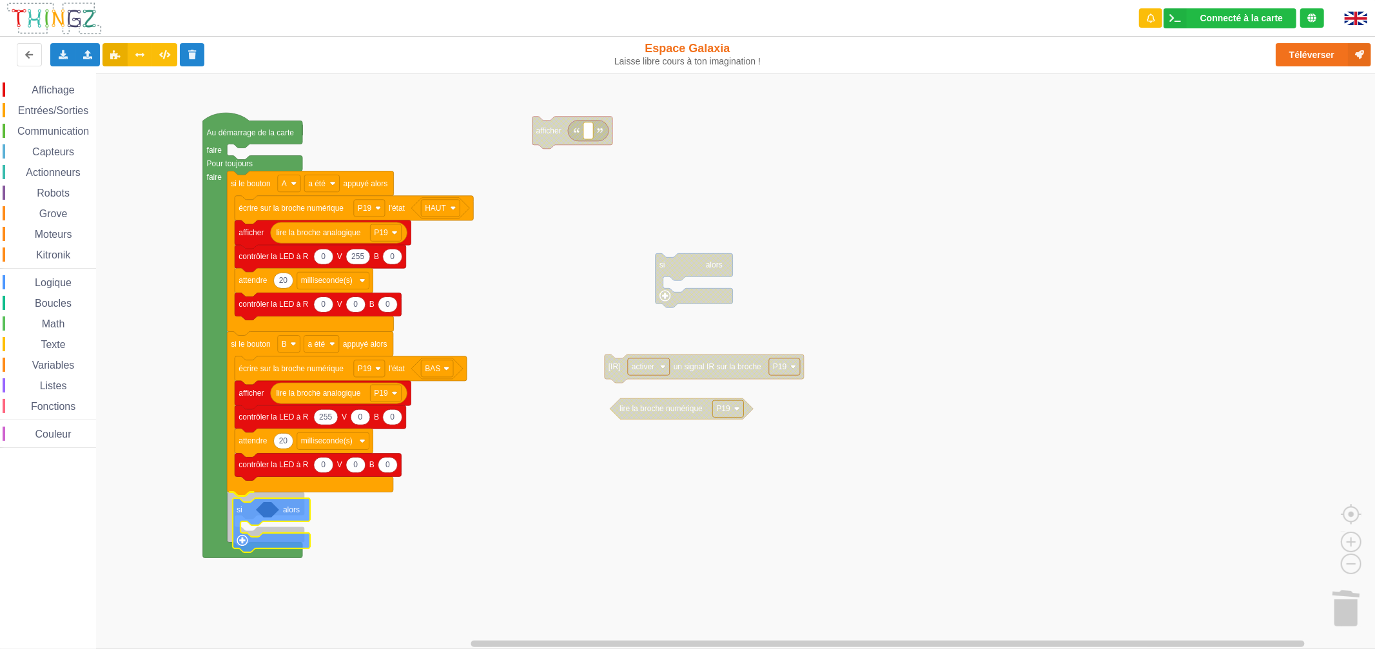
click at [244, 511] on div "Affichage Entrées/Sorties Communication Capteurs Actionneurs Robots Grove Moteu…" at bounding box center [692, 360] width 1384 height 575
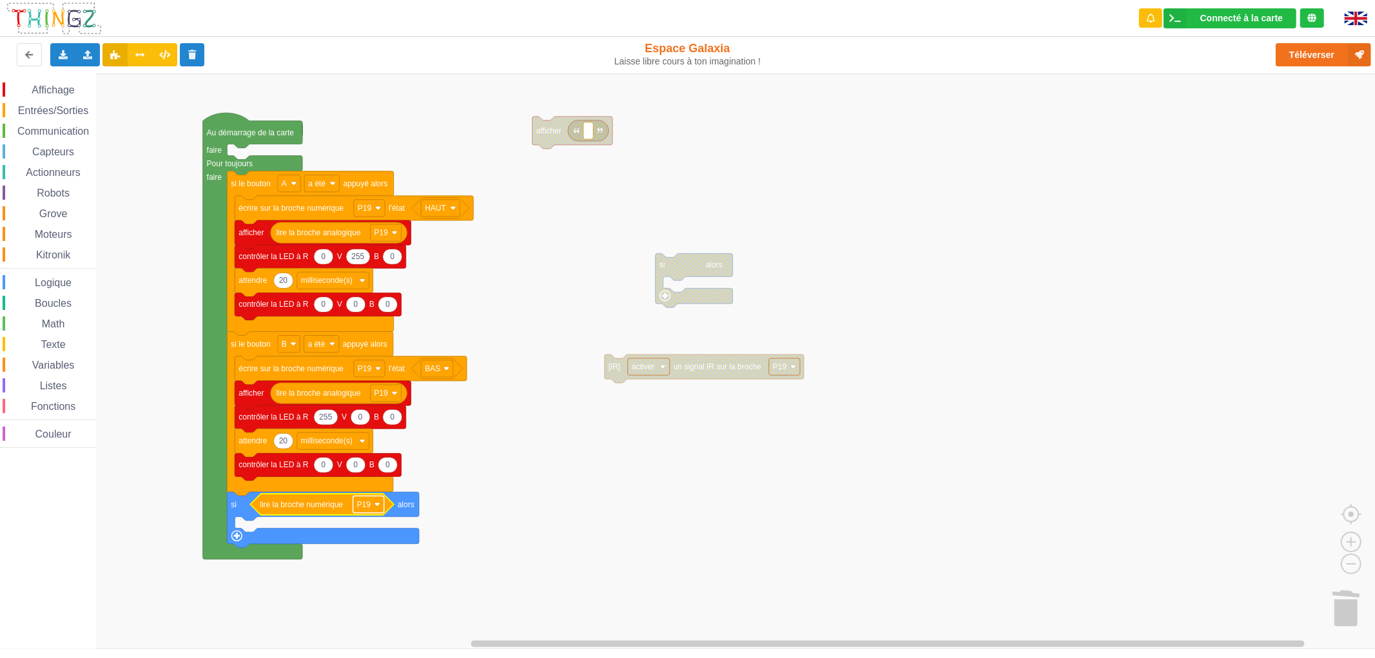
click at [363, 504] on text "P19" at bounding box center [364, 504] width 14 height 9
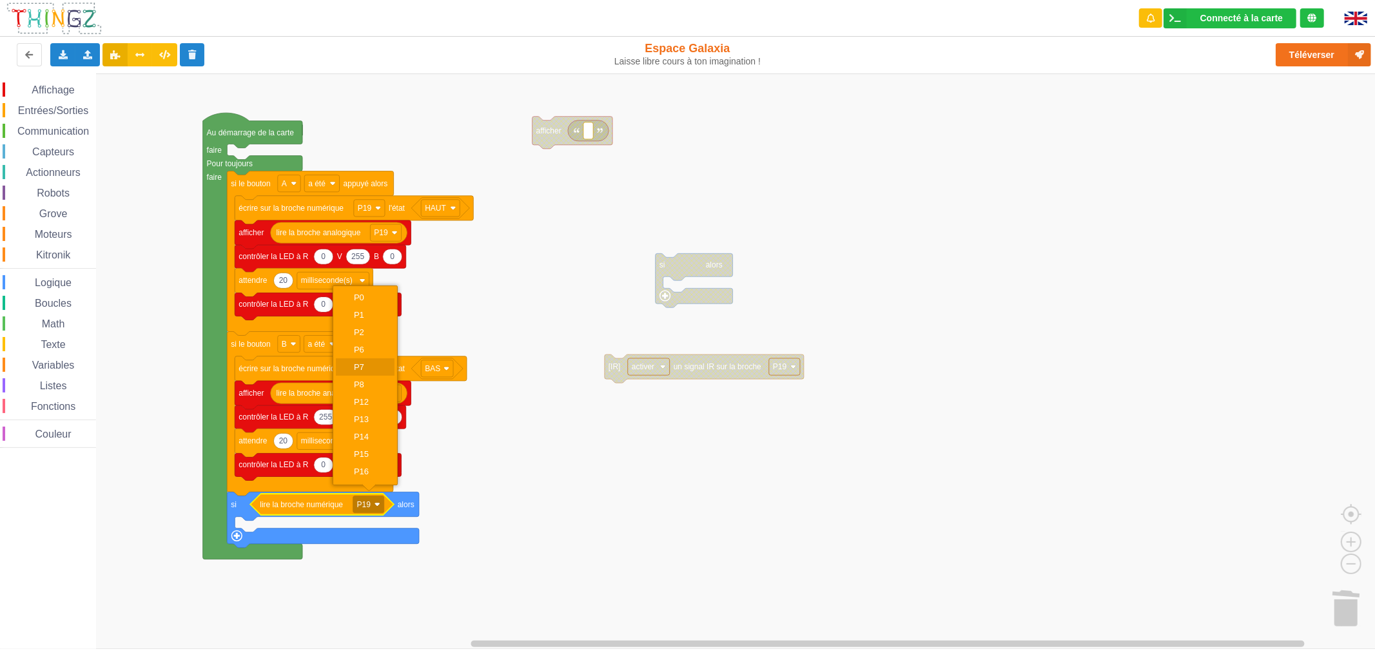
click at [372, 369] on div "P7" at bounding box center [369, 367] width 31 height 10
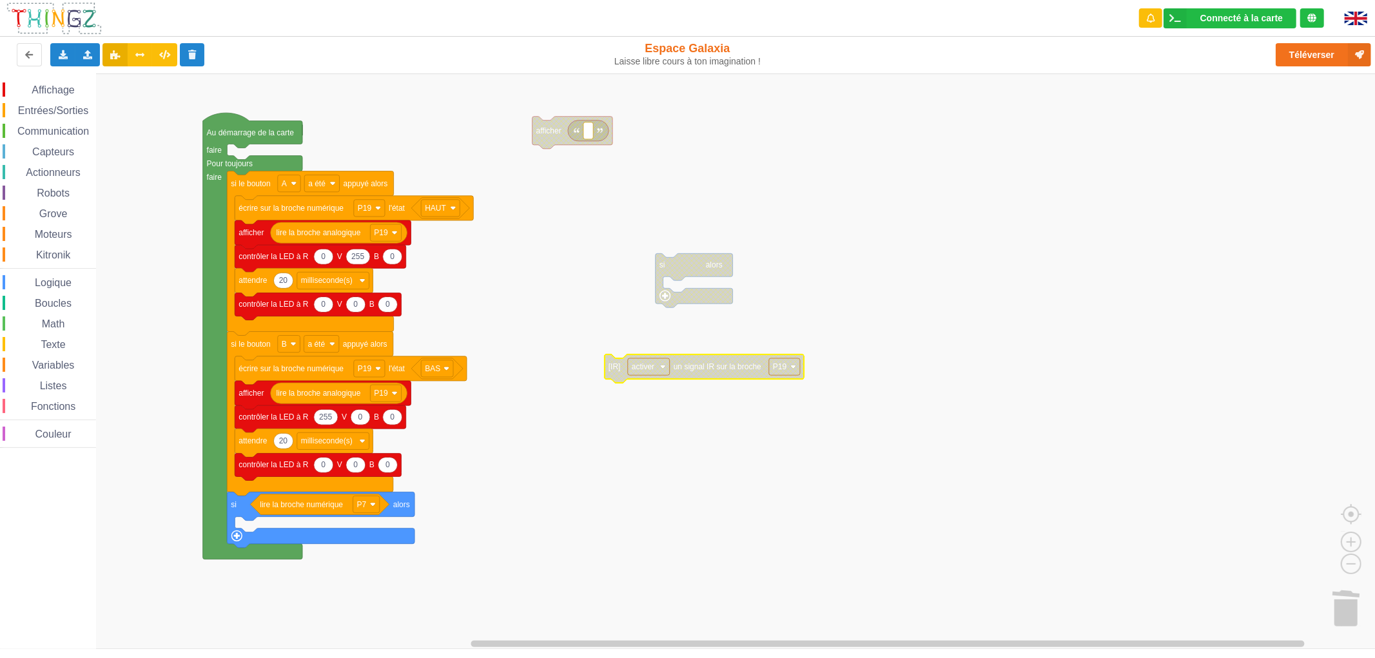
click at [860, 361] on rect "Espace de travail de Blocky" at bounding box center [692, 360] width 1384 height 575
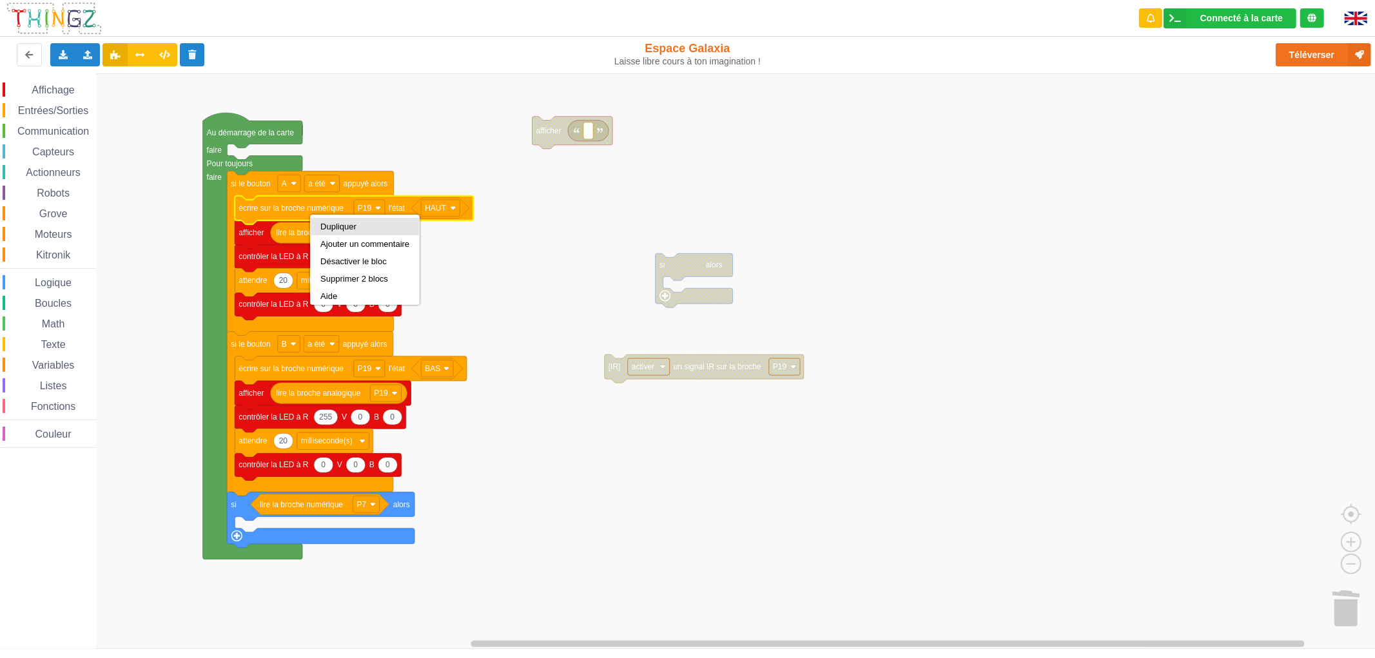
click at [326, 226] on div "Dupliquer" at bounding box center [364, 227] width 89 height 10
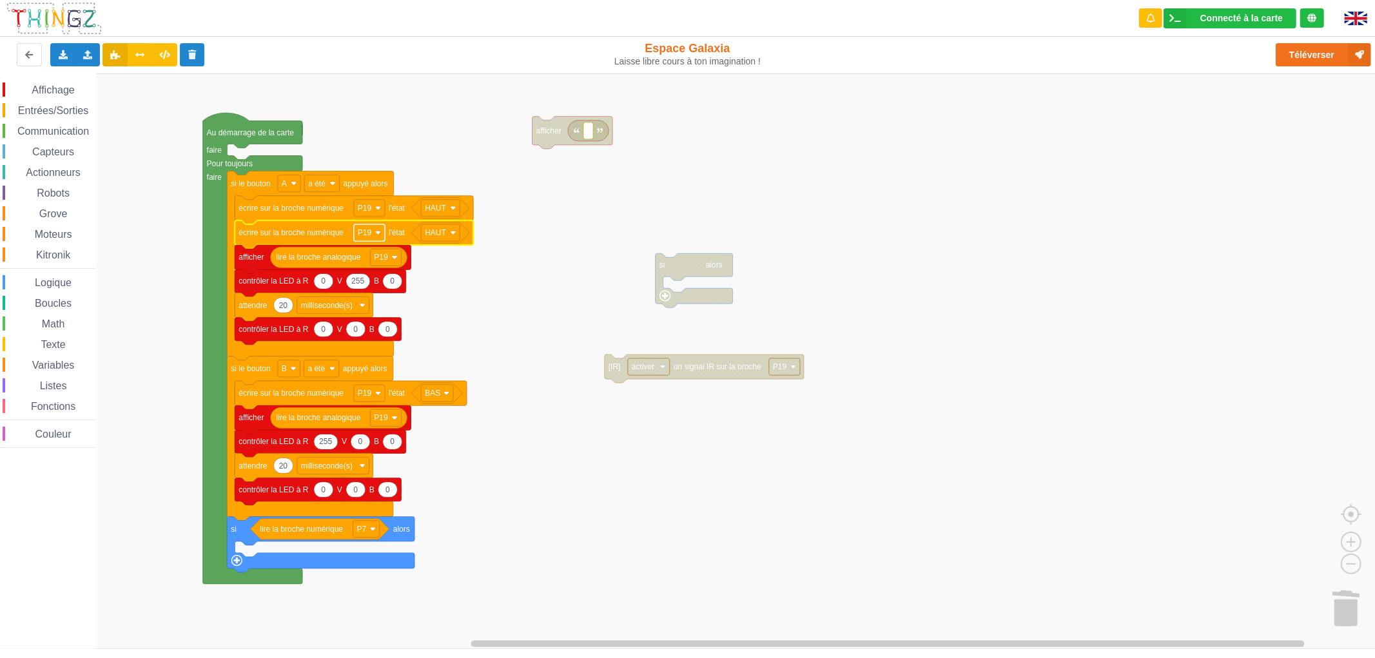
click at [376, 232] on image "Espace de travail de Blocky" at bounding box center [378, 233] width 6 height 6
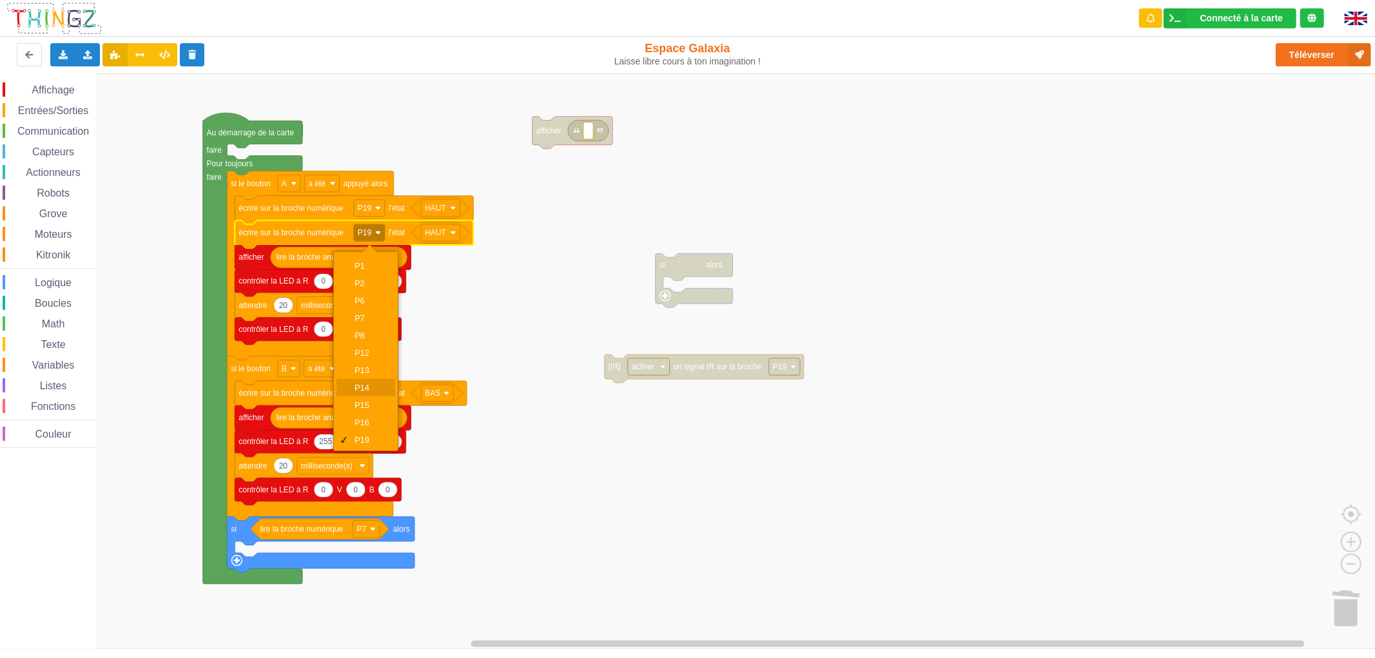
scroll to position [28, 0]
click at [365, 436] on div "P20" at bounding box center [365, 444] width 59 height 17
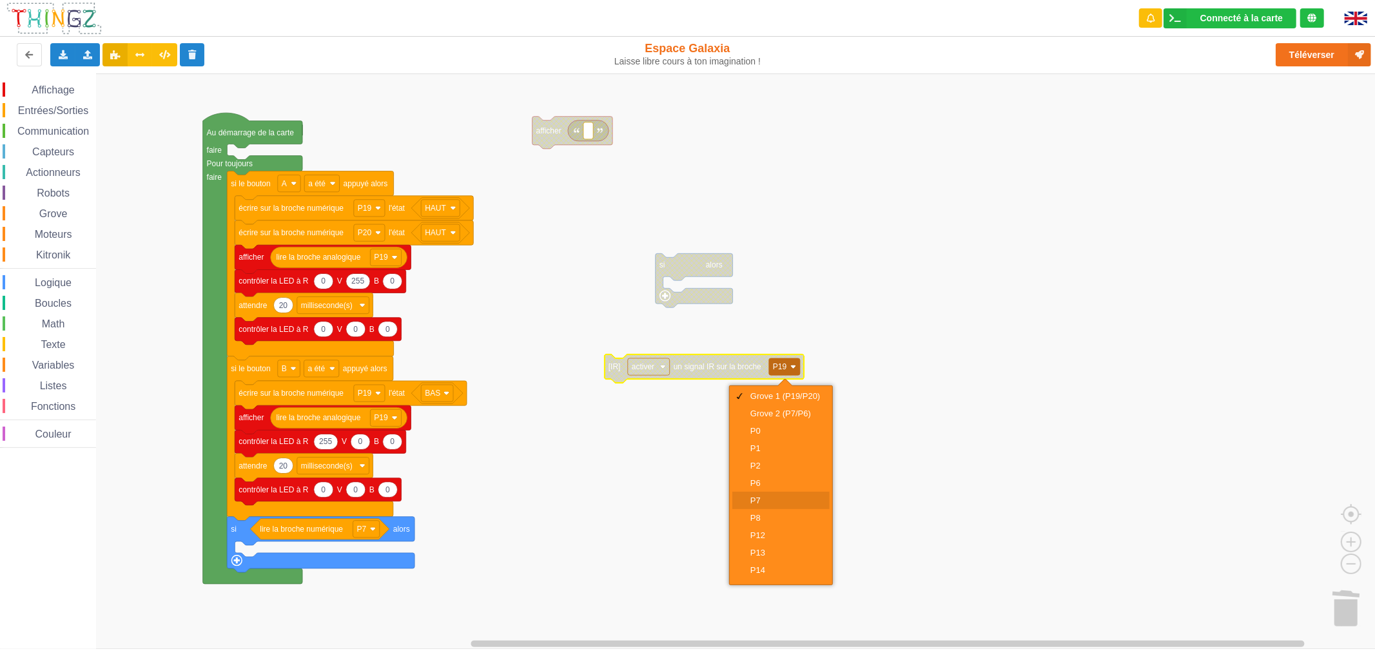
scroll to position [0, 0]
click at [920, 337] on rect "Espace de travail de Blocky" at bounding box center [692, 360] width 1384 height 575
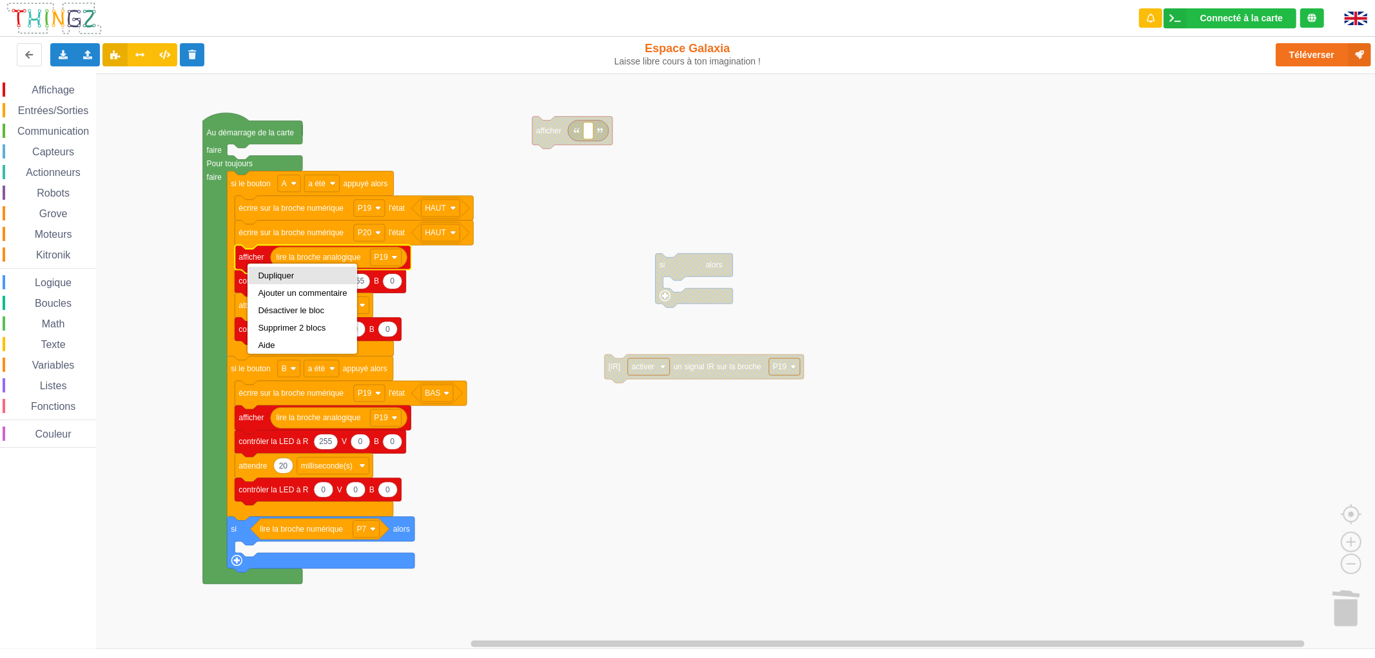
click at [277, 279] on div "Dupliquer" at bounding box center [302, 276] width 89 height 10
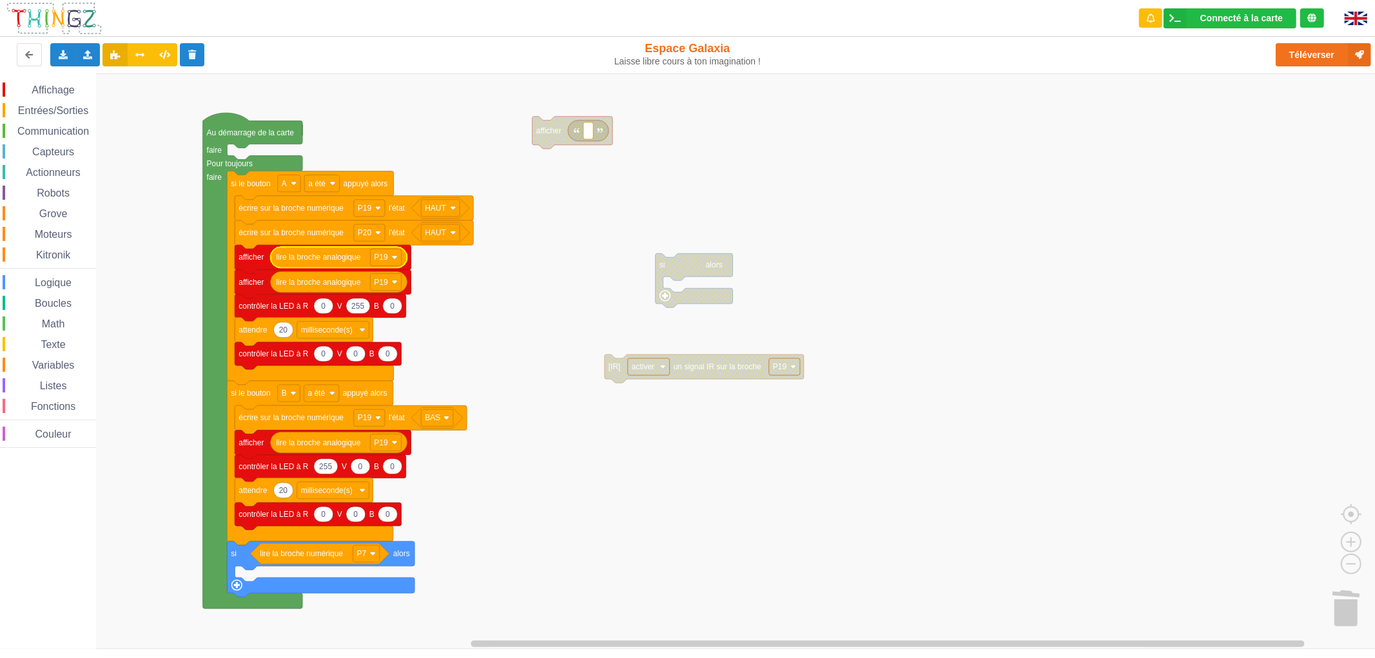
click at [440, 266] on rect "Espace de travail de Blocky" at bounding box center [692, 360] width 1384 height 575
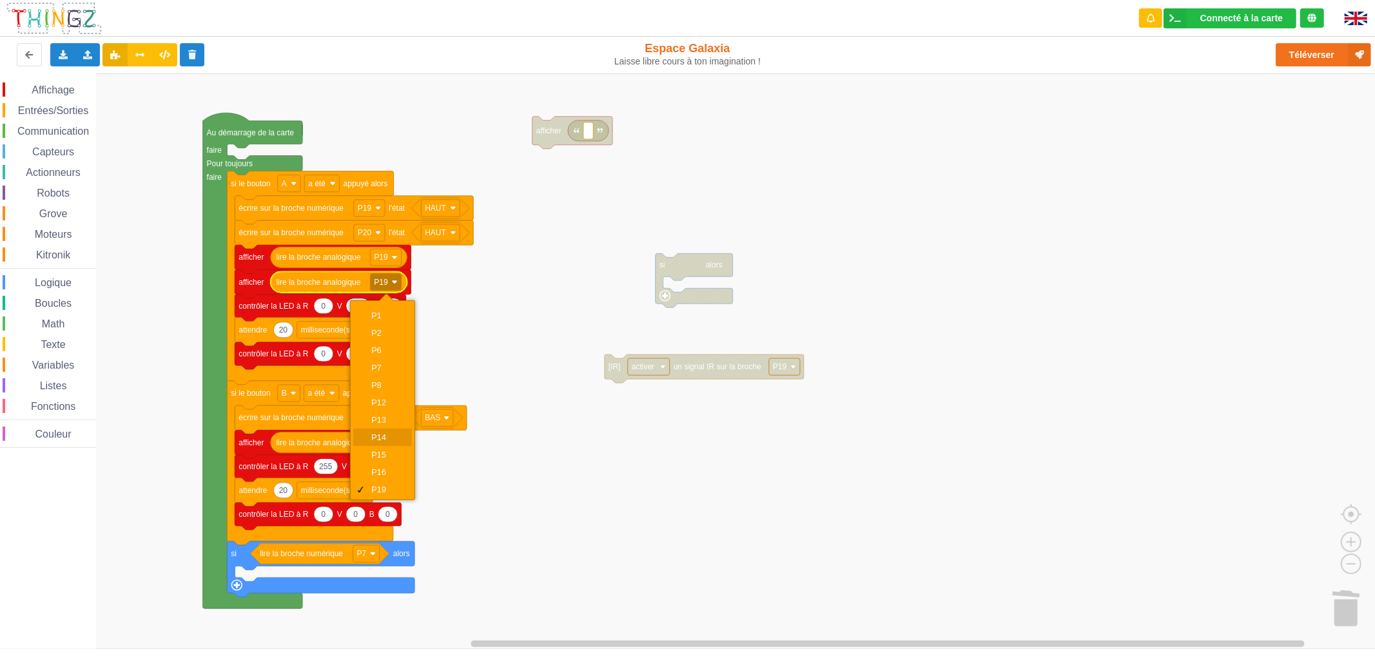
scroll to position [28, 0]
click at [368, 485] on div "P20" at bounding box center [382, 493] width 59 height 17
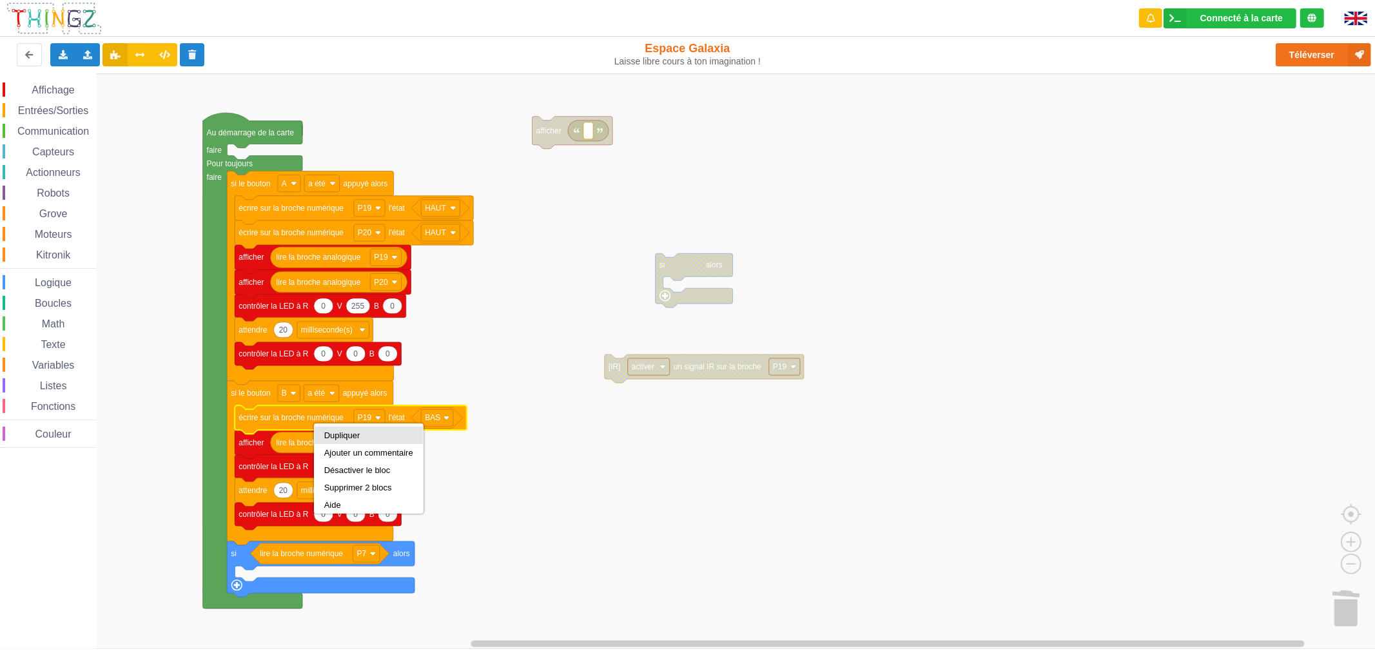
click at [336, 430] on div "Dupliquer" at bounding box center [368, 435] width 89 height 10
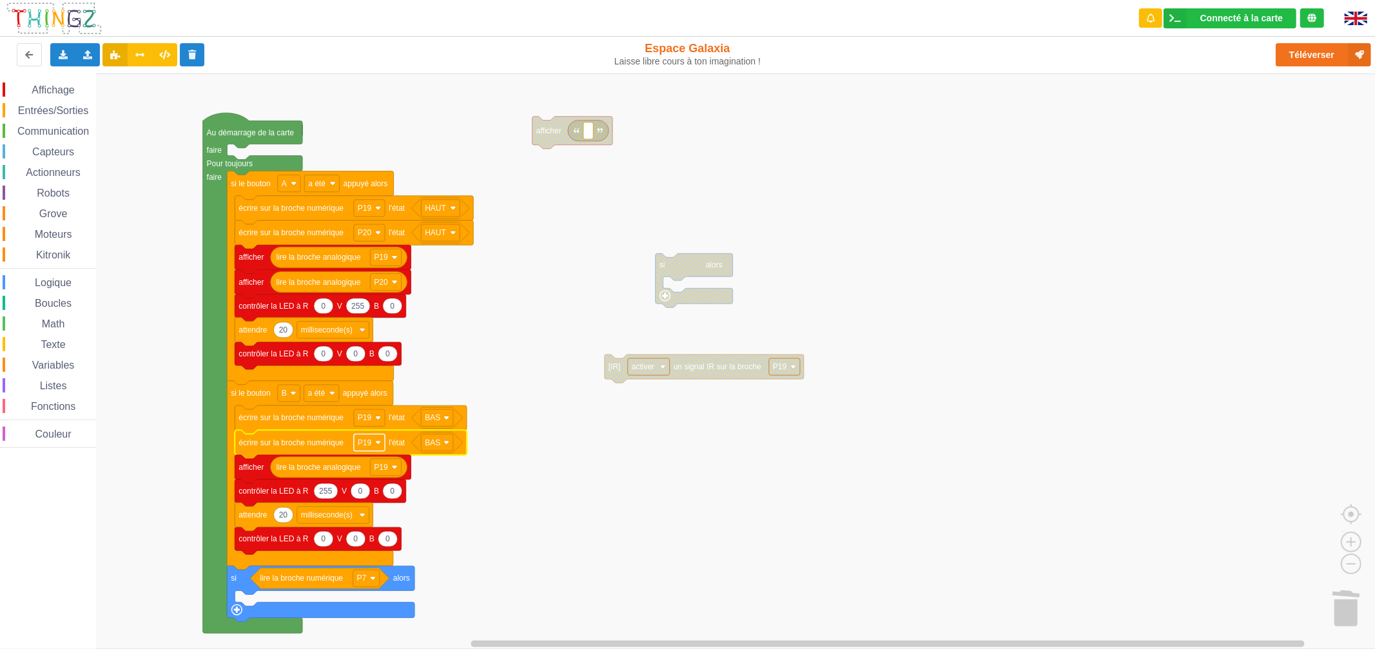
click at [369, 450] on rect "Espace de travail de Blocky" at bounding box center [369, 442] width 31 height 17
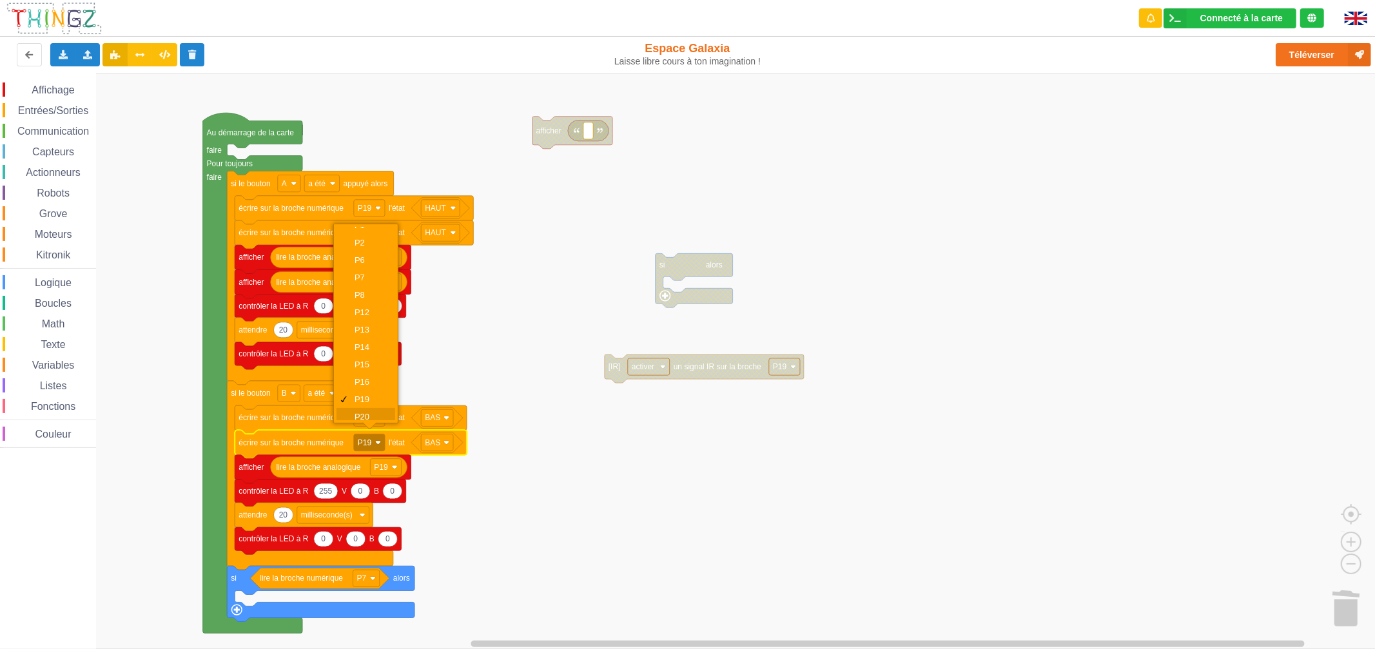
click at [375, 408] on div "P20" at bounding box center [365, 416] width 59 height 17
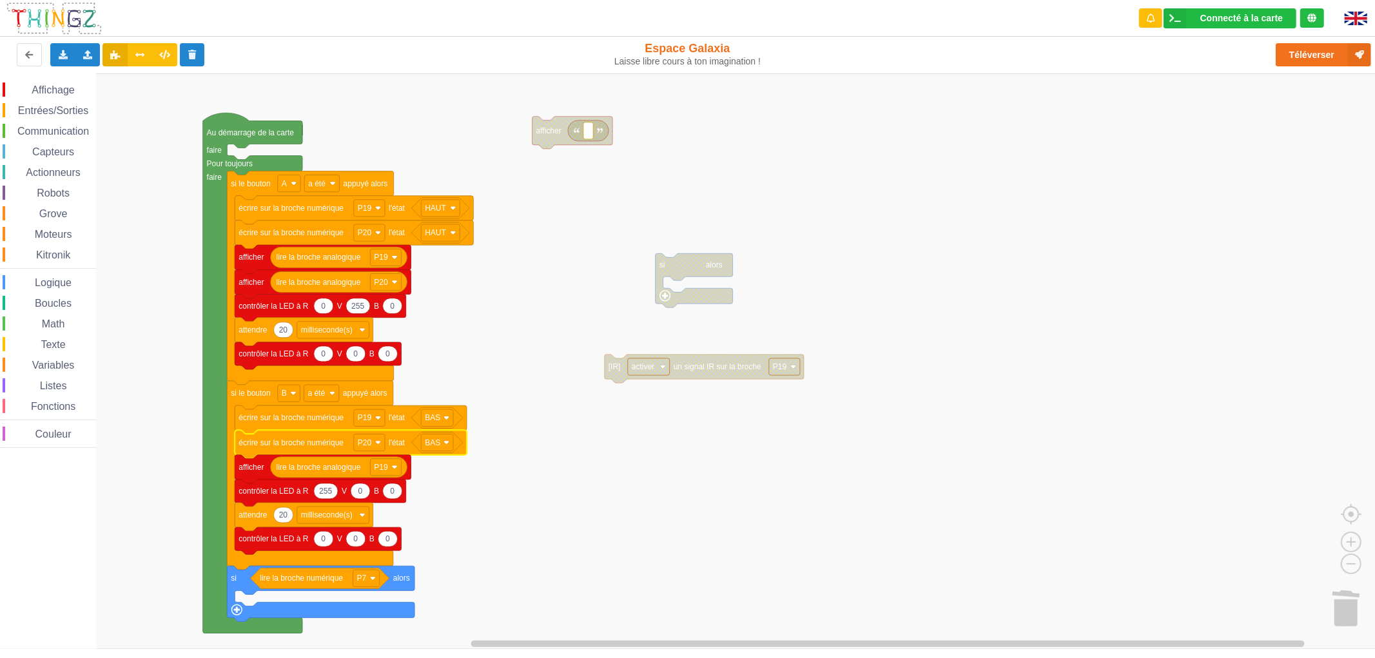
click at [262, 470] on text "afficher" at bounding box center [250, 467] width 25 height 9
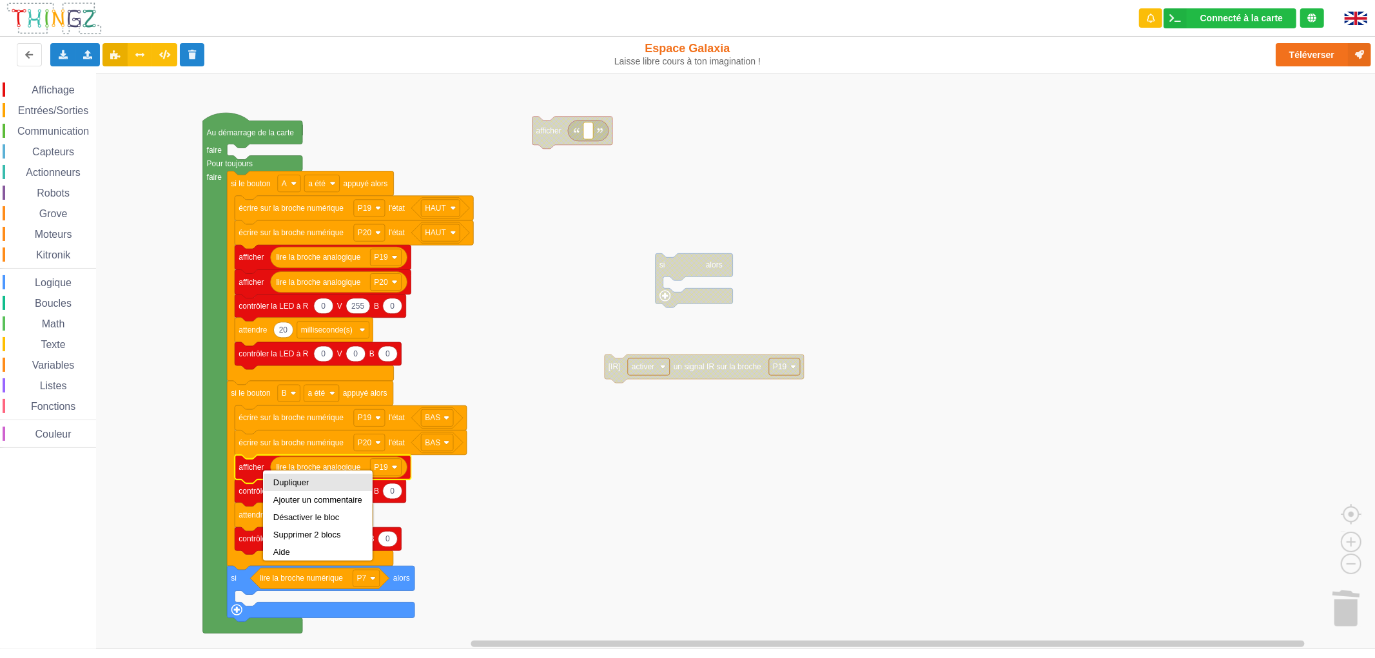
click at [300, 488] on div "Dupliquer" at bounding box center [318, 482] width 108 height 17
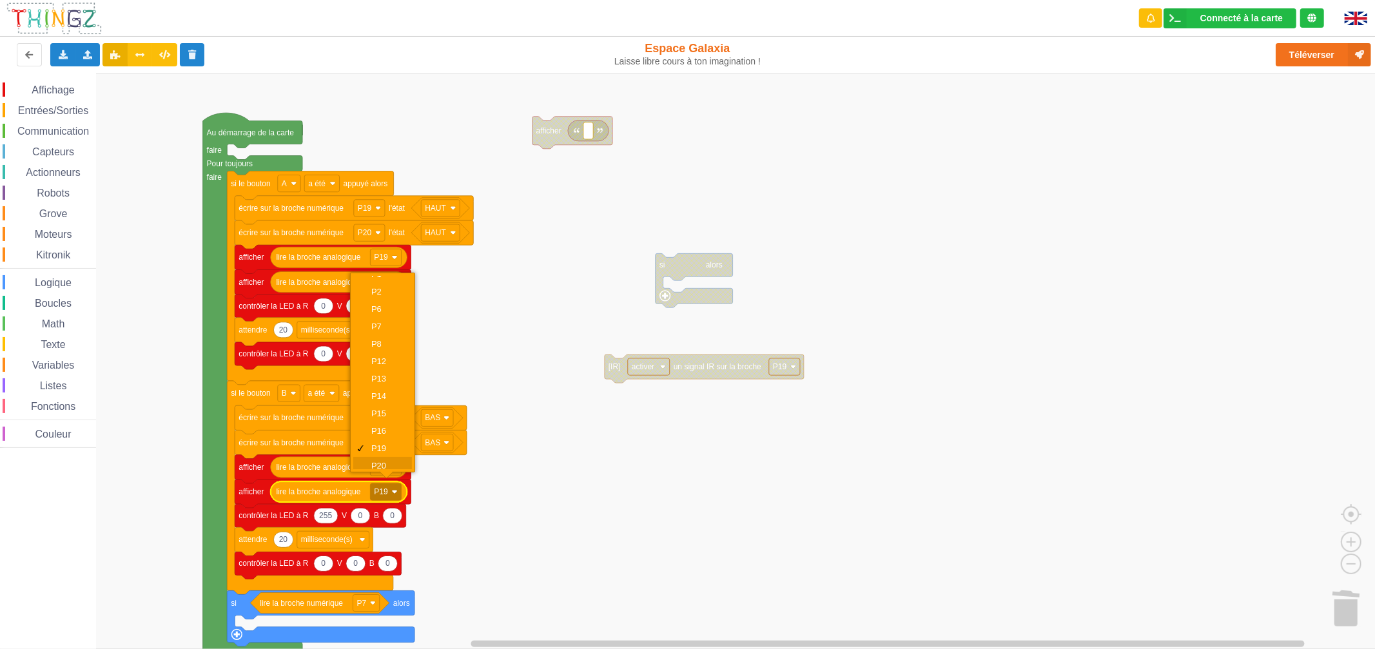
click at [387, 461] on div "P20" at bounding box center [386, 466] width 31 height 10
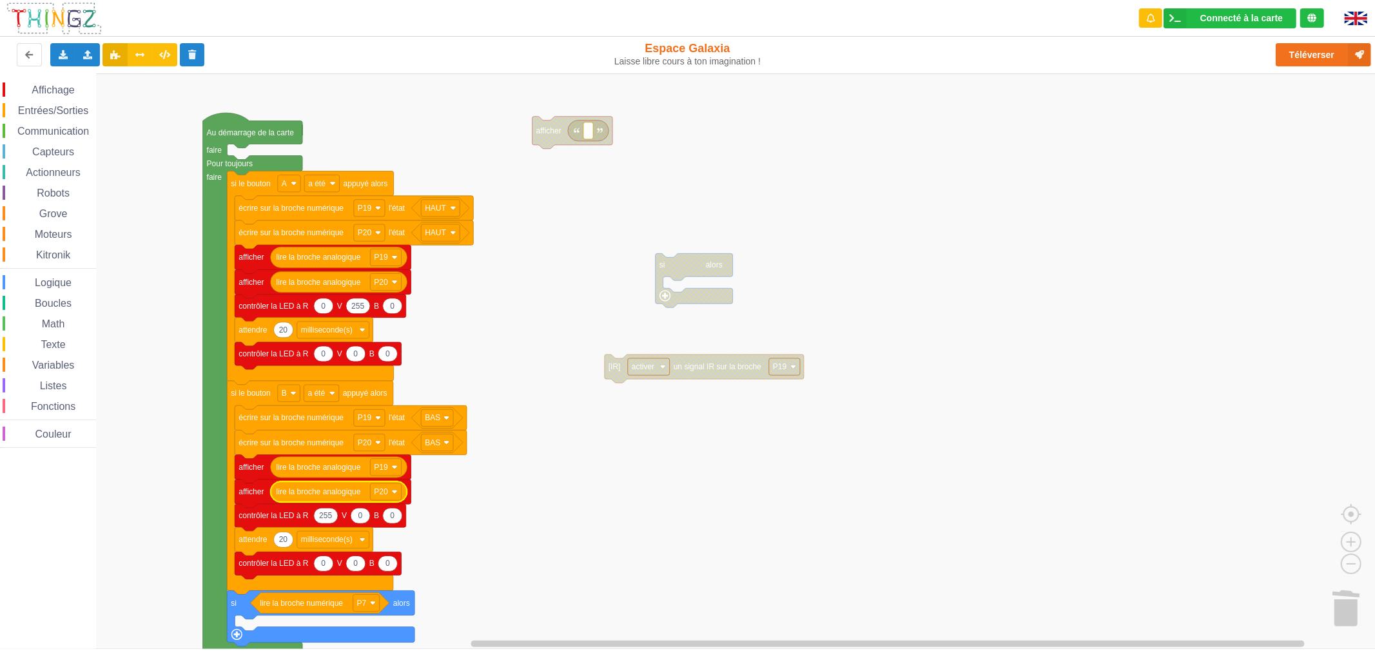
click at [459, 592] on rect "Espace de travail de Blocky" at bounding box center [692, 360] width 1384 height 575
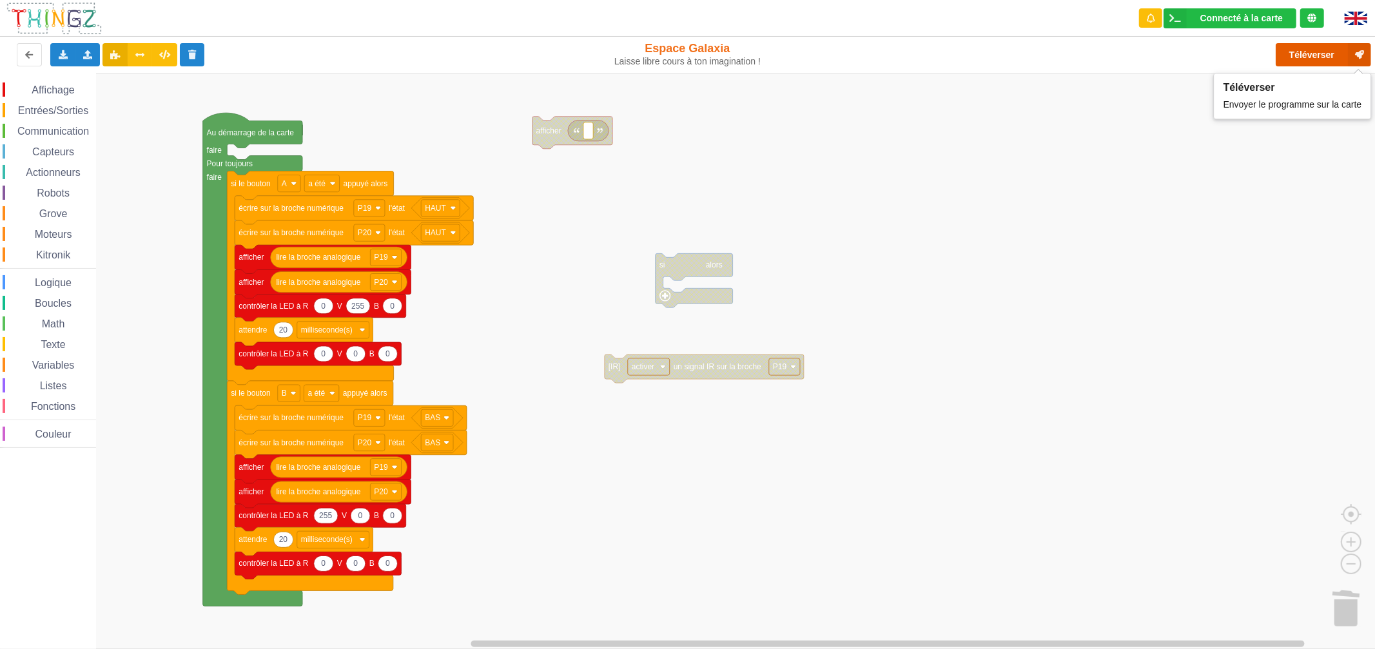
click at [1284, 55] on button "Téléverser" at bounding box center [1322, 54] width 95 height 23
click at [545, 271] on rect "Espace de travail de Blocky" at bounding box center [692, 360] width 1384 height 575
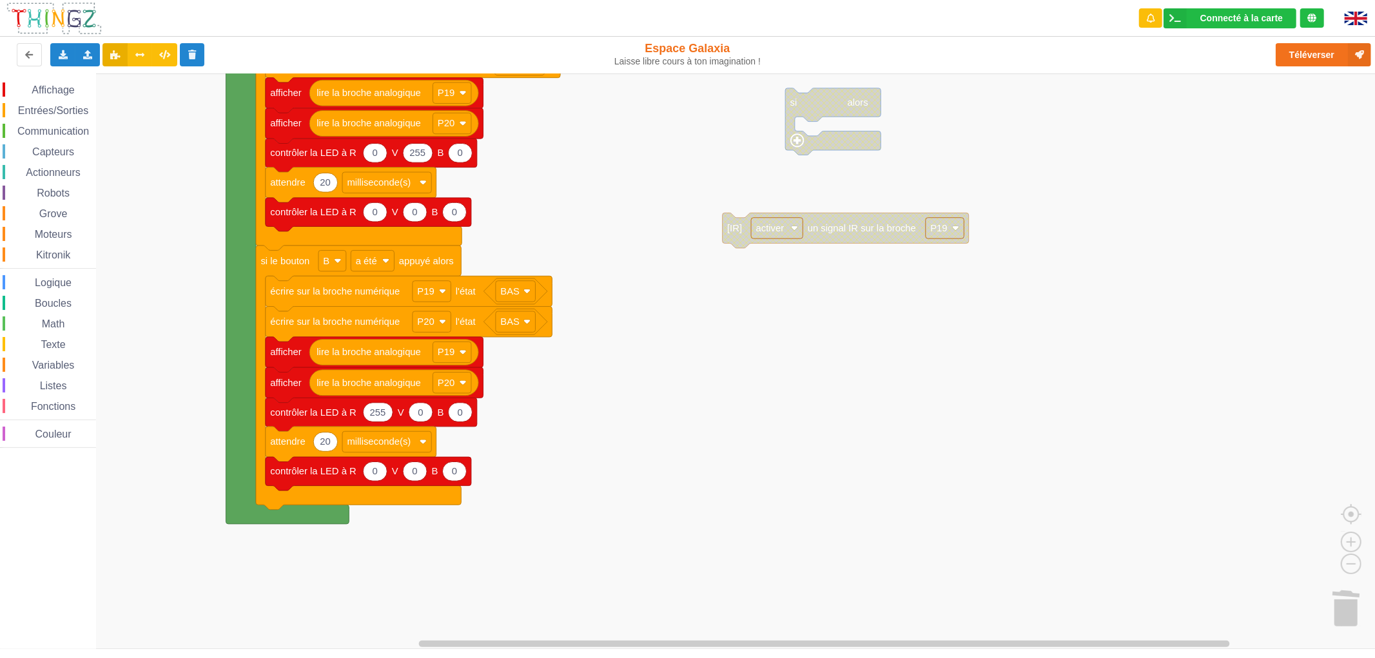
click at [41, 130] on span "Communication" at bounding box center [52, 131] width 75 height 11
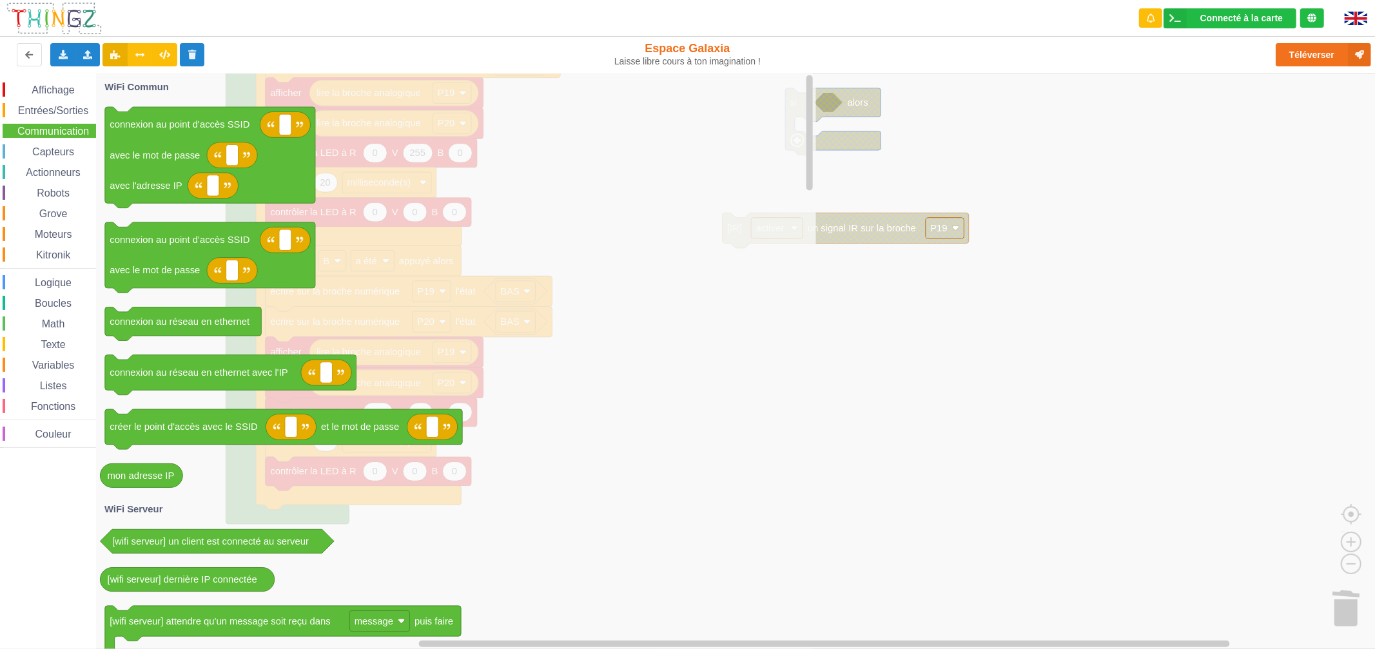
click at [55, 110] on span "Entrées/Sorties" at bounding box center [53, 110] width 74 height 11
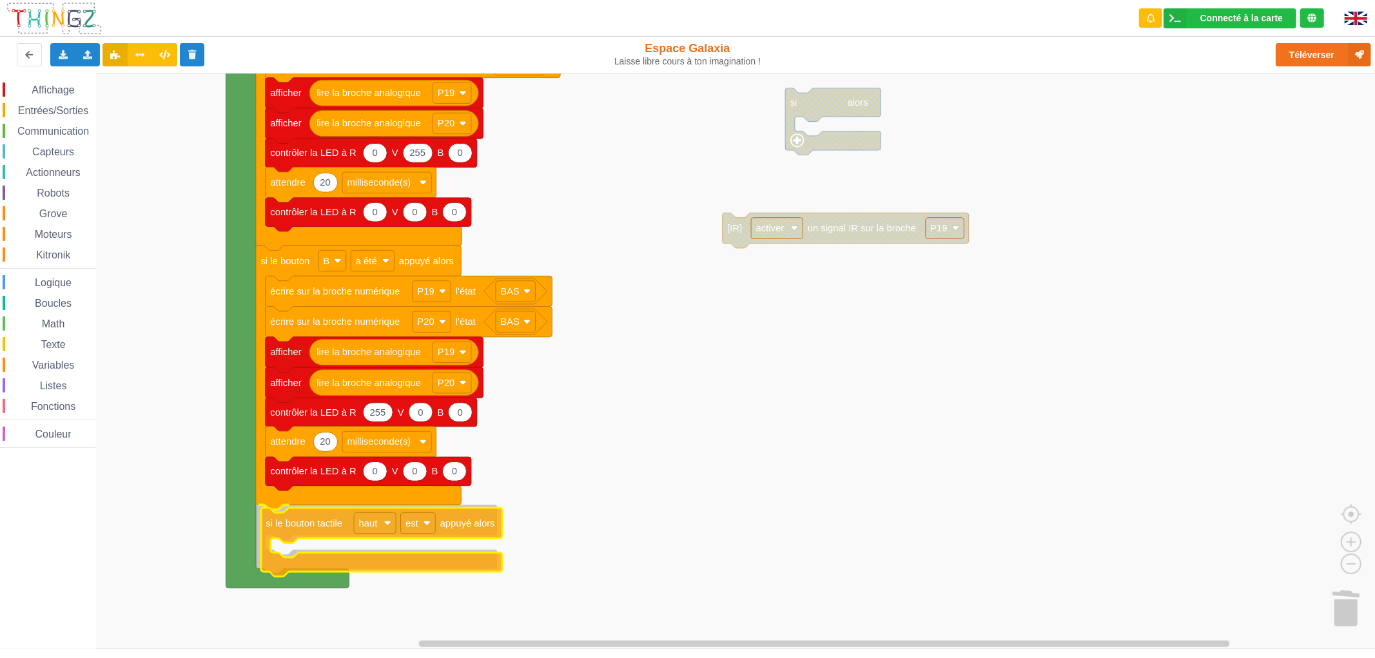
click at [311, 530] on div "Affichage Entrées/Sorties Communication Capteurs Actionneurs Robots Grove Moteu…" at bounding box center [692, 360] width 1384 height 575
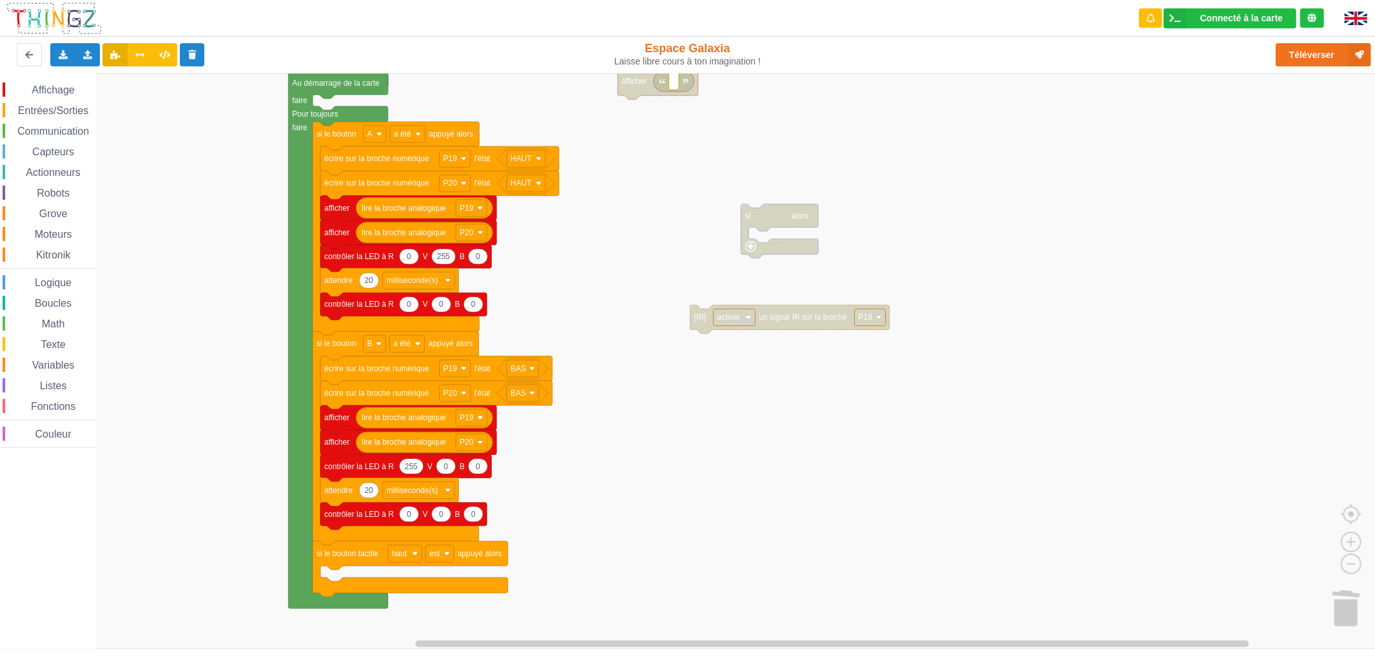
click at [59, 95] on div "Affichage" at bounding box center [49, 89] width 93 height 14
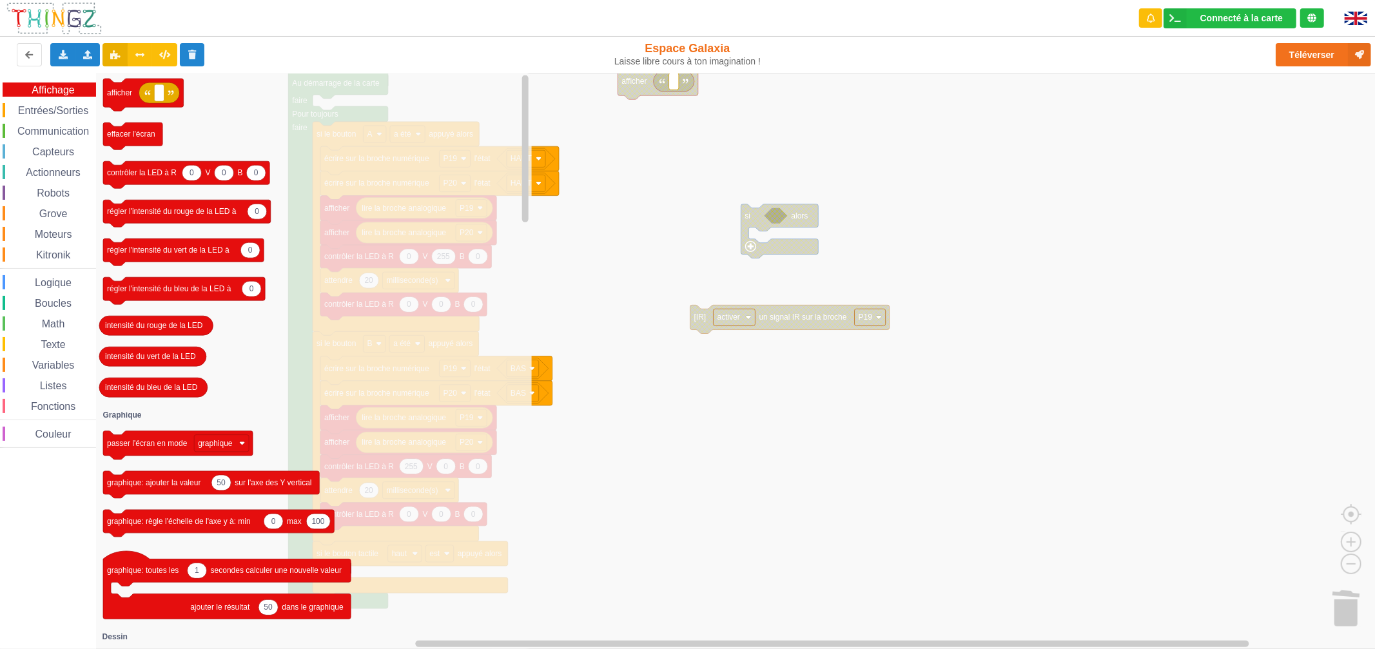
click at [60, 100] on div "Affichage Entrées/Sorties Communication Capteurs Actionneurs Robots Grove Moteu…" at bounding box center [48, 264] width 96 height 365
click at [57, 113] on span "Entrées/Sorties" at bounding box center [53, 110] width 74 height 11
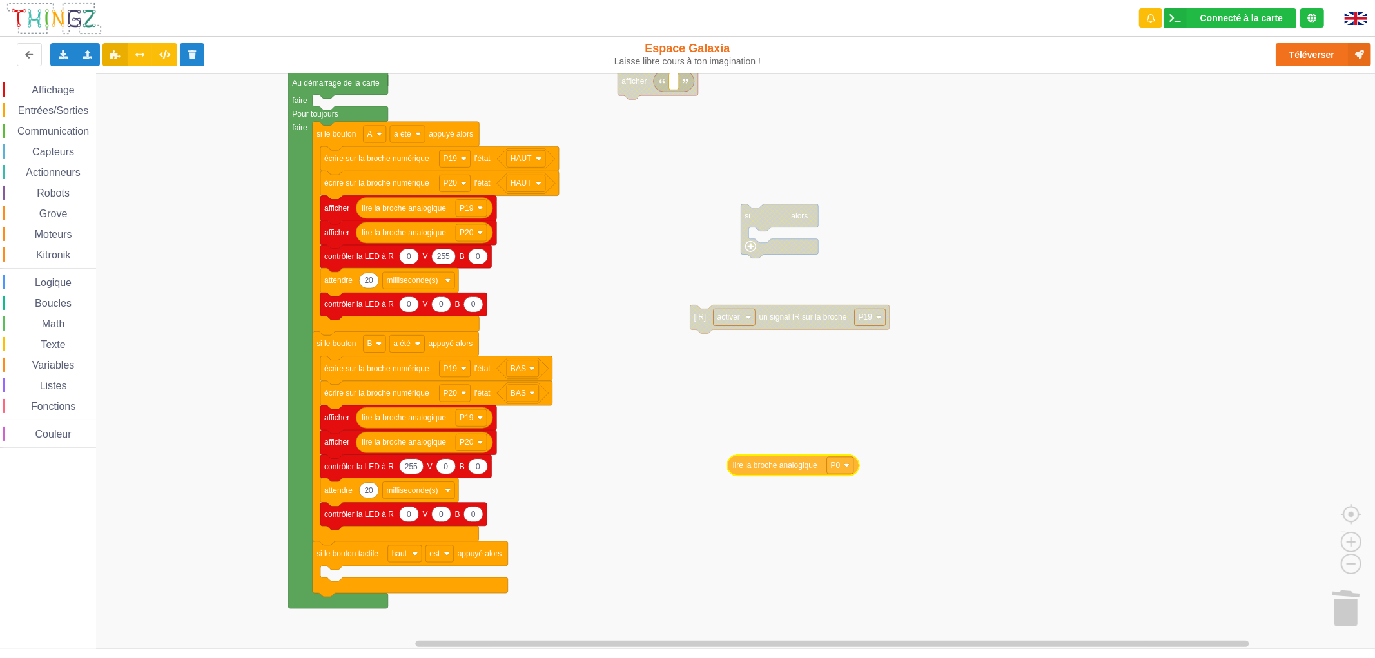
click at [811, 475] on div "Affichage Entrées/Sorties Communication Capteurs Actionneurs Robots Grove Moteu…" at bounding box center [692, 360] width 1384 height 575
click at [54, 361] on span "Variables" at bounding box center [53, 365] width 46 height 11
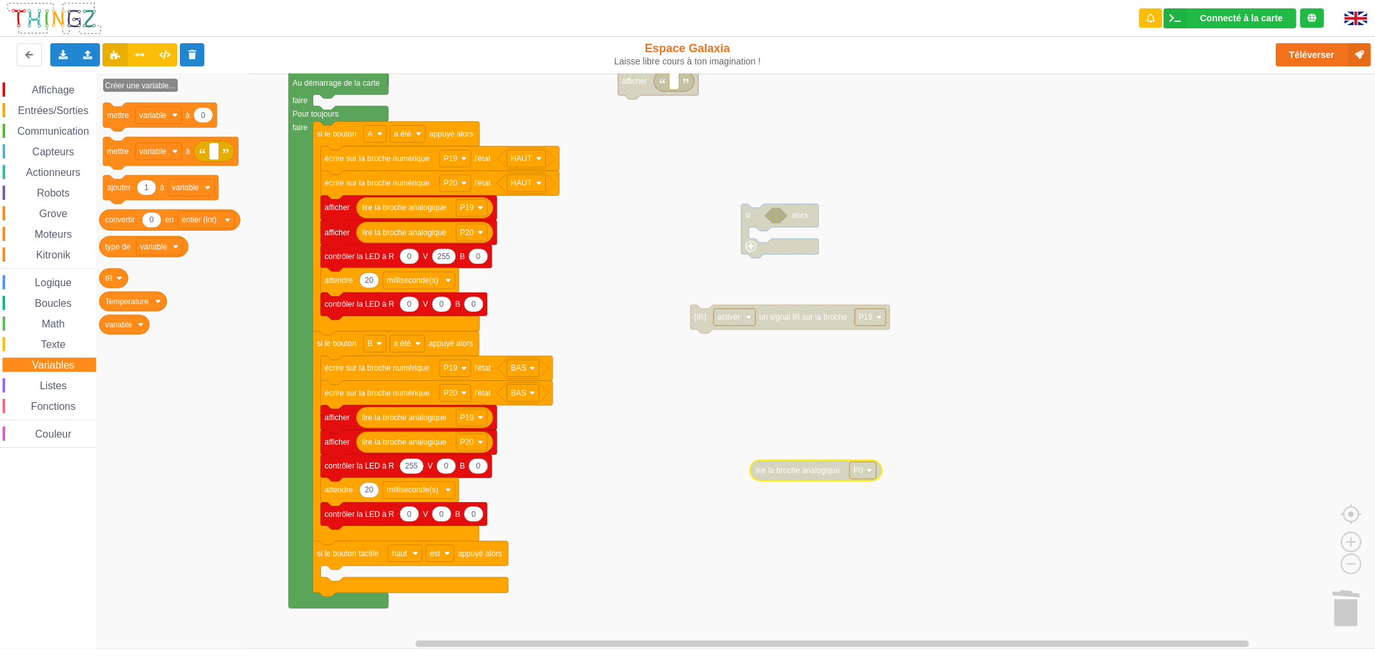
click at [54, 385] on span "Listes" at bounding box center [53, 385] width 31 height 11
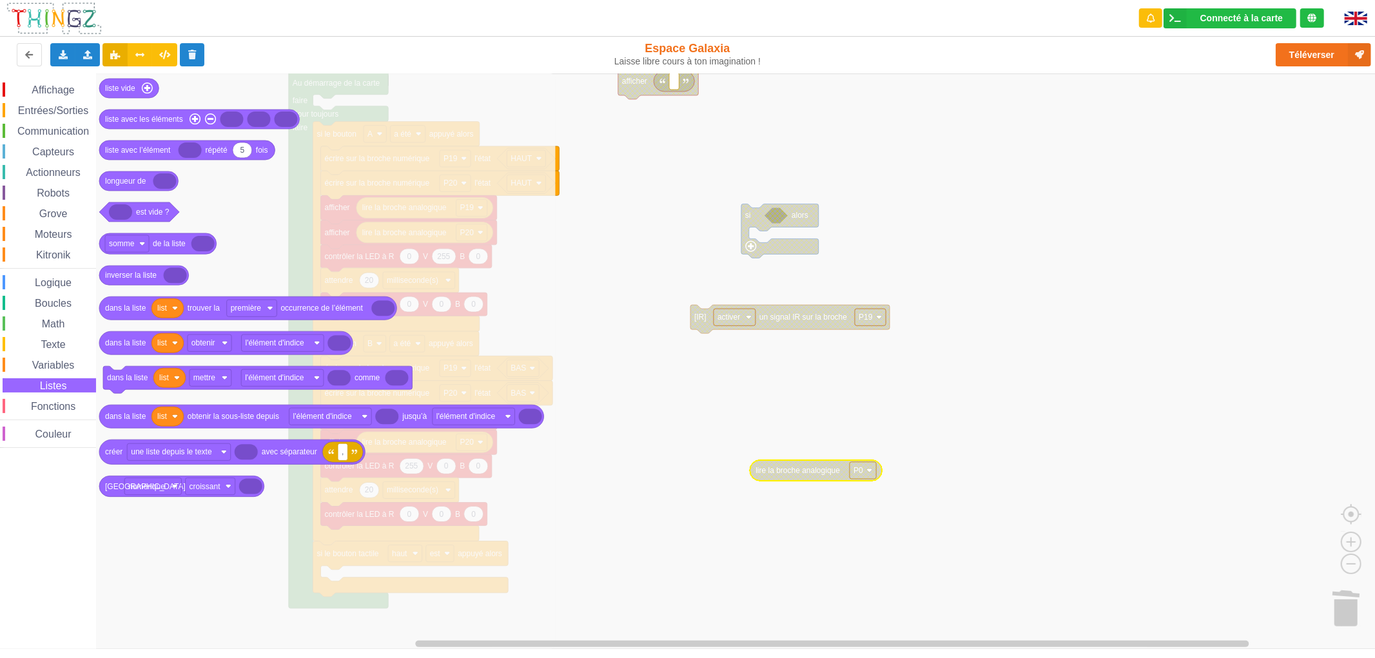
click at [53, 401] on span "Fonctions" at bounding box center [53, 406] width 48 height 11
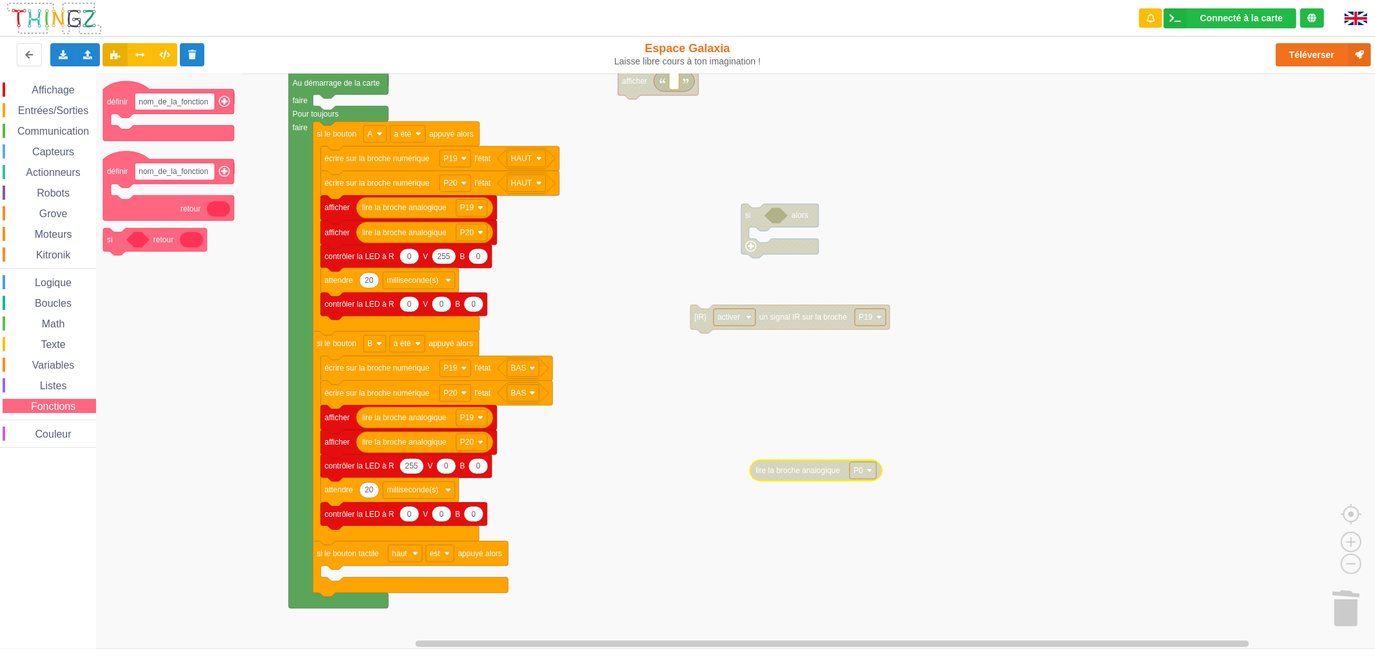
click at [54, 107] on span "Entrées/Sorties" at bounding box center [53, 110] width 74 height 11
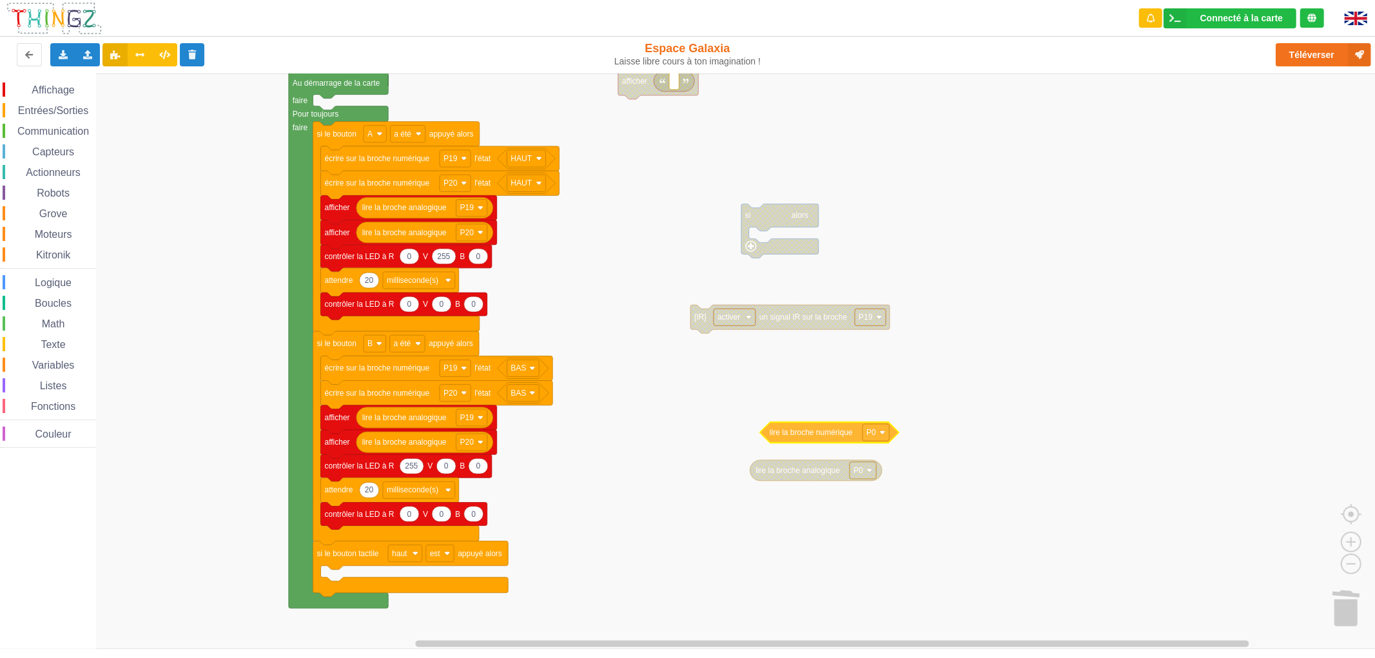
click at [820, 436] on div "Affichage Entrées/Sorties Communication Capteurs Actionneurs Robots Grove Moteu…" at bounding box center [692, 360] width 1384 height 575
click at [873, 436] on text "P0" at bounding box center [872, 432] width 10 height 9
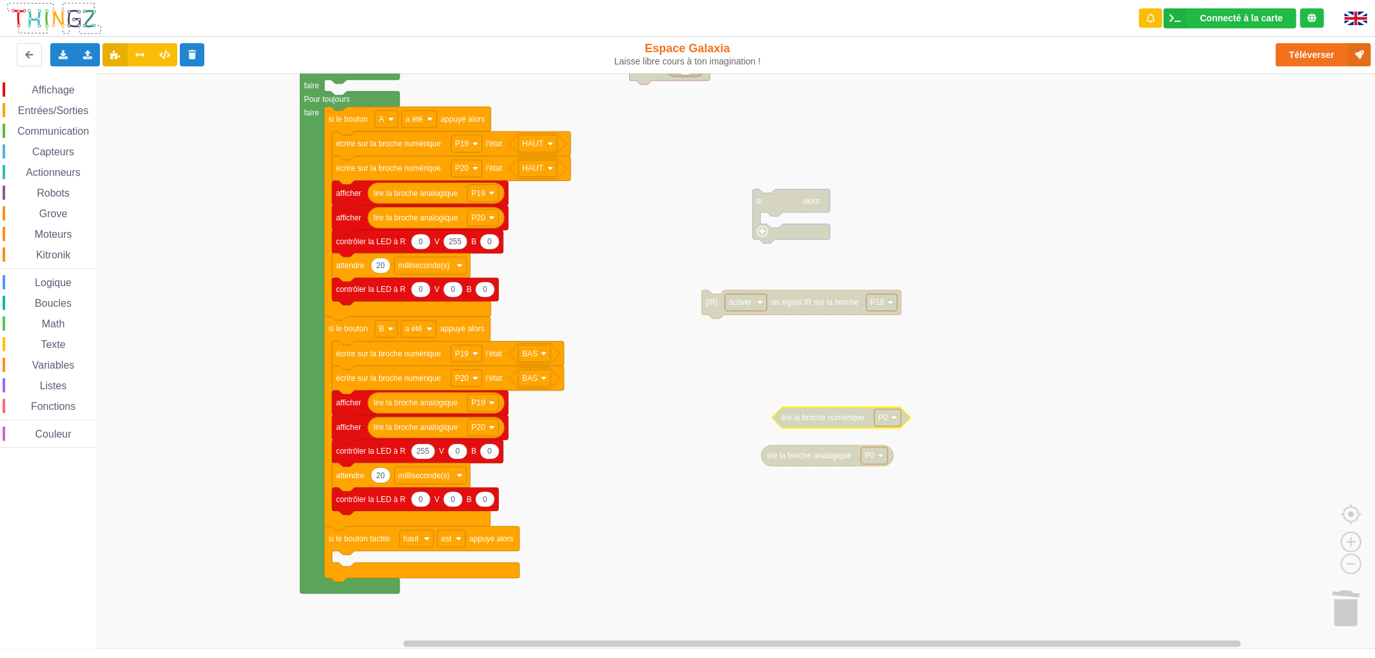
click at [64, 189] on span "Robots" at bounding box center [53, 193] width 37 height 11
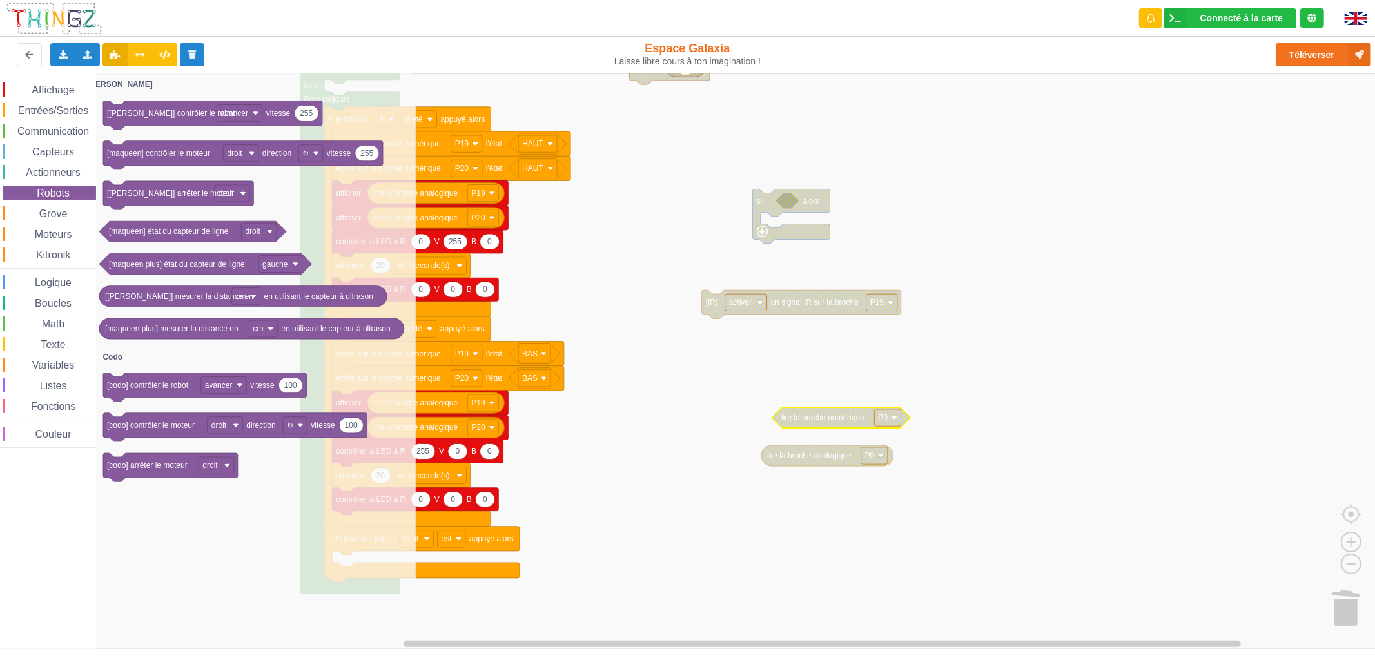
click at [72, 88] on span "Affichage" at bounding box center [53, 89] width 46 height 11
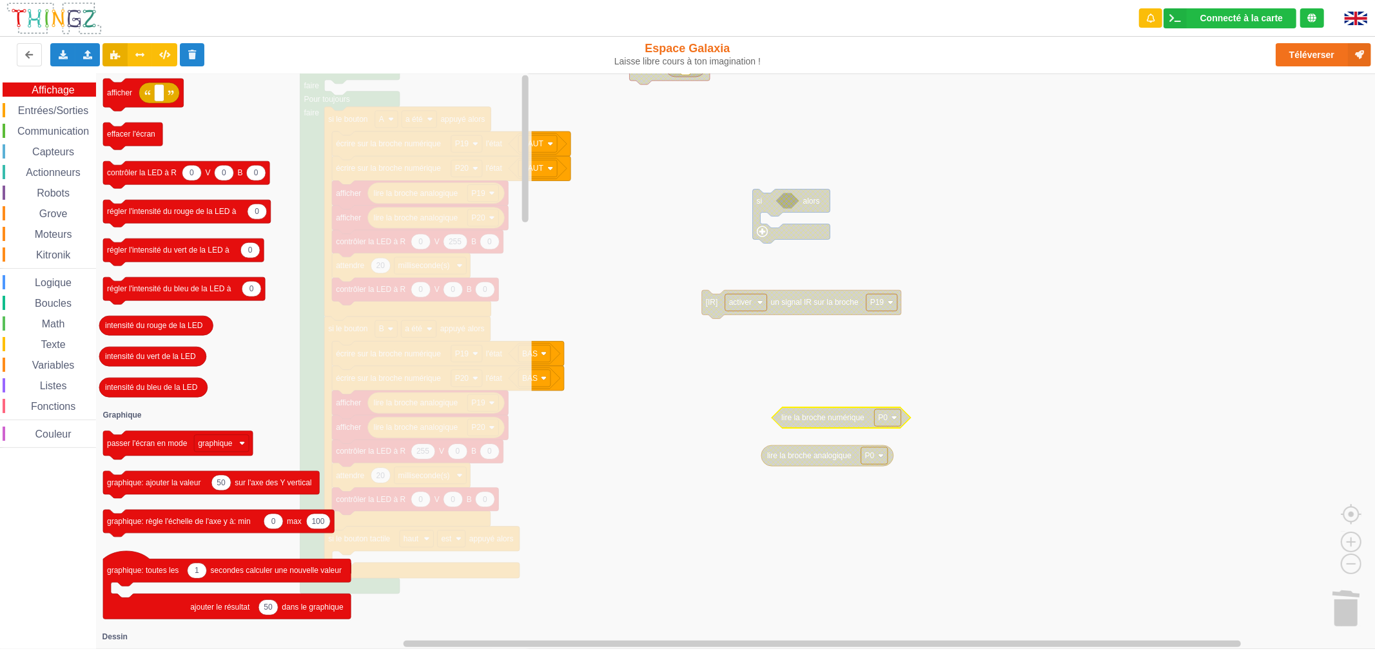
click at [62, 103] on div "Entrées/Sorties" at bounding box center [49, 110] width 93 height 14
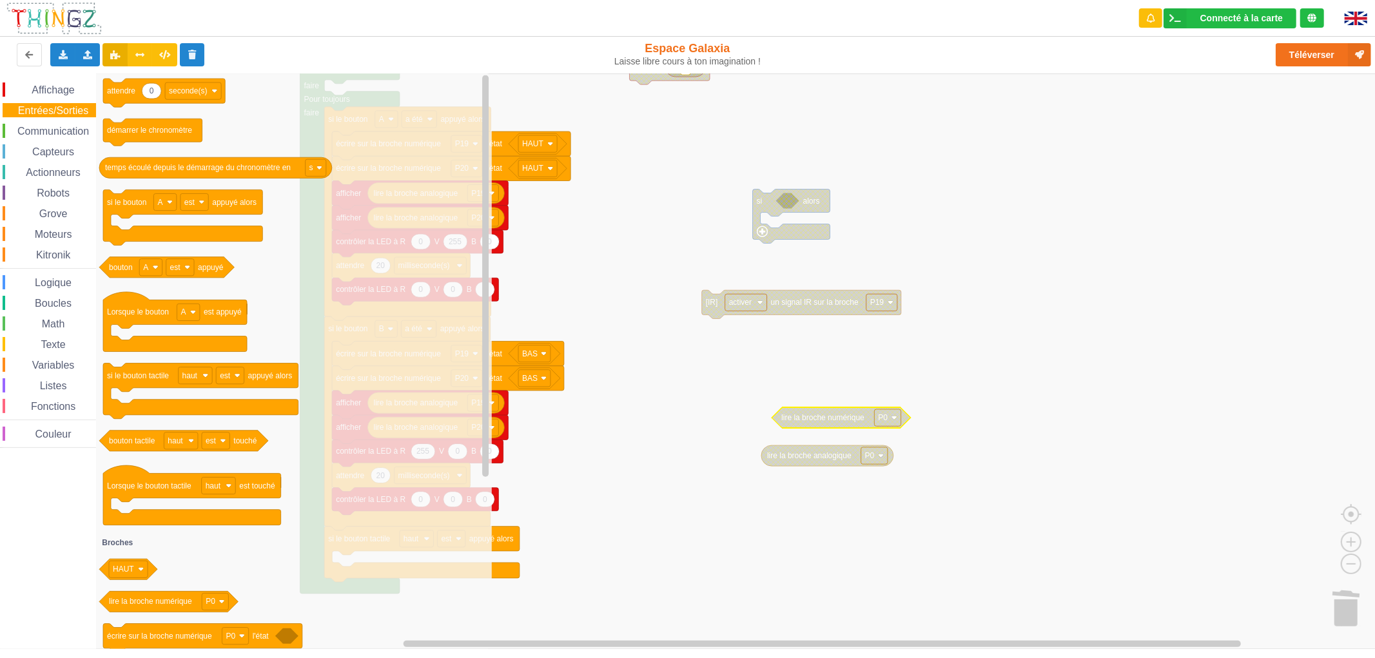
click at [66, 91] on span "Affichage" at bounding box center [53, 89] width 46 height 11
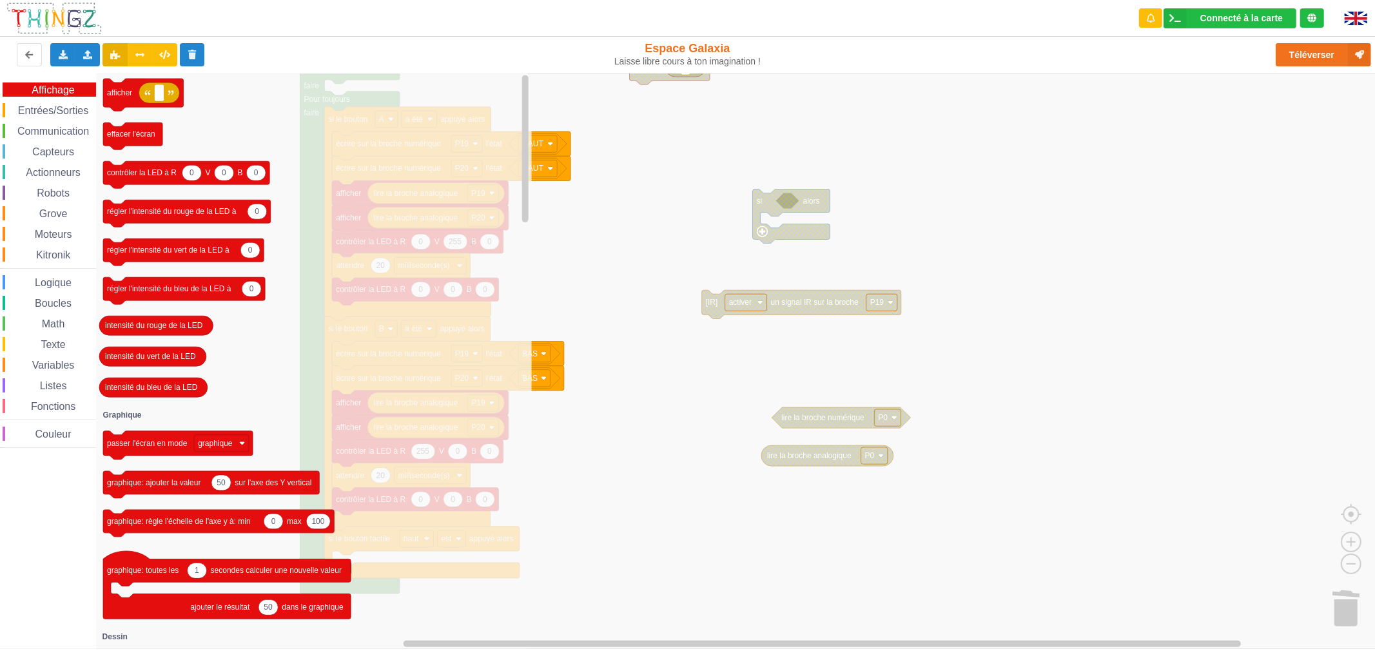
click at [360, 432] on icon "afficher effacer l'écran 0 0 0 contrôler la LED à R V B 0 régler l'intensité du…" at bounding box center [313, 360] width 436 height 575
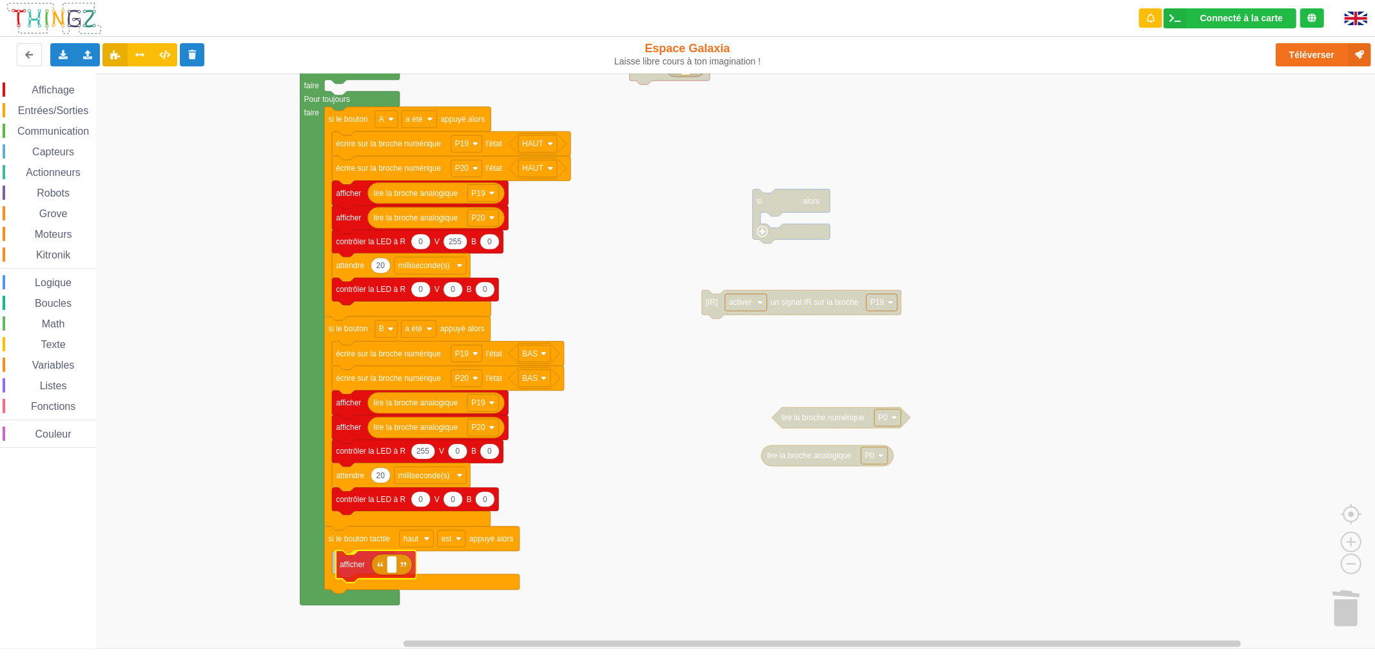
click at [372, 572] on div "Affichage Entrées/Sorties Communication Capteurs Actionneurs Robots Grove Moteu…" at bounding box center [692, 360] width 1384 height 575
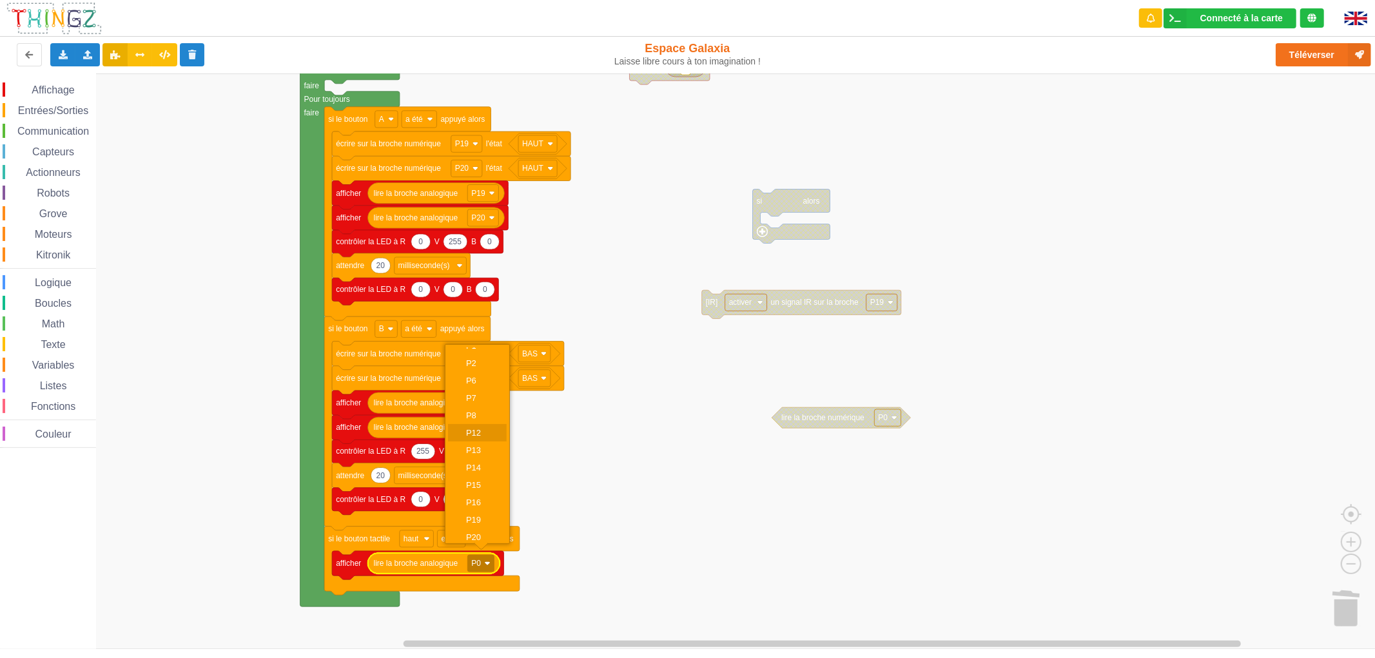
scroll to position [0, 0]
click at [488, 372] on div "P1" at bounding box center [481, 374] width 31 height 10
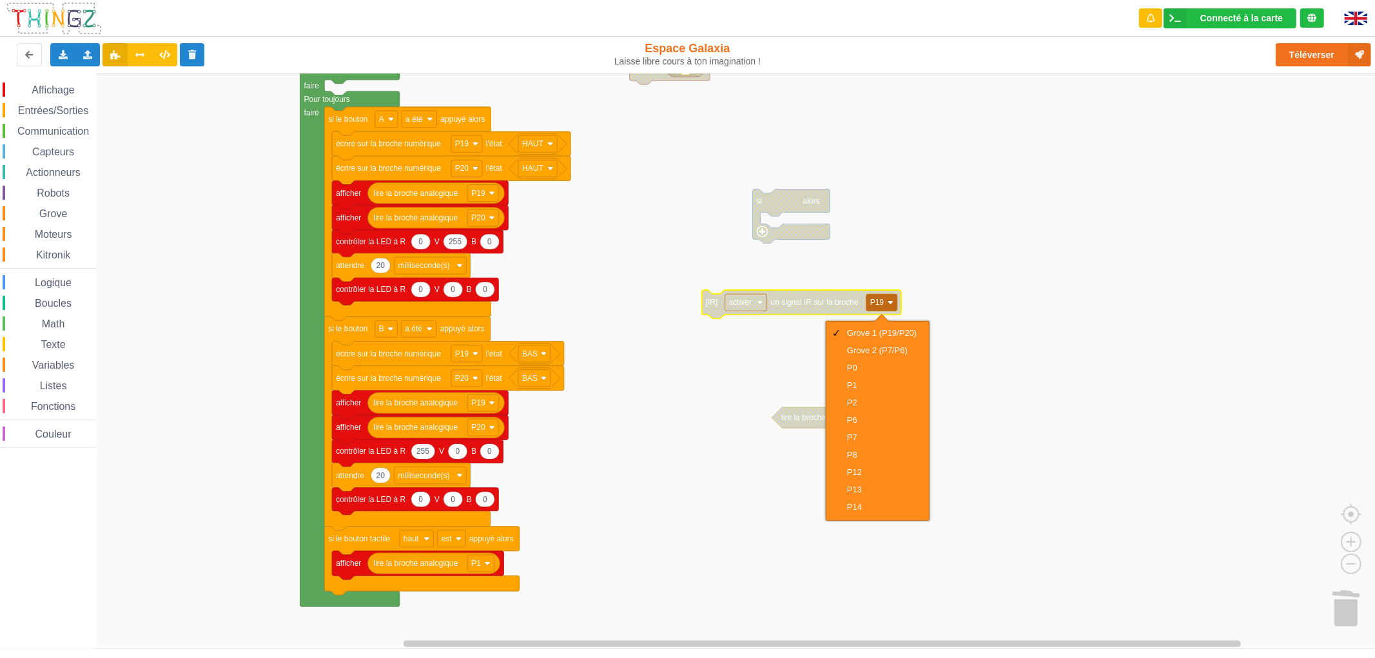
click at [712, 454] on rect "Espace de travail de Blocky" at bounding box center [692, 360] width 1384 height 575
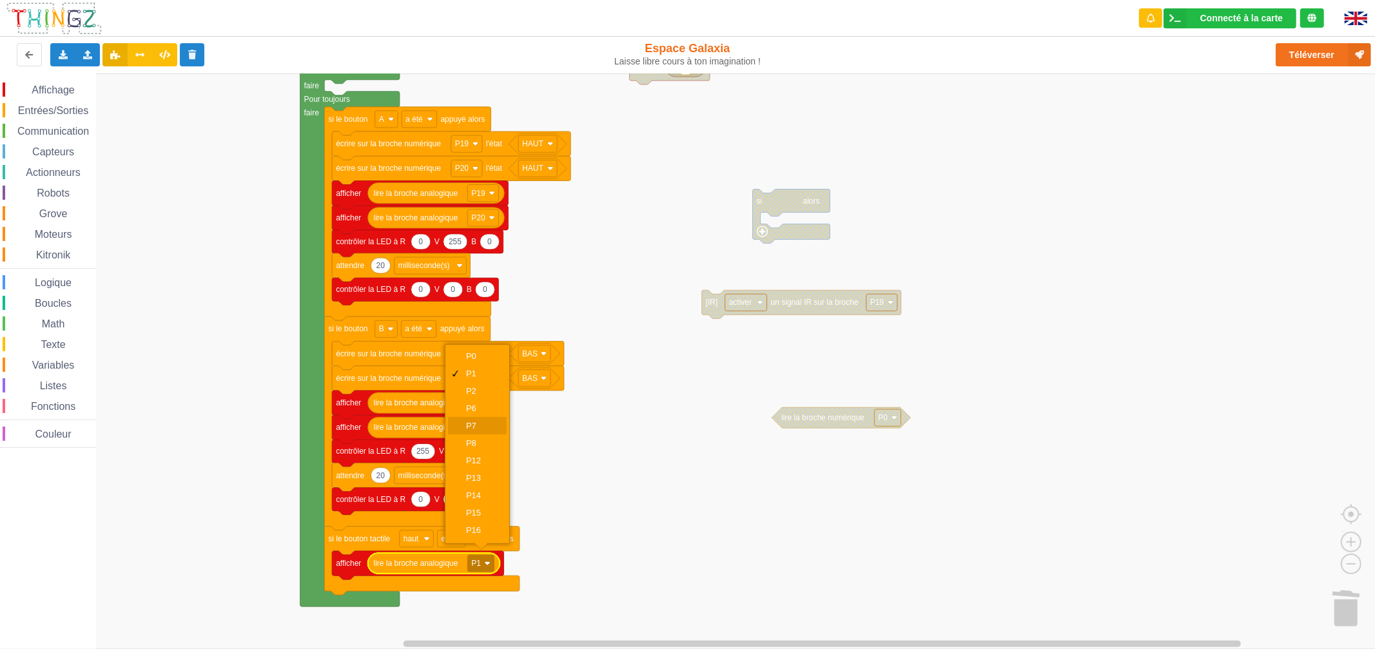
click at [497, 425] on div "P7" at bounding box center [477, 425] width 59 height 17
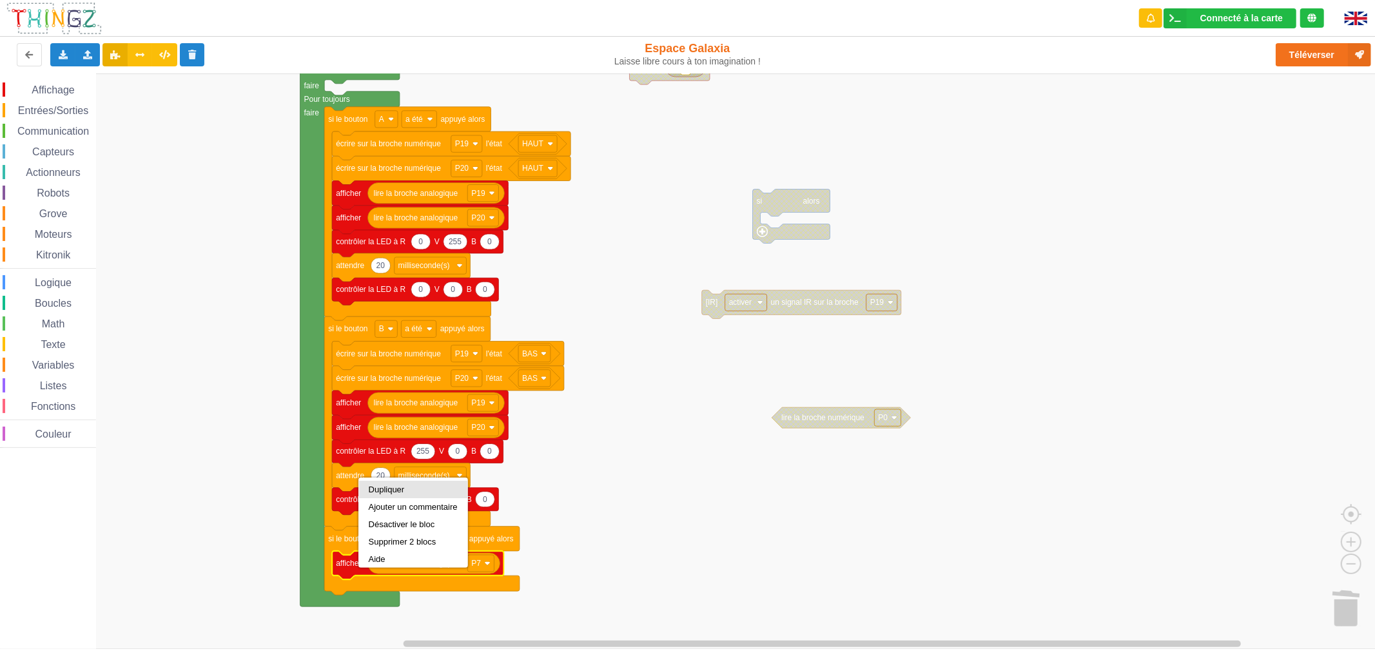
click at [400, 487] on div "Dupliquer" at bounding box center [413, 490] width 89 height 10
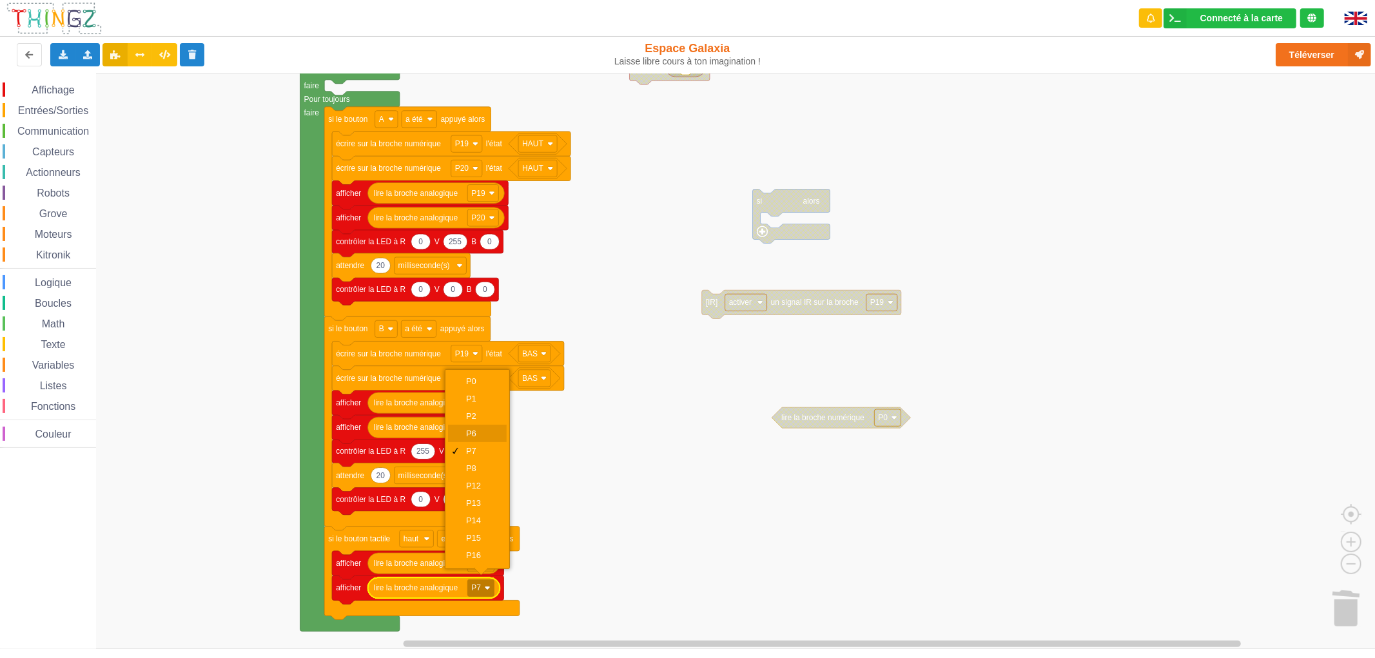
click at [499, 432] on div "P6" at bounding box center [477, 433] width 59 height 17
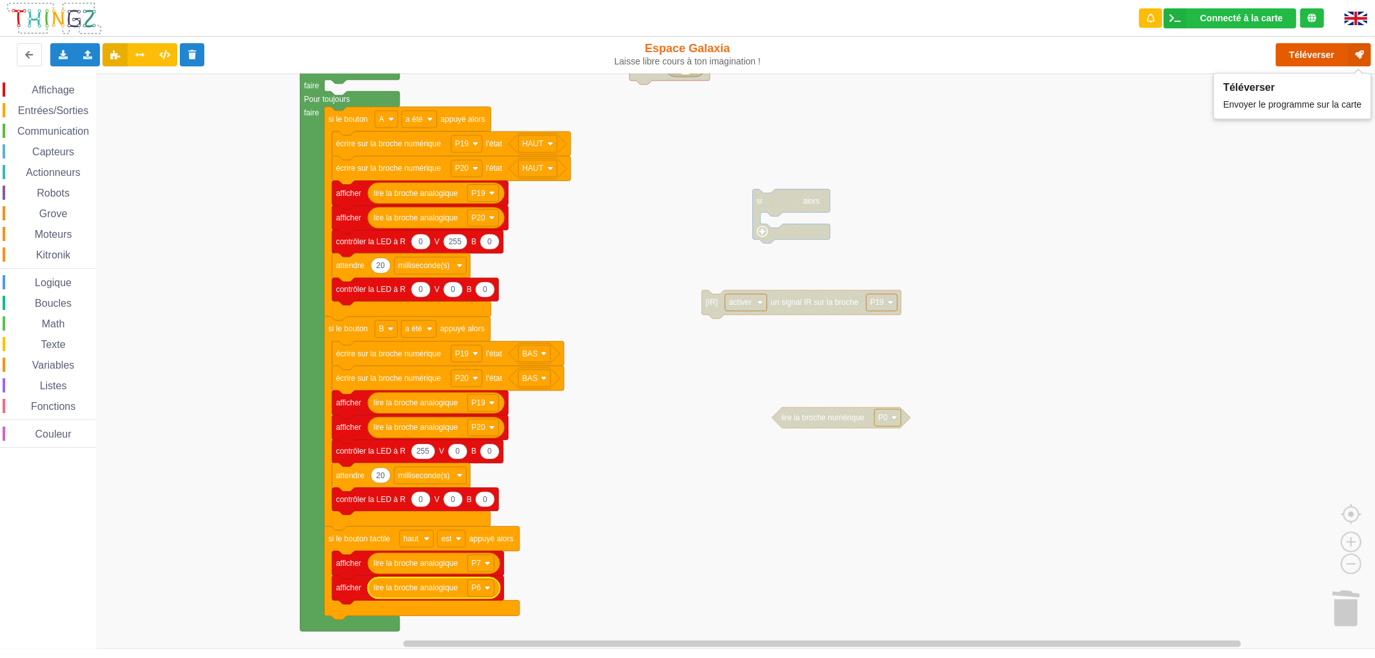
click at [1297, 49] on button "Téléverser" at bounding box center [1322, 54] width 95 height 23
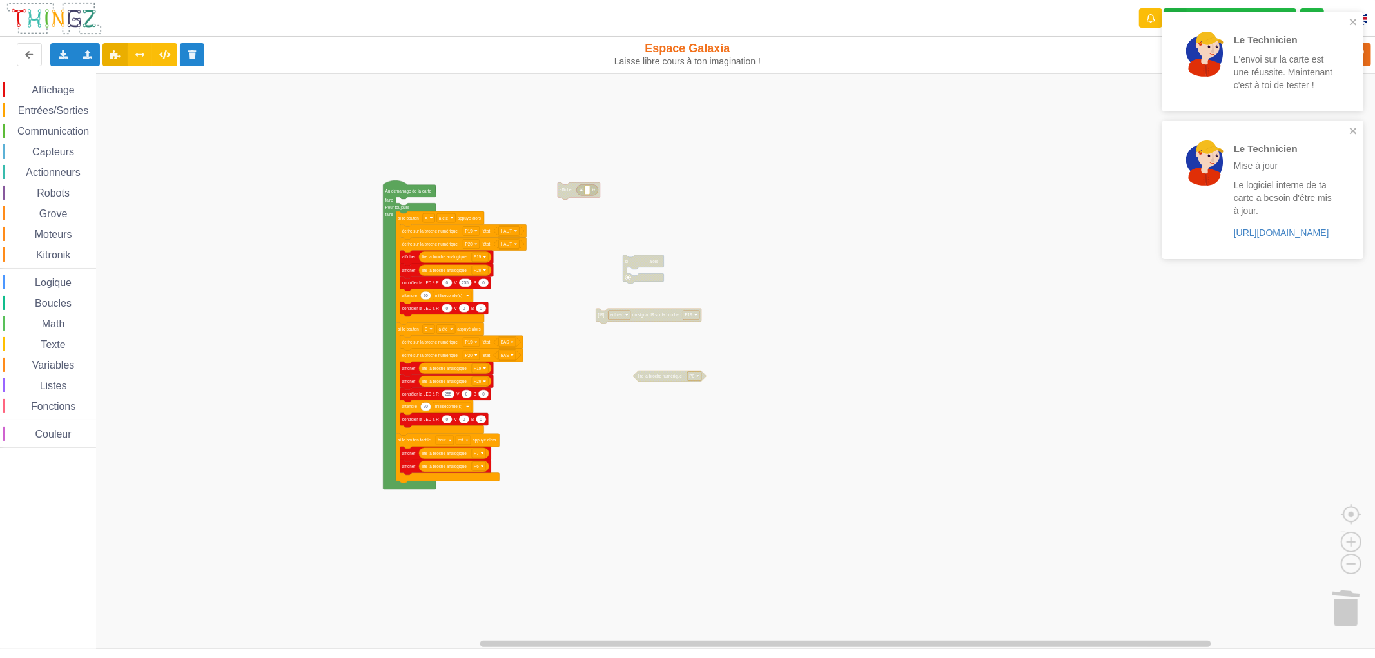
click at [30, 128] on span "Communication" at bounding box center [52, 131] width 75 height 11
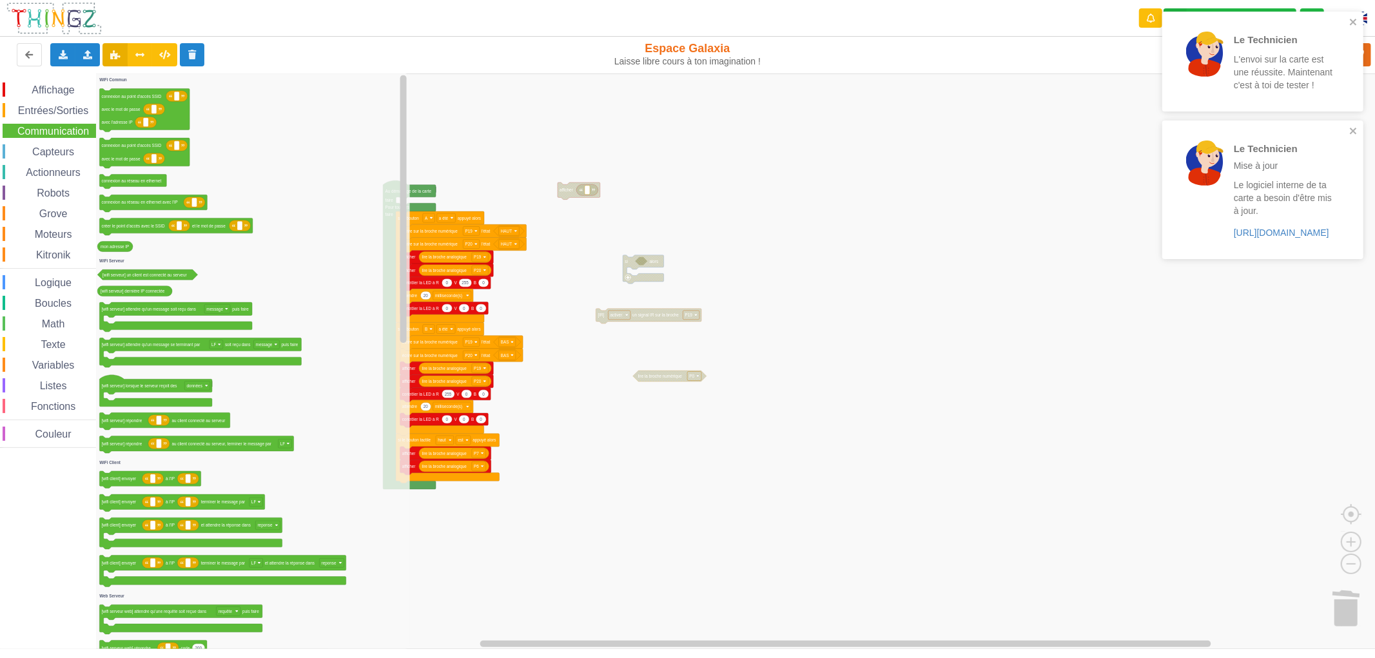
click at [53, 112] on span "Entrées/Sorties" at bounding box center [53, 110] width 74 height 11
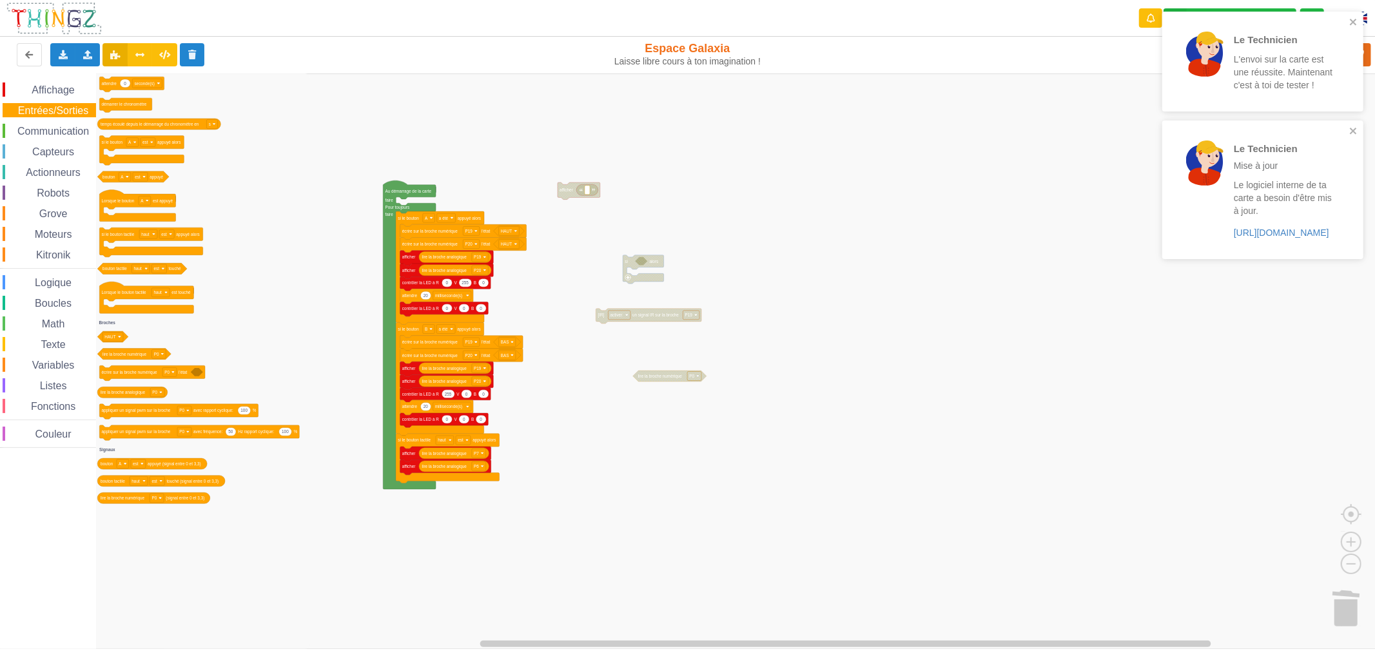
click at [52, 286] on span "Logique" at bounding box center [53, 282] width 41 height 11
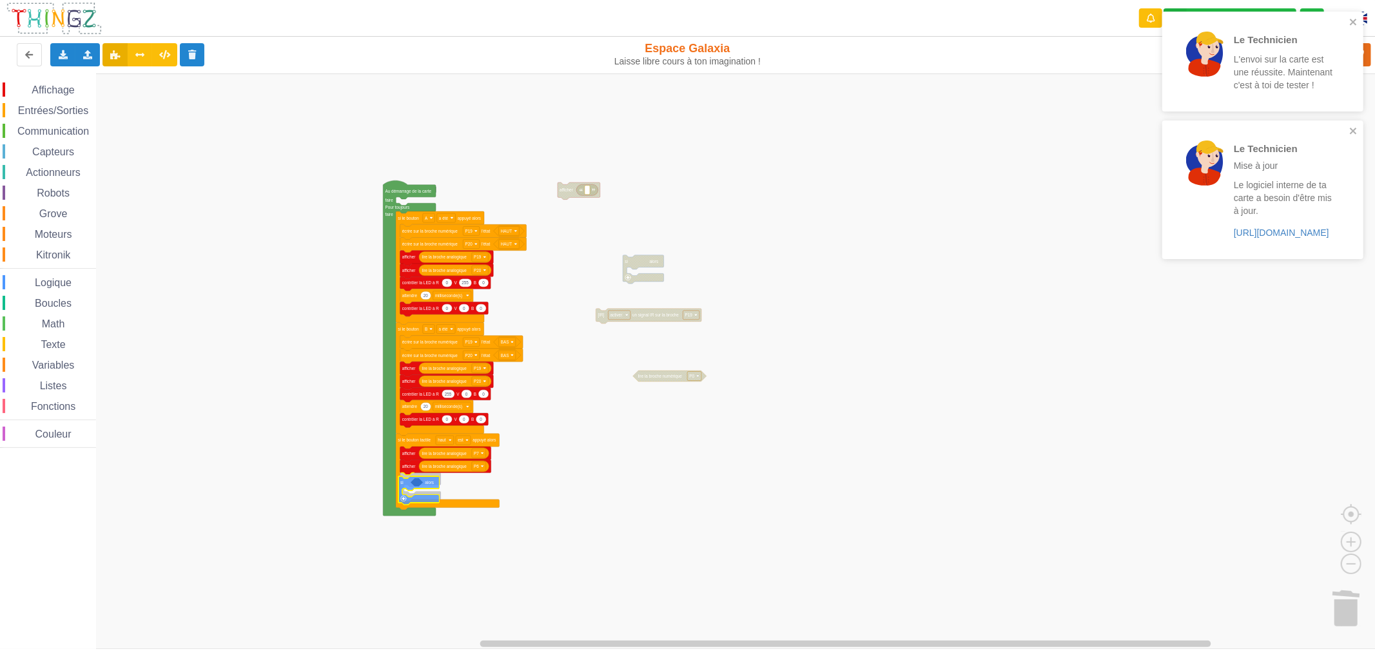
click at [411, 492] on div "Affichage Entrées/Sorties Communication Capteurs Actionneurs Robots Grove Moteu…" at bounding box center [692, 360] width 1384 height 575
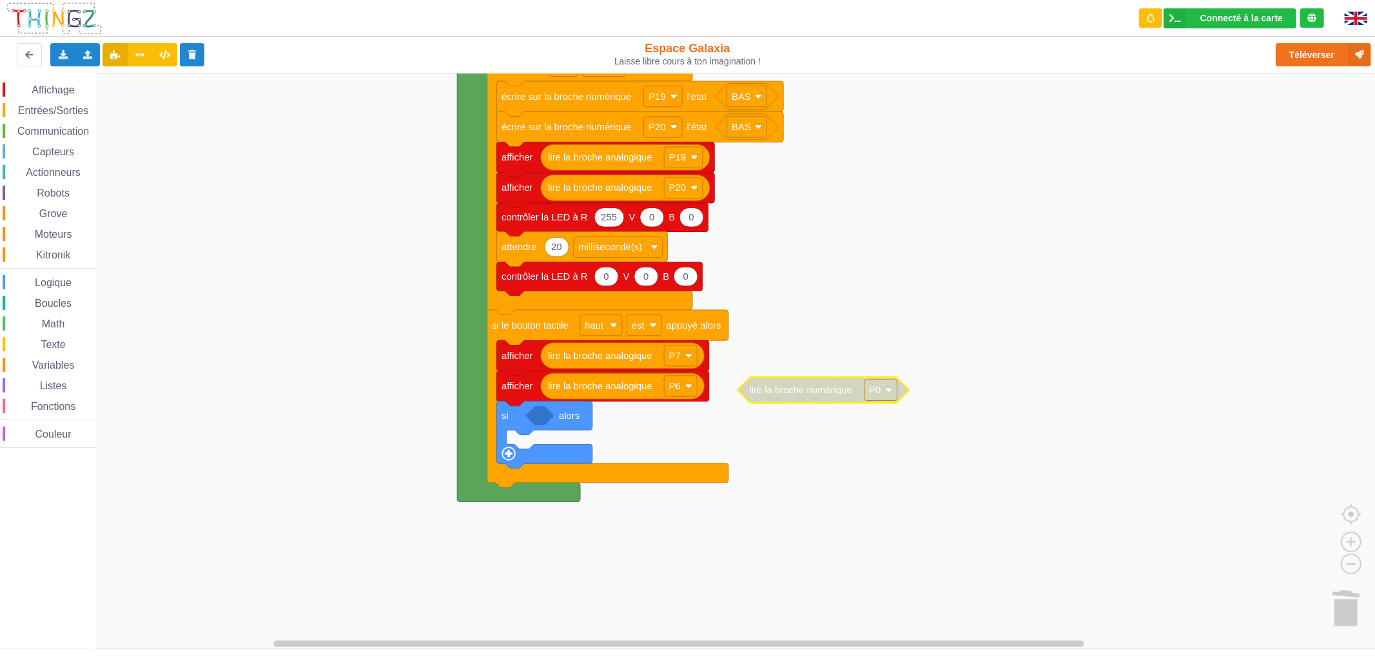
click at [52, 296] on div "Boucles" at bounding box center [49, 303] width 93 height 14
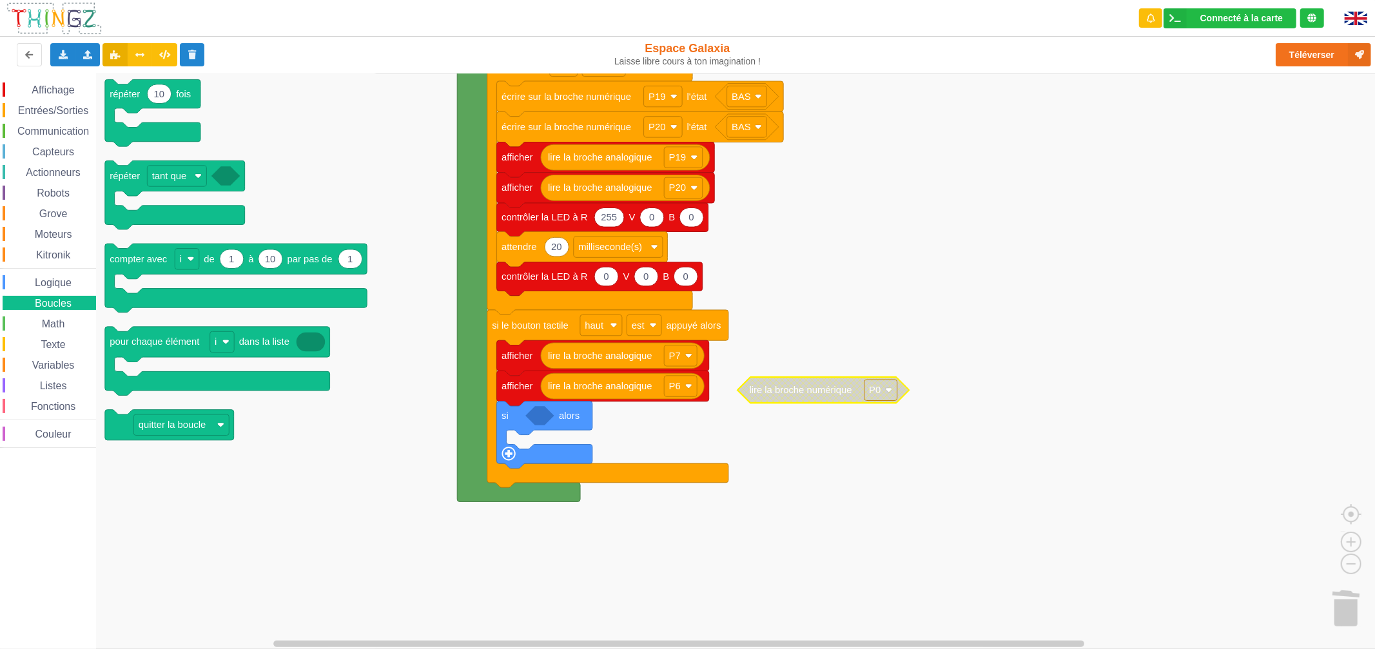
click at [64, 285] on span "Logique" at bounding box center [53, 282] width 41 height 11
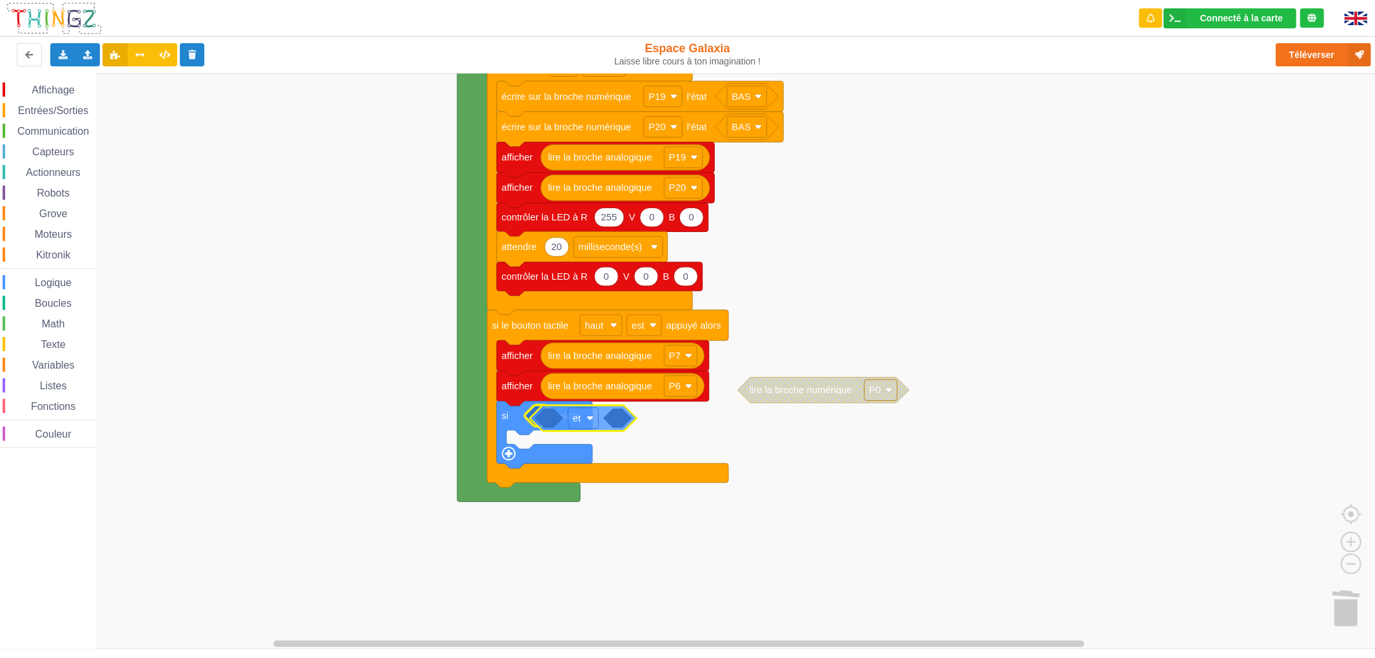
click at [559, 420] on div "Affichage Entrées/Sorties Communication Capteurs Actionneurs Robots Grove Moteu…" at bounding box center [692, 360] width 1384 height 575
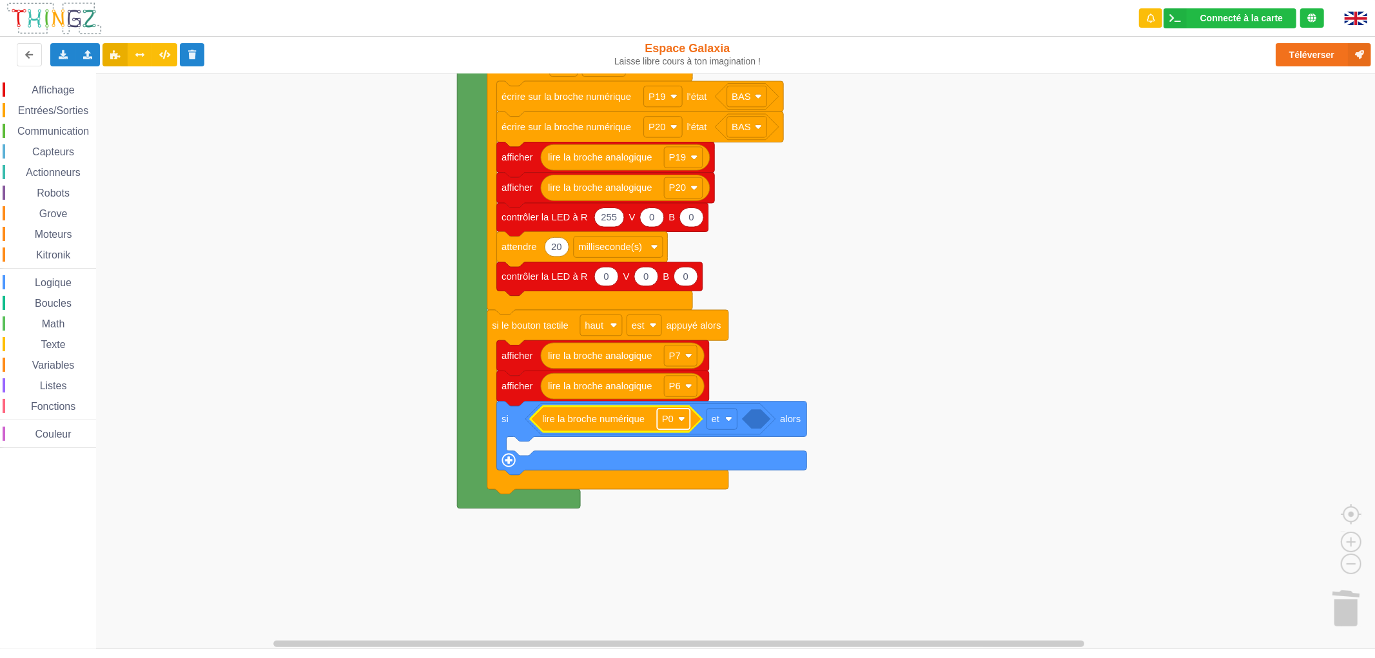
click at [666, 423] on text "P0" at bounding box center [668, 419] width 12 height 10
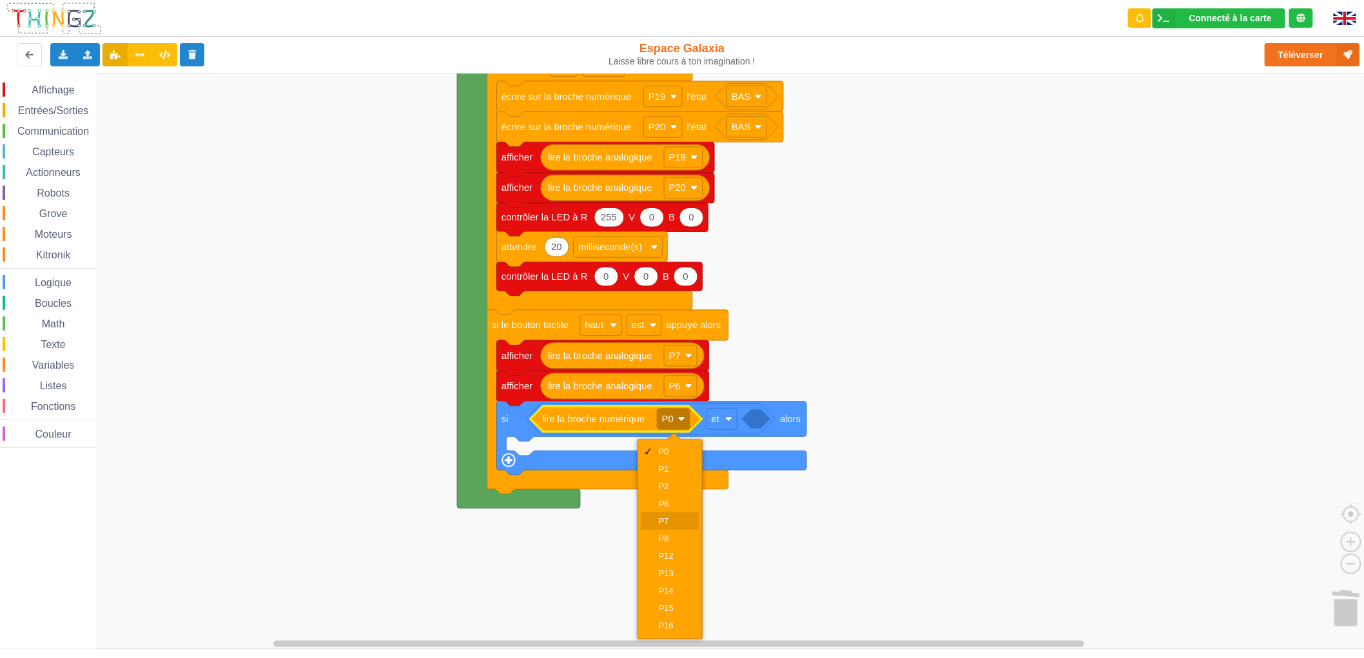
click at [666, 520] on div "P7" at bounding box center [674, 521] width 31 height 10
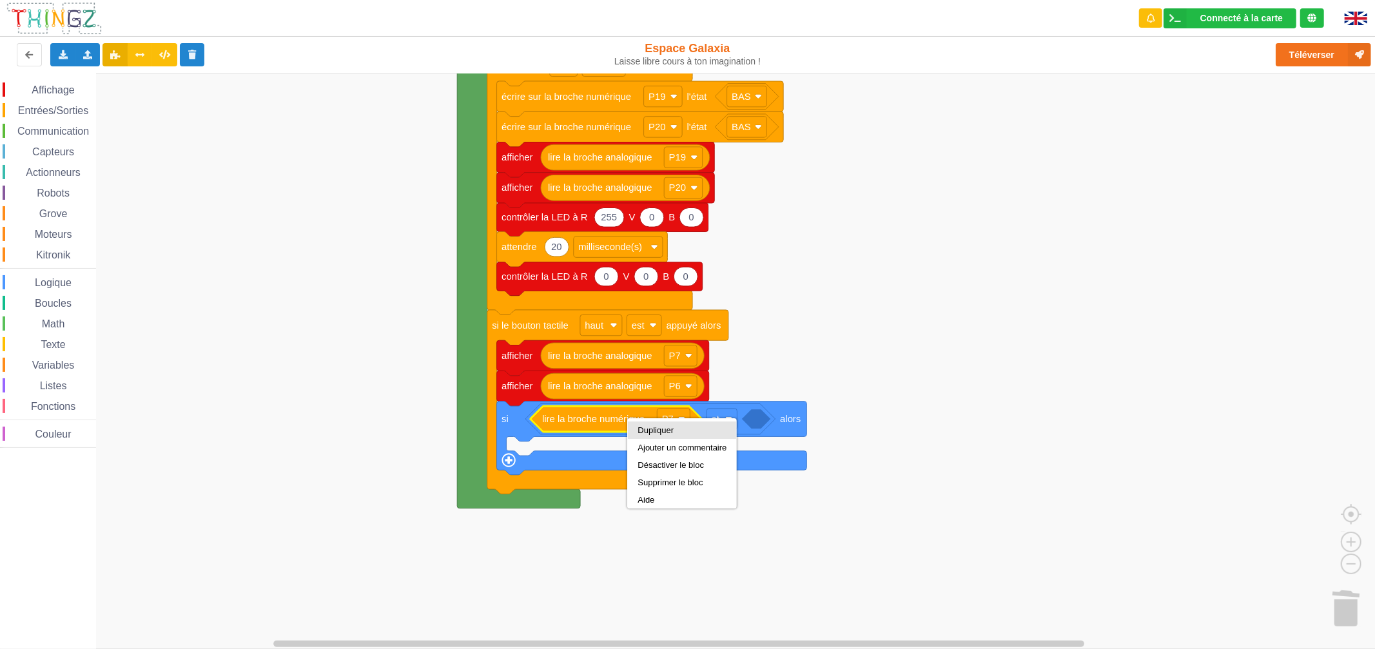
click at [650, 436] on div "Dupliquer" at bounding box center [682, 429] width 108 height 17
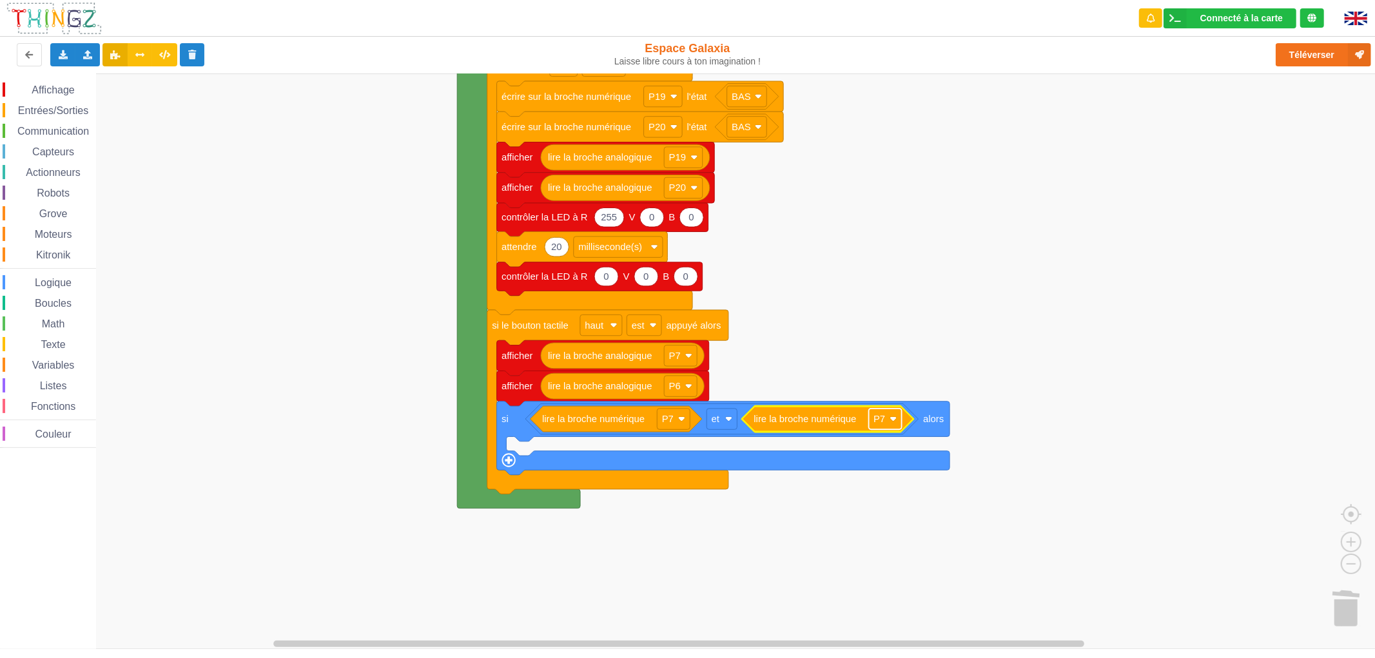
click at [887, 423] on rect "Espace de travail de Blocky" at bounding box center [885, 419] width 33 height 21
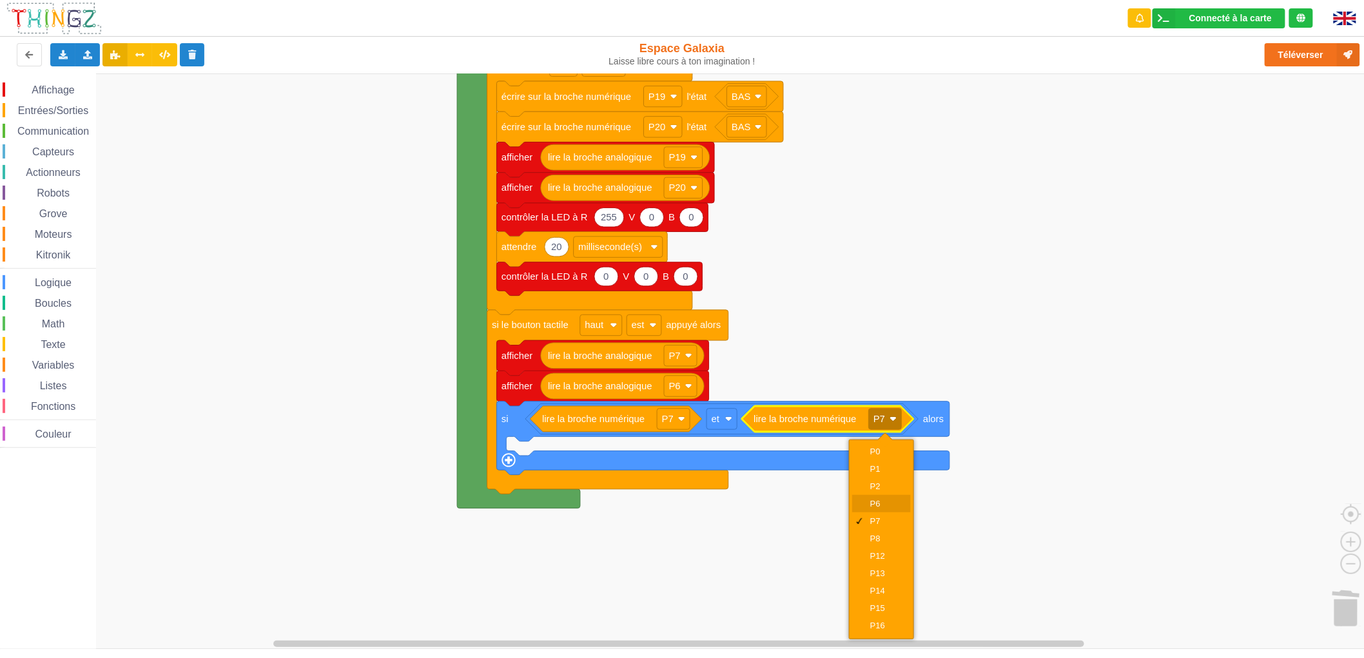
click at [881, 506] on div "P6" at bounding box center [885, 504] width 31 height 10
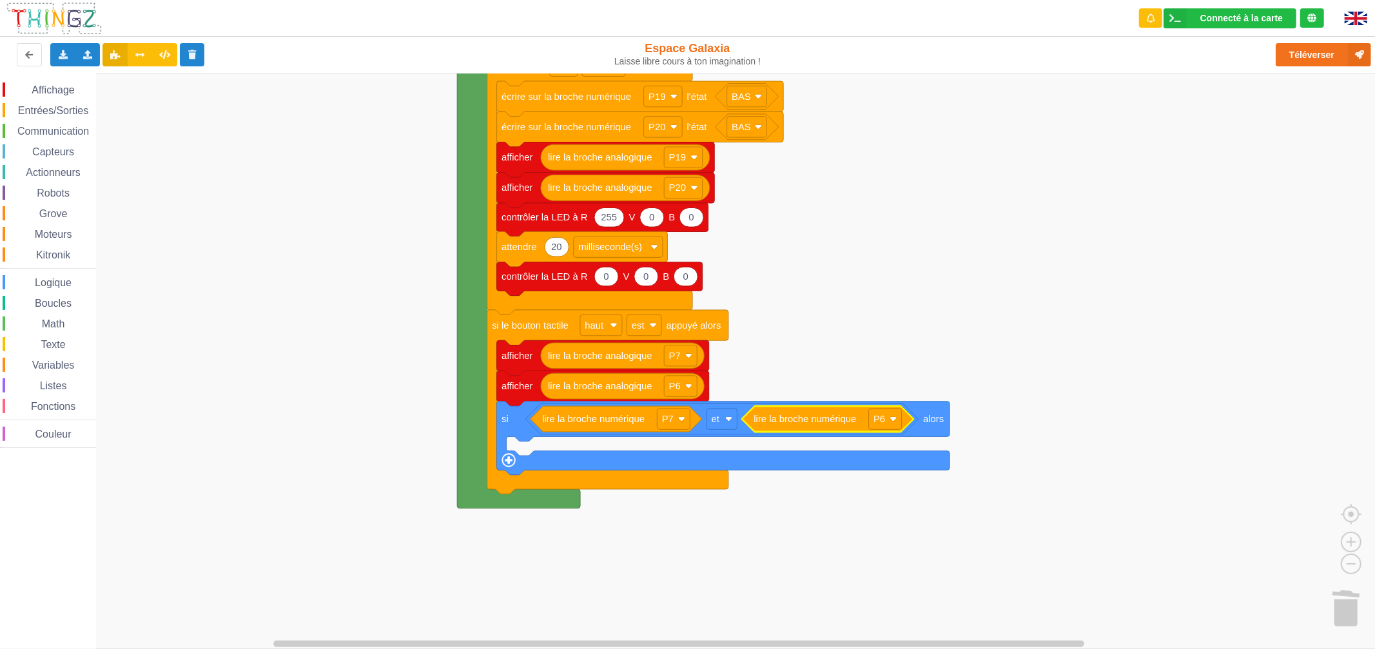
click at [68, 285] on span "Logique" at bounding box center [53, 282] width 41 height 11
click at [1042, 412] on div "Affichage Entrées/Sorties Communication Capteurs Actionneurs Robots Grove Moteu…" at bounding box center [692, 360] width 1384 height 575
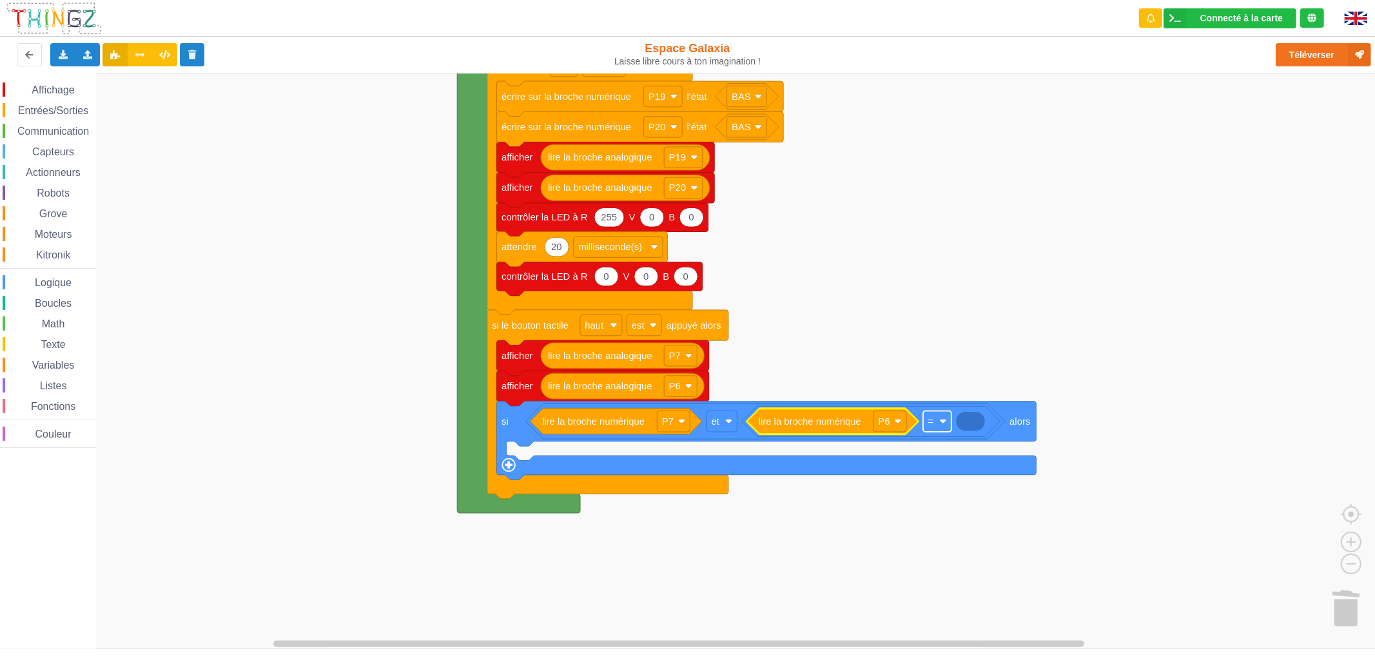
click at [943, 429] on rect "Espace de travail de Blocky" at bounding box center [937, 421] width 28 height 21
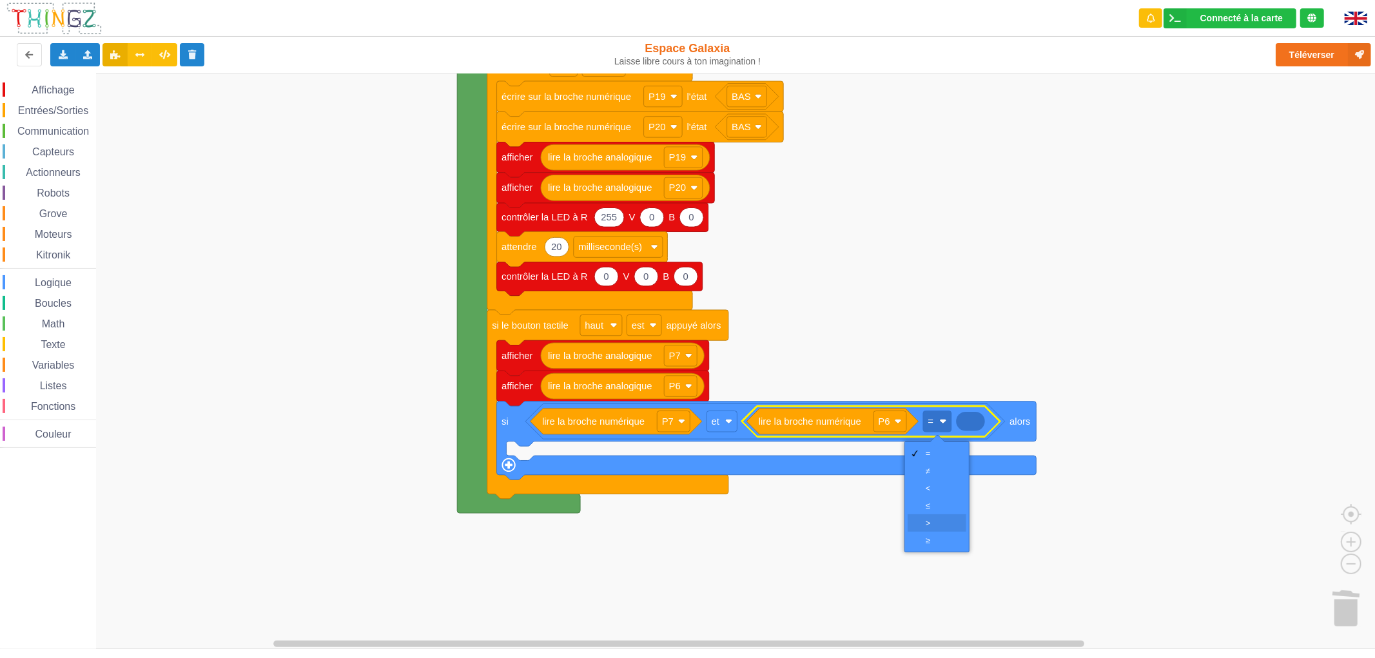
click at [945, 514] on div "‏>" at bounding box center [936, 522] width 59 height 17
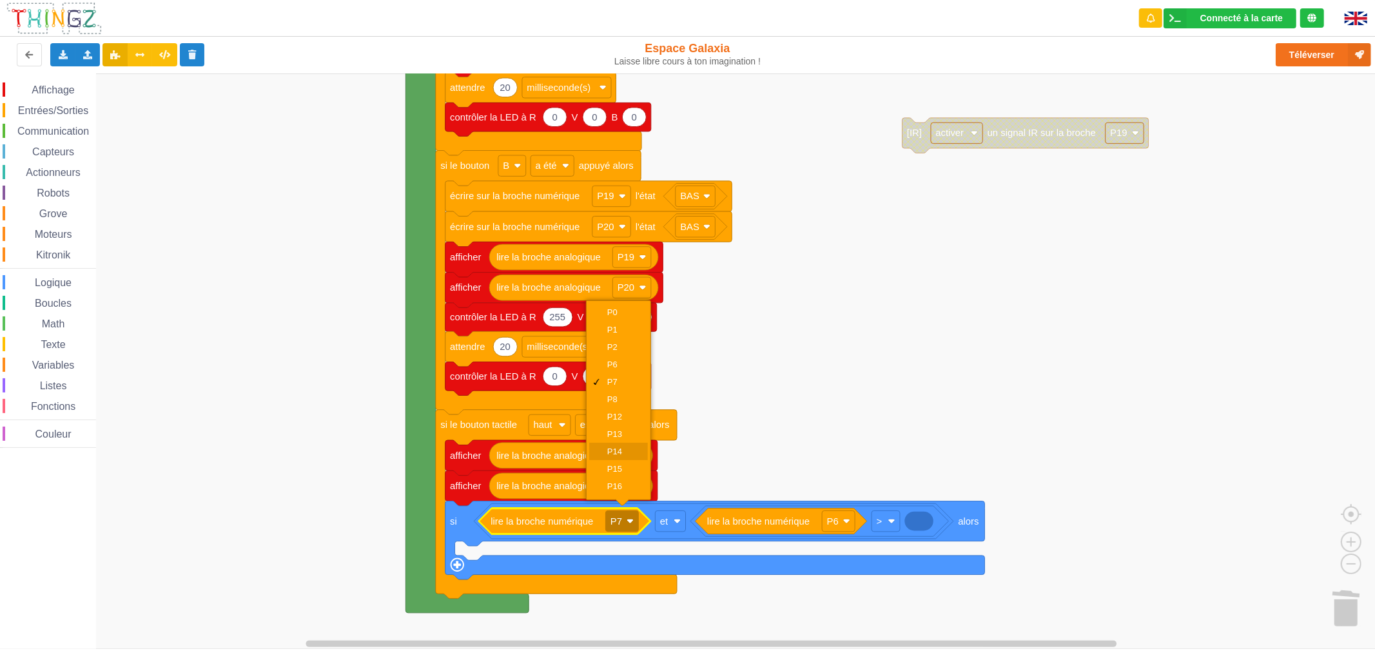
scroll to position [28, 0]
click at [628, 471] on div "P19" at bounding box center [622, 476] width 31 height 10
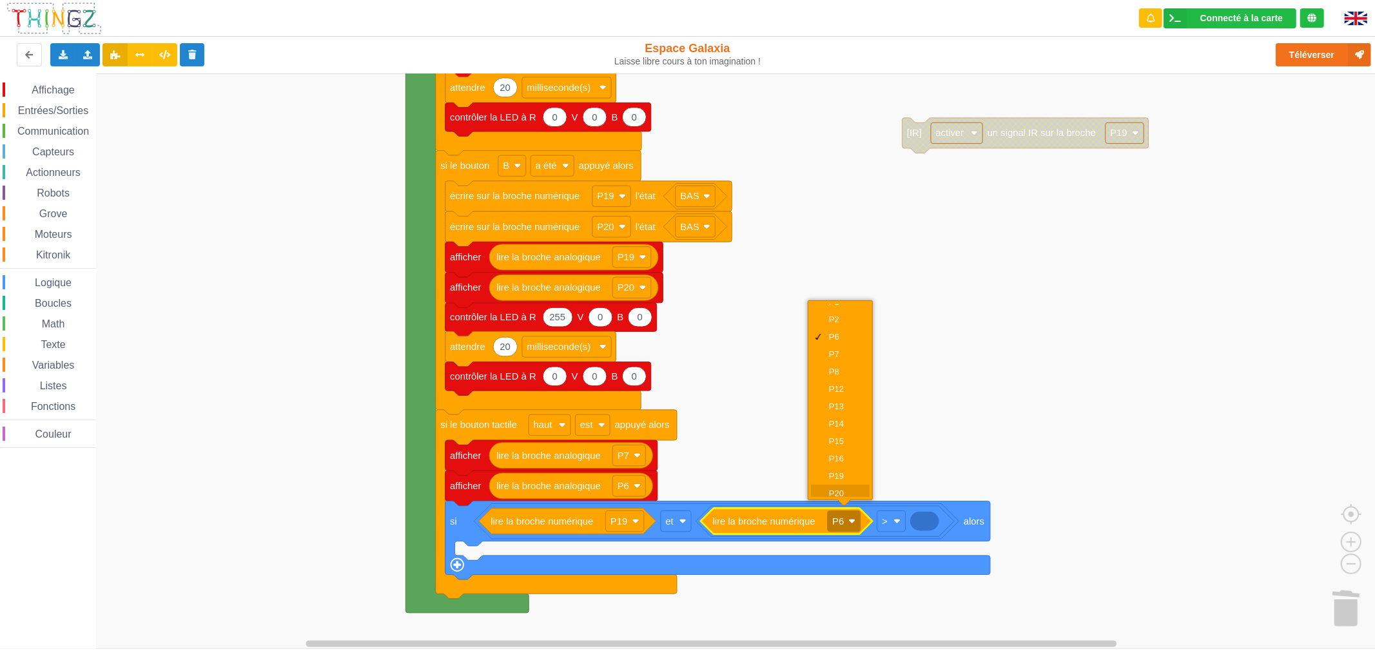
click at [845, 488] on div "P20" at bounding box center [844, 493] width 31 height 10
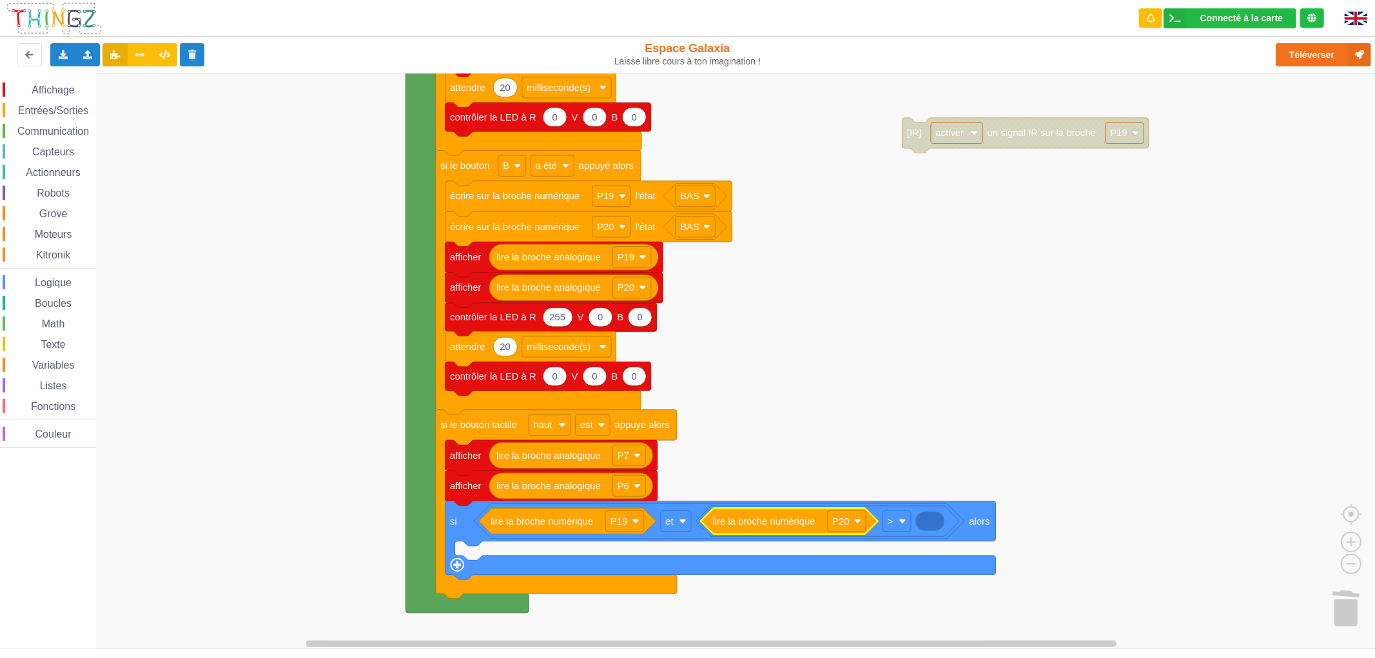
click at [72, 110] on span "Entrées/Sorties" at bounding box center [53, 110] width 74 height 11
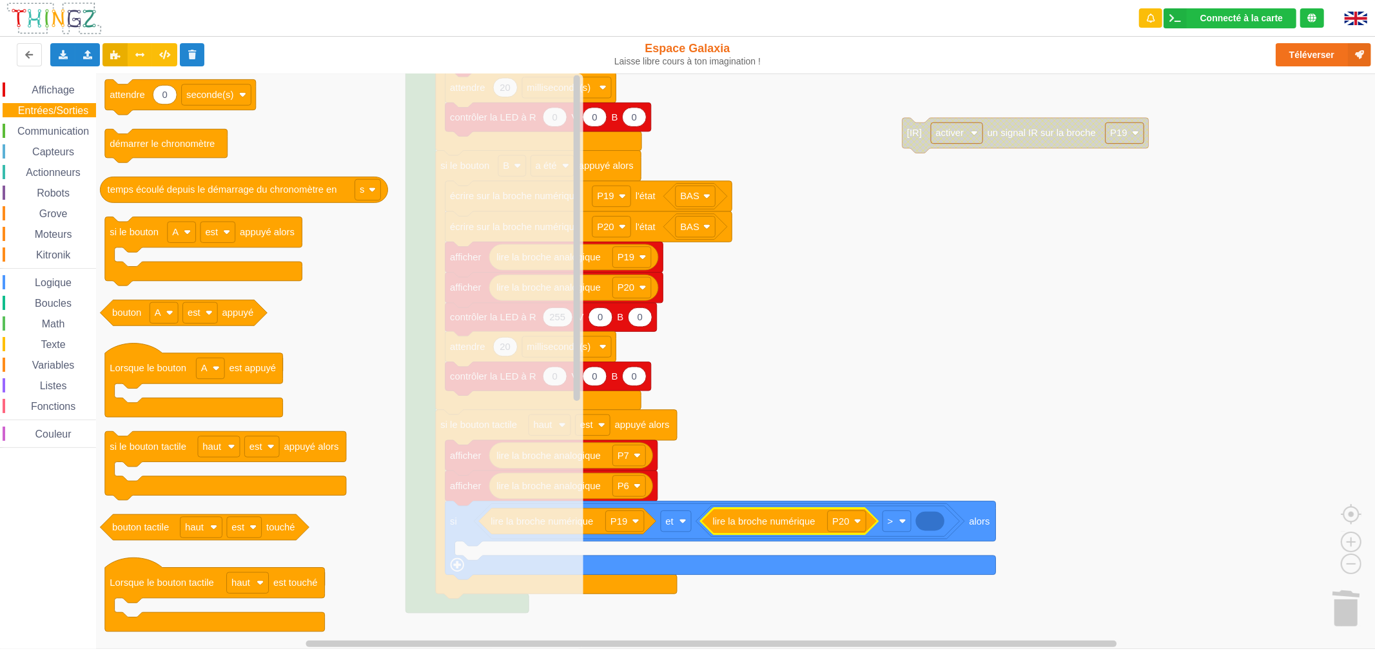
click at [58, 139] on div "Affichage Entrées/Sorties Communication Capteurs Actionneurs Robots Grove Moteu…" at bounding box center [48, 264] width 96 height 365
click at [60, 136] on div "Communication" at bounding box center [49, 131] width 93 height 14
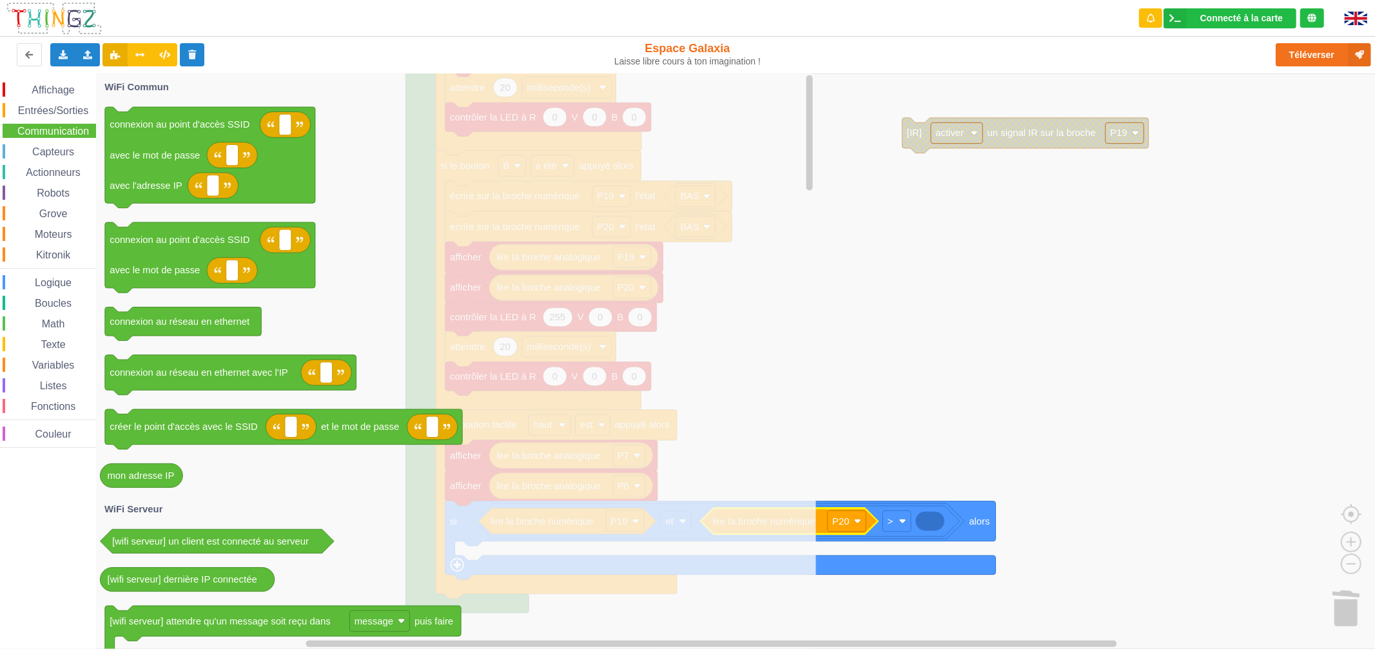
click at [61, 87] on span "Affichage" at bounding box center [53, 89] width 46 height 11
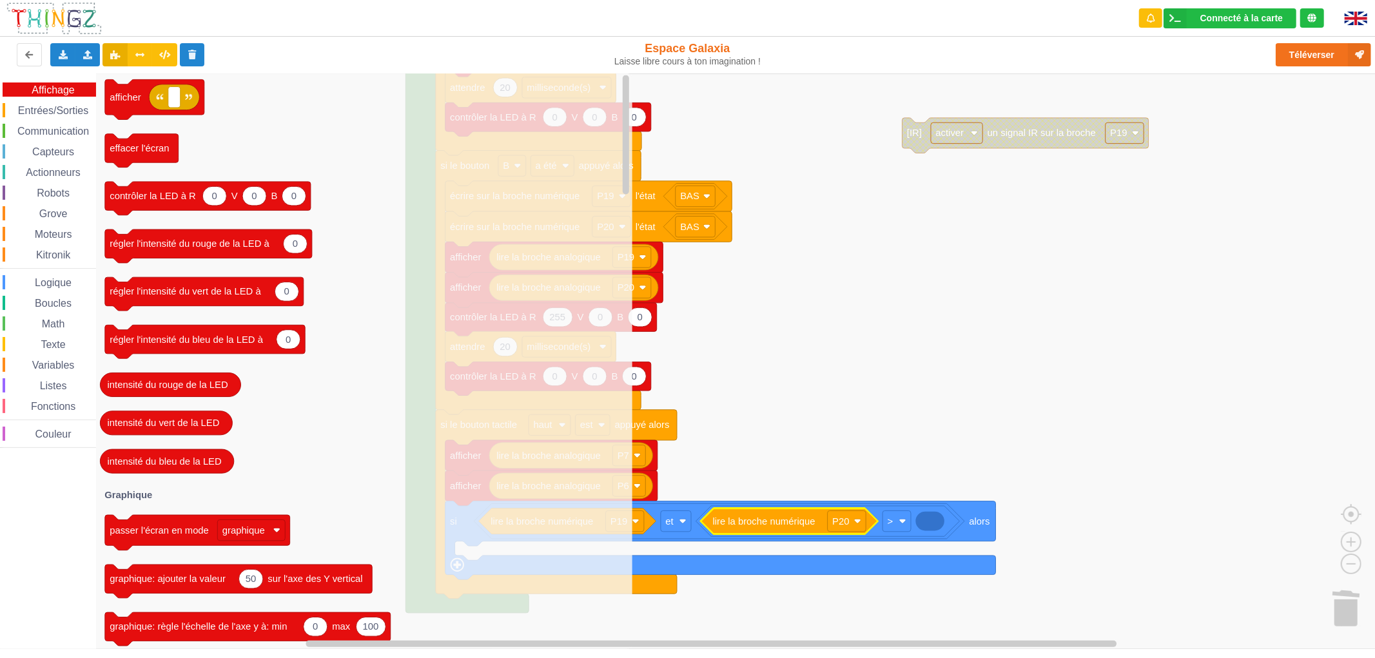
click at [58, 146] on span "Capteurs" at bounding box center [53, 151] width 46 height 11
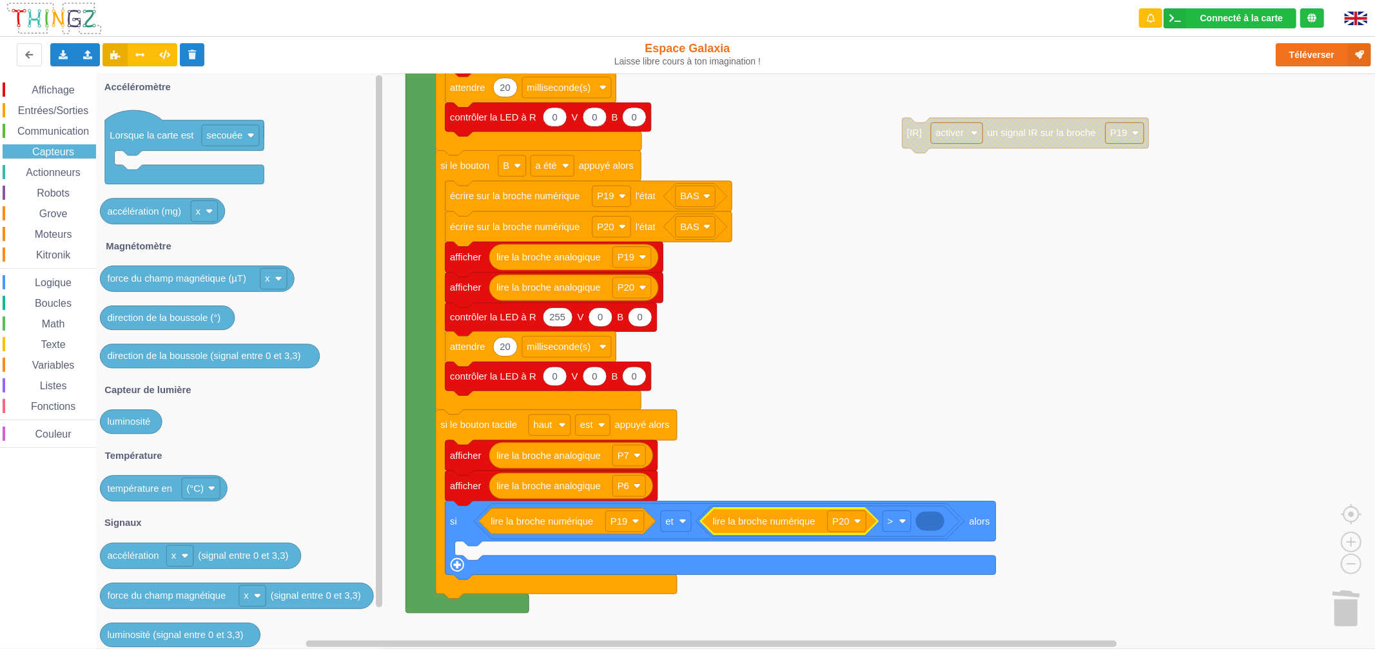
click at [53, 162] on div "Affichage Entrées/Sorties Communication Capteurs Actionneurs Robots Grove Moteu…" at bounding box center [48, 264] width 96 height 365
click at [52, 168] on span "Actionneurs" at bounding box center [53, 172] width 59 height 11
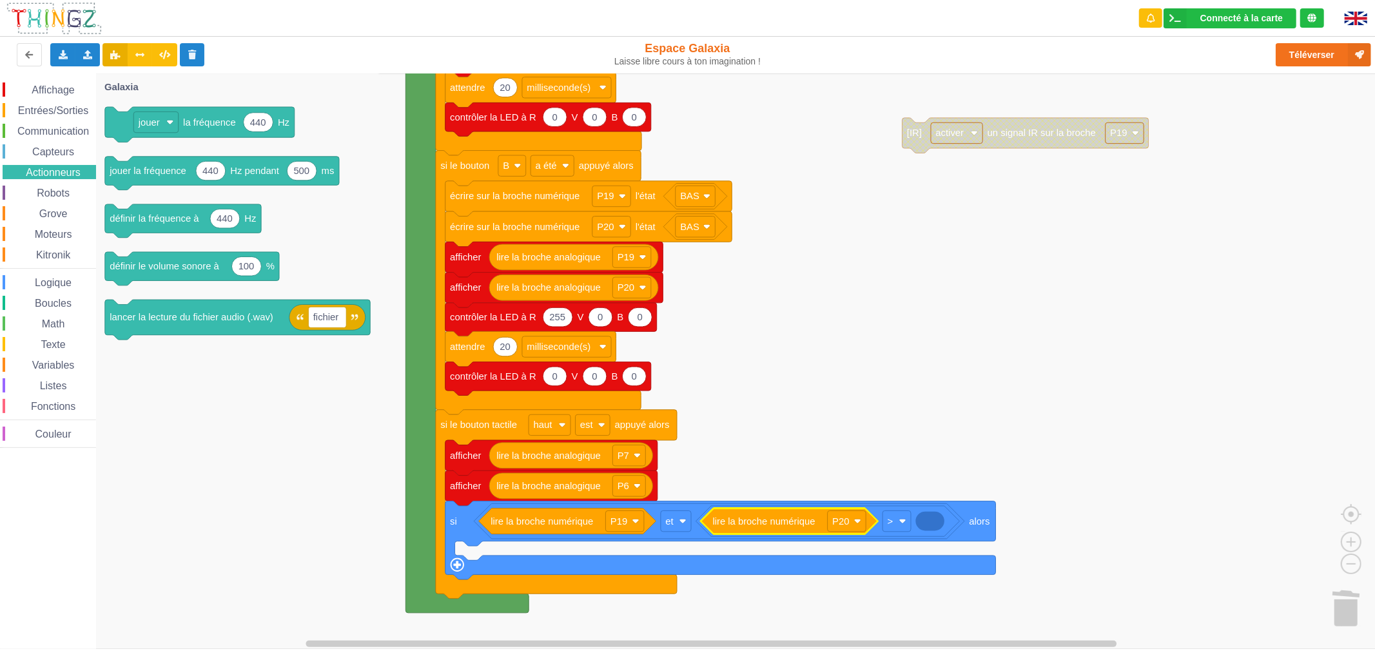
click at [49, 191] on span "Robots" at bounding box center [53, 193] width 37 height 11
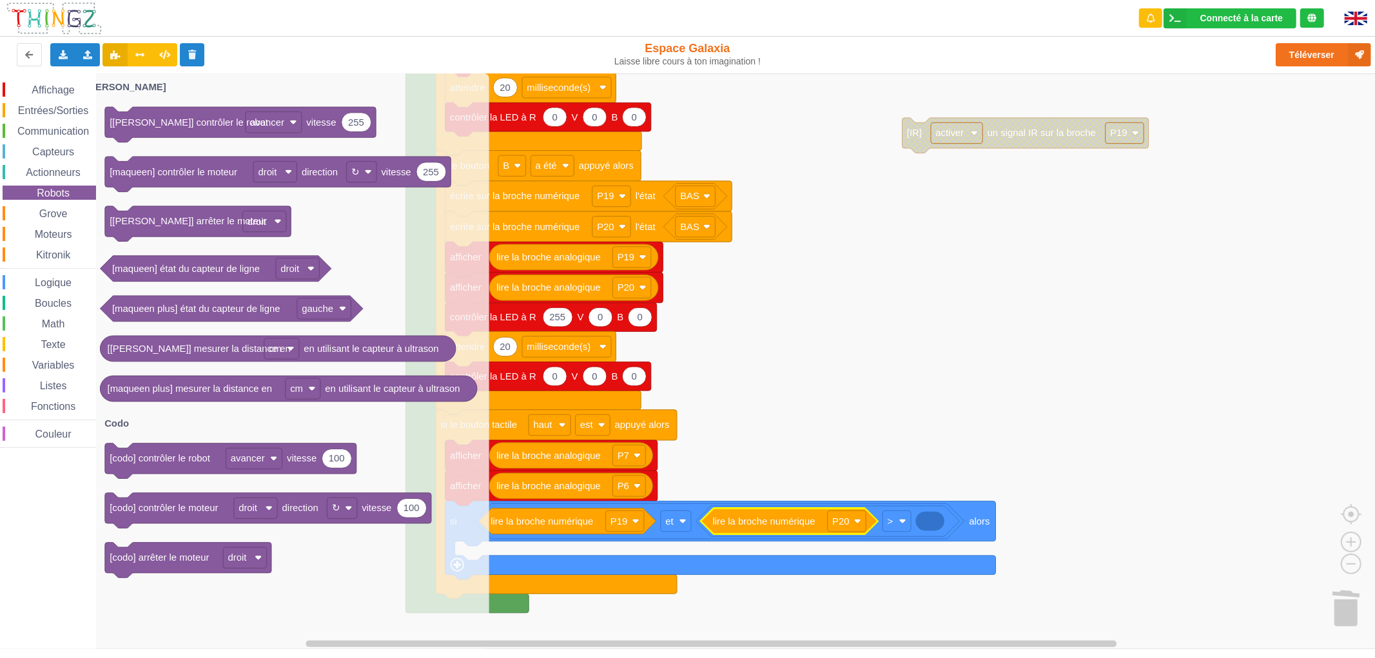
click at [48, 208] on span "Grove" at bounding box center [53, 213] width 32 height 11
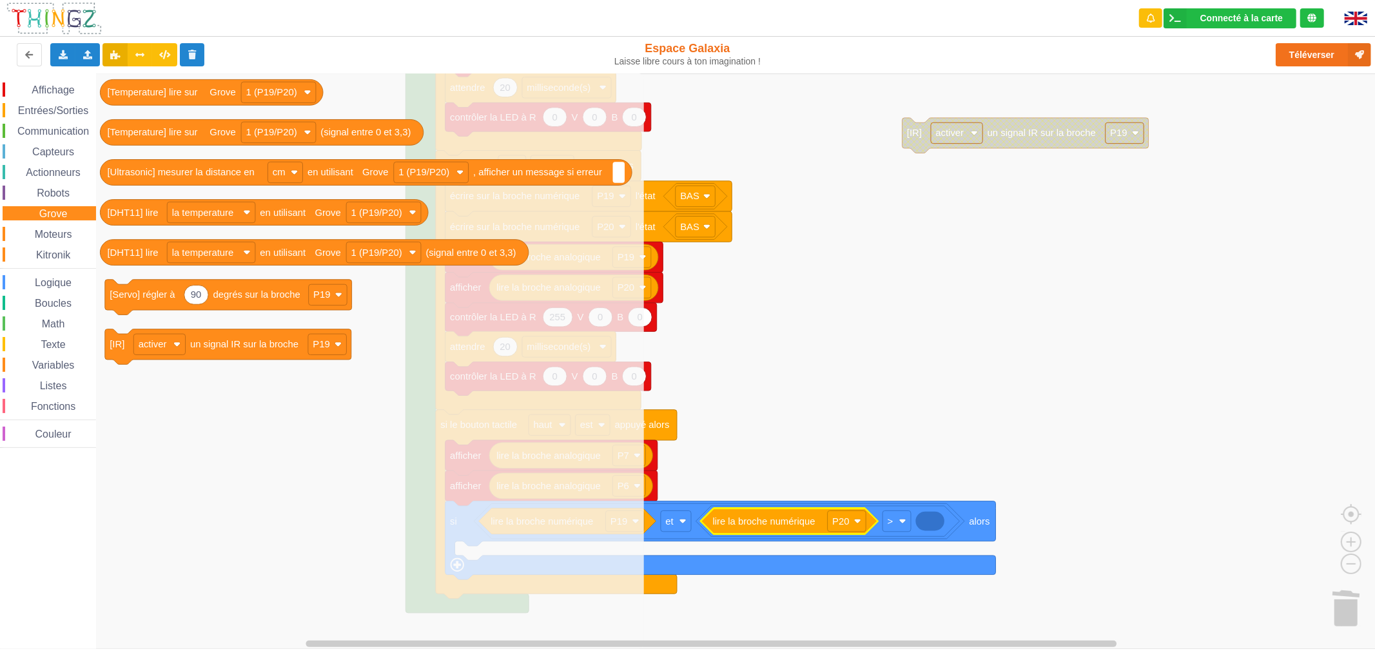
click at [66, 281] on span "Logique" at bounding box center [53, 282] width 41 height 11
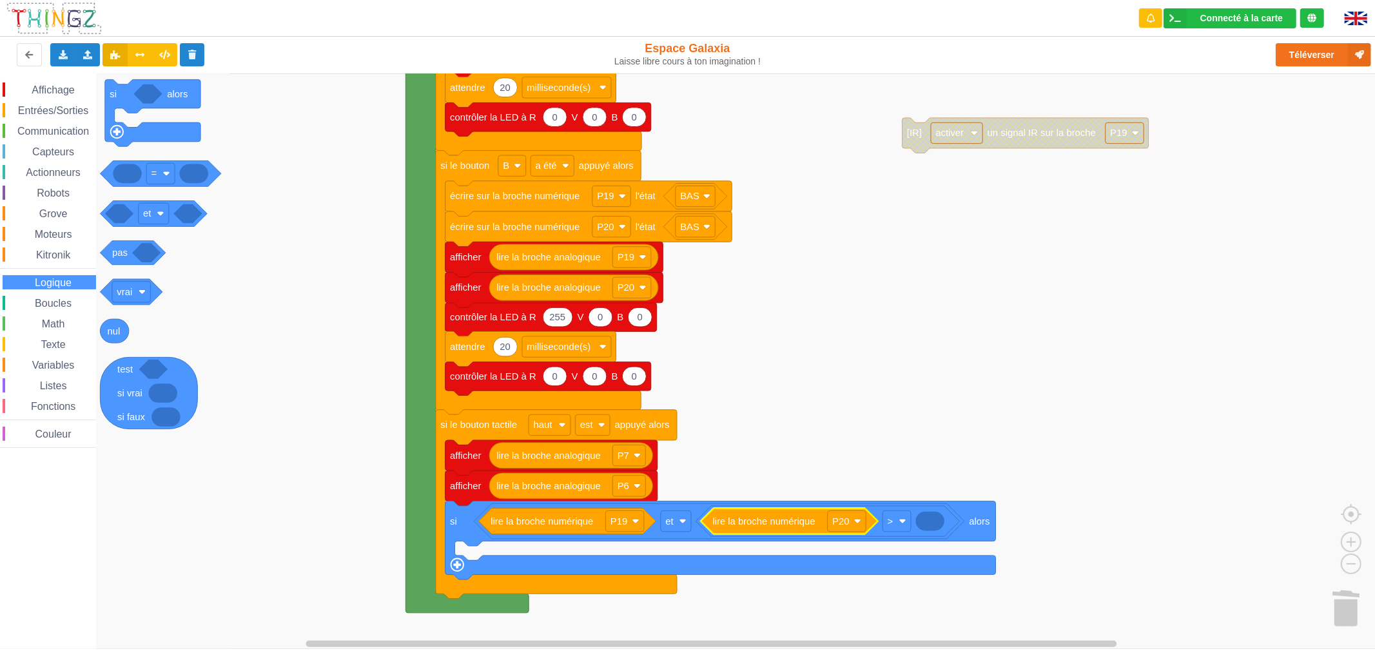
click at [61, 314] on div "Affichage Entrées/Sorties Communication Capteurs Actionneurs Robots Grove Moteu…" at bounding box center [48, 264] width 96 height 365
click at [75, 329] on div "Math" at bounding box center [49, 323] width 93 height 14
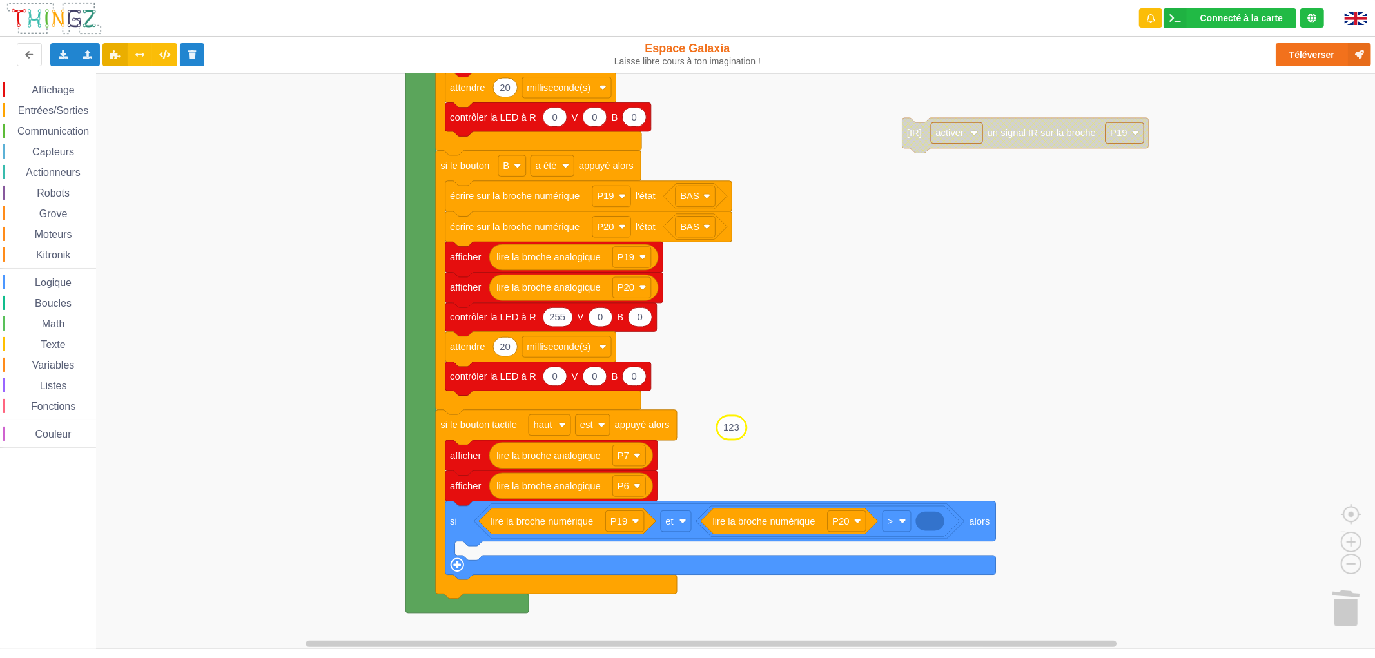
click at [735, 437] on div "Affichage Entrées/Sorties Communication Capteurs Actionneurs Robots Grove Moteu…" at bounding box center [692, 360] width 1384 height 575
click at [935, 523] on text "123" at bounding box center [930, 521] width 16 height 10
type input "52467"
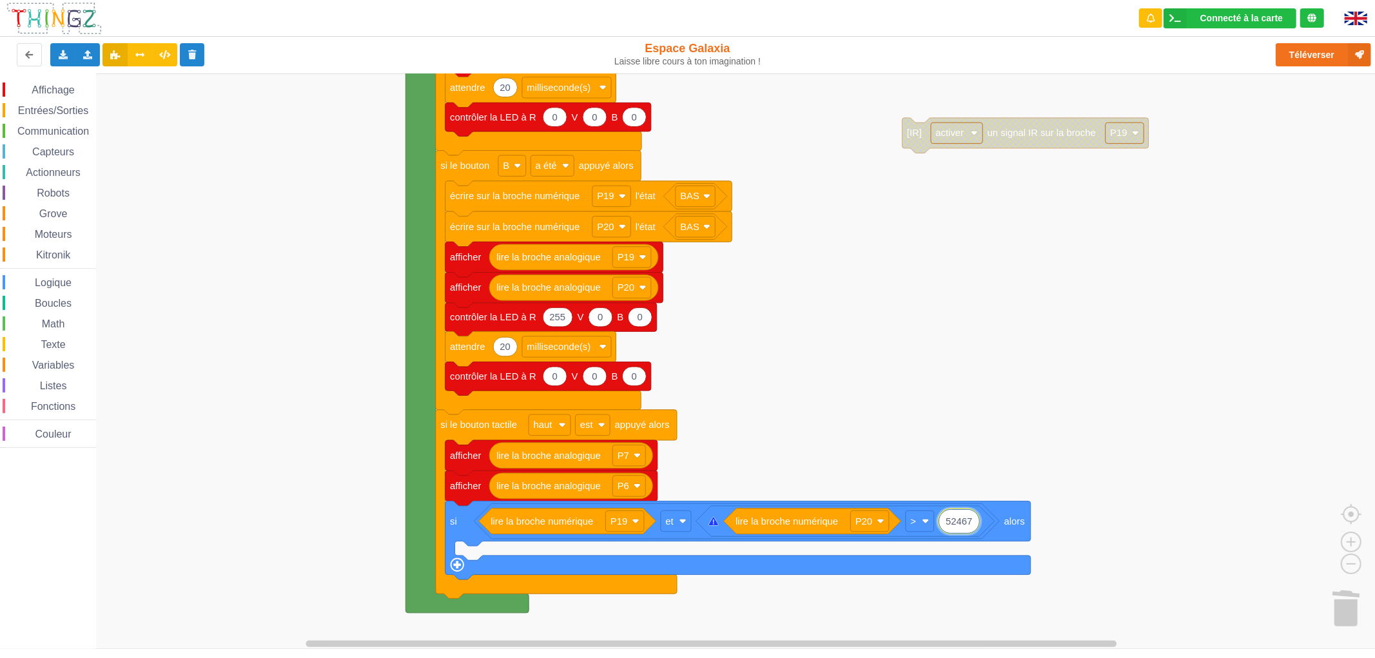
click at [932, 416] on rect "Espace de travail de Blocky" at bounding box center [692, 360] width 1384 height 575
click at [923, 522] on image "Espace de travail de Blocky" at bounding box center [925, 520] width 7 height 7
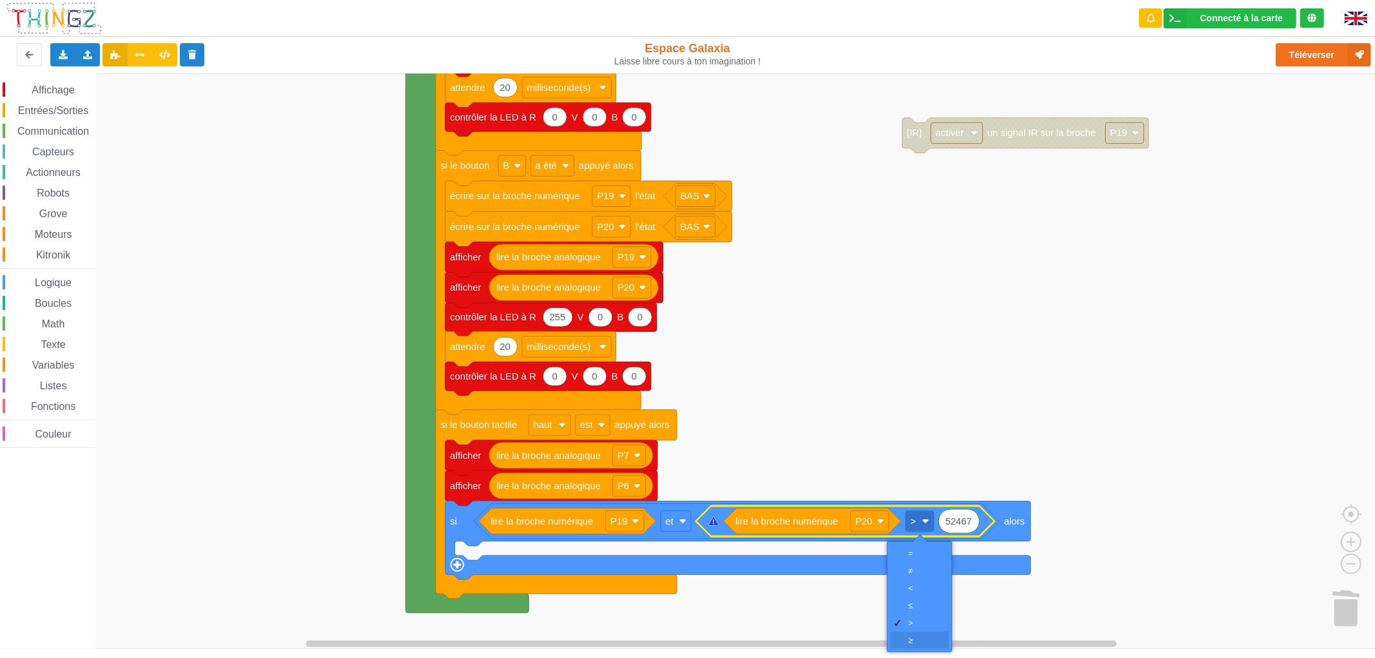
click at [928, 635] on div "‏≥" at bounding box center [923, 640] width 31 height 10
click at [918, 402] on rect "Espace de travail de Blocky" at bounding box center [692, 360] width 1384 height 575
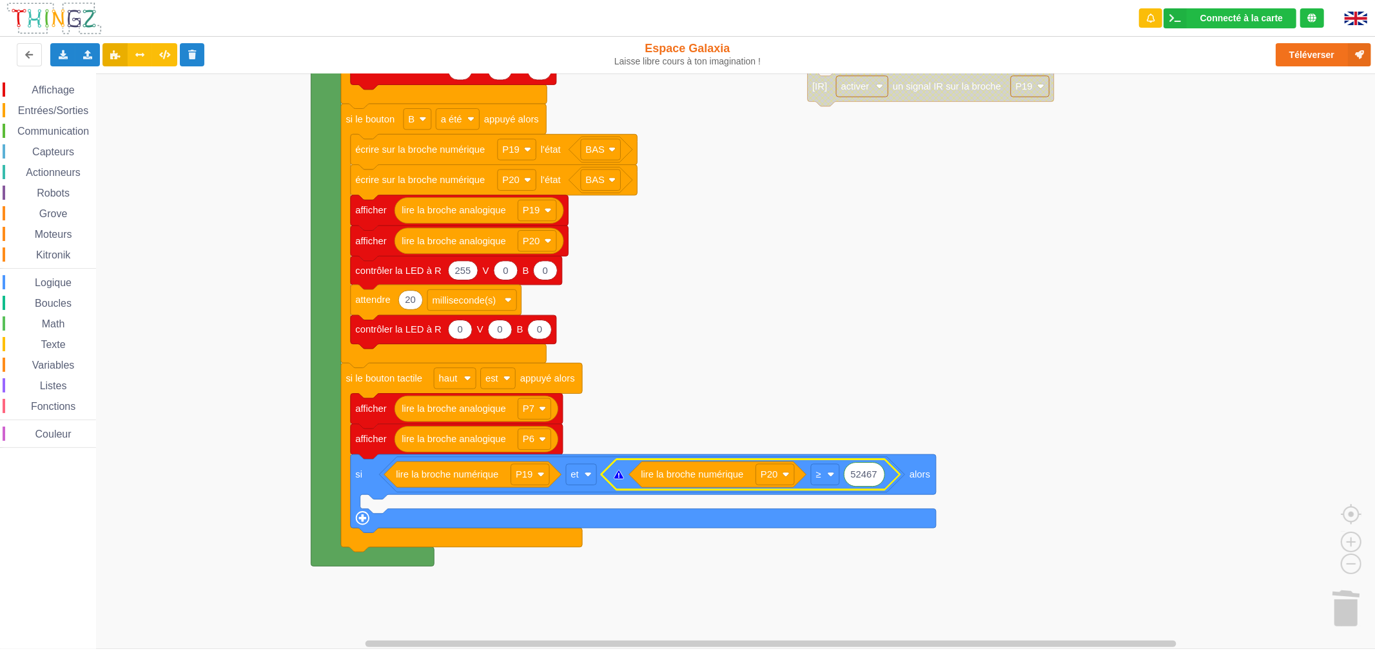
click at [619, 474] on icon "Espace de travail de Blocky" at bounding box center [618, 474] width 1 height 3
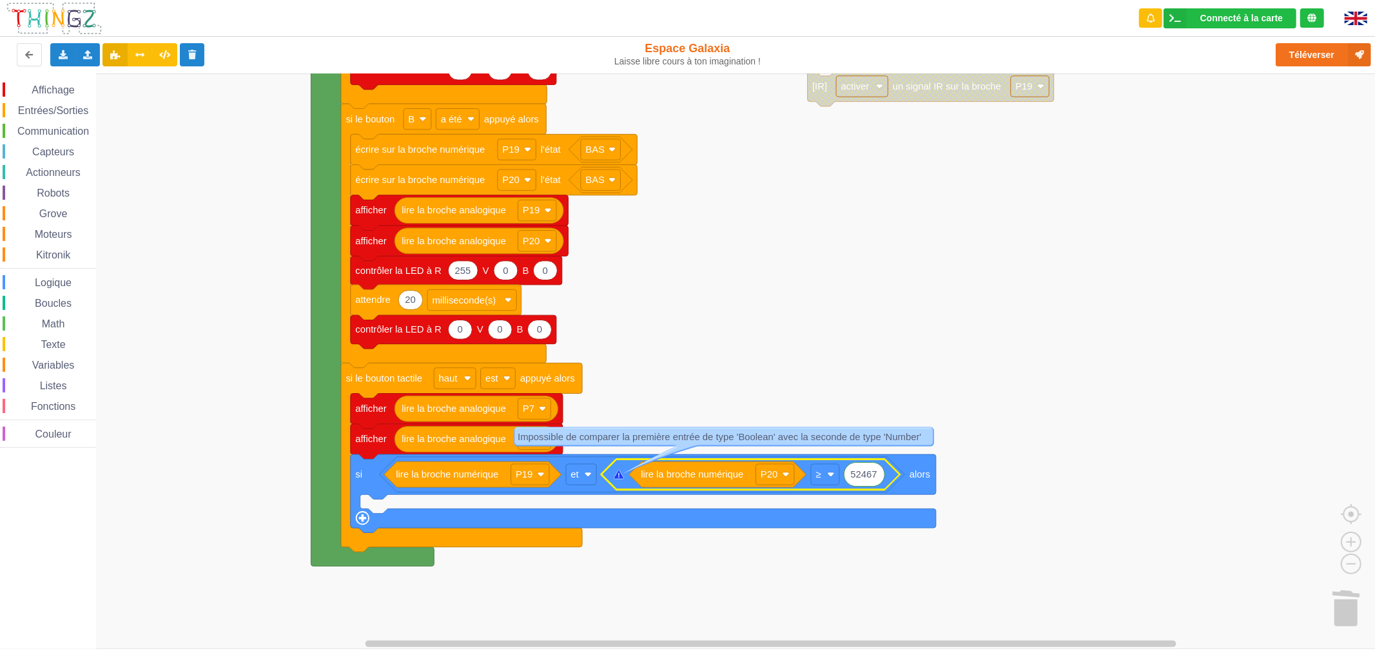
click at [68, 317] on div "Math" at bounding box center [49, 323] width 93 height 14
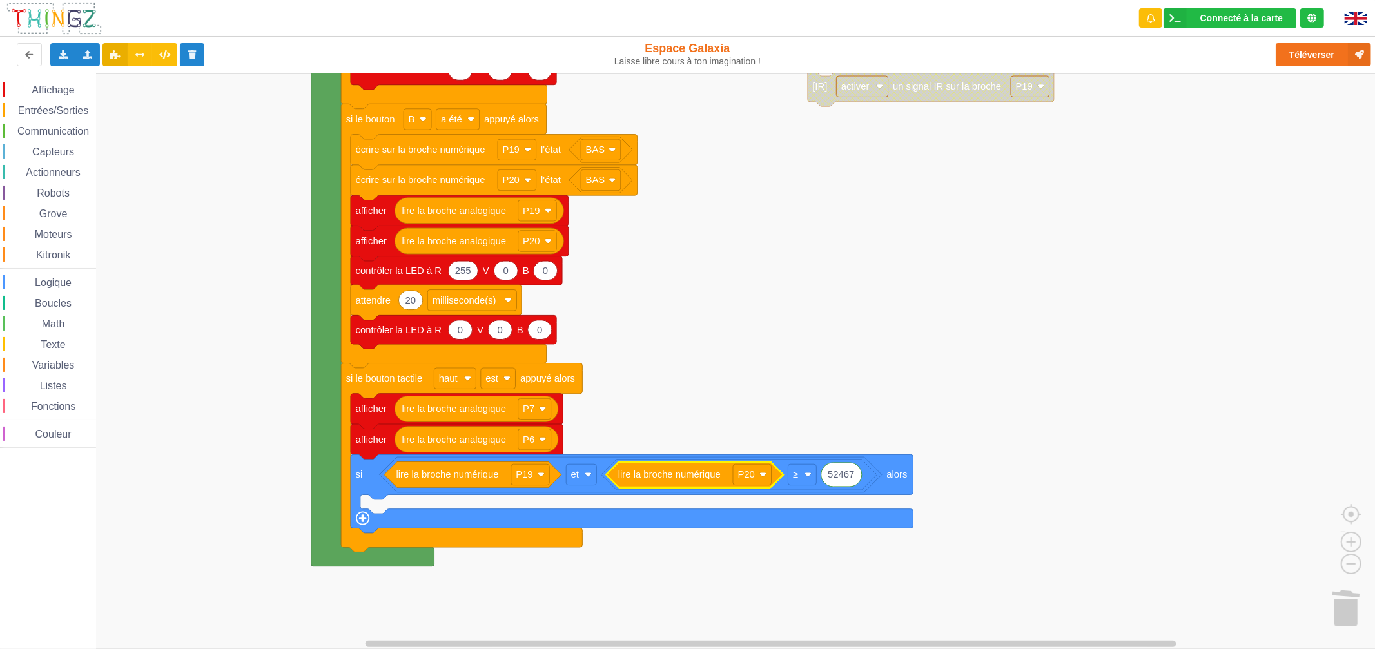
click at [804, 389] on rect "Espace de travail de Blocky" at bounding box center [692, 360] width 1384 height 575
click at [622, 479] on icon "Espace de travail de Blocky" at bounding box center [750, 474] width 298 height 30
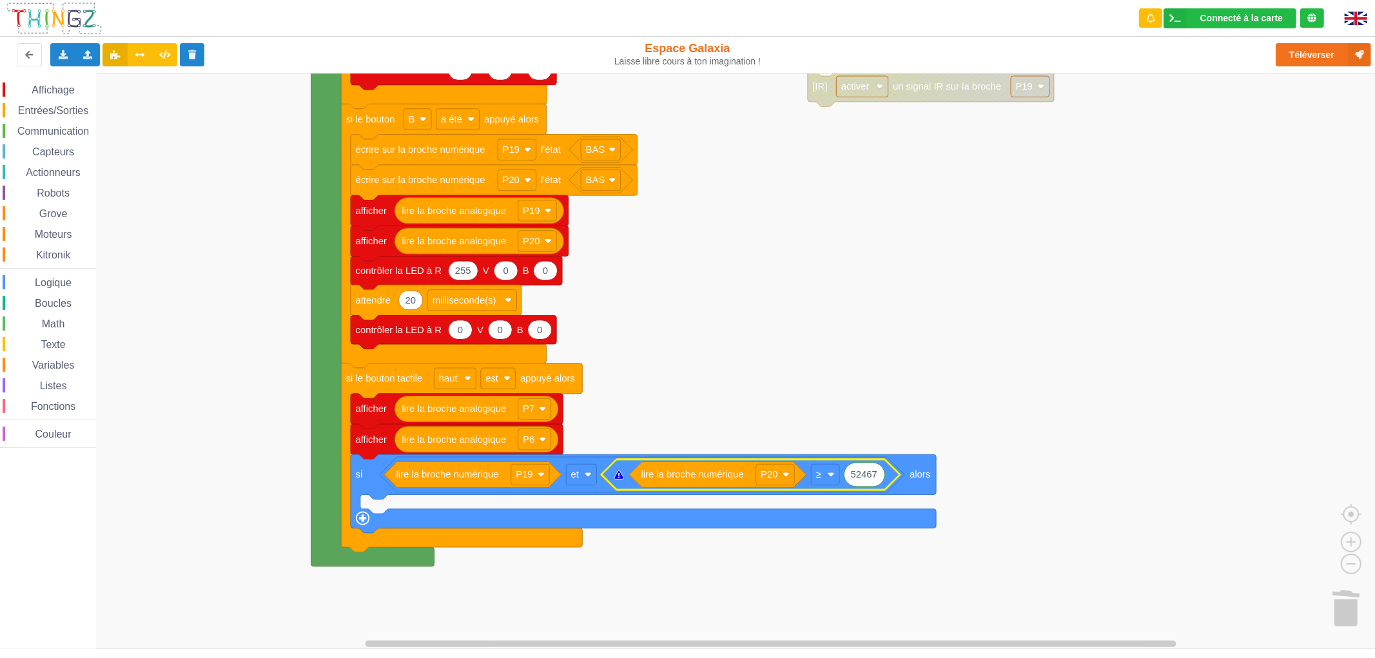
click at [619, 479] on icon "Espace de travail de Blocky" at bounding box center [619, 474] width 10 height 9
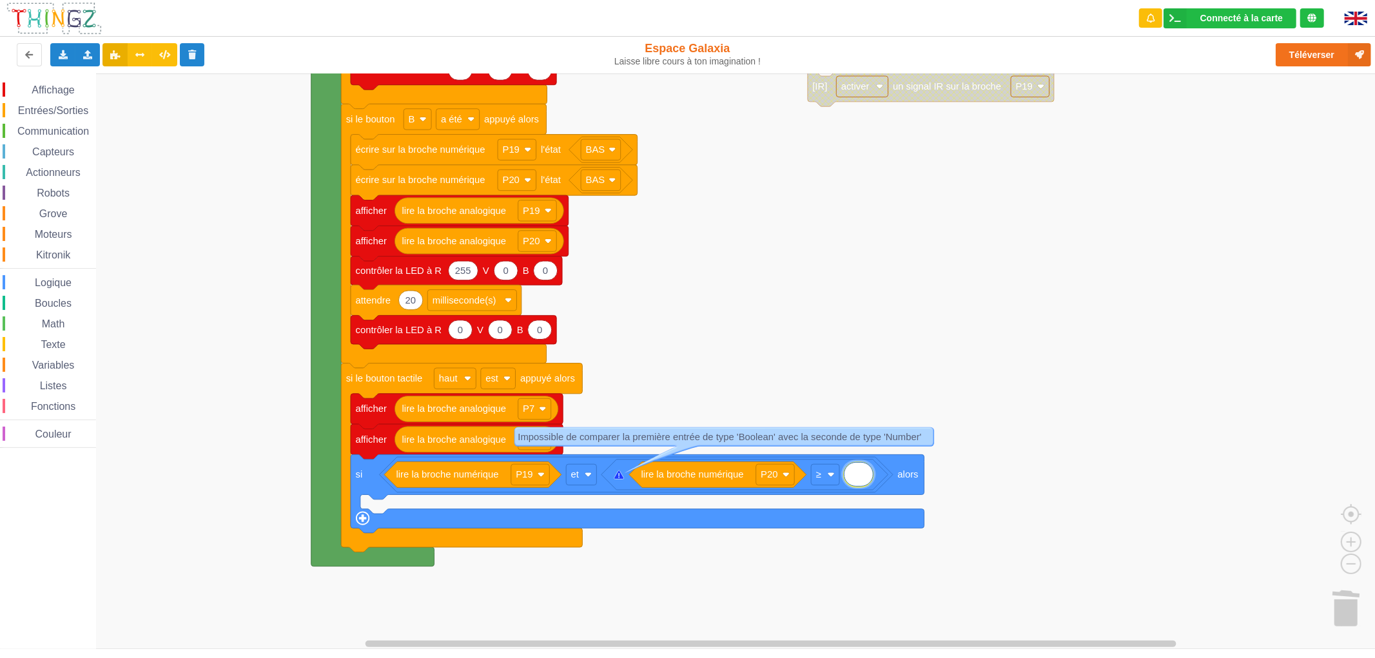
click at [928, 403] on rect "Espace de travail de Blocky" at bounding box center [692, 360] width 1384 height 575
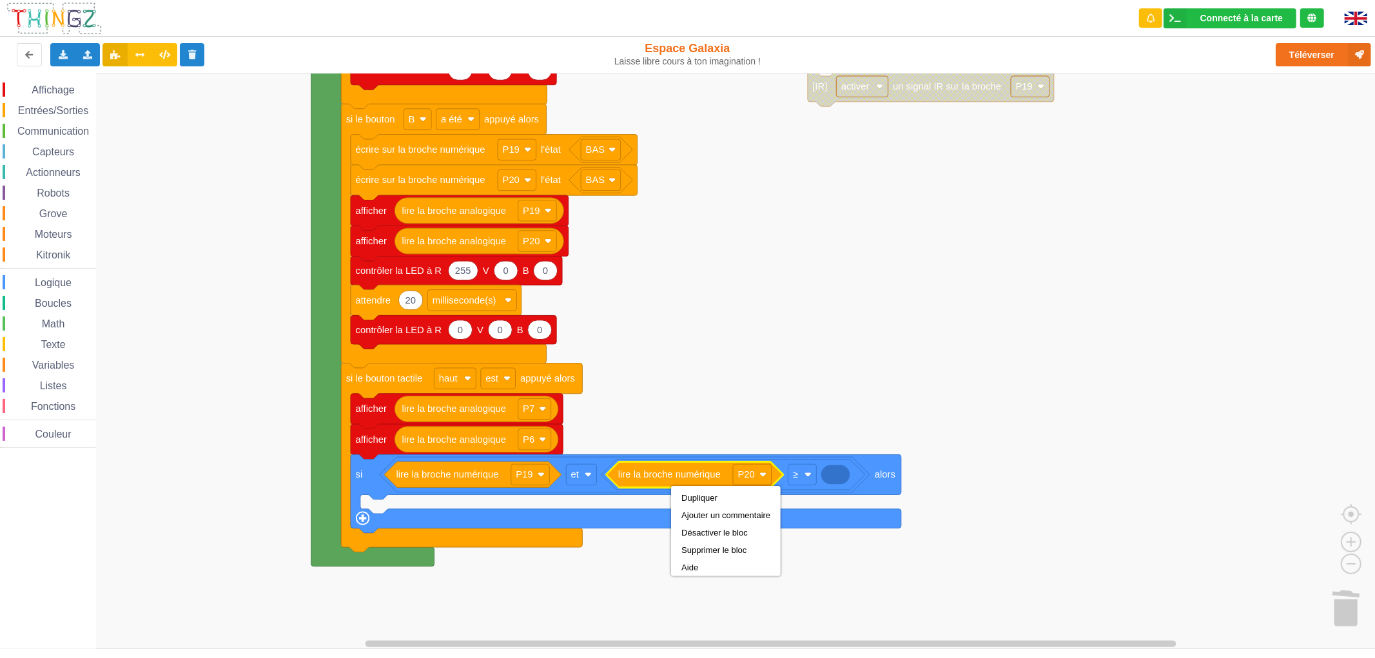
click at [603, 488] on icon "Espace de travail de Blocky" at bounding box center [625, 474] width 490 height 35
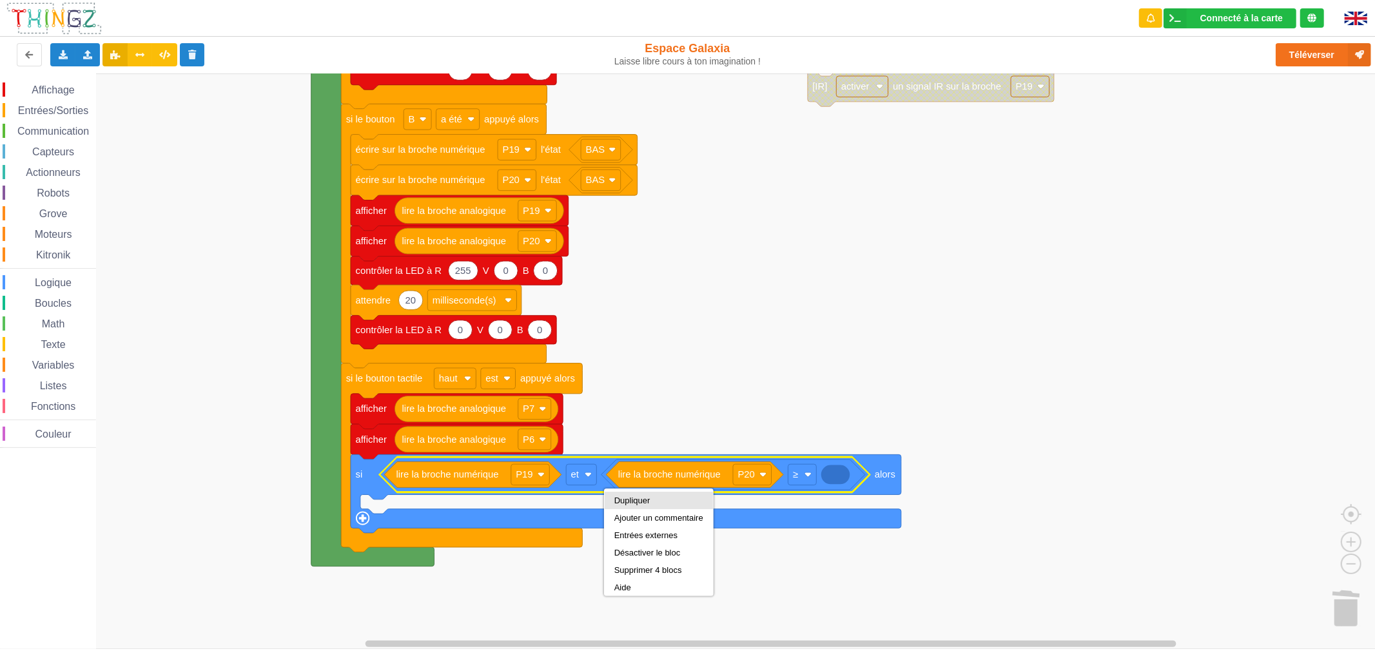
click at [650, 505] on div "Dupliquer" at bounding box center [658, 500] width 108 height 17
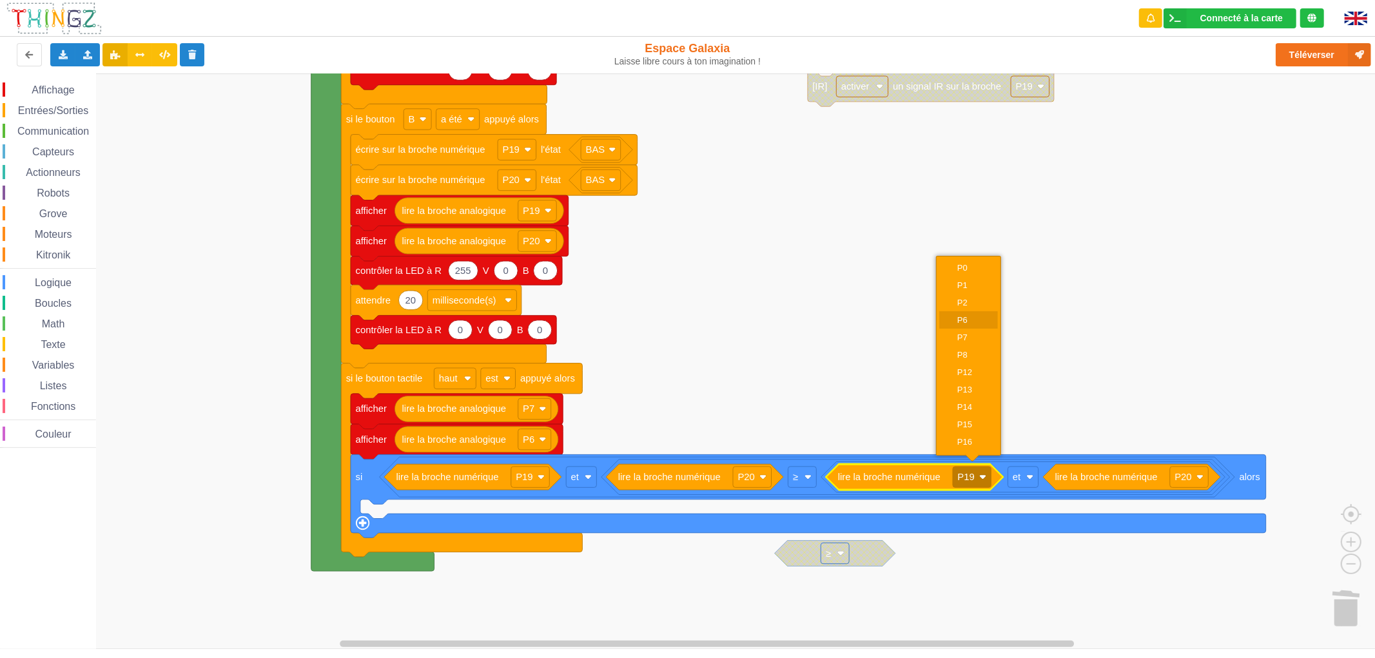
click at [976, 318] on div "P6" at bounding box center [972, 320] width 31 height 10
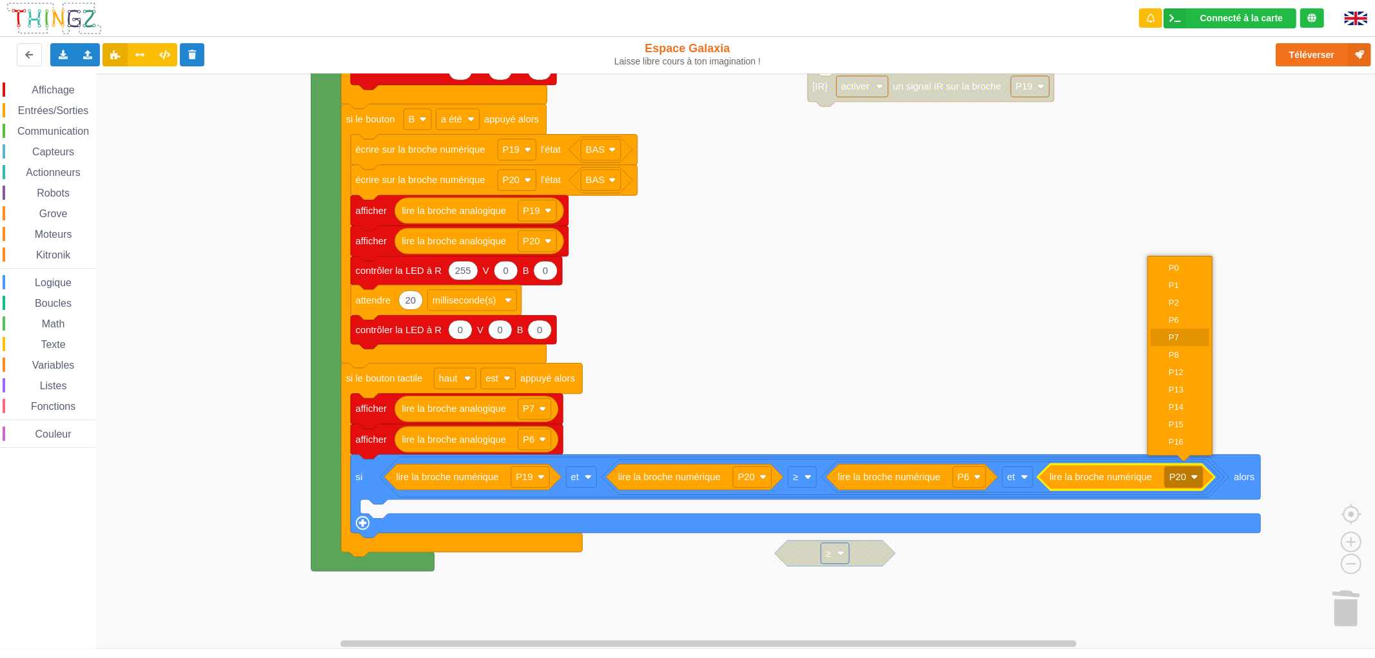
click at [1181, 336] on div "P7" at bounding box center [1183, 338] width 31 height 10
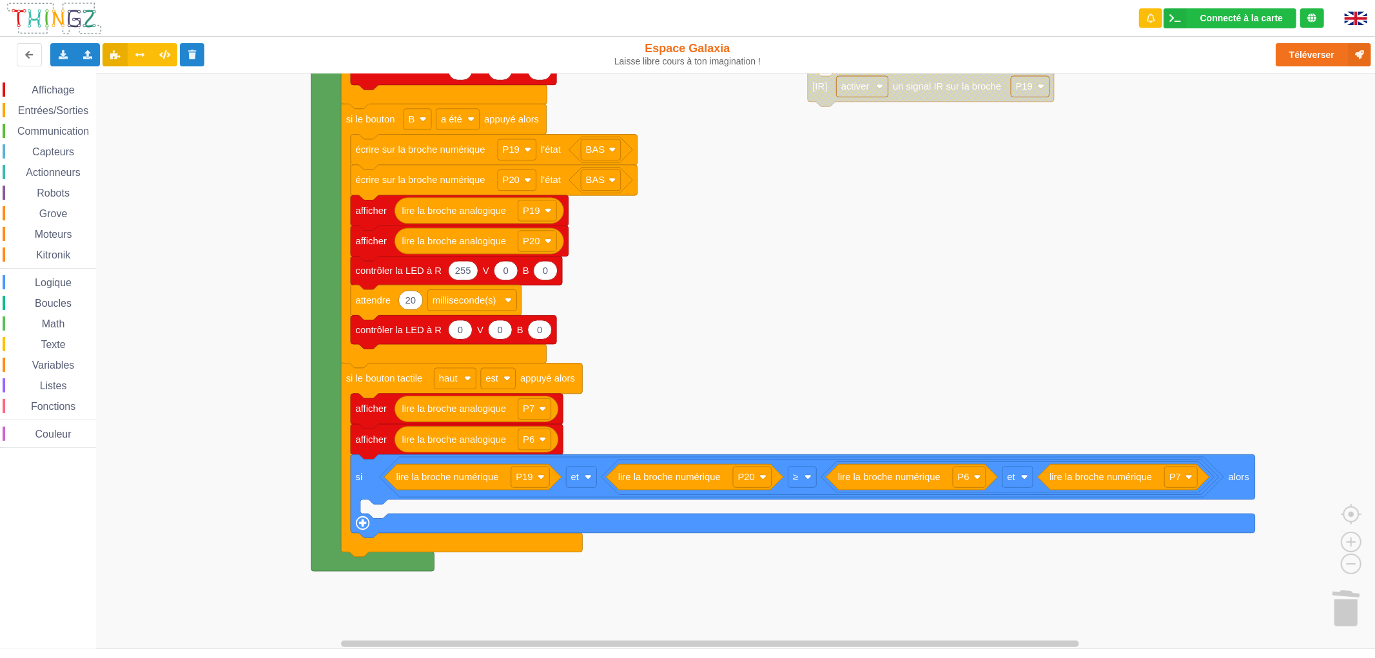
click at [74, 150] on span "Capteurs" at bounding box center [53, 151] width 46 height 11
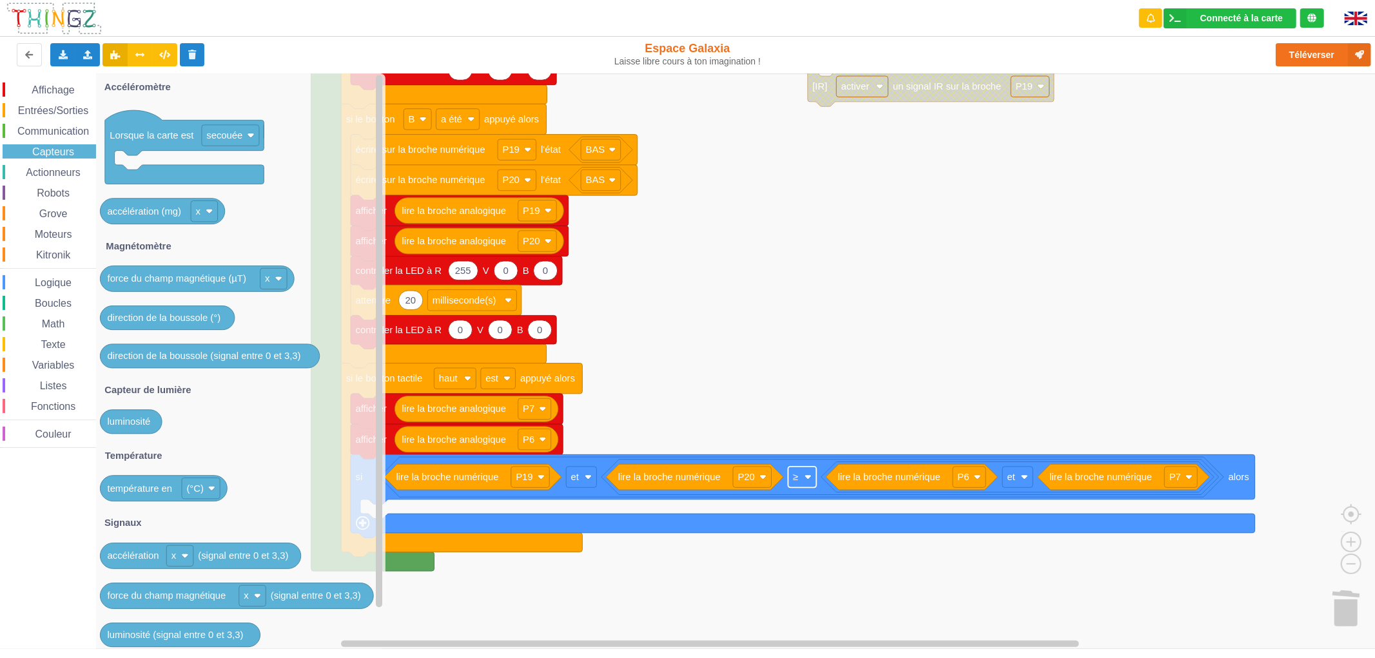
click at [795, 477] on text "‏≥" at bounding box center [795, 477] width 5 height 10
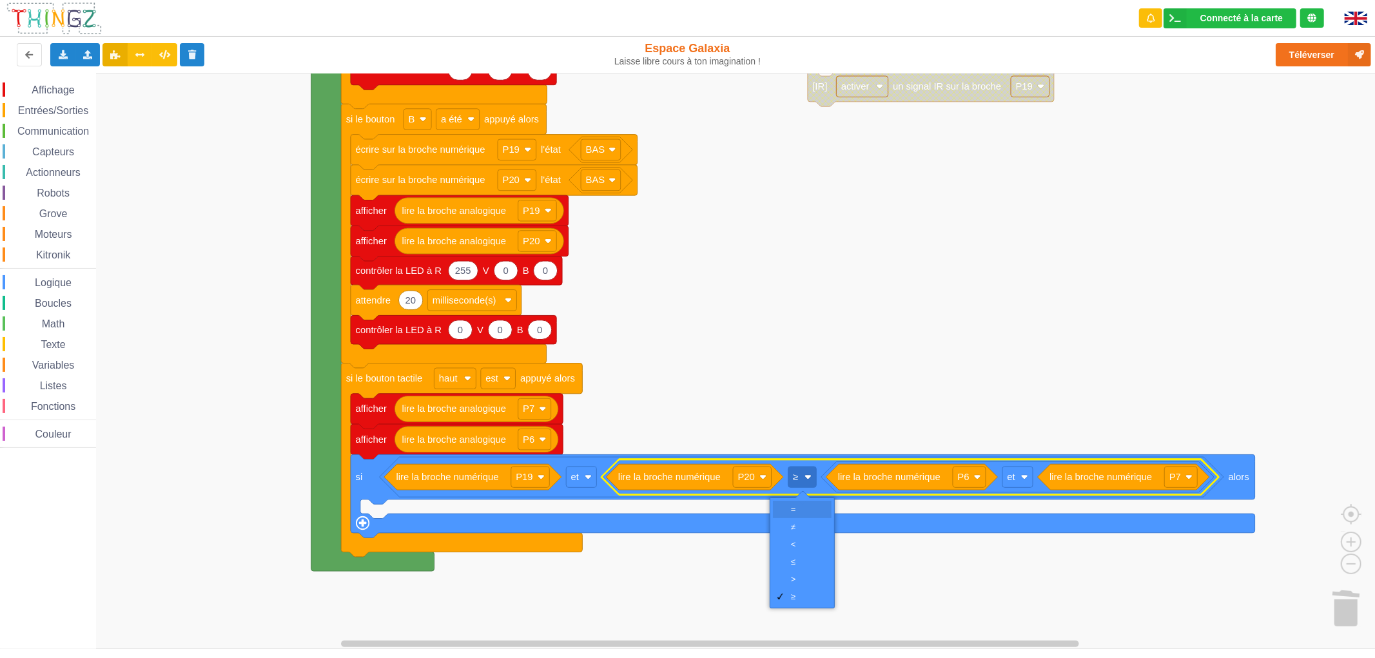
click at [806, 507] on div "=" at bounding box center [806, 510] width 31 height 10
click at [53, 299] on span "Boucles" at bounding box center [53, 303] width 41 height 11
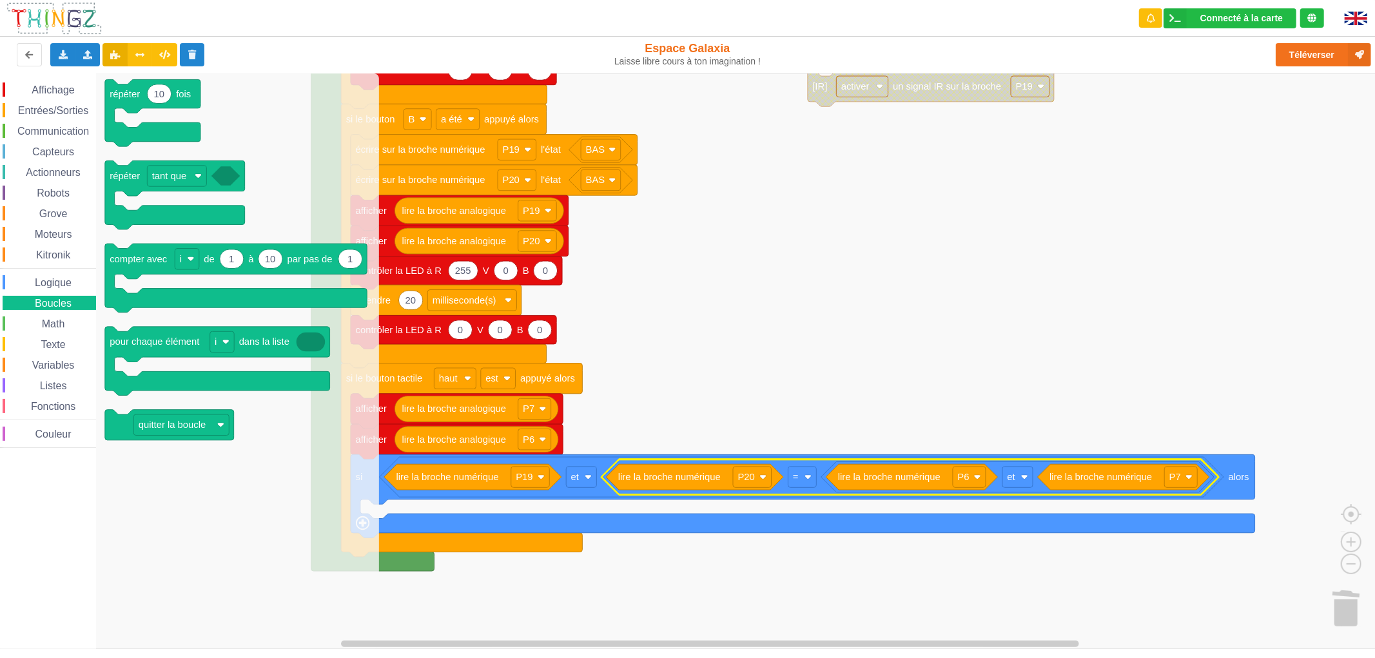
click at [73, 88] on span "Affichage" at bounding box center [53, 89] width 46 height 11
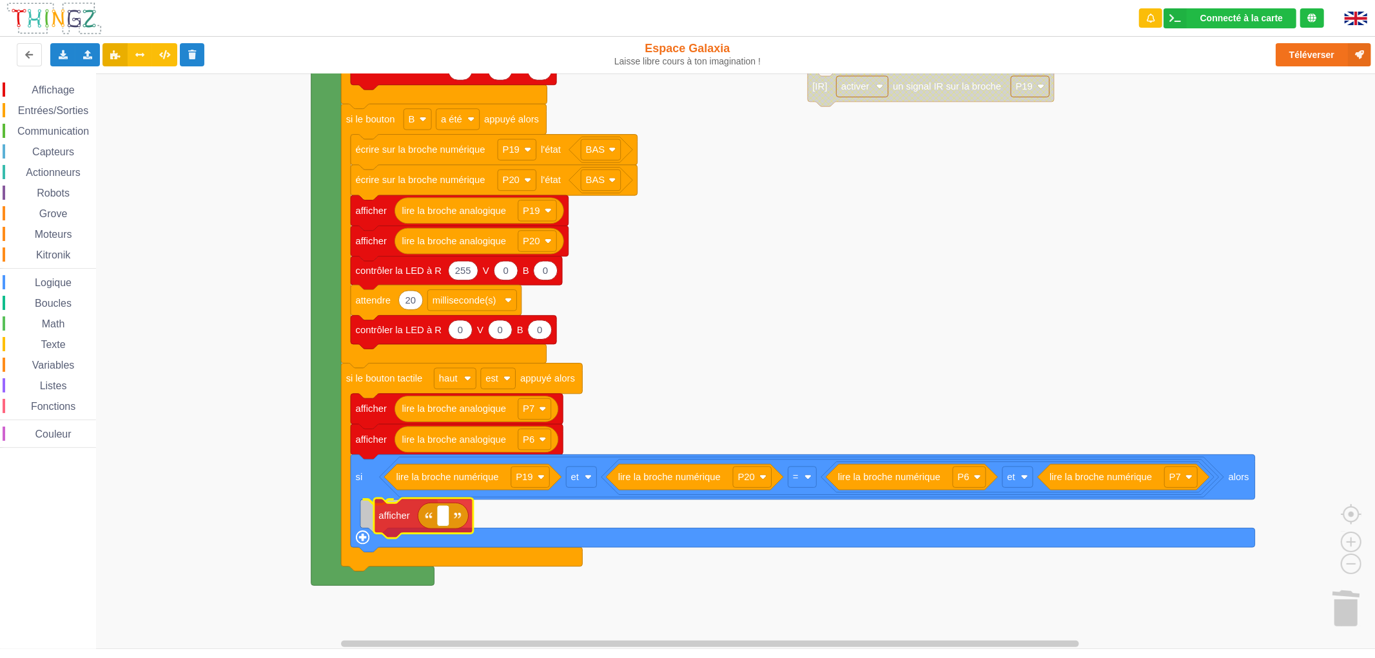
click at [390, 523] on div "Affichage Entrées/Sorties Communication Capteurs Actionneurs Robots Grove Moteu…" at bounding box center [692, 360] width 1384 height 575
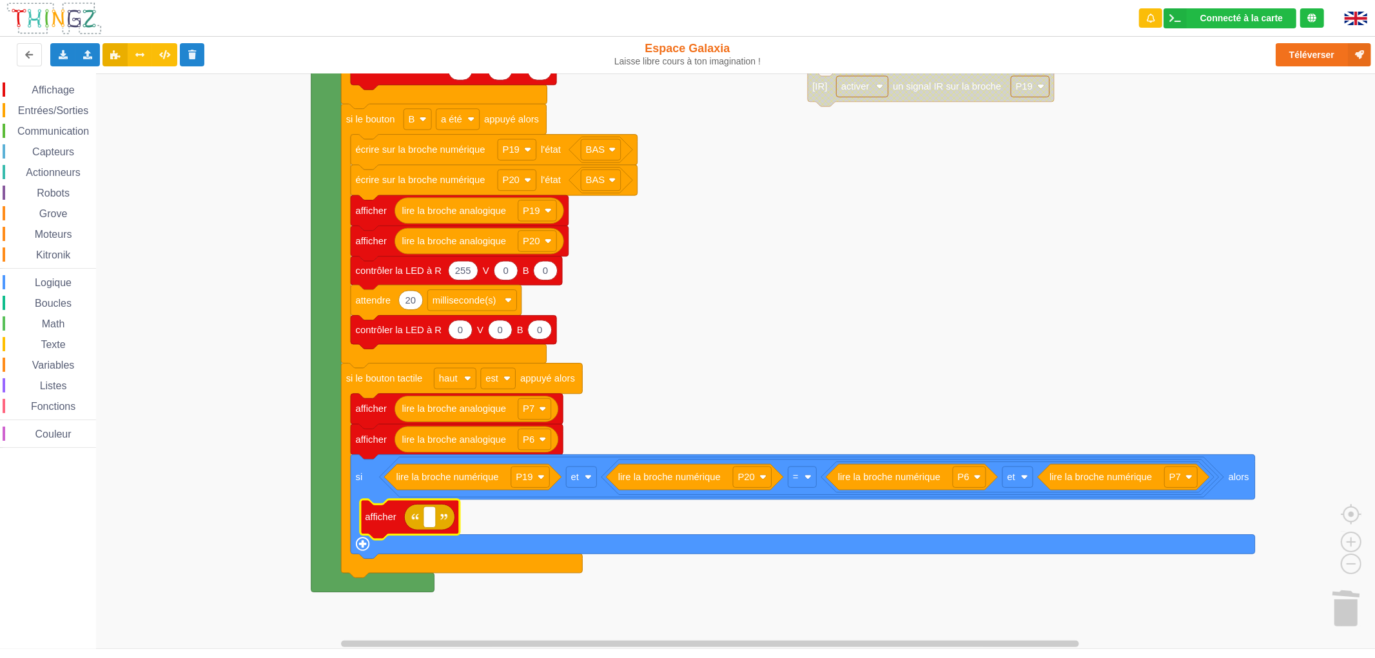
click at [62, 88] on span "Affichage" at bounding box center [53, 89] width 46 height 11
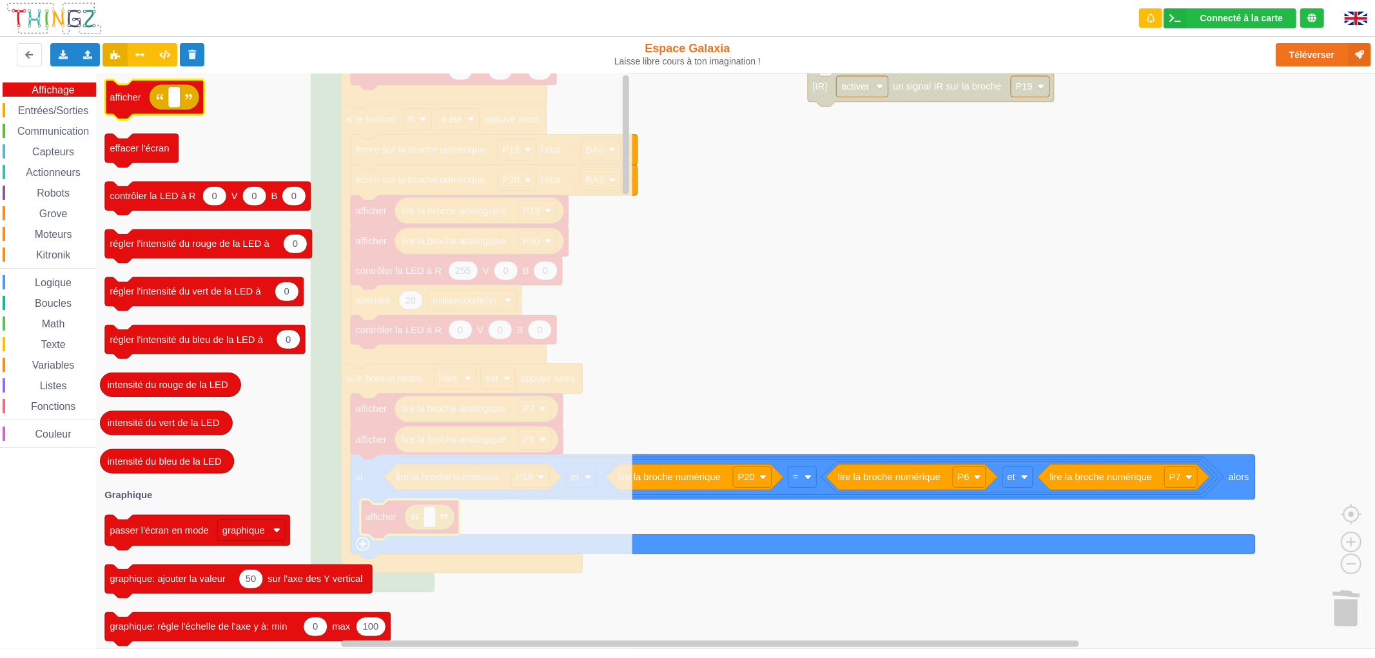
click at [233, 145] on icon "Espace de travail de Blocky" at bounding box center [363, 360] width 537 height 575
click at [44, 321] on span "Math" at bounding box center [53, 323] width 27 height 11
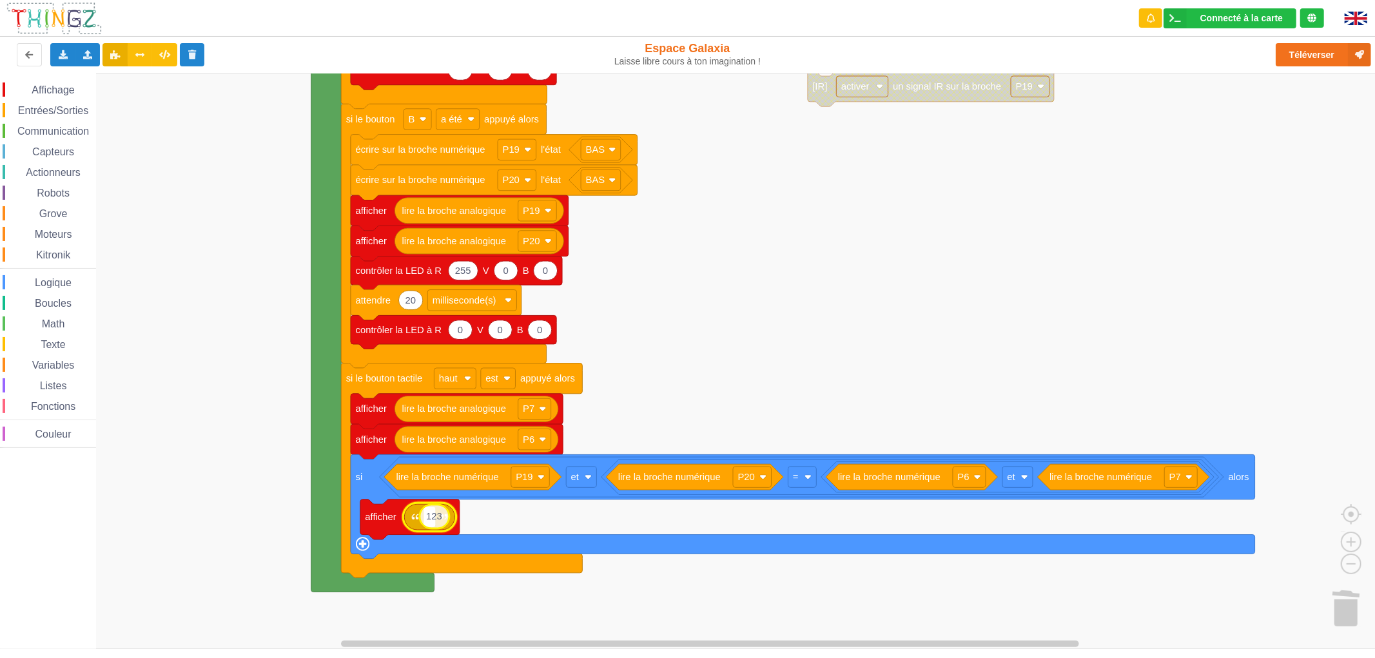
click at [430, 521] on div "Affichage Entrées/Sorties Communication Capteurs Actionneurs Robots Grove Moteu…" at bounding box center [692, 360] width 1384 height 575
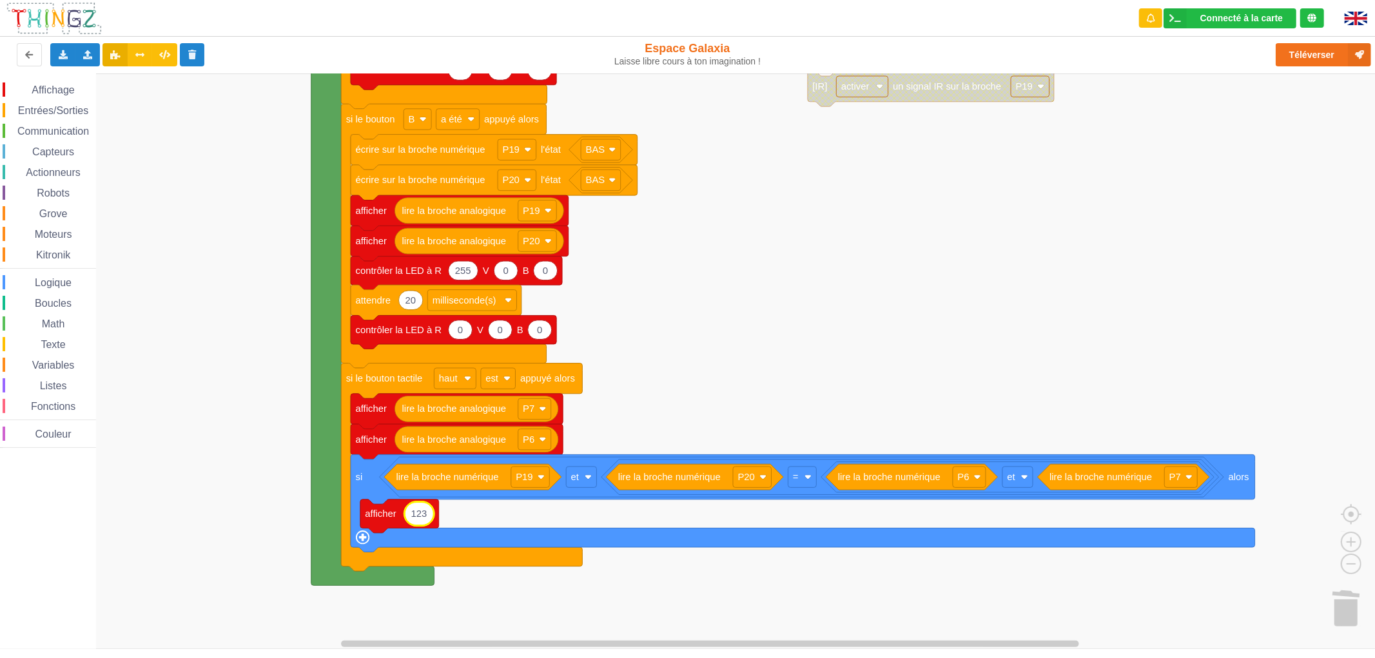
click at [427, 517] on icon "Espace de travail de Blocky" at bounding box center [419, 514] width 30 height 24
type input "Reçu"
click at [451, 657] on div "Connecté à la carte Réglages Ouvrir le moniteur automatiquement Connexion autom…" at bounding box center [687, 329] width 1375 height 658
click at [447, 617] on rect "Espace de travail de Blocky" at bounding box center [692, 360] width 1384 height 575
click at [414, 521] on icon "Espace de travail de Blocky" at bounding box center [419, 514] width 30 height 24
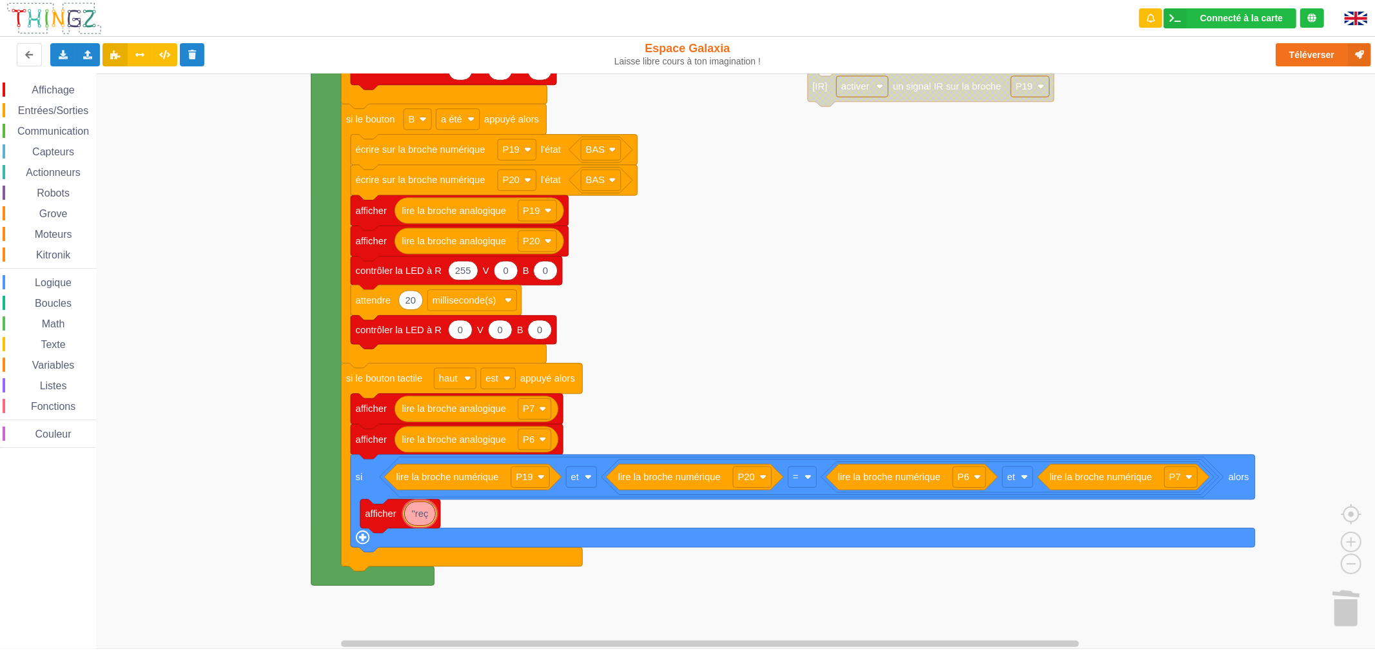
type input ""reçu"
click at [60, 84] on span "Affichage" at bounding box center [53, 89] width 46 height 11
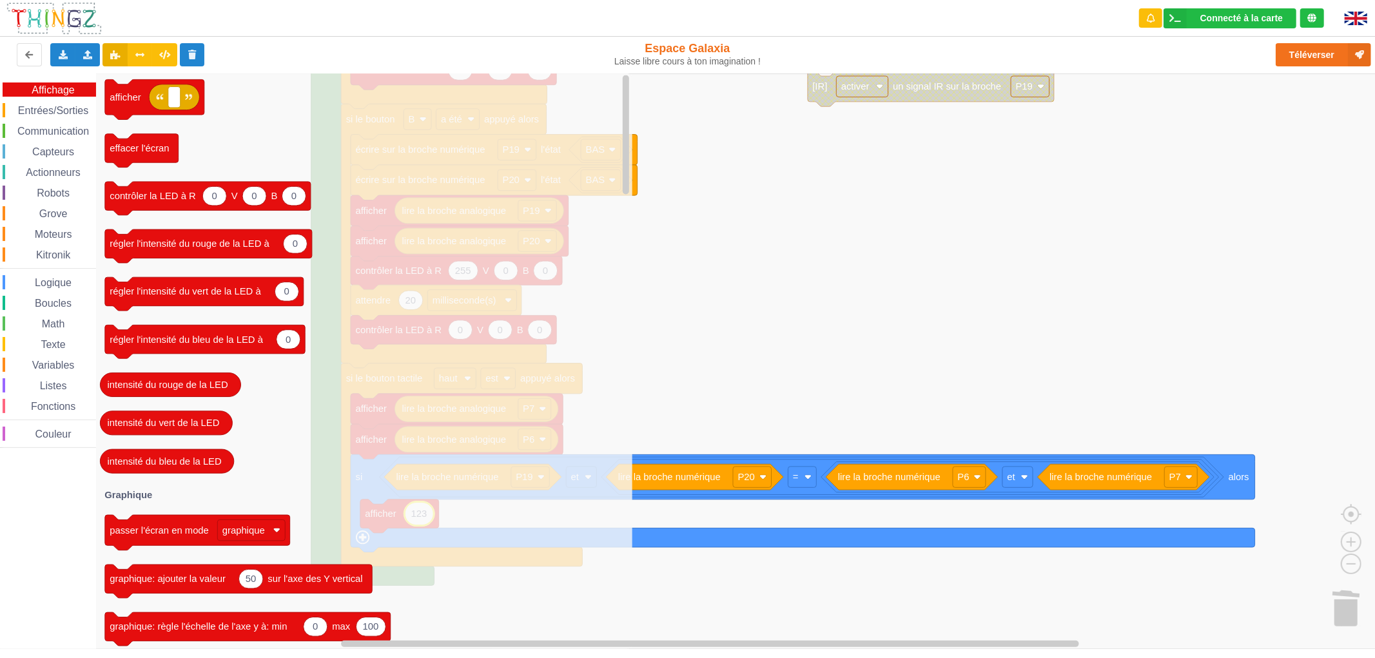
click at [490, 619] on icon "Espace de travail de Blocky" at bounding box center [363, 360] width 537 height 575
click at [603, 584] on icon "Espace de travail de Blocky" at bounding box center [363, 360] width 537 height 575
click at [688, 584] on rect "Espace de travail de Blocky" at bounding box center [692, 360] width 1384 height 575
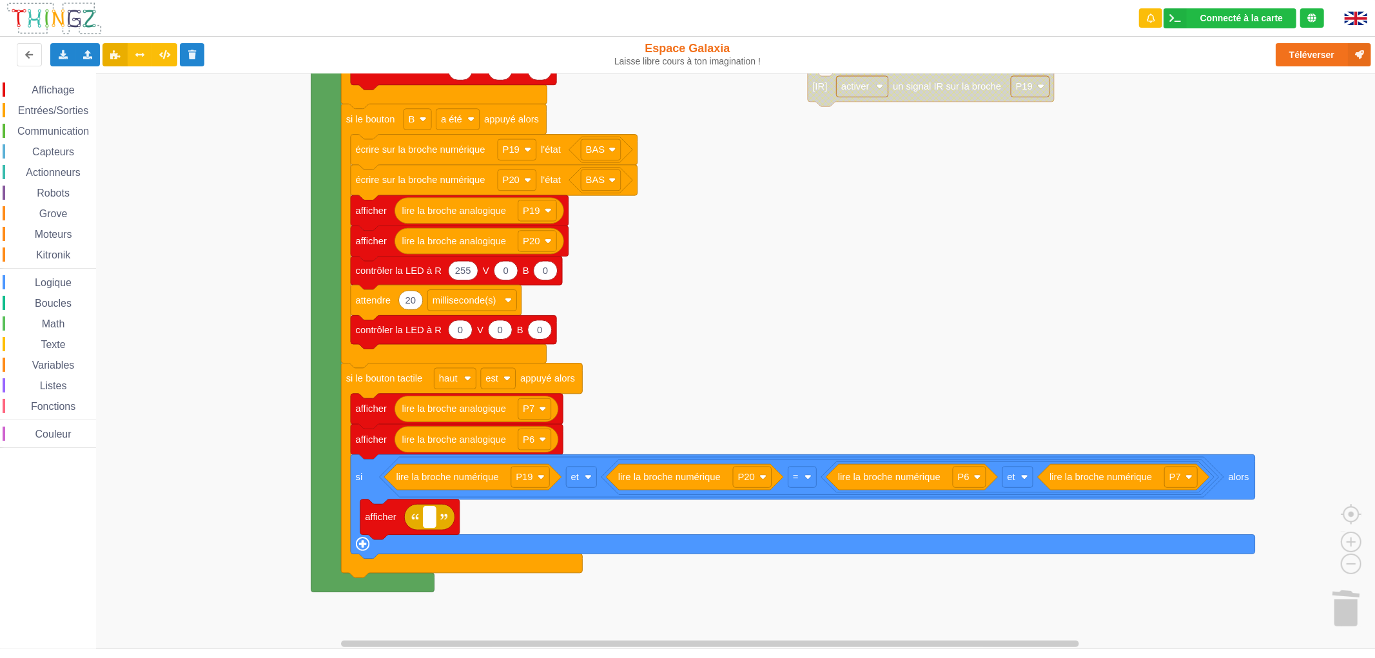
click at [430, 511] on rect "Espace de travail de Blocky" at bounding box center [429, 517] width 12 height 21
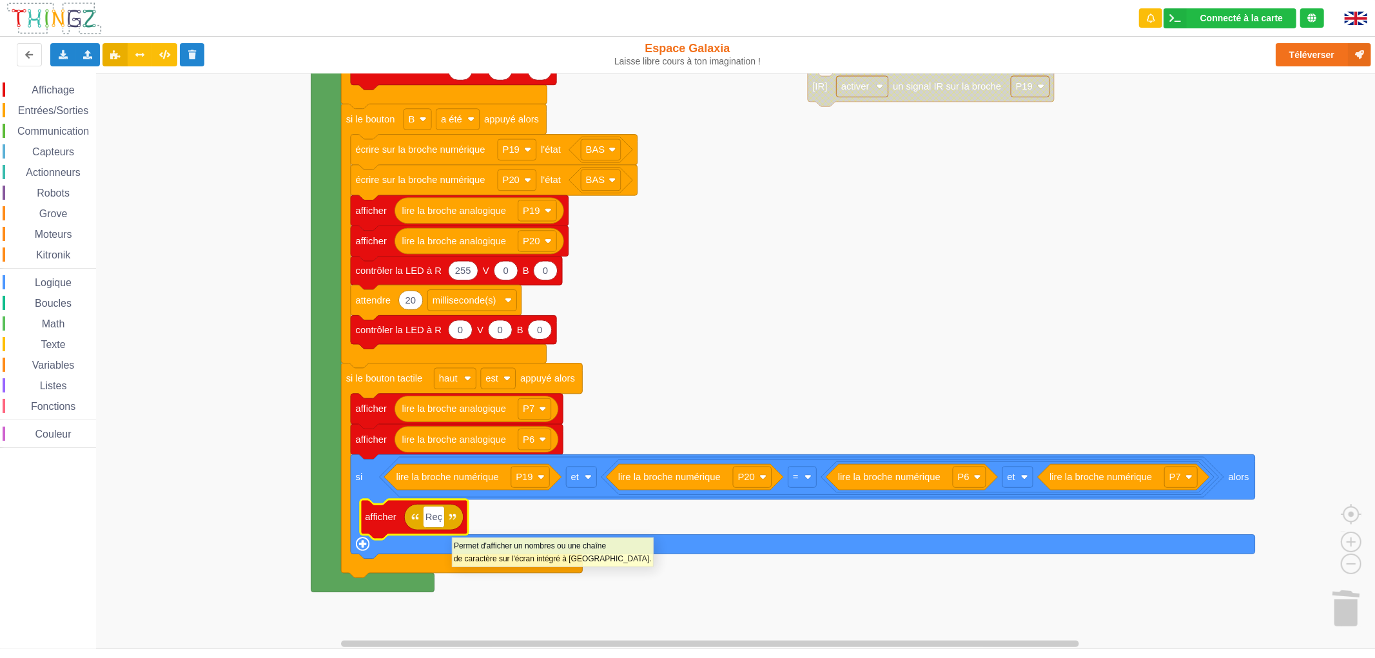
type input "Reçu"
click at [565, 610] on rect "Espace de travail de Blocky" at bounding box center [692, 360] width 1384 height 575
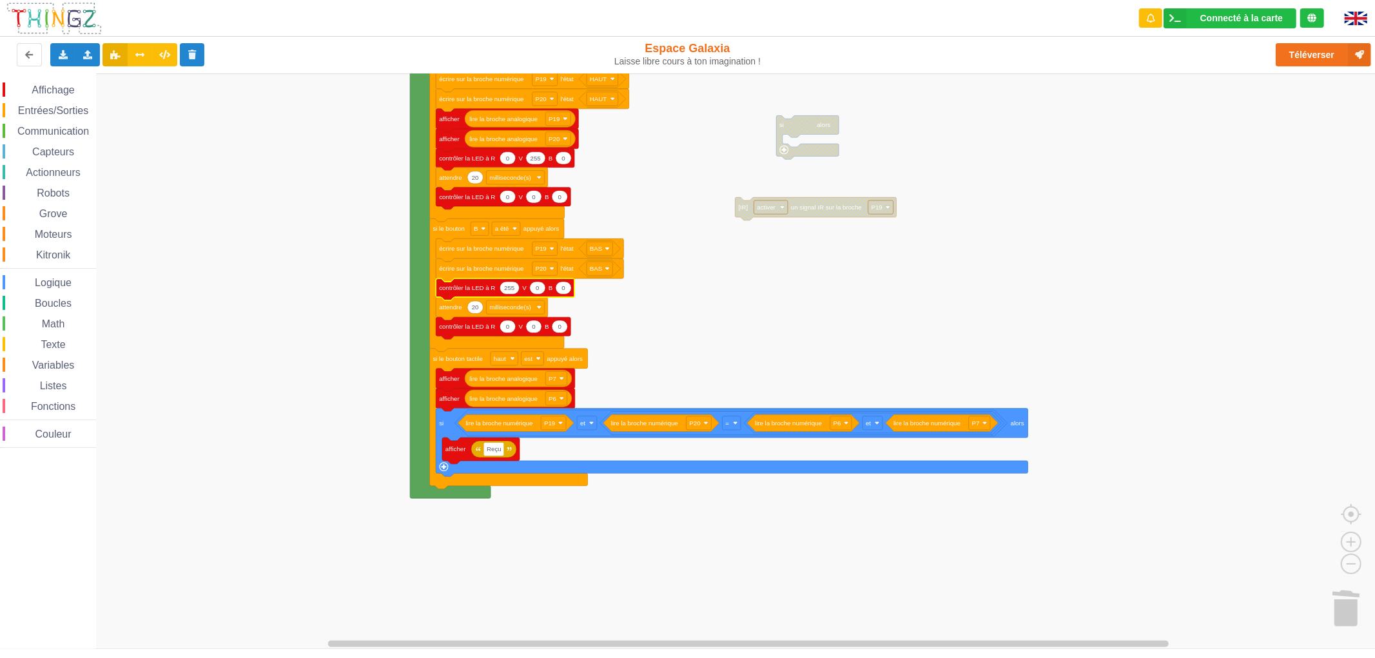
click at [690, 340] on rect "Espace de travail de Blocky" at bounding box center [692, 360] width 1384 height 575
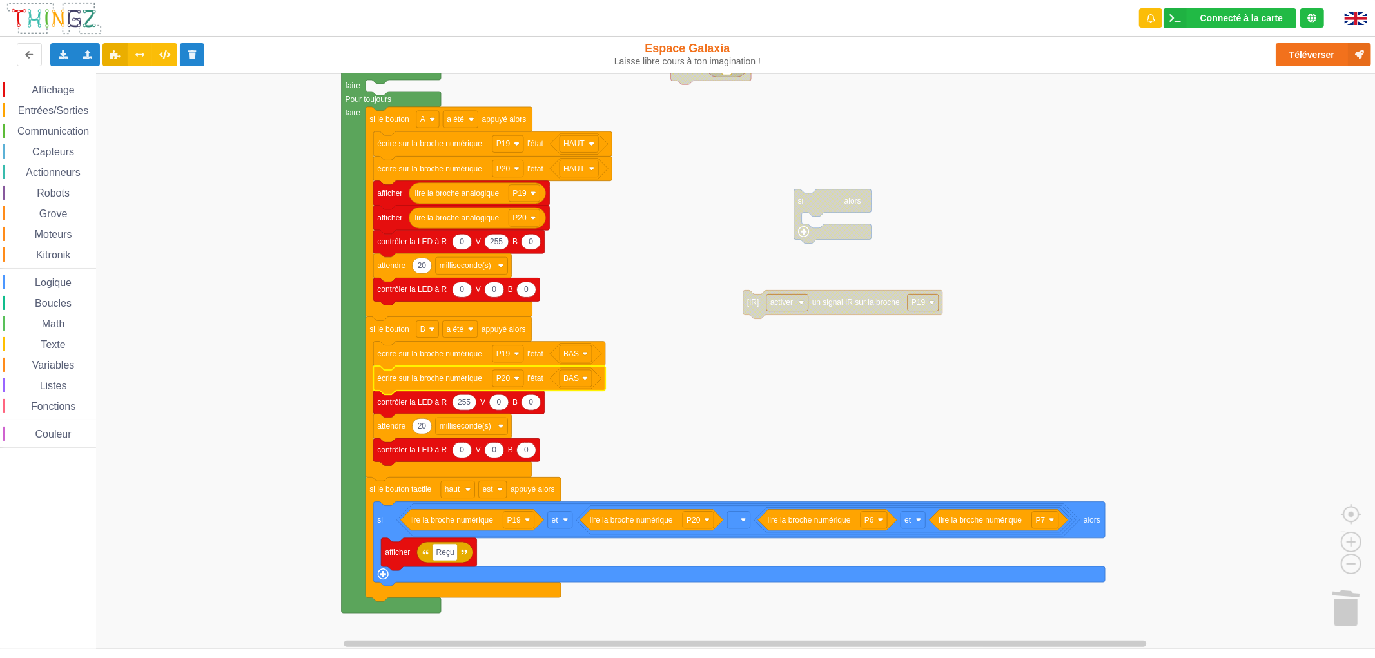
click at [680, 432] on rect "Espace de travail de Blocky" at bounding box center [692, 360] width 1384 height 575
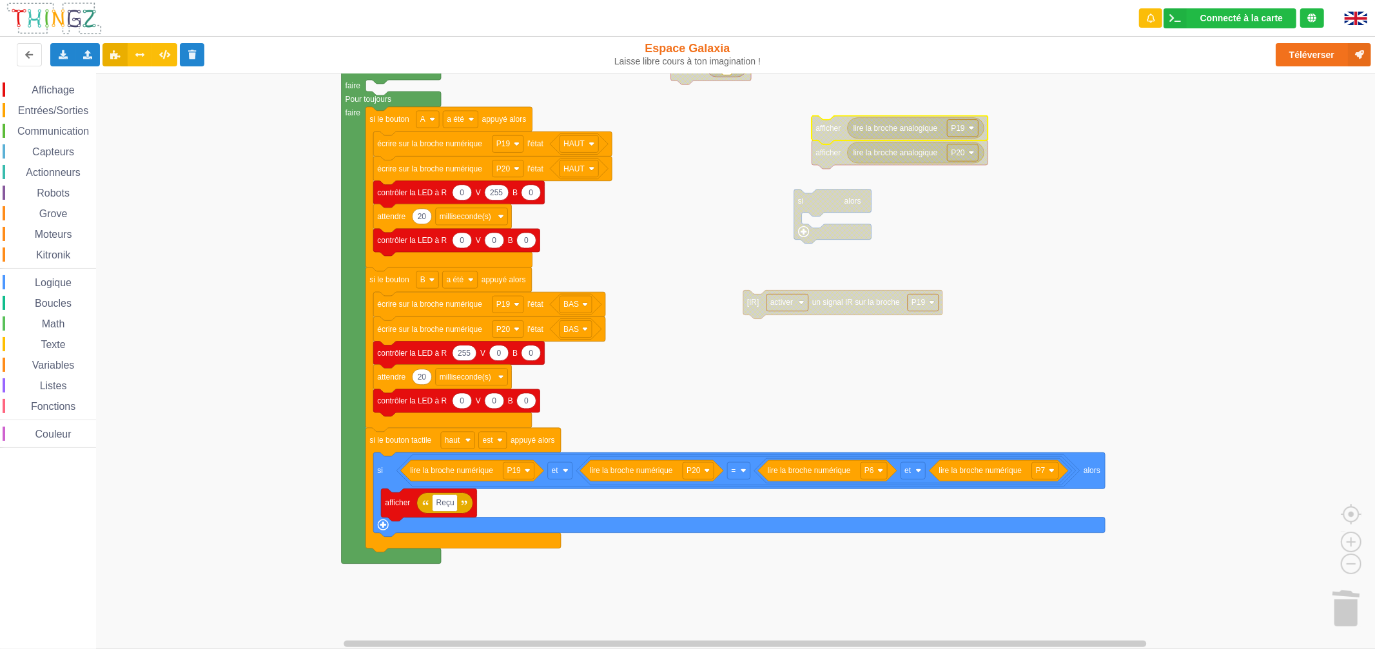
click at [652, 275] on rect "Espace de travail de Blocky" at bounding box center [692, 360] width 1384 height 575
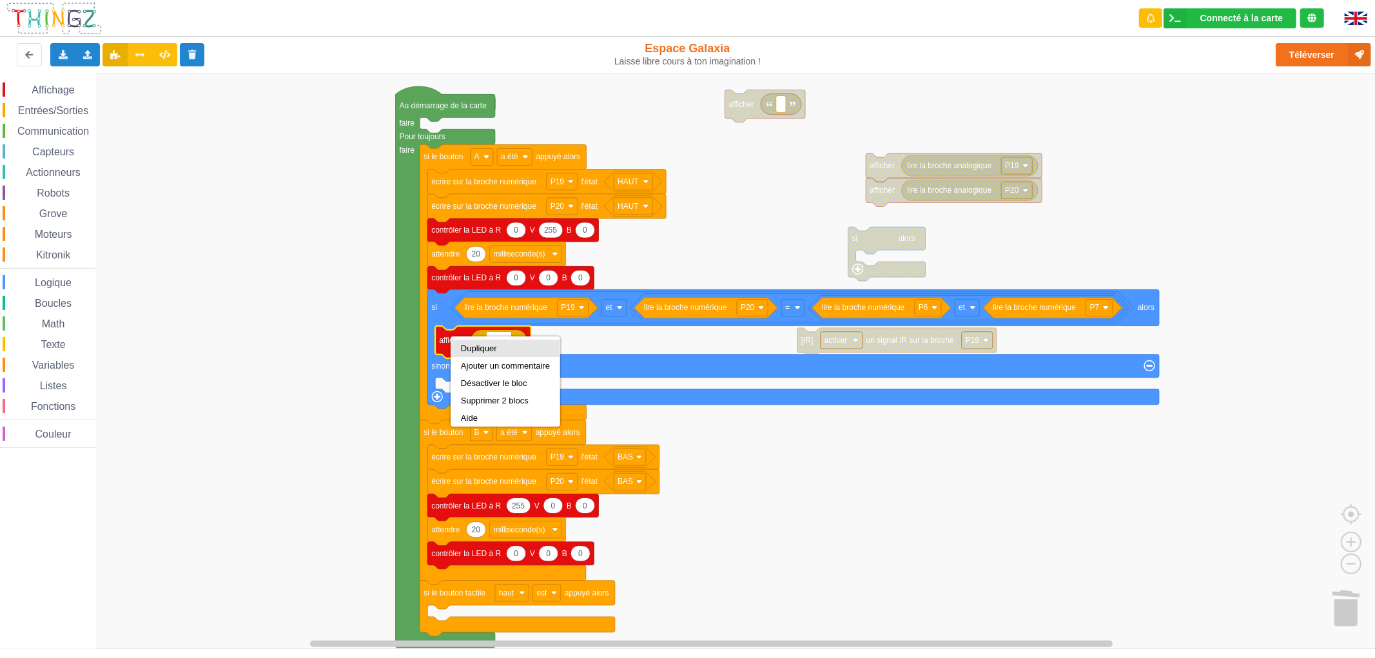
click at [461, 340] on div "Dupliquer" at bounding box center [505, 348] width 108 height 17
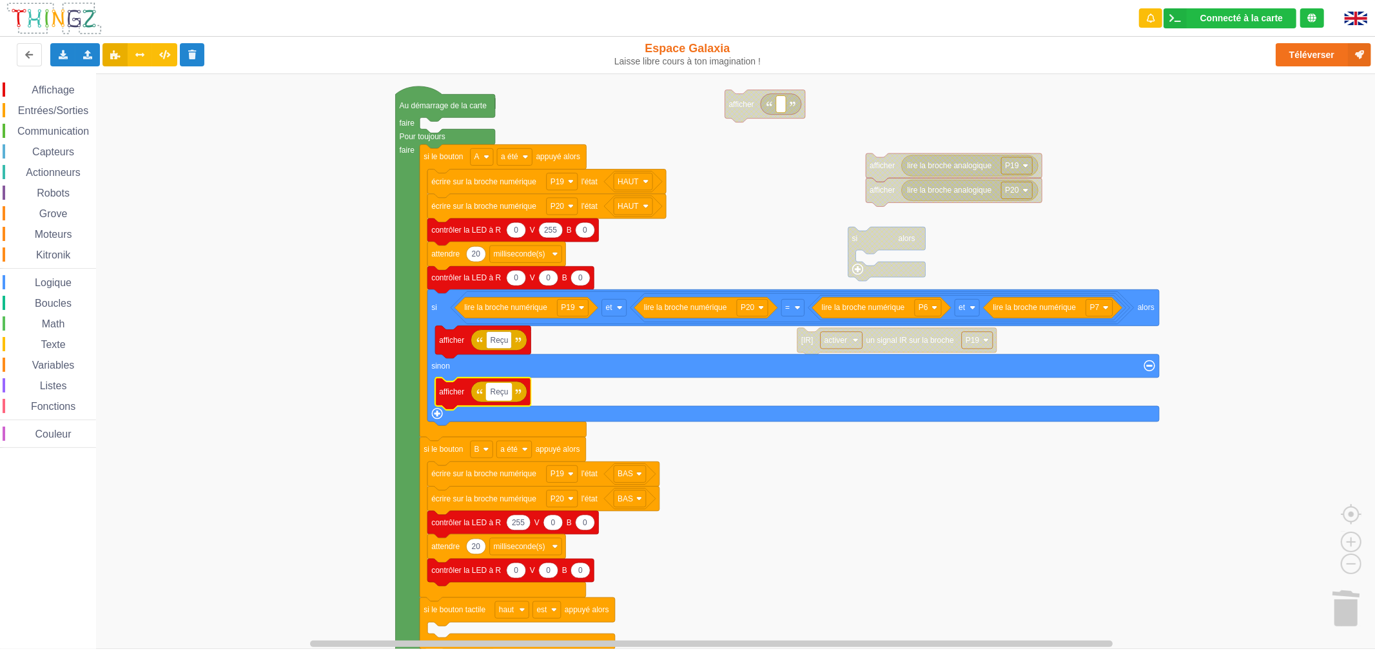
click at [503, 387] on text "Reçu" at bounding box center [499, 391] width 18 height 9
type input "Pas reçu"
click at [368, 403] on rect "Espace de travail de Blocky" at bounding box center [692, 360] width 1384 height 575
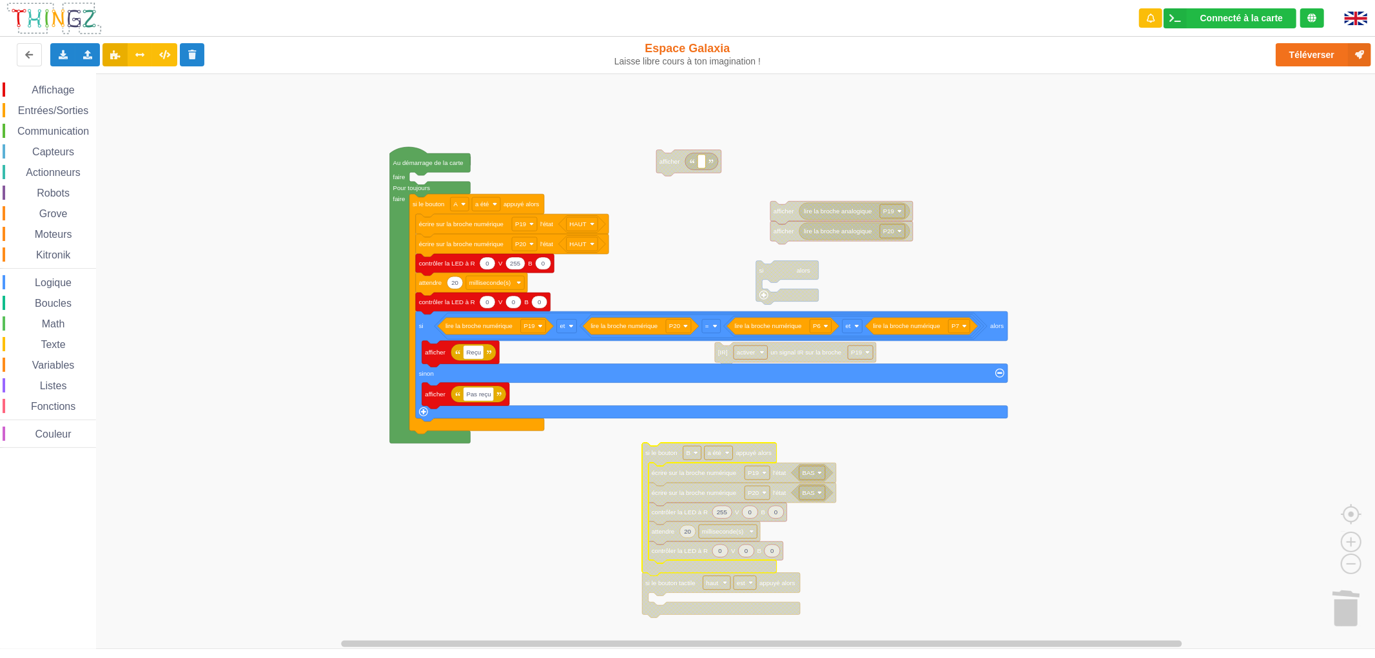
click at [41, 146] on span "Capteurs" at bounding box center [53, 151] width 46 height 11
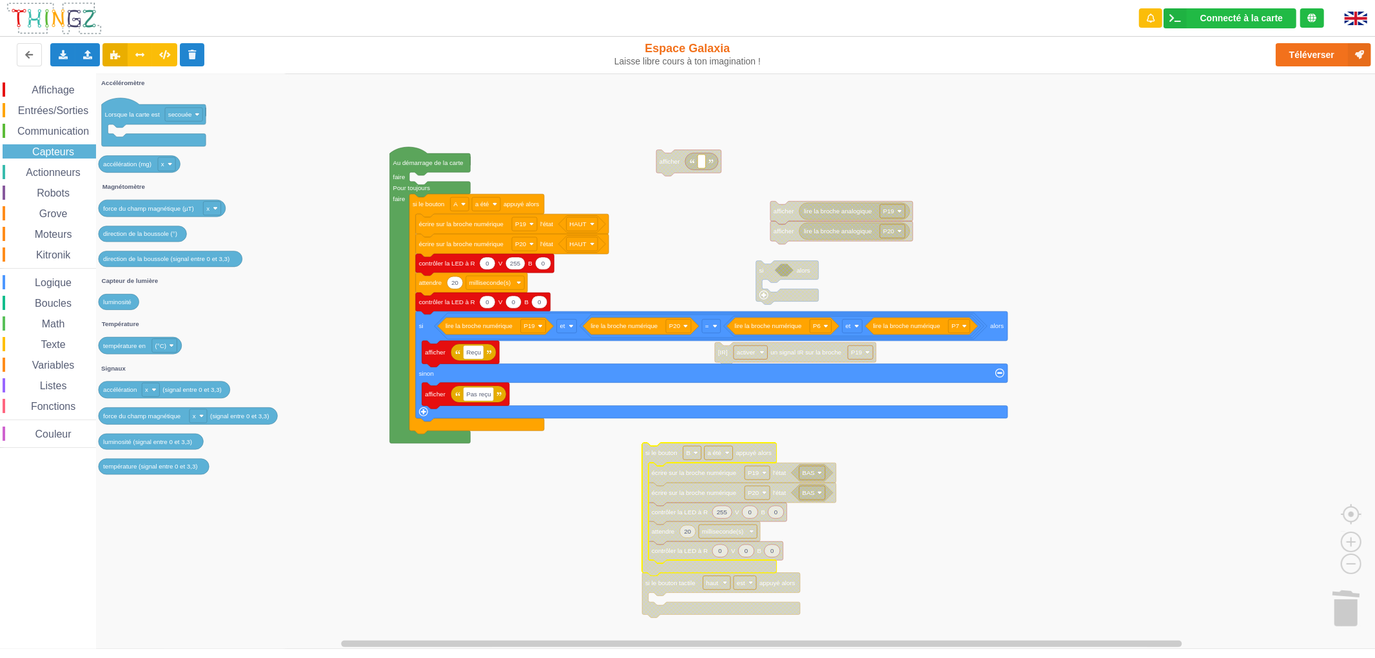
click at [72, 105] on span "Entrées/Sorties" at bounding box center [53, 110] width 74 height 11
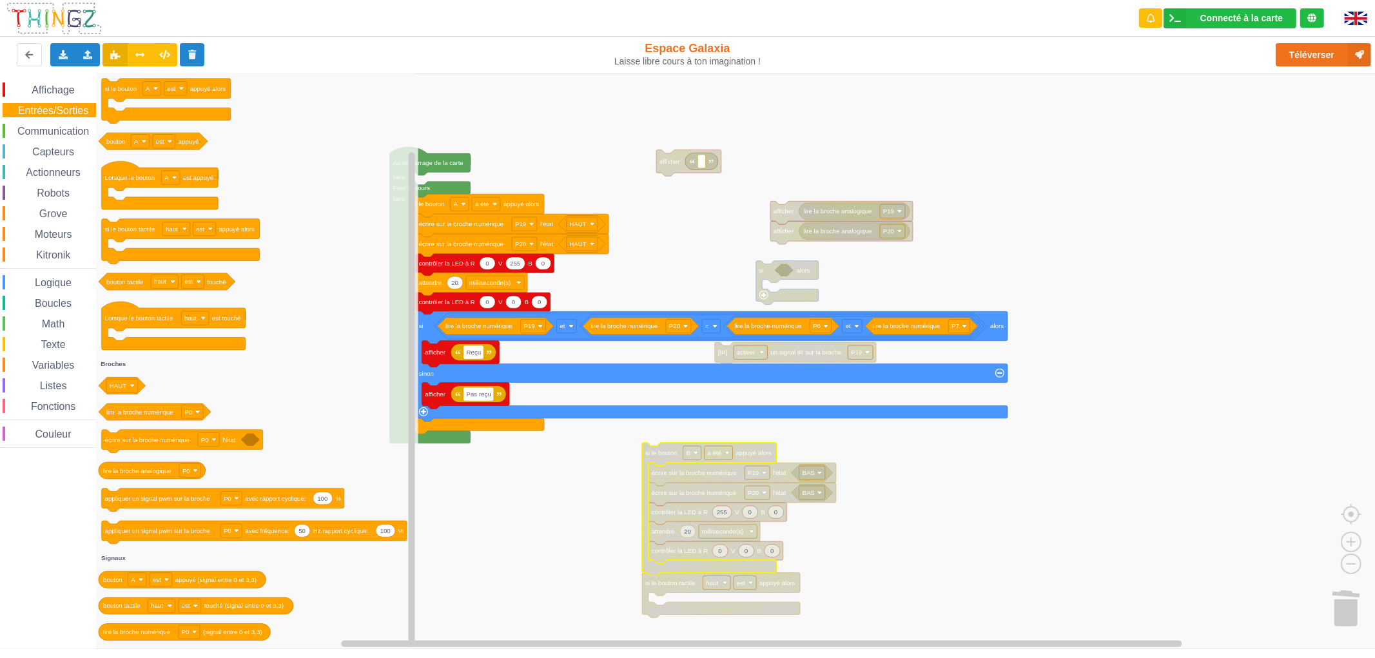
click at [50, 365] on span "Variables" at bounding box center [53, 365] width 46 height 11
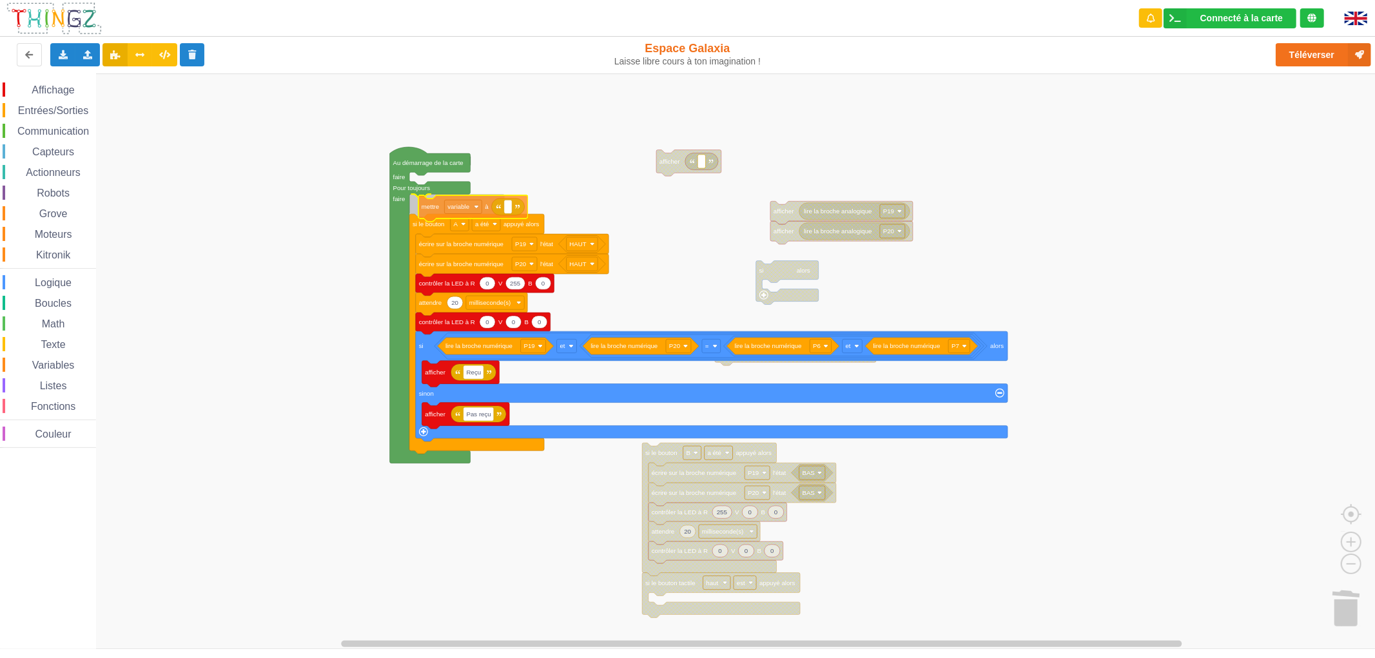
click at [430, 213] on div "Affichage Entrées/Sorties Communication Capteurs Actionneurs Robots Grove Moteu…" at bounding box center [692, 360] width 1384 height 575
click at [420, 204] on text "mettre" at bounding box center [420, 203] width 17 height 7
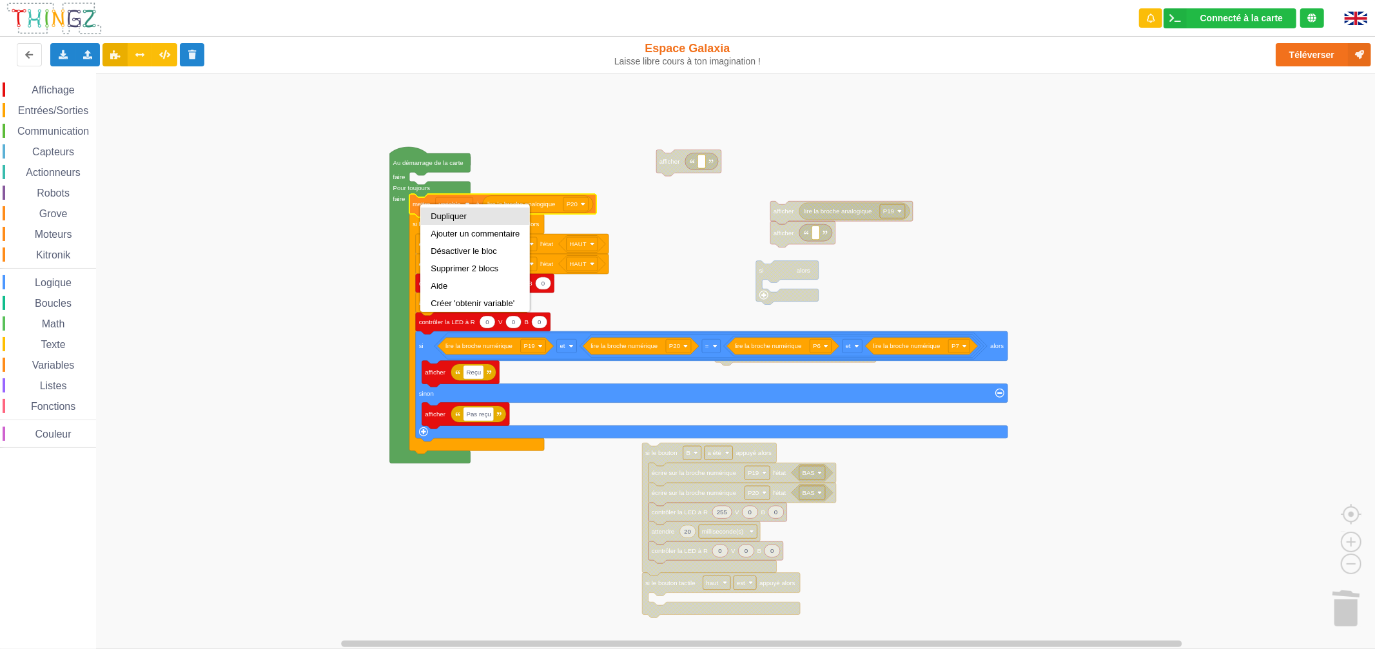
click at [449, 220] on div "Dupliquer" at bounding box center [474, 216] width 89 height 10
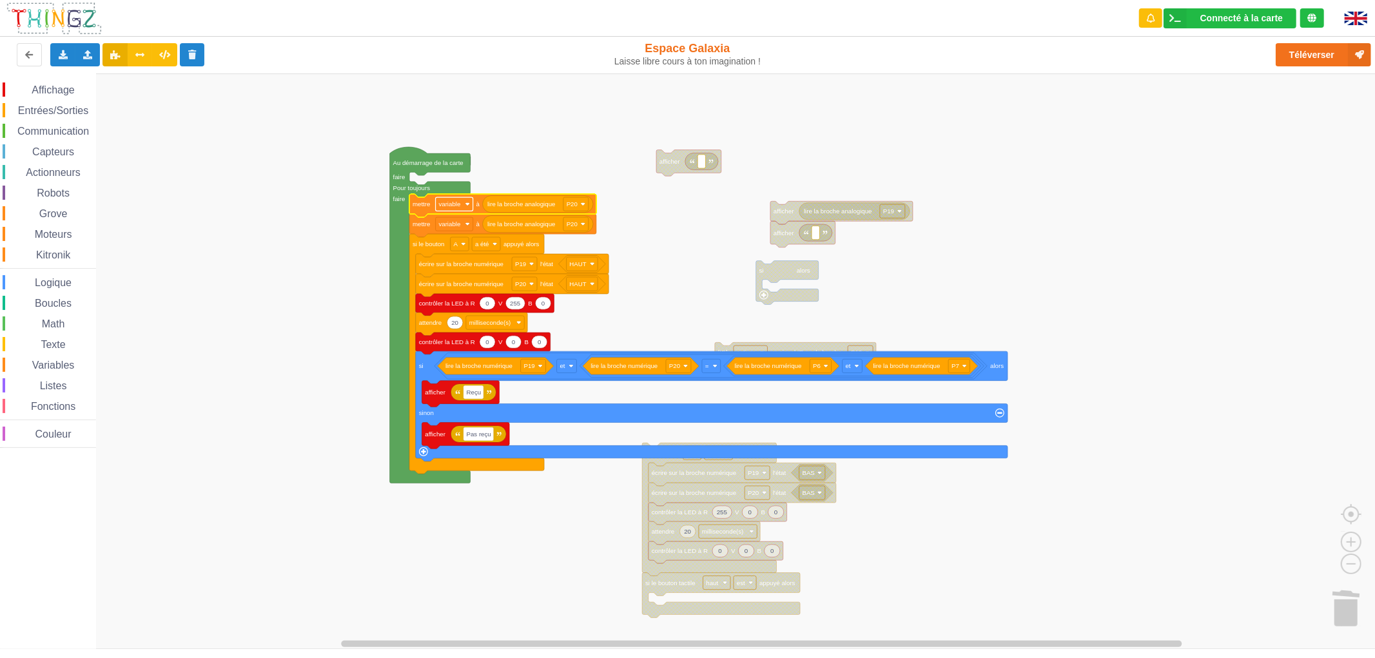
click at [455, 202] on text "variable" at bounding box center [450, 203] width 22 height 7
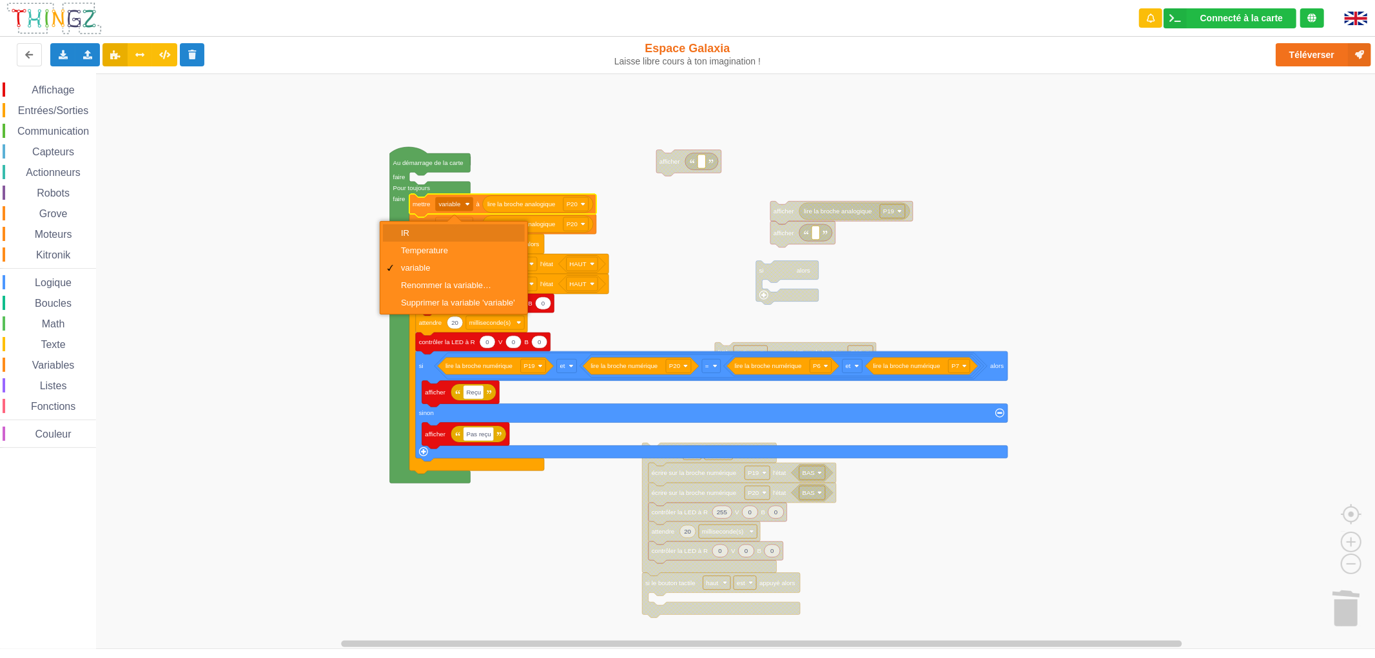
click at [443, 227] on div "IR" at bounding box center [454, 232] width 142 height 17
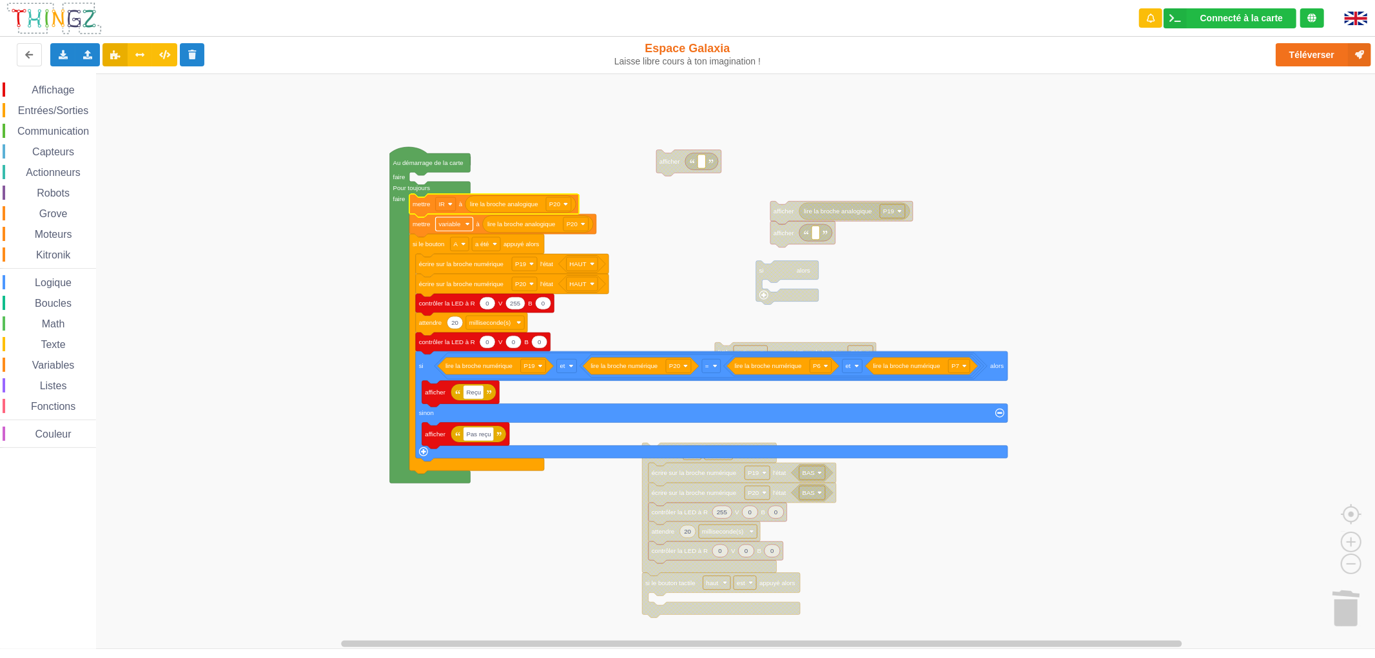
click at [446, 223] on text "variable" at bounding box center [450, 223] width 22 height 7
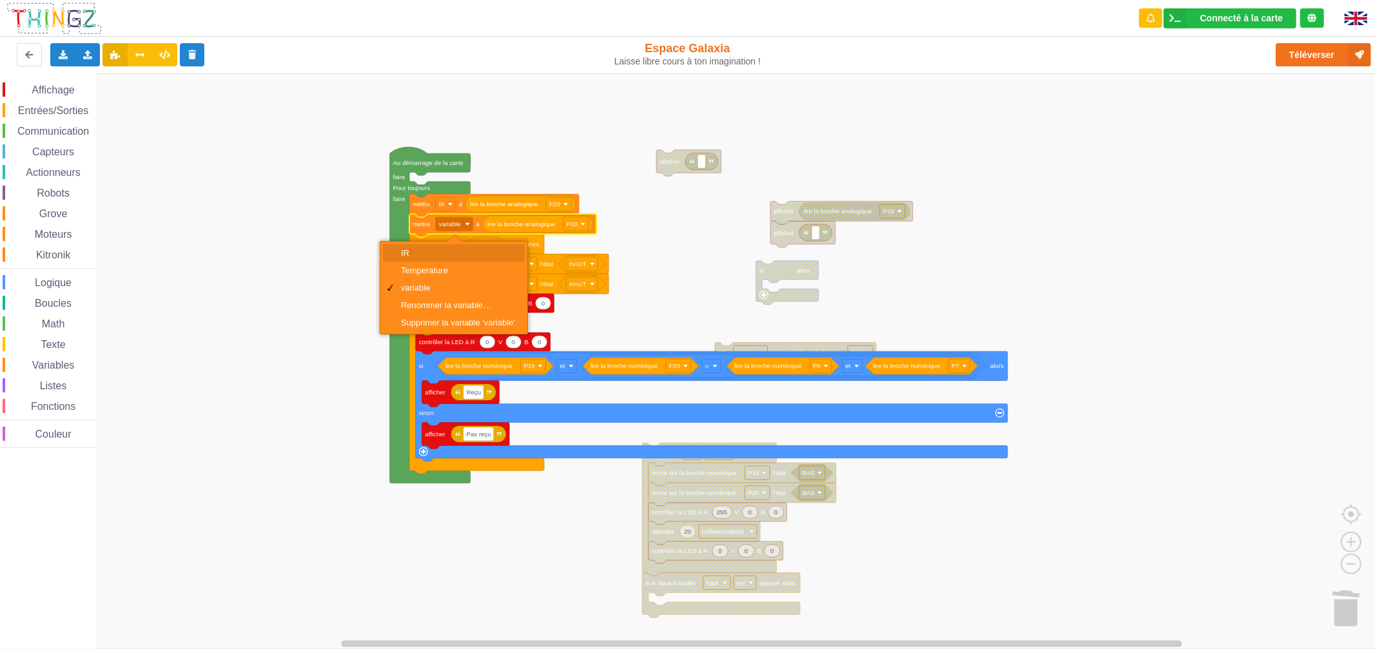
click at [451, 250] on div "IR" at bounding box center [458, 253] width 114 height 10
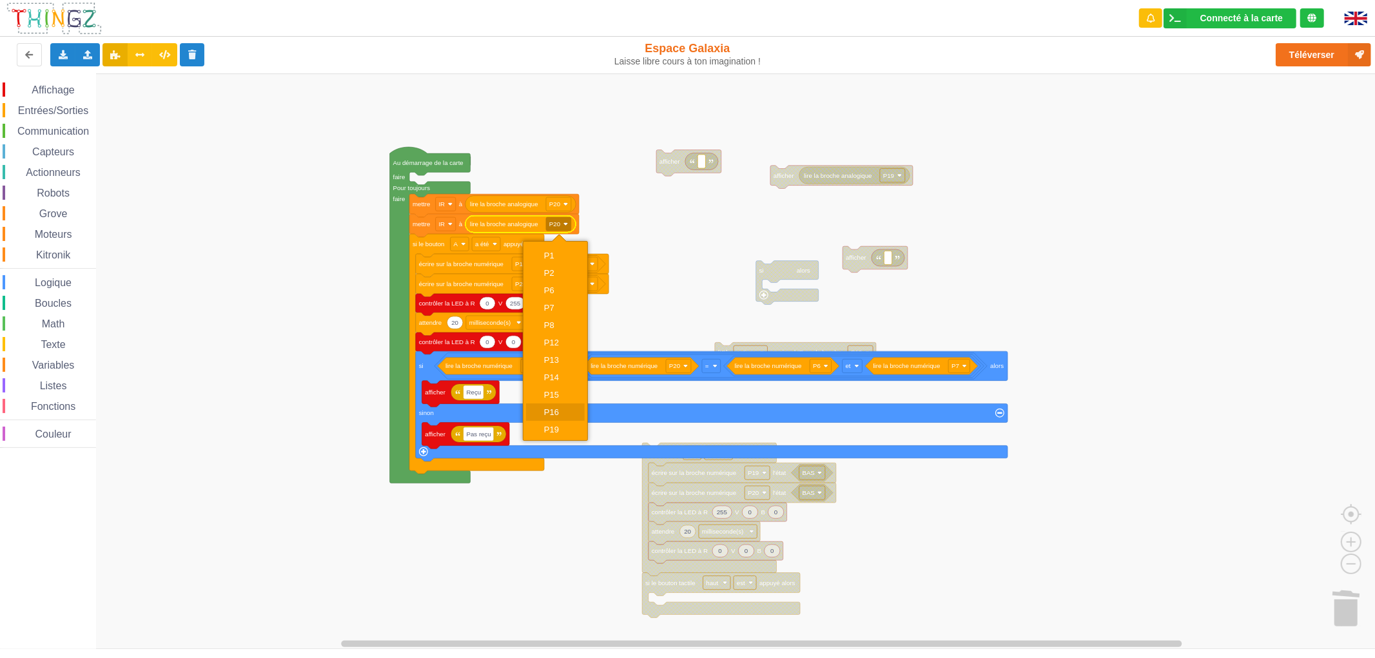
scroll to position [28, 0]
click at [565, 414] on div "P19" at bounding box center [559, 417] width 31 height 10
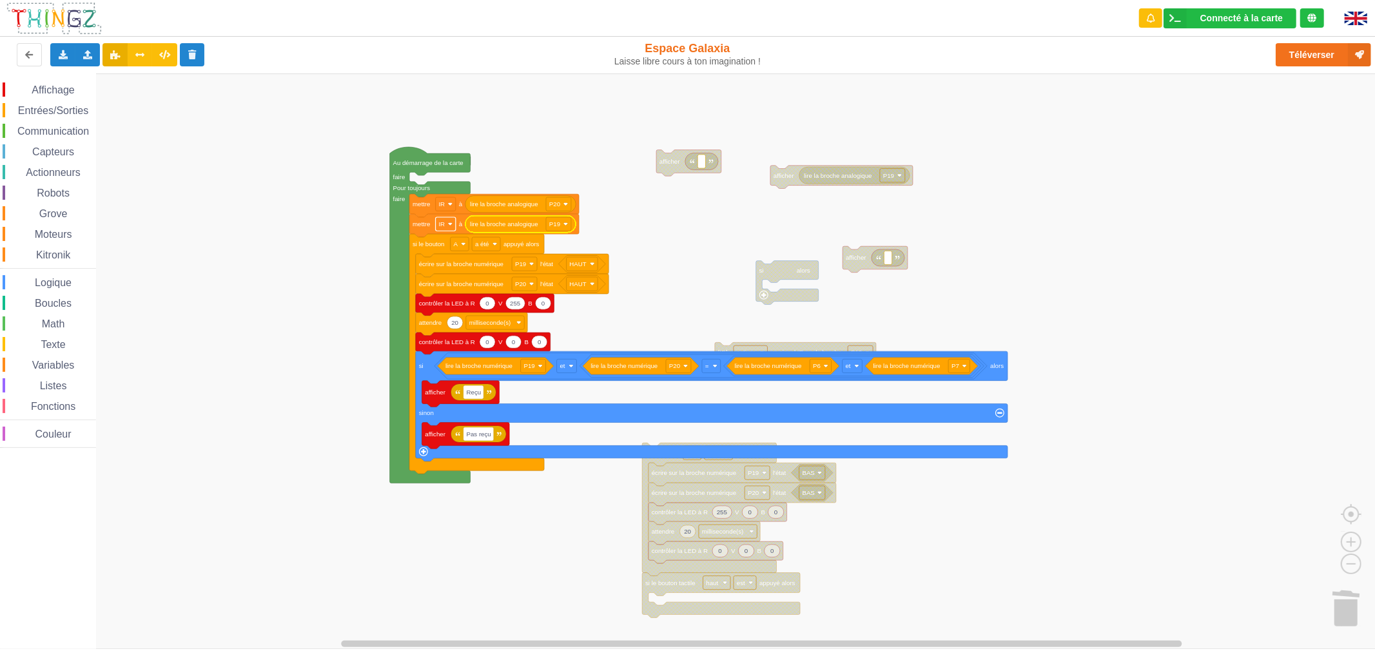
click at [446, 222] on rect "Espace de travail de Blocky" at bounding box center [446, 224] width 20 height 14
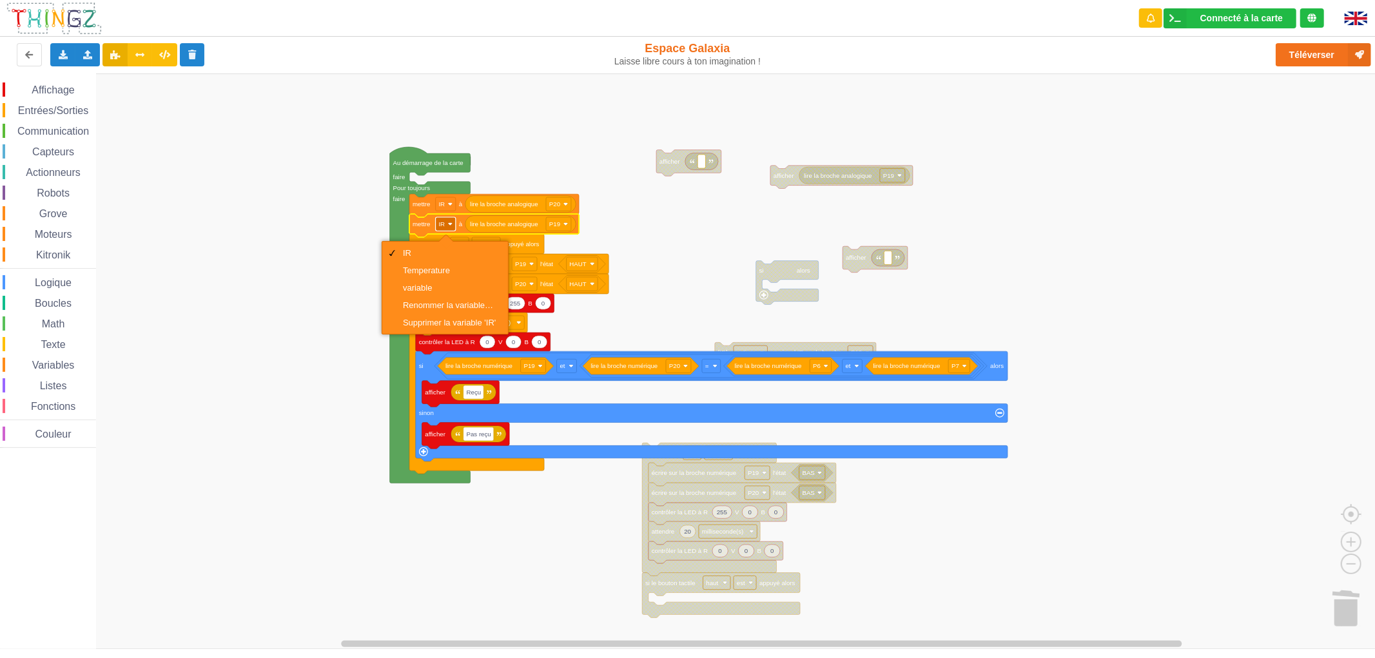
scroll to position [0, 0]
click at [443, 267] on div "Temperature" at bounding box center [449, 271] width 93 height 10
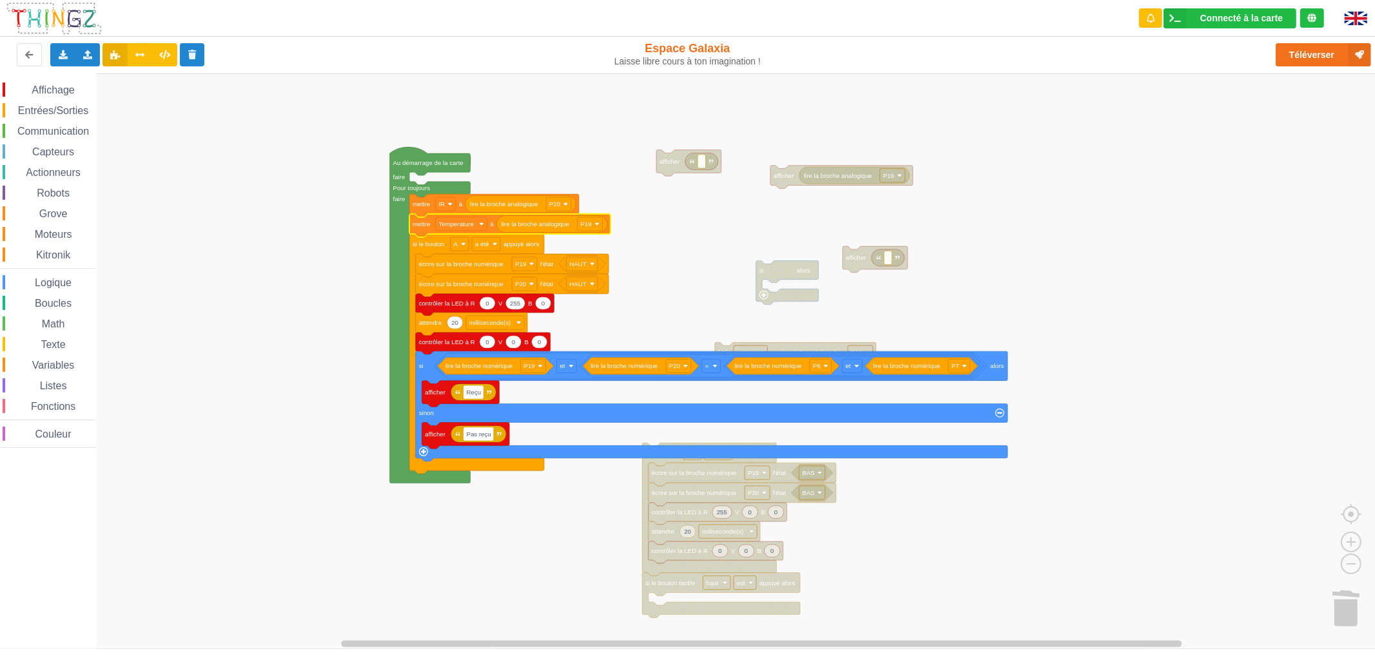
click at [652, 239] on rect "Espace de travail de Blocky" at bounding box center [692, 360] width 1384 height 575
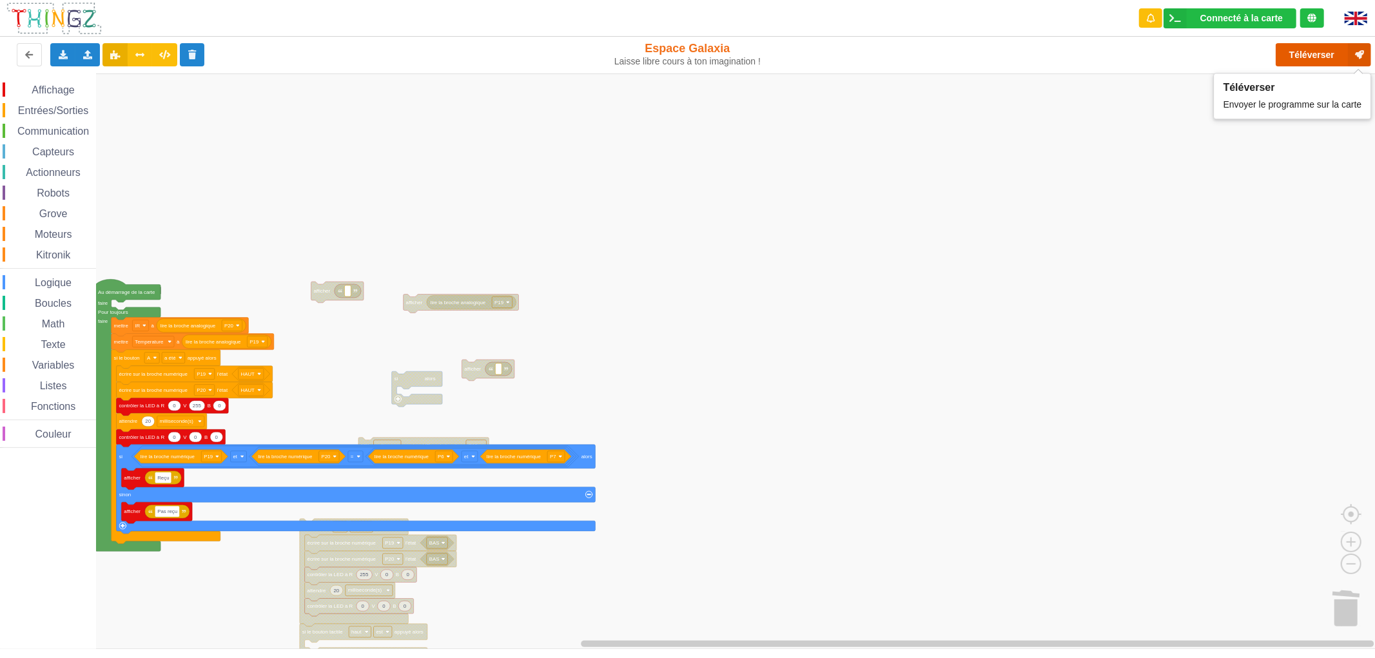
click at [1320, 47] on button "Téléverser" at bounding box center [1322, 54] width 95 height 23
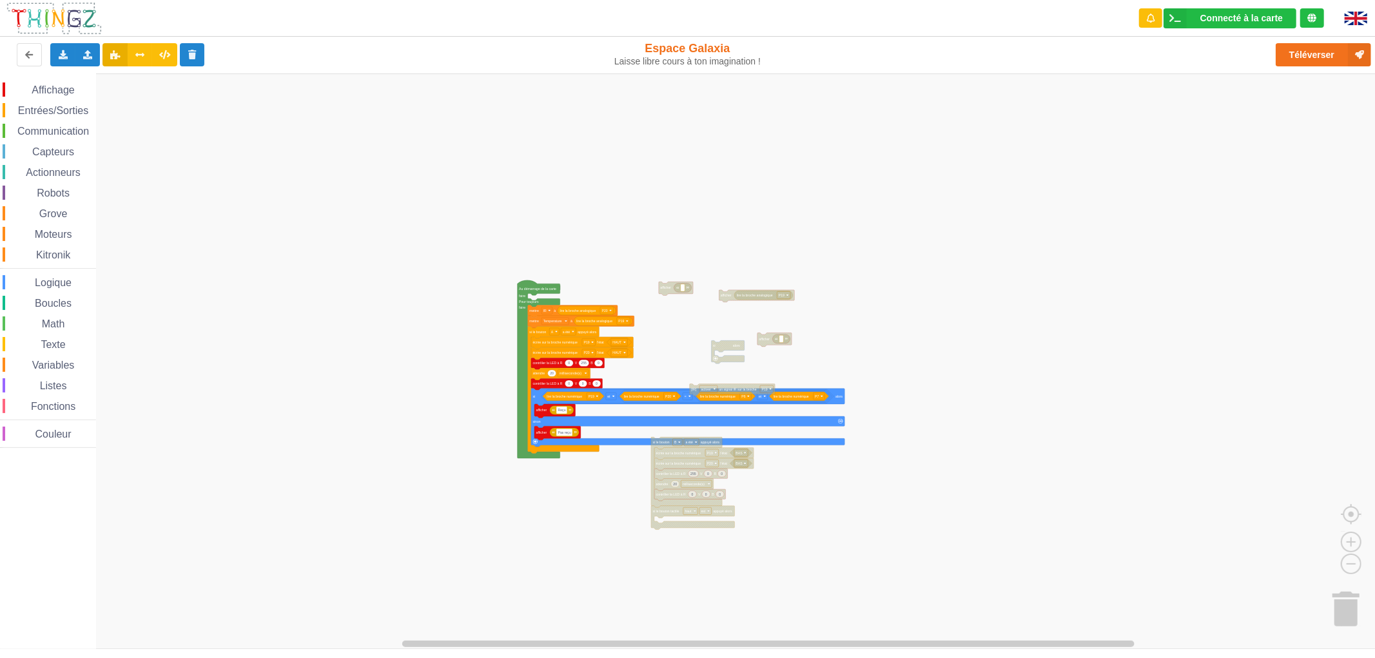
click at [383, 211] on rect "Espace de travail de Blocky" at bounding box center [692, 360] width 1384 height 575
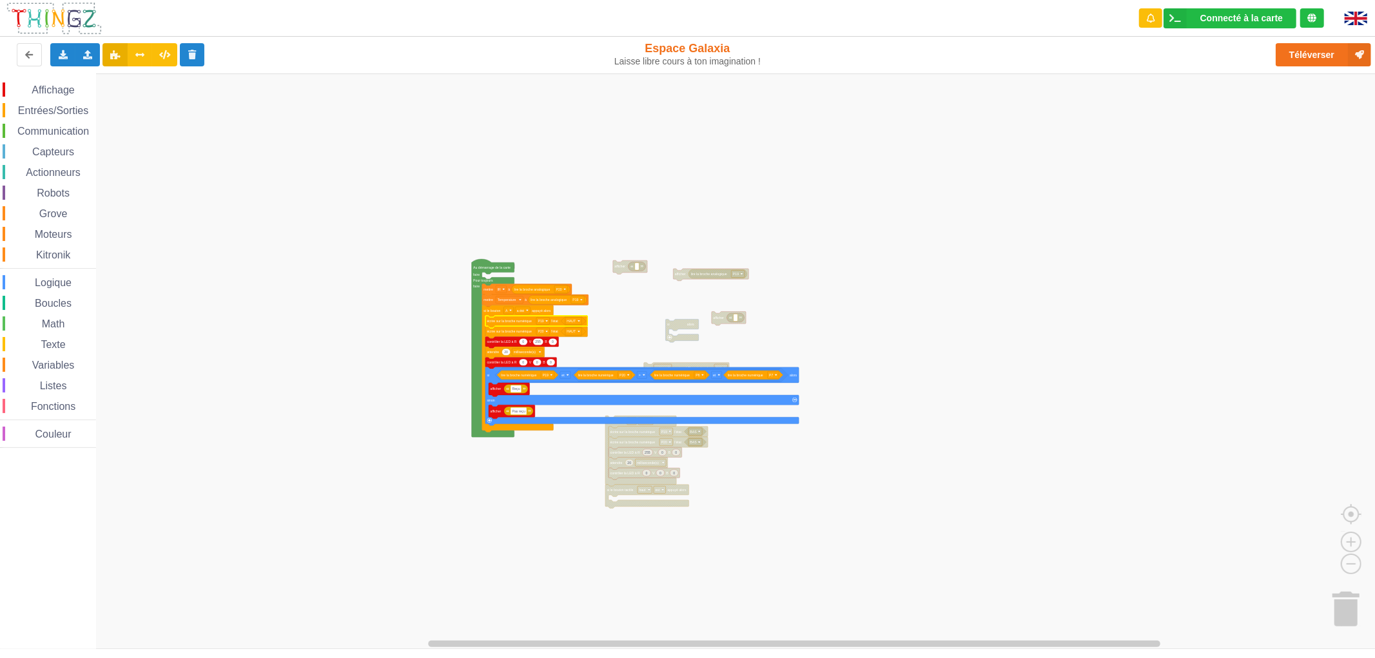
click at [481, 269] on text "Au démarrage de la carte" at bounding box center [491, 268] width 37 height 4
click at [497, 292] on rect "Espace de travail de Blocky" at bounding box center [501, 288] width 11 height 7
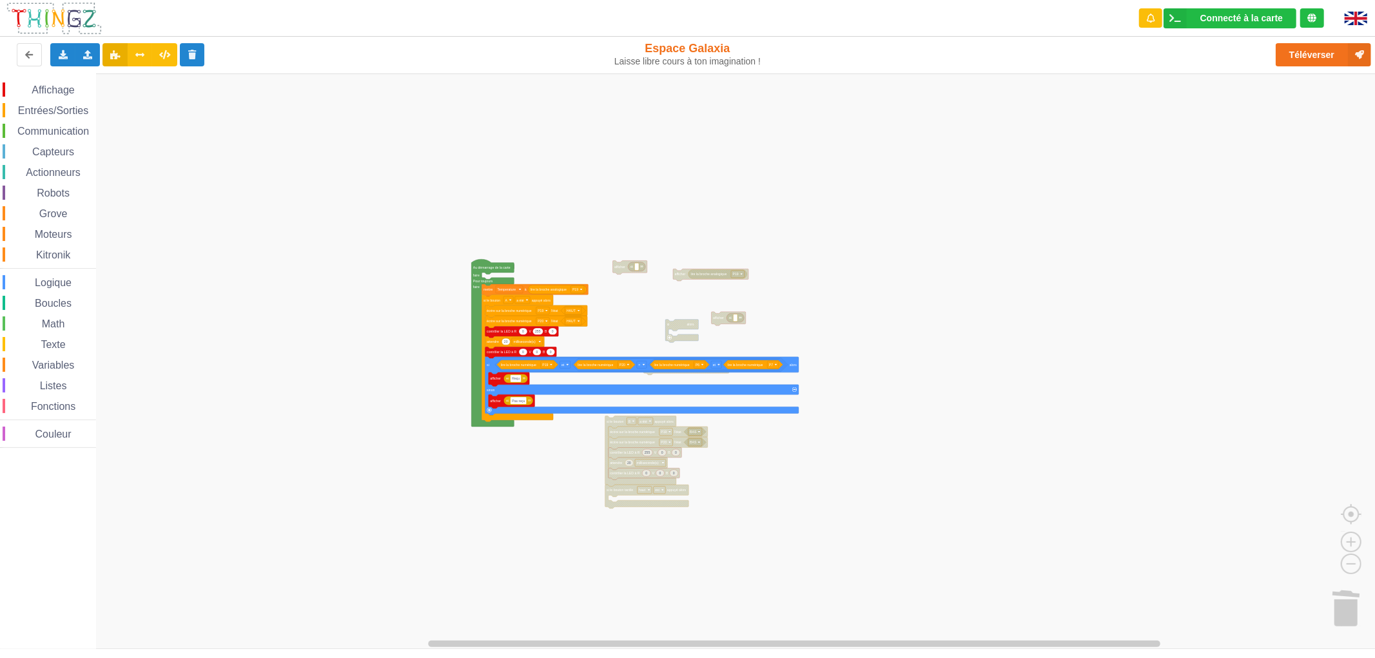
click at [501, 313] on icon "Espace de travail de Blocky" at bounding box center [536, 311] width 102 height 12
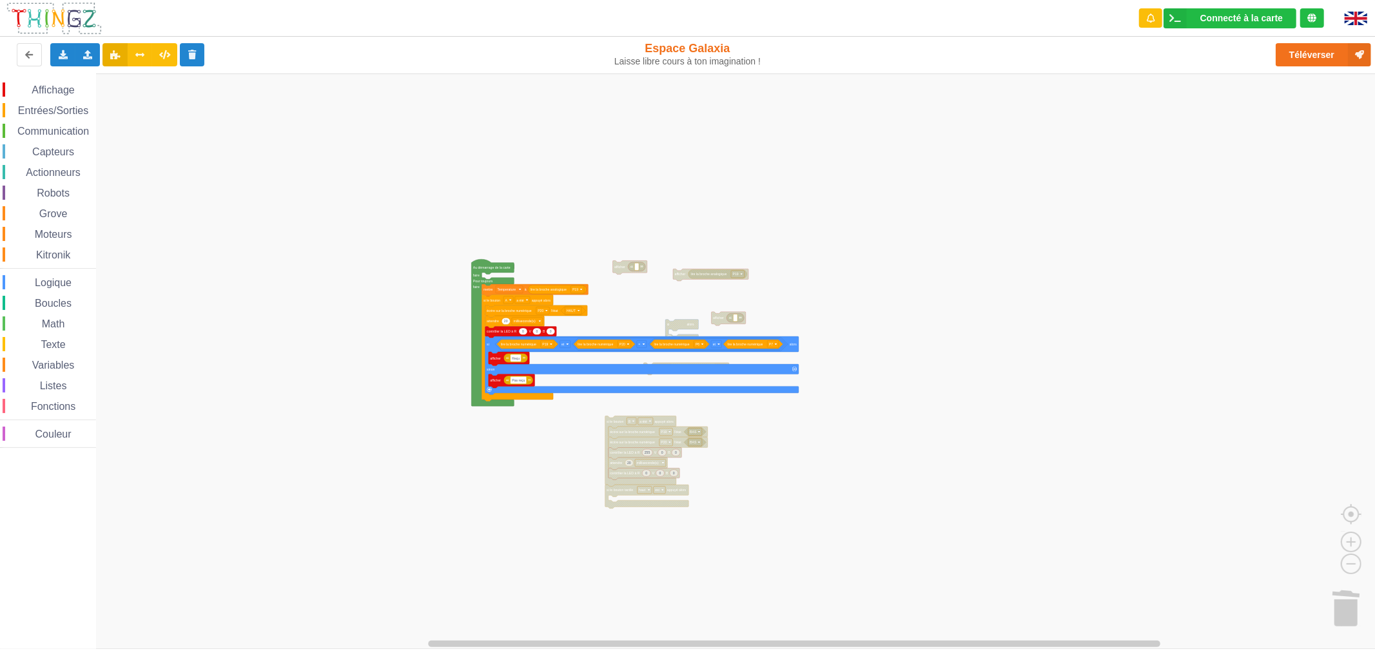
click at [537, 284] on icon "Espace de travail de Blocky" at bounding box center [534, 290] width 106 height 12
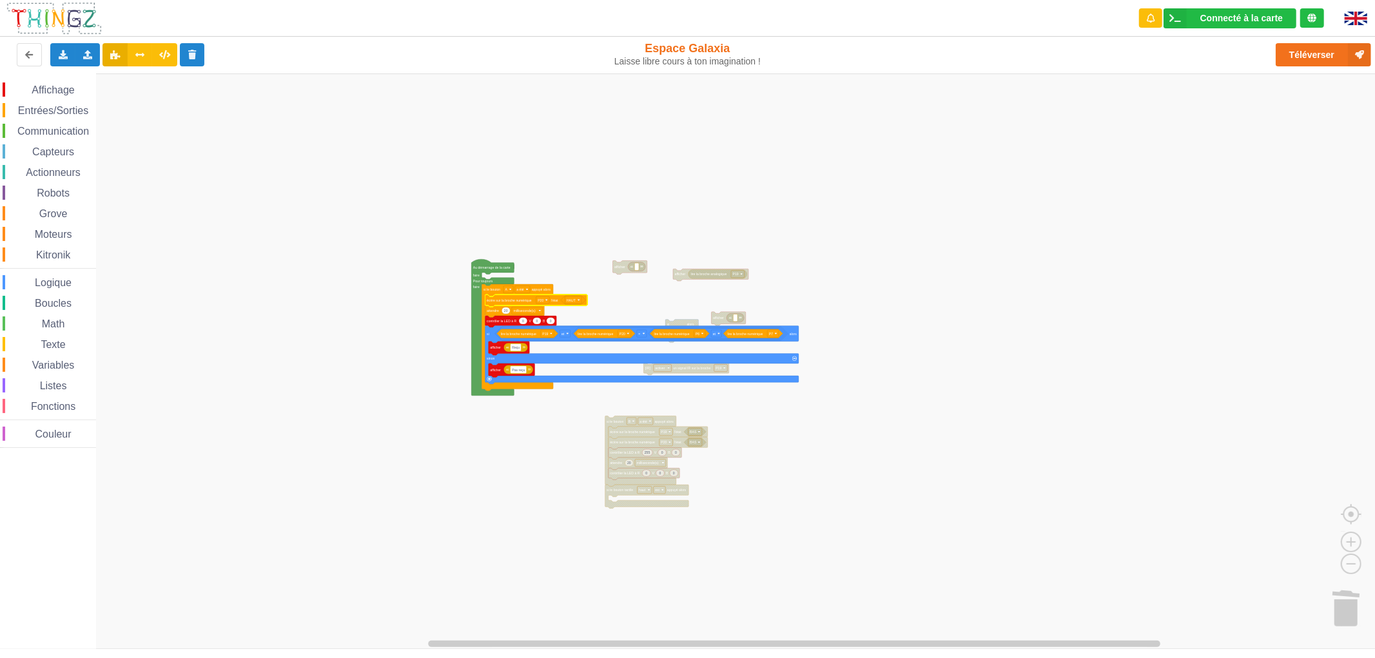
click at [532, 304] on icon "Espace de travail de Blocky" at bounding box center [536, 301] width 102 height 12
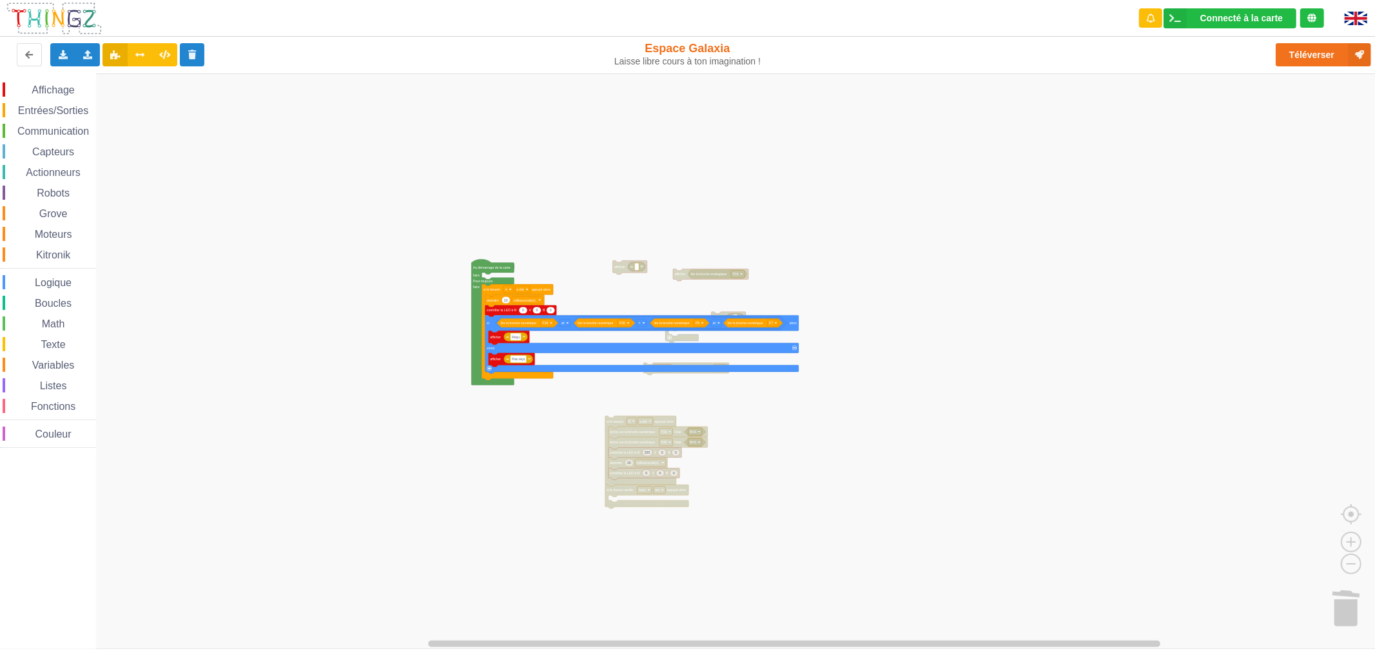
click at [532, 304] on icon "Espace de travail de Blocky" at bounding box center [514, 301] width 59 height 12
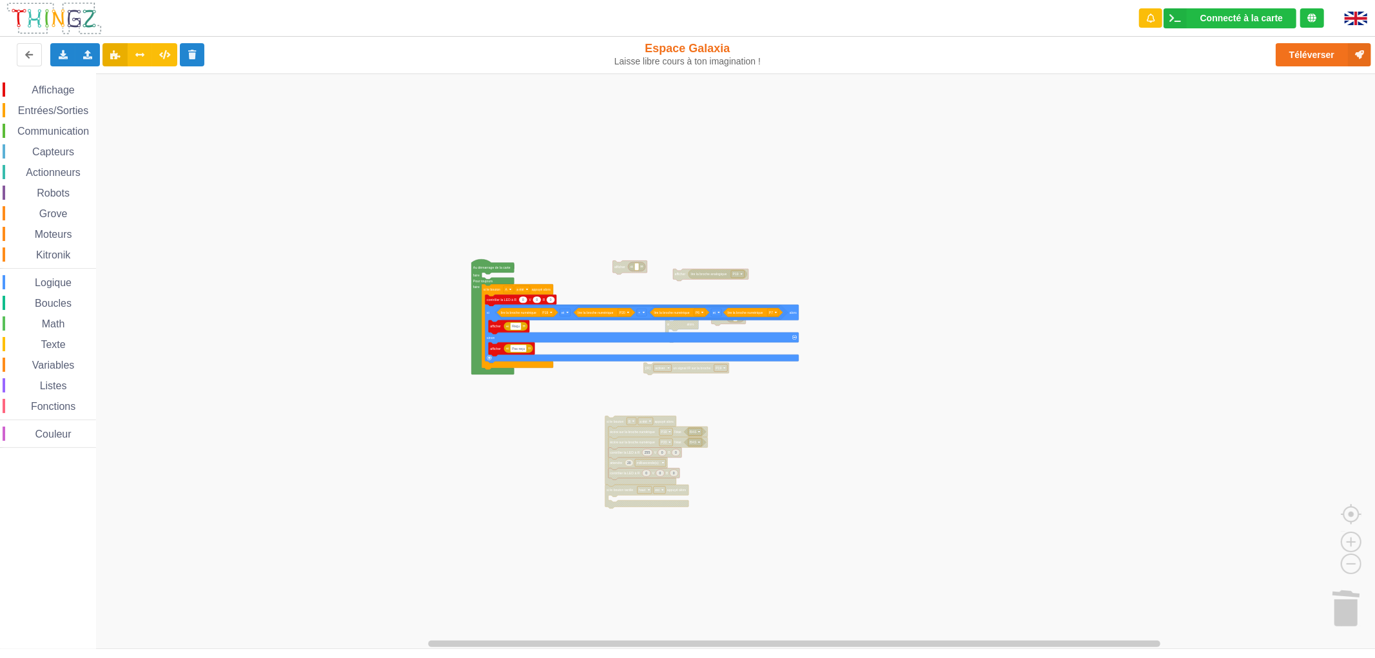
click at [532, 304] on icon "Espace de travail de Blocky" at bounding box center [521, 301] width 72 height 12
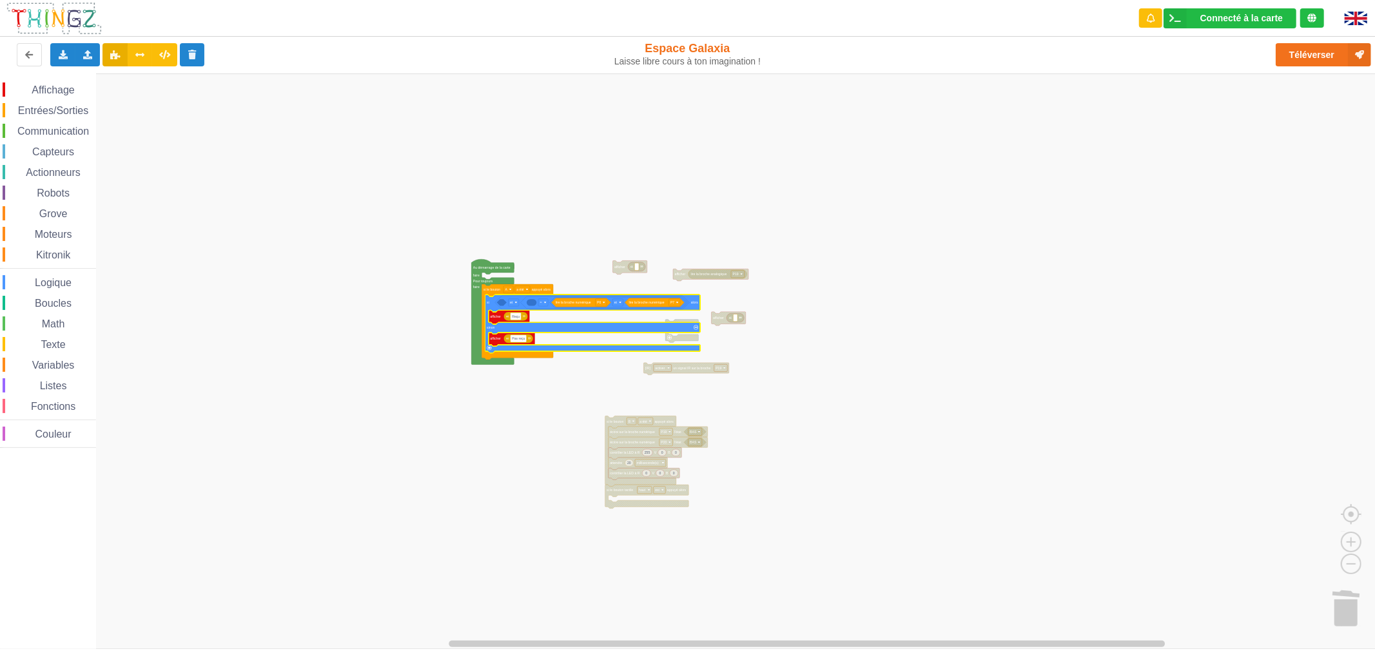
click at [530, 295] on icon "Espace de travail de Blocky" at bounding box center [592, 324] width 215 height 58
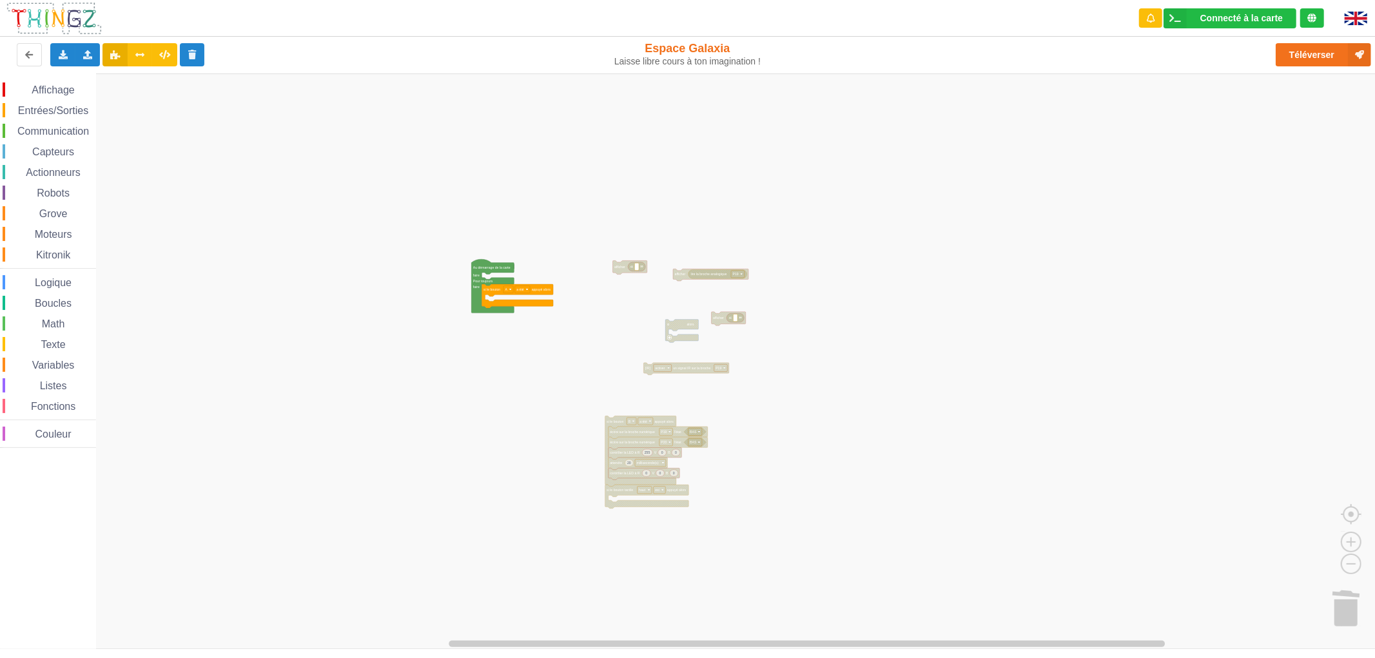
click at [510, 298] on rect "Espace de travail de Blocky" at bounding box center [692, 360] width 1384 height 575
click at [512, 302] on icon "Espace de travail de Blocky" at bounding box center [517, 296] width 72 height 24
click at [709, 266] on rect "Espace de travail de Blocky" at bounding box center [692, 360] width 1384 height 575
click at [681, 318] on rect "Espace de travail de Blocky" at bounding box center [692, 360] width 1384 height 575
click at [688, 275] on icon "Espace de travail de Blocky" at bounding box center [696, 275] width 17 height 9
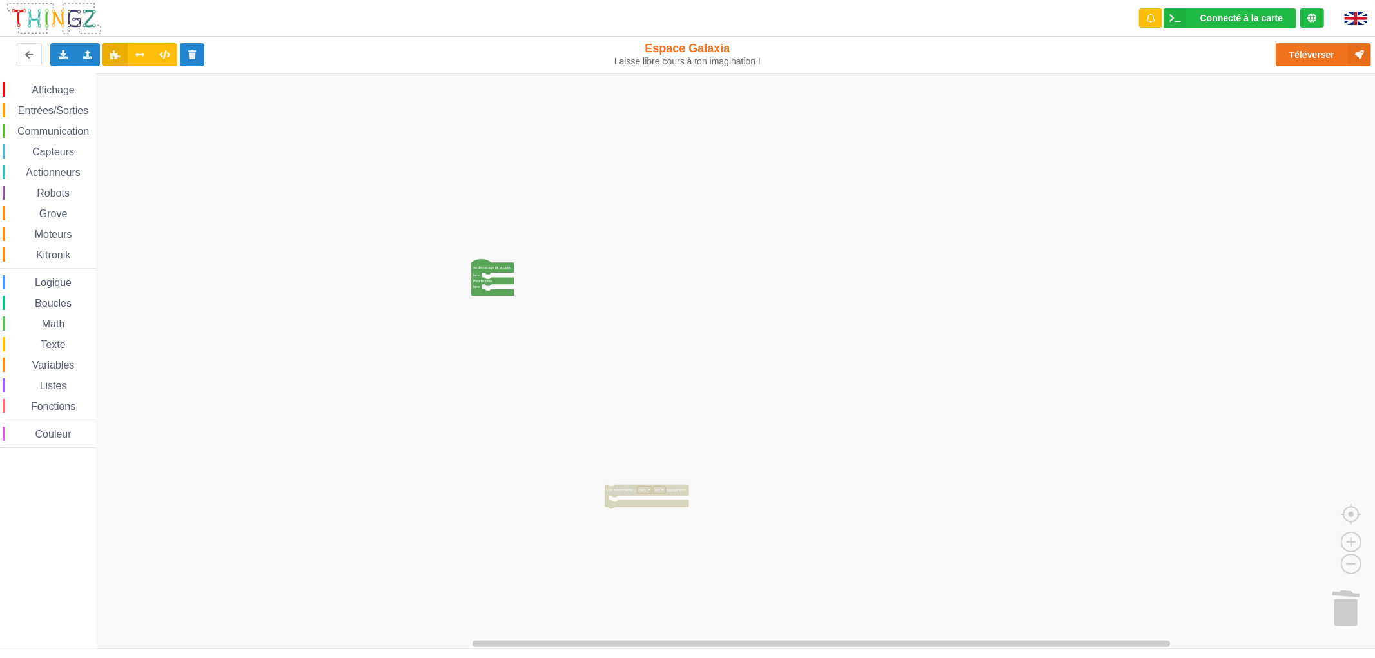
click at [613, 488] on text "si le bouton tactile" at bounding box center [619, 490] width 26 height 4
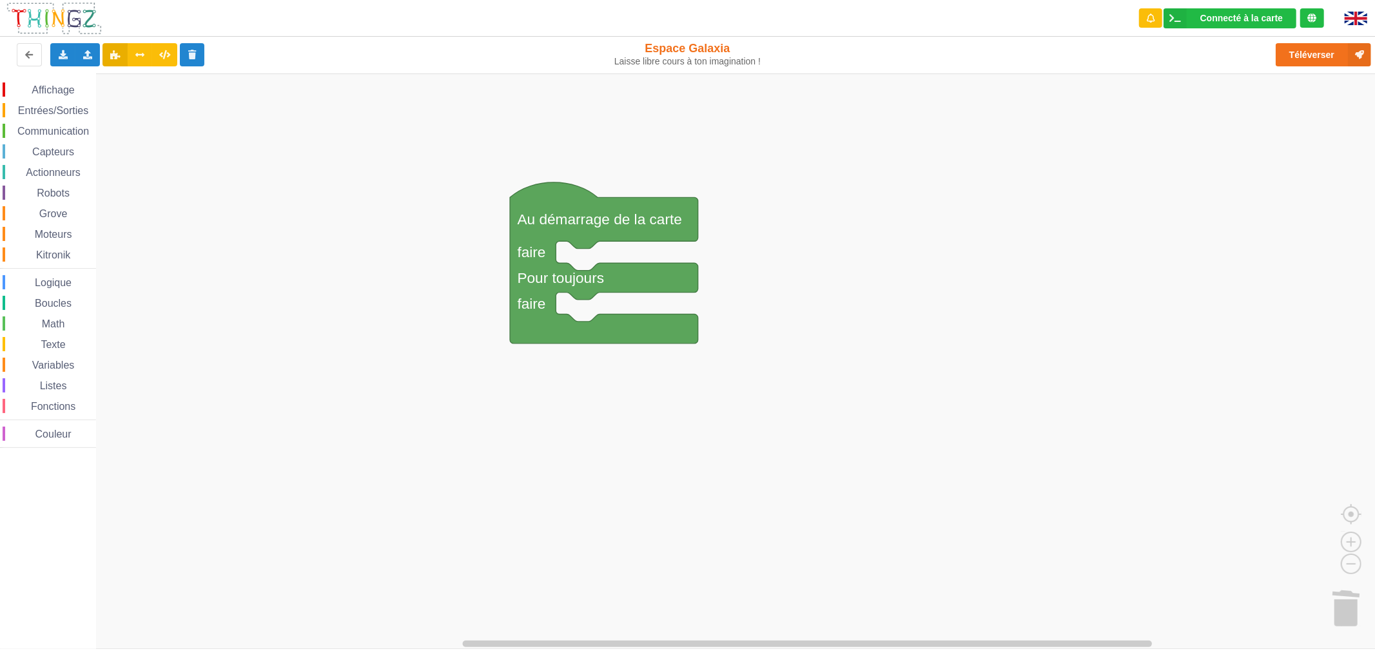
click at [28, 94] on span "Espace de travail de Blocky" at bounding box center [24, 90] width 10 height 10
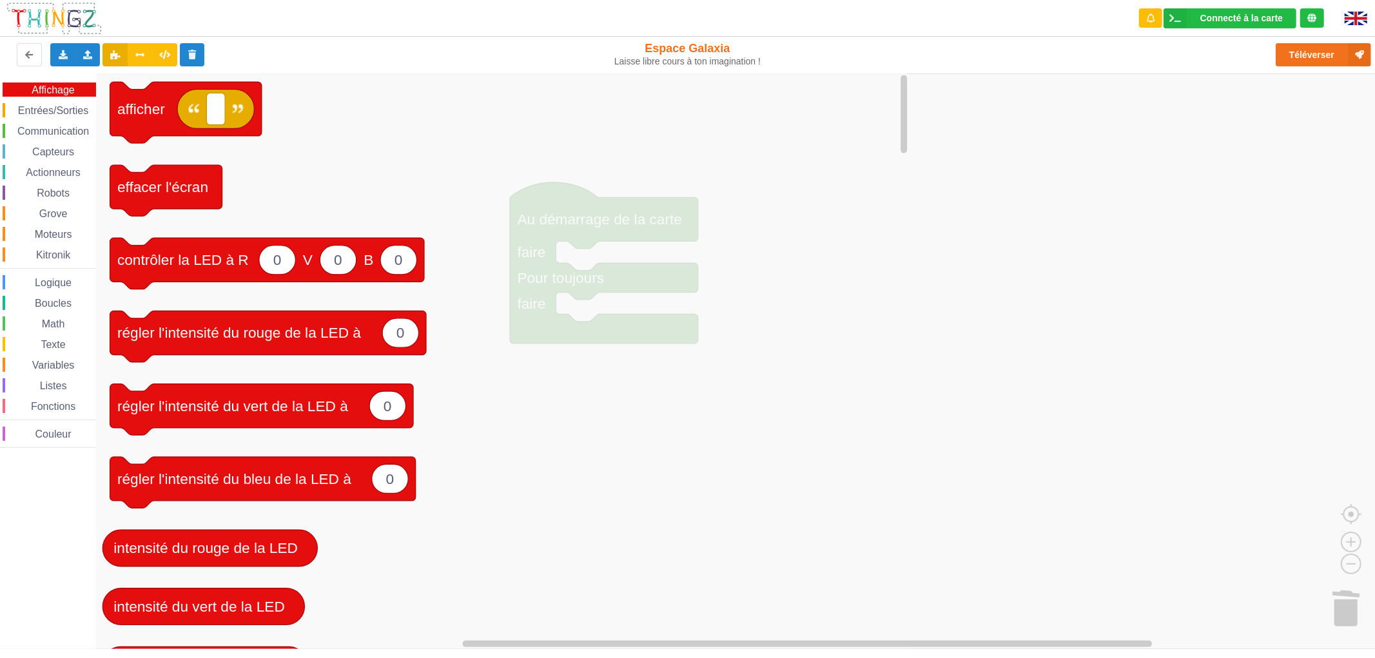
click at [48, 110] on span "Entrées/Sorties" at bounding box center [53, 110] width 74 height 11
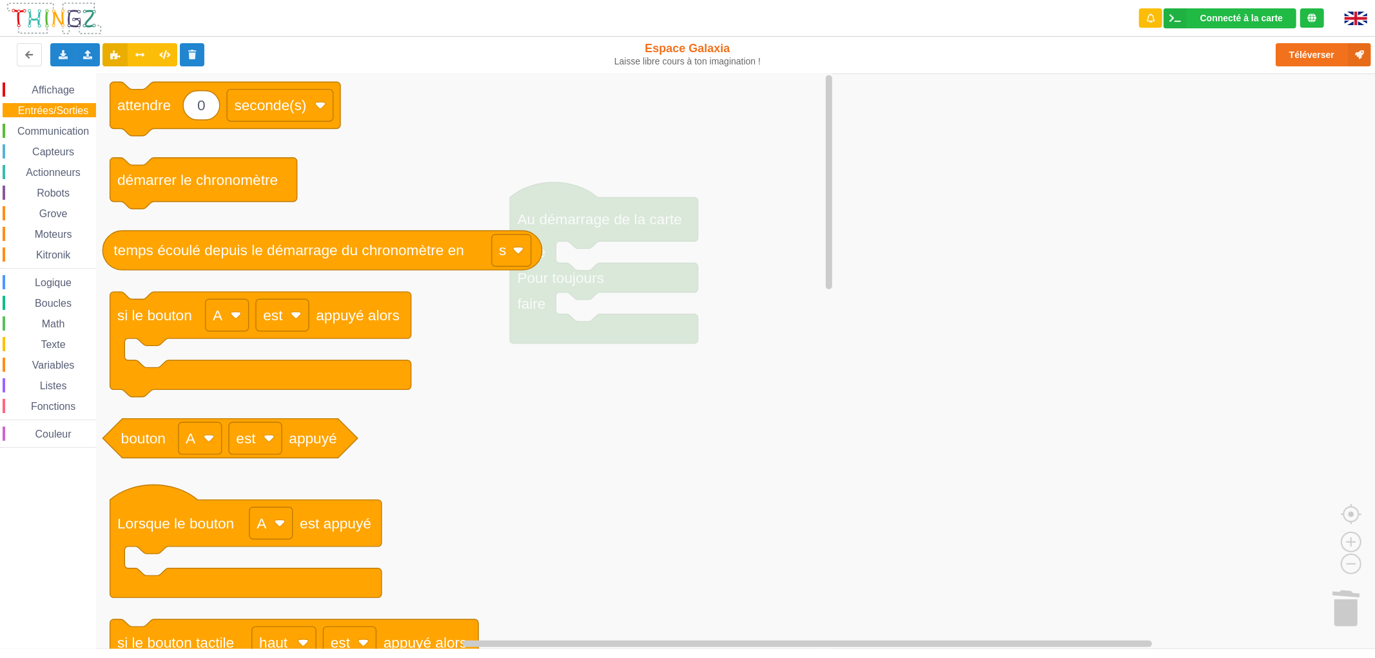
click at [55, 91] on span "Affichage" at bounding box center [53, 89] width 46 height 11
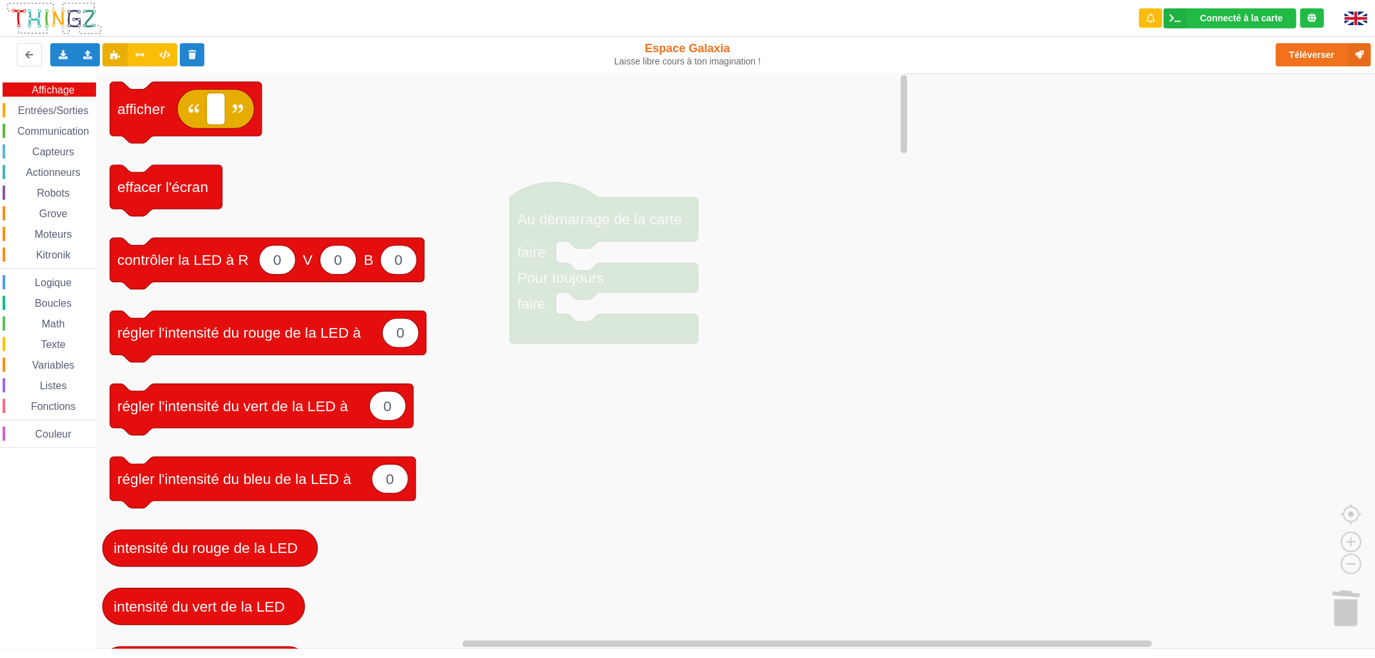
click at [64, 137] on div "Communication" at bounding box center [49, 131] width 93 height 14
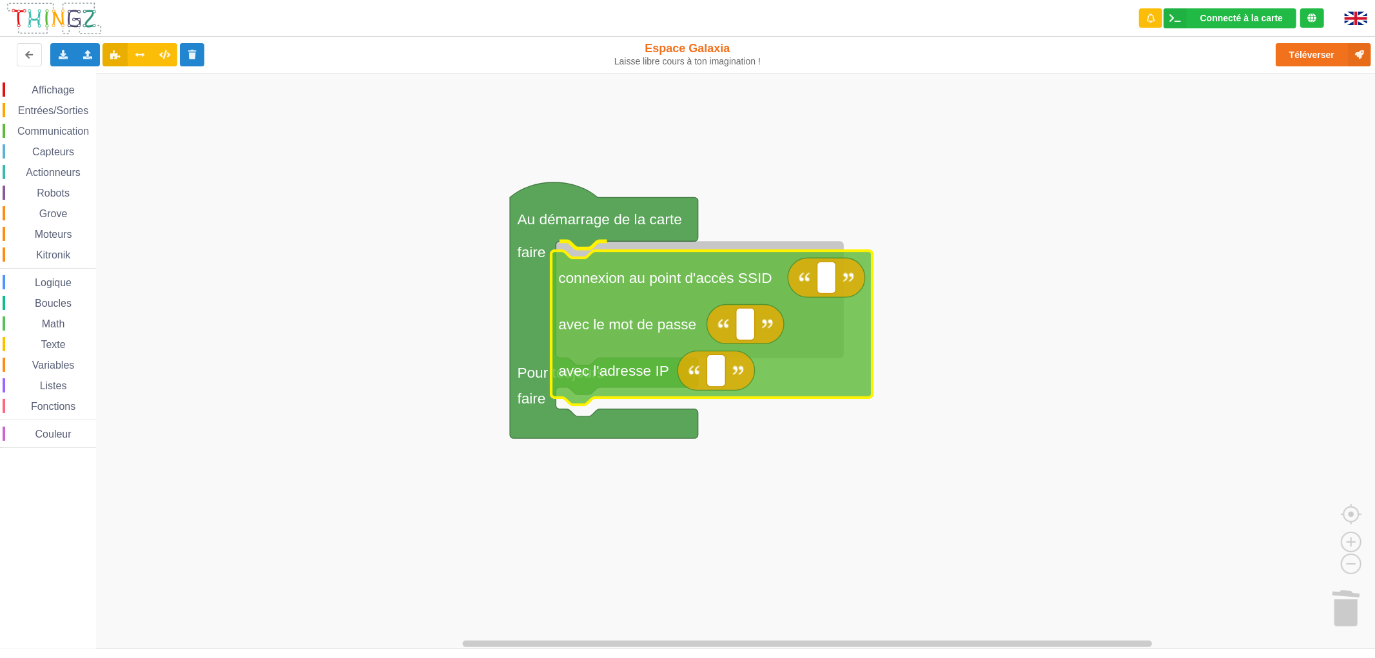
click at [613, 353] on div "Affichage Entrées/Sorties Communication Capteurs Actionneurs Robots Grove Moteu…" at bounding box center [692, 360] width 1384 height 575
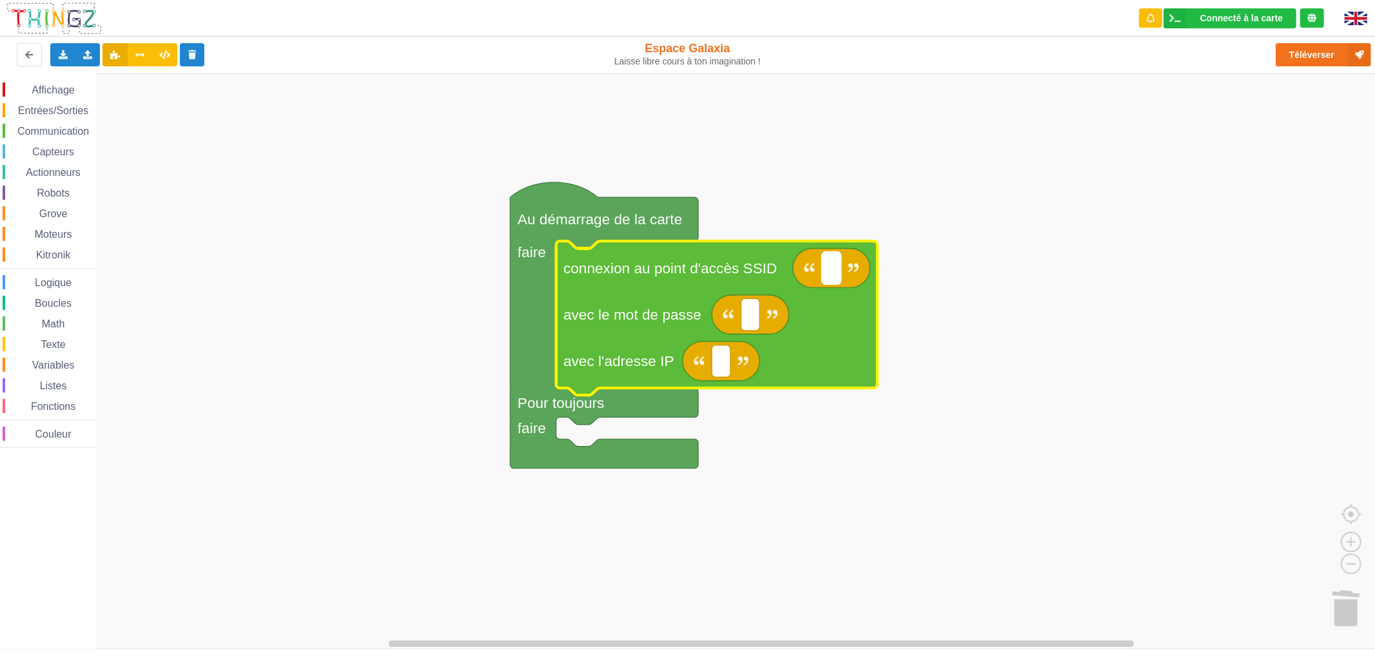
click at [838, 271] on rect "Espace de travail de Blocky" at bounding box center [831, 268] width 19 height 32
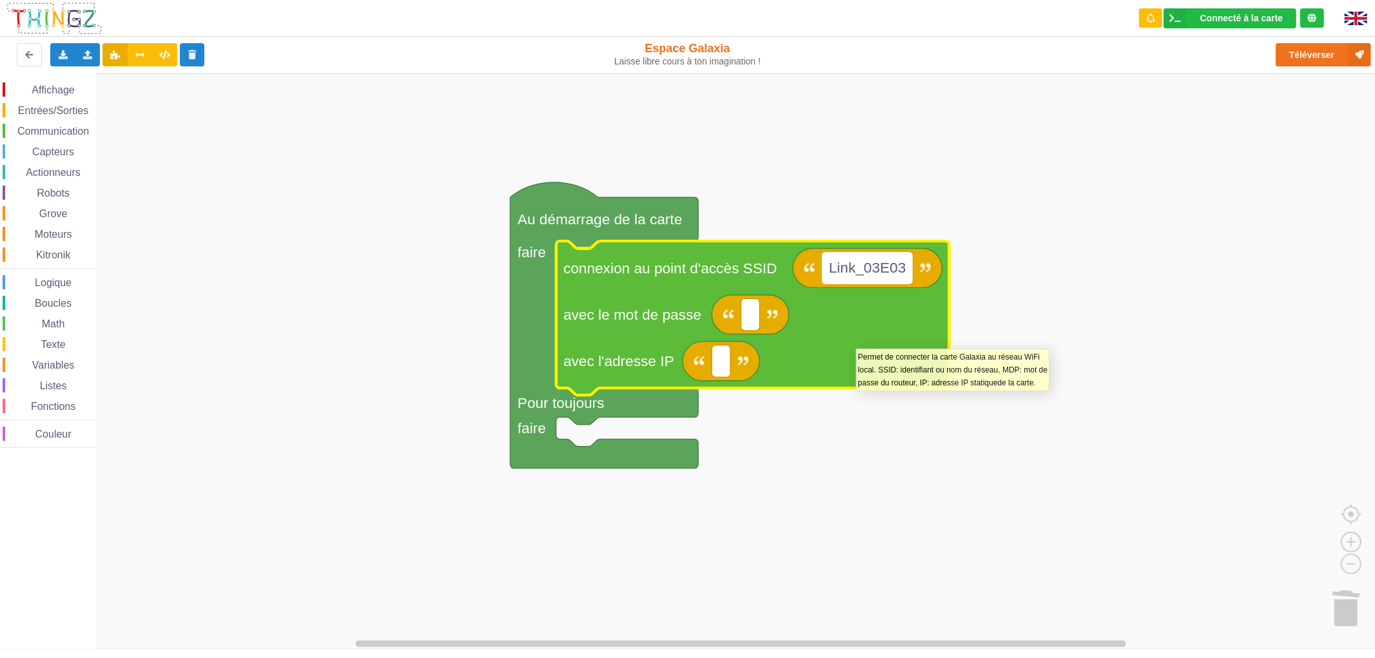
type input "Link_03E0"
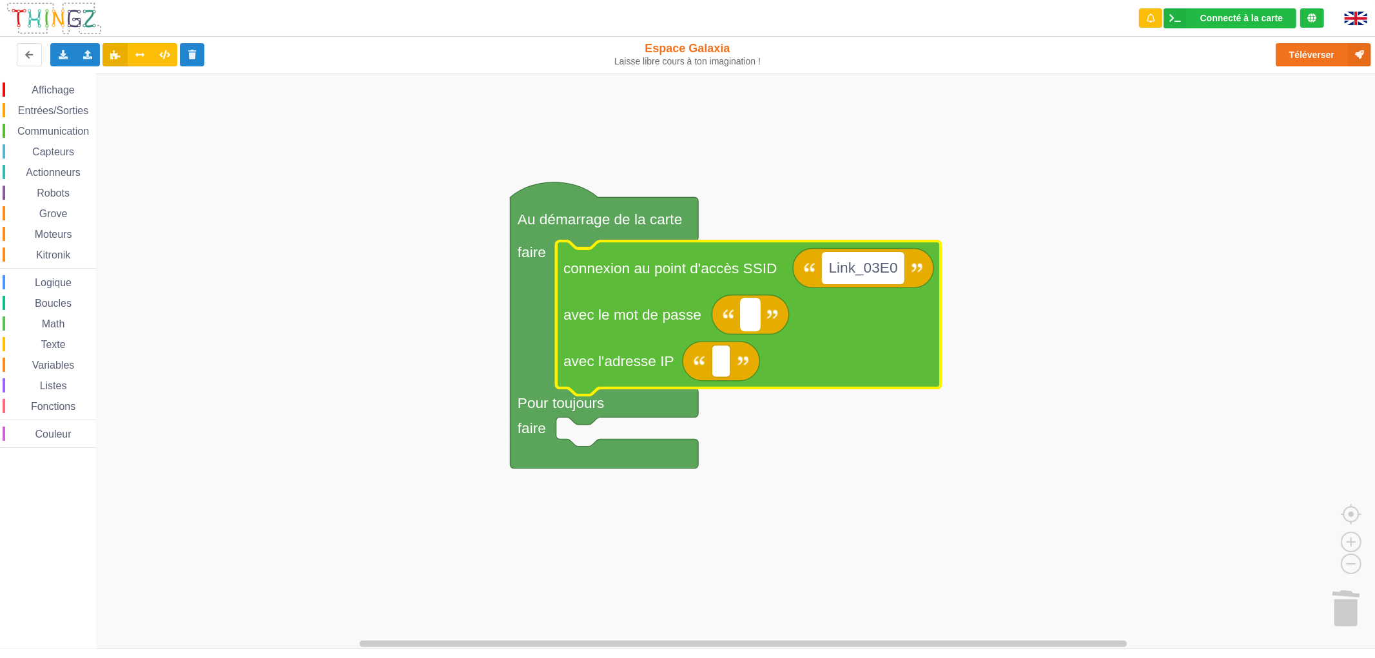
click at [751, 323] on text "Espace de travail de Blocky" at bounding box center [750, 314] width 4 height 17
type input "18530568"
click at [720, 374] on rect "Espace de travail de Blocky" at bounding box center [720, 361] width 19 height 32
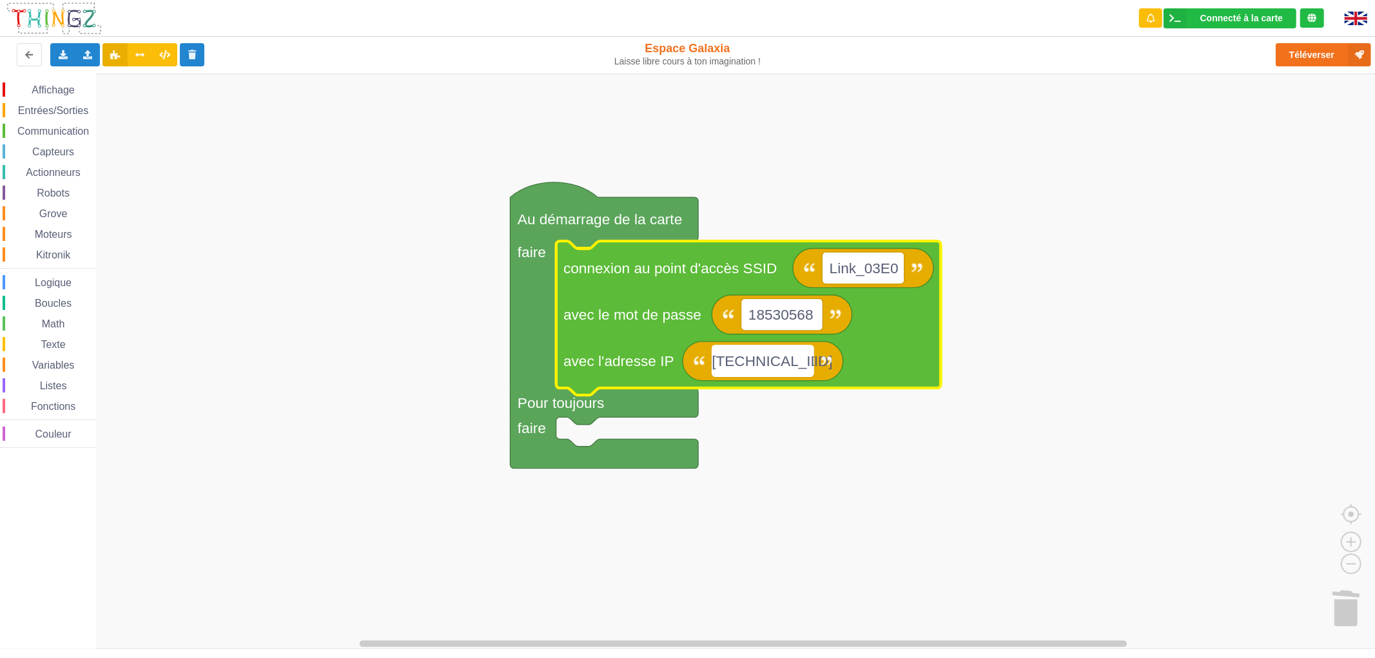
type input "[TECHNICAL_ID]"
click at [308, 371] on rect "Espace de travail de Blocky" at bounding box center [692, 360] width 1384 height 575
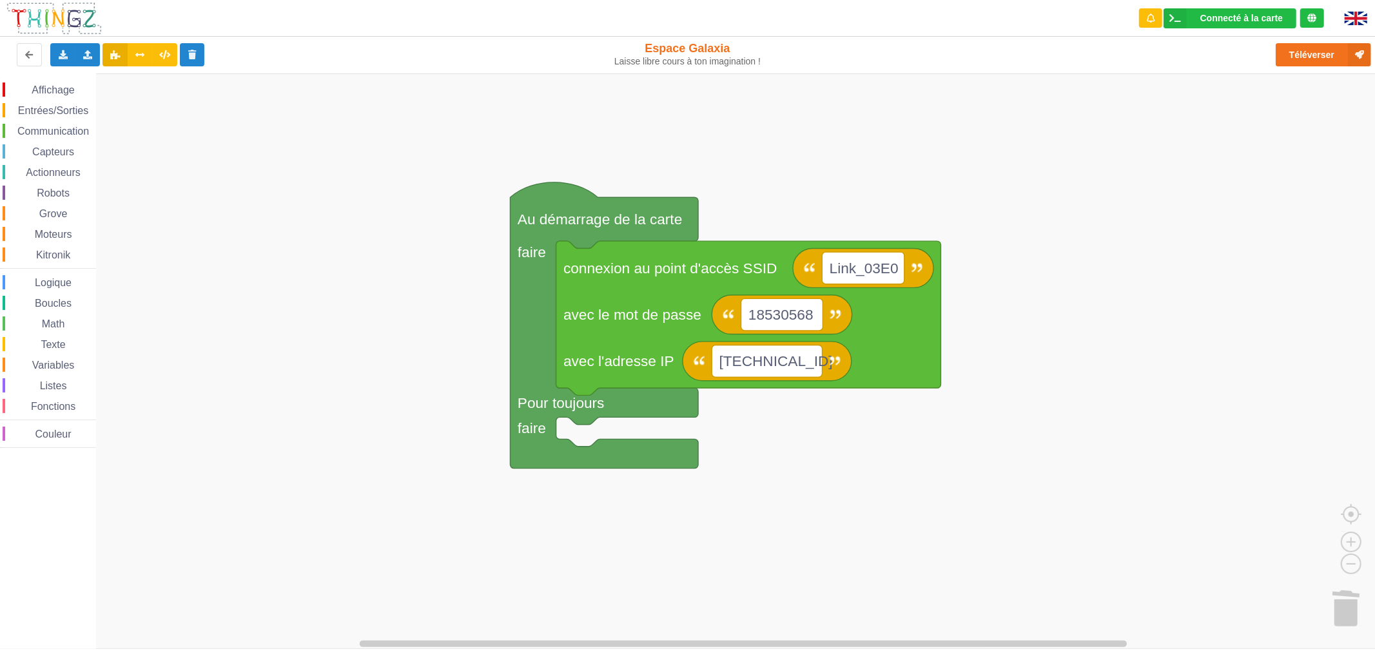
click at [72, 133] on span "Communication" at bounding box center [52, 131] width 75 height 11
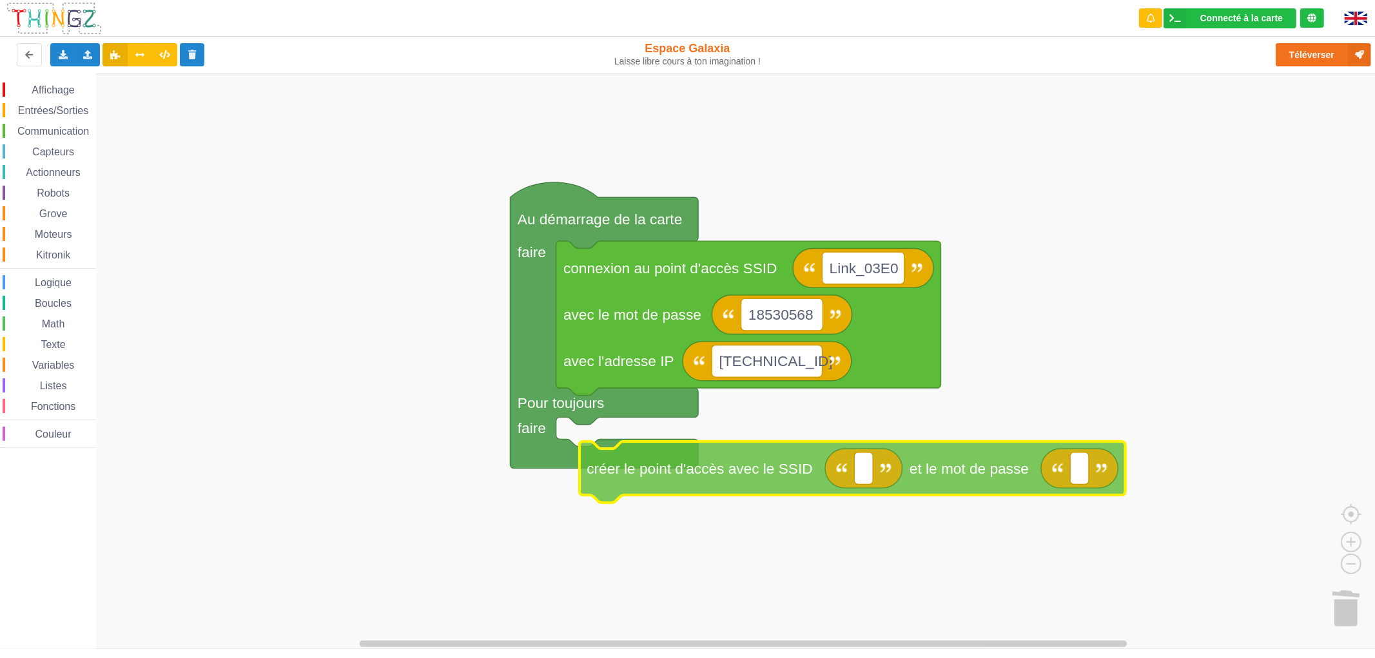
click at [778, 480] on div "Affichage Entrées/Sorties Communication Capteurs Actionneurs Robots Grove Moteu…" at bounding box center [692, 360] width 1384 height 575
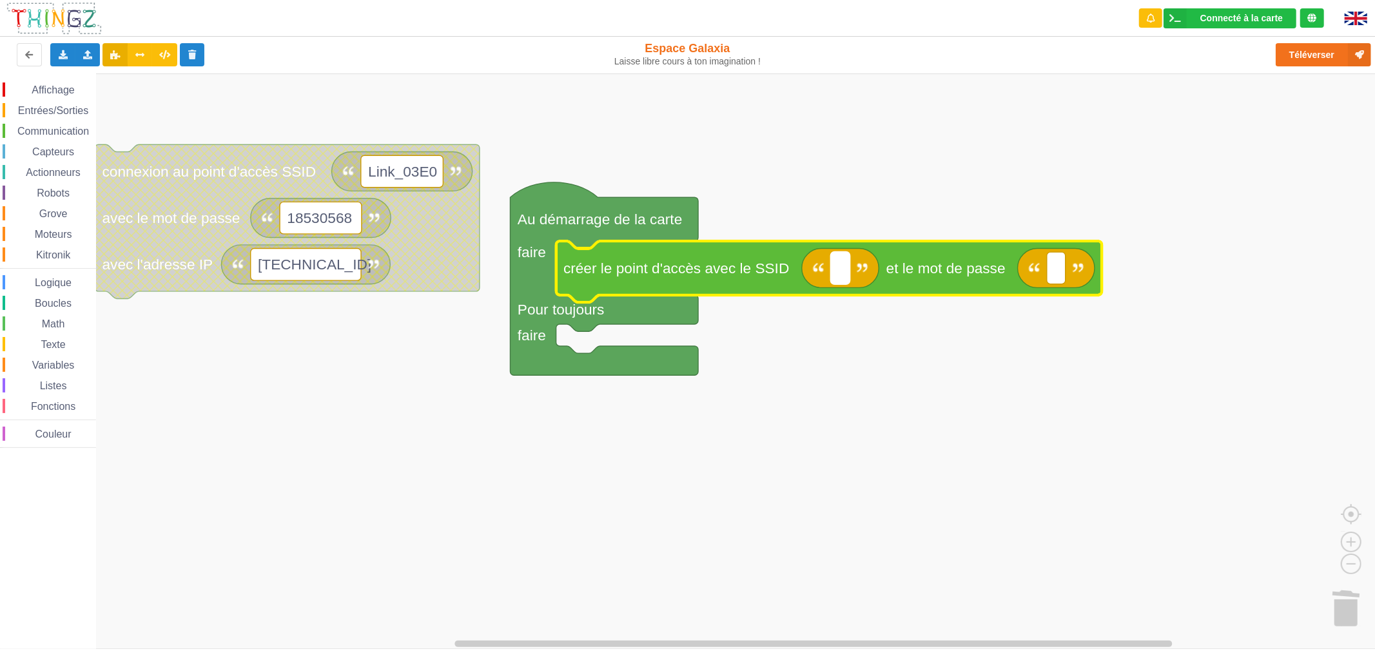
click at [834, 267] on rect "Espace de travail de Blocky" at bounding box center [840, 268] width 19 height 32
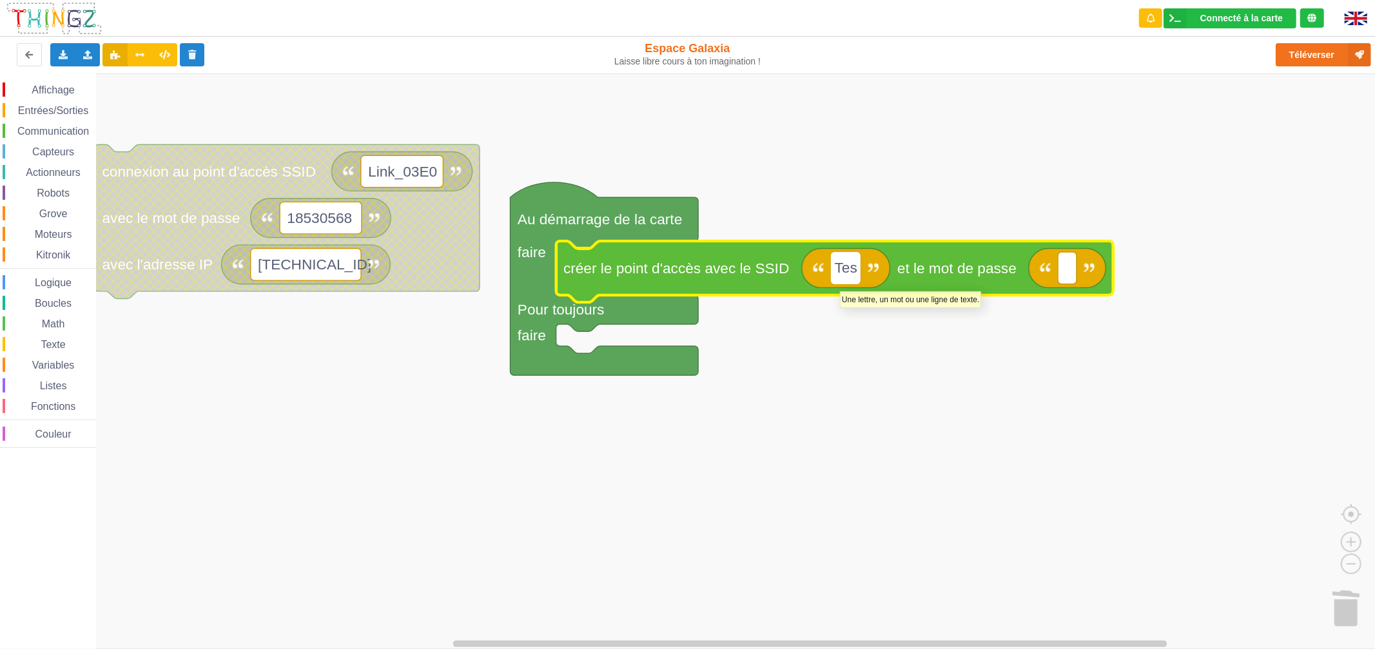
type input "Test"
click at [1067, 271] on icon "Espace de travail de Blocky" at bounding box center [1079, 267] width 77 height 39
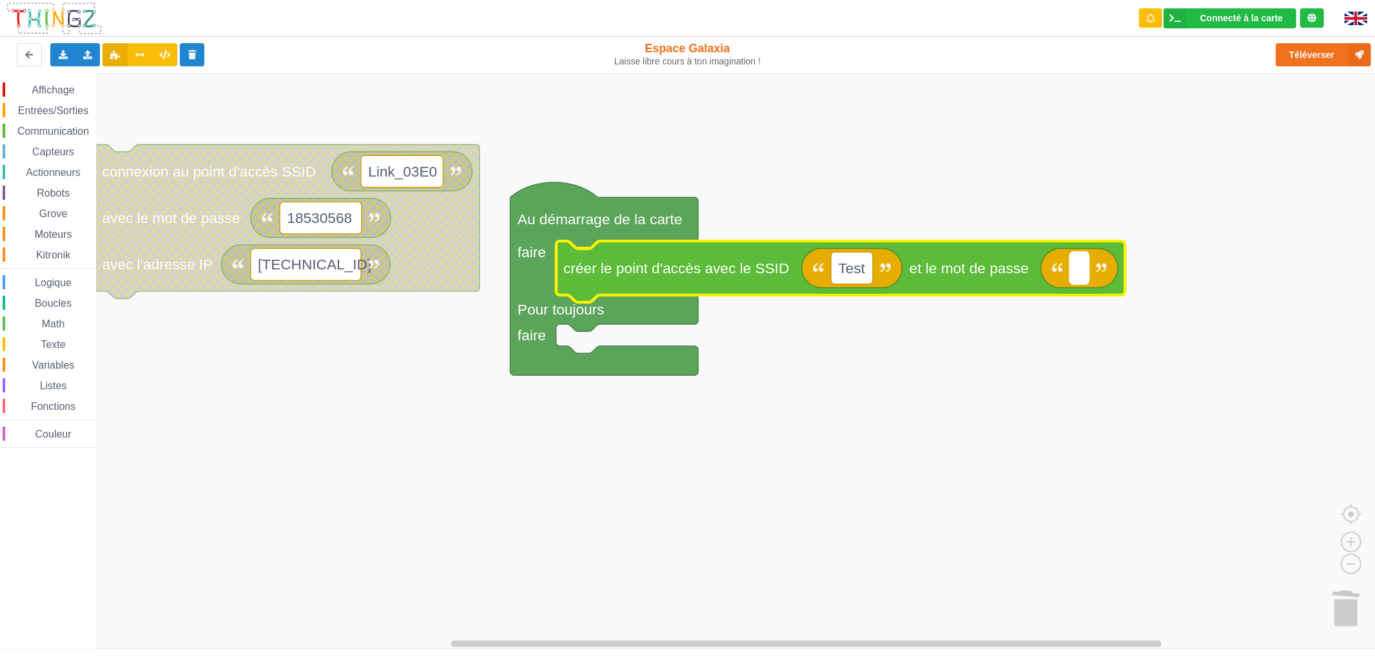
click at [1075, 273] on rect "Espace de travail de Blocky" at bounding box center [1079, 268] width 19 height 32
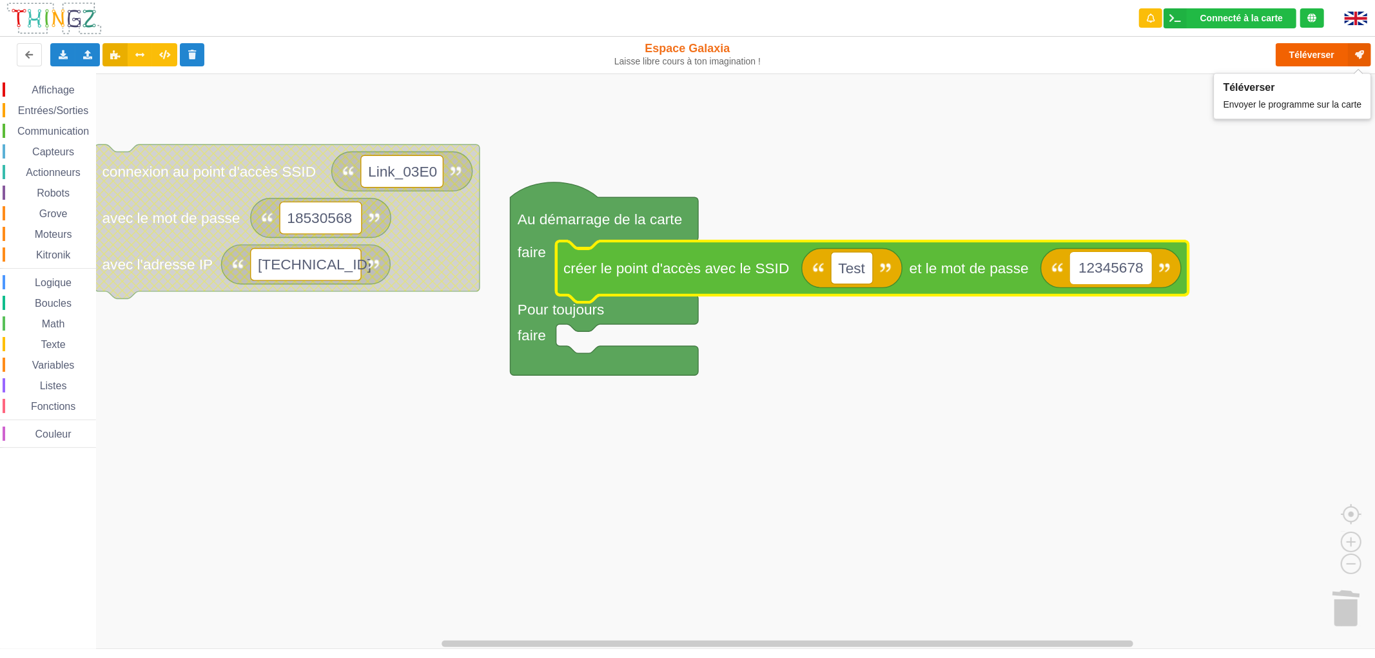
type input "12345678"
click at [1317, 54] on button "Téléverser" at bounding box center [1322, 54] width 95 height 23
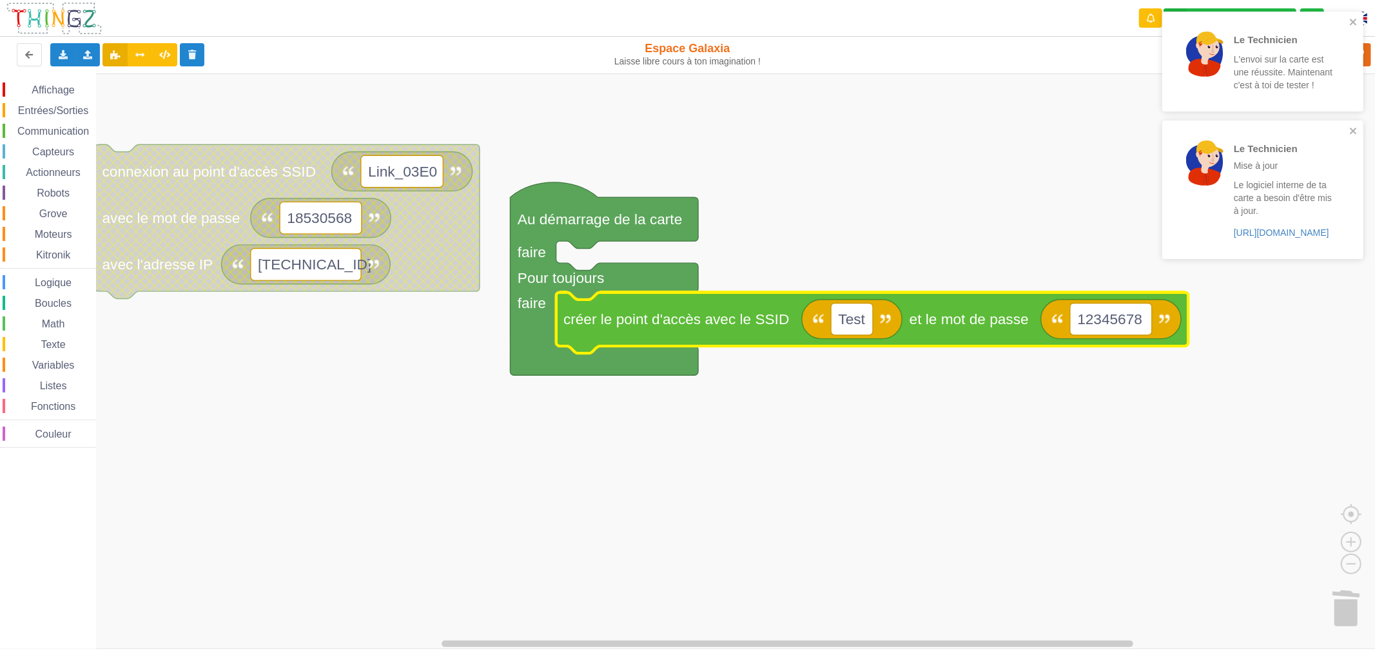
click at [66, 287] on div "Logique" at bounding box center [49, 282] width 93 height 14
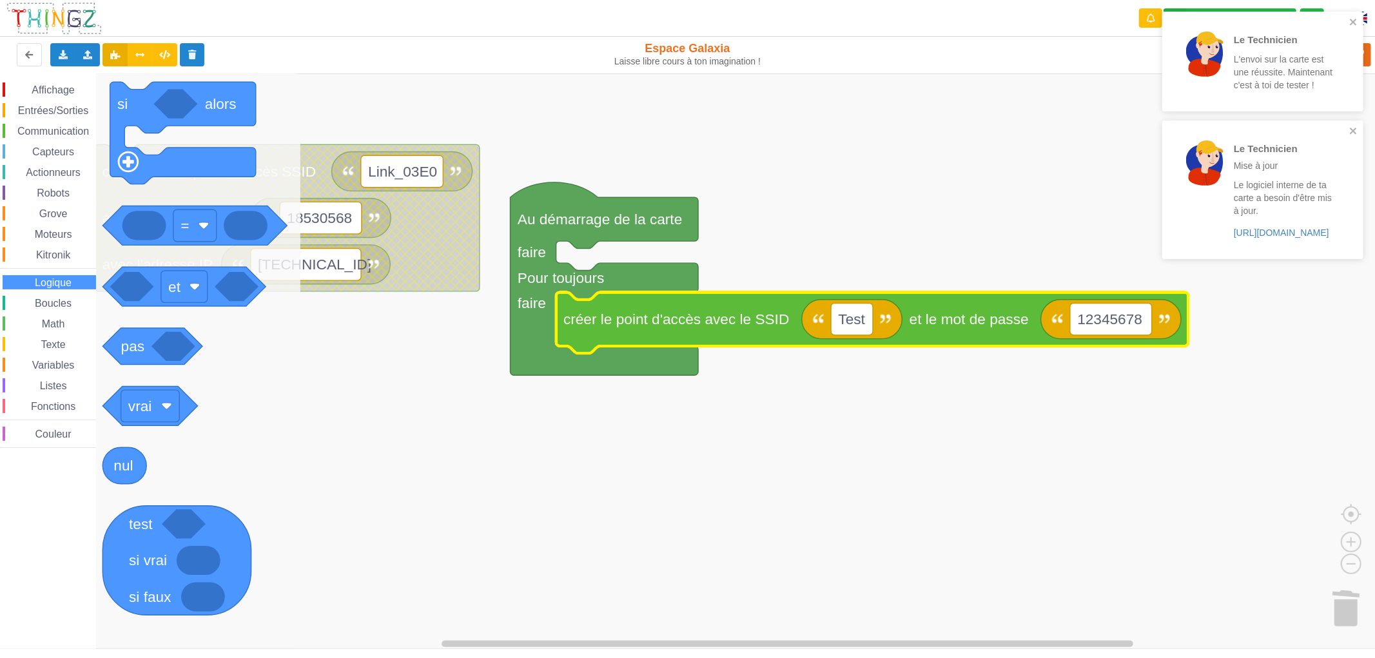
click at [78, 133] on span "Communication" at bounding box center [52, 131] width 75 height 11
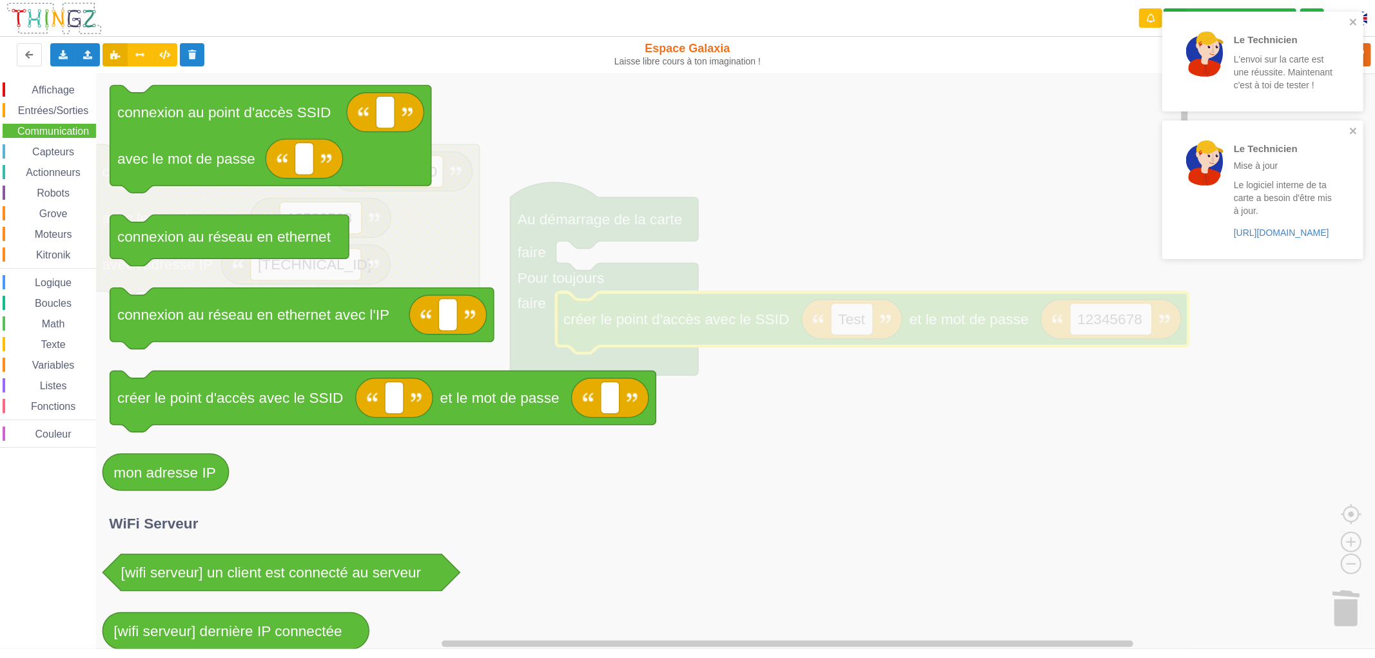
click at [758, 467] on icon "Espace de travail de Blocky" at bounding box center [643, 360] width 1096 height 575
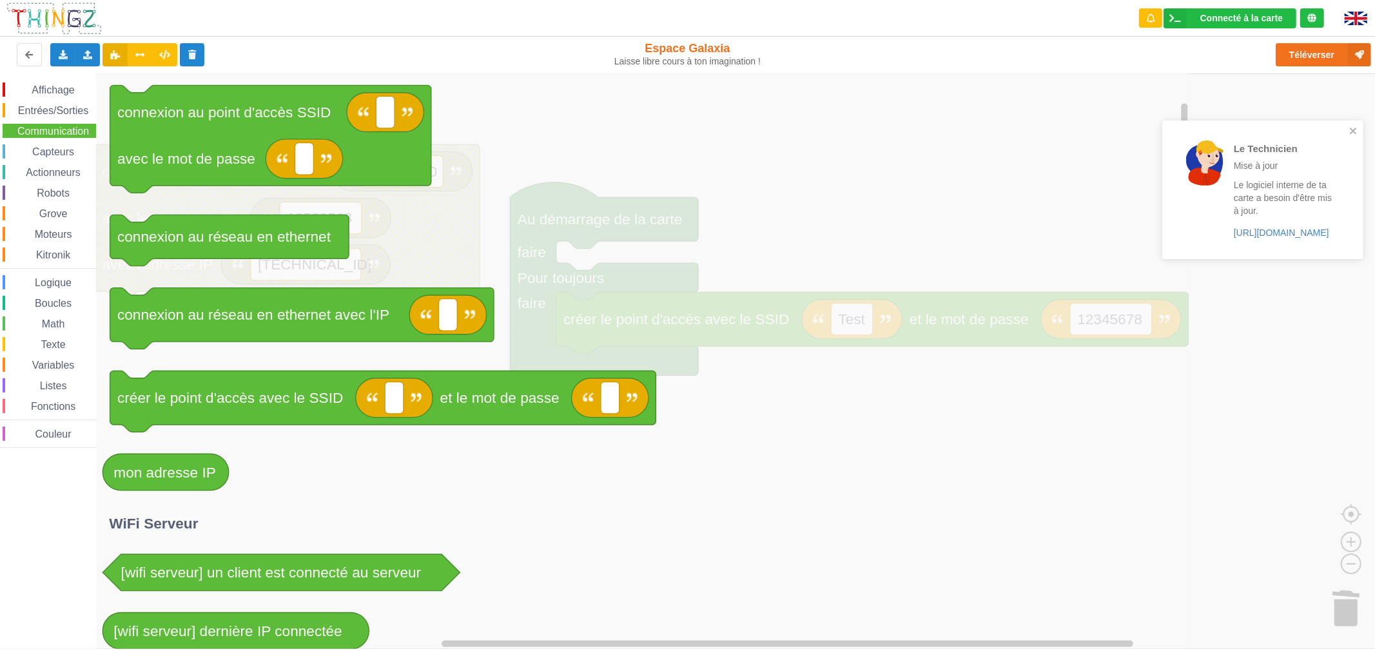
click at [746, 297] on icon "Espace de travail de Blocky" at bounding box center [643, 360] width 1096 height 575
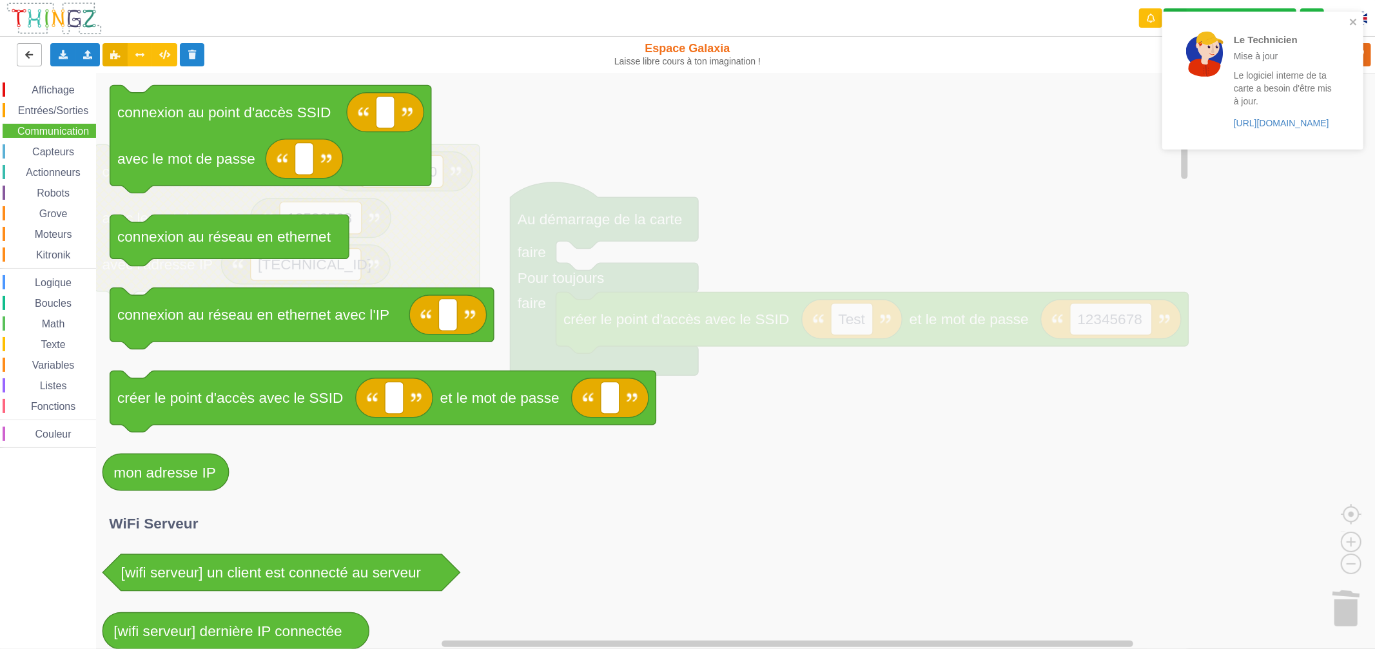
click at [28, 62] on button at bounding box center [29, 54] width 25 height 23
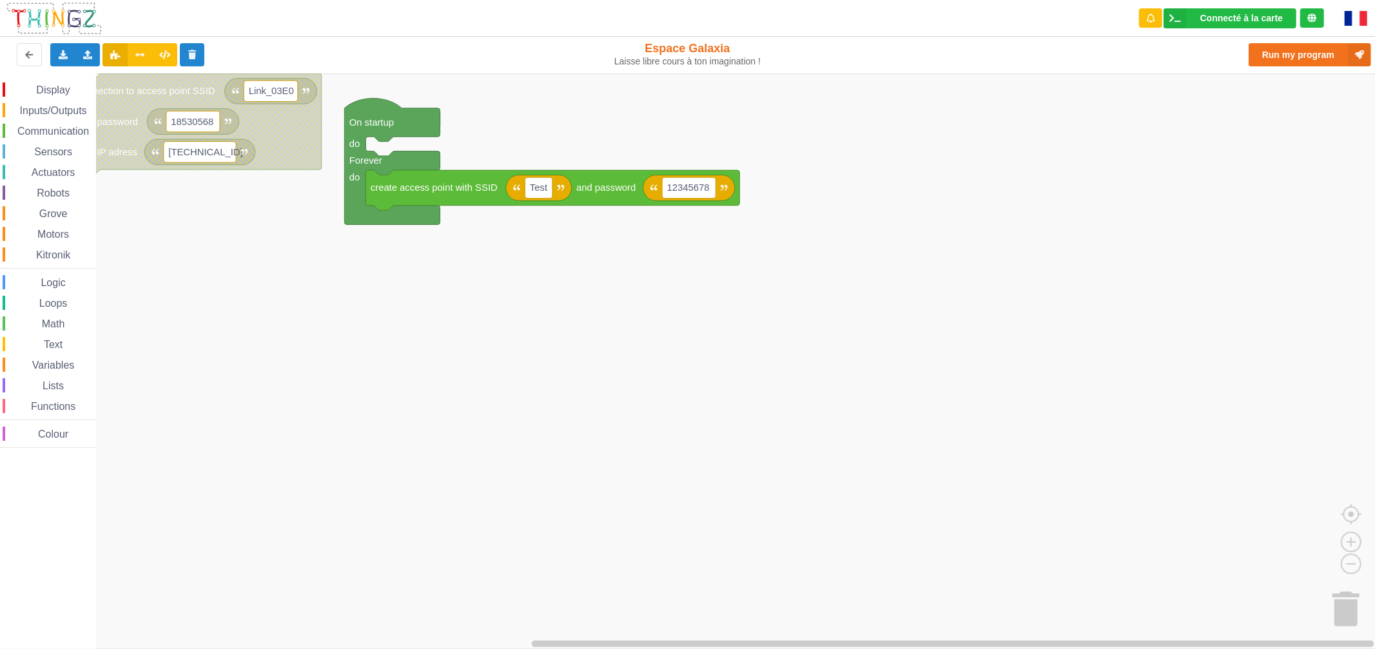
click at [1355, 16] on img at bounding box center [1355, 18] width 23 height 15
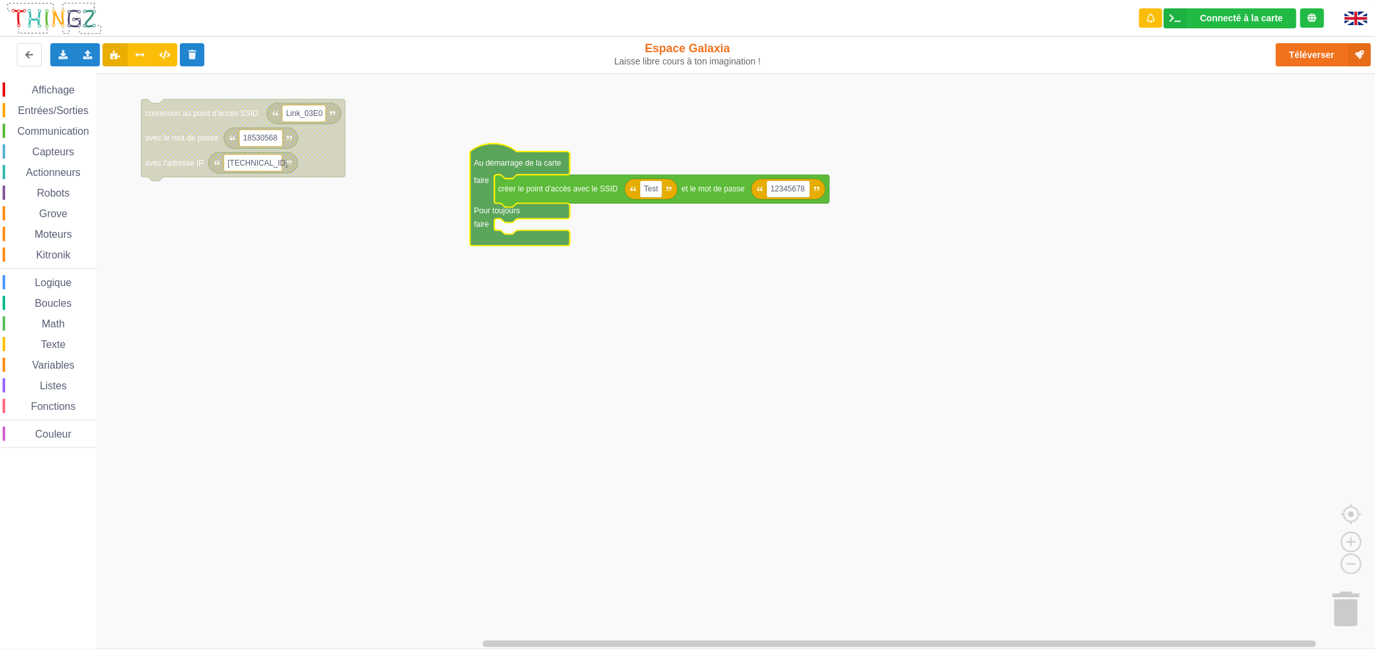
click at [49, 163] on div "Affichage Entrées/Sorties Communication Capteurs Actionneurs Robots Grove Moteu…" at bounding box center [48, 264] width 96 height 365
click at [54, 142] on div "Affichage Entrées/Sorties Communication Capteurs Actionneurs Robots Grove Moteu…" at bounding box center [48, 264] width 96 height 365
click at [56, 133] on span "Communication" at bounding box center [52, 131] width 75 height 11
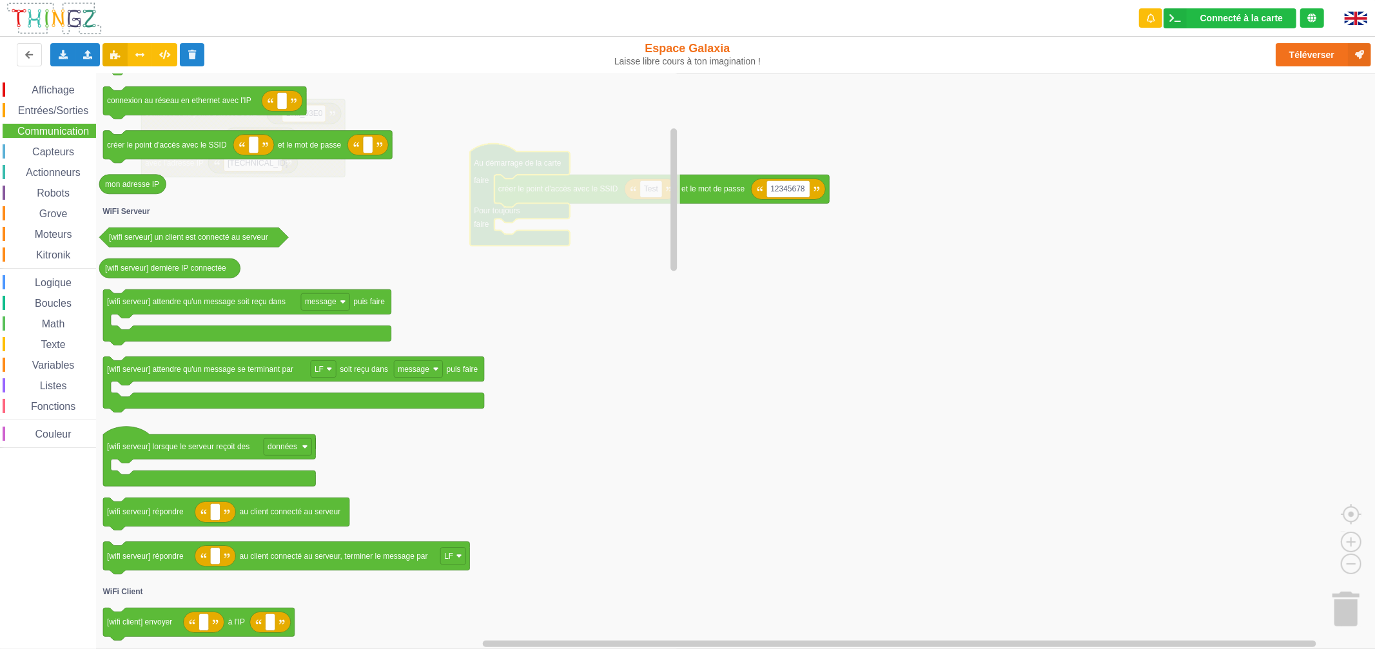
click at [557, 340] on icon "Espace de travail de Blocky" at bounding box center [387, 360] width 584 height 575
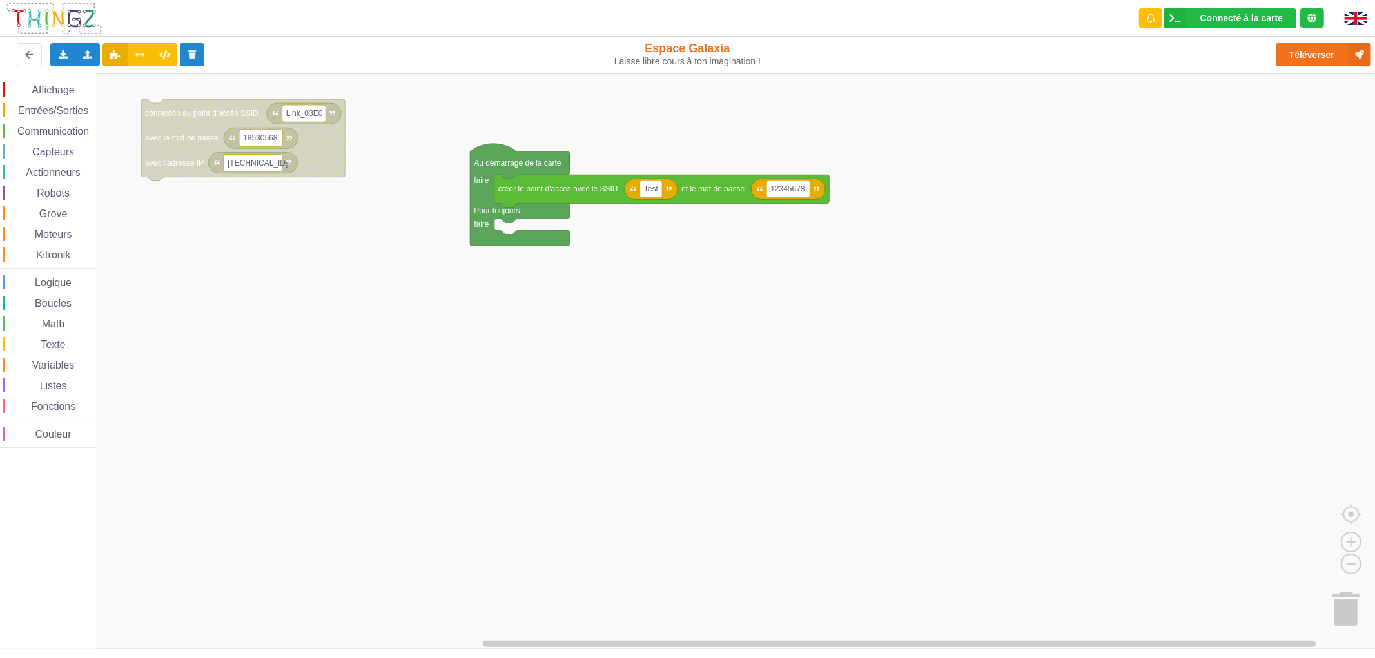
click at [829, 171] on rect "Espace de travail de Blocky" at bounding box center [692, 360] width 1384 height 575
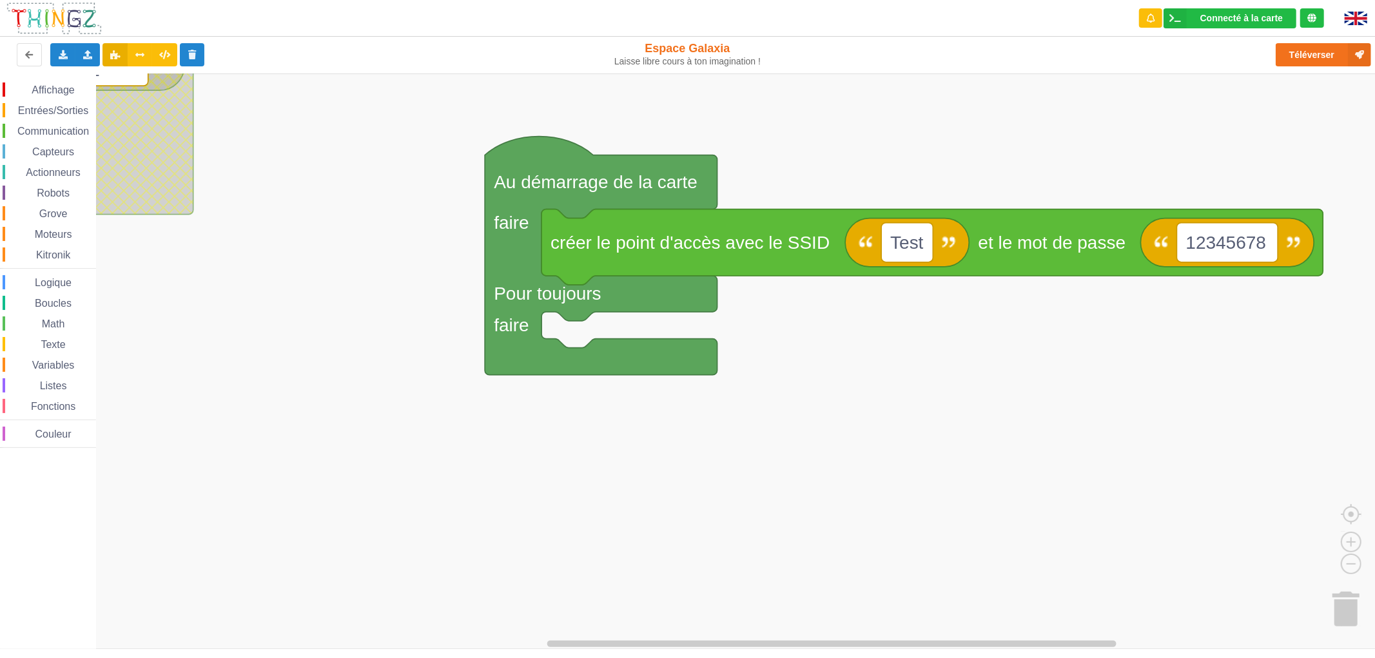
click at [59, 88] on span "Affichage" at bounding box center [53, 89] width 46 height 11
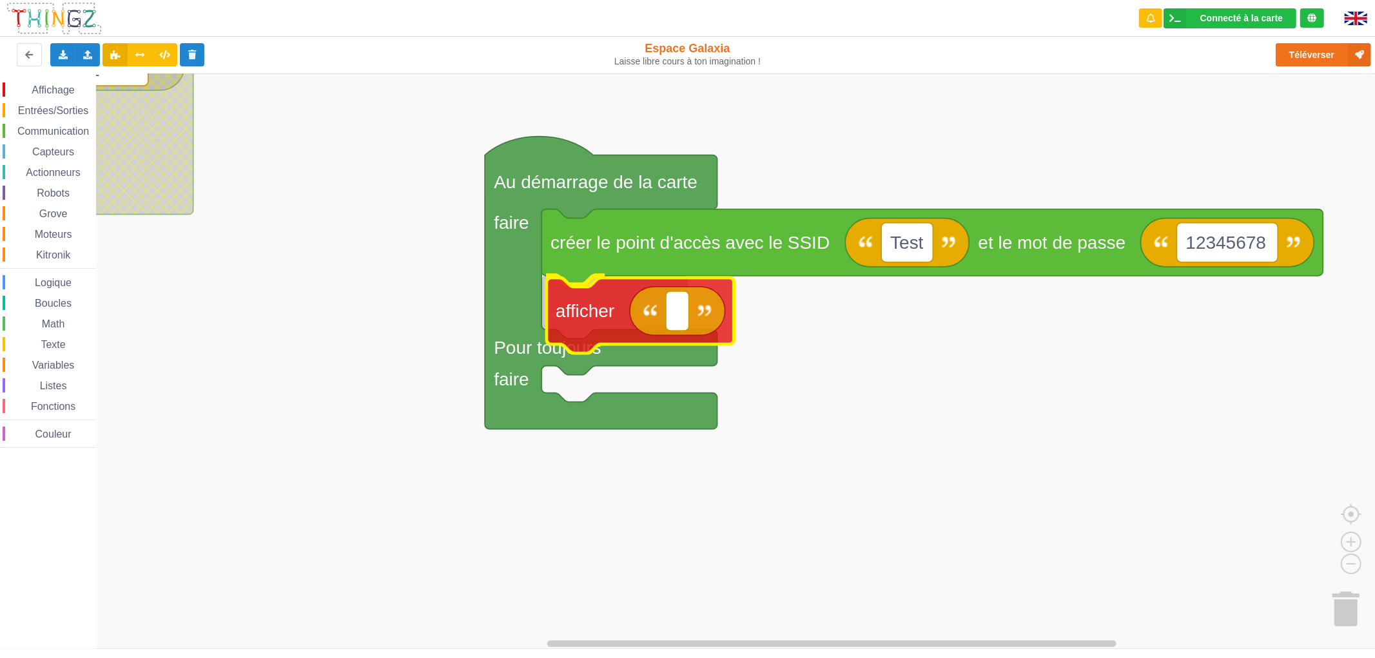
click at [567, 304] on div "Affichage Entrées/Sorties Communication Capteurs Actionneurs Robots Grove Moteu…" at bounding box center [692, 360] width 1384 height 575
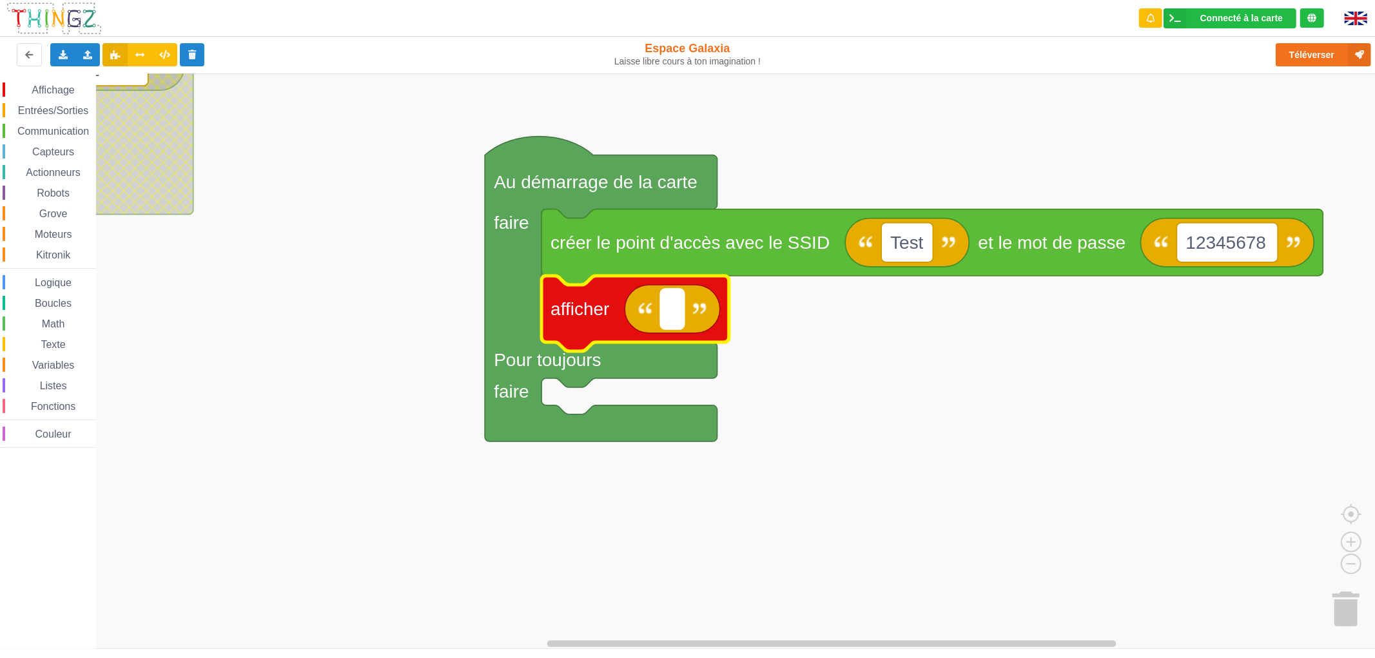
click at [675, 322] on rect "Espace de travail de Blocky" at bounding box center [672, 308] width 23 height 39
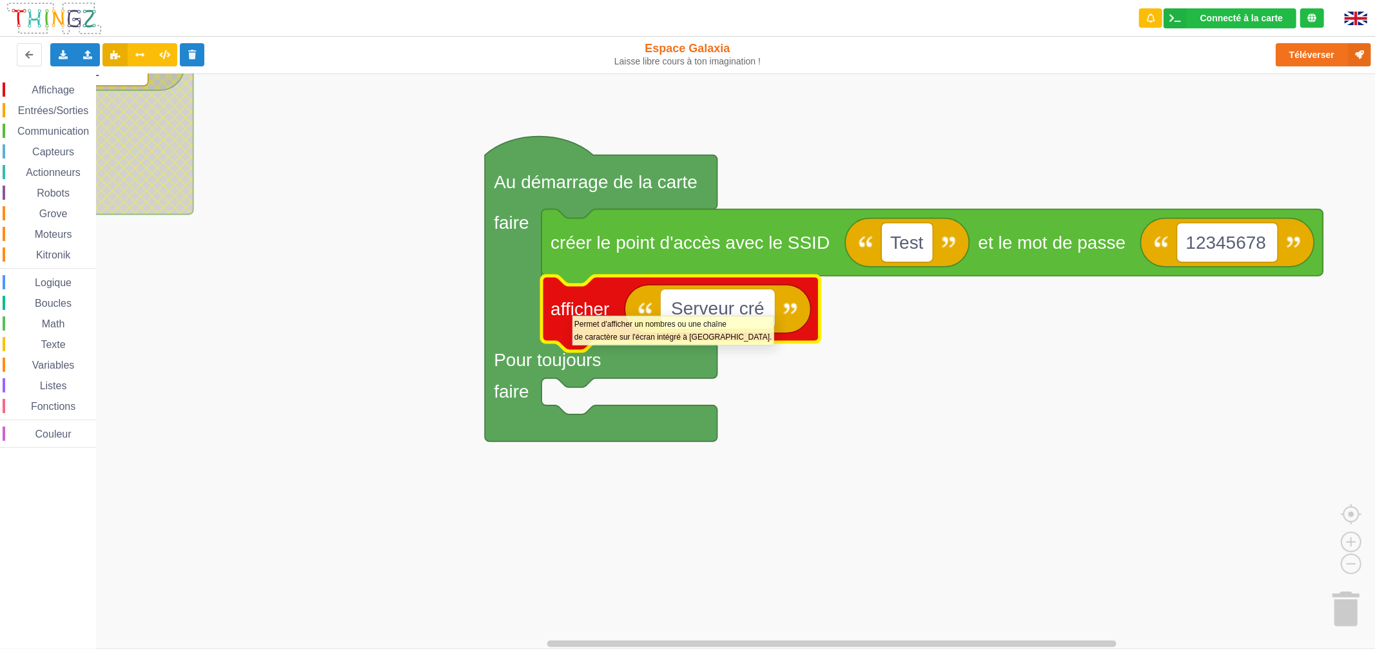
type input "Serveur créé"
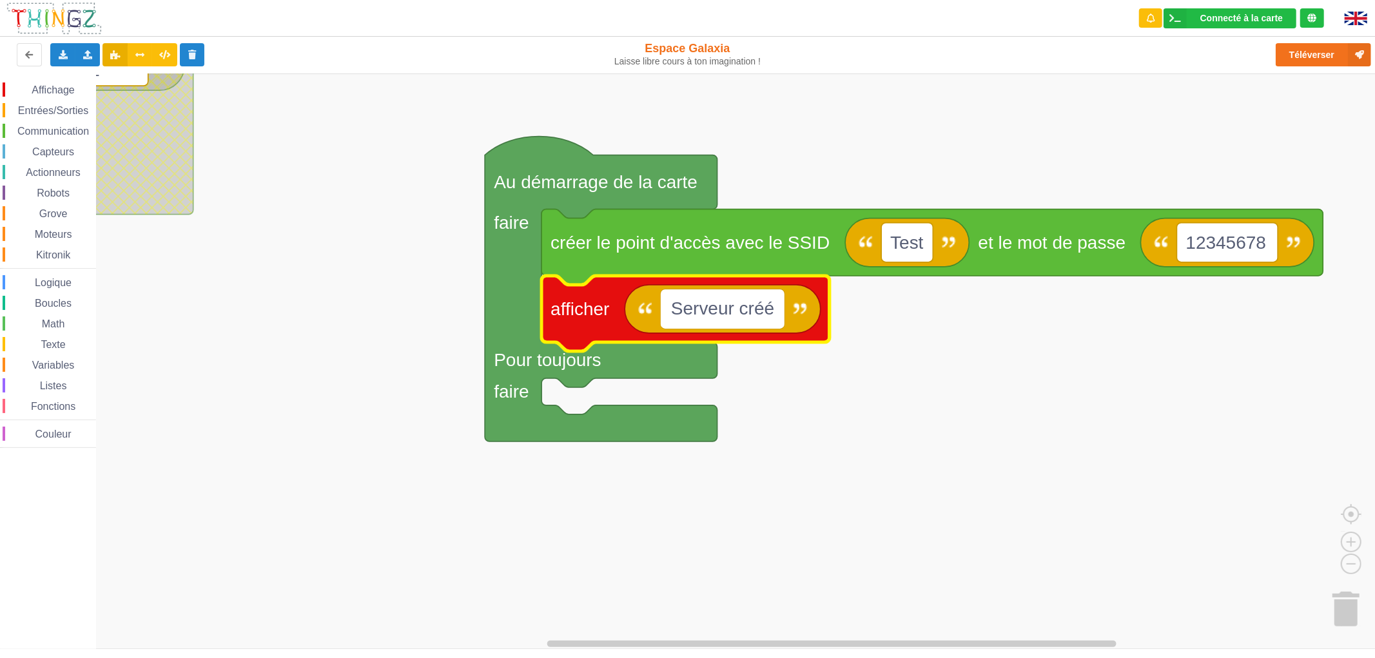
click at [828, 418] on rect "Espace de travail de Blocky" at bounding box center [692, 360] width 1384 height 575
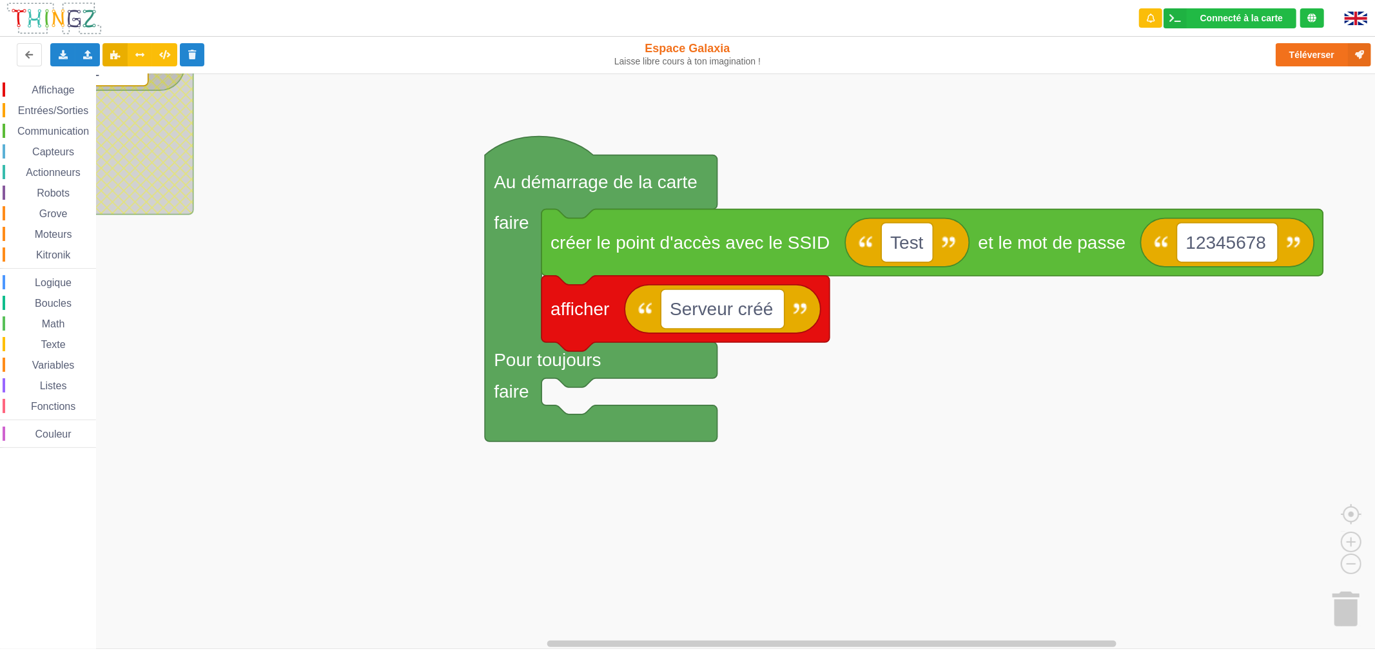
click at [64, 130] on span "Communication" at bounding box center [52, 131] width 75 height 11
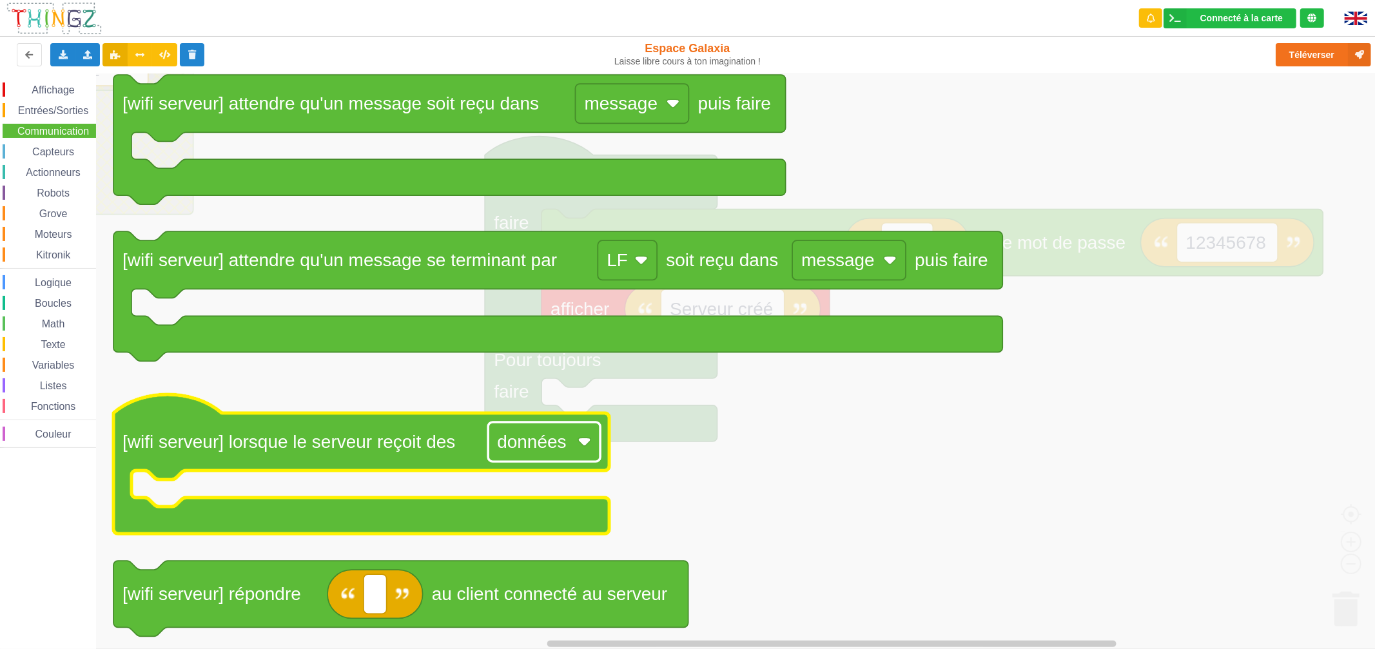
click at [505, 432] on text "données" at bounding box center [531, 442] width 69 height 20
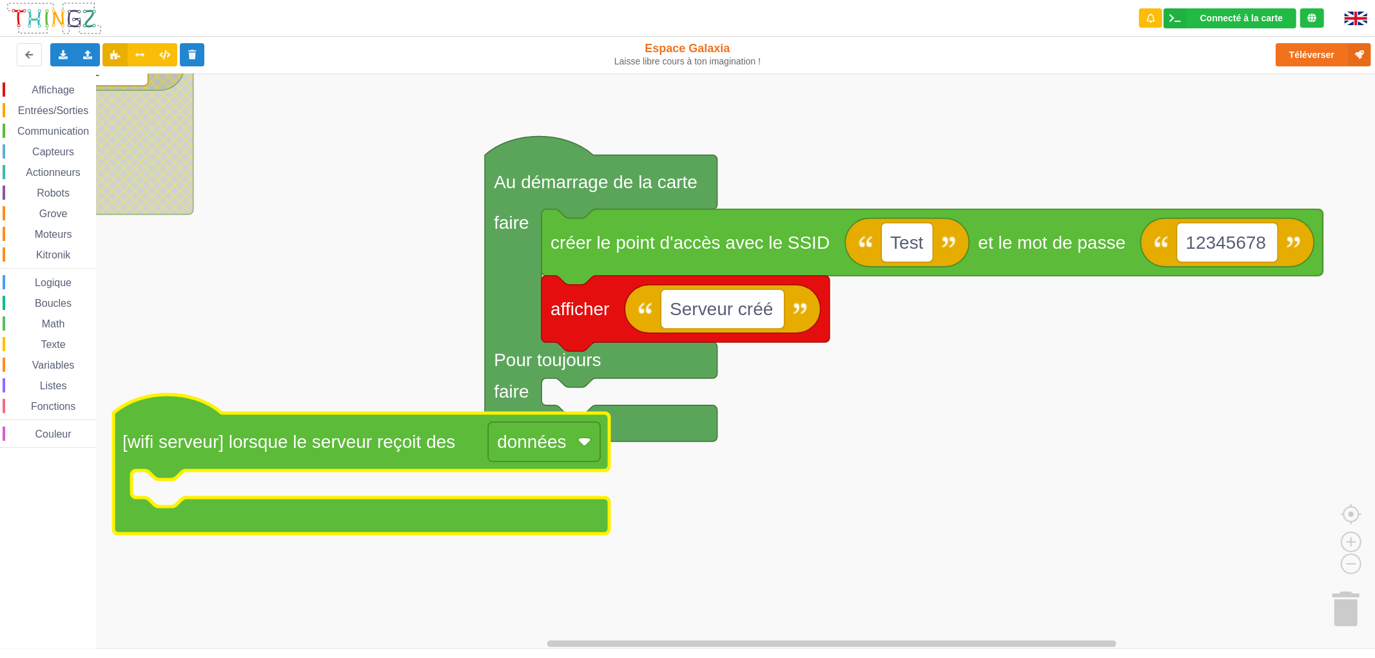
click at [505, 432] on text "données" at bounding box center [531, 442] width 69 height 20
click at [505, 434] on text "données" at bounding box center [531, 442] width 69 height 20
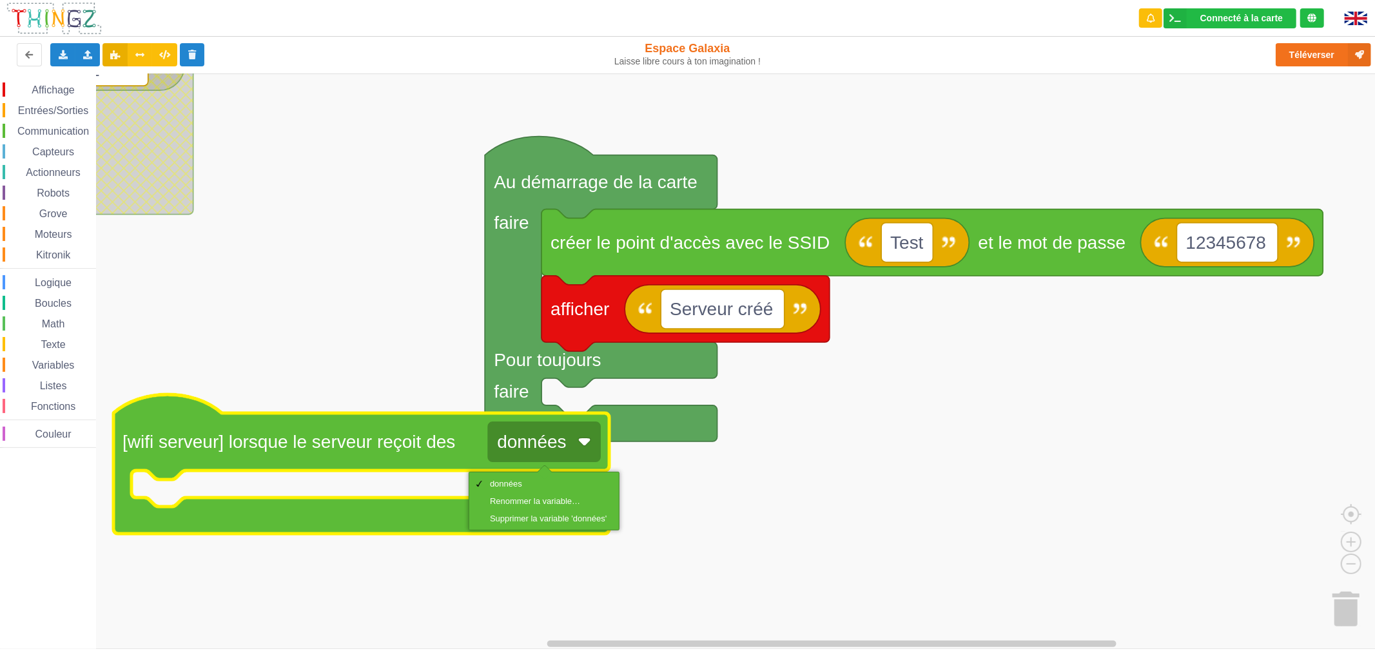
click at [314, 568] on rect "Espace de travail de Blocky" at bounding box center [692, 360] width 1384 height 575
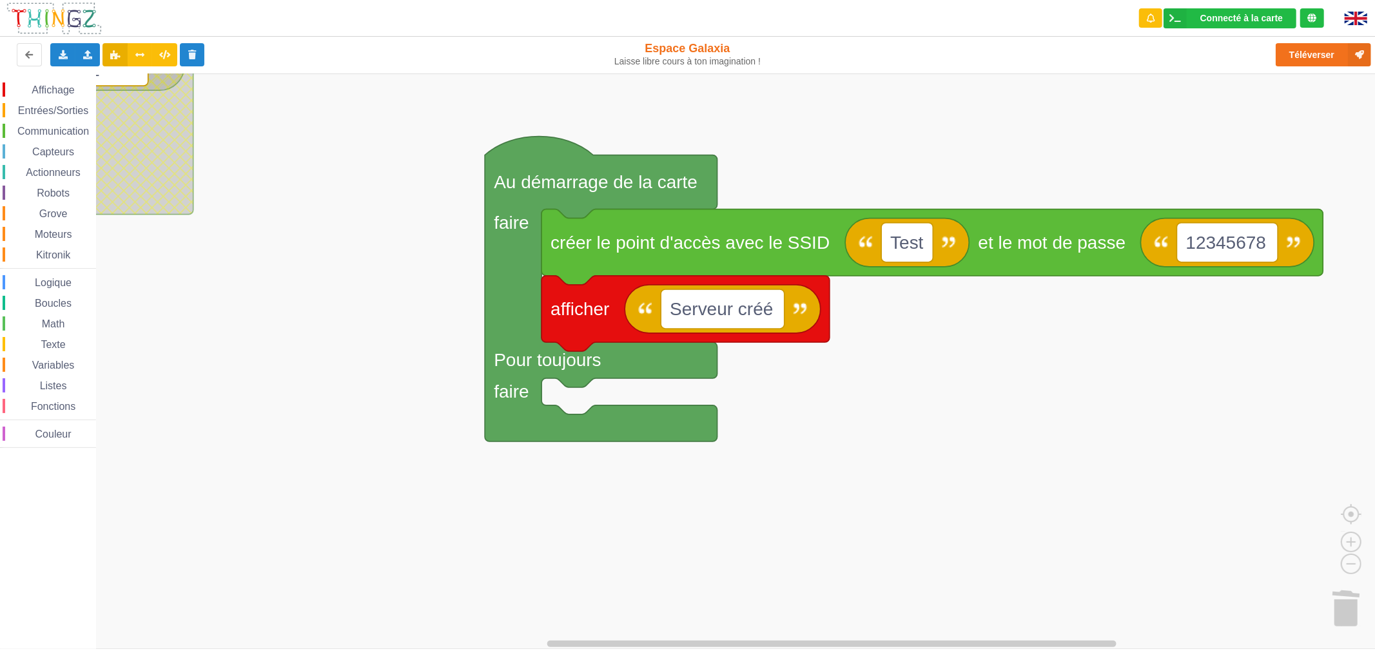
click at [66, 277] on span "Logique" at bounding box center [53, 282] width 41 height 11
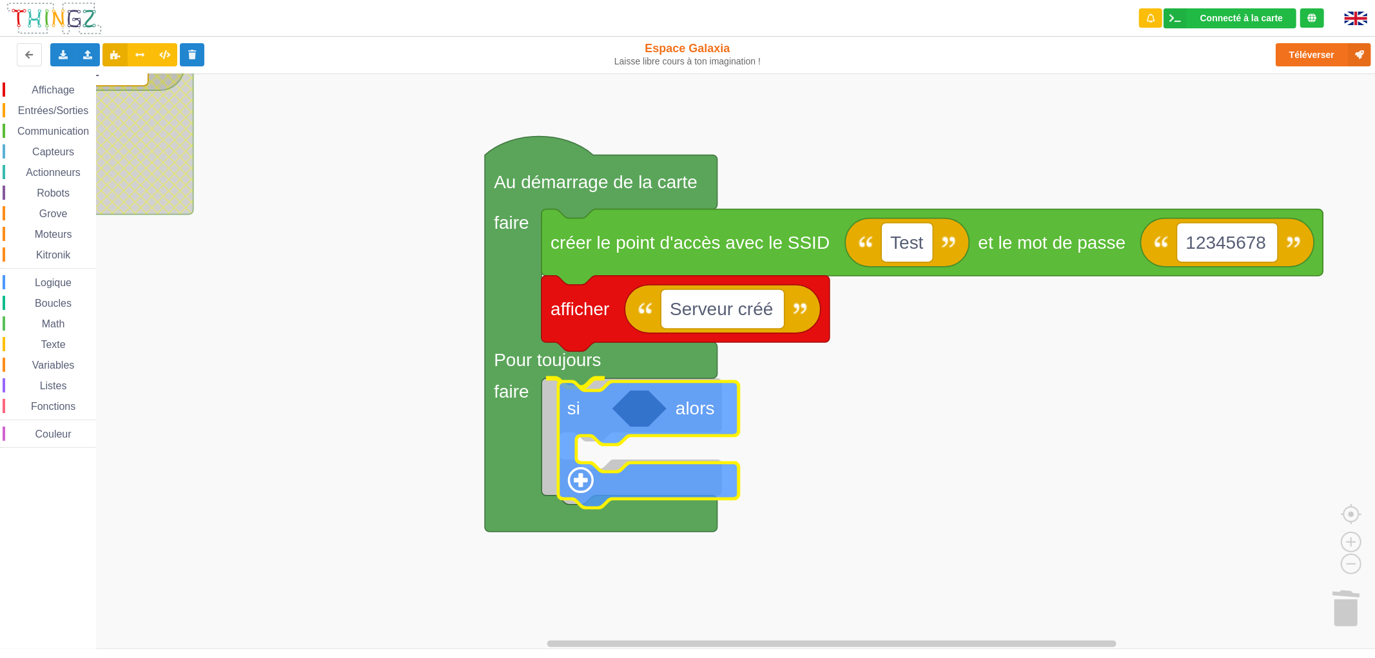
click at [607, 411] on div "Affichage Entrées/Sorties Communication Capteurs Actionneurs Robots Grove Moteu…" at bounding box center [692, 360] width 1384 height 575
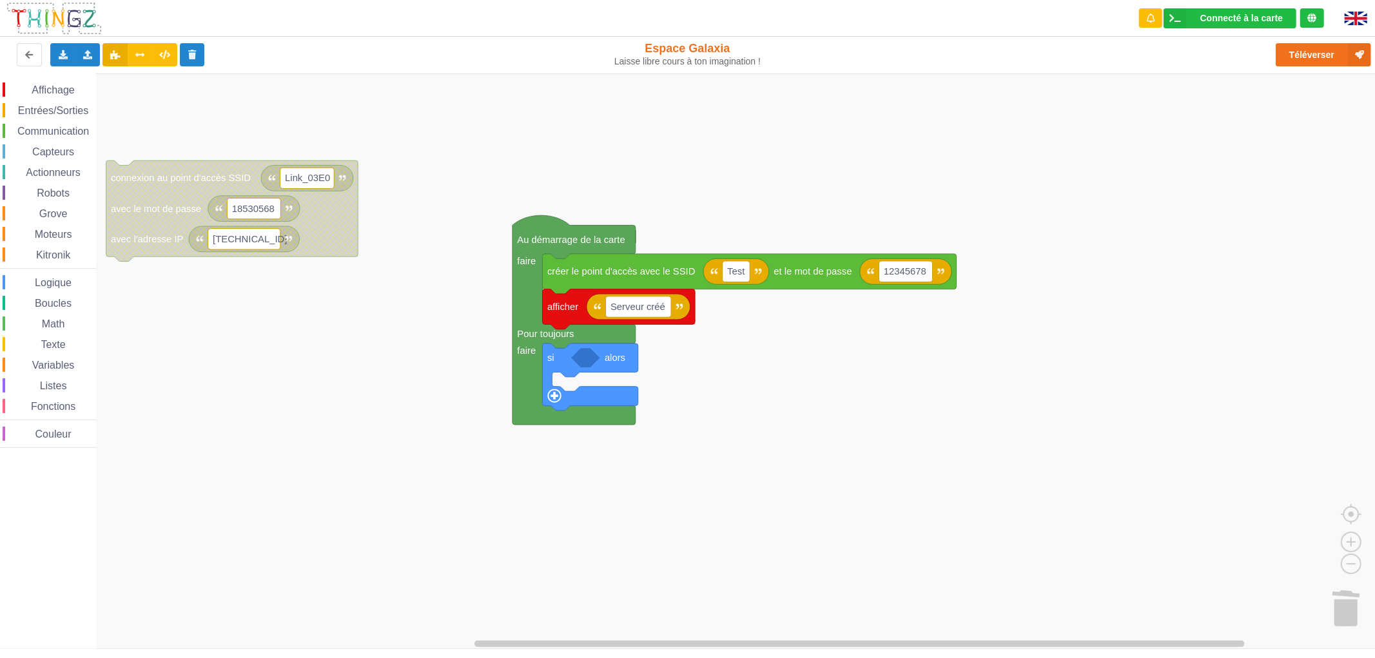
click at [53, 131] on span "Communication" at bounding box center [52, 131] width 75 height 11
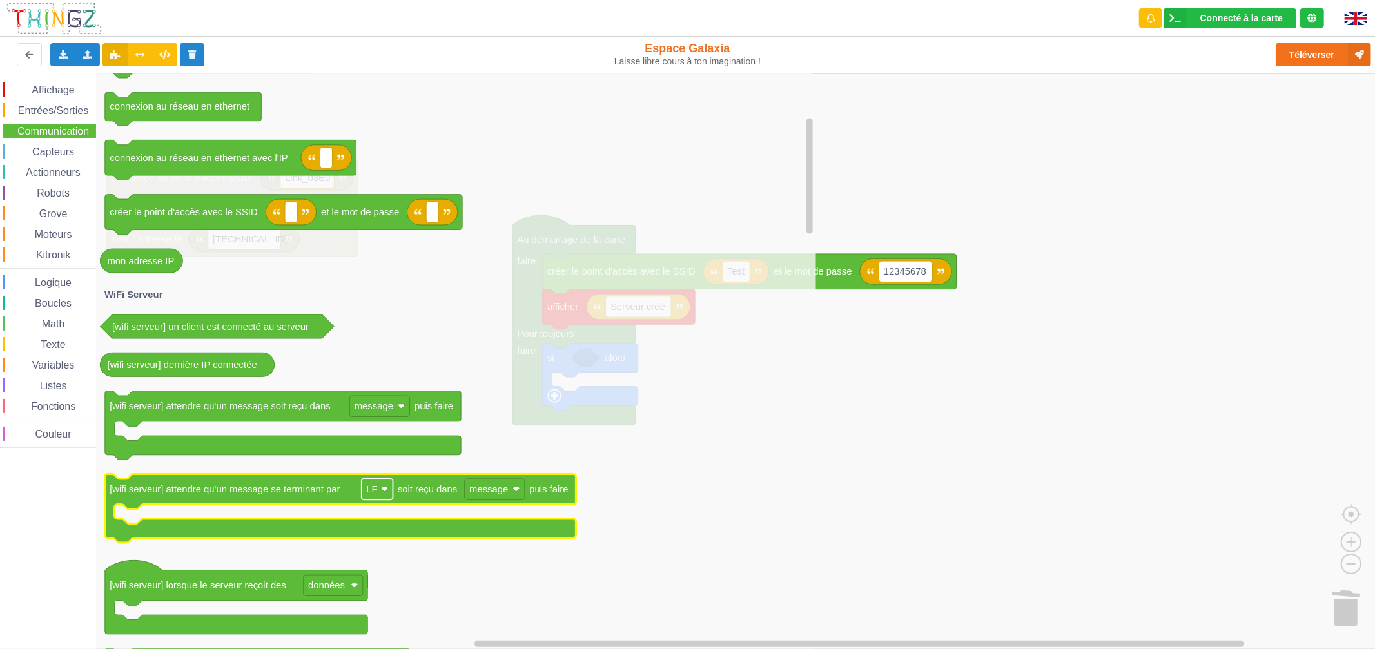
click at [371, 492] on text "LF" at bounding box center [371, 489] width 11 height 10
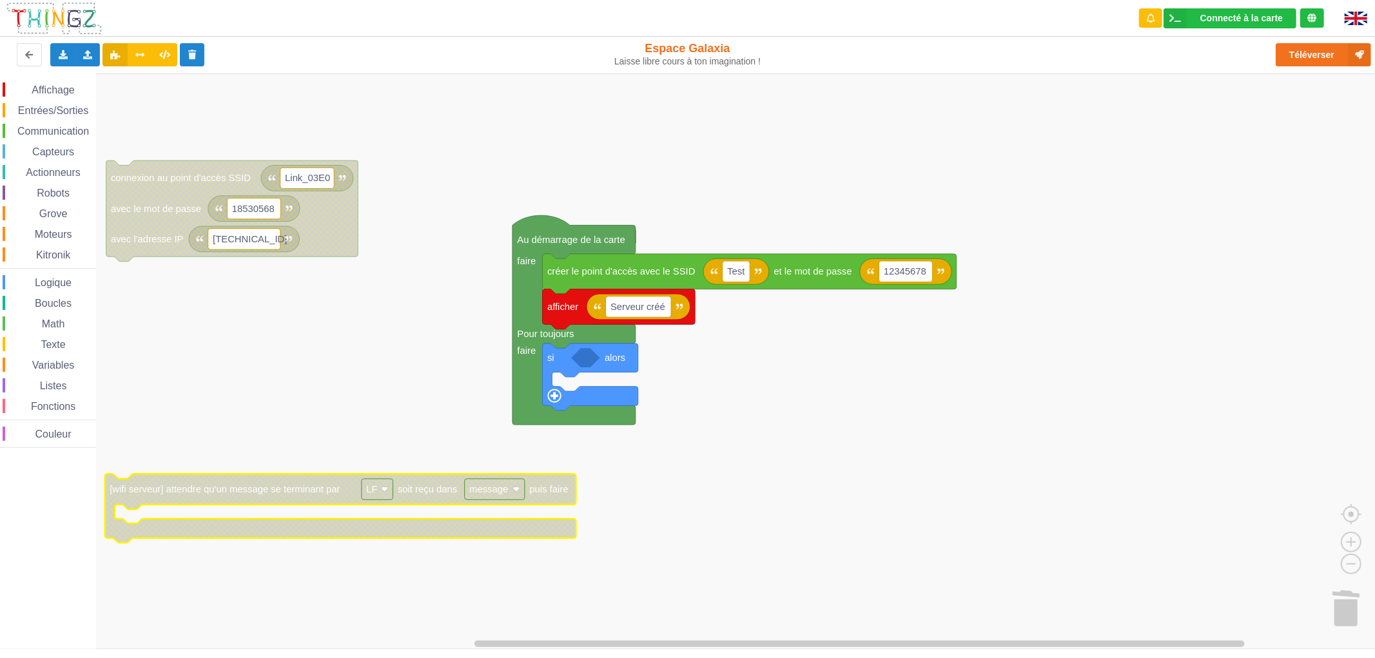
click at [371, 492] on text "LF" at bounding box center [371, 489] width 11 height 10
click at [295, 468] on rect "Espace de travail de Blocky" at bounding box center [692, 360] width 1384 height 575
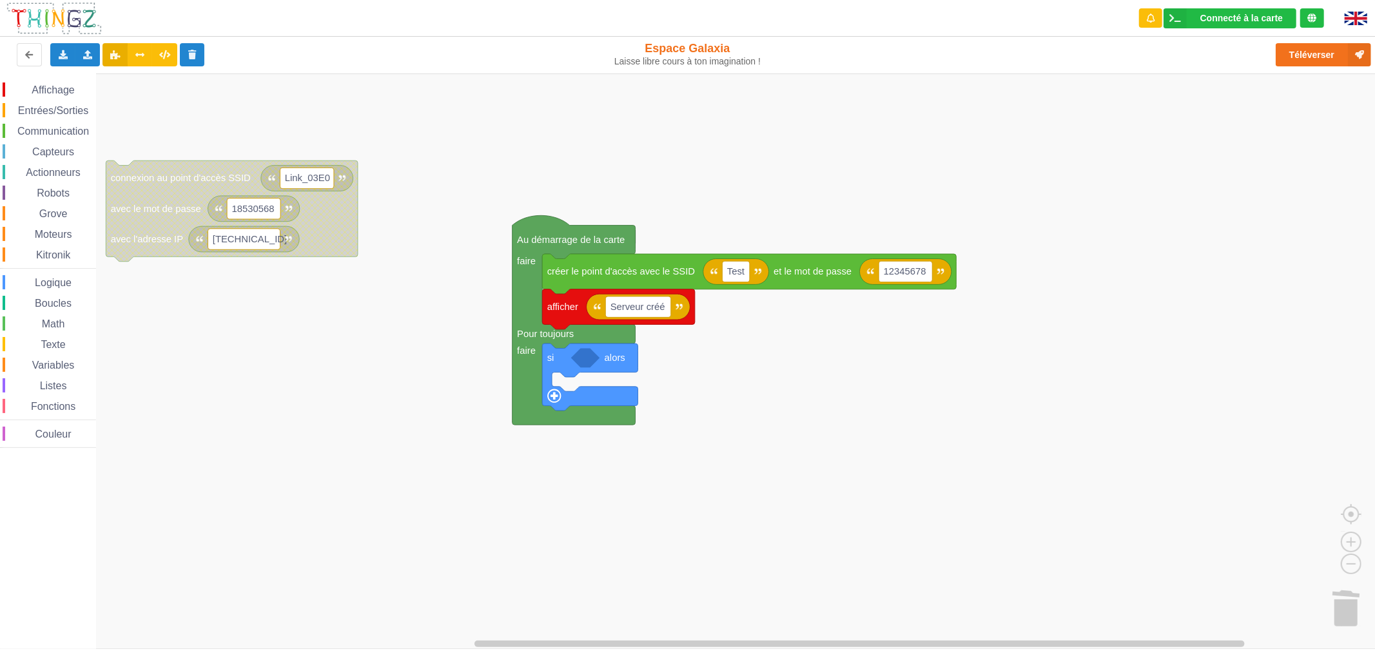
click at [55, 285] on span "Logique" at bounding box center [53, 282] width 41 height 11
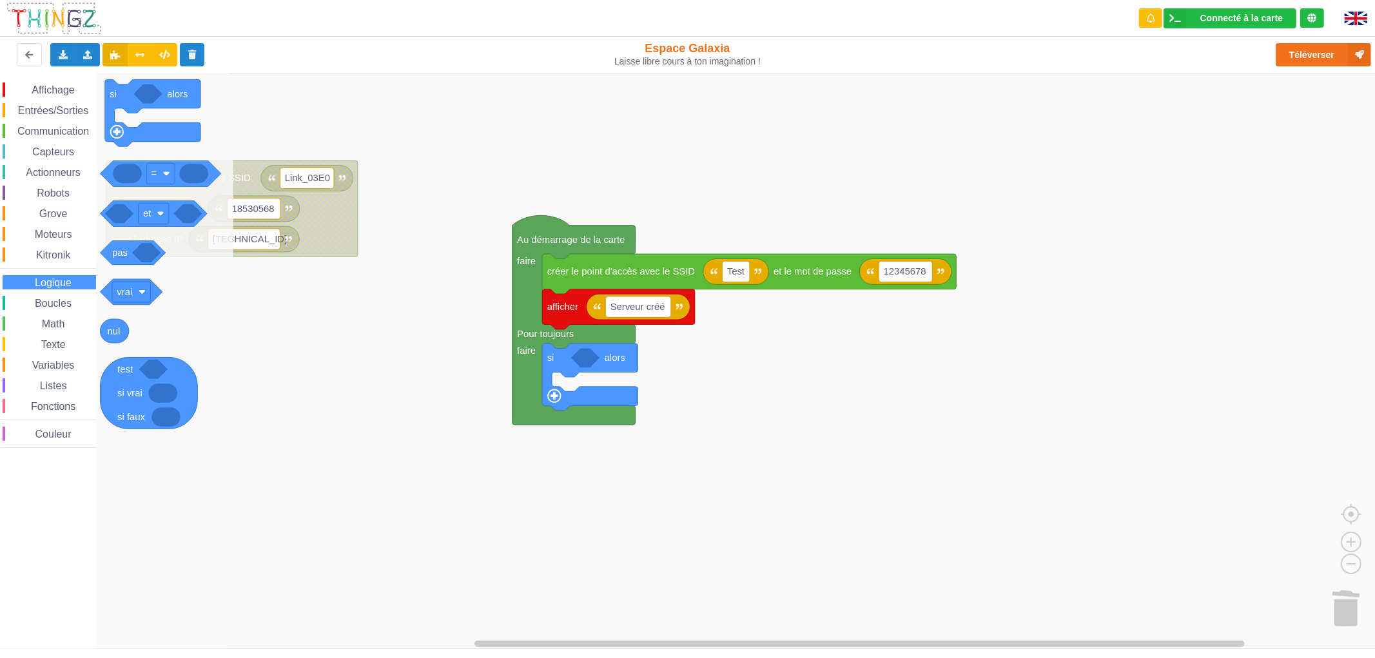
click at [67, 147] on span "Capteurs" at bounding box center [53, 151] width 46 height 11
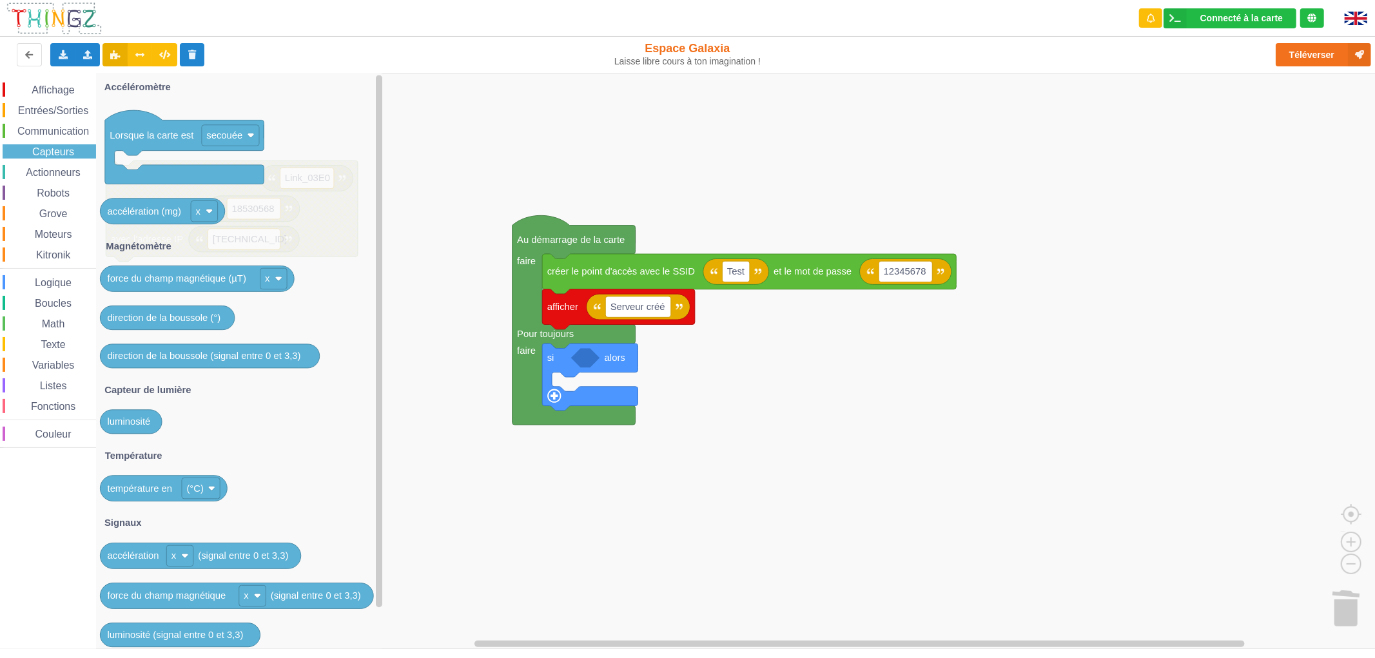
click at [33, 130] on span "Communication" at bounding box center [52, 131] width 75 height 11
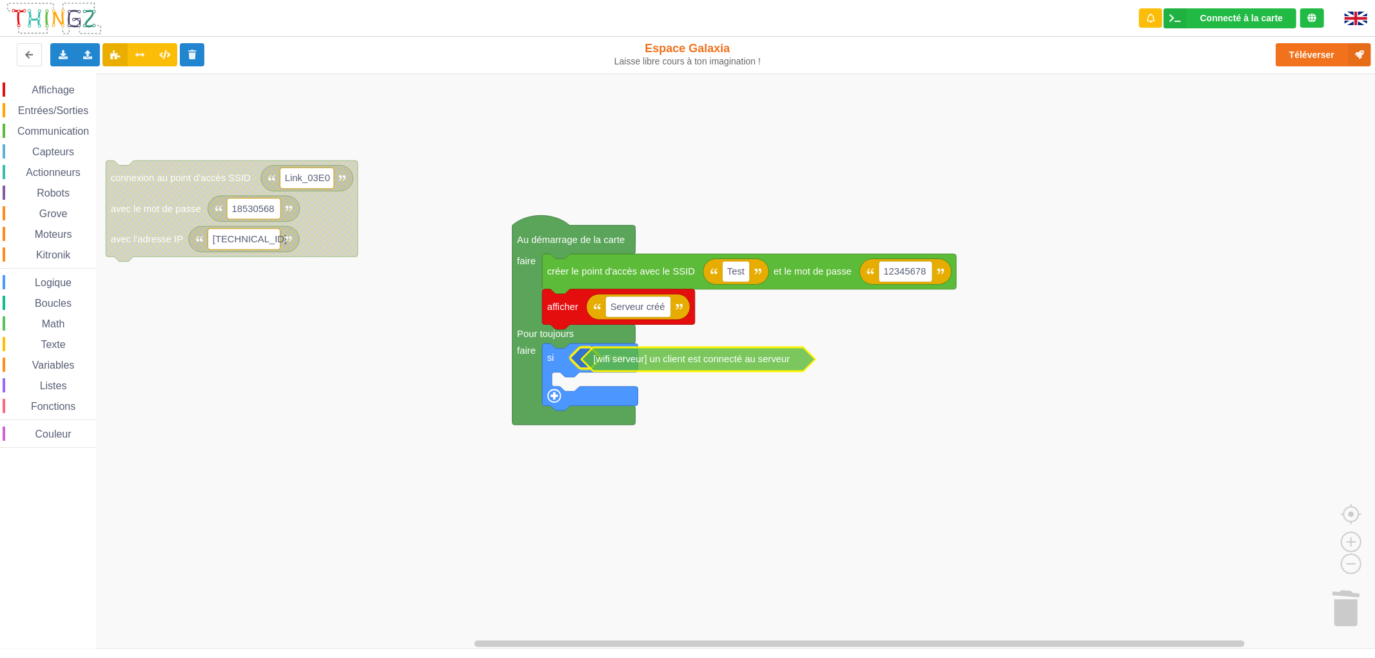
click at [678, 363] on div "Affichage Entrées/Sorties Communication Capteurs Actionneurs Robots Grove Moteu…" at bounding box center [692, 360] width 1384 height 575
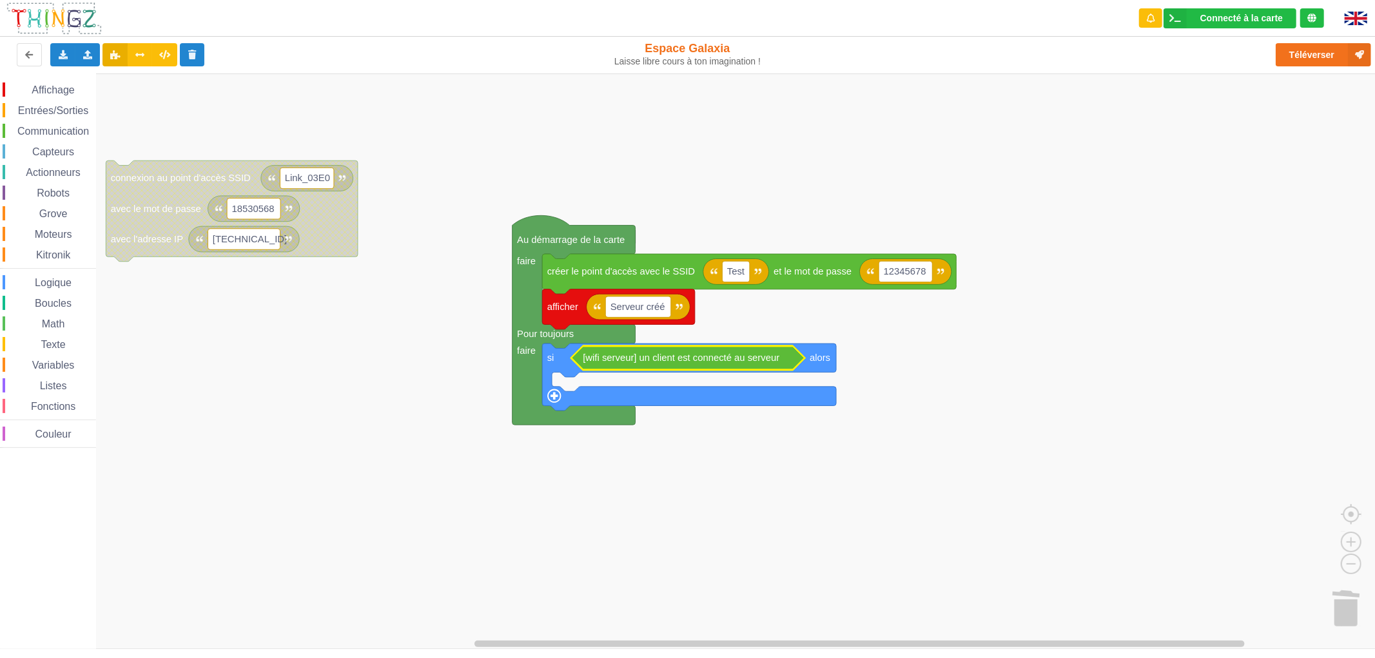
click at [43, 92] on span "Affichage" at bounding box center [53, 89] width 46 height 11
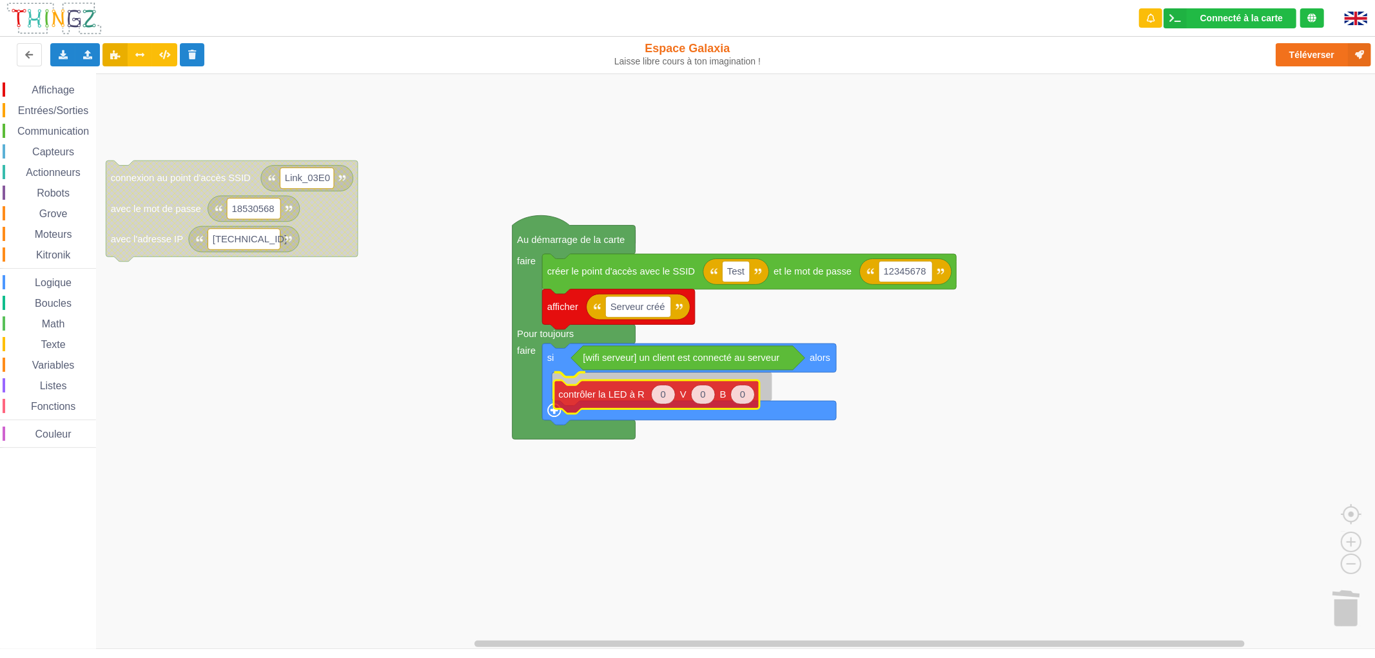
click at [590, 397] on div "Affichage Entrées/Sorties Communication Capteurs Actionneurs Robots Grove Moteu…" at bounding box center [692, 360] width 1384 height 575
click at [701, 387] on text "0" at bounding box center [701, 387] width 5 height 10
type input "255"
click at [782, 501] on rect "Espace de travail de Blocky" at bounding box center [692, 360] width 1384 height 575
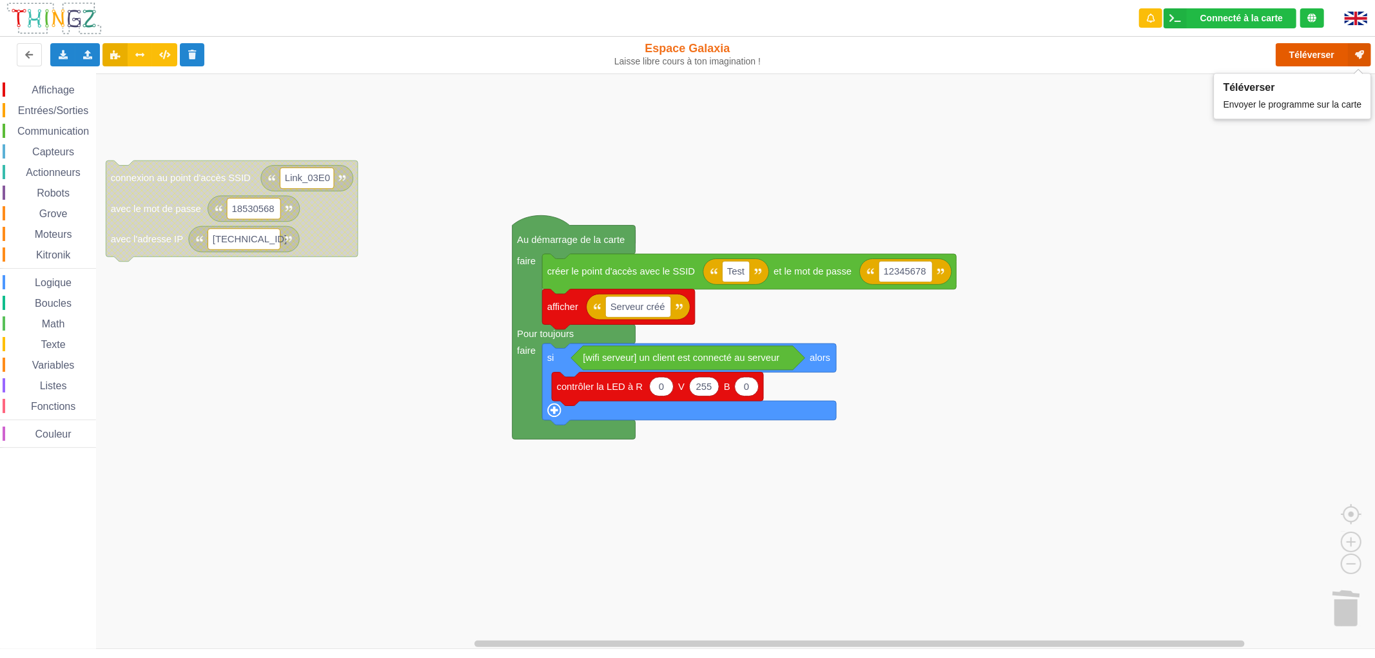
click at [1308, 55] on button "Téléverser" at bounding box center [1322, 54] width 95 height 23
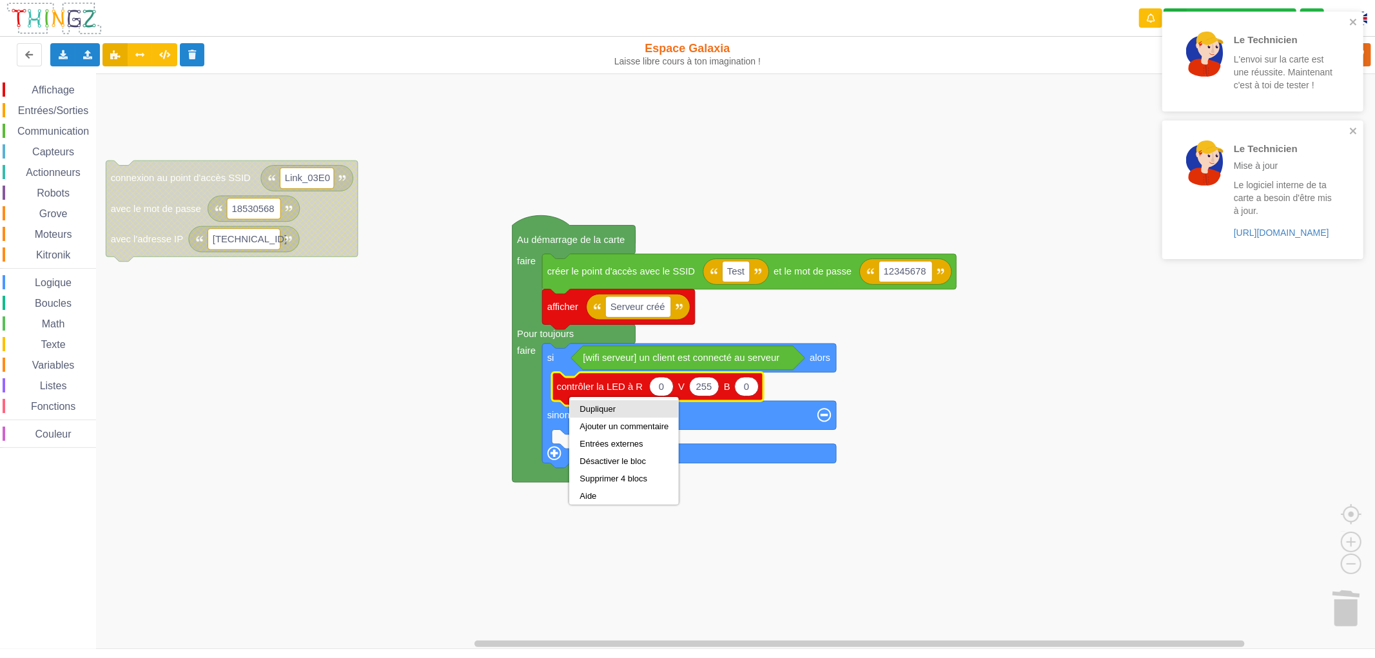
click at [592, 410] on div "Dupliquer" at bounding box center [623, 409] width 89 height 10
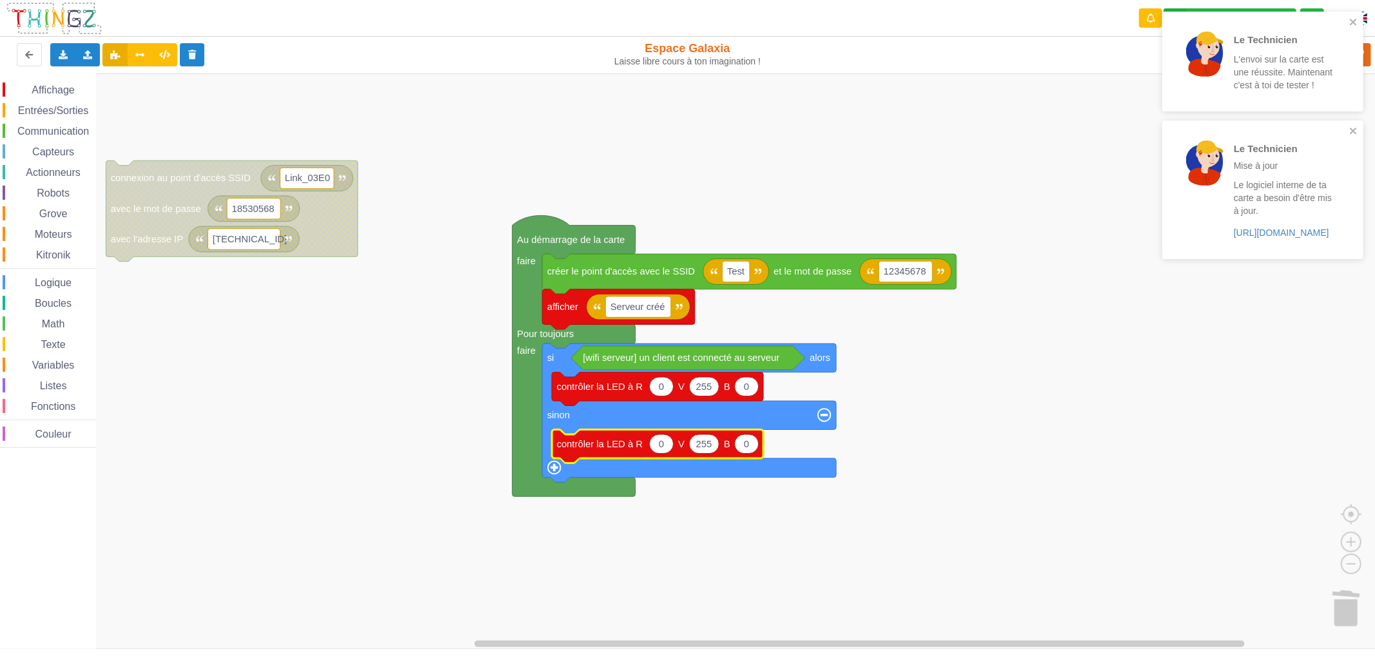
click at [700, 447] on text "255" at bounding box center [704, 444] width 16 height 10
click at [655, 448] on icon "Espace de travail de Blocky" at bounding box center [662, 443] width 24 height 19
type input "255"
click at [693, 516] on rect "Espace de travail de Blocky" at bounding box center [692, 360] width 1384 height 575
click at [68, 227] on div "Moteurs" at bounding box center [49, 234] width 93 height 14
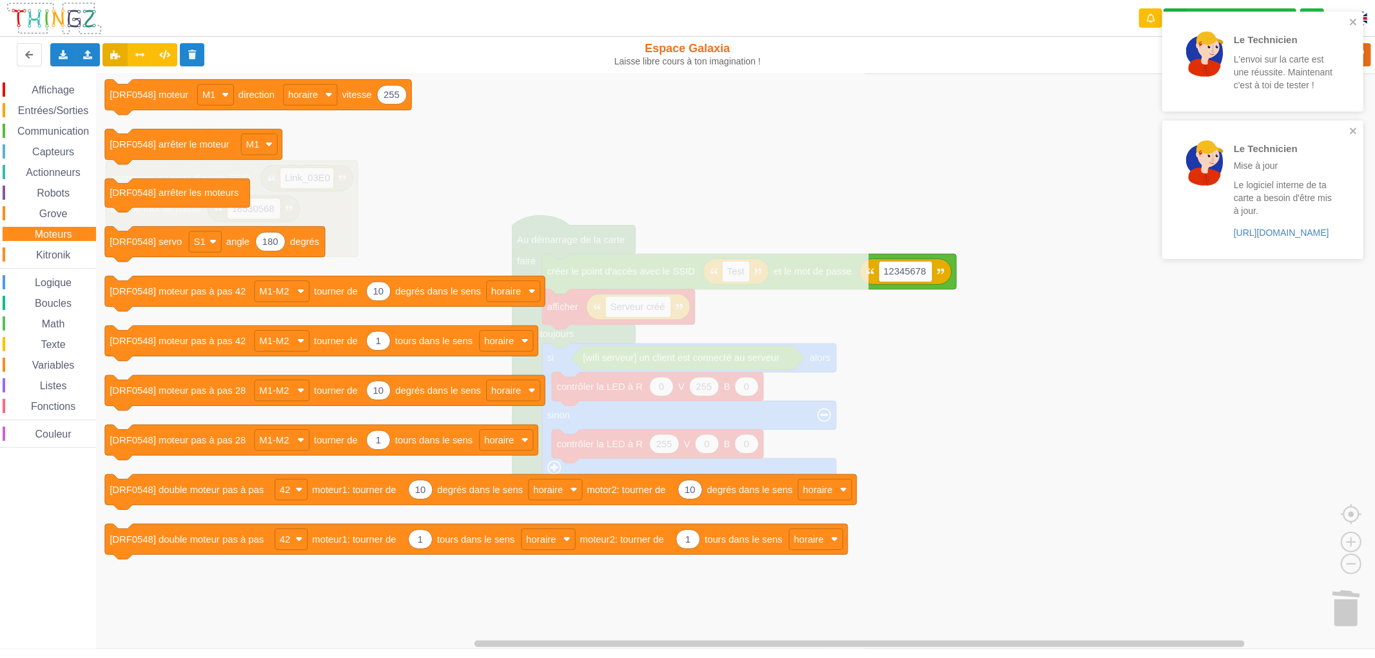
click at [68, 167] on span "Actionneurs" at bounding box center [53, 172] width 59 height 11
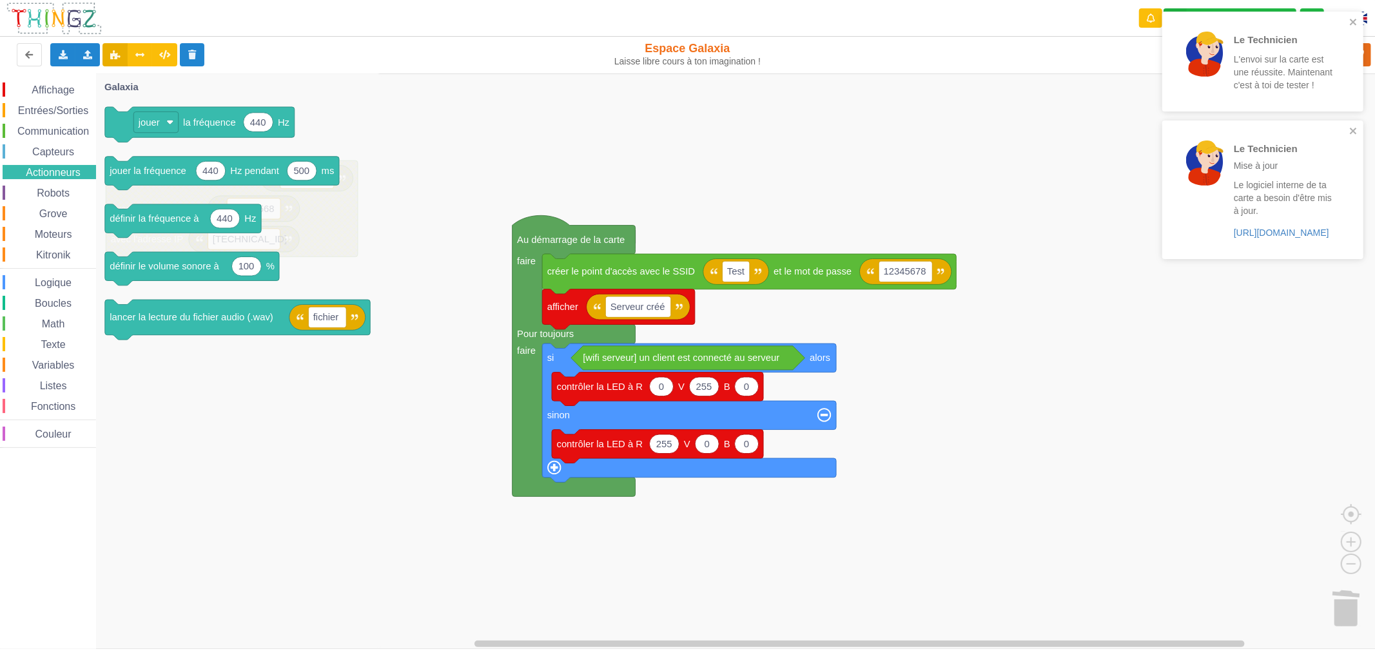
click at [71, 151] on span "Capteurs" at bounding box center [53, 151] width 46 height 11
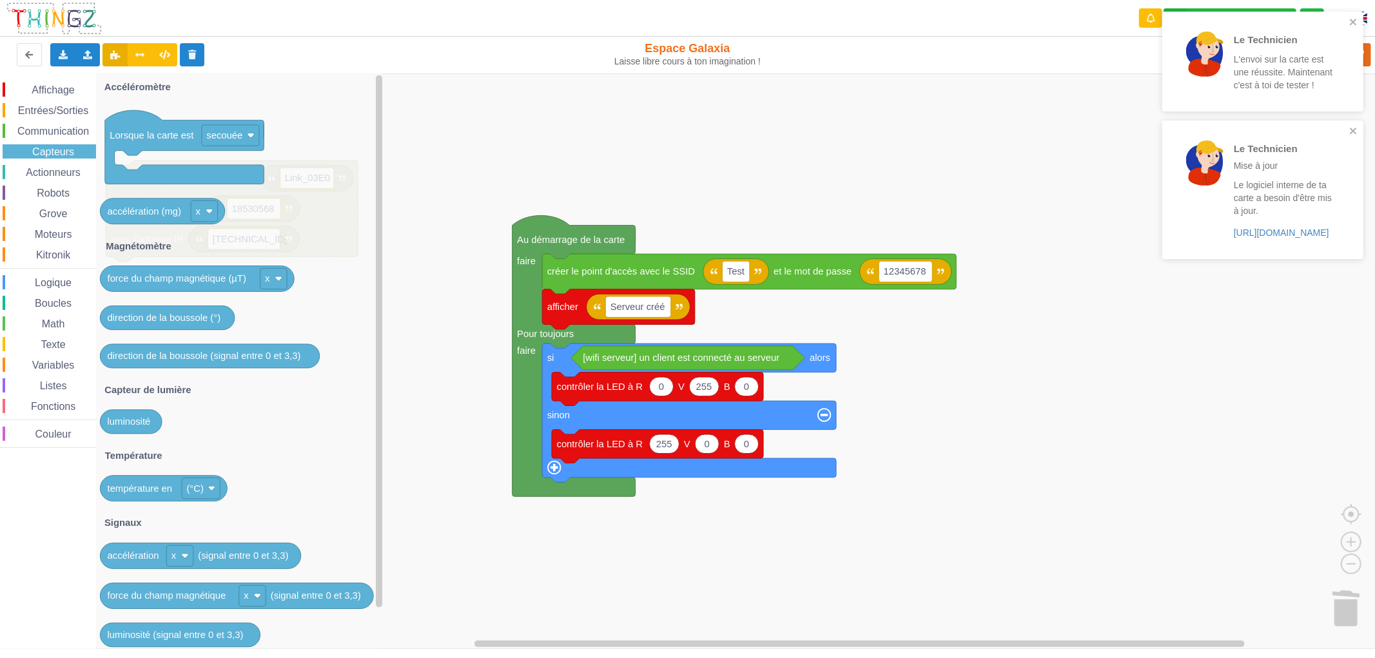
click at [71, 130] on span "Communication" at bounding box center [52, 131] width 75 height 11
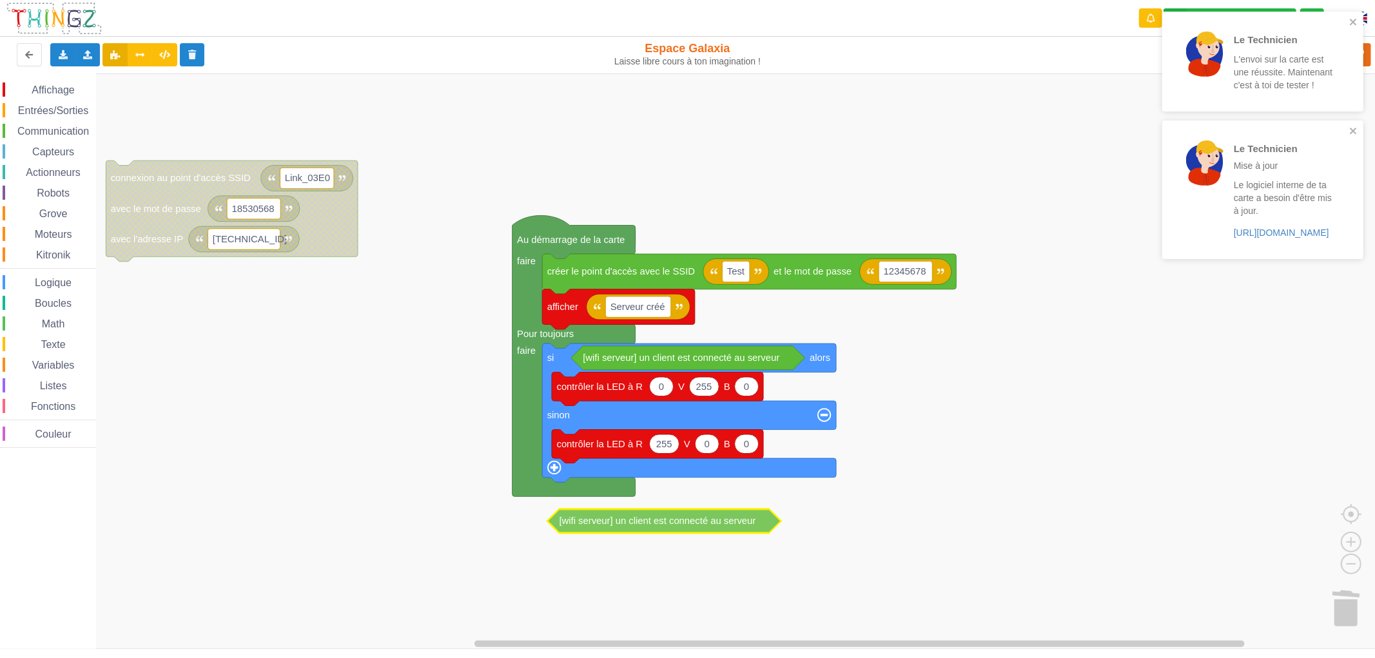
click at [682, 530] on div "Affichage Entrées/Sorties Communication Capteurs Actionneurs Robots Grove Moteu…" at bounding box center [692, 360] width 1384 height 575
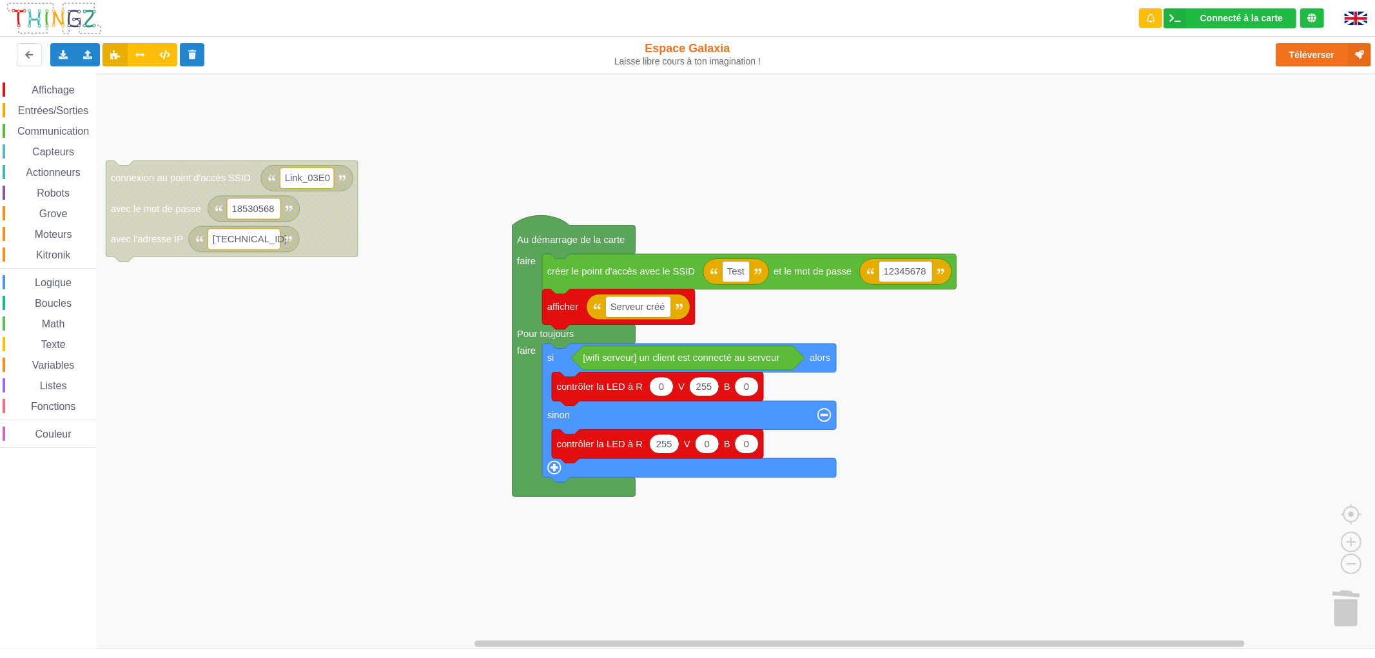
drag, startPoint x: 56, startPoint y: 145, endPoint x: 61, endPoint y: 130, distance: 15.5
click at [56, 146] on span "Capteurs" at bounding box center [53, 151] width 46 height 11
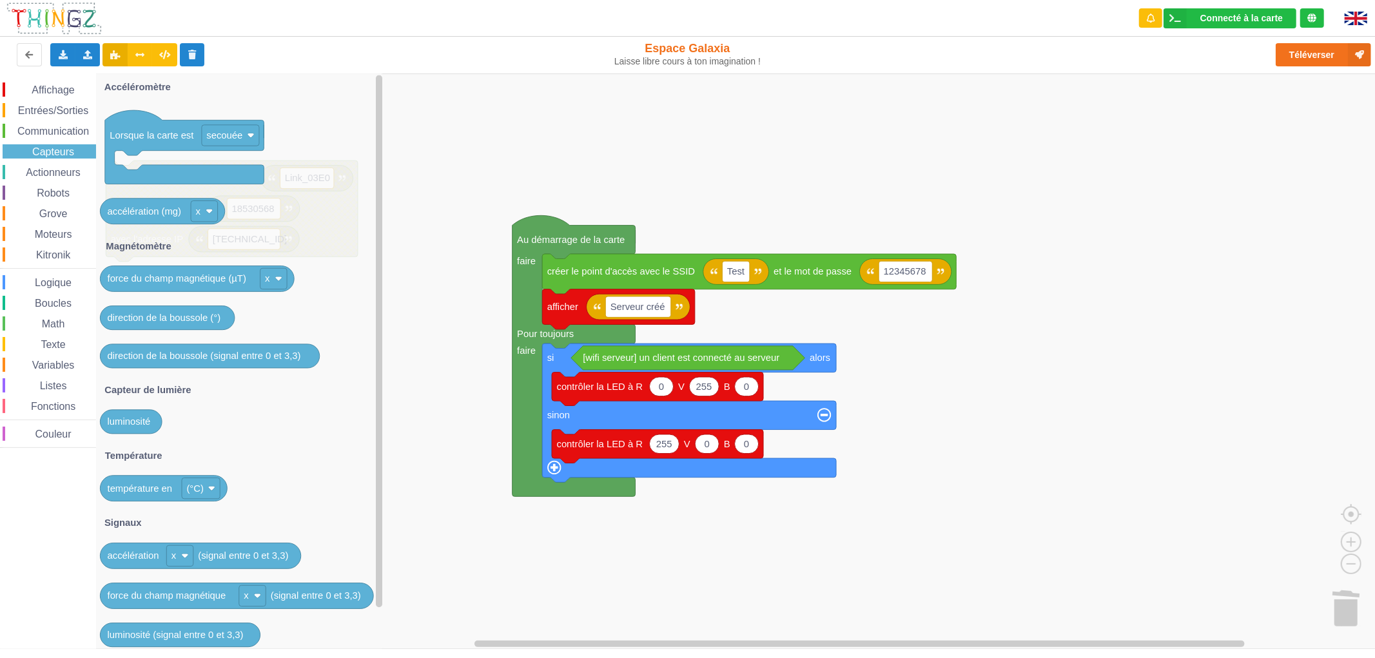
click at [62, 127] on span "Communication" at bounding box center [52, 131] width 75 height 11
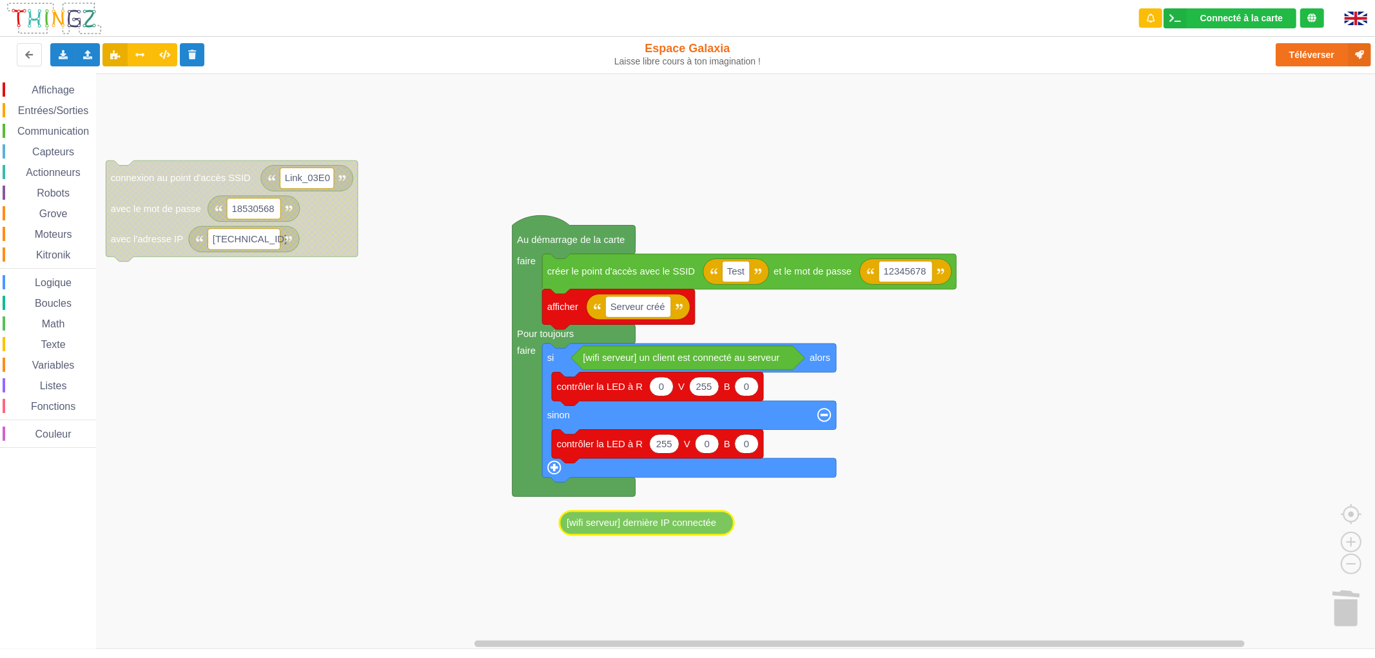
click at [621, 523] on div "Affichage Entrées/Sorties Communication Capteurs Actionneurs Robots Grove Moteu…" at bounding box center [692, 360] width 1384 height 575
click at [53, 89] on span "Affichage" at bounding box center [53, 89] width 46 height 11
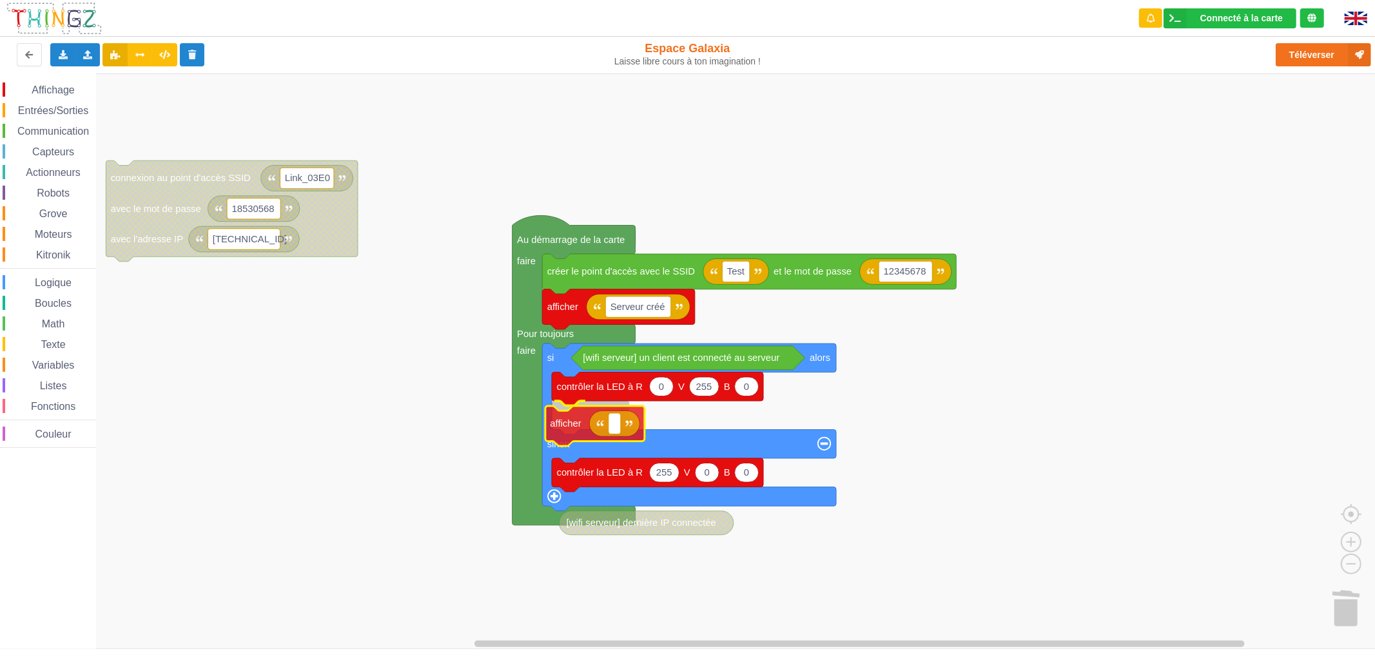
click at [574, 429] on div "Affichage Entrées/Sorties Communication Capteurs Actionneurs Robots Grove Moteu…" at bounding box center [692, 360] width 1384 height 575
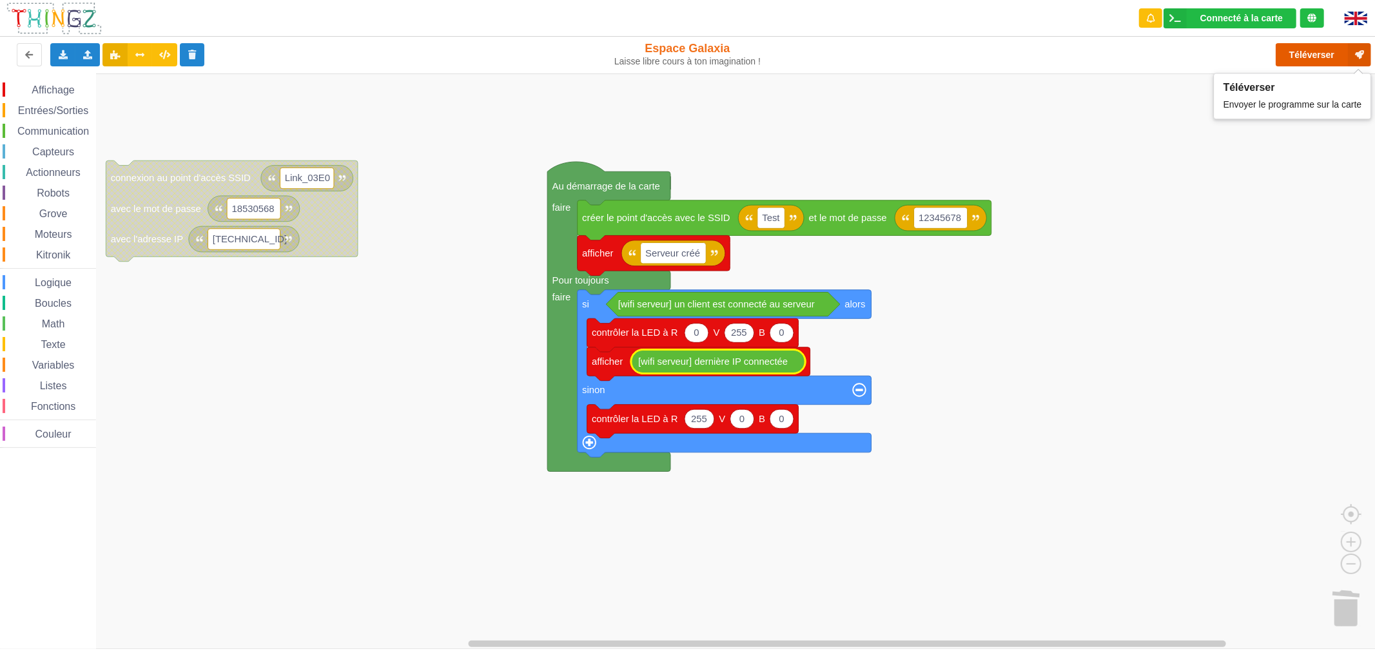
click at [1297, 60] on button "Téléverser" at bounding box center [1322, 54] width 95 height 23
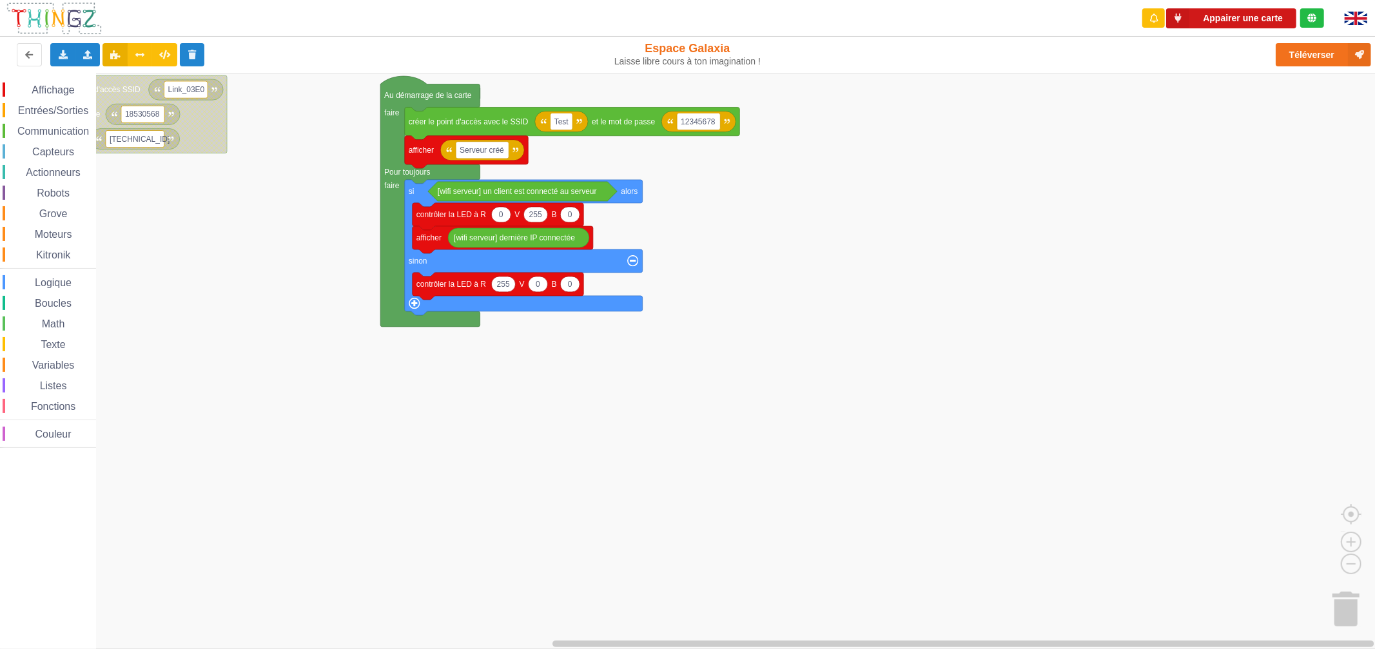
click at [1250, 21] on button "Appairer une carte" at bounding box center [1231, 18] width 130 height 20
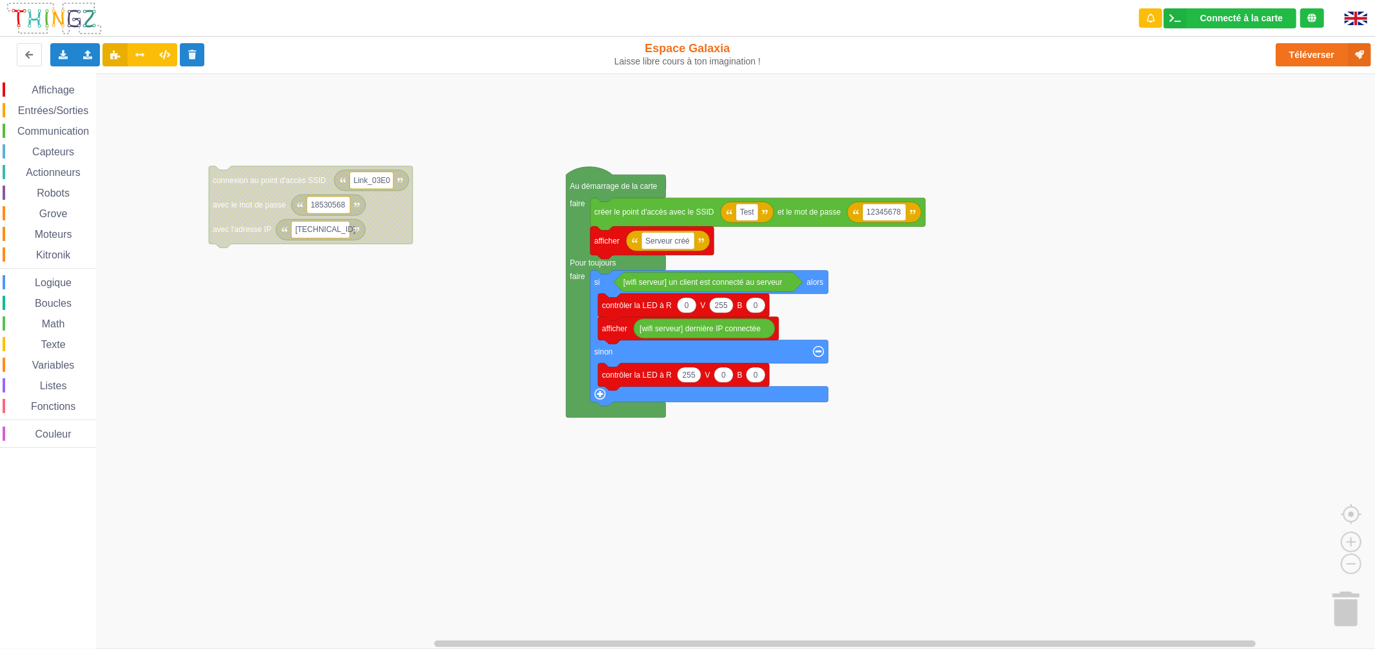
click at [53, 129] on span "Communication" at bounding box center [52, 131] width 75 height 11
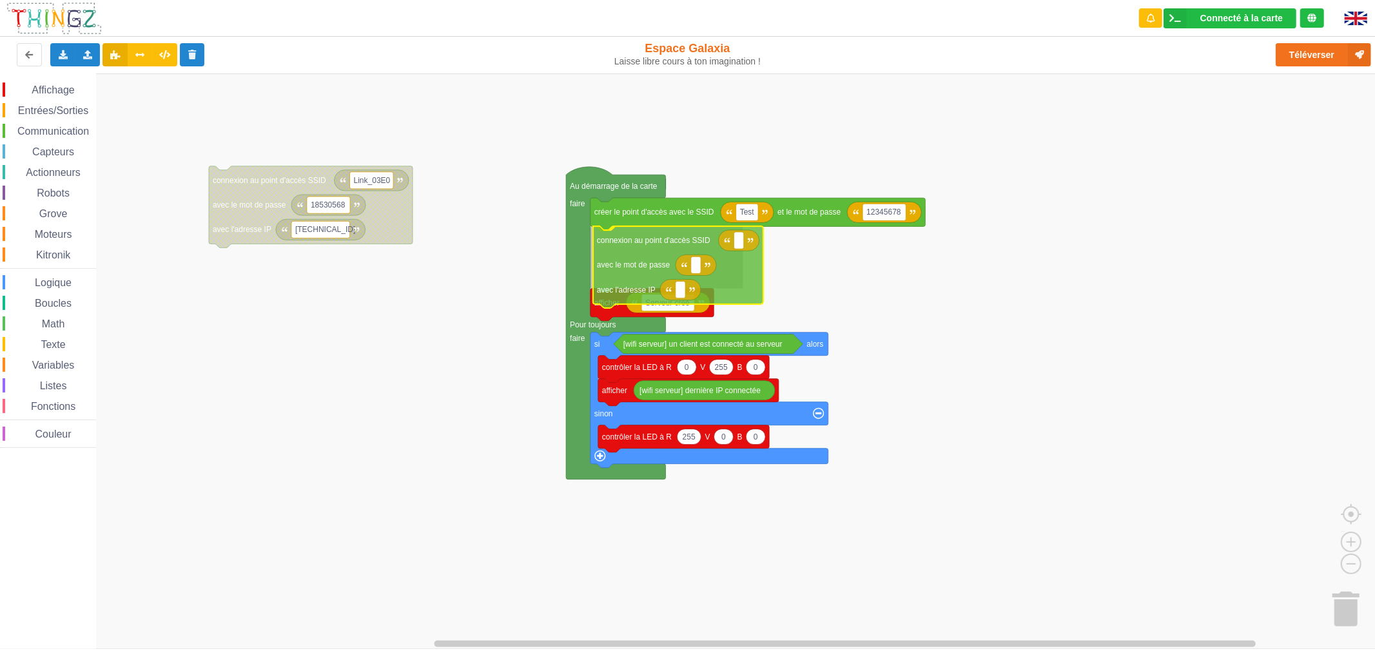
click at [646, 248] on div "Affichage Entrées/Sorties Communication Capteurs Actionneurs Robots Grove Moteu…" at bounding box center [692, 360] width 1384 height 575
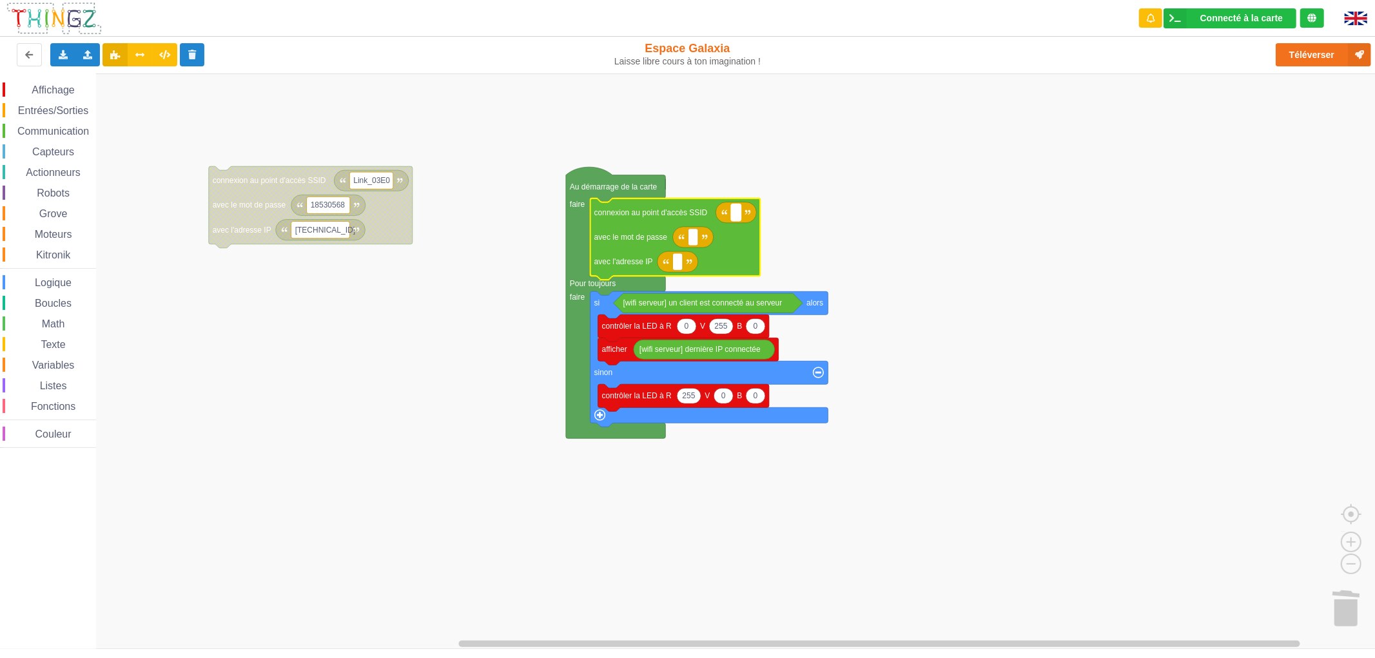
click at [738, 220] on rect "Espace de travail de Blocky" at bounding box center [736, 212] width 10 height 17
type input "test"
click at [696, 240] on rect "Espace de travail de Blocky" at bounding box center [693, 237] width 10 height 17
type input "12345678"
click at [681, 261] on rect "Espace de travail de Blocky" at bounding box center [678, 261] width 10 height 17
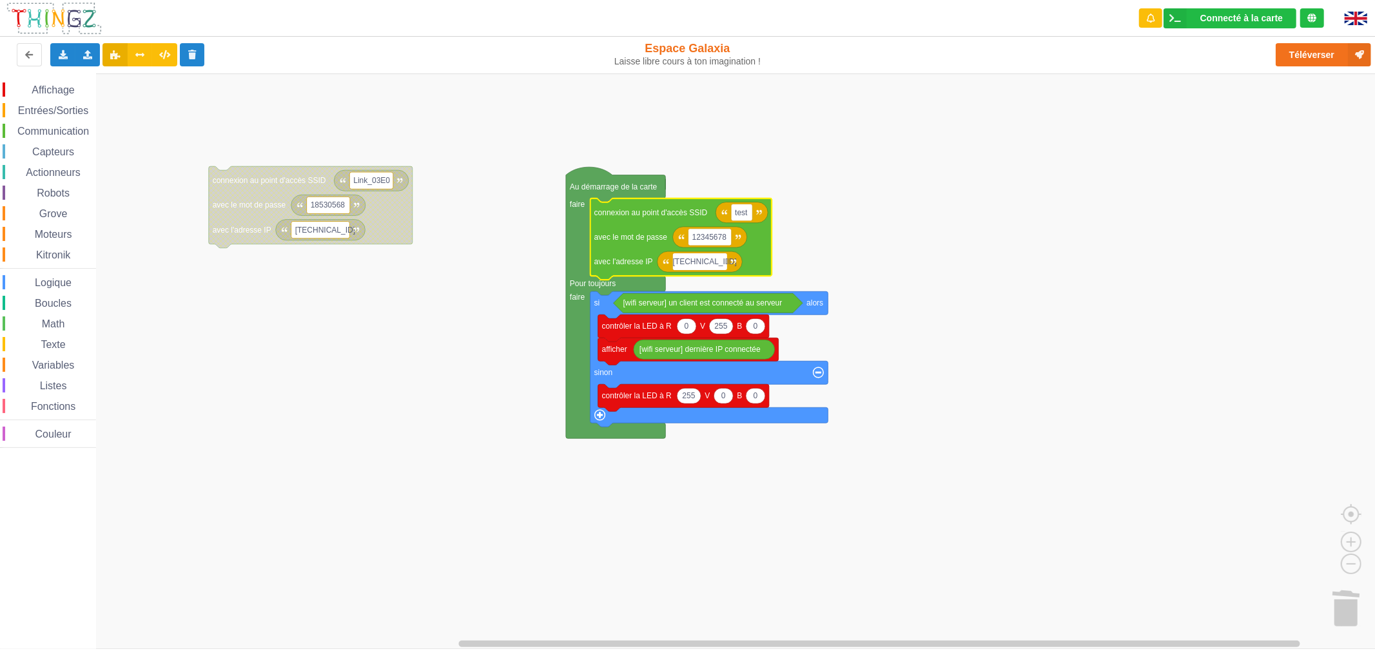
type input "[TECHNICAL_ID]"
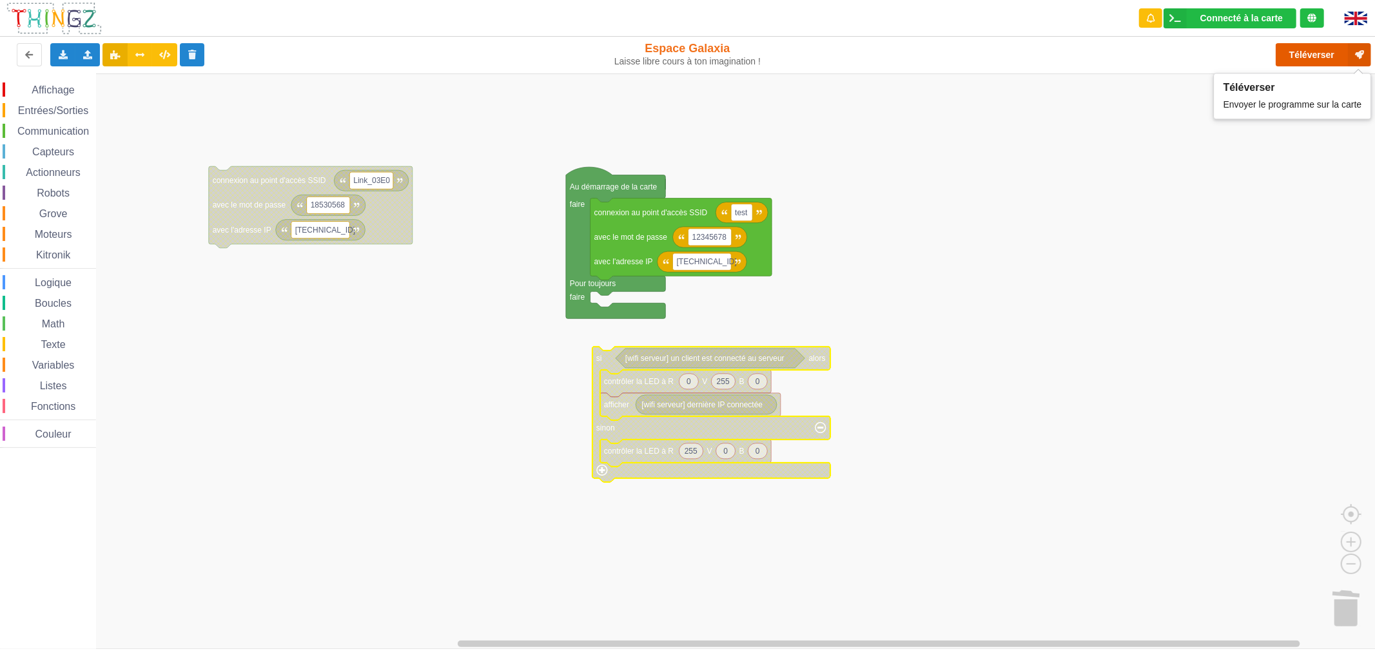
click at [1292, 50] on button "Téléverser" at bounding box center [1322, 54] width 95 height 23
click at [815, 242] on rect "Espace de travail de Blocky" at bounding box center [692, 360] width 1384 height 575
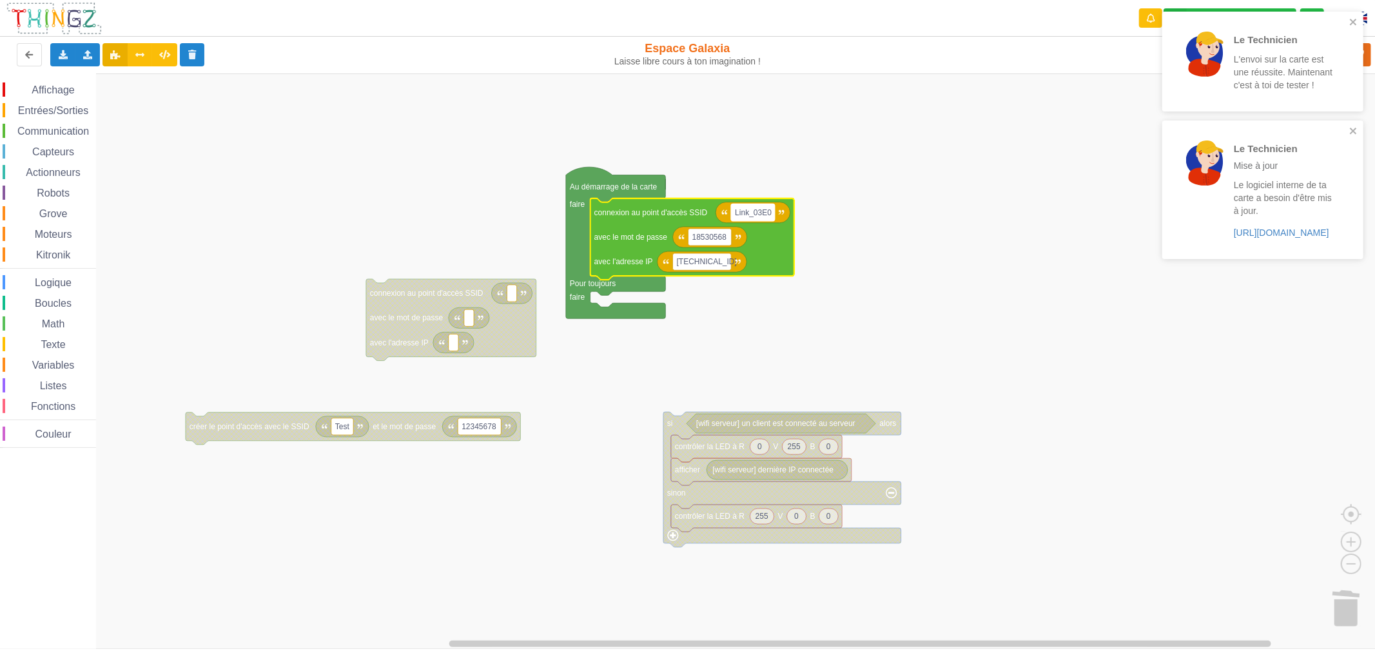
click at [743, 211] on text "Link_03E0" at bounding box center [753, 212] width 37 height 9
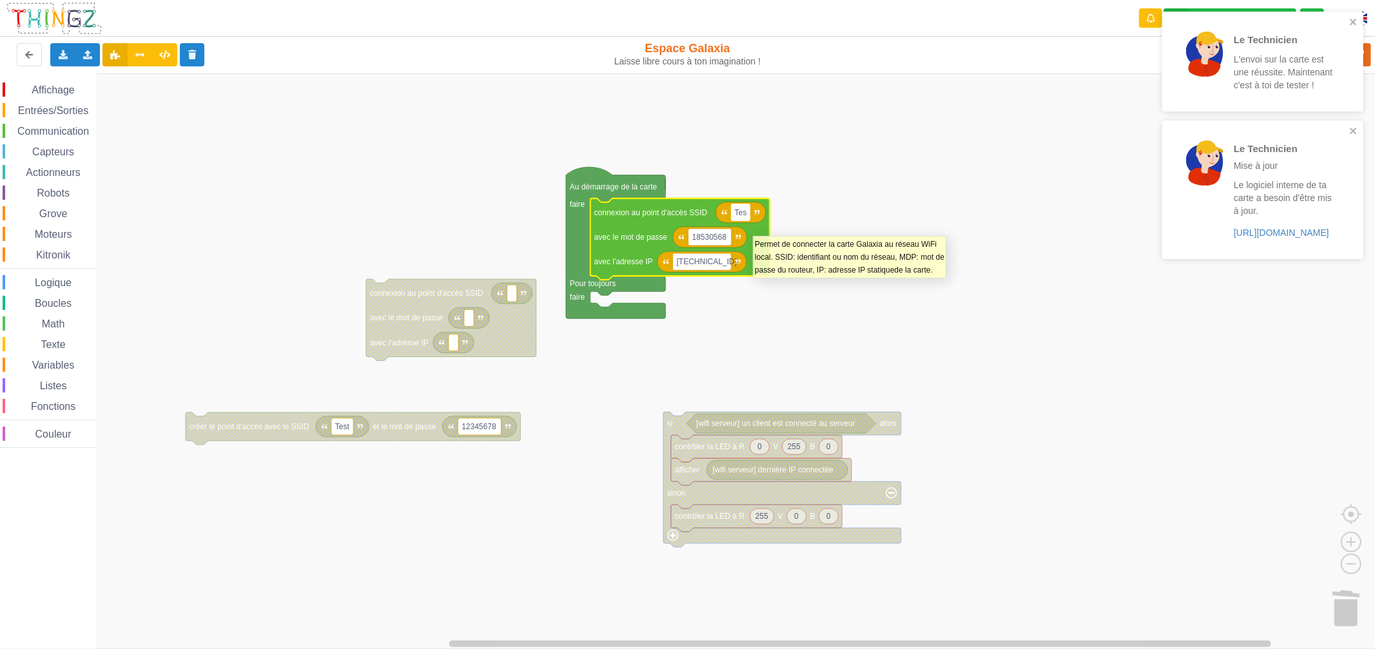
type input "Test"
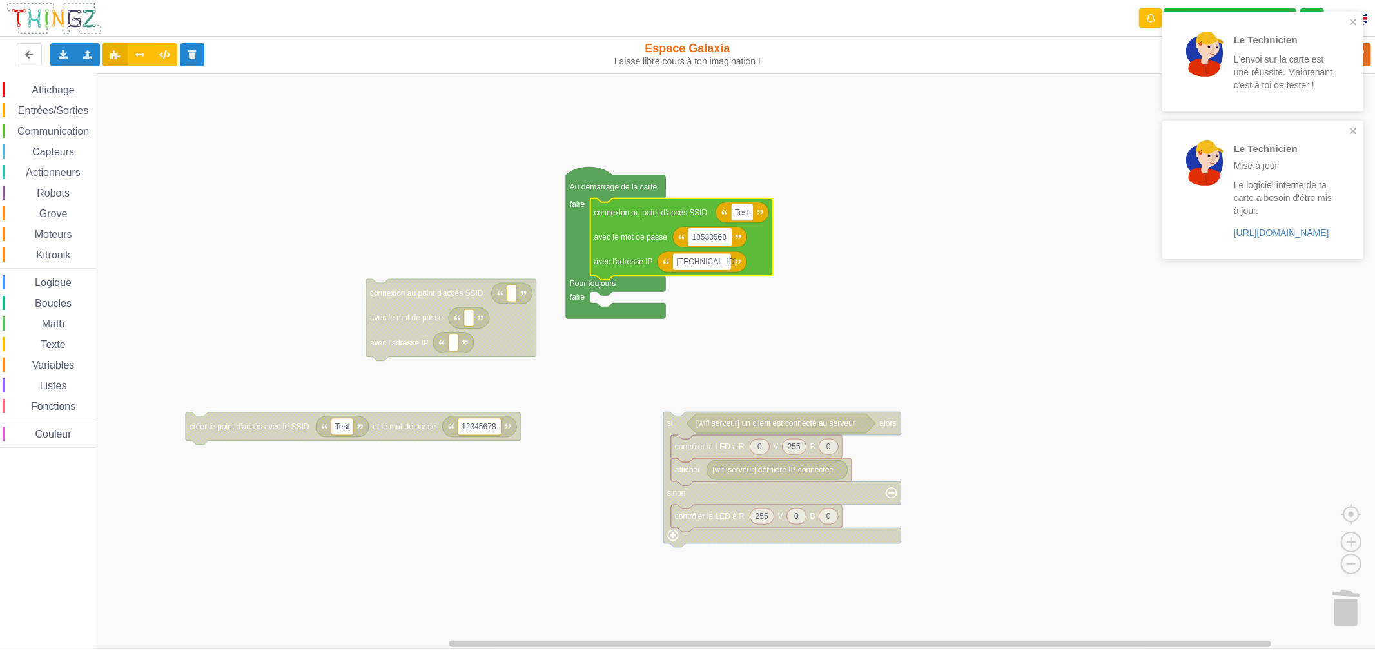
click at [707, 242] on text "18530568" at bounding box center [709, 237] width 35 height 9
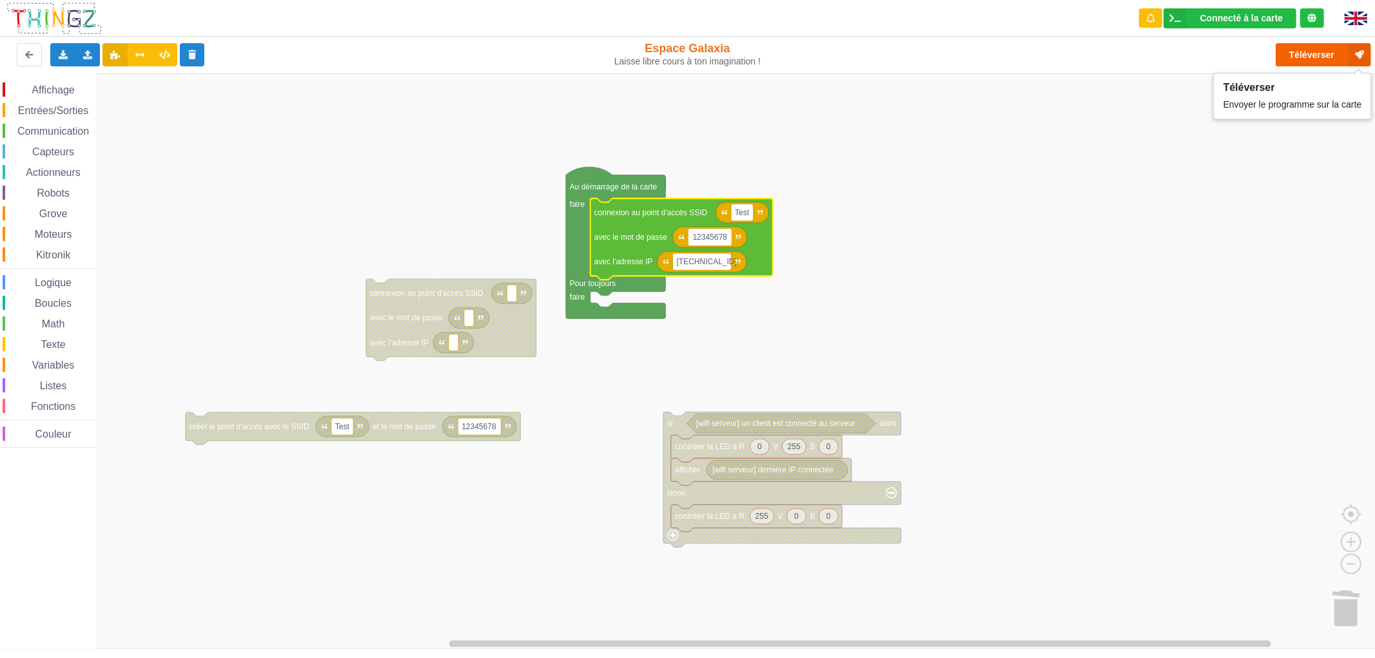
type input "12345678"
click at [1290, 49] on button "Téléverser" at bounding box center [1322, 54] width 95 height 23
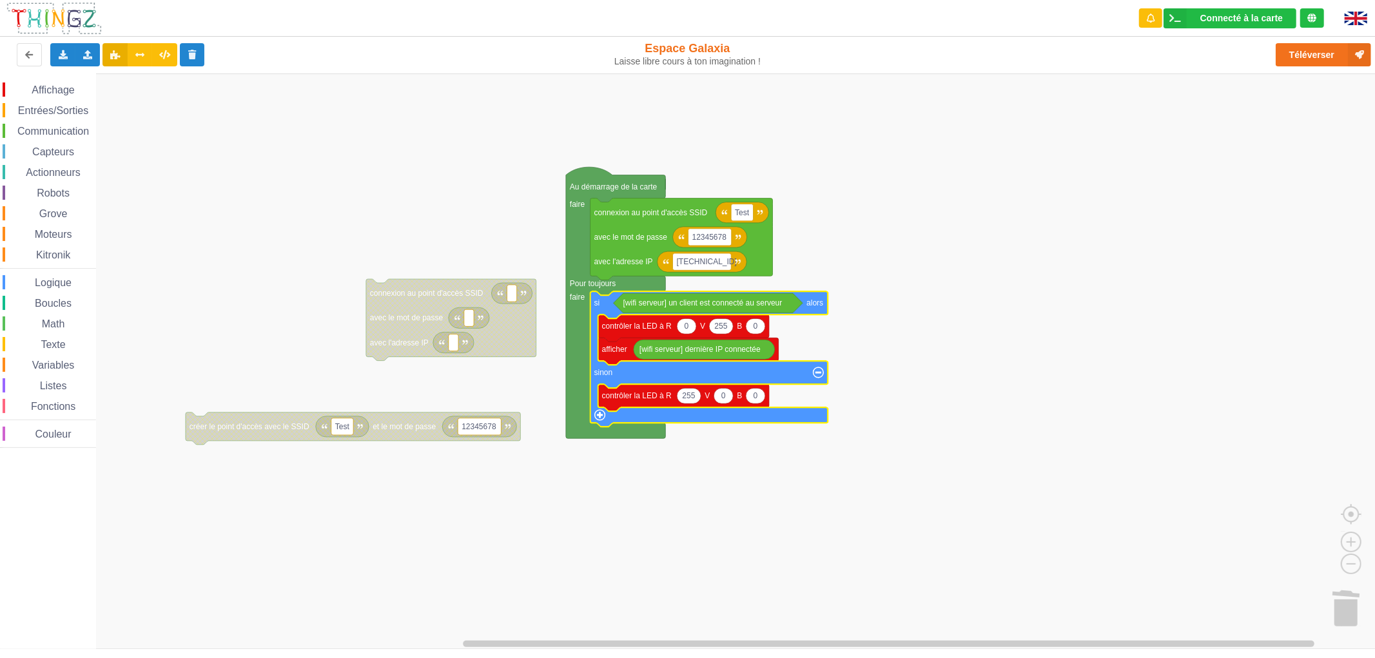
click at [60, 152] on span "Capteurs" at bounding box center [53, 151] width 46 height 11
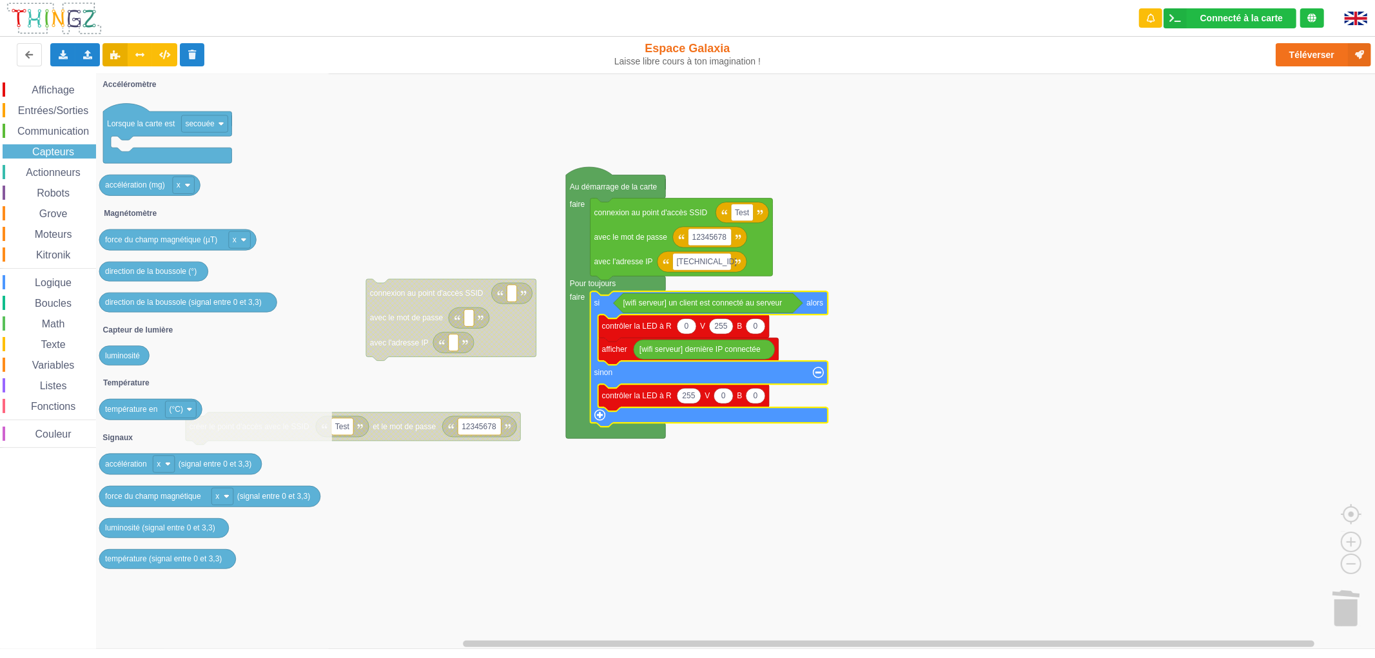
click at [61, 124] on div "Communication" at bounding box center [49, 131] width 93 height 14
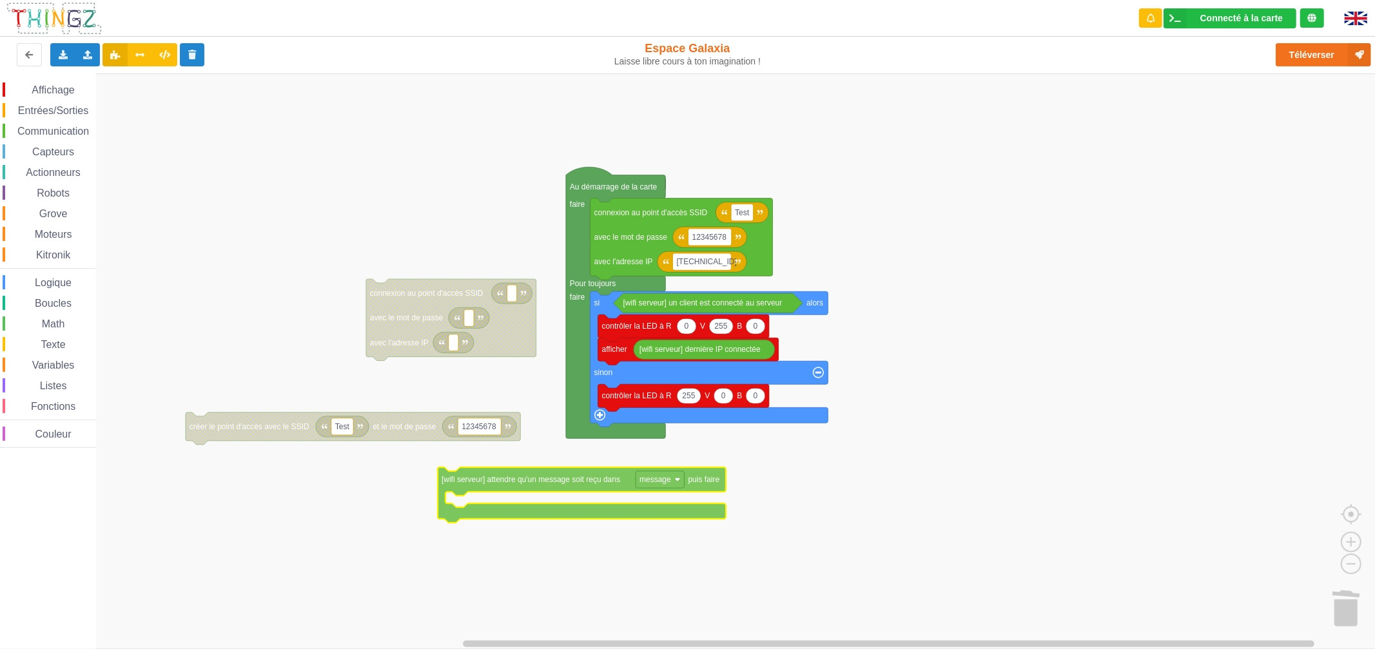
click at [514, 487] on div "Affichage Entrées/Sorties Communication Capteurs Actionneurs Robots Grove Moteu…" at bounding box center [692, 360] width 1384 height 575
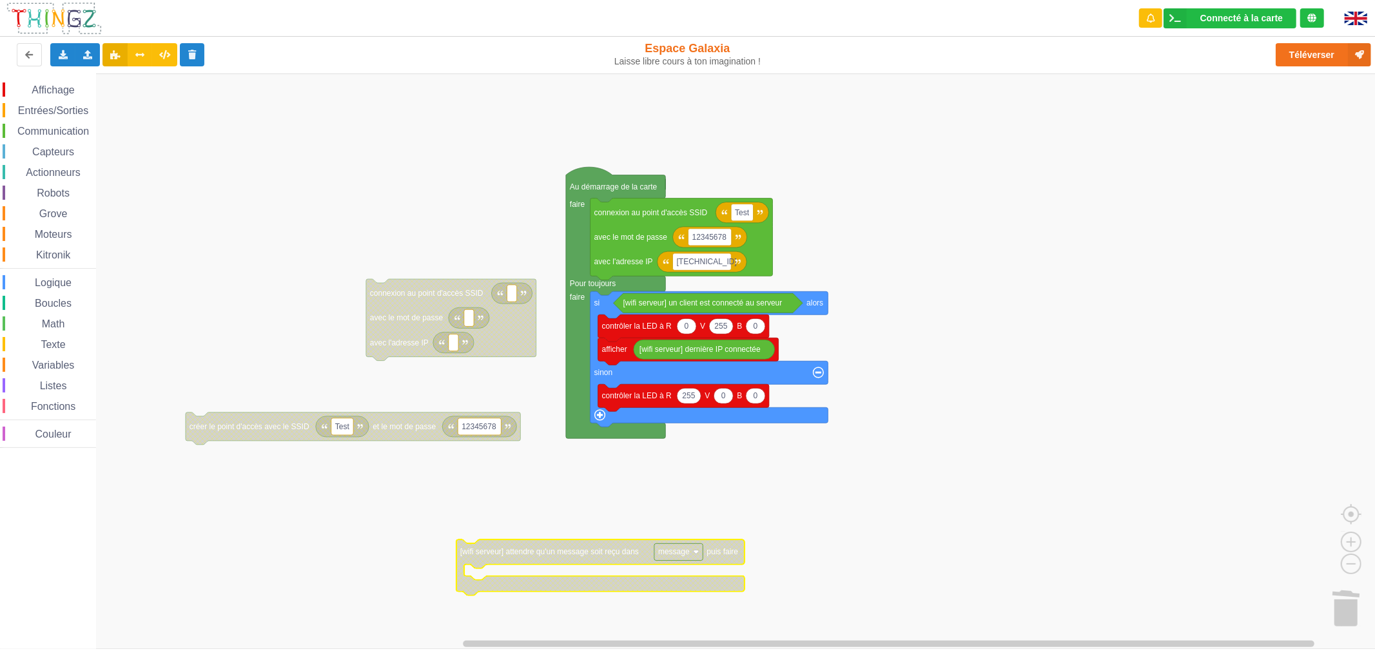
click at [55, 152] on span "Capteurs" at bounding box center [53, 151] width 46 height 11
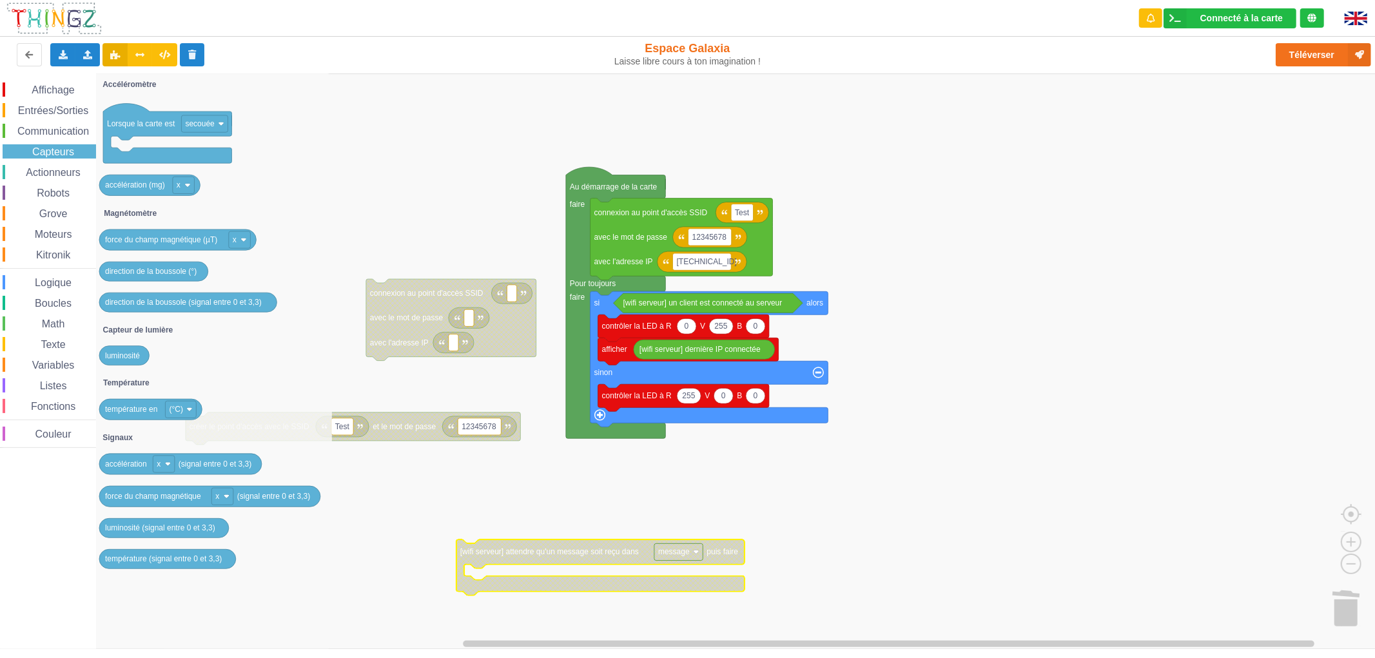
click at [68, 133] on span "Communication" at bounding box center [52, 131] width 75 height 11
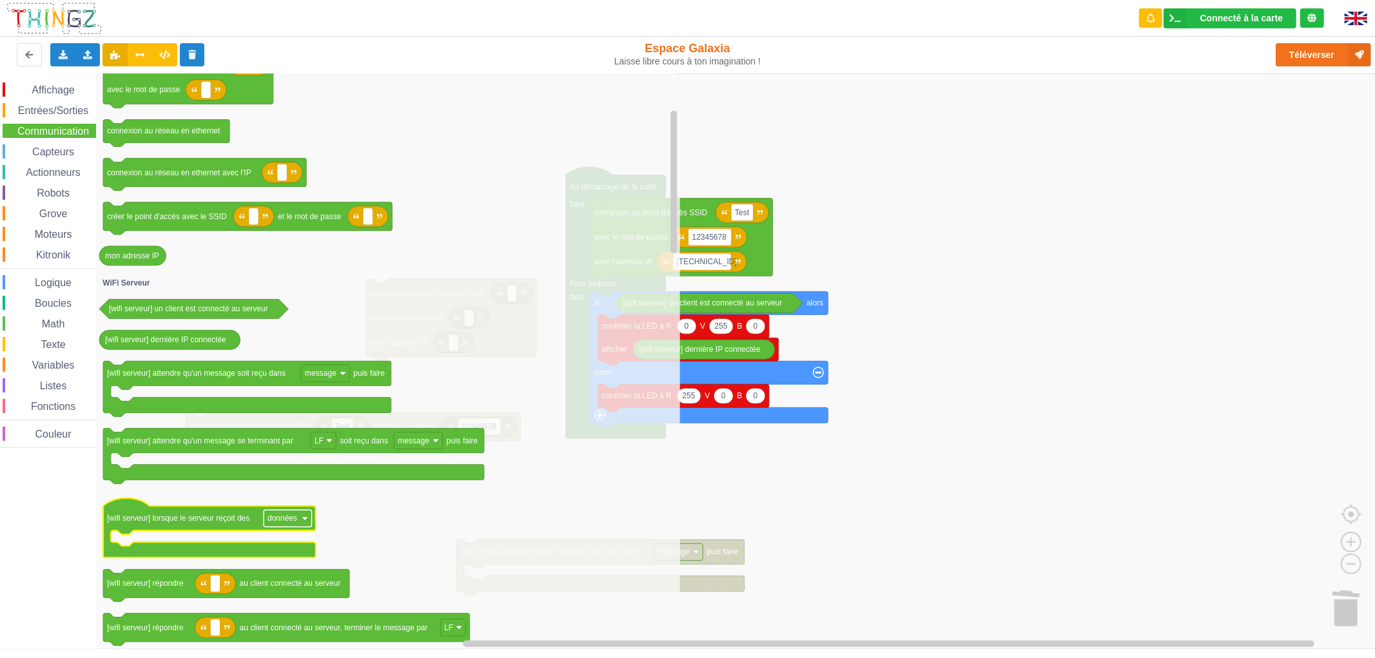
click at [285, 516] on text "données" at bounding box center [282, 518] width 30 height 9
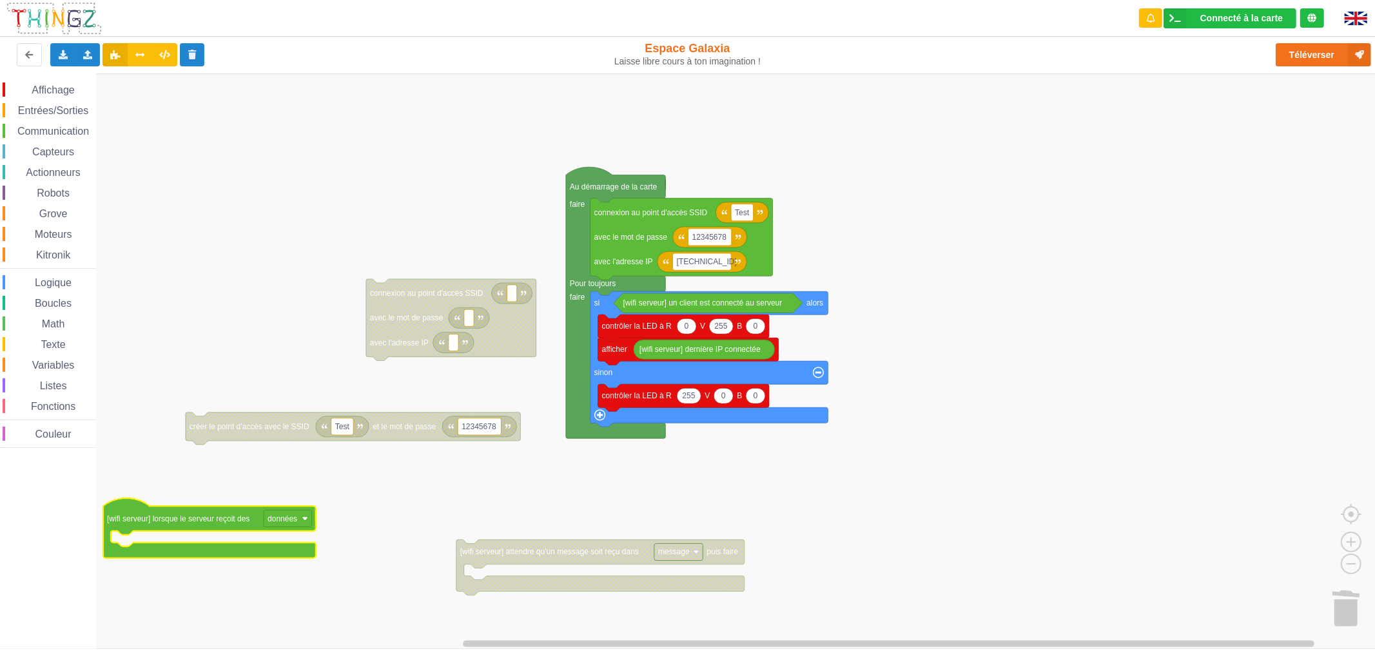
click at [285, 516] on text "données" at bounding box center [282, 518] width 30 height 9
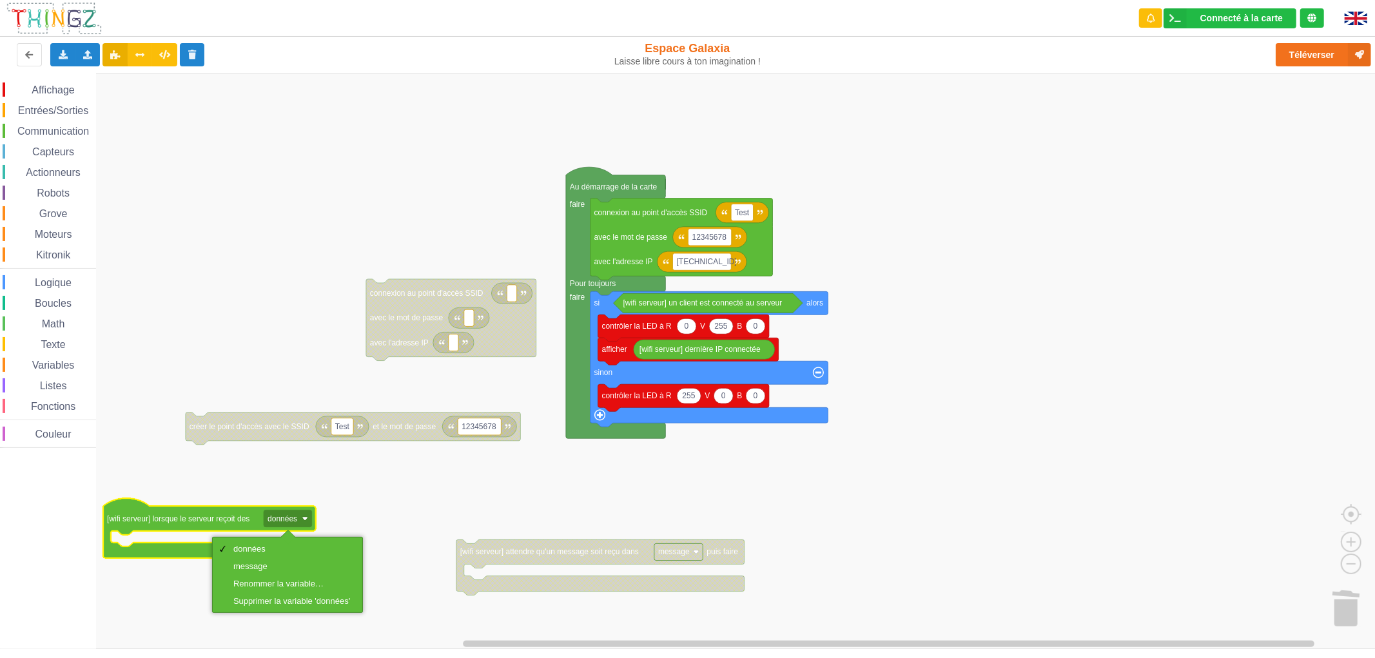
click at [285, 516] on text "données" at bounding box center [282, 518] width 30 height 9
click at [62, 365] on span "Variables" at bounding box center [53, 365] width 46 height 11
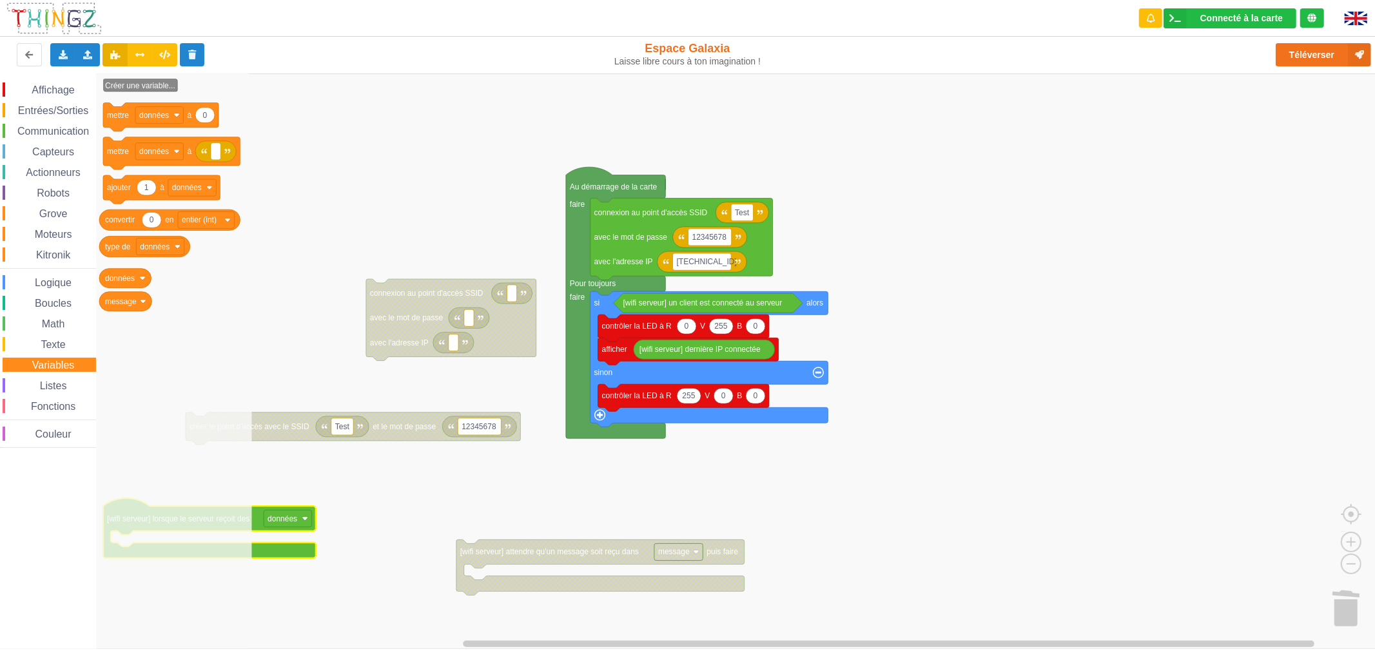
click at [53, 128] on span "Communication" at bounding box center [52, 131] width 75 height 11
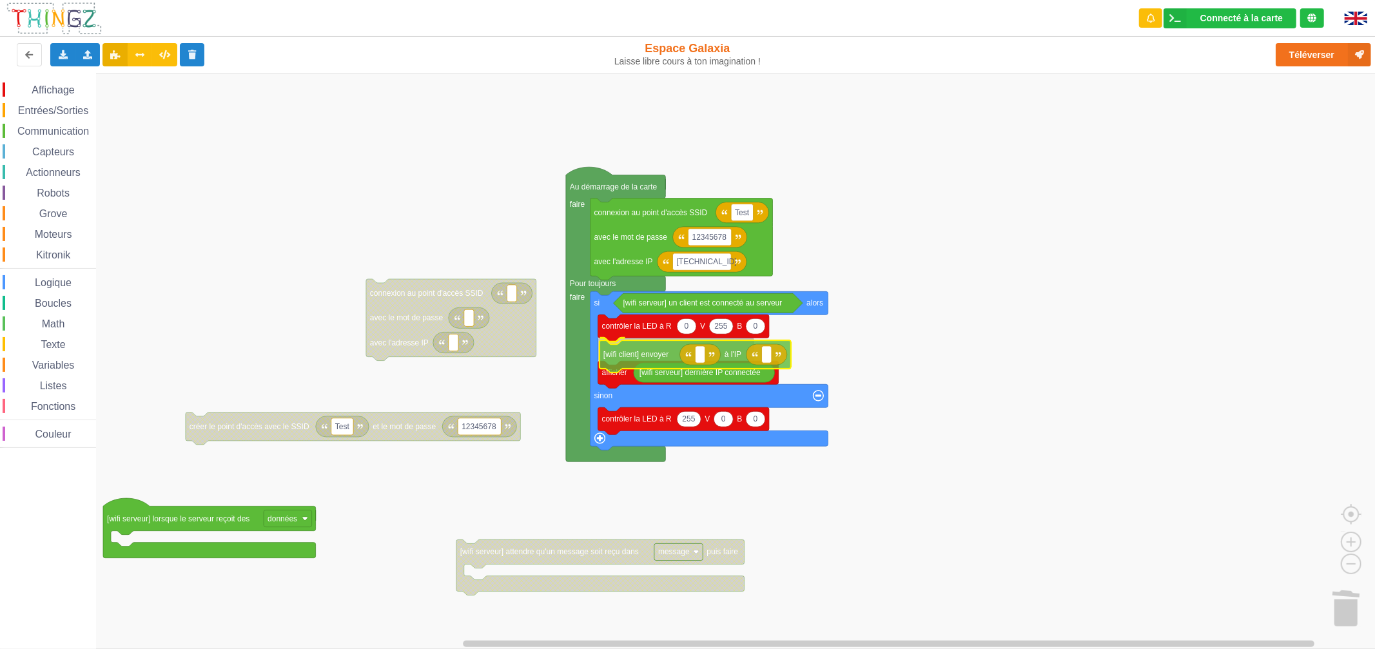
click at [629, 361] on div "Affichage Entrées/Sorties Communication Capteurs Actionneurs Robots Grove Moteu…" at bounding box center [692, 360] width 1384 height 575
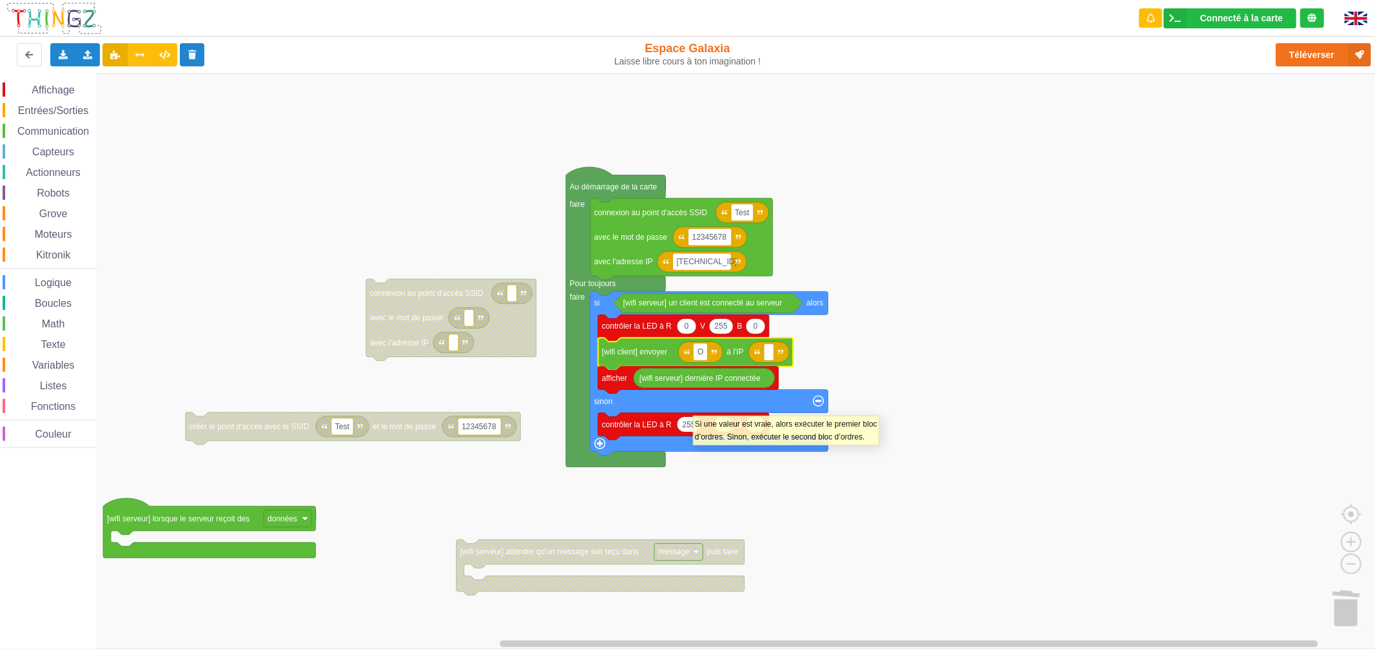
type input "OK"
click at [777, 358] on rect "Espace de travail de Blocky" at bounding box center [774, 351] width 10 height 17
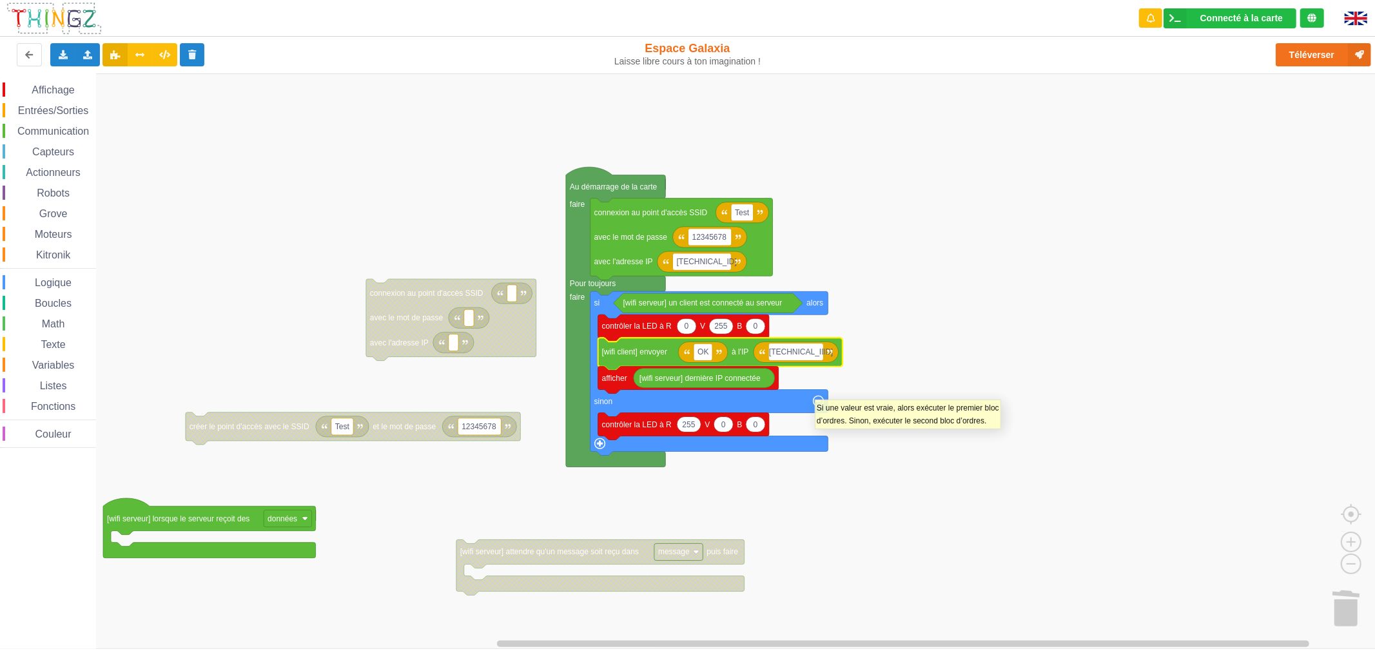
type input "[TECHNICAL_ID]"
click at [899, 439] on rect "Espace de travail de Blocky" at bounding box center [692, 360] width 1384 height 575
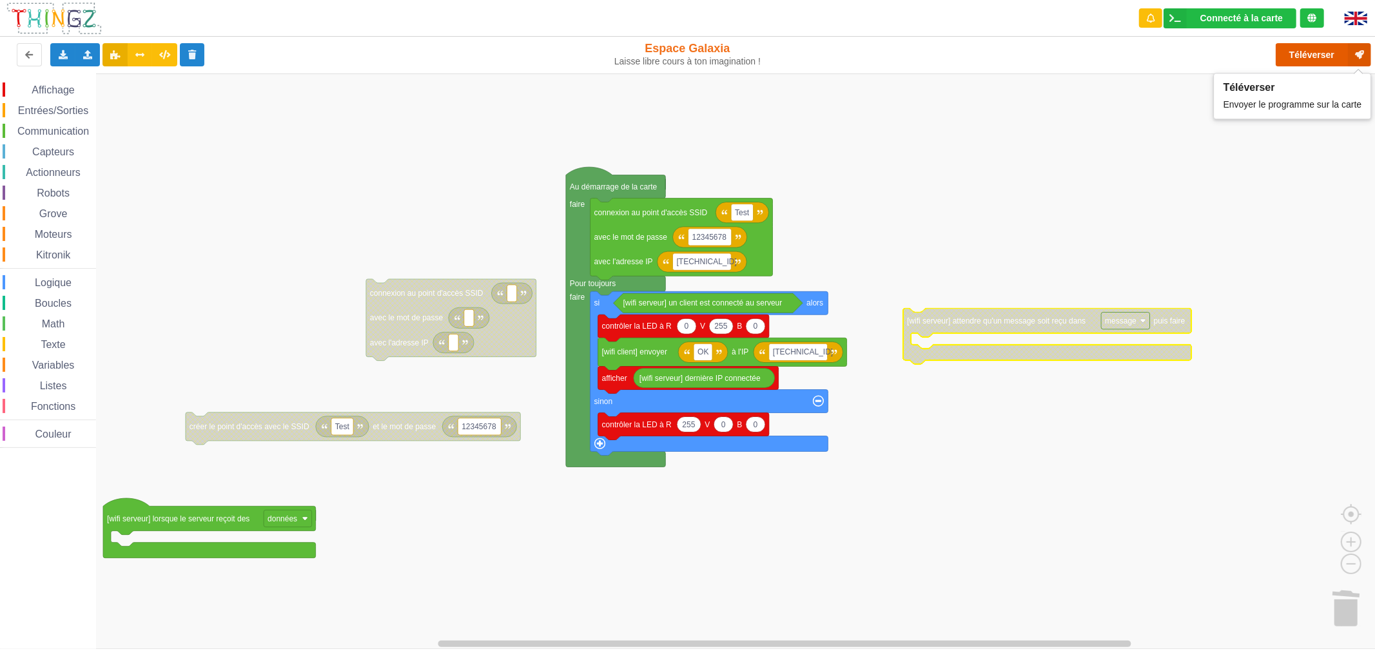
click at [1322, 59] on button "Téléverser" at bounding box center [1322, 54] width 95 height 23
click at [65, 131] on span "Communication" at bounding box center [52, 131] width 75 height 11
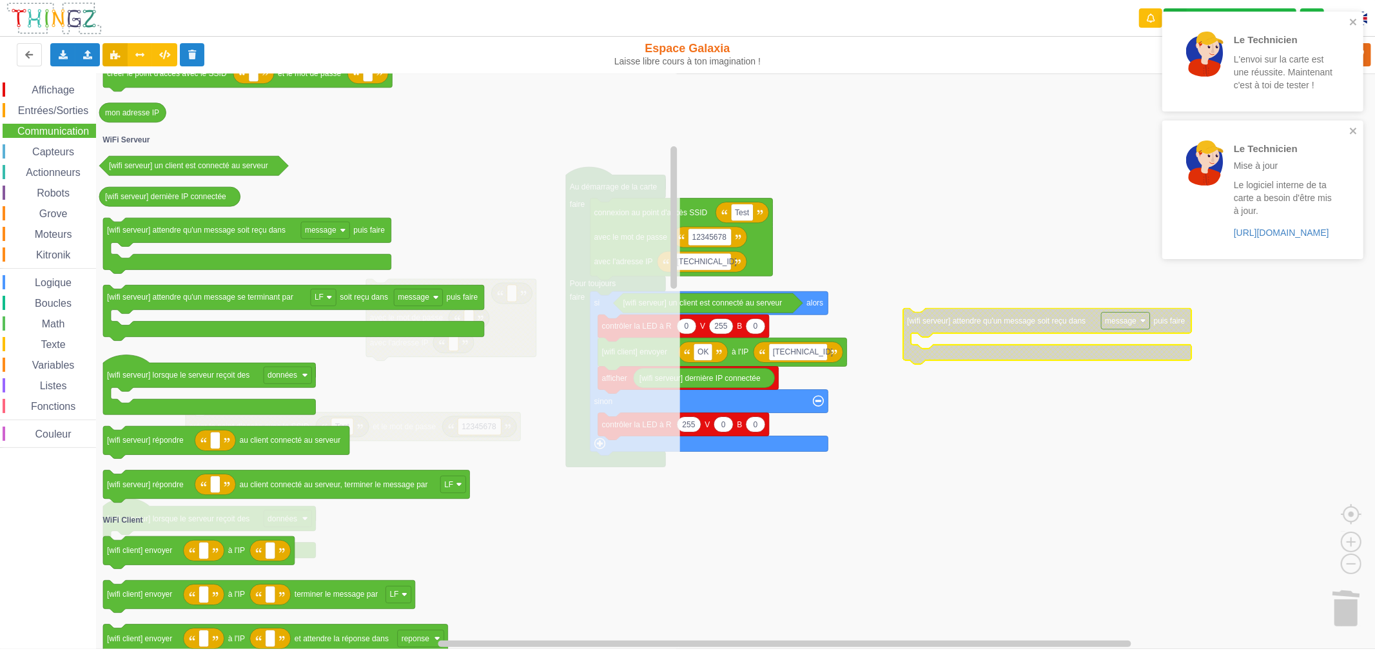
click at [871, 146] on rect "Espace de travail de Blocky" at bounding box center [692, 360] width 1384 height 575
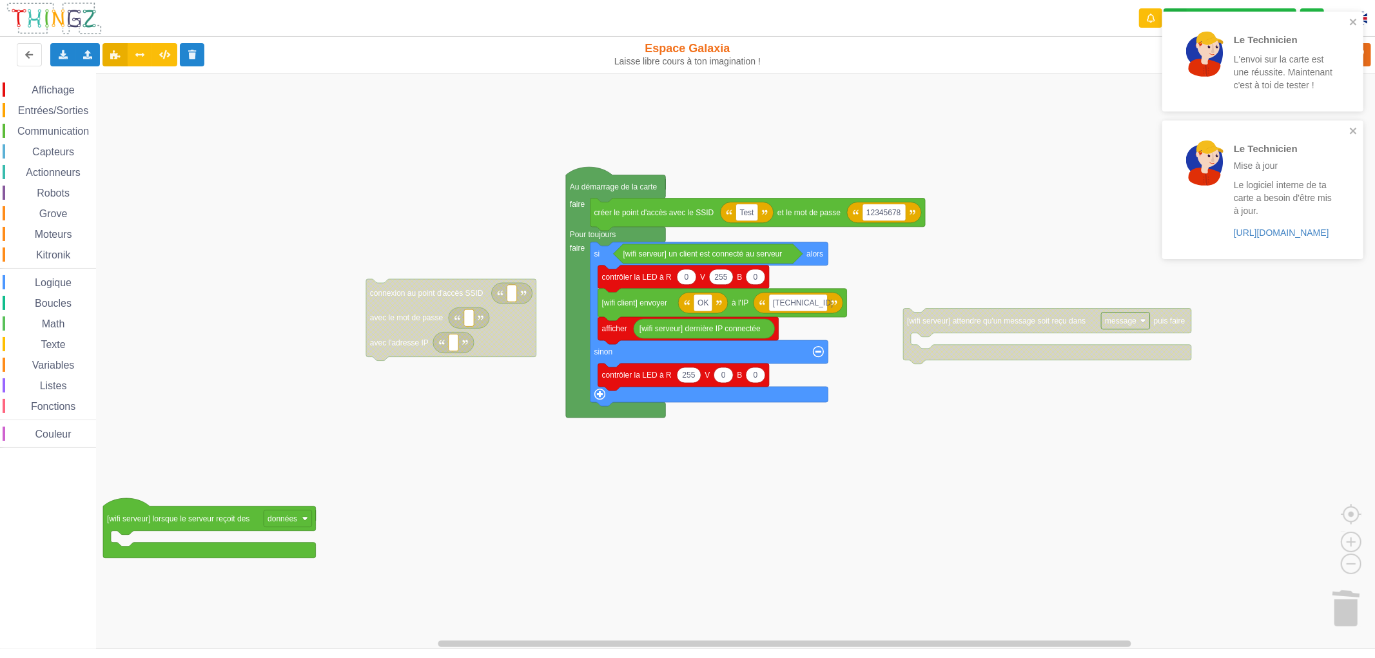
click at [61, 155] on span "Capteurs" at bounding box center [53, 151] width 46 height 11
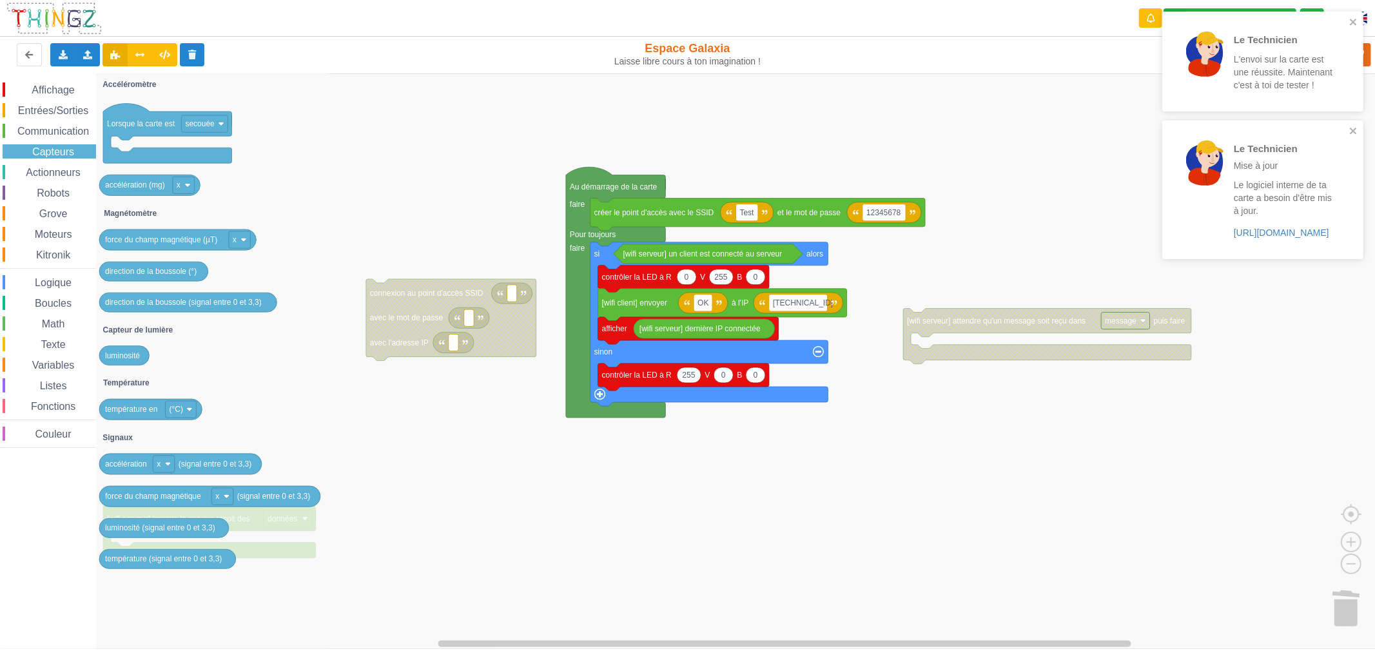
click at [61, 131] on span "Communication" at bounding box center [52, 131] width 75 height 11
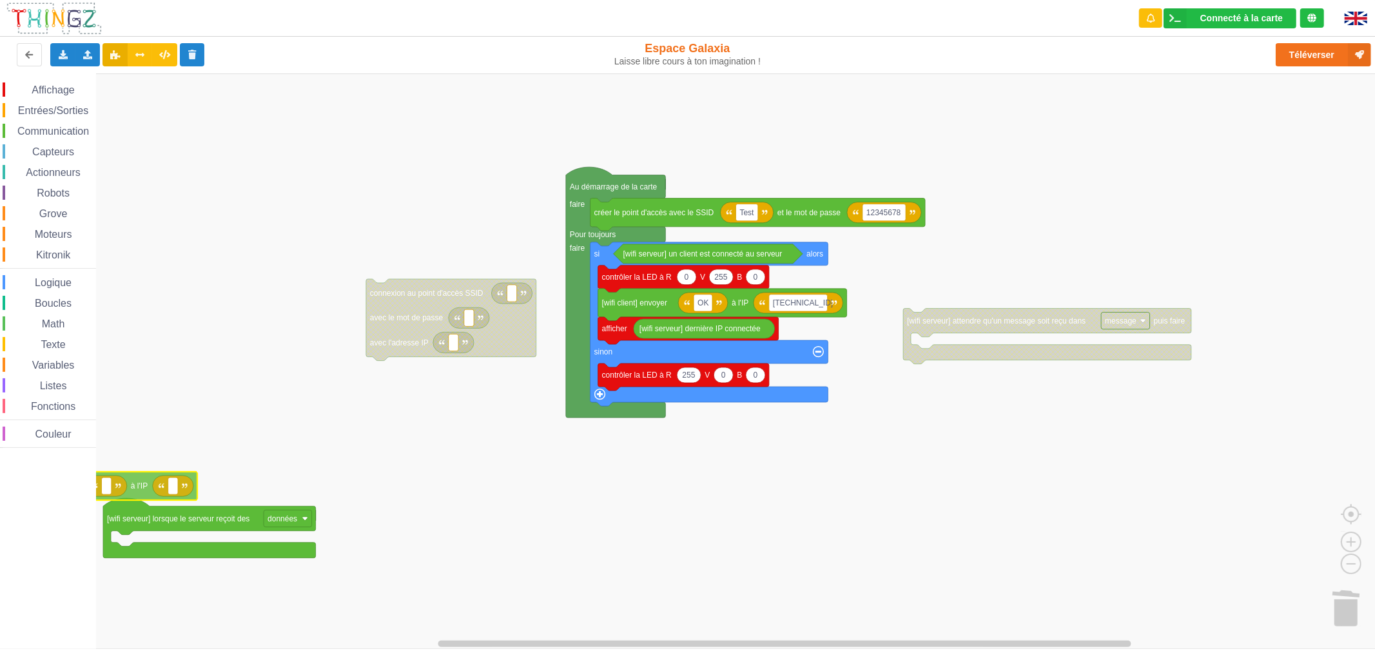
click at [30, 465] on div "Affichage Entrées/Sorties Communication Capteurs Actionneurs Robots Grove Moteu…" at bounding box center [692, 360] width 1384 height 575
click at [56, 365] on span "Variables" at bounding box center [53, 365] width 46 height 11
click at [706, 302] on div "Affichage Entrées/Sorties Communication Capteurs Actionneurs Robots Grove Moteu…" at bounding box center [692, 360] width 1384 height 575
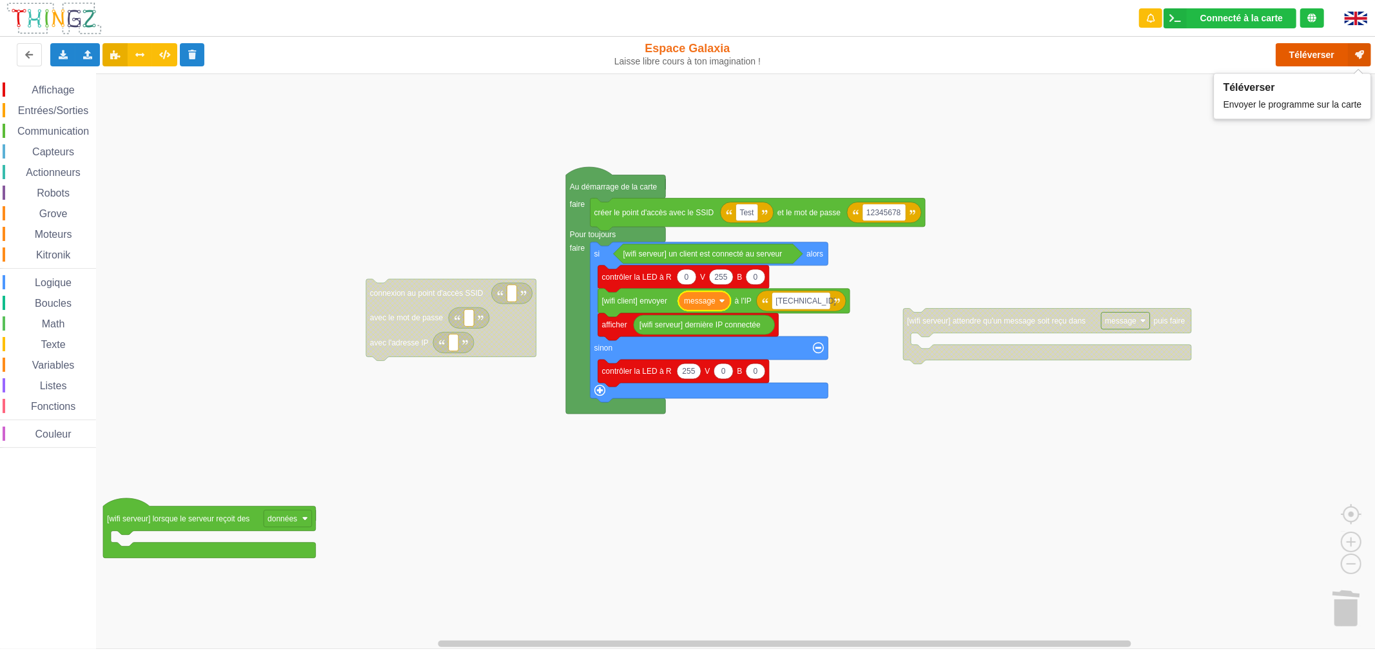
click at [1329, 59] on button "Téléverser" at bounding box center [1322, 54] width 95 height 23
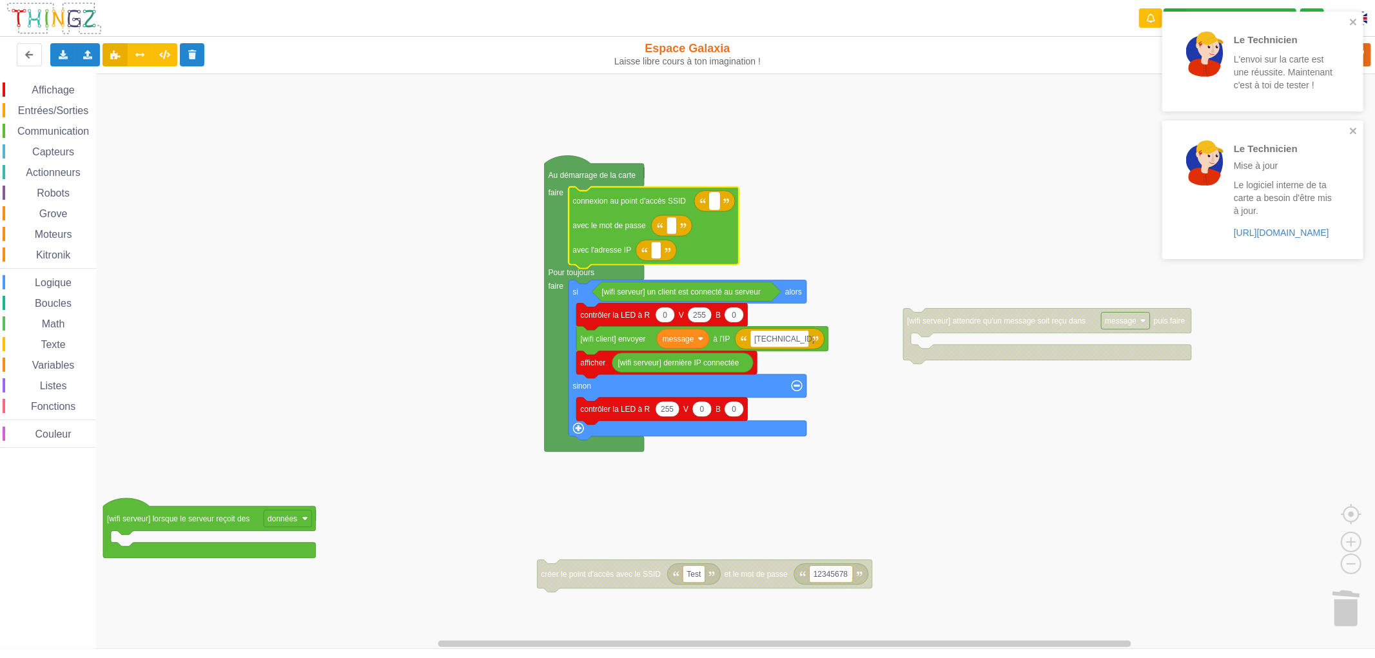
click at [713, 197] on text "Espace de travail de Blocky" at bounding box center [714, 201] width 2 height 9
type input "Test"
click at [669, 224] on rect "Espace de travail de Blocky" at bounding box center [671, 225] width 10 height 17
type input "12345678"
click at [653, 252] on rect "Espace de travail de Blocky" at bounding box center [656, 250] width 10 height 17
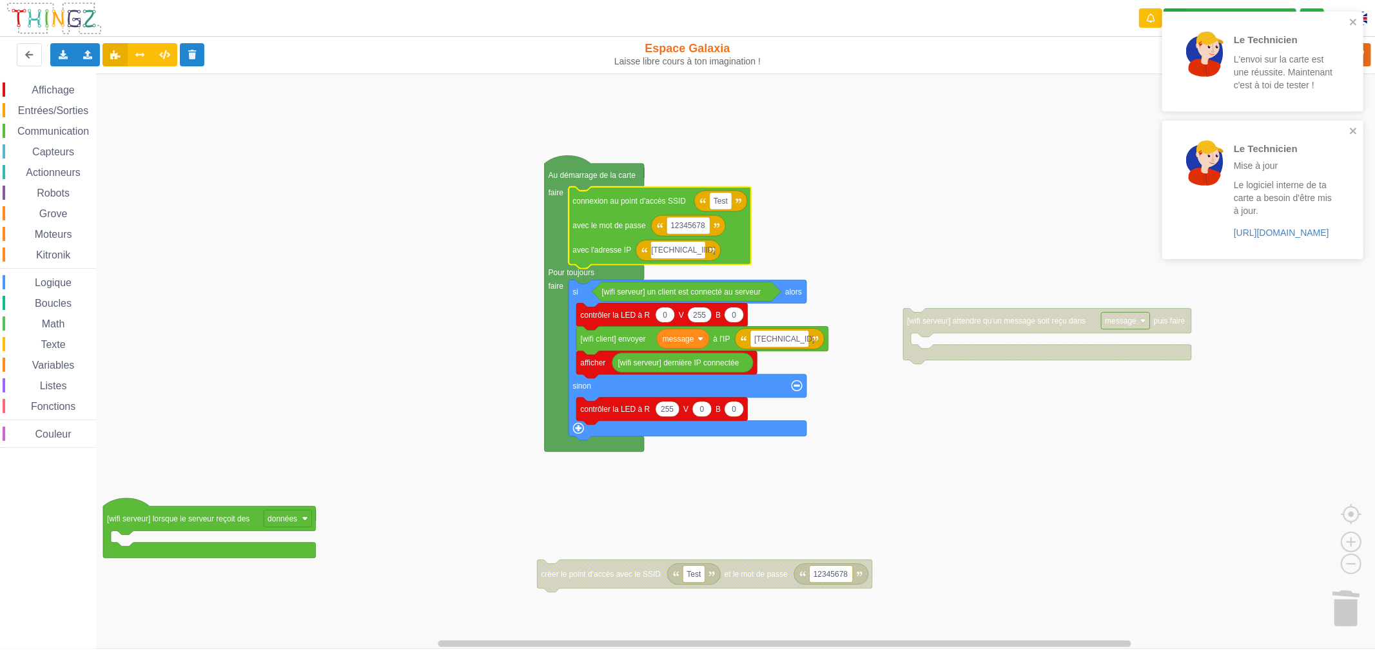
type input "[TECHNICAL_ID]"
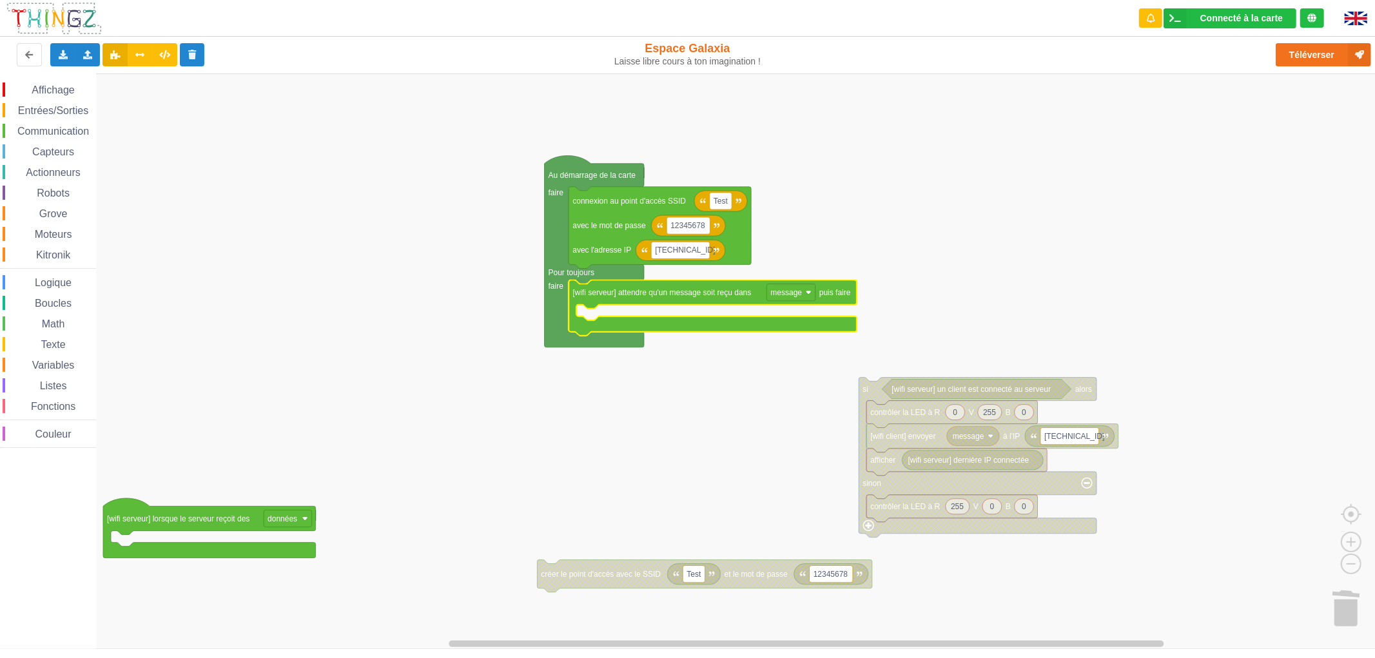
click at [56, 153] on span "Capteurs" at bounding box center [53, 151] width 46 height 11
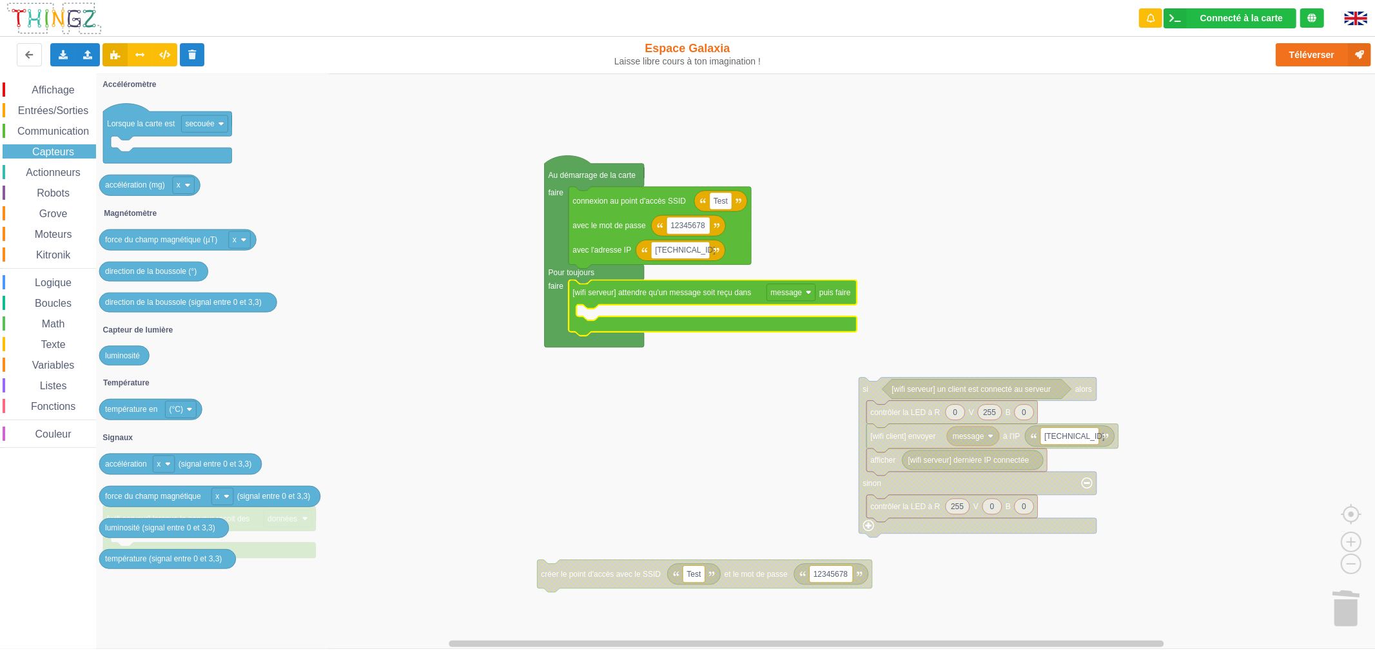
click at [50, 133] on span "Communication" at bounding box center [52, 131] width 75 height 11
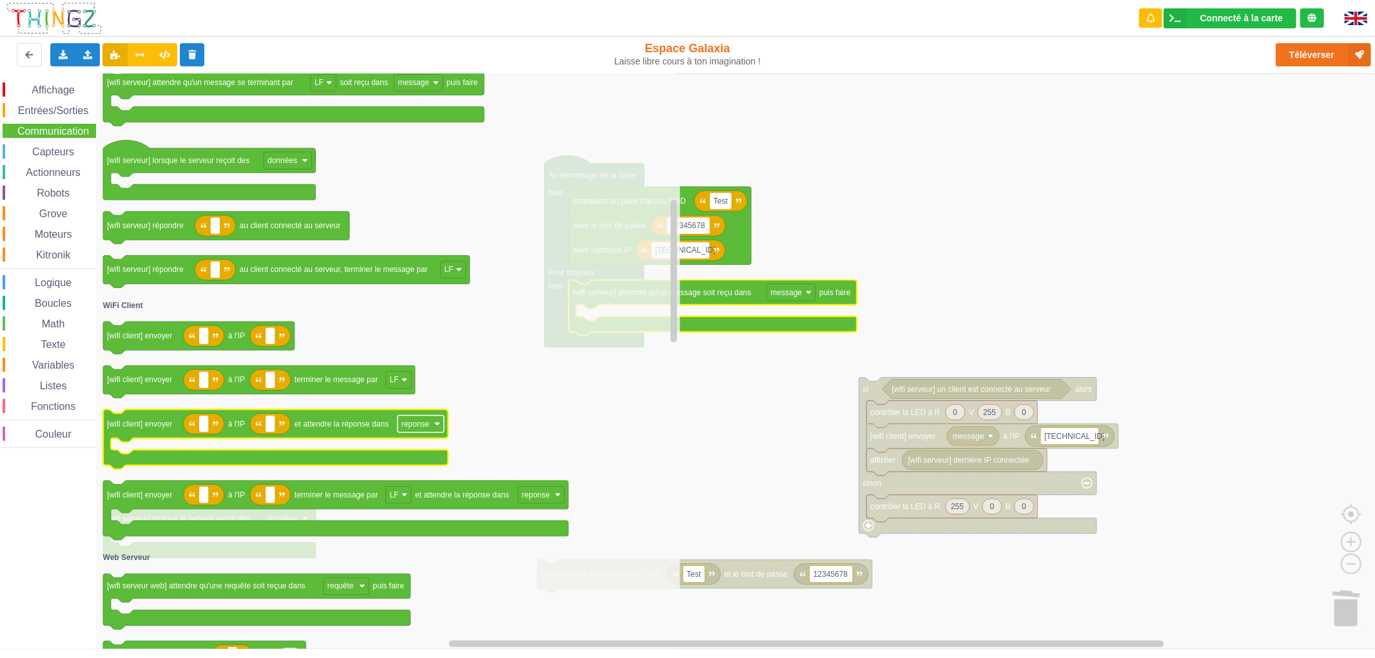
click at [426, 427] on text "reponse" at bounding box center [415, 424] width 28 height 9
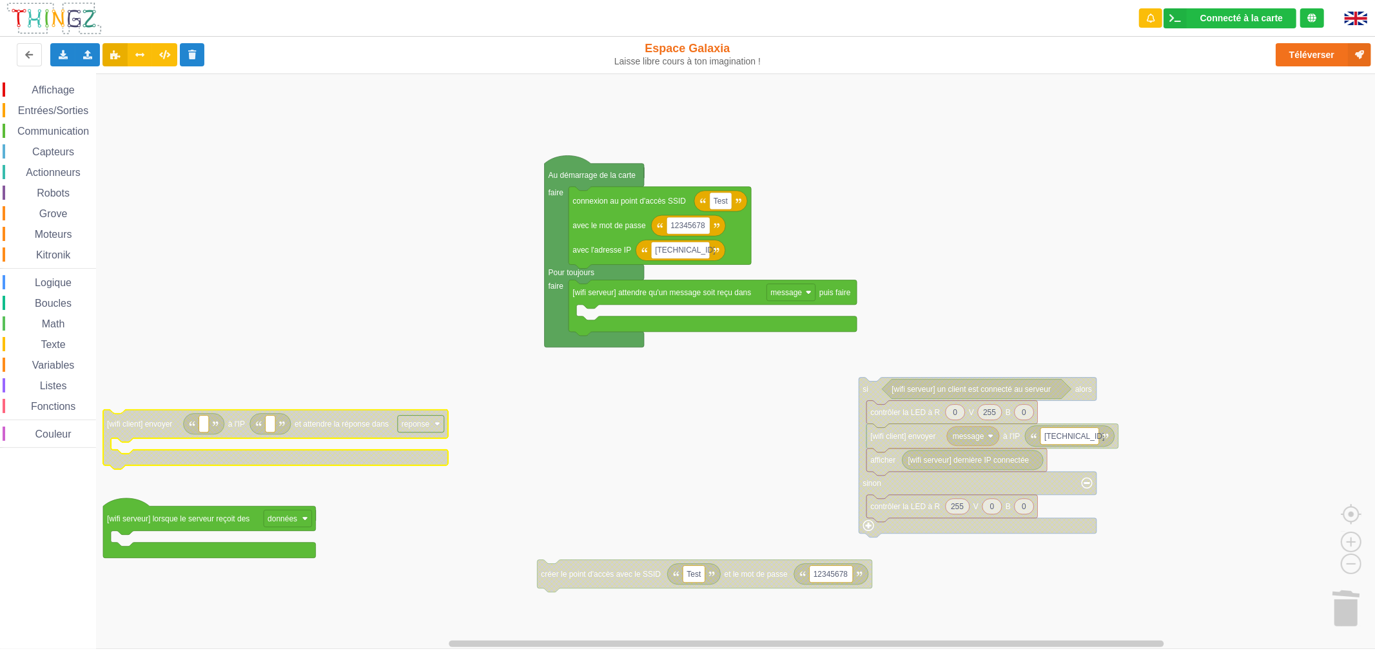
click at [426, 427] on text "reponse" at bounding box center [415, 424] width 28 height 9
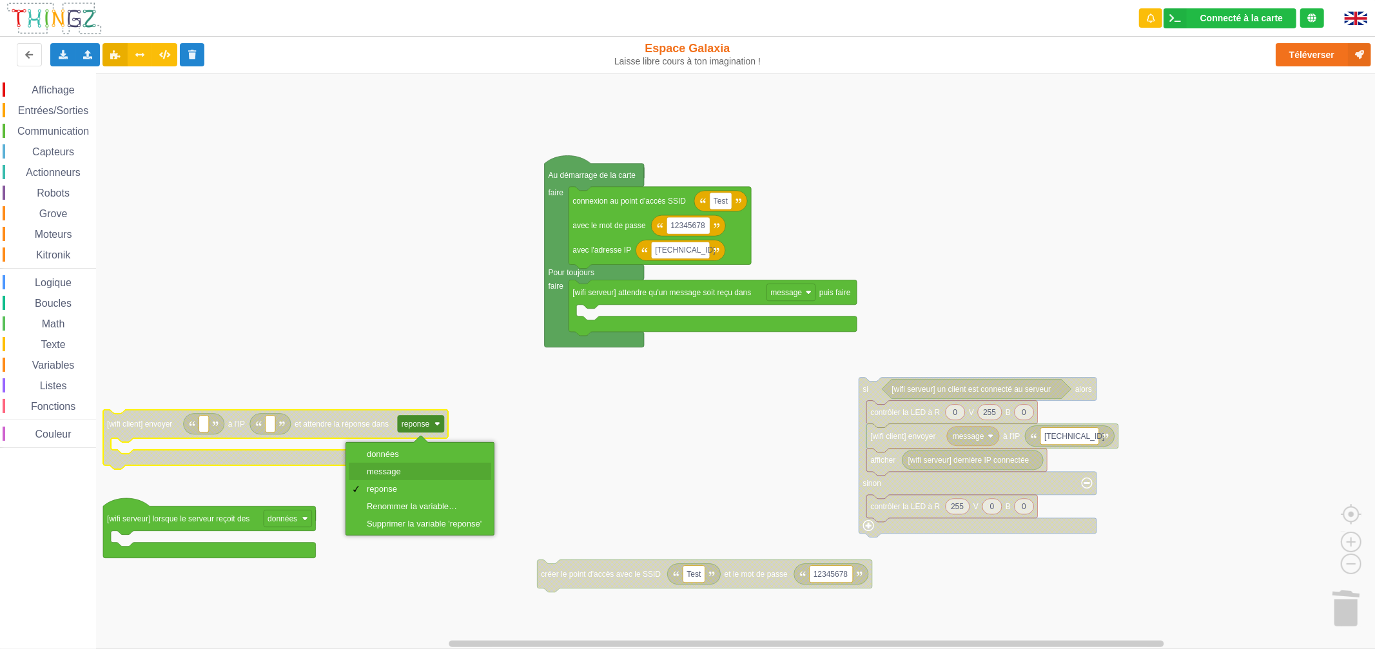
click at [394, 465] on div "message" at bounding box center [420, 471] width 142 height 17
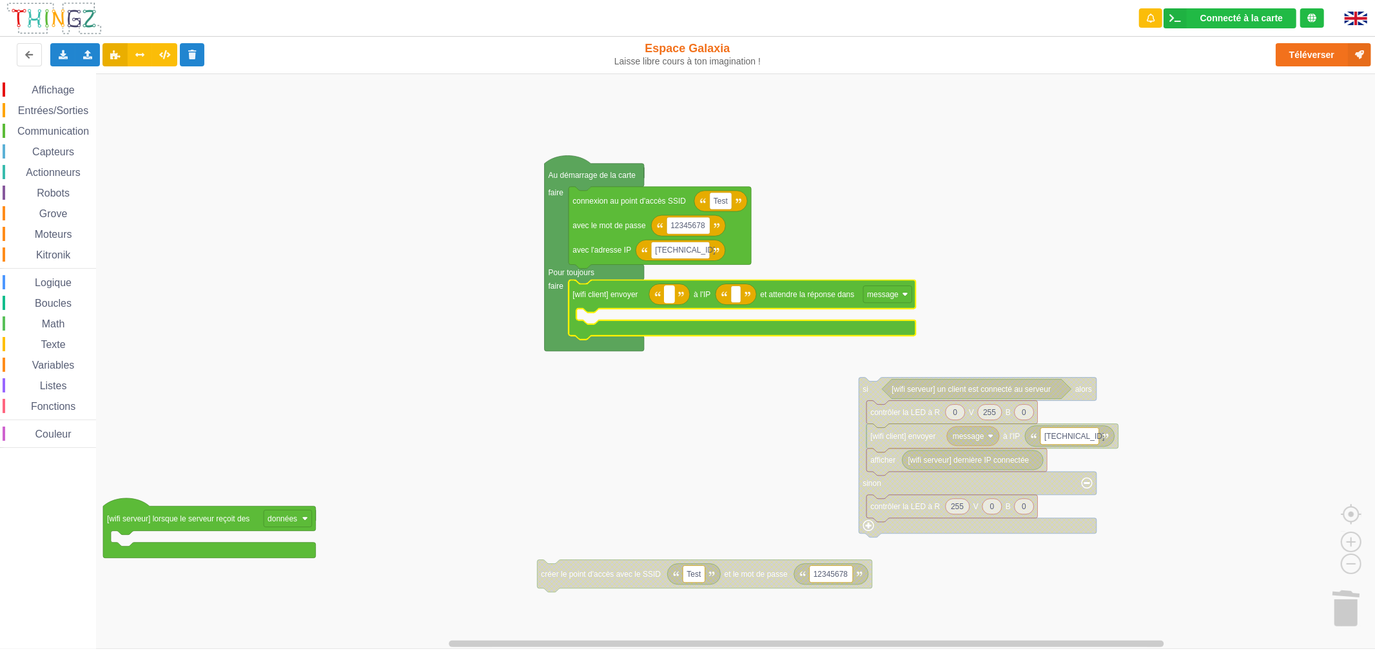
click at [666, 297] on rect "Espace de travail de Blocky" at bounding box center [669, 293] width 10 height 17
type input "OK"
click at [751, 292] on icon "Espace de travail de Blocky" at bounding box center [744, 294] width 41 height 21
click at [744, 295] on text "Espace de travail de Blocky" at bounding box center [745, 294] width 2 height 9
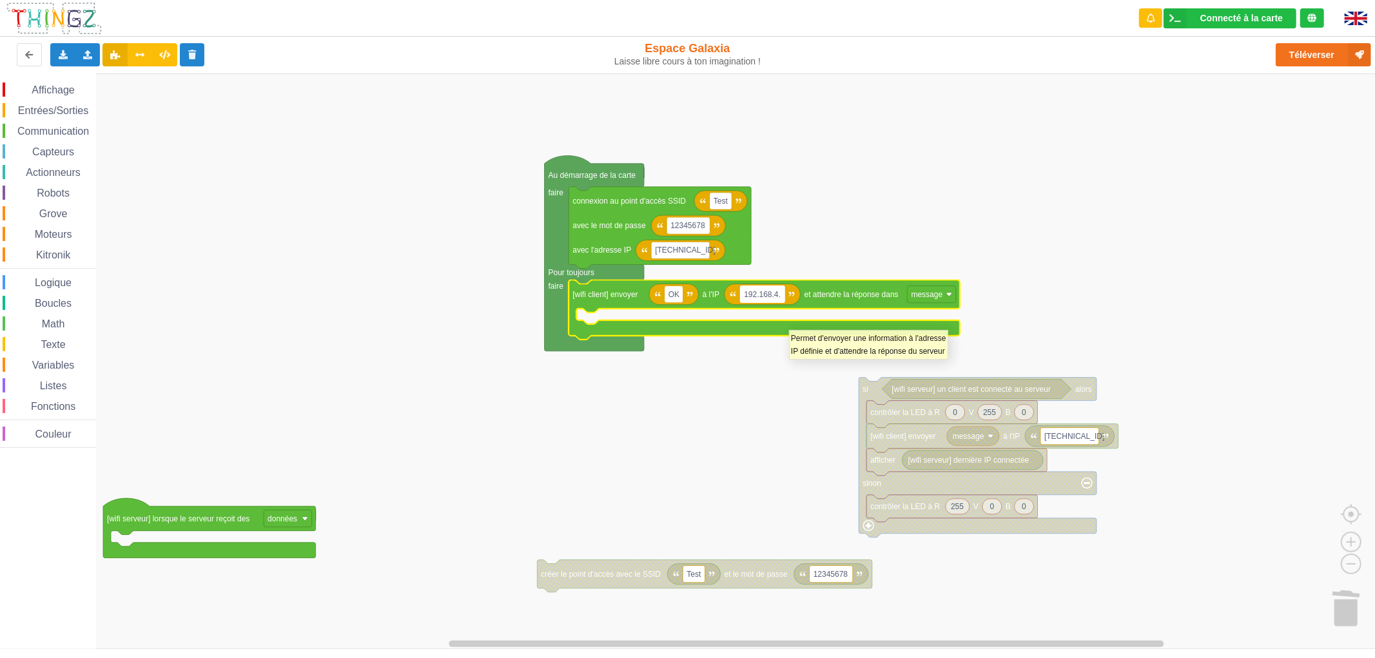
type input "[TECHNICAL_ID]"
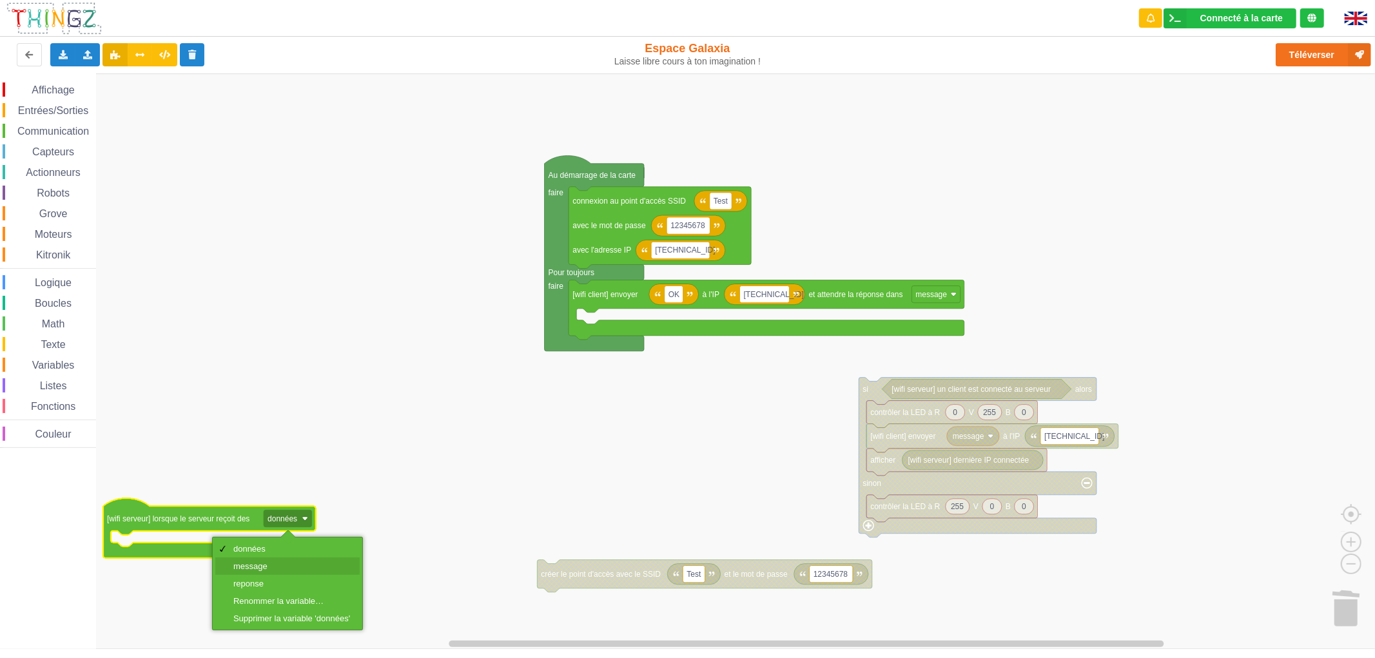
click at [272, 566] on div "message" at bounding box center [291, 566] width 117 height 10
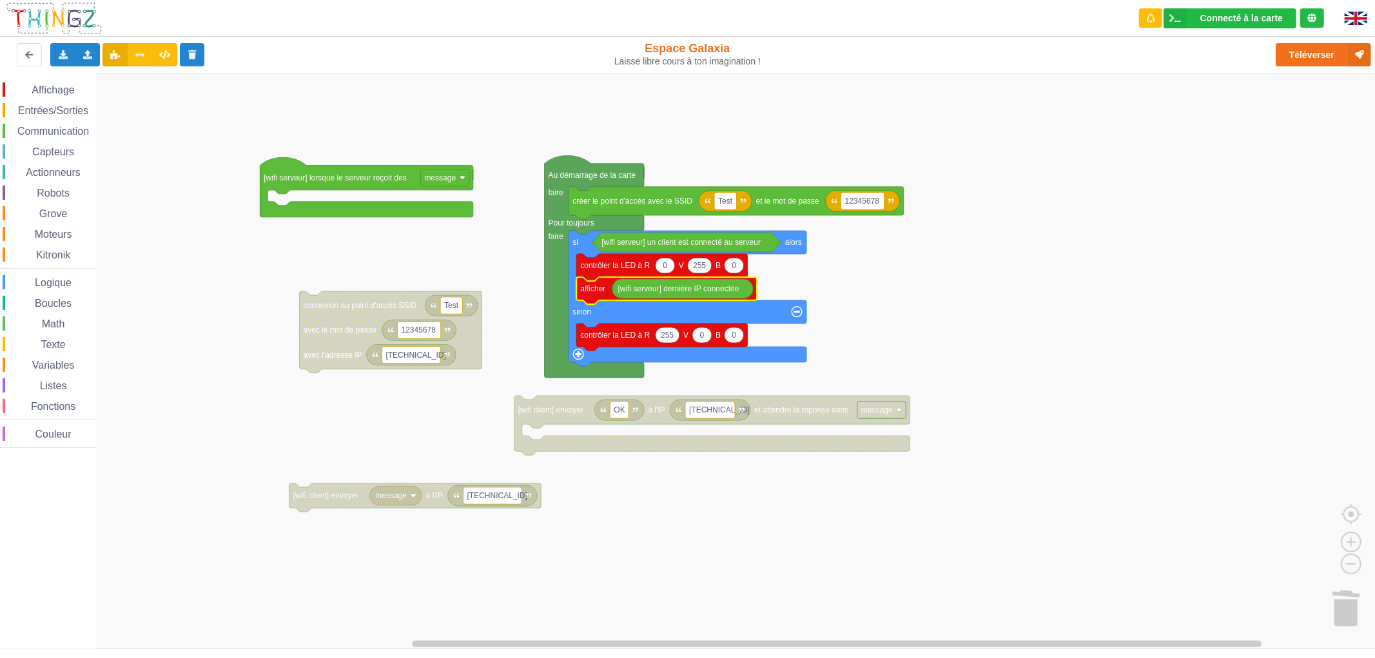
click at [48, 208] on span "Grove" at bounding box center [53, 213] width 32 height 11
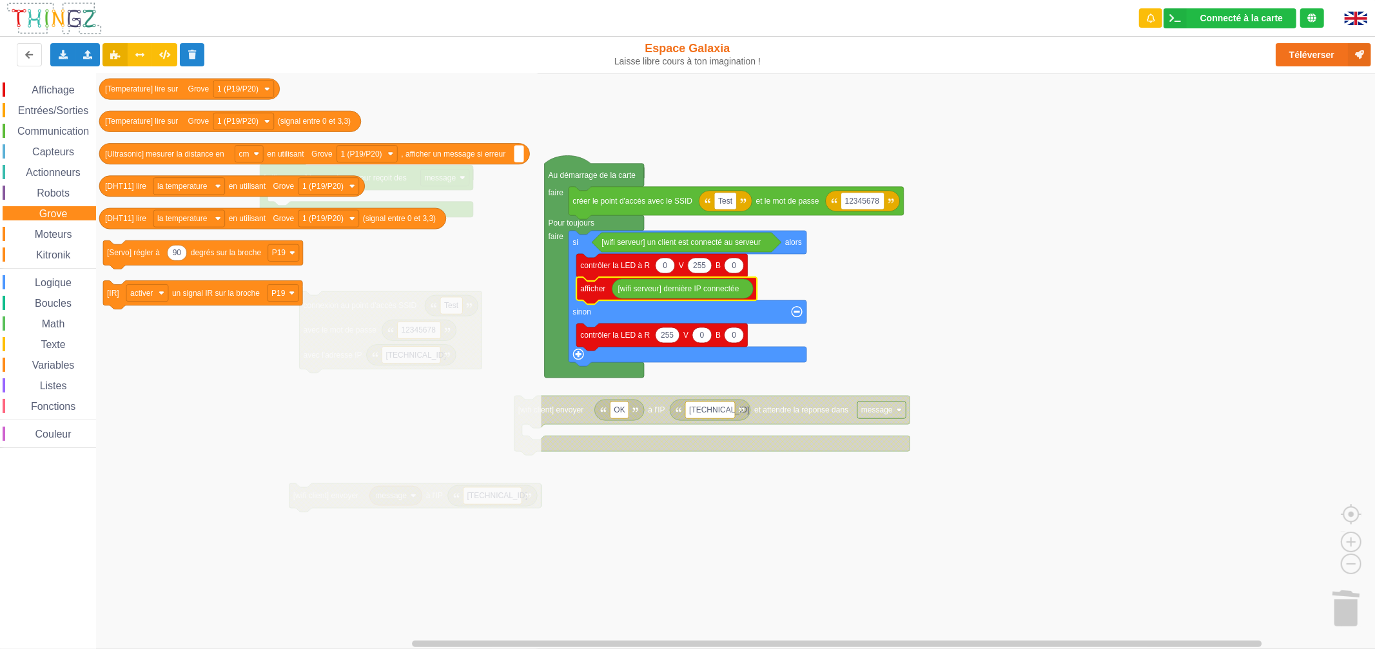
click at [73, 146] on span "Capteurs" at bounding box center [53, 151] width 46 height 11
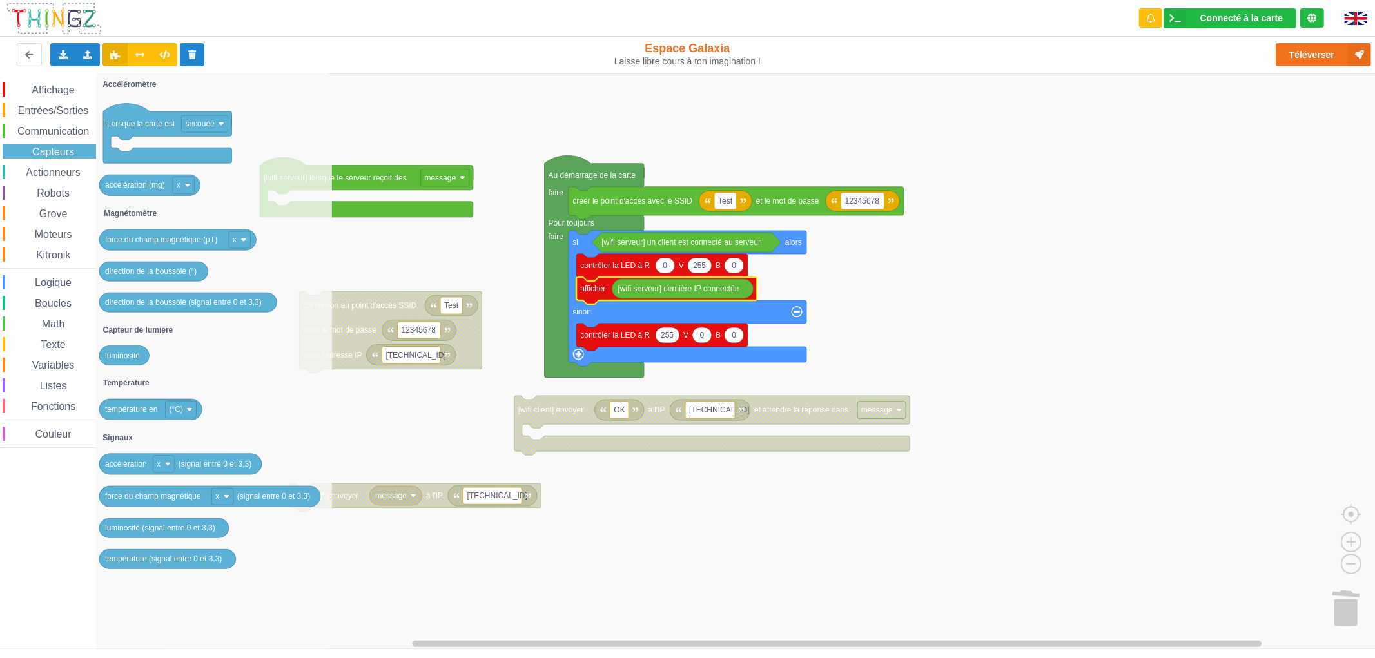
click at [72, 130] on span "Communication" at bounding box center [52, 131] width 75 height 11
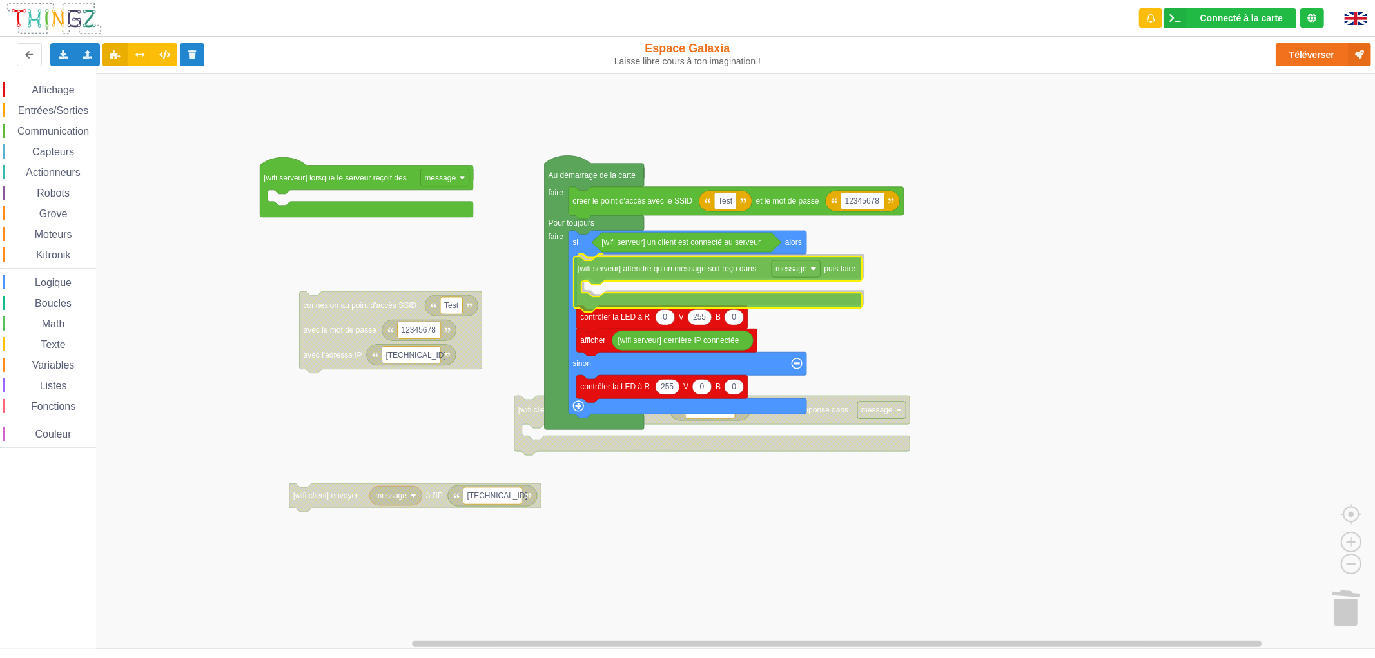
click at [661, 275] on div "Affichage Entrées/Sorties Communication Capteurs Actionneurs Robots Grove Moteu…" at bounding box center [692, 360] width 1384 height 575
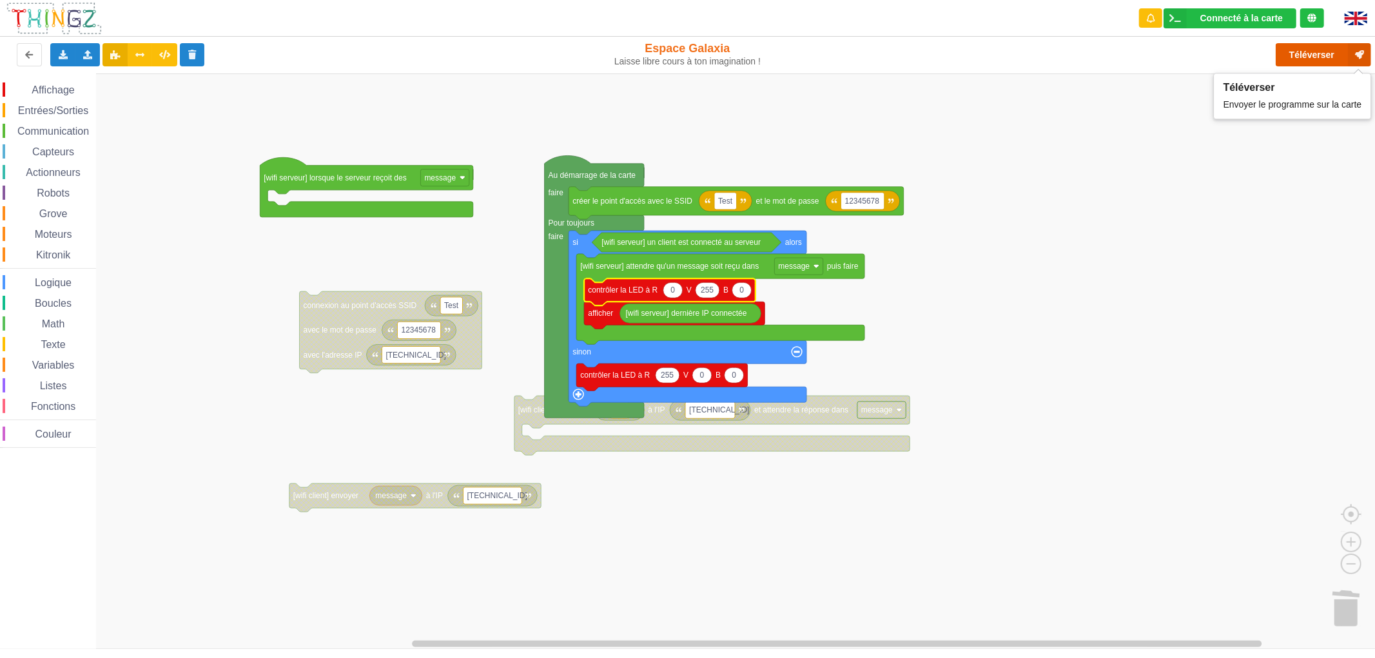
click at [1311, 49] on button "Téléverser" at bounding box center [1322, 54] width 95 height 23
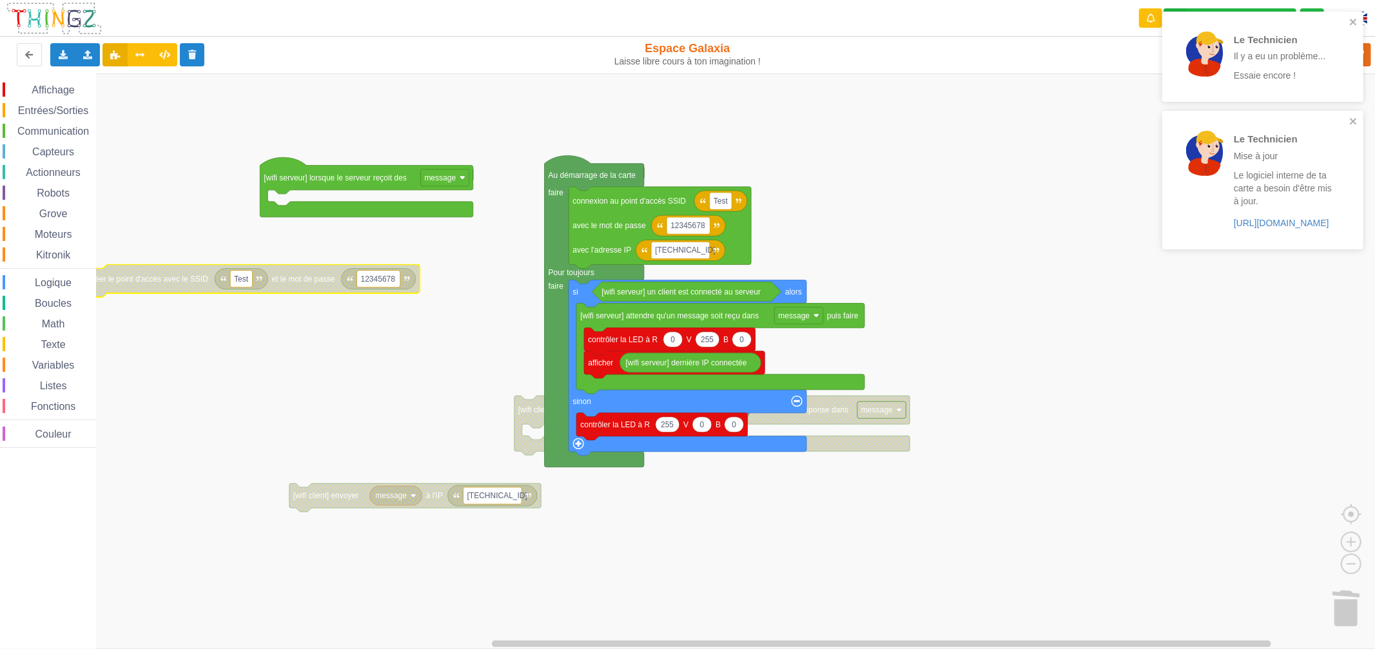
click at [335, 442] on rect "Espace de travail de Blocky" at bounding box center [692, 360] width 1384 height 575
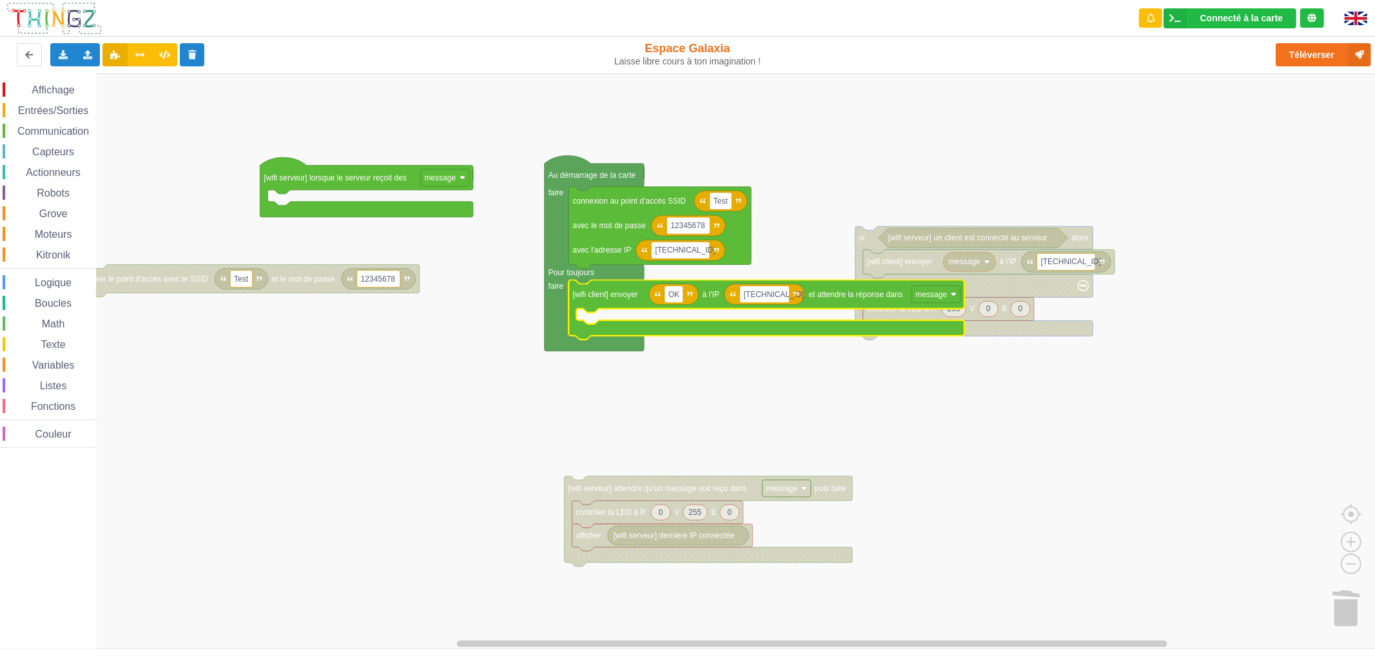
click at [66, 93] on span "Affichage" at bounding box center [53, 89] width 46 height 11
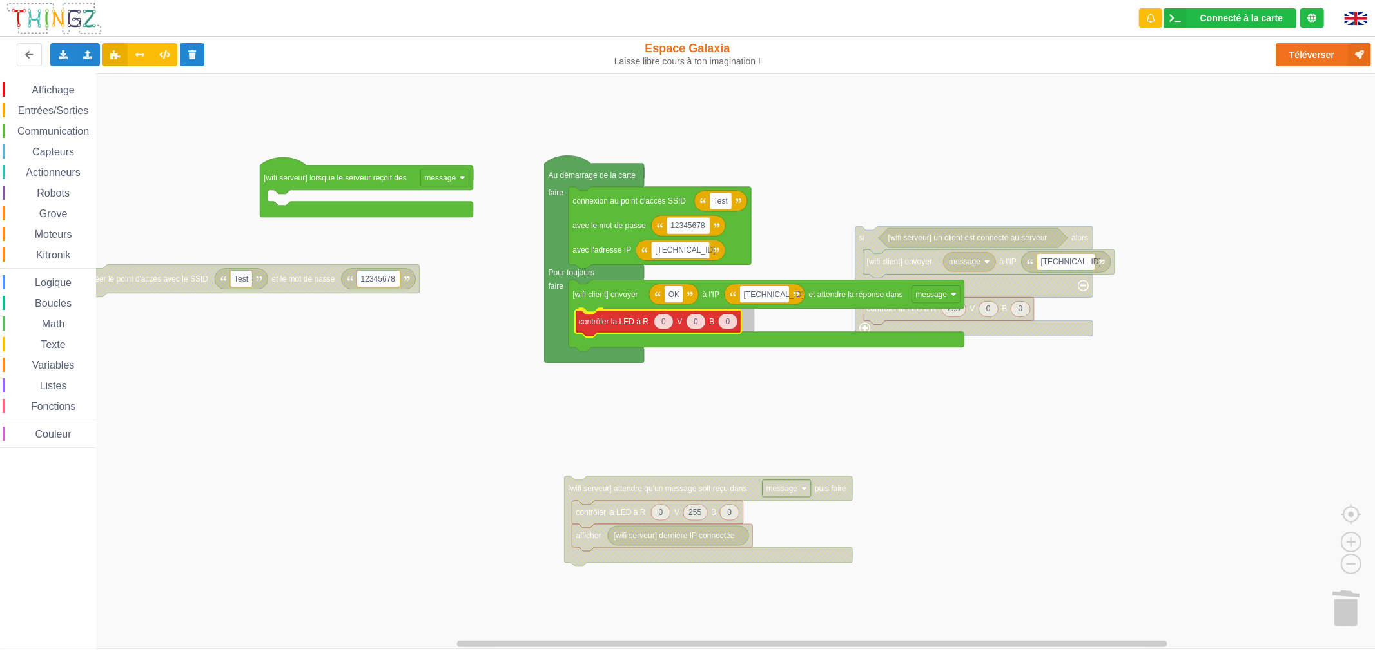
click at [623, 327] on div "Affichage Entrées/Sorties Communication Capteurs Actionneurs Robots Grove Moteu…" at bounding box center [692, 360] width 1384 height 575
click at [693, 324] on icon "Espace de travail de Blocky" at bounding box center [697, 320] width 19 height 15
type input "255"
click at [733, 430] on rect "Espace de travail de Blocky" at bounding box center [692, 360] width 1384 height 575
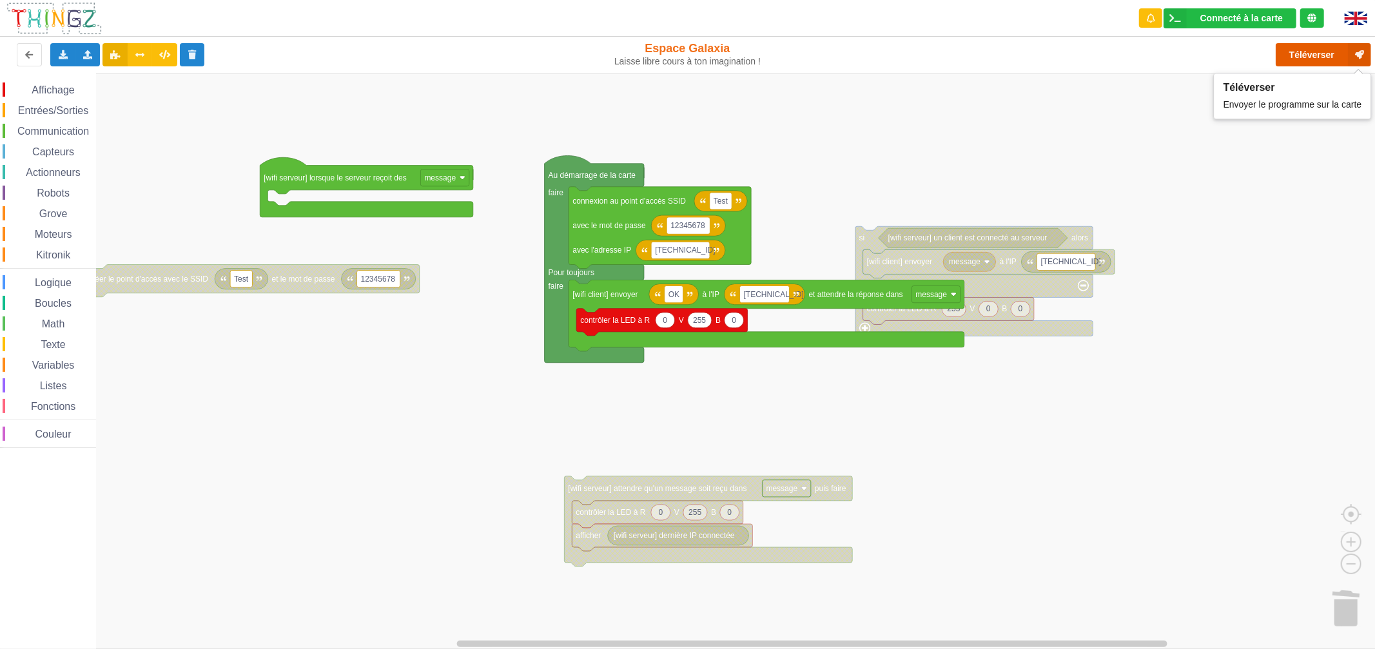
click at [1289, 55] on button "Téléverser" at bounding box center [1322, 54] width 95 height 23
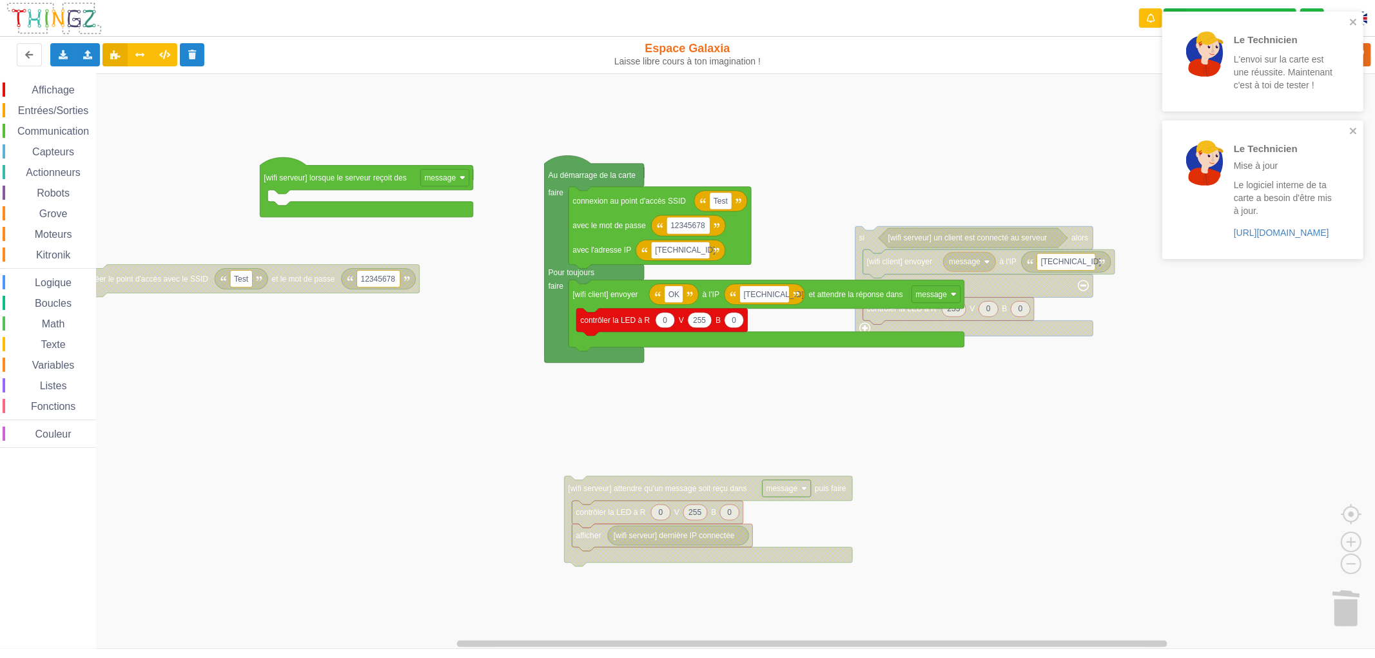
click at [54, 295] on div "Affichage Entrées/Sorties Communication Capteurs Actionneurs Robots Grove Moteu…" at bounding box center [48, 264] width 96 height 365
click at [61, 229] on span "Moteurs" at bounding box center [53, 234] width 41 height 11
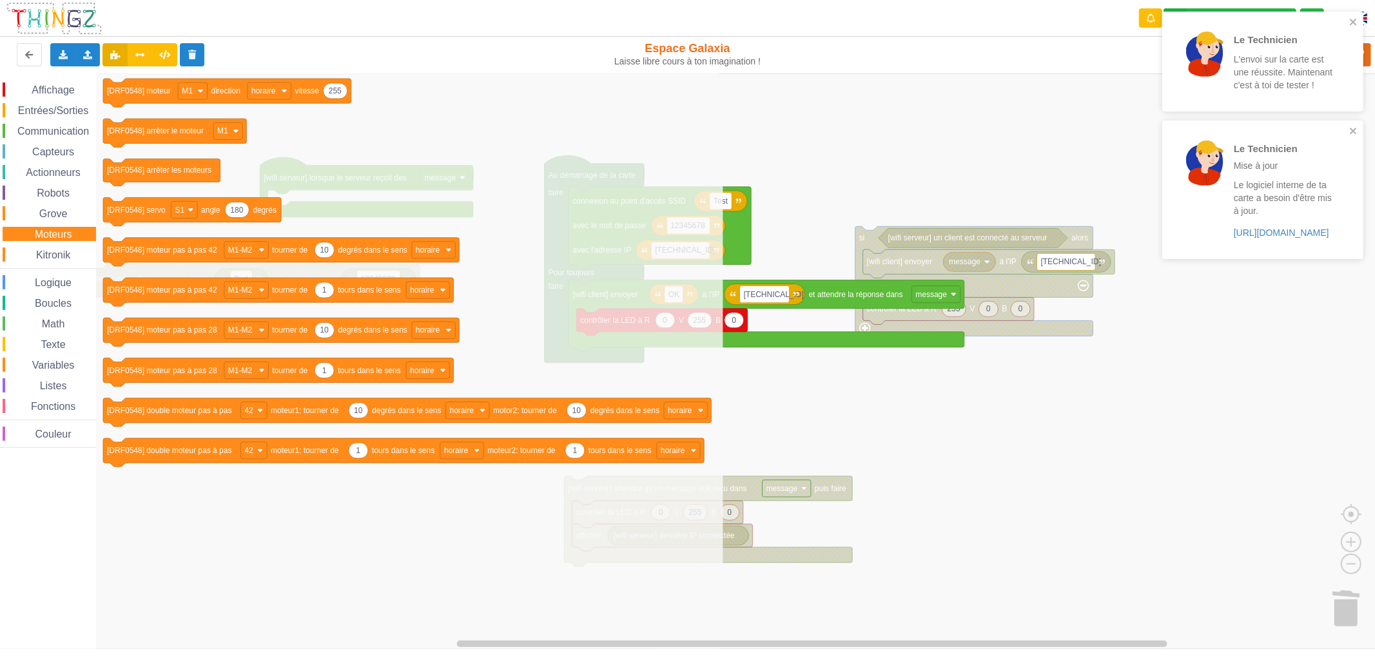
click at [60, 213] on span "Grove" at bounding box center [53, 213] width 32 height 11
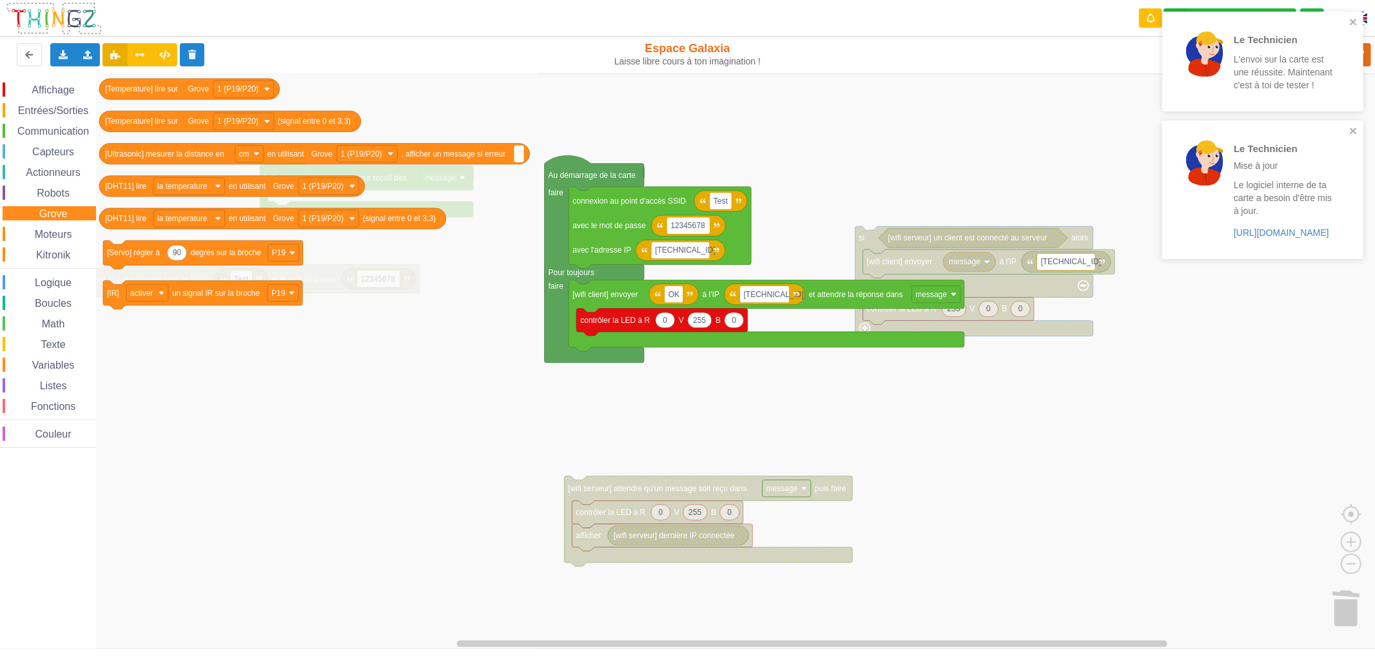
click at [59, 186] on div "Robots" at bounding box center [49, 193] width 93 height 14
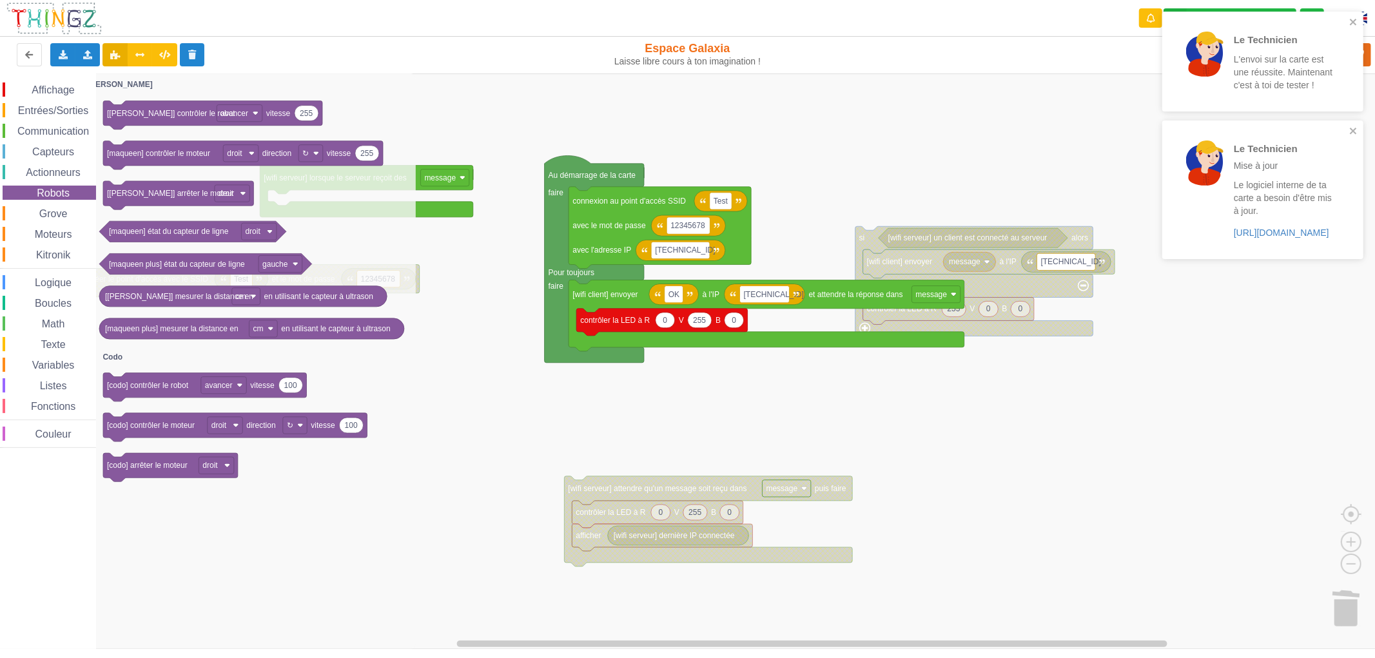
click at [66, 171] on span "Actionneurs" at bounding box center [53, 172] width 59 height 11
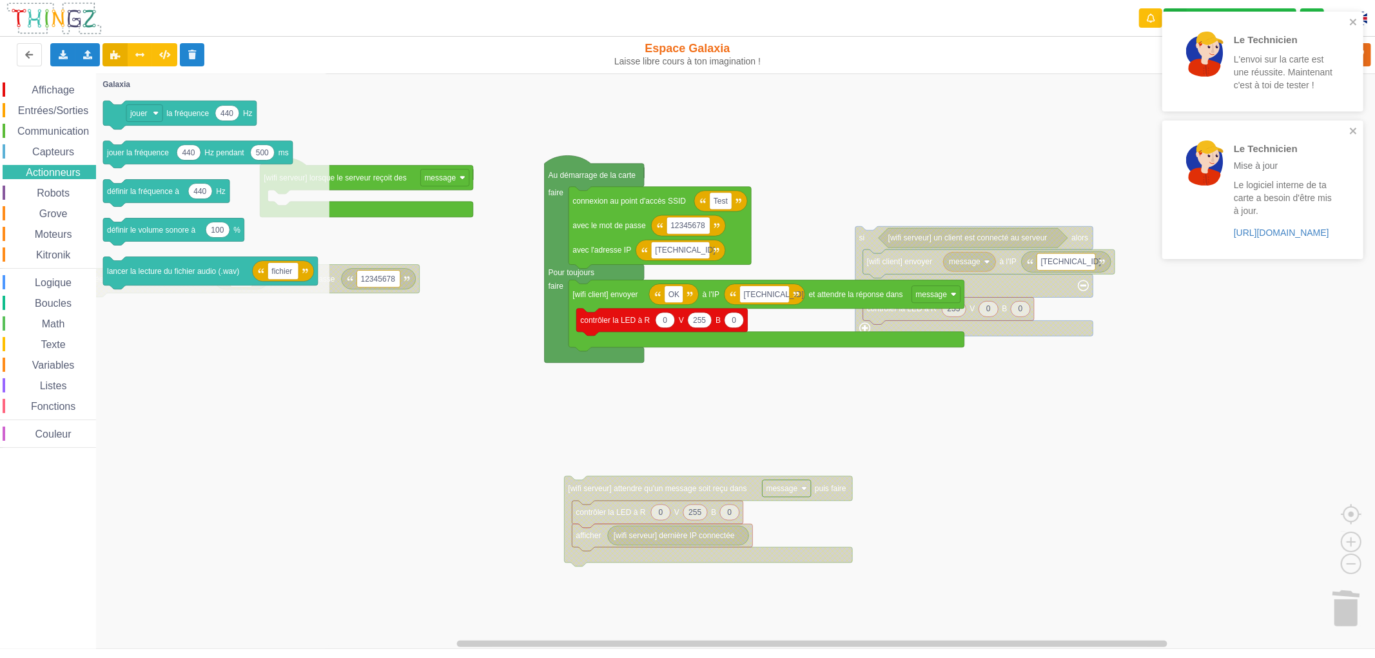
click at [62, 148] on span "Capteurs" at bounding box center [53, 151] width 46 height 11
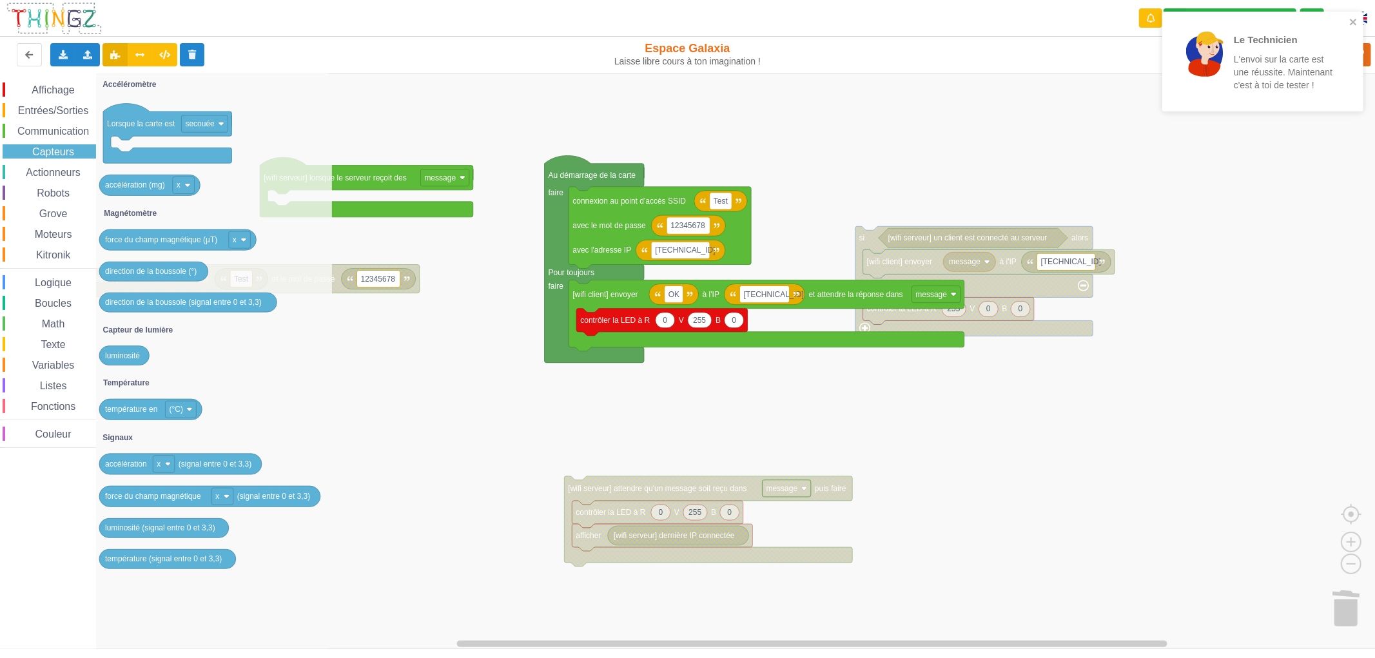
click at [63, 127] on span "Communication" at bounding box center [52, 131] width 75 height 11
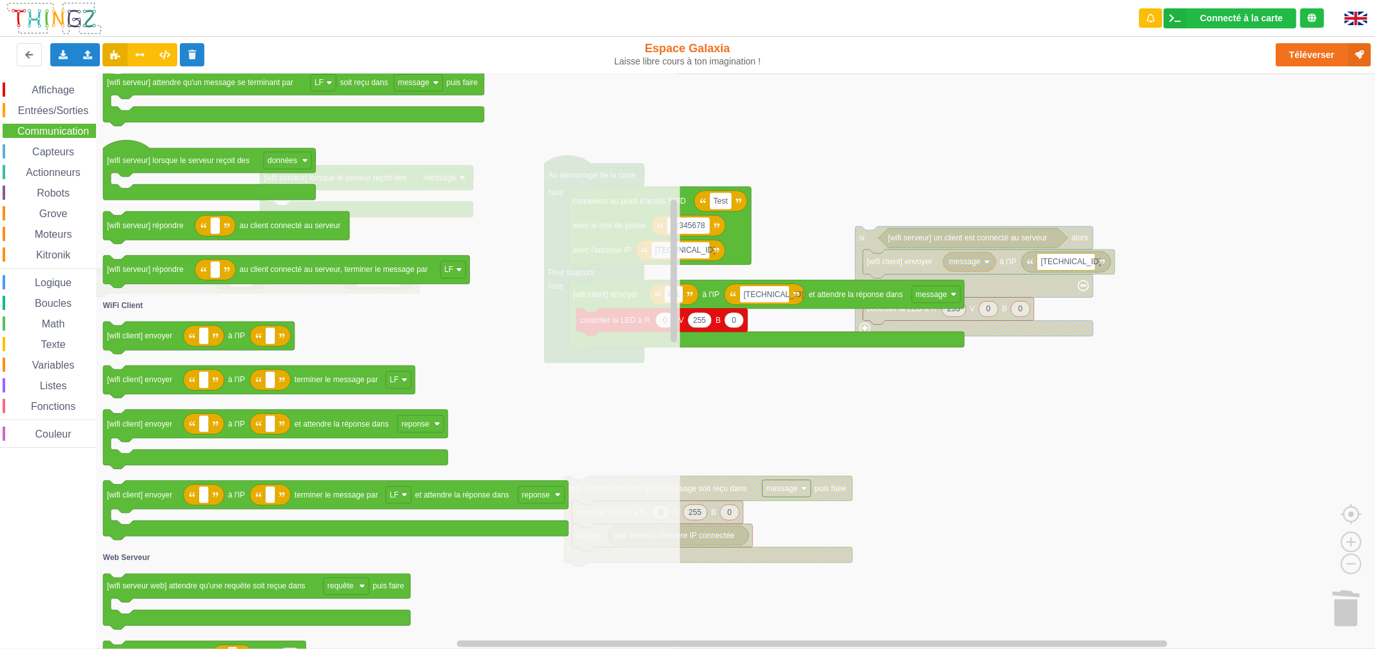
click at [757, 413] on rect "Espace de travail de Blocky" at bounding box center [692, 360] width 1384 height 575
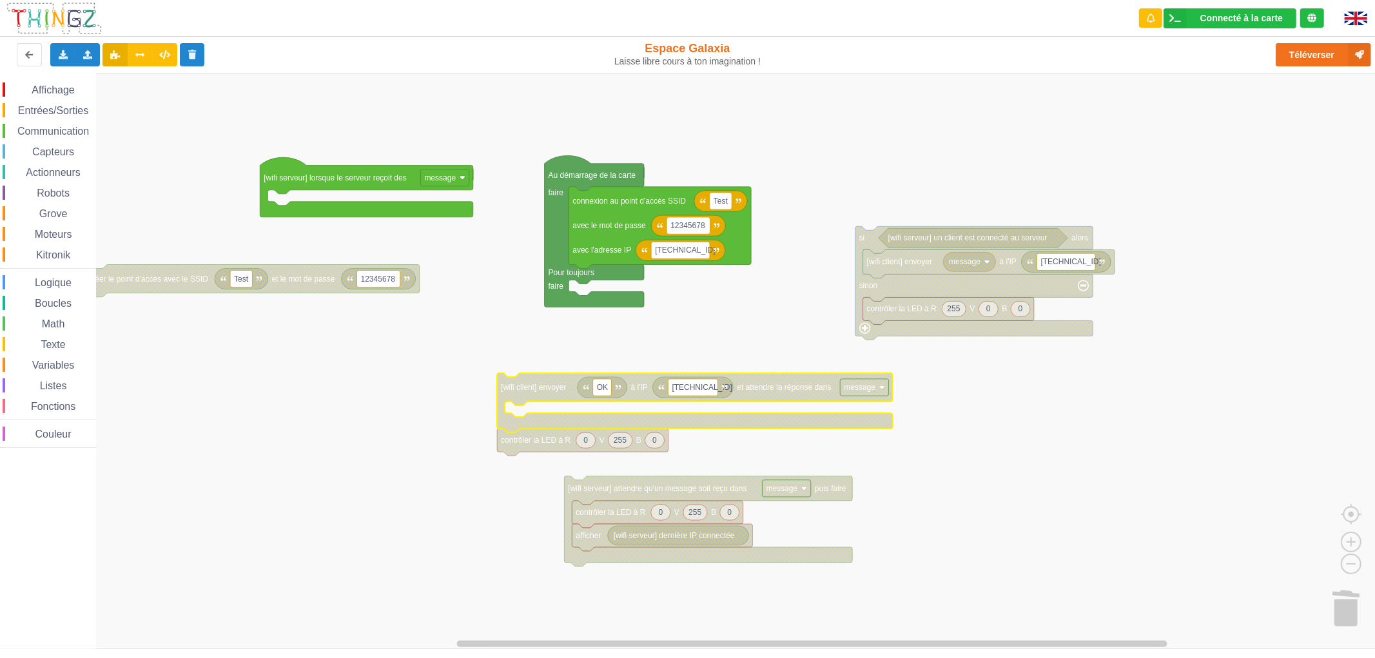
click at [62, 146] on span "Capteurs" at bounding box center [53, 151] width 46 height 11
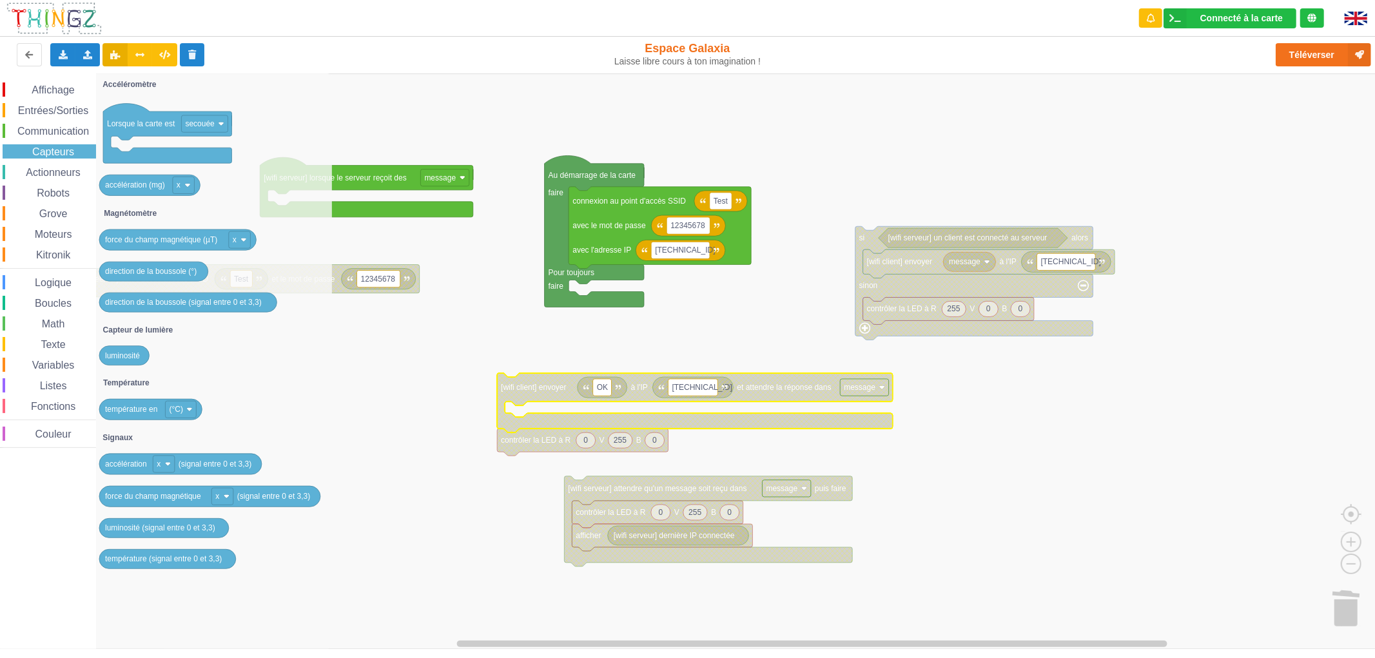
click at [60, 103] on div "Entrées/Sorties" at bounding box center [49, 110] width 93 height 14
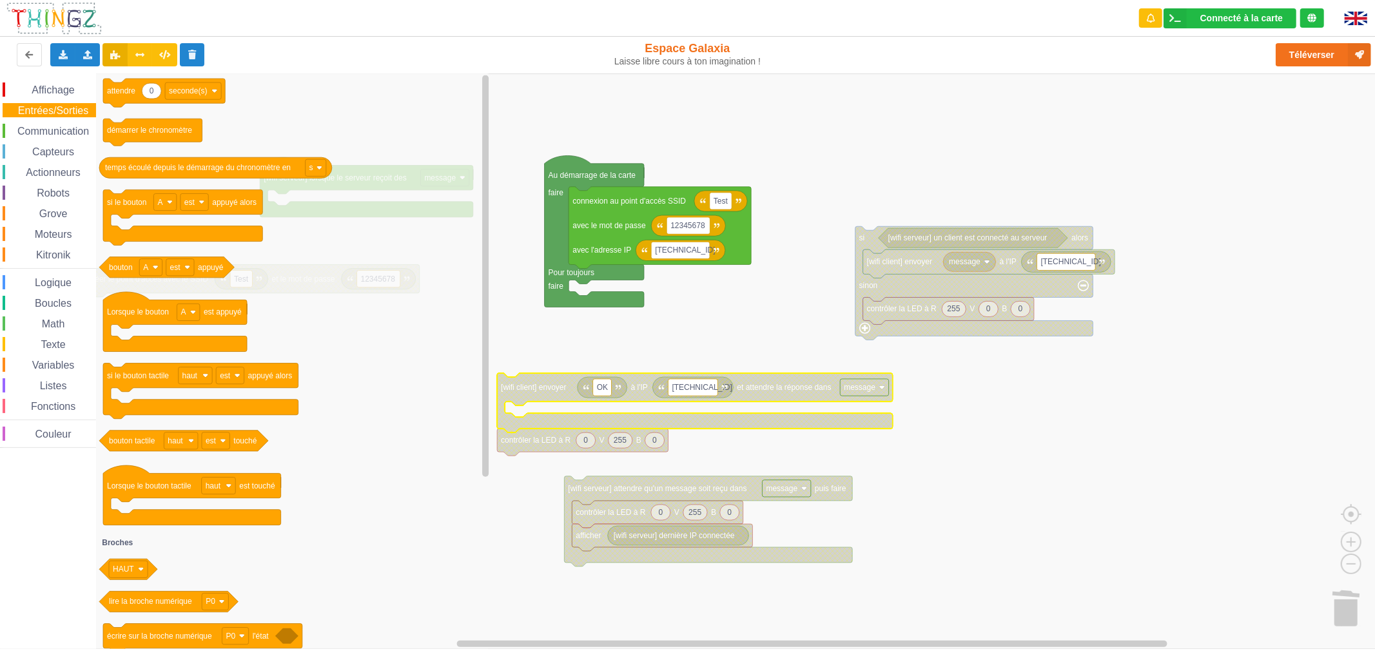
click at [52, 342] on span "Texte" at bounding box center [53, 344] width 28 height 11
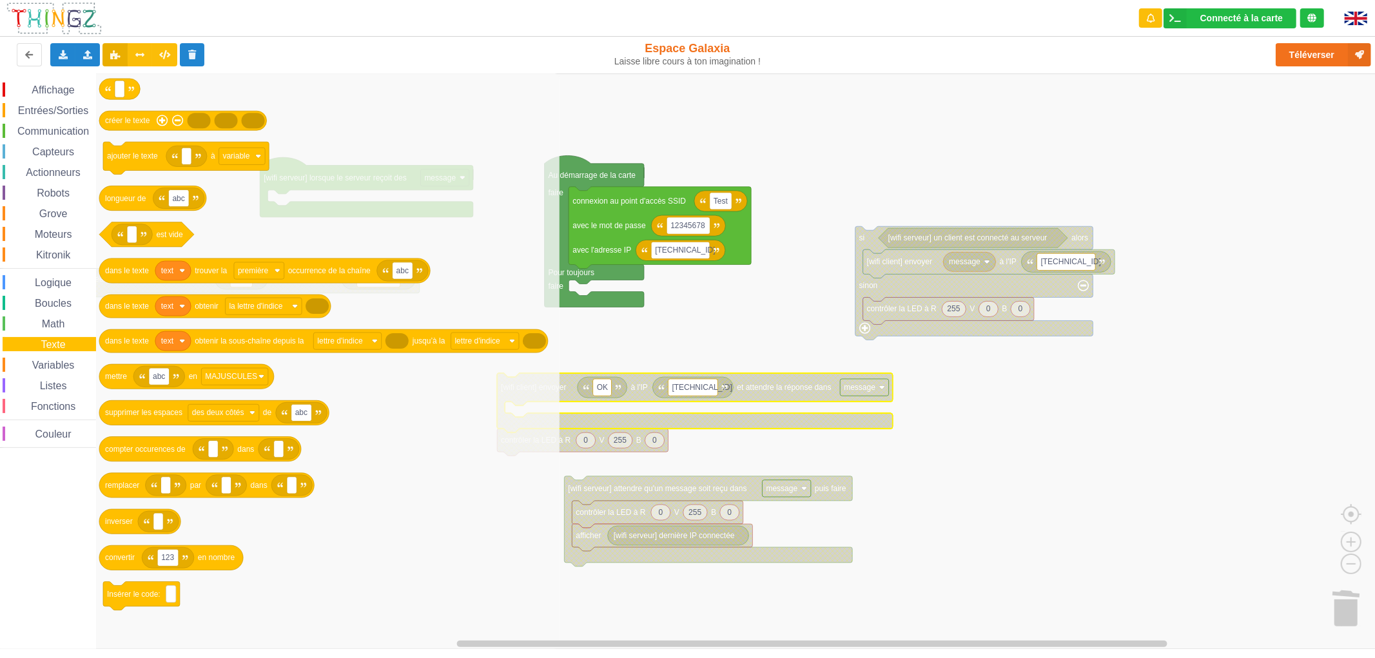
click at [55, 324] on span "Math" at bounding box center [53, 323] width 27 height 11
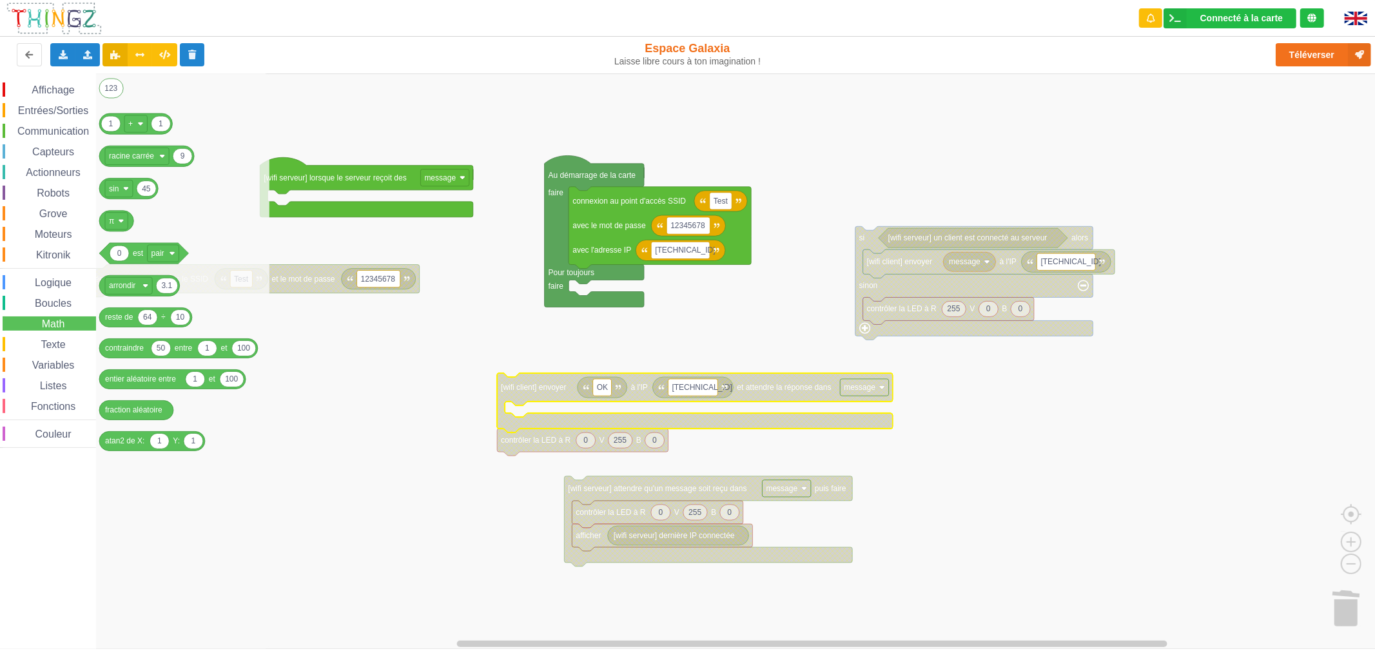
click at [59, 309] on div "Boucles" at bounding box center [49, 303] width 93 height 14
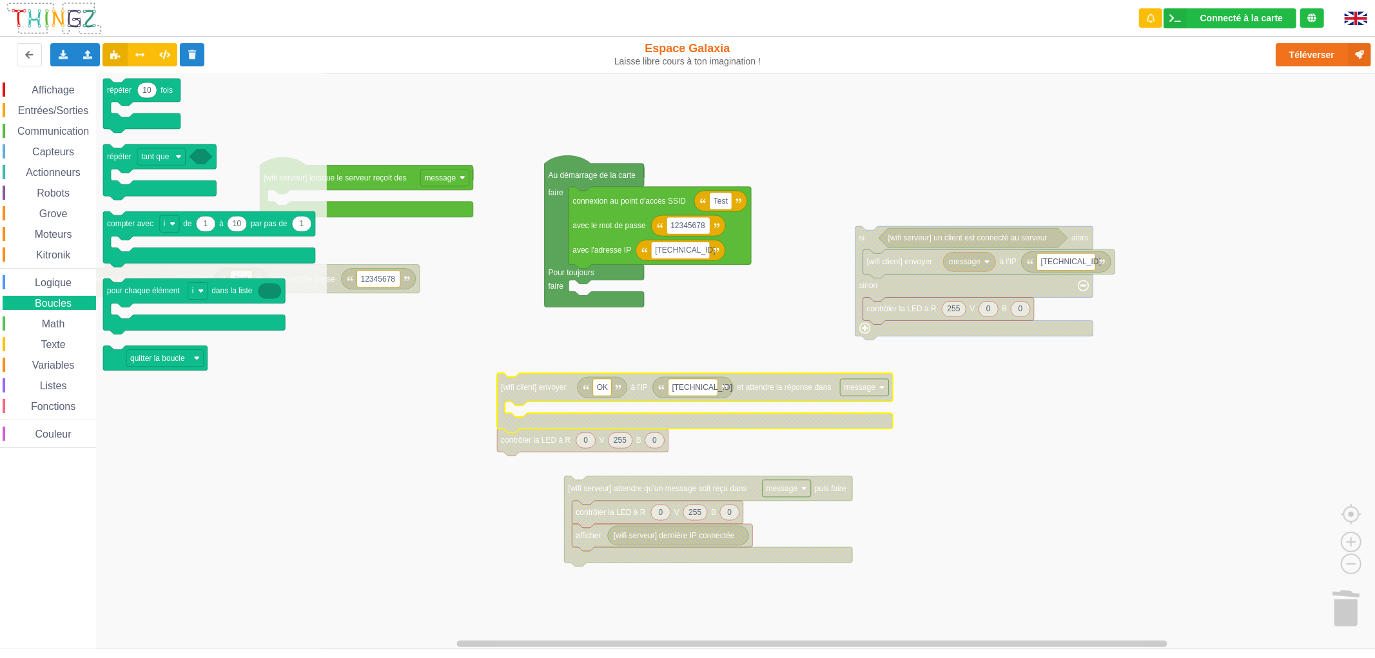
click at [61, 282] on span "Logique" at bounding box center [53, 282] width 41 height 11
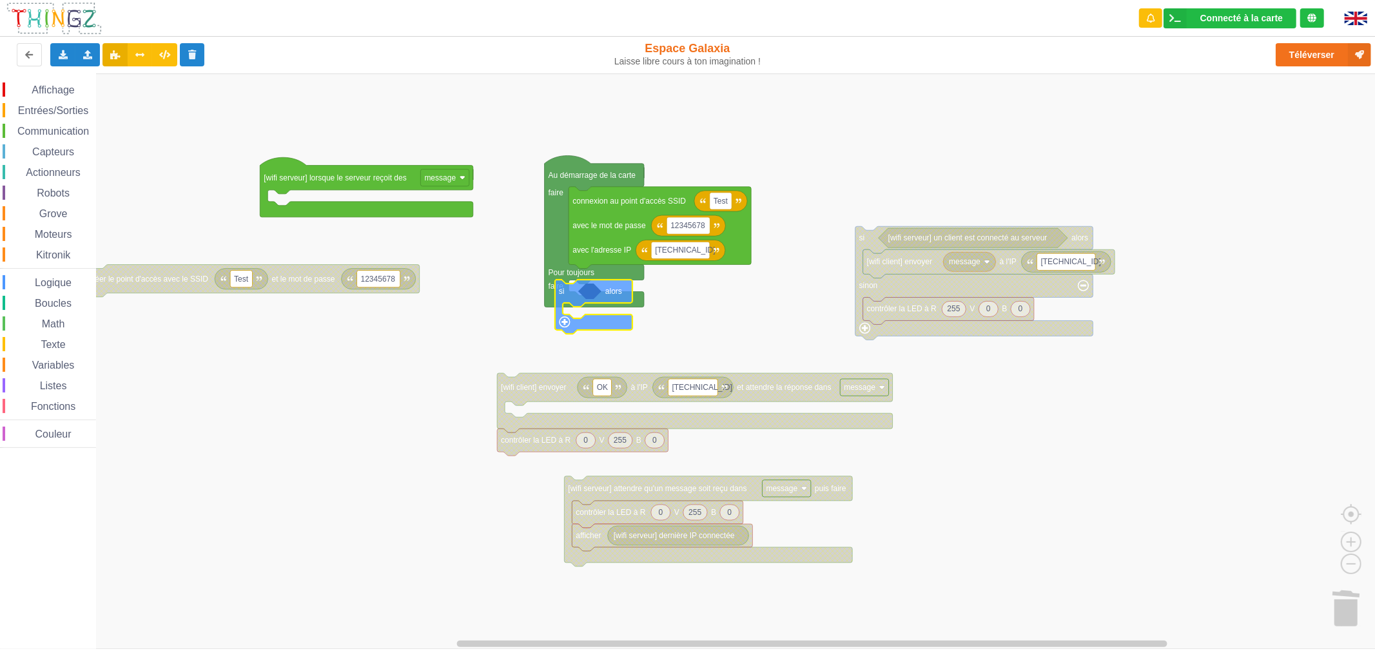
click at [574, 297] on div "Affichage Entrées/Sorties Communication Capteurs Actionneurs Robots Grove Moteu…" at bounding box center [692, 360] width 1384 height 575
click at [61, 133] on span "Communication" at bounding box center [52, 131] width 75 height 11
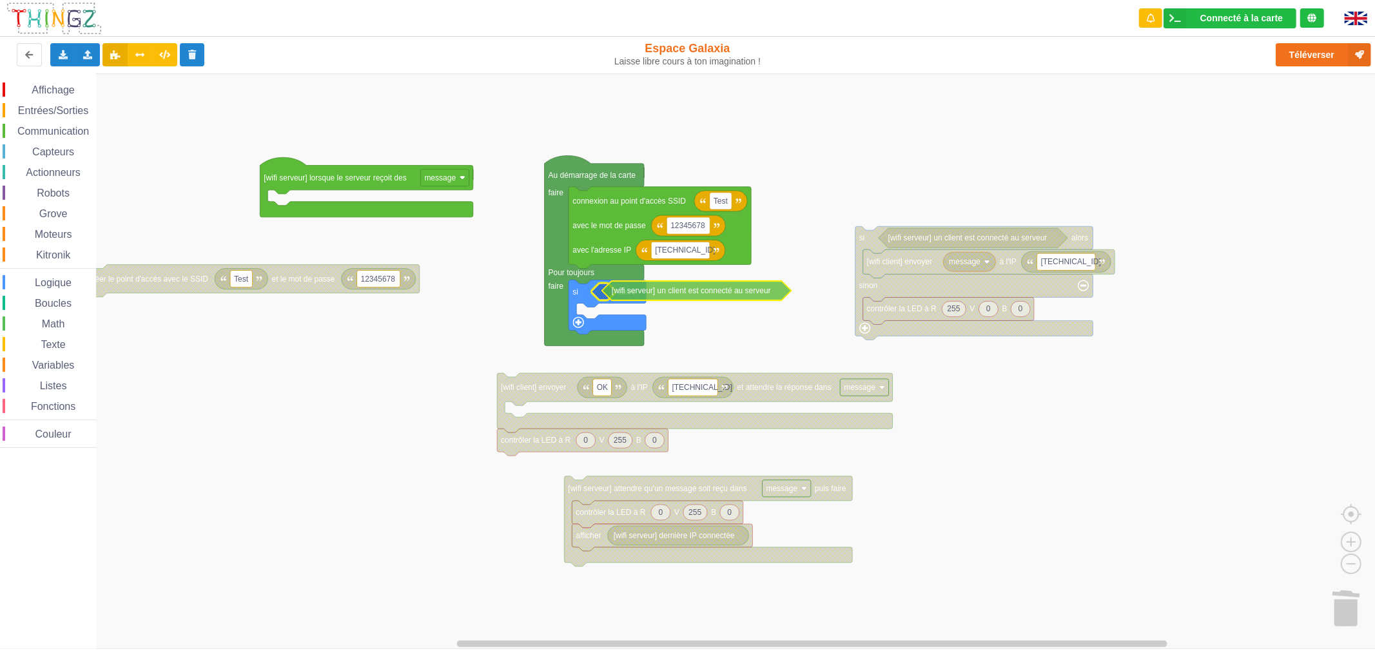
click at [654, 297] on div "Affichage Entrées/Sorties Communication Capteurs Actionneurs Robots Grove Moteu…" at bounding box center [692, 360] width 1384 height 575
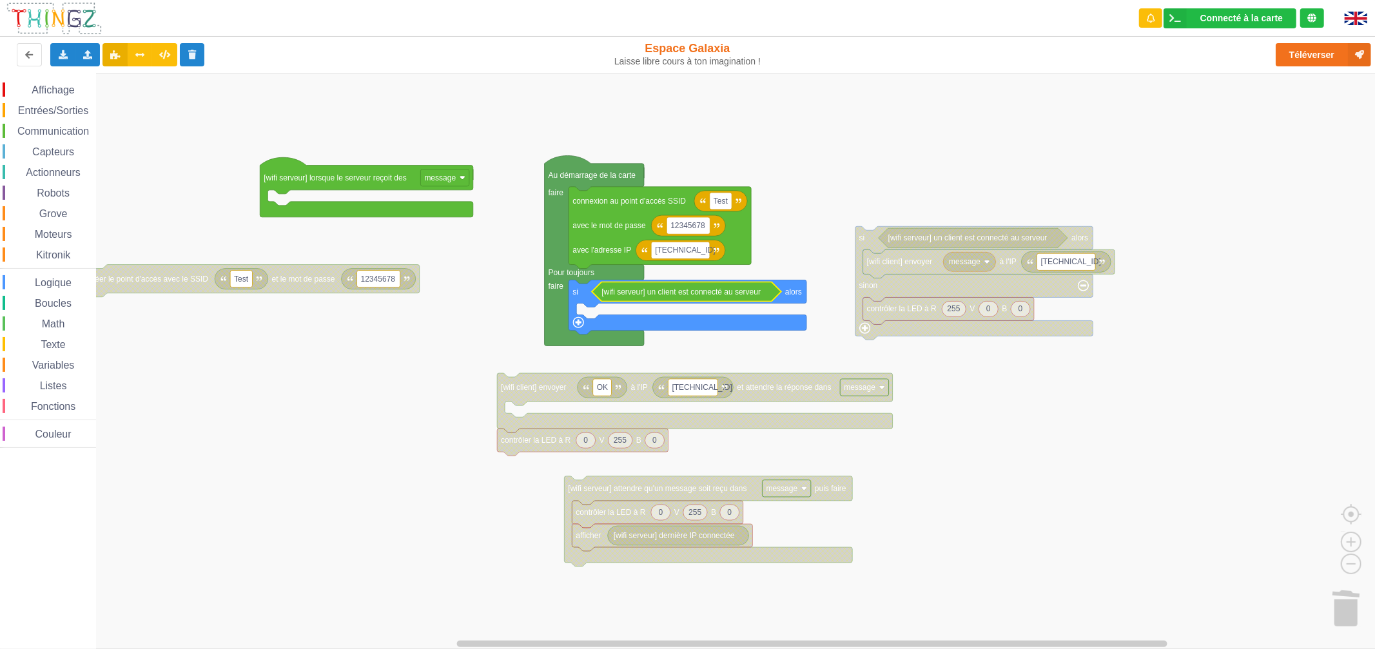
click at [48, 86] on span "Affichage" at bounding box center [53, 89] width 46 height 11
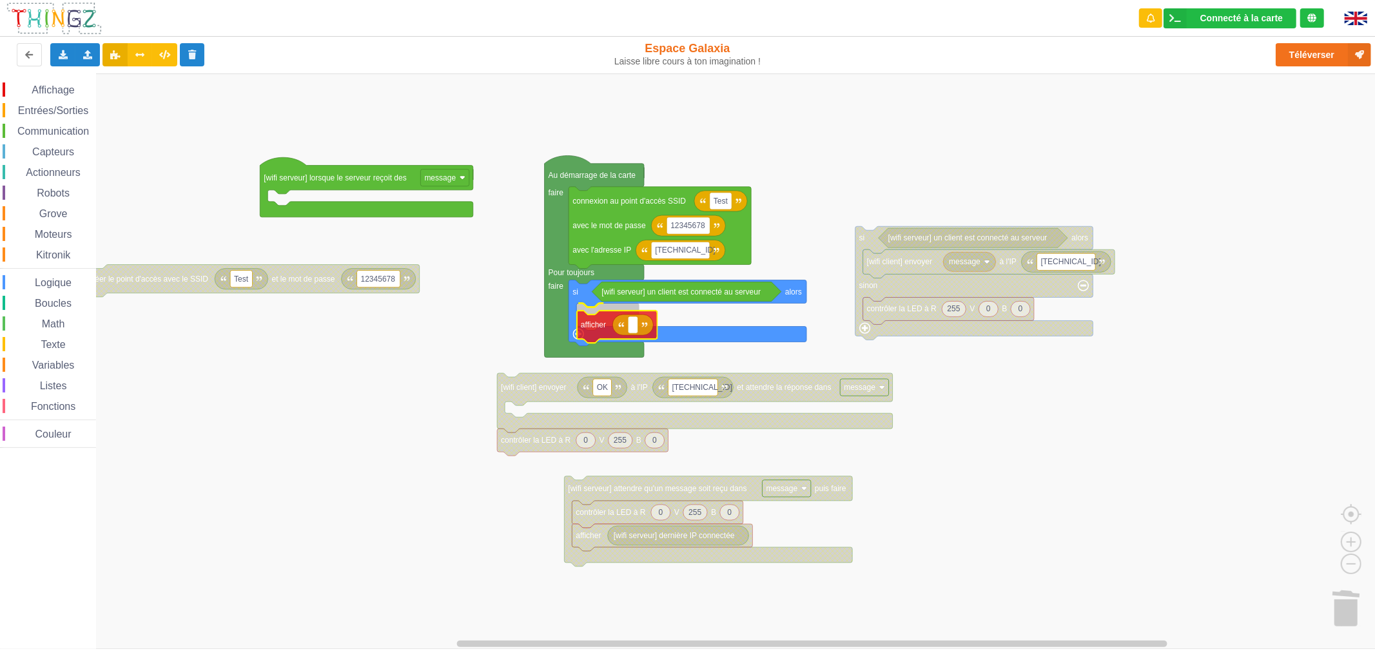
click at [577, 326] on div "Affichage Entrées/Sorties Communication Capteurs Actionneurs Robots Grove Moteu…" at bounding box center [692, 360] width 1384 height 575
click at [632, 325] on rect "Espace de travail de Blocky" at bounding box center [633, 317] width 10 height 17
type input "conécter"
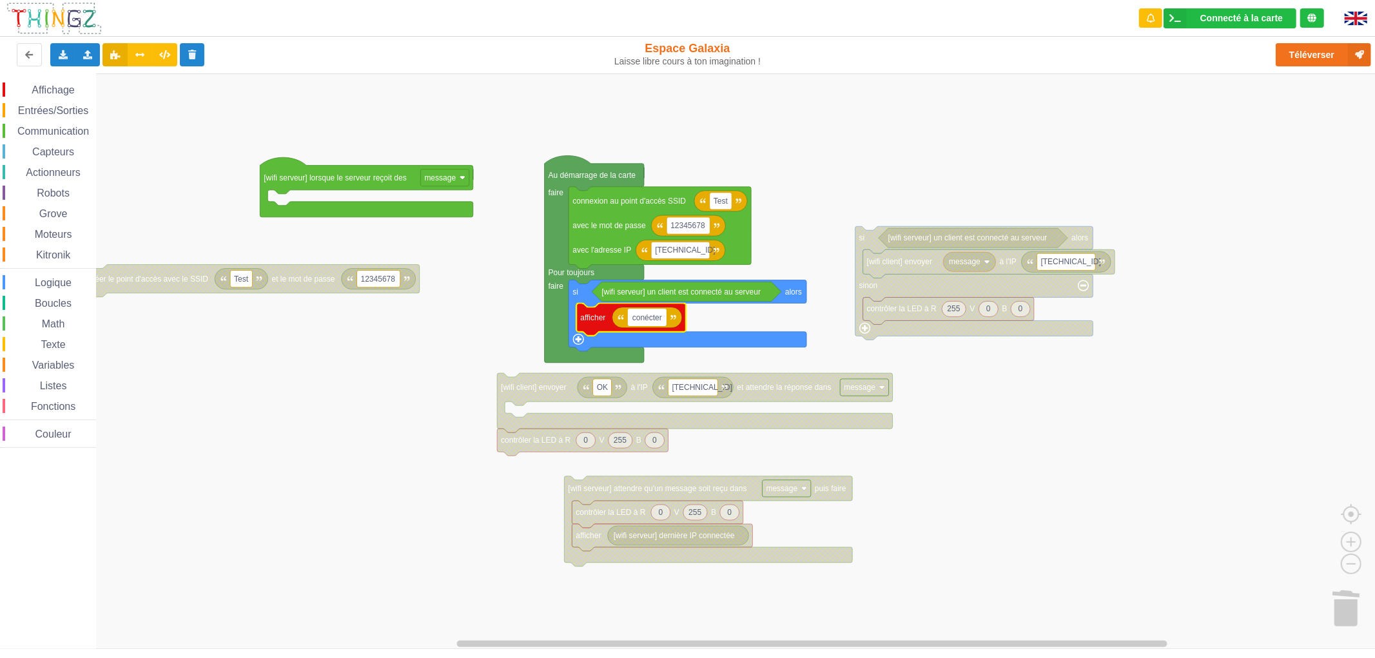
click at [480, 340] on rect "Espace de travail de Blocky" at bounding box center [692, 360] width 1384 height 575
click at [588, 324] on icon "Espace de travail de Blocky" at bounding box center [631, 319] width 110 height 32
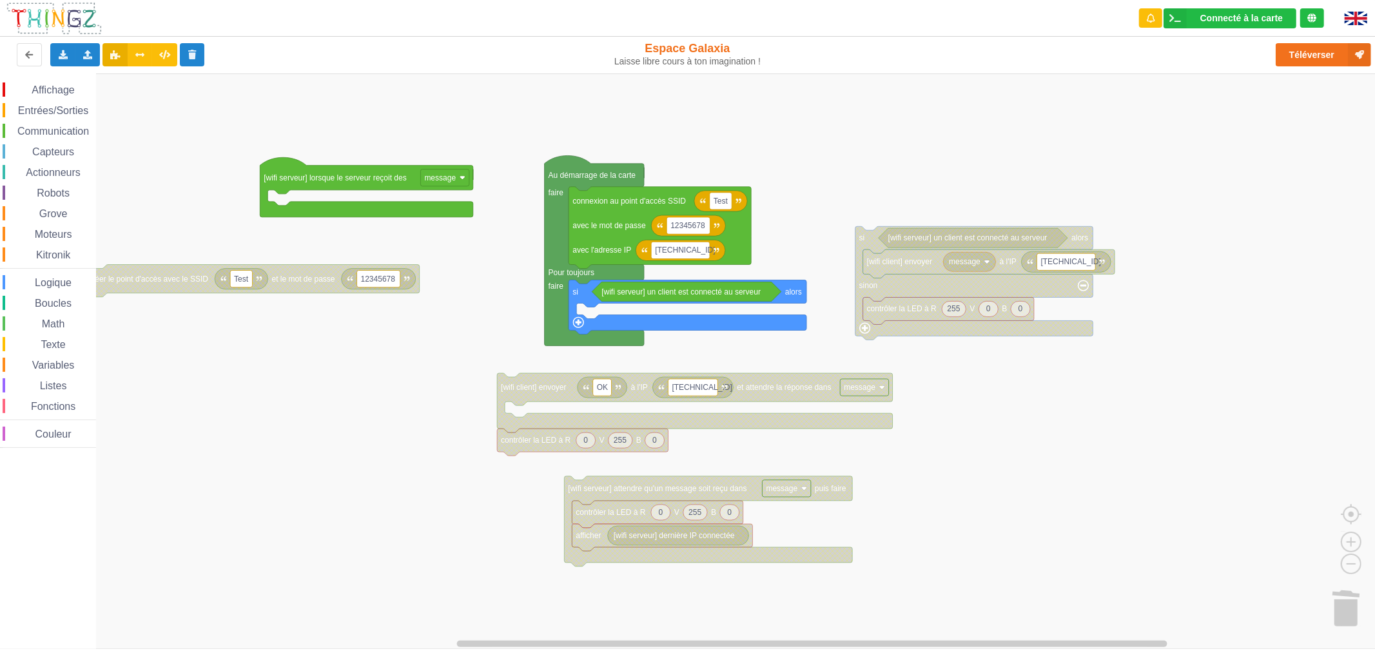
click at [70, 88] on span "Affichage" at bounding box center [53, 89] width 46 height 11
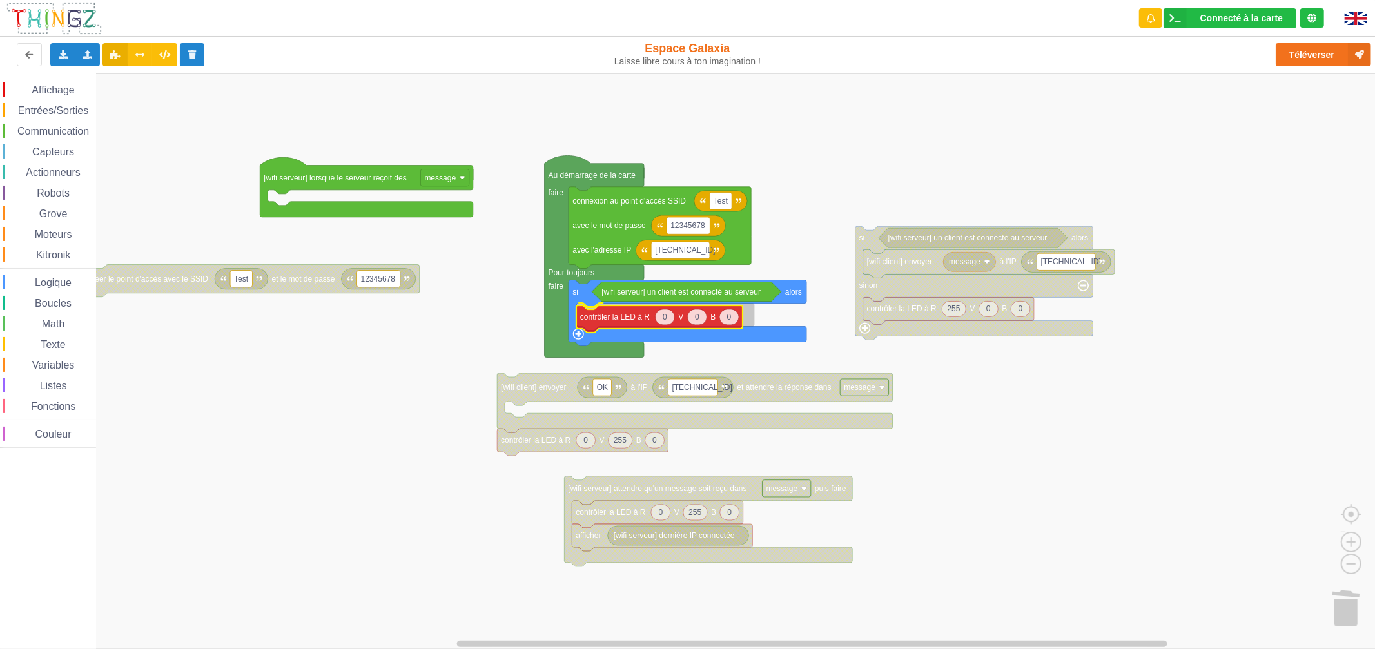
click at [626, 323] on div "Affichage Entrées/Sorties Communication Capteurs Actionneurs Robots Grove Moteu…" at bounding box center [692, 360] width 1384 height 575
click at [698, 322] on icon "Espace de travail de Blocky" at bounding box center [697, 314] width 19 height 15
type input "255"
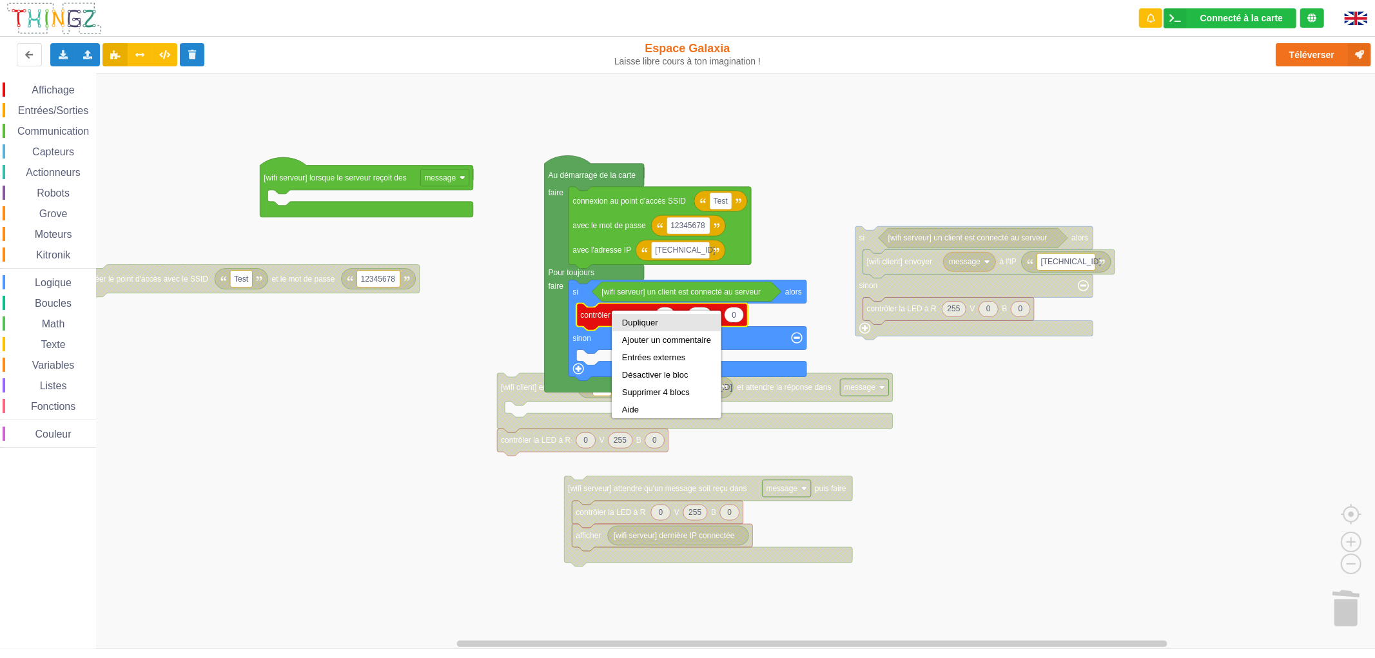
click at [624, 322] on div "Dupliquer" at bounding box center [666, 323] width 89 height 10
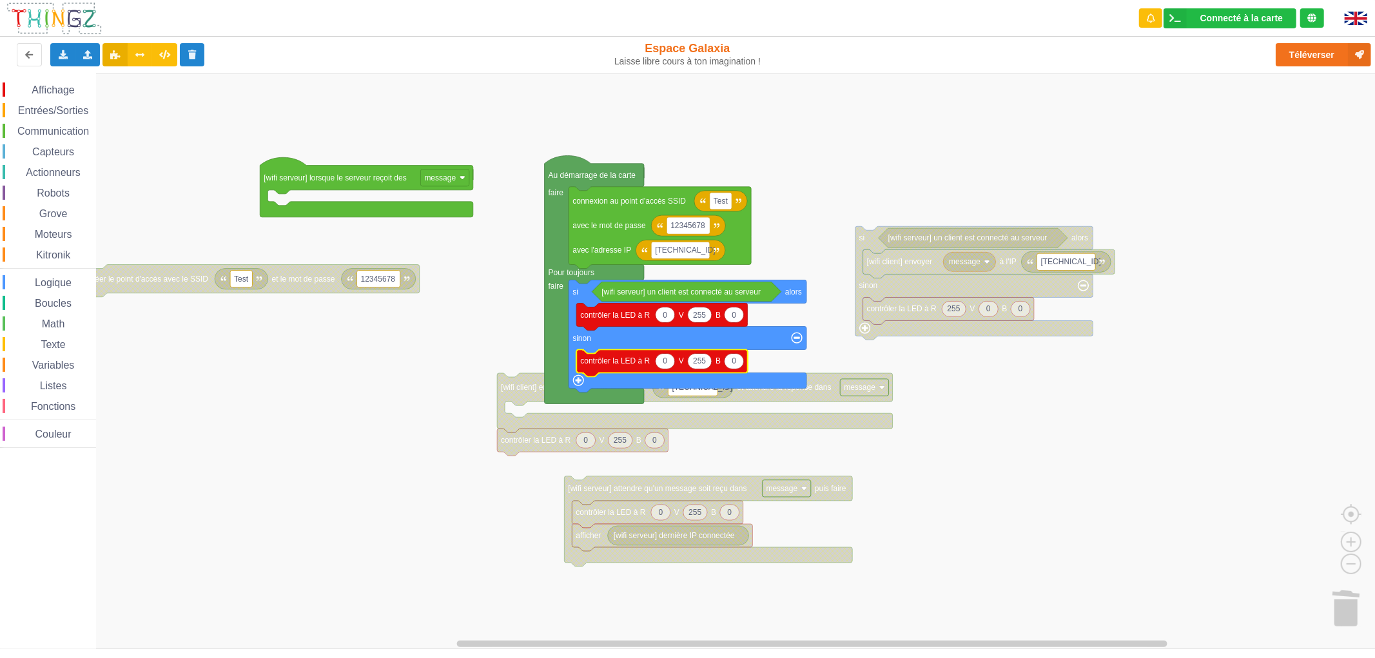
click at [700, 360] on text "255" at bounding box center [699, 360] width 13 height 9
type input "0"
click at [664, 365] on text "0" at bounding box center [664, 360] width 5 height 9
type input "255"
click at [493, 342] on rect "Espace de travail de Blocky" at bounding box center [692, 360] width 1384 height 575
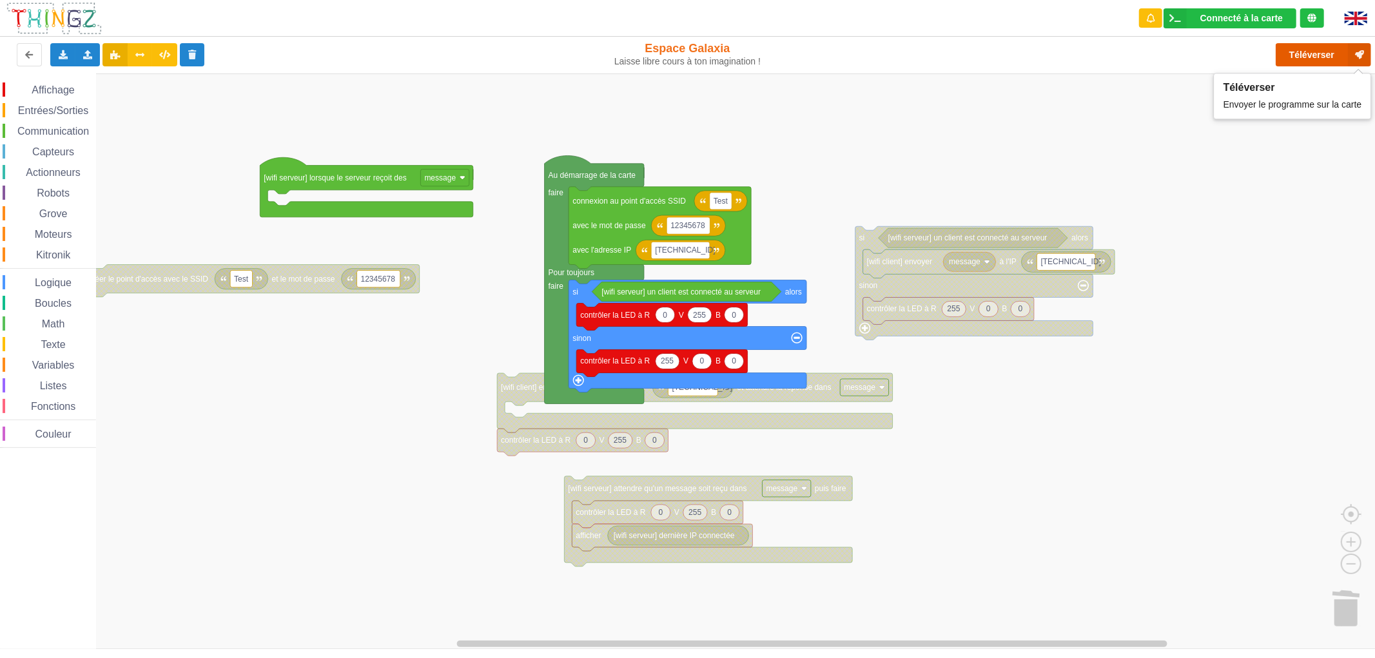
click at [1329, 55] on button "Téléverser" at bounding box center [1322, 54] width 95 height 23
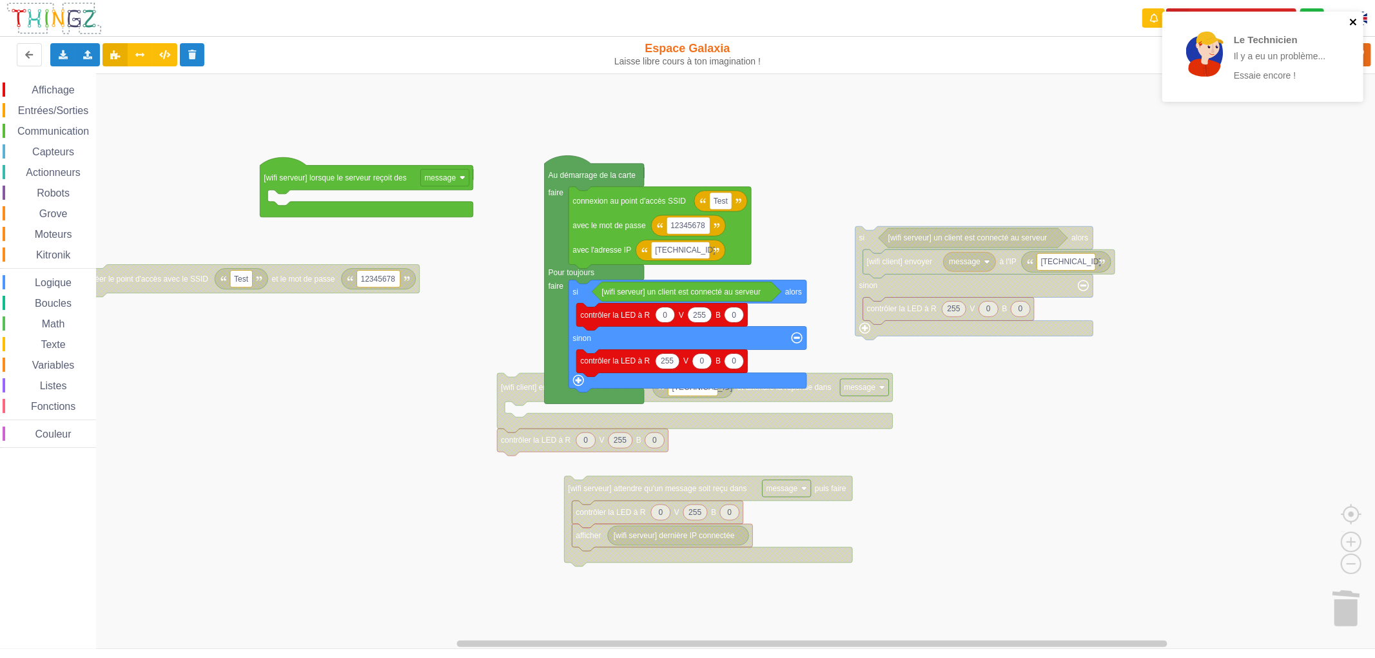
click at [1351, 22] on icon "close" at bounding box center [1353, 22] width 9 height 10
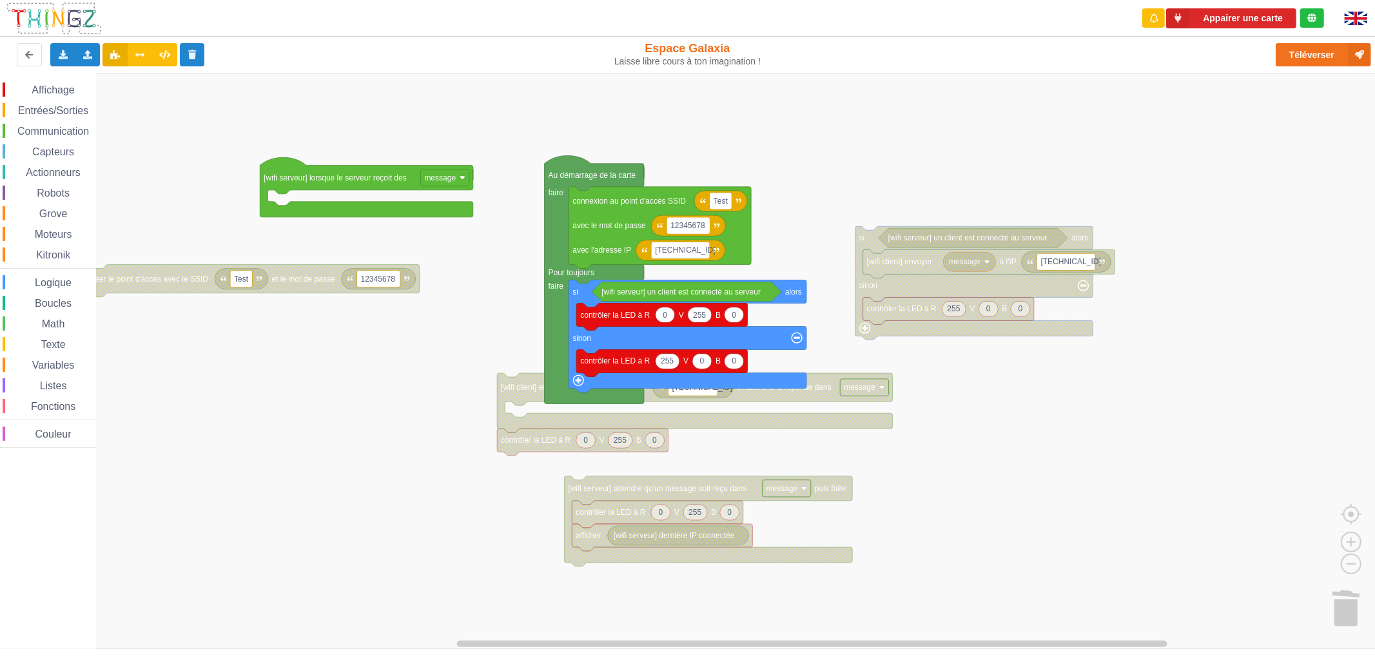
click at [1265, 18] on div "Le Technicien Il y a eu un problème... Essaie encore !" at bounding box center [1262, 61] width 206 height 104
click at [1239, 21] on button "Appairer une carte" at bounding box center [1231, 18] width 130 height 20
drag, startPoint x: 1307, startPoint y: 57, endPoint x: 1296, endPoint y: 68, distance: 16.0
click at [1307, 57] on button "Téléverser" at bounding box center [1322, 54] width 95 height 23
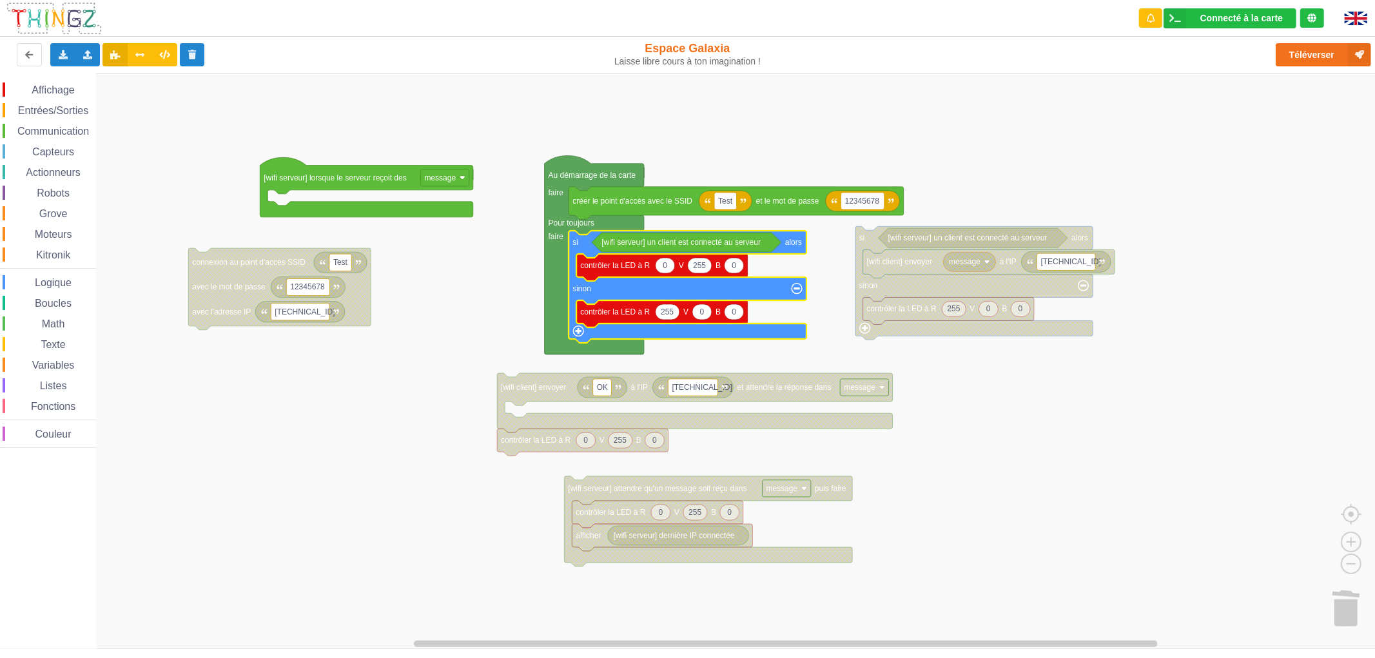
click at [53, 84] on span "Affichage" at bounding box center [53, 89] width 46 height 11
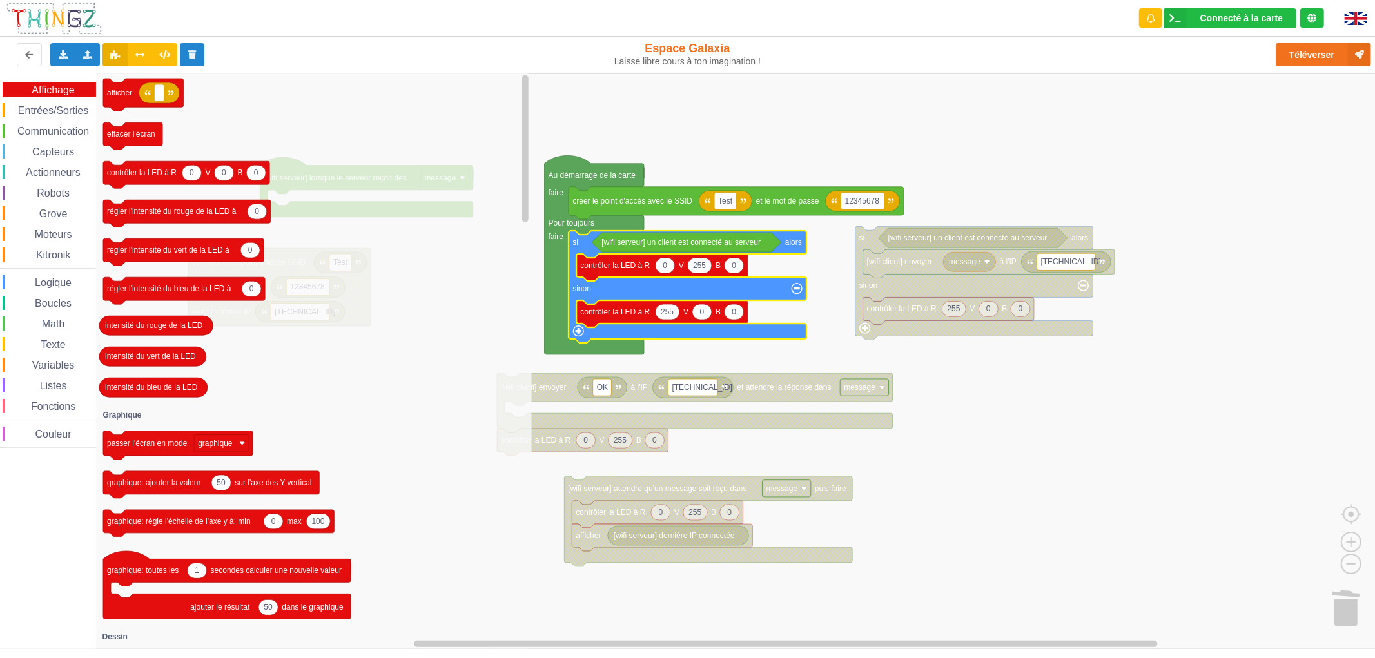
click at [55, 106] on span "Entrées/Sorties" at bounding box center [53, 110] width 74 height 11
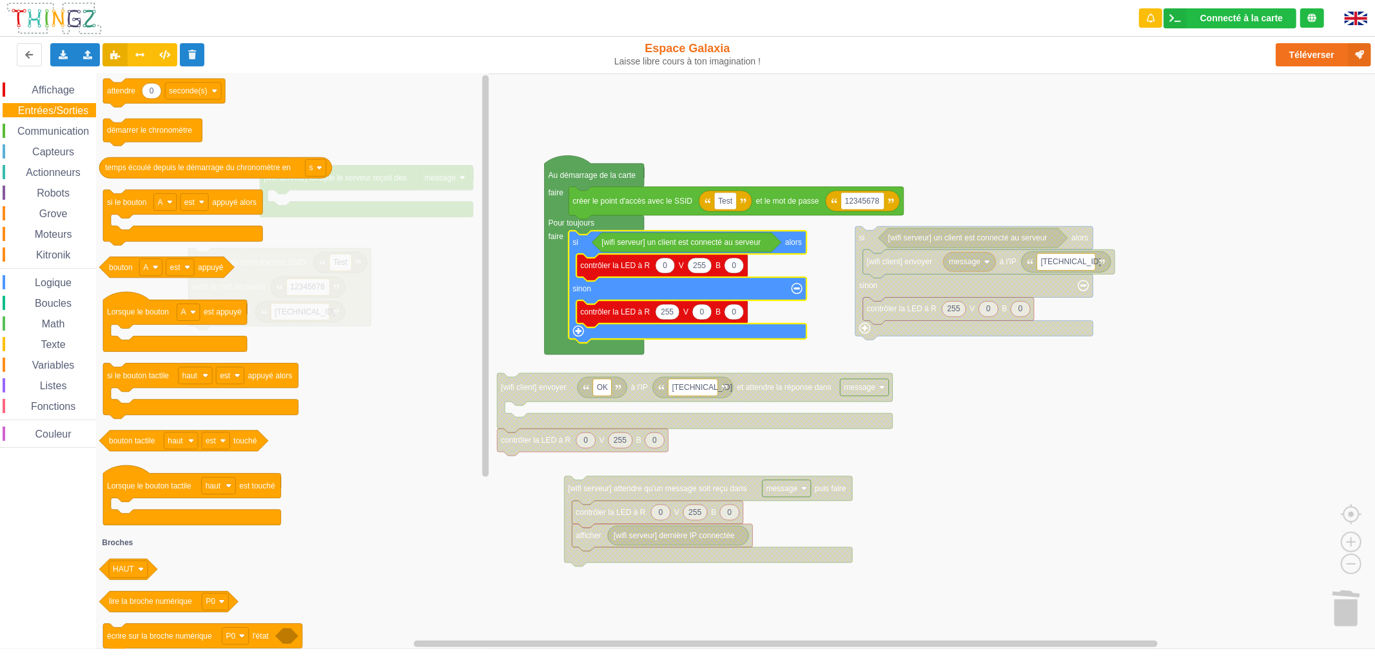
click at [53, 90] on span "Affichage" at bounding box center [53, 89] width 46 height 11
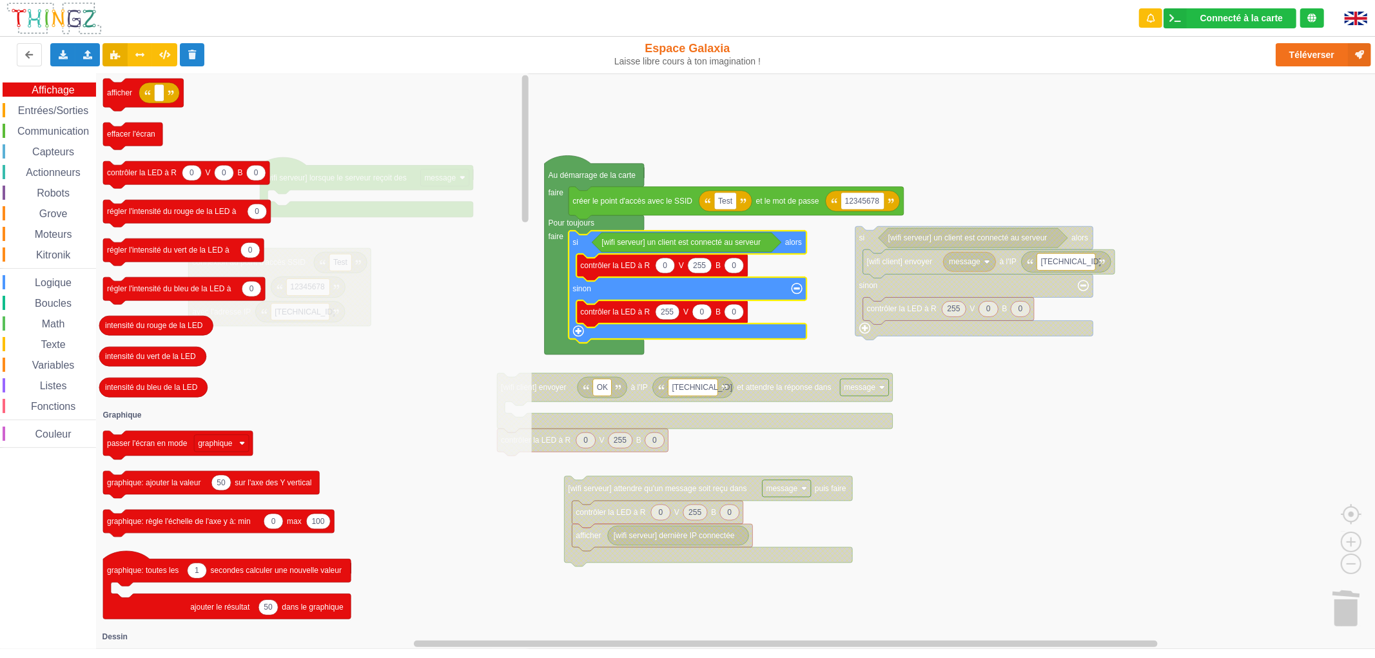
click at [39, 111] on span "Entrées/Sorties" at bounding box center [53, 110] width 74 height 11
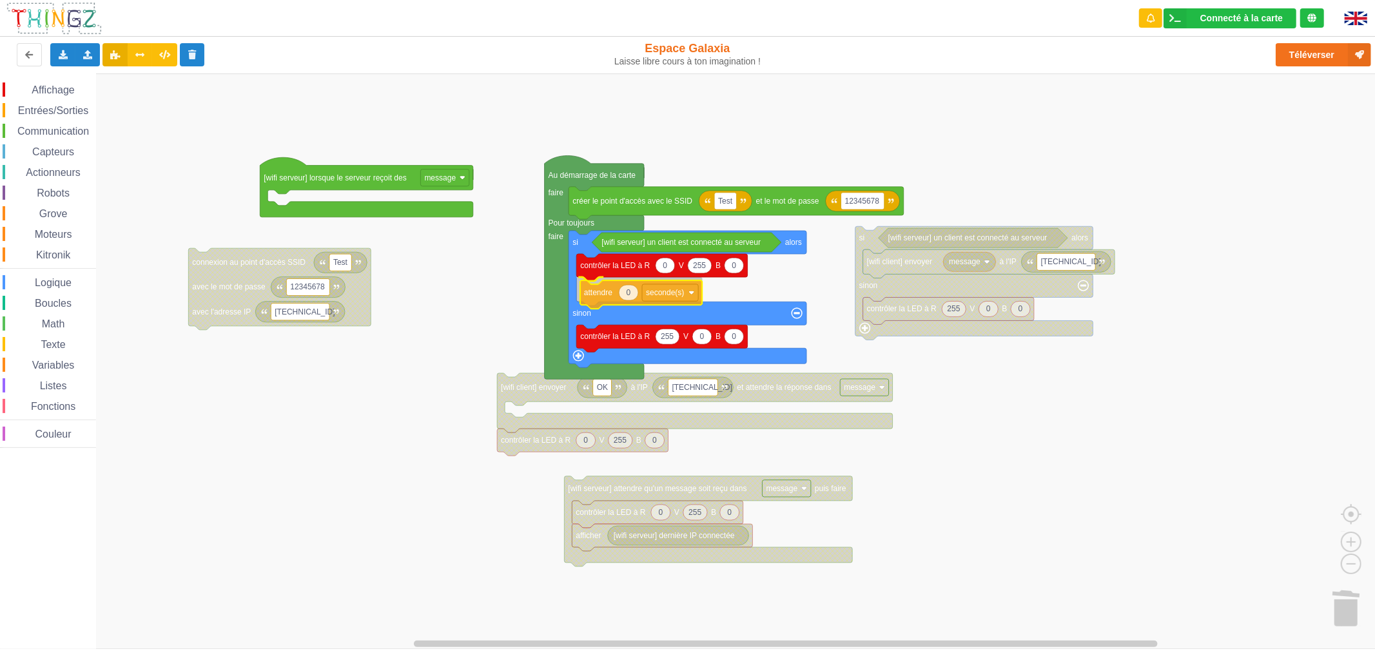
click at [583, 294] on div "Affichage Entrées/Sorties Communication Capteurs Actionneurs Robots Grove Moteu…" at bounding box center [692, 360] width 1384 height 575
click at [662, 333] on div "milliseconde(s)" at bounding box center [670, 338] width 56 height 10
click at [628, 287] on icon "Espace de travail de Blocky" at bounding box center [624, 289] width 19 height 15
type input "30"
click at [513, 298] on rect "Espace de travail de Blocky" at bounding box center [692, 360] width 1384 height 575
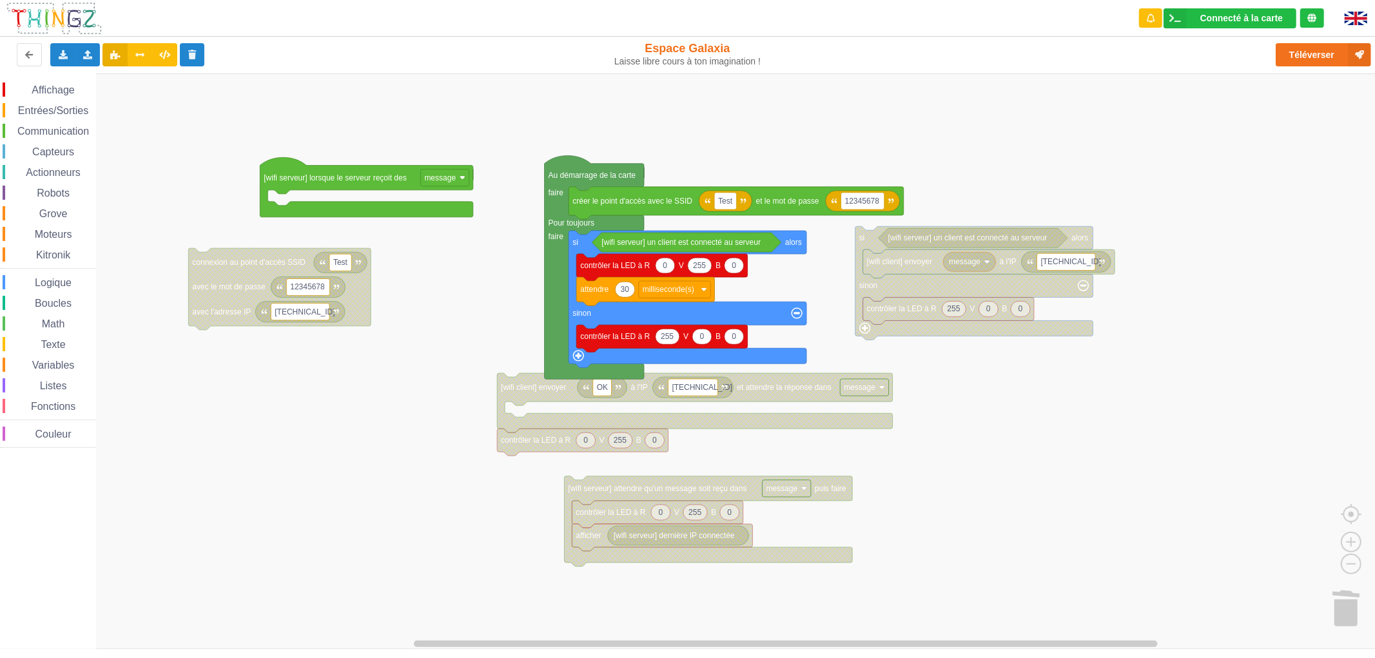
click at [621, 272] on icon "Espace de travail de Blocky" at bounding box center [661, 267] width 171 height 27
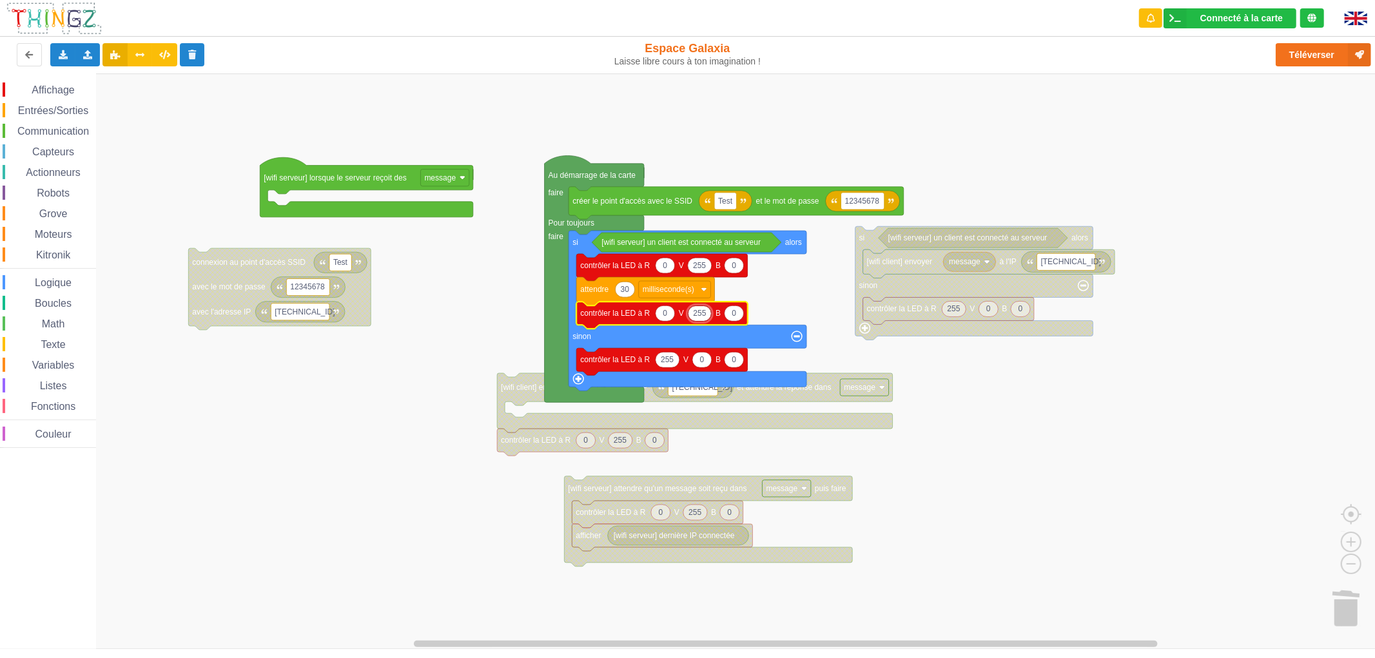
type input "0"
click at [460, 319] on rect "Espace de travail de Blocky" at bounding box center [692, 360] width 1384 height 575
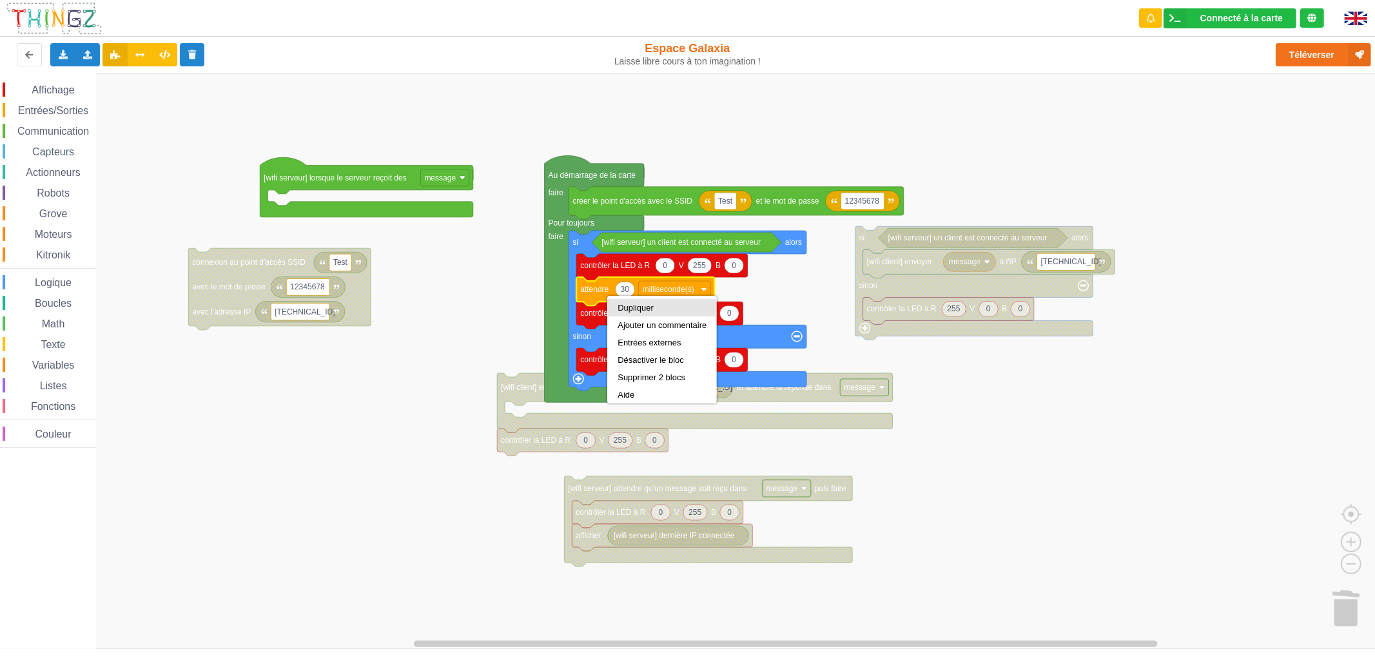
click at [626, 305] on div "Dupliquer" at bounding box center [661, 308] width 89 height 10
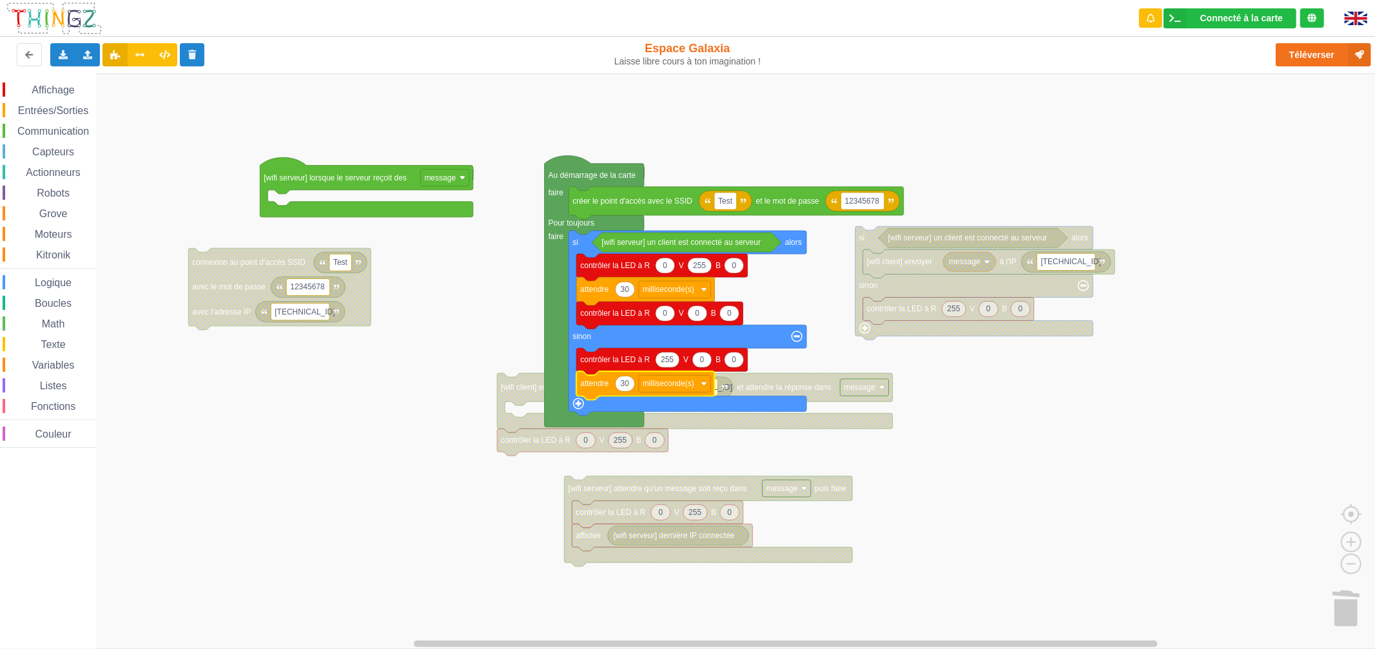
click at [627, 372] on icon "Espace de travail de Blocky" at bounding box center [645, 385] width 138 height 28
click at [630, 365] on icon "Espace de travail de Blocky" at bounding box center [661, 361] width 171 height 27
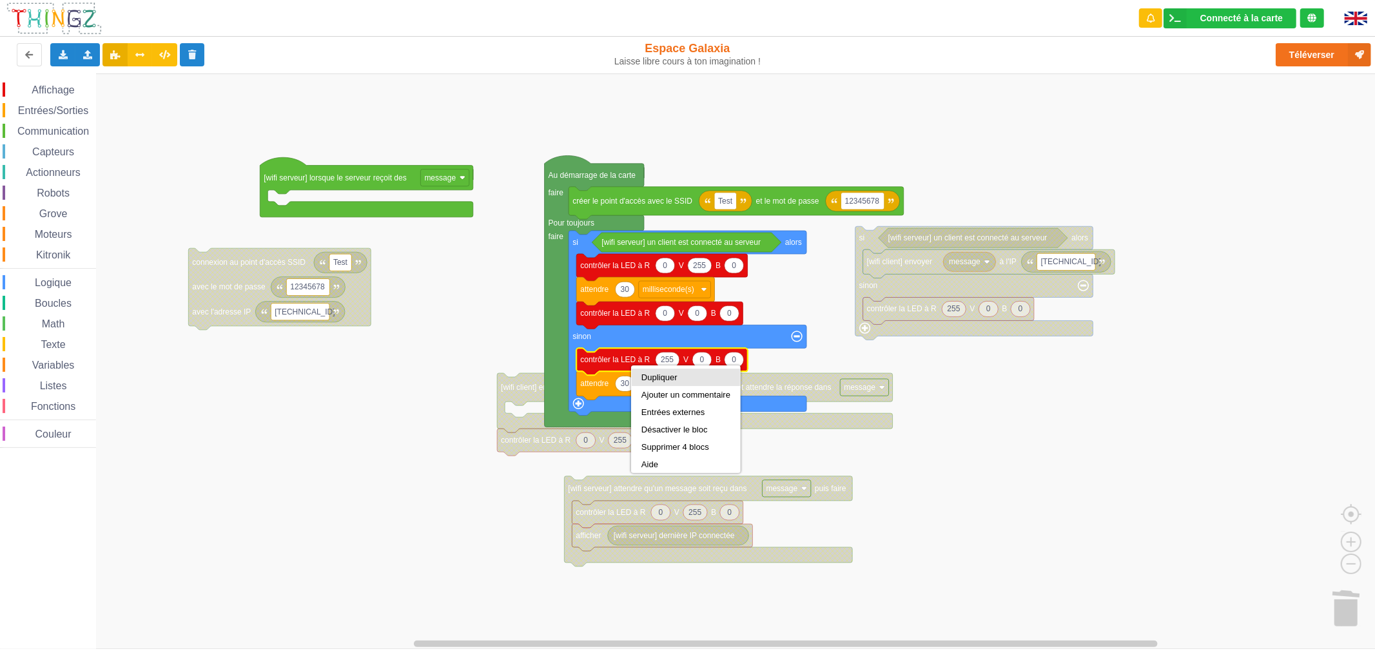
click at [655, 380] on div "Dupliquer" at bounding box center [685, 377] width 89 height 10
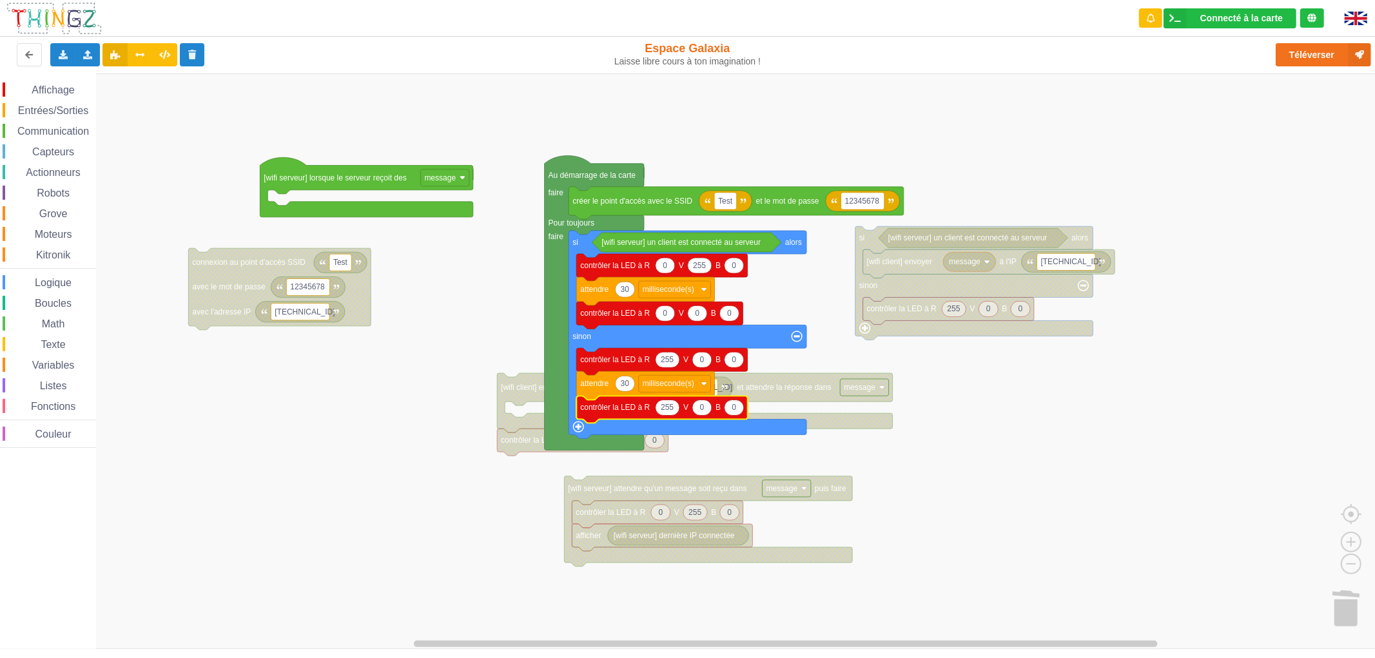
click at [706, 410] on icon "Espace de travail de Blocky" at bounding box center [701, 407] width 19 height 15
click at [671, 409] on text "255" at bounding box center [667, 407] width 13 height 9
type input "0"
click at [1003, 443] on rect "Espace de travail de Blocky" at bounding box center [692, 360] width 1384 height 575
click at [1298, 46] on button "Téléverser" at bounding box center [1322, 54] width 95 height 23
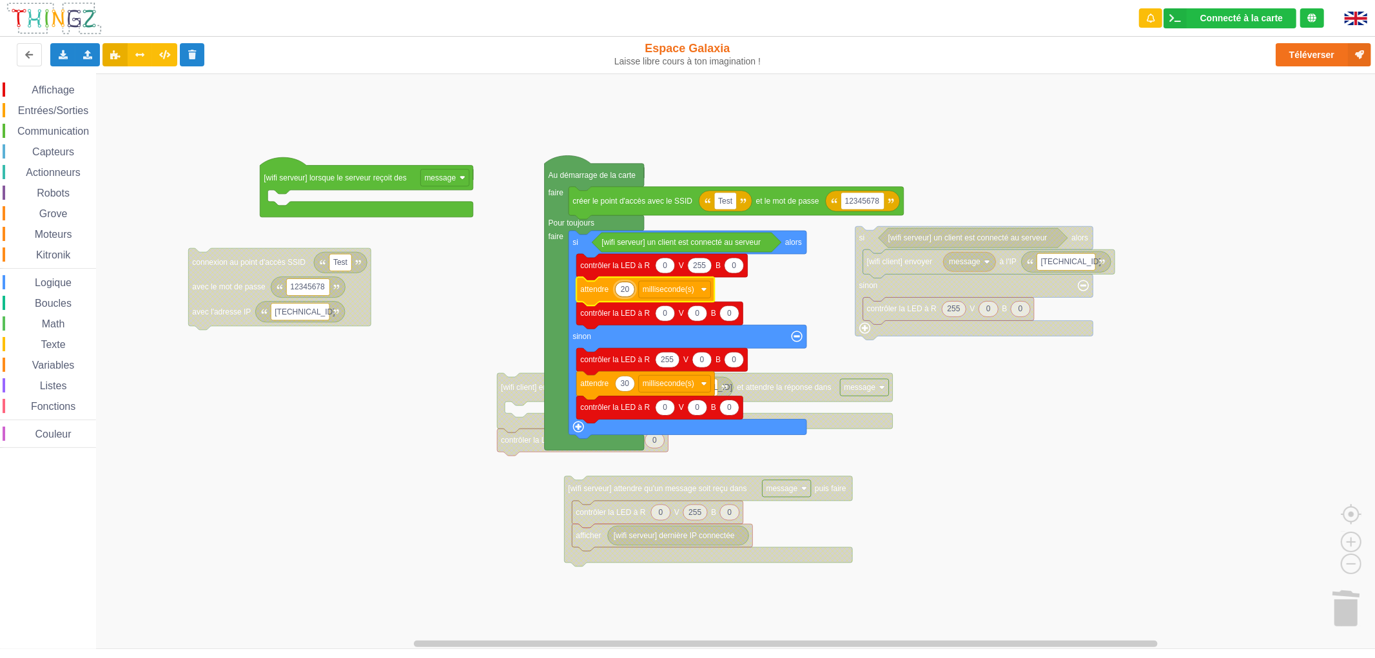
type input "200"
click at [977, 401] on rect "Espace de travail de Blocky" at bounding box center [692, 360] width 1384 height 575
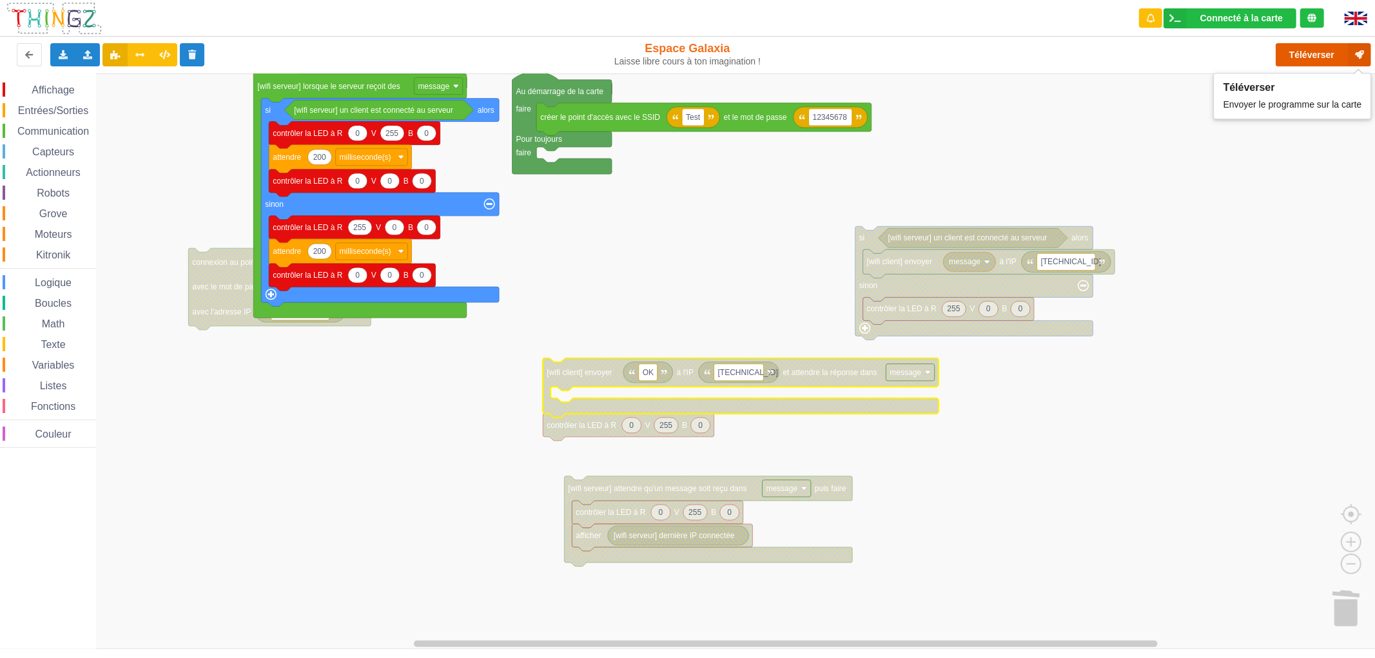
click at [1307, 59] on button "Téléverser" at bounding box center [1322, 54] width 95 height 23
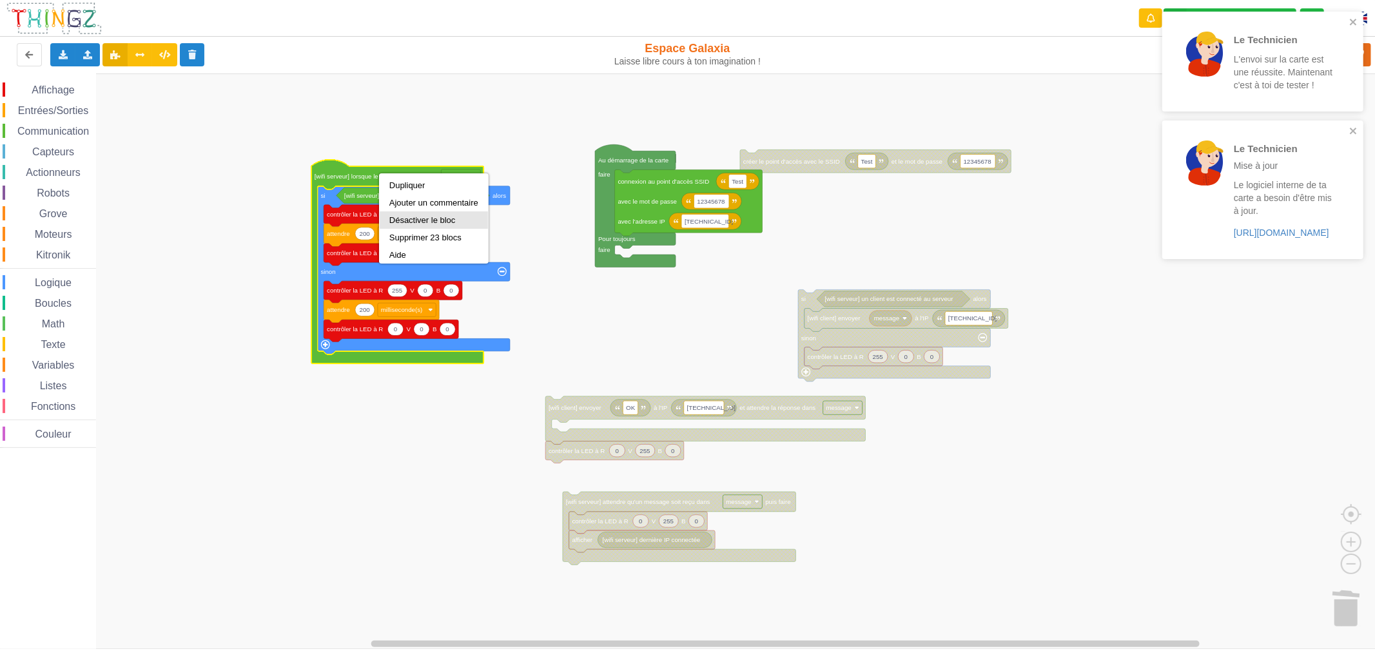
click at [416, 219] on div "Désactiver le bloc" at bounding box center [433, 220] width 89 height 10
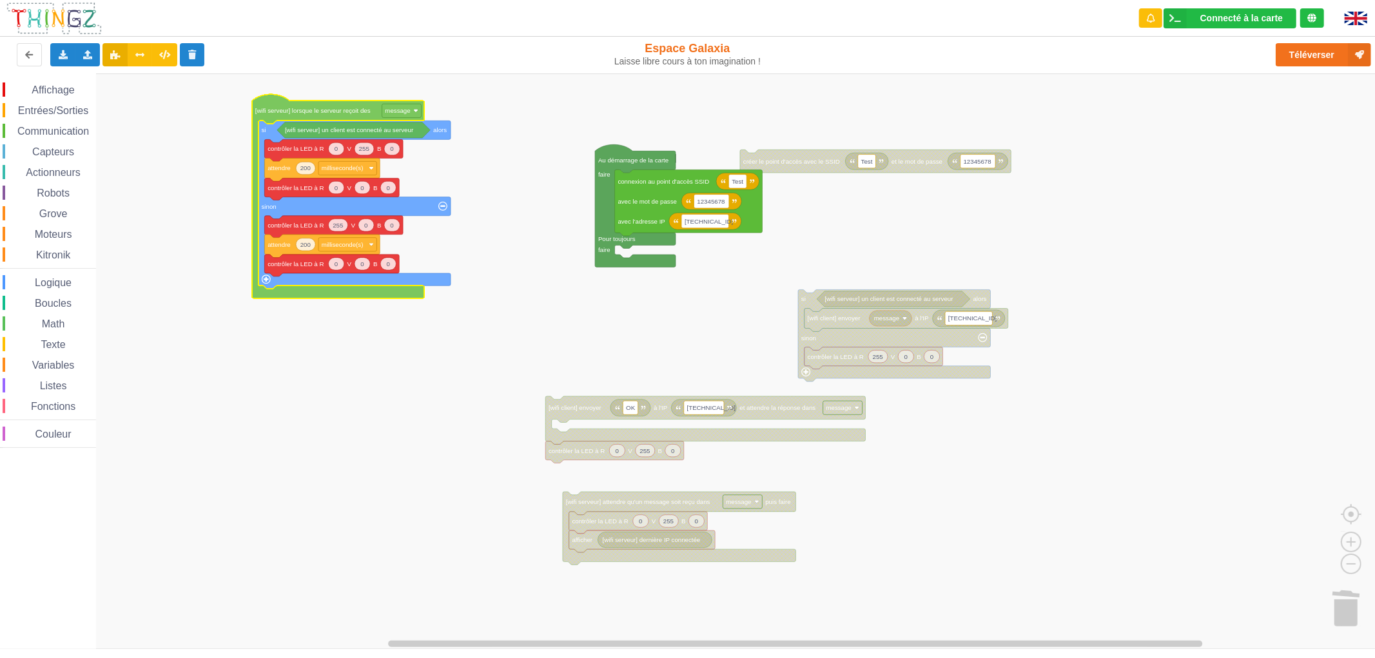
click at [456, 408] on g "si alors sinon [wifi serveur] un client est connecté au serveur 255 0 0 contrôl…" at bounding box center [701, 361] width 1402 height 576
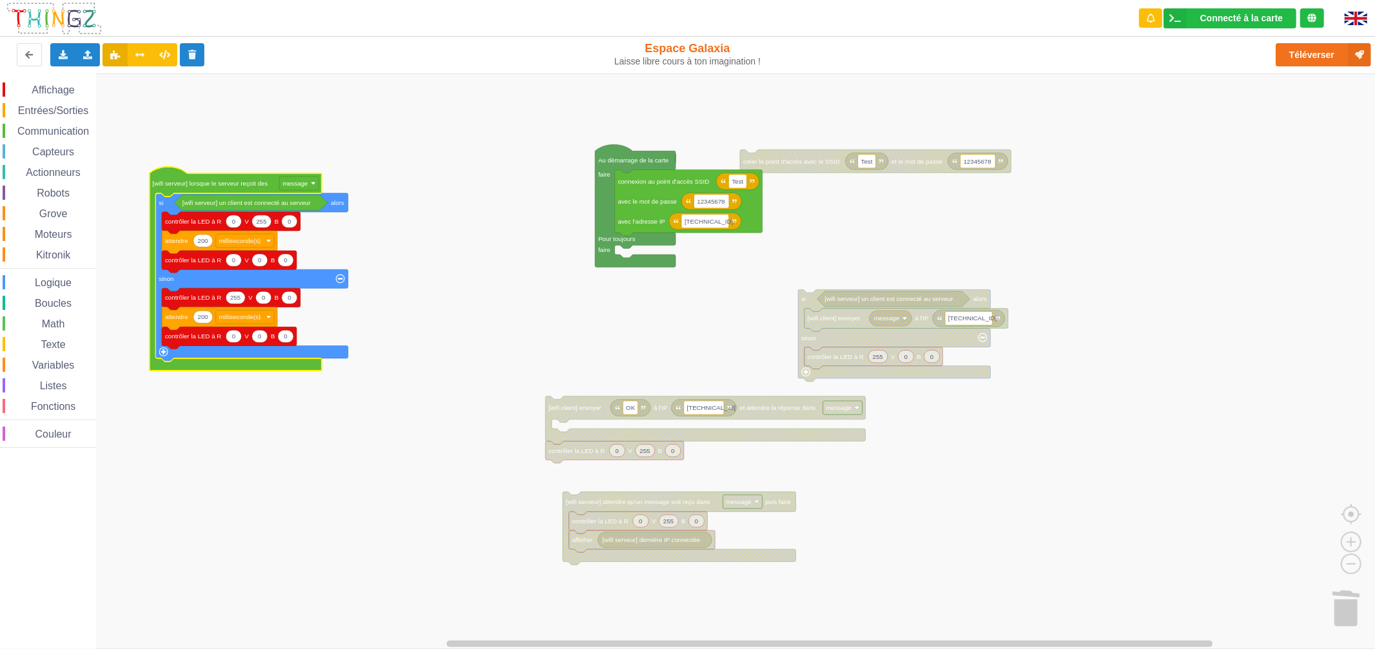
click at [565, 366] on rect "Espace de travail de Blocky" at bounding box center [692, 360] width 1384 height 575
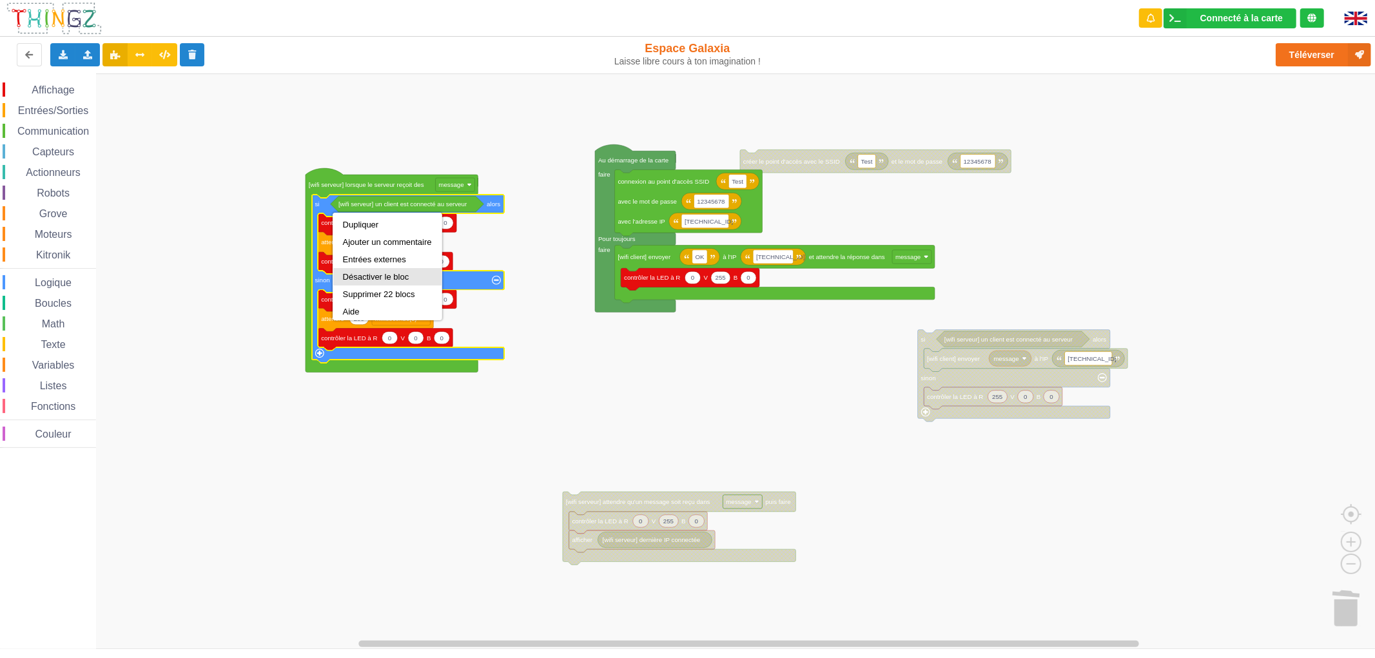
click at [372, 278] on div "Désactiver le bloc" at bounding box center [387, 277] width 89 height 10
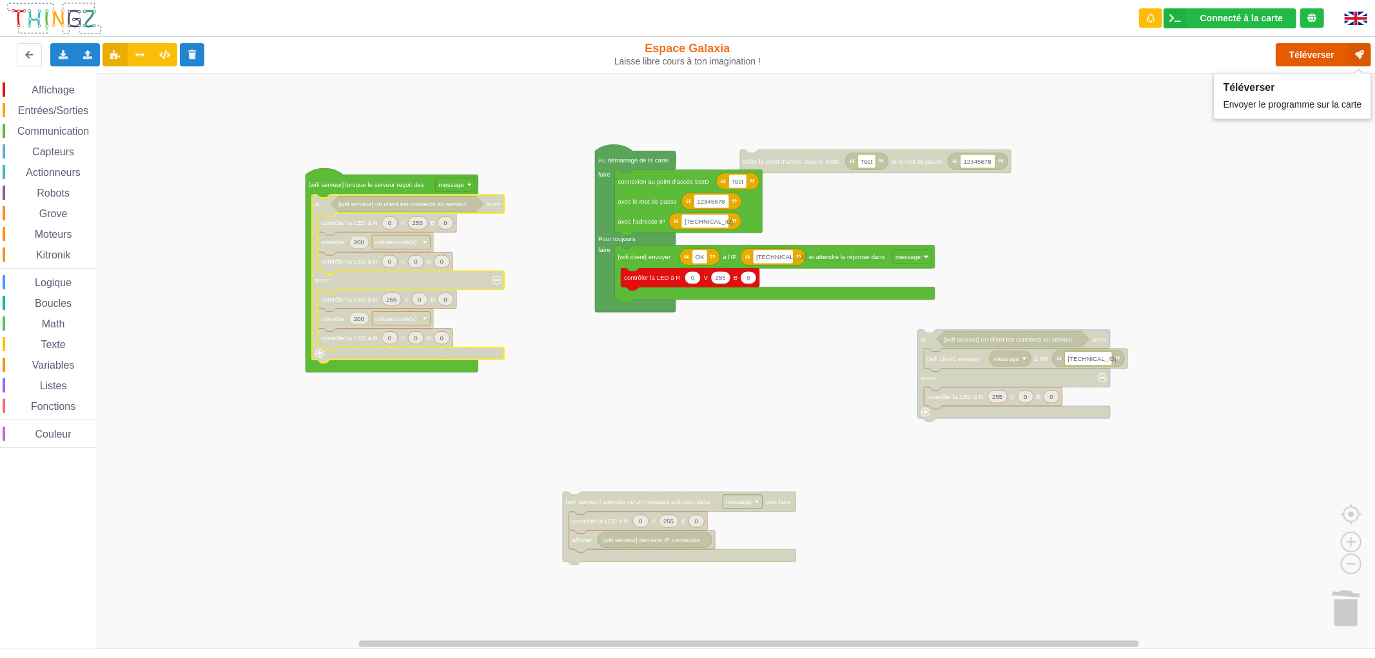
click at [1288, 49] on button "Téléverser" at bounding box center [1322, 54] width 95 height 23
click at [58, 148] on span "Capteurs" at bounding box center [53, 151] width 46 height 11
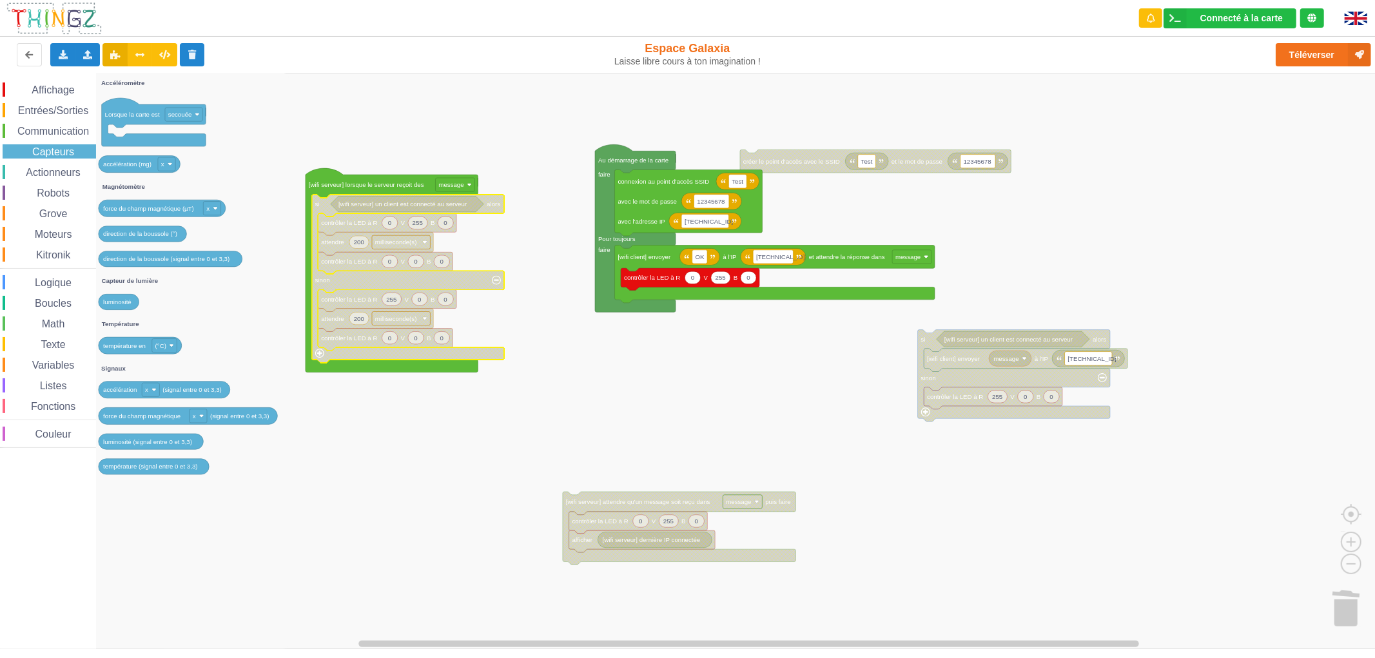
click at [62, 130] on span "Communication" at bounding box center [52, 131] width 75 height 11
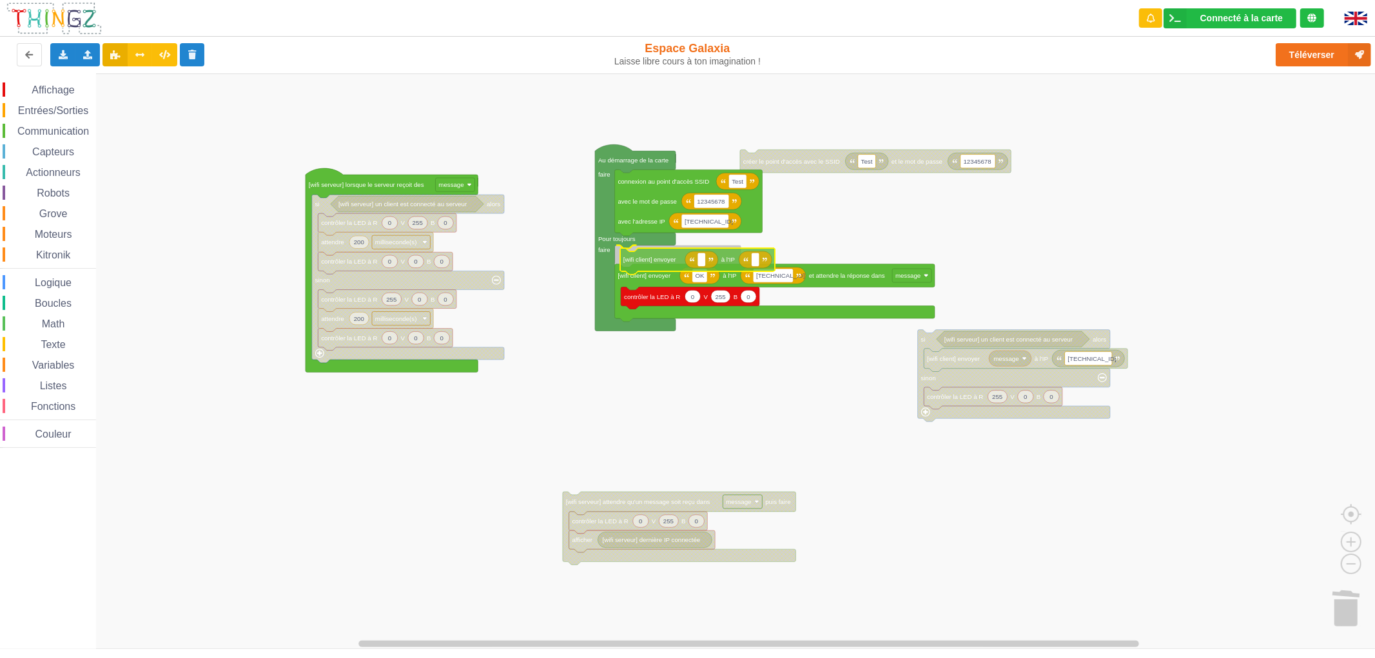
click at [655, 262] on div "Affichage Entrées/Sorties Communication Capteurs Actionneurs Robots Grove Moteu…" at bounding box center [692, 360] width 1384 height 575
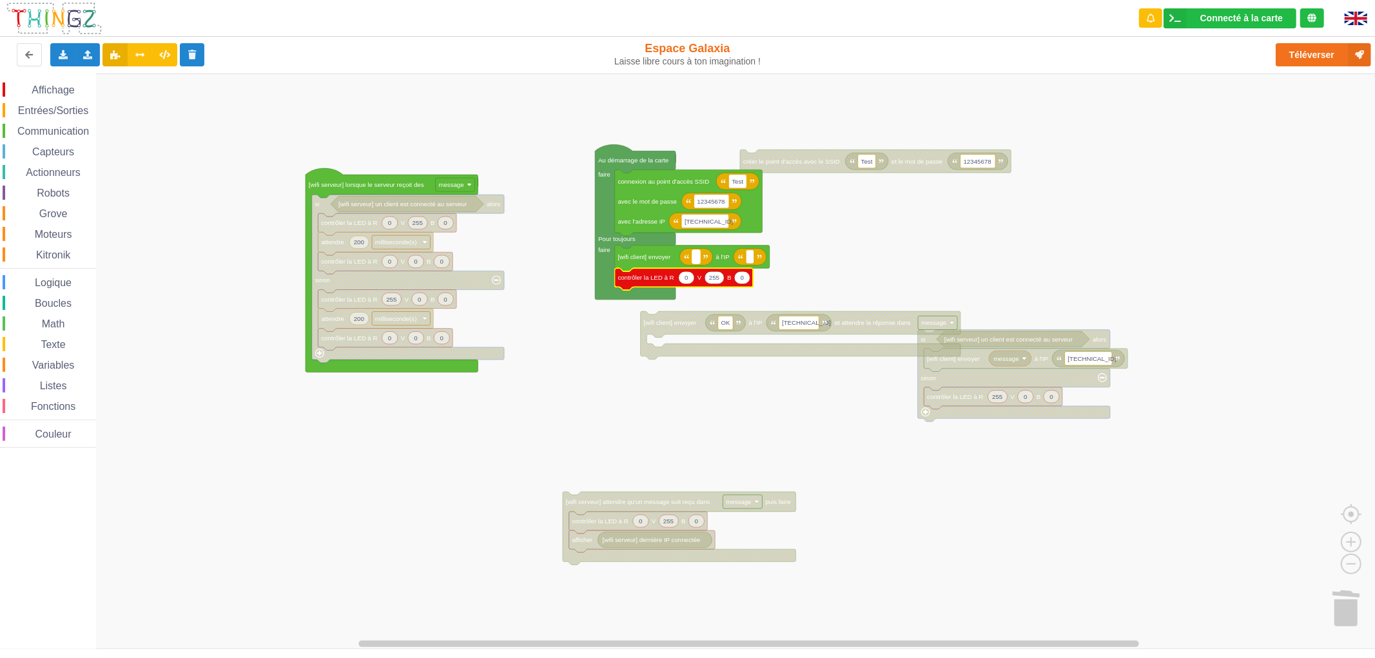
click at [694, 258] on rect "Espace de travail de Blocky" at bounding box center [696, 257] width 8 height 14
type input "OK"
click at [759, 260] on rect "Espace de travail de Blocky" at bounding box center [757, 257] width 8 height 14
type input "192.168.4.1"
click at [620, 335] on rect "Espace de travail de Blocky" at bounding box center [692, 360] width 1384 height 575
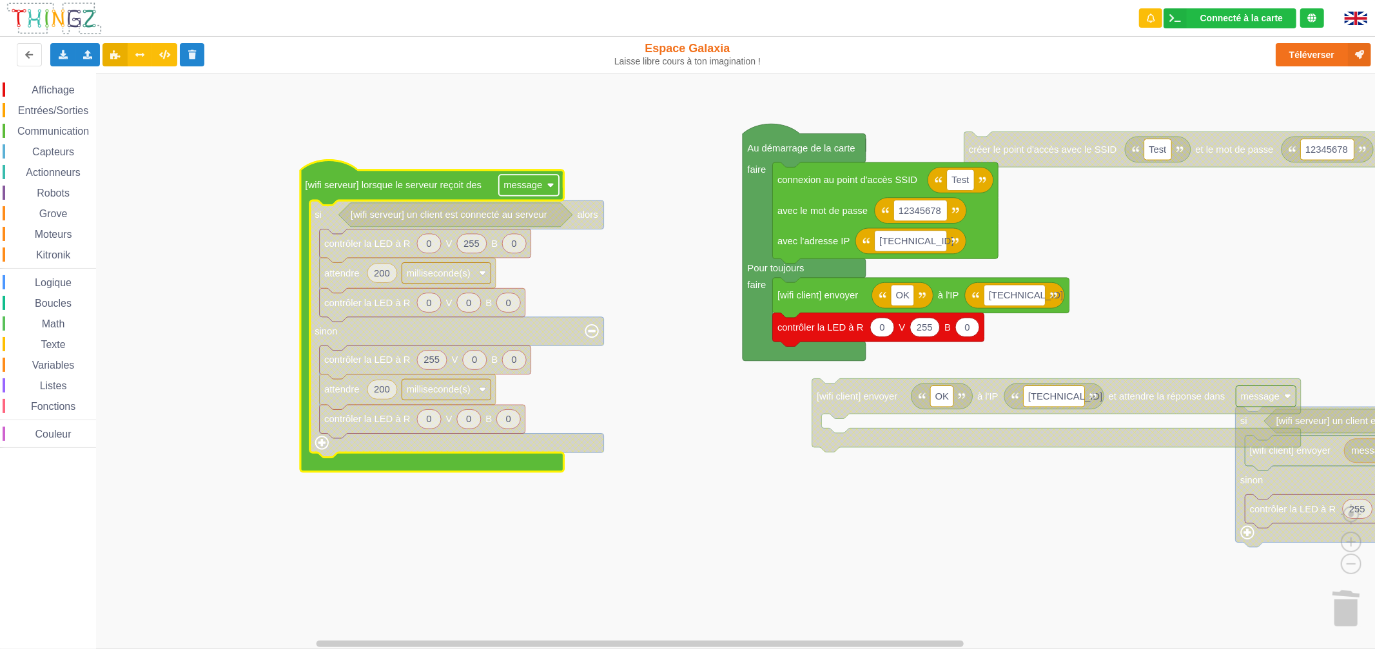
click at [546, 182] on rect "Espace de travail de Blocky" at bounding box center [529, 185] width 60 height 21
click at [577, 157] on rect "Espace de travail de Blocky" at bounding box center [692, 360] width 1384 height 575
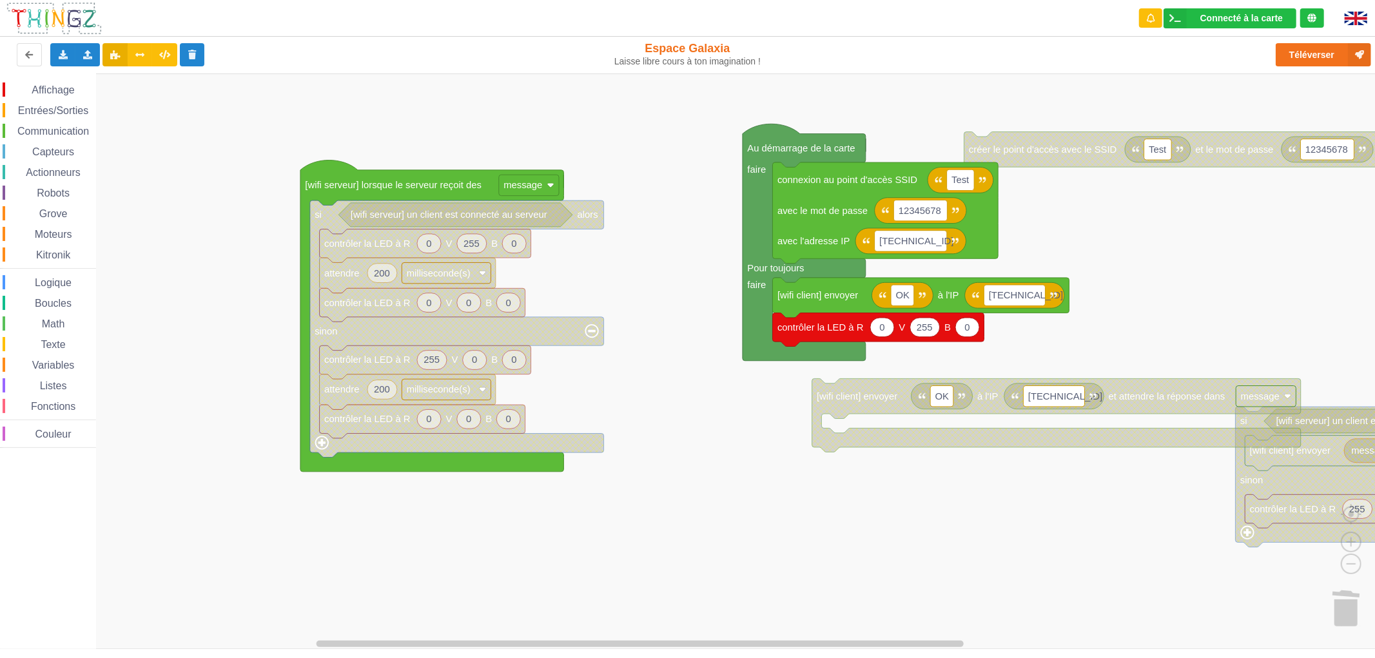
click at [59, 157] on div "Capteurs" at bounding box center [49, 151] width 93 height 14
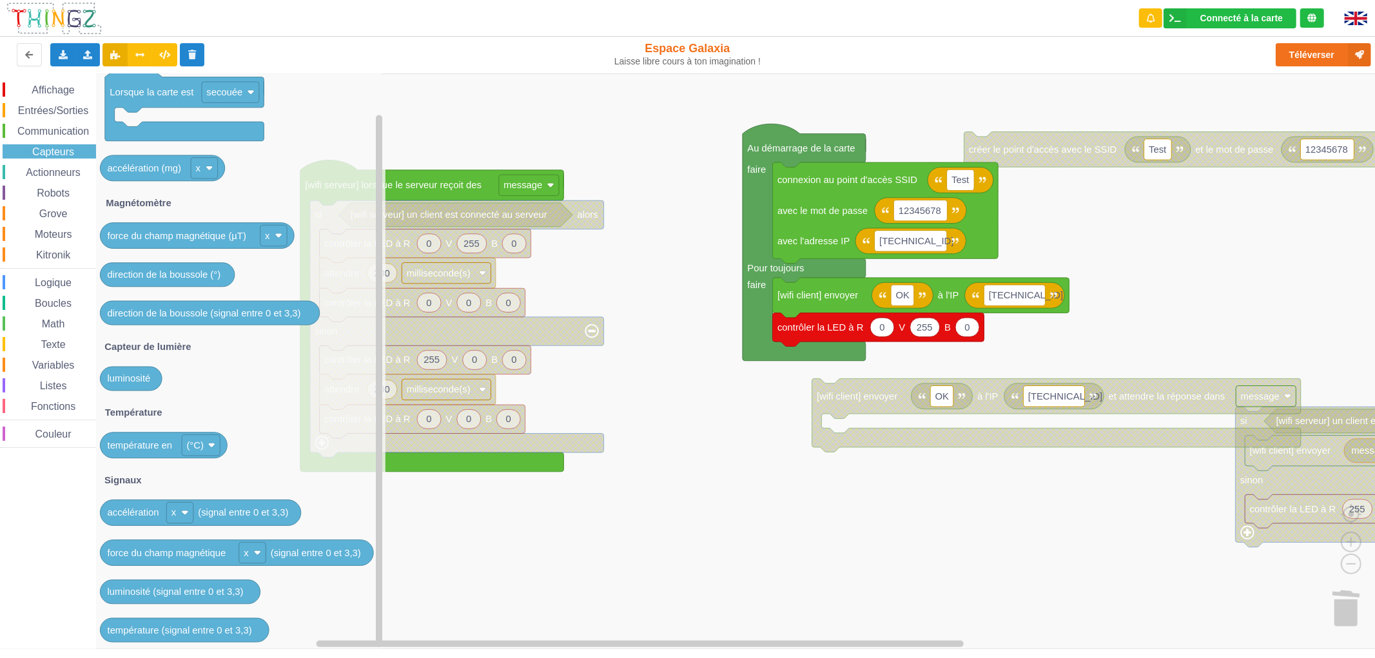
click at [72, 131] on span "Communication" at bounding box center [52, 131] width 75 height 11
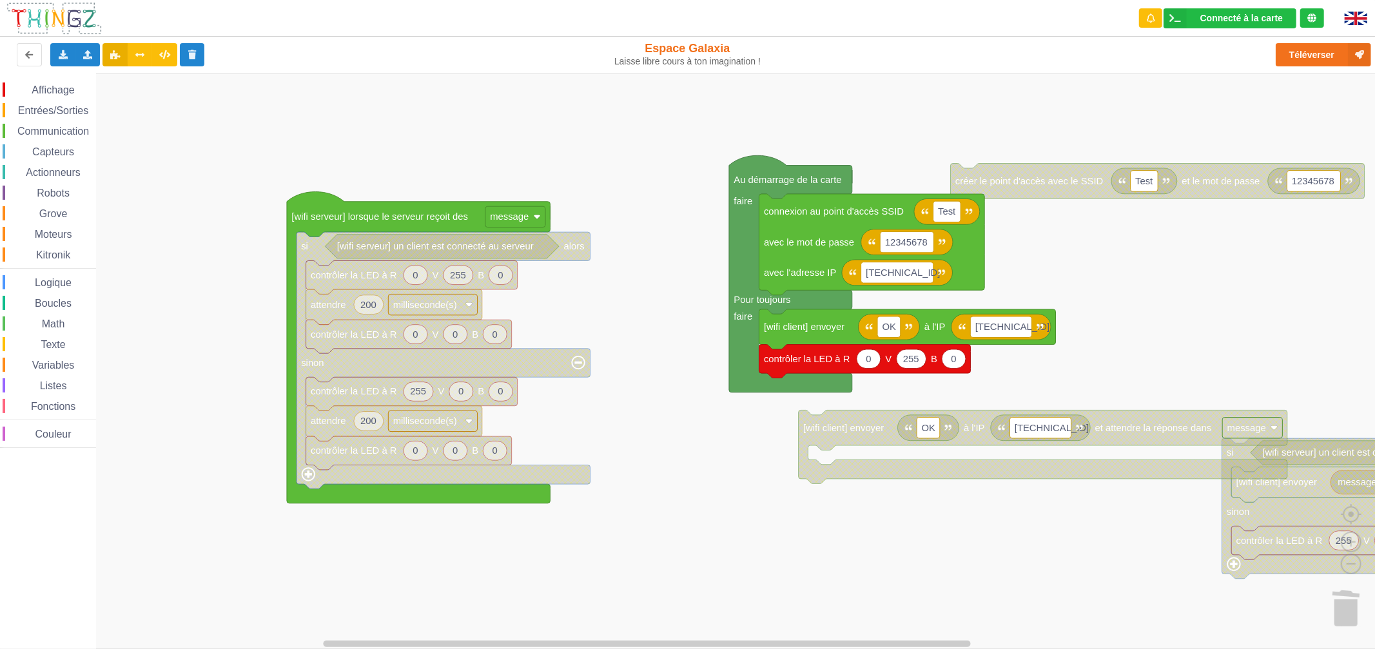
click at [73, 130] on span "Communication" at bounding box center [52, 131] width 75 height 11
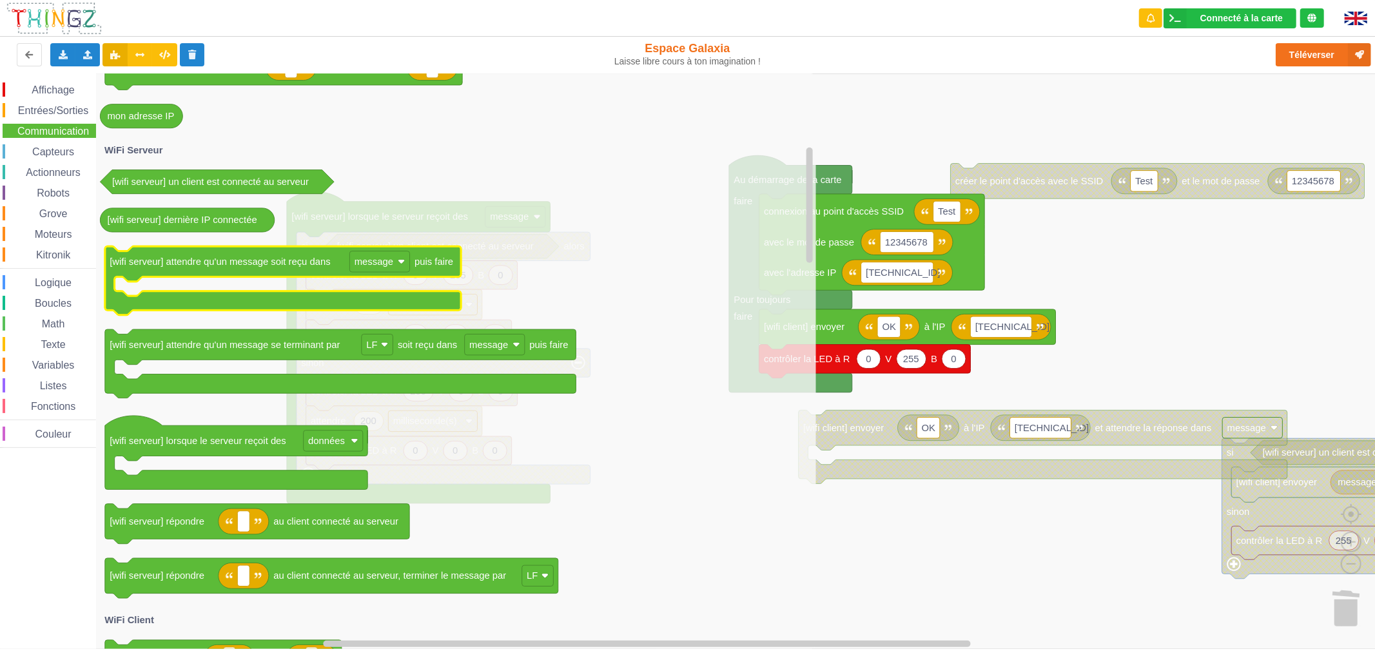
click at [301, 267] on text "[wifi serveur] attendre qu'un message soit reçu dans" at bounding box center [220, 261] width 220 height 10
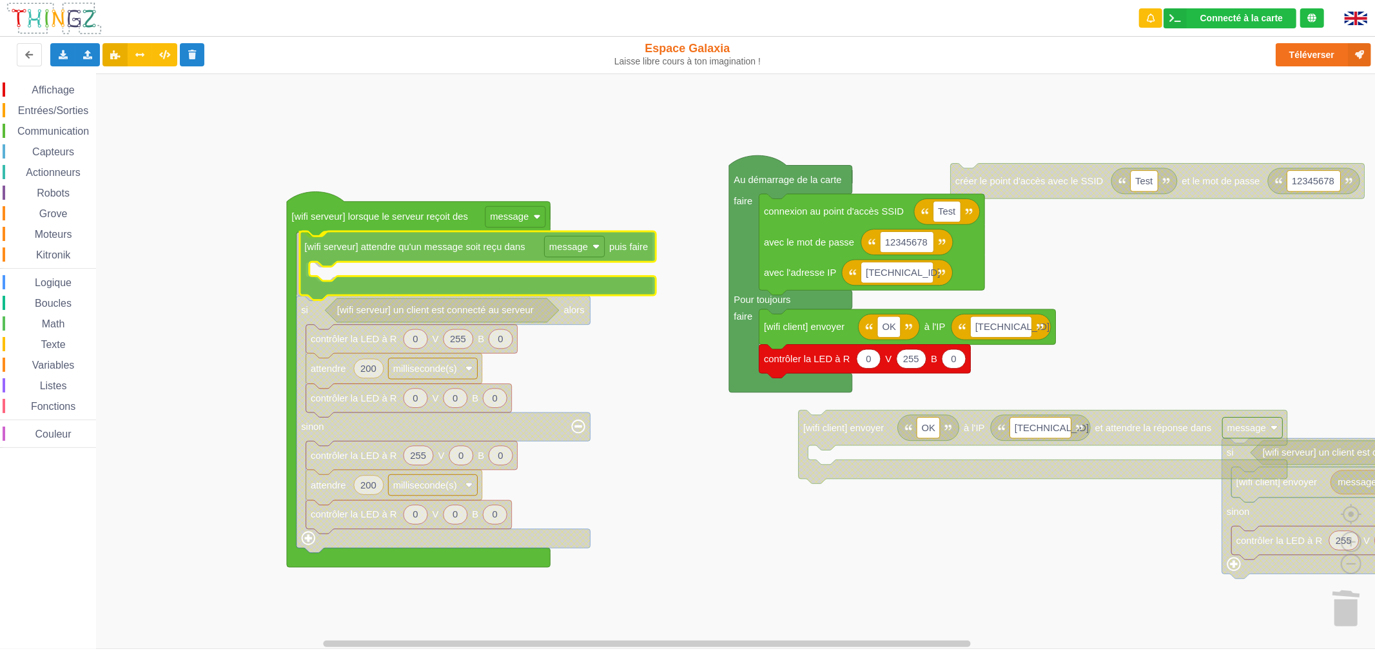
click at [430, 258] on div "Affichage Entrées/Sorties Communication Capteurs Actionneurs Robots Grove Moteu…" at bounding box center [692, 360] width 1384 height 575
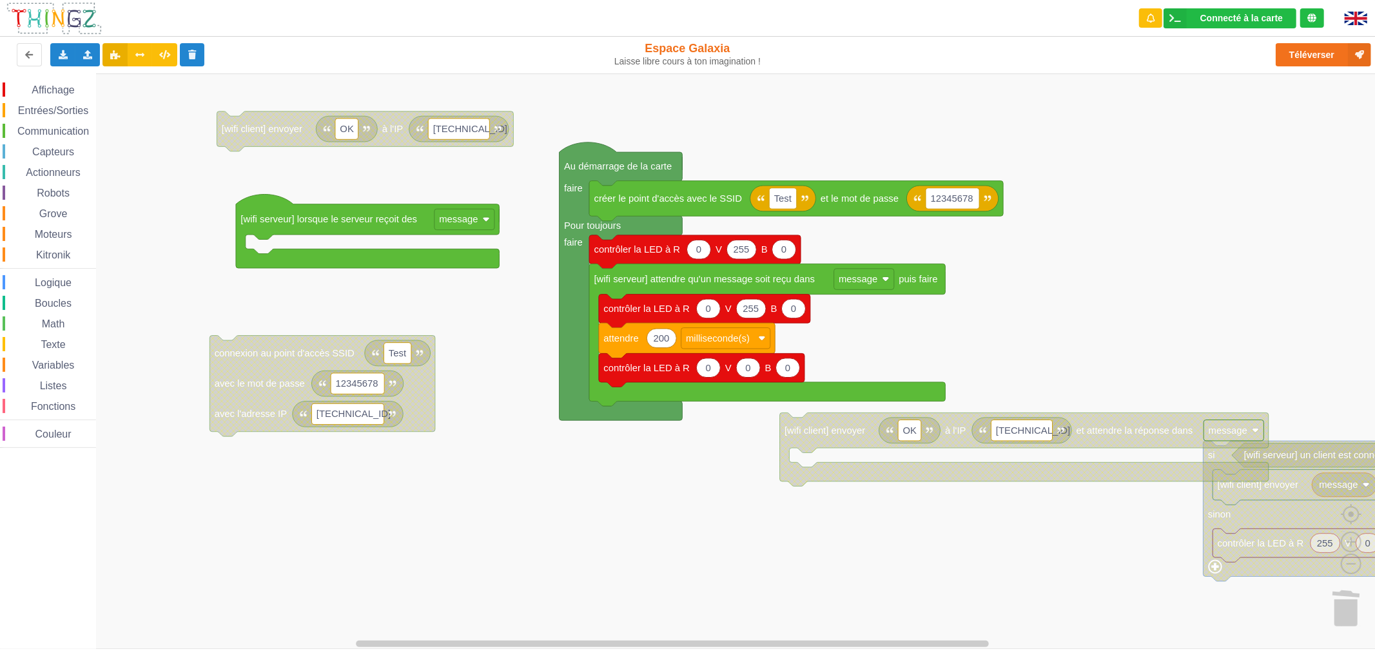
click at [72, 131] on span "Communication" at bounding box center [52, 131] width 75 height 11
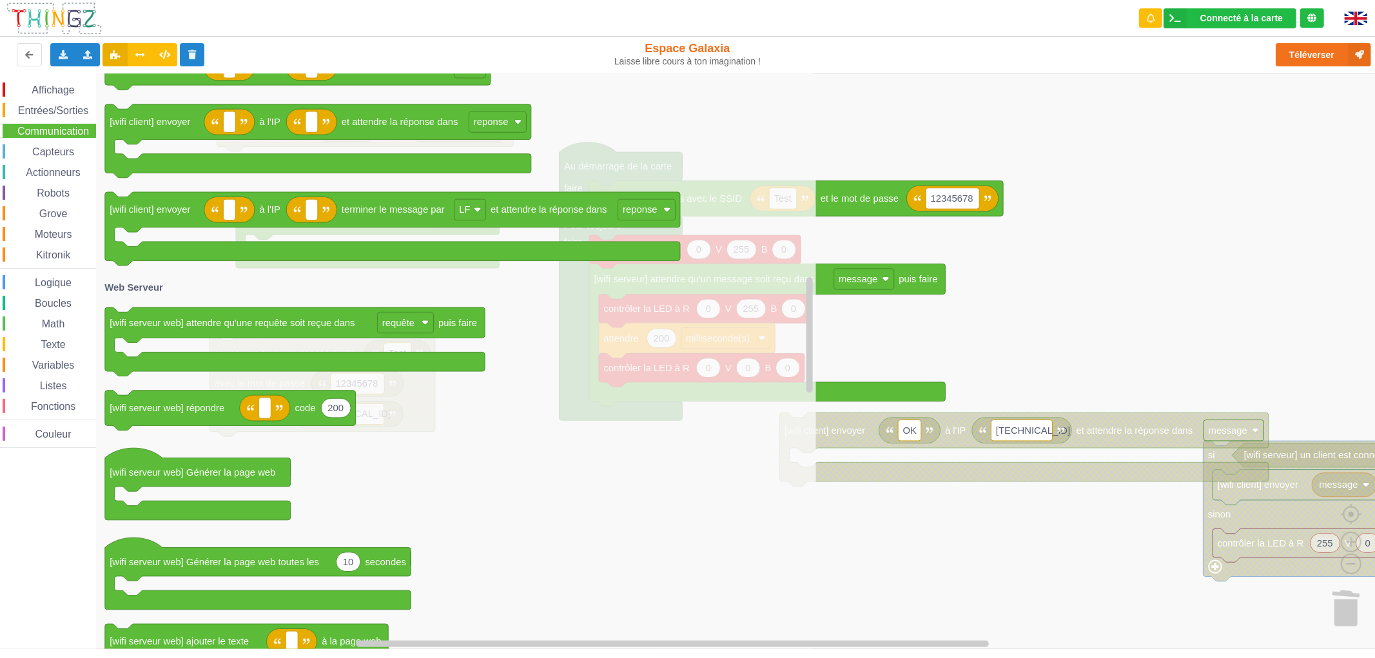
click at [859, 537] on rect "Espace de travail de Blocky" at bounding box center [692, 360] width 1384 height 575
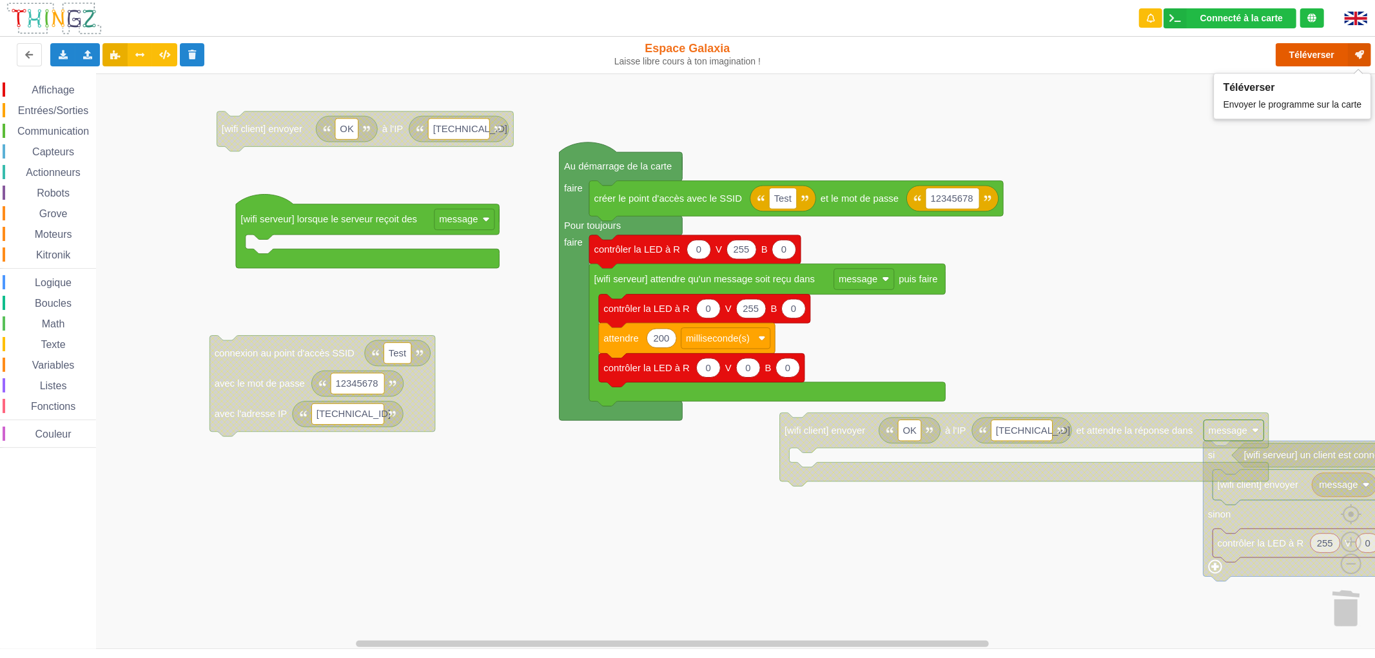
click at [1292, 56] on button "Téléverser" at bounding box center [1322, 54] width 95 height 23
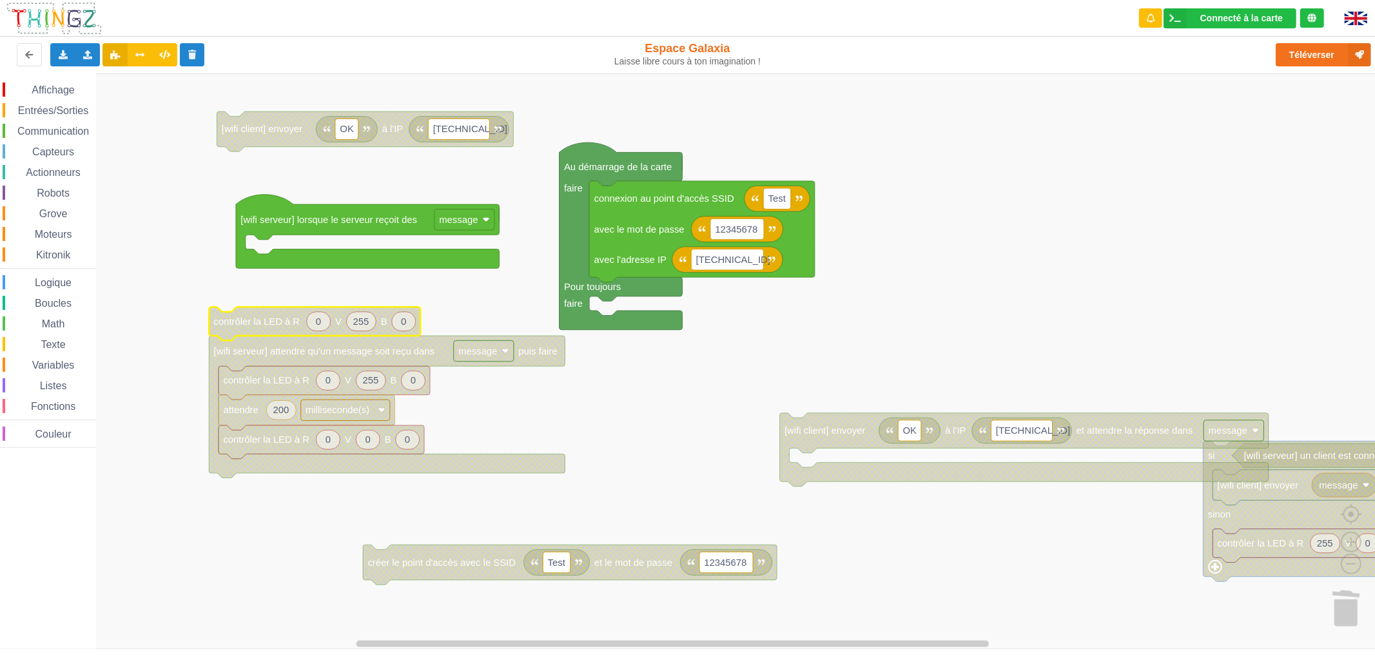
click at [69, 146] on span "Capteurs" at bounding box center [53, 151] width 46 height 11
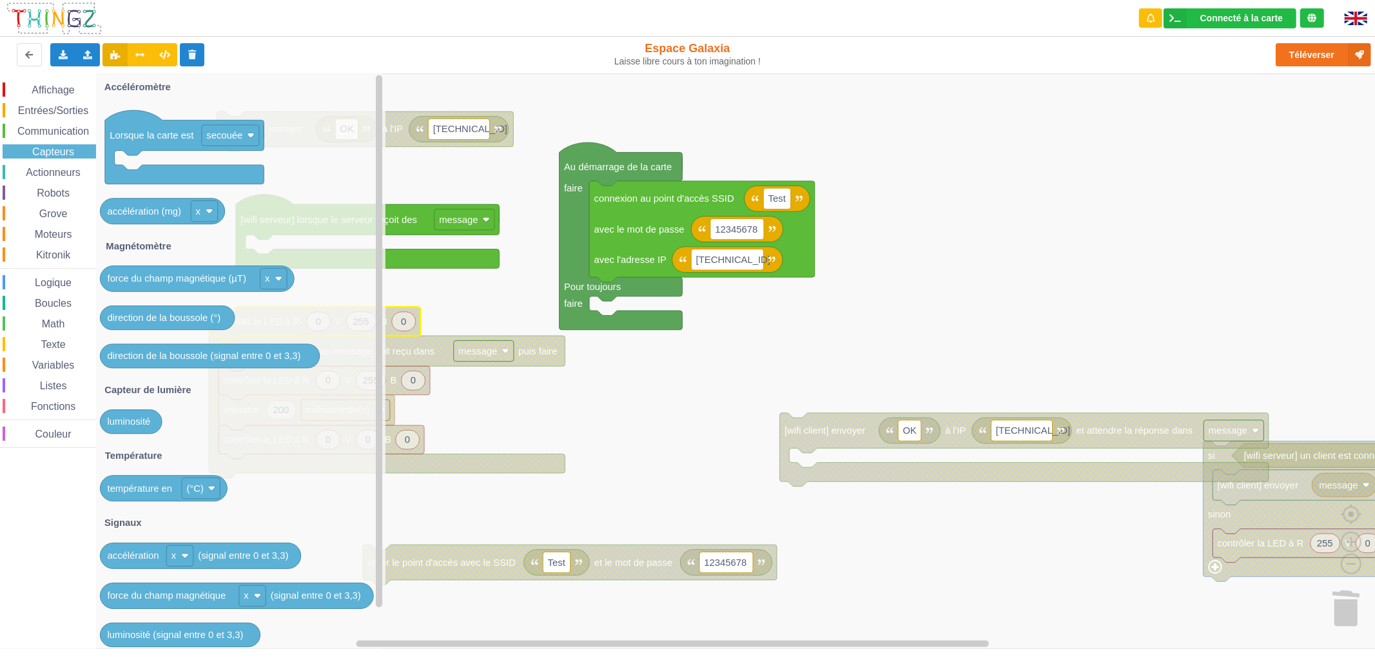
click at [70, 133] on span "Communication" at bounding box center [52, 131] width 75 height 11
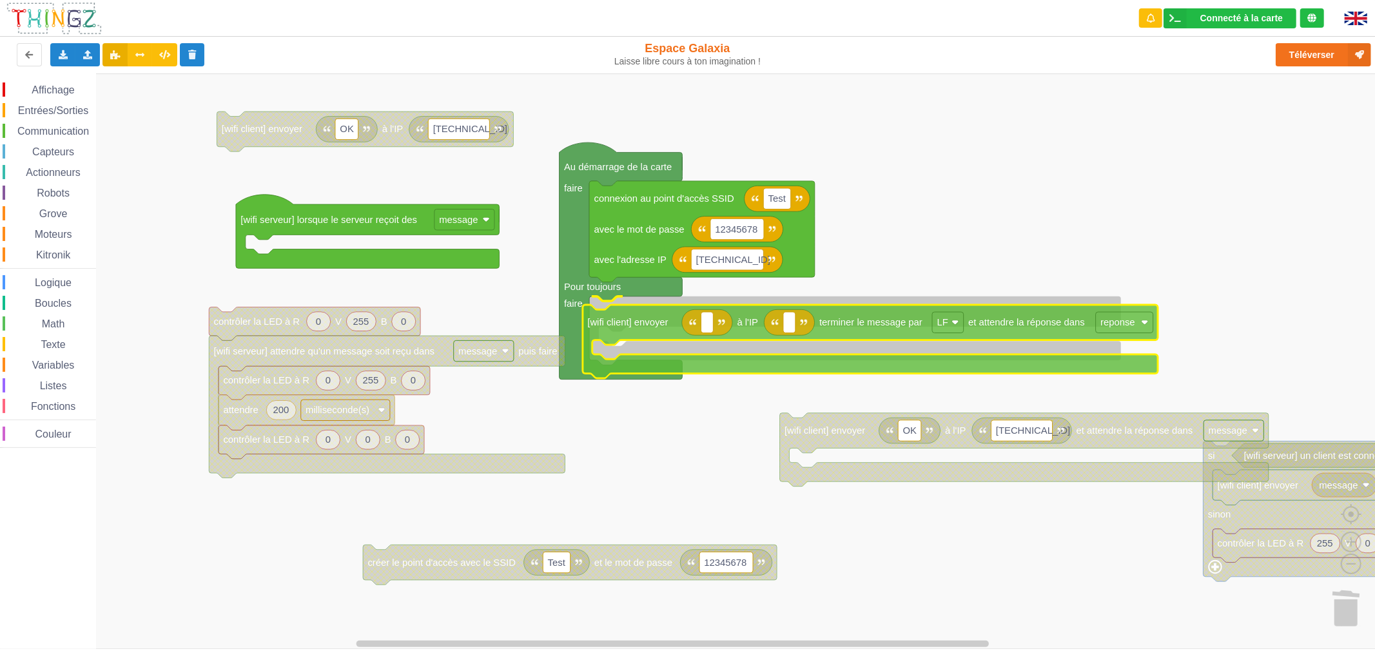
click at [628, 332] on div "Affichage Entrées/Sorties Communication Capteurs Actionneurs Robots Grove Moteu…" at bounding box center [692, 360] width 1384 height 575
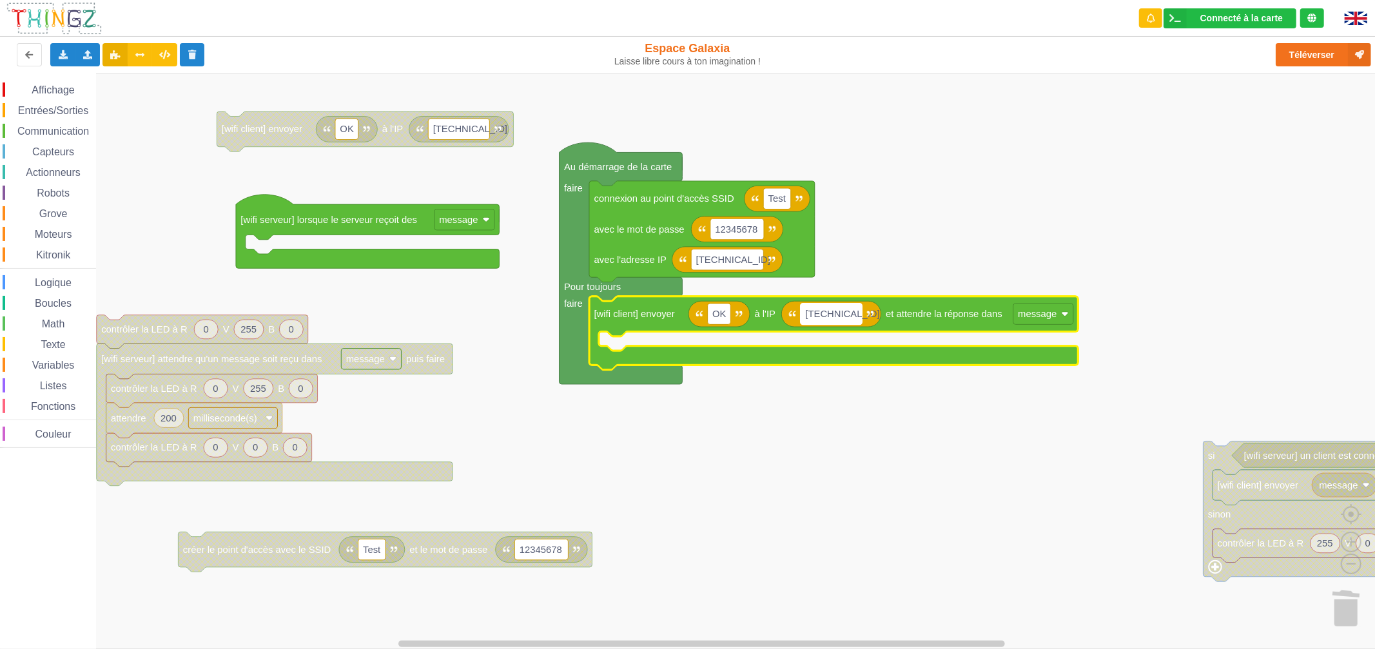
click at [845, 314] on text "192.168.4.1" at bounding box center [843, 314] width 74 height 10
click at [847, 320] on input "192.168.4.1" at bounding box center [830, 314] width 61 height 21
click at [825, 316] on input "192.168.4.1" at bounding box center [830, 314] width 61 height 21
click at [847, 318] on input "192.168.4.1" at bounding box center [830, 314] width 61 height 21
click at [41, 301] on span "Boucles" at bounding box center [53, 303] width 41 height 11
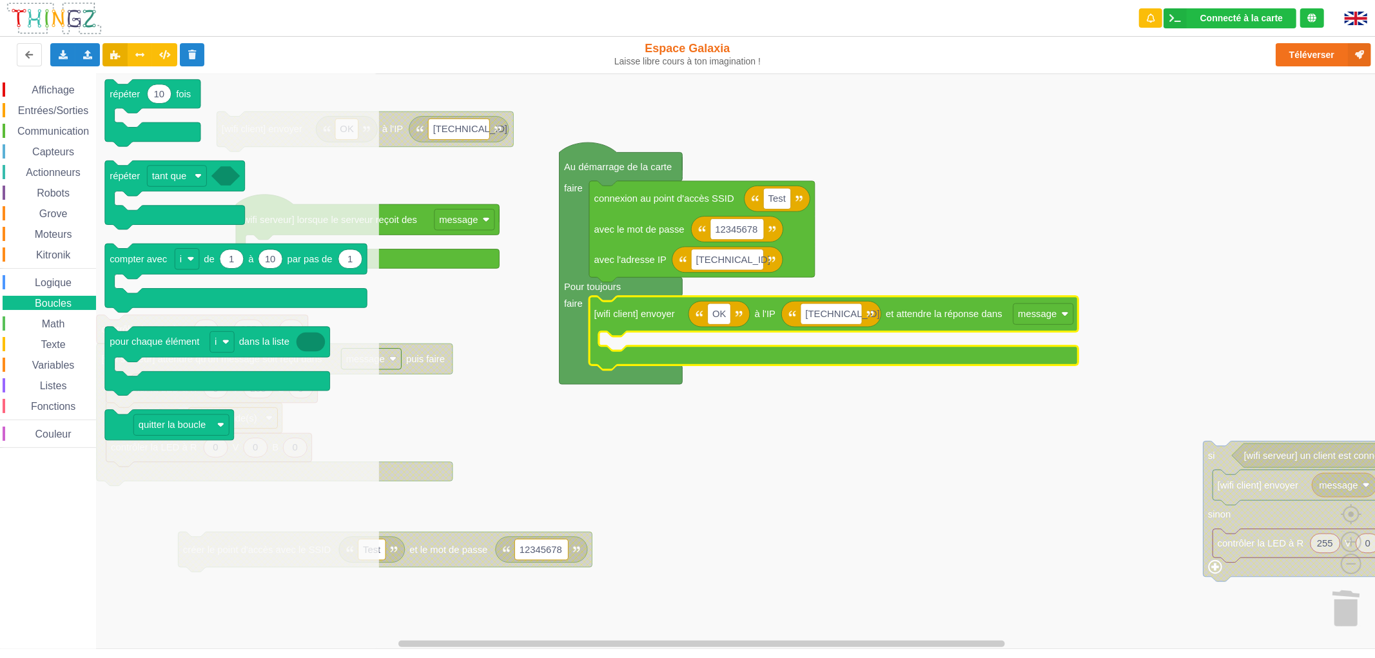
click at [46, 318] on span "Math" at bounding box center [53, 323] width 27 height 11
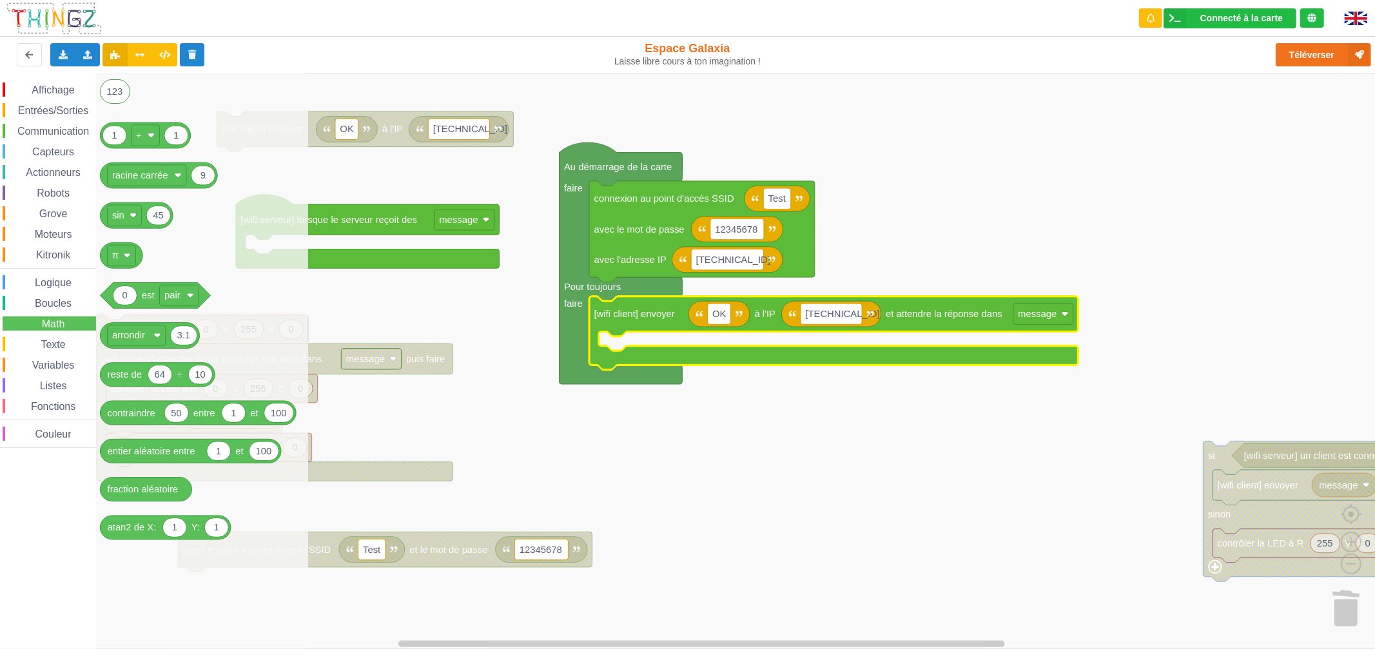
click at [52, 339] on span "Texte" at bounding box center [53, 344] width 28 height 11
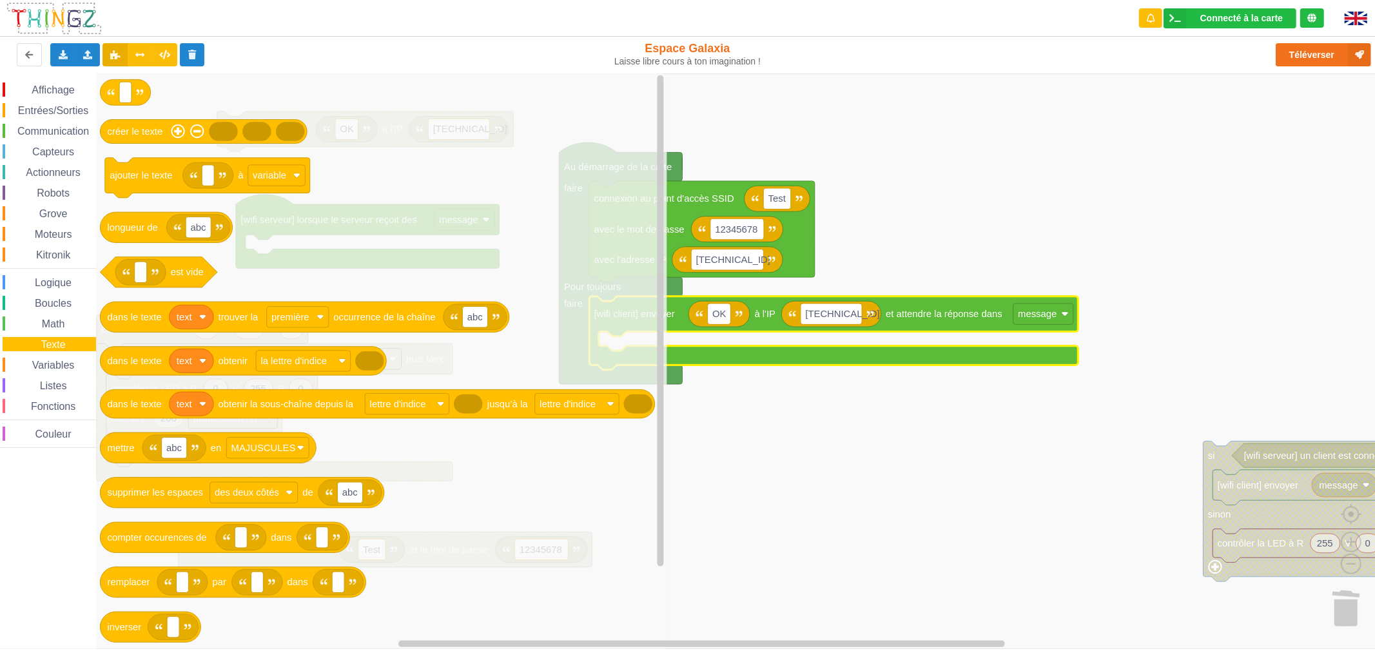
click at [57, 358] on div "Variables" at bounding box center [49, 365] width 93 height 14
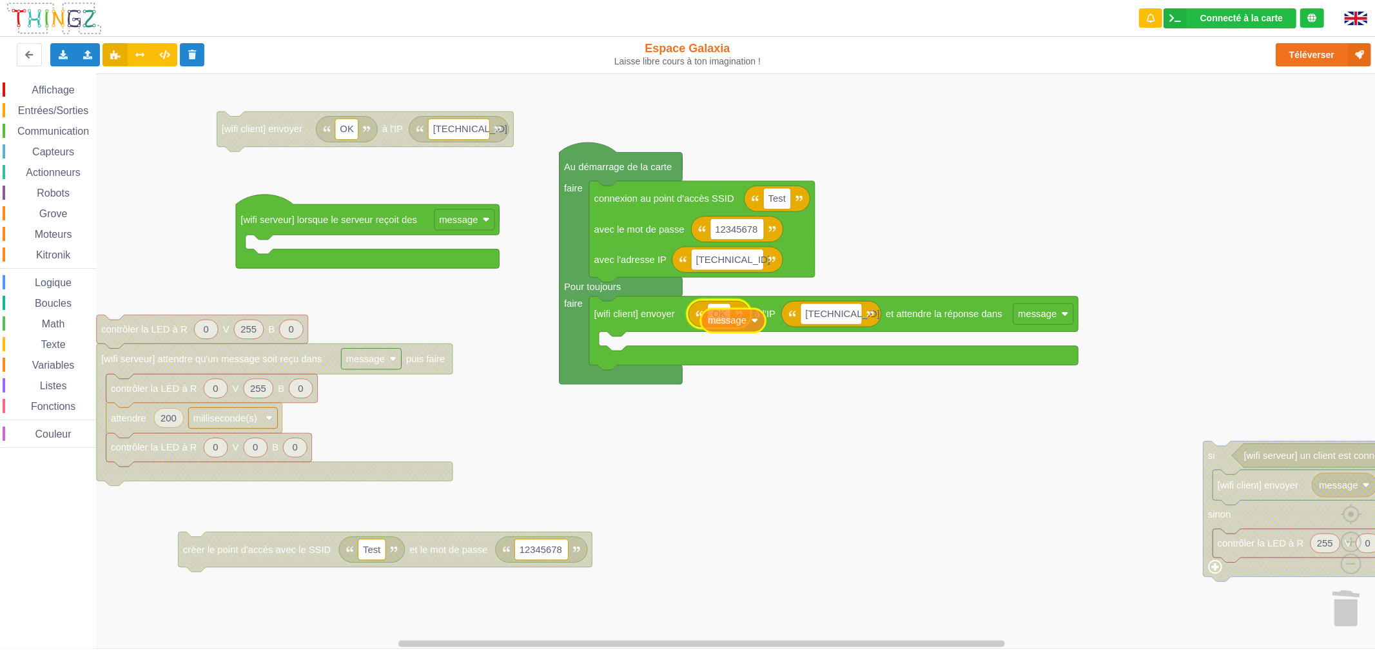
click at [725, 323] on div "Affichage Entrées/Sorties Communication Capteurs Actionneurs Robots Grove Moteu…" at bounding box center [692, 360] width 1384 height 575
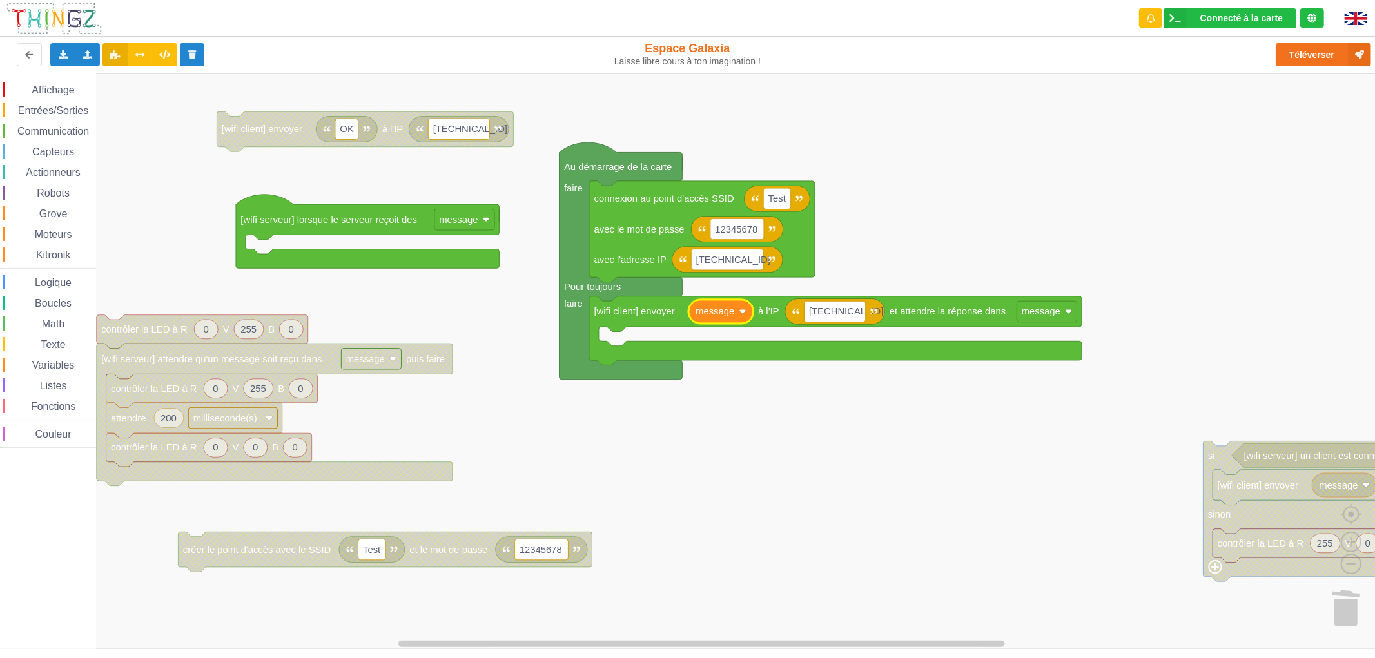
click at [798, 449] on rect "Espace de travail de Blocky" at bounding box center [692, 360] width 1384 height 575
click at [68, 93] on span "Affichage" at bounding box center [53, 89] width 46 height 11
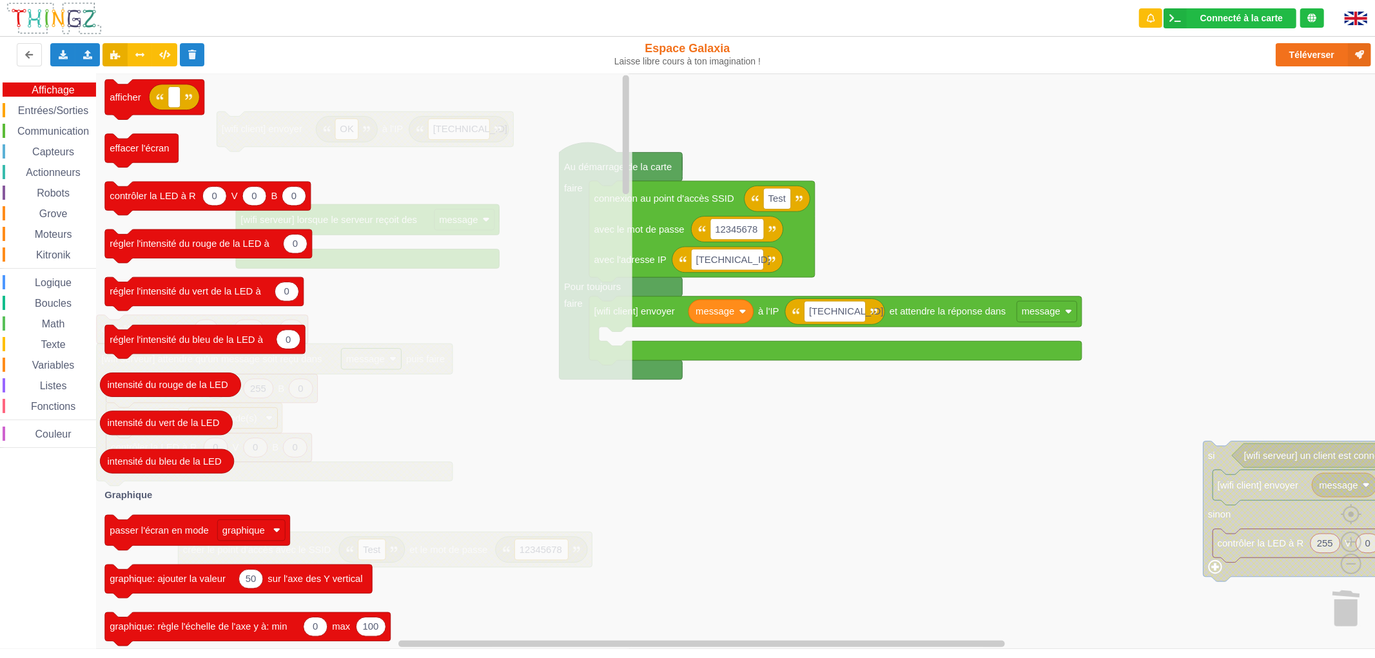
click at [53, 114] on span "Entrées/Sorties" at bounding box center [53, 110] width 74 height 11
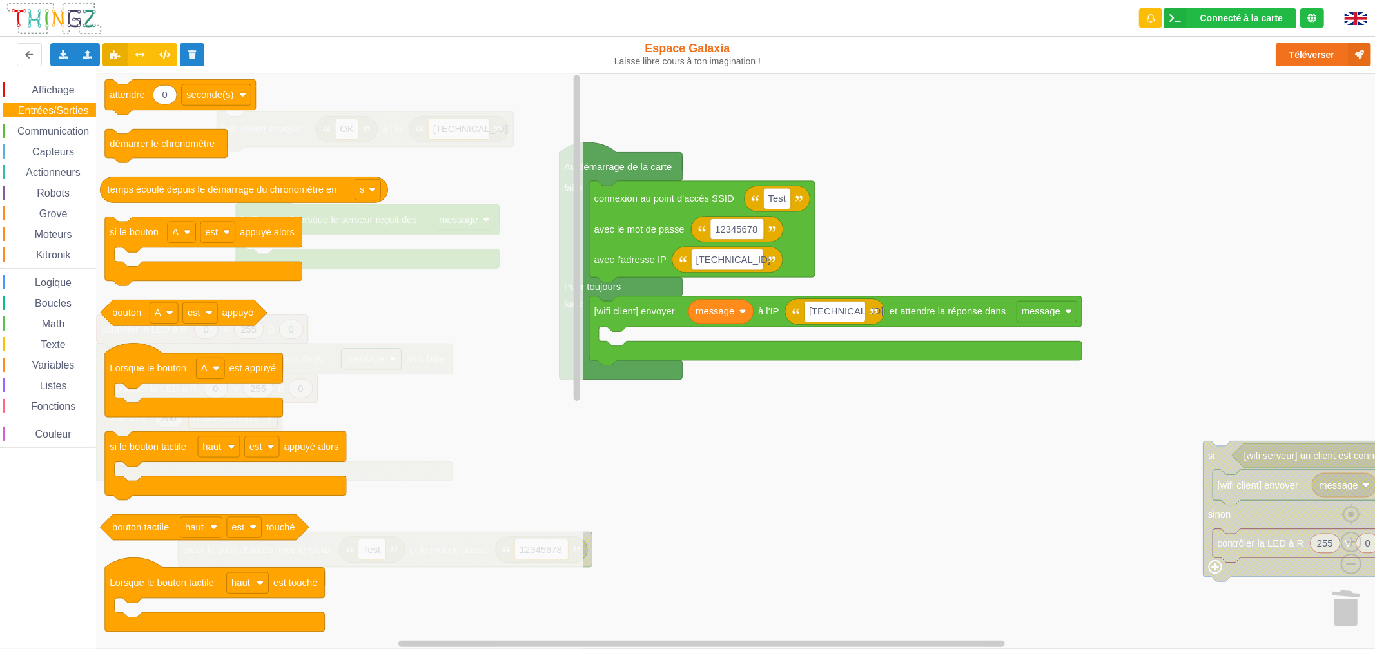
click at [50, 130] on span "Communication" at bounding box center [52, 131] width 75 height 11
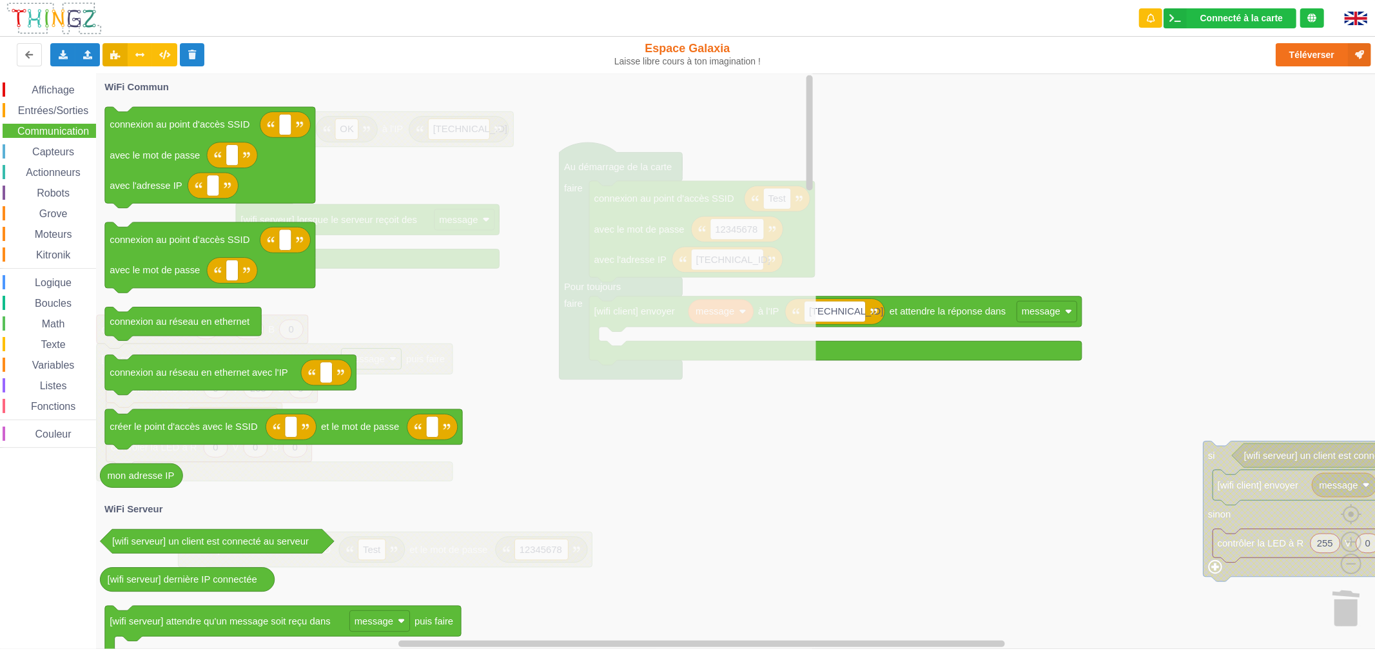
click at [48, 146] on span "Capteurs" at bounding box center [53, 151] width 46 height 11
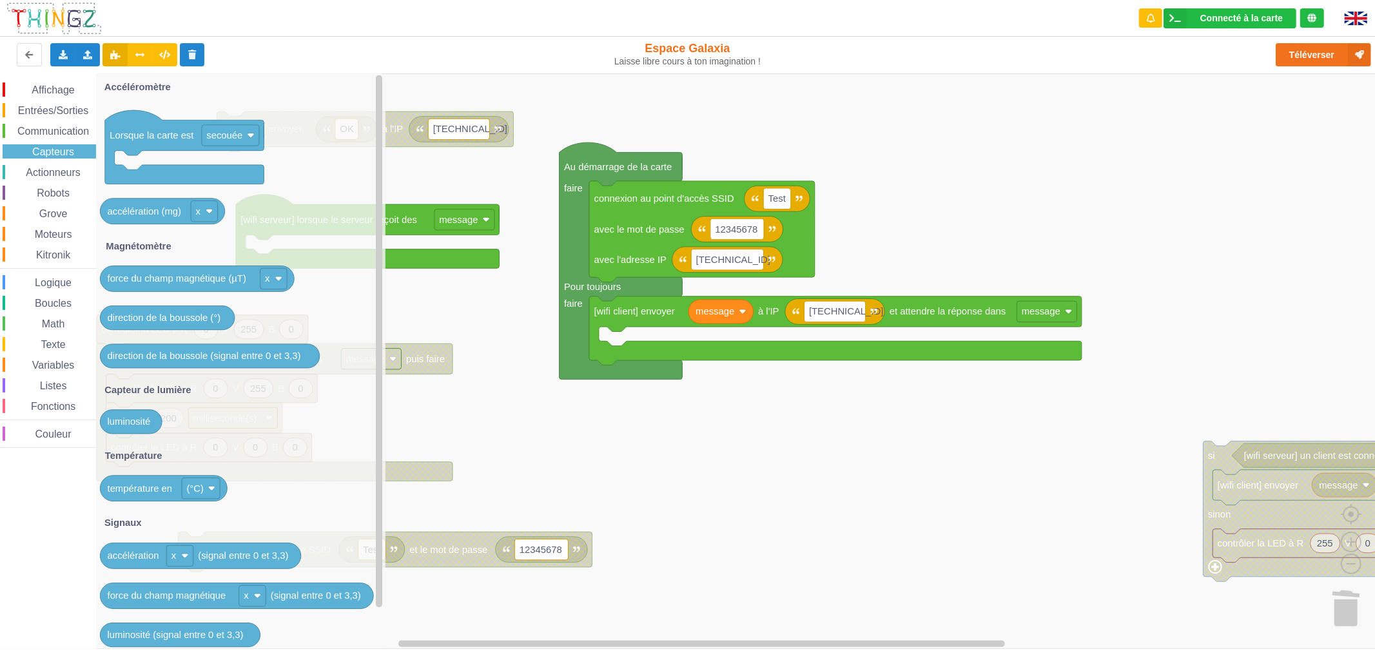
click at [47, 167] on span "Actionneurs" at bounding box center [53, 172] width 59 height 11
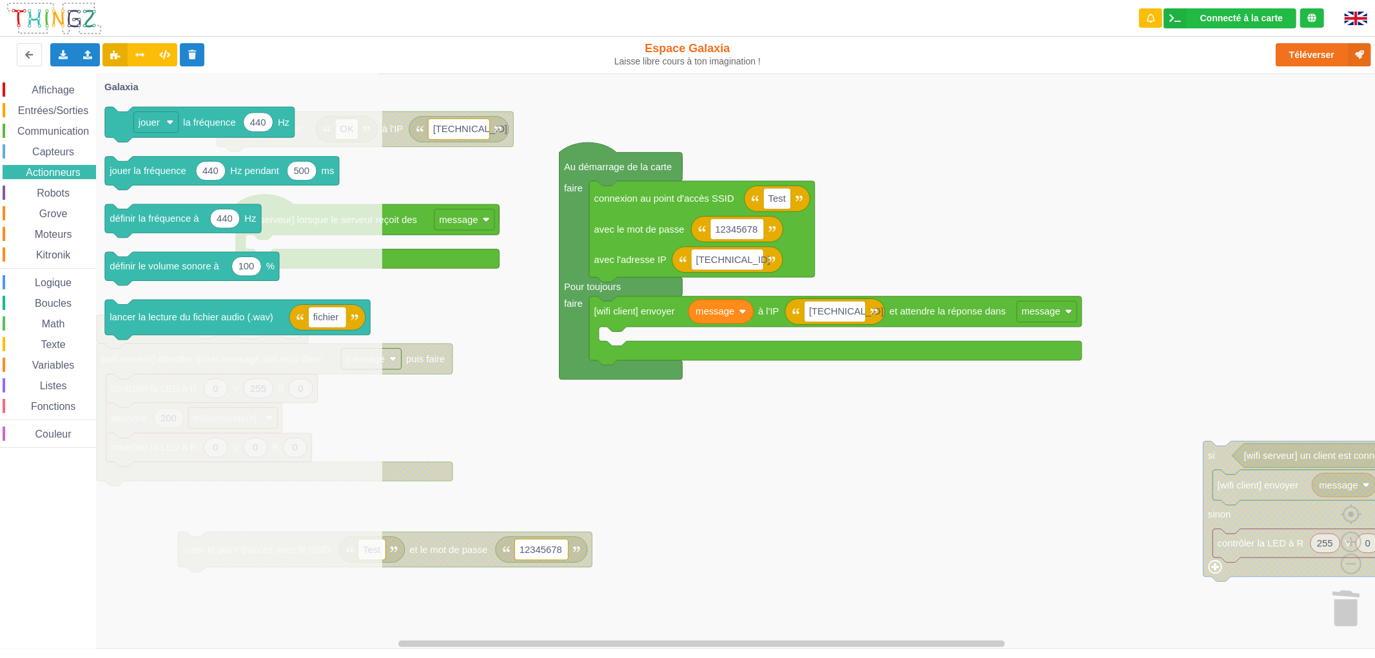
click at [48, 195] on span "Robots" at bounding box center [53, 193] width 37 height 11
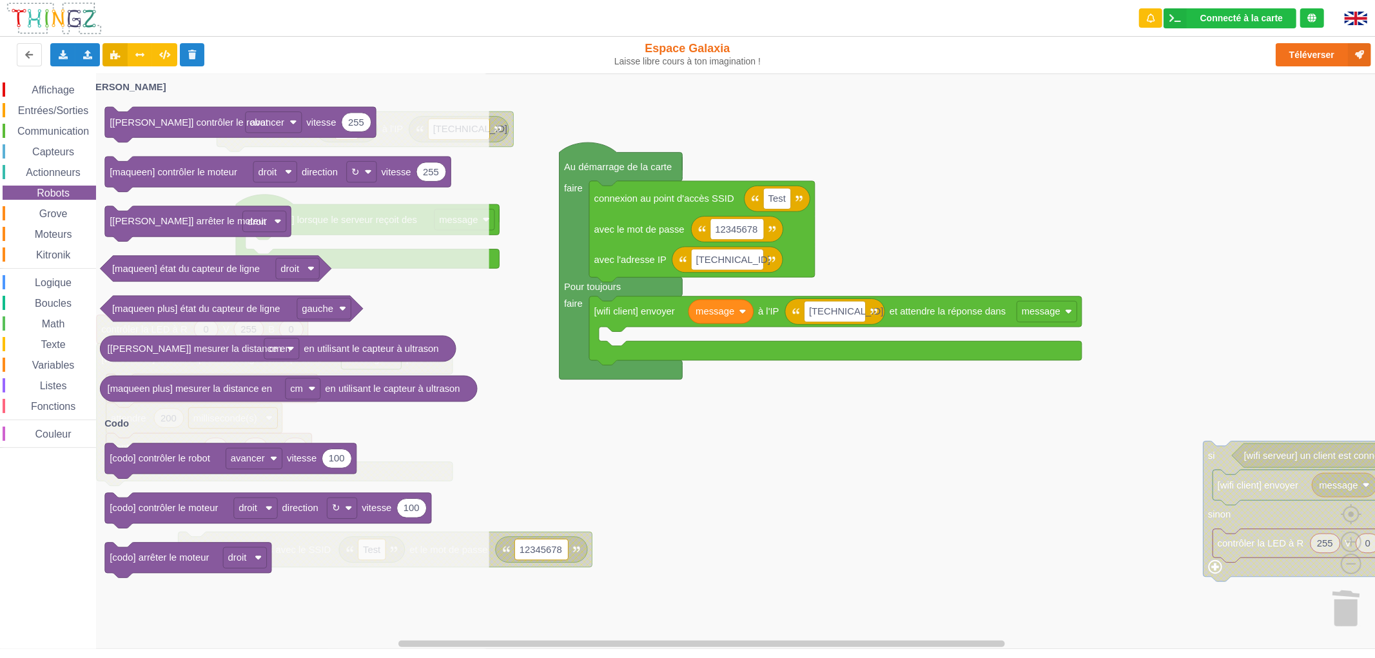
click at [50, 208] on span "Grove" at bounding box center [53, 213] width 32 height 11
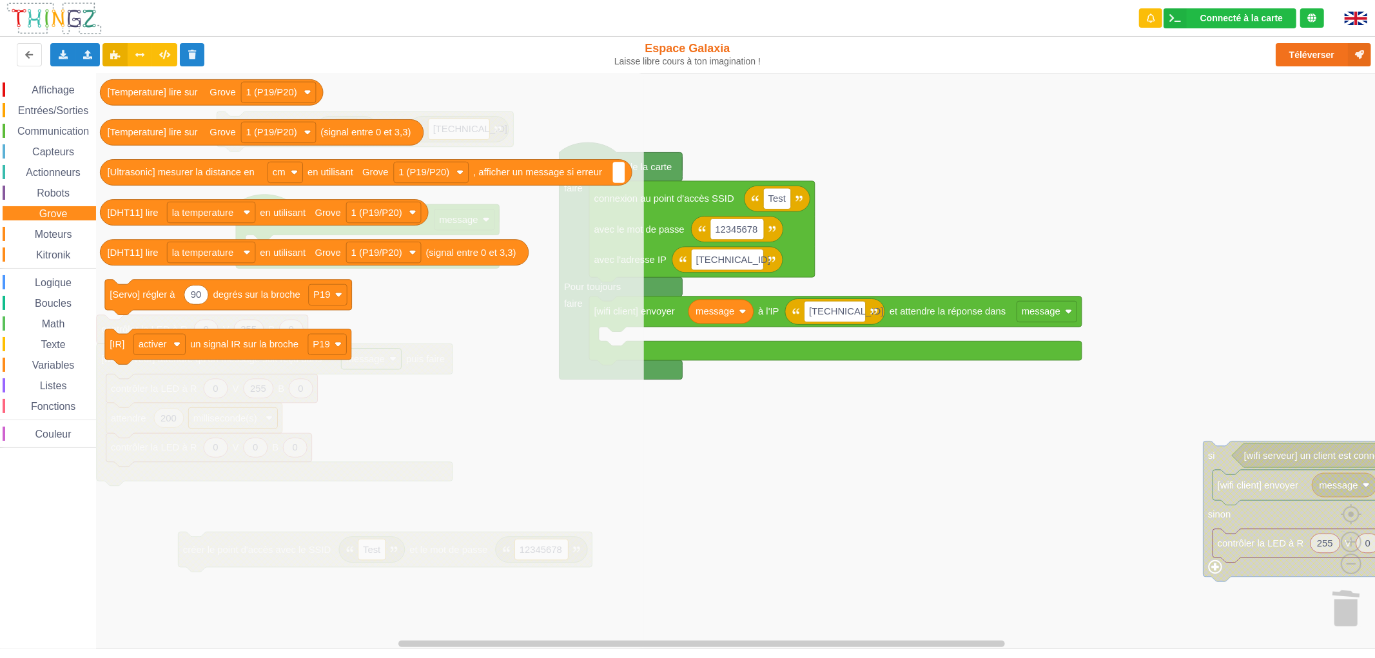
click at [53, 282] on span "Logique" at bounding box center [53, 282] width 41 height 11
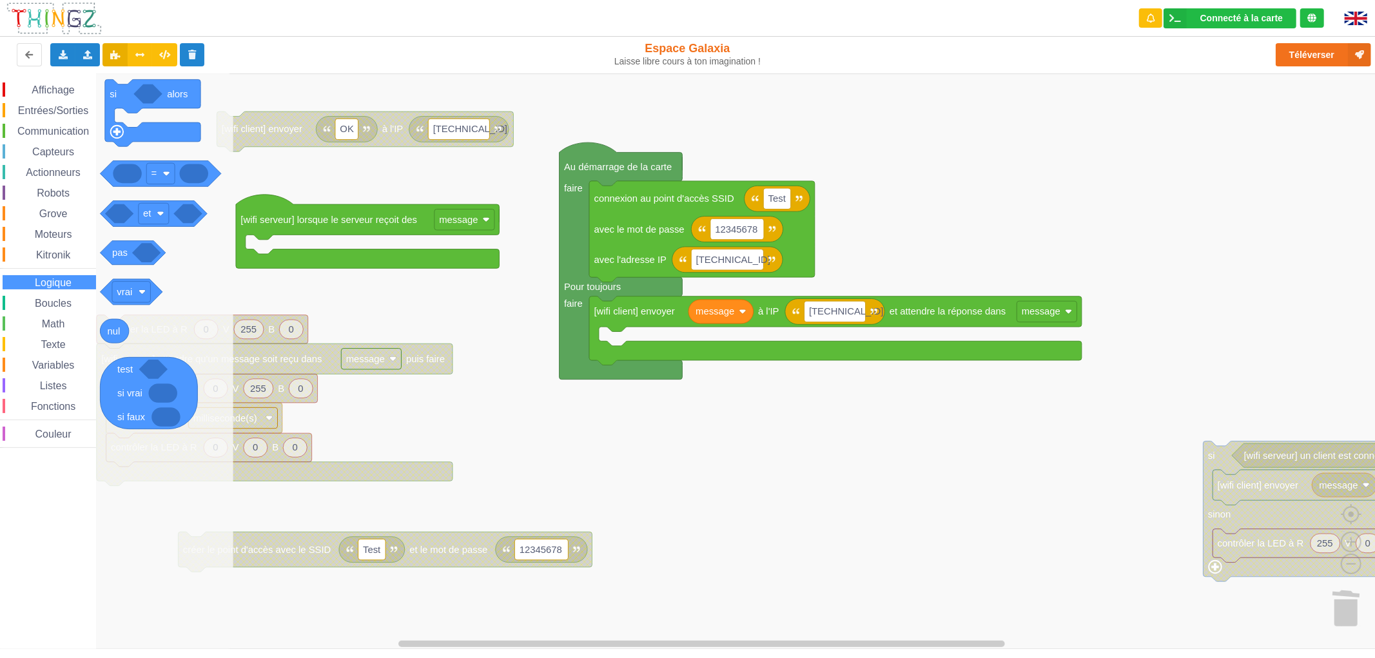
click at [73, 93] on span "Affichage" at bounding box center [53, 89] width 46 height 11
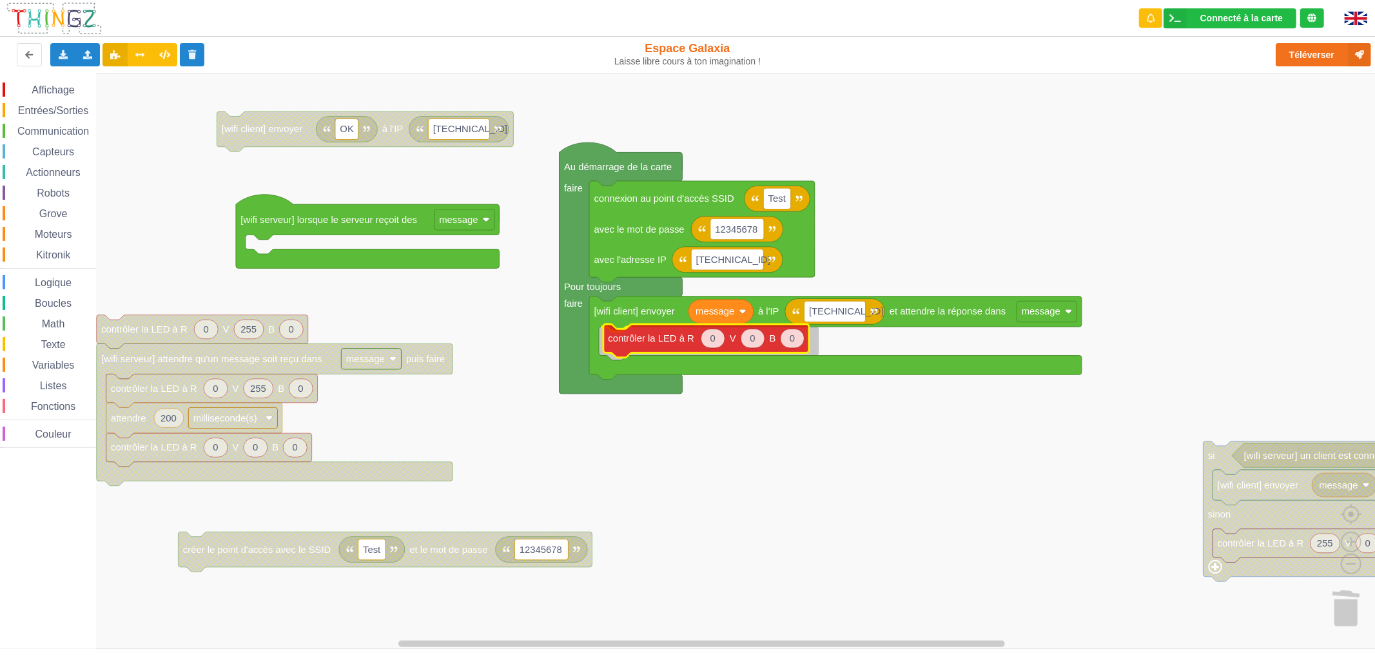
click at [657, 339] on div "Affichage Entrées/Sorties Communication Capteurs Actionneurs Robots Grove Moteu…" at bounding box center [692, 360] width 1384 height 575
click at [748, 339] on text "0" at bounding box center [748, 341] width 5 height 10
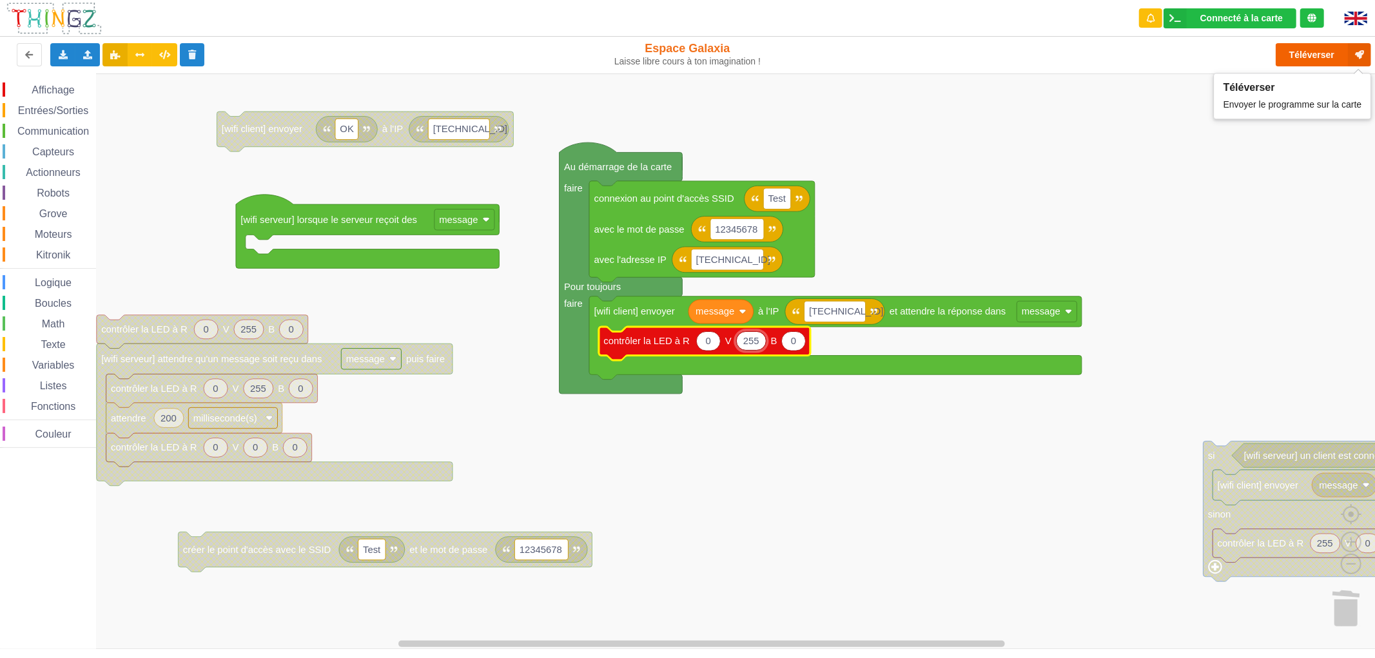
type input "255"
click at [1312, 57] on button "Téléverser" at bounding box center [1322, 54] width 95 height 23
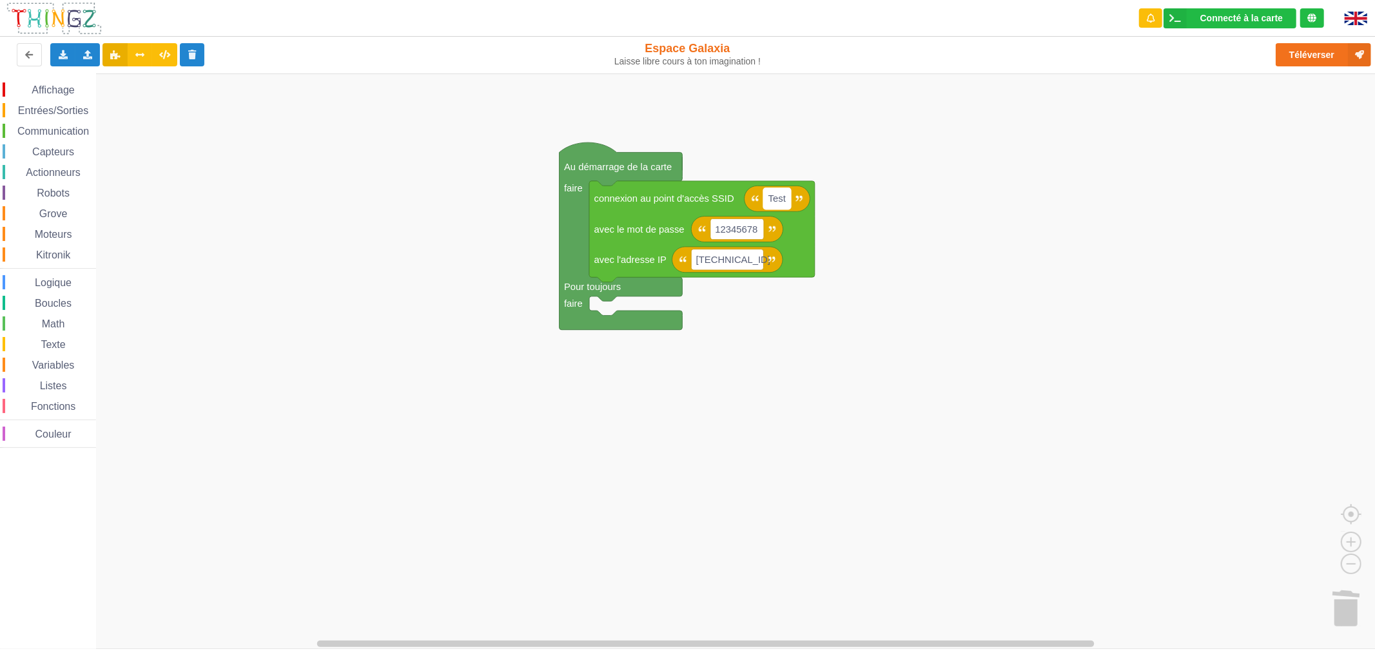
click at [777, 200] on text "Test" at bounding box center [777, 198] width 18 height 10
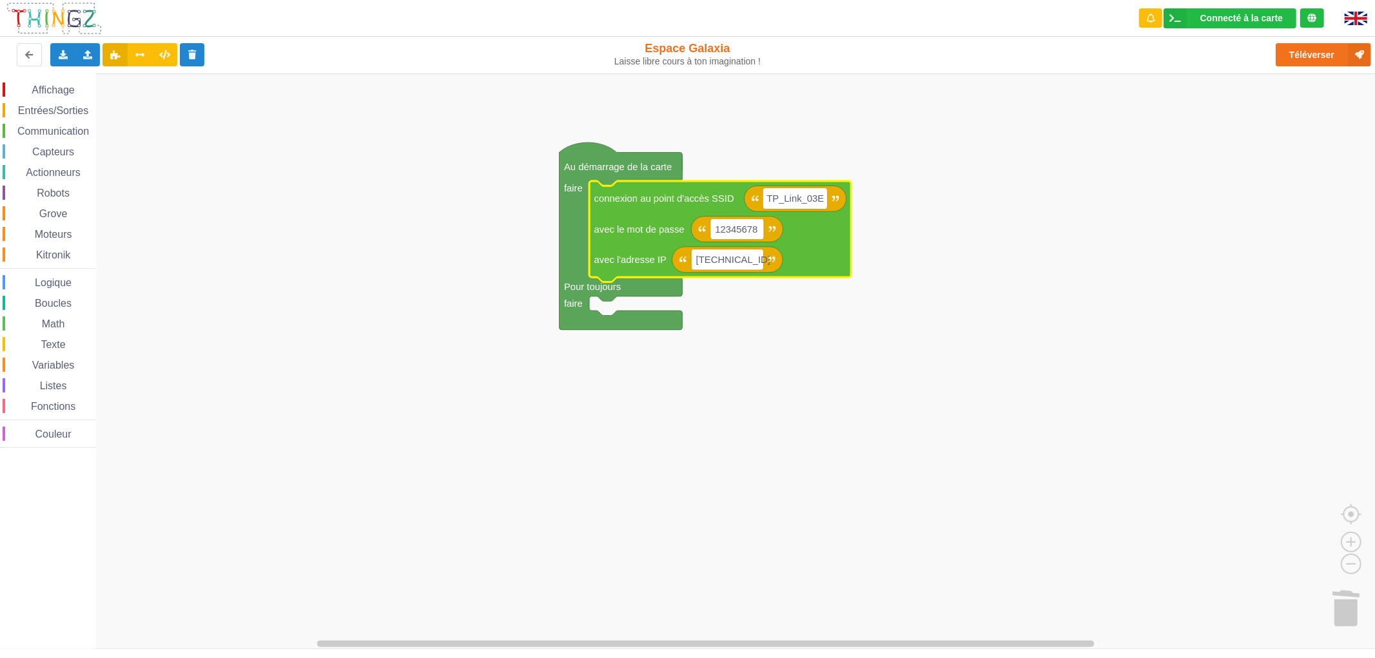
type input "TP_Link_03E0"
click at [730, 228] on text "12345678" at bounding box center [736, 229] width 43 height 10
type input "18530568"
click at [748, 253] on rect "Espace de travail de Blocky" at bounding box center [727, 259] width 72 height 21
click at [788, 531] on rect "Espace de travail de Blocky" at bounding box center [692, 360] width 1384 height 575
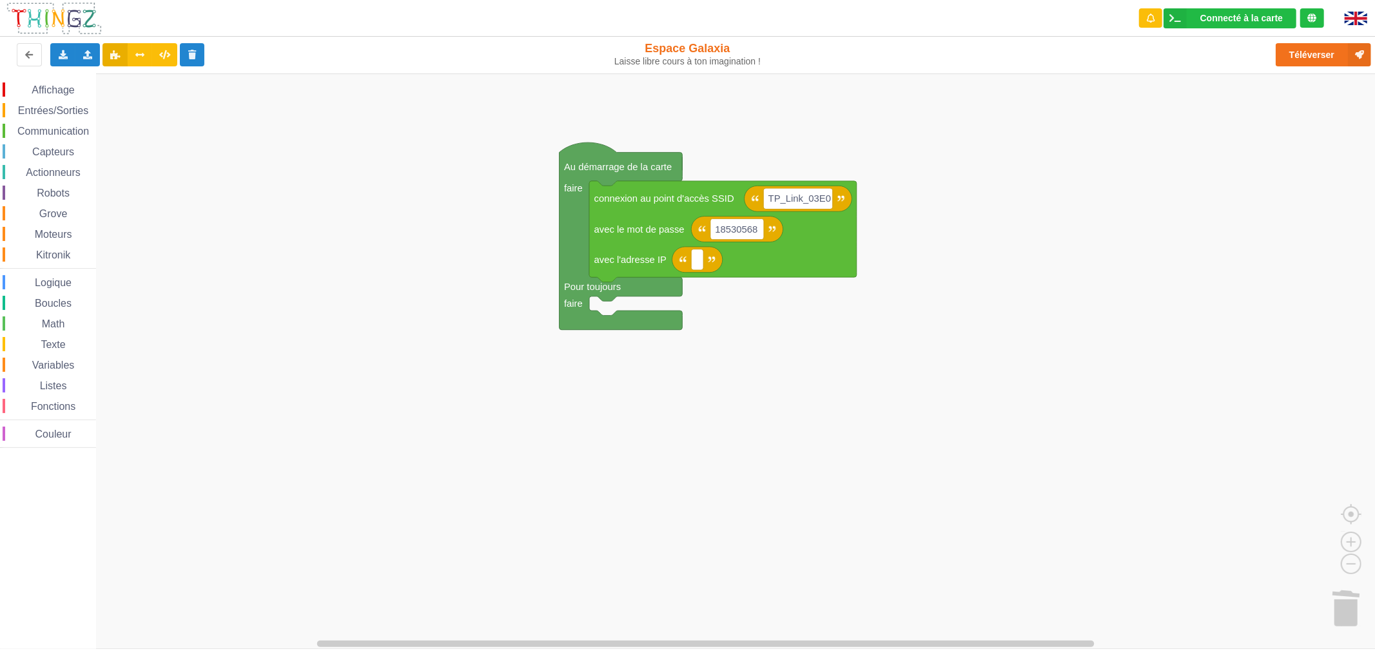
click at [48, 184] on div "Affichage Entrées/Sorties Communication Capteurs Actionneurs Robots Grove Moteu…" at bounding box center [48, 264] width 96 height 365
click at [50, 167] on span "Actionneurs" at bounding box center [53, 172] width 59 height 11
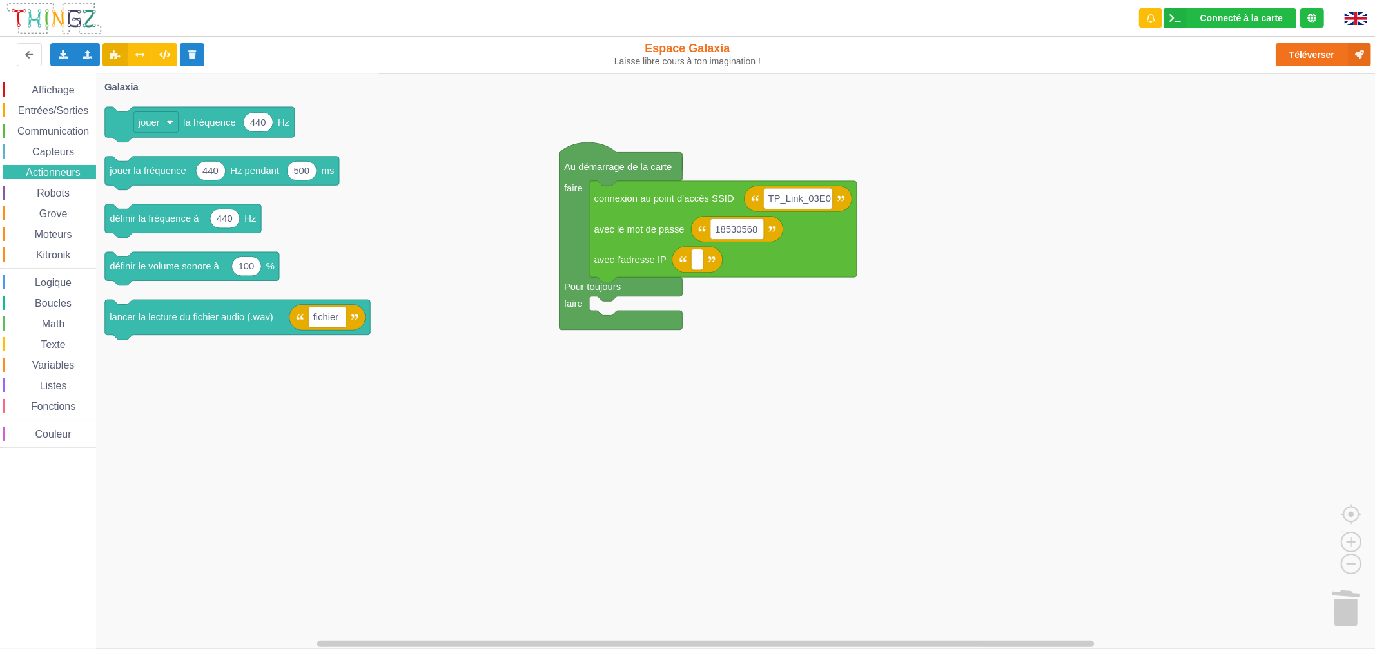
click at [53, 153] on span "Capteurs" at bounding box center [53, 151] width 46 height 11
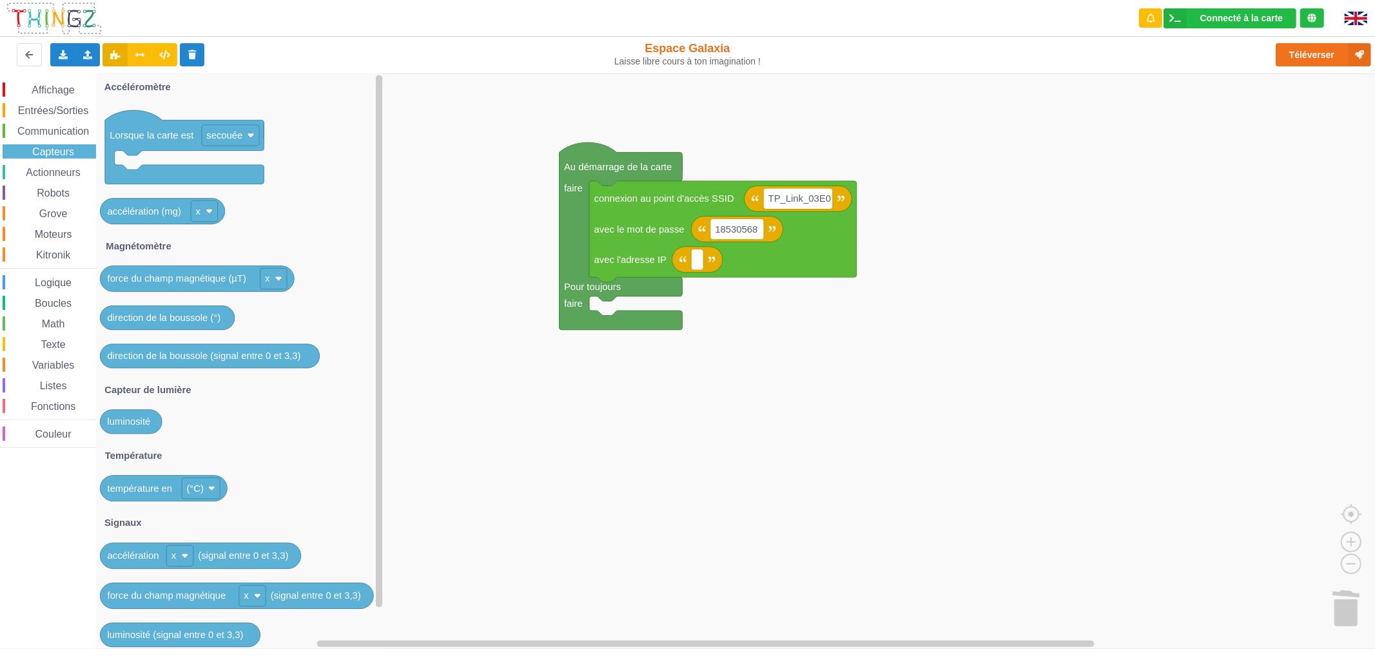
click at [60, 131] on span "Communication" at bounding box center [52, 131] width 75 height 11
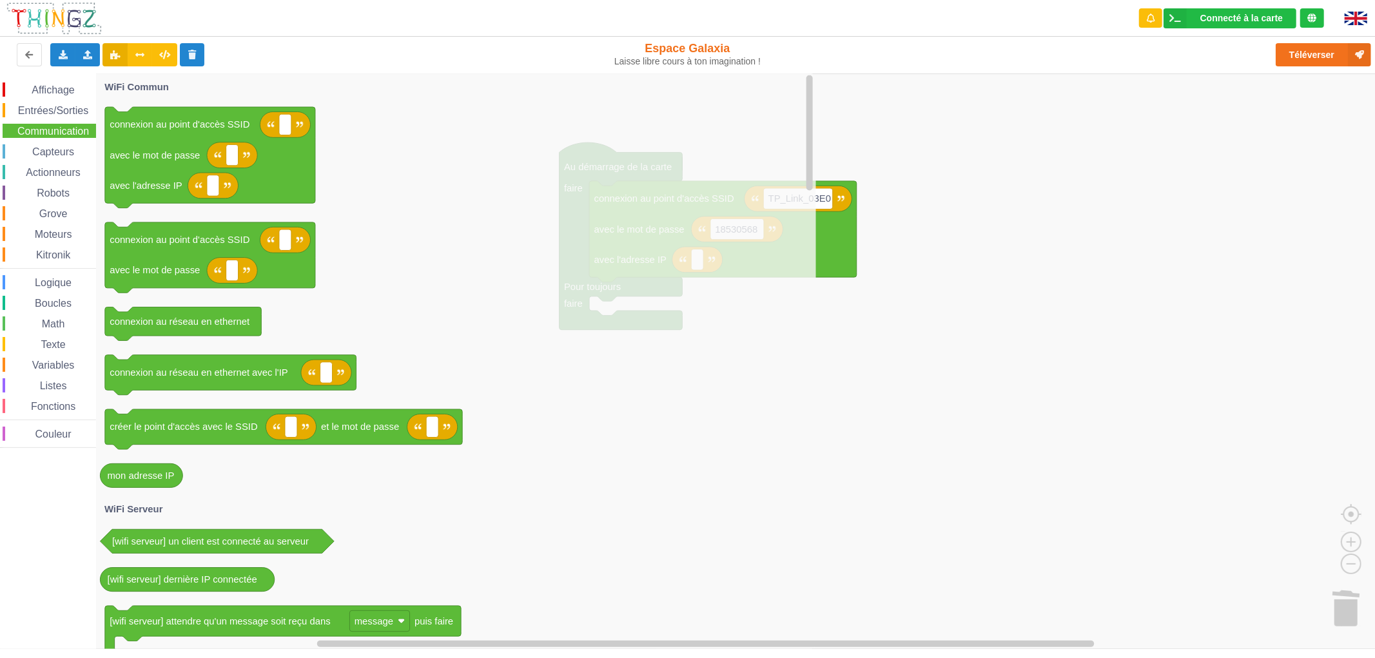
click at [61, 110] on span "Entrées/Sorties" at bounding box center [53, 110] width 74 height 11
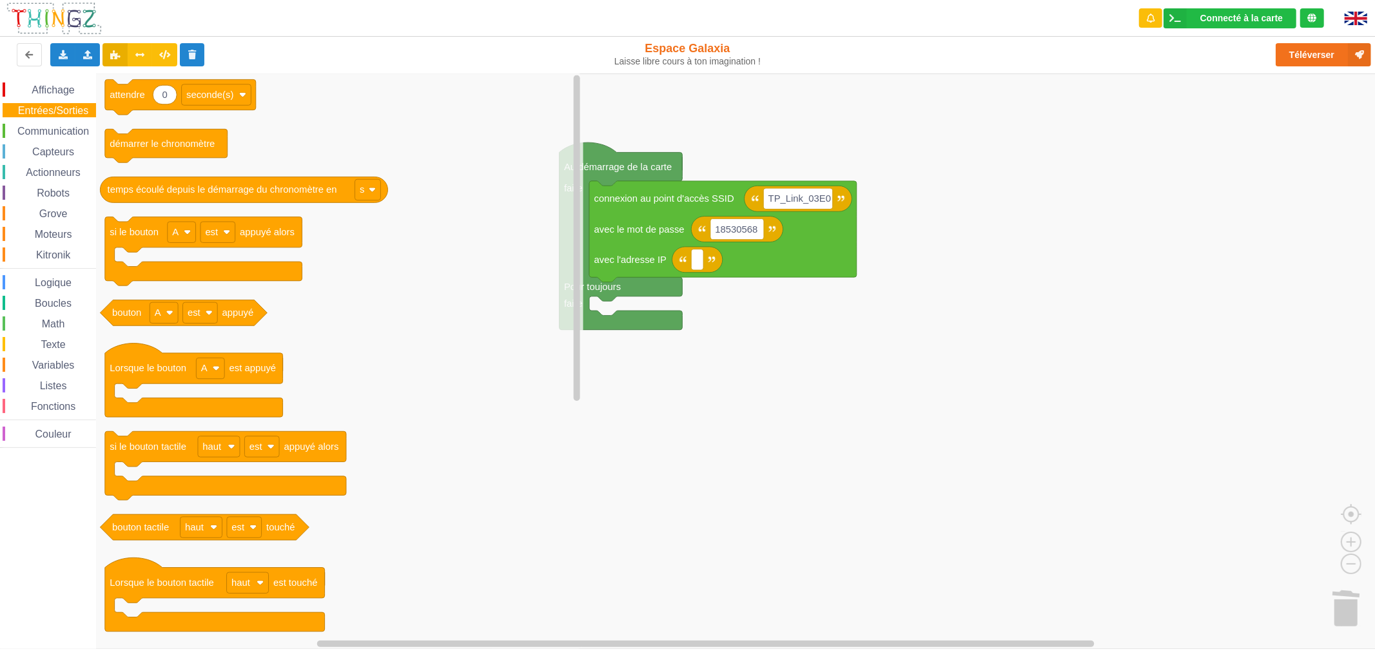
click at [61, 137] on div "Communication" at bounding box center [49, 131] width 93 height 14
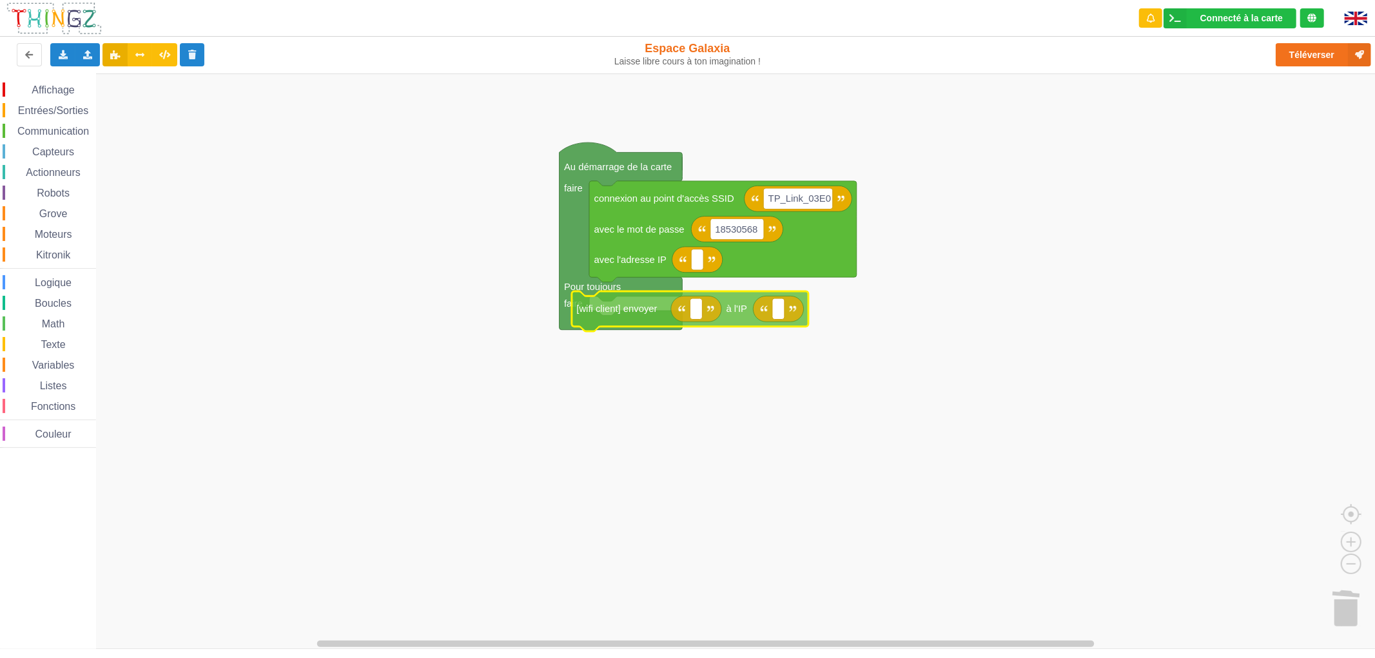
click at [639, 316] on div "Affichage Entrées/Sorties Communication Capteurs Actionneurs Robots Grove Moteu…" at bounding box center [692, 360] width 1384 height 575
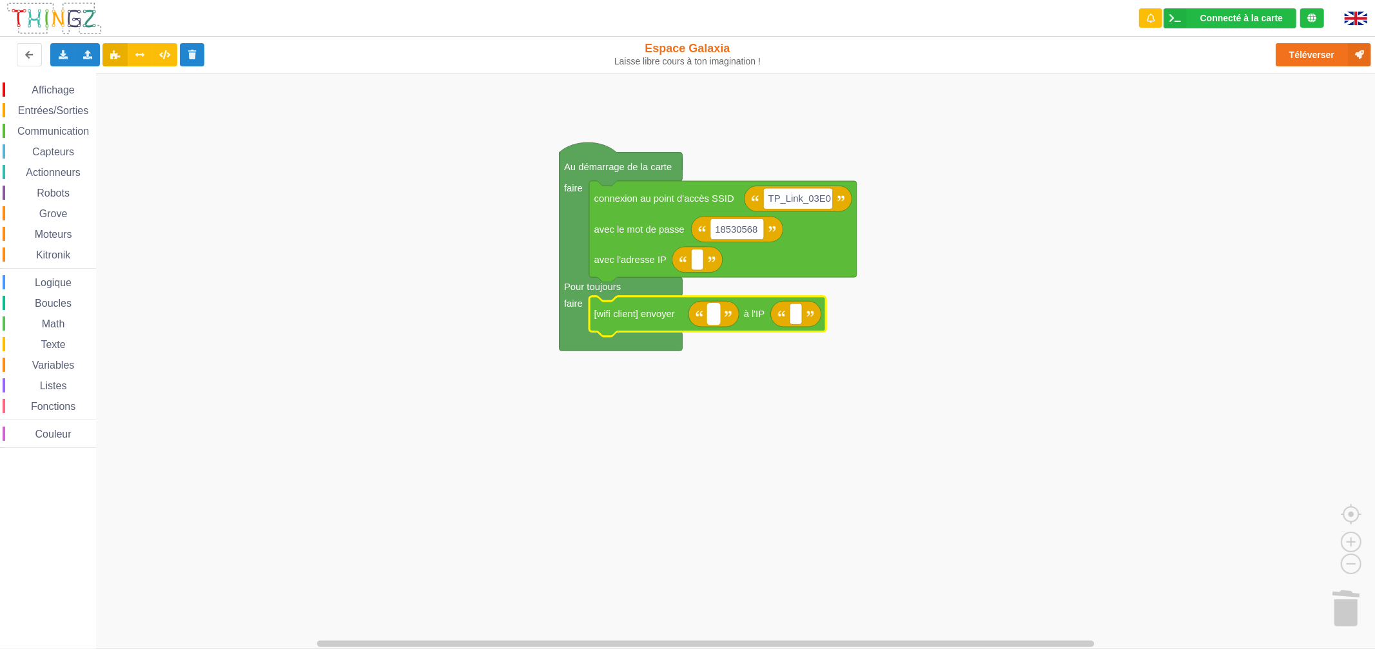
click at [712, 316] on text "Espace de travail de Blocky" at bounding box center [713, 314] width 3 height 10
type input "Envoyer"
click at [822, 382] on rect "Espace de travail de Blocky" at bounding box center [692, 360] width 1384 height 575
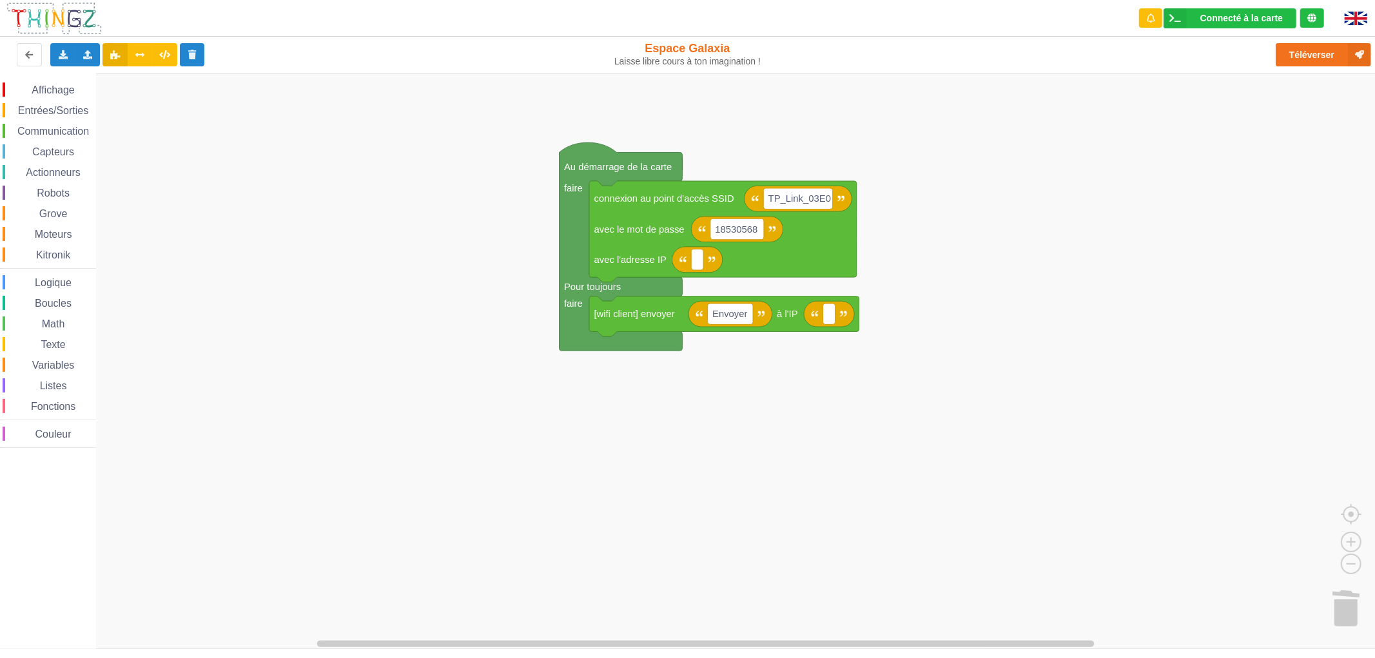
click at [55, 155] on span "Capteurs" at bounding box center [53, 151] width 46 height 11
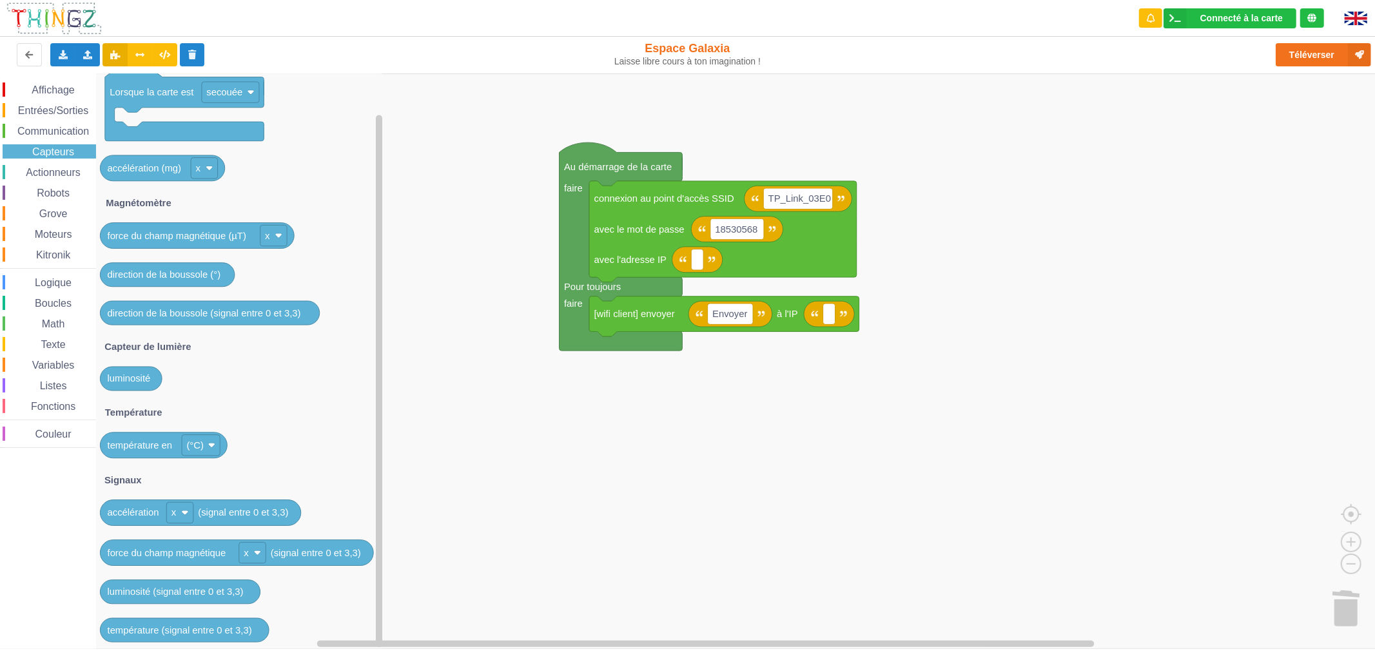
click at [48, 131] on span "Communication" at bounding box center [52, 131] width 75 height 11
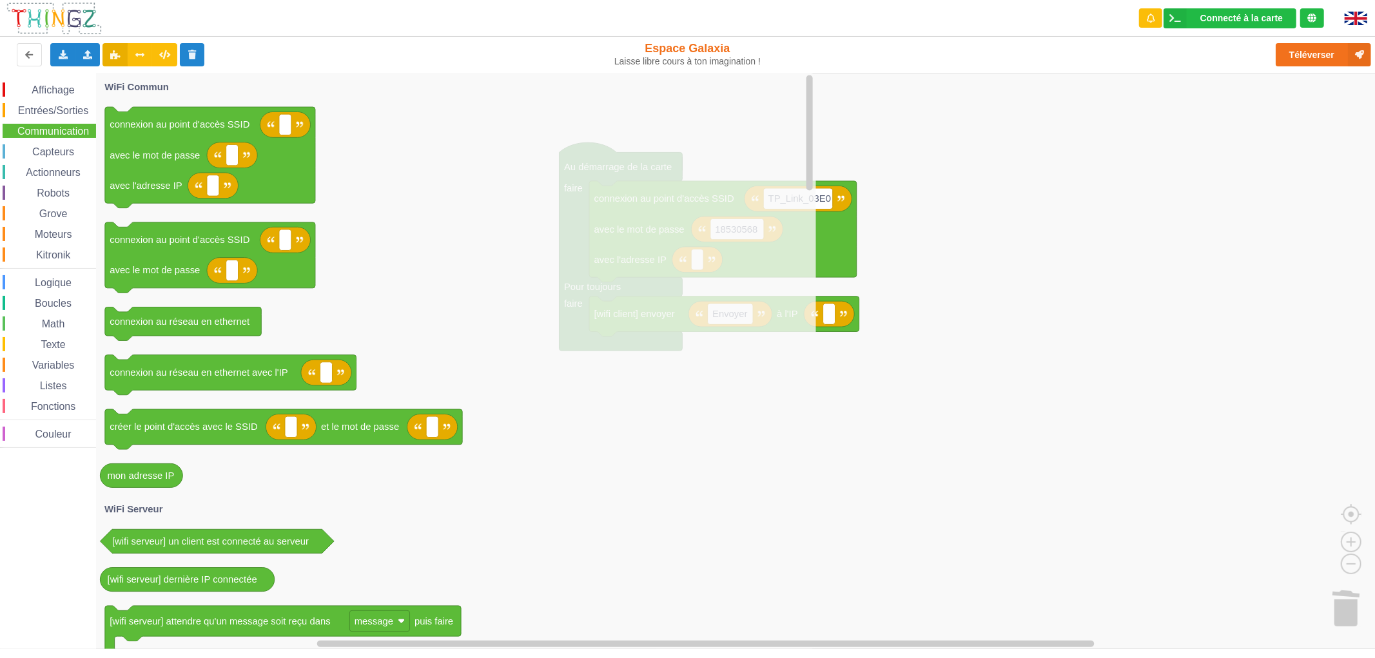
click at [55, 106] on span "Entrées/Sorties" at bounding box center [53, 110] width 74 height 11
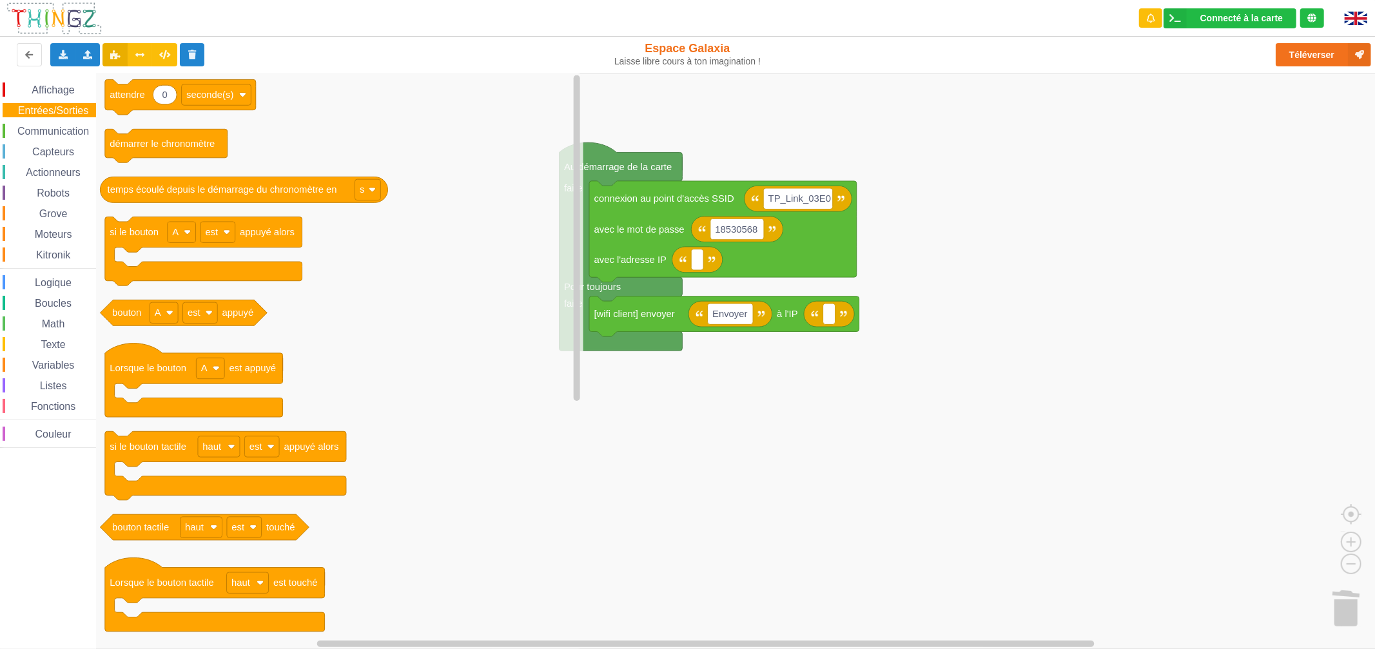
click at [61, 280] on span "Logique" at bounding box center [53, 282] width 41 height 11
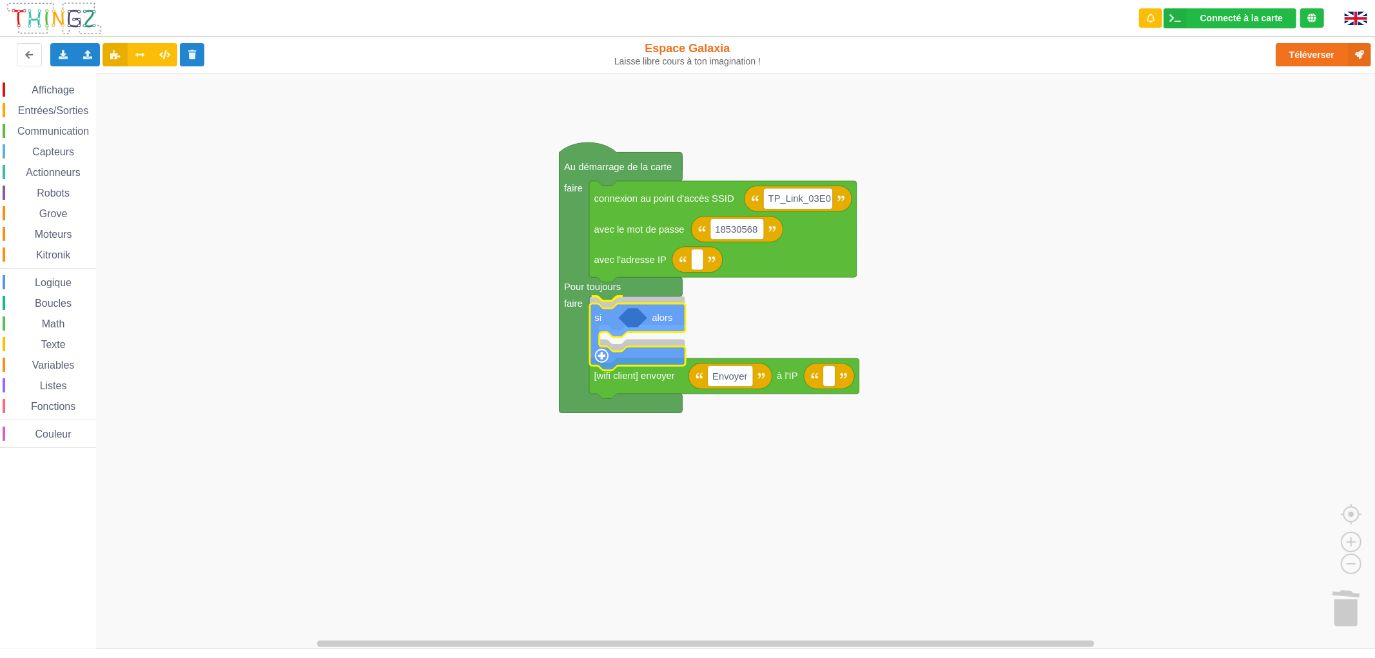
click at [604, 319] on div "Affichage Entrées/Sorties Communication Capteurs Actionneurs Robots Grove Moteu…" at bounding box center [692, 360] width 1384 height 575
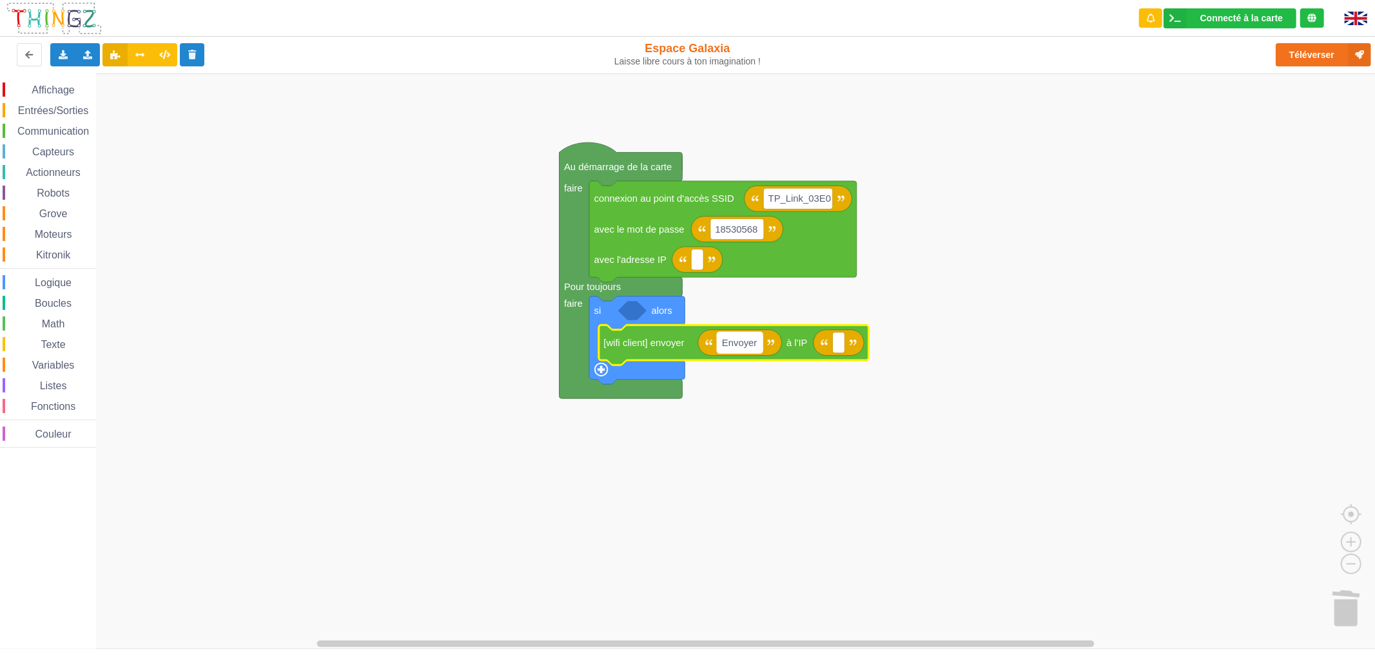
click at [738, 345] on text "Envoyer" at bounding box center [739, 343] width 35 height 10
type input "Allume led"
click at [58, 100] on div "Affichage Entrées/Sorties Communication Capteurs Actionneurs Robots Grove Moteu…" at bounding box center [48, 264] width 96 height 365
click at [58, 105] on span "Entrées/Sorties" at bounding box center [53, 110] width 74 height 11
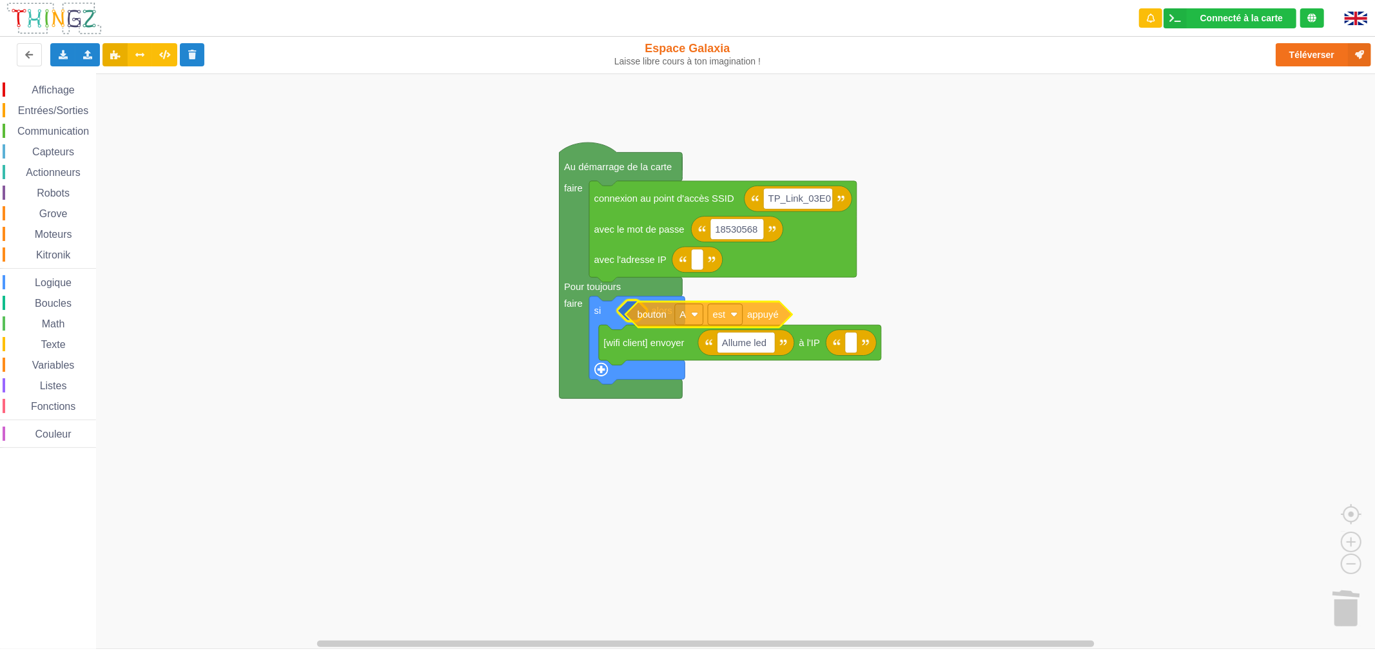
click at [656, 310] on div "Affichage Entrées/Sorties Communication Capteurs Actionneurs Robots Grove Moteu…" at bounding box center [692, 360] width 1384 height 575
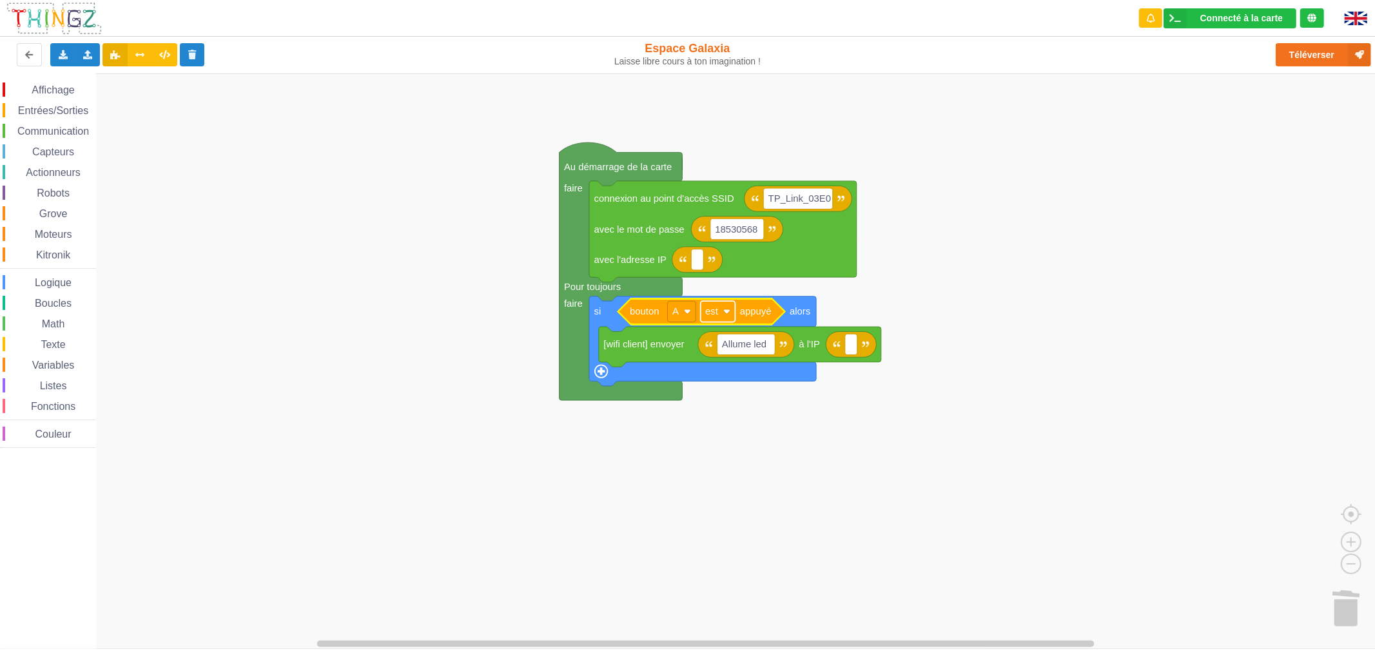
click at [726, 313] on image "Espace de travail de Blocky" at bounding box center [726, 311] width 7 height 7
click at [720, 354] on div "a été" at bounding box center [717, 361] width 59 height 17
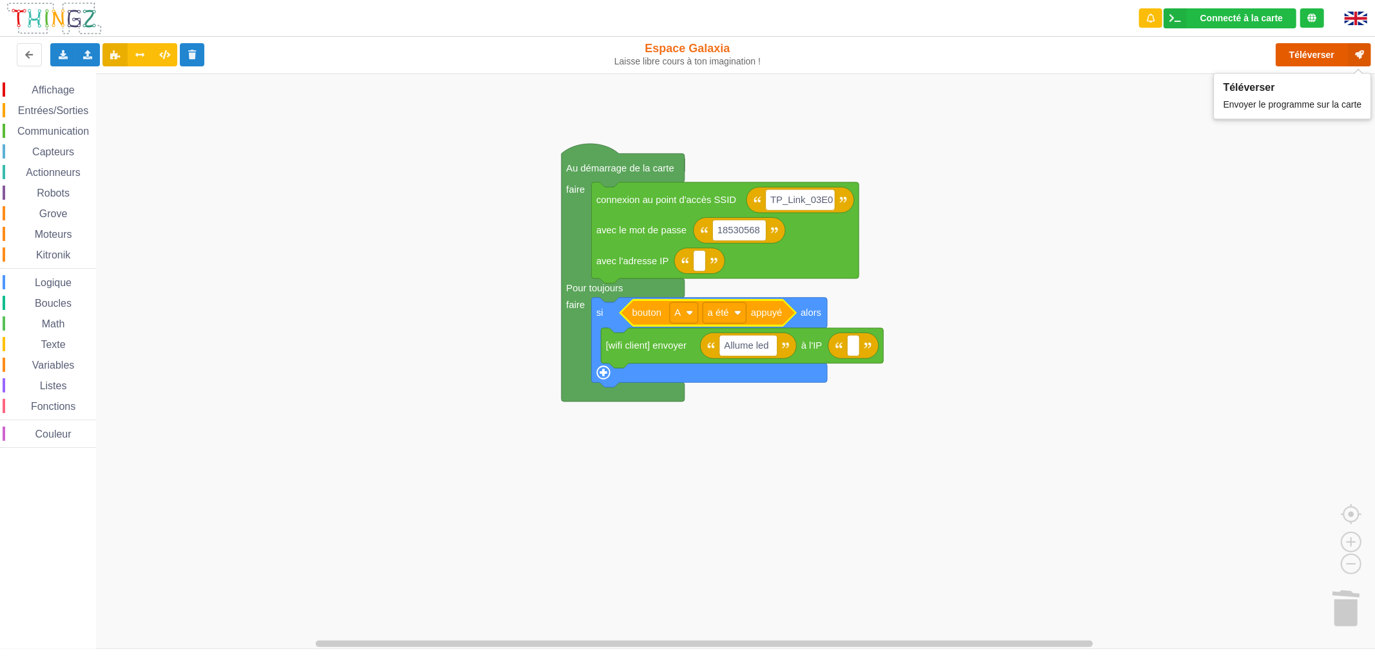
click at [1293, 48] on button "Téléverser" at bounding box center [1322, 54] width 95 height 23
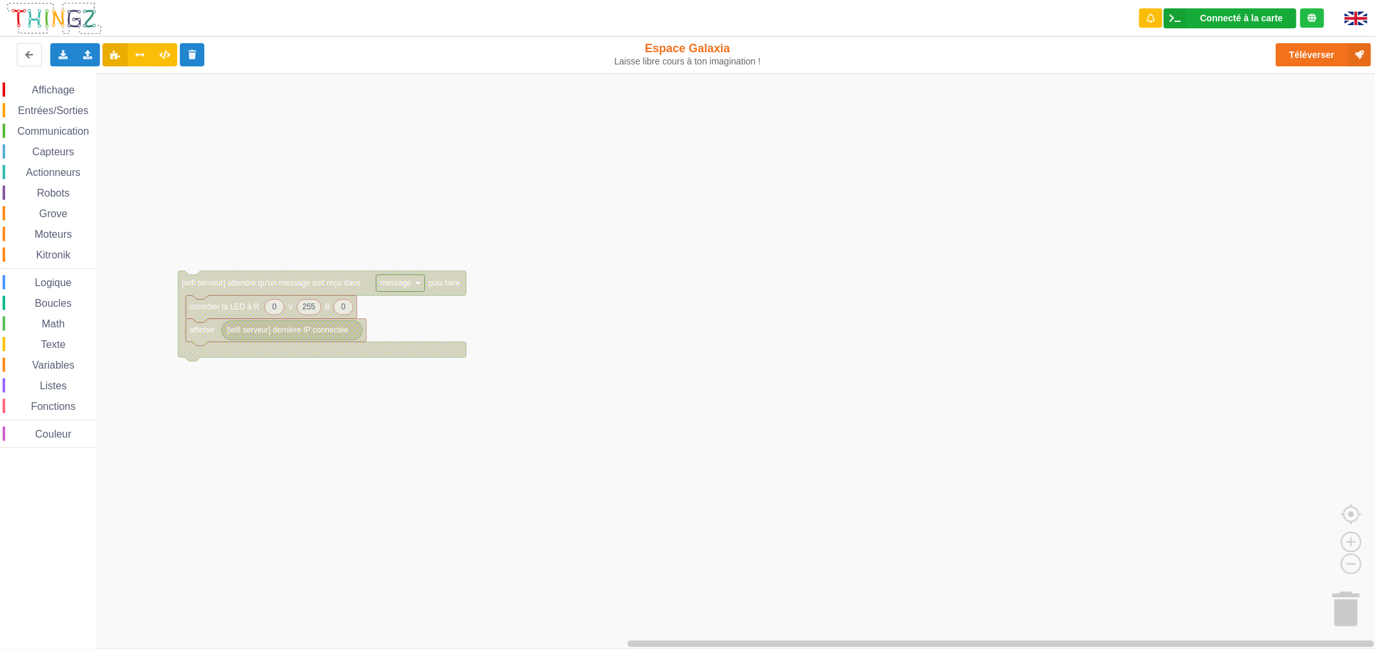
click at [1251, 17] on div "Connecté à la carte" at bounding box center [1241, 18] width 82 height 9
click at [1041, 159] on rect "Espace de travail de Blocky" at bounding box center [692, 360] width 1384 height 575
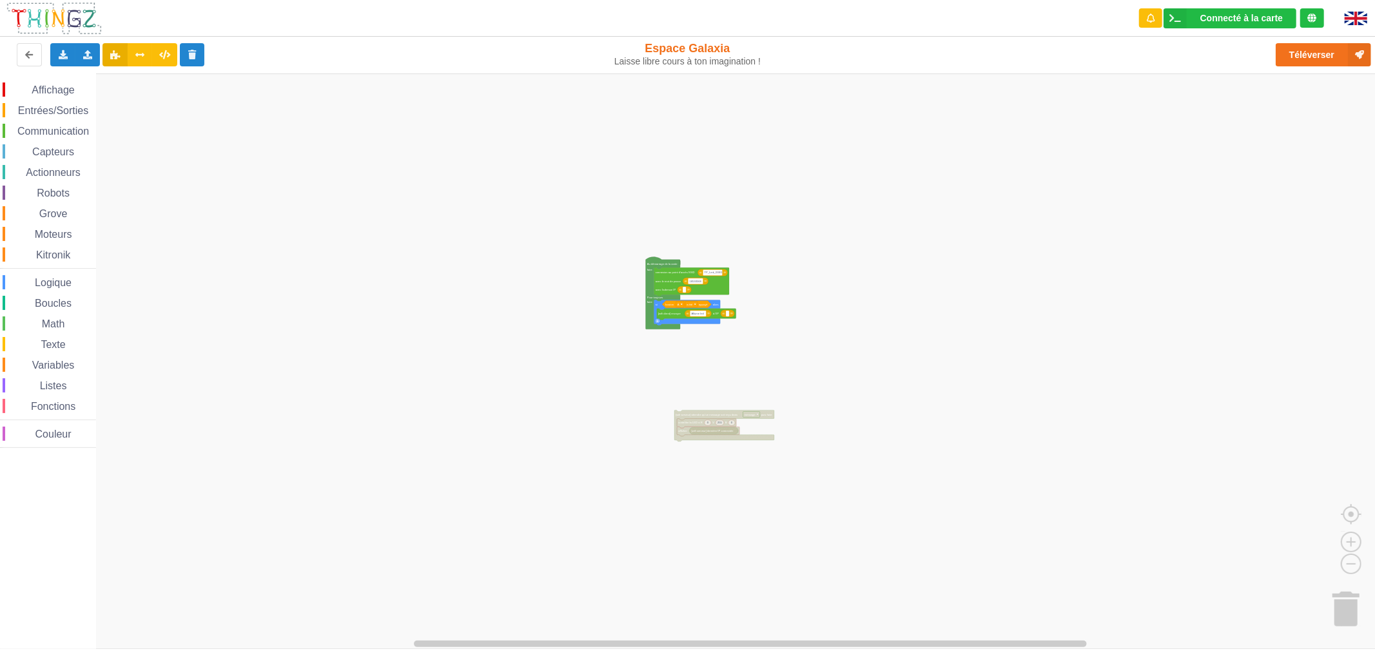
click at [1306, 68] on div "Téléverser" at bounding box center [1098, 54] width 563 height 41
click at [1315, 55] on button "Téléverser" at bounding box center [1322, 54] width 95 height 23
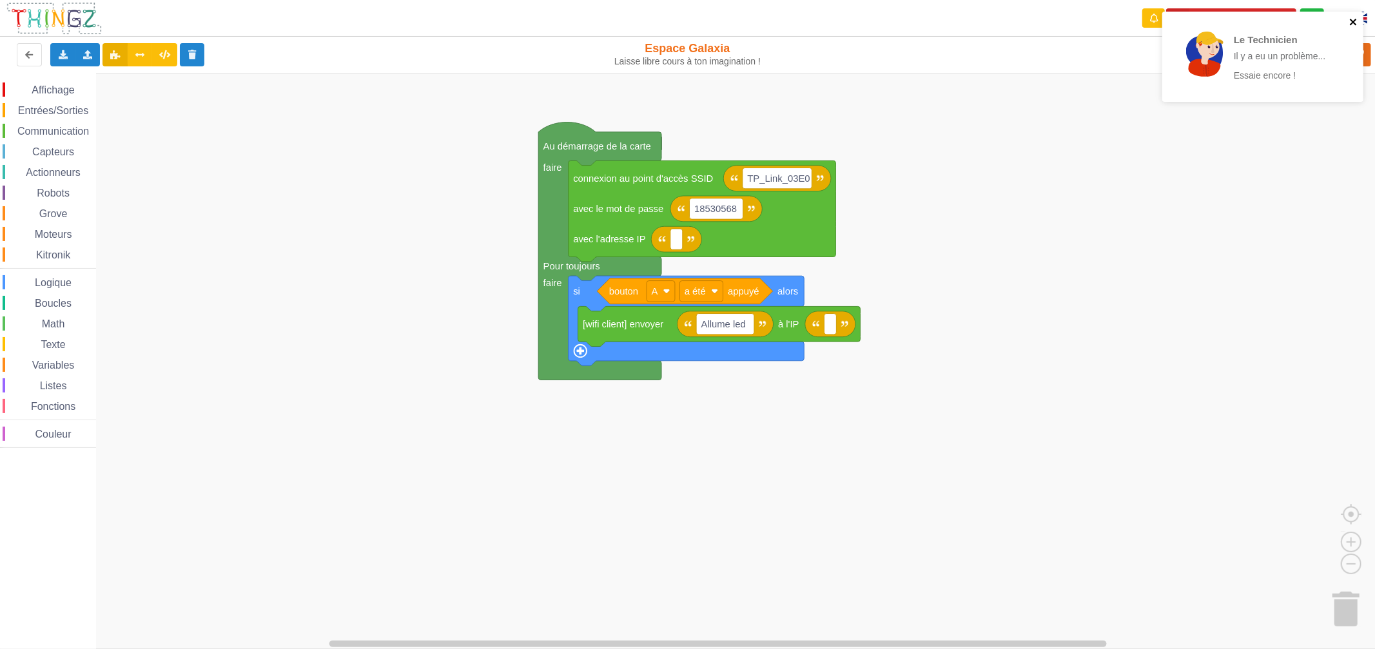
click at [1349, 24] on icon "close" at bounding box center [1353, 22] width 9 height 10
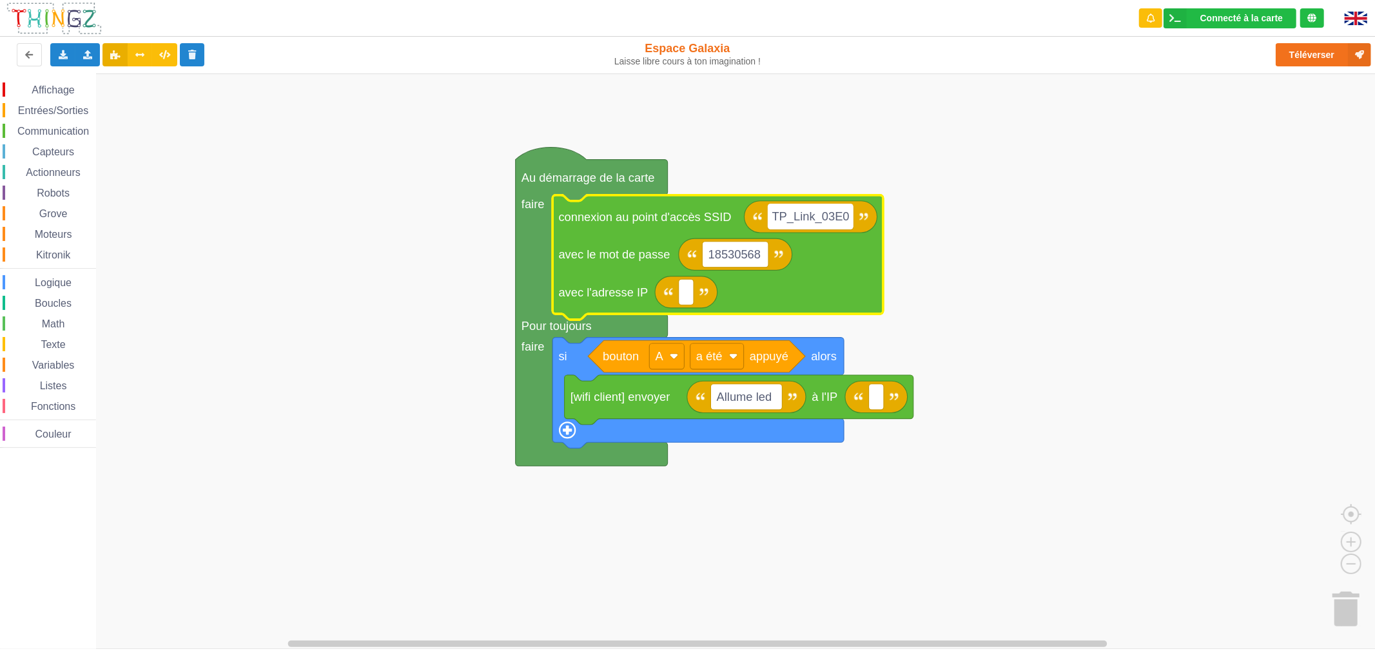
click at [793, 224] on input "TP_Link_03E0" at bounding box center [811, 217] width 86 height 26
type input "TP-Link_03E0"
click at [1302, 46] on button "Téléverser" at bounding box center [1322, 54] width 95 height 23
click at [50, 173] on span "Actionneurs" at bounding box center [53, 172] width 59 height 11
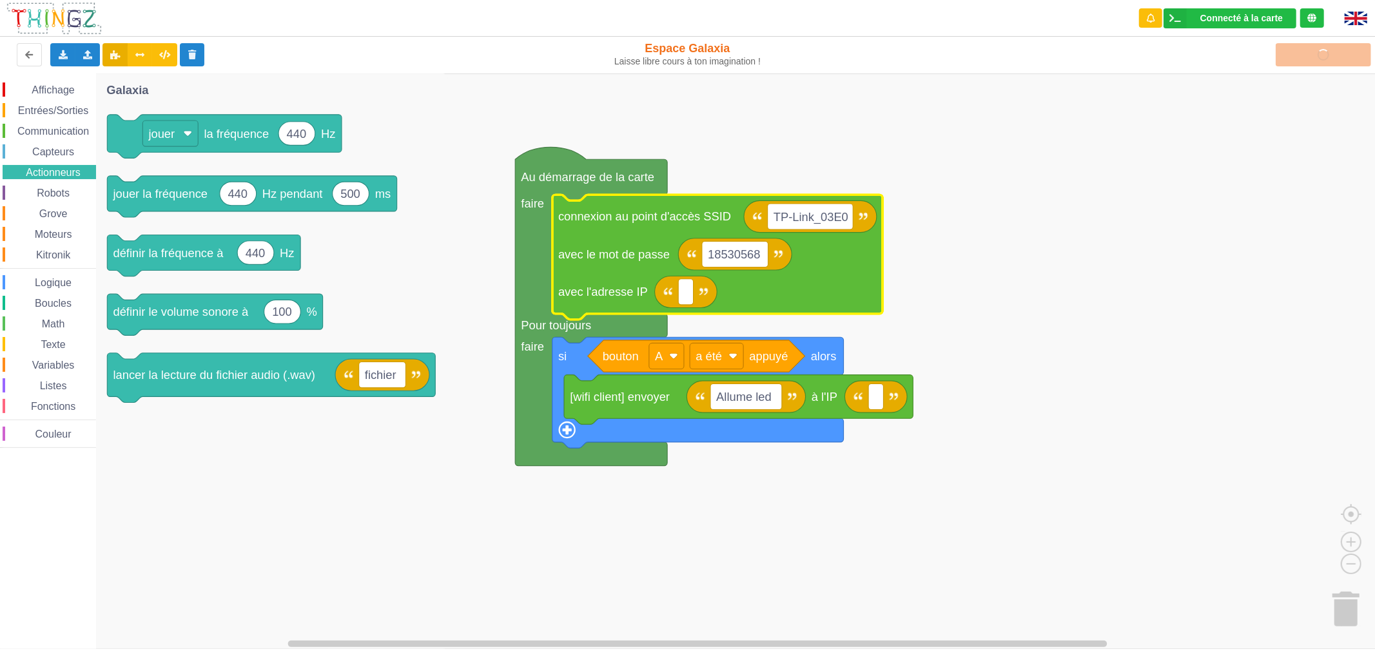
click at [63, 147] on span "Capteurs" at bounding box center [53, 151] width 46 height 11
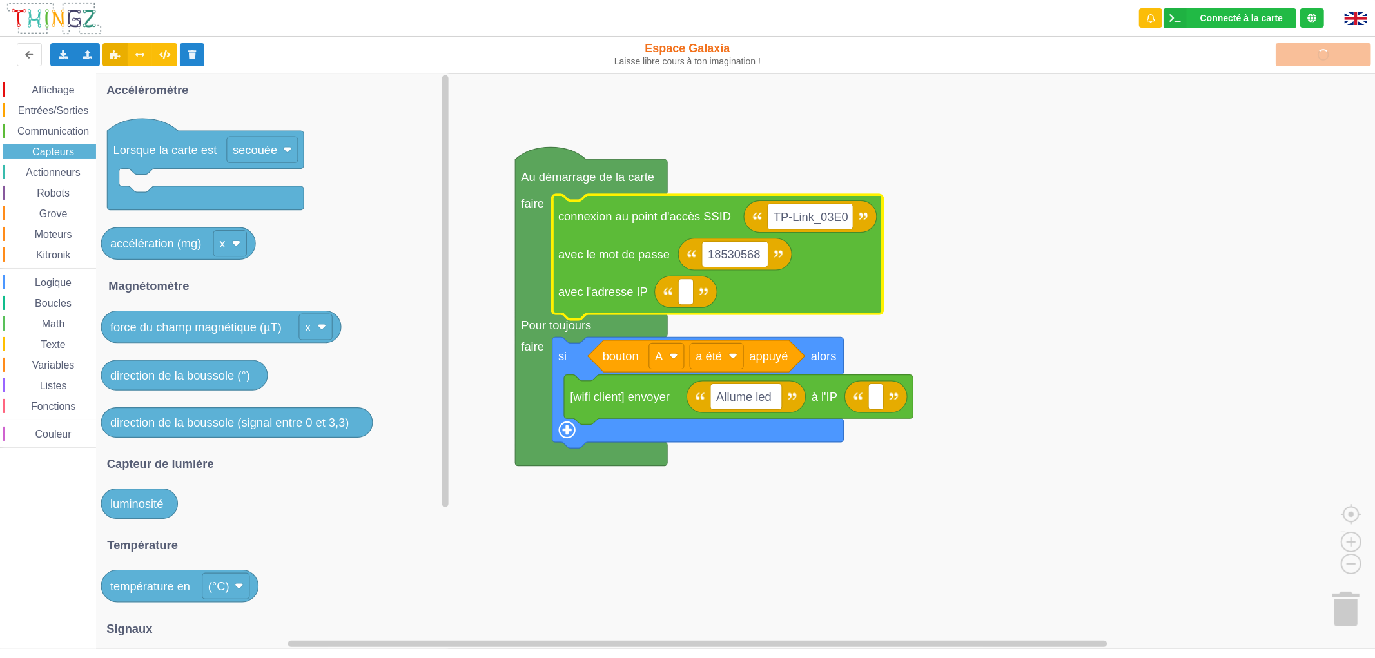
click at [56, 120] on div "Affichage Entrées/Sorties Communication Capteurs Actionneurs Robots Grove Moteu…" at bounding box center [48, 264] width 96 height 365
click at [56, 122] on div "Affichage Entrées/Sorties Communication Capteurs Actionneurs Robots Grove Moteu…" at bounding box center [48, 264] width 96 height 365
click at [56, 126] on span "Communication" at bounding box center [52, 131] width 75 height 11
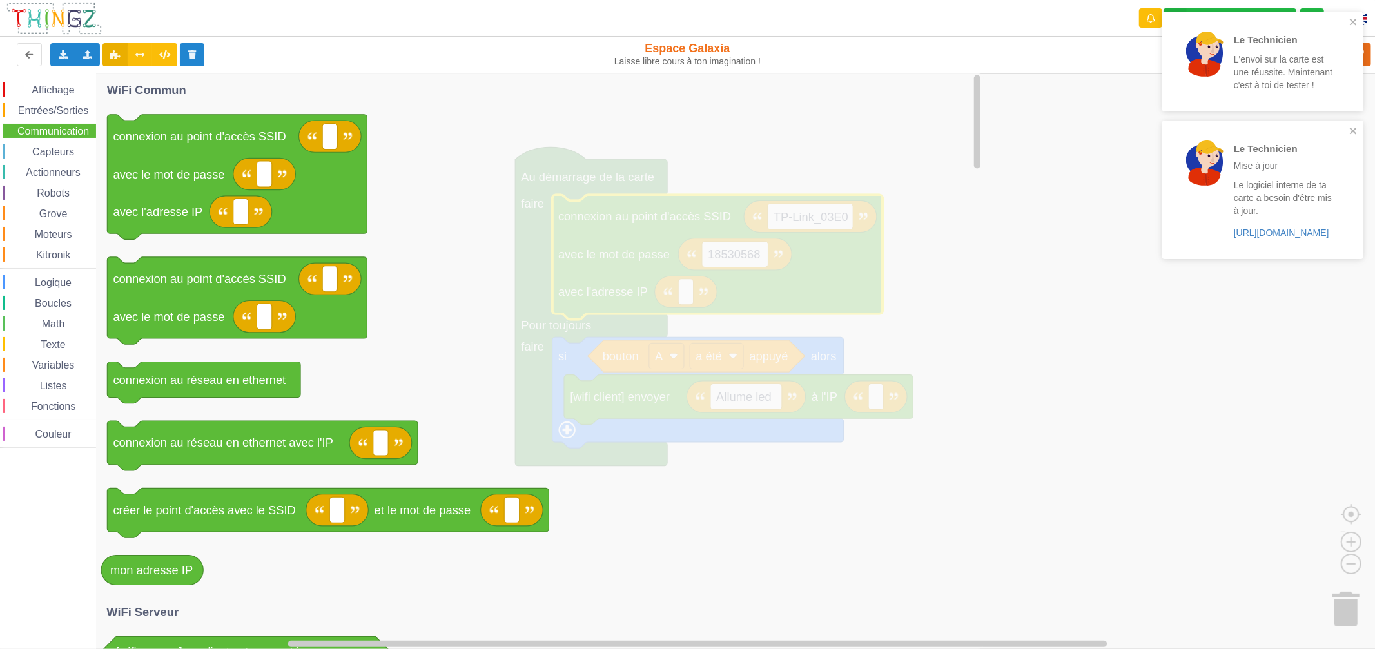
click at [691, 298] on icon "Espace de travail de Blocky" at bounding box center [539, 360] width 888 height 575
click at [967, 267] on icon "Espace de travail de Blocky" at bounding box center [539, 360] width 888 height 575
click at [29, 58] on icon at bounding box center [29, 54] width 11 height 8
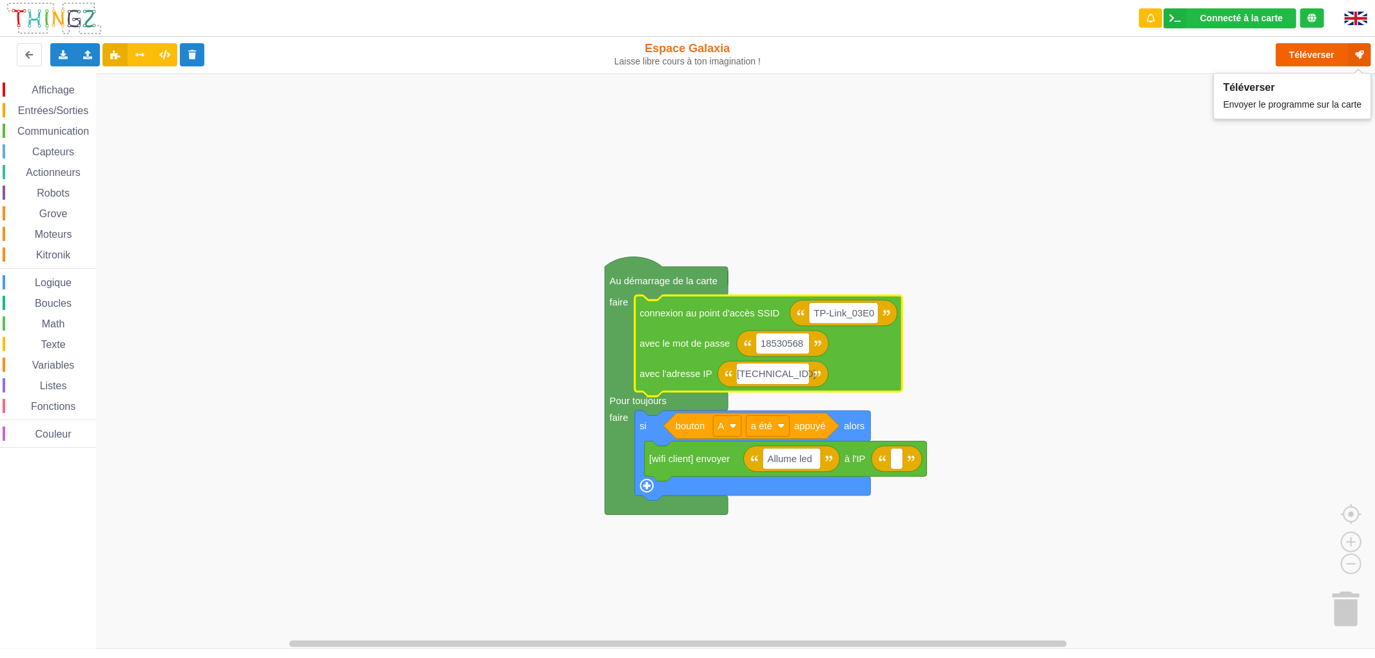
type input "[TECHNICAL_ID]"
click at [1329, 55] on button "Téléverser" at bounding box center [1322, 54] width 95 height 23
click at [61, 126] on span "Communication" at bounding box center [52, 131] width 75 height 11
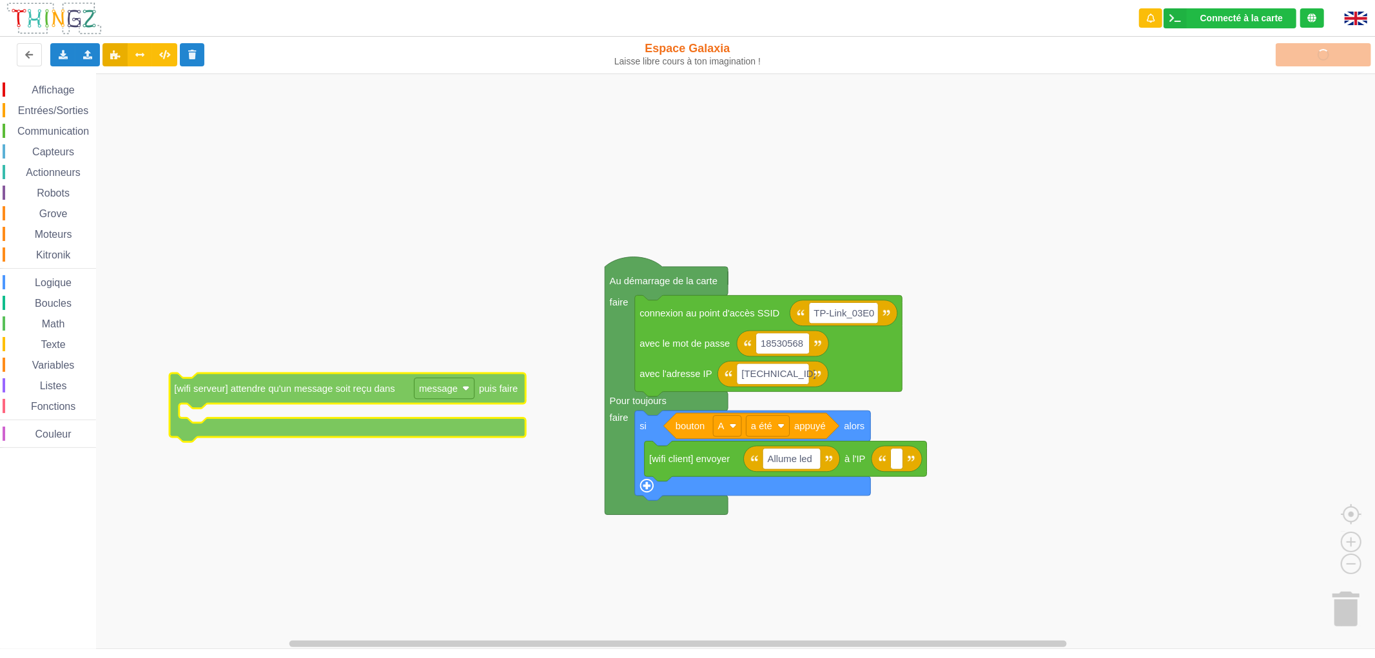
click at [293, 389] on div "Affichage Entrées/Sorties Communication Capteurs Actionneurs Robots Grove Moteu…" at bounding box center [692, 360] width 1384 height 575
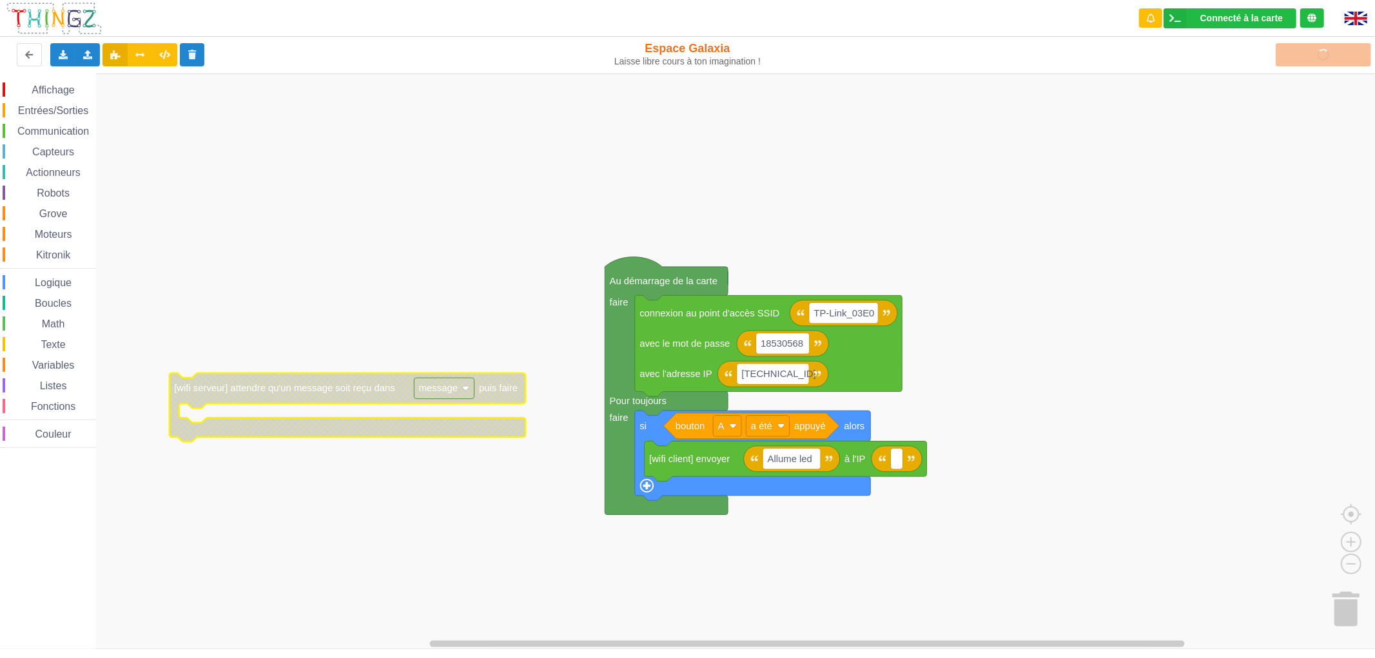
click at [44, 179] on div "Actionneurs" at bounding box center [49, 172] width 93 height 14
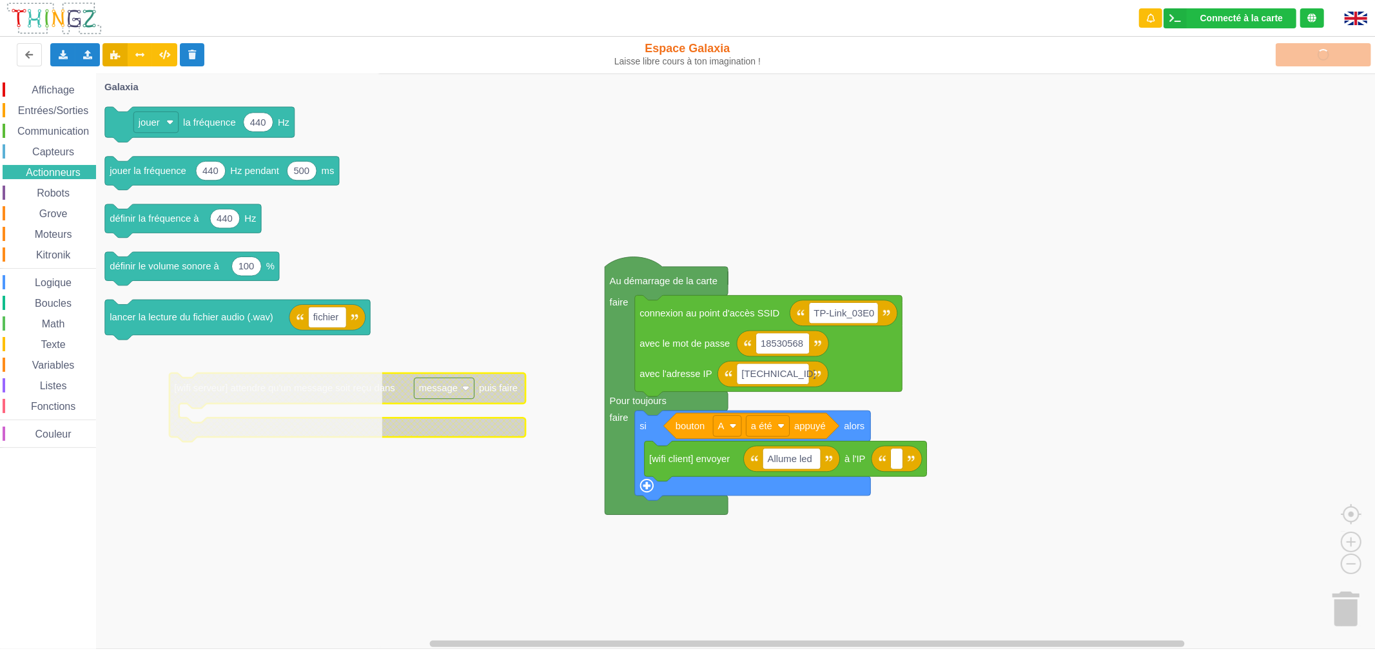
click at [54, 150] on span "Capteurs" at bounding box center [53, 151] width 46 height 11
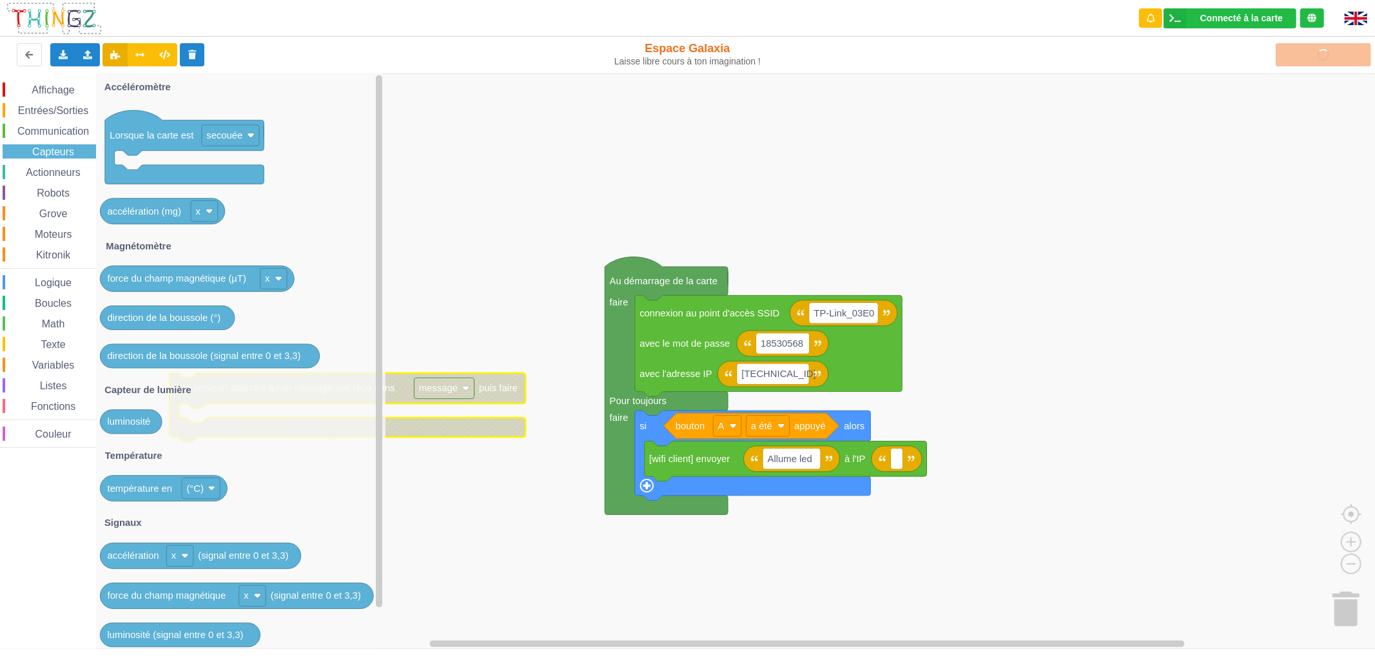
click at [67, 224] on div "Affichage Entrées/Sorties Communication Capteurs Actionneurs Robots Grove Moteu…" at bounding box center [48, 264] width 96 height 365
click at [65, 231] on span "Moteurs" at bounding box center [53, 234] width 41 height 11
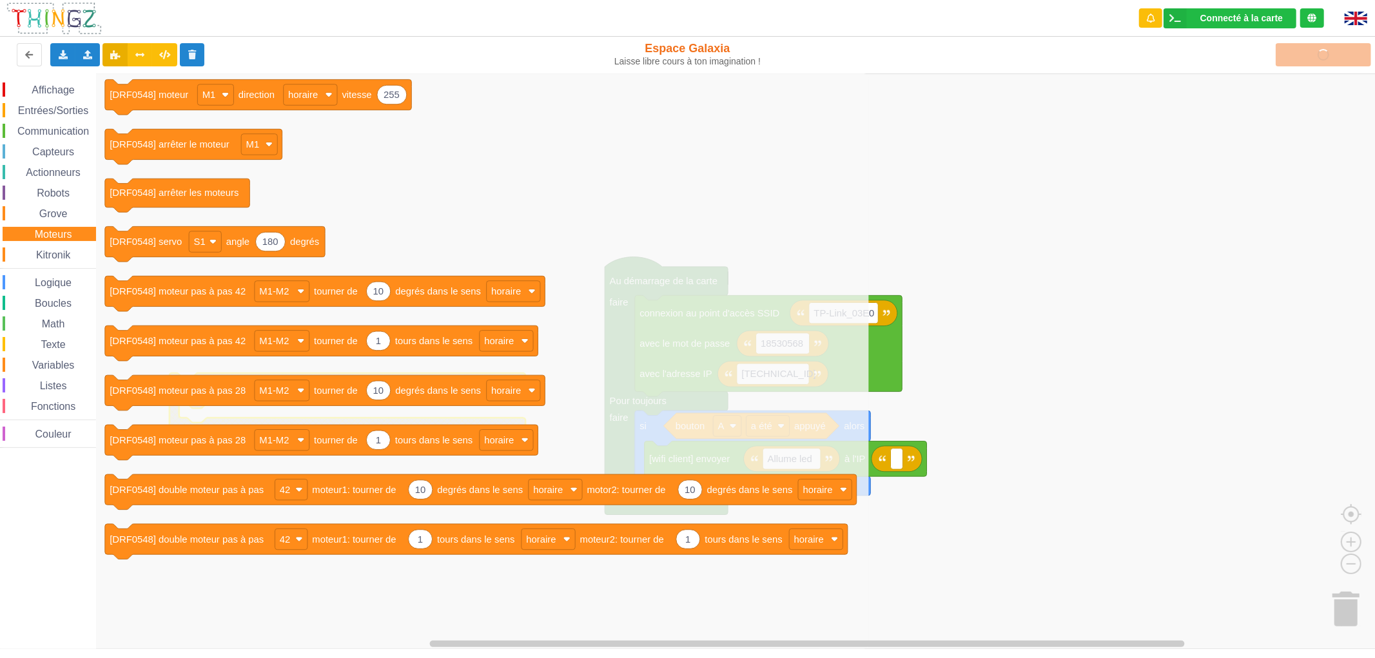
click at [66, 132] on span "Communication" at bounding box center [52, 131] width 75 height 11
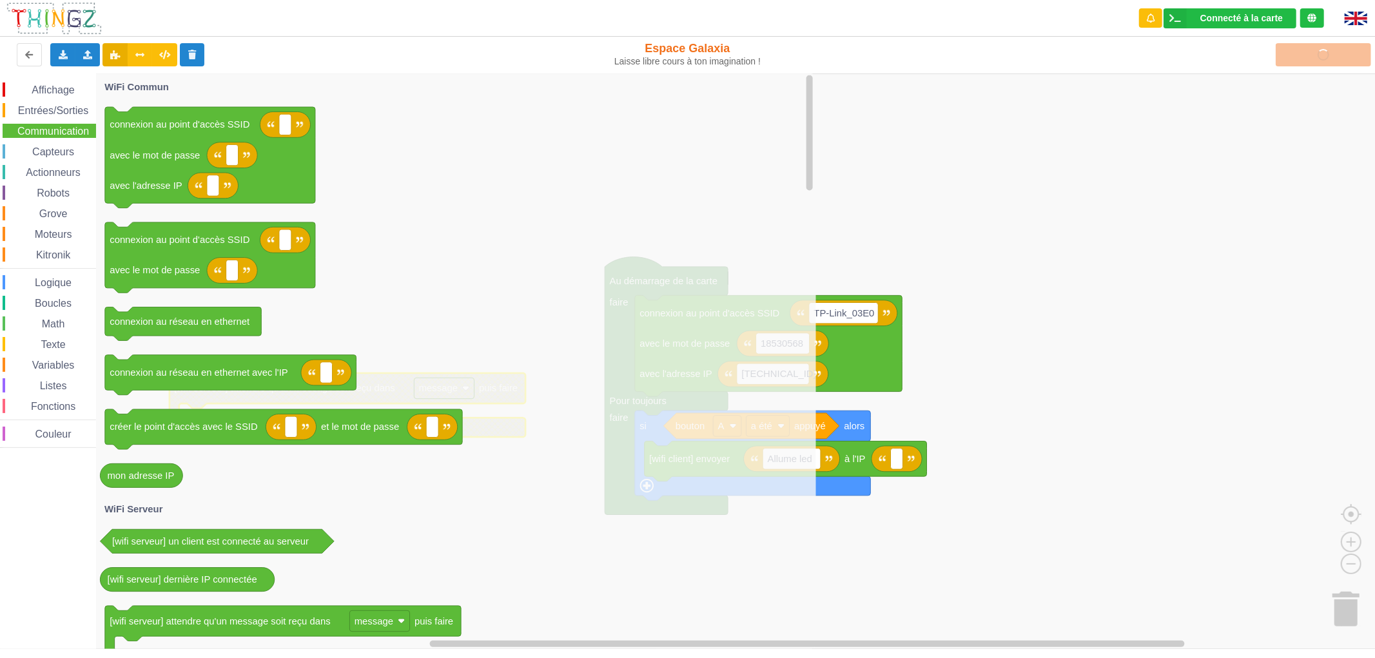
click at [63, 103] on div "Entrées/Sorties" at bounding box center [49, 110] width 93 height 14
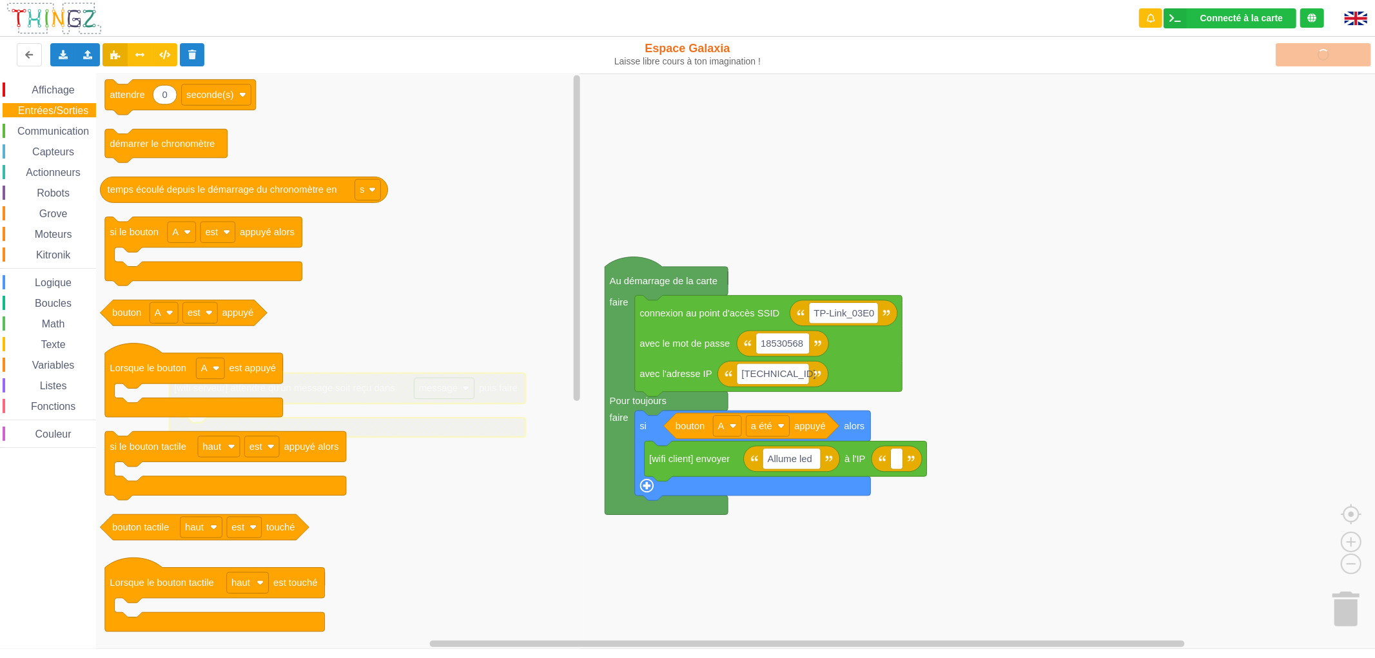
click at [66, 92] on span "Affichage" at bounding box center [53, 89] width 46 height 11
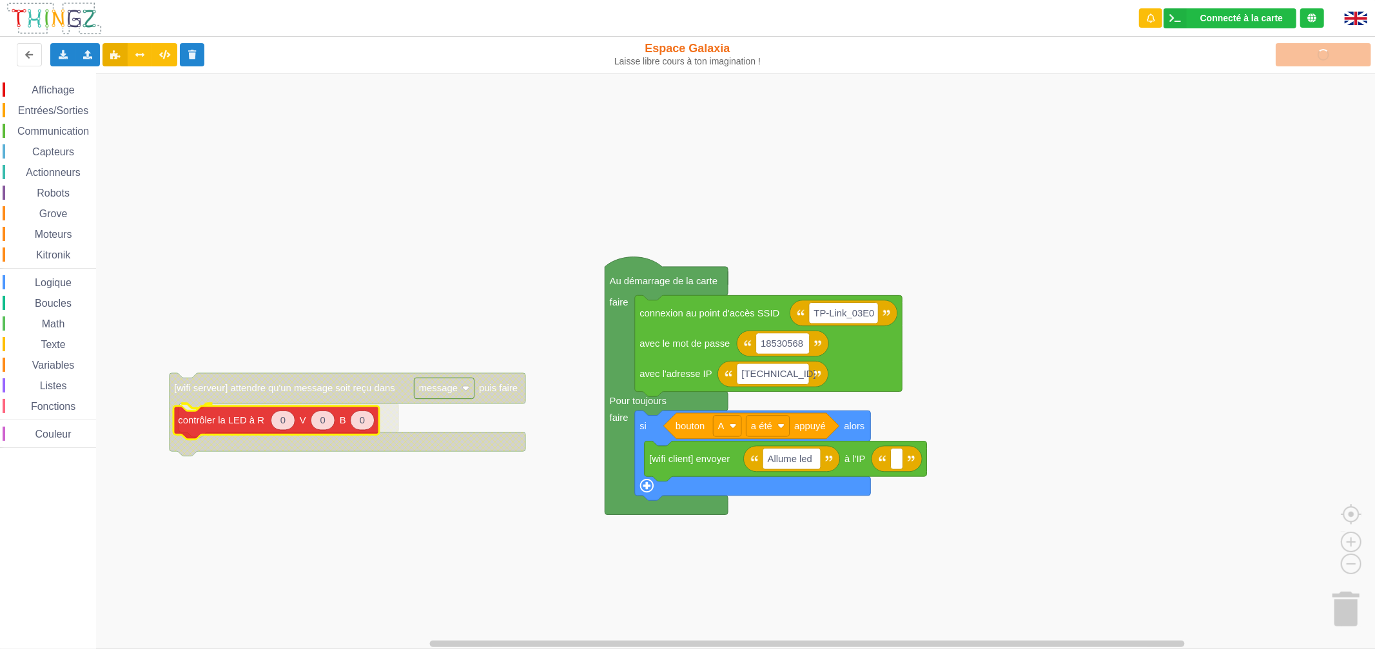
click at [217, 430] on div "Affichage Entrées/Sorties Communication Capteurs Actionneurs Robots Grove Moteu…" at bounding box center [692, 360] width 1384 height 575
click at [291, 421] on text "0" at bounding box center [287, 417] width 5 height 10
click at [327, 420] on text "0" at bounding box center [327, 417] width 5 height 10
type input "100"
click at [374, 420] on text "0" at bounding box center [373, 417] width 5 height 10
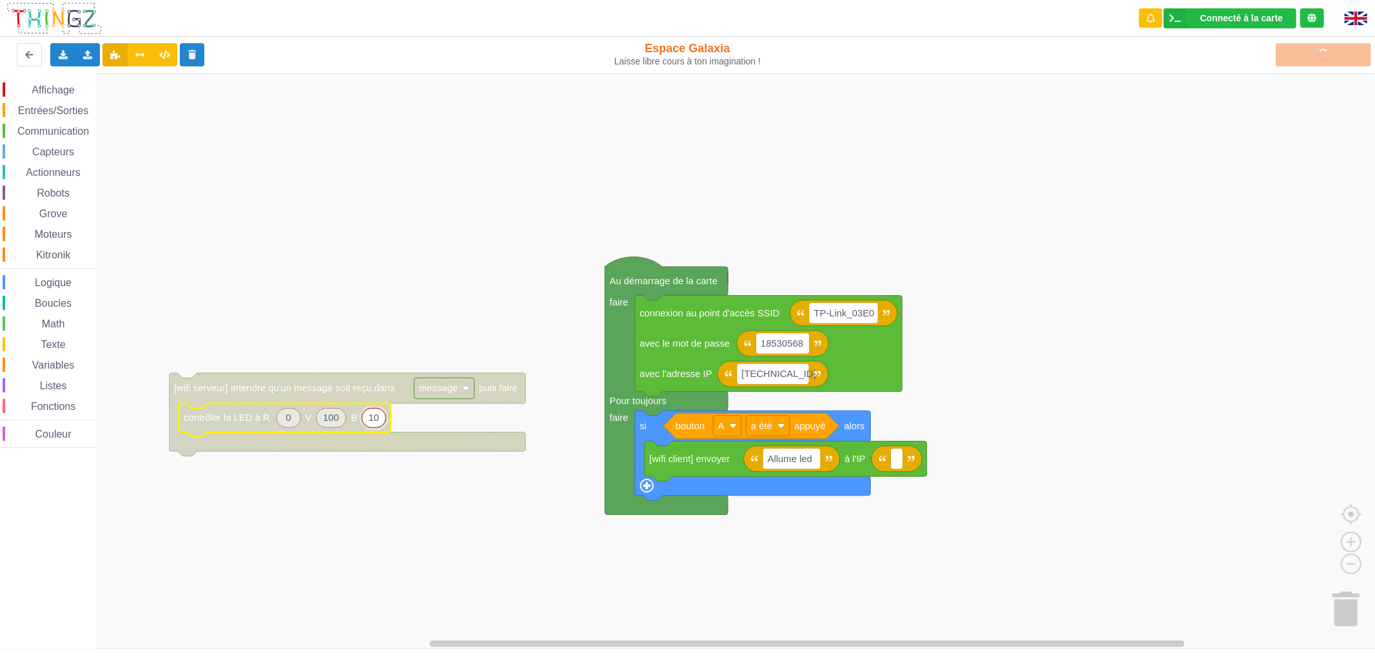
type input "100"
click at [294, 420] on icon "Espace de travail de Blocky" at bounding box center [288, 417] width 24 height 19
type input "100"
click at [364, 532] on rect "Espace de travail de Blocky" at bounding box center [692, 360] width 1384 height 575
click at [36, 93] on span "Affichage" at bounding box center [53, 89] width 46 height 11
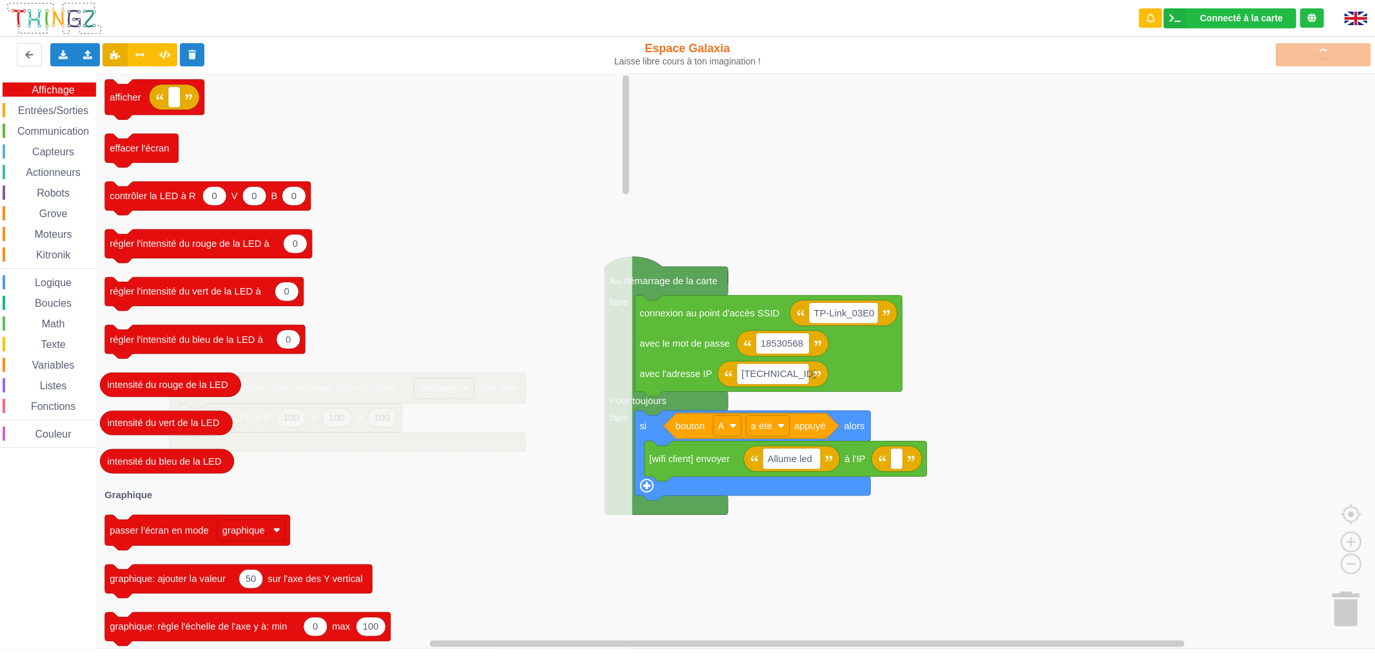
click at [36, 105] on span "Entrées/Sorties" at bounding box center [53, 110] width 74 height 11
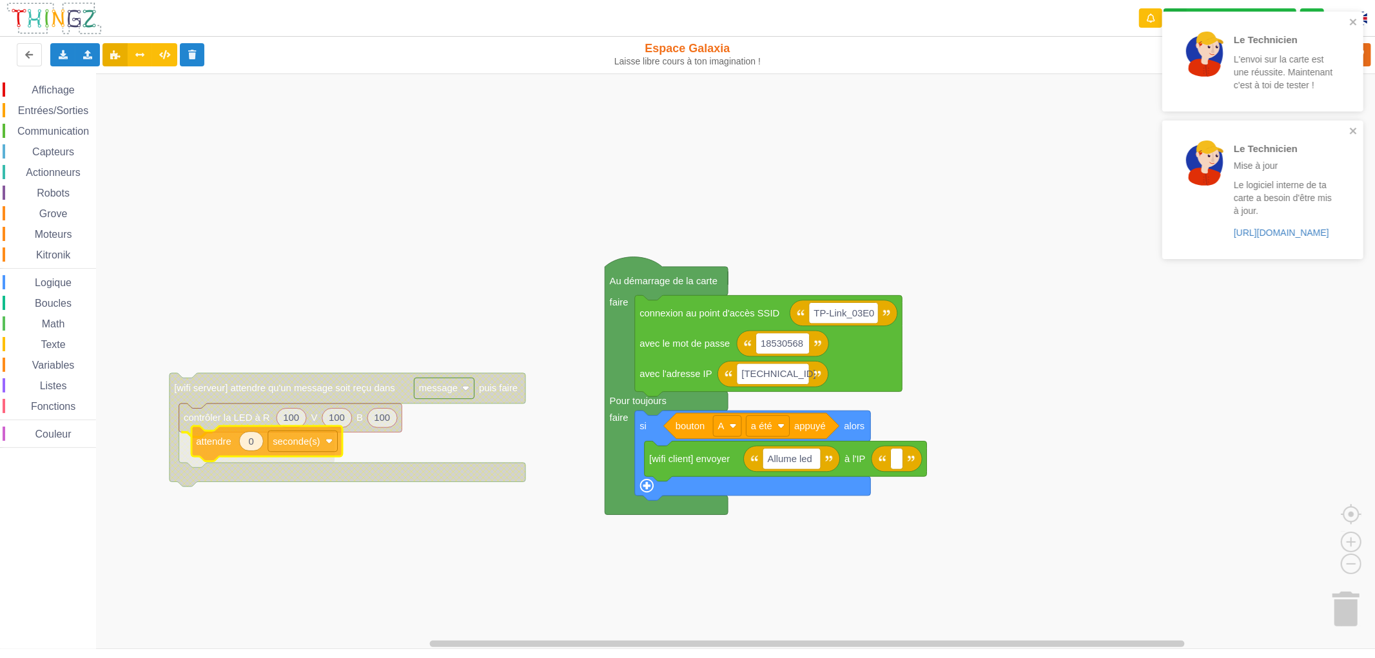
click at [200, 436] on div "Affichage Entrées/Sorties Communication Capteurs Actionneurs Robots Grove Moteu…" at bounding box center [692, 360] width 1384 height 575
click at [245, 452] on icon "Espace de travail de Blocky" at bounding box center [239, 447] width 24 height 19
type input "0.5"
click at [273, 529] on rect "Espace de travail de Blocky" at bounding box center [692, 360] width 1384 height 575
click at [227, 423] on icon "Espace de travail de Blocky" at bounding box center [290, 420] width 223 height 34
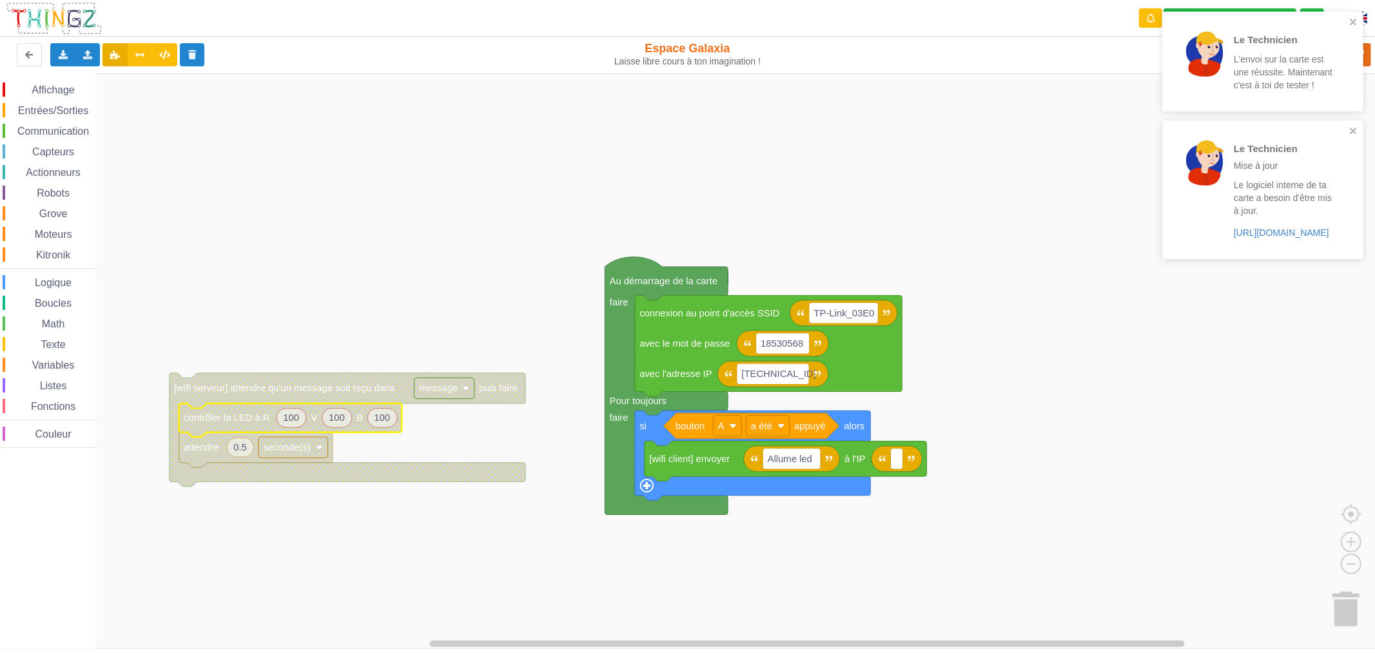
click at [227, 456] on icon "Espace de travail de Blocky" at bounding box center [255, 449] width 153 height 35
click at [230, 423] on icon "Espace de travail de Blocky" at bounding box center [290, 420] width 223 height 34
click at [242, 439] on div "Dupliquer" at bounding box center [285, 436] width 89 height 10
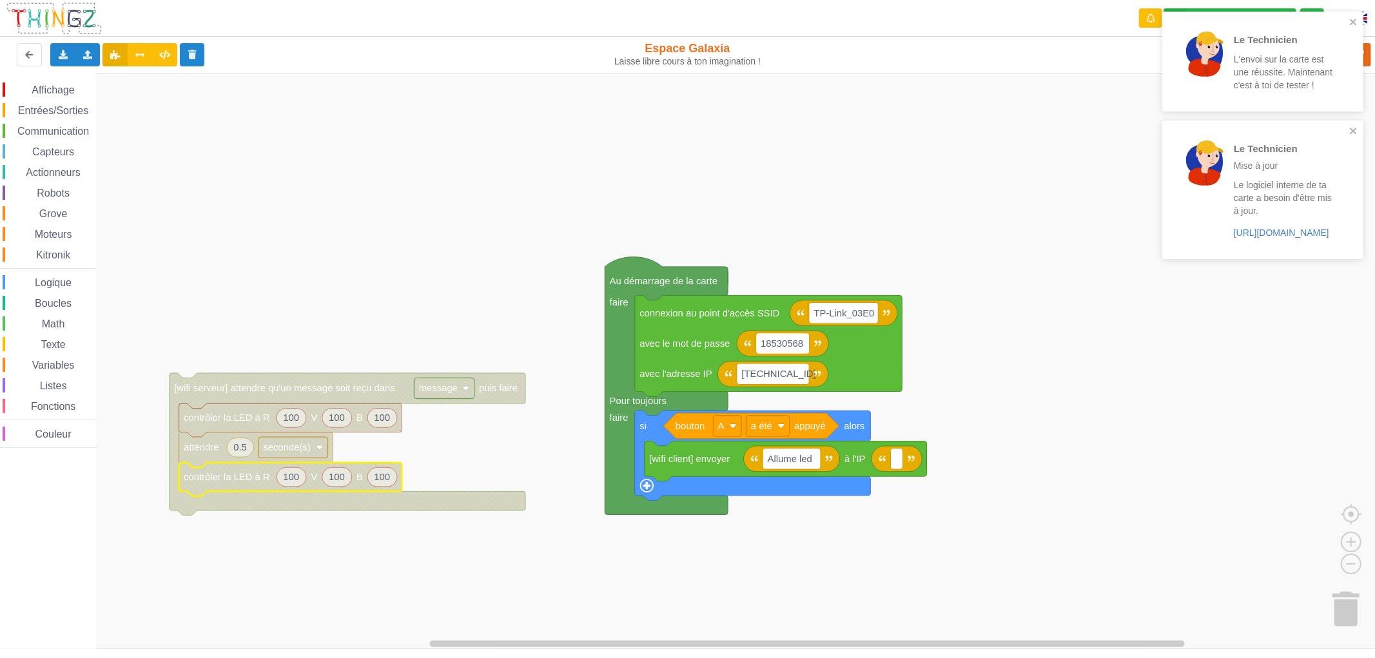
click at [289, 481] on text "100" at bounding box center [291, 477] width 16 height 10
type input "0"
click at [333, 481] on text "100" at bounding box center [331, 477] width 16 height 10
click at [372, 480] on text "100" at bounding box center [371, 477] width 16 height 10
click at [316, 561] on rect "Espace de travail de Blocky" at bounding box center [692, 360] width 1384 height 575
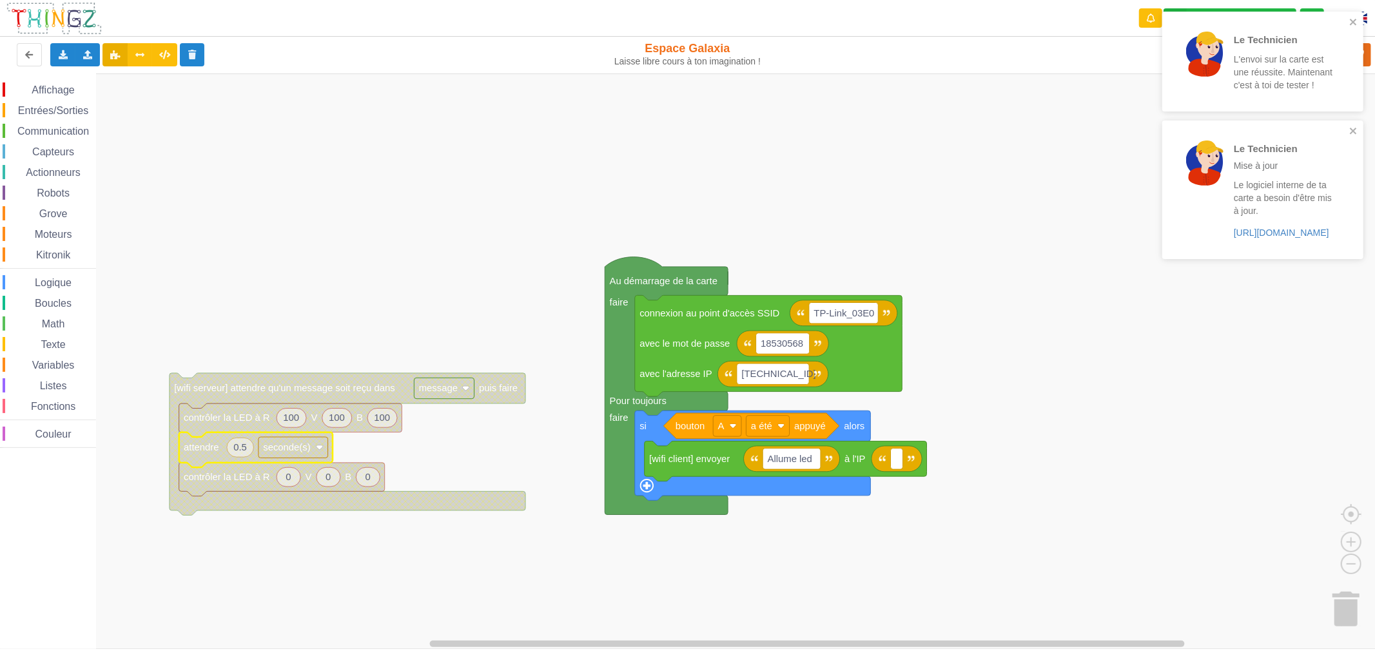
click at [215, 460] on icon "Espace de travail de Blocky" at bounding box center [255, 449] width 153 height 35
click at [229, 472] on div "Dupliquer" at bounding box center [270, 472] width 89 height 10
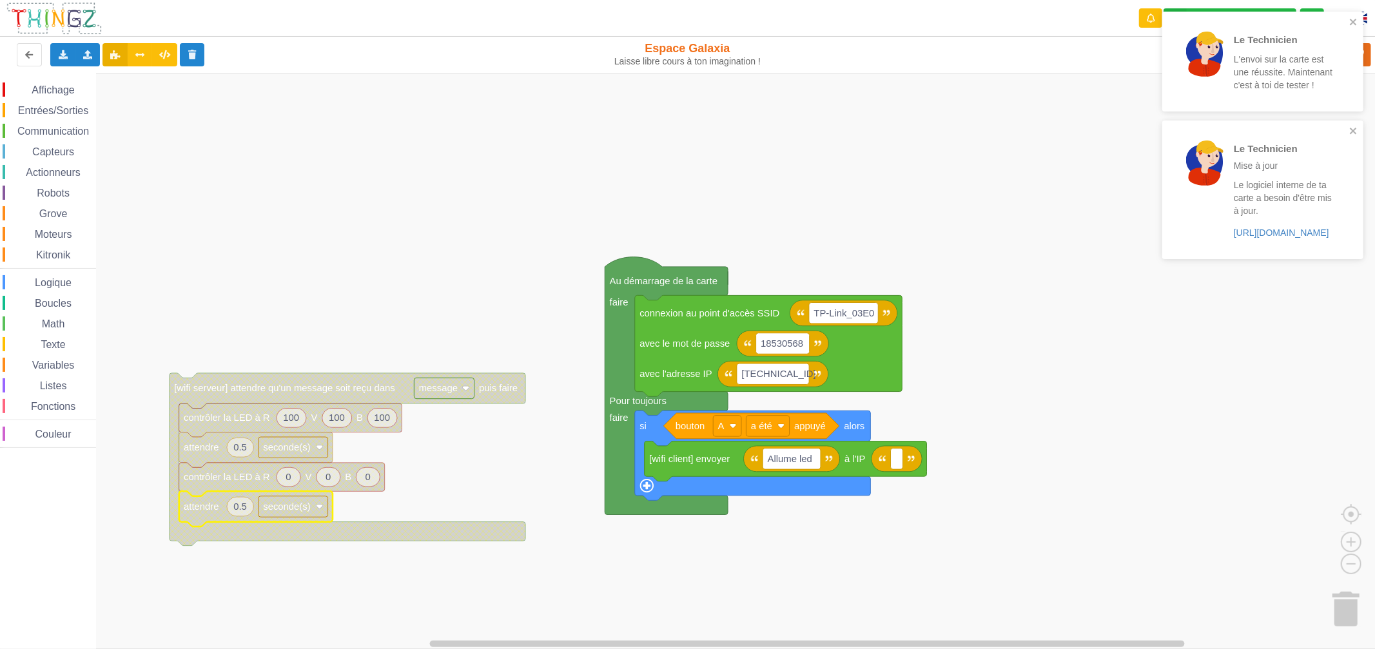
click at [318, 615] on rect "Espace de travail de Blocky" at bounding box center [692, 360] width 1384 height 575
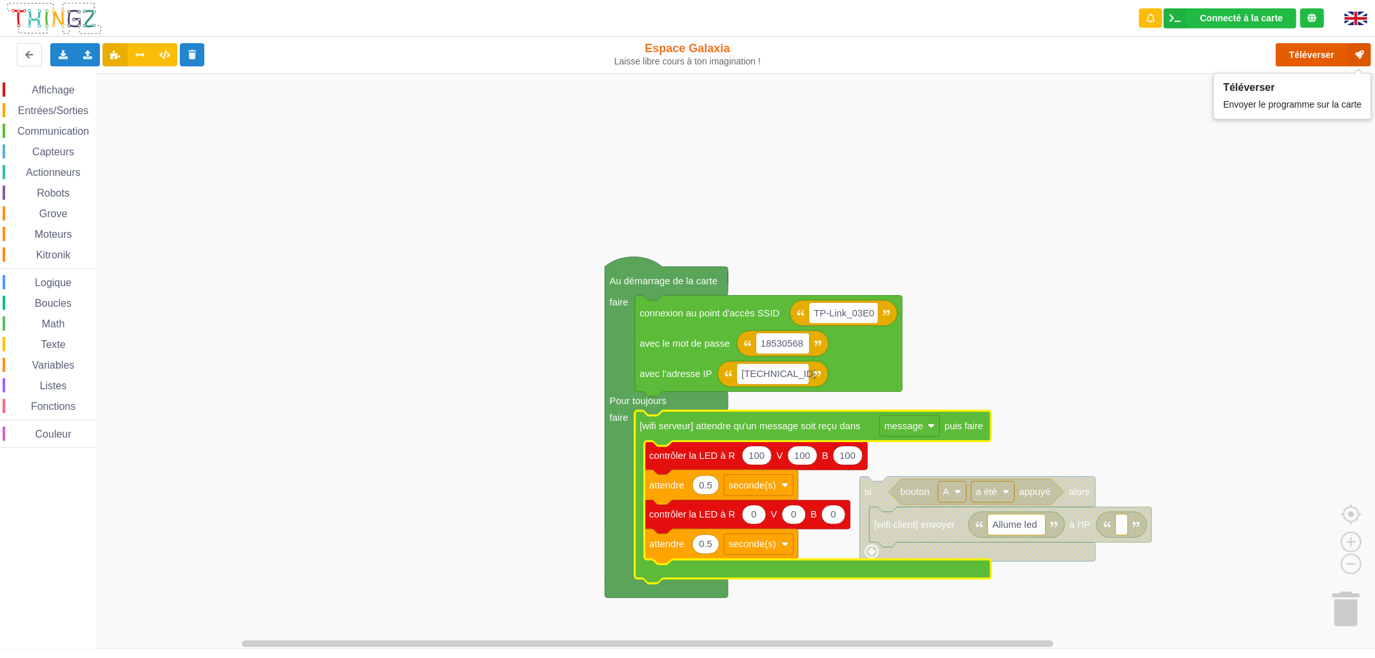
click at [1325, 53] on button "Téléverser" at bounding box center [1322, 54] width 95 height 23
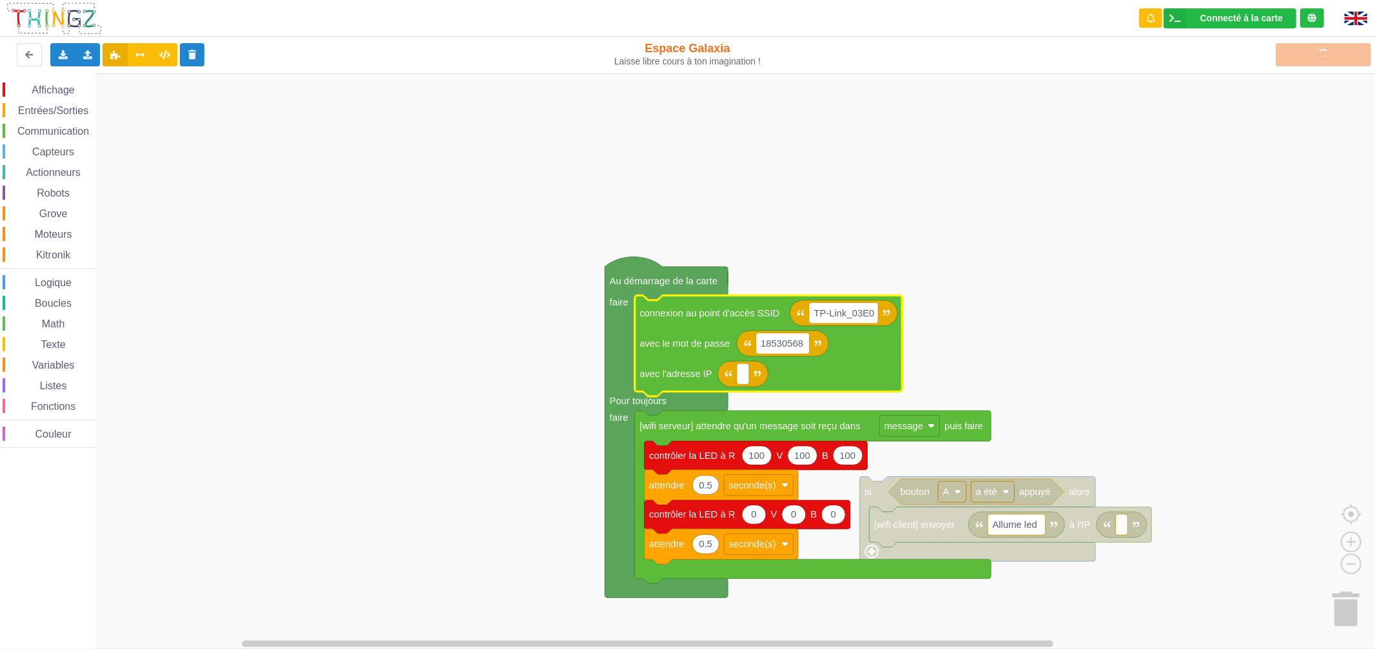
click at [1103, 355] on rect "Espace de travail de Blocky" at bounding box center [692, 360] width 1384 height 575
click at [1322, 50] on div "Téléverser" at bounding box center [1098, 54] width 563 height 41
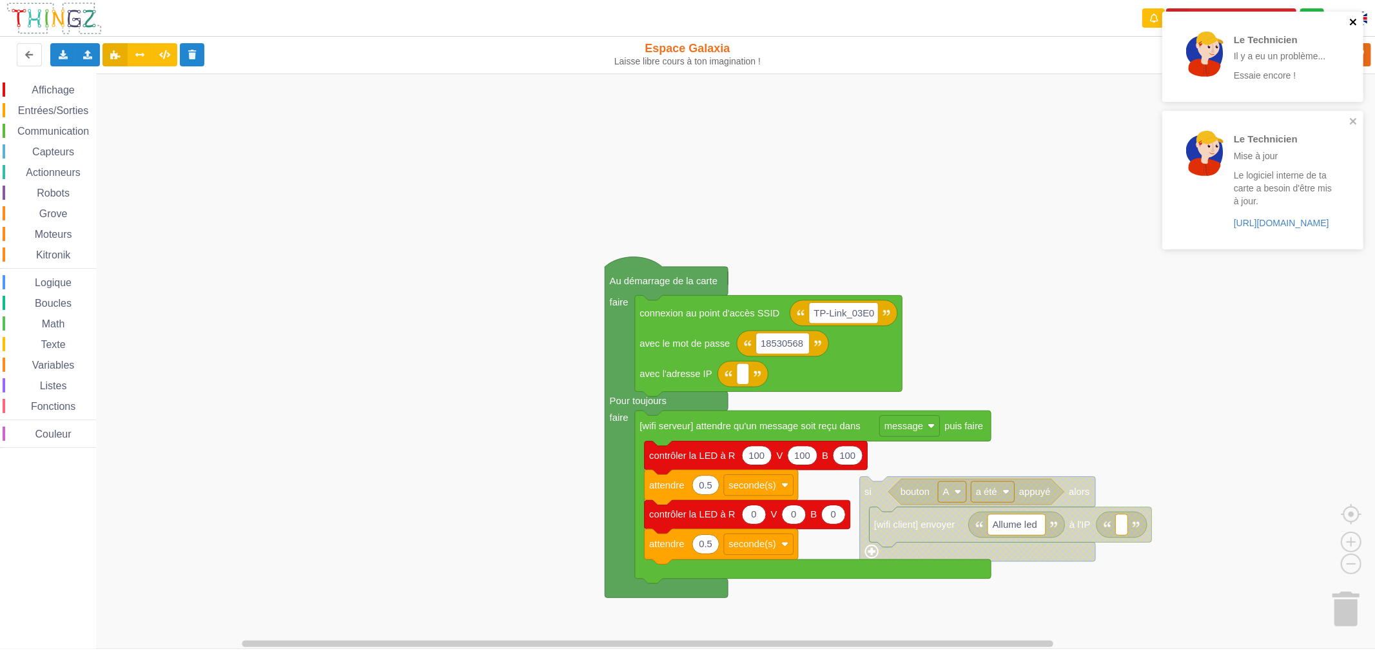
click at [1357, 23] on icon "close" at bounding box center [1353, 22] width 9 height 10
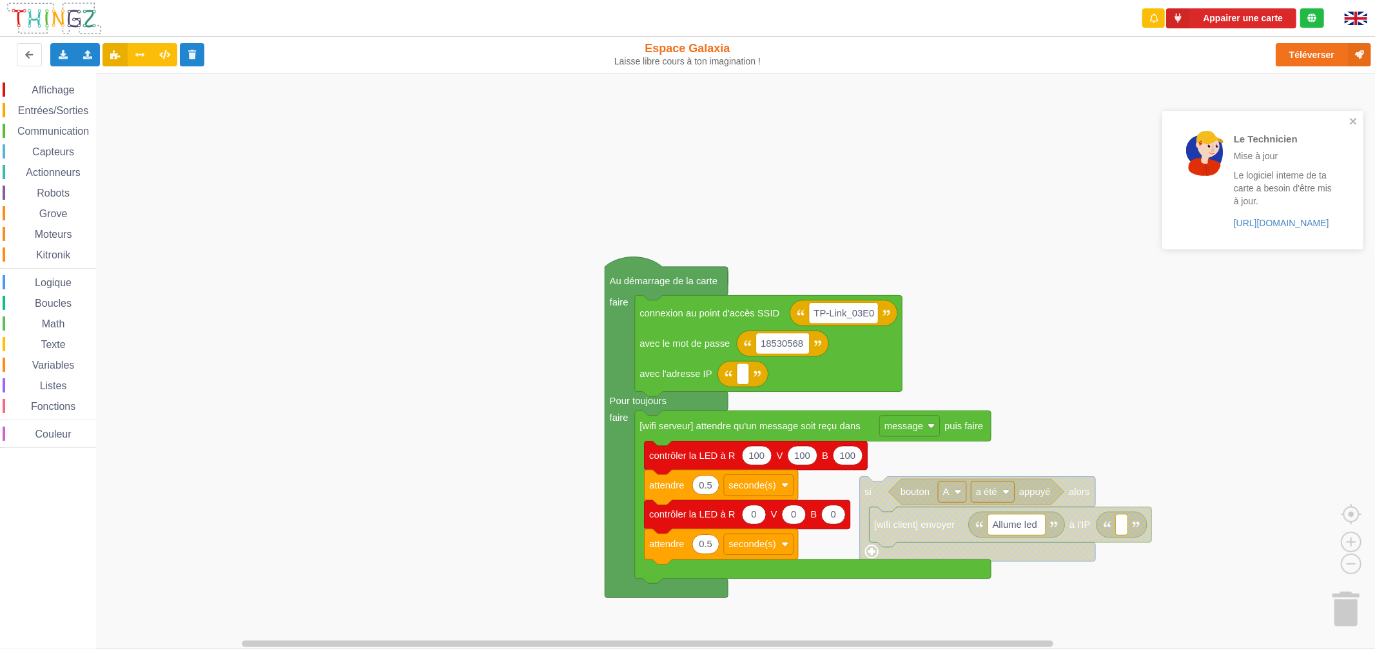
click at [1313, 55] on div "Le Technicien Il y a eu un problème... Essaie encore ! Le Technicien Mise à jou…" at bounding box center [1262, 135] width 206 height 252
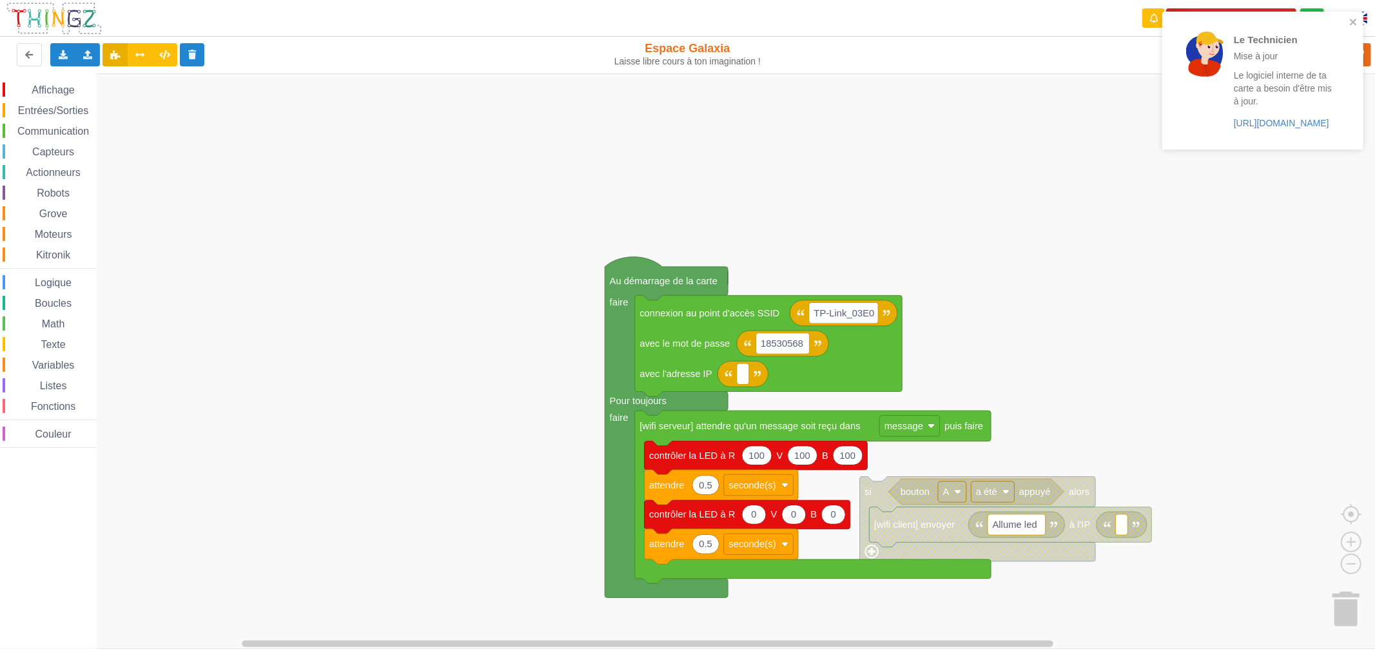
click at [1342, 24] on div "Le Technicien Mise à jour Le logiciel interne de ta carte a besoin d'être mis à…" at bounding box center [1258, 81] width 174 height 120
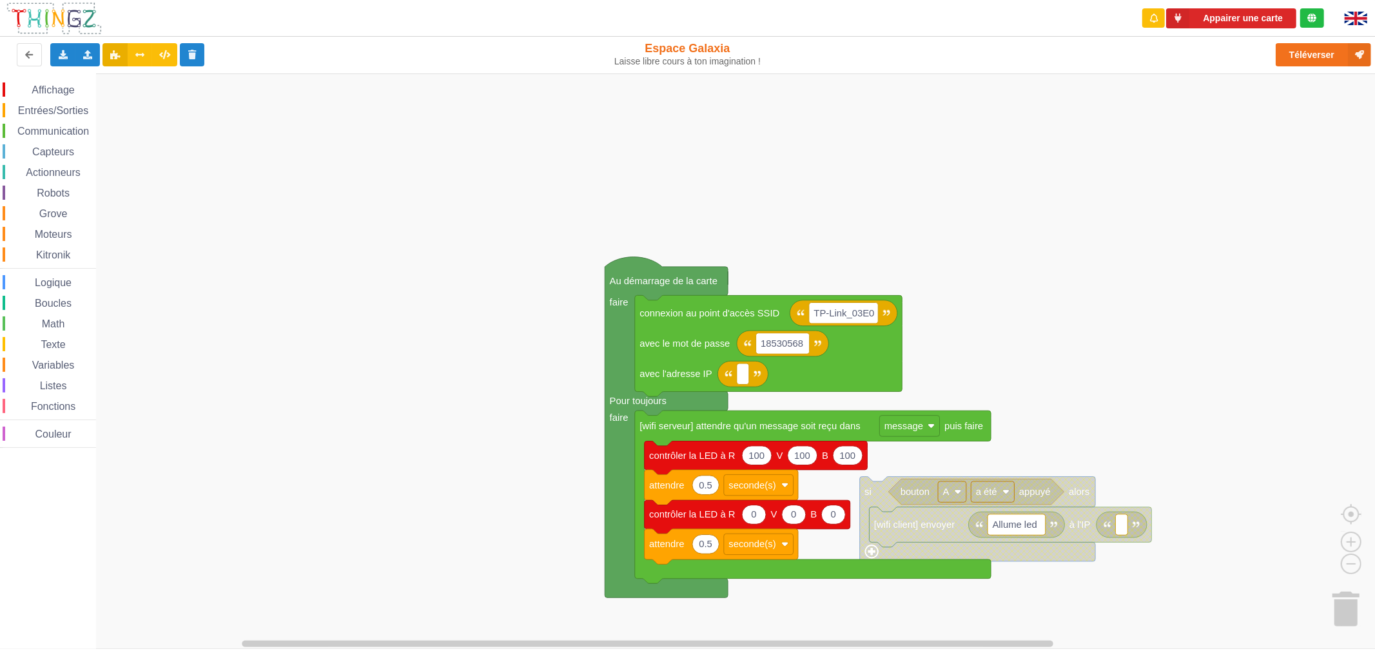
click at [1296, 53] on div "Le Technicien Mise à jour Le logiciel interne de ta carte a besoin d'être mis à…" at bounding box center [1262, 85] width 206 height 152
click at [1279, 26] on button "Appairer une carte" at bounding box center [1231, 18] width 130 height 20
click at [1313, 52] on button "Téléverser" at bounding box center [1322, 54] width 95 height 23
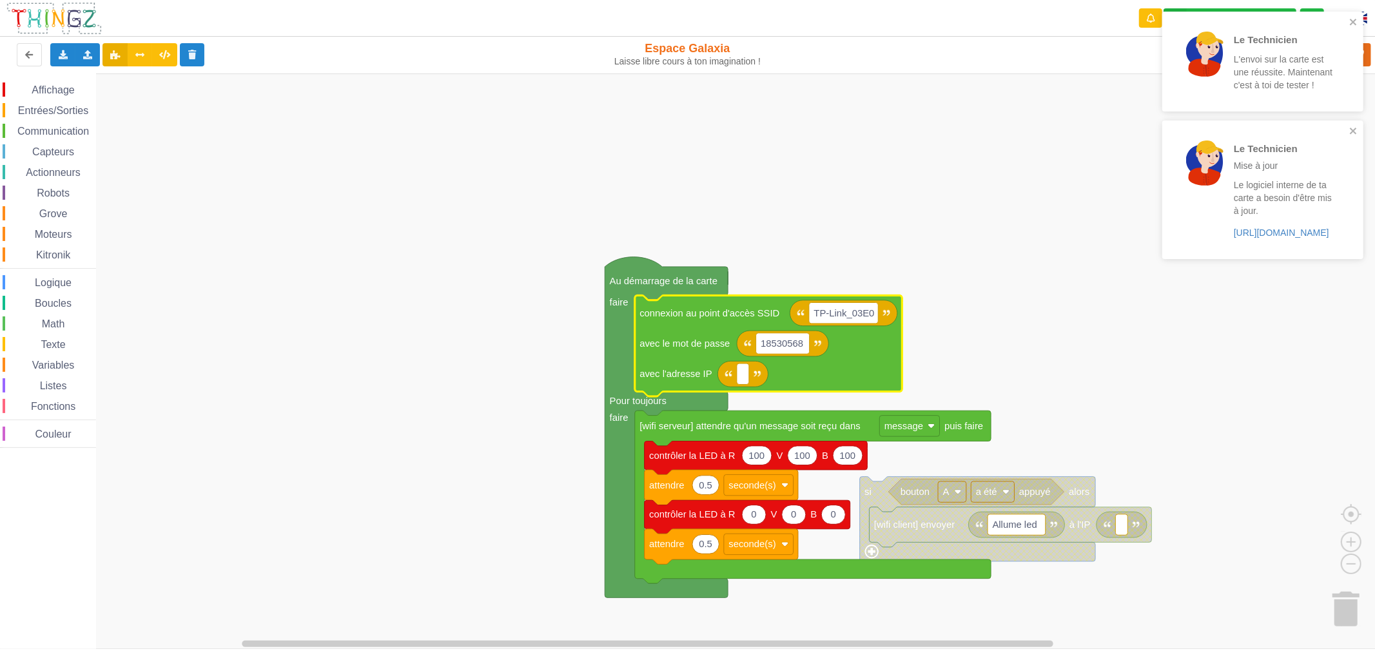
click at [749, 381] on icon "Espace de travail de Blocky" at bounding box center [742, 374] width 50 height 26
click at [746, 377] on rect "Espace de travail de Blocky" at bounding box center [743, 373] width 12 height 21
type input "[TECHNICAL_ID]"
click at [1353, 23] on icon "close" at bounding box center [1352, 22] width 6 height 6
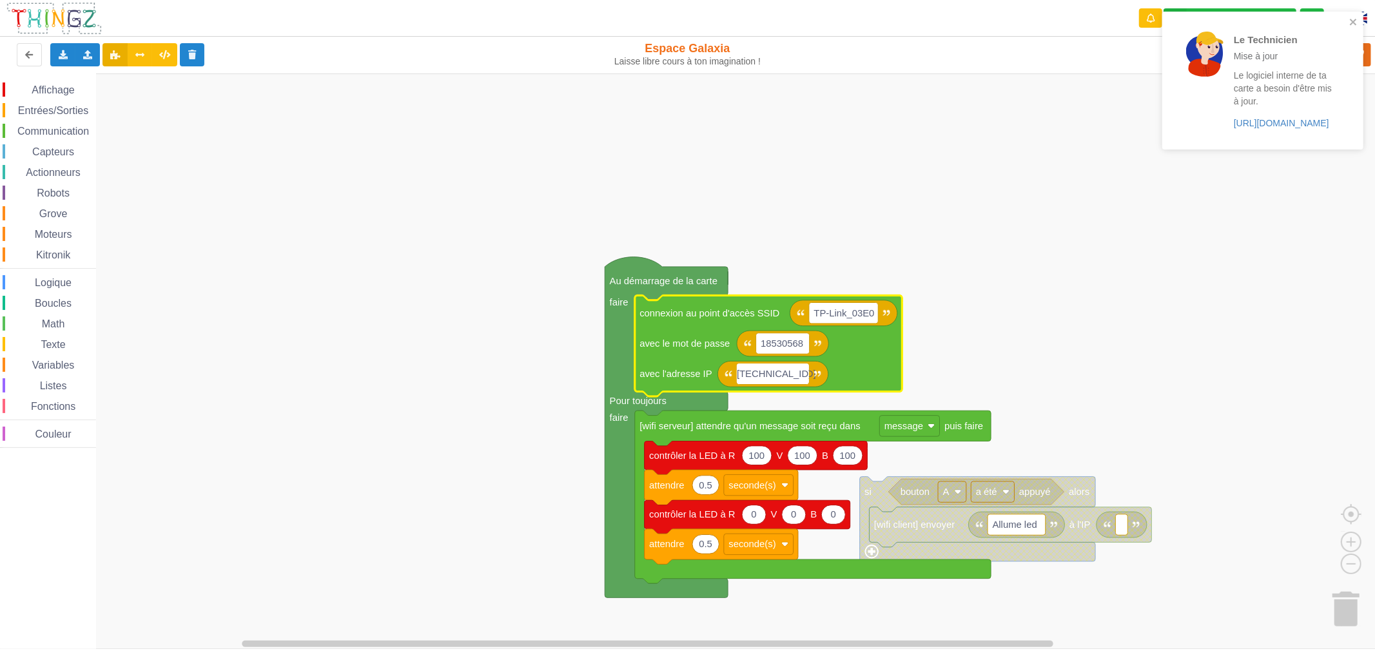
click at [1322, 56] on div "Le Technicien Mise à jour Le logiciel interne de ta carte a besoin d'être mis à…" at bounding box center [1258, 80] width 166 height 112
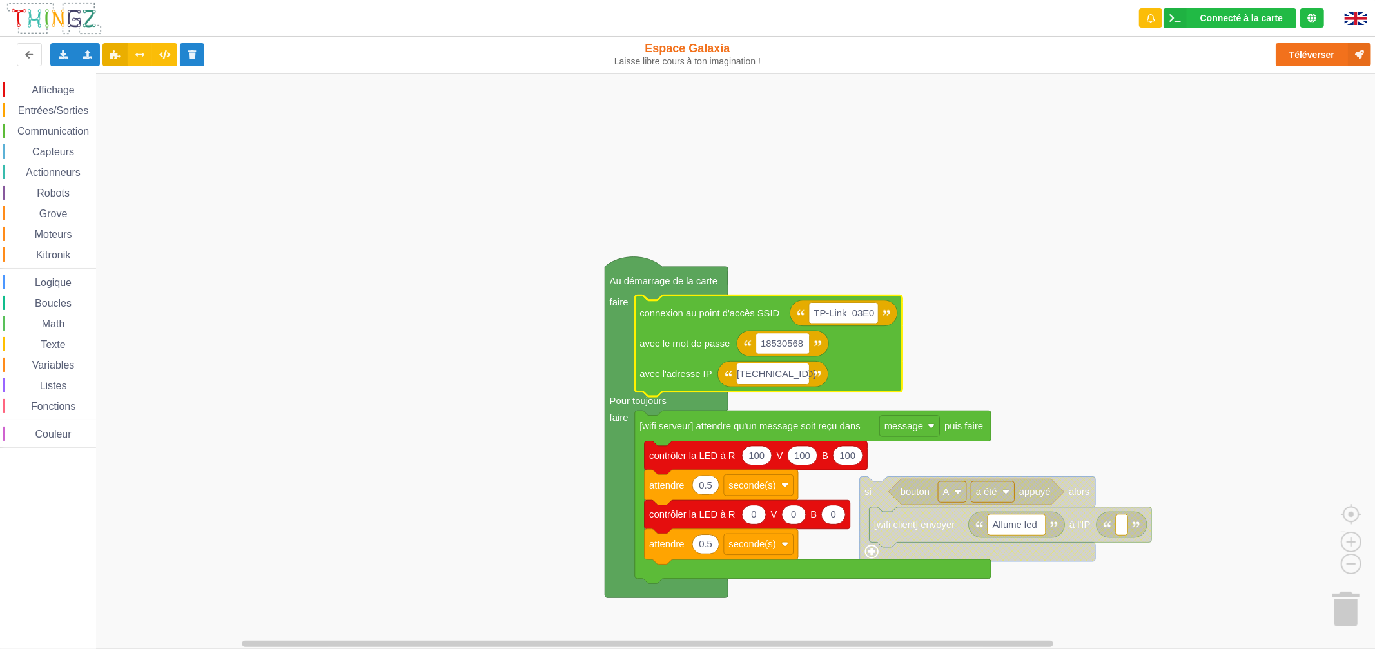
click at [1318, 48] on div "Le Technicien Mise à jour Le logiciel interne de ta carte a besoin d'être mis à…" at bounding box center [1262, 85] width 206 height 152
click at [1315, 53] on button "Téléverser" at bounding box center [1322, 54] width 95 height 23
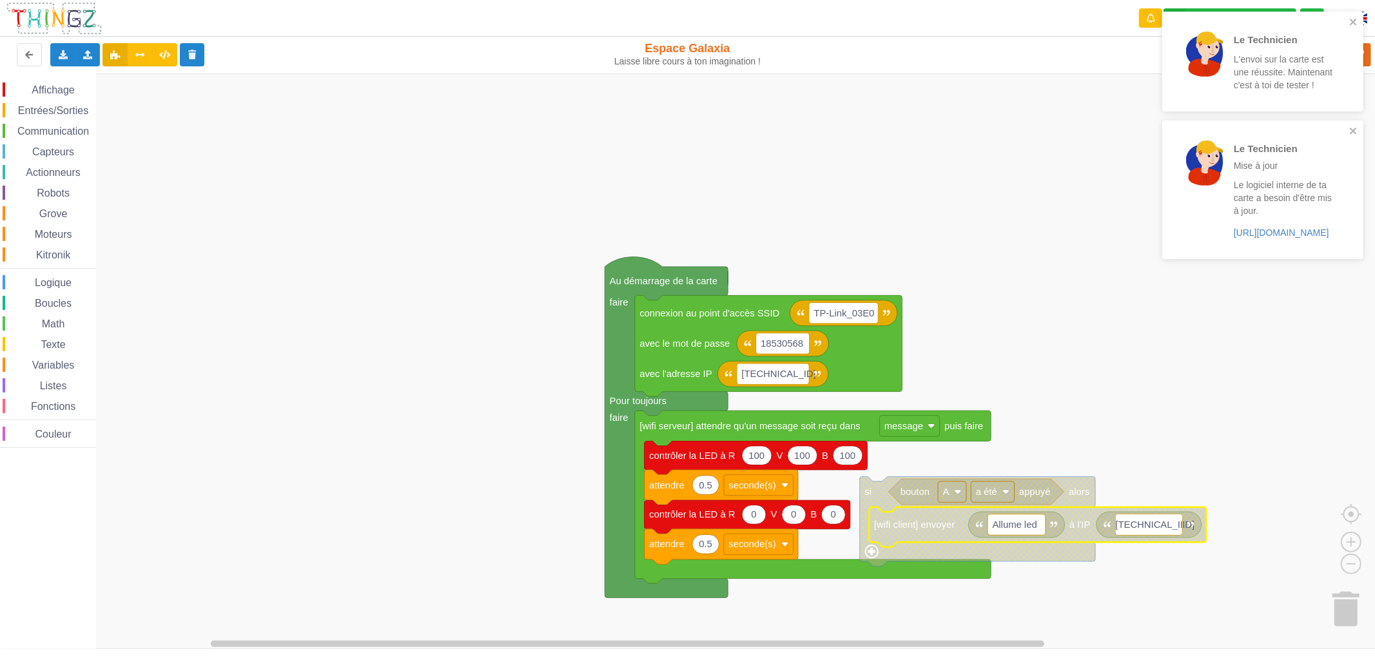
type input "[TECHNICAL_ID]"
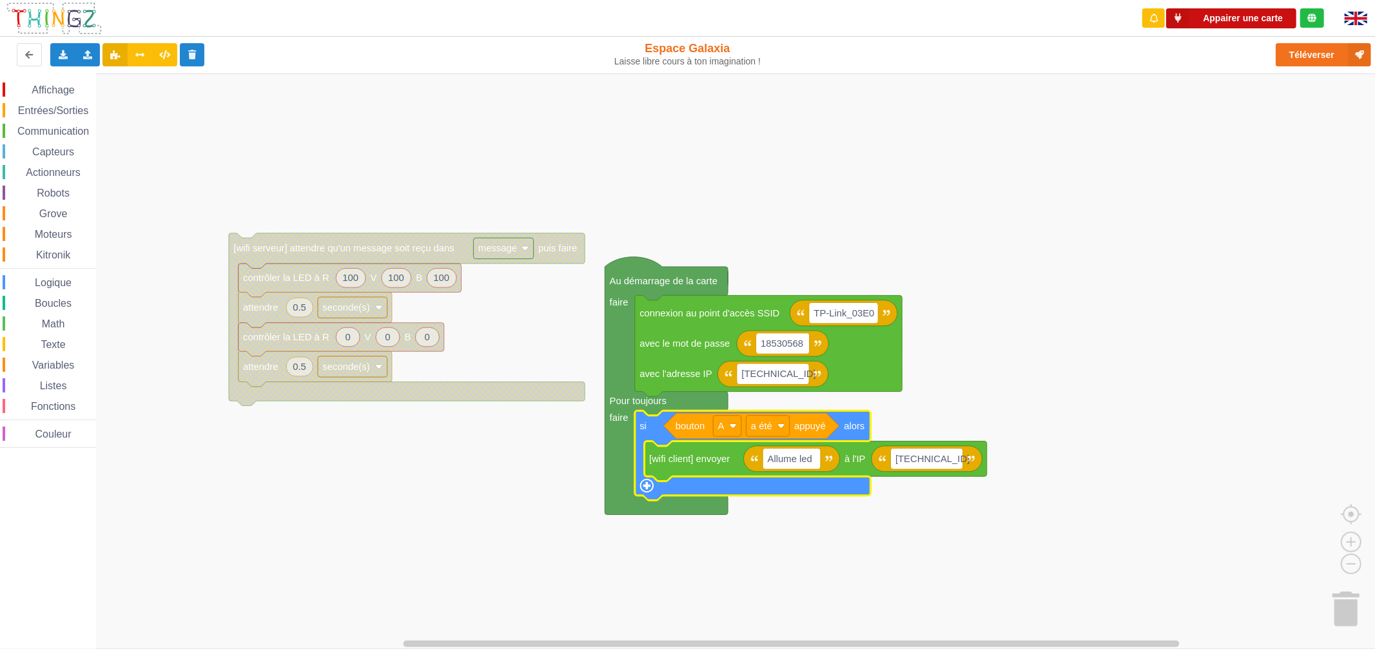
click at [1267, 21] on button "Appairer une carte" at bounding box center [1231, 18] width 130 height 20
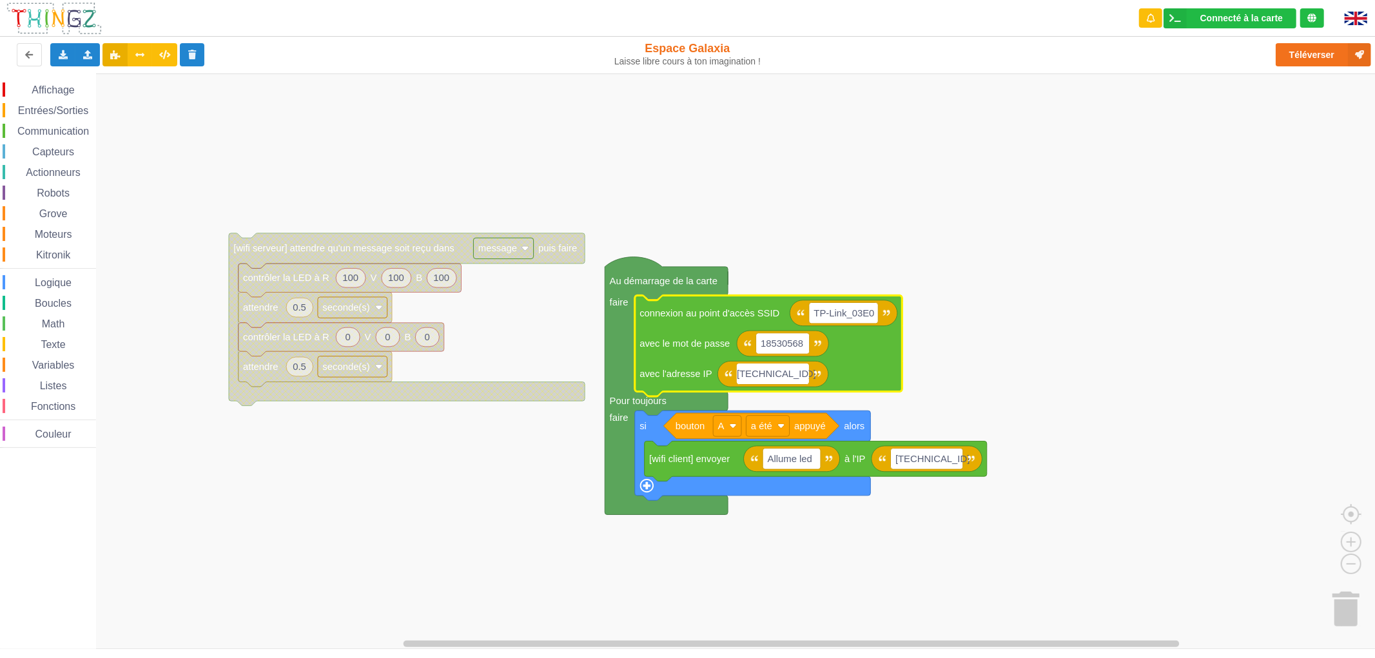
click at [802, 376] on input "[TECHNICAL_ID]" at bounding box center [773, 373] width 72 height 21
click at [1290, 53] on button "Téléverser" at bounding box center [1322, 54] width 95 height 23
click at [800, 376] on input "[TECHNICAL_ID]" at bounding box center [773, 373] width 72 height 21
click at [1213, 12] on button "Appairer une carte" at bounding box center [1231, 18] width 130 height 20
click at [1291, 48] on button "Téléverser" at bounding box center [1322, 54] width 95 height 23
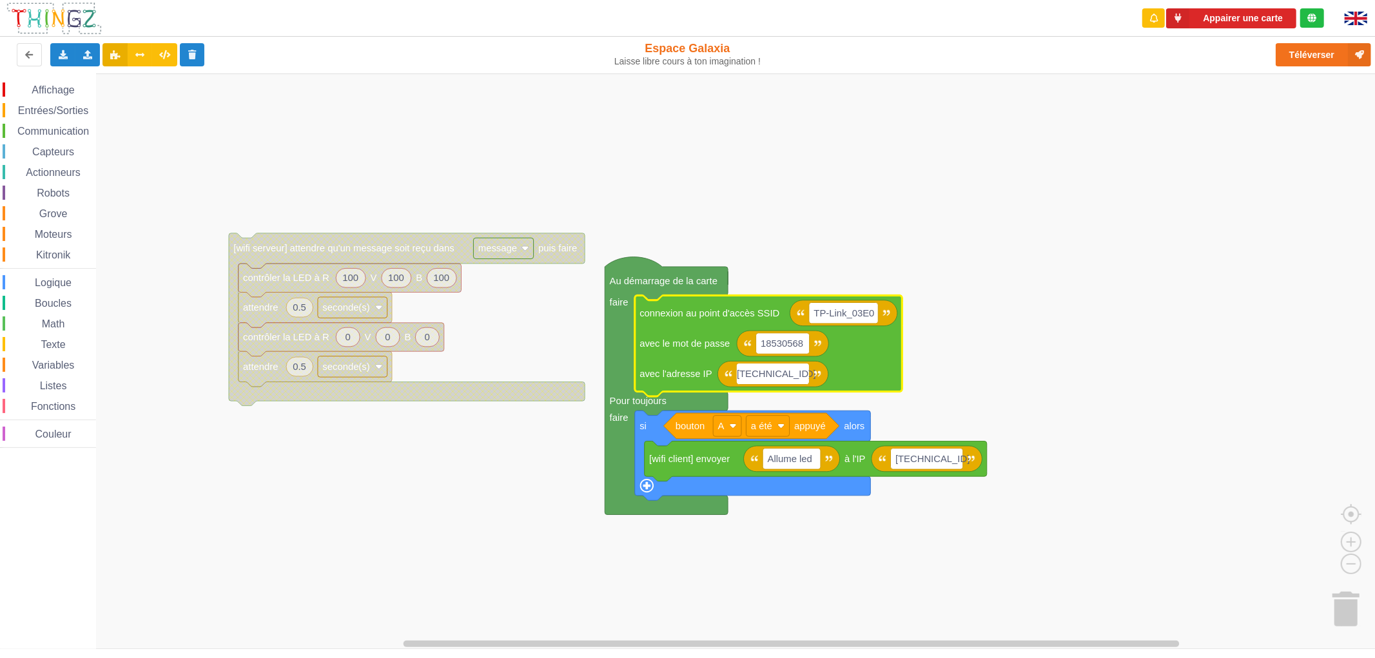
click at [802, 377] on input "[TECHNICAL_ID]" at bounding box center [773, 373] width 72 height 21
type input "[TECHNICAL_ID]"
click at [1271, 23] on button "Appairer une carte" at bounding box center [1231, 18] width 130 height 20
click at [1318, 55] on button "Téléverser" at bounding box center [1322, 54] width 95 height 23
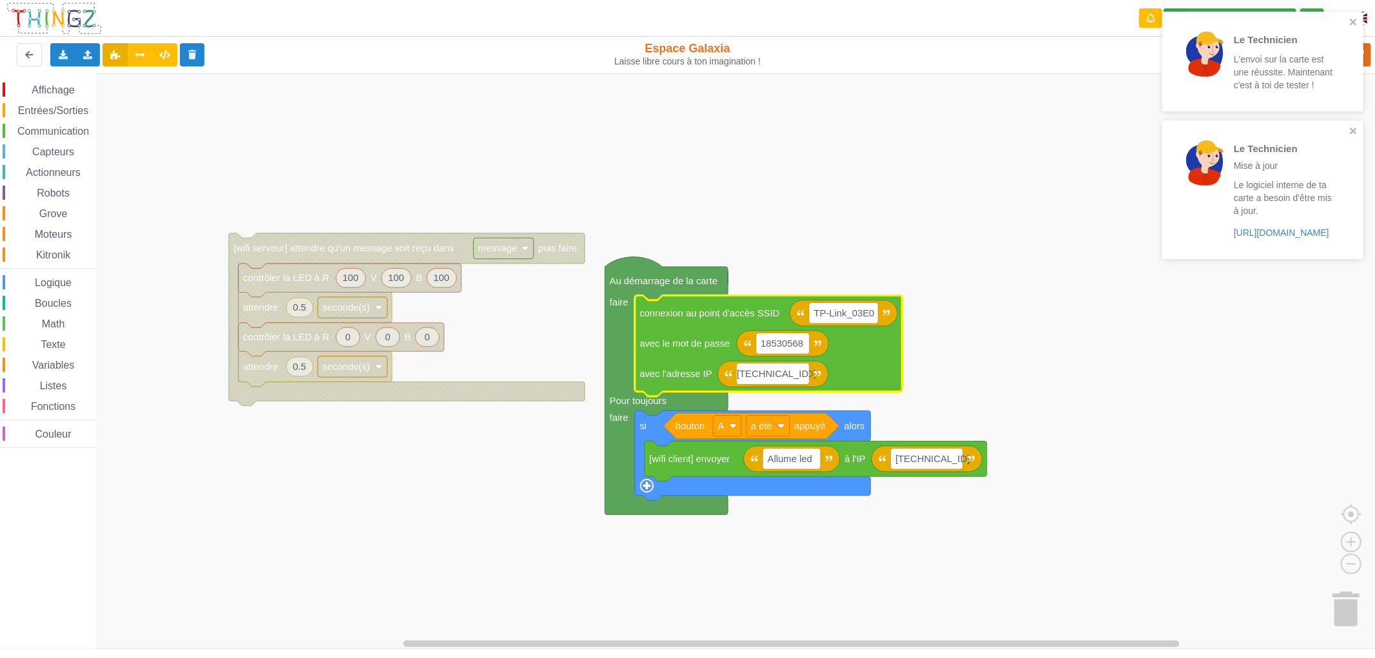
click at [838, 530] on rect "Espace de travail de Blocky" at bounding box center [692, 360] width 1384 height 575
